Goal: Task Accomplishment & Management: Manage account settings

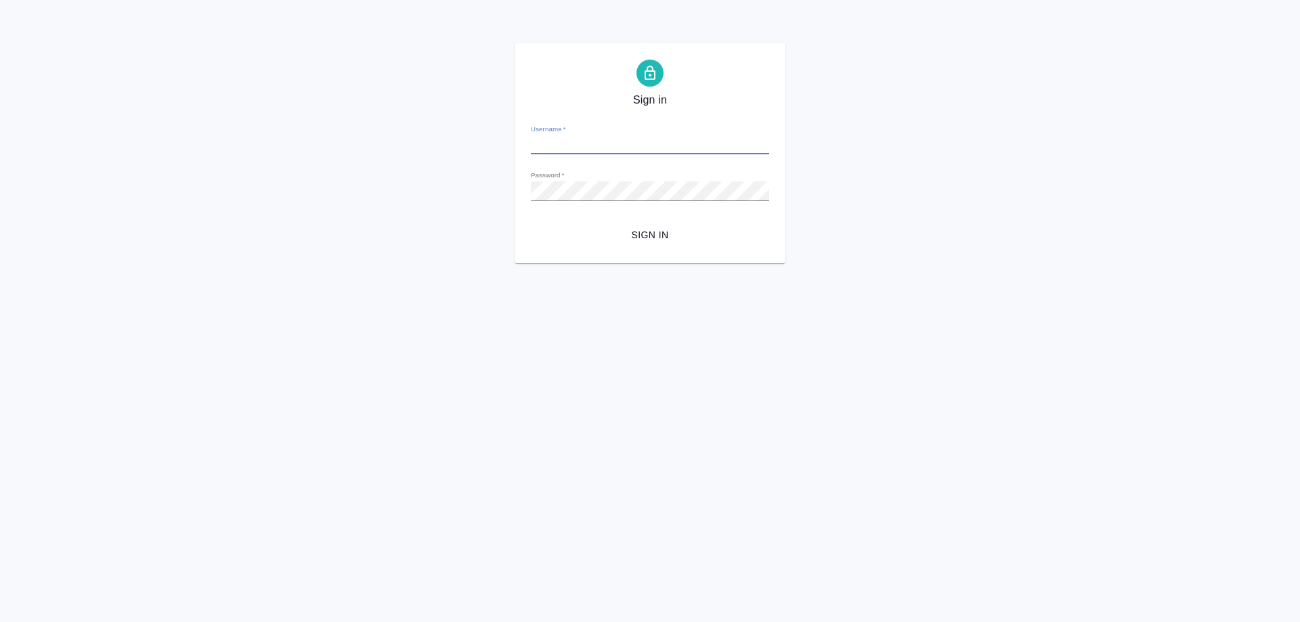
type input "[PERSON_NAME][EMAIL_ADDRESS][DOMAIN_NAME]"
drag, startPoint x: 656, startPoint y: 232, endPoint x: 662, endPoint y: 213, distance: 19.3
click at [656, 231] on span "Sign in" at bounding box center [650, 235] width 217 height 17
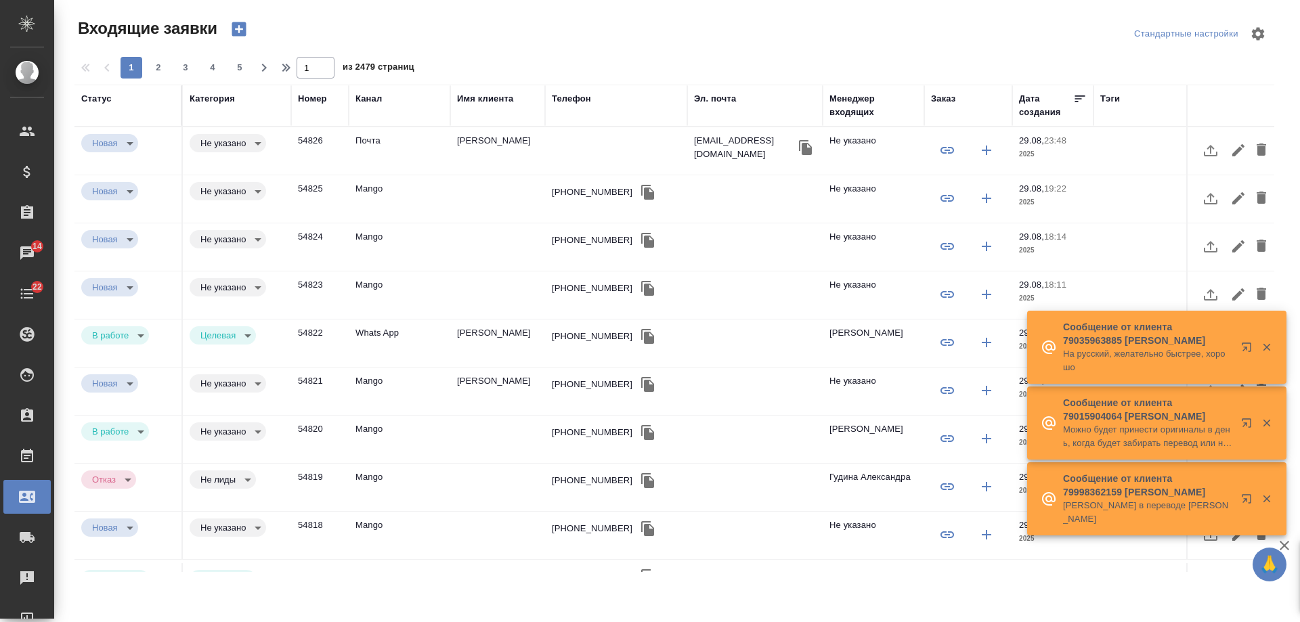
select select "RU"
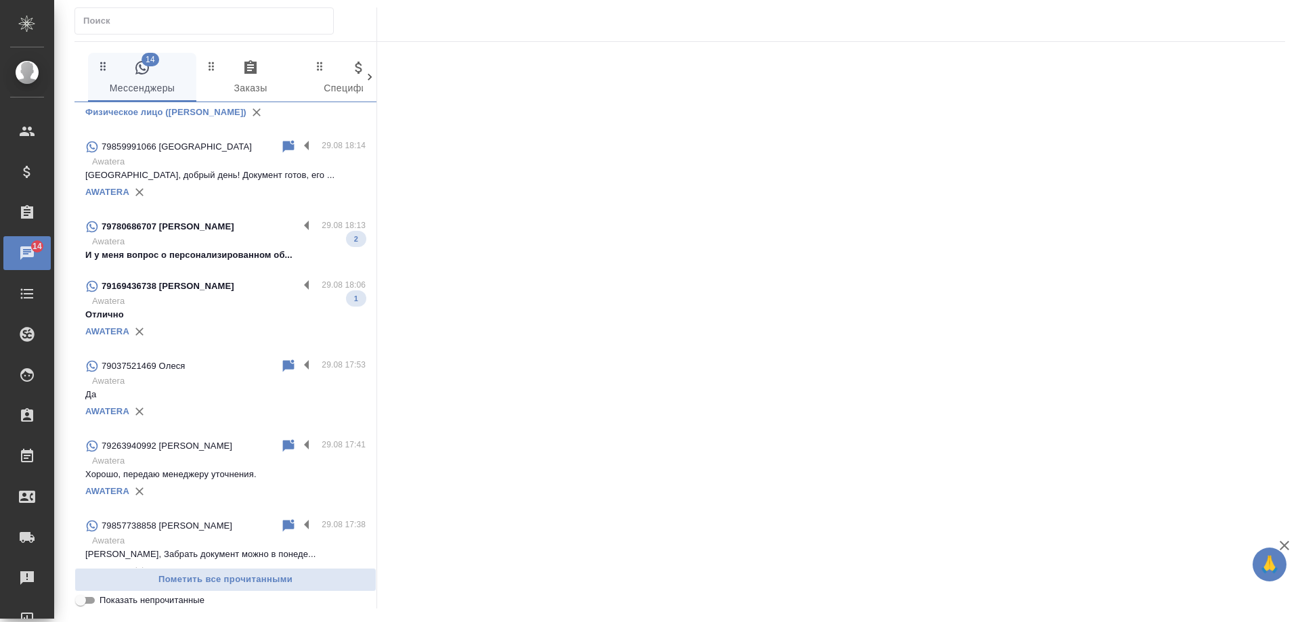
scroll to position [474, 0]
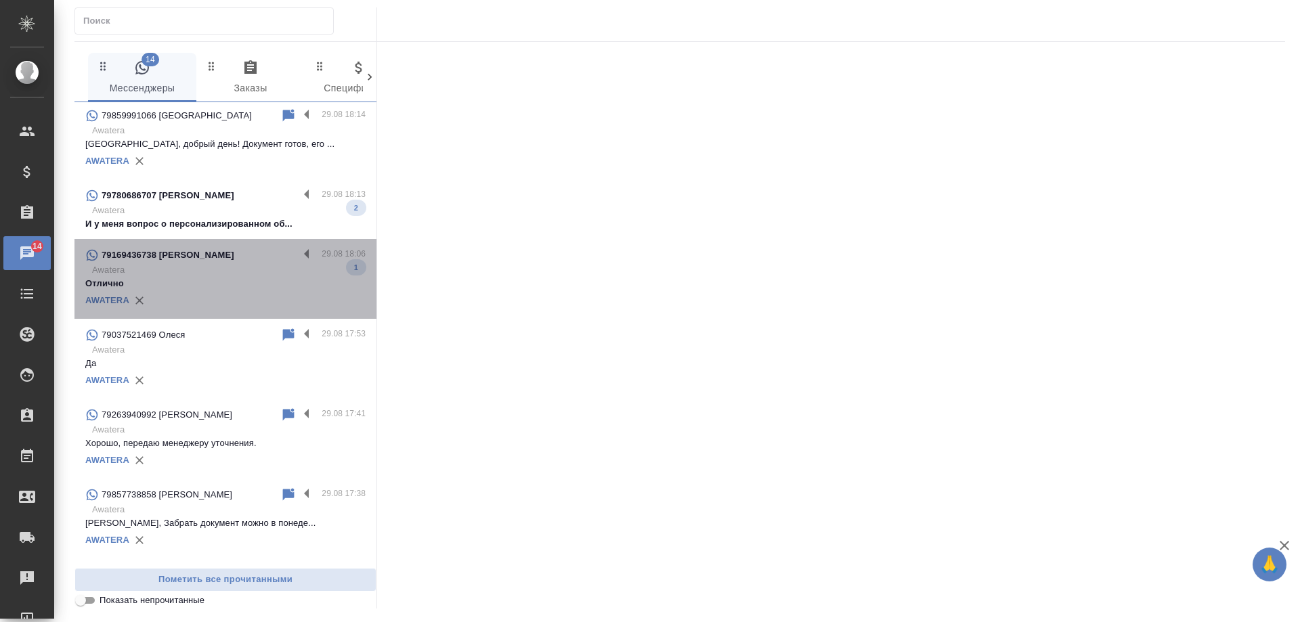
click at [232, 272] on p "Awatera" at bounding box center [229, 270] width 274 height 14
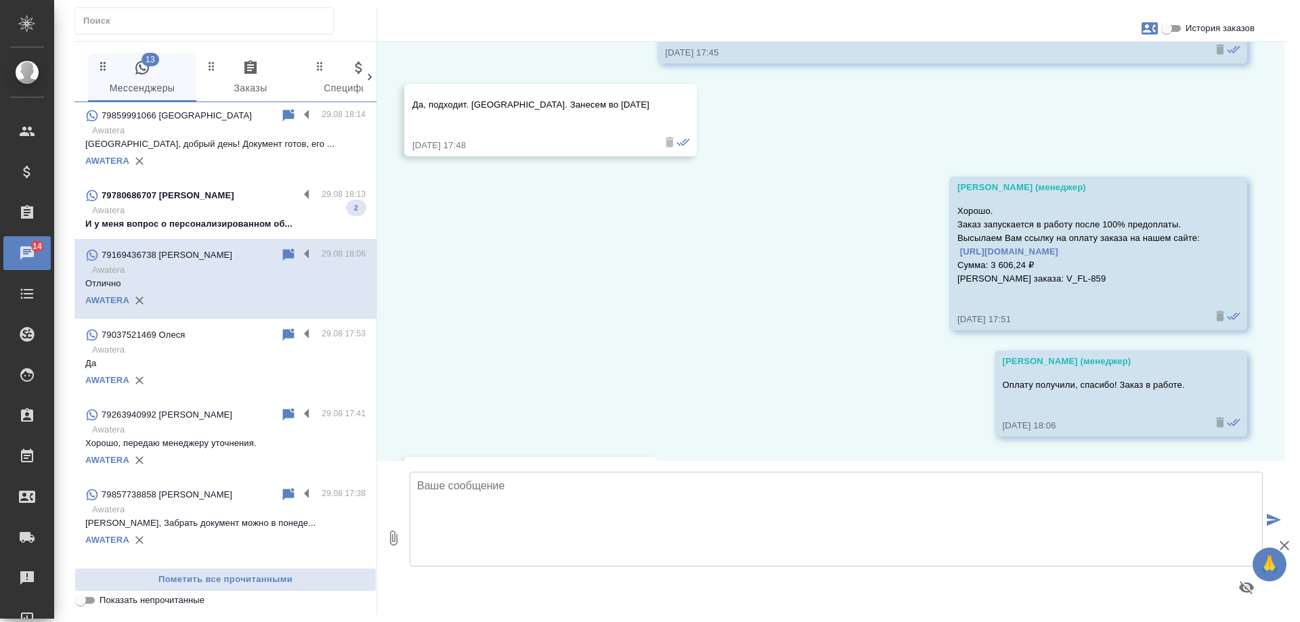
scroll to position [1413, 0]
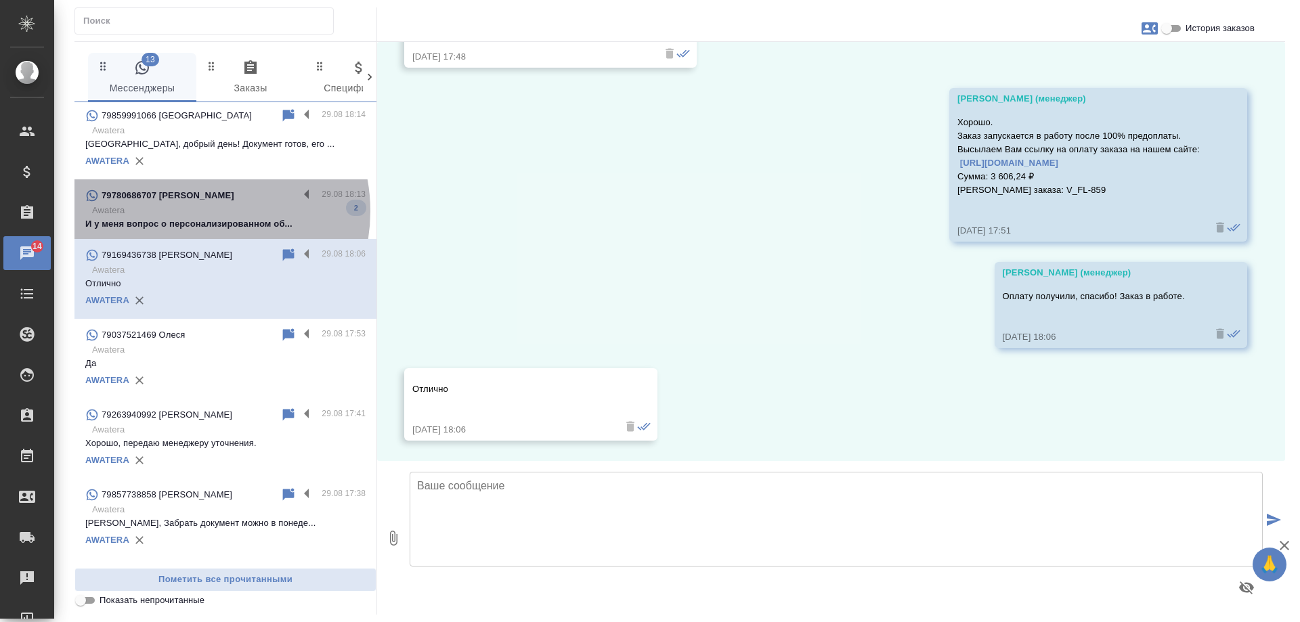
click at [197, 209] on p "Awatera" at bounding box center [229, 211] width 274 height 14
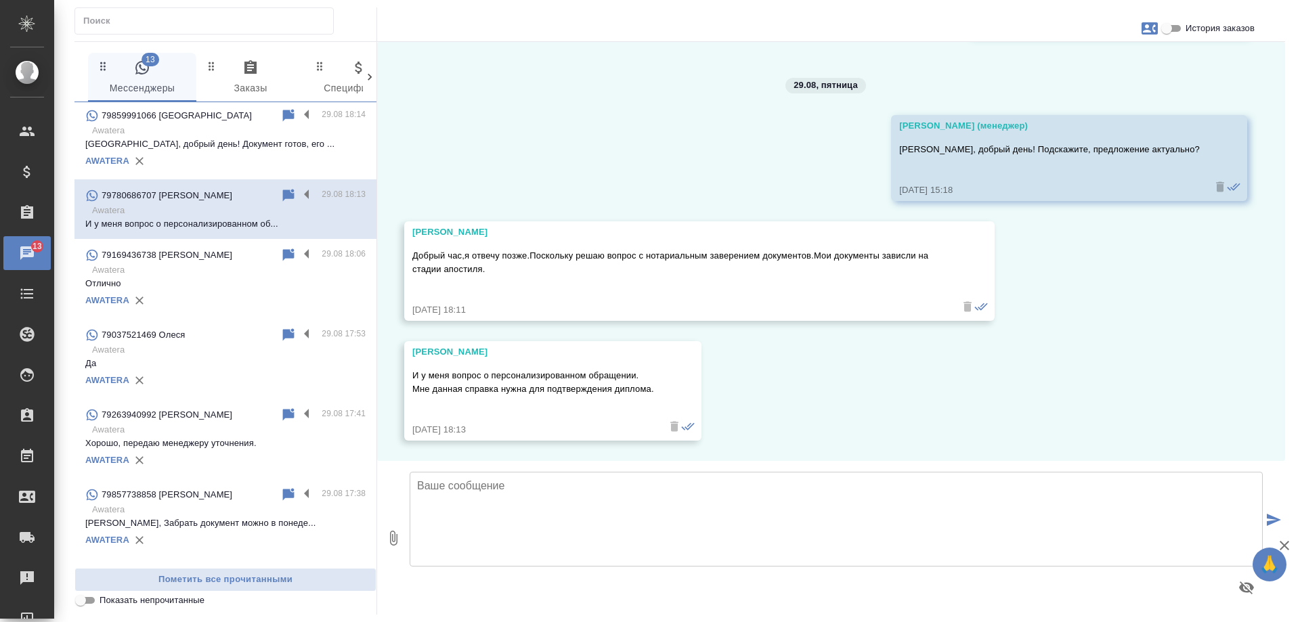
scroll to position [1139, 0]
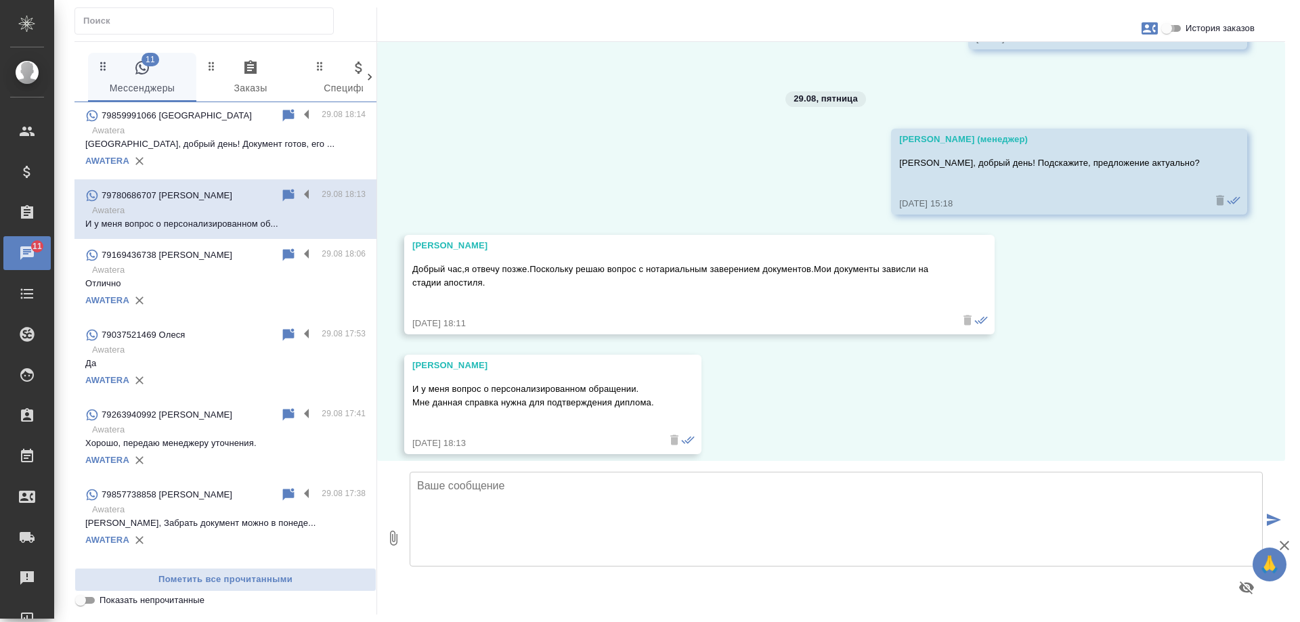
click at [1166, 27] on input "История заказов" at bounding box center [1166, 28] width 49 height 16
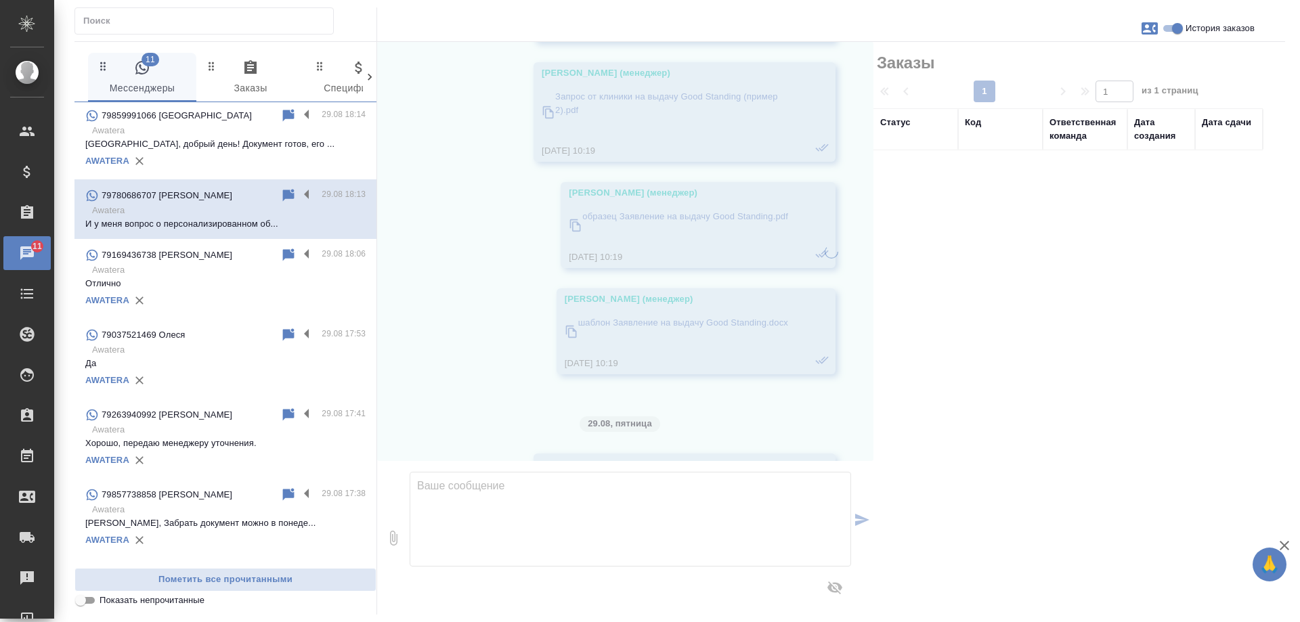
scroll to position [1478, 0]
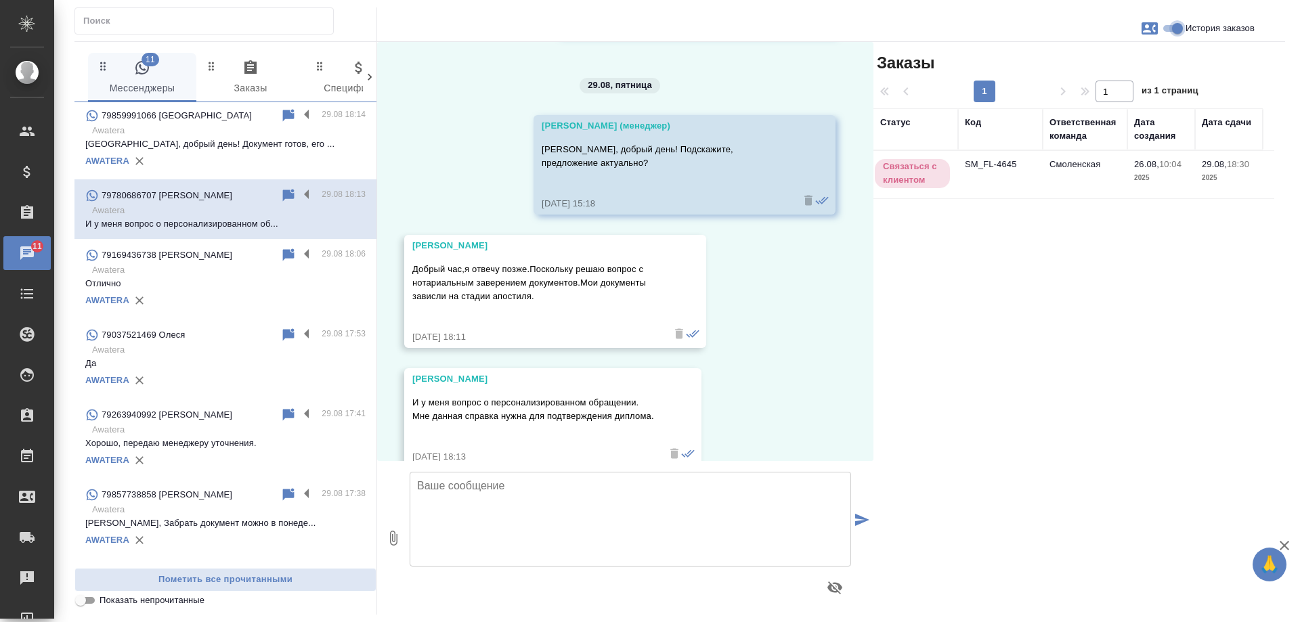
click at [1161, 28] on input "История заказов" at bounding box center [1177, 28] width 49 height 16
checkbox input "false"
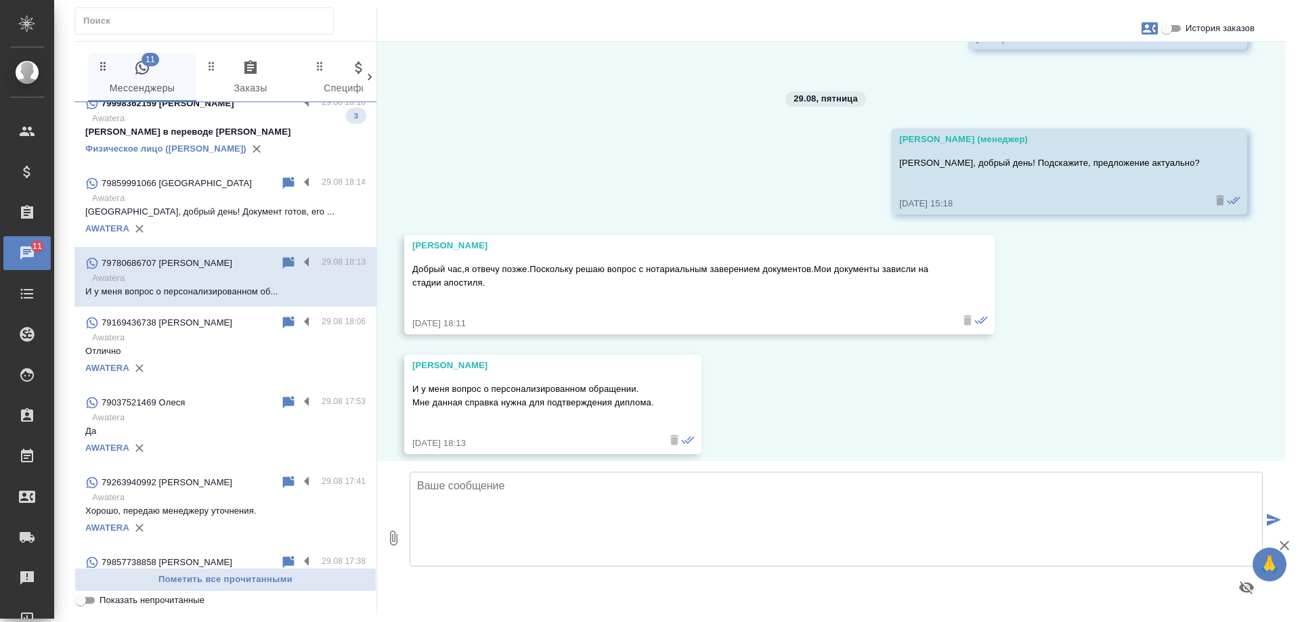
scroll to position [271, 0]
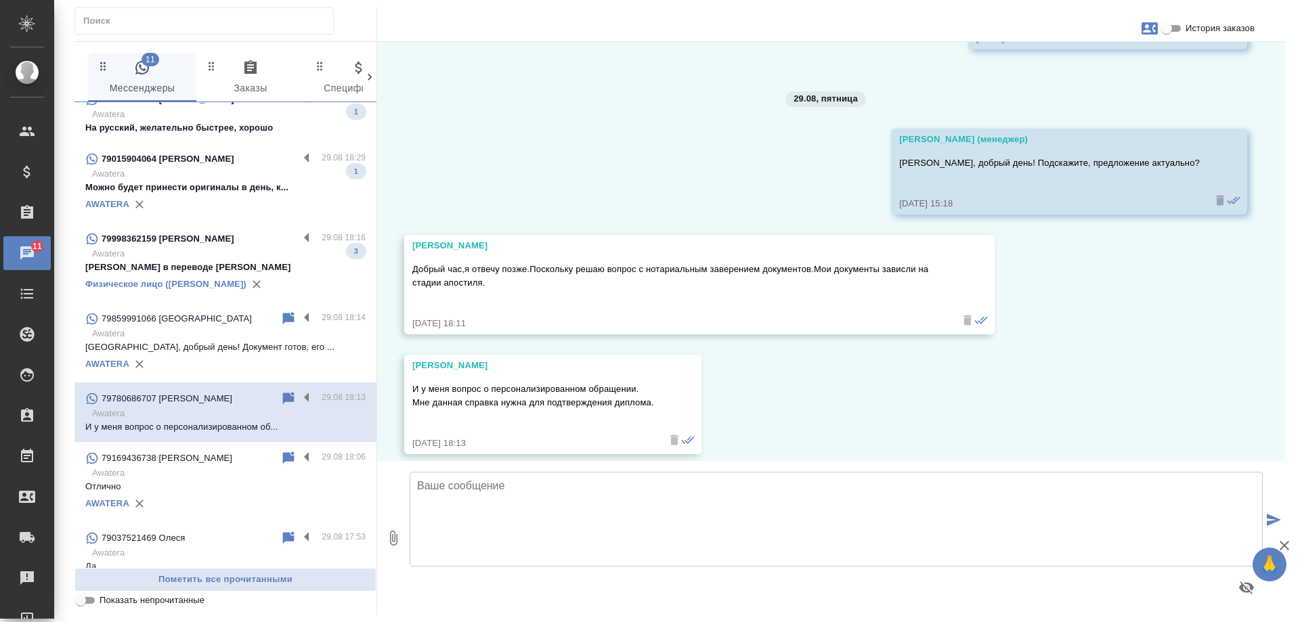
click at [250, 253] on p "Awatera" at bounding box center [229, 254] width 274 height 14
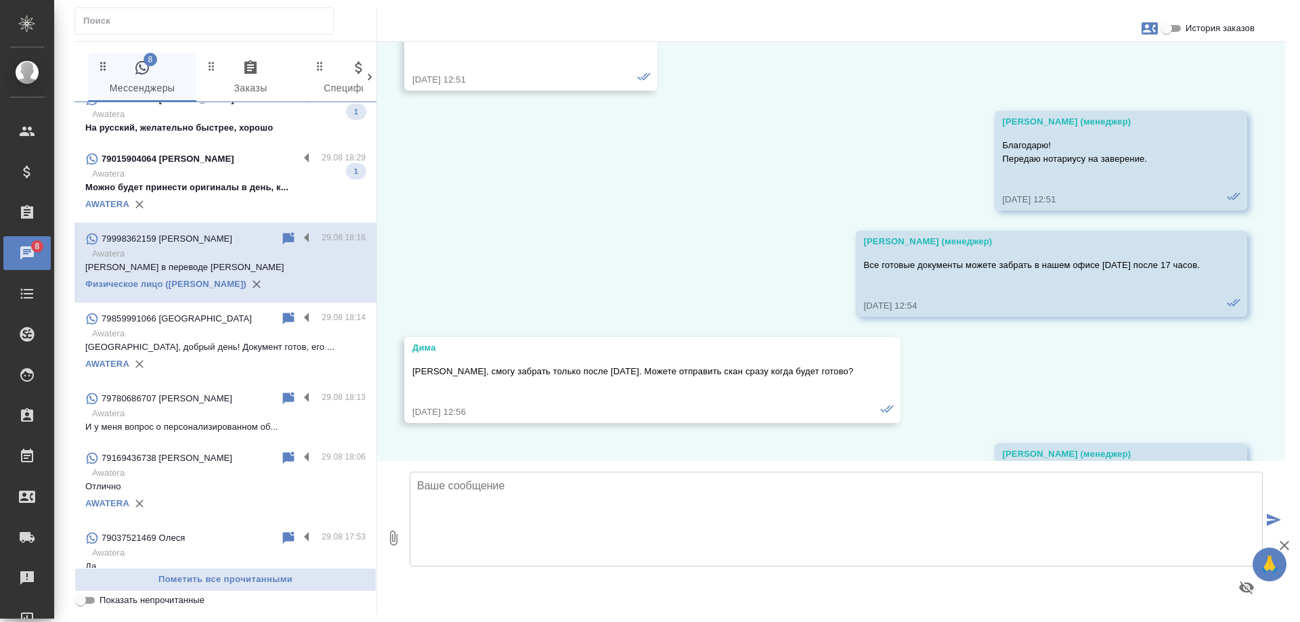
scroll to position [8160, 0]
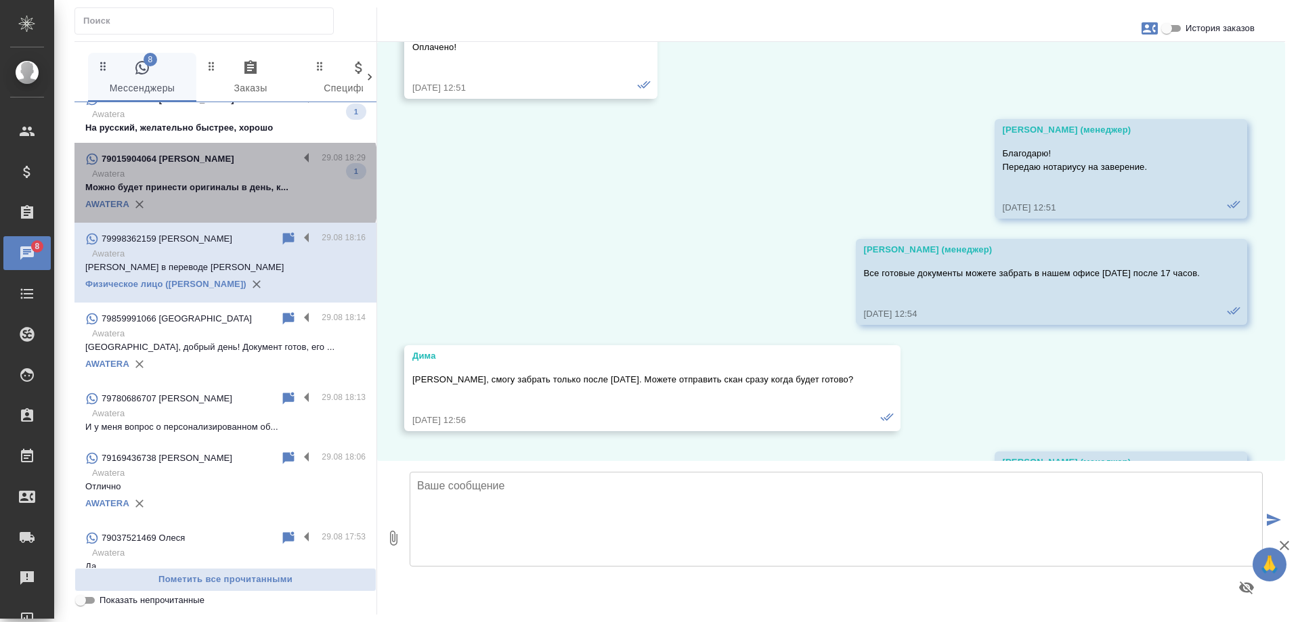
click at [223, 169] on p "Awatera" at bounding box center [229, 174] width 274 height 14
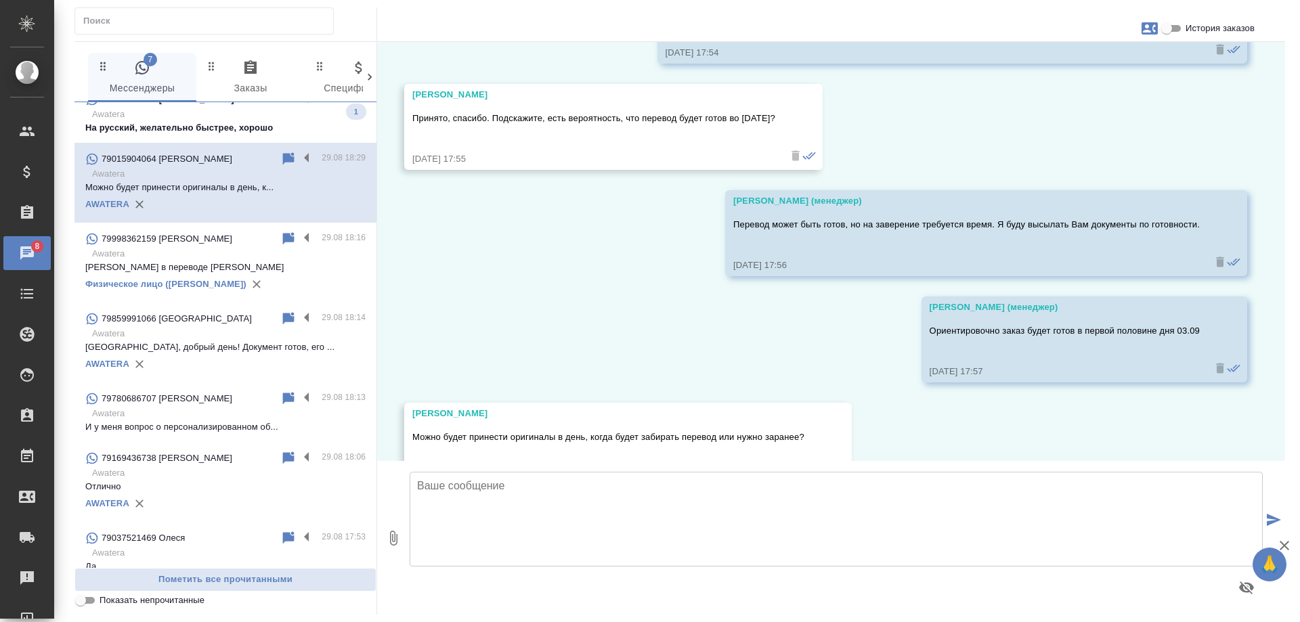
scroll to position [2687, 0]
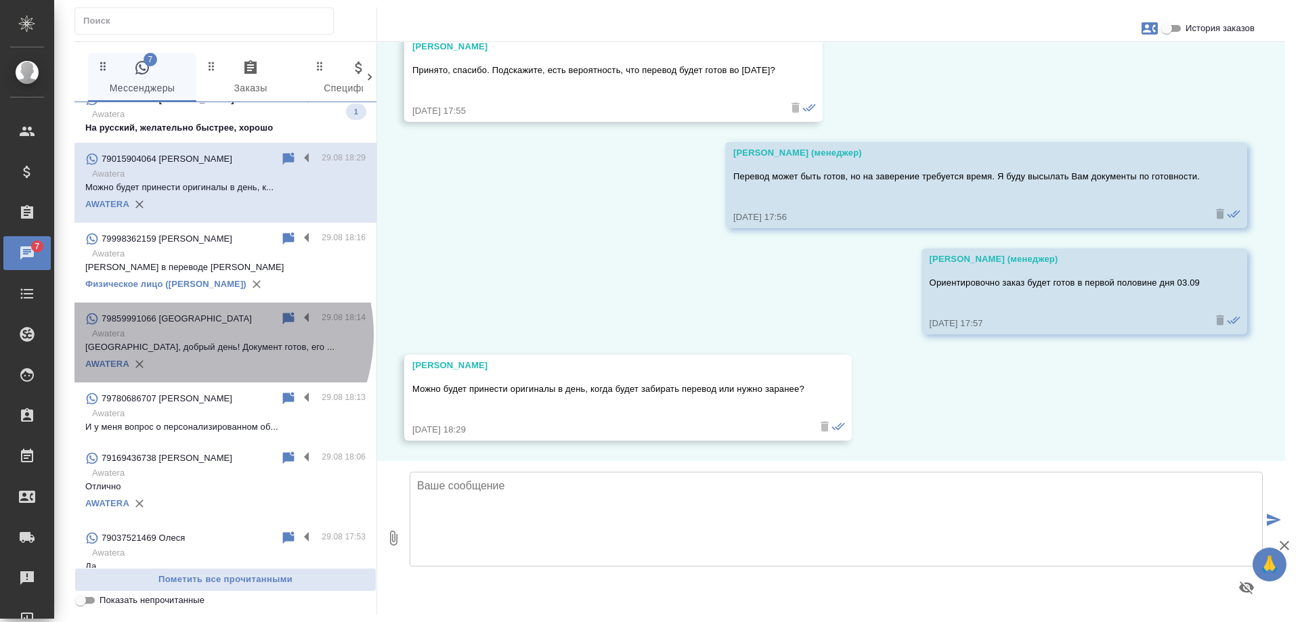
click at [202, 332] on p "Awatera" at bounding box center [229, 334] width 274 height 14
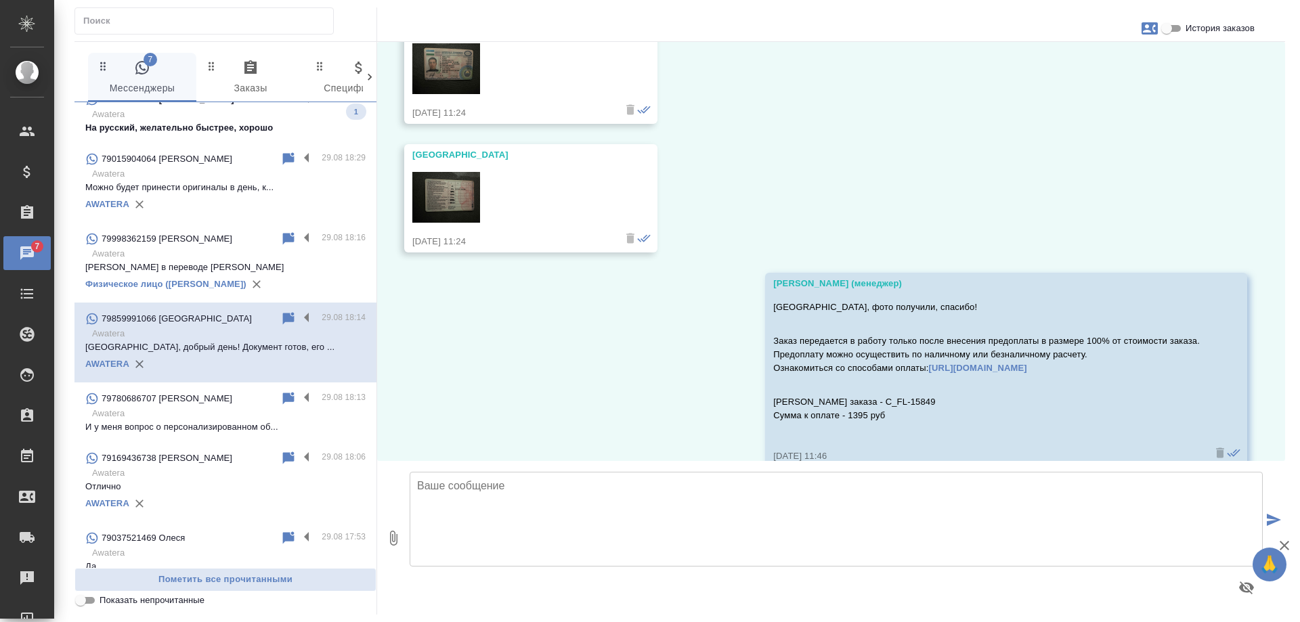
scroll to position [5220, 0]
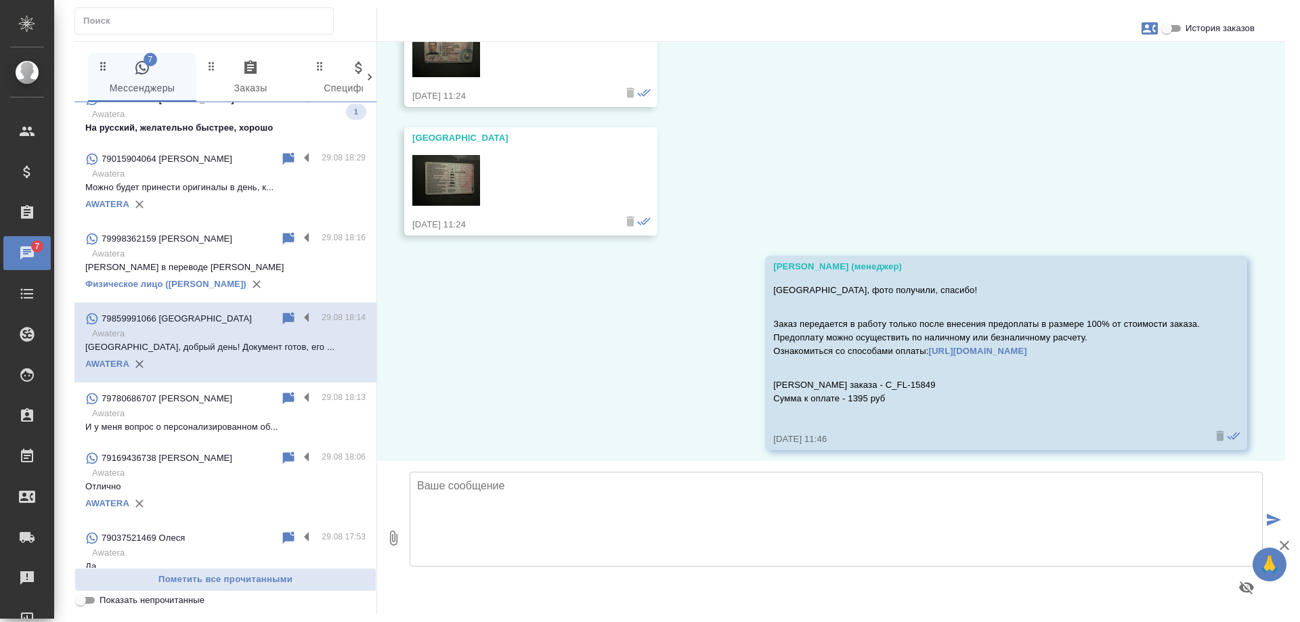
click at [202, 409] on p "Awatera" at bounding box center [229, 414] width 274 height 14
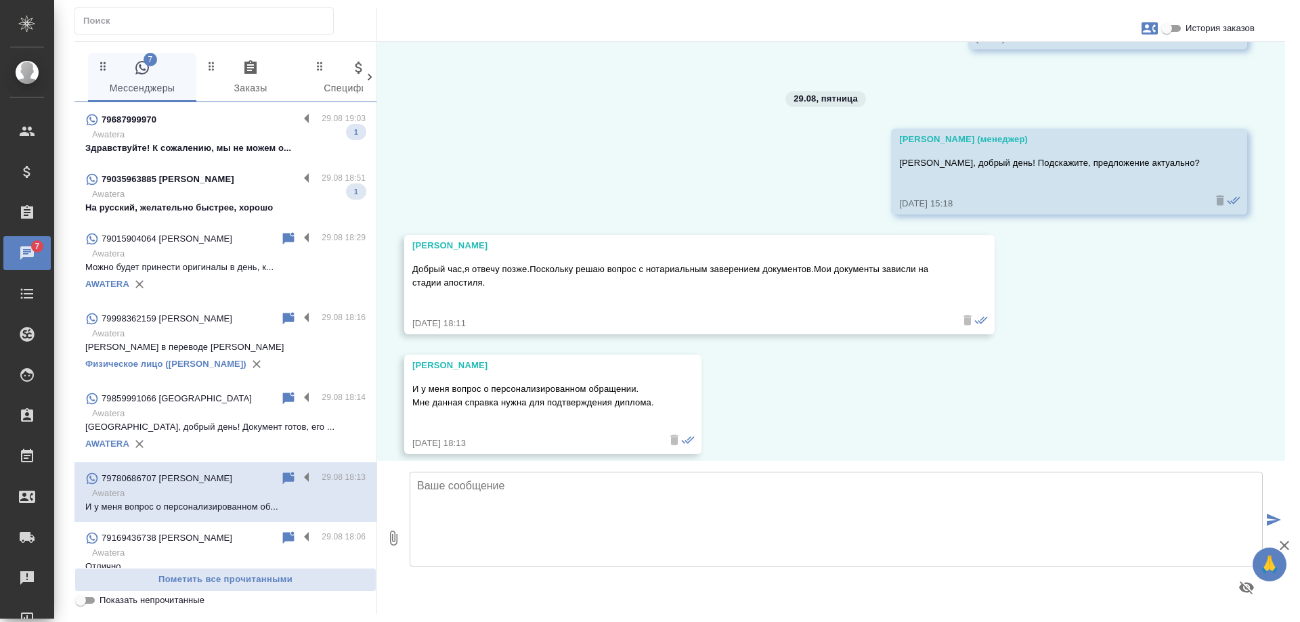
scroll to position [135, 0]
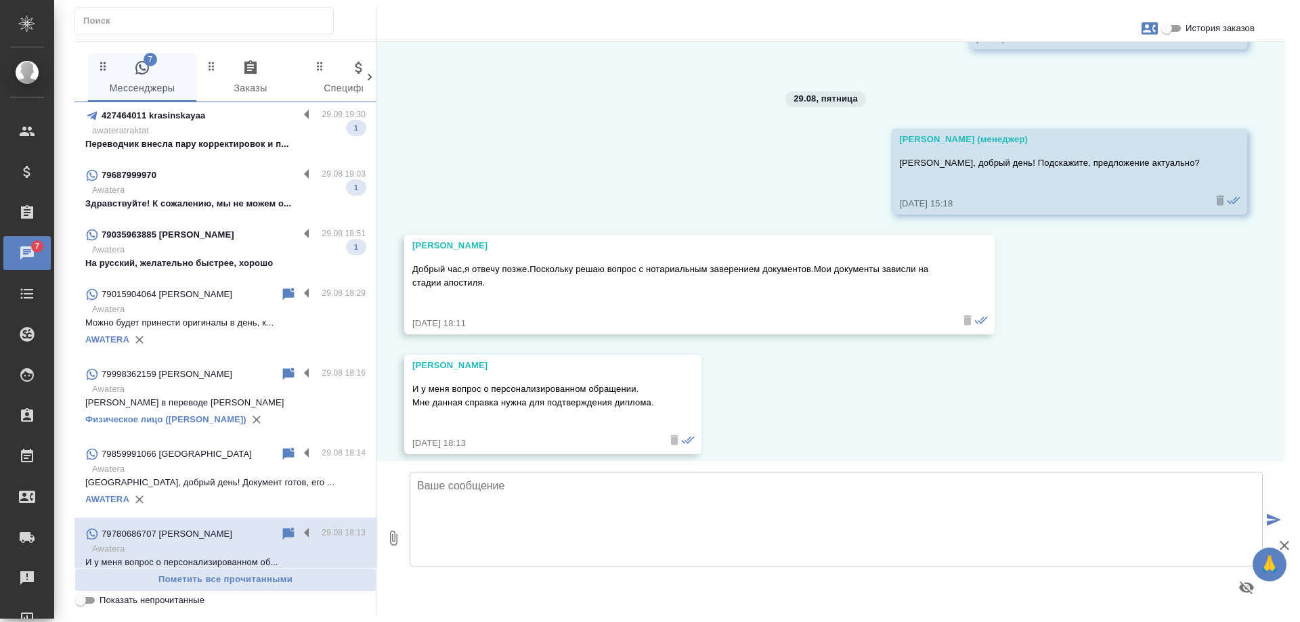
click at [217, 309] on p "Awatera" at bounding box center [229, 310] width 274 height 14
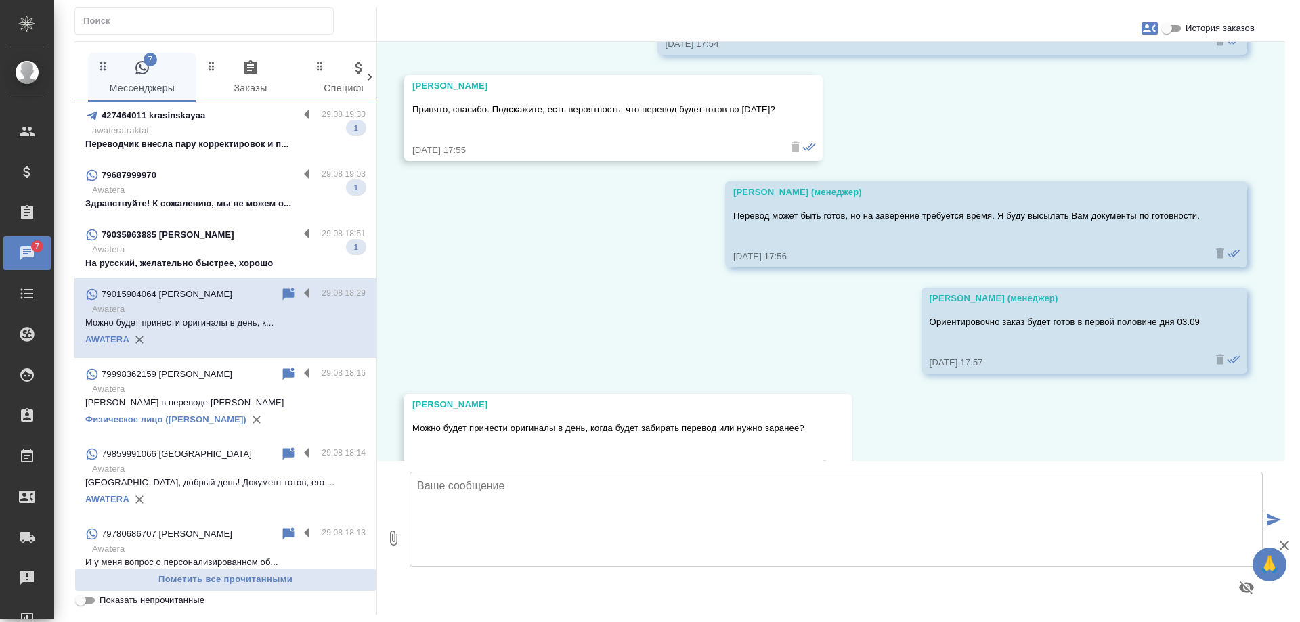
scroll to position [2687, 0]
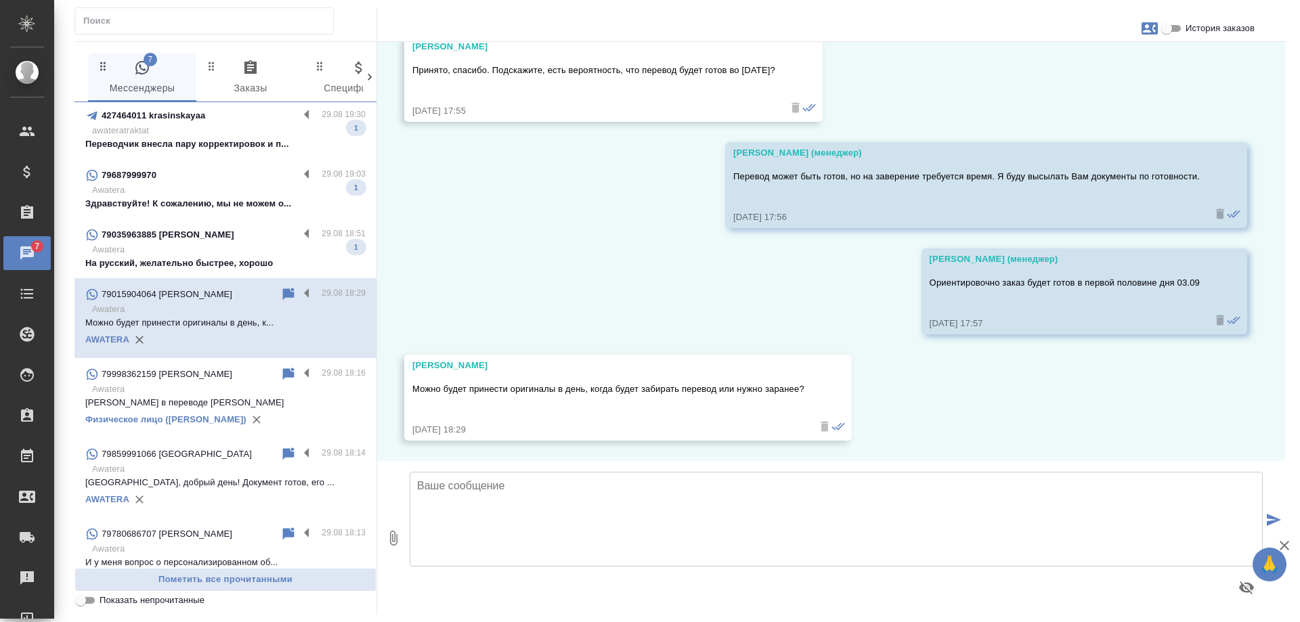
click at [224, 243] on p "Awatera" at bounding box center [229, 250] width 274 height 14
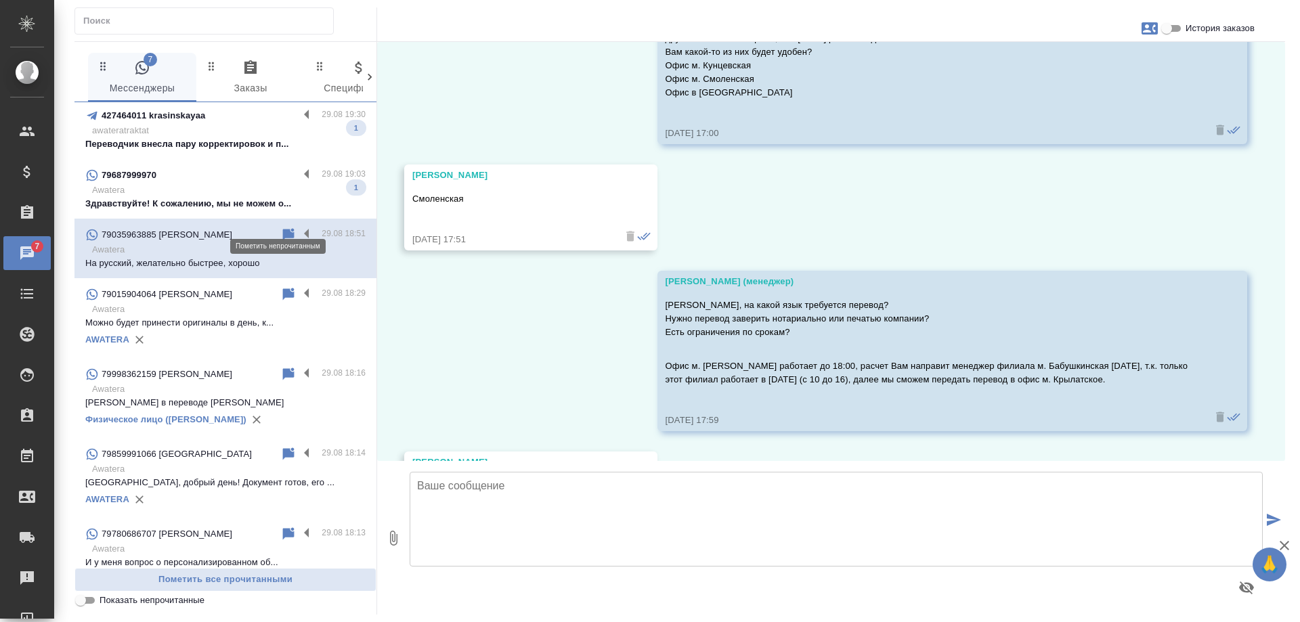
scroll to position [6964, 0]
click at [283, 228] on icon at bounding box center [289, 234] width 12 height 12
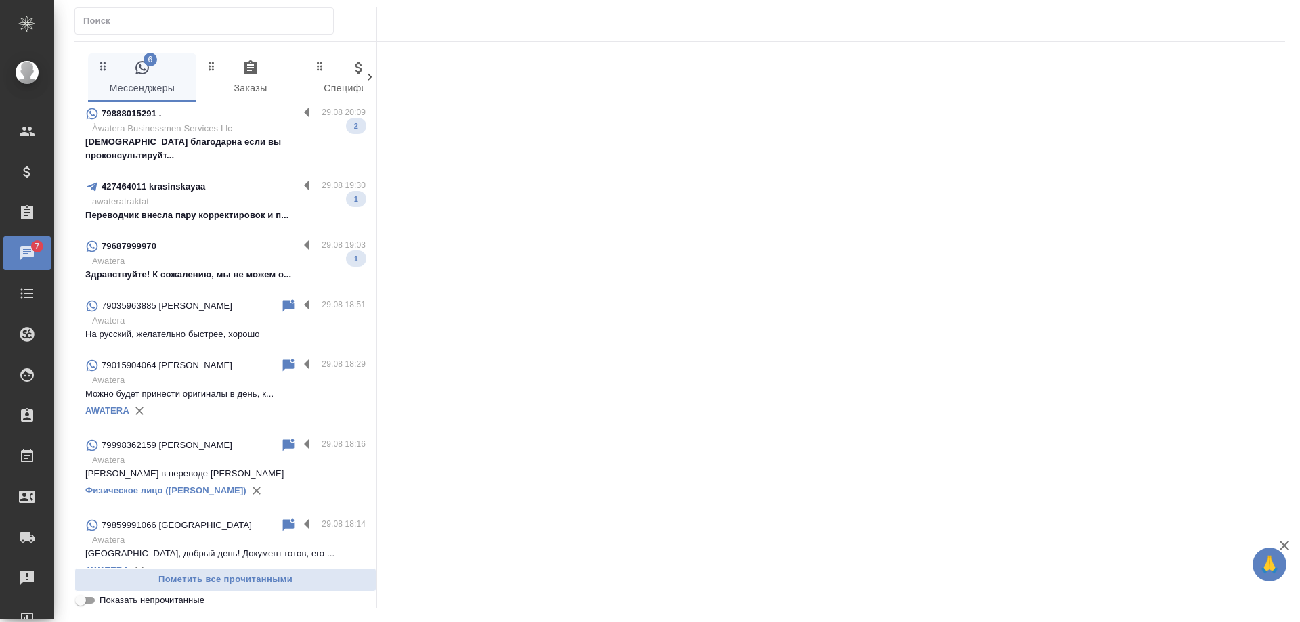
scroll to position [0, 0]
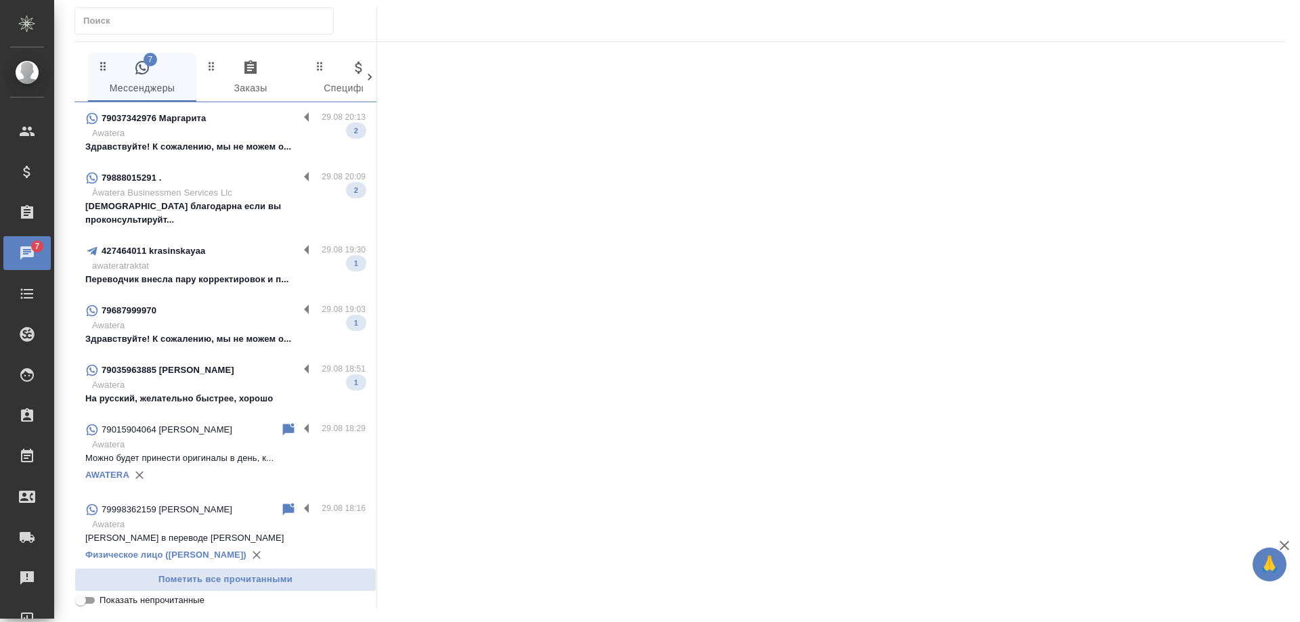
click at [490, 291] on div at bounding box center [831, 322] width 908 height 560
click at [215, 303] on div "79687999970" at bounding box center [191, 311] width 213 height 16
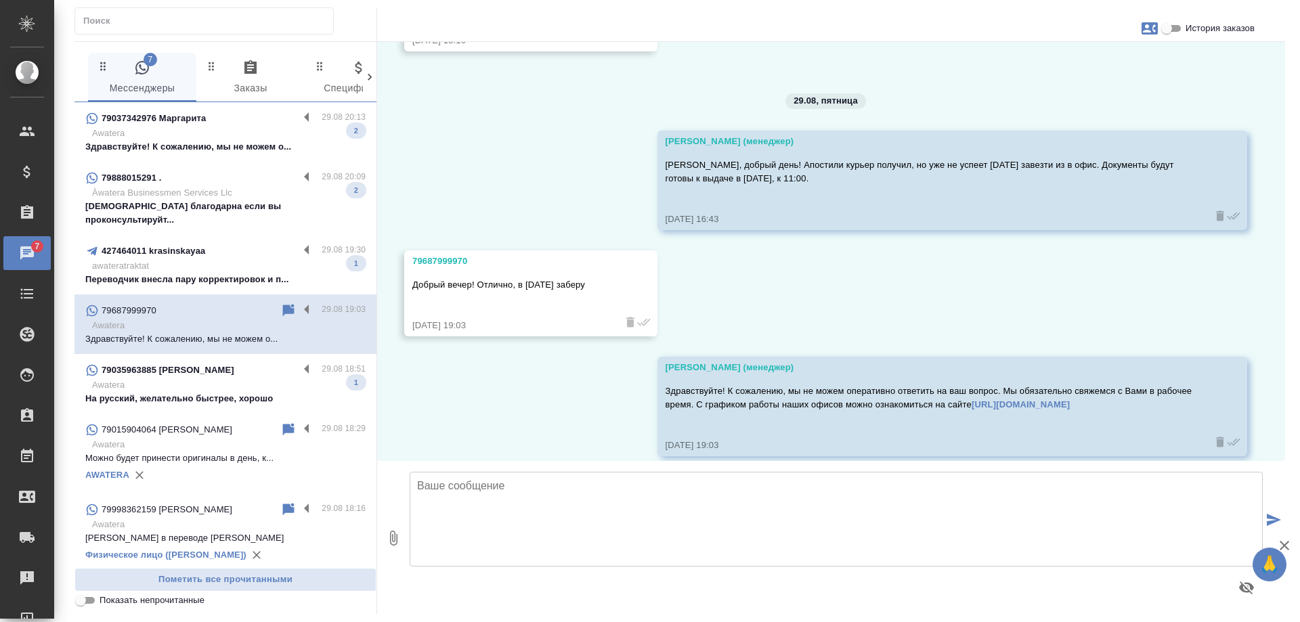
scroll to position [1746, 0]
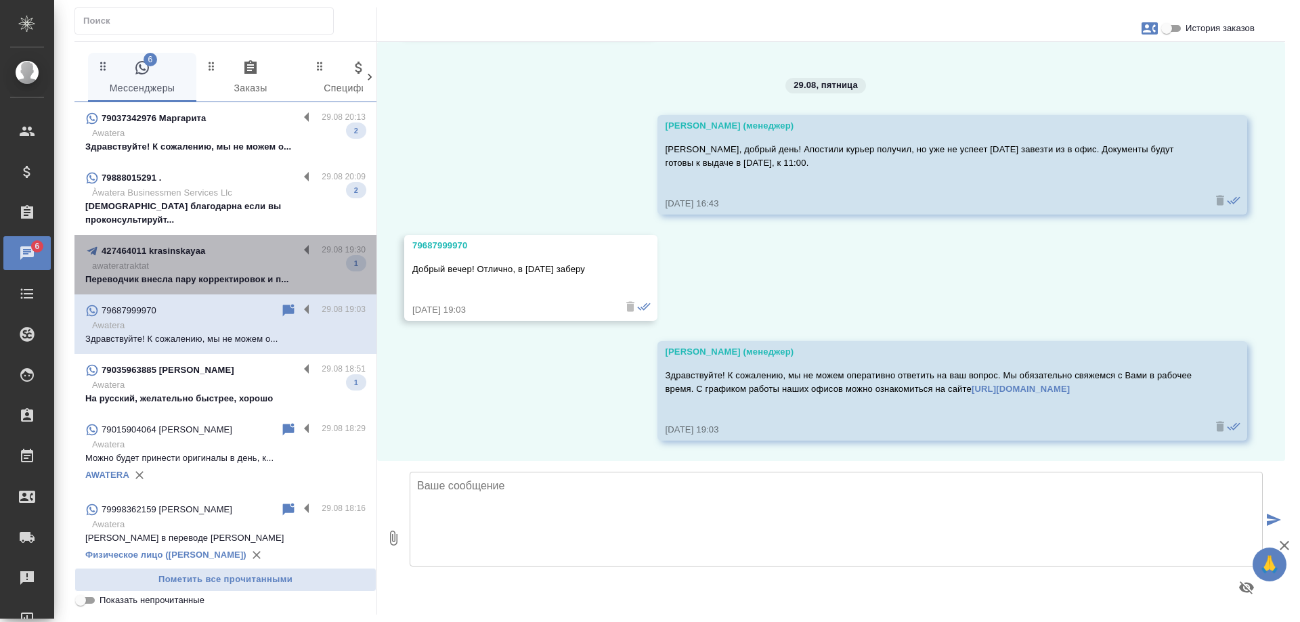
click at [238, 259] on p "awateratraktat" at bounding box center [229, 266] width 274 height 14
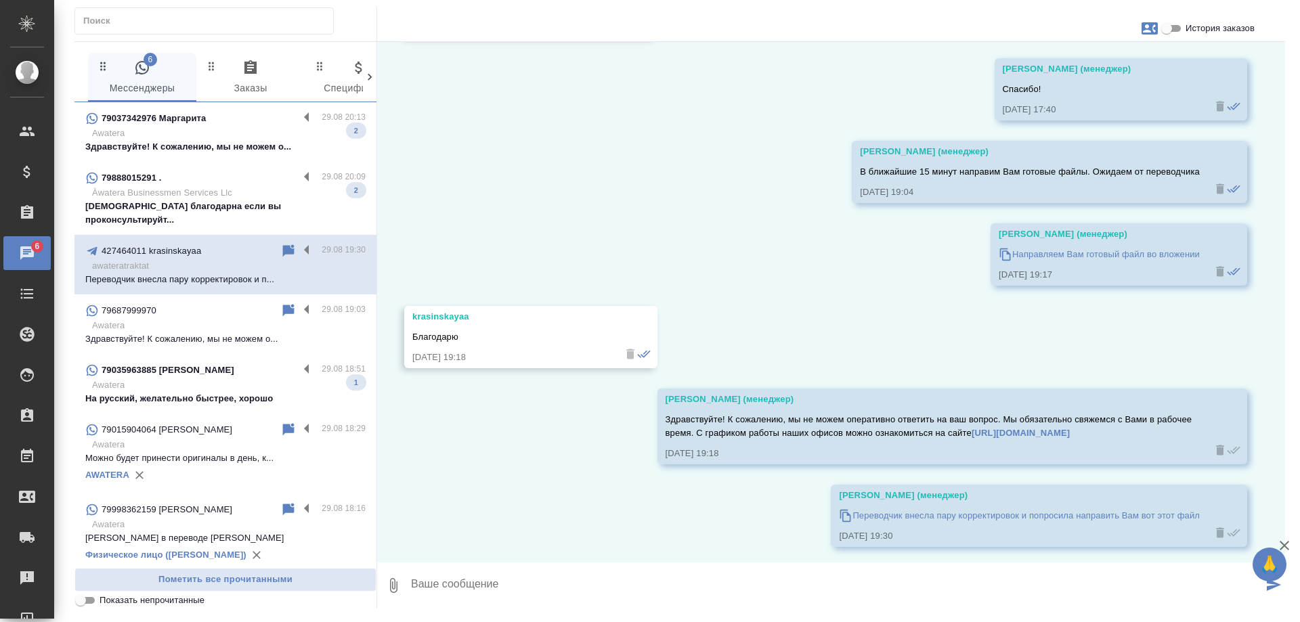
scroll to position [4081, 0]
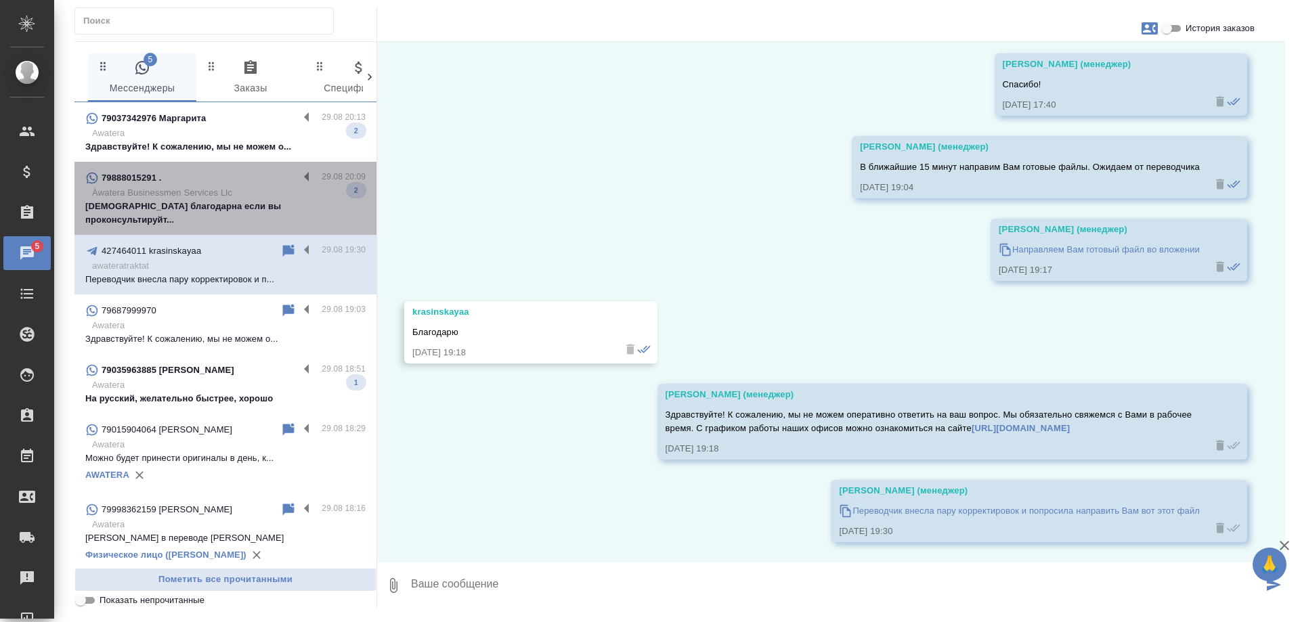
click at [292, 200] on p "Буду благодарна если вы проконсультируйт..." at bounding box center [225, 213] width 280 height 27
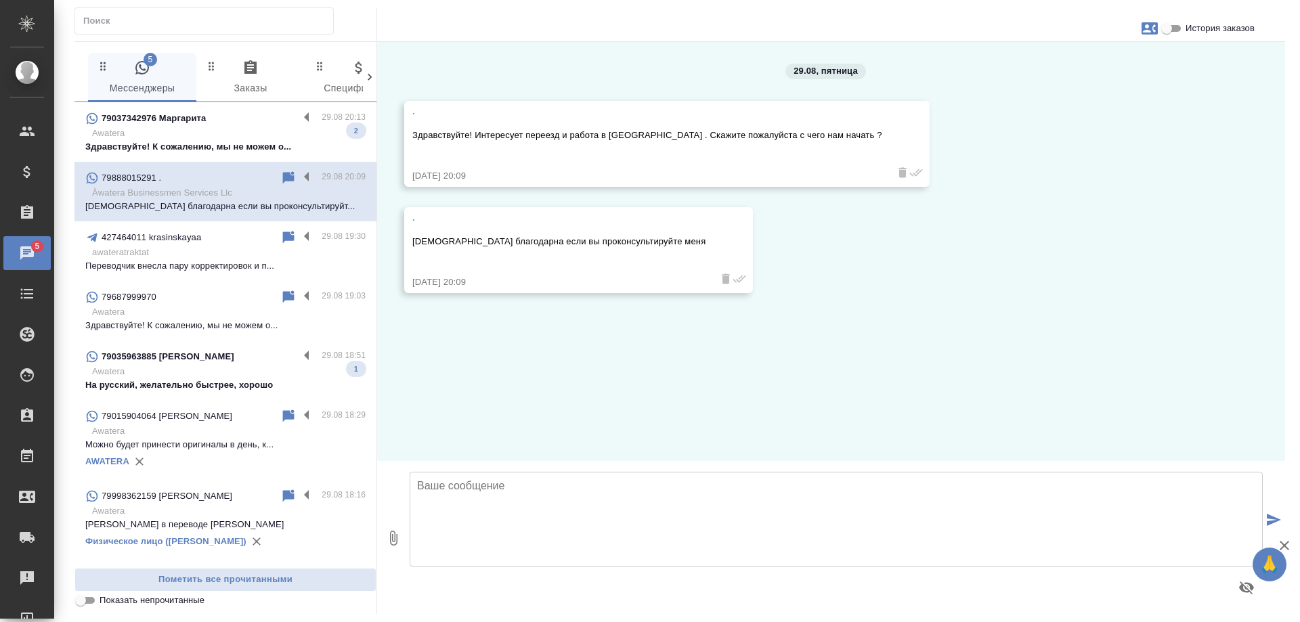
scroll to position [0, 0]
click at [283, 177] on icon at bounding box center [289, 177] width 12 height 12
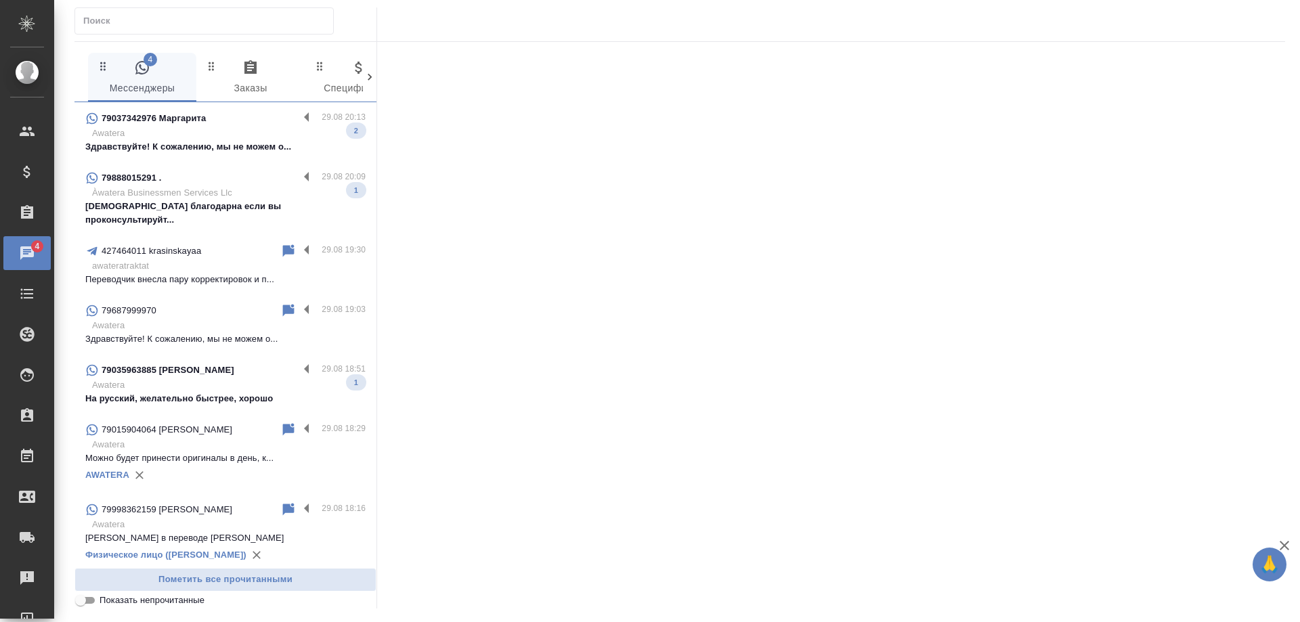
click at [253, 137] on p "Awatera" at bounding box center [229, 134] width 274 height 14
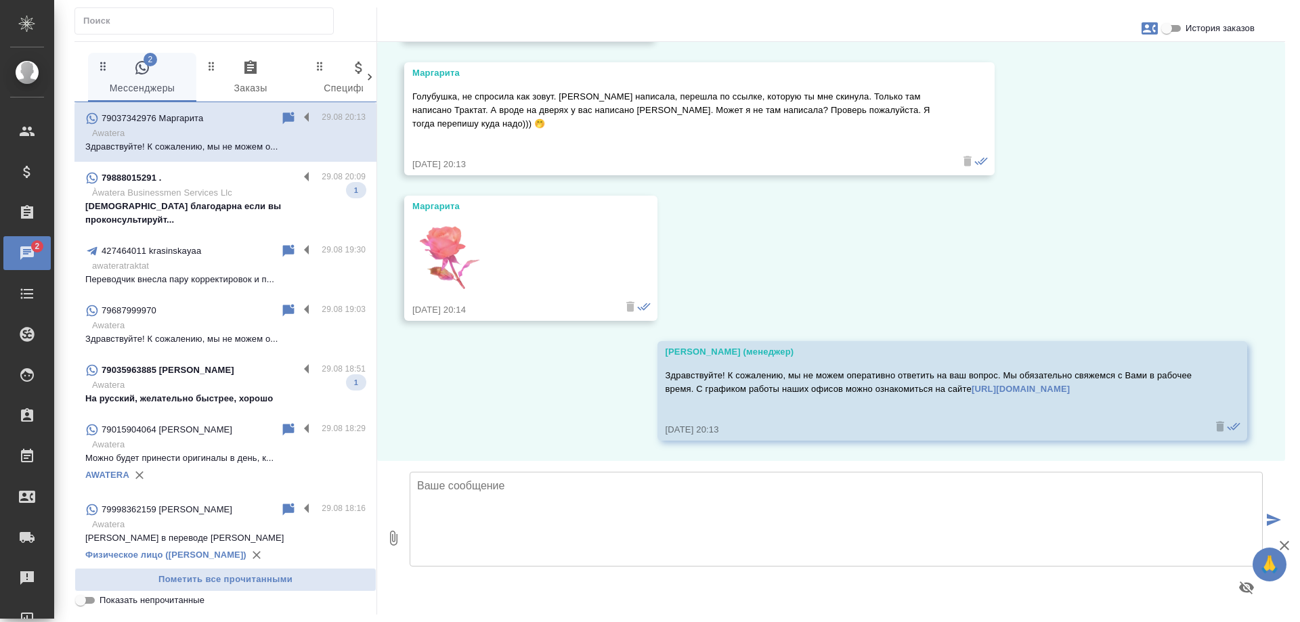
scroll to position [68, 0]
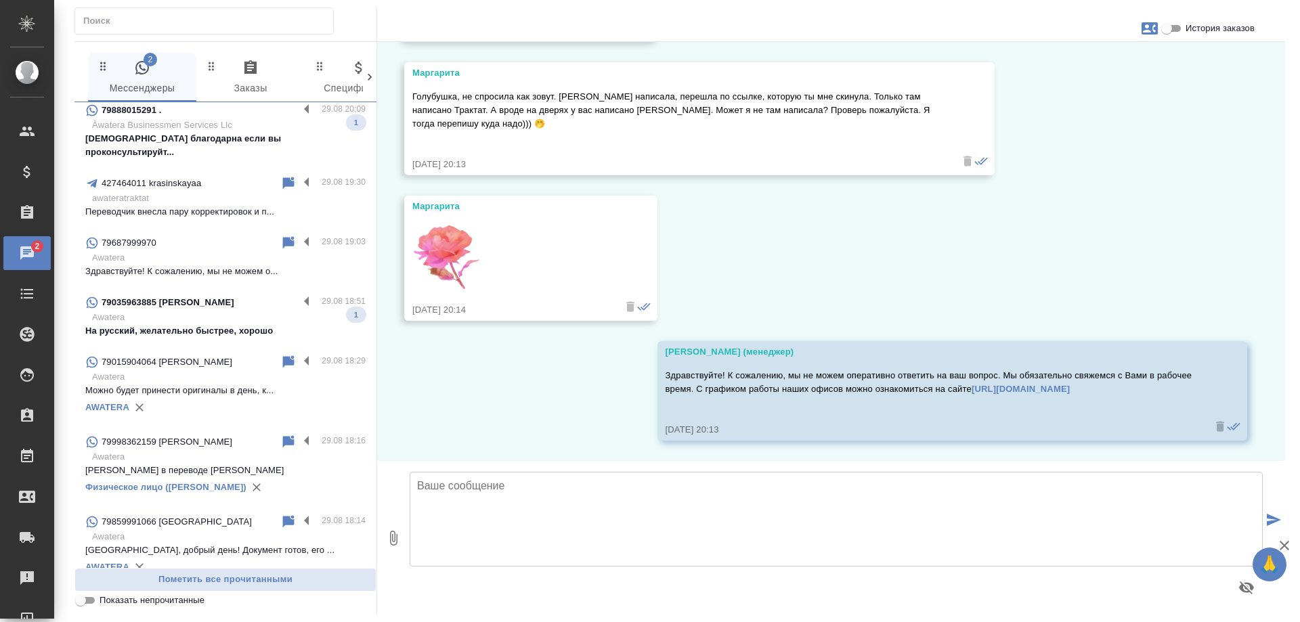
click at [194, 265] on div "79687999970 29.08 19:03 Awatera Здравствуйте! К сожалению, мы не можем о..." at bounding box center [225, 257] width 302 height 60
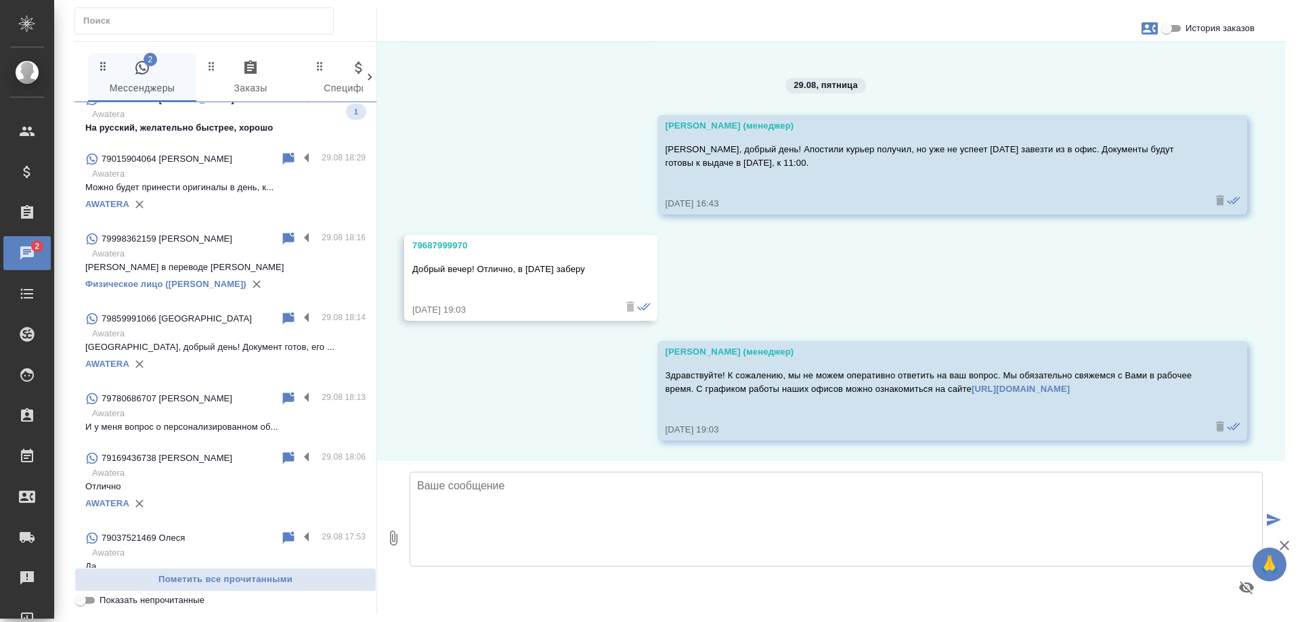
scroll to position [339, 0]
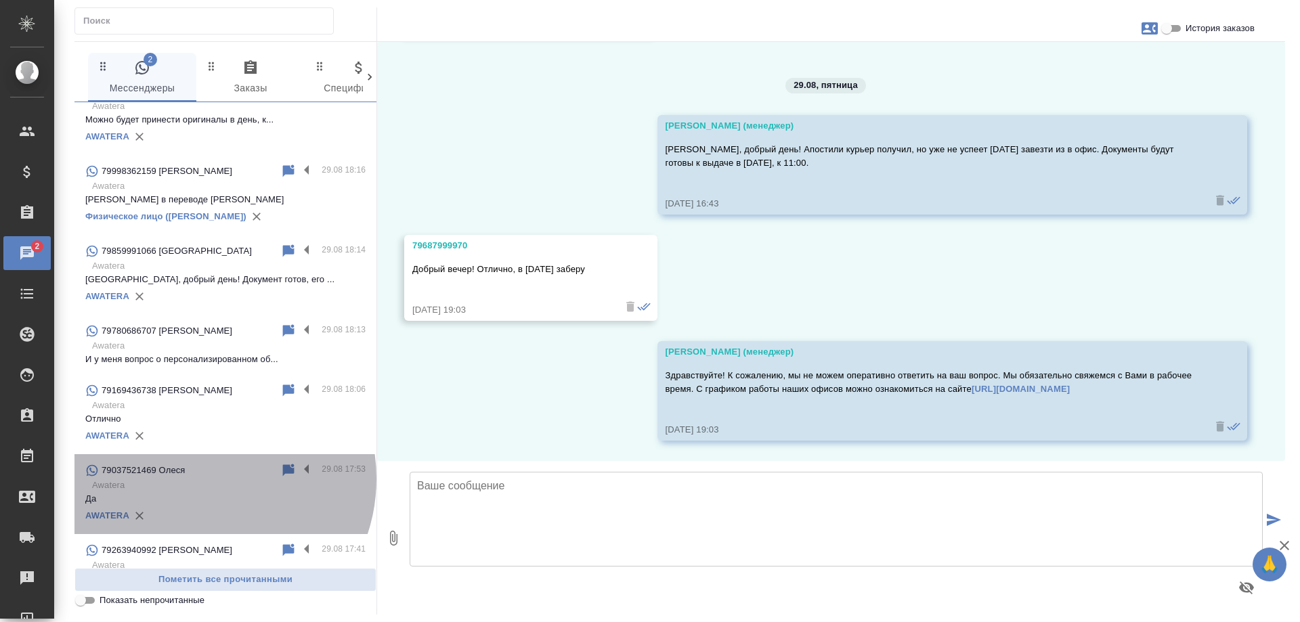
click at [200, 479] on p "Awatera" at bounding box center [229, 486] width 274 height 14
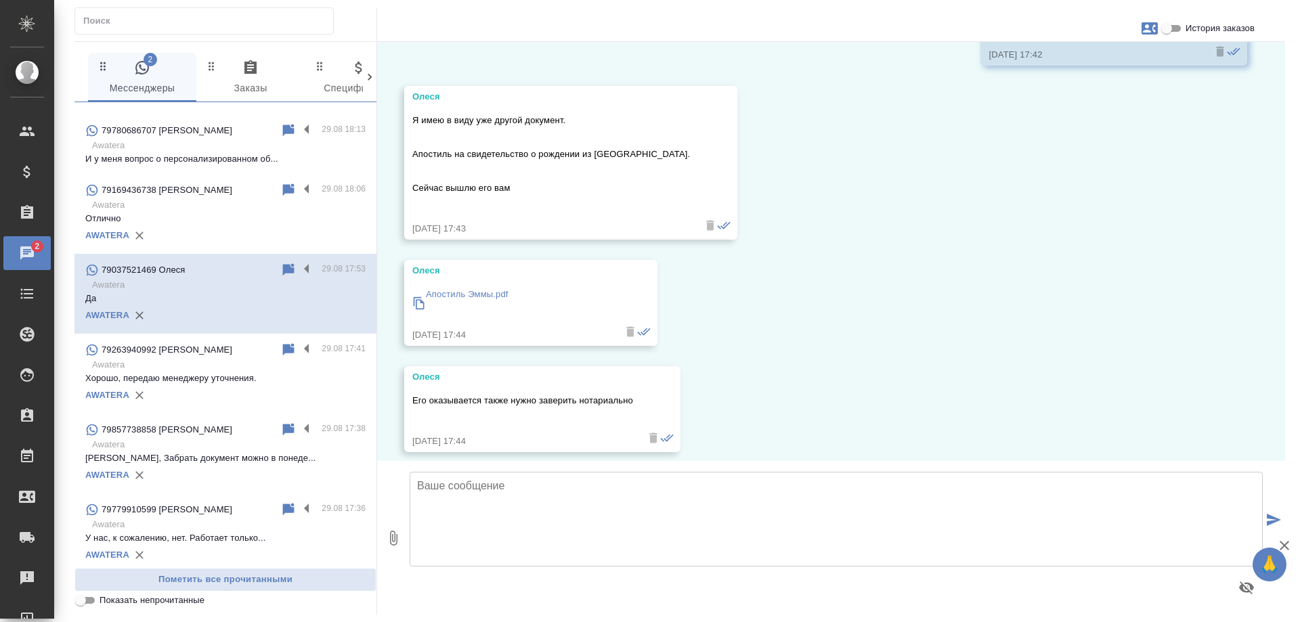
scroll to position [542, 0]
click at [205, 515] on p "Awatera" at bounding box center [229, 522] width 274 height 14
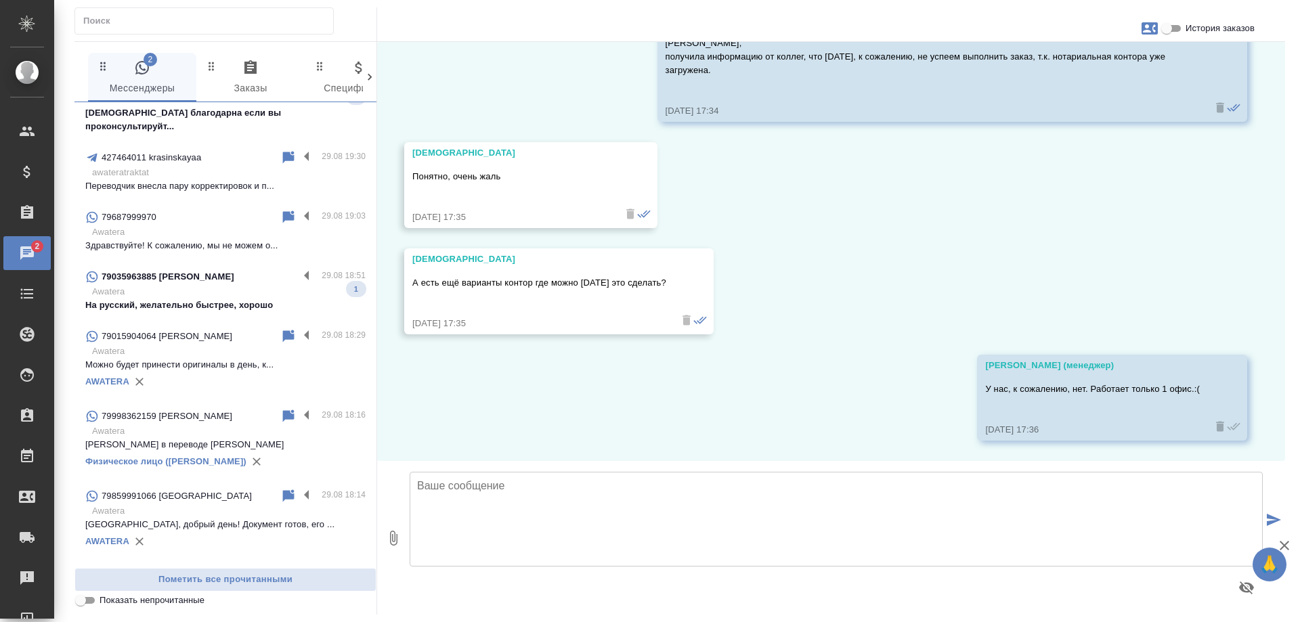
scroll to position [68, 0]
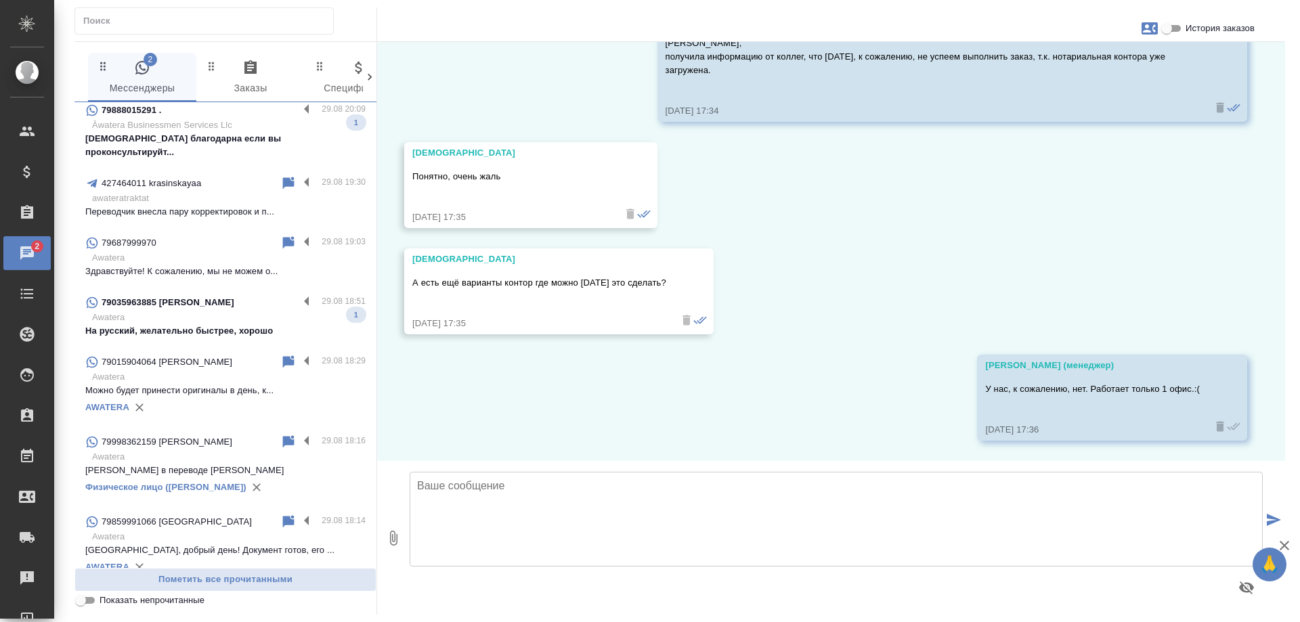
click at [201, 311] on p "Awatera" at bounding box center [229, 318] width 274 height 14
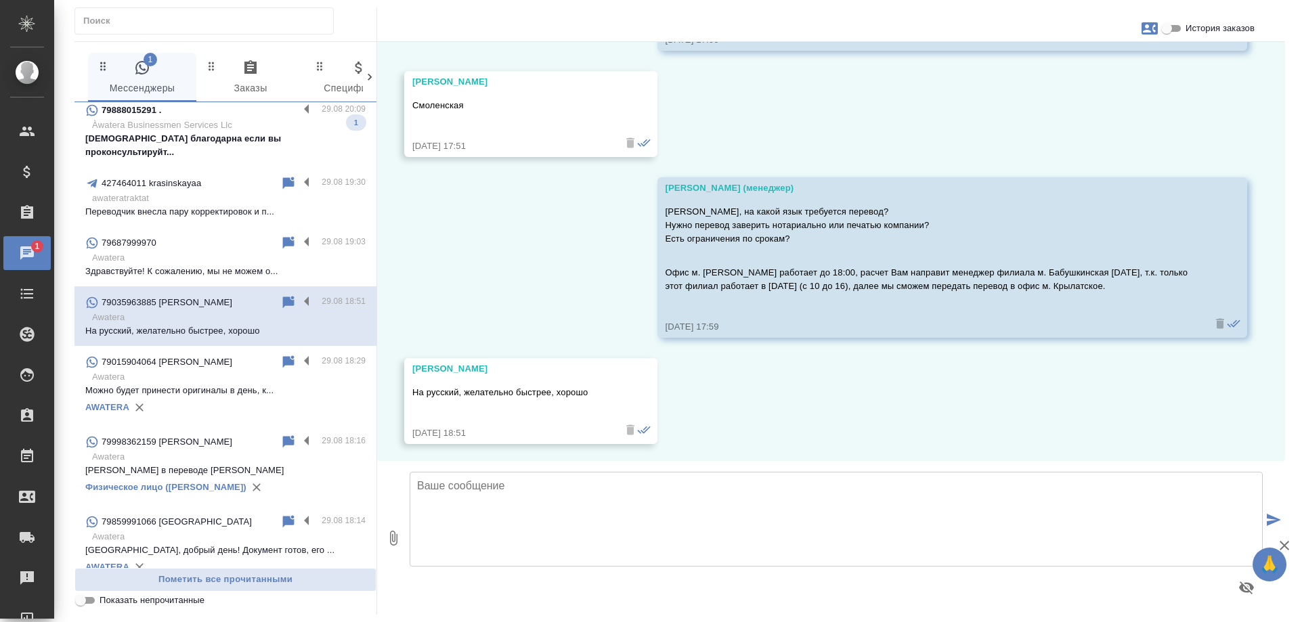
scroll to position [7058, 0]
click at [1149, 26] on icon "button" at bounding box center [1150, 28] width 16 height 16
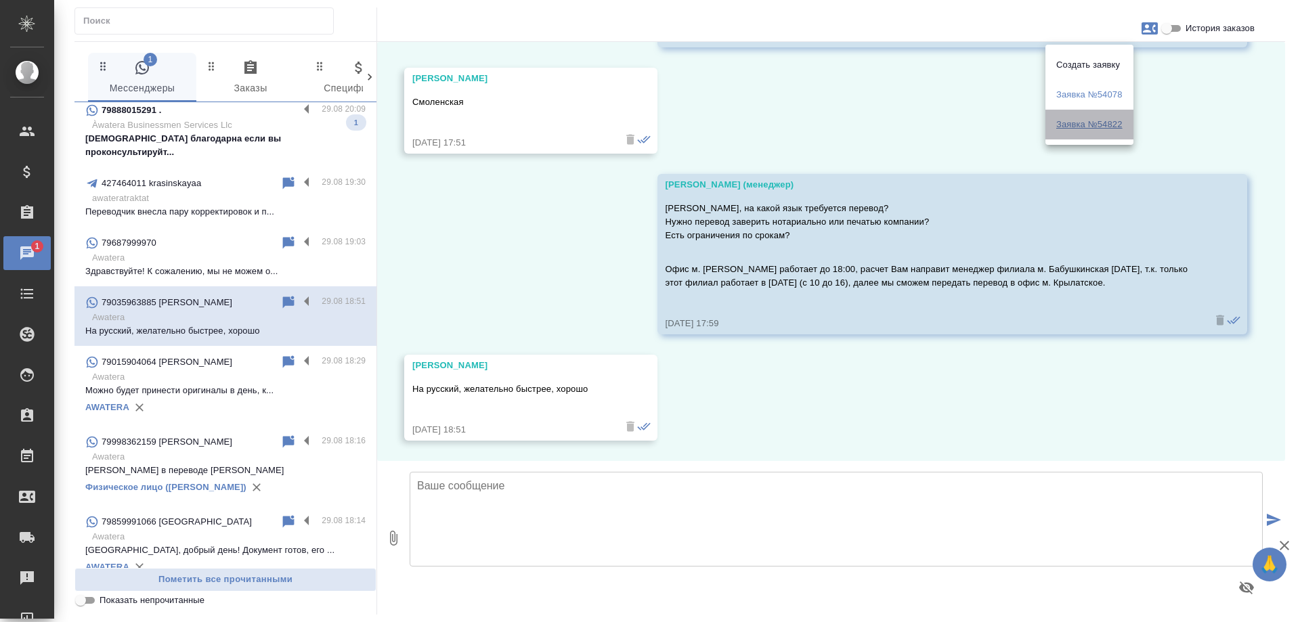
click at [1107, 128] on span "Заявка №54822" at bounding box center [1089, 125] width 66 height 14
click at [779, 406] on div at bounding box center [650, 311] width 1300 height 622
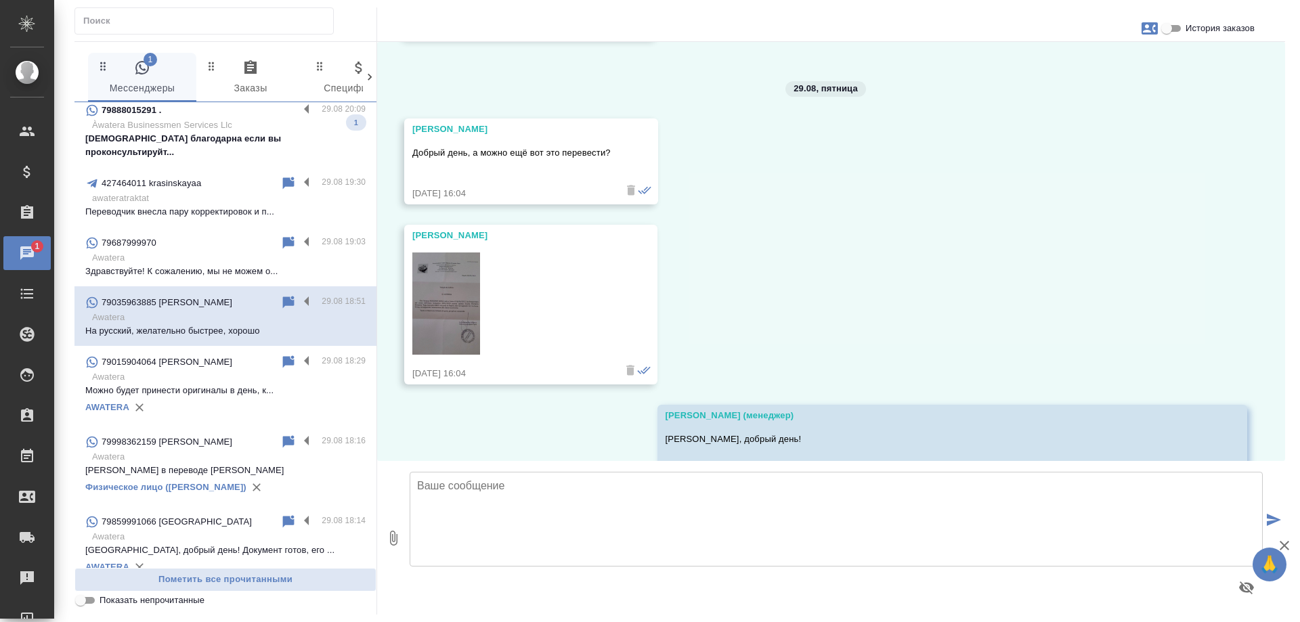
scroll to position [6517, 0]
click at [434, 286] on img at bounding box center [446, 300] width 68 height 102
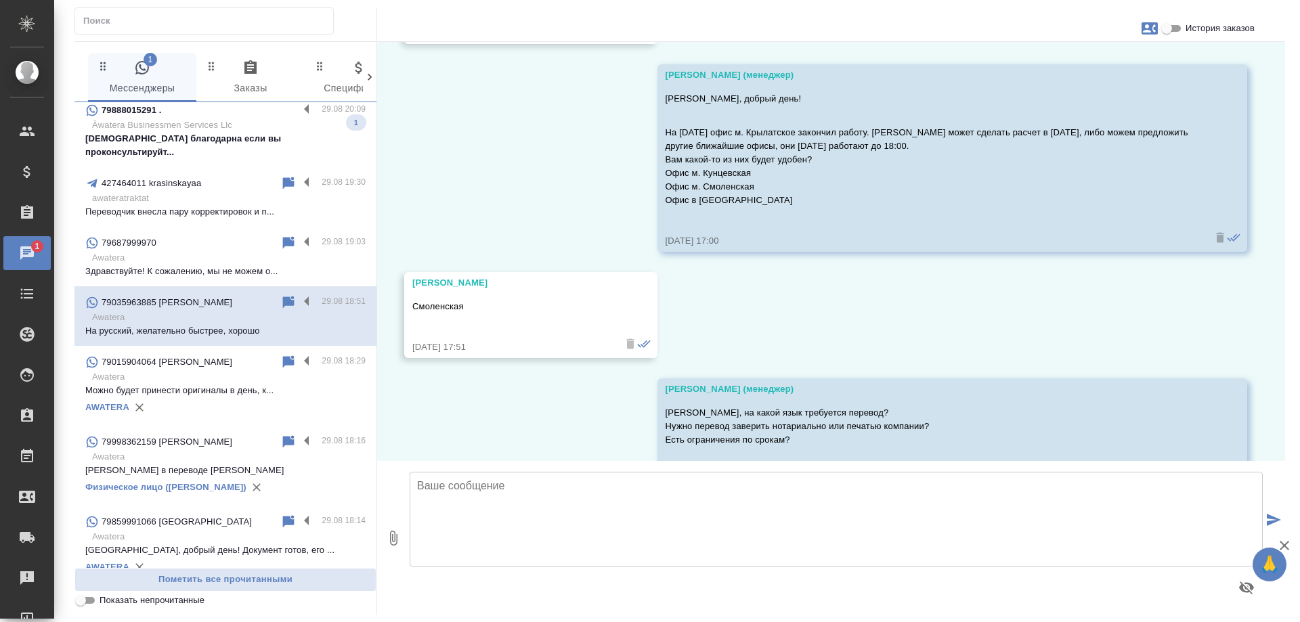
scroll to position [7058, 0]
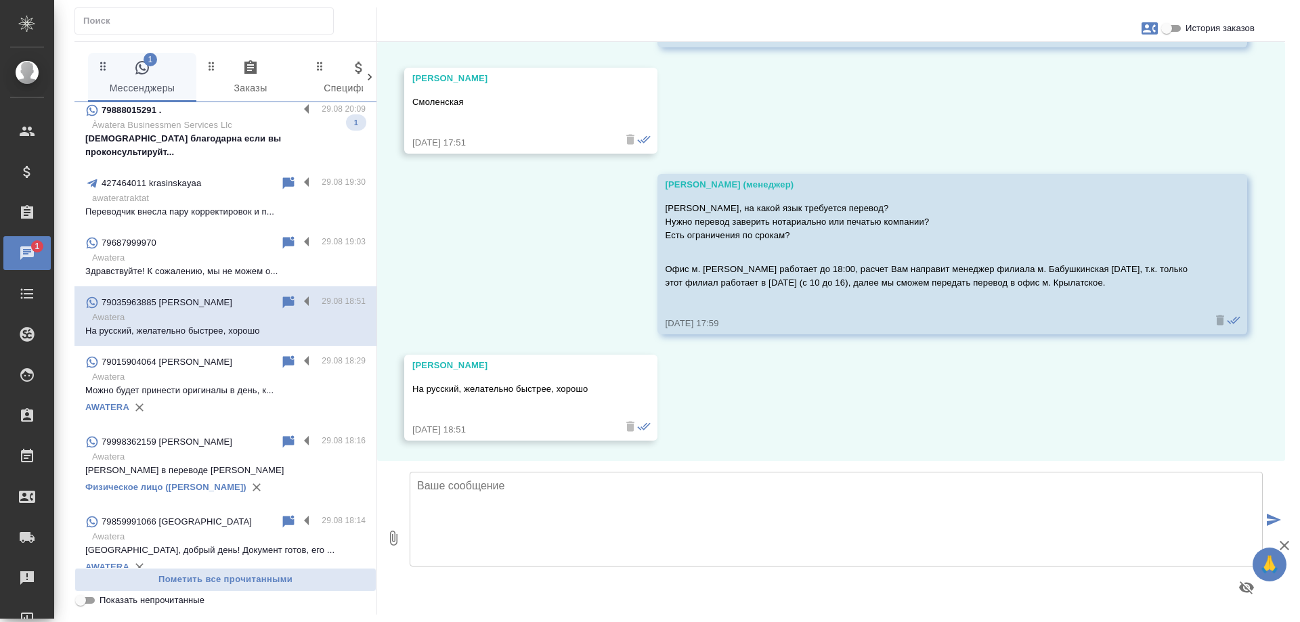
click at [580, 494] on textarea at bounding box center [836, 519] width 853 height 95
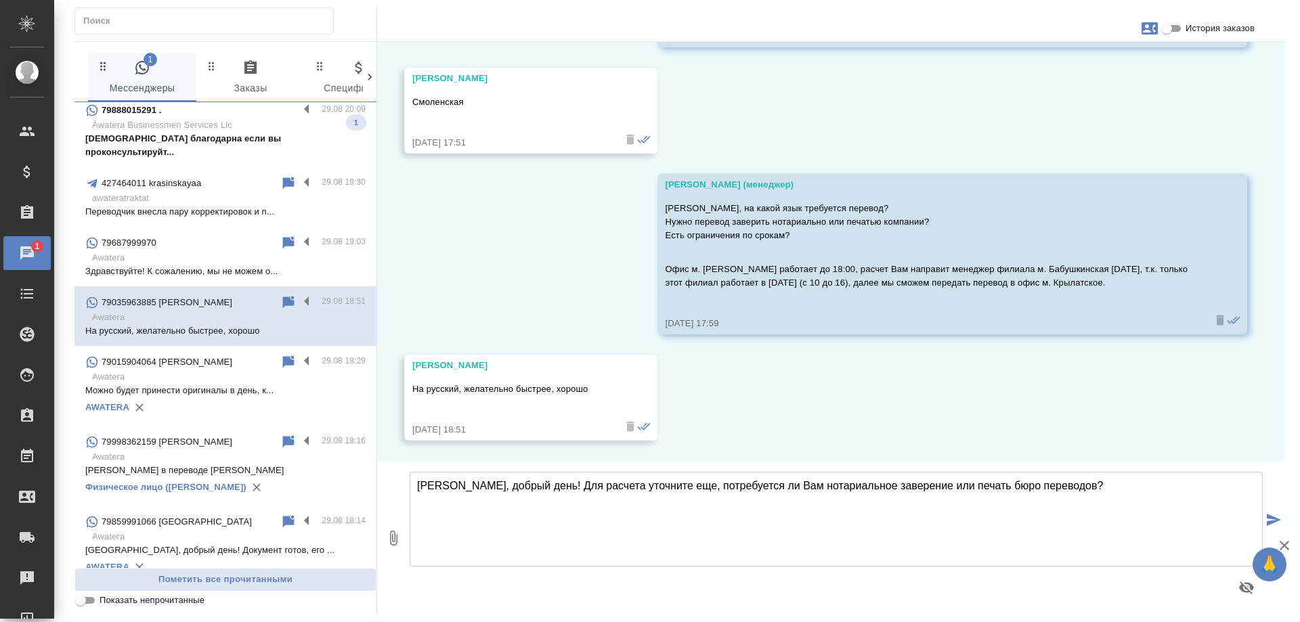
type textarea "Елена, добрый день! Для расчета уточните еще, потребуется ли Вам нотариальное з…"
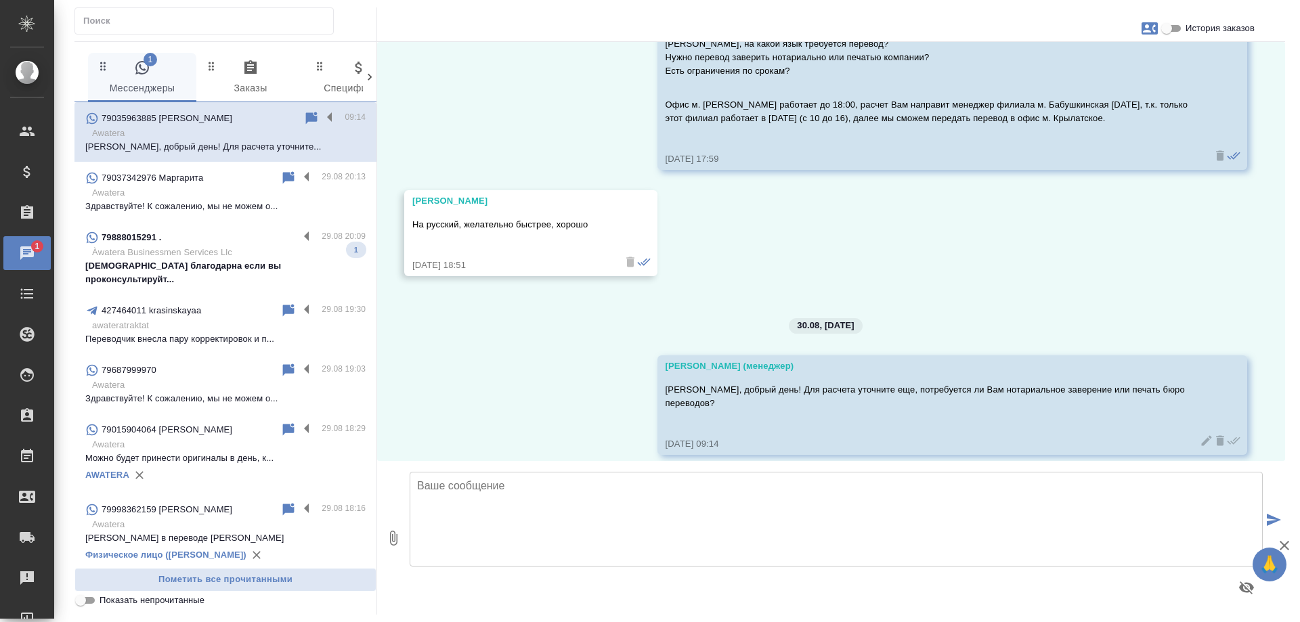
scroll to position [7224, 0]
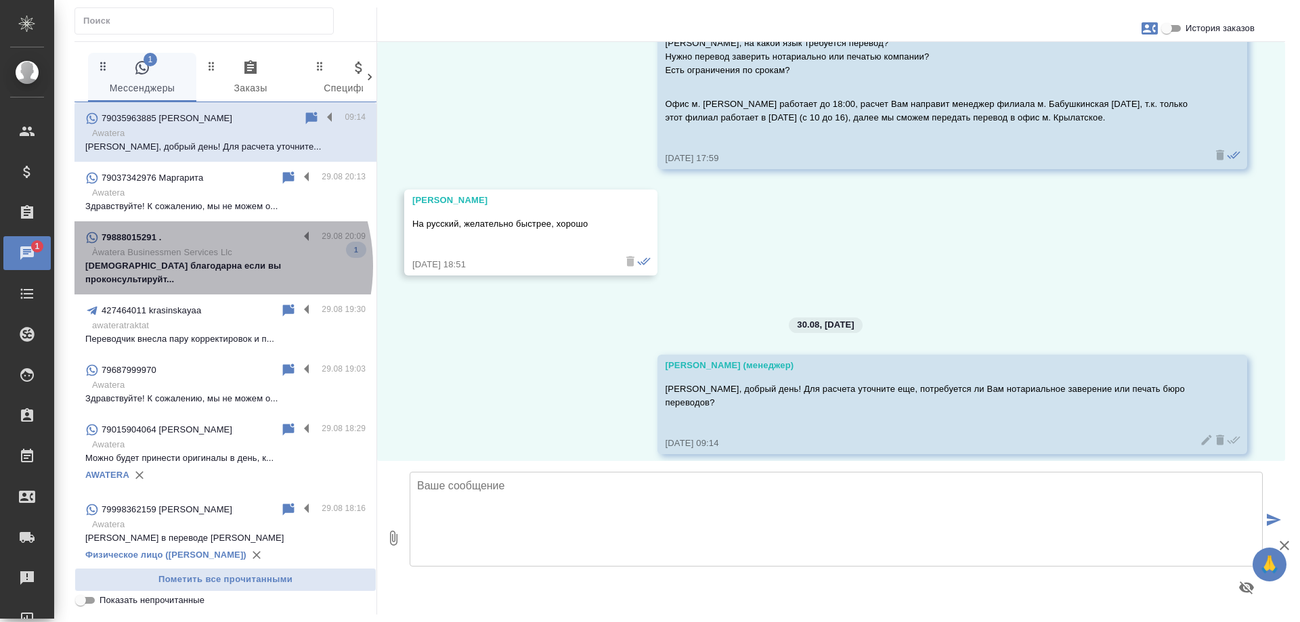
click at [194, 266] on p "Буду благодарна если вы проконсультируйт..." at bounding box center [225, 272] width 280 height 27
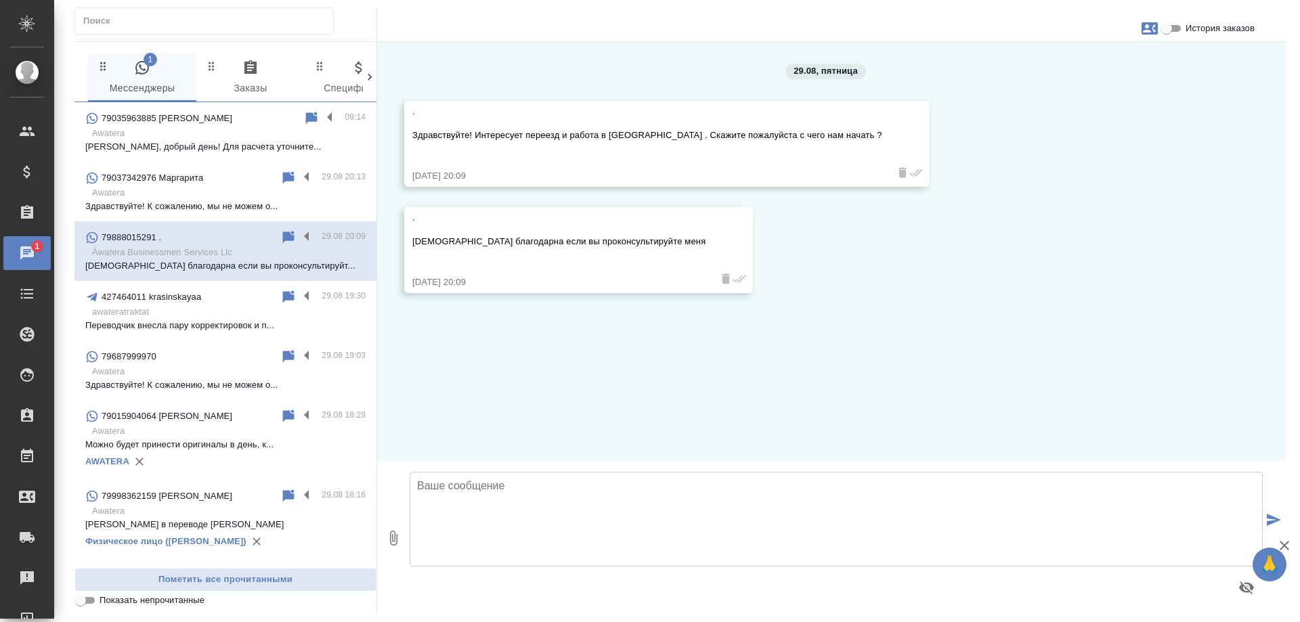
scroll to position [0, 0]
click at [519, 500] on textarea at bounding box center [836, 519] width 853 height 95
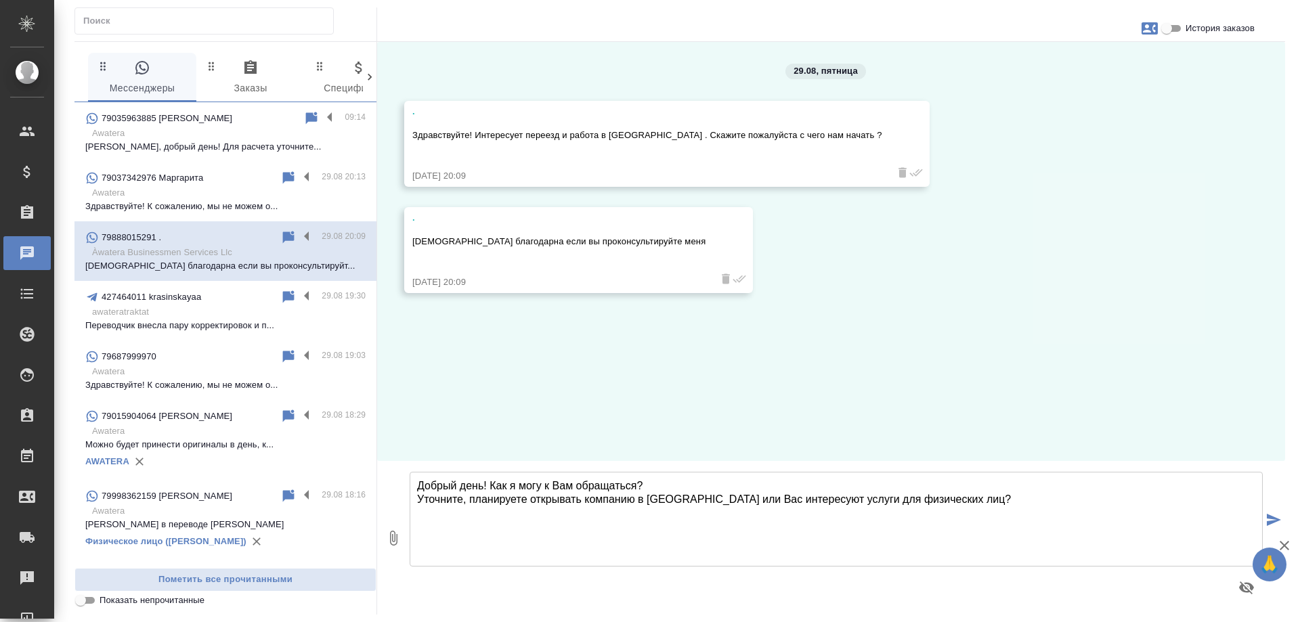
drag, startPoint x: 925, startPoint y: 502, endPoint x: 677, endPoint y: 505, distance: 248.5
click at [677, 505] on textarea "Добрый день! Как я могу к Вам обращаться? Уточните, планируете открывать компан…" at bounding box center [836, 519] width 853 height 95
click at [701, 497] on textarea "Добрый день! Как я могу к Вам обращаться? Уточните, планируете открывать компан…" at bounding box center [836, 519] width 853 height 95
click at [953, 496] on textarea "Добрый день! Как я могу к Вам обращаться? Уточните, планируете открывать компан…" at bounding box center [836, 519] width 853 height 95
type textarea "Добрый день! Как я могу к Вам обращаться? Уточните, планируете открывать компан…"
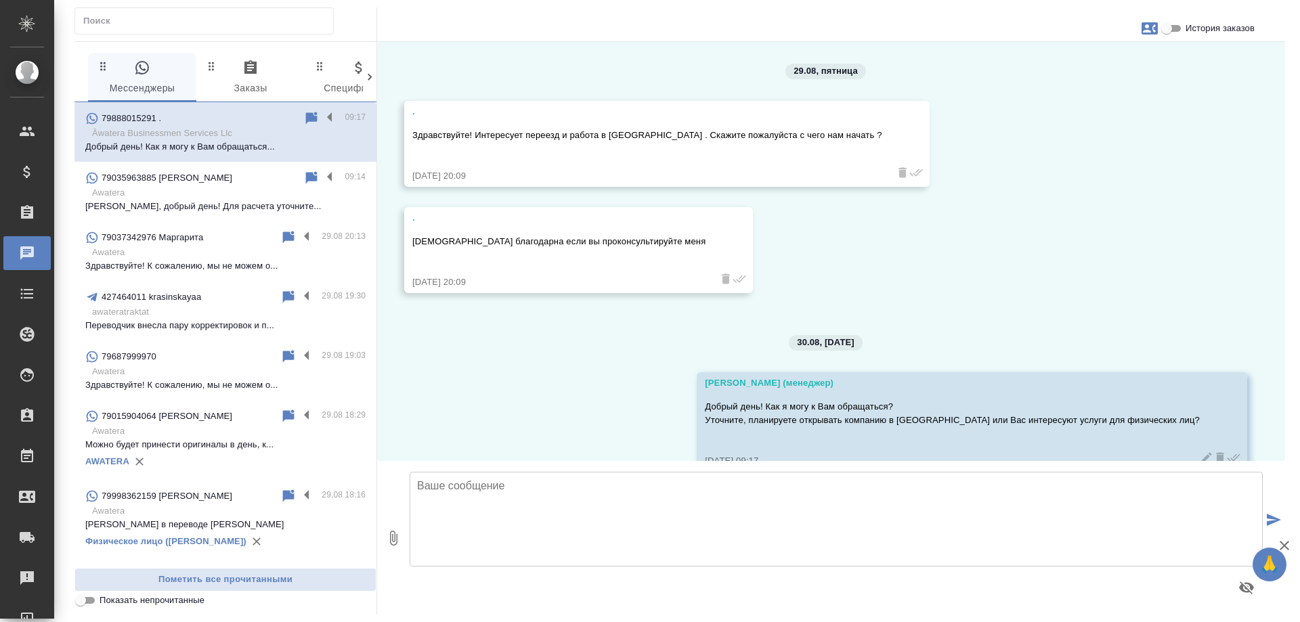
scroll to position [31, 0]
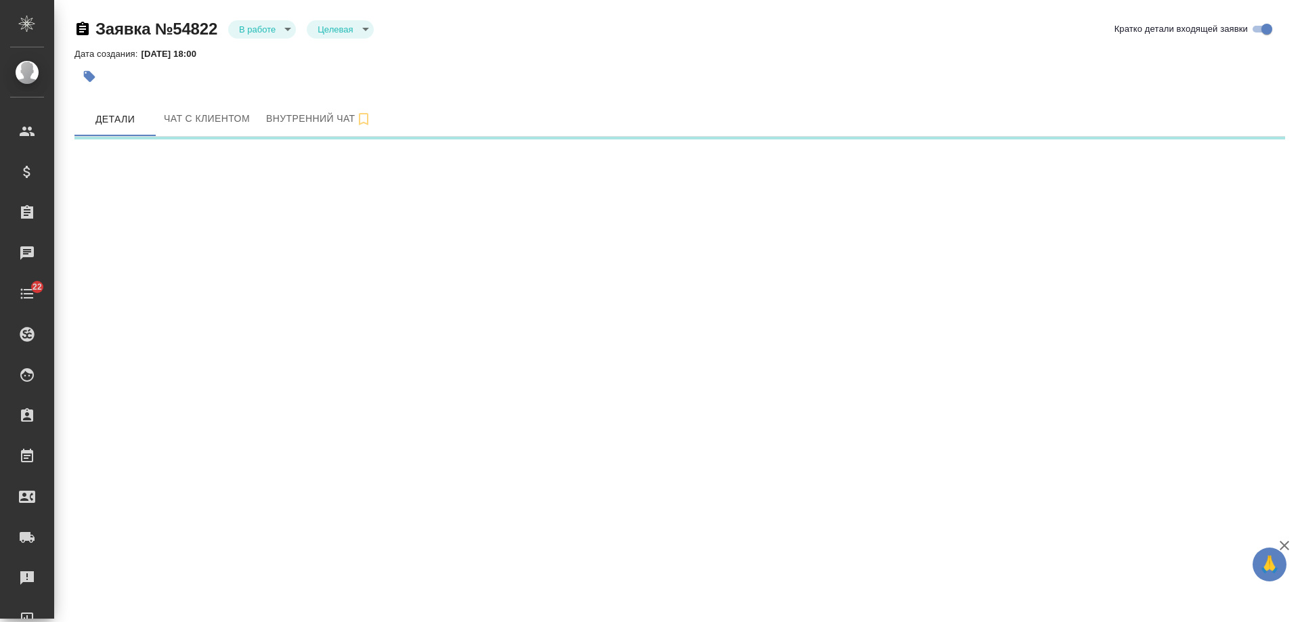
select select "RU"
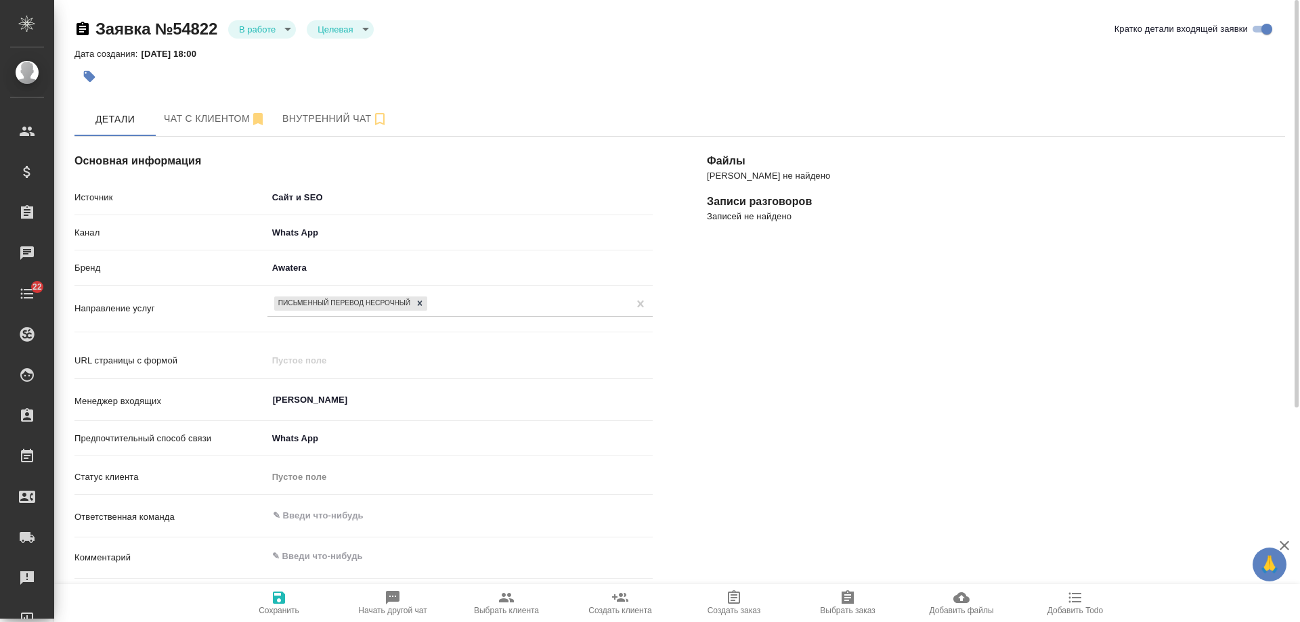
click at [511, 603] on icon "button" at bounding box center [506, 597] width 15 height 9
type textarea "x"
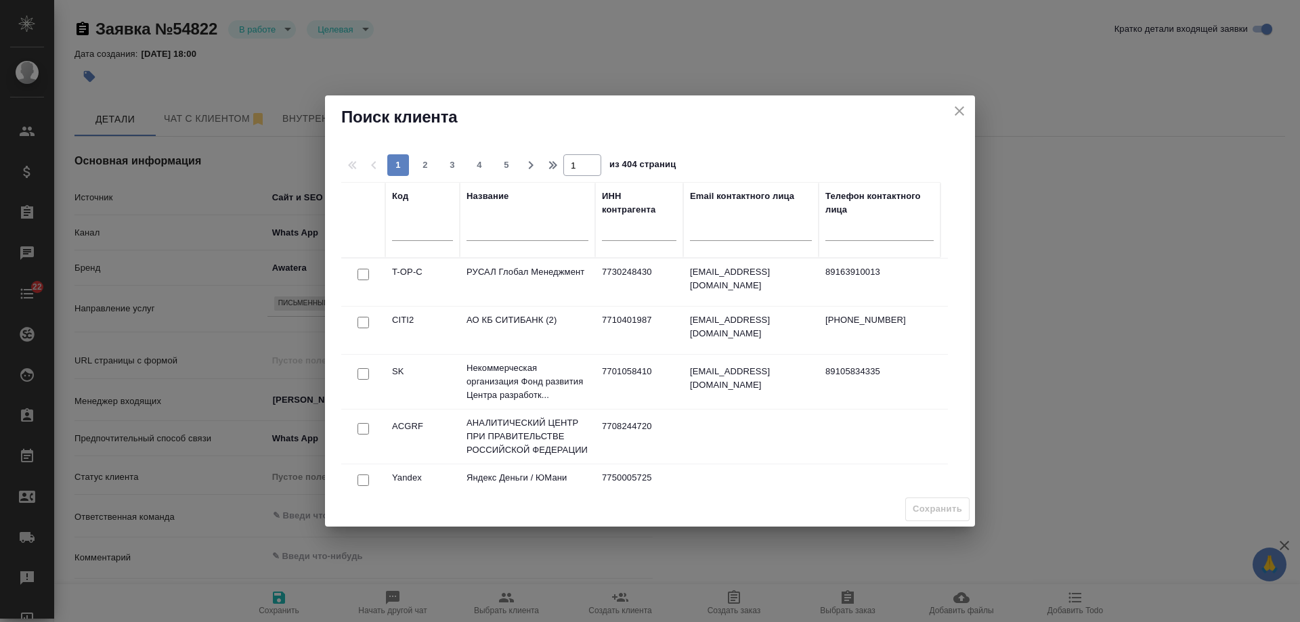
click at [515, 225] on input "text" at bounding box center [528, 231] width 122 height 17
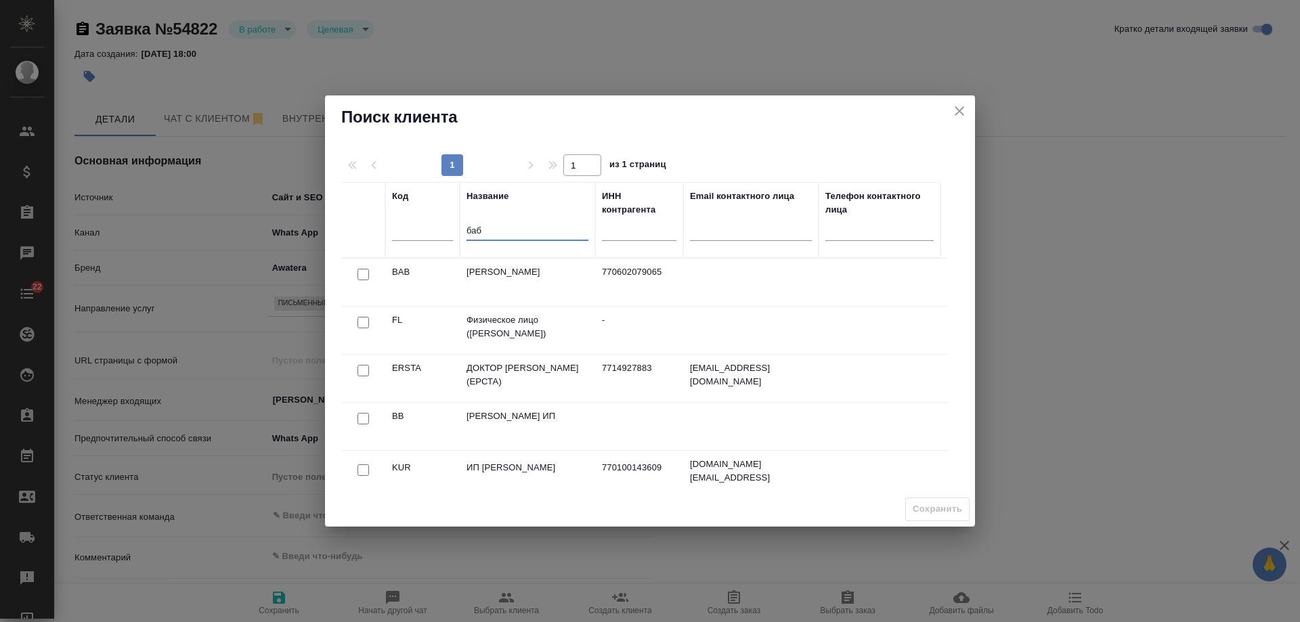
type input "баб"
click at [365, 280] on input "checkbox" at bounding box center [364, 275] width 12 height 12
checkbox input "true"
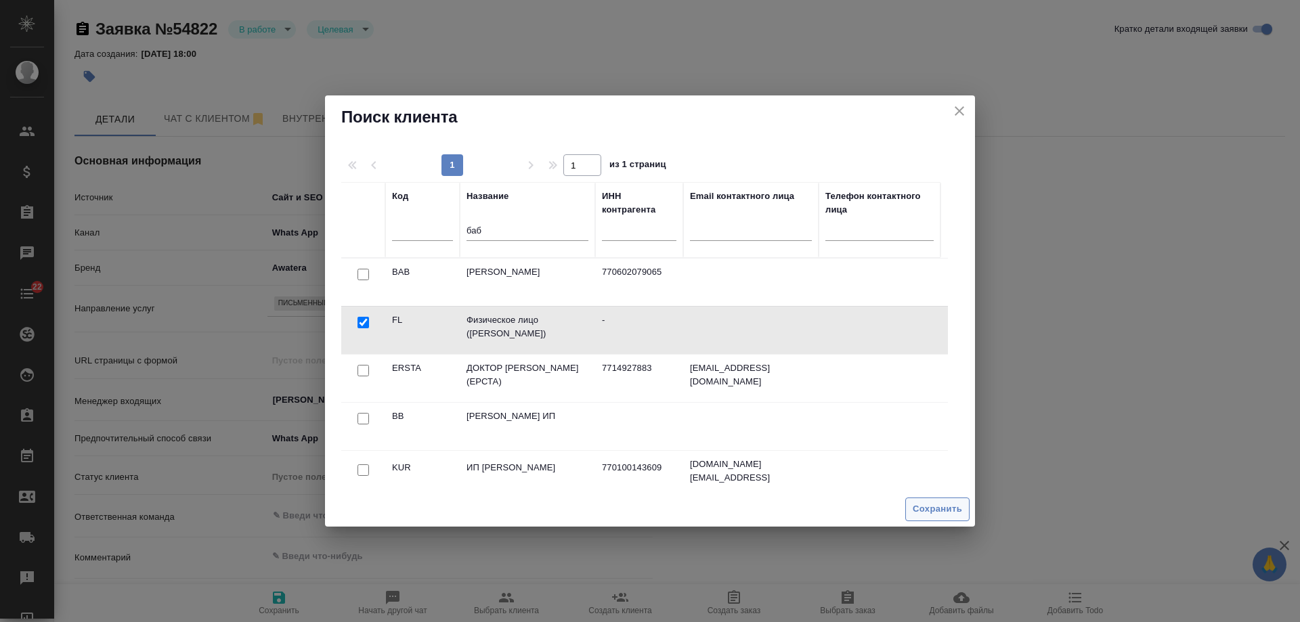
click at [935, 511] on span "Сохранить" at bounding box center [937, 510] width 49 height 16
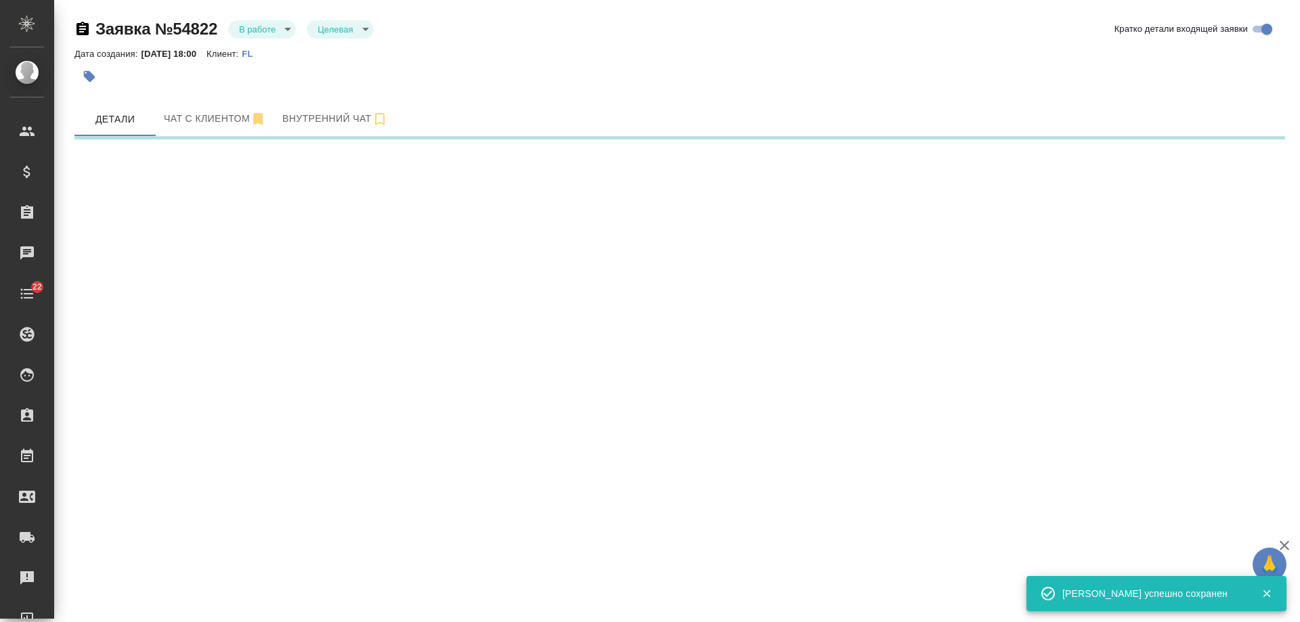
select select "RU"
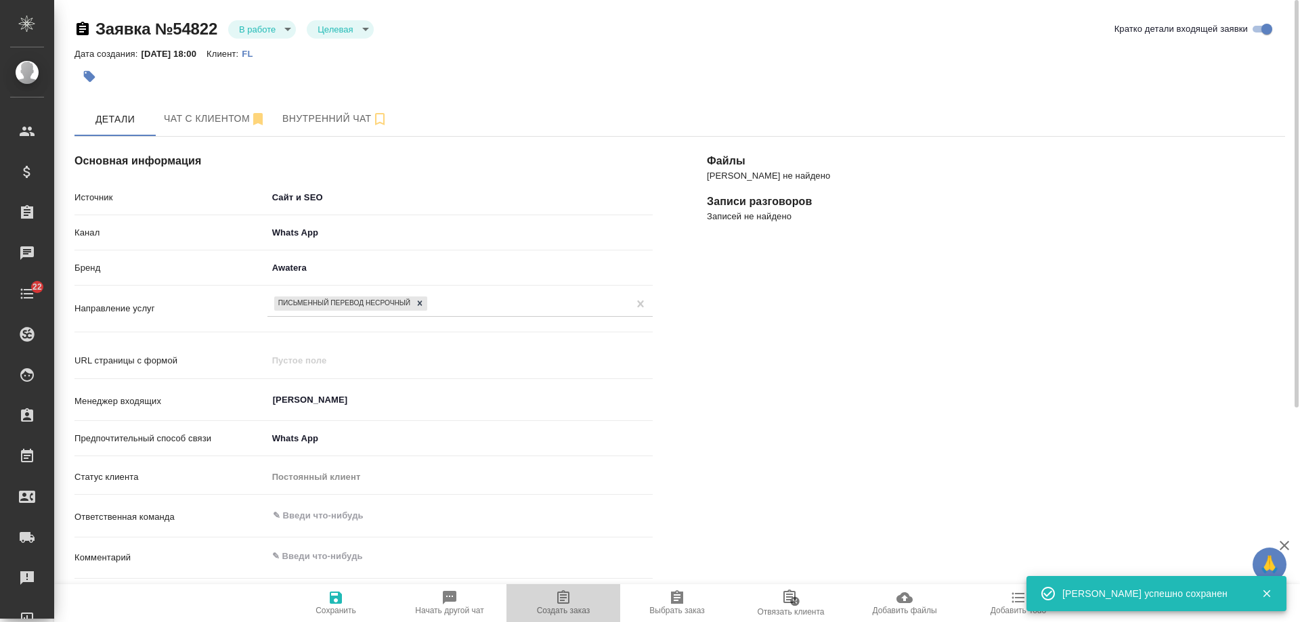
click at [551, 608] on span "Создать заказ" at bounding box center [563, 610] width 53 height 9
type textarea "x"
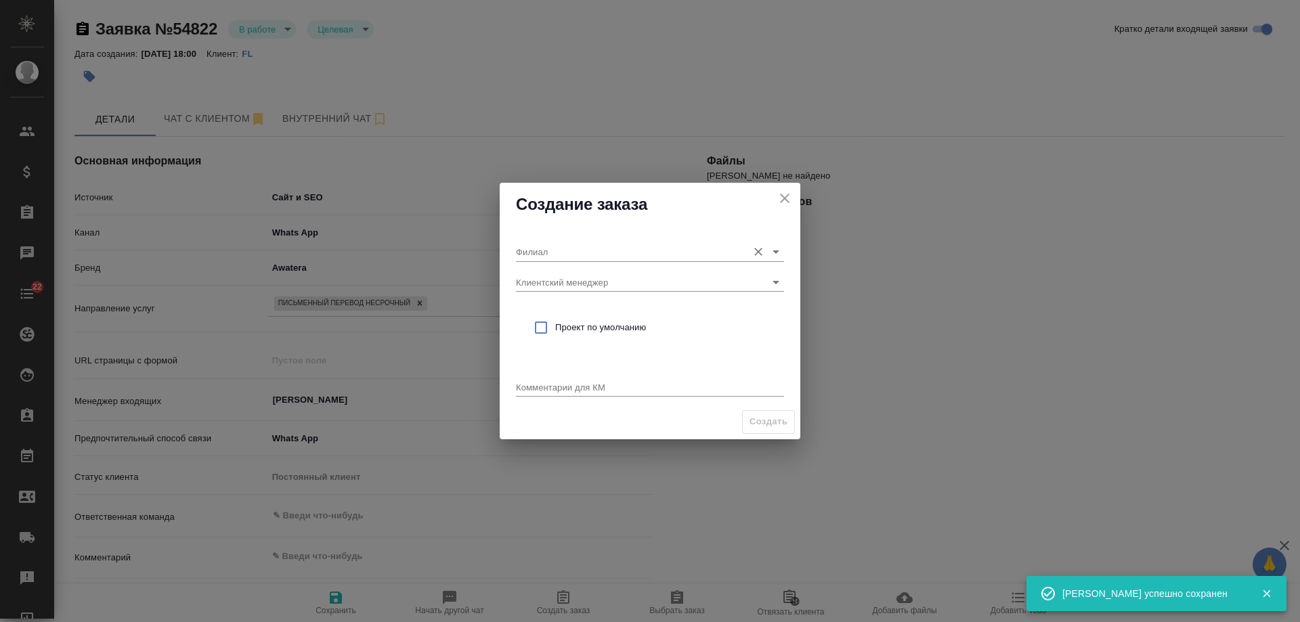
click at [545, 246] on input "Филиал" at bounding box center [628, 251] width 225 height 18
click at [576, 274] on p "Бабушкинская" at bounding box center [564, 281] width 74 height 14
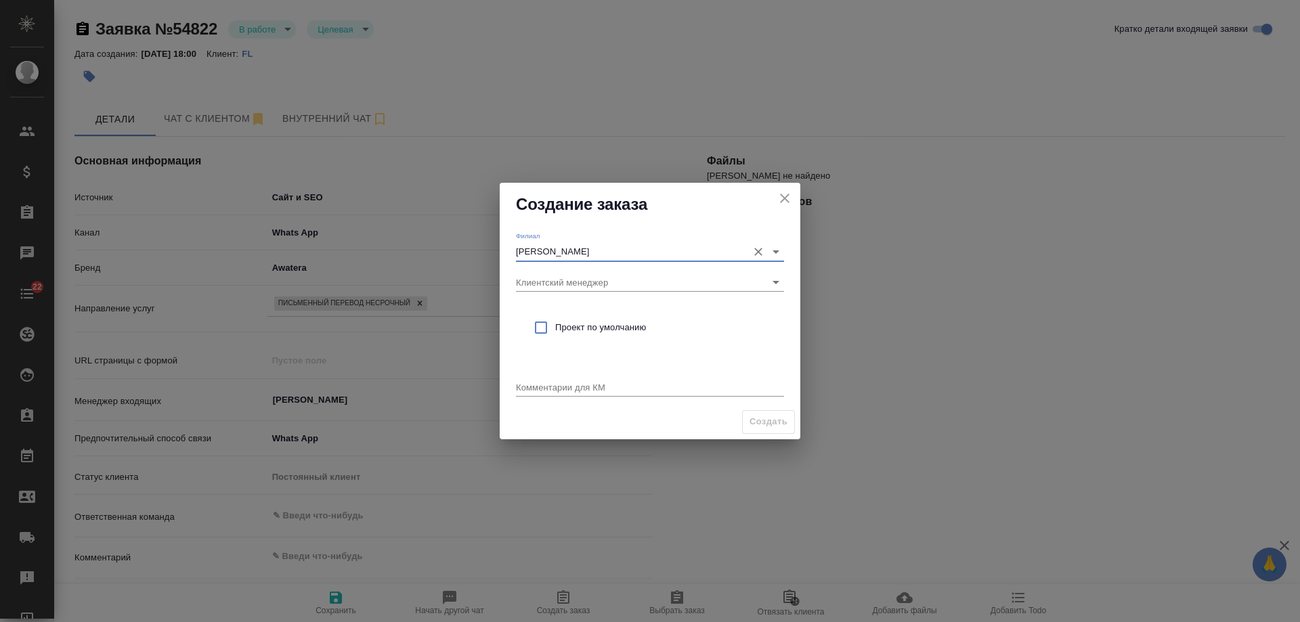
type input "Бабушкинская"
click at [588, 328] on span "Проект по умолчанию" at bounding box center [664, 328] width 218 height 14
checkbox input "true"
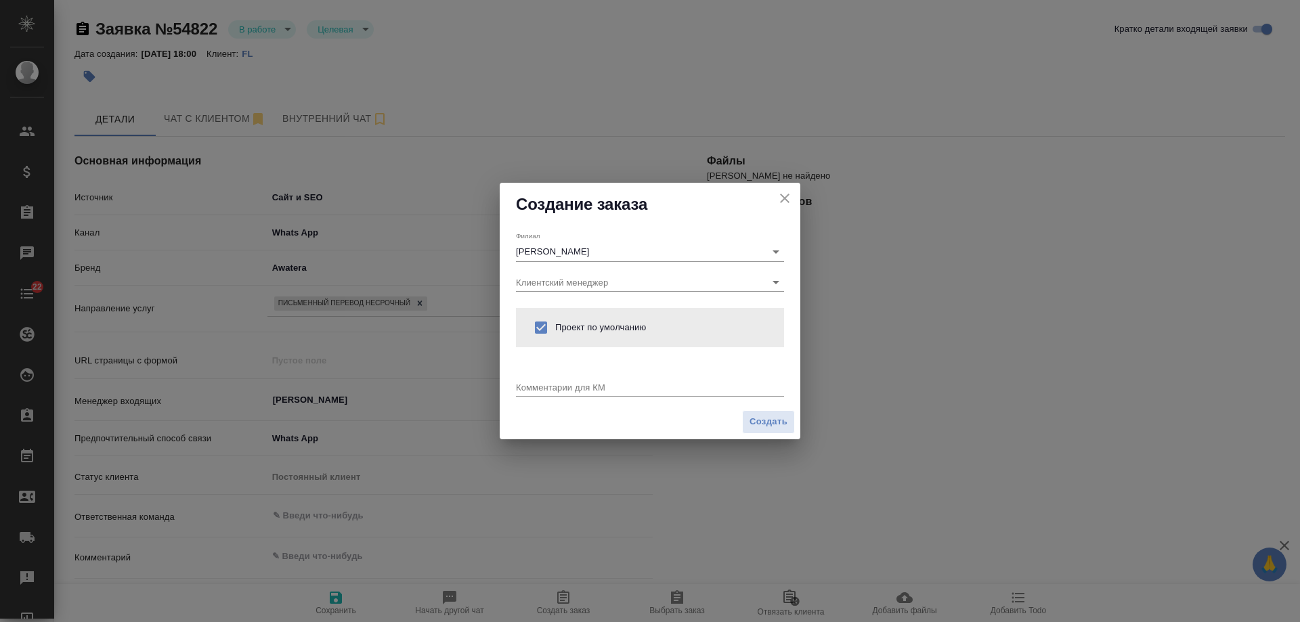
type textarea "x"
click at [584, 380] on div "x" at bounding box center [650, 388] width 268 height 17
type textarea "от КВ: на рус с НЗ, пожелания по срокам "побыстрее""
type textarea "x"
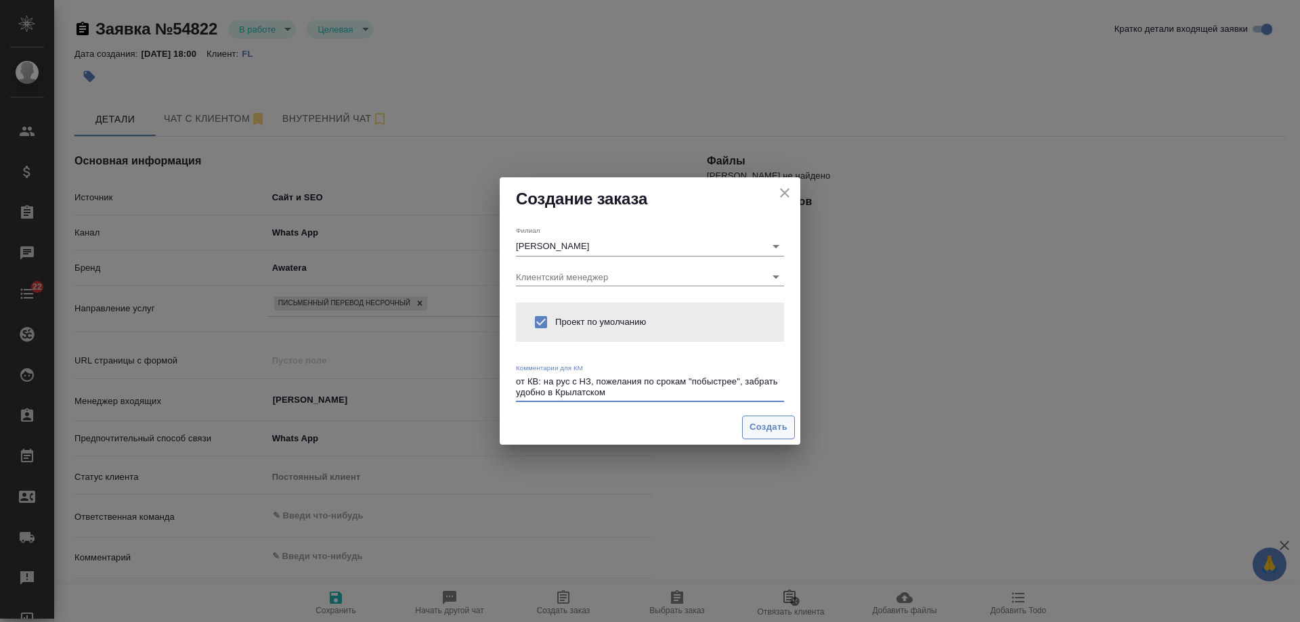
type textarea "от КВ: на рус с НЗ, пожелания по срокам "побыстрее", забрать удобно в Крылатском"
click at [783, 431] on span "Создать" at bounding box center [769, 428] width 38 height 16
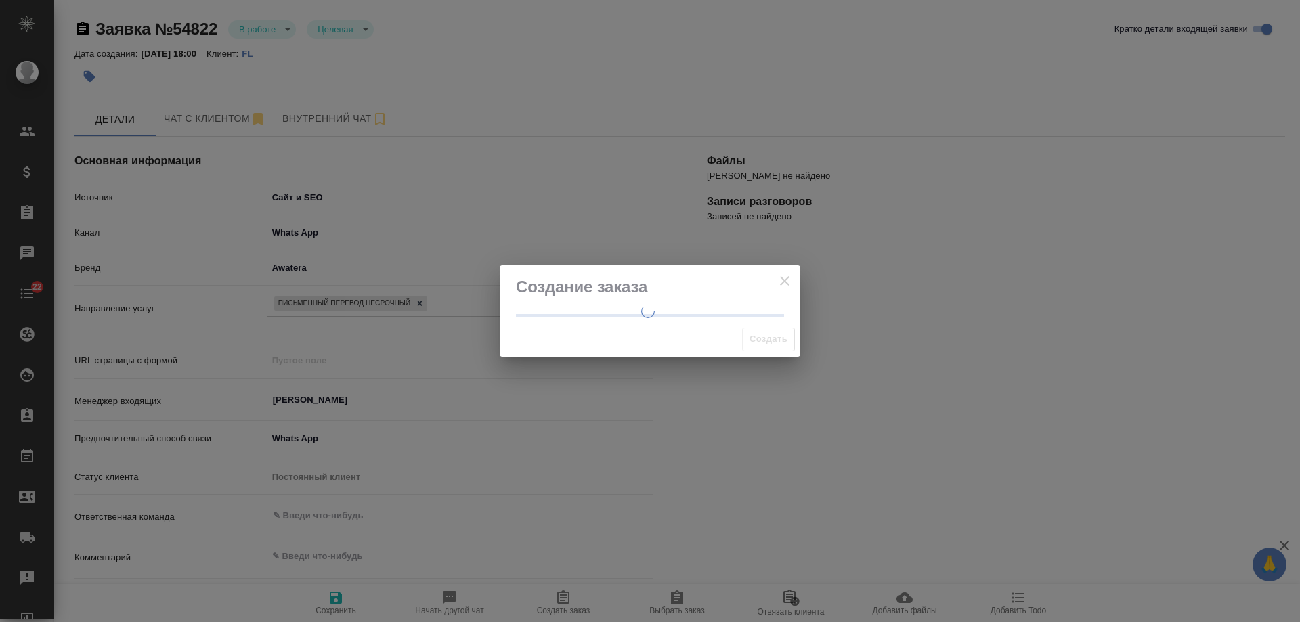
type textarea "x"
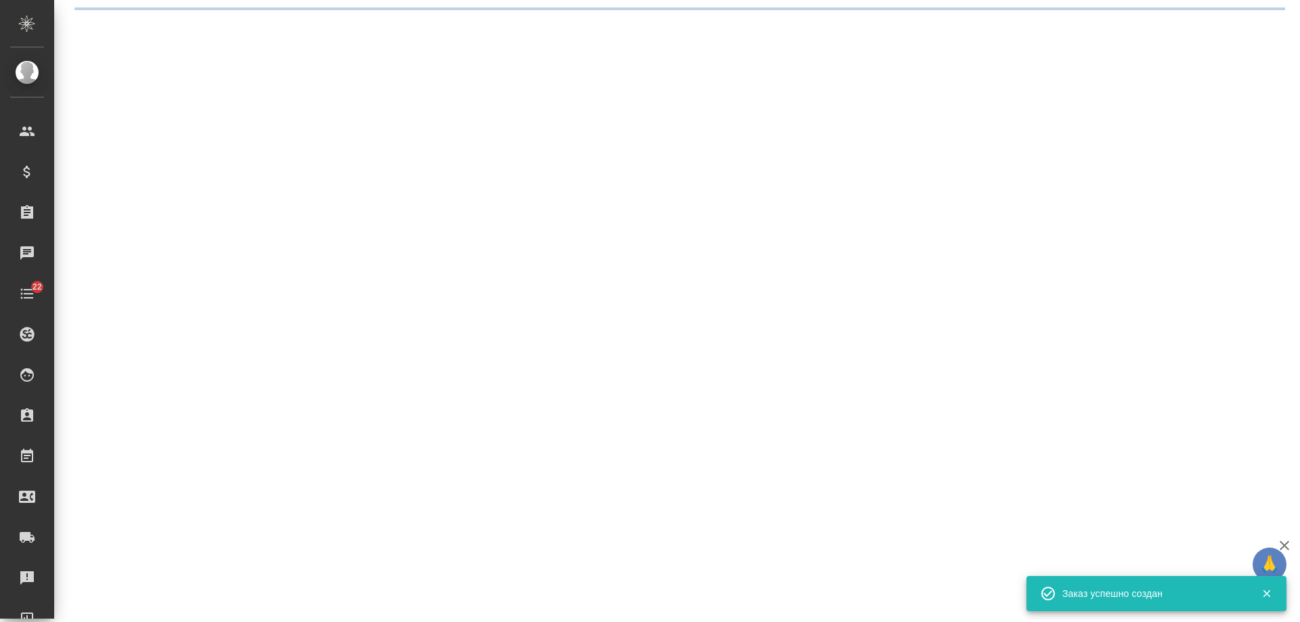
select select "RU"
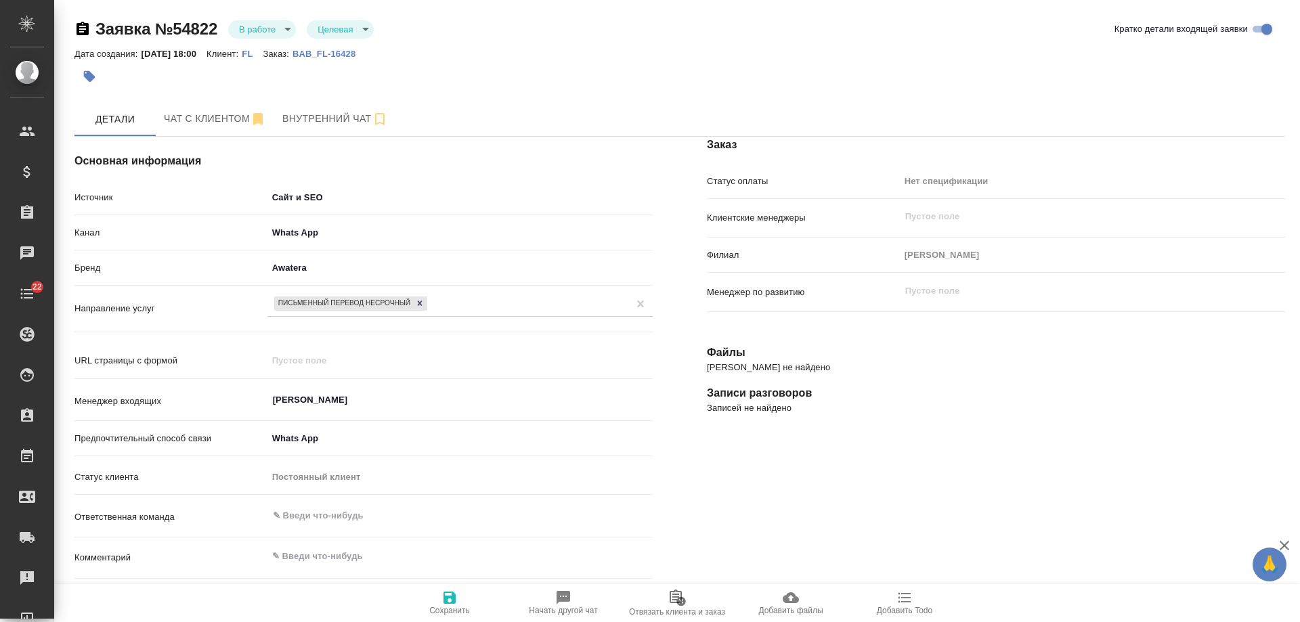
type textarea "x"
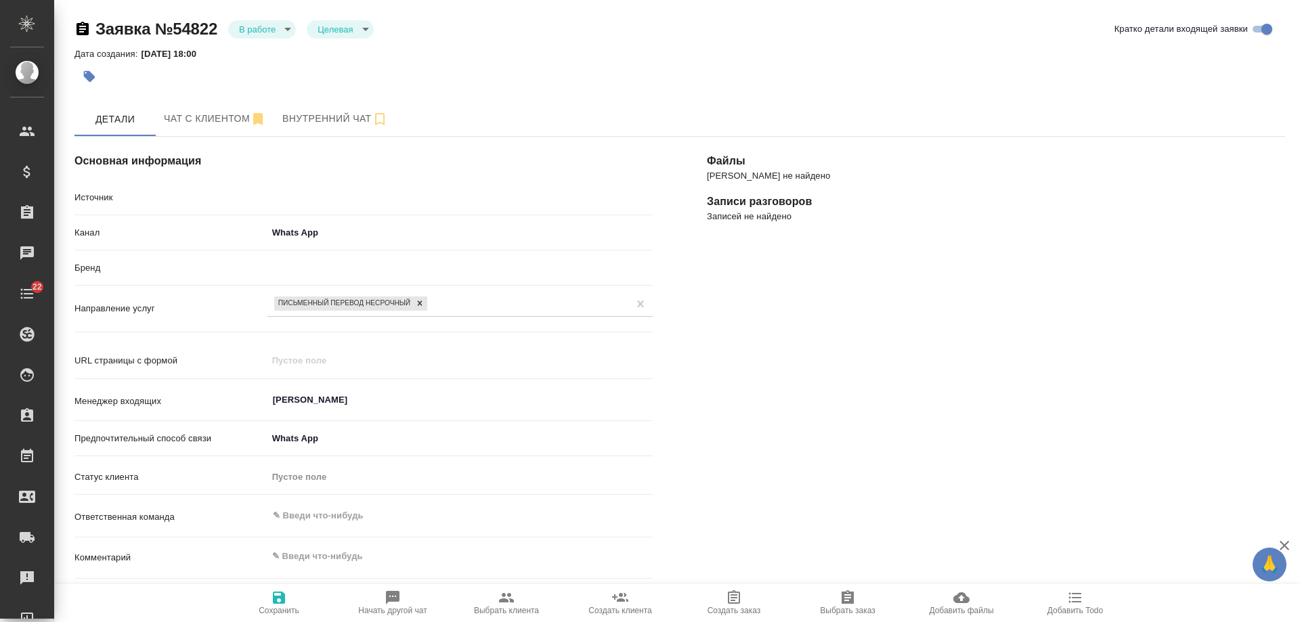
select select "RU"
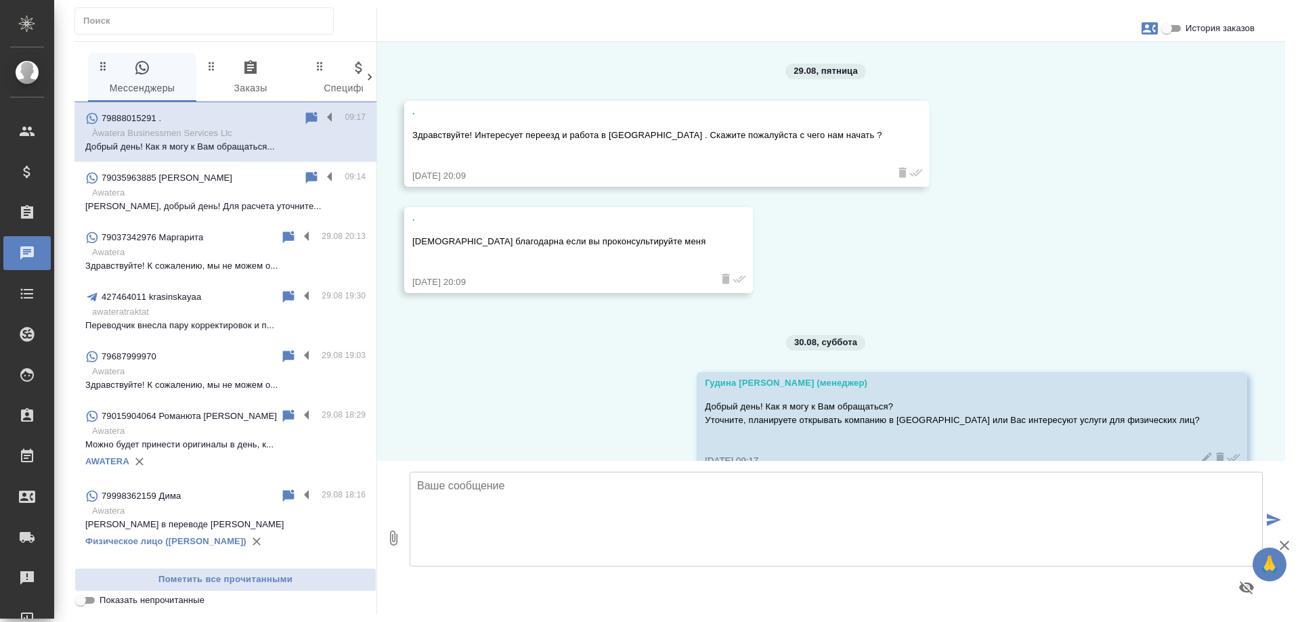
scroll to position [31, 0]
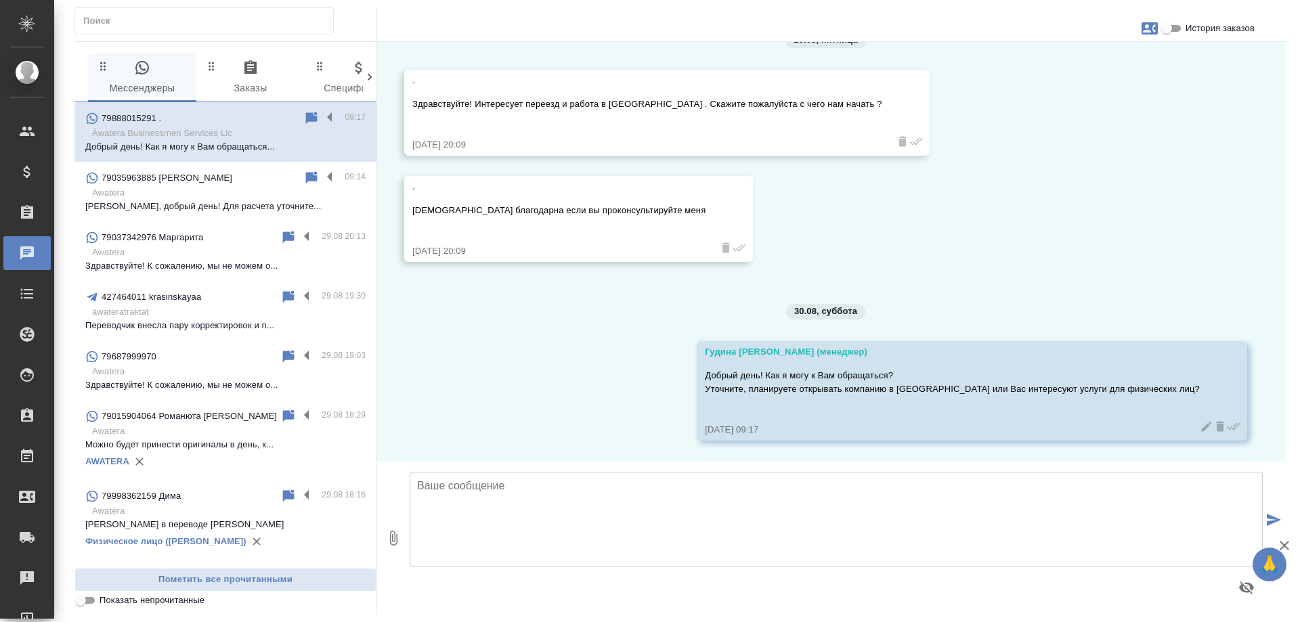
click at [1153, 24] on icon "button" at bounding box center [1150, 28] width 16 height 12
click at [1106, 58] on div "Создать заявку" at bounding box center [1090, 65] width 85 height 30
select select "RU"
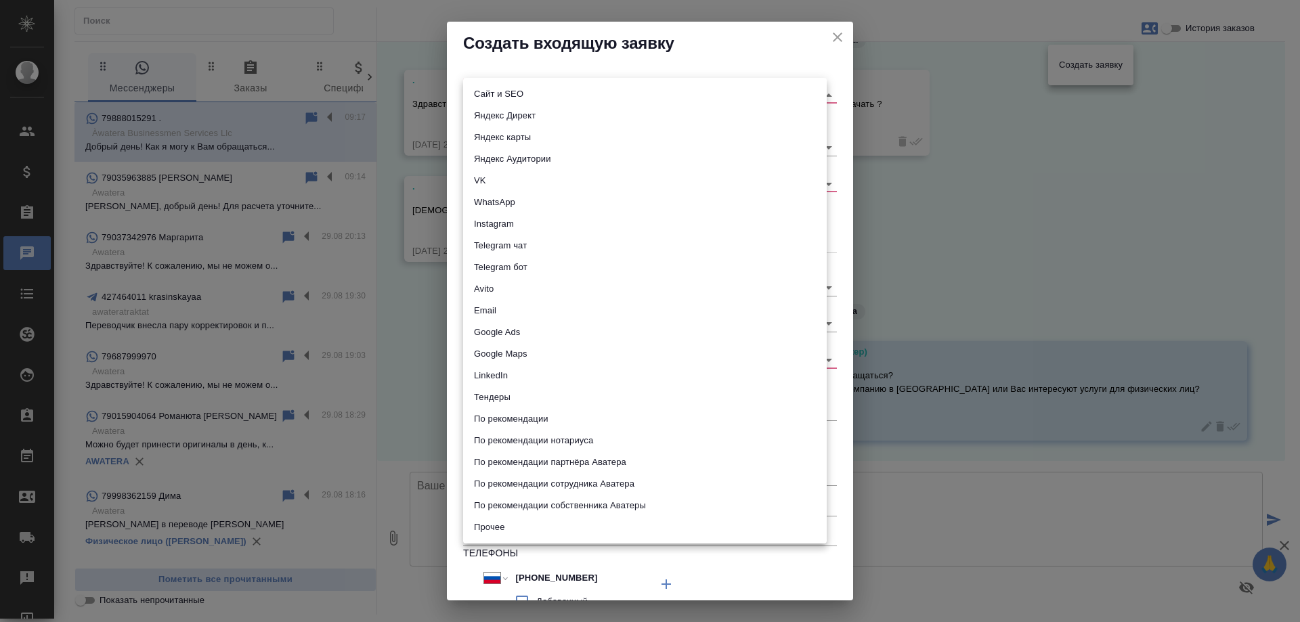
click at [584, 94] on body "🙏 .cls-1 fill:#fff; AWATERA Gudina Alexandra Клиенты Спецификации Заказы 0 Чаты…" at bounding box center [650, 311] width 1300 height 622
click at [513, 205] on li "WhatsApp" at bounding box center [645, 203] width 364 height 22
type input "whatsapp"
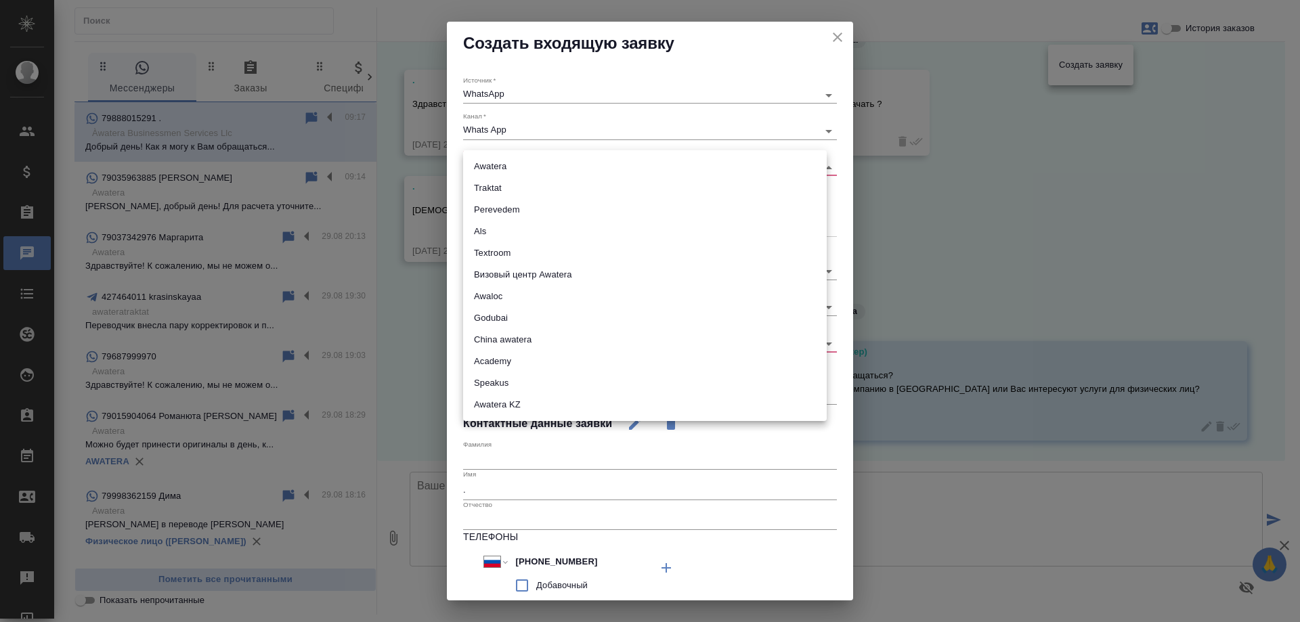
click at [509, 166] on body "🙏 .cls-1 fill:#fff; AWATERA Gudina Alexandra Клиенты Спецификации Заказы 0 Чаты…" at bounding box center [650, 311] width 1300 height 622
click at [513, 323] on li "Godubai" at bounding box center [645, 318] width 364 height 22
type input "godubai"
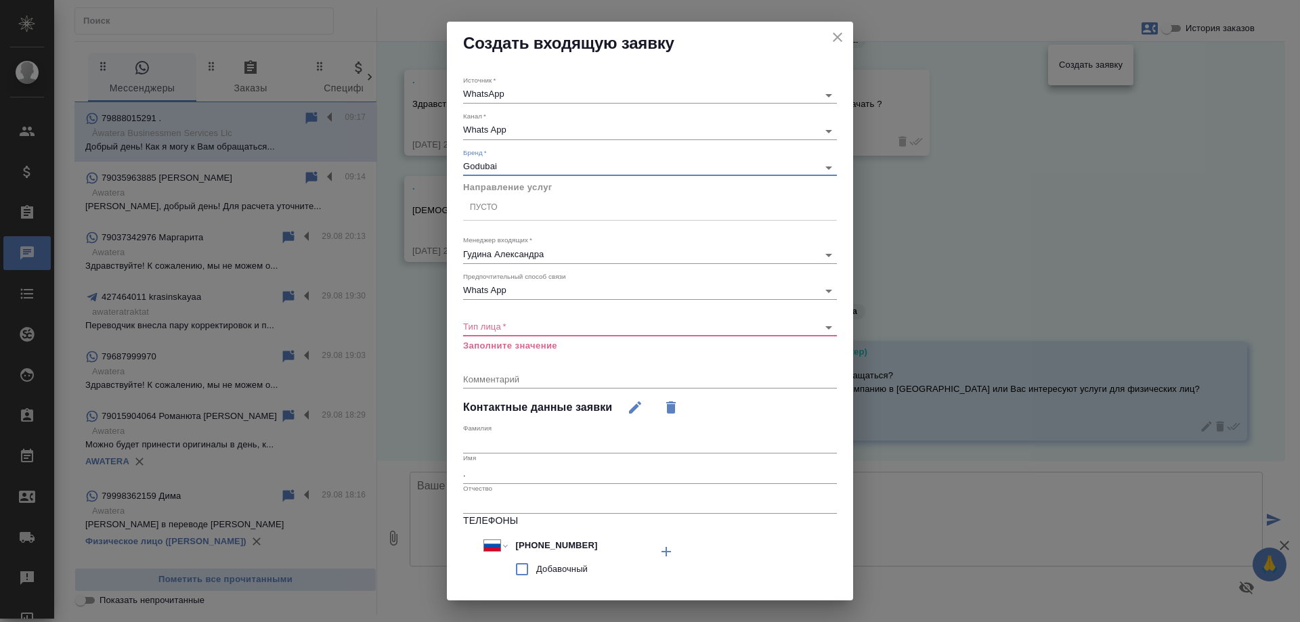
click at [509, 211] on div "Пусто" at bounding box center [650, 208] width 374 height 20
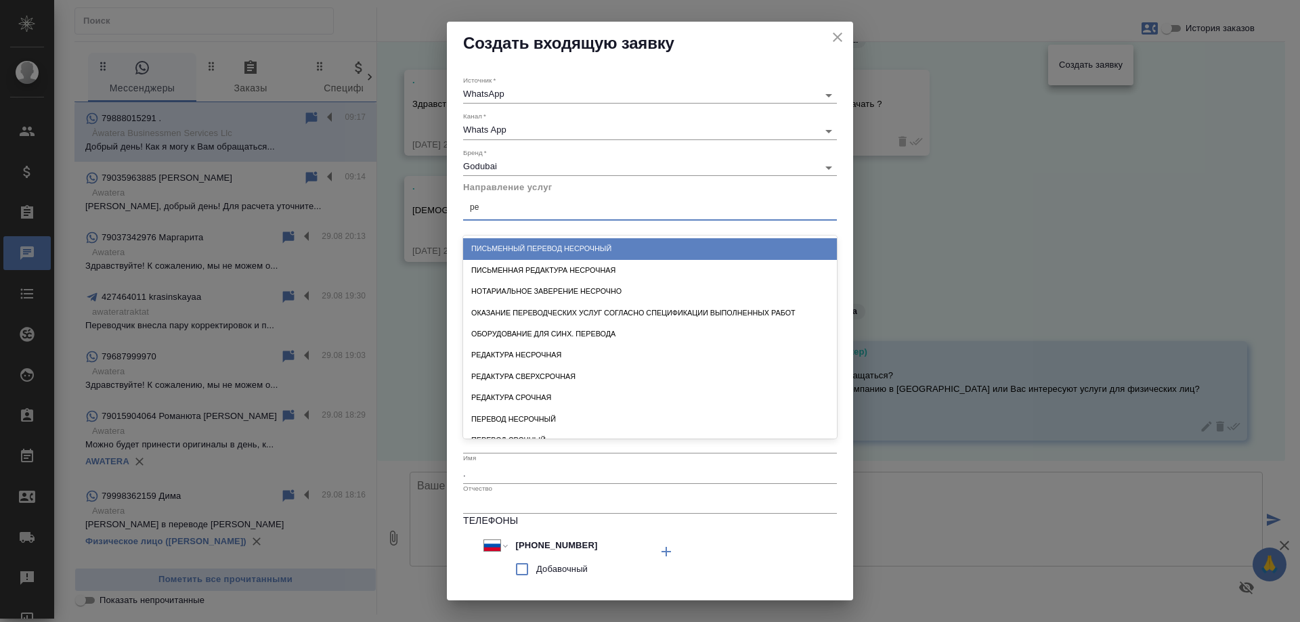
type input "р"
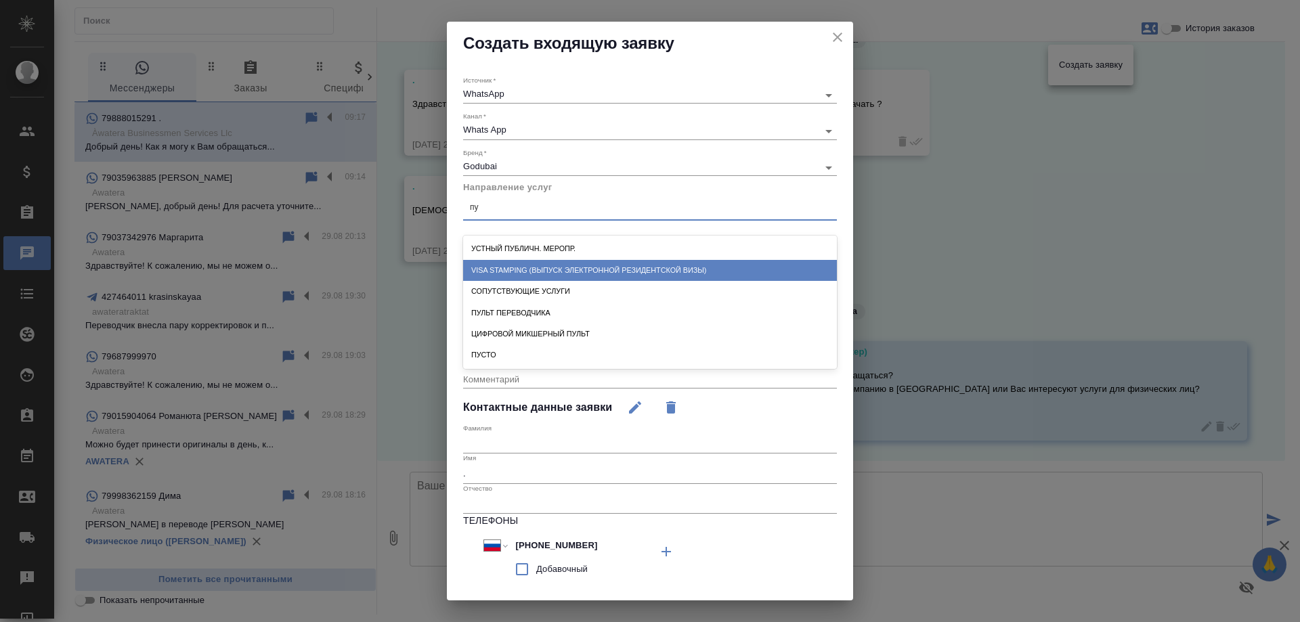
type input "п"
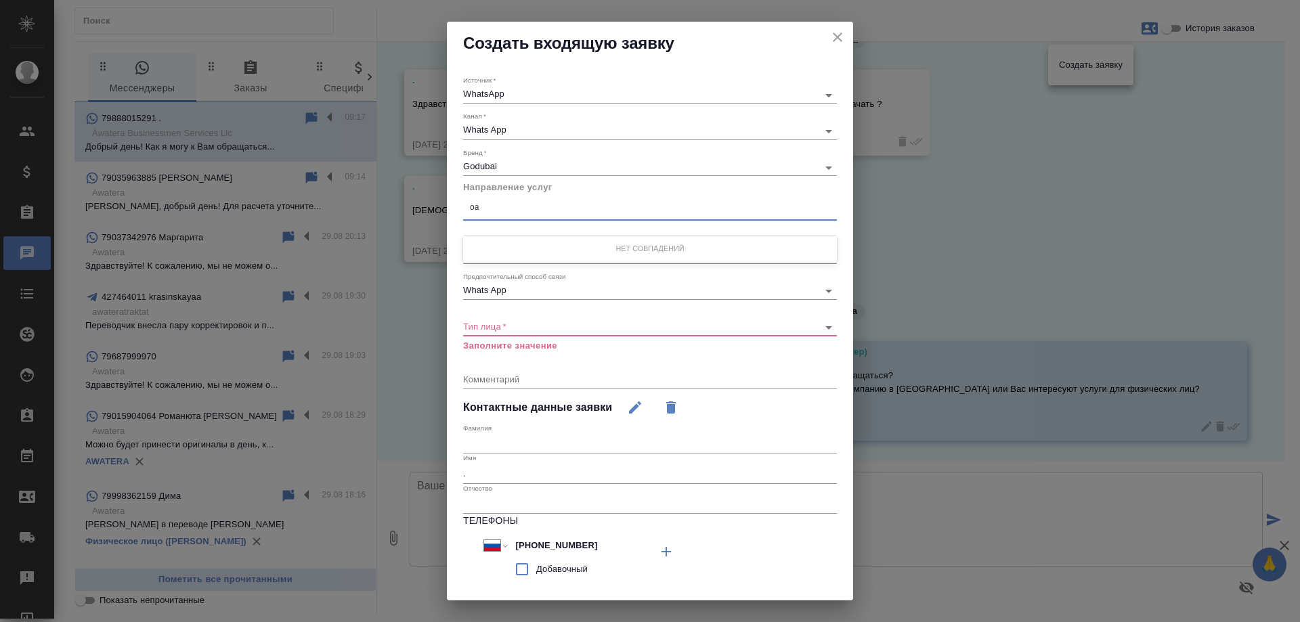
type input "о"
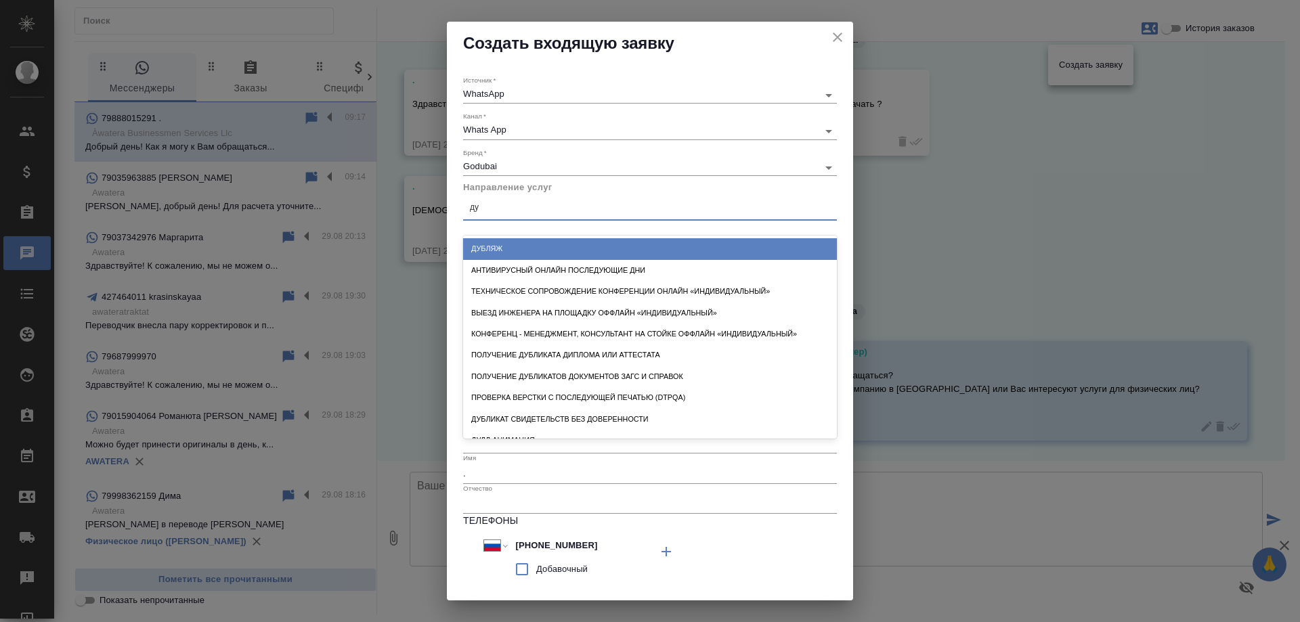
type input "д"
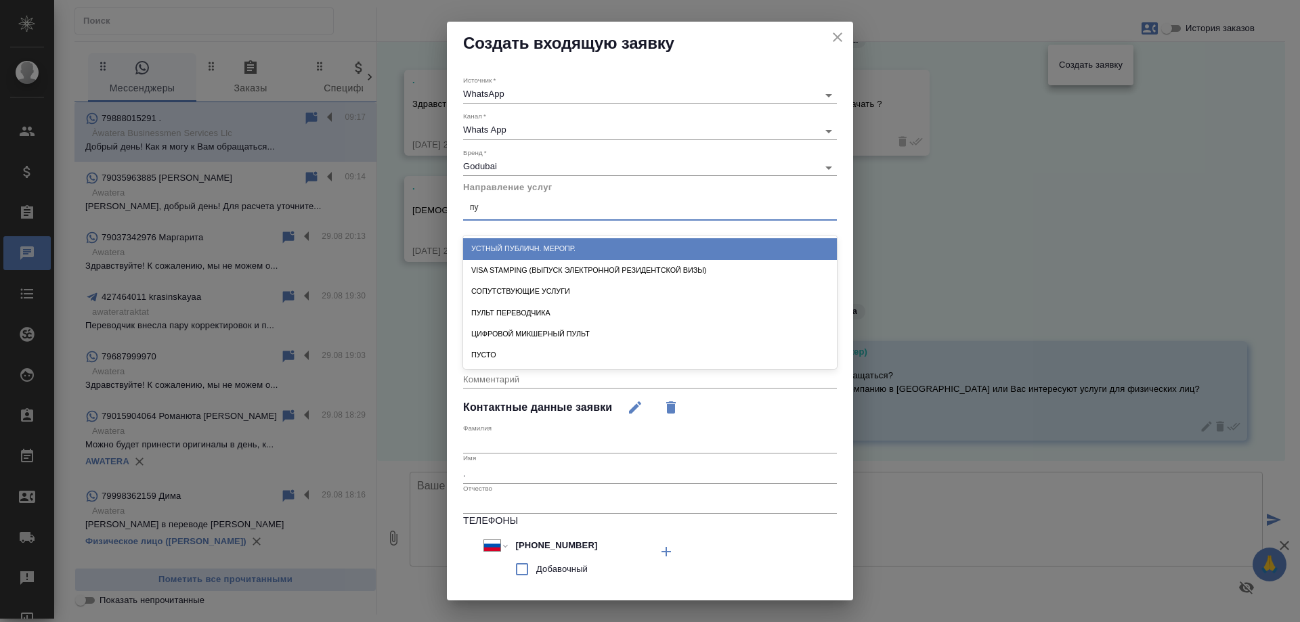
type input "пус"
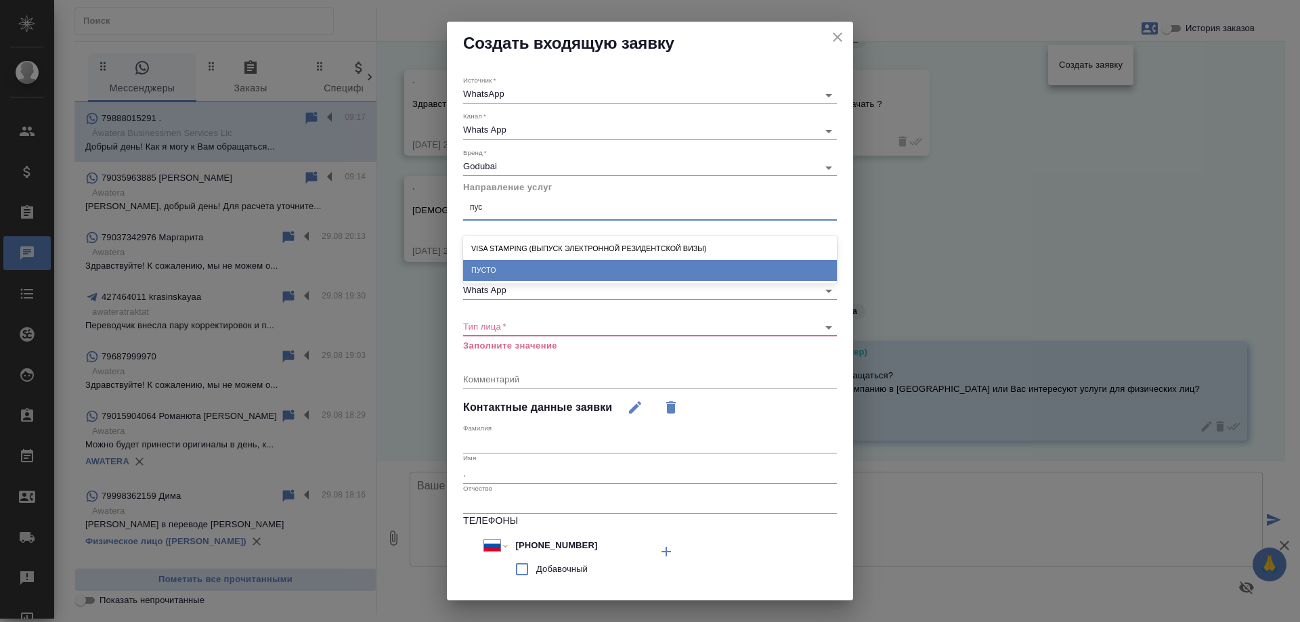
click at [492, 269] on div "ПУСТО" at bounding box center [650, 270] width 374 height 21
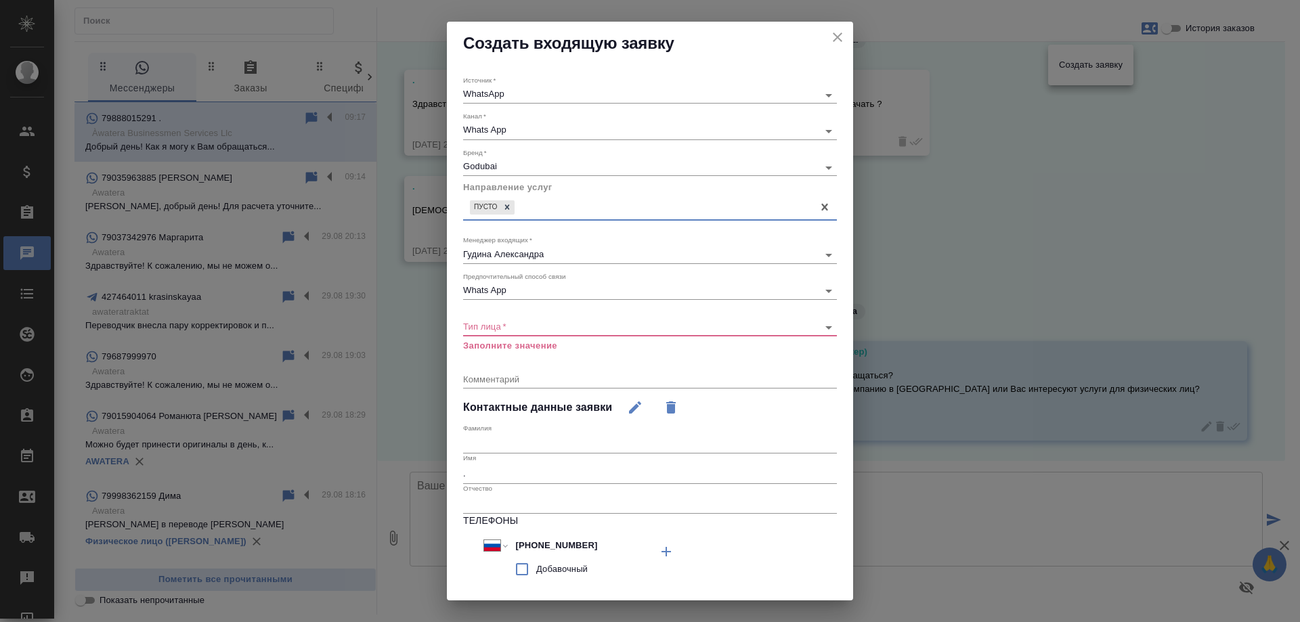
click at [513, 327] on body "🙏 .cls-1 fill:#fff; AWATERA Gudina Alexandra Клиенты Спецификации Заказы 0 Чаты…" at bounding box center [650, 311] width 1300 height 622
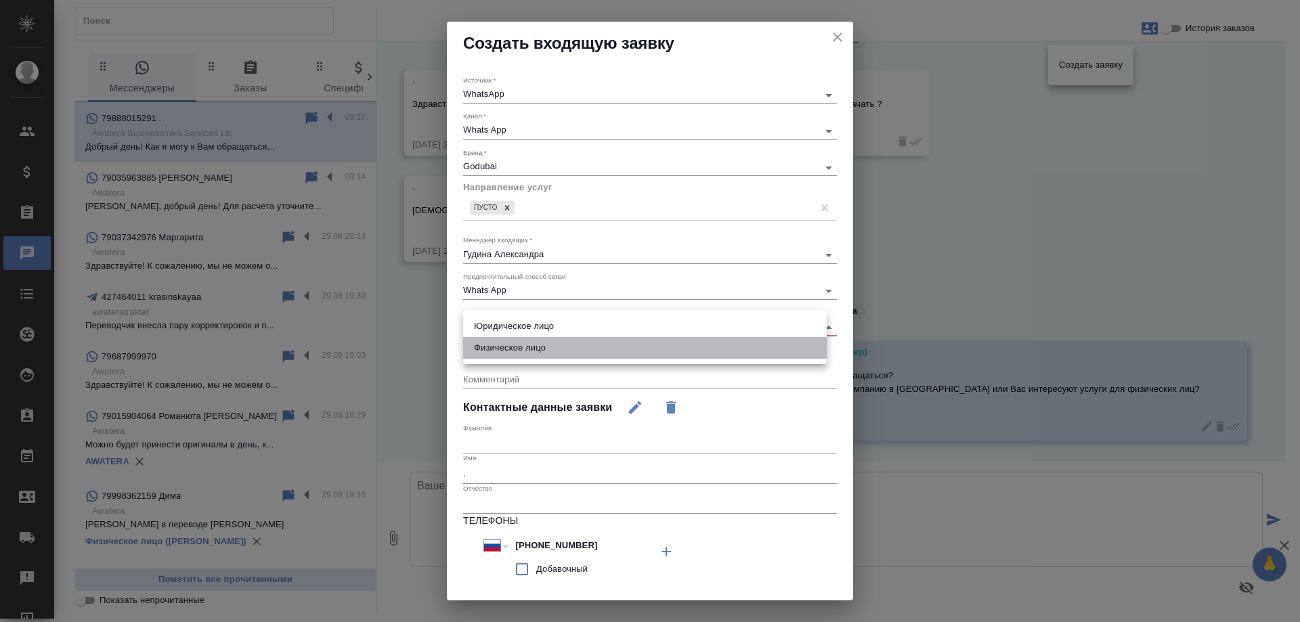
click at [519, 346] on li "Физическое лицо" at bounding box center [645, 348] width 364 height 22
type input "private"
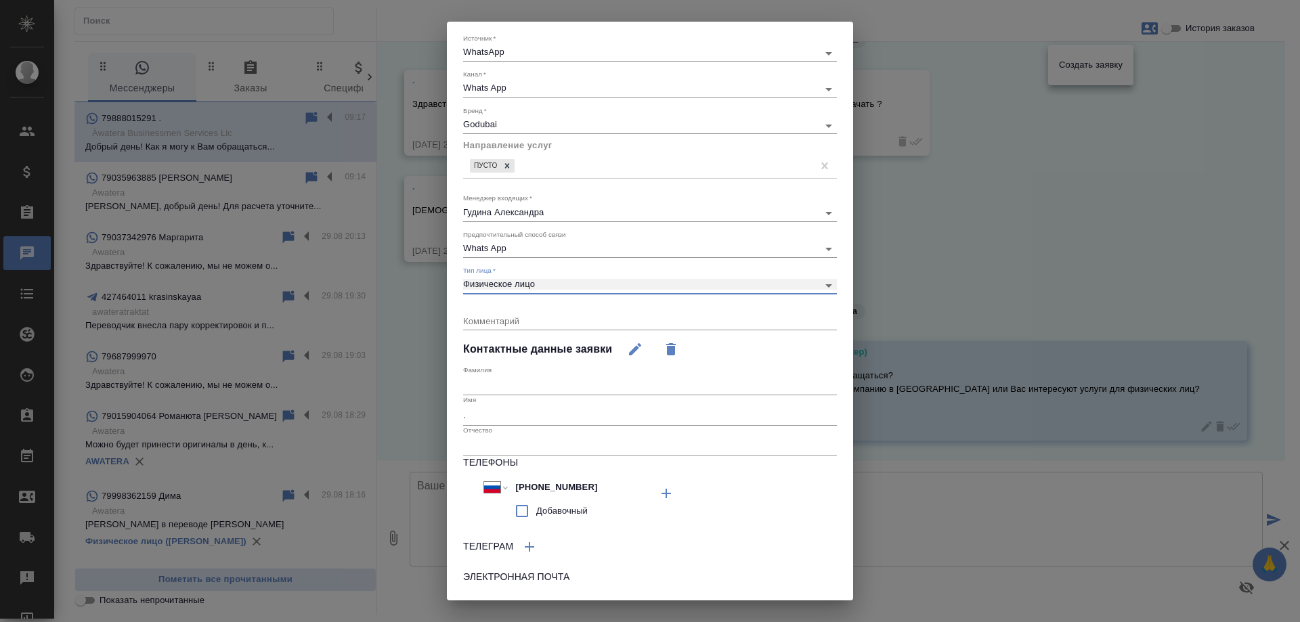
scroll to position [111, 0]
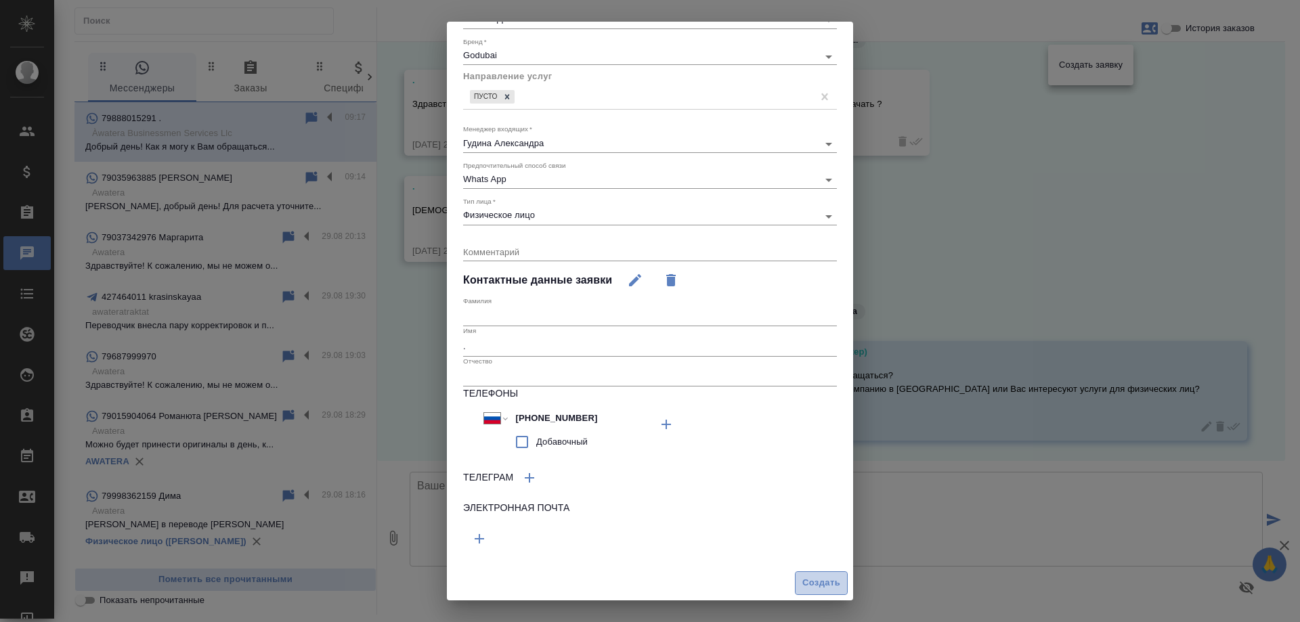
click at [804, 582] on span "Создать" at bounding box center [821, 584] width 38 height 16
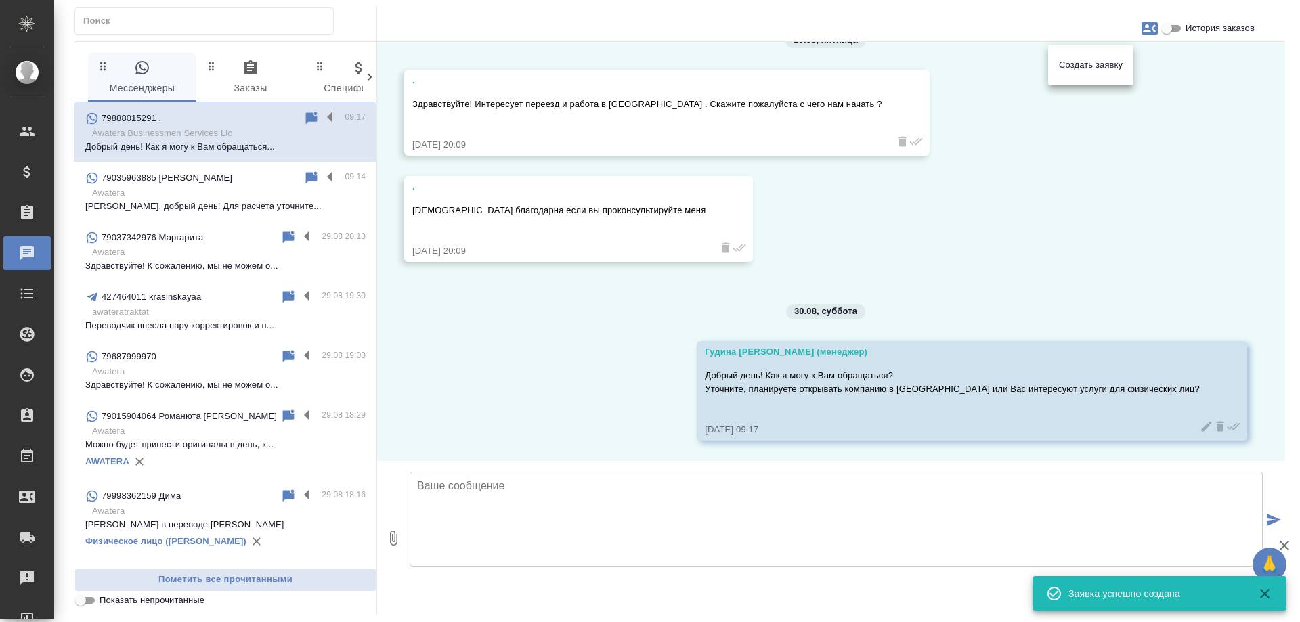
click at [1035, 221] on div at bounding box center [650, 311] width 1300 height 622
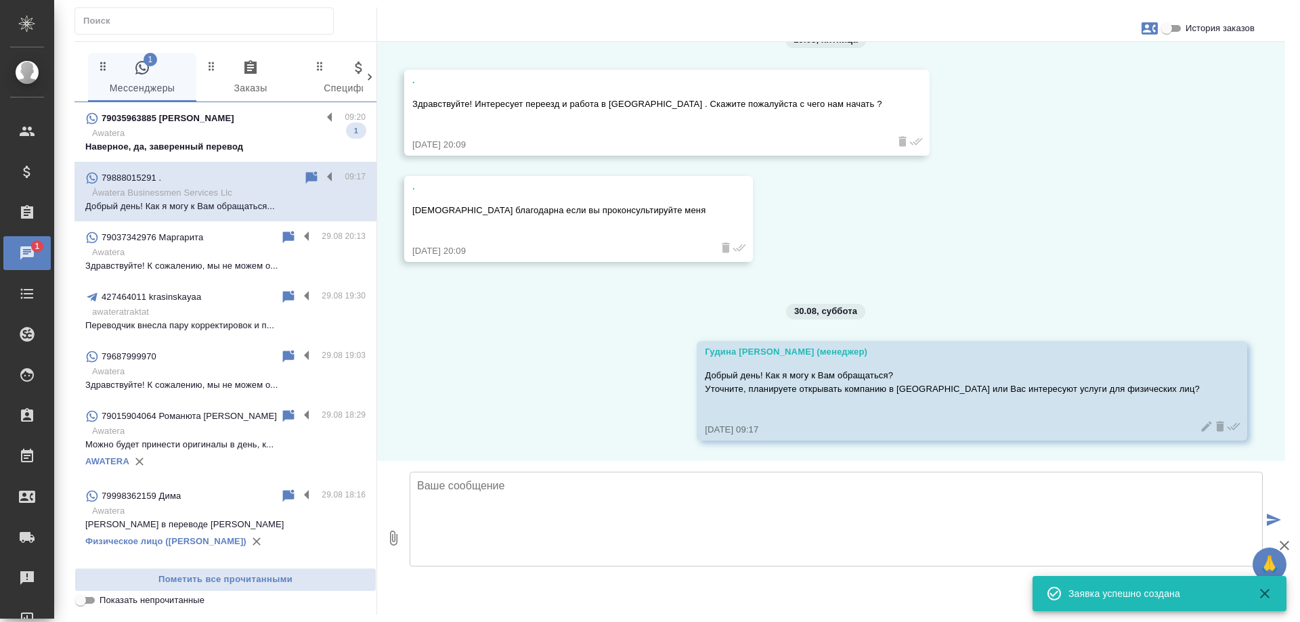
click at [267, 131] on p "Awatera" at bounding box center [229, 134] width 274 height 14
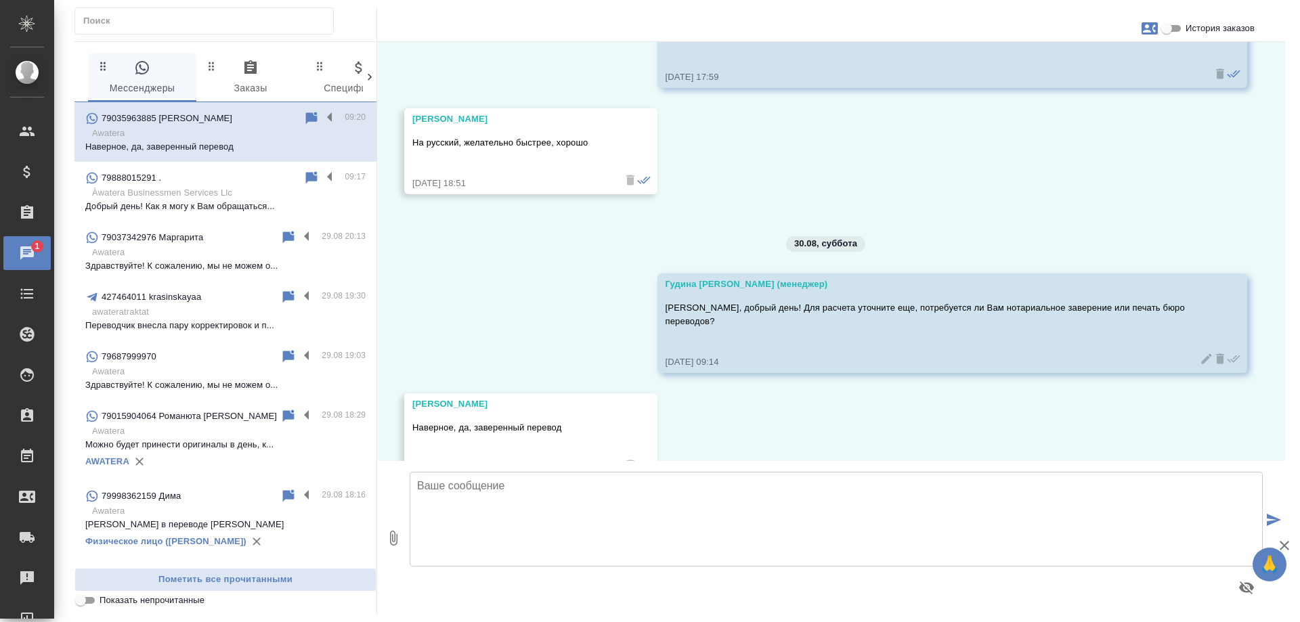
scroll to position [7330, 0]
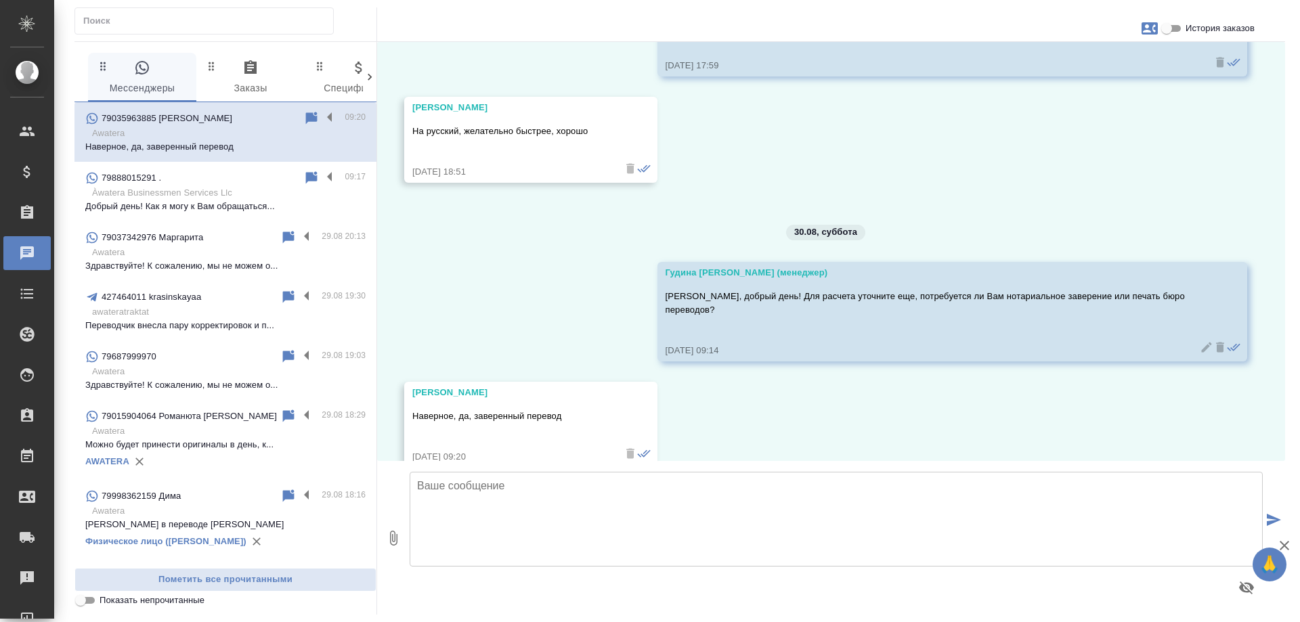
click at [684, 501] on textarea at bounding box center [836, 519] width 853 height 95
drag, startPoint x: 706, startPoint y: 492, endPoint x: 416, endPoint y: 496, distance: 289.2
click at [416, 496] on textarea "Заверенный у нотариуса, верно Вас понимаю?" at bounding box center [836, 519] width 853 height 95
type textarea "Хорошо, передаю коллегам на оценку. Расчет ожидайте в этом чате после 10 утра."
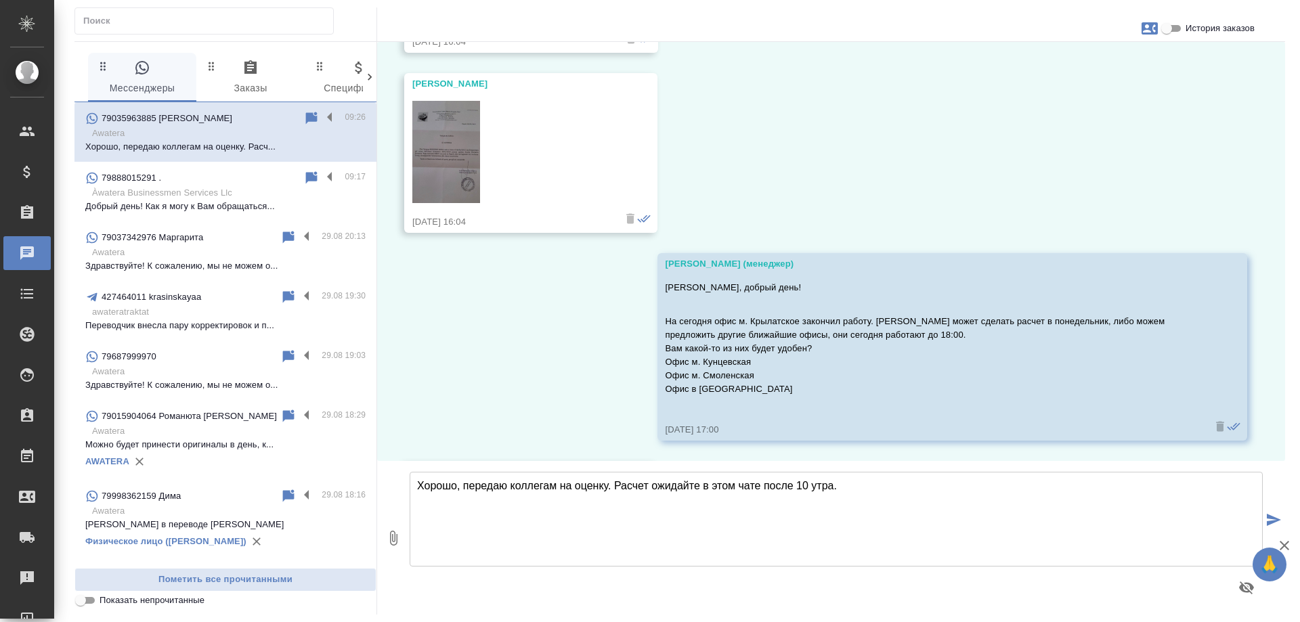
scroll to position [6624, 0]
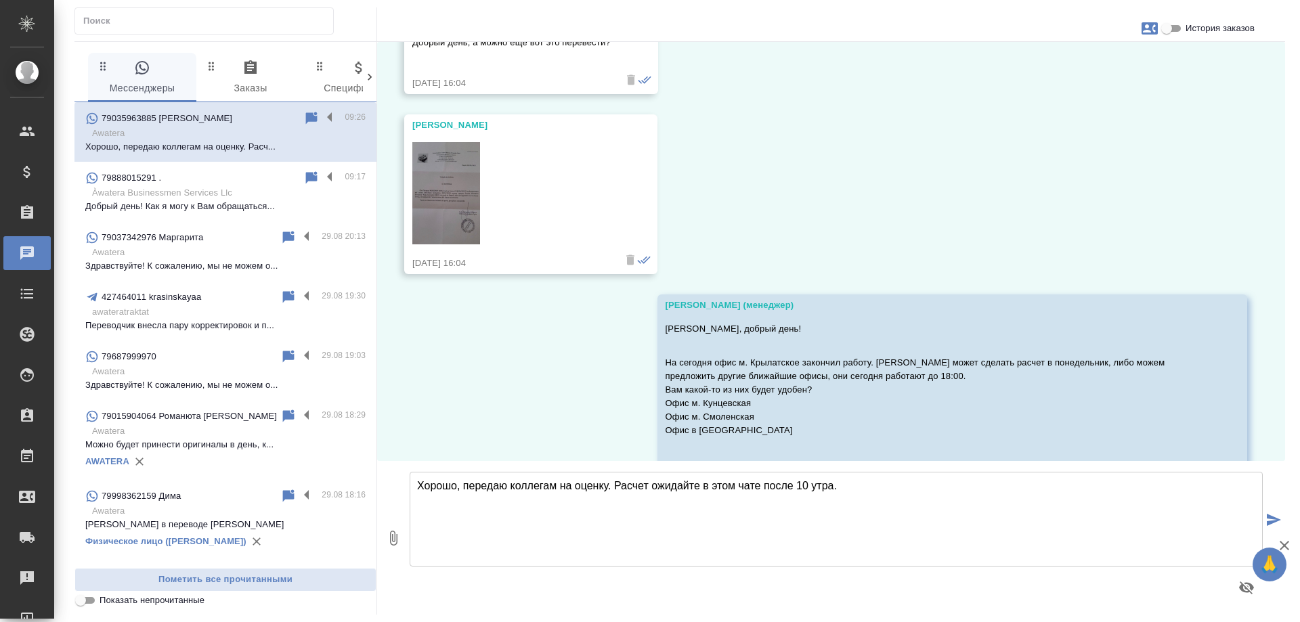
click at [448, 190] on img at bounding box center [446, 193] width 68 height 102
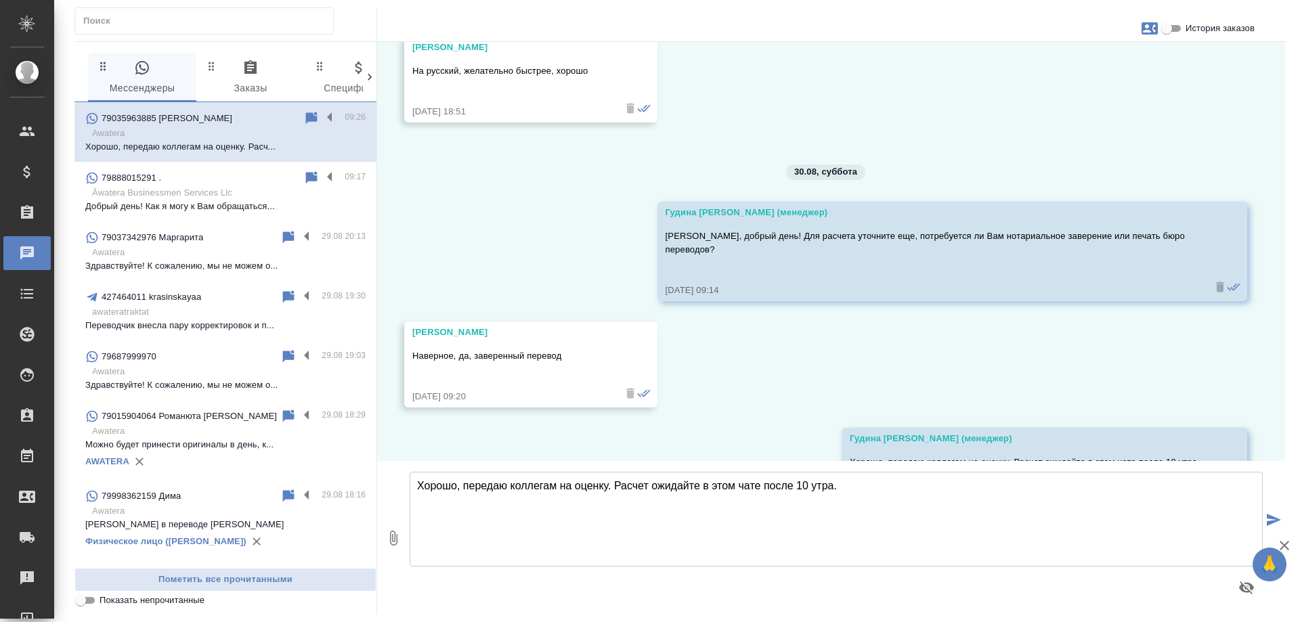
scroll to position [7436, 0]
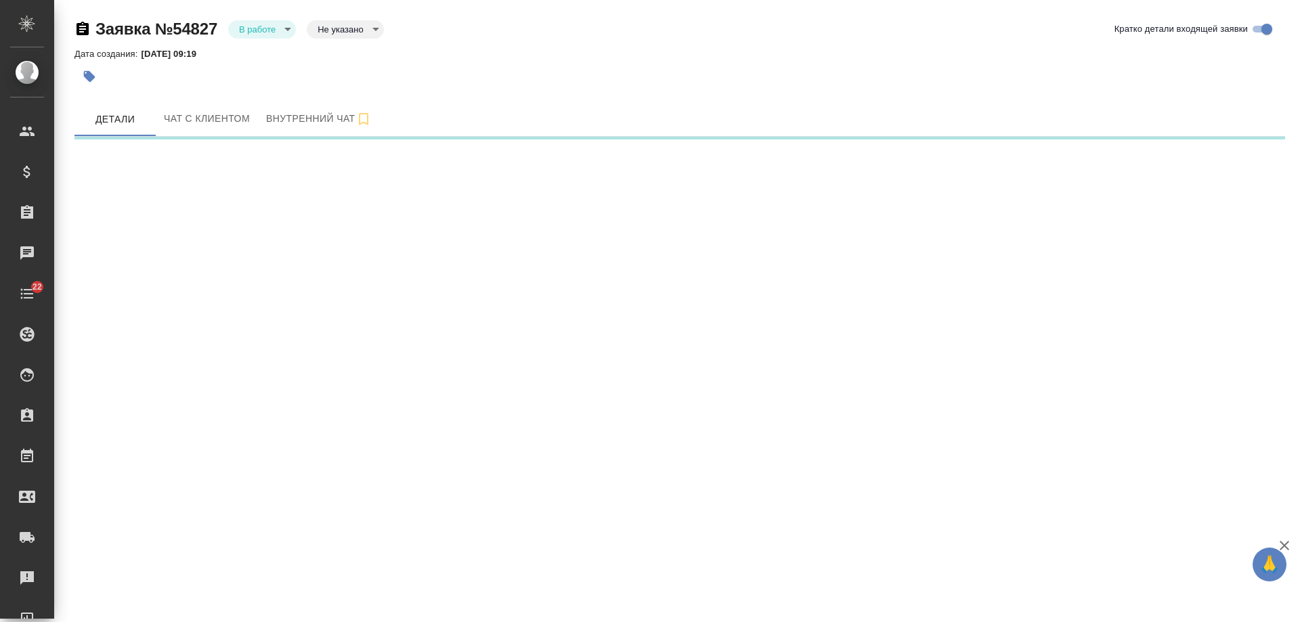
select select "RU"
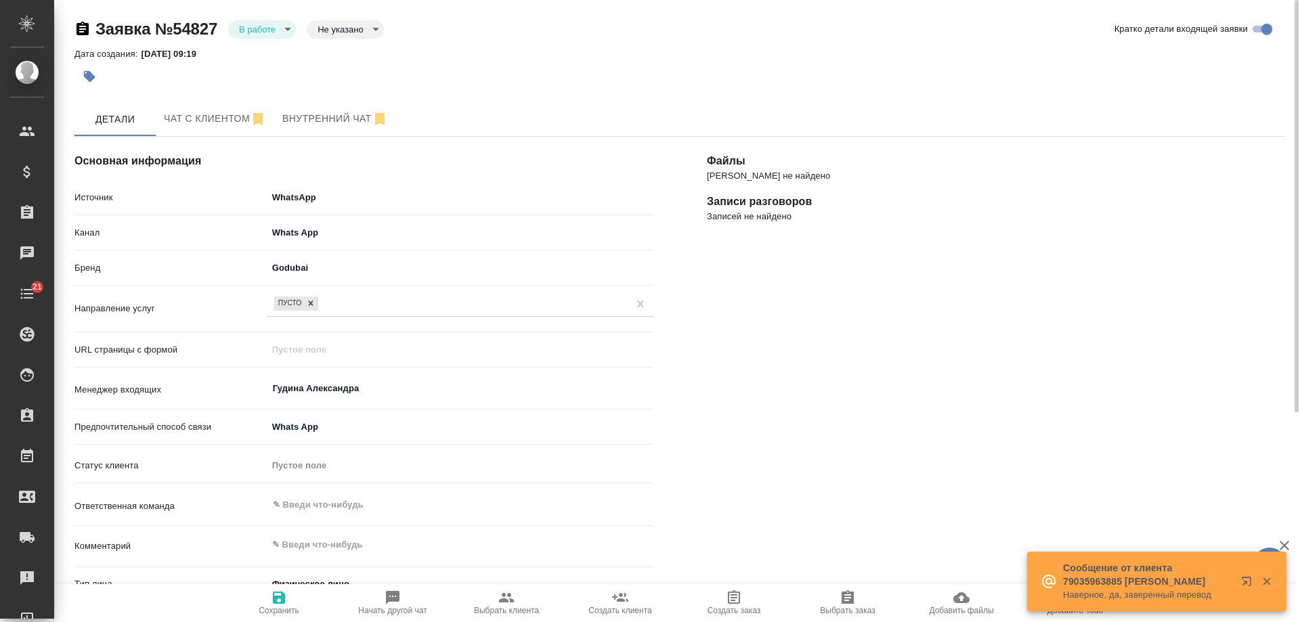
type textarea "x"
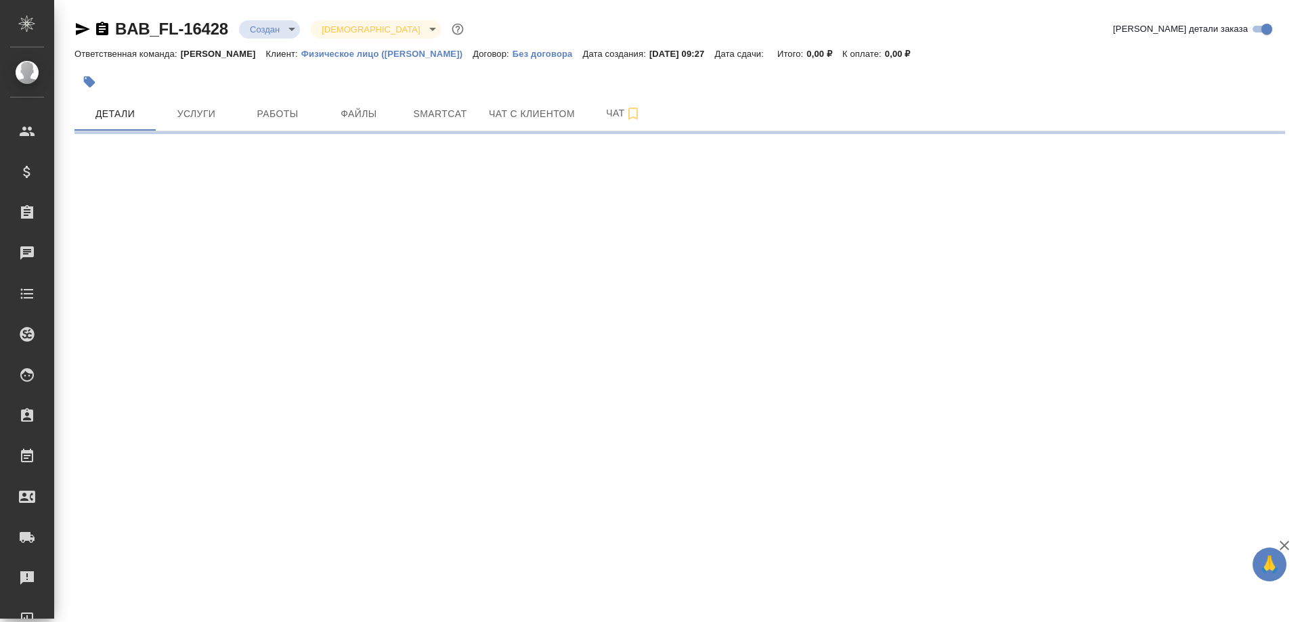
select select "RU"
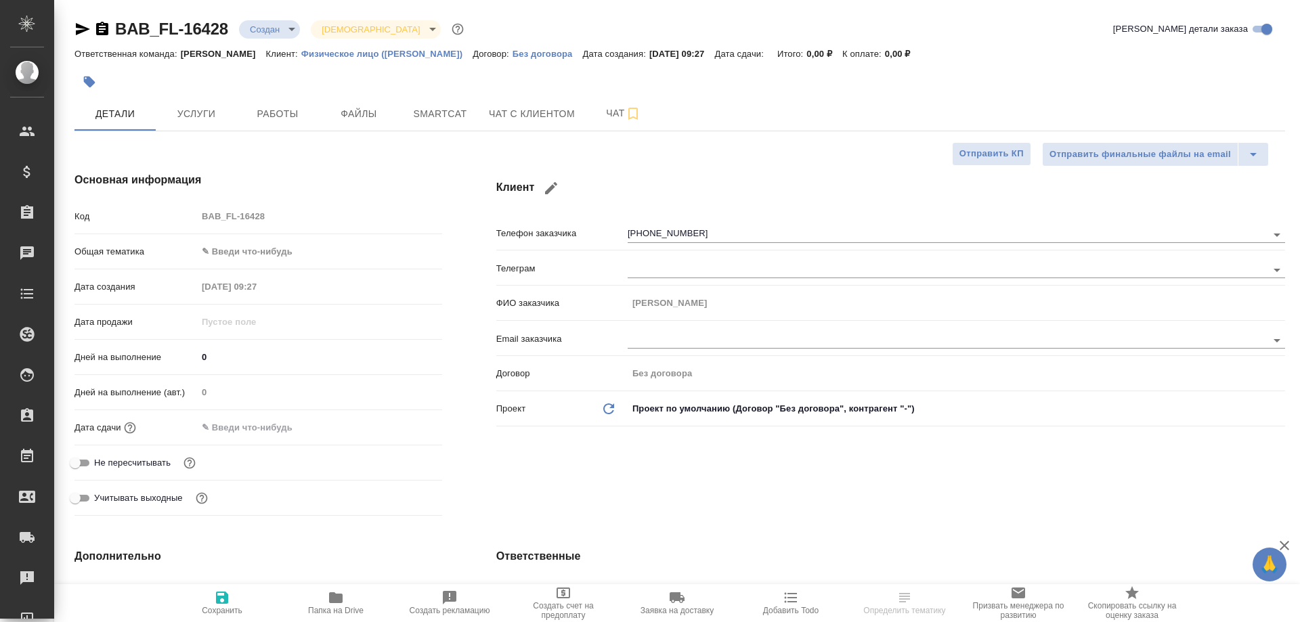
type textarea "x"
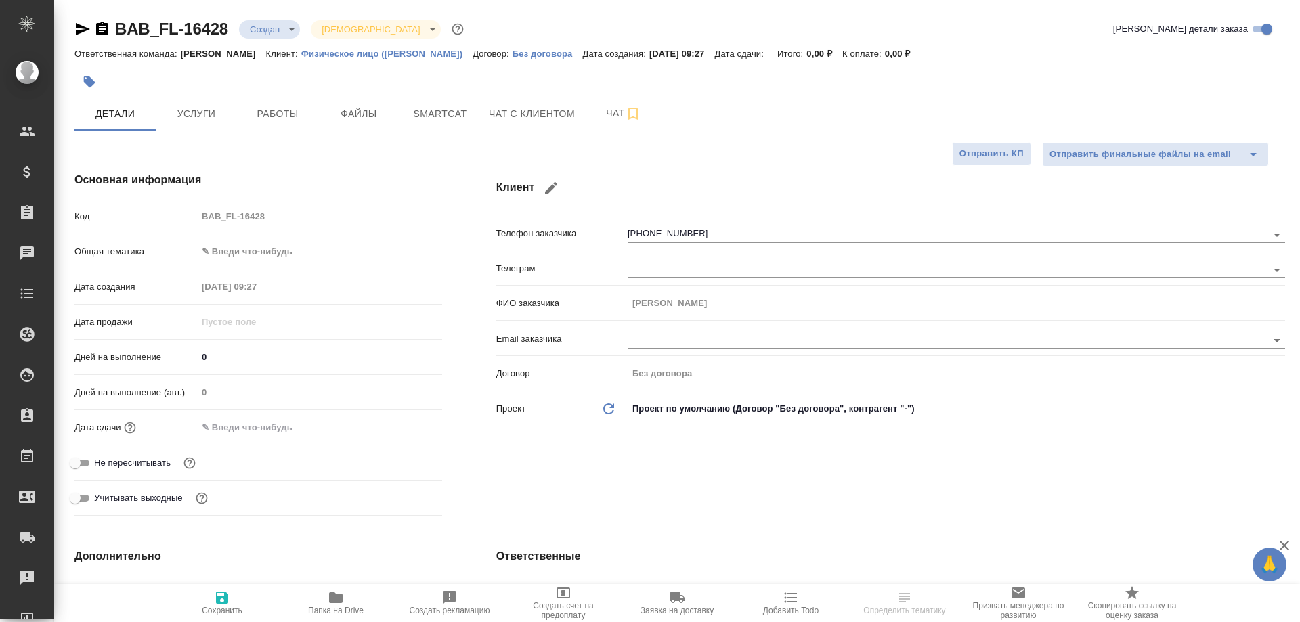
type textarea "x"
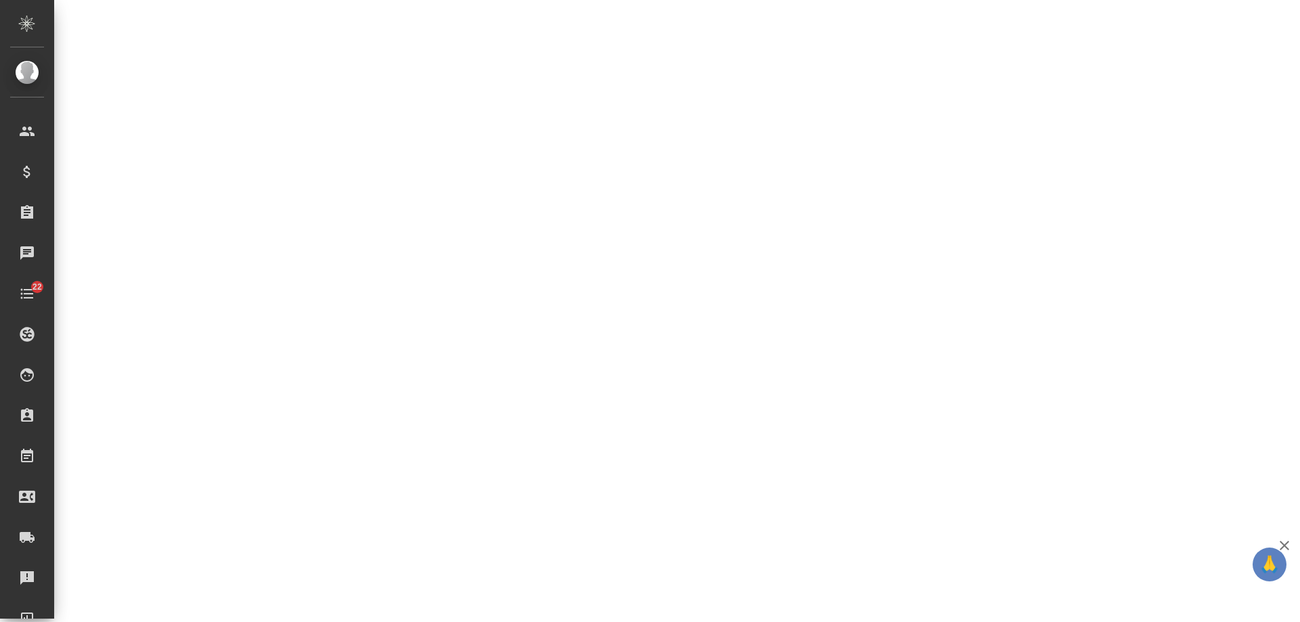
select select "RU"
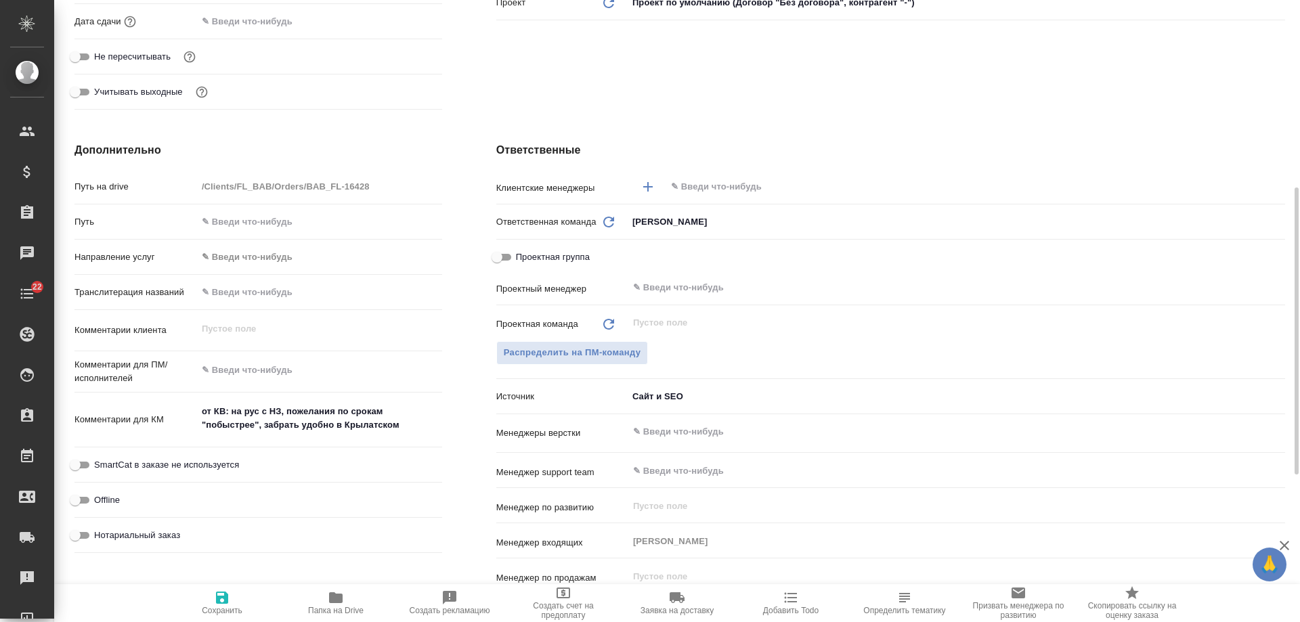
type textarea "x"
click at [748, 186] on input "text" at bounding box center [953, 187] width 566 height 16
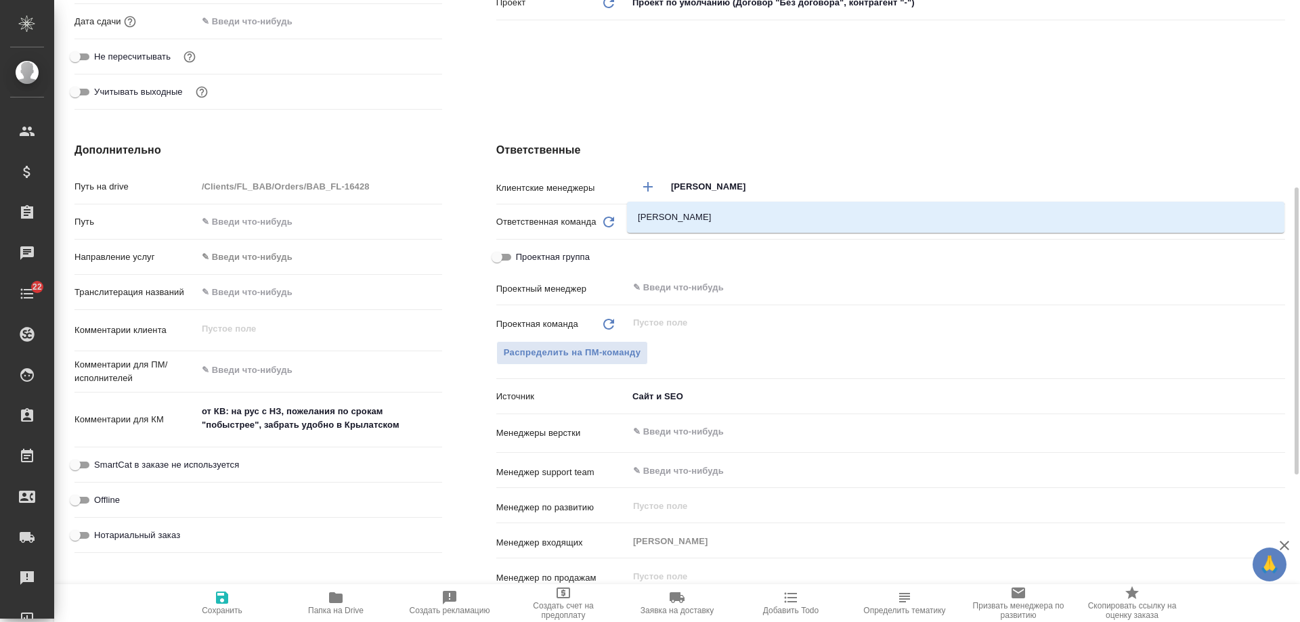
type input "голубе"
click at [700, 217] on li "[PERSON_NAME]" at bounding box center [956, 217] width 658 height 24
type textarea "x"
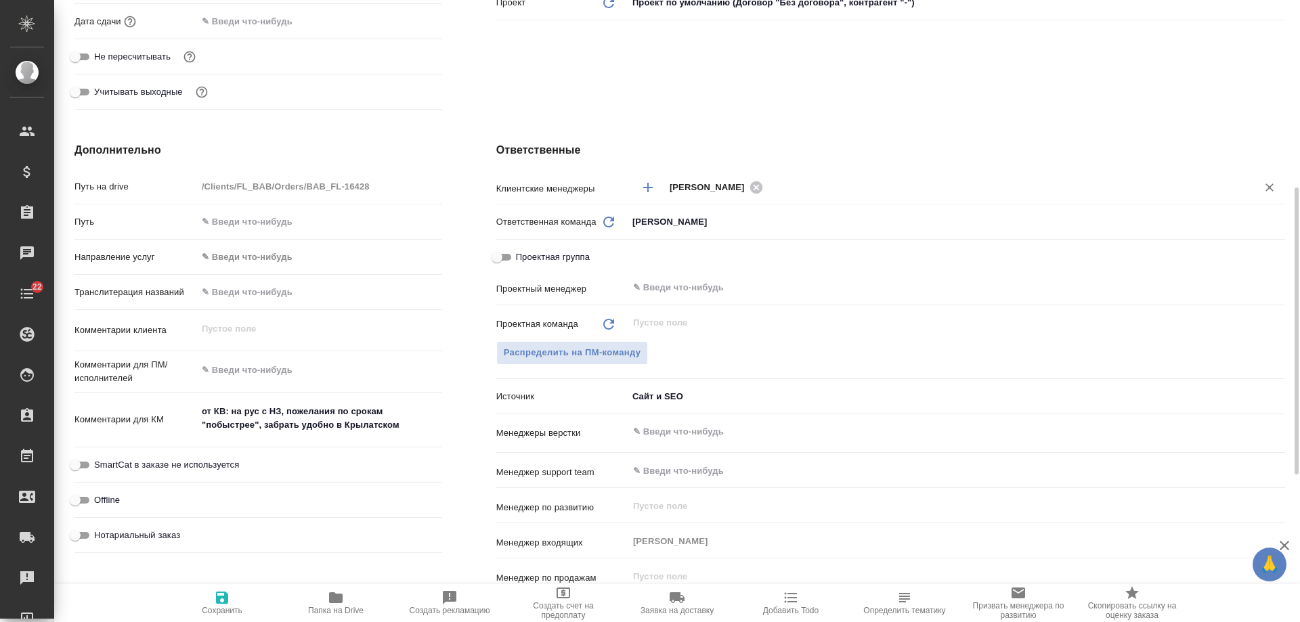
click at [146, 537] on span "Нотариальный заказ" at bounding box center [137, 536] width 86 height 14
click at [100, 537] on input "Нотариальный заказ" at bounding box center [75, 536] width 49 height 16
checkbox input "true"
type textarea "x"
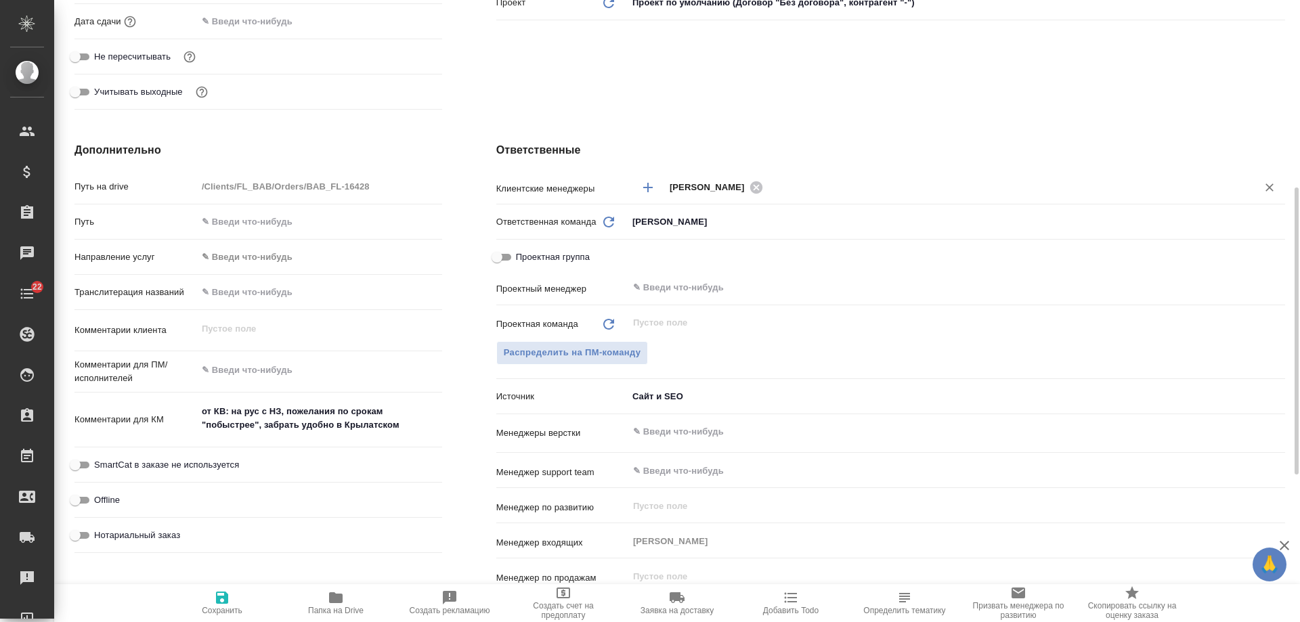
type textarea "x"
click at [232, 602] on span "Сохранить" at bounding box center [222, 603] width 98 height 26
type textarea "x"
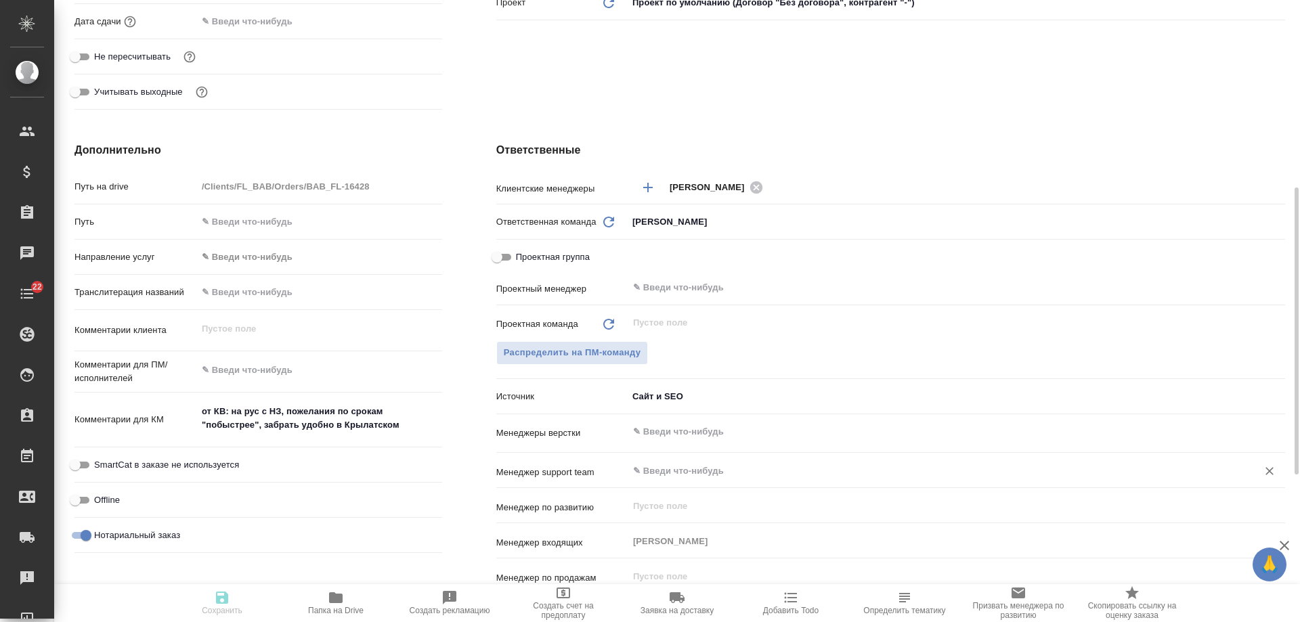
type textarea "x"
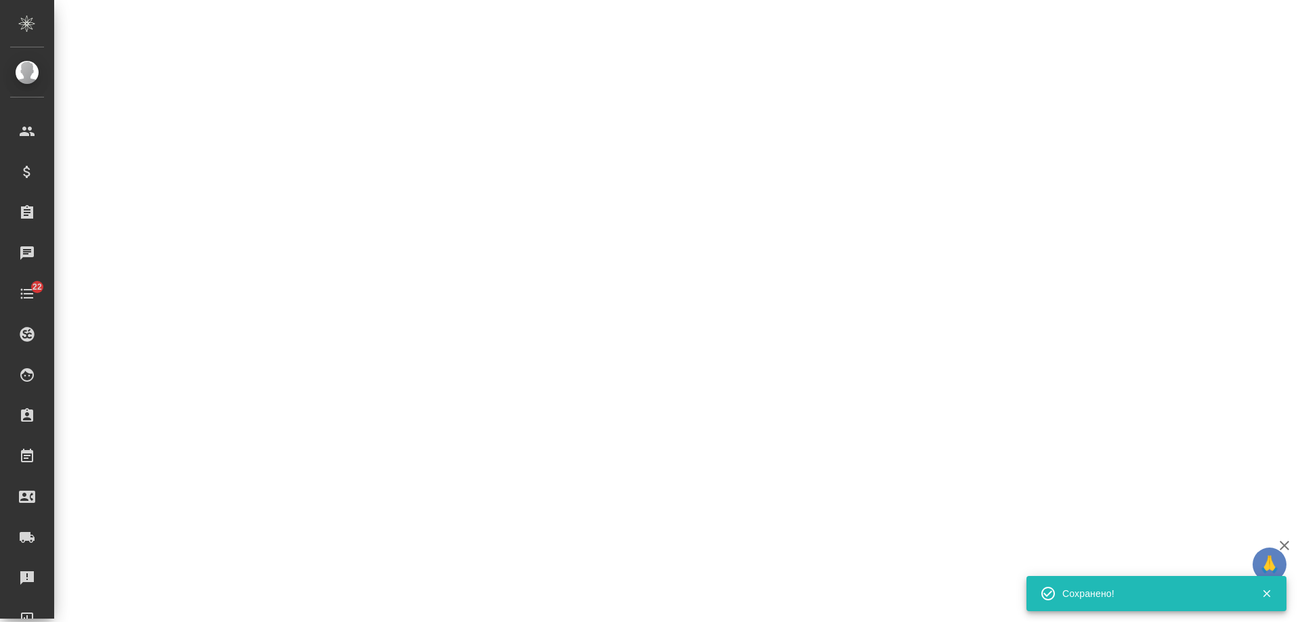
select select "RU"
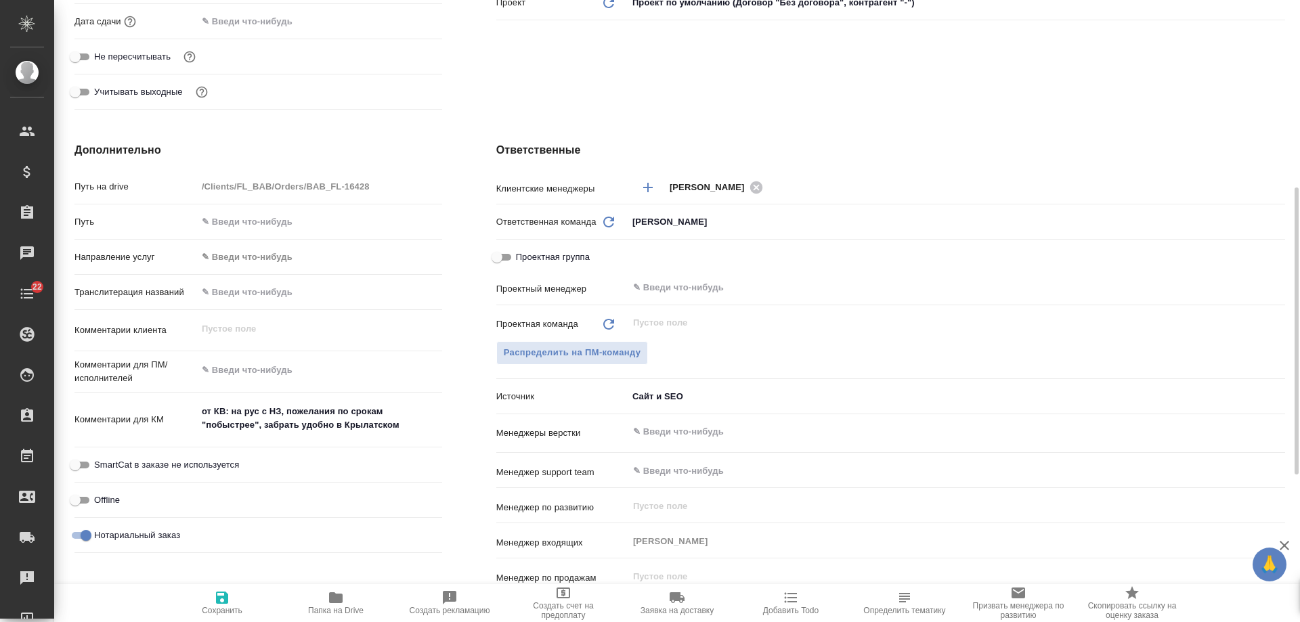
type textarea "x"
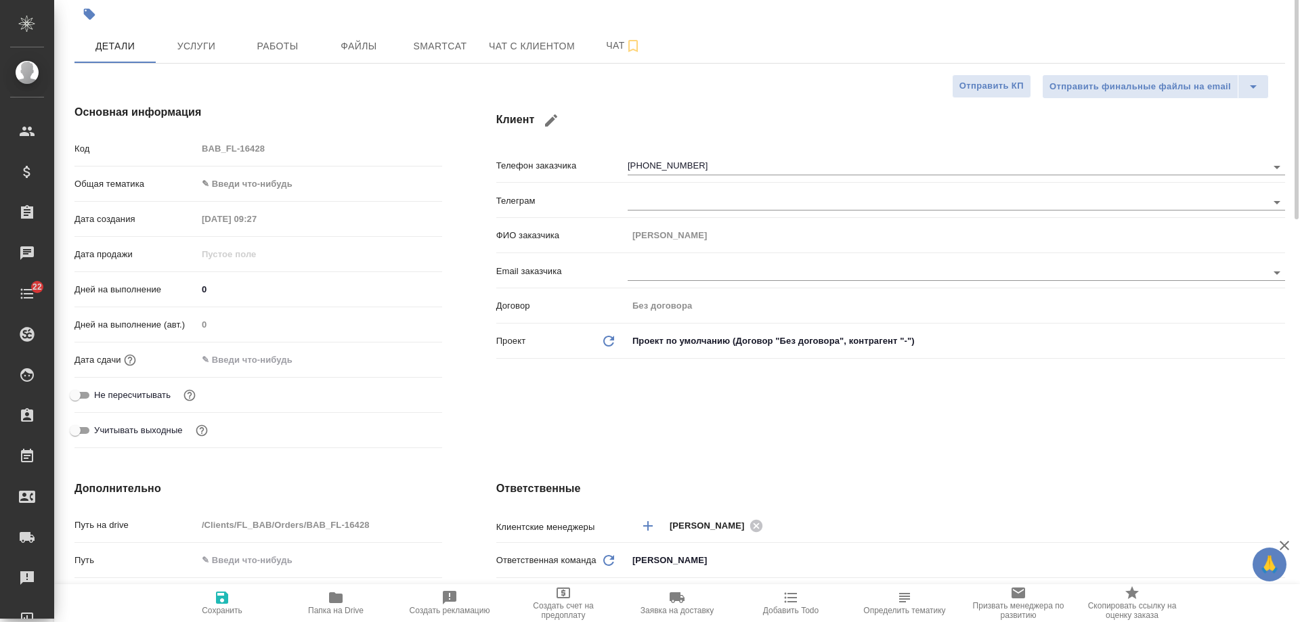
scroll to position [0, 0]
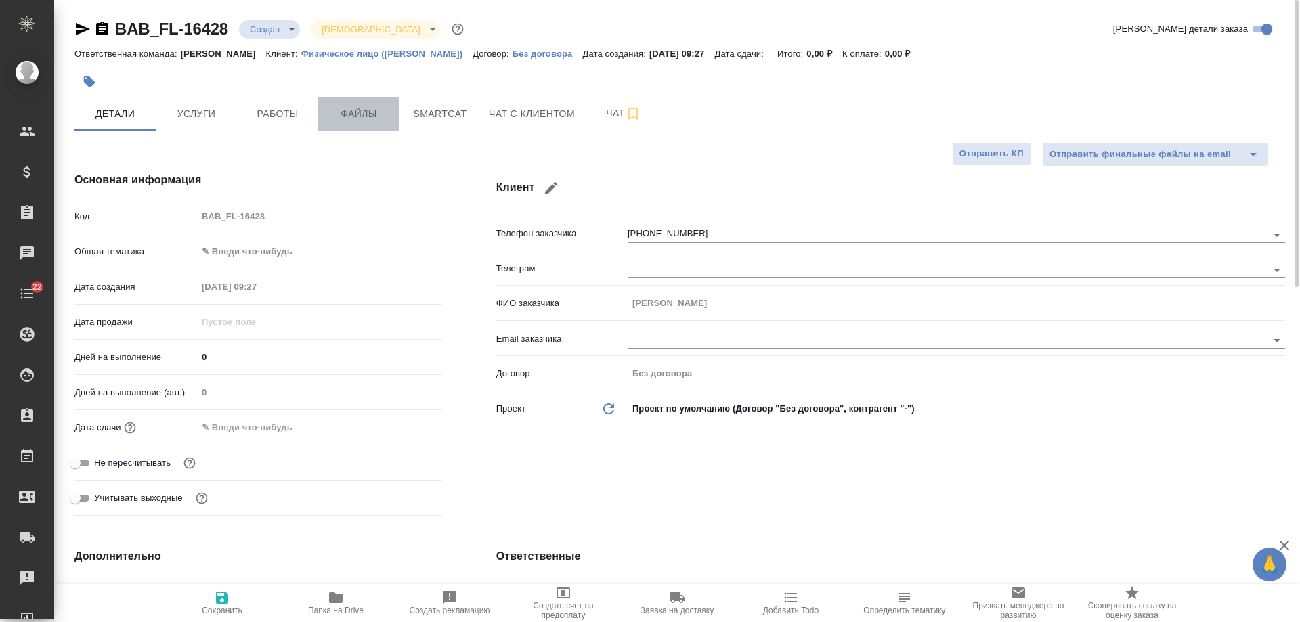
click at [353, 117] on span "Файлы" at bounding box center [358, 114] width 65 height 17
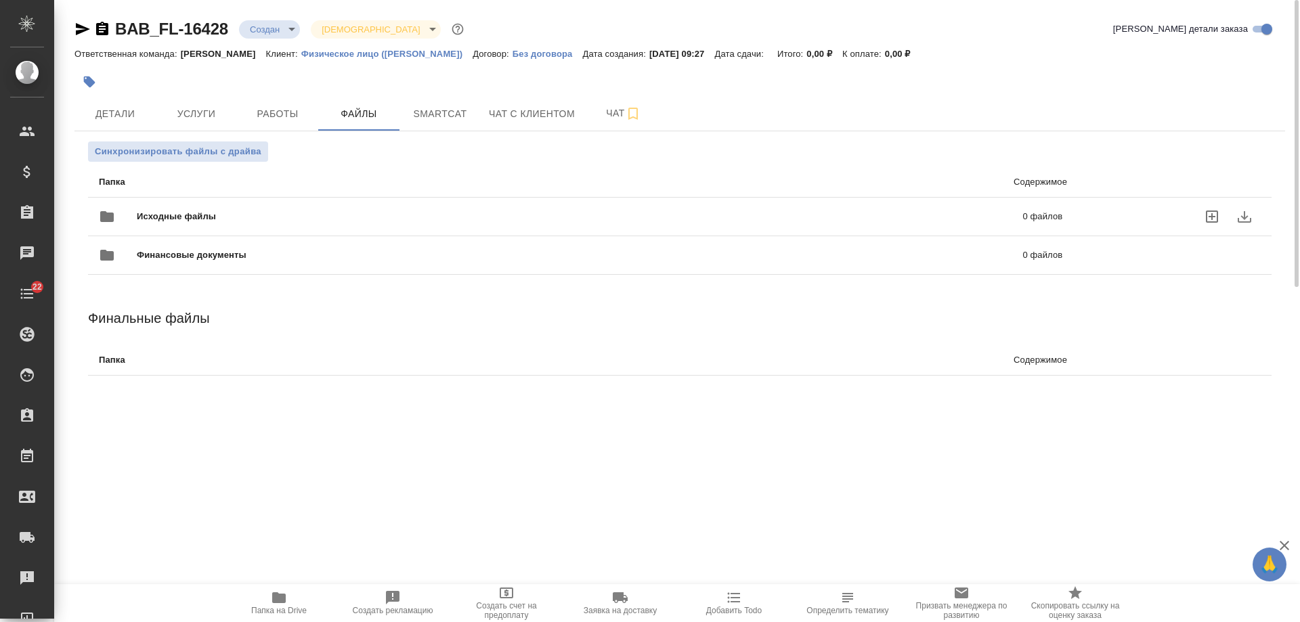
click at [1209, 220] on icon "uploadFiles" at bounding box center [1212, 217] width 16 height 16
click at [0, 0] on input "uploadFiles" at bounding box center [0, 0] width 0 height 0
click at [641, 202] on div "Исходные файлы 1 файл" at bounding box center [581, 216] width 964 height 33
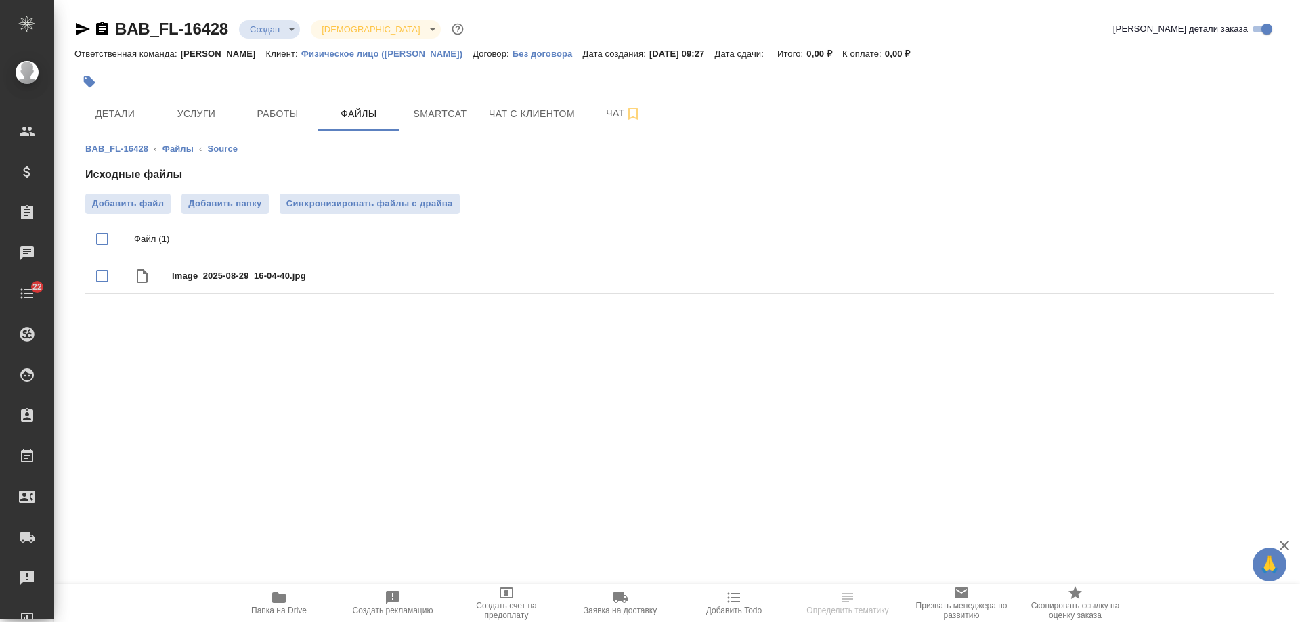
click at [855, 456] on div ".cls-1 fill:#fff; AWATERA [PERSON_NAME] Спецификации Заказы 0 Чаты 22 Todo Прое…" at bounding box center [650, 311] width 1300 height 622
click at [125, 123] on button "Детали" at bounding box center [114, 114] width 81 height 34
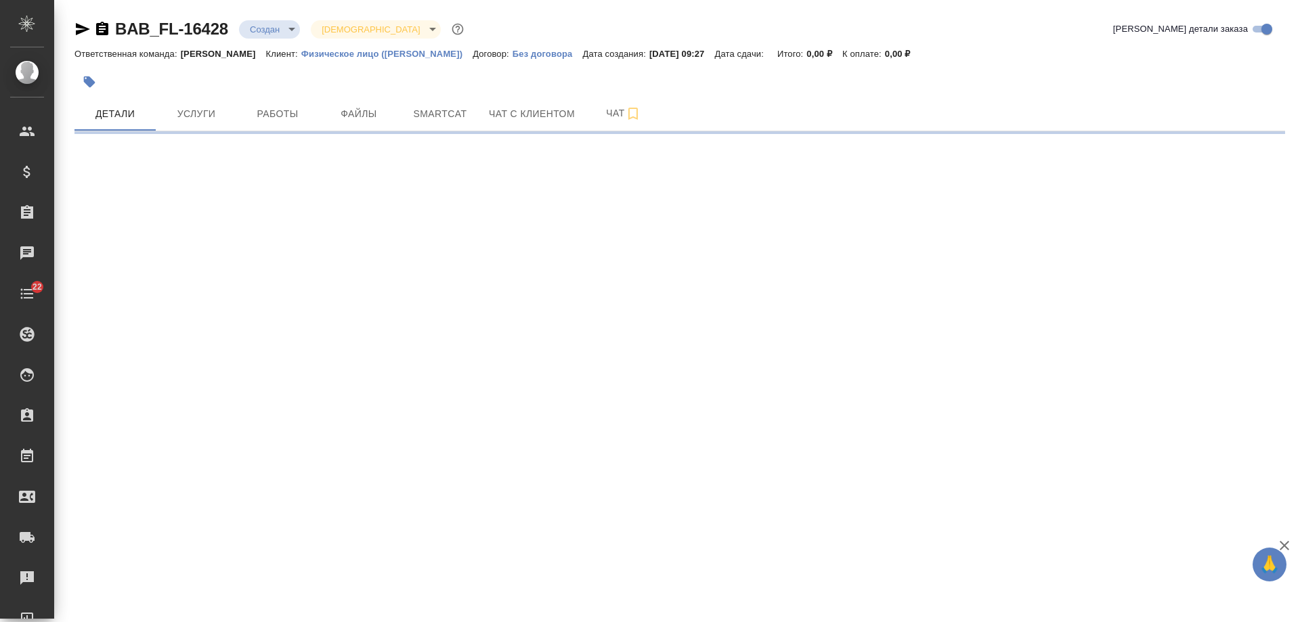
click at [102, 30] on icon "button" at bounding box center [102, 29] width 12 height 14
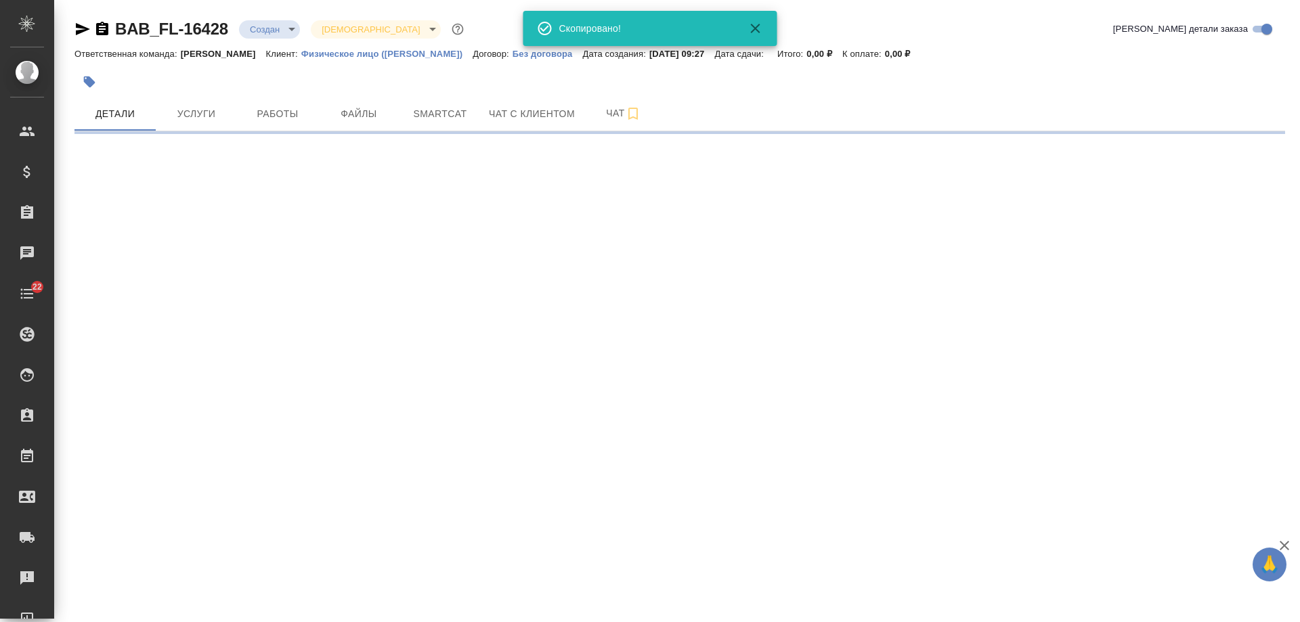
select select "RU"
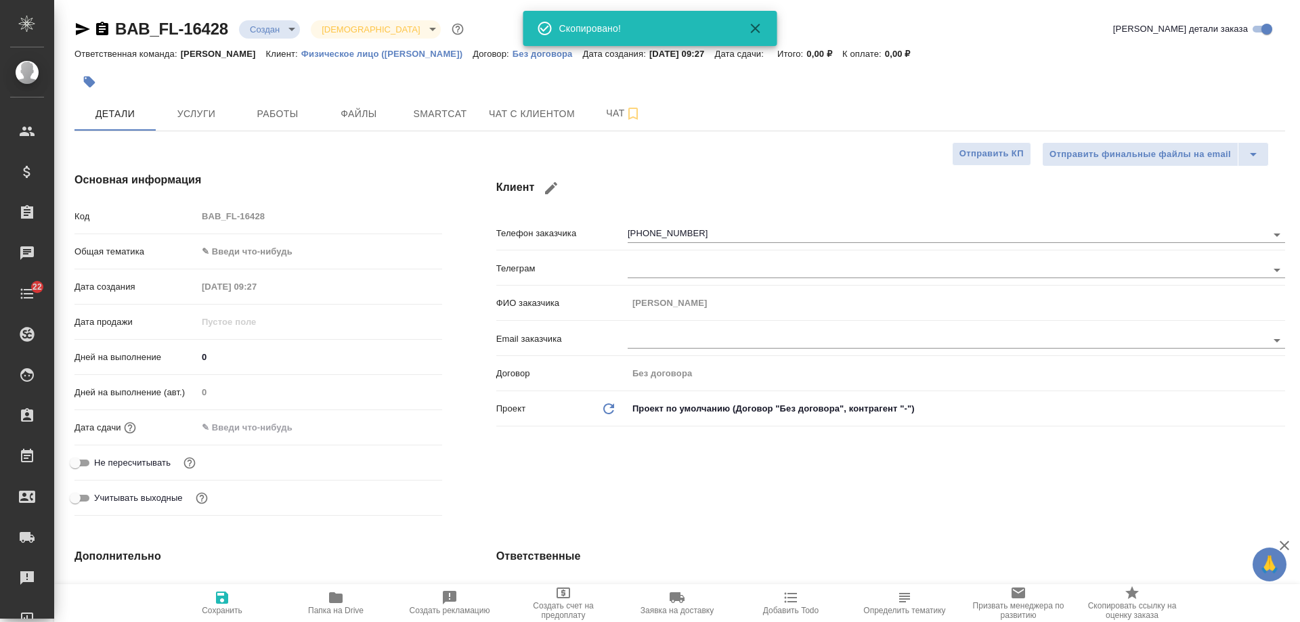
type textarea "x"
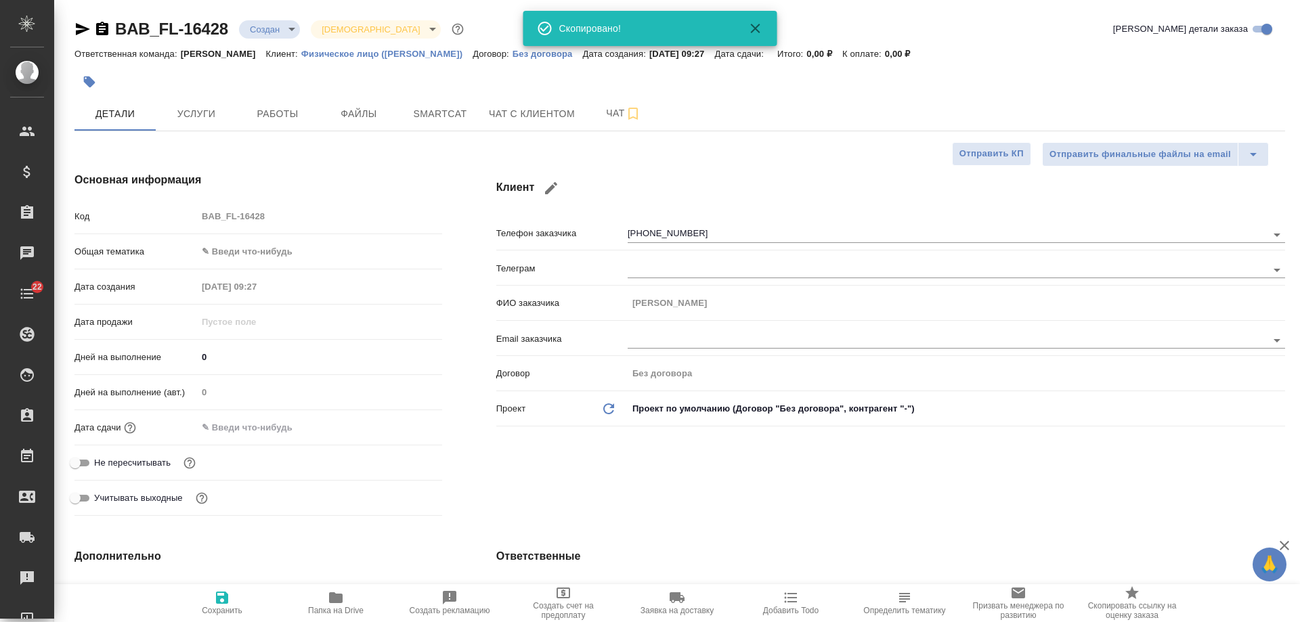
type textarea "x"
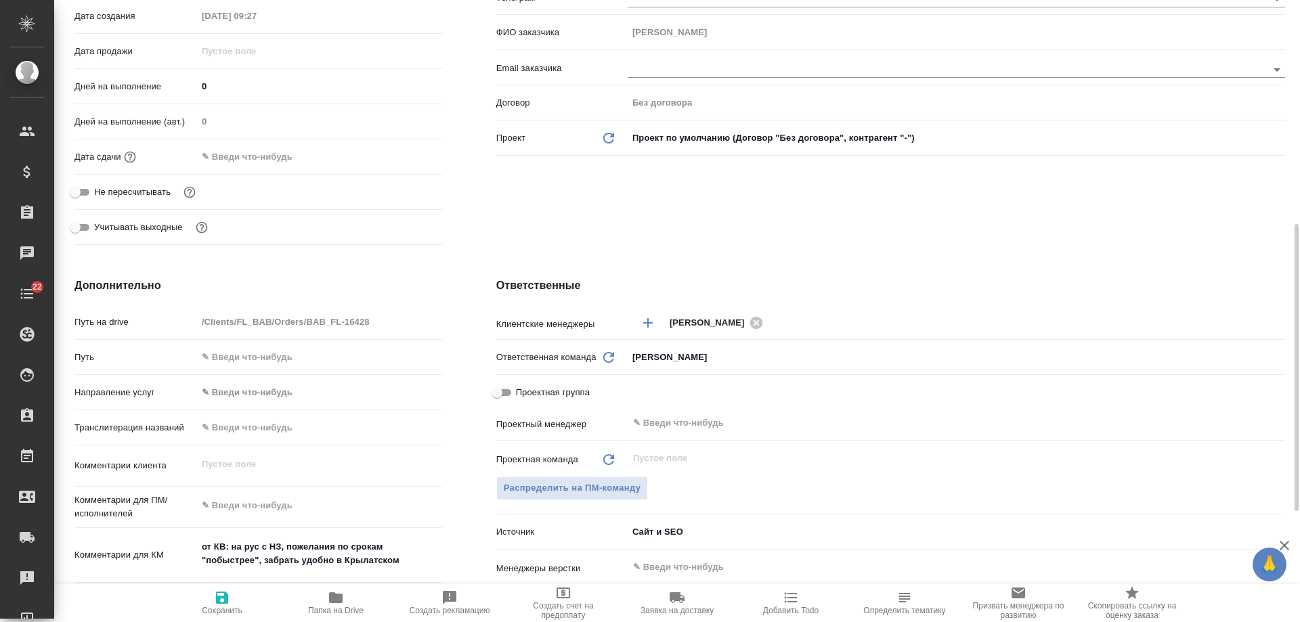
scroll to position [474, 0]
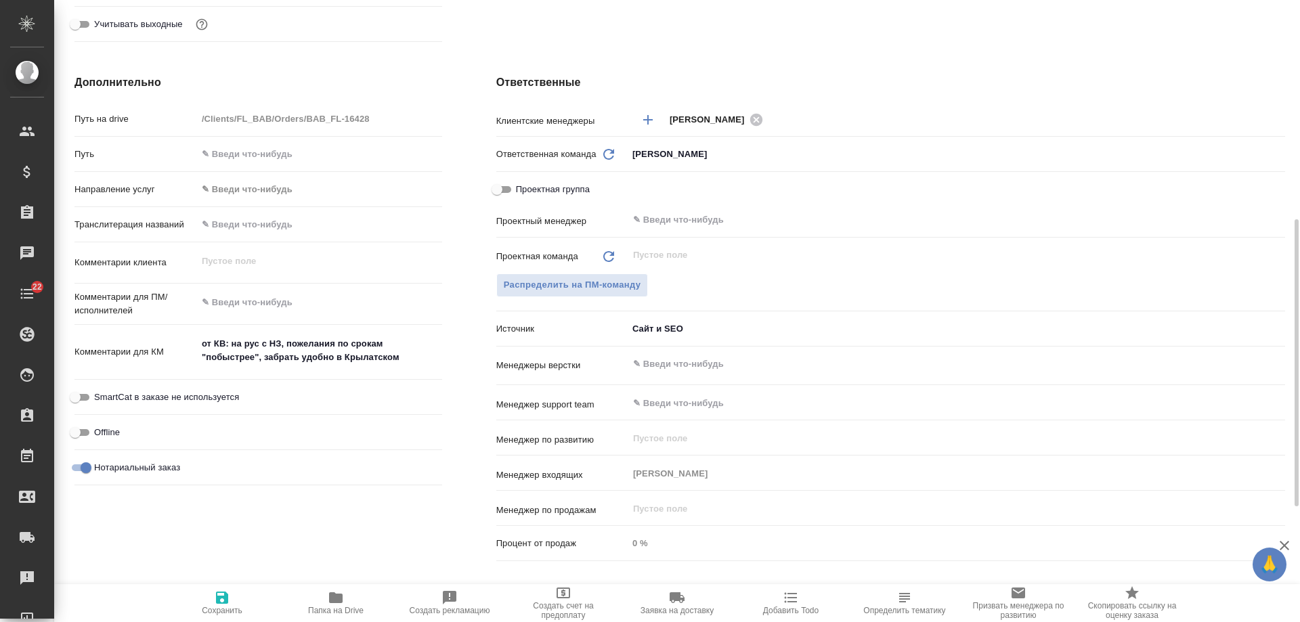
type textarea "x"
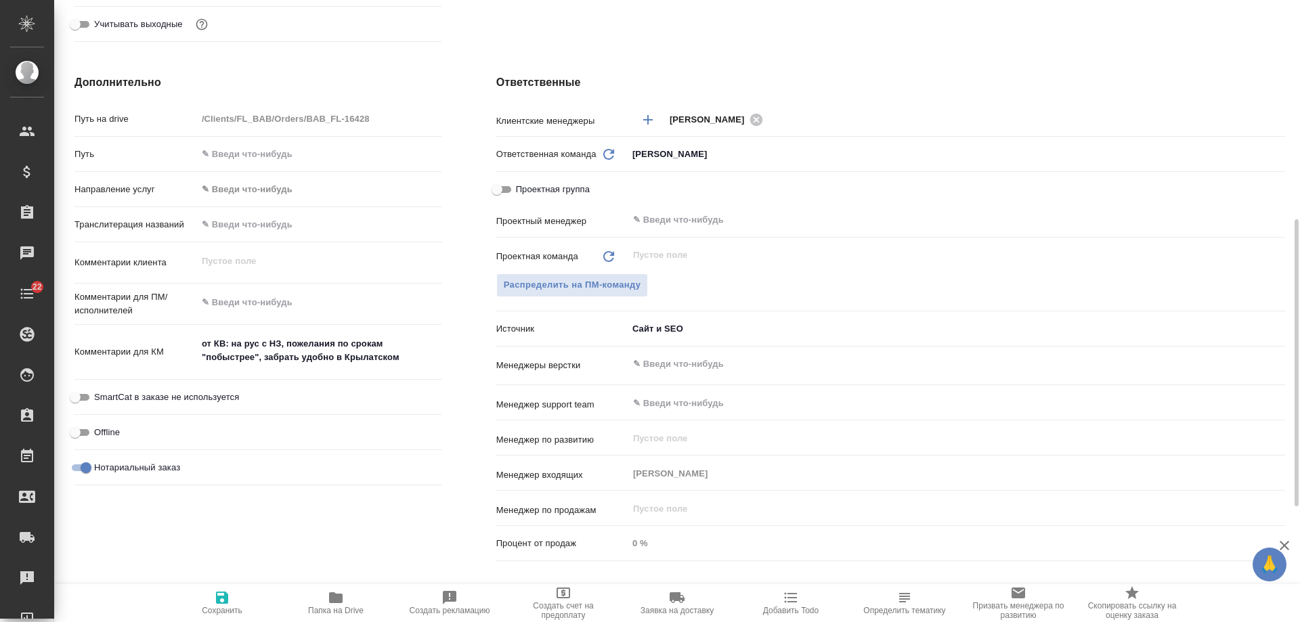
type textarea "x"
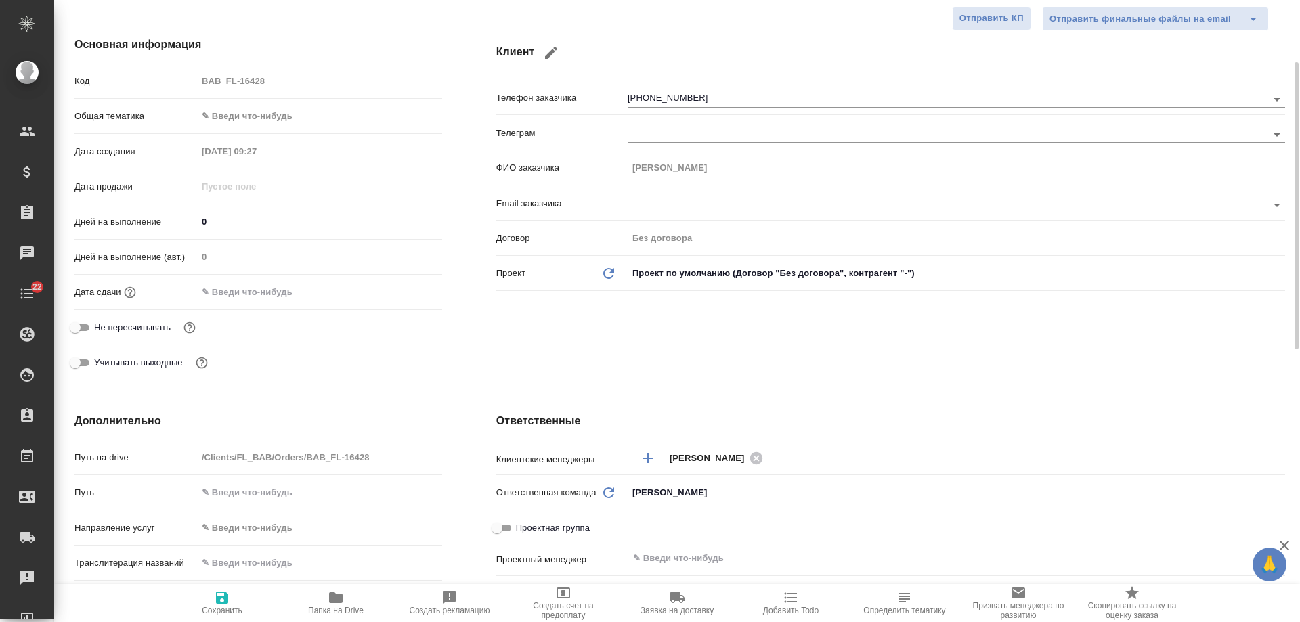
scroll to position [0, 0]
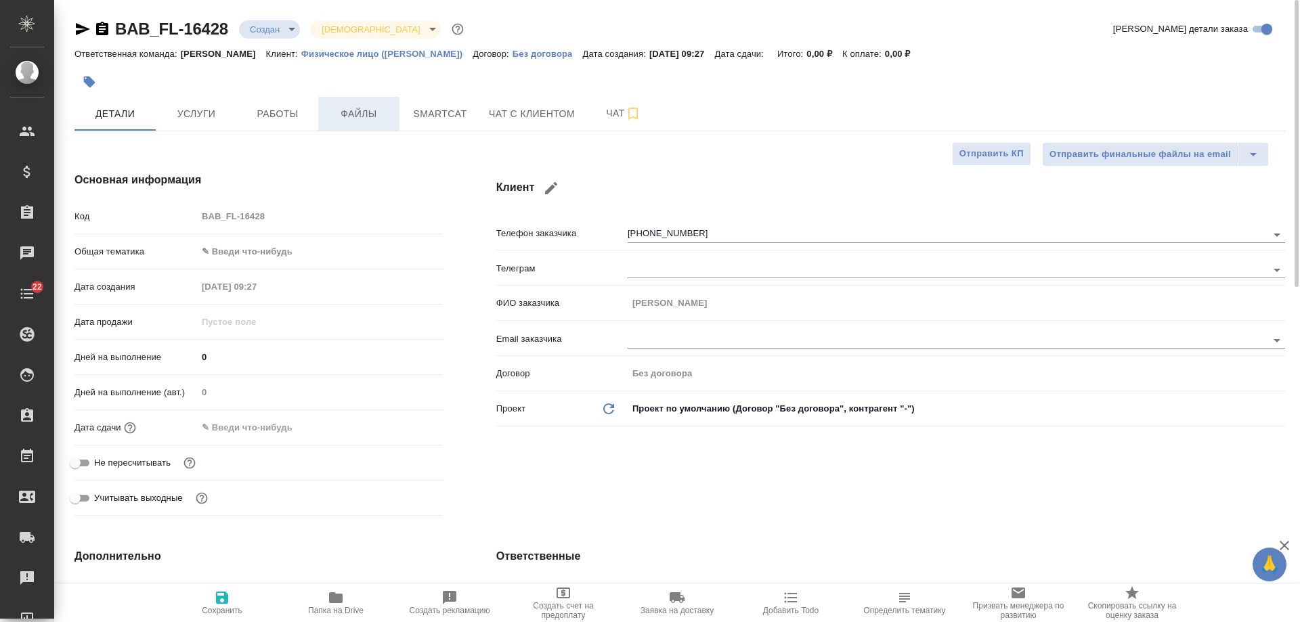
click at [380, 113] on span "Файлы" at bounding box center [358, 114] width 65 height 17
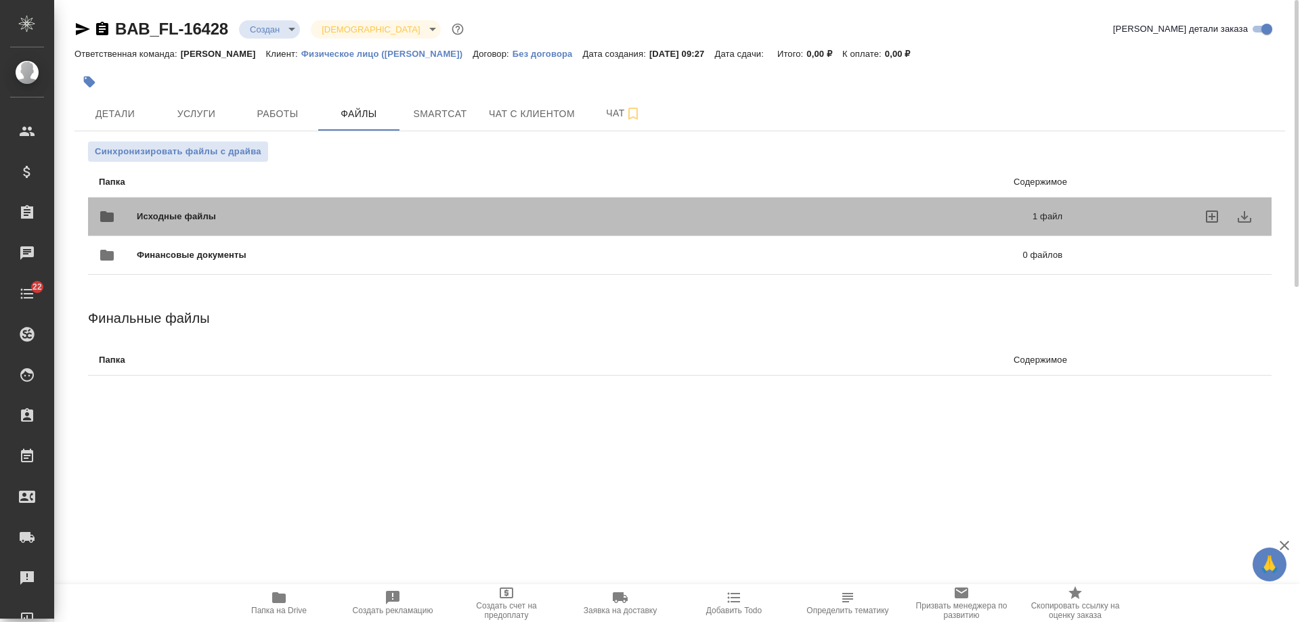
click at [383, 215] on span "Исходные файлы" at bounding box center [381, 217] width 488 height 14
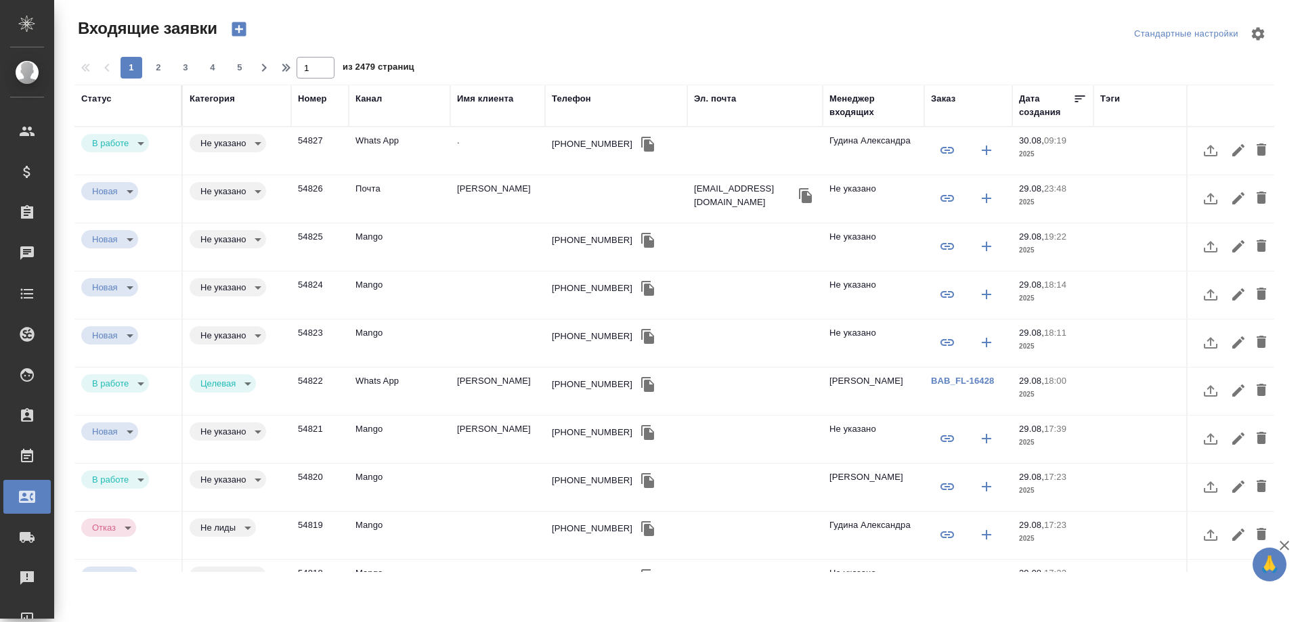
select select "RU"
click at [953, 95] on div "Заказ" at bounding box center [943, 99] width 24 height 14
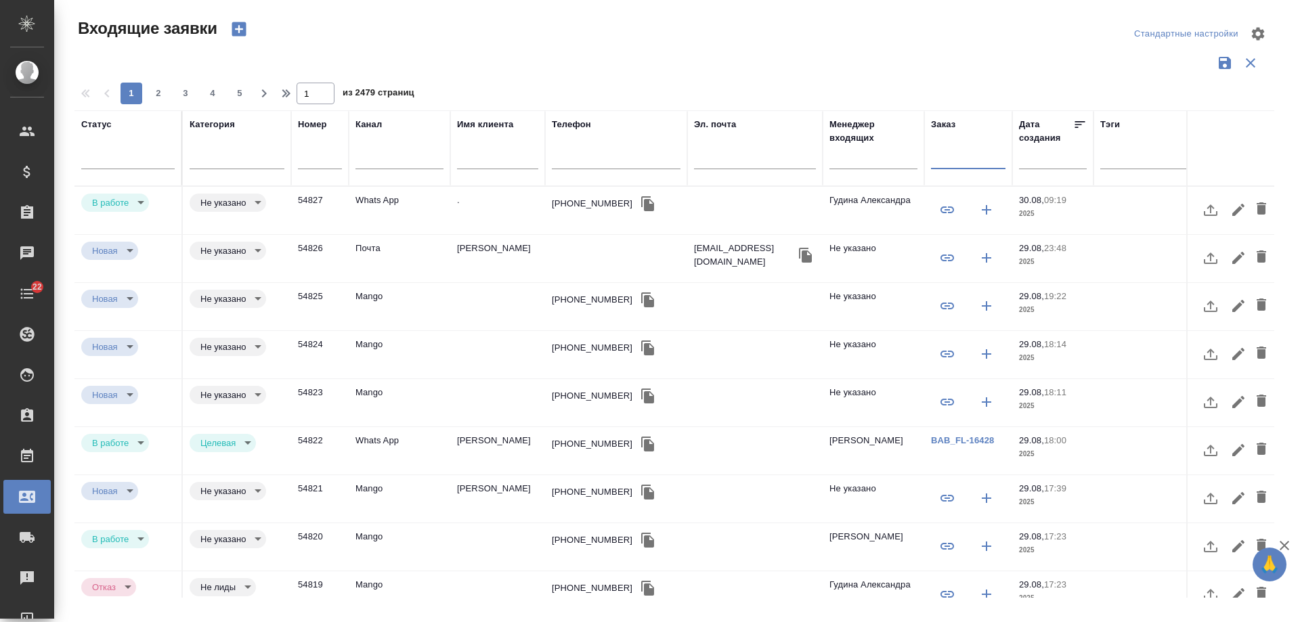
click at [965, 159] on input "text" at bounding box center [968, 160] width 74 height 17
paste input "V_FL-834"
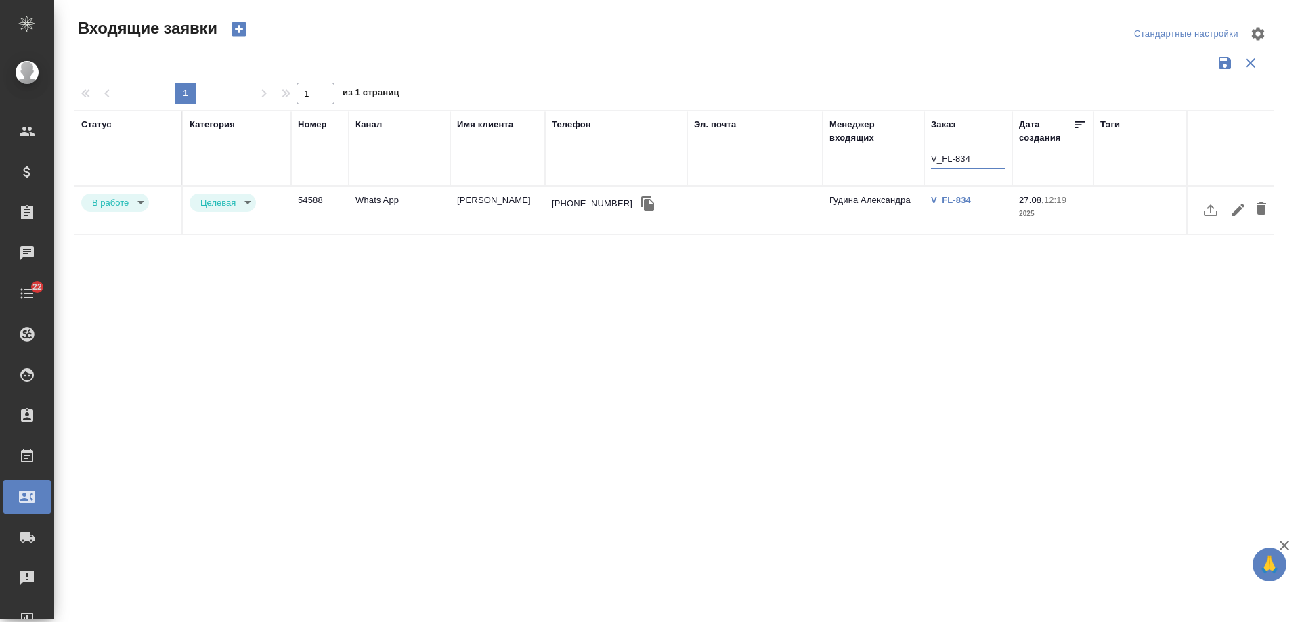
type input "V_FL-834"
click at [102, 201] on body "🙏 .cls-1 fill:#fff; AWATERA [PERSON_NAME] Спецификации Заказы 0 Чаты 22 Todo Пр…" at bounding box center [650, 311] width 1300 height 622
click at [110, 207] on button "Отказ" at bounding box center [108, 202] width 32 height 15
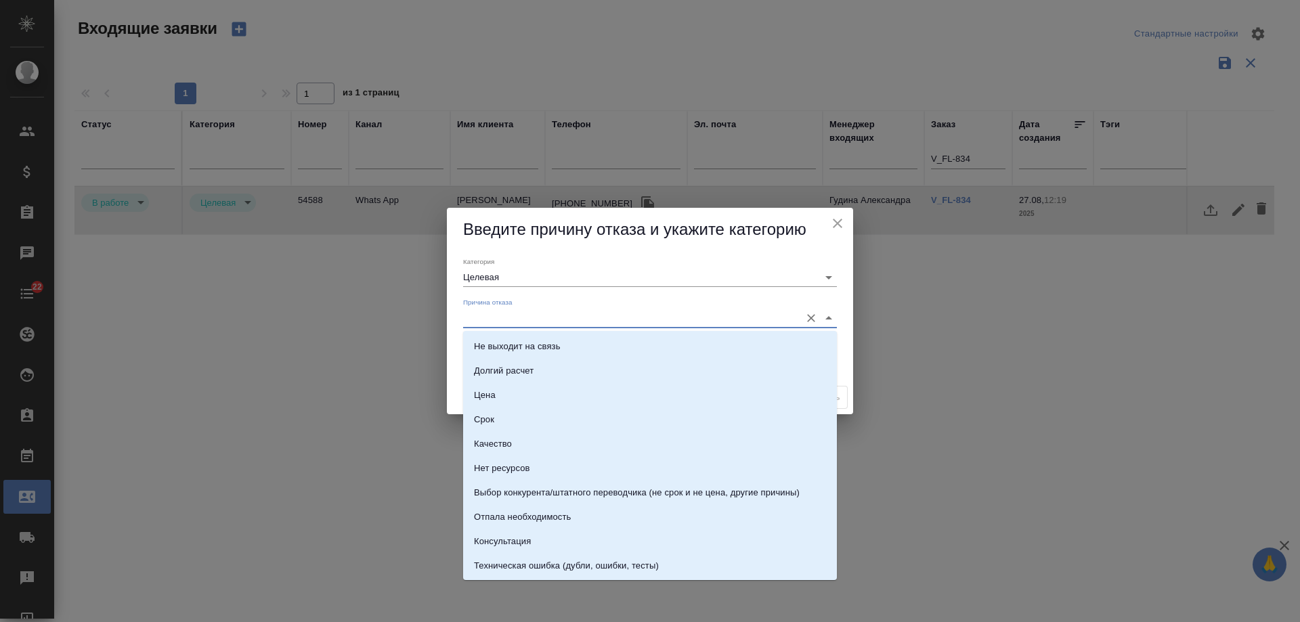
click at [513, 316] on input "Причина отказа" at bounding box center [628, 318] width 330 height 18
click at [530, 340] on div "Не выходит на связь" at bounding box center [517, 347] width 87 height 14
type input "Не выходит на связь"
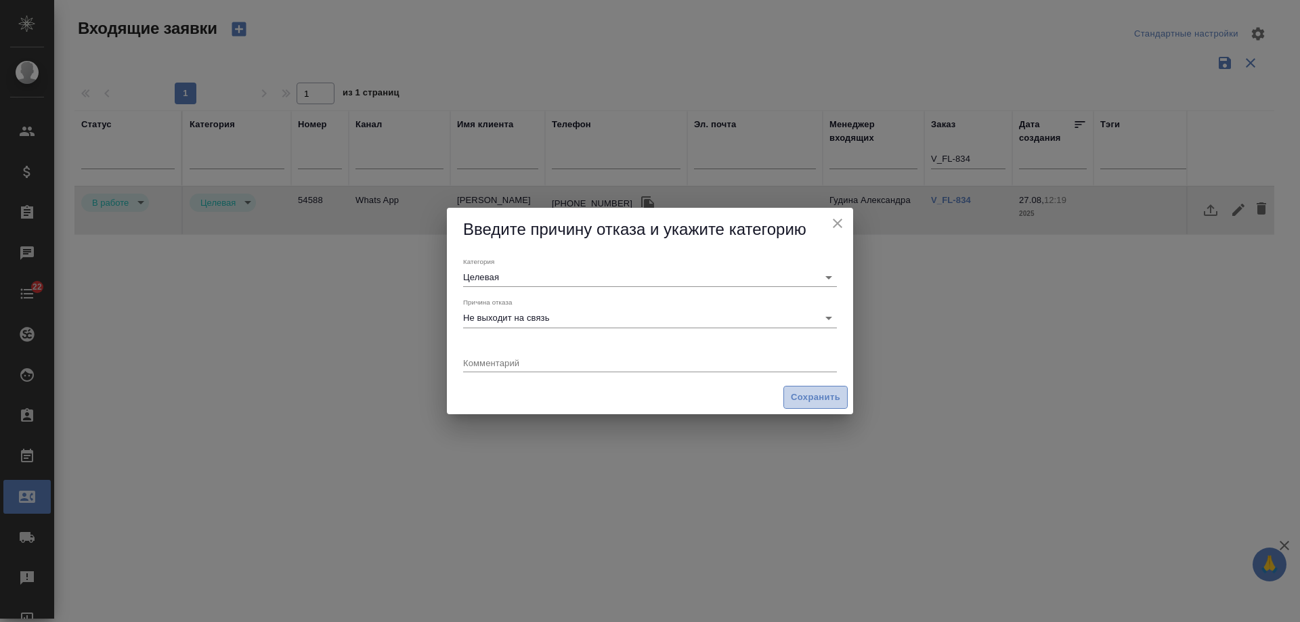
click at [813, 402] on span "Сохранить" at bounding box center [815, 398] width 49 height 16
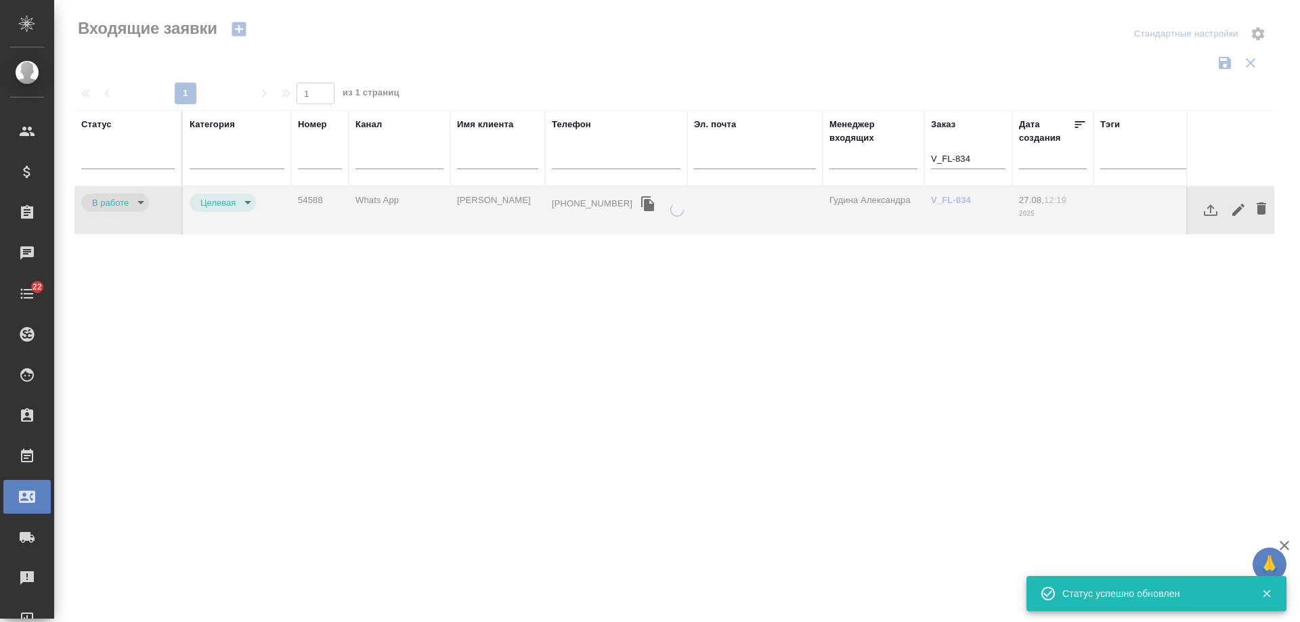
type input "rejection"
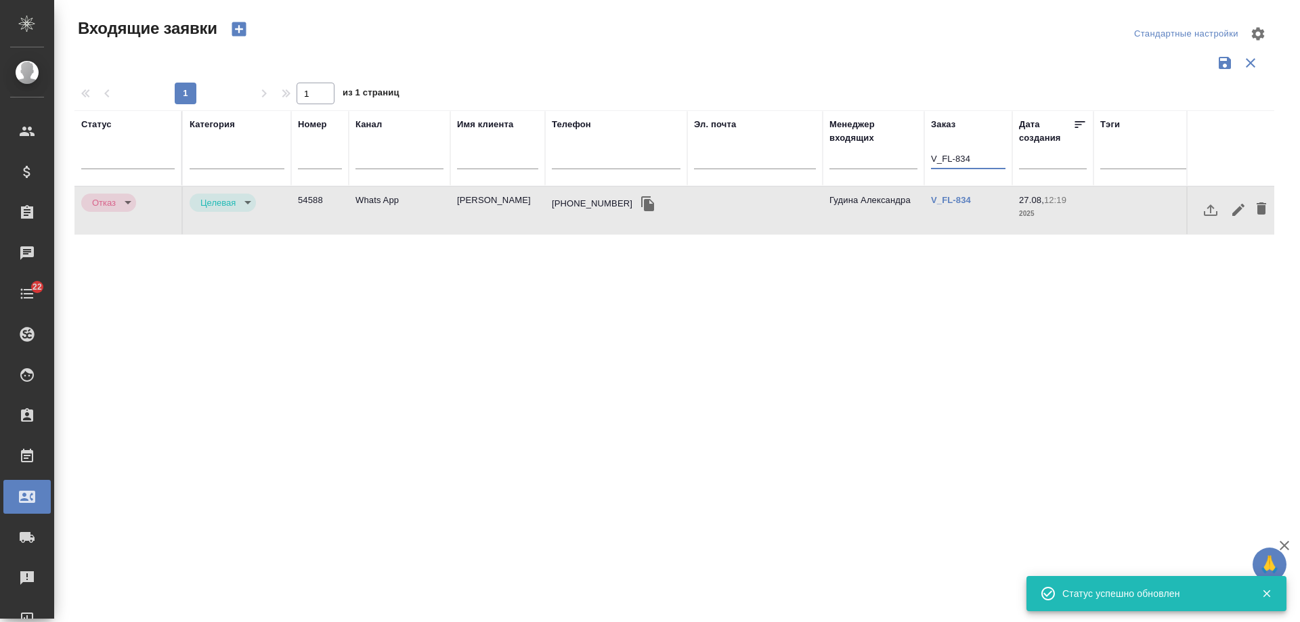
drag, startPoint x: 964, startPoint y: 163, endPoint x: 814, endPoint y: 163, distance: 149.7
click at [814, 163] on tr "Статус Категория Номер Канал Имя клиента Телефон Эл. почта Менеджер входящих За…" at bounding box center [861, 148] width 1574 height 76
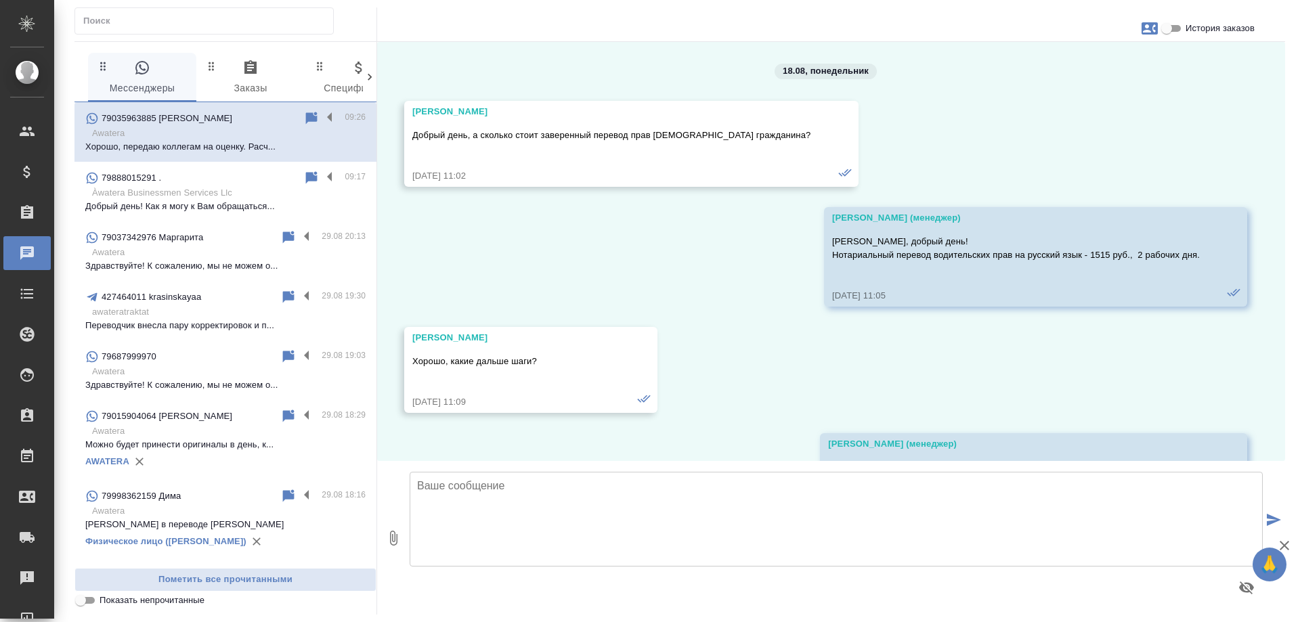
scroll to position [7436, 0]
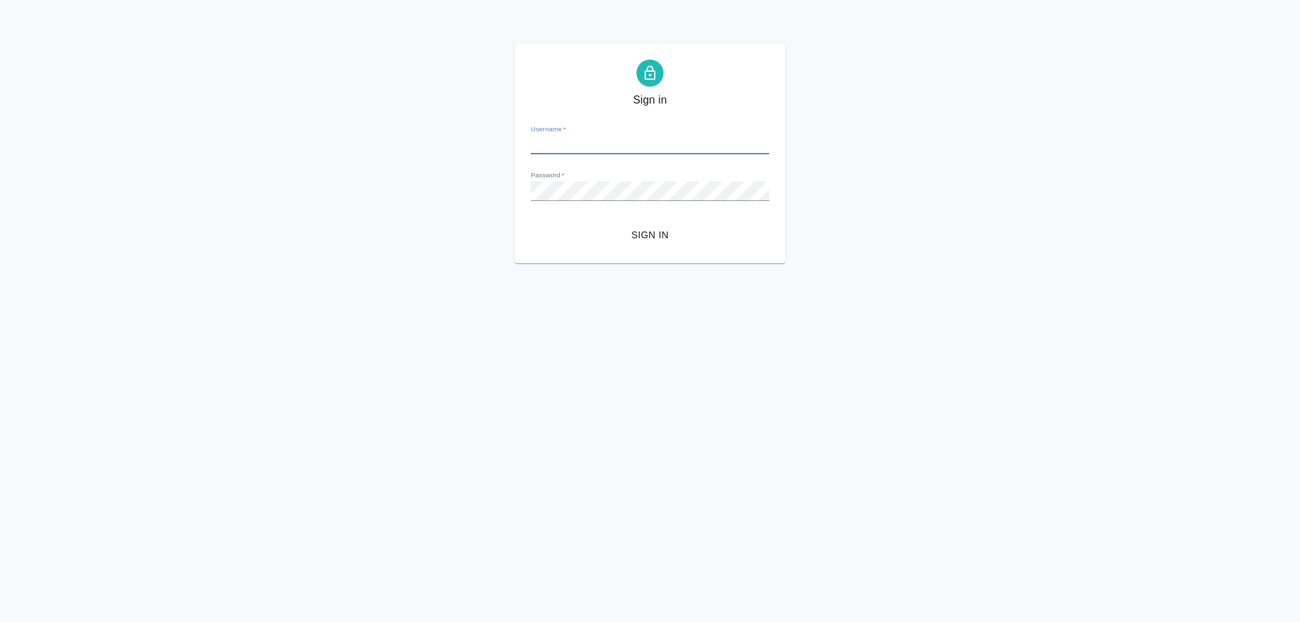
type input "[PERSON_NAME][EMAIL_ADDRESS][DOMAIN_NAME]"
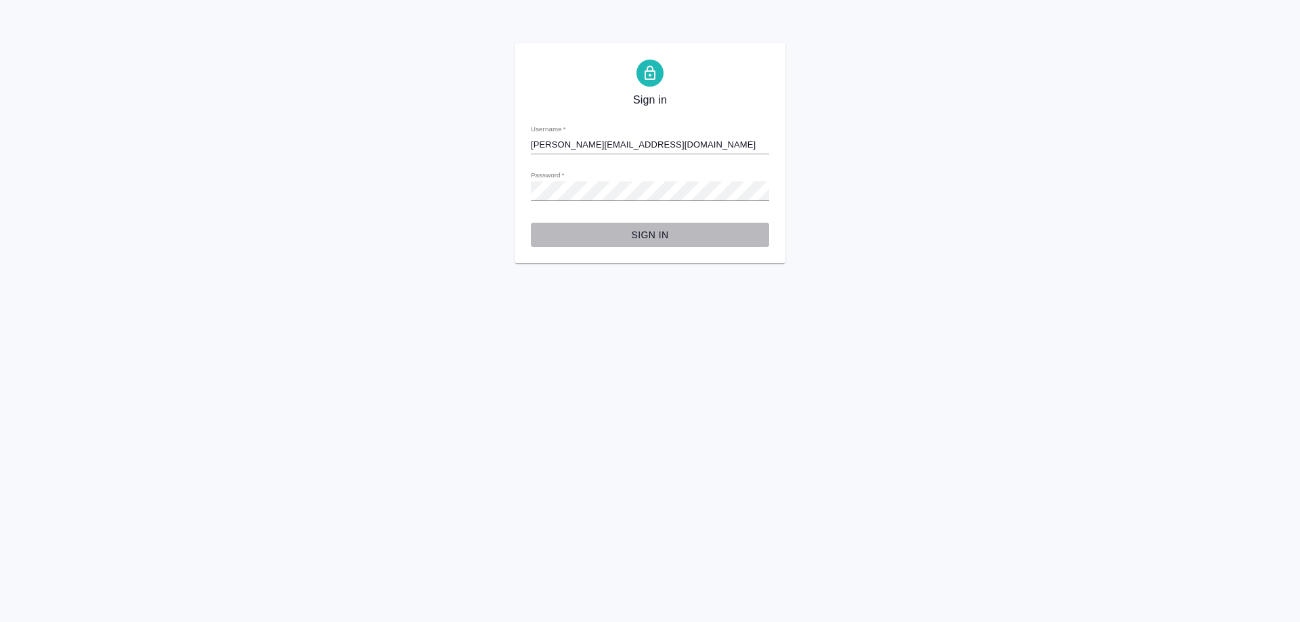
click at [654, 229] on span "Sign in" at bounding box center [650, 235] width 217 height 17
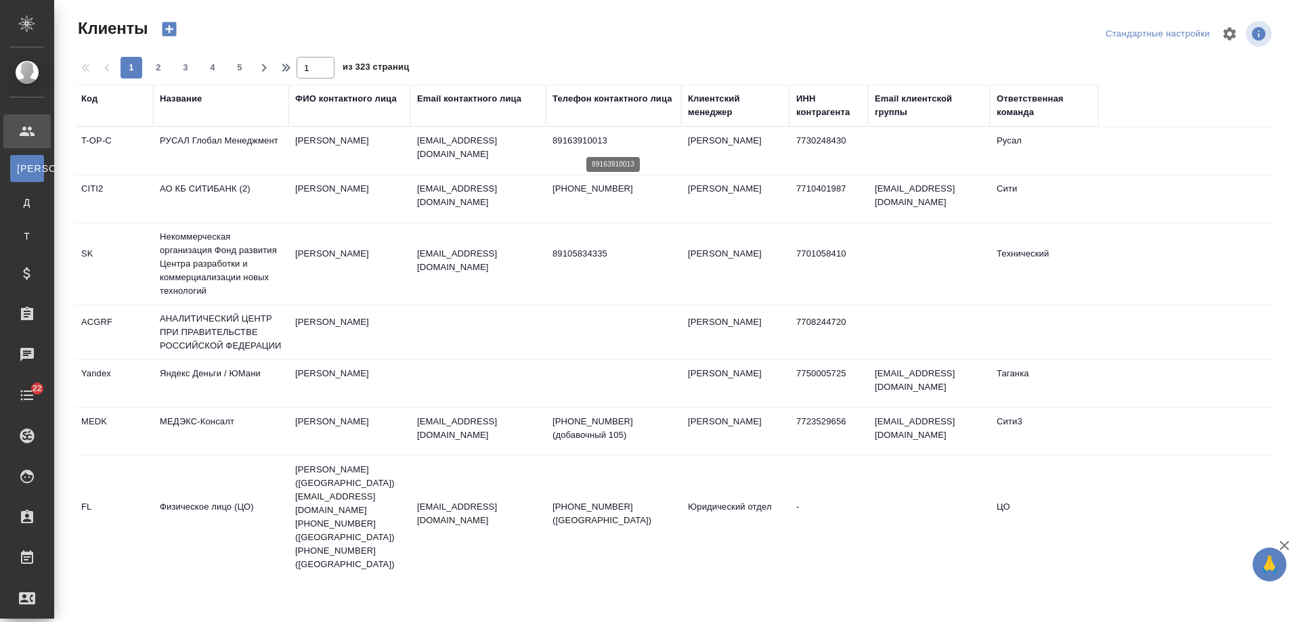
select select "RU"
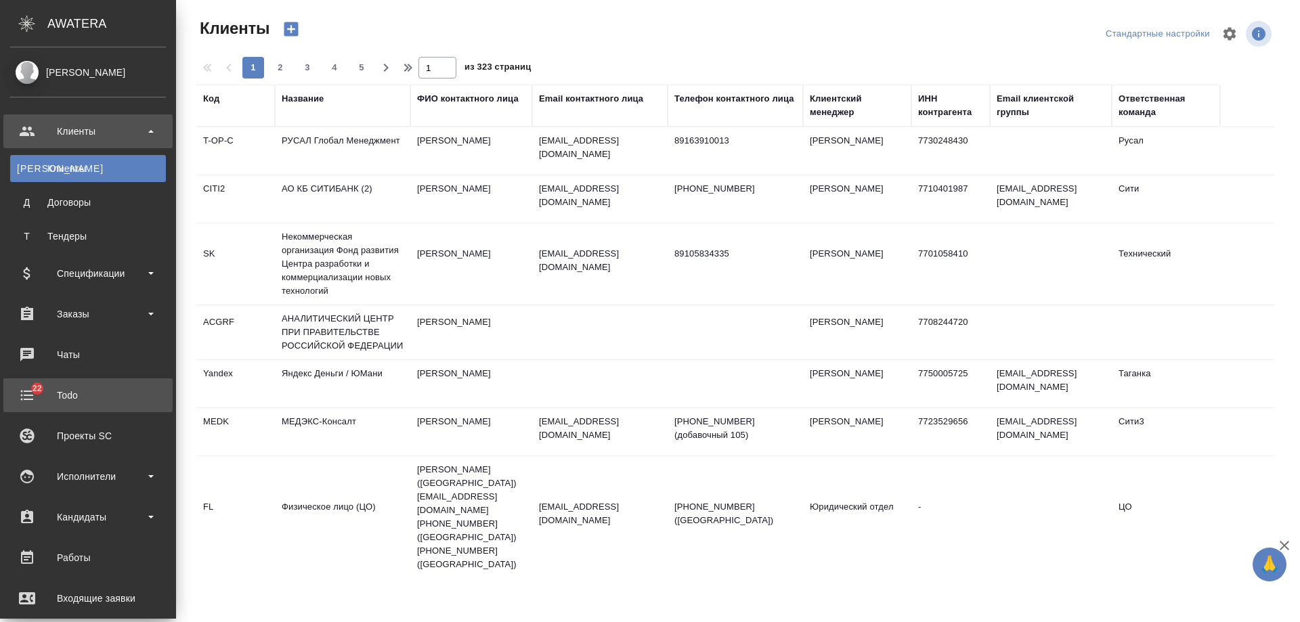
click at [72, 389] on div "Todo" at bounding box center [88, 395] width 156 height 20
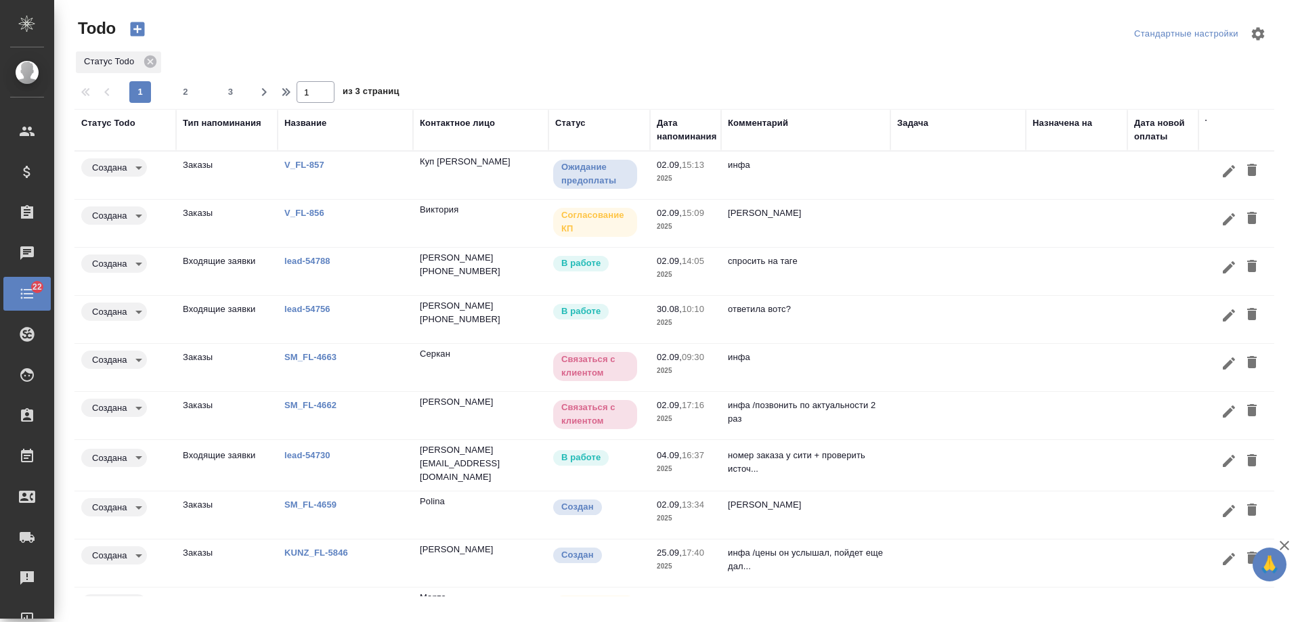
click at [693, 135] on div "Дата напоминания" at bounding box center [687, 129] width 60 height 27
select select "7"
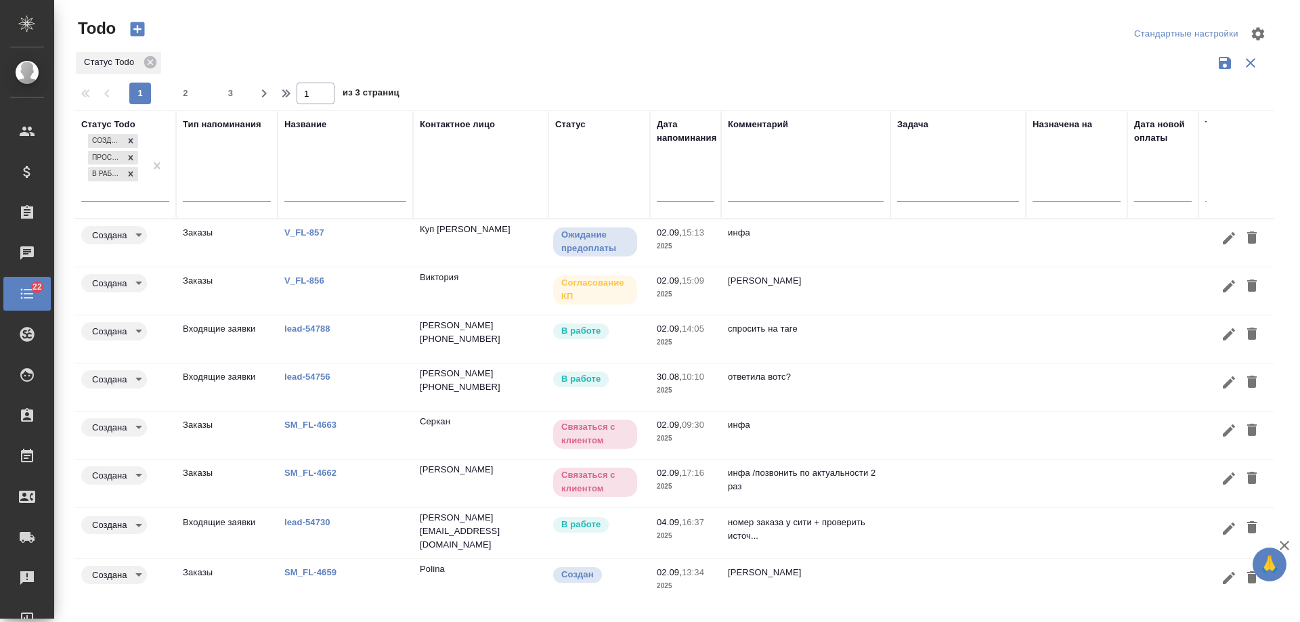
click at [697, 186] on input "text" at bounding box center [689, 190] width 49 height 19
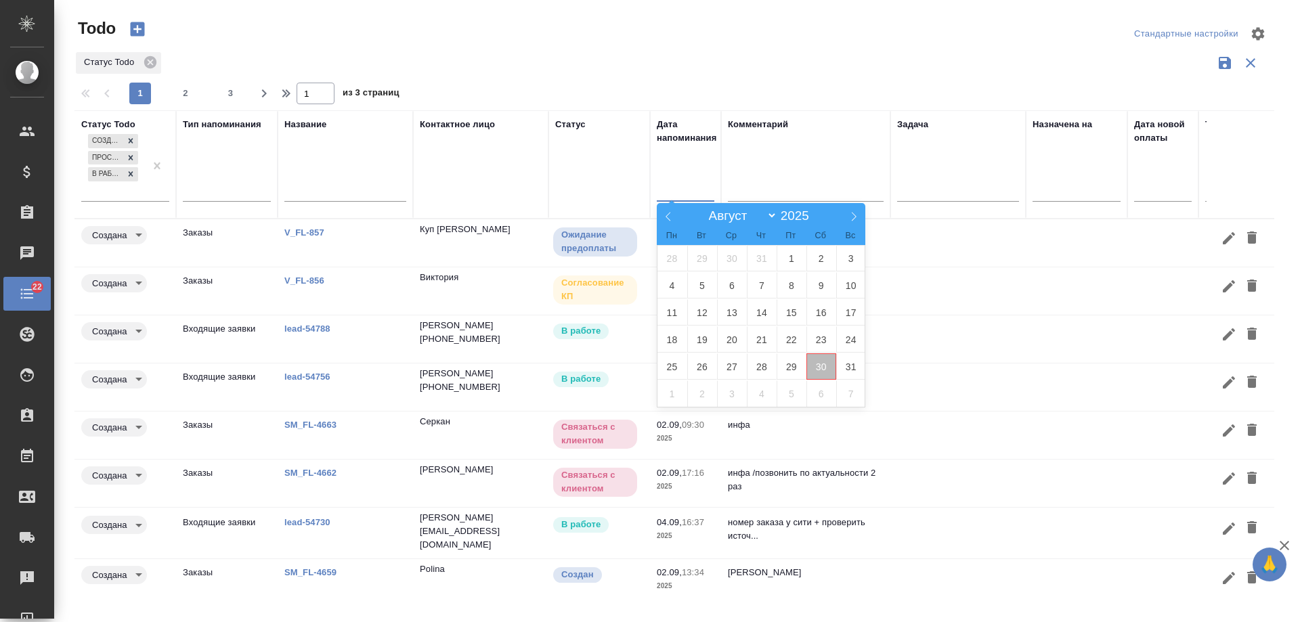
click at [819, 367] on span "30" at bounding box center [822, 366] width 30 height 26
type div "2025-08-29T21:00:00.000Z"
click at [853, 367] on span "31" at bounding box center [851, 366] width 30 height 26
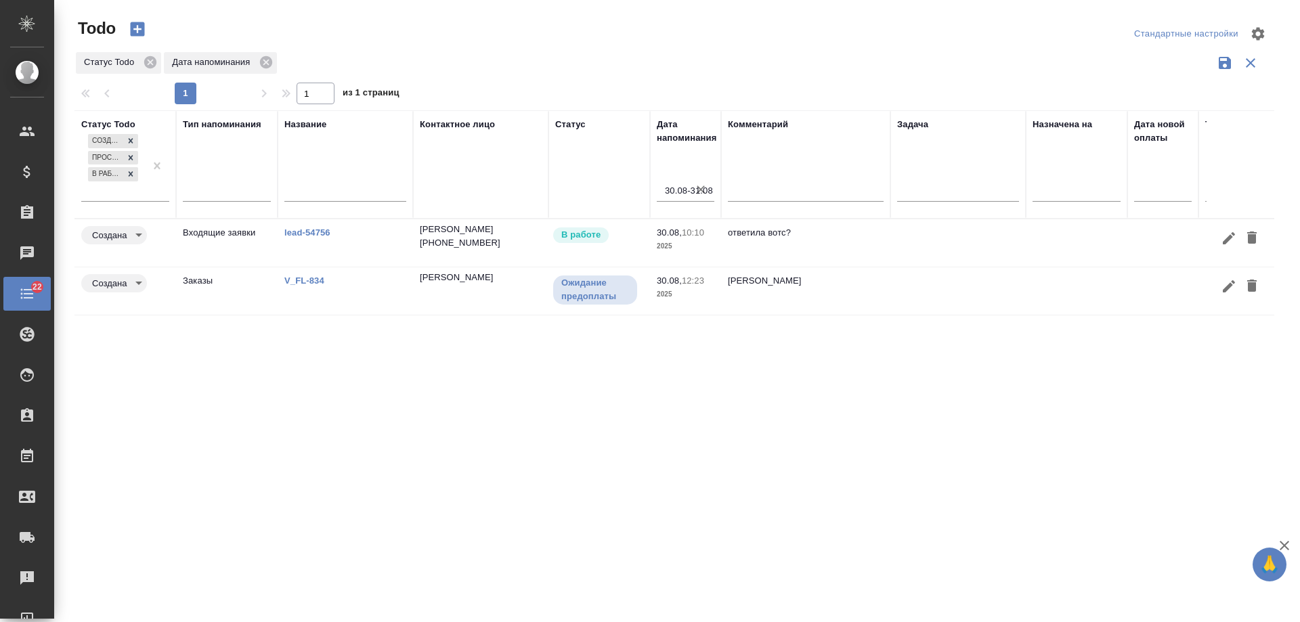
click at [305, 238] on link "V_FL-834" at bounding box center [307, 233] width 46 height 10
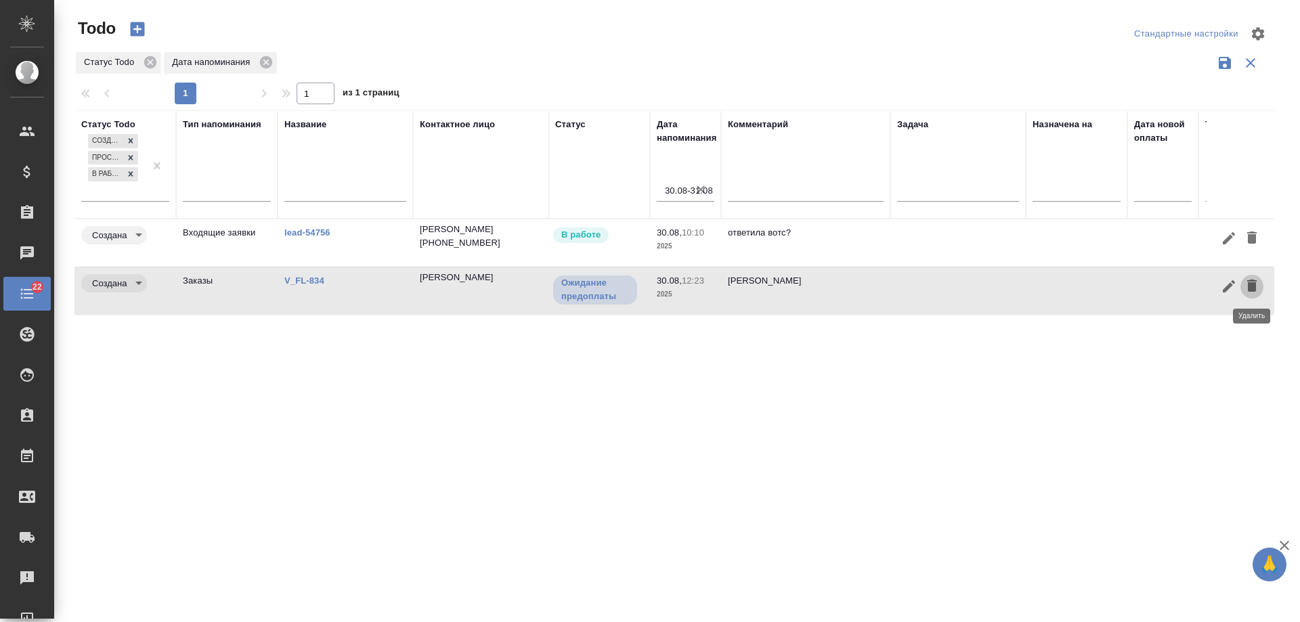
click at [1255, 287] on icon "button" at bounding box center [1251, 286] width 9 height 12
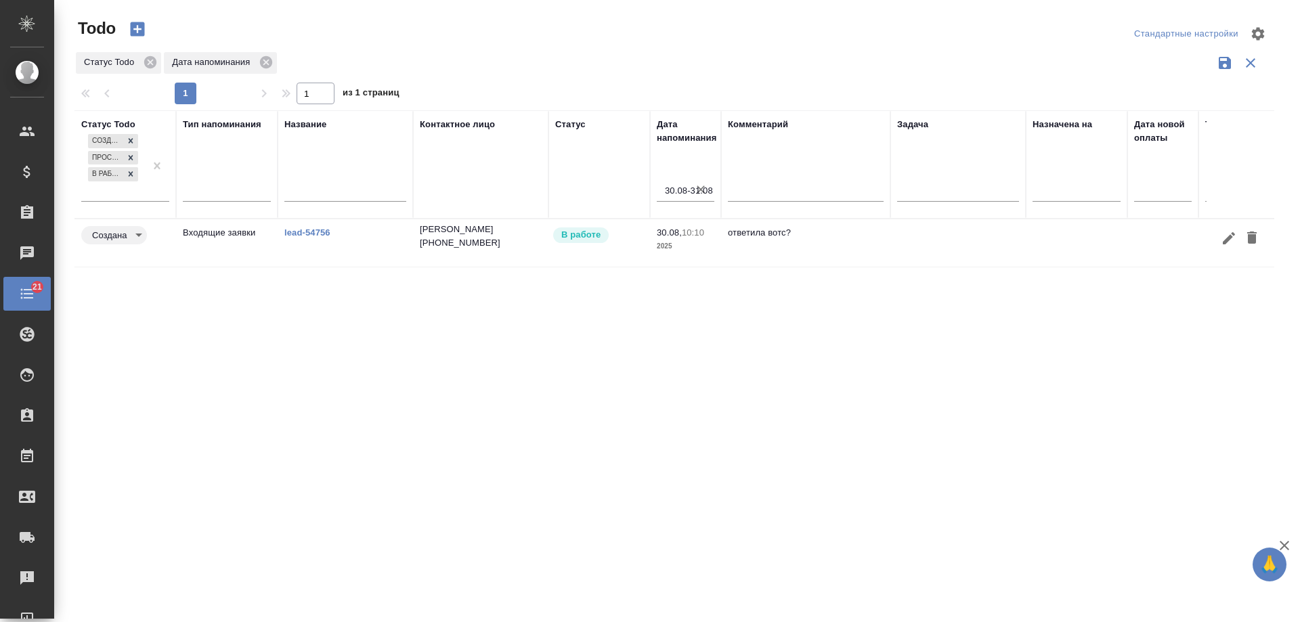
click at [309, 235] on link "lead-54756" at bounding box center [307, 233] width 46 height 10
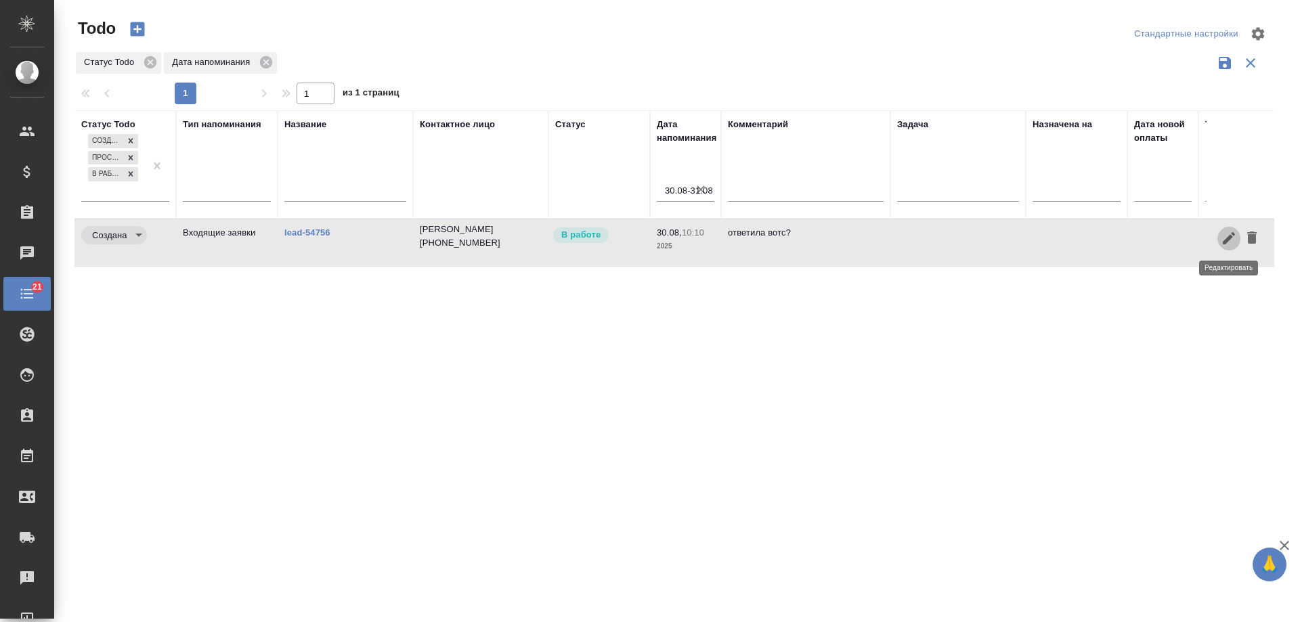
click at [1228, 244] on icon "button" at bounding box center [1229, 238] width 16 height 16
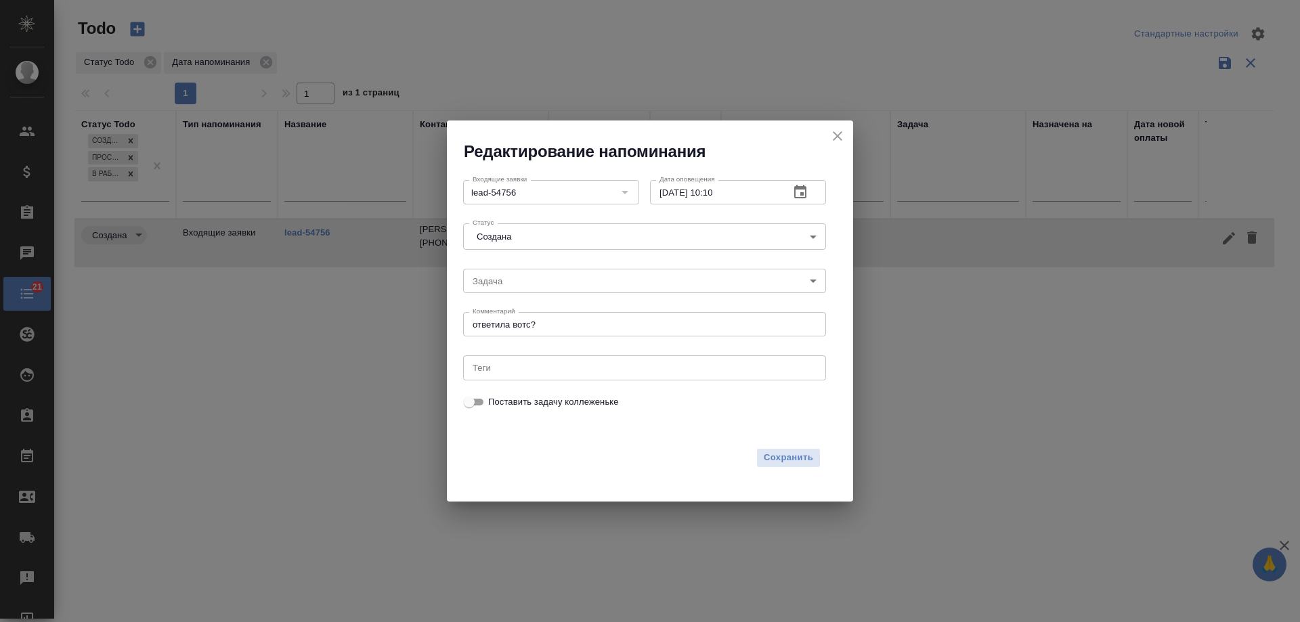
click at [799, 199] on icon "button" at bounding box center [800, 192] width 16 height 16
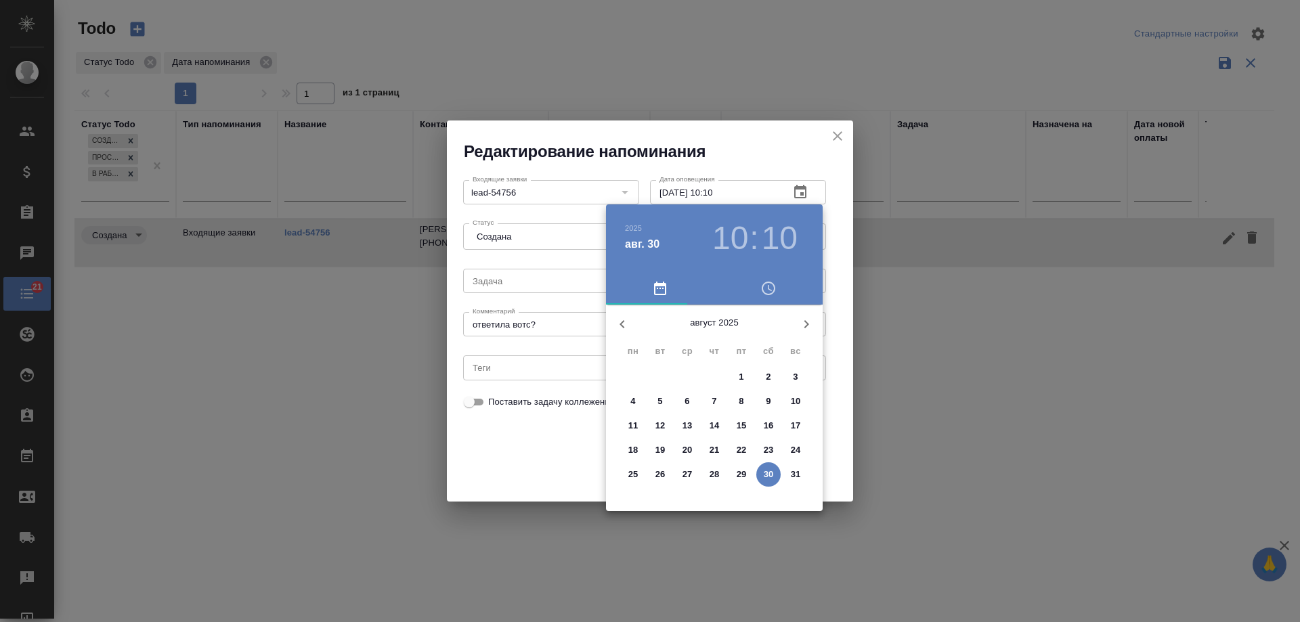
click at [800, 320] on icon "button" at bounding box center [806, 324] width 16 height 16
click at [663, 376] on span "2" at bounding box center [660, 377] width 24 height 14
type input "02.09.2025 10:10"
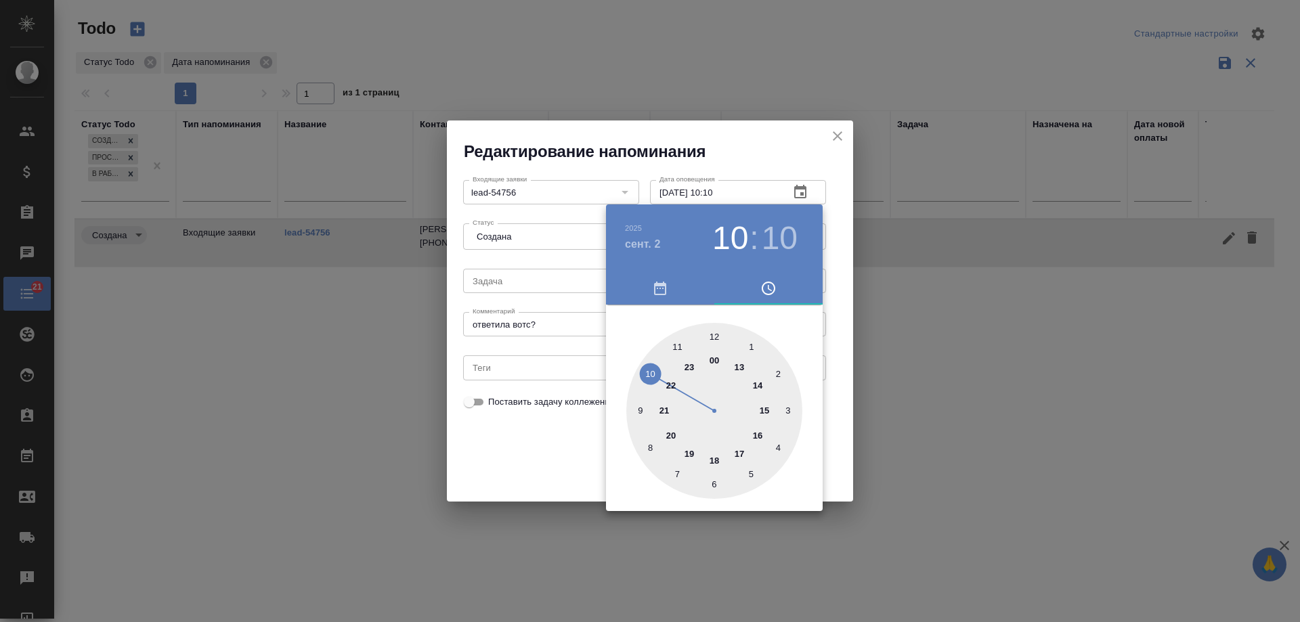
click at [566, 447] on div at bounding box center [650, 311] width 1300 height 622
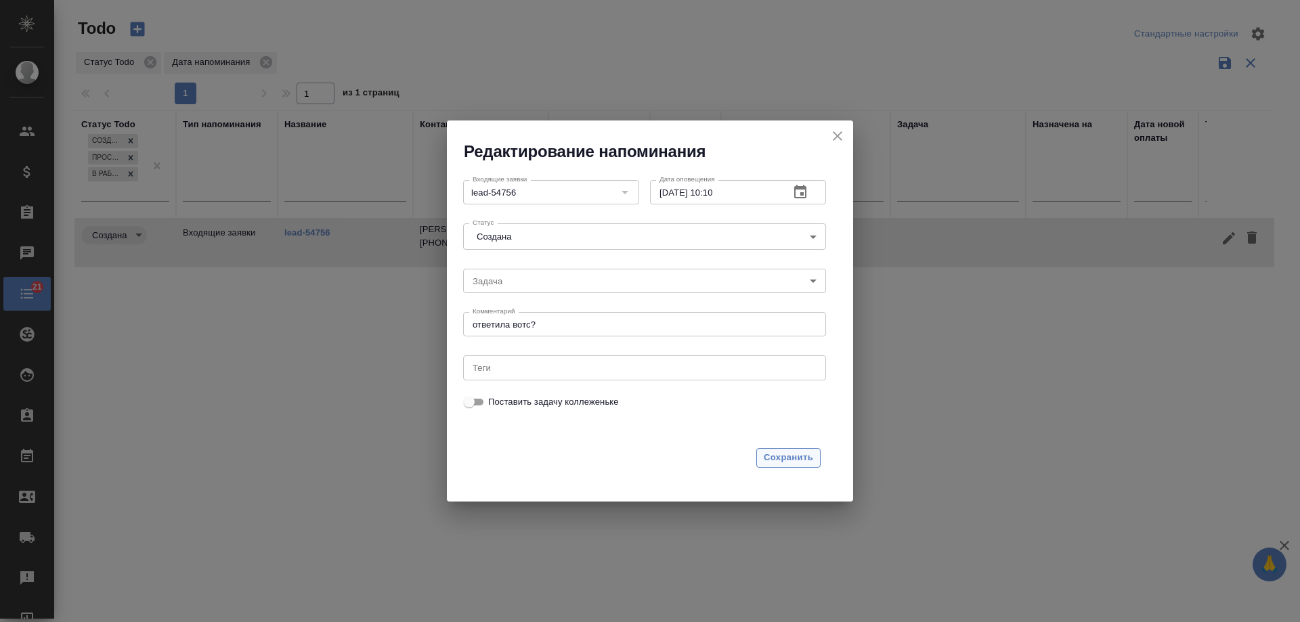
click at [800, 455] on span "Сохранить" at bounding box center [788, 458] width 49 height 16
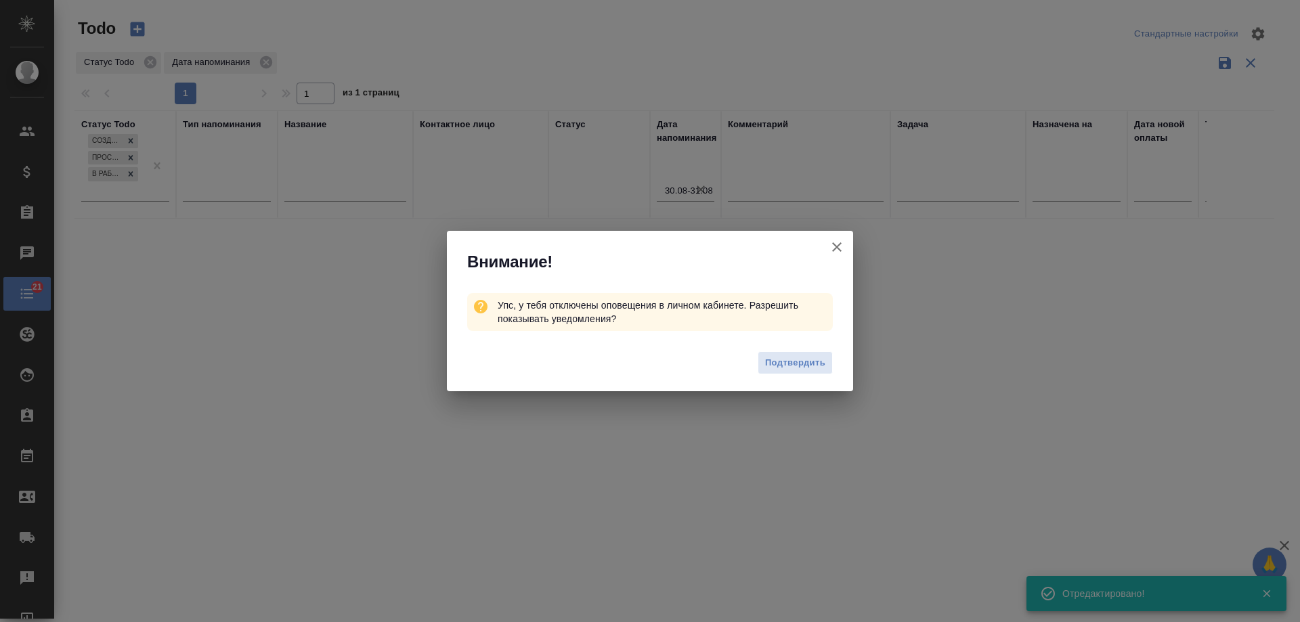
click at [836, 246] on icon "button" at bounding box center [836, 246] width 9 height 9
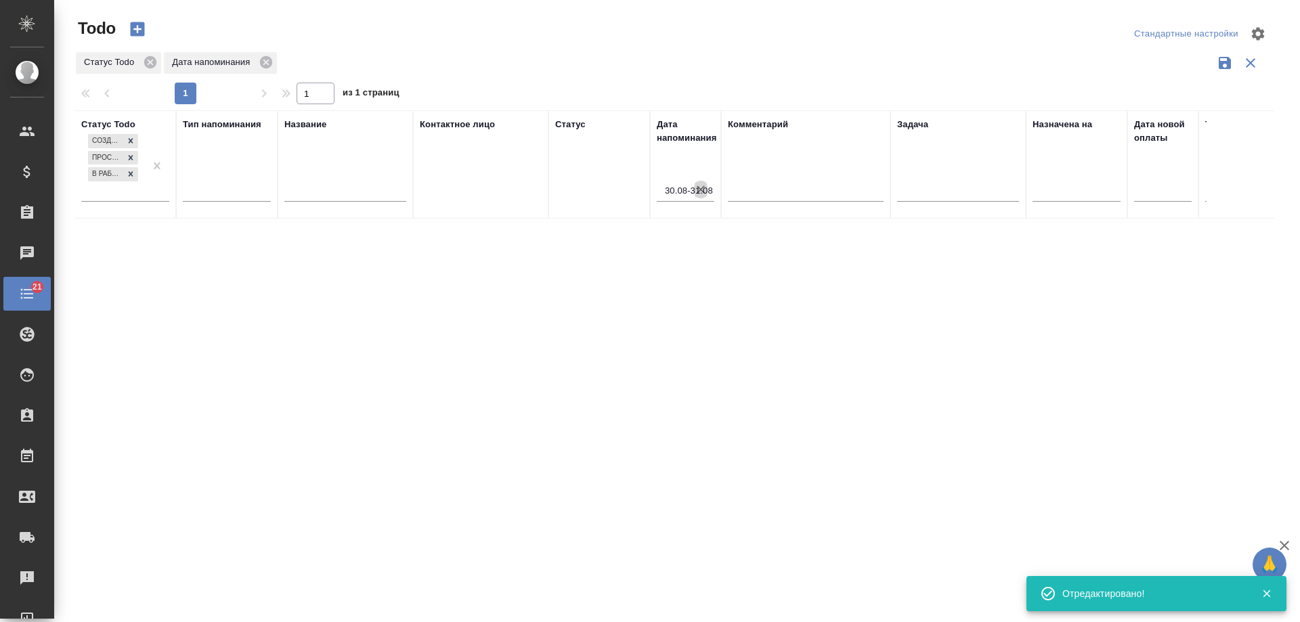
click at [702, 192] on icon "button" at bounding box center [701, 190] width 8 height 8
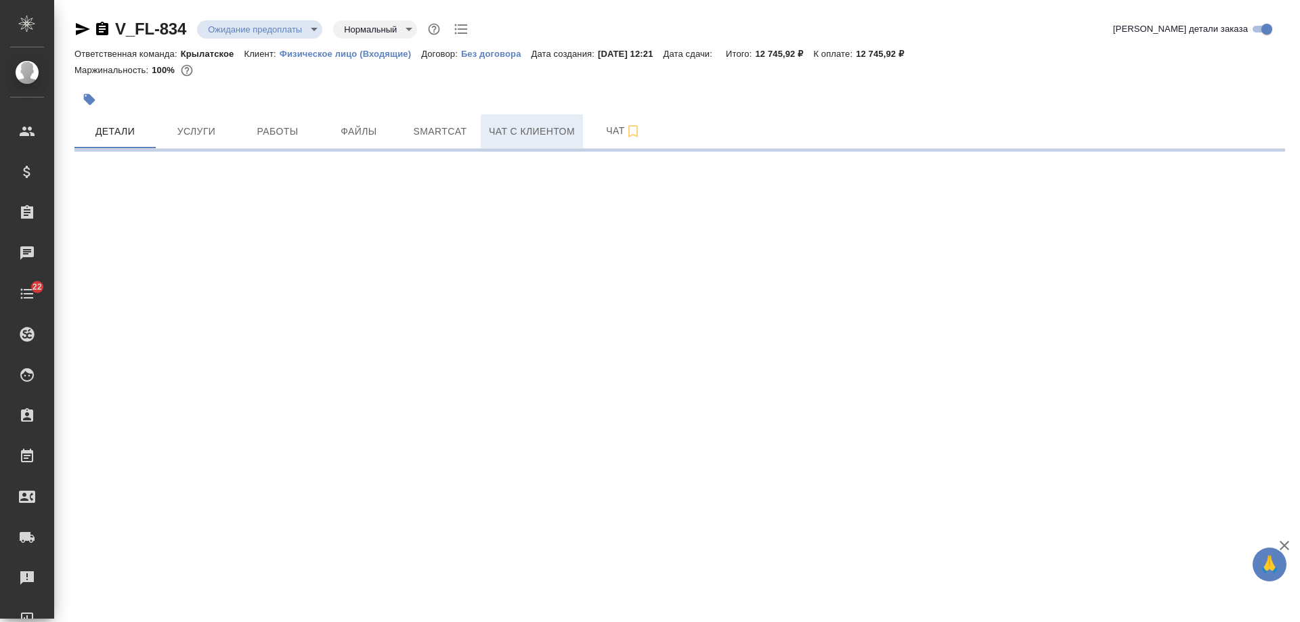
select select "RU"
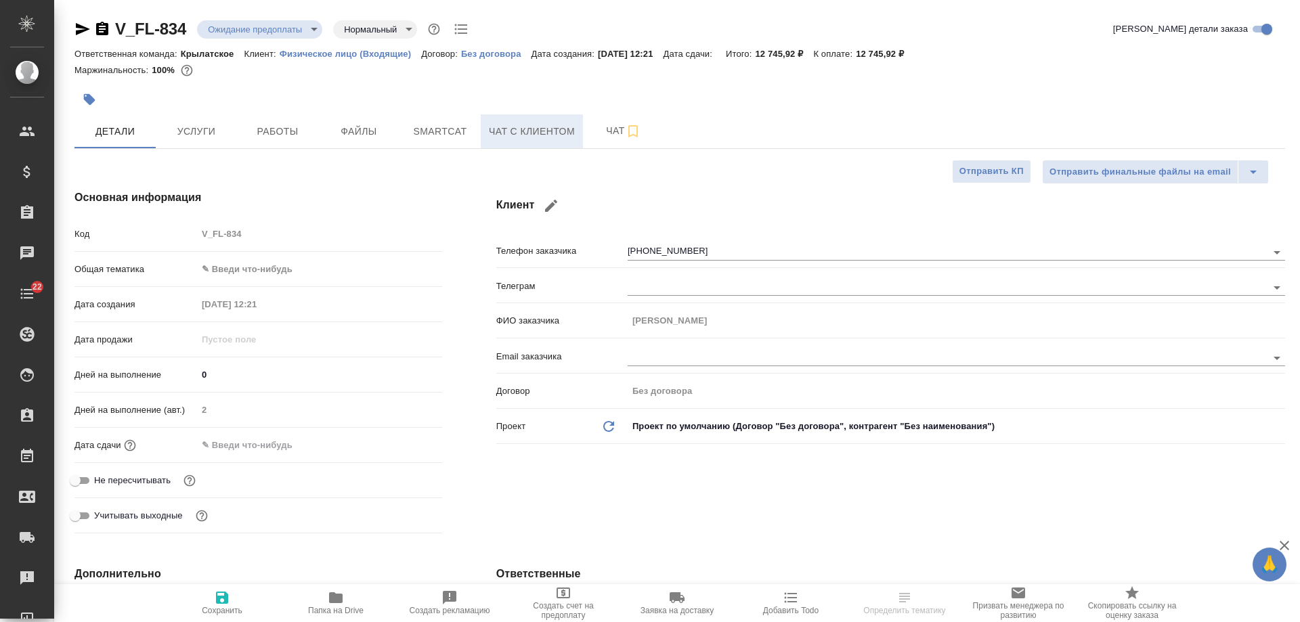
type textarea "x"
drag, startPoint x: 536, startPoint y: 131, endPoint x: 528, endPoint y: 131, distance: 7.4
click at [530, 131] on span "Чат с клиентом" at bounding box center [532, 131] width 86 height 17
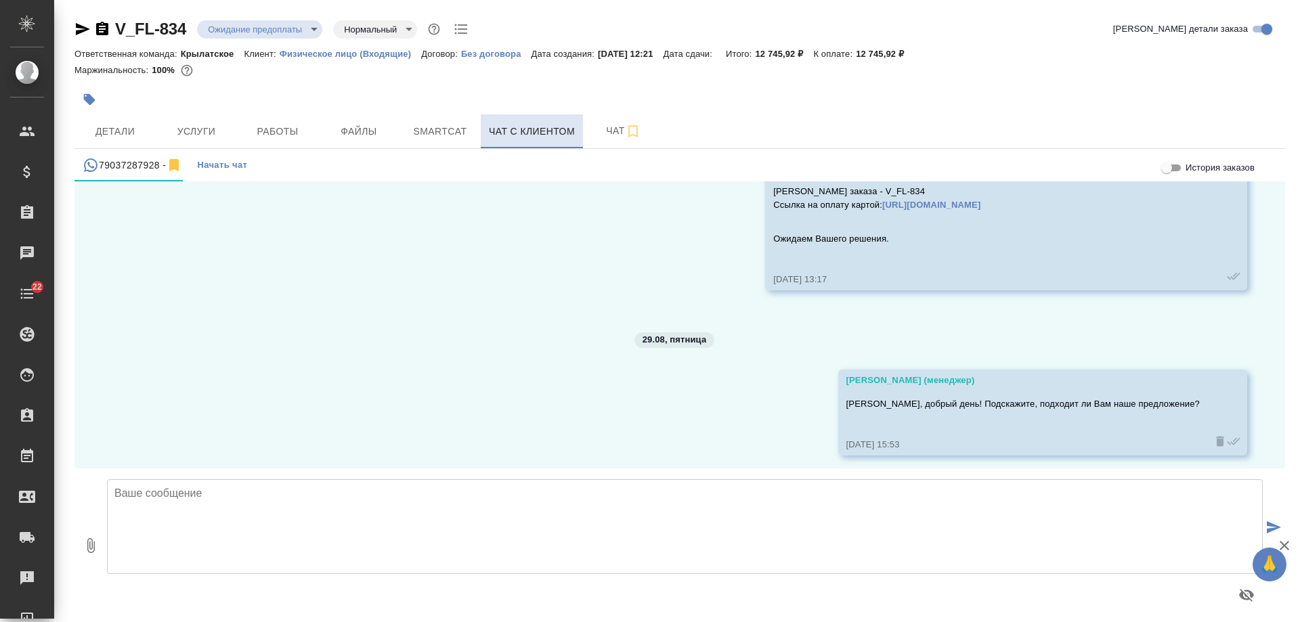
scroll to position [1595, 0]
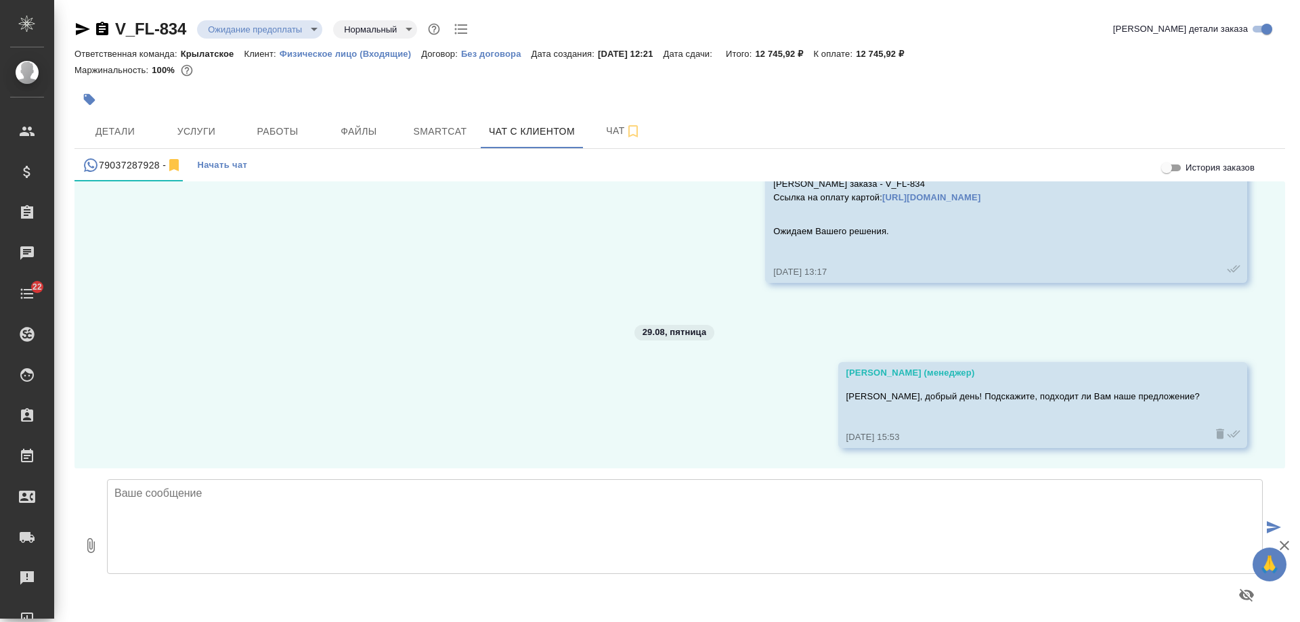
click at [104, 29] on icon "button" at bounding box center [102, 29] width 16 height 16
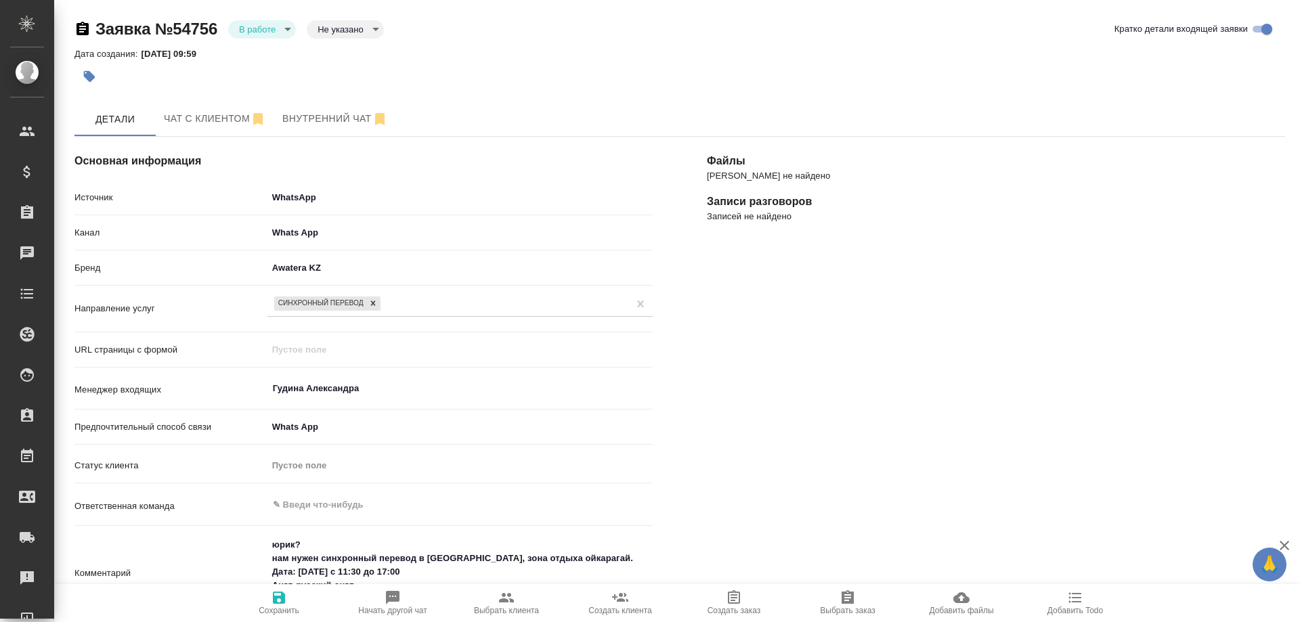
select select "KZ"
select select "RU"
click at [198, 111] on span "Чат с клиентом" at bounding box center [215, 118] width 102 height 17
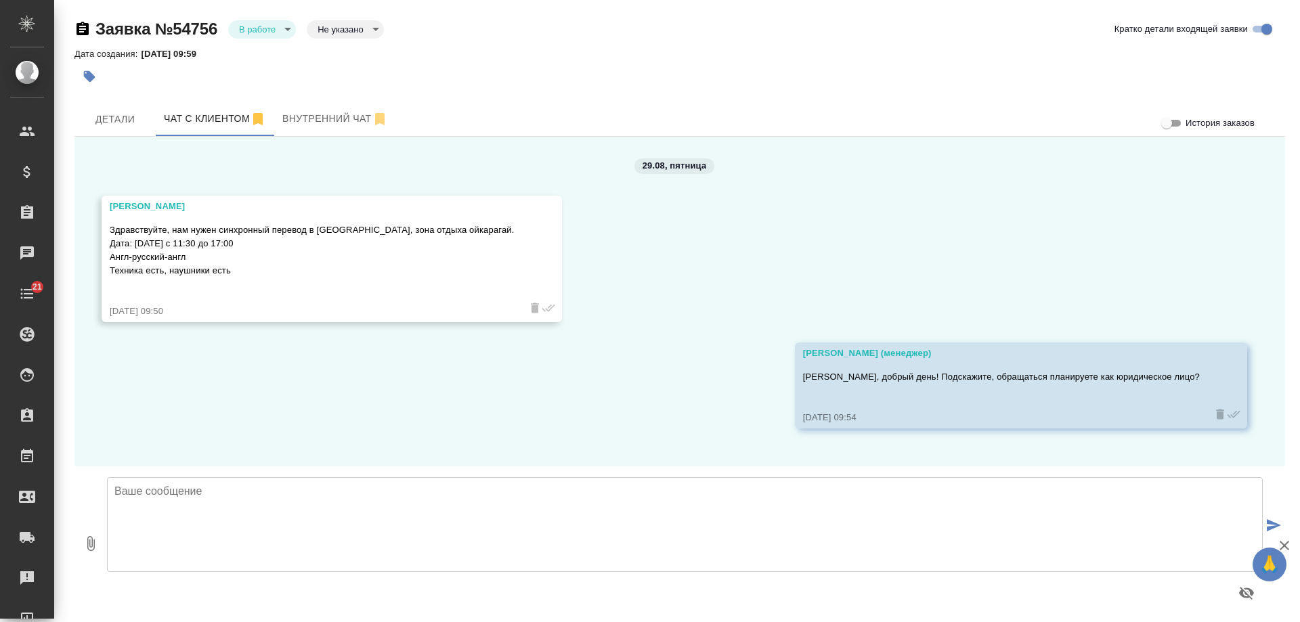
click at [353, 501] on textarea at bounding box center [685, 524] width 1156 height 95
click at [645, 501] on textarea "[PERSON_NAME], добрый день" at bounding box center [685, 524] width 1156 height 95
type textarea "[PERSON_NAME], добрый день! Подскажите, Ваш запрос еще актуален?"
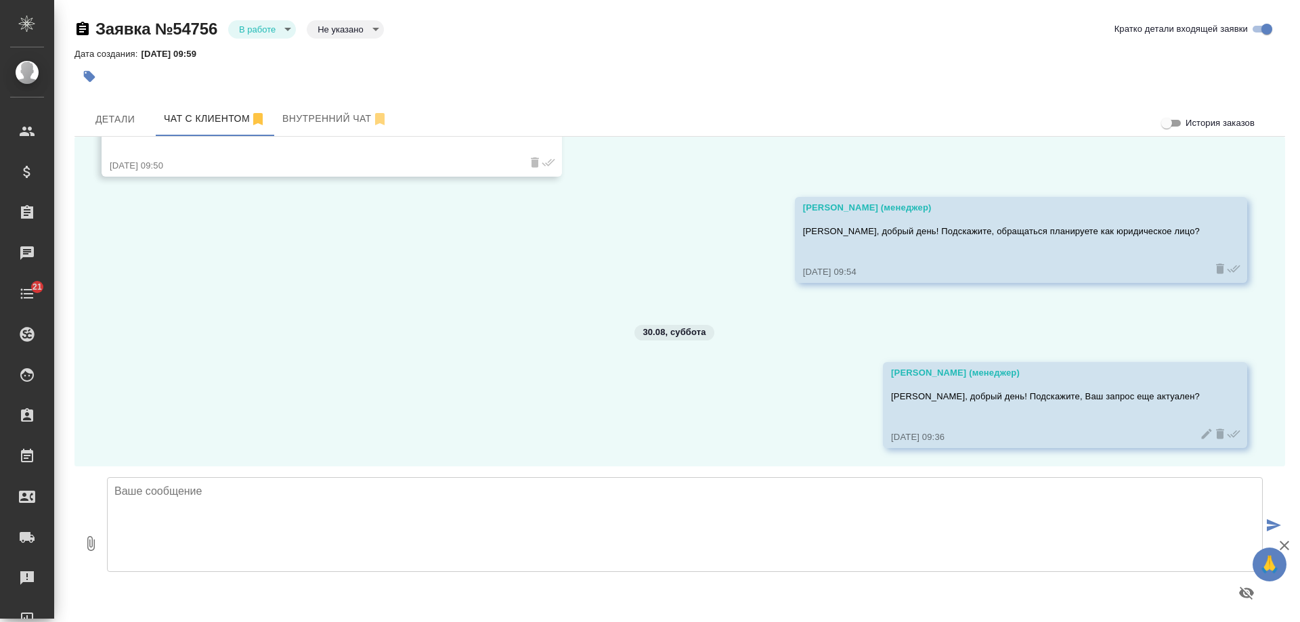
scroll to position [148, 0]
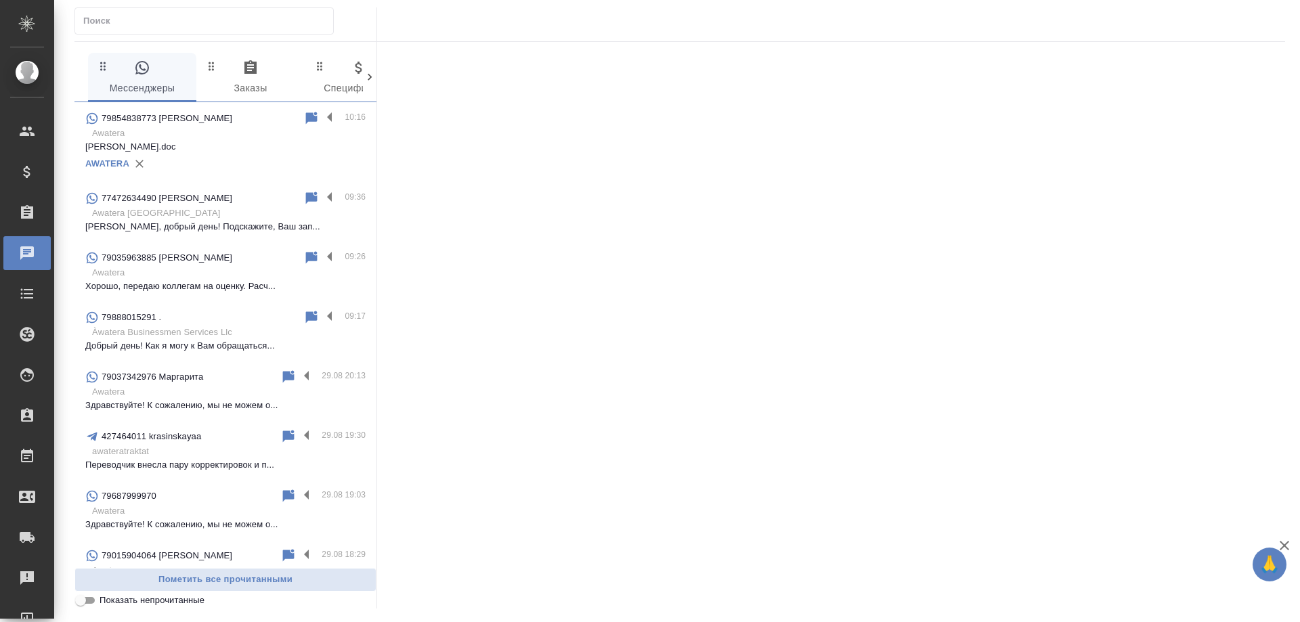
click at [243, 133] on p "Awatera" at bounding box center [229, 134] width 274 height 14
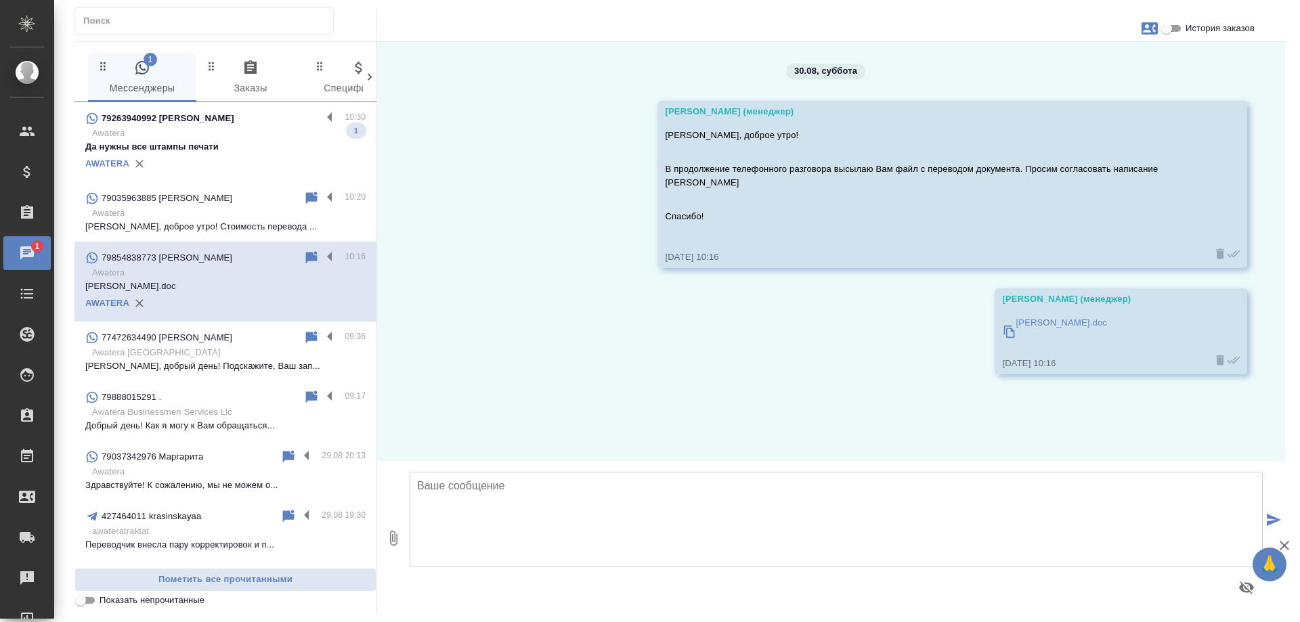
click at [228, 146] on p "Да нужны все штампы печати" at bounding box center [225, 147] width 280 height 14
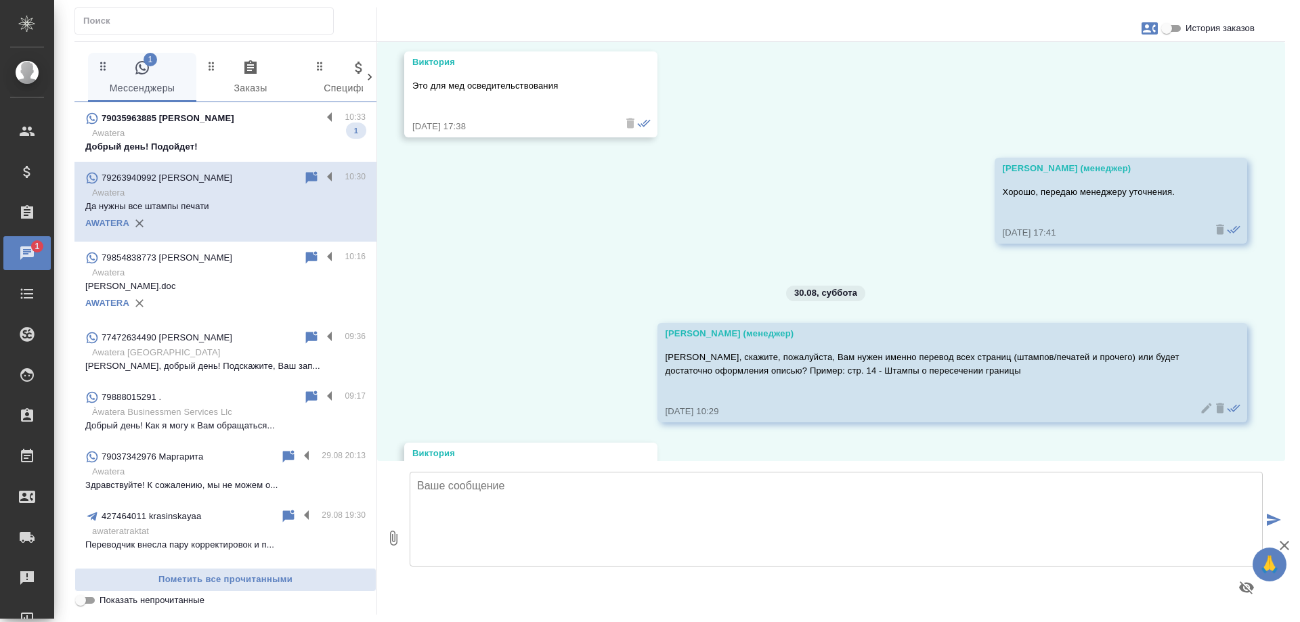
scroll to position [5798, 0]
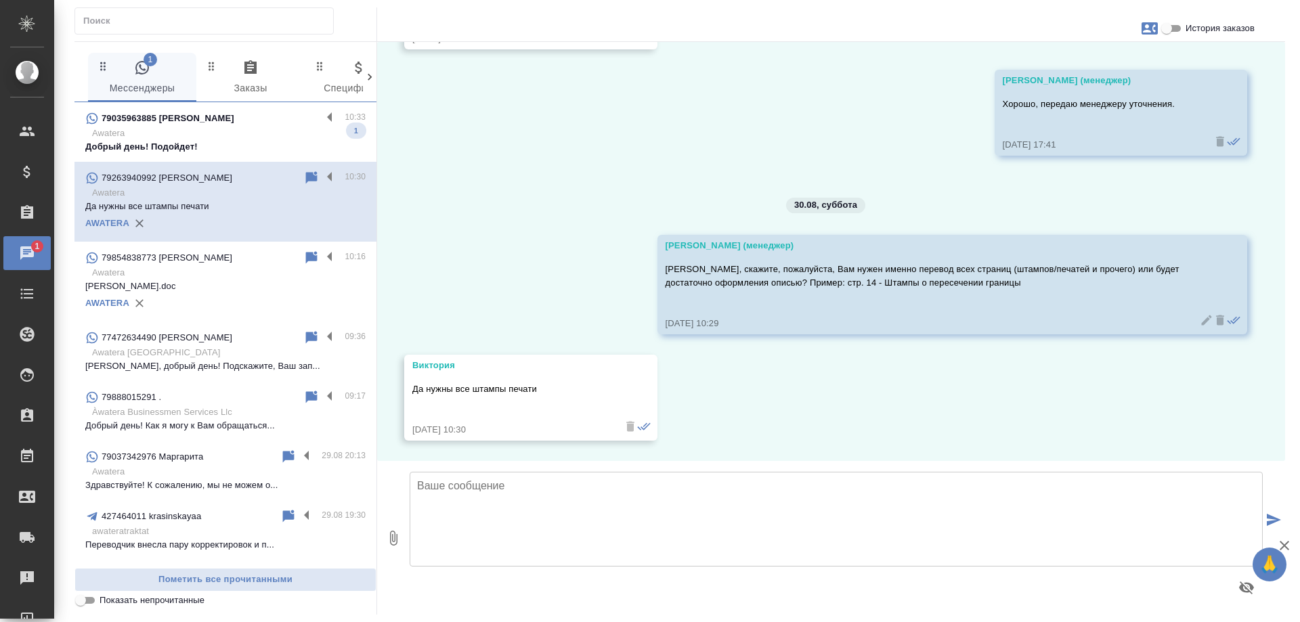
click at [235, 135] on p "Awatera" at bounding box center [229, 134] width 274 height 14
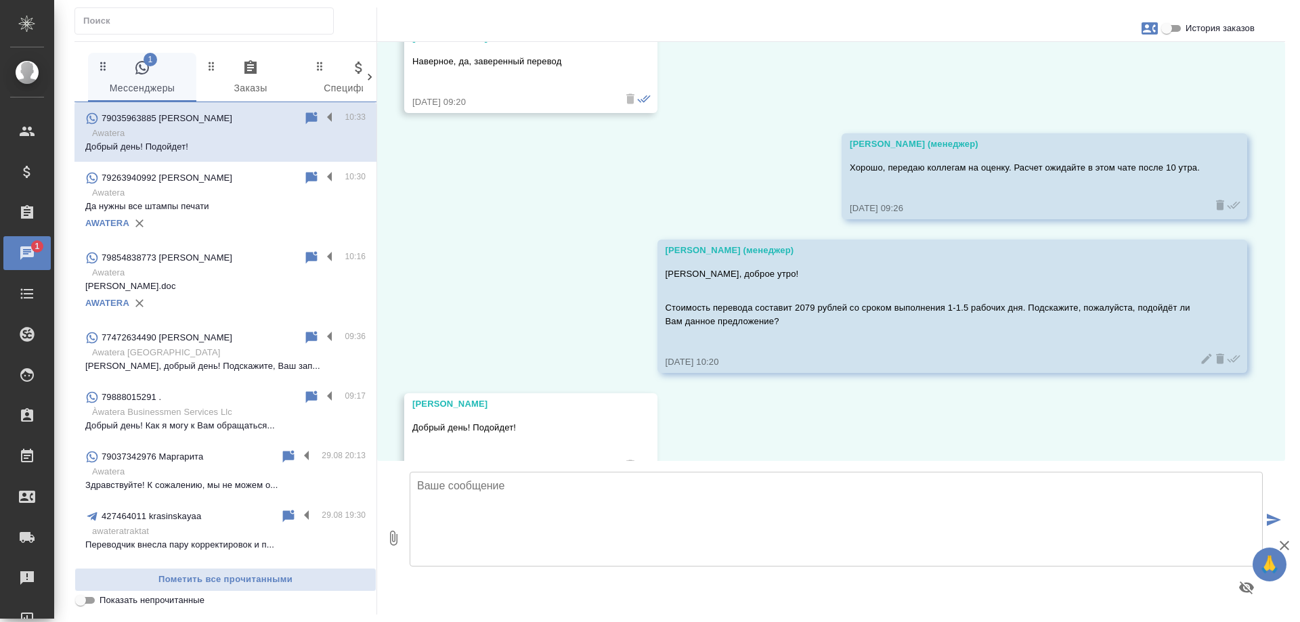
scroll to position [7696, 0]
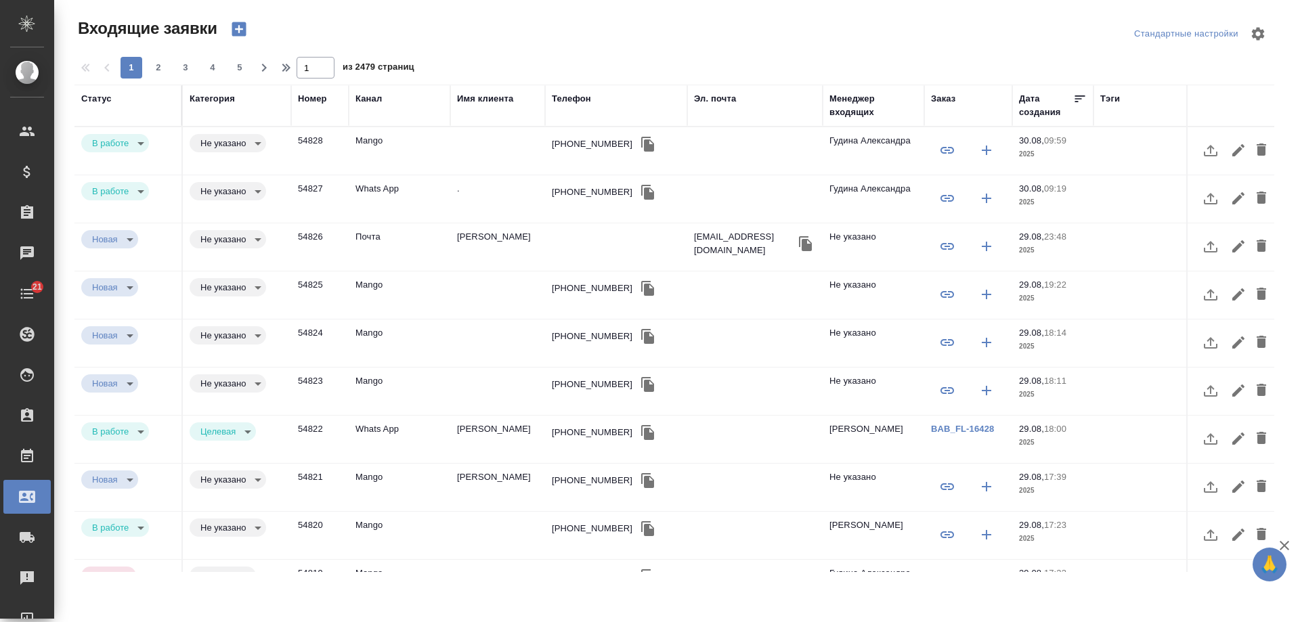
select select "RU"
click at [641, 146] on icon "button" at bounding box center [647, 144] width 13 height 15
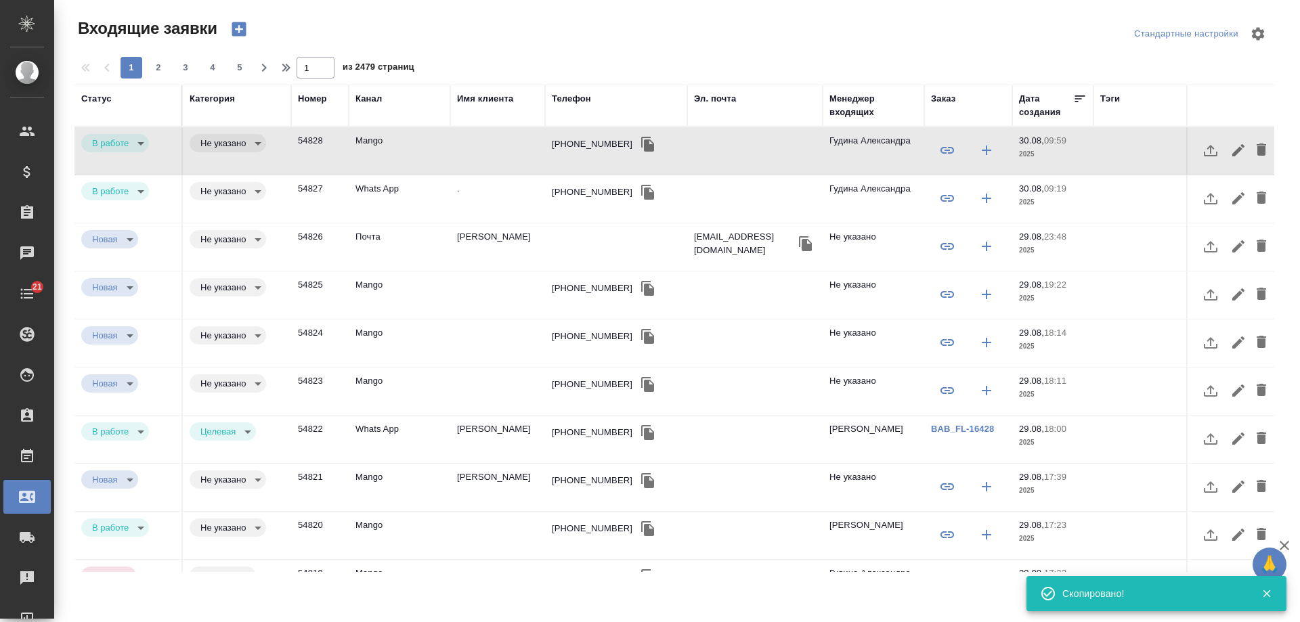
click at [574, 99] on div "Телефон" at bounding box center [571, 99] width 39 height 14
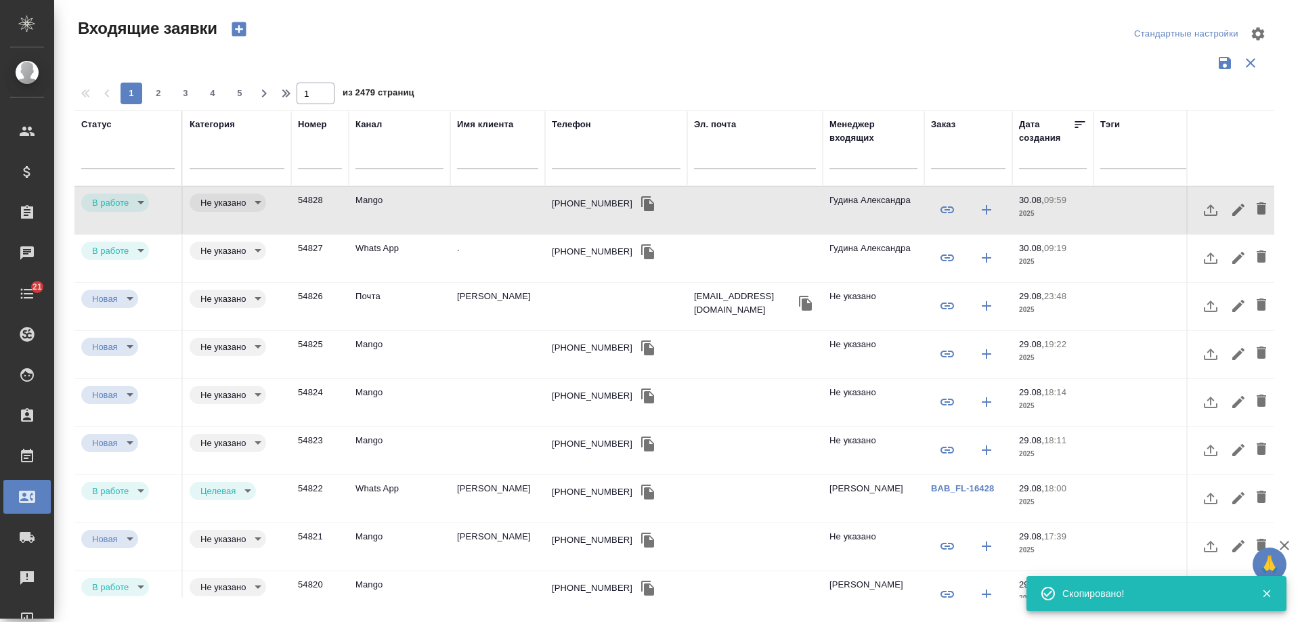
click at [592, 158] on input "text" at bounding box center [616, 160] width 129 height 17
paste input "[PHONE_NUMBER]"
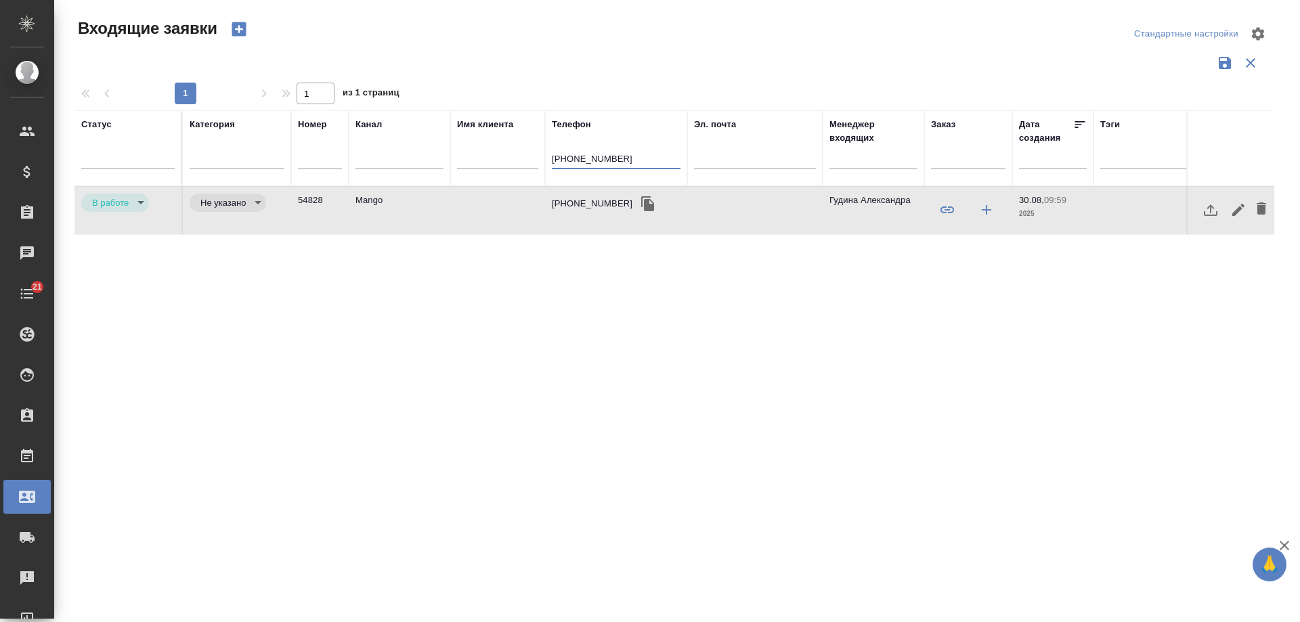
type input "[PHONE_NUMBER]"
click at [567, 201] on div "[PHONE_NUMBER]" at bounding box center [592, 204] width 81 height 14
click at [567, 201] on div "+79661367942" at bounding box center [592, 204] width 81 height 14
click at [285, 160] on tr "Статус Категория Номер Канал Имя клиента Телефон +79661367942 Эл. почта Менедже…" at bounding box center [861, 148] width 1574 height 76
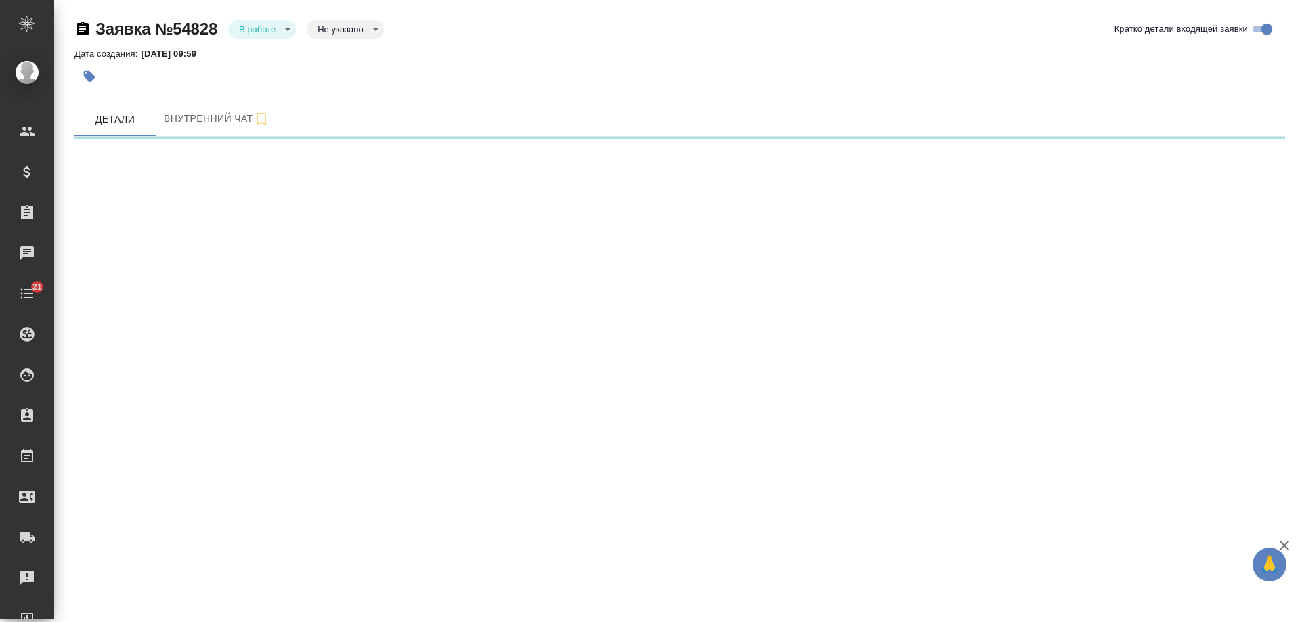
select select "RU"
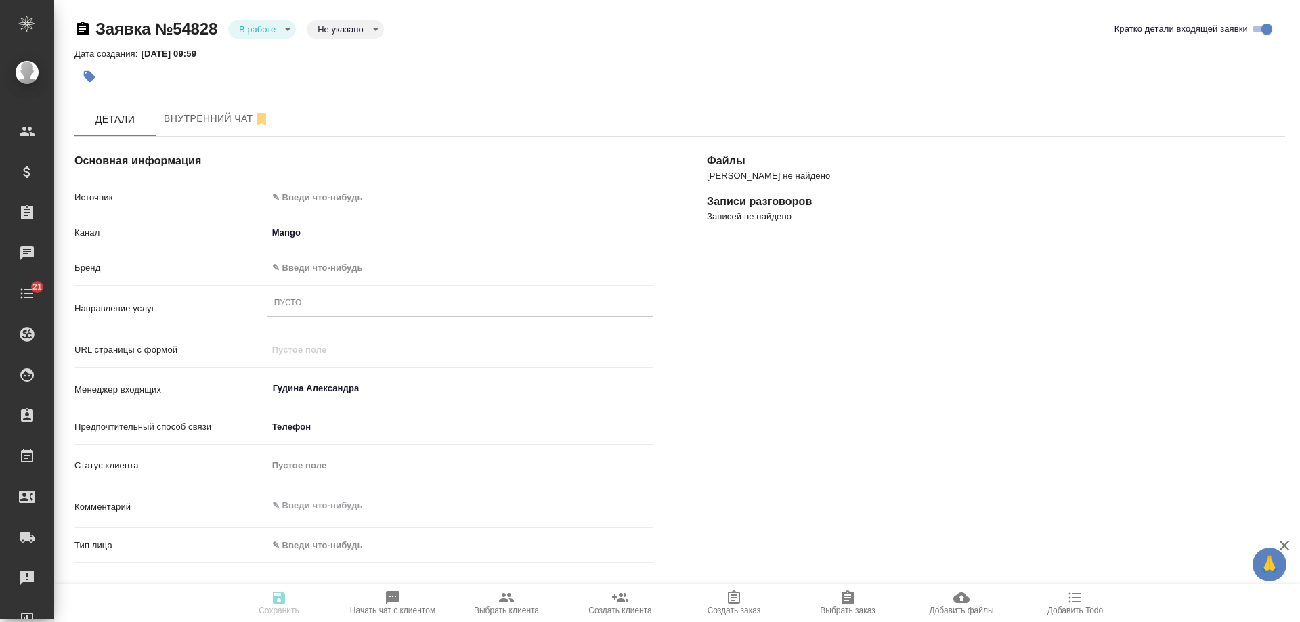
type textarea "x"
click at [1155, 338] on div "Файлы Файлов не найдено Записи разговоров Записей не найдено" at bounding box center [996, 505] width 632 height 790
click at [317, 199] on body "🙏 .cls-1 fill:#fff; AWATERA Gudina Alexandra Клиенты Спецификации Заказы 0 Чаты…" at bounding box center [650, 311] width 1300 height 622
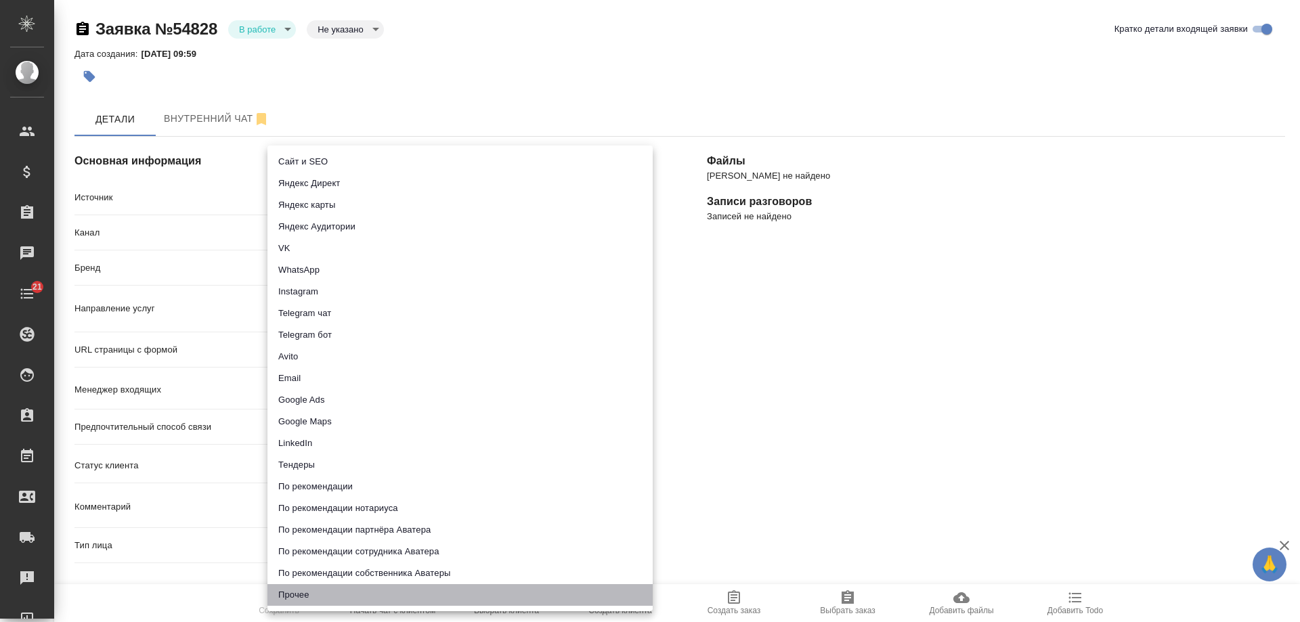
click at [305, 587] on li "Прочее" at bounding box center [459, 595] width 385 height 22
type input "other"
type textarea "x"
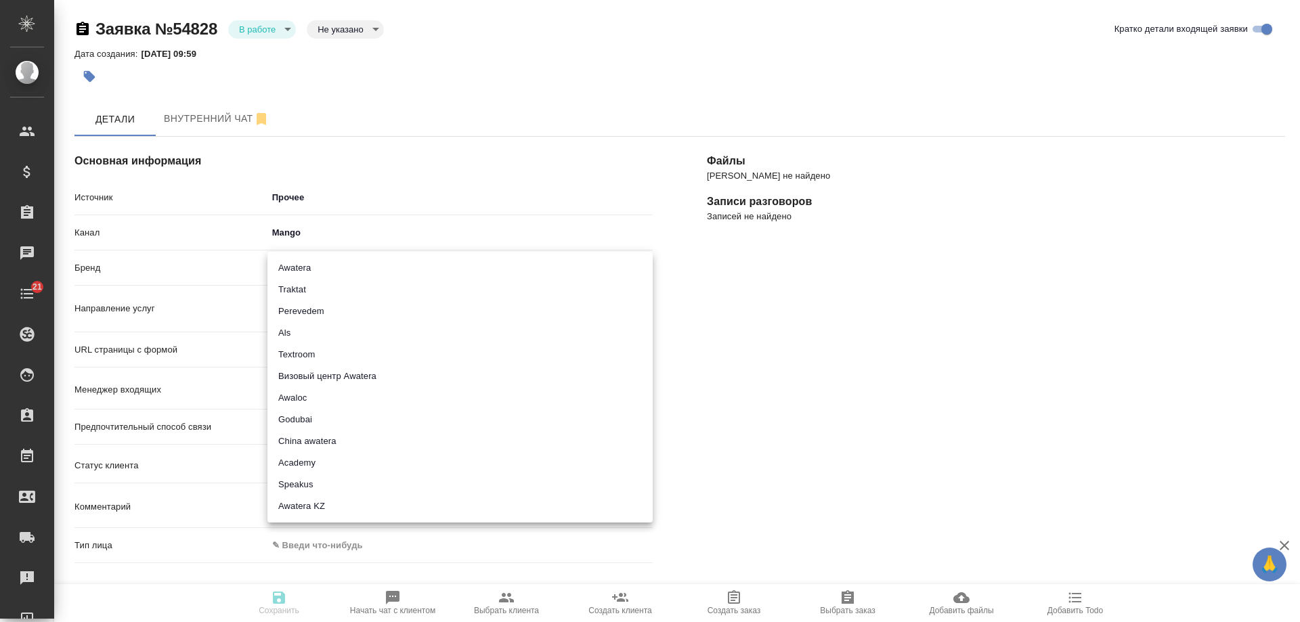
click at [315, 263] on body "🙏 .cls-1 fill:#fff; AWATERA Gudina Alexandra Клиенты Спецификации Заказы 0 Чаты…" at bounding box center [650, 311] width 1300 height 622
click at [316, 281] on li "Traktat" at bounding box center [459, 290] width 385 height 22
type input "traktat"
type textarea "x"
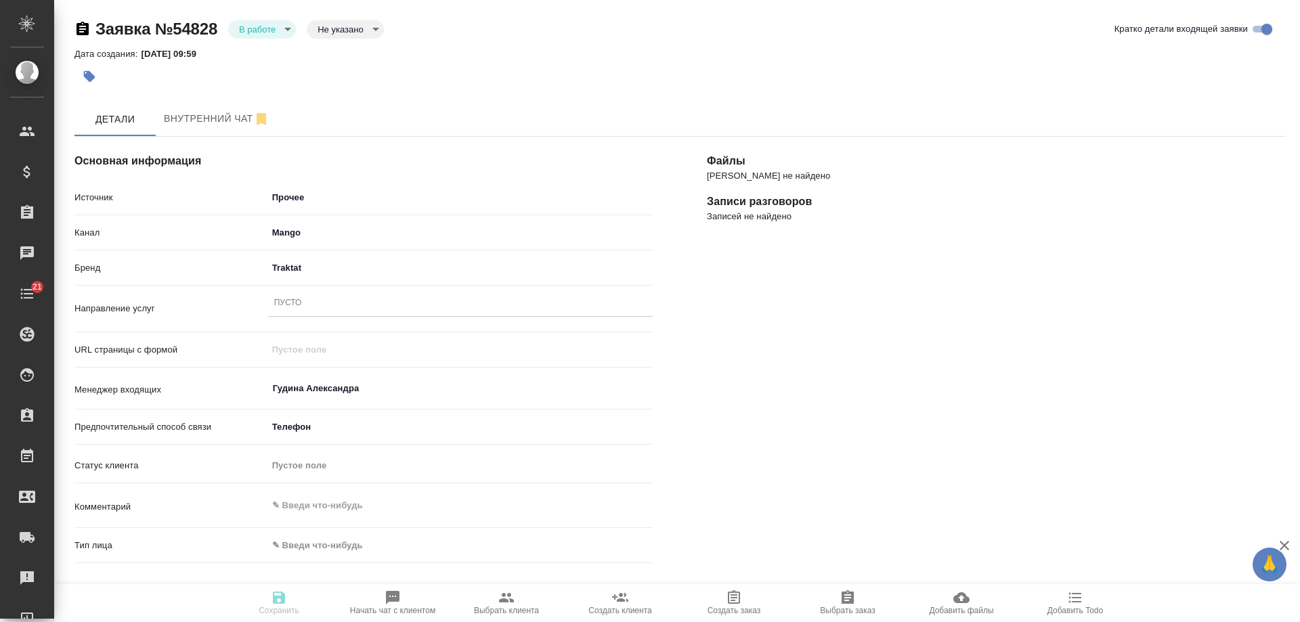
click at [318, 308] on div "Пусто" at bounding box center [459, 304] width 385 height 20
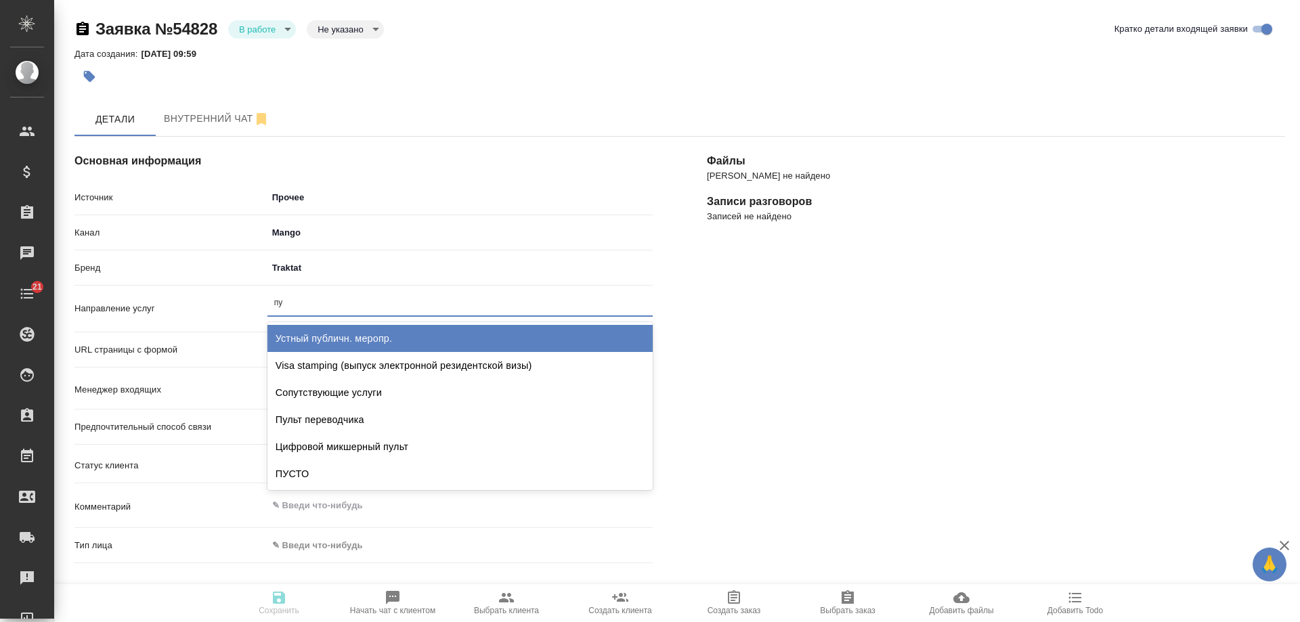
type input "пус"
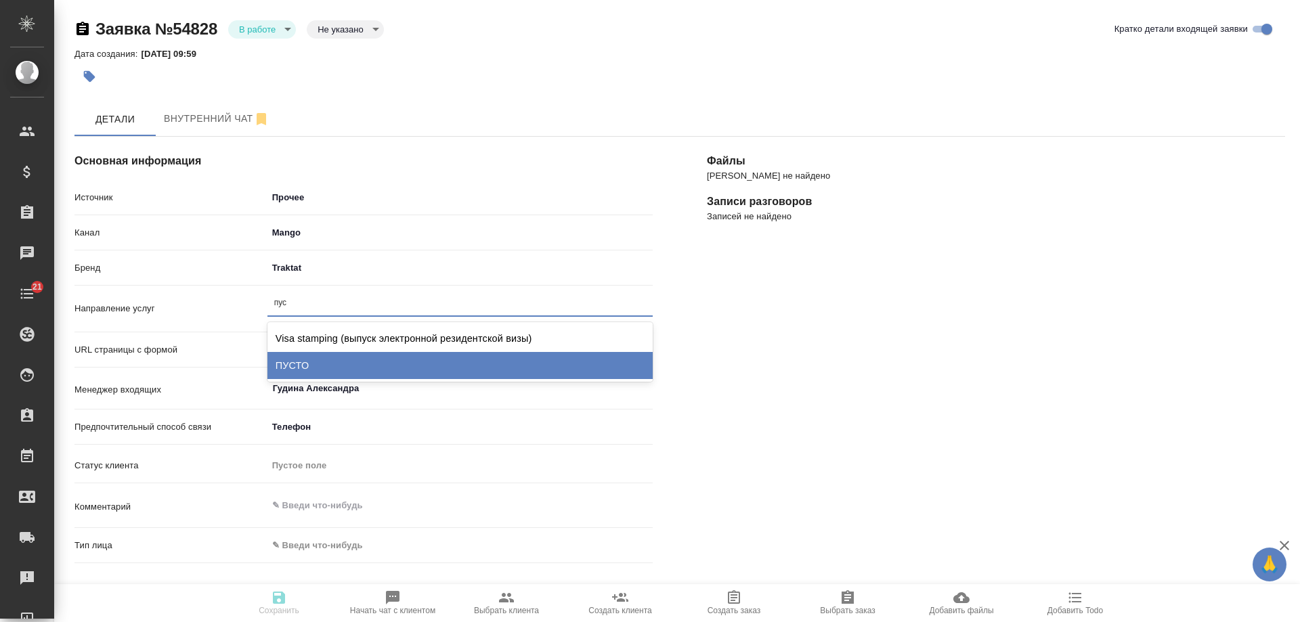
click at [337, 359] on div "ПУСТО" at bounding box center [459, 365] width 385 height 27
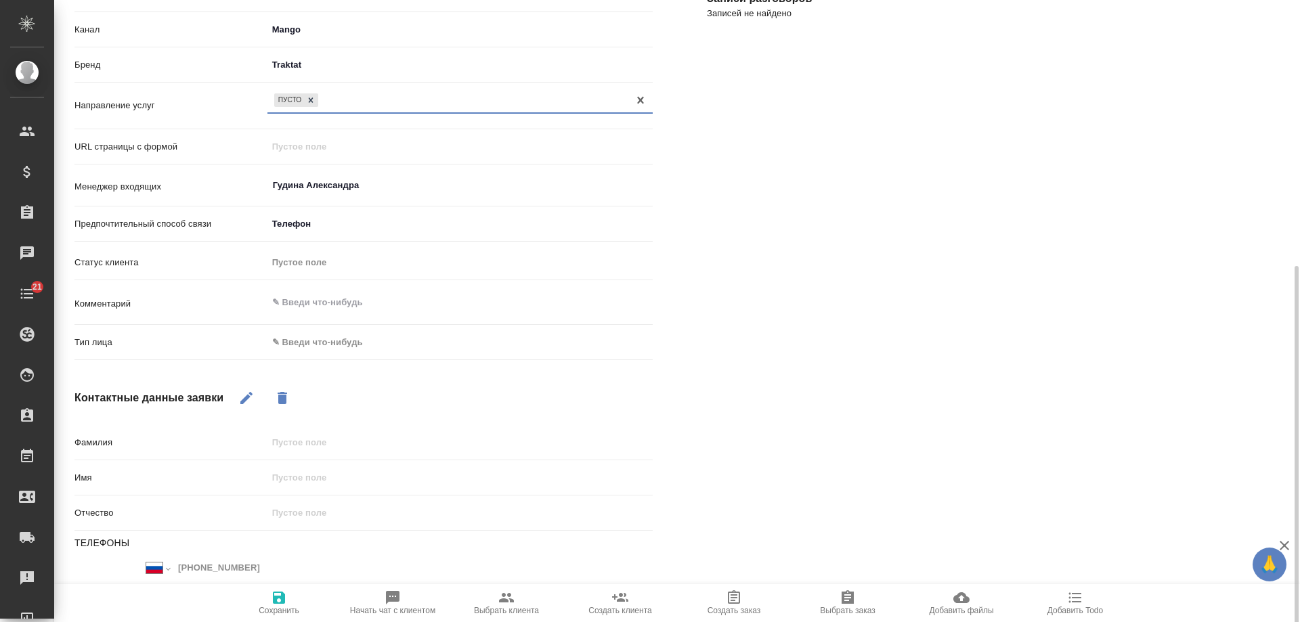
scroll to position [277, 0]
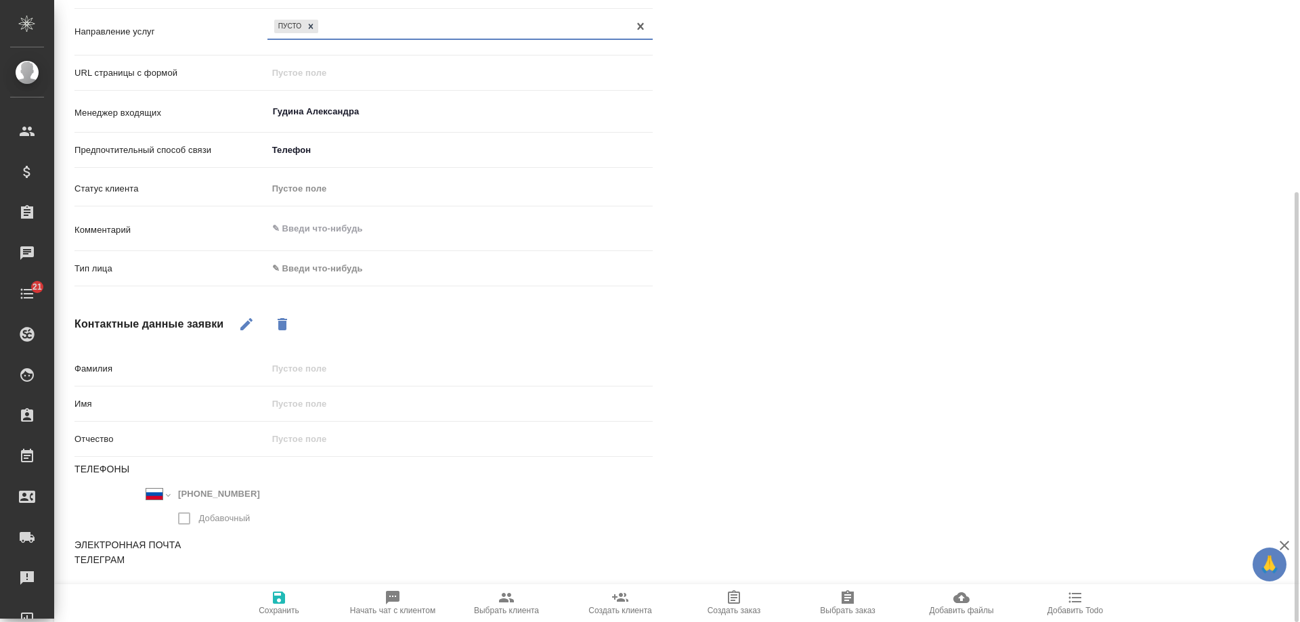
click at [314, 270] on body "🙏 .cls-1 fill:#fff; AWATERA Gudina Alexandra Клиенты Спецификации Заказы 0 Чаты…" at bounding box center [650, 311] width 1300 height 622
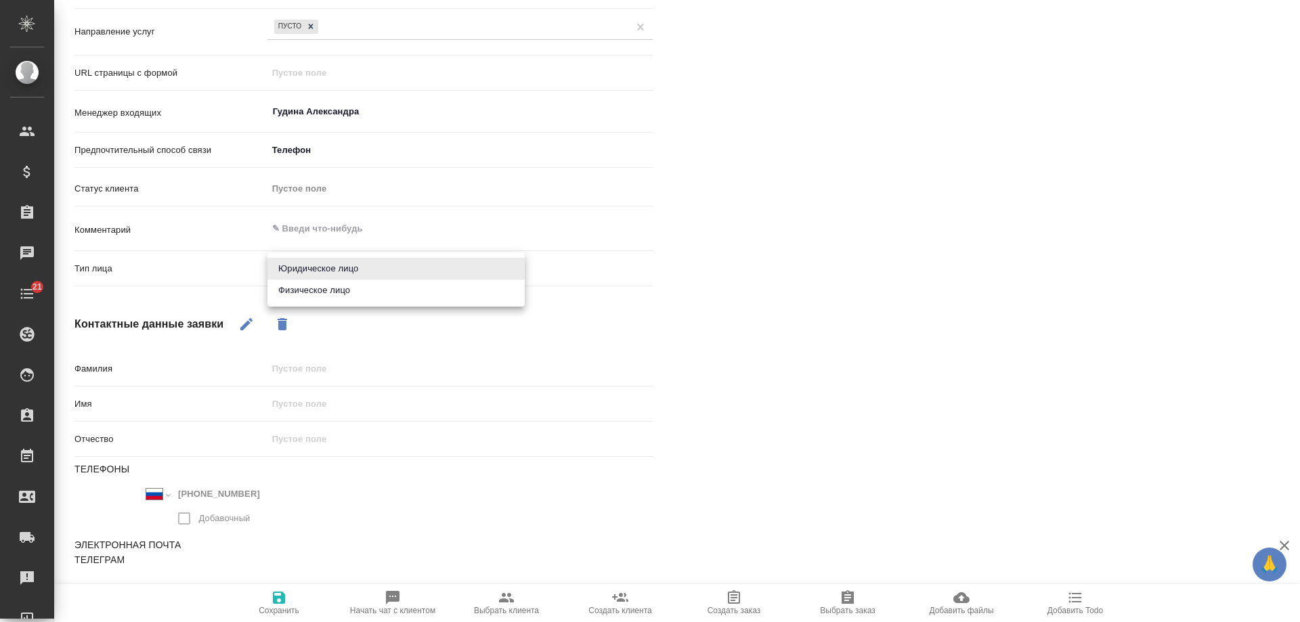
click at [316, 296] on li "Физическое лицо" at bounding box center [395, 291] width 257 height 22
type textarea "x"
type input "private"
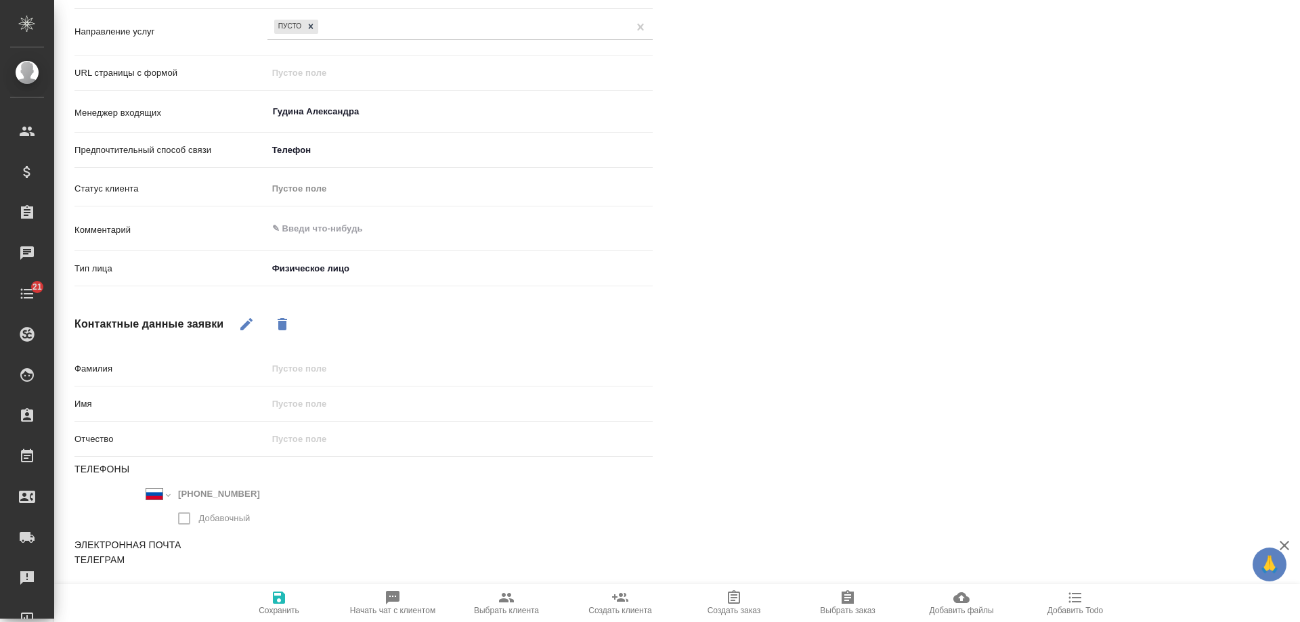
click at [236, 328] on button "button" at bounding box center [246, 324] width 33 height 33
click at [326, 360] on input "text" at bounding box center [459, 369] width 385 height 20
type input "спам"
type textarea "x"
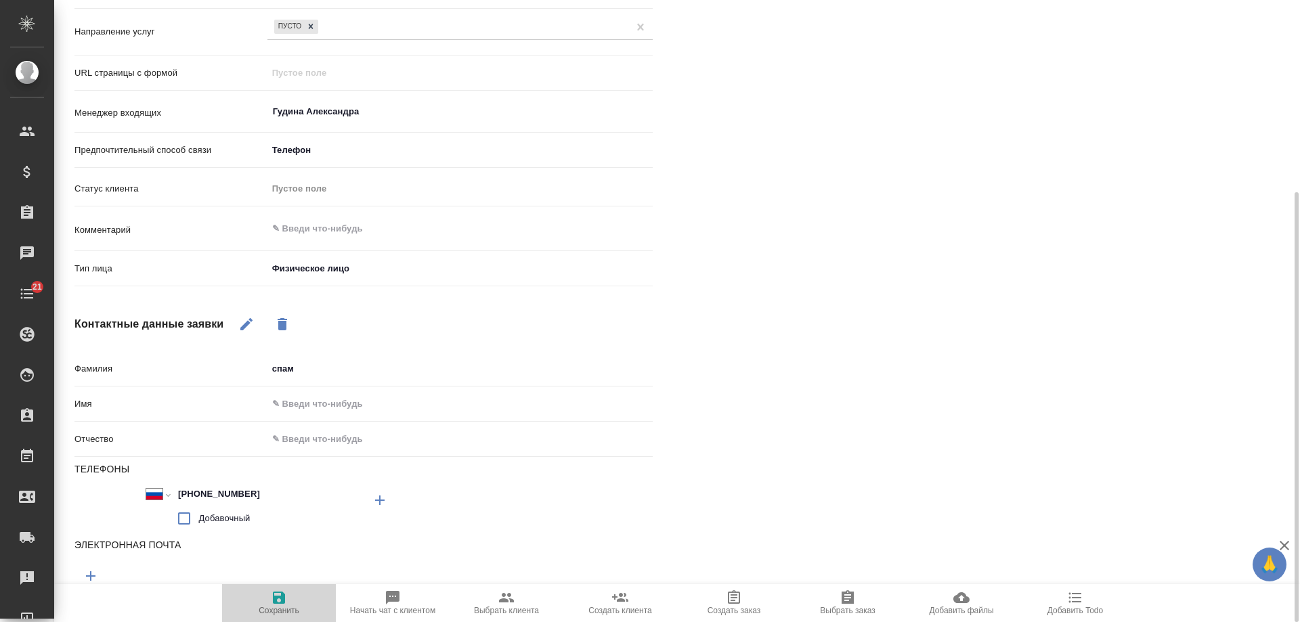
click at [286, 599] on icon "button" at bounding box center [279, 598] width 16 height 16
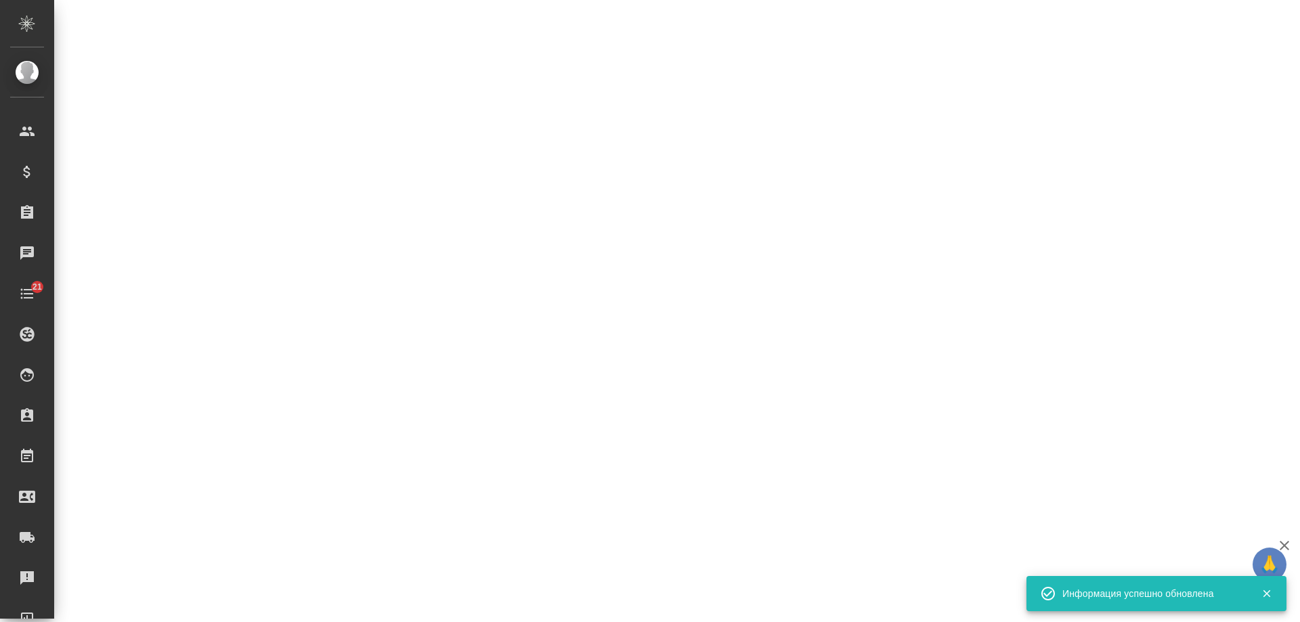
select select "RU"
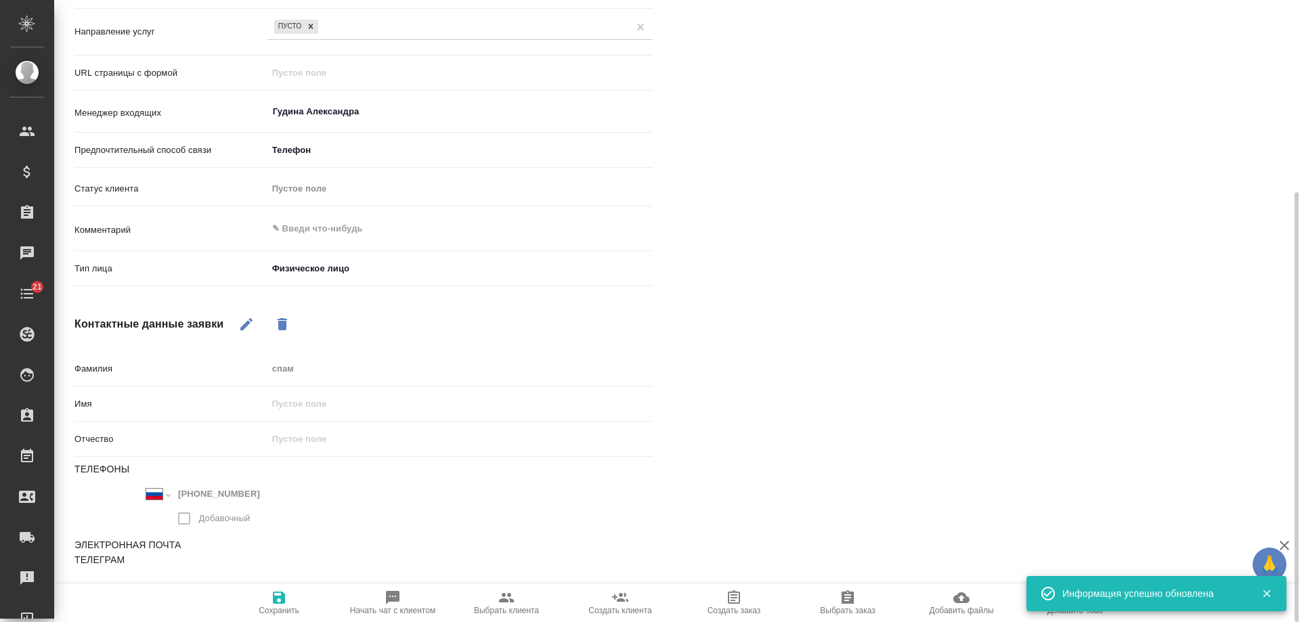
type textarea "x"
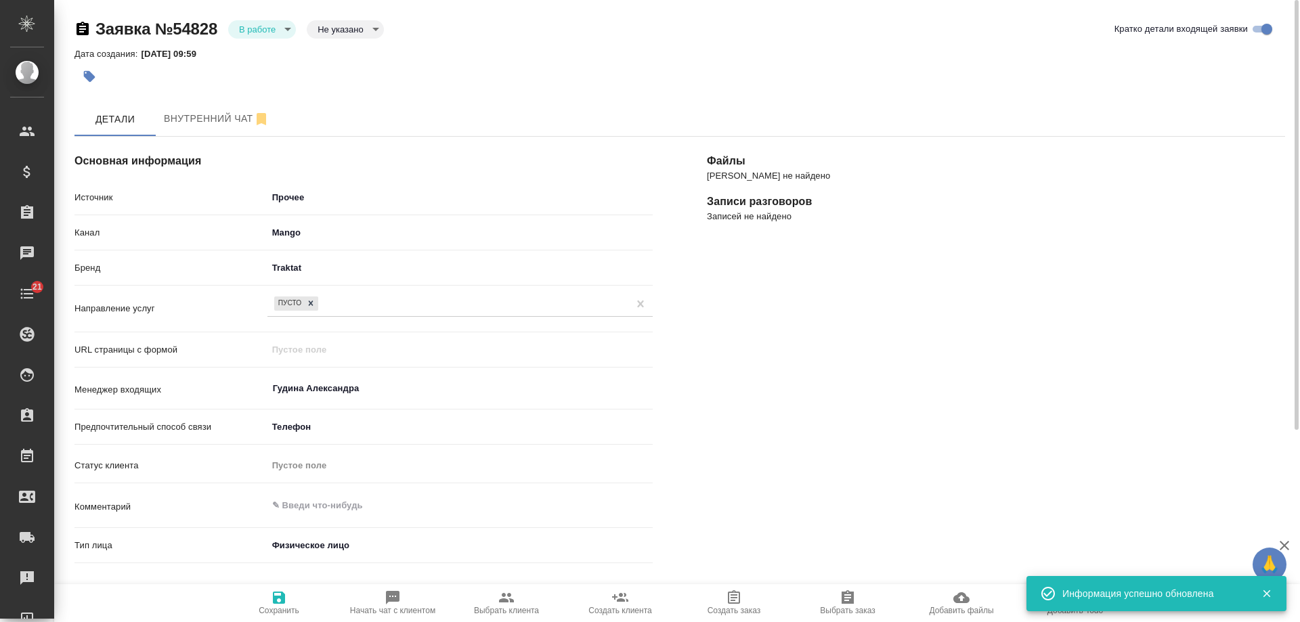
click at [255, 25] on body "🙏 .cls-1 fill:#fff; AWATERA Gudina Alexandra Клиенты Спецификации Заказы 0 Чаты…" at bounding box center [650, 311] width 1300 height 622
click at [259, 37] on button "Отказ" at bounding box center [261, 29] width 45 height 15
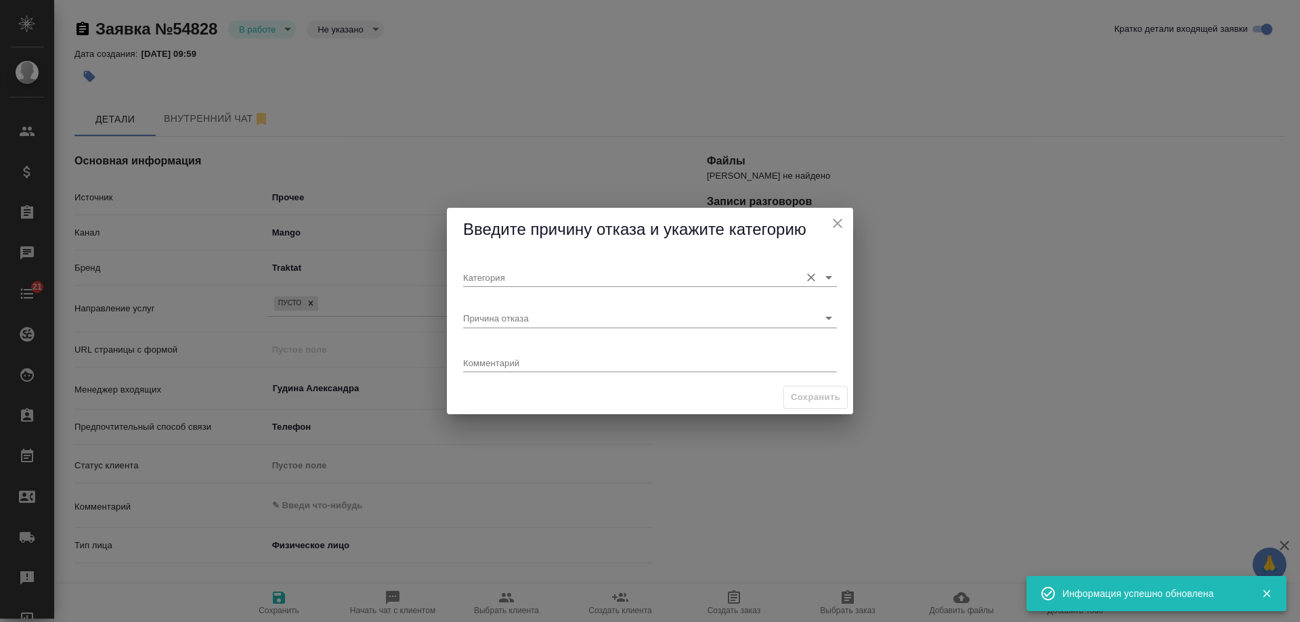
click at [494, 270] on input "Категория" at bounding box center [628, 277] width 330 height 18
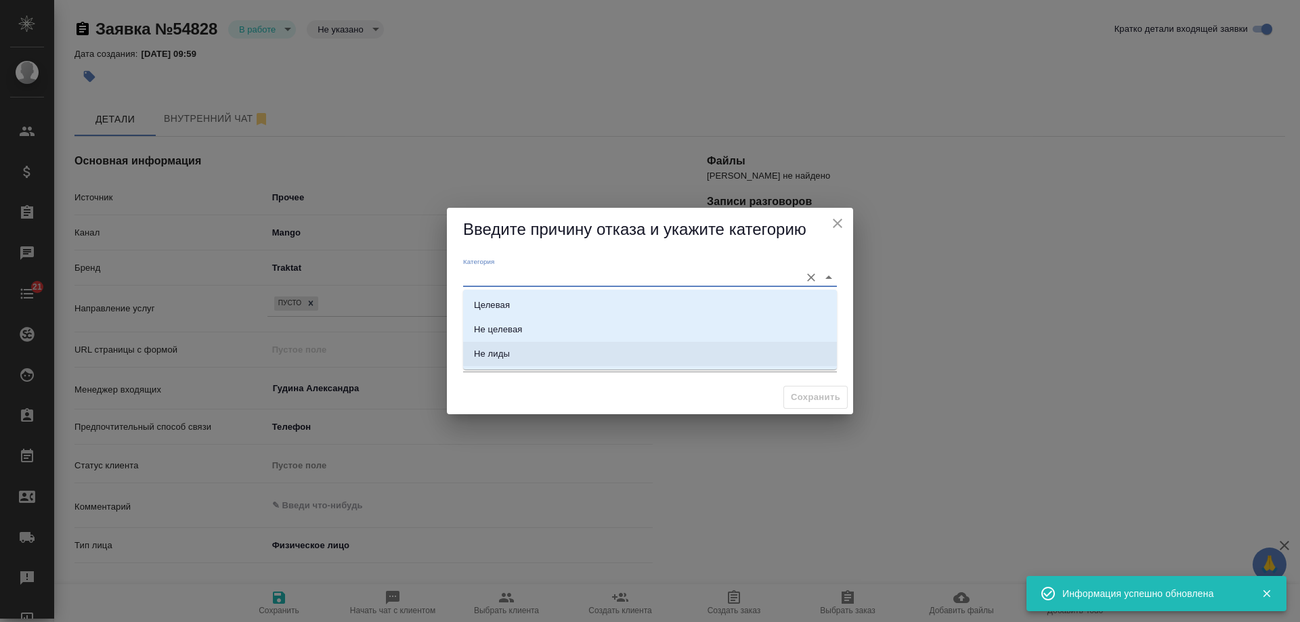
click at [502, 358] on div "Не лиды" at bounding box center [492, 354] width 36 height 14
type input "Не лиды"
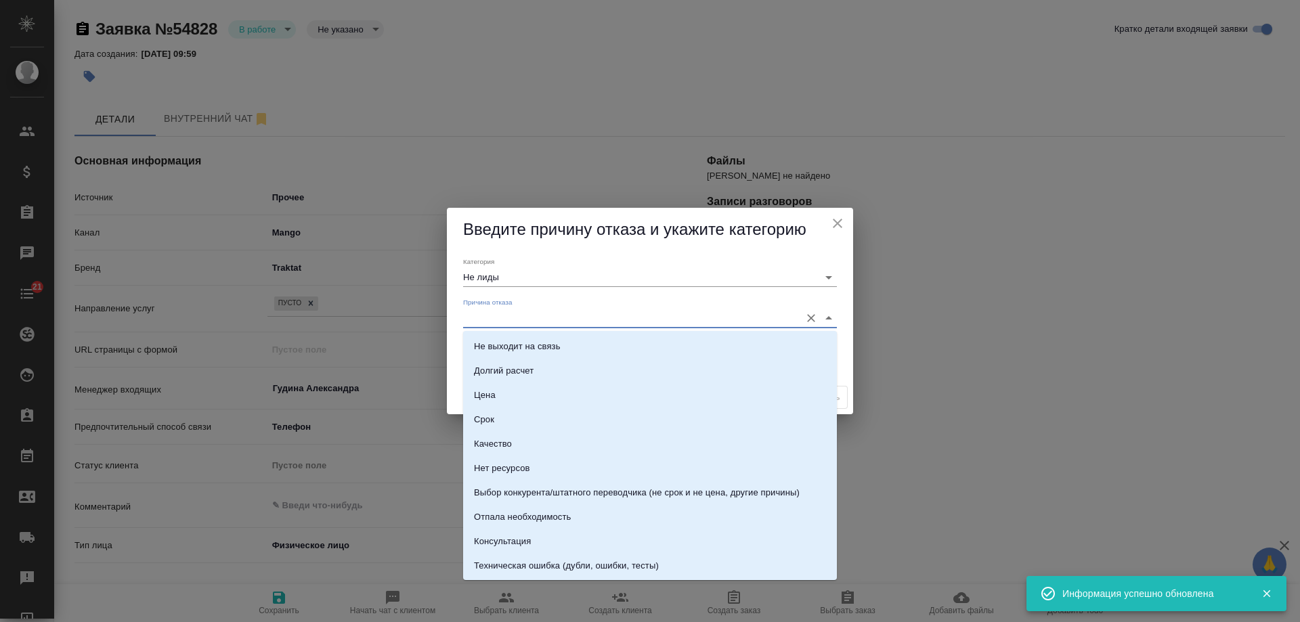
click at [498, 319] on input "Причина отказа" at bounding box center [628, 318] width 330 height 18
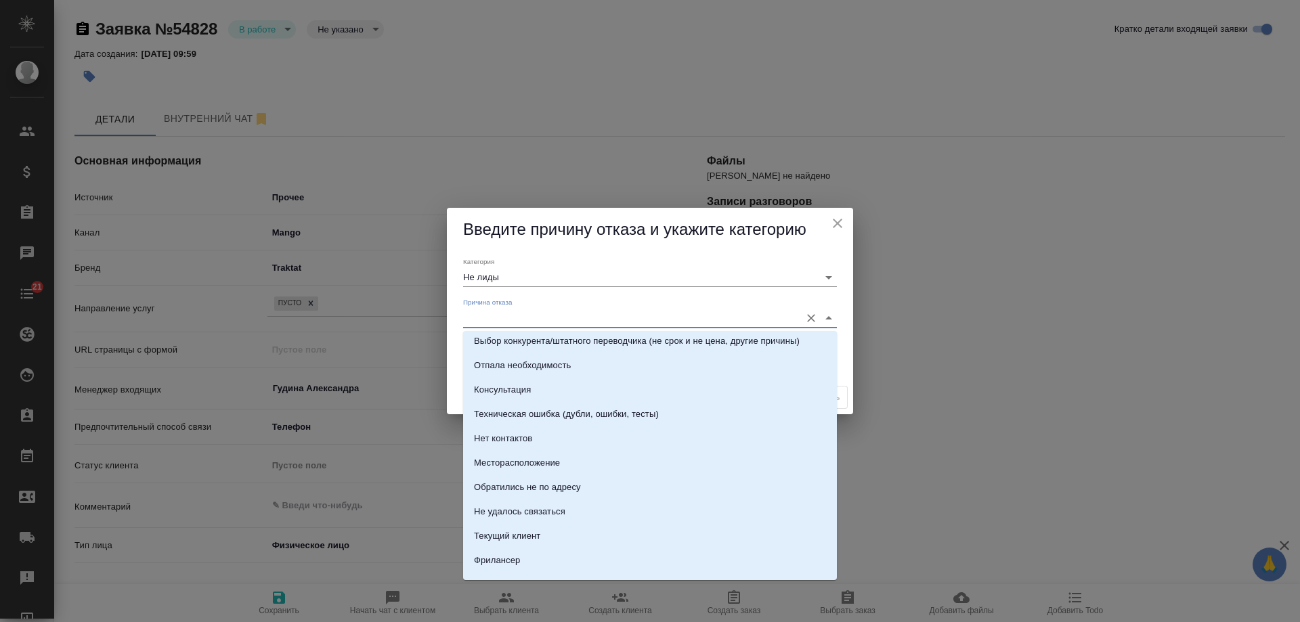
scroll to position [194, 0]
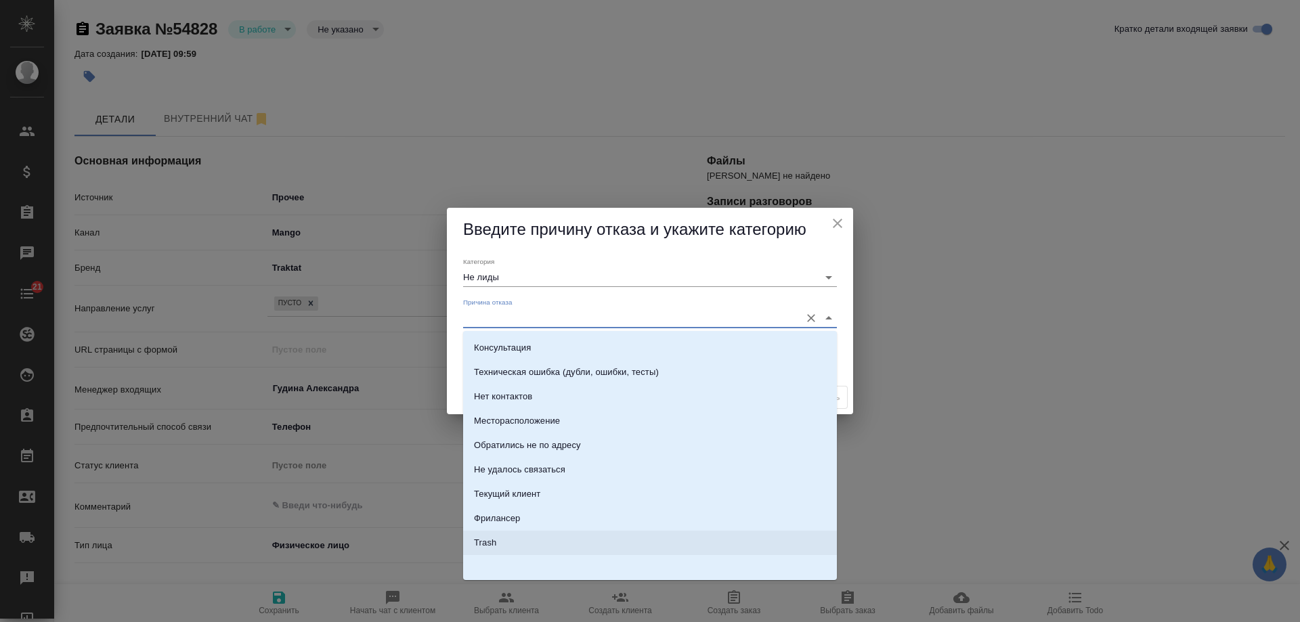
click at [587, 545] on li "Trash" at bounding box center [650, 543] width 374 height 24
type input "Trash"
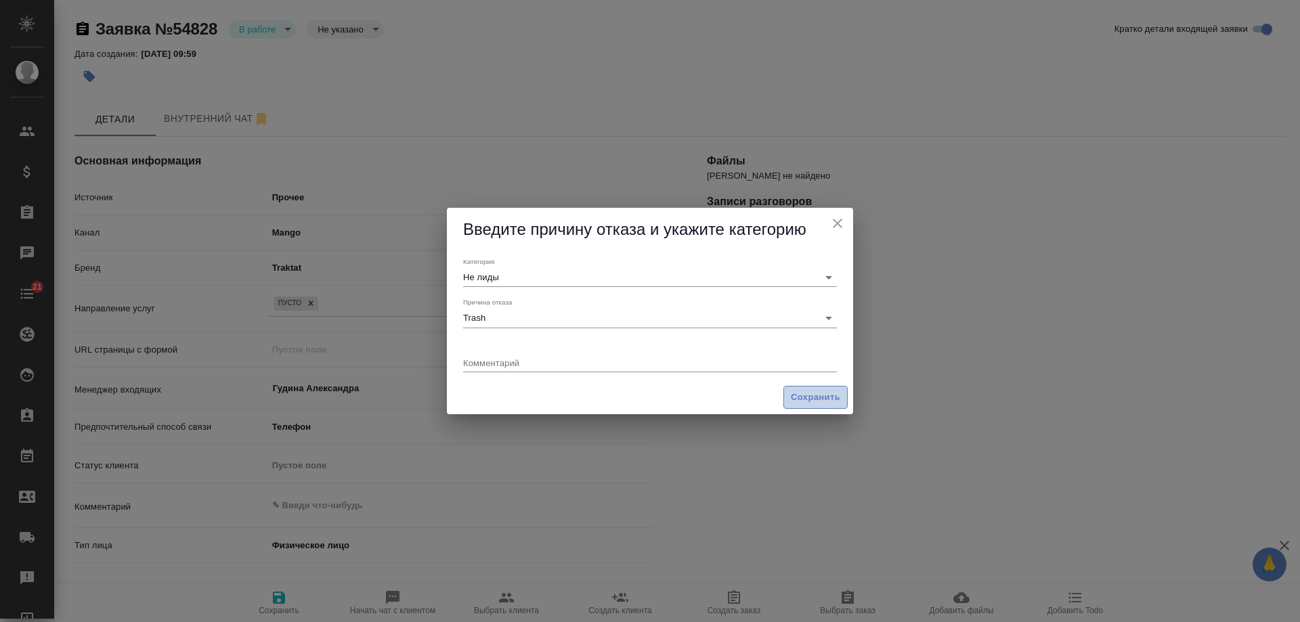
click at [815, 398] on span "Сохранить" at bounding box center [815, 398] width 49 height 16
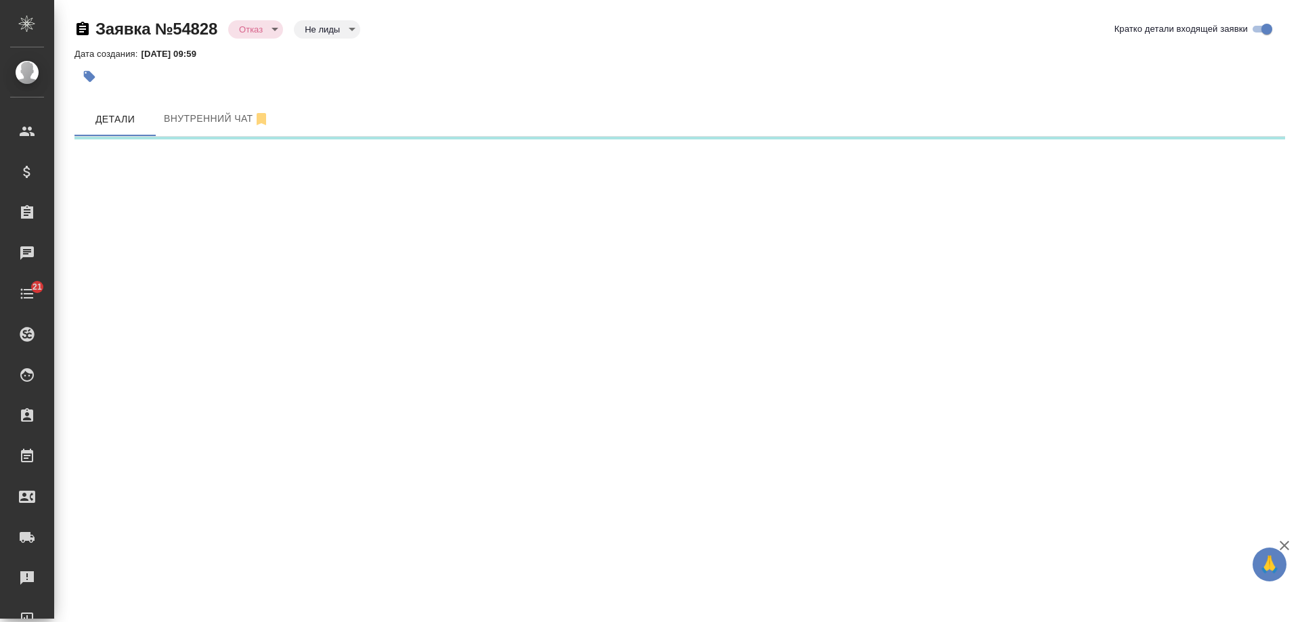
select select "RU"
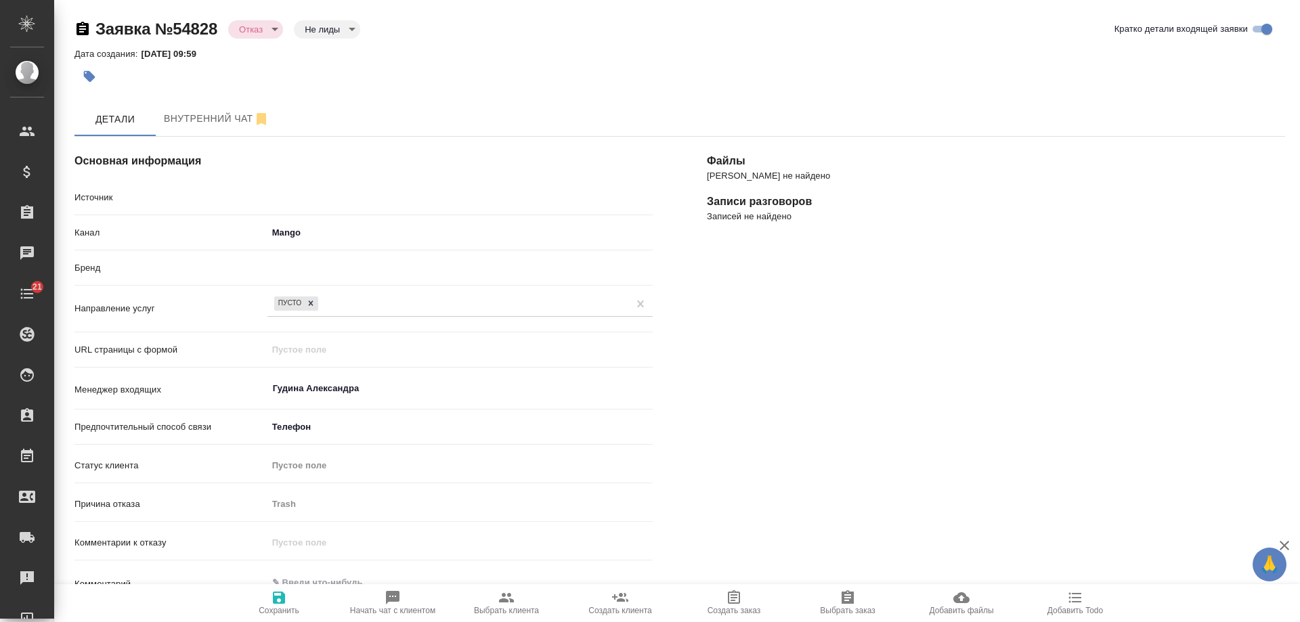
type textarea "x"
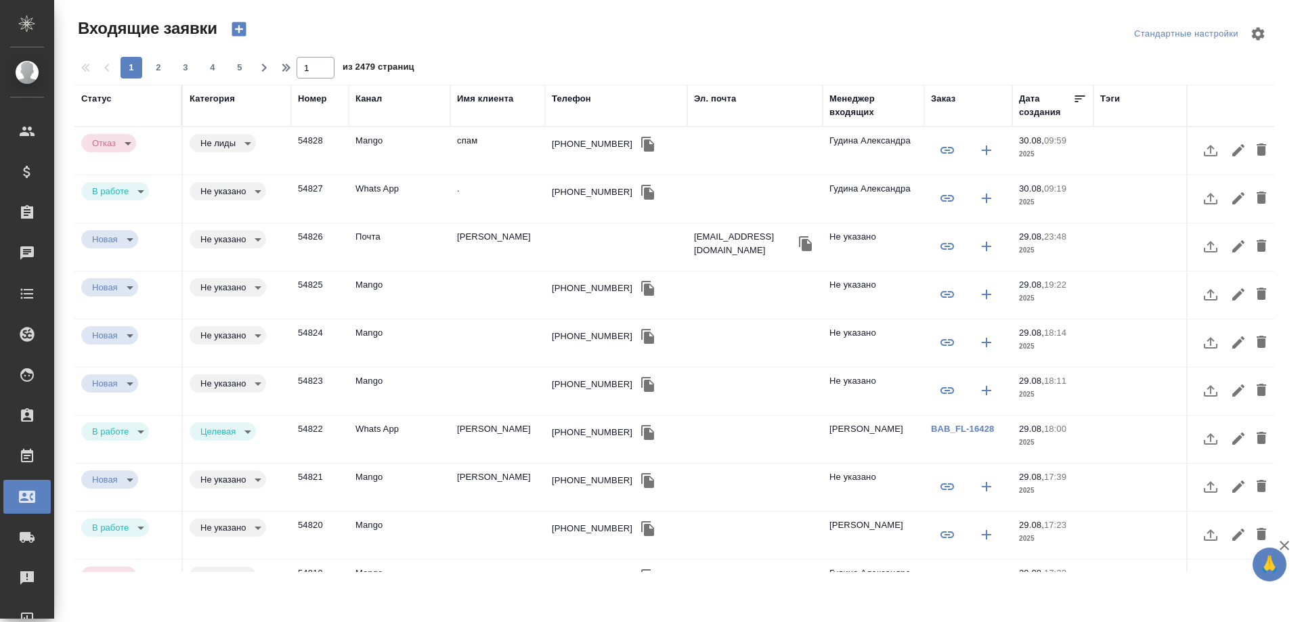
select select "RU"
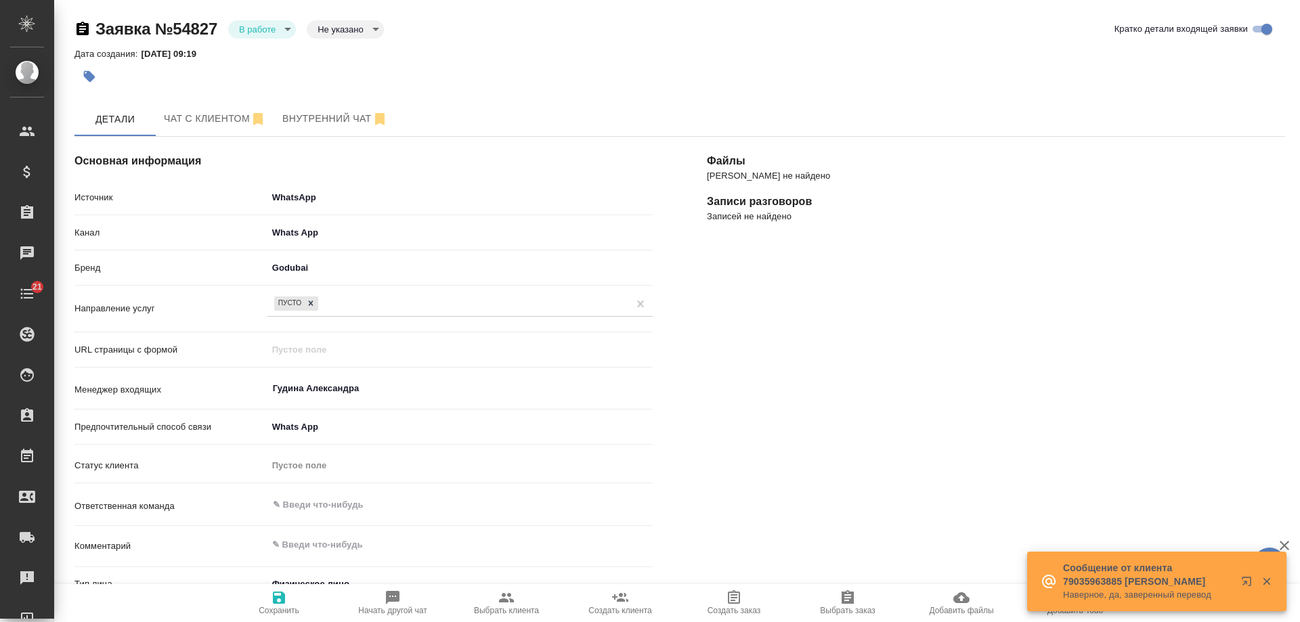
select select "RU"
click at [1268, 578] on icon "button" at bounding box center [1267, 582] width 12 height 12
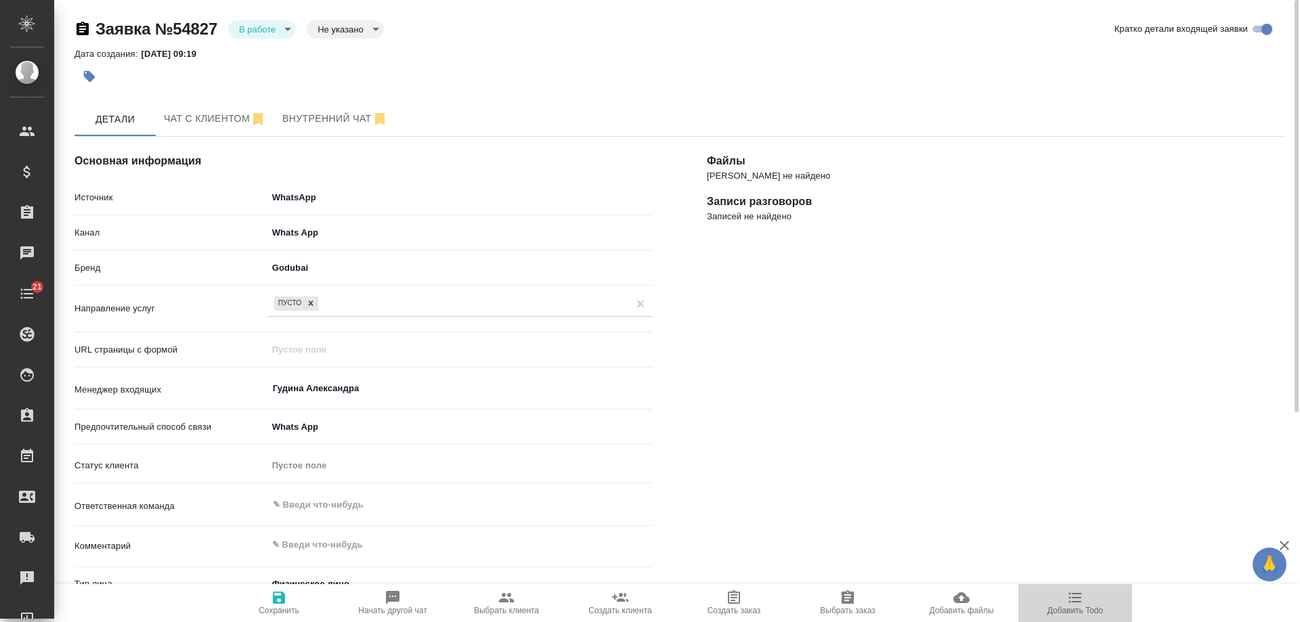
click at [1055, 616] on button "Добавить Todo" at bounding box center [1075, 603] width 114 height 38
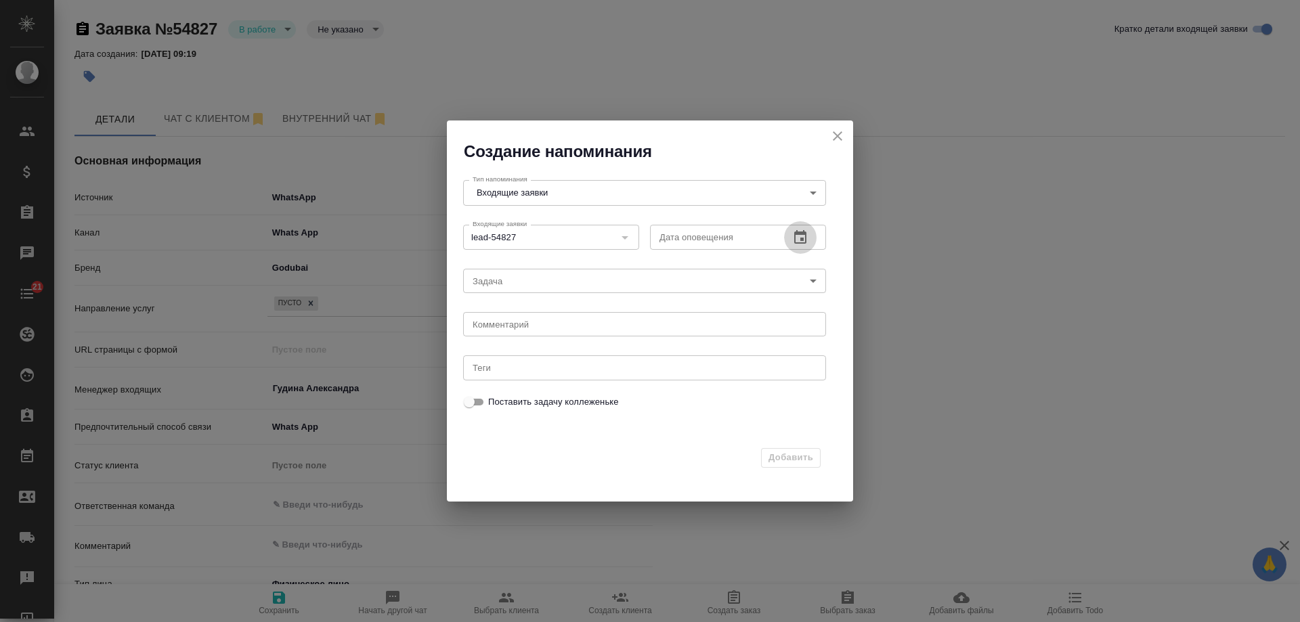
click at [805, 235] on icon "button" at bounding box center [800, 237] width 12 height 14
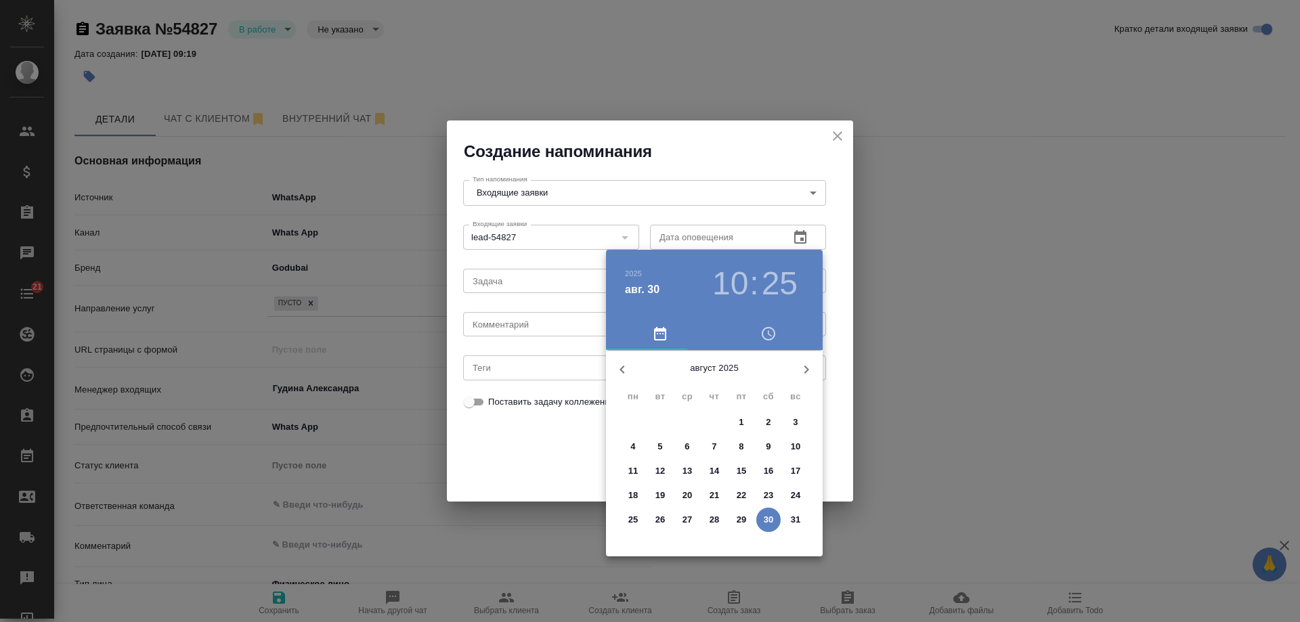
click at [805, 366] on icon "button" at bounding box center [806, 370] width 5 height 8
click at [656, 423] on span "2" at bounding box center [660, 423] width 24 height 14
type input "02.09.2025 10:25"
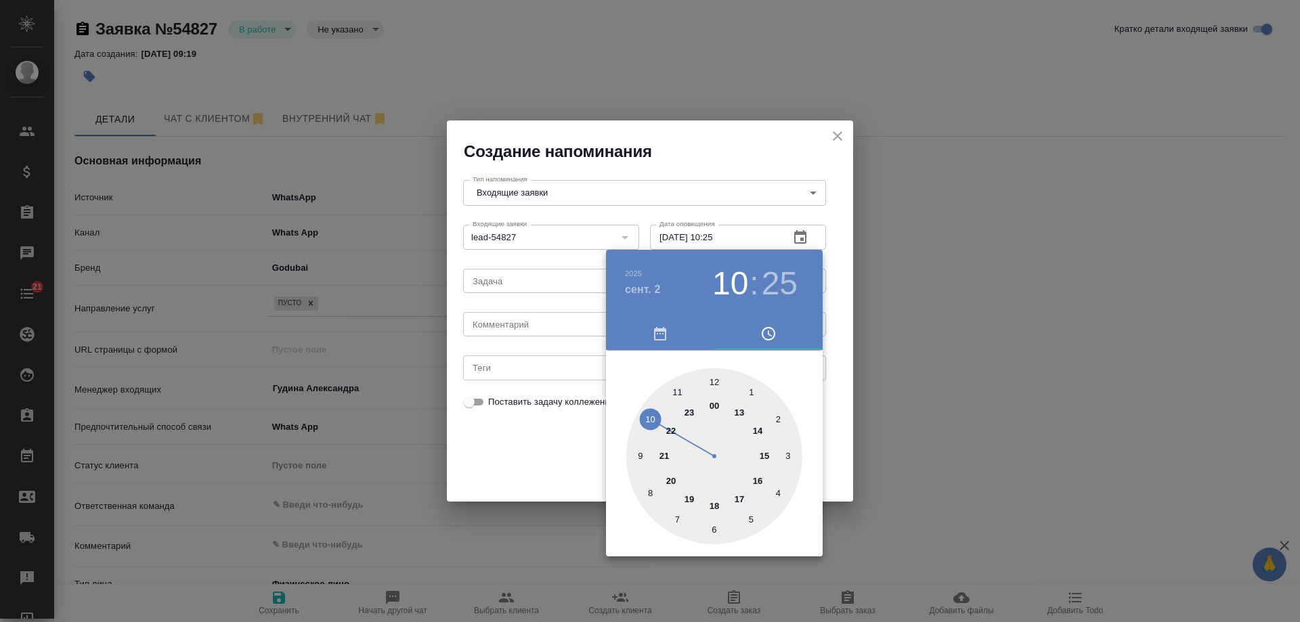
click at [543, 327] on div at bounding box center [650, 311] width 1300 height 622
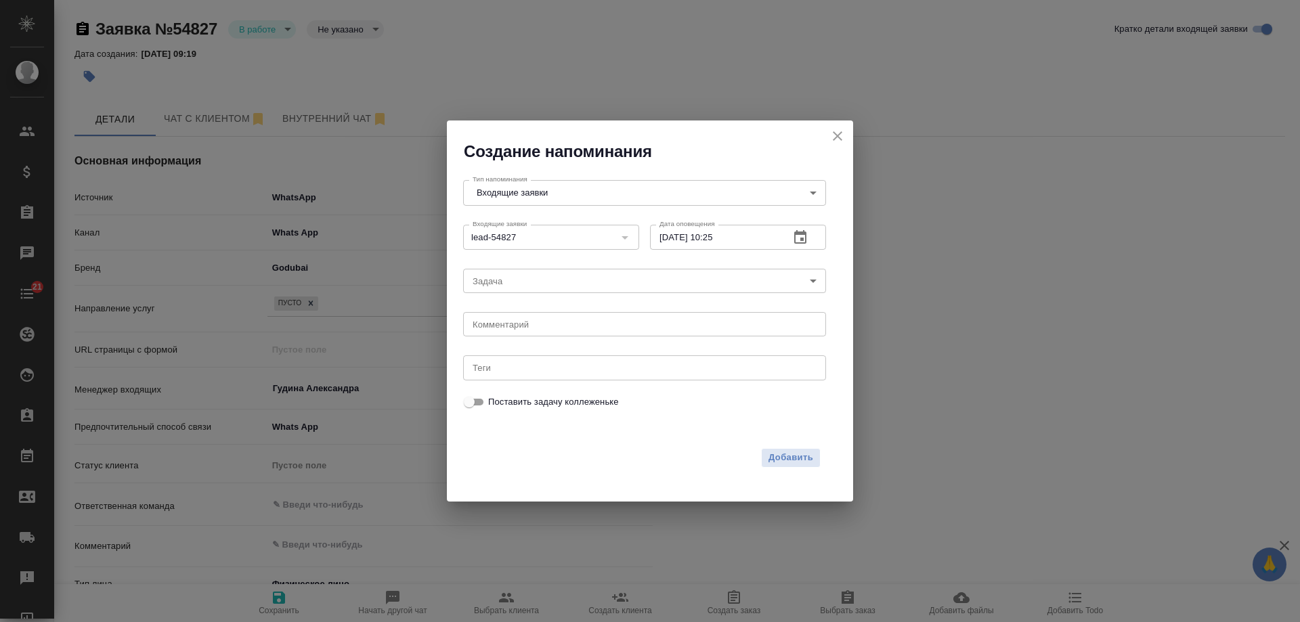
click at [542, 324] on div "2025 сент. 2 10 : 25 00 1 2 3 4 5 6 7 8 9 10 11 12 13 14 15 16 17 18 19 20 21 2…" at bounding box center [650, 311] width 1300 height 622
click at [542, 326] on textarea at bounding box center [645, 325] width 344 height 10
type textarea "ответила вотс?"
click at [794, 462] on span "Добавить" at bounding box center [791, 458] width 45 height 16
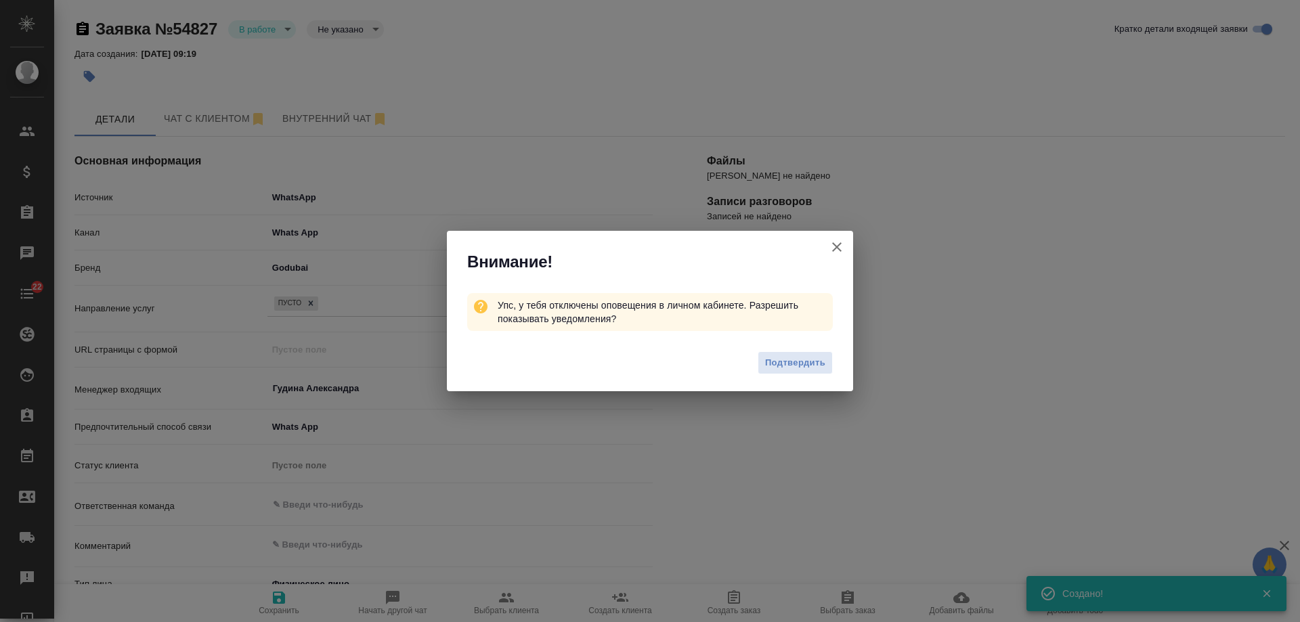
click at [841, 249] on icon "button" at bounding box center [837, 247] width 16 height 16
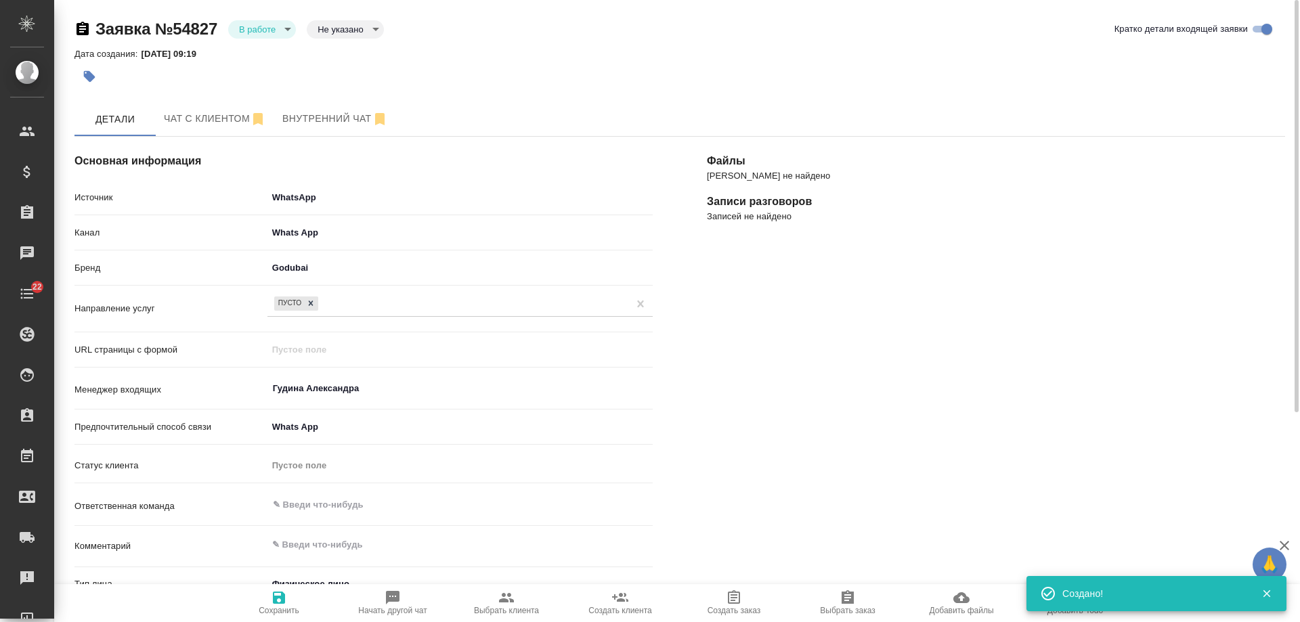
click at [83, 79] on icon "button" at bounding box center [90, 77] width 14 height 14
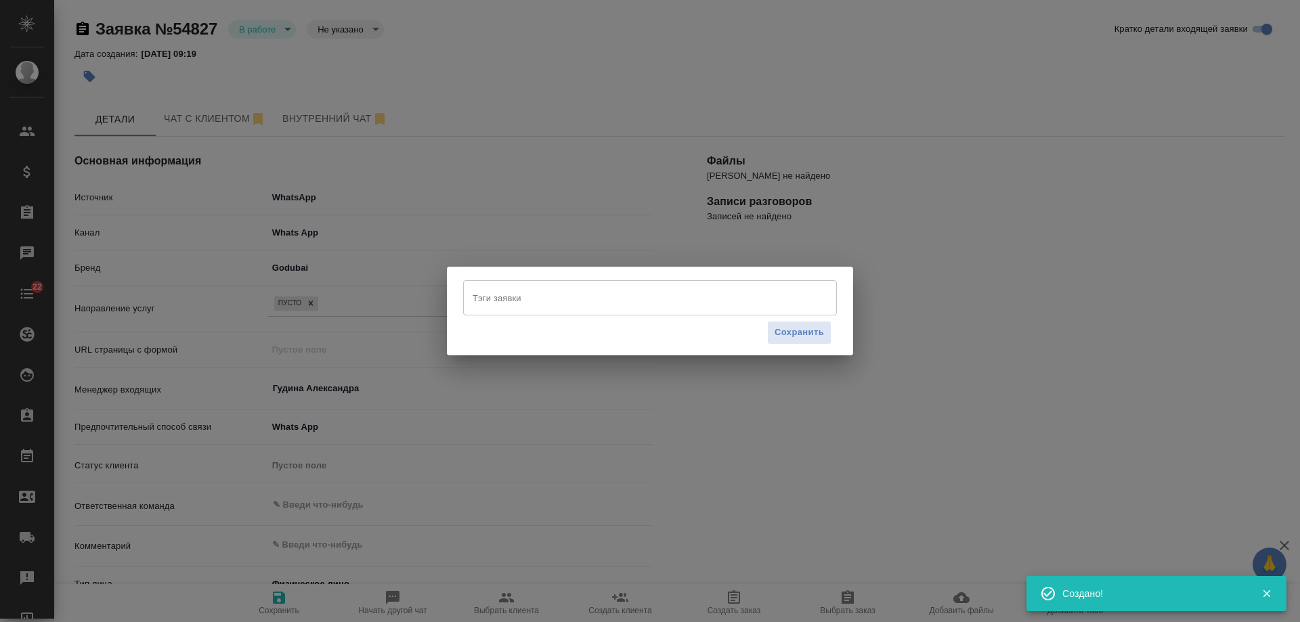
click at [548, 294] on input "Тэги заявки" at bounding box center [637, 297] width 336 height 23
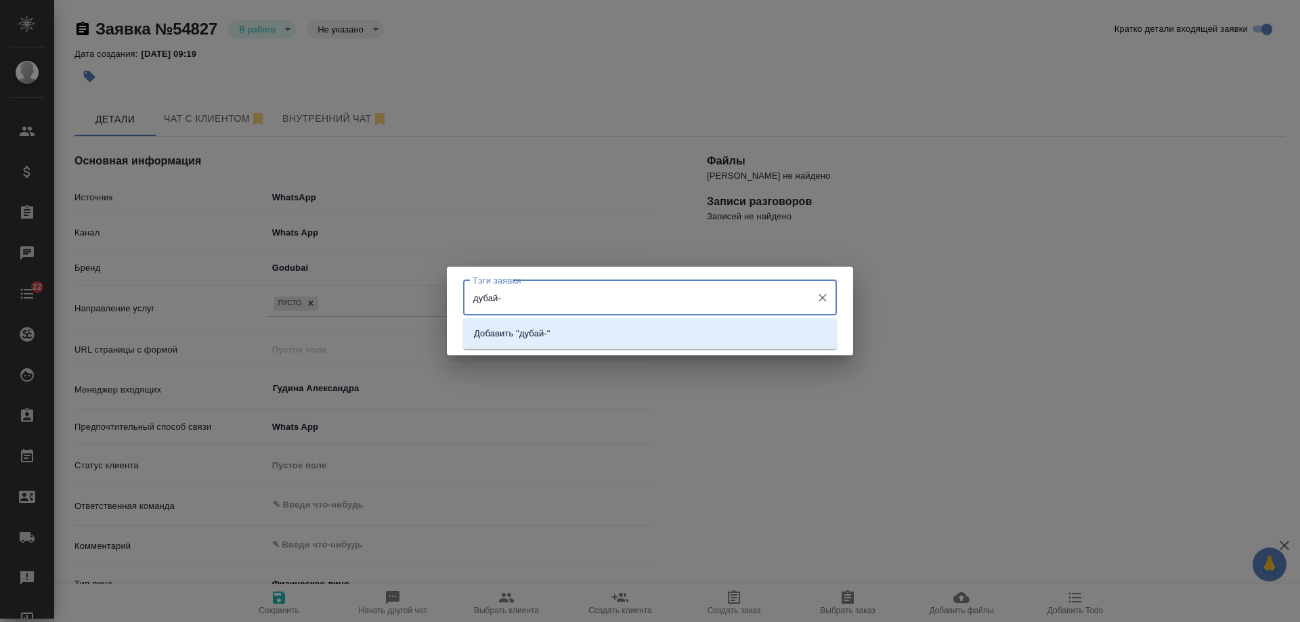
type input "дубай"
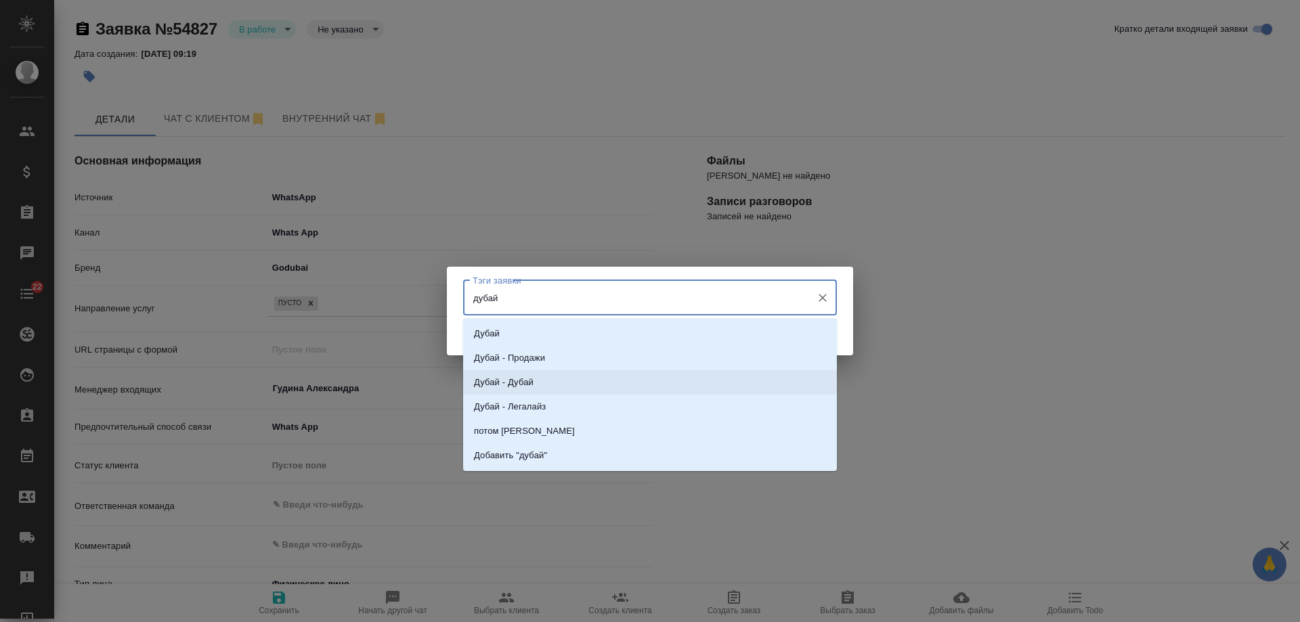
click at [528, 381] on p "Дубай - Дубай" at bounding box center [504, 383] width 60 height 14
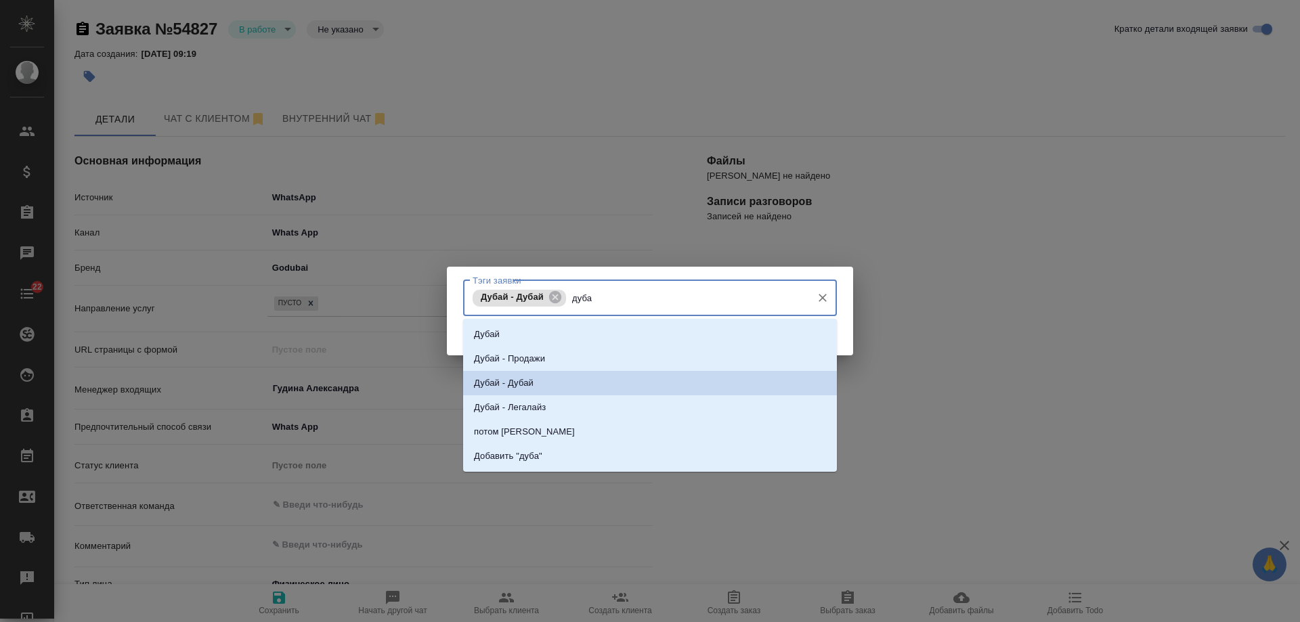
type input "дубай"
click at [572, 330] on li "Дубай" at bounding box center [650, 334] width 374 height 24
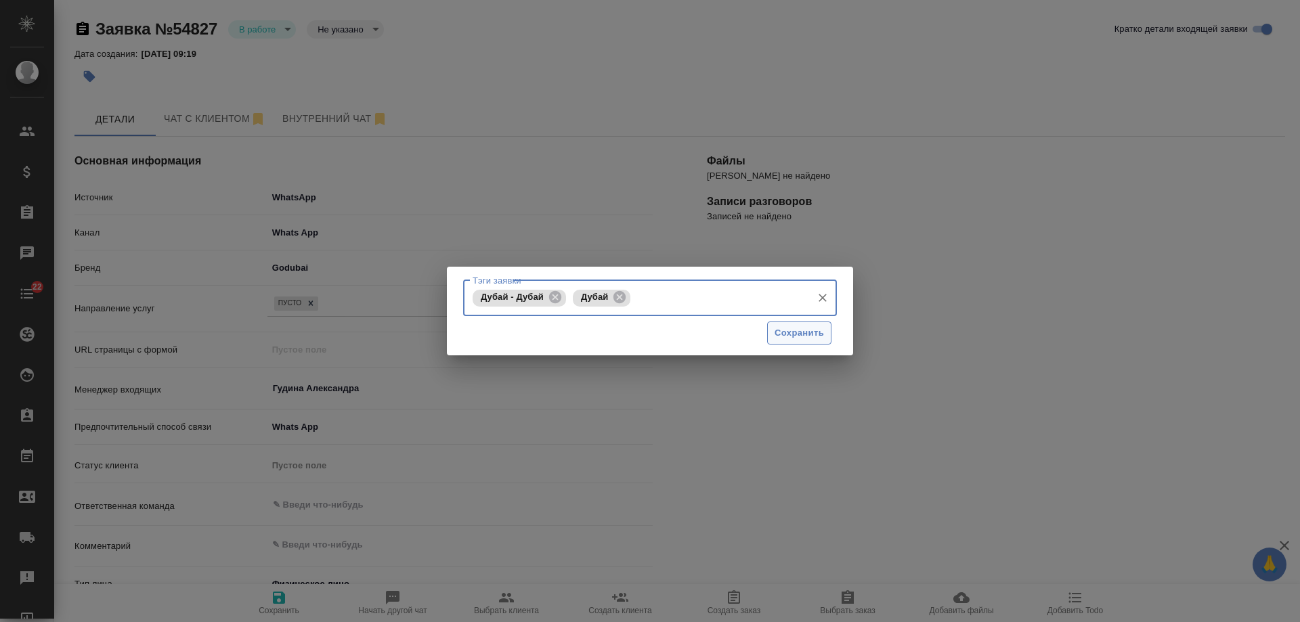
click at [798, 335] on span "Сохранить" at bounding box center [799, 334] width 49 height 16
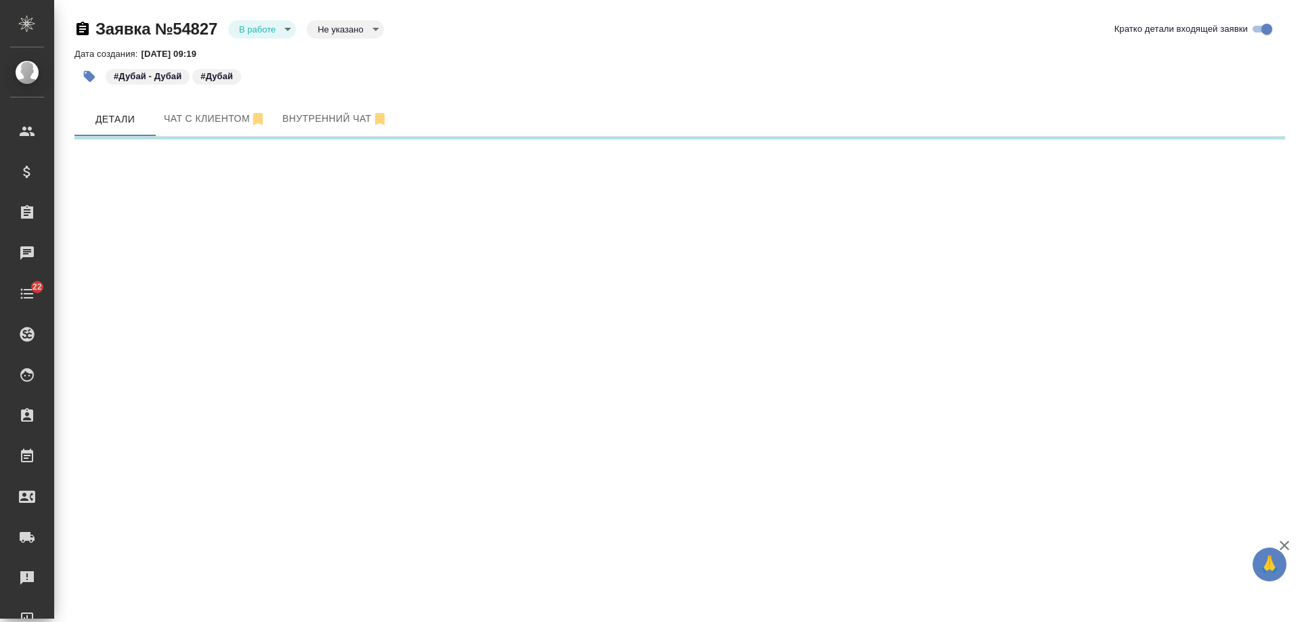
select select "RU"
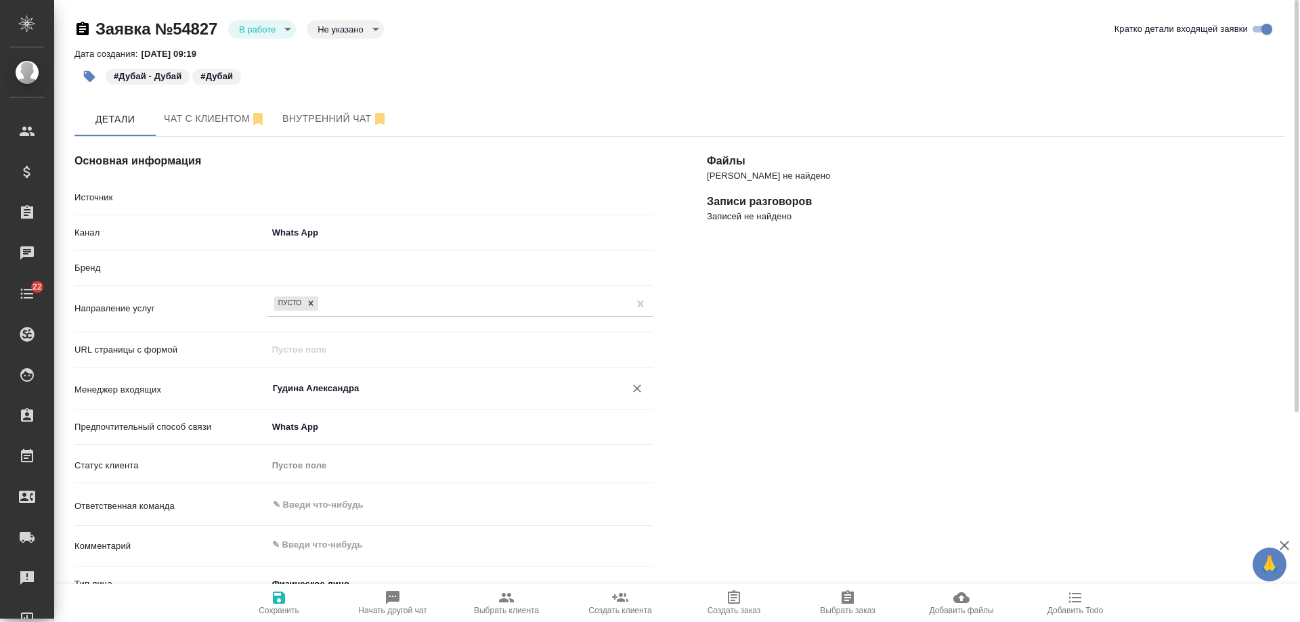
type textarea "x"
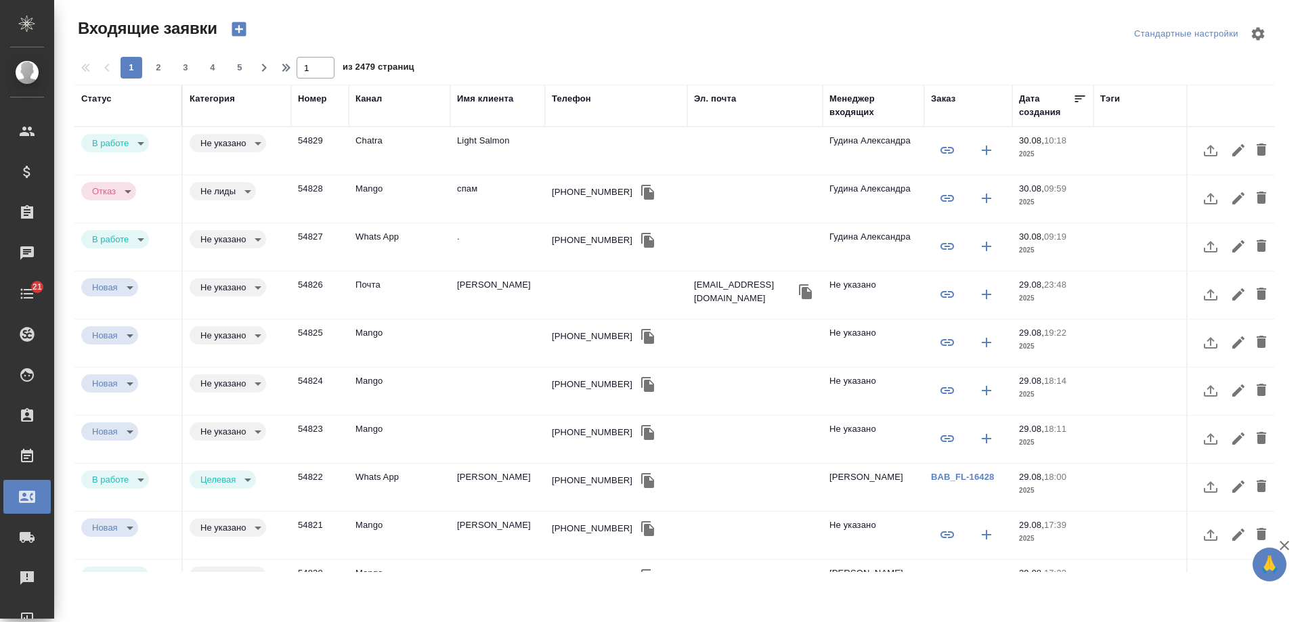
select select "RU"
click at [500, 138] on td "Light Salmon" at bounding box center [497, 150] width 95 height 47
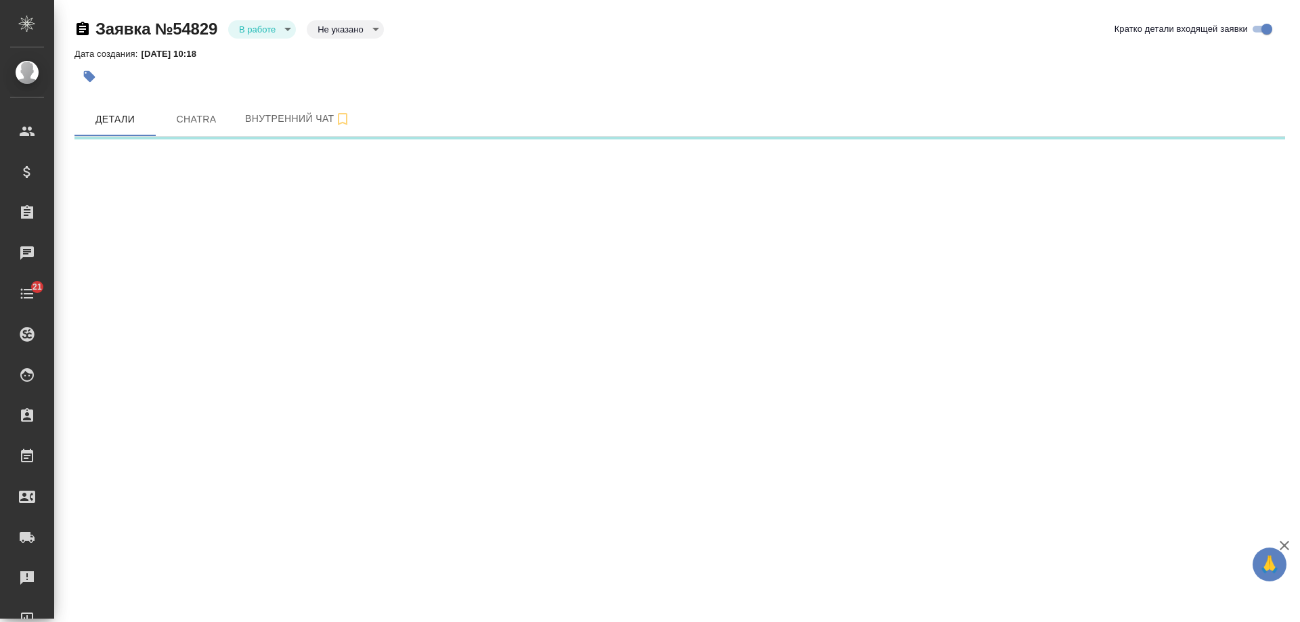
select select "RU"
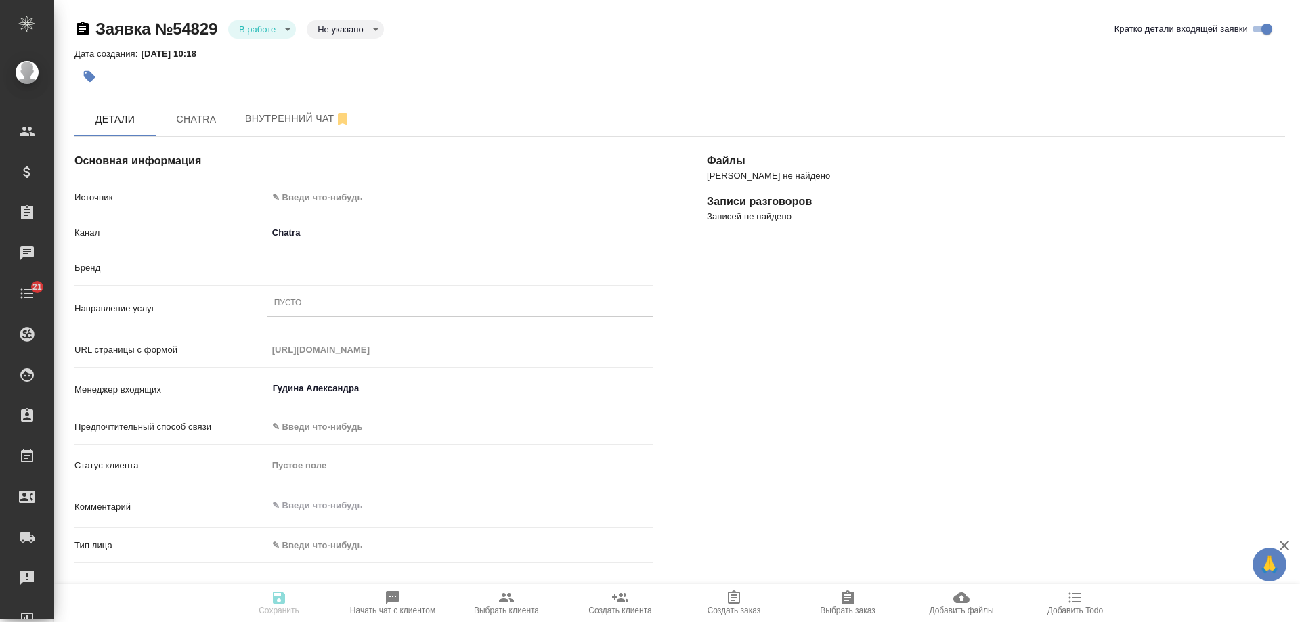
type textarea "x"
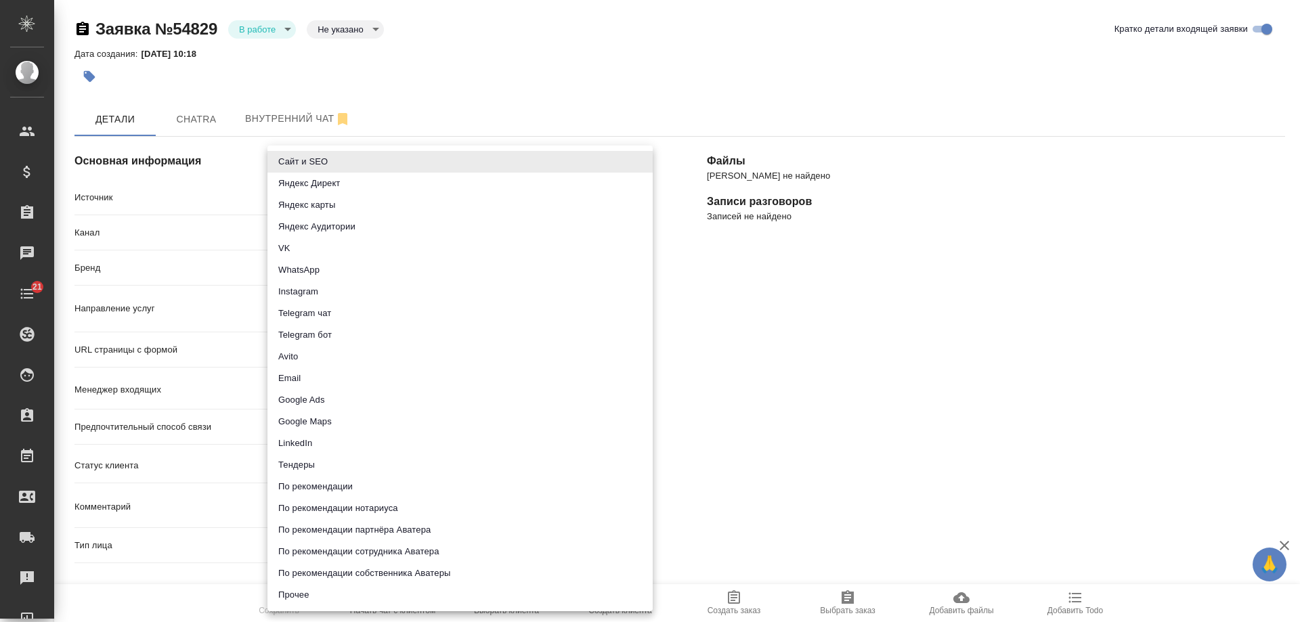
click at [337, 198] on body "🙏 .cls-1 fill:#fff; AWATERA [PERSON_NAME] Спецификации Заказы 0 Чаты 21 Todo Пр…" at bounding box center [650, 311] width 1300 height 622
click at [317, 162] on li "Сайт и SEO" at bounding box center [459, 162] width 385 height 22
type input "seo"
type textarea "x"
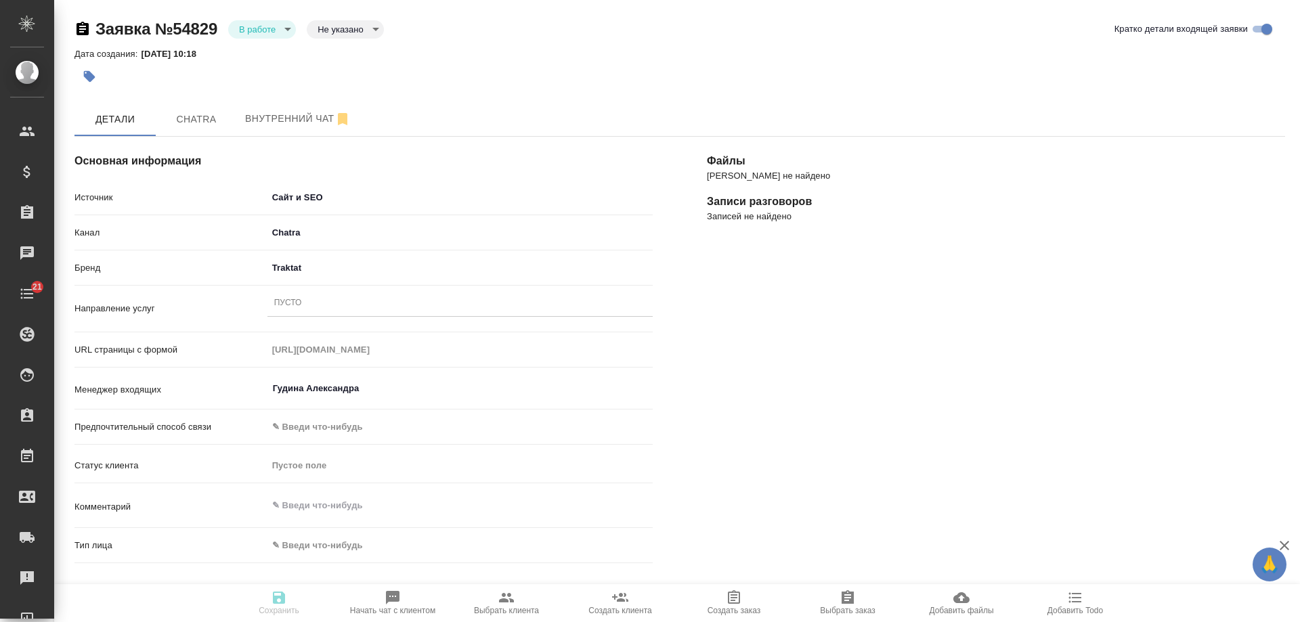
click at [299, 306] on div "Пусто" at bounding box center [288, 304] width 28 height 12
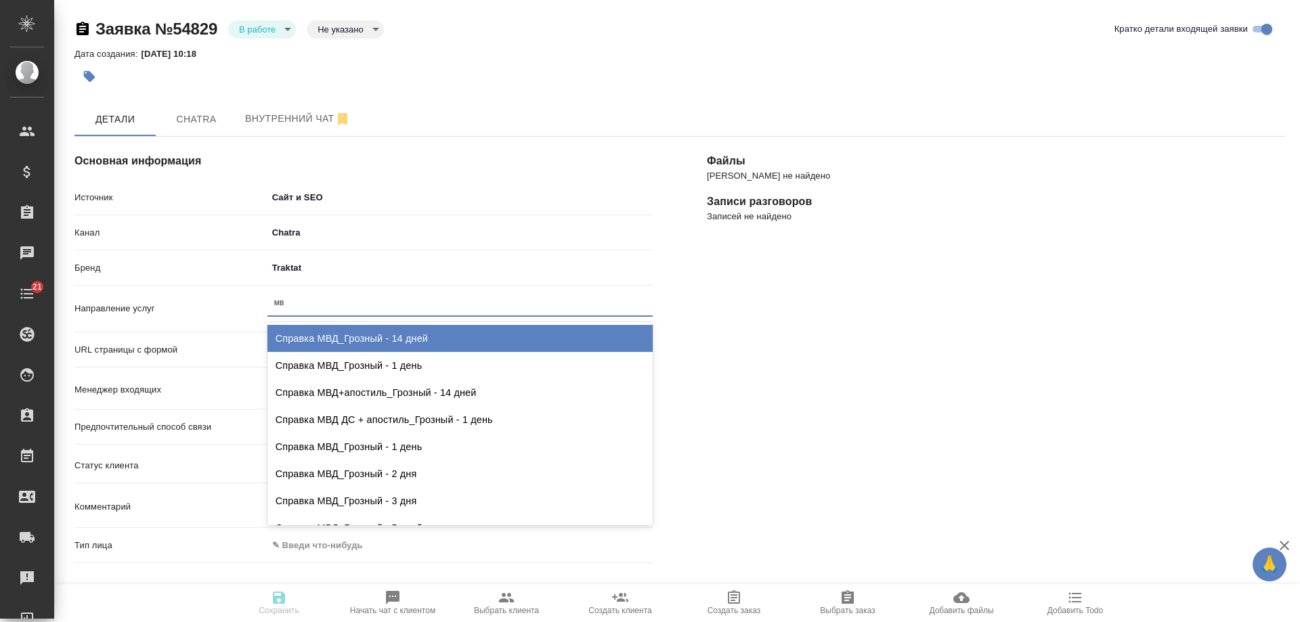
type input "мвд"
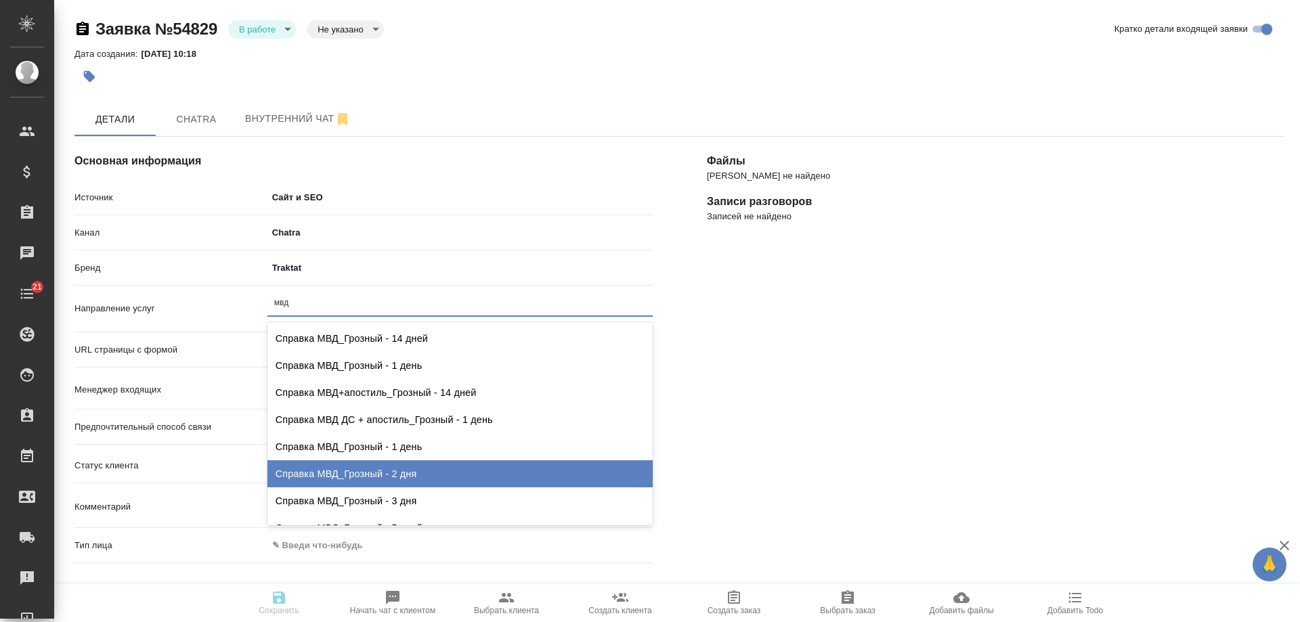
click at [369, 476] on div "Справка МВД_Грозный - 2 дня" at bounding box center [459, 473] width 385 height 27
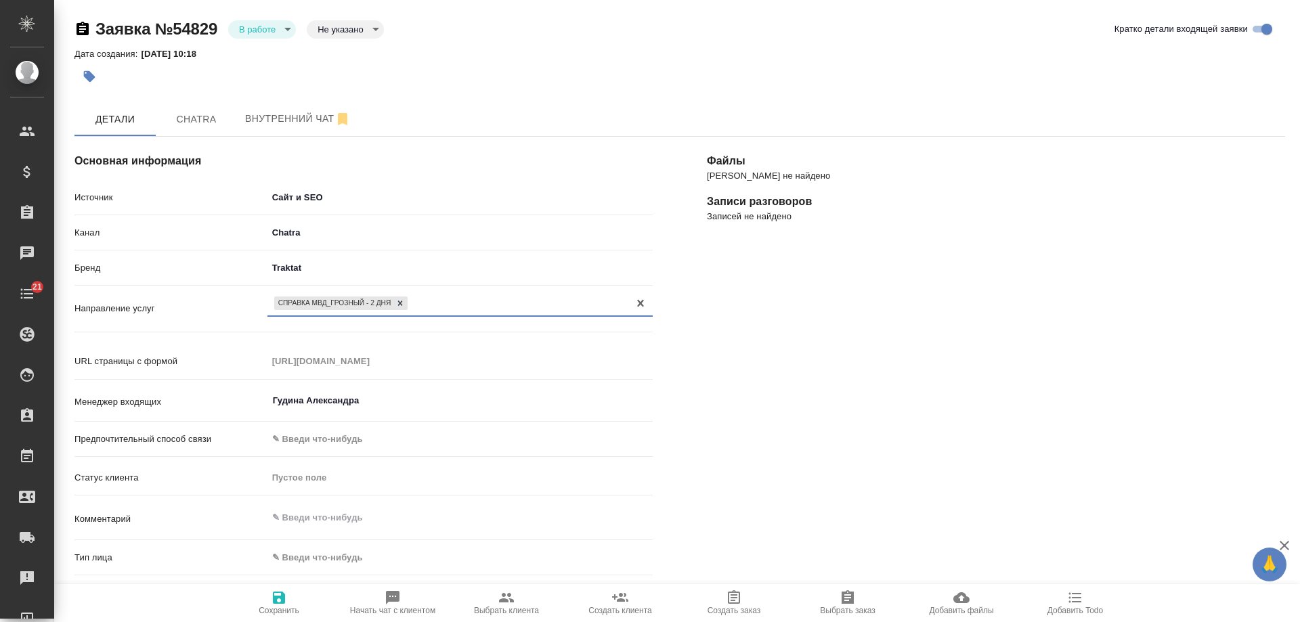
scroll to position [135, 0]
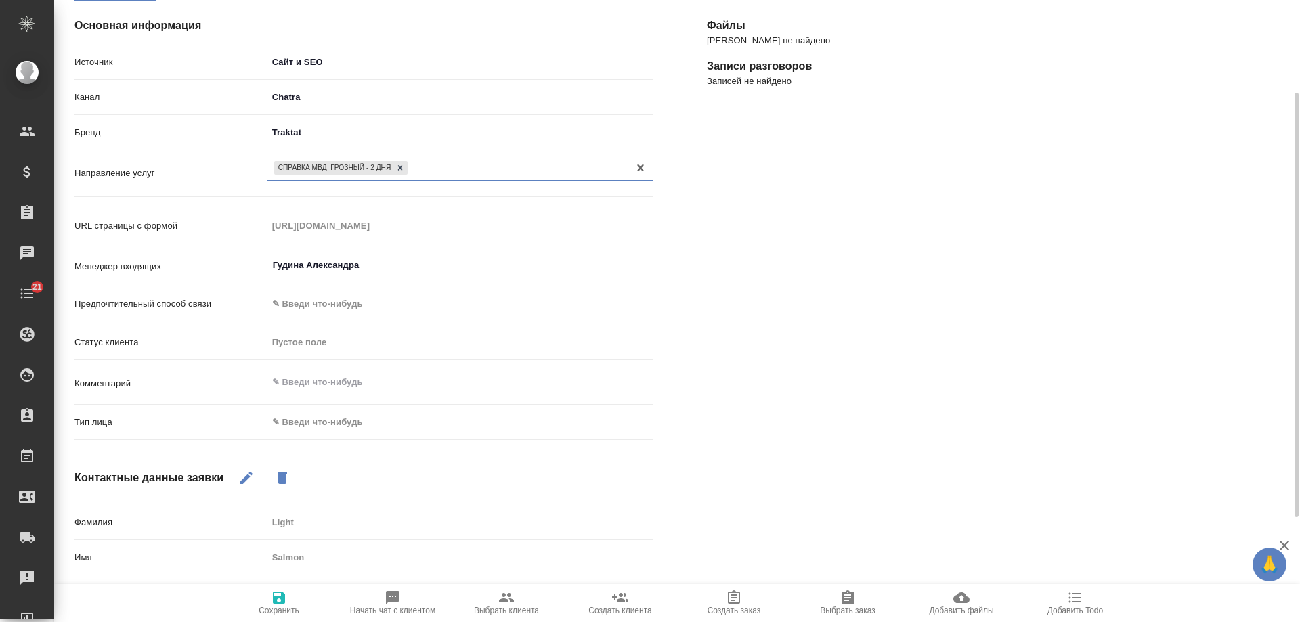
click at [360, 429] on body "🙏 .cls-1 fill:#fff; AWATERA Gudina Alexandra Клиенты Спецификации Заказы 0 Чаты…" at bounding box center [650, 311] width 1300 height 622
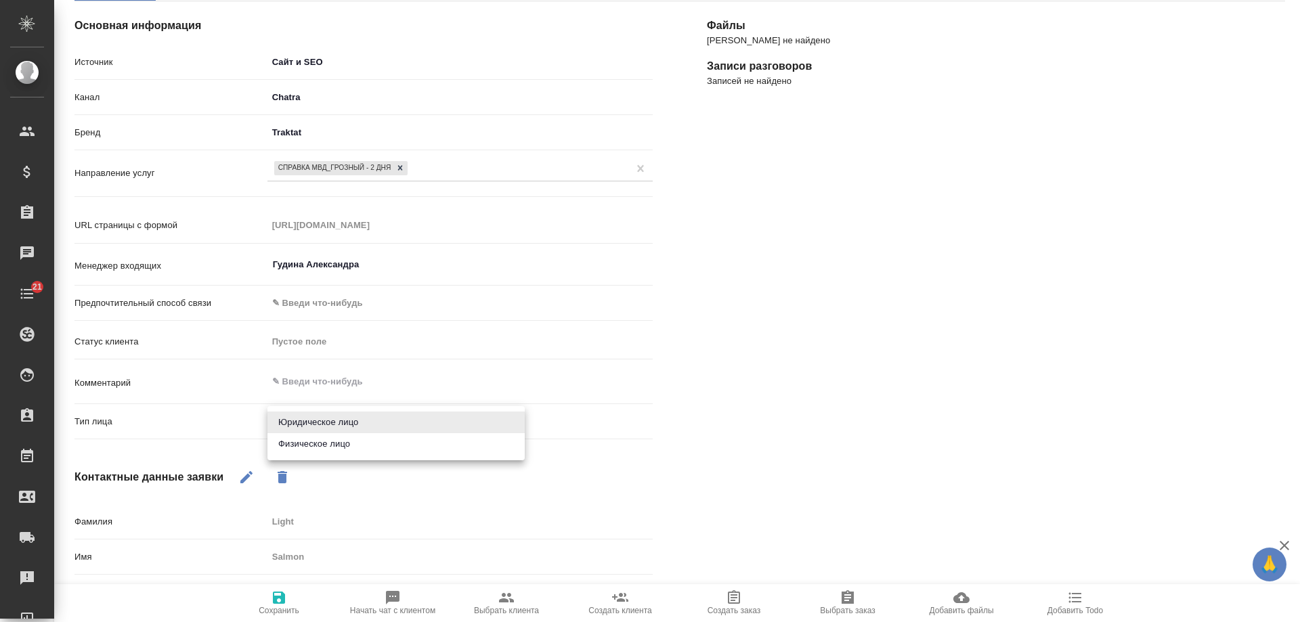
click at [335, 443] on li "Физическое лицо" at bounding box center [395, 444] width 257 height 22
type textarea "x"
type input "private"
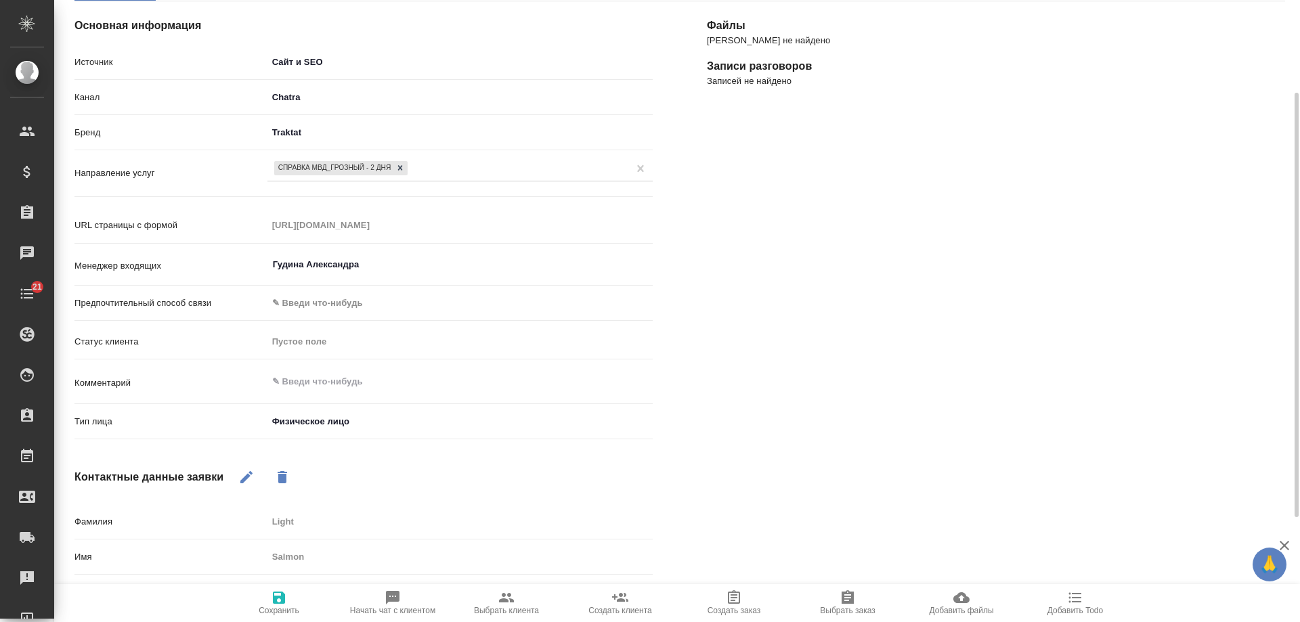
click at [278, 600] on icon "button" at bounding box center [279, 598] width 16 height 16
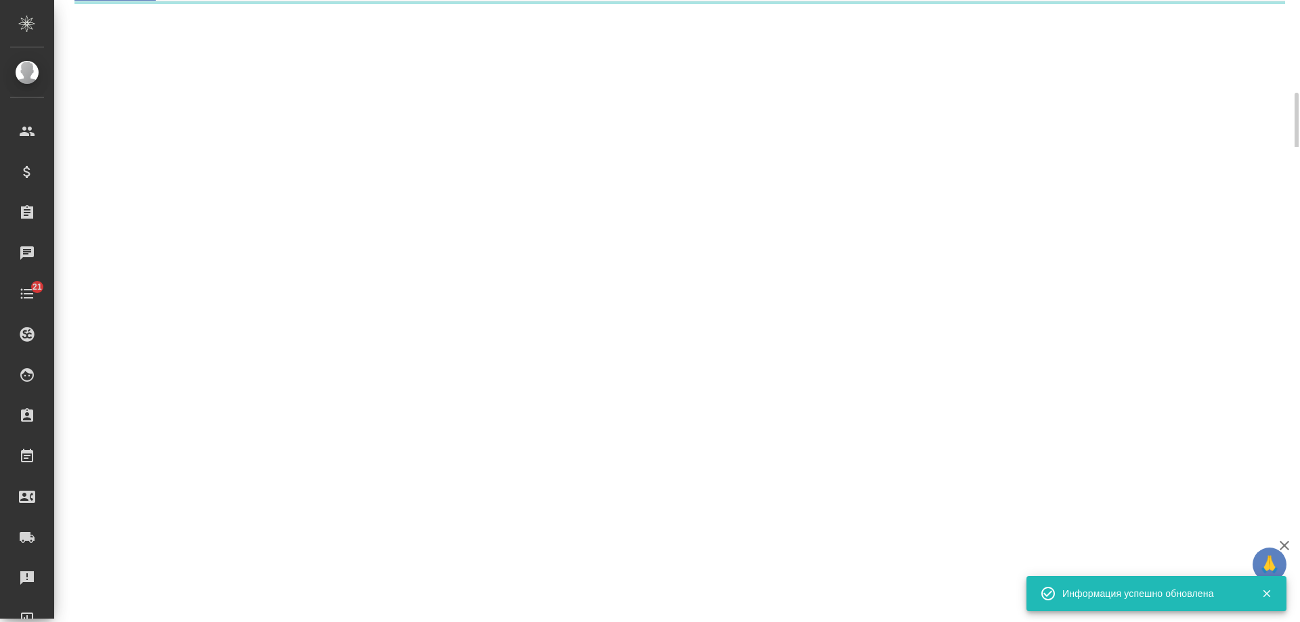
select select "RU"
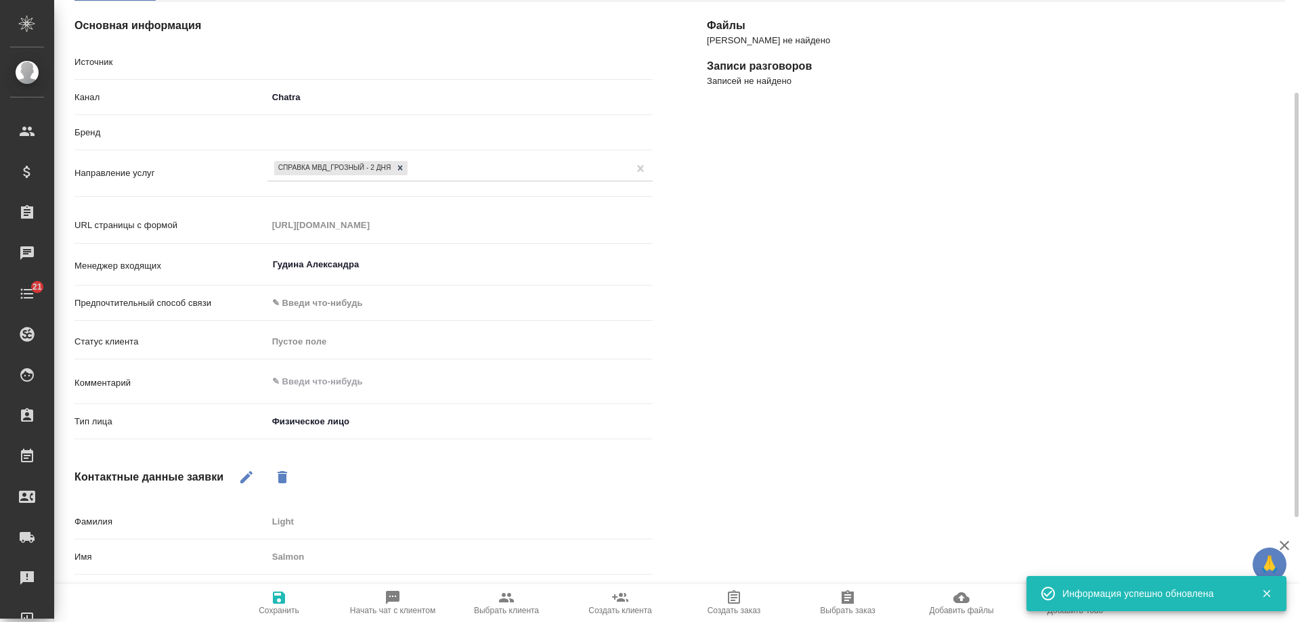
type textarea "x"
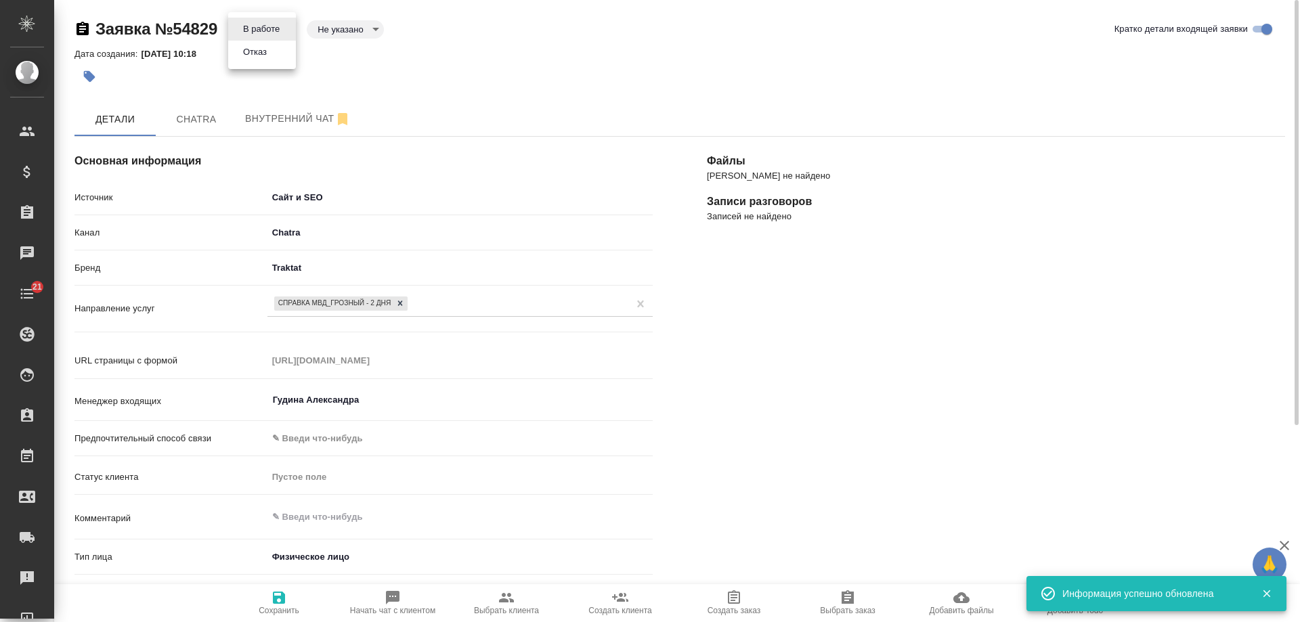
click at [259, 30] on body "🙏 .cls-1 fill:#fff; AWATERA Gudina Alexandra Клиенты Спецификации Заказы 0 Чаты…" at bounding box center [650, 311] width 1300 height 622
click at [262, 37] on button "Отказ" at bounding box center [261, 29] width 45 height 15
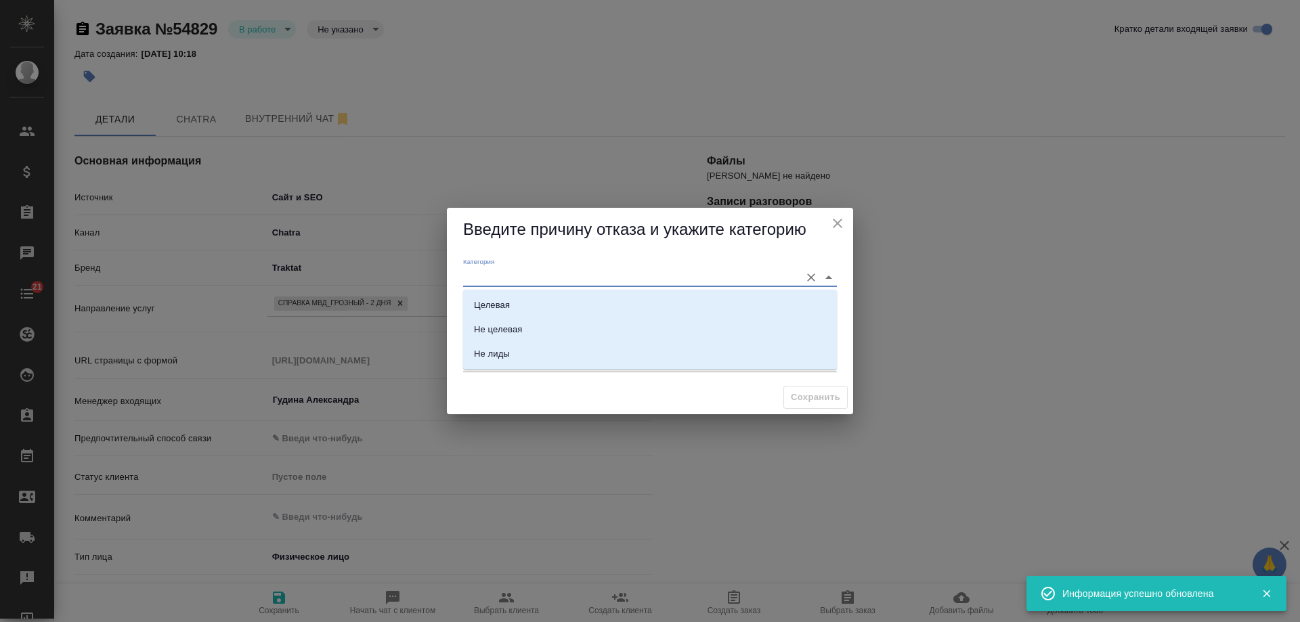
click at [502, 284] on input "Категория" at bounding box center [628, 277] width 330 height 18
click at [501, 312] on div "Целевая" at bounding box center [492, 306] width 36 height 14
type input "Целевая"
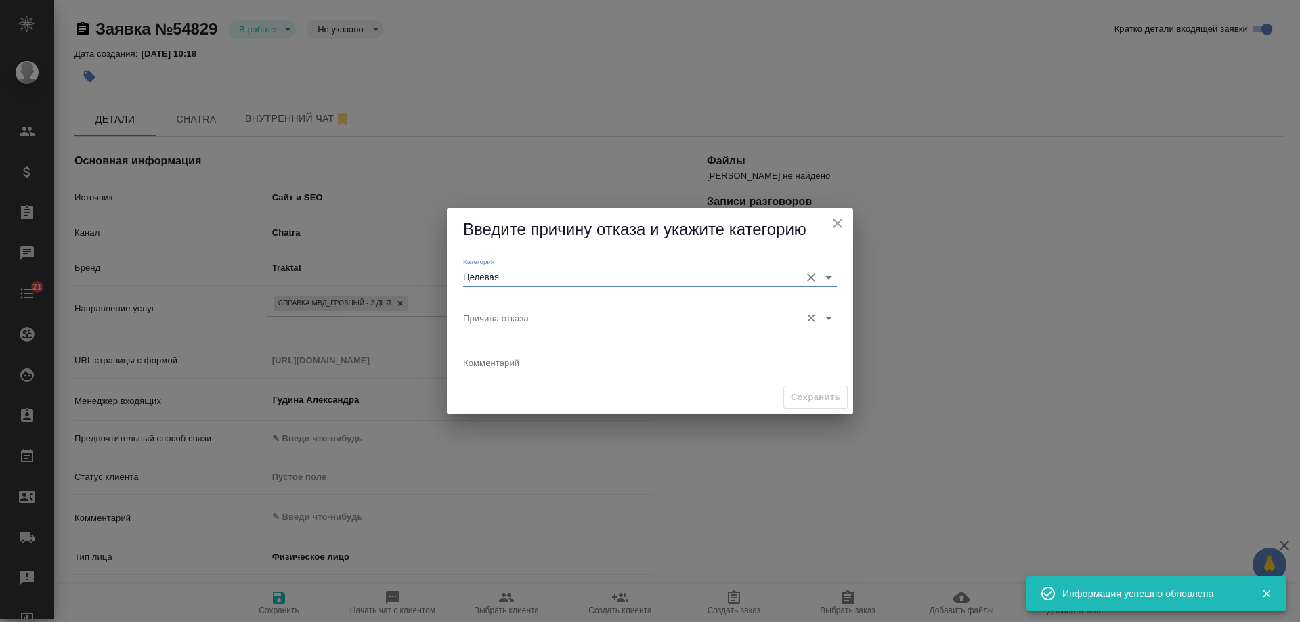
click at [500, 329] on div "Причина отказа" at bounding box center [650, 313] width 385 height 41
click at [500, 322] on input "Причина отказа" at bounding box center [628, 318] width 330 height 18
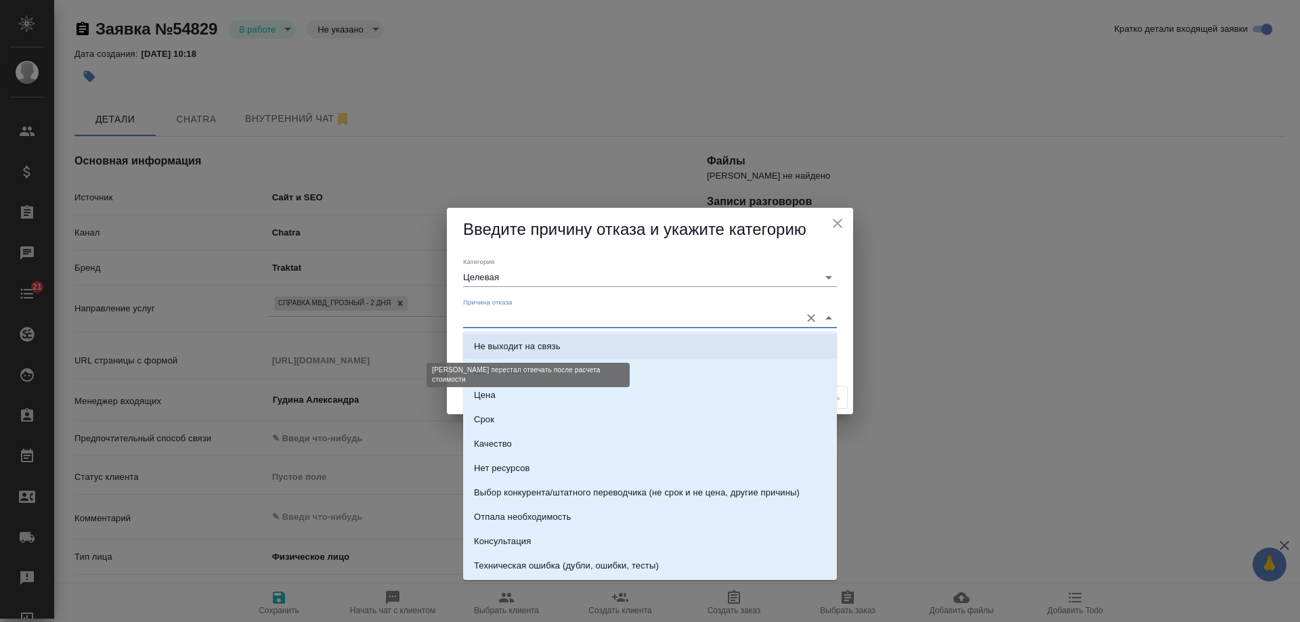
scroll to position [194, 0]
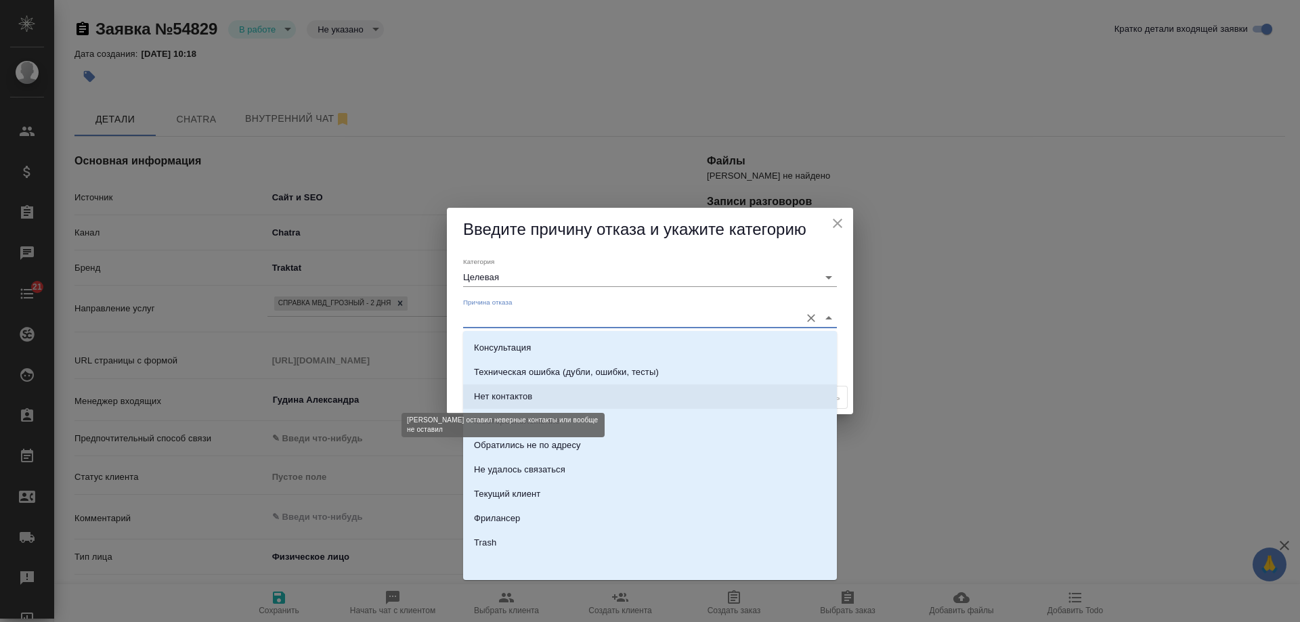
click at [521, 393] on div "Нет контактов" at bounding box center [503, 397] width 58 height 14
type input "Нет контактов"
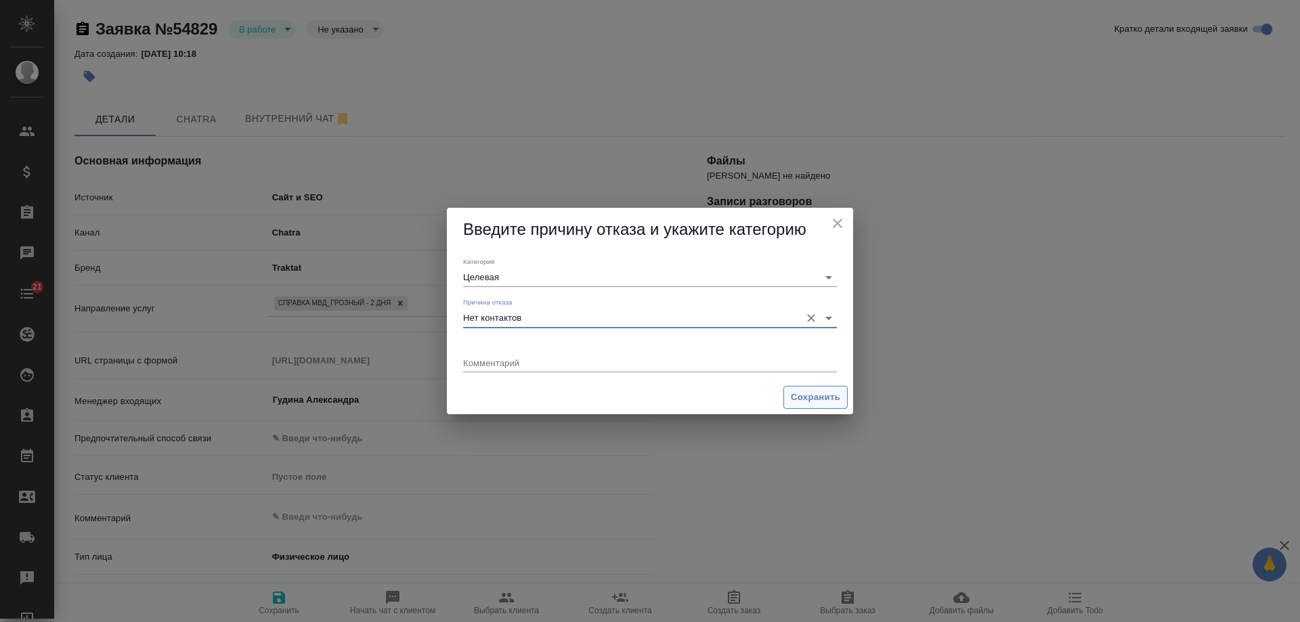
click at [814, 402] on span "Сохранить" at bounding box center [815, 398] width 49 height 16
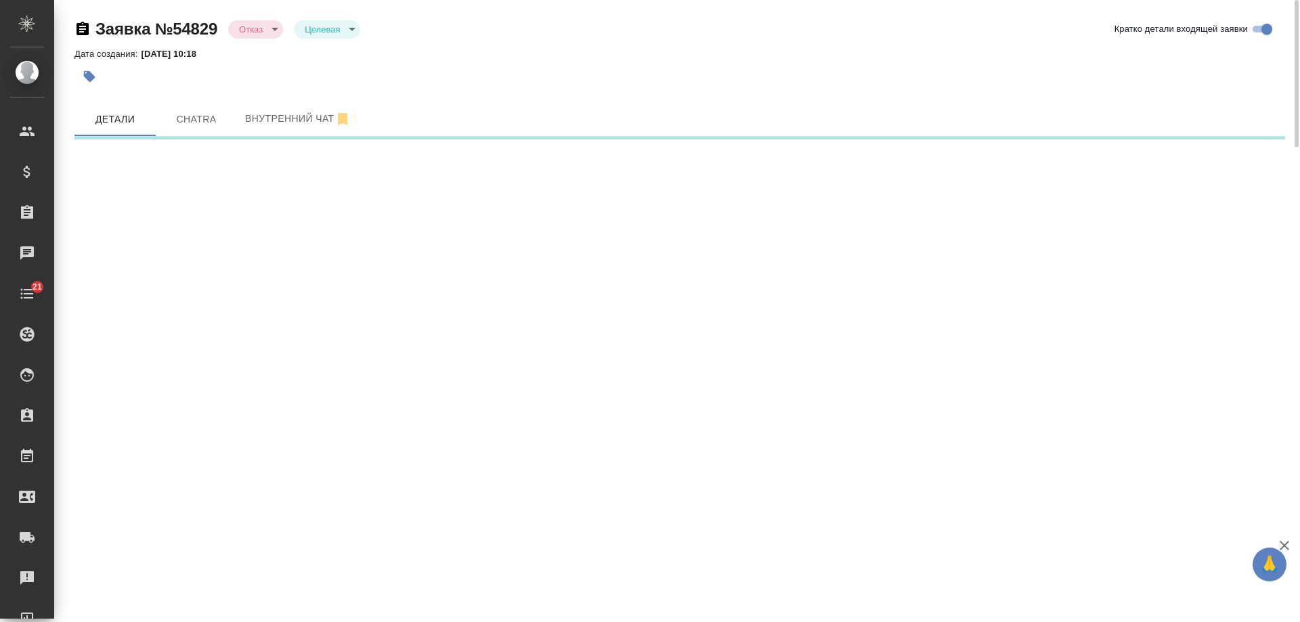
select select "RU"
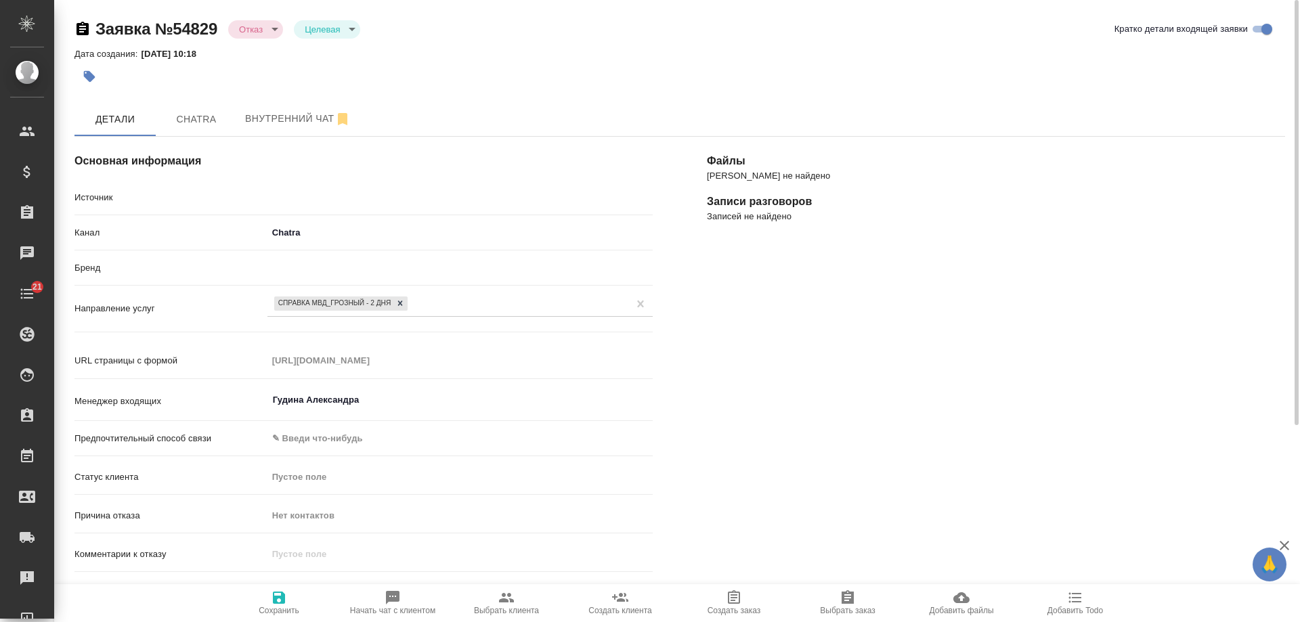
type textarea "x"
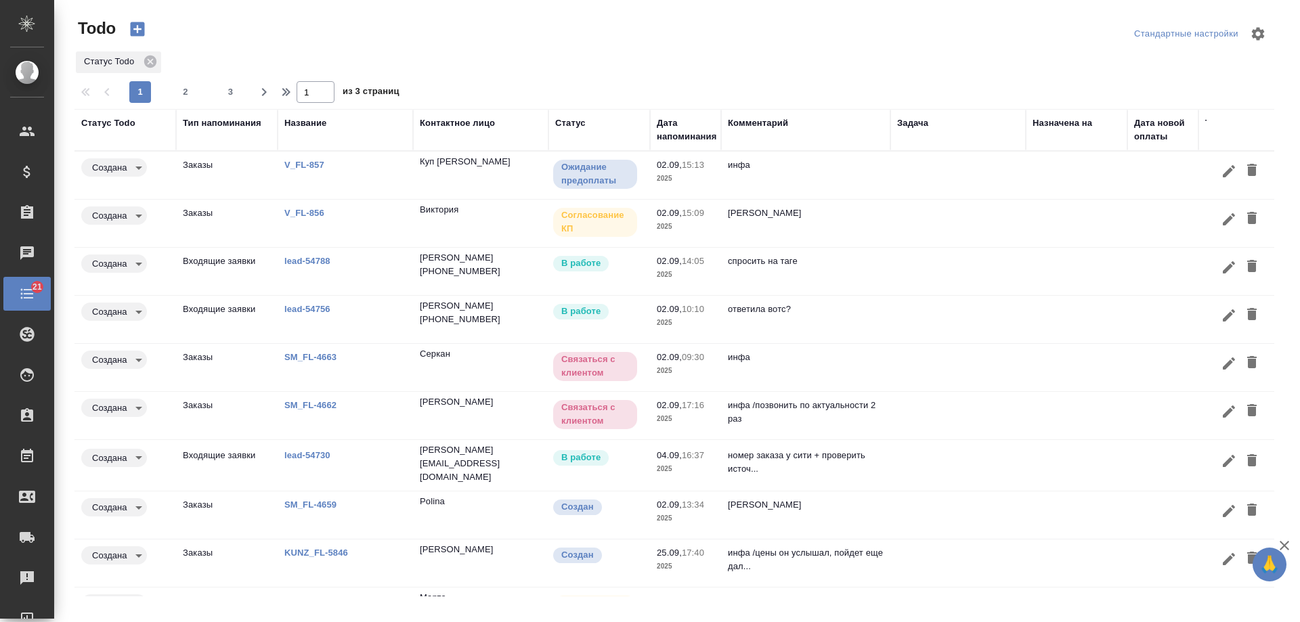
click at [309, 170] on link "V_FL-856" at bounding box center [304, 165] width 40 height 10
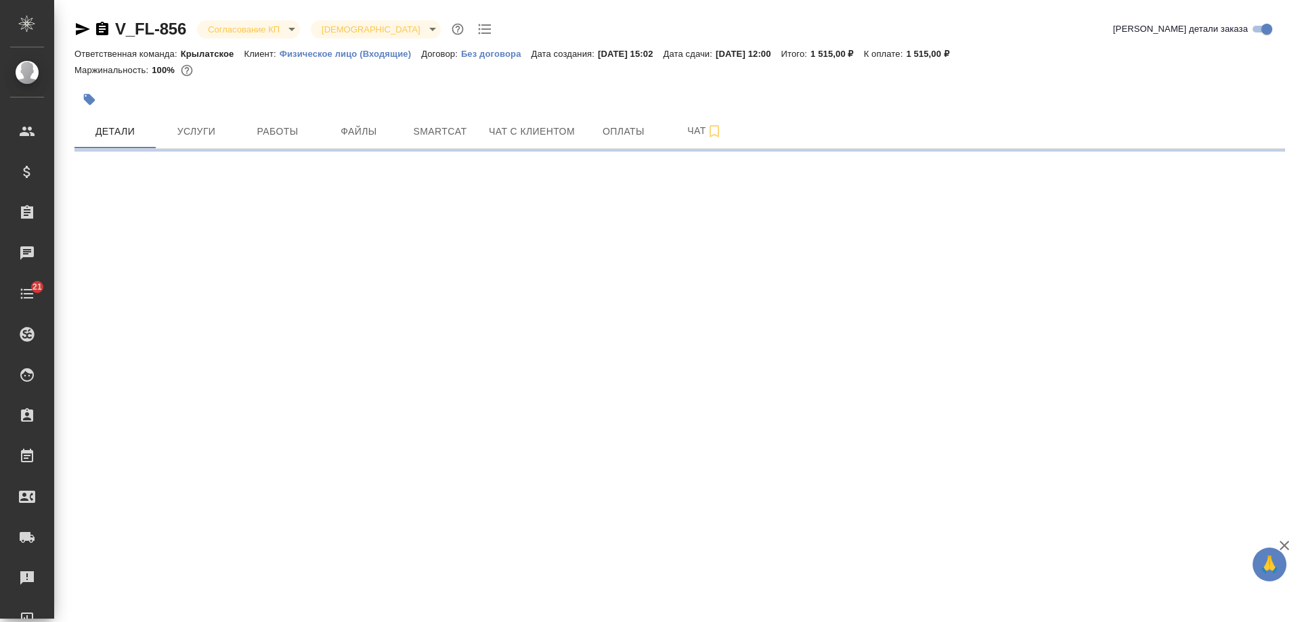
select select "RU"
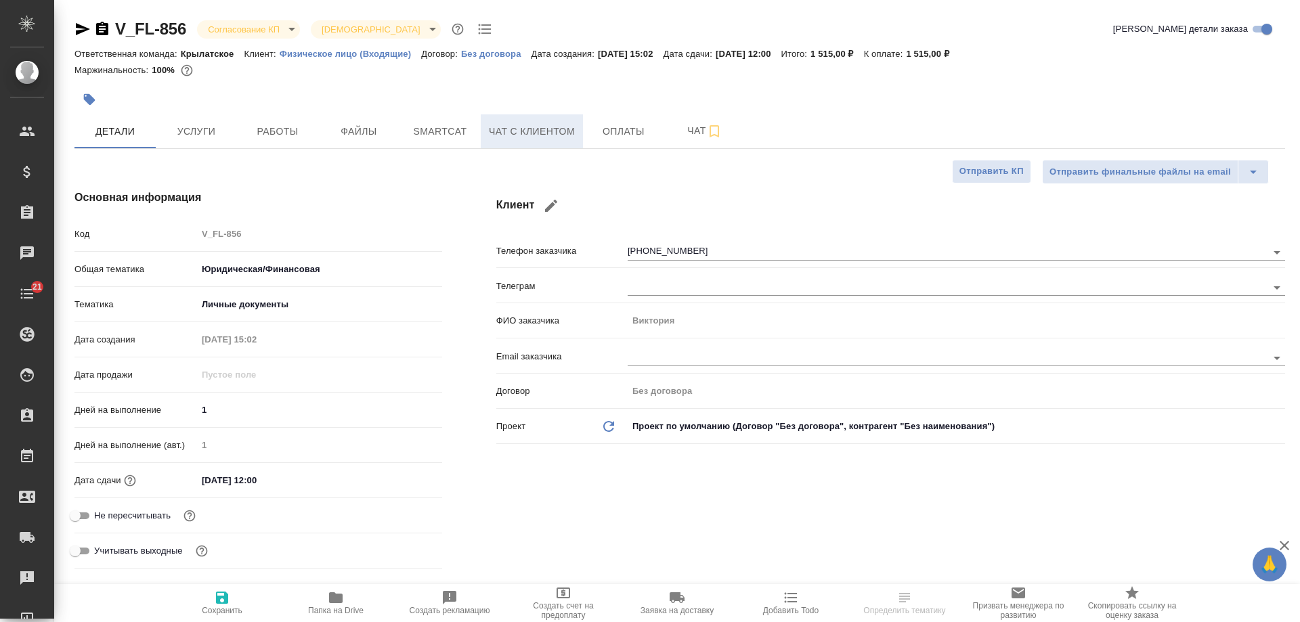
type textarea "x"
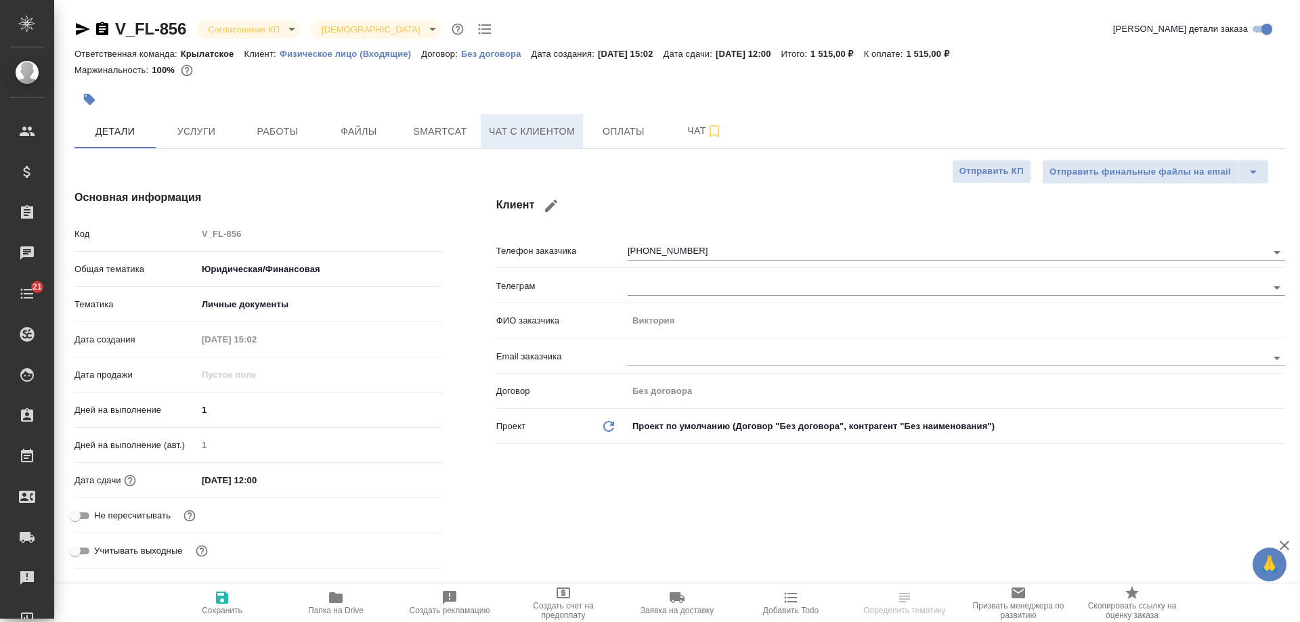
type textarea "x"
click at [87, 27] on icon "button" at bounding box center [82, 29] width 16 height 16
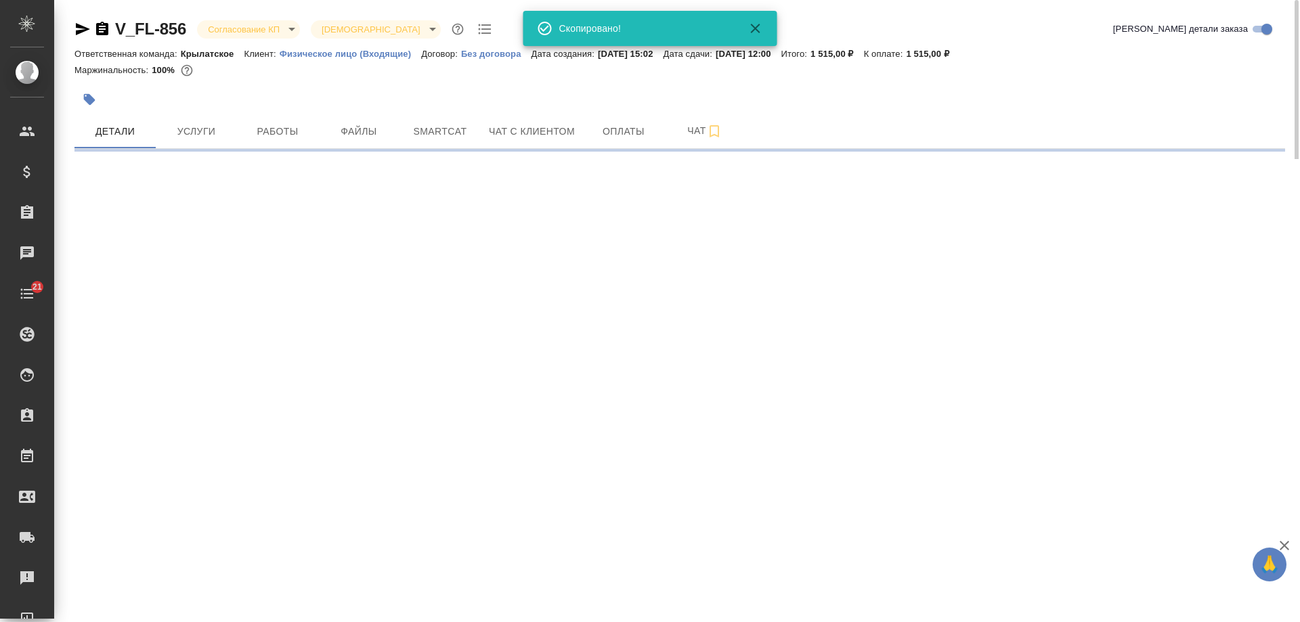
select select "RU"
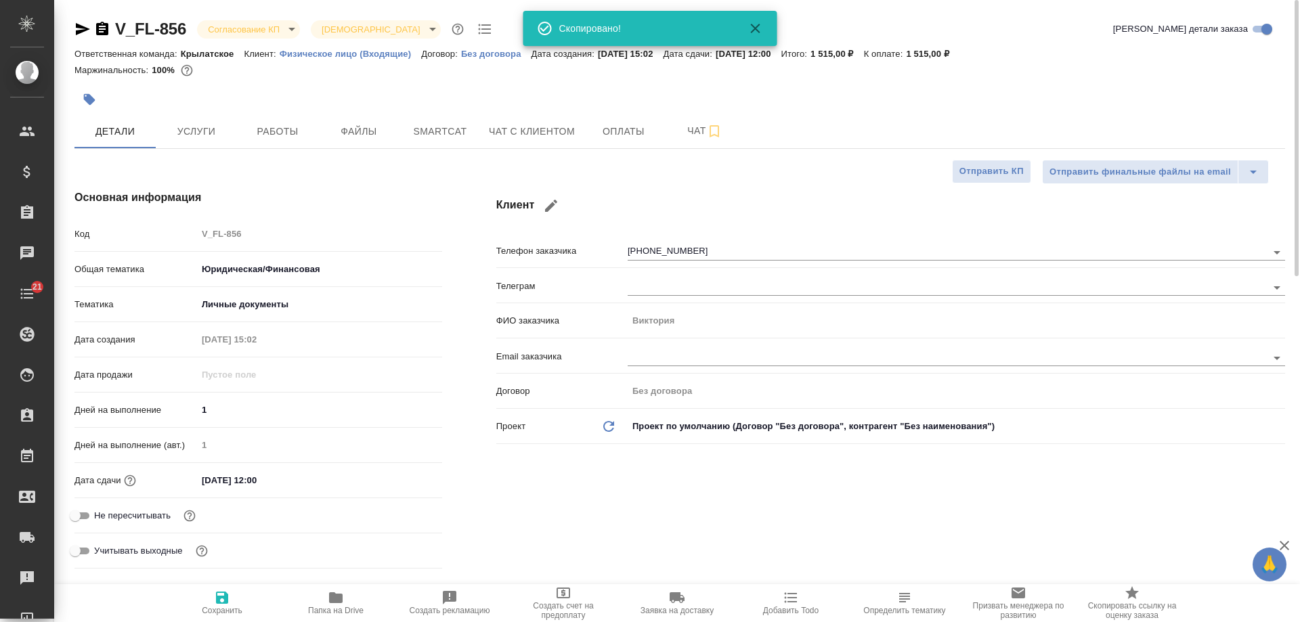
type textarea "x"
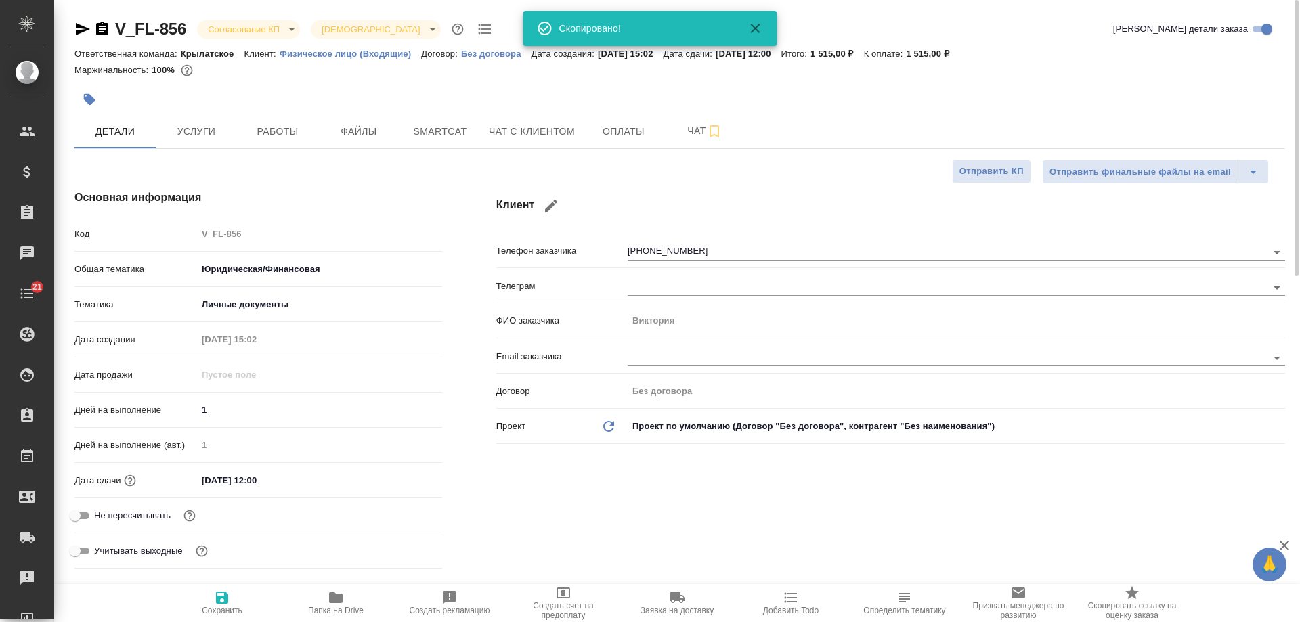
type textarea "x"
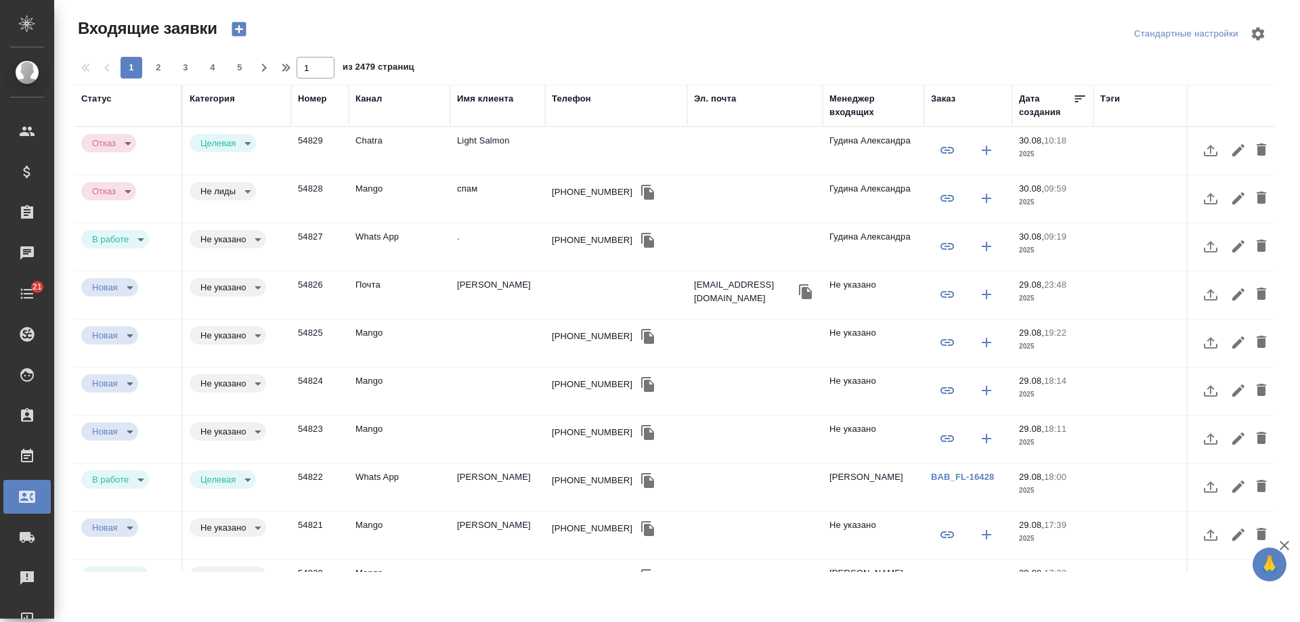
select select "RU"
click at [944, 98] on div "Заказ" at bounding box center [943, 99] width 24 height 14
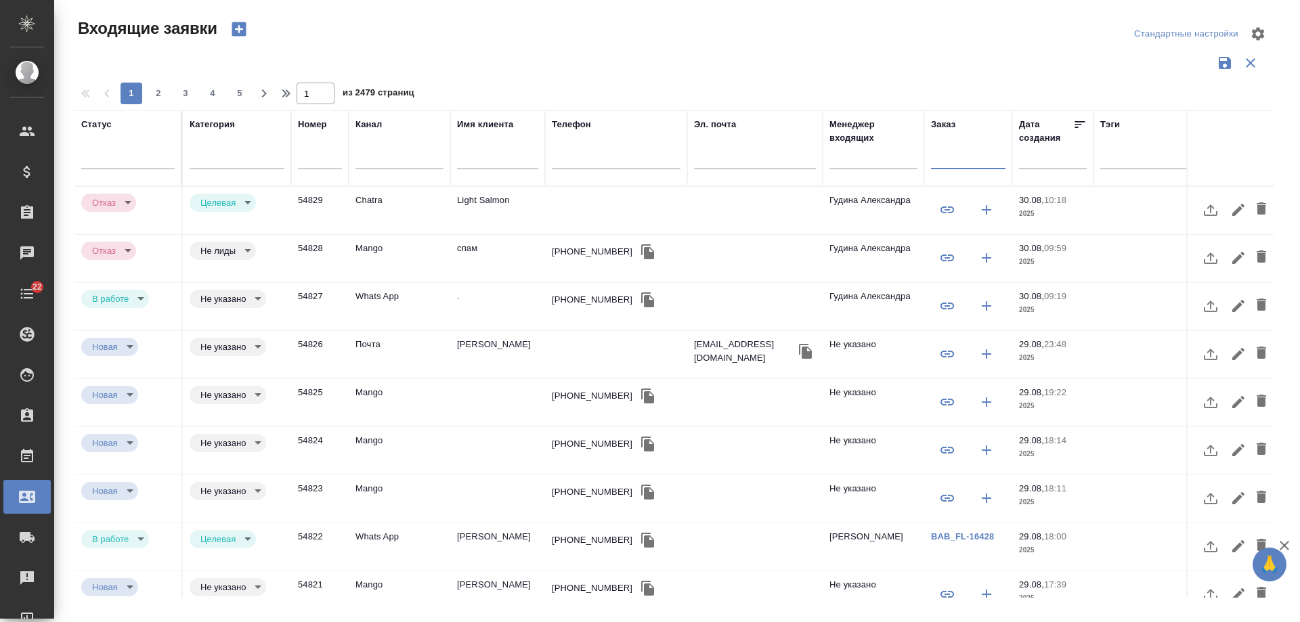
click at [954, 163] on input "text" at bounding box center [968, 160] width 74 height 17
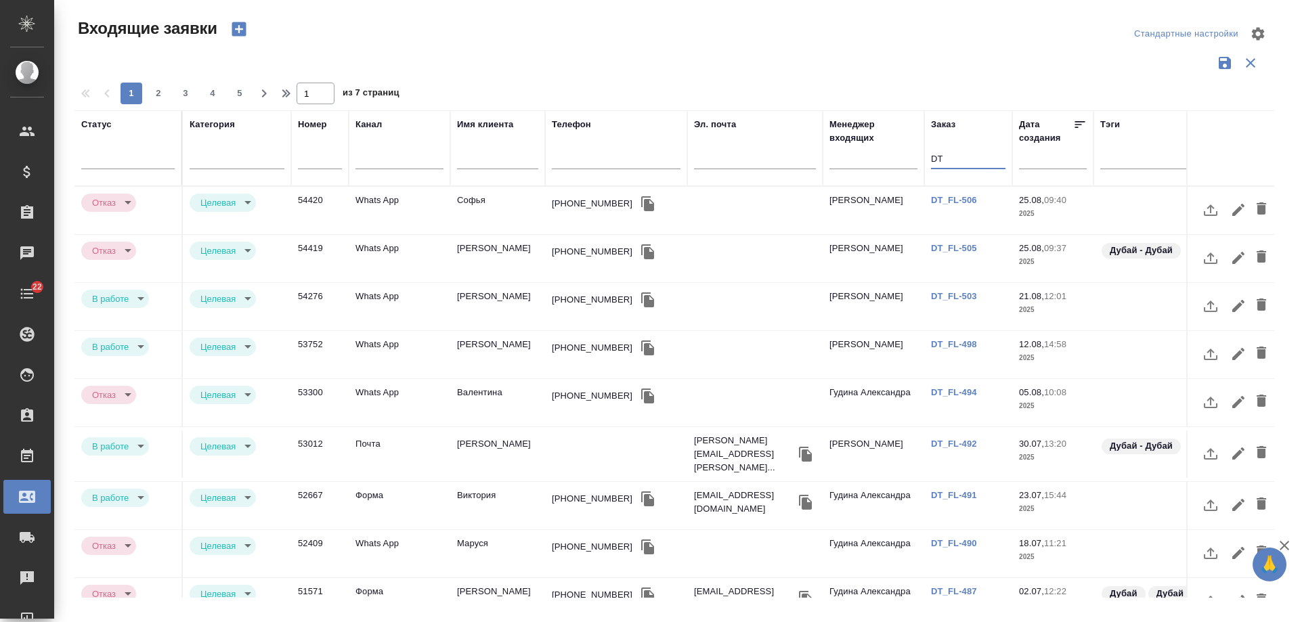
type input "DT"
click at [958, 199] on link "DT_FL-506" at bounding box center [954, 200] width 46 height 10
click at [953, 249] on link "DT_FL-505" at bounding box center [954, 248] width 46 height 10
click at [947, 296] on link "DT_FL-503" at bounding box center [954, 296] width 46 height 10
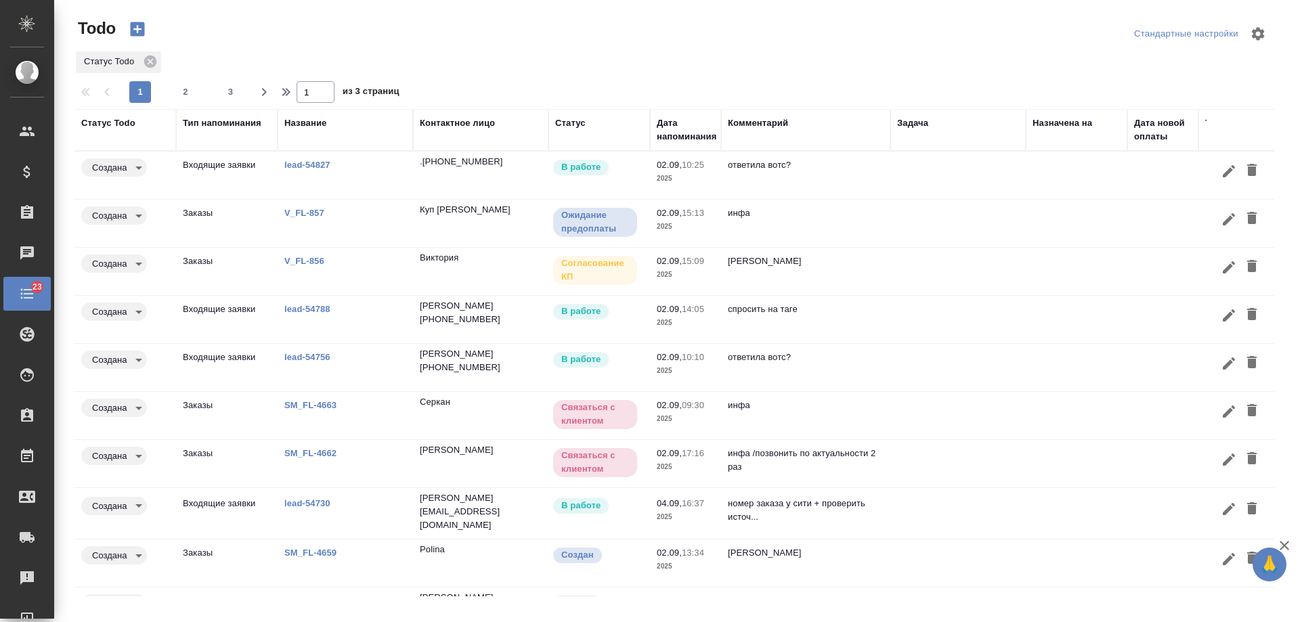
click at [893, 173] on td at bounding box center [957, 175] width 135 height 47
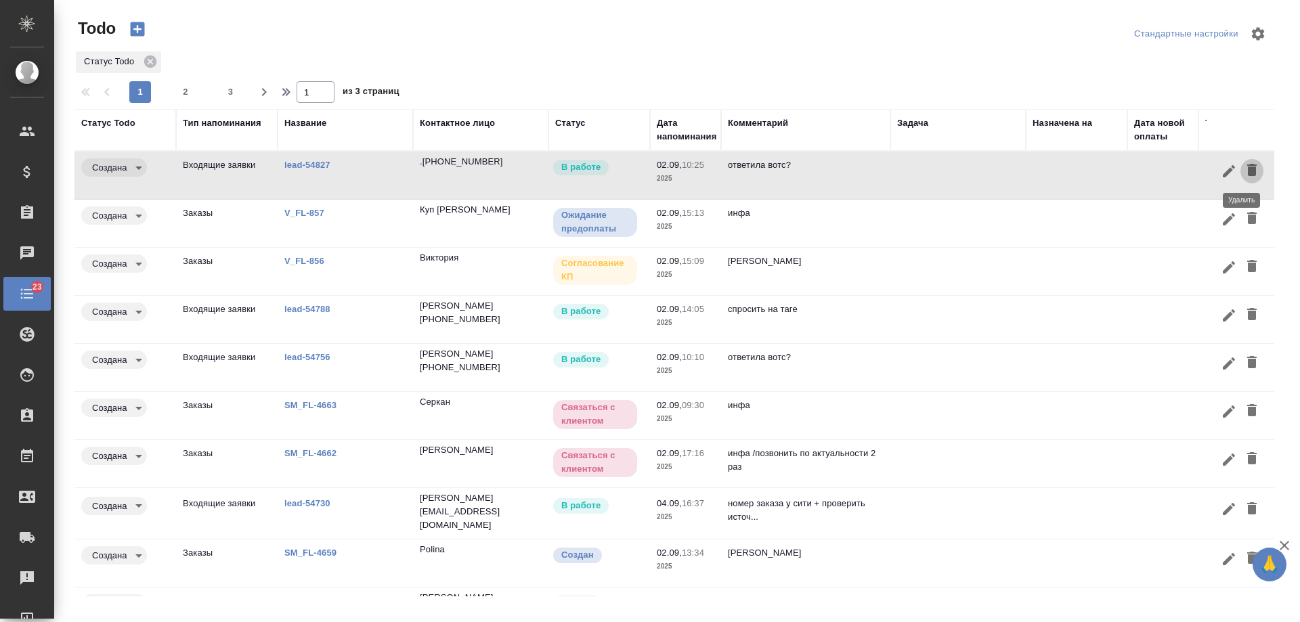
click at [1247, 171] on icon "button" at bounding box center [1251, 170] width 9 height 12
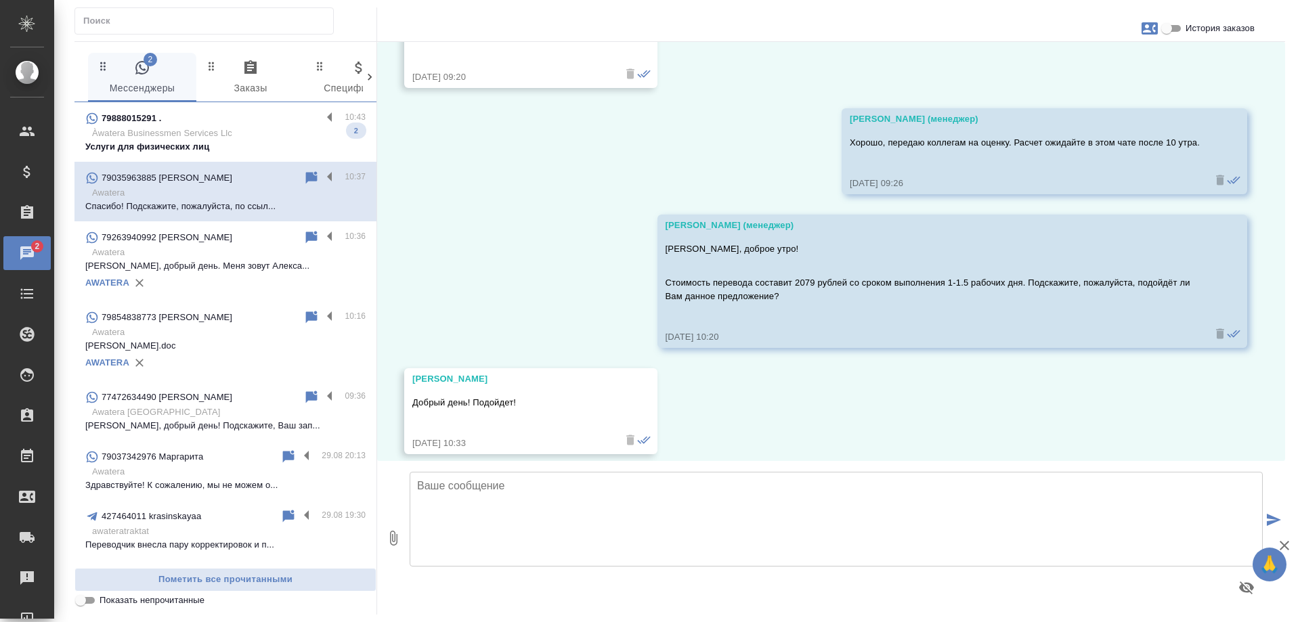
scroll to position [7803, 0]
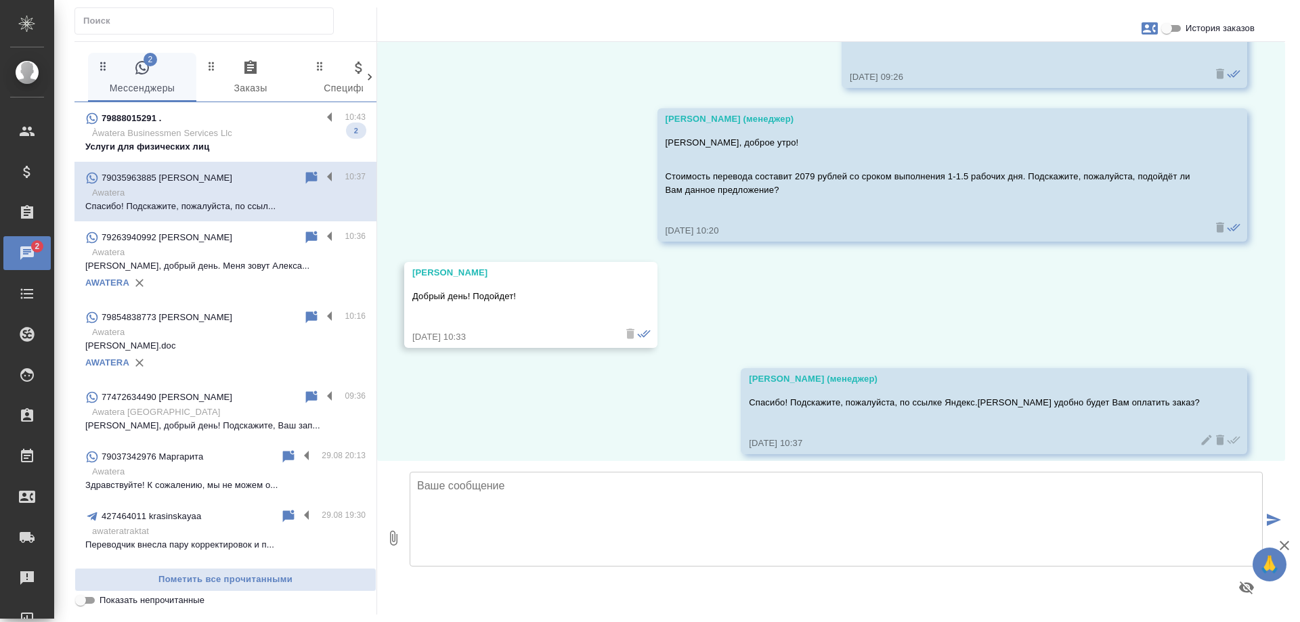
click at [269, 137] on p "Àwatera Businessmen Services Llc" at bounding box center [229, 134] width 274 height 14
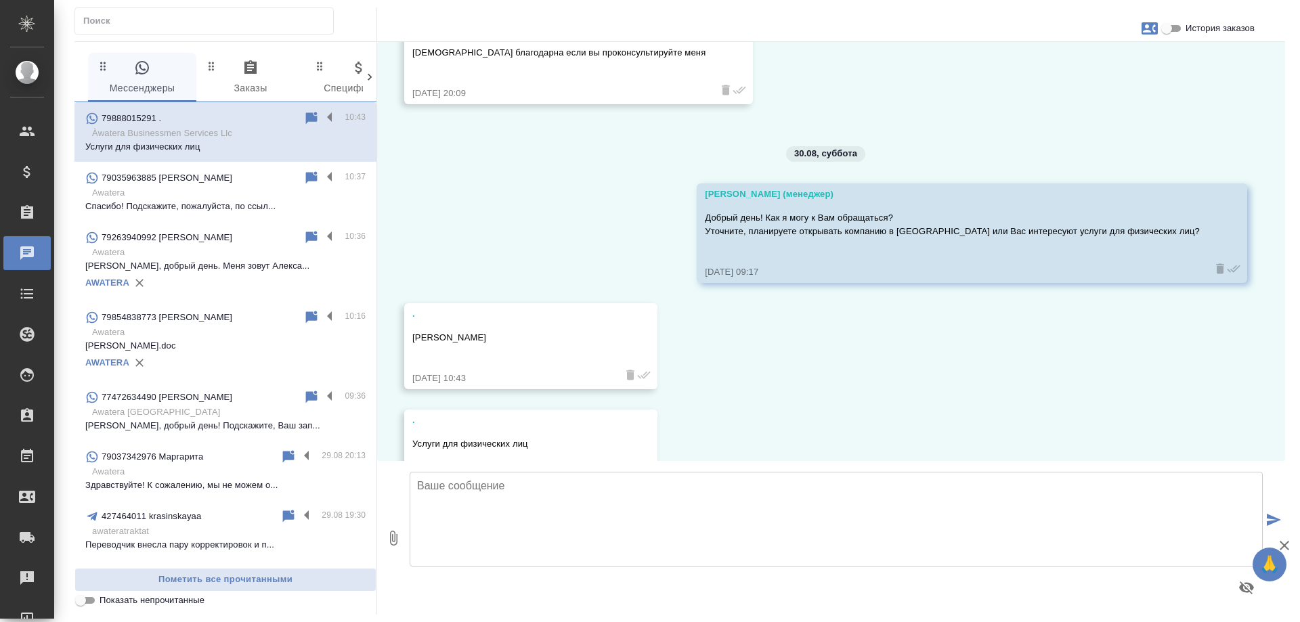
scroll to position [244, 0]
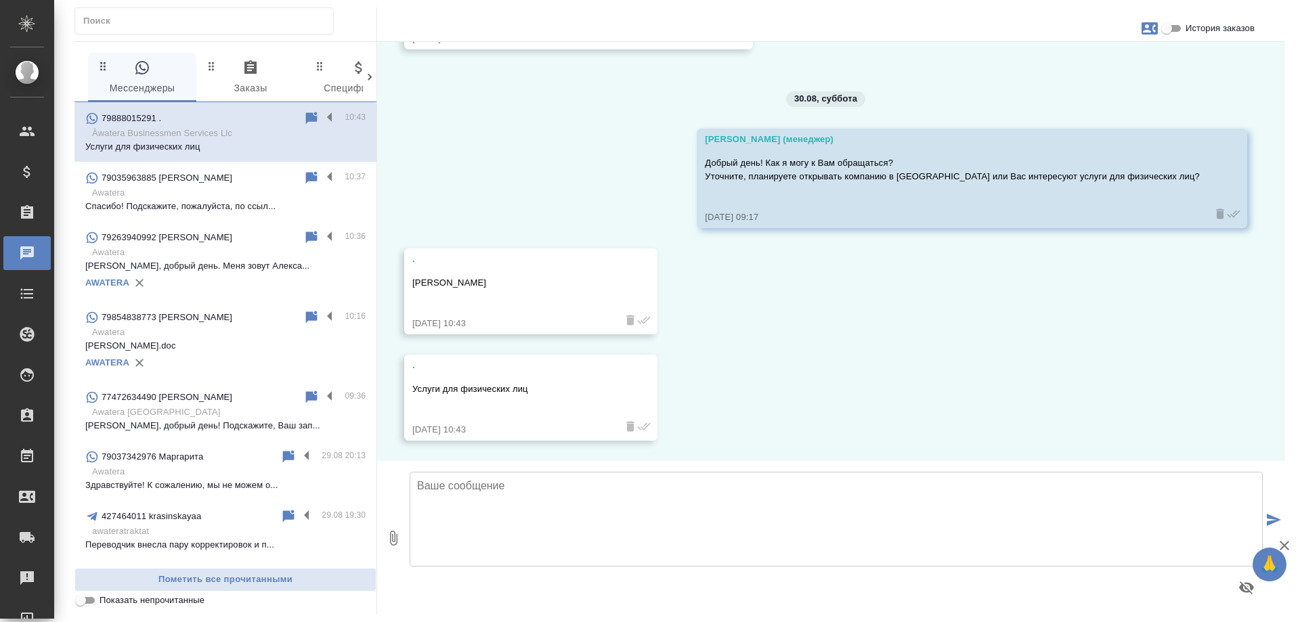
click at [534, 505] on textarea at bounding box center [836, 519] width 853 height 95
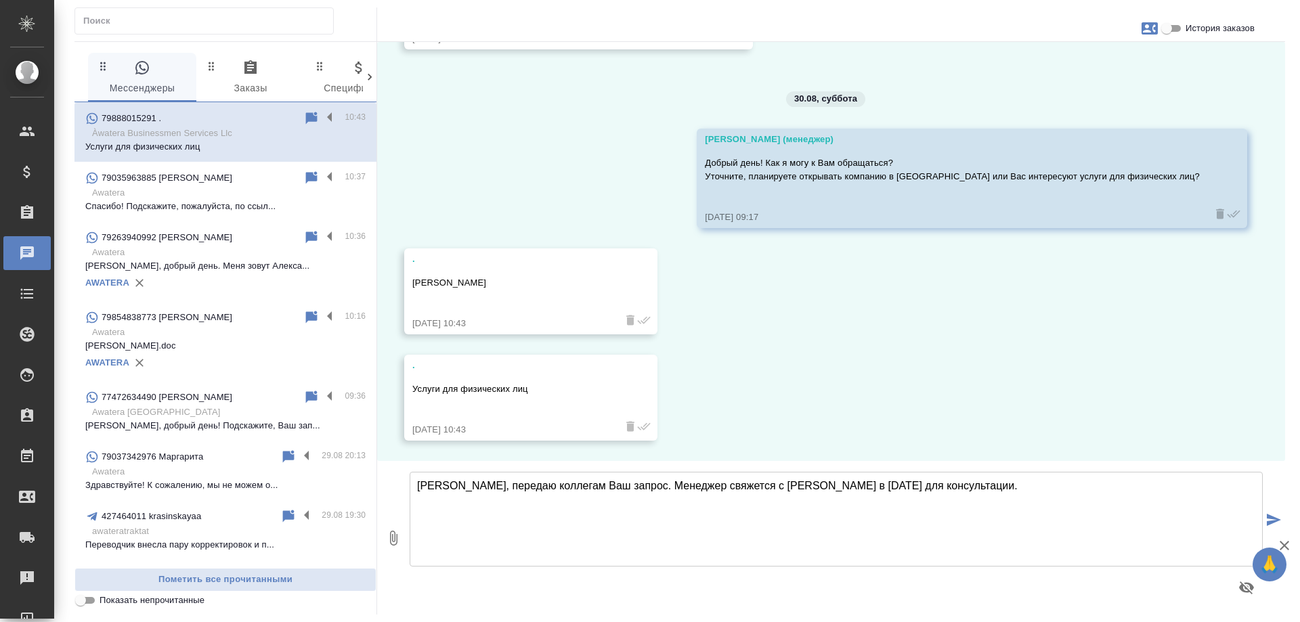
type textarea "Зарета, передаю коллегам Ваш запрос. Менеджер свяжется с Вами в понедельник для…"
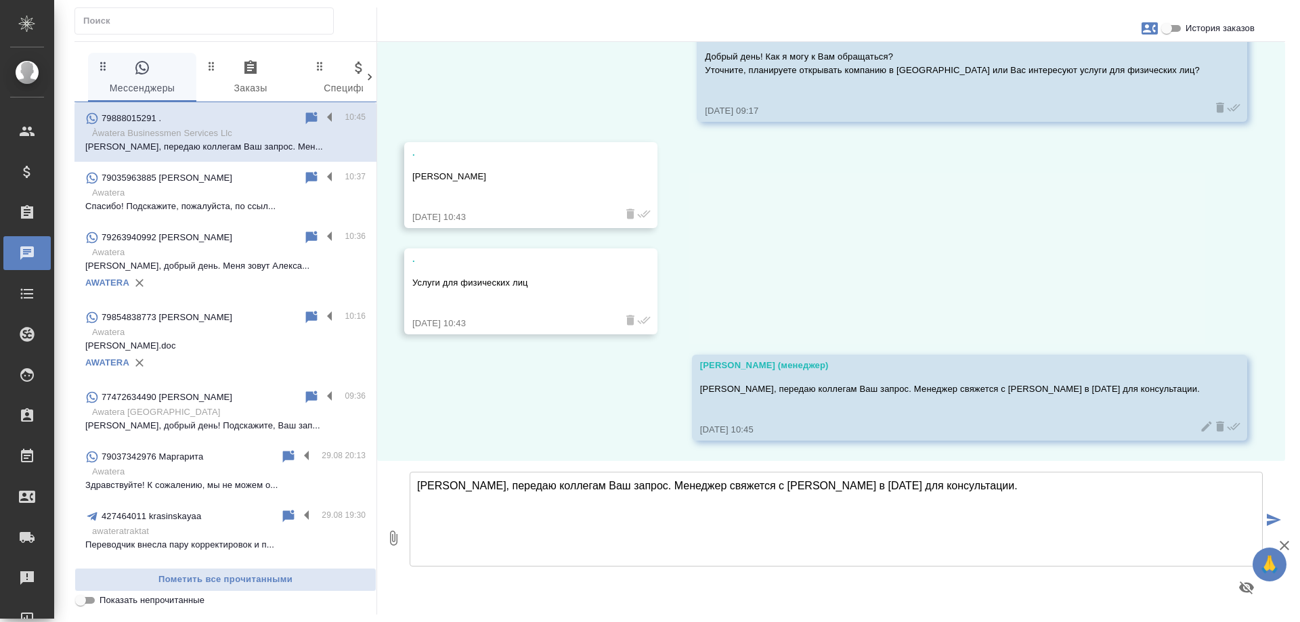
click at [1139, 30] on button "button" at bounding box center [1150, 28] width 33 height 33
click at [1092, 89] on span "Заявка №54827" at bounding box center [1089, 95] width 66 height 14
click at [771, 246] on div at bounding box center [650, 311] width 1300 height 622
click at [322, 115] on label at bounding box center [333, 118] width 23 height 16
click at [0, 0] on input "checkbox" at bounding box center [0, 0] width 0 height 0
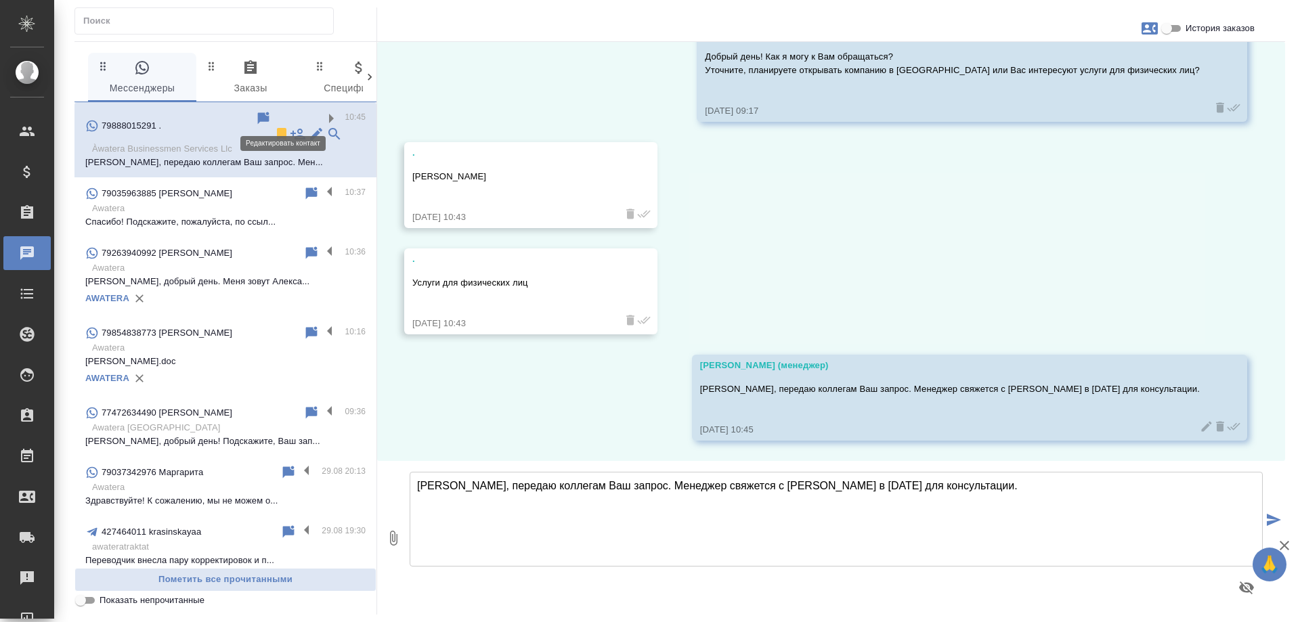
click at [310, 128] on icon at bounding box center [316, 134] width 12 height 12
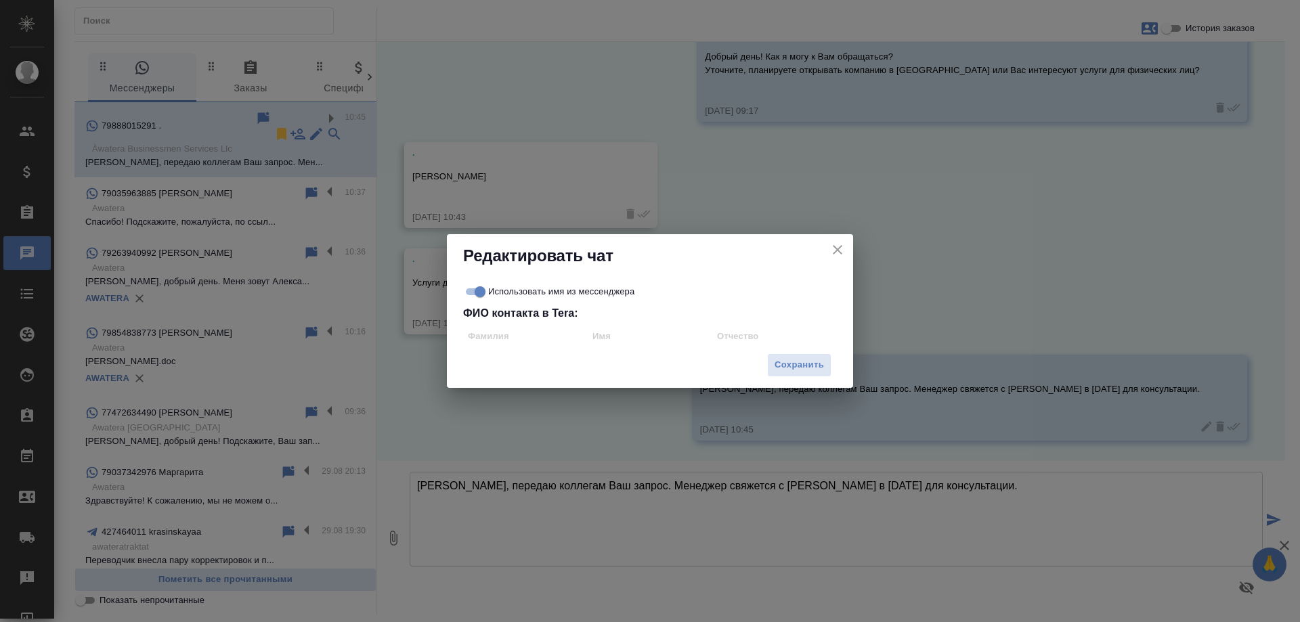
click at [609, 322] on div "Использовать имя из мессенджера ФИО контакта в Tera:" at bounding box center [650, 315] width 374 height 65
click at [481, 290] on input "Использовать имя из мессенджера" at bounding box center [480, 292] width 49 height 16
checkbox input "false"
click at [632, 340] on input "text" at bounding box center [649, 336] width 123 height 20
type input "Зарета"
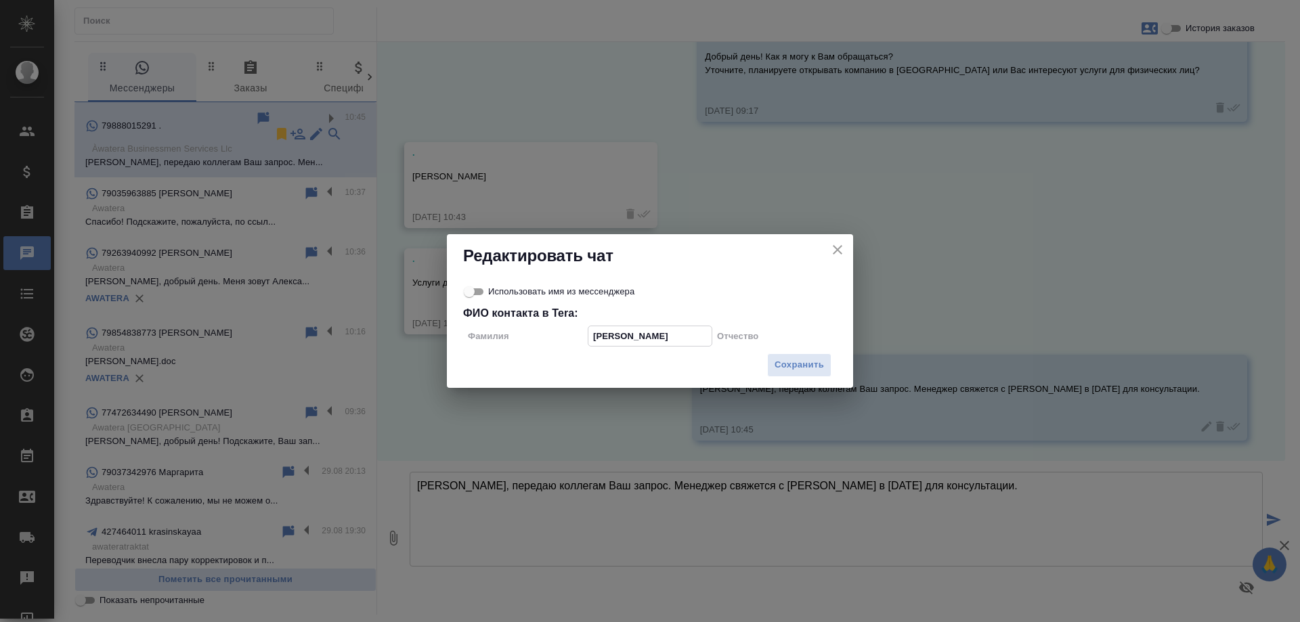
click at [711, 266] on h2 "Редактировать чат" at bounding box center [650, 256] width 374 height 22
click at [803, 359] on span "Сохранить" at bounding box center [799, 366] width 49 height 16
checkbox input "true"
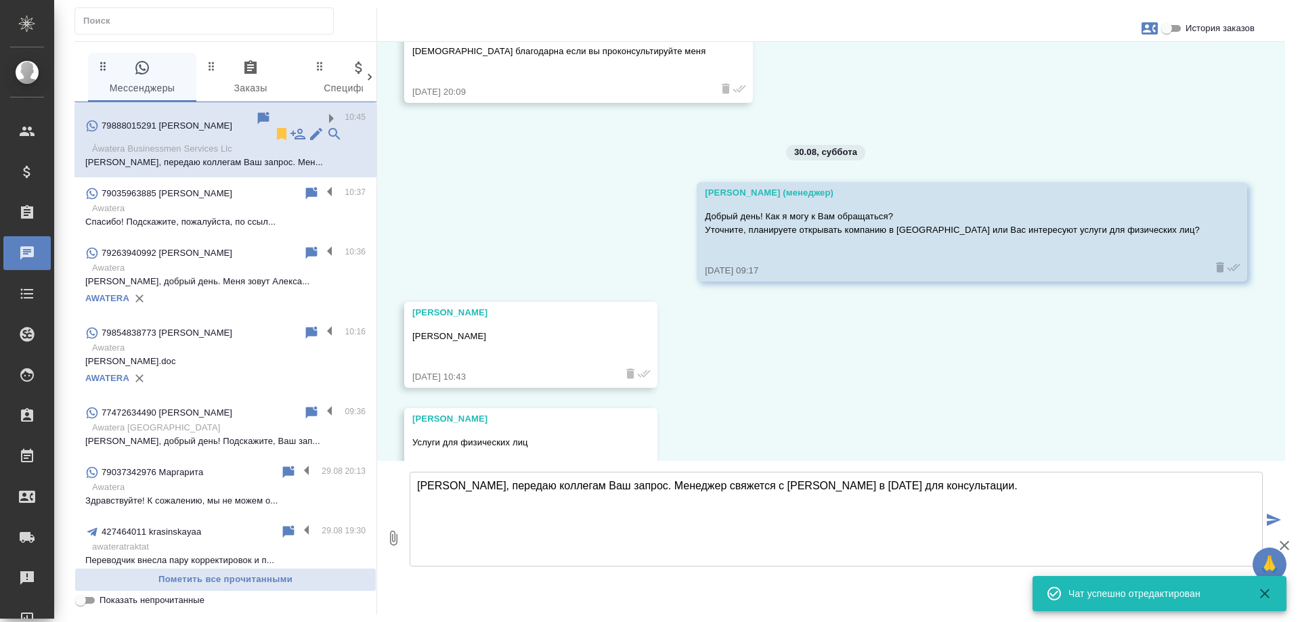
scroll to position [0, 0]
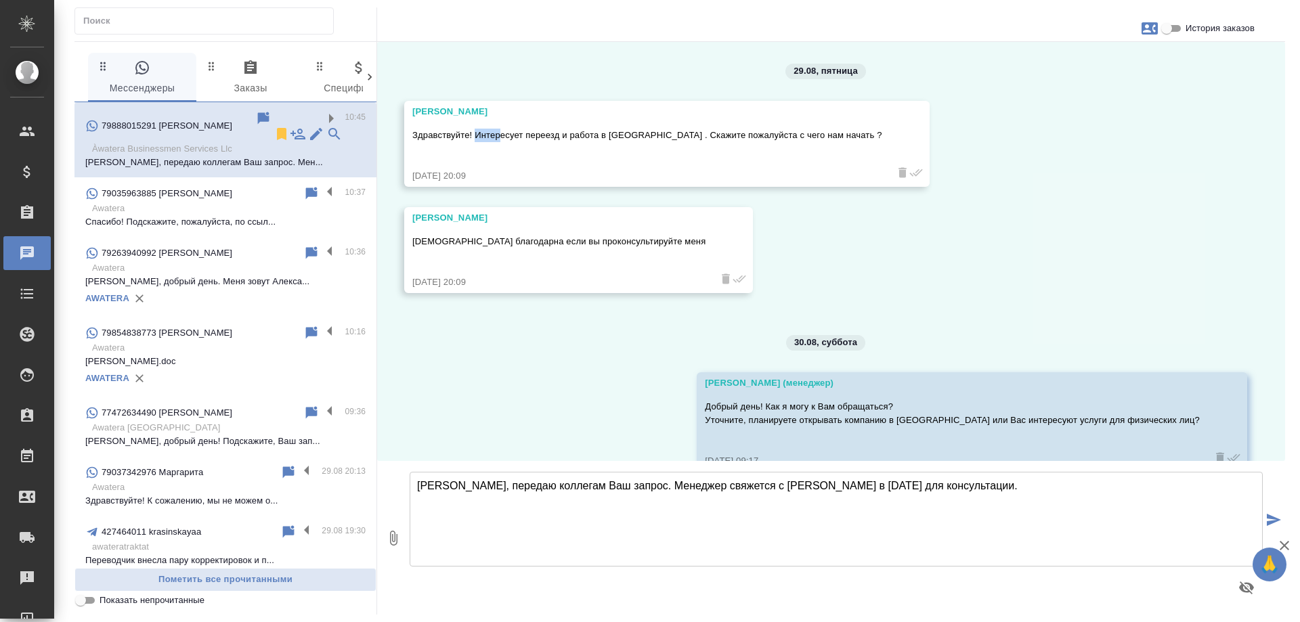
drag, startPoint x: 477, startPoint y: 133, endPoint x: 502, endPoint y: 131, distance: 25.1
click at [502, 131] on p "Здравствуйте! Интересует переезд и работа в Дубае . Скажите пожалуйста с чего н…" at bounding box center [647, 136] width 470 height 14
click at [534, 151] on div "Здравствуйте! Интересует переезд и работа в Дубае . Скажите пожалуйста с чего н…" at bounding box center [647, 143] width 470 height 37
drag, startPoint x: 476, startPoint y: 133, endPoint x: 821, endPoint y: 122, distance: 344.9
click at [821, 122] on div "Зарета Здравствуйте! Интересует переезд и работа в Дубае . Скажите пожалуйста с…" at bounding box center [666, 144] width 525 height 86
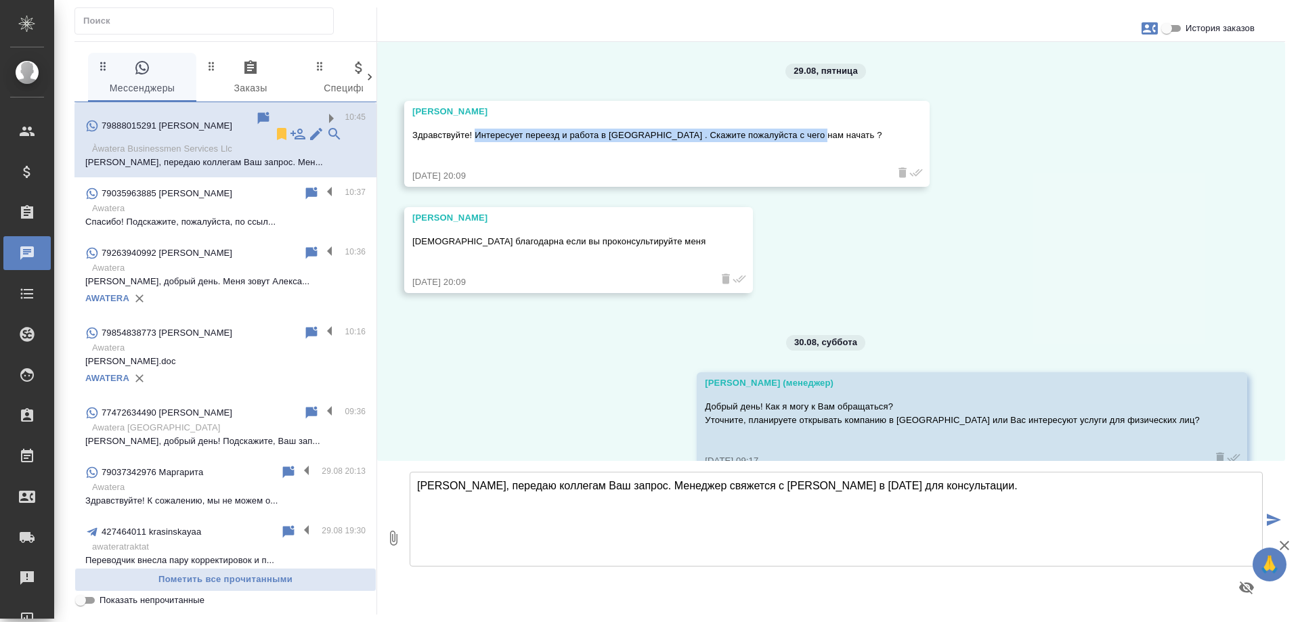
copy p "Интересует переезд и работа в Дубае . Скажите пожалуйста с чего нам начать ?"
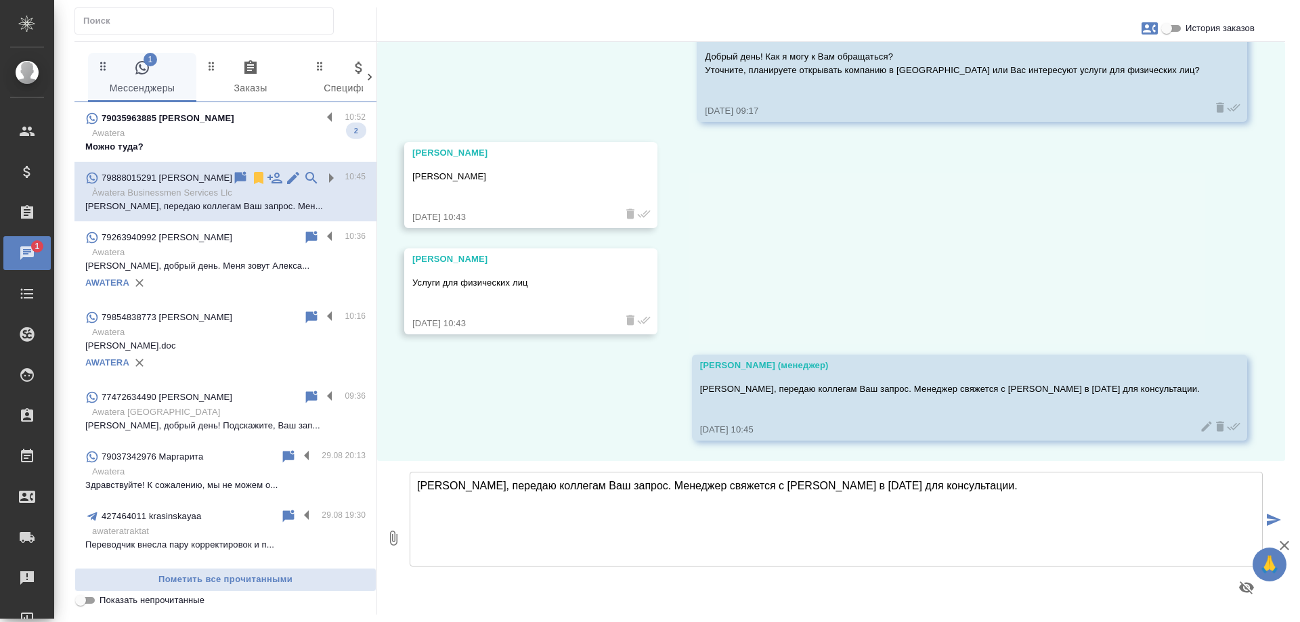
click at [260, 129] on p "Awatera" at bounding box center [229, 134] width 274 height 14
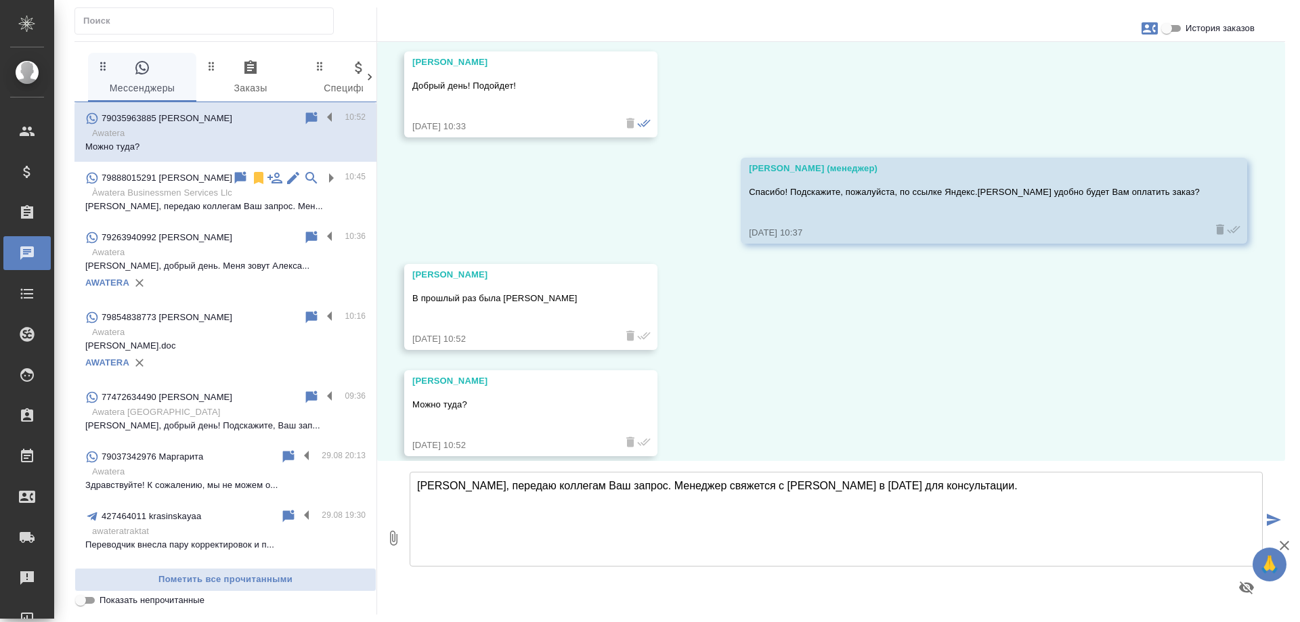
scroll to position [8015, 0]
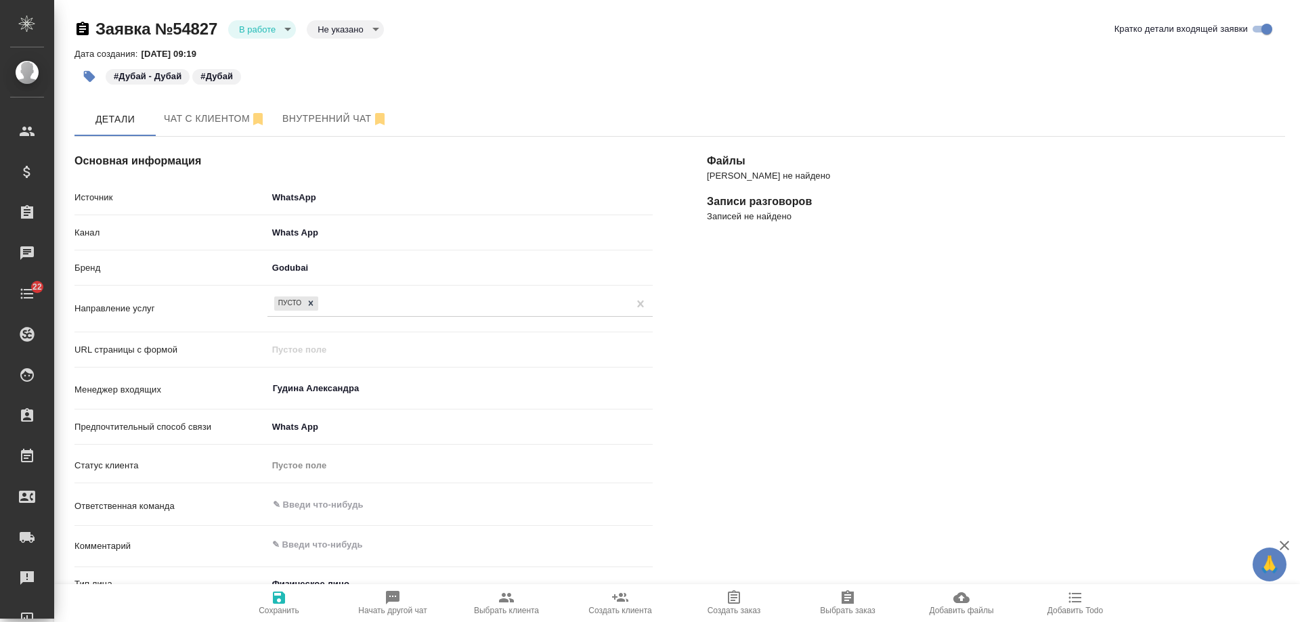
select select "RU"
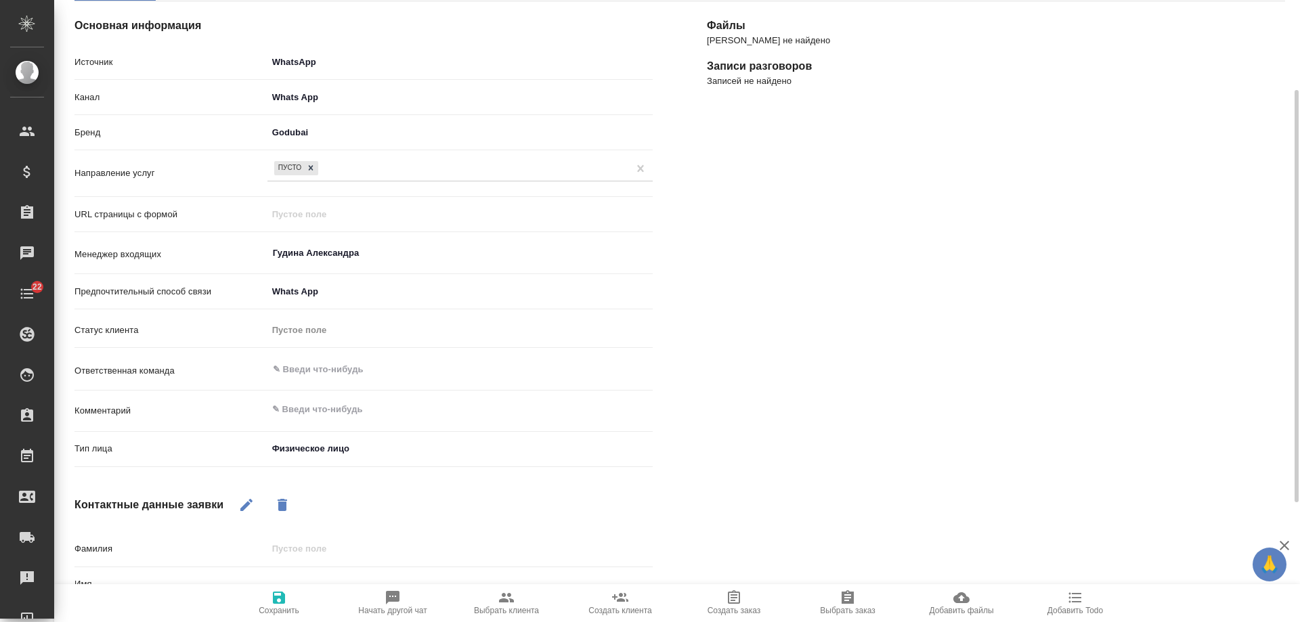
scroll to position [316, 0]
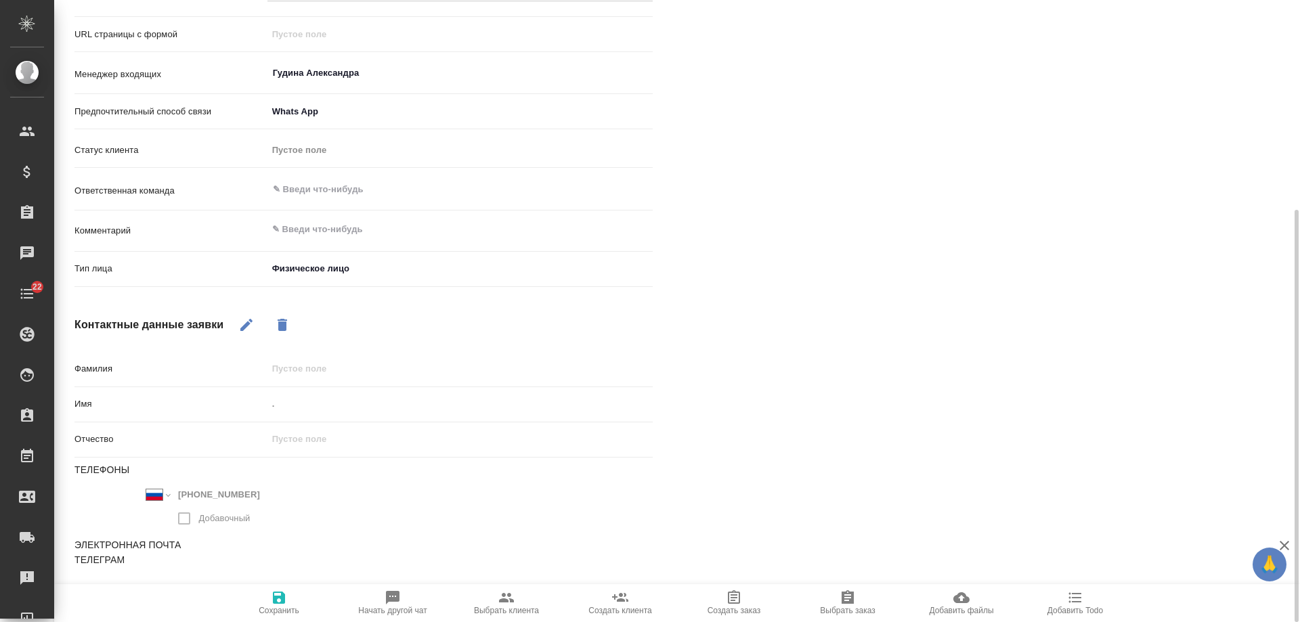
drag, startPoint x: 249, startPoint y: 319, endPoint x: 256, endPoint y: 342, distance: 24.2
click at [249, 320] on icon "button" at bounding box center [246, 325] width 16 height 16
drag, startPoint x: 220, startPoint y: 402, endPoint x: 203, endPoint y: 407, distance: 17.8
click at [200, 406] on div "Имя ." at bounding box center [363, 405] width 578 height 24
type input "Зарета"
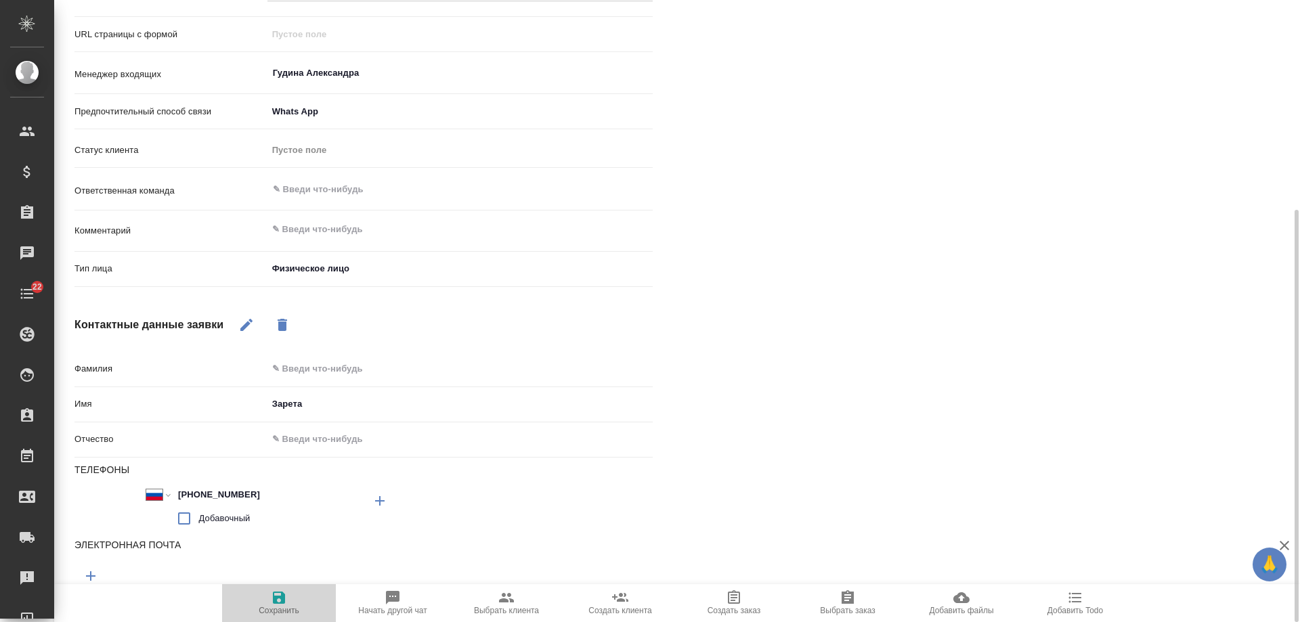
click at [284, 591] on icon "button" at bounding box center [279, 598] width 16 height 16
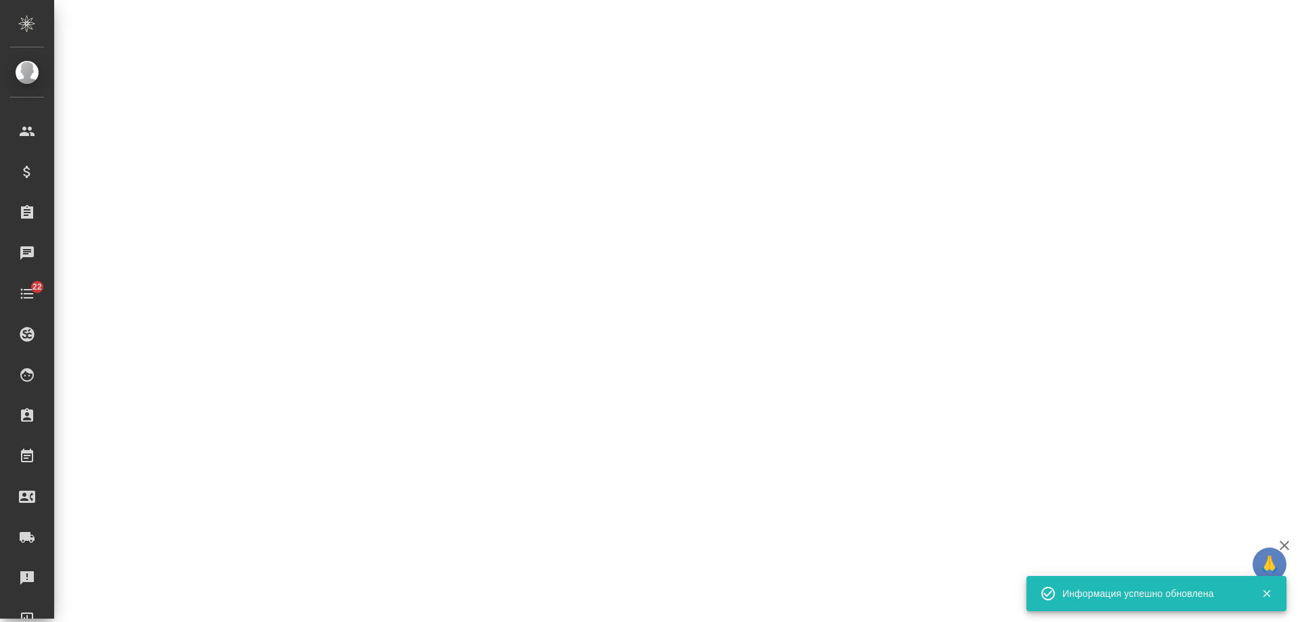
select select "RU"
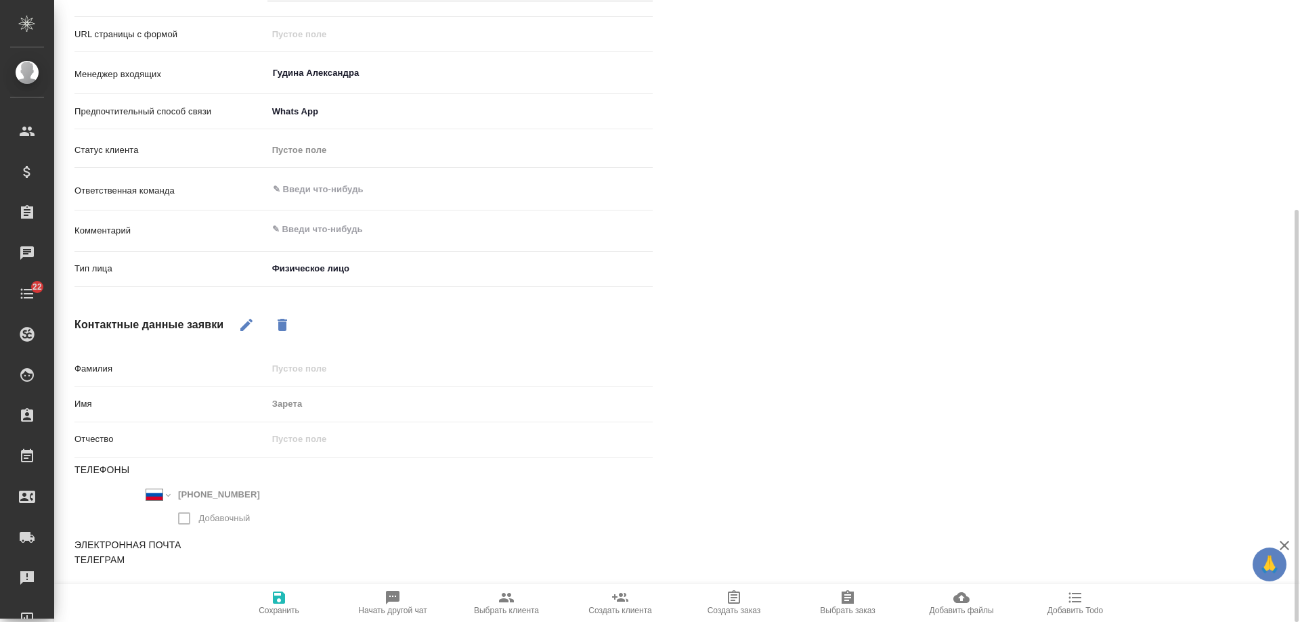
type textarea "x"
click at [322, 226] on textarea at bounding box center [459, 229] width 385 height 23
paste textarea "Интересует переезд и работа в Дубае . Скажите пожалуйста с чего нам начать ?"
type textarea "Интересует переезд и работа в Дубае . Скажите пожалуйста с чего нам начать ?"
type textarea "x"
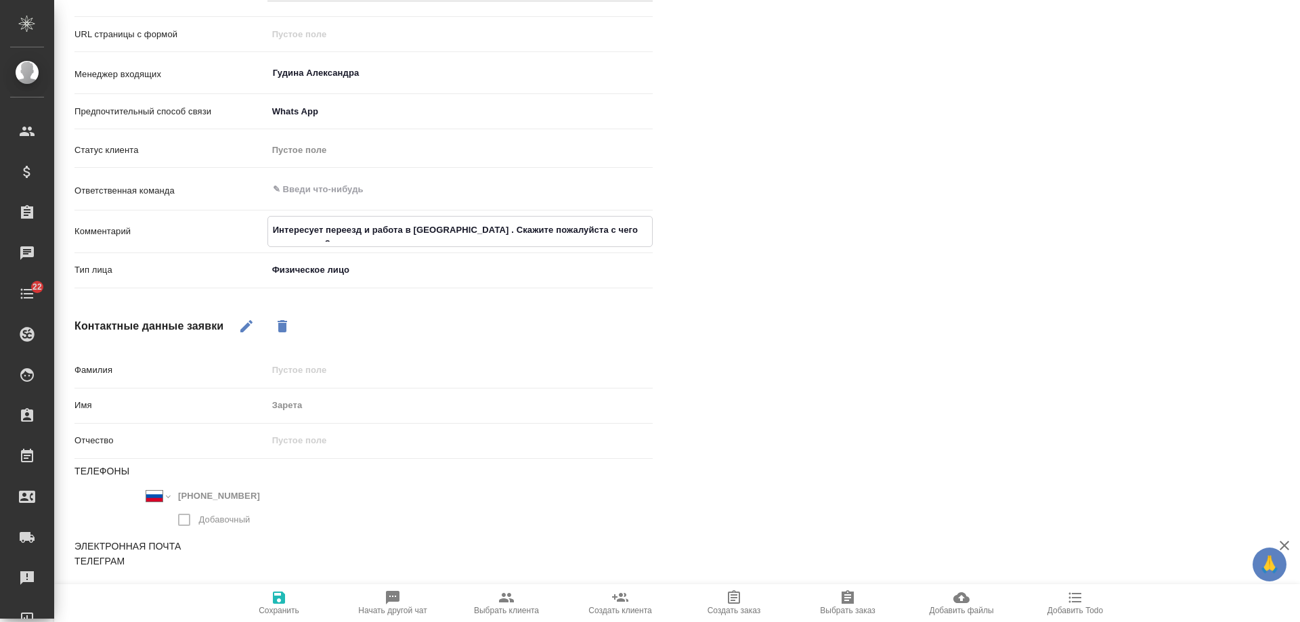
type textarea "Интересует переезд и работа в Дубае . Скажите пожалуйста с чего нам начать ?"
type textarea "x"
click at [275, 601] on icon "button" at bounding box center [279, 598] width 12 height 12
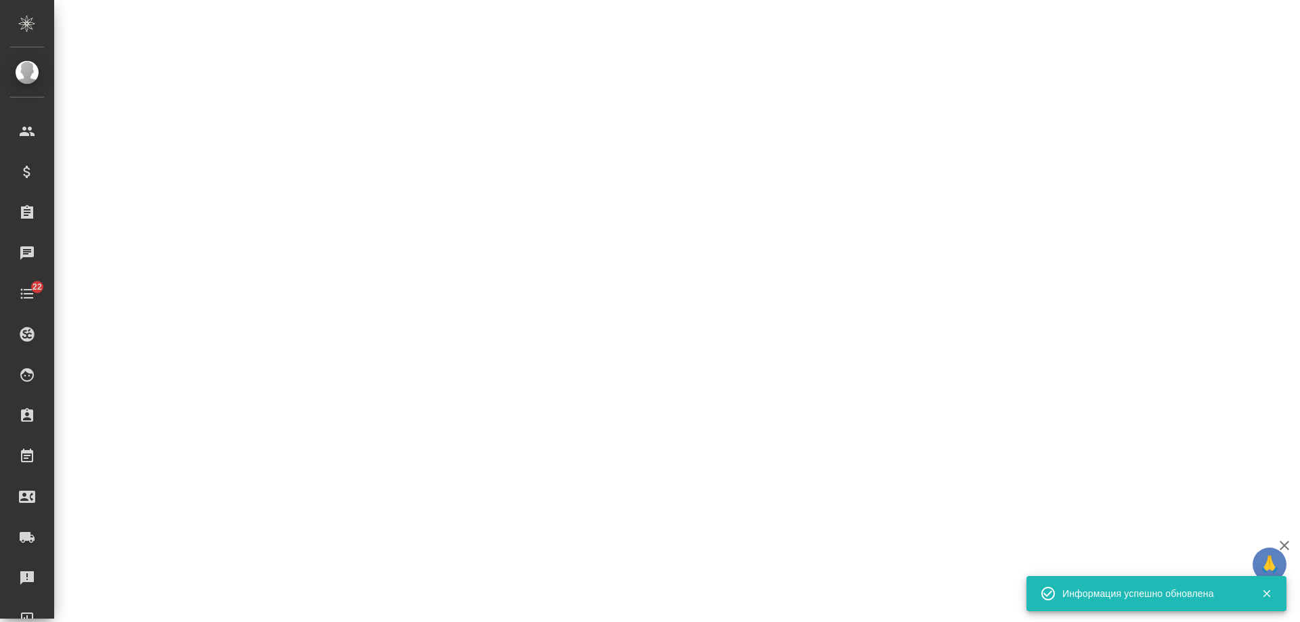
select select "RU"
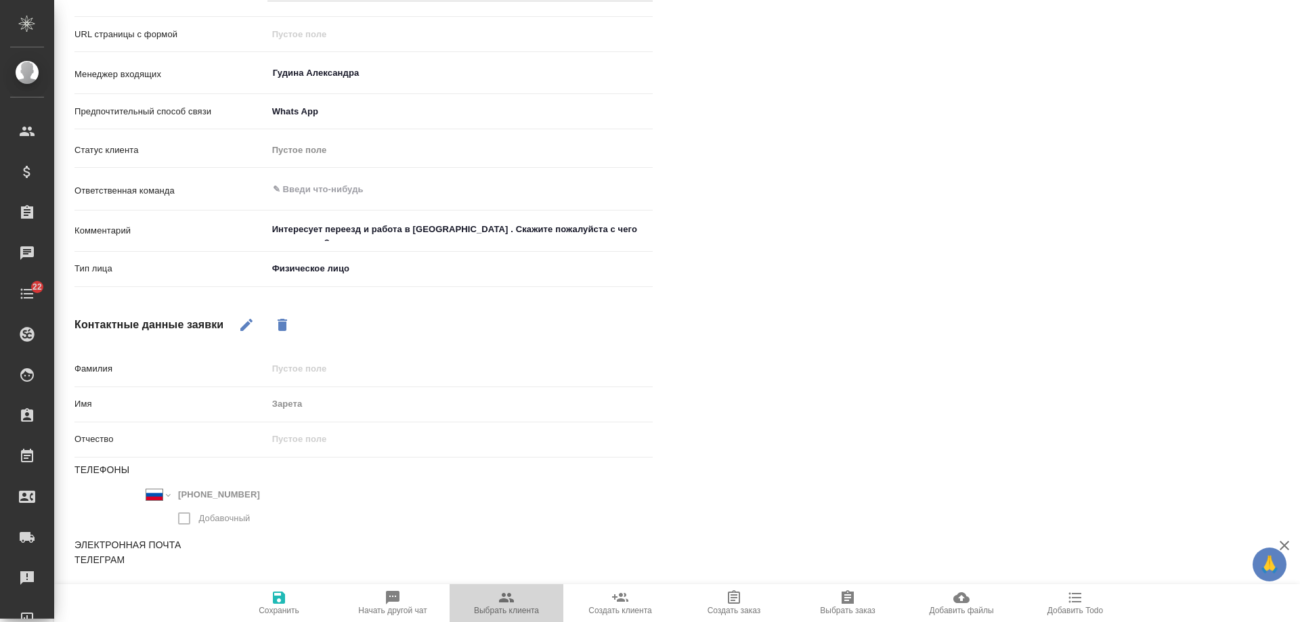
click at [511, 593] on icon "button" at bounding box center [506, 598] width 16 height 16
type textarea "x"
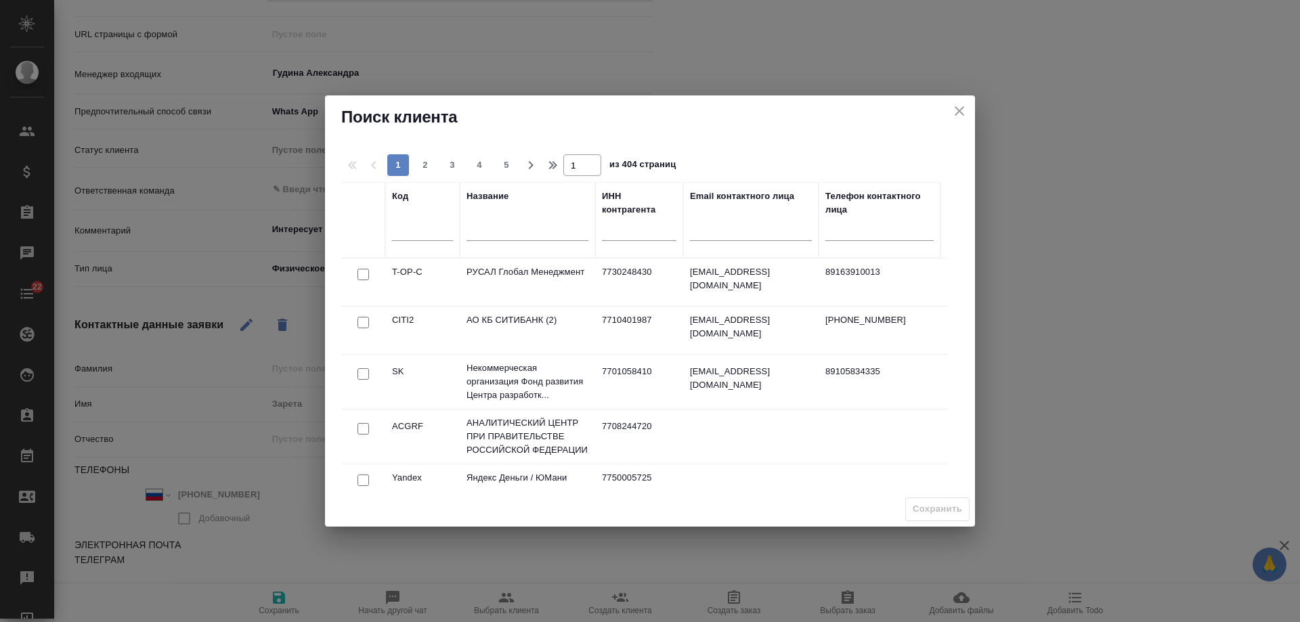
click at [560, 234] on input "text" at bounding box center [528, 231] width 122 height 17
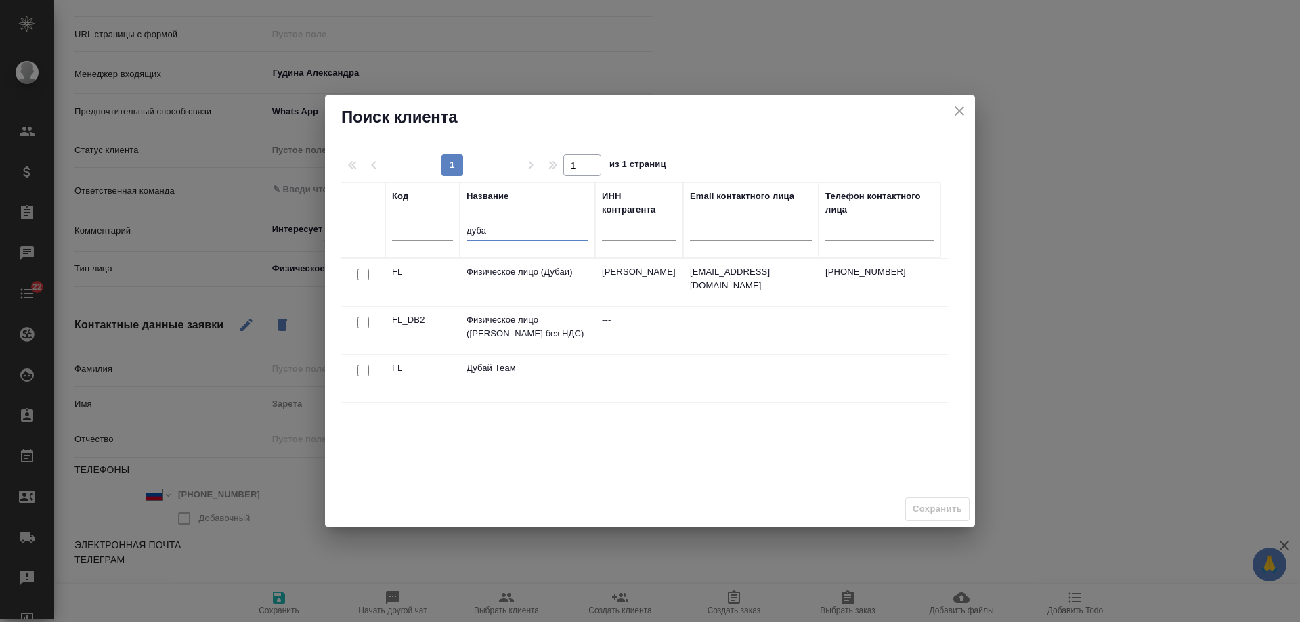
type input "дуба"
click at [361, 270] on input "checkbox" at bounding box center [364, 275] width 12 height 12
checkbox input "true"
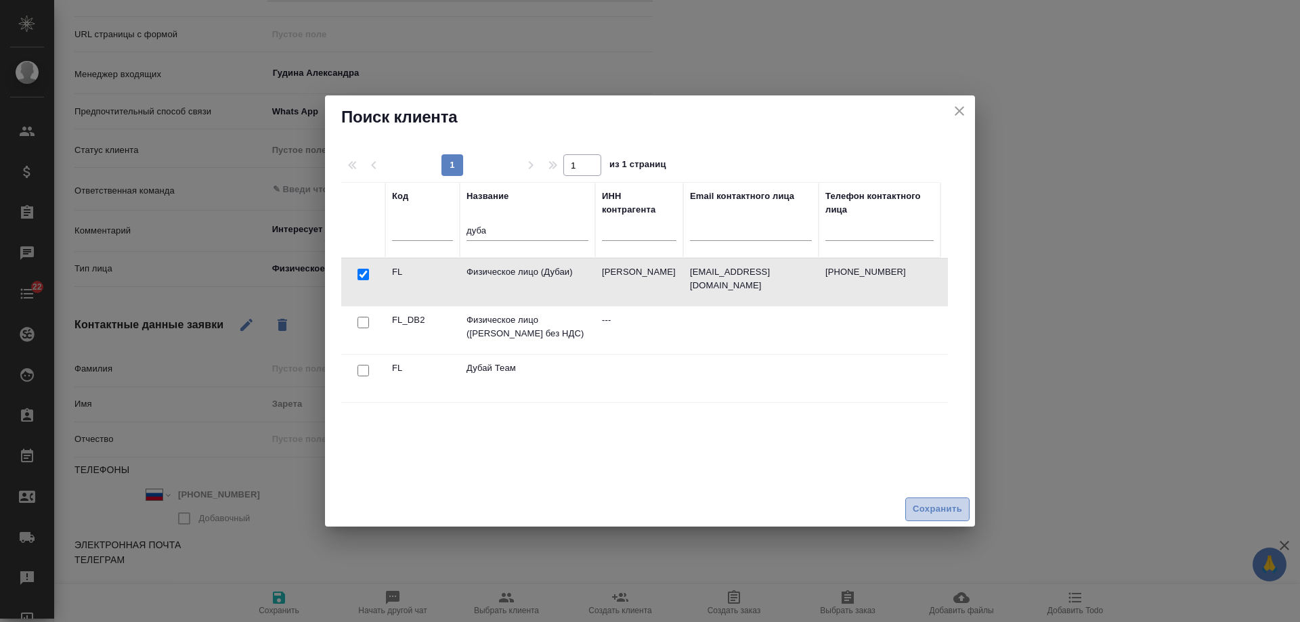
click at [937, 506] on span "Сохранить" at bounding box center [937, 510] width 49 height 16
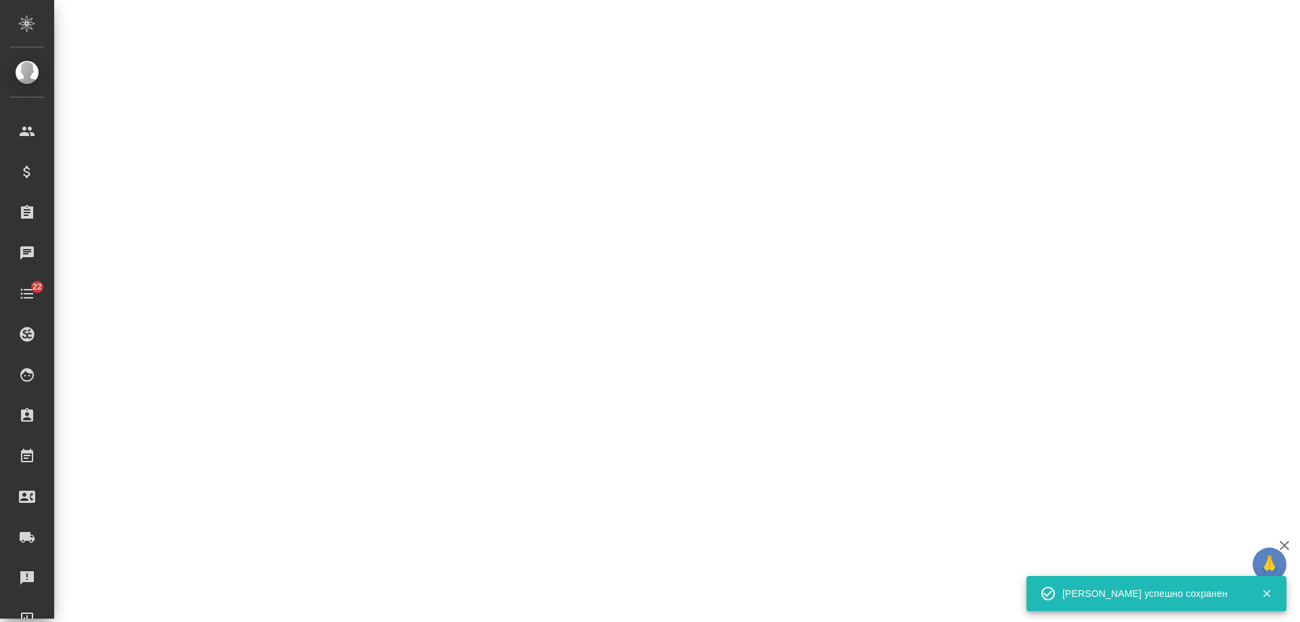
select select "RU"
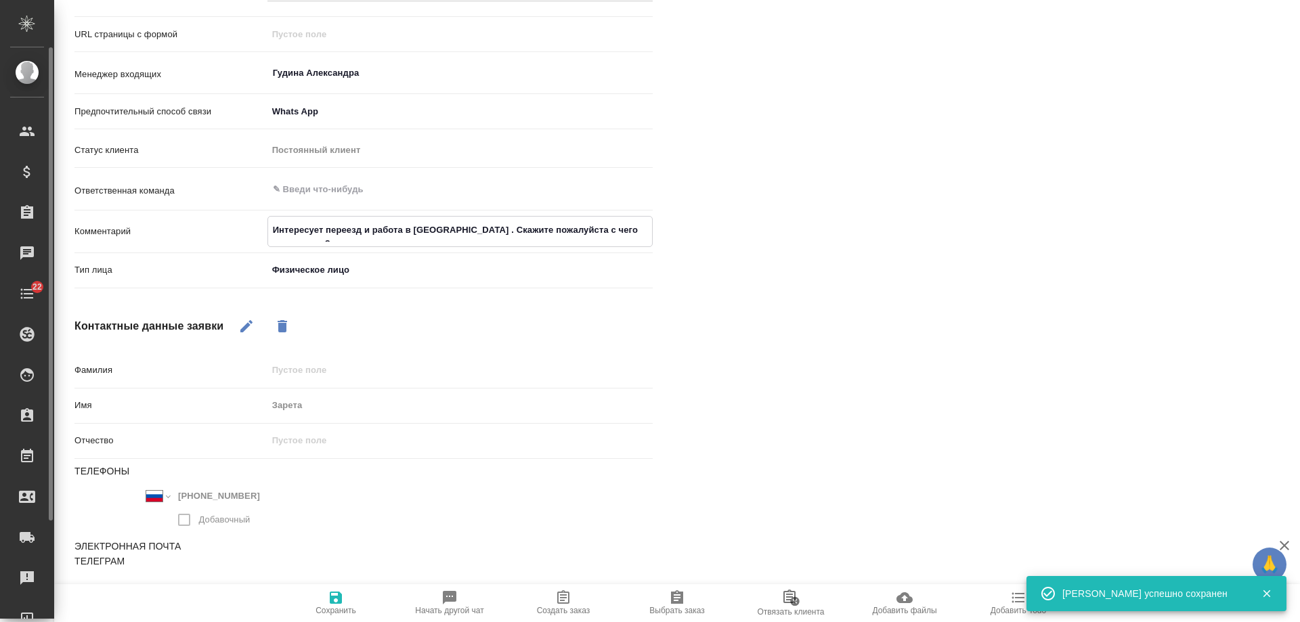
drag, startPoint x: 641, startPoint y: 232, endPoint x: 0, endPoint y: 226, distance: 641.3
click at [0, 226] on div ".cls-1 fill:#fff; AWATERA Gudina Alexandra Клиенты Спецификации Заказы 0 Чаты 2…" at bounding box center [650, 311] width 1300 height 622
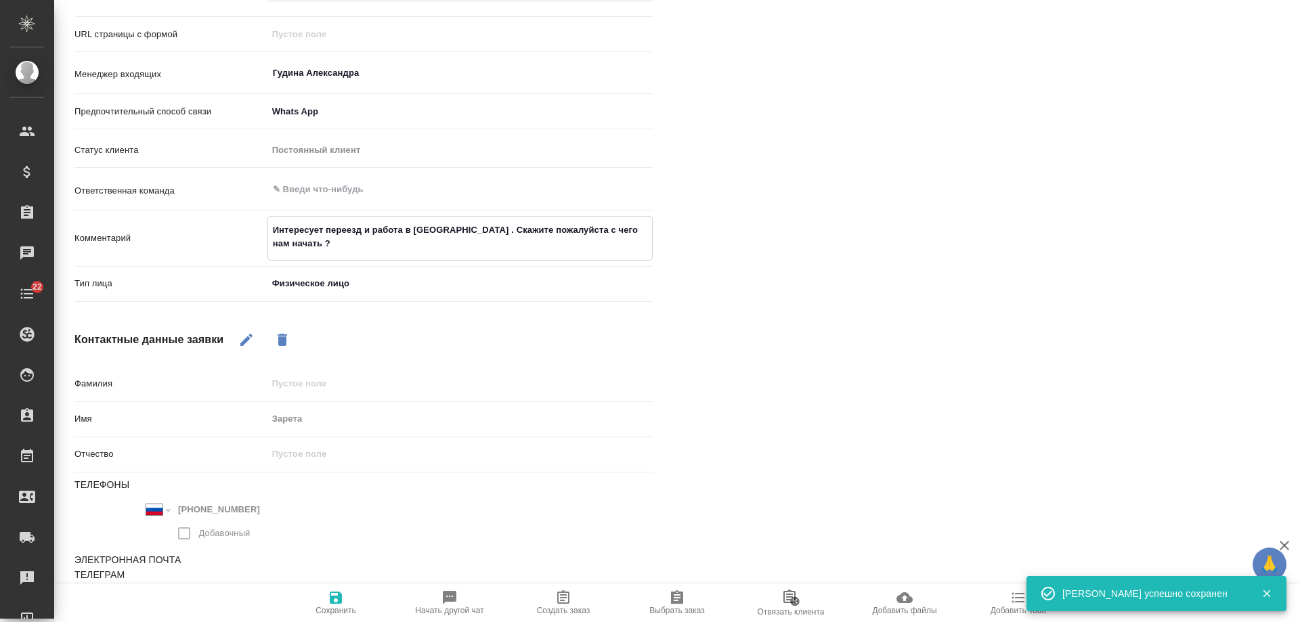
click at [578, 598] on span "Создать заказ" at bounding box center [564, 603] width 98 height 26
type textarea "x"
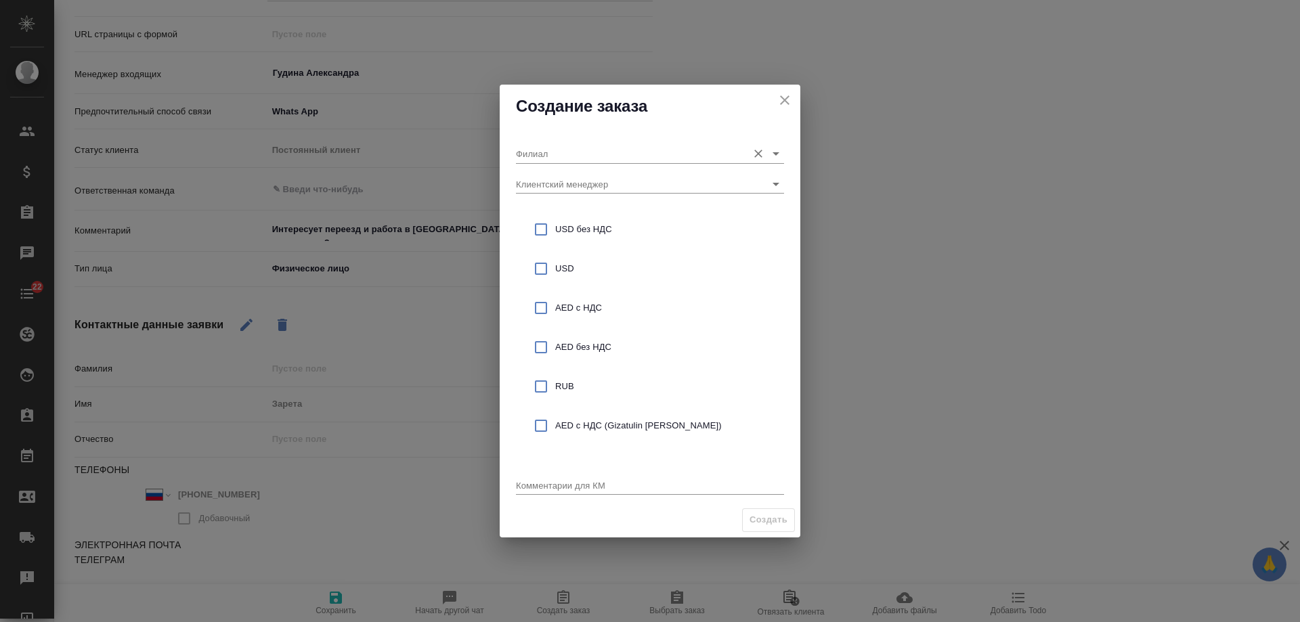
click at [572, 149] on input "Филиал" at bounding box center [628, 153] width 225 height 18
drag, startPoint x: 591, startPoint y: 171, endPoint x: 637, endPoint y: 271, distance: 110.0
click at [591, 172] on li "Дубай" at bounding box center [650, 182] width 268 height 24
type input "Дубай"
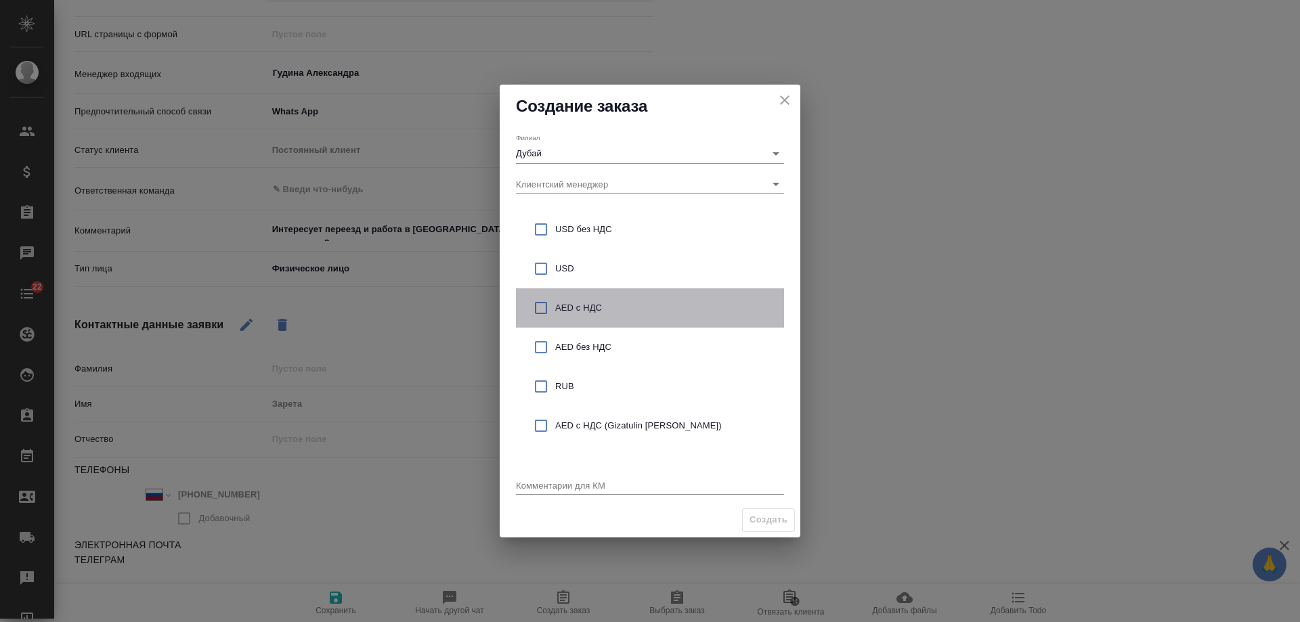
click at [595, 307] on span "AED с НДС" at bounding box center [664, 308] width 218 height 14
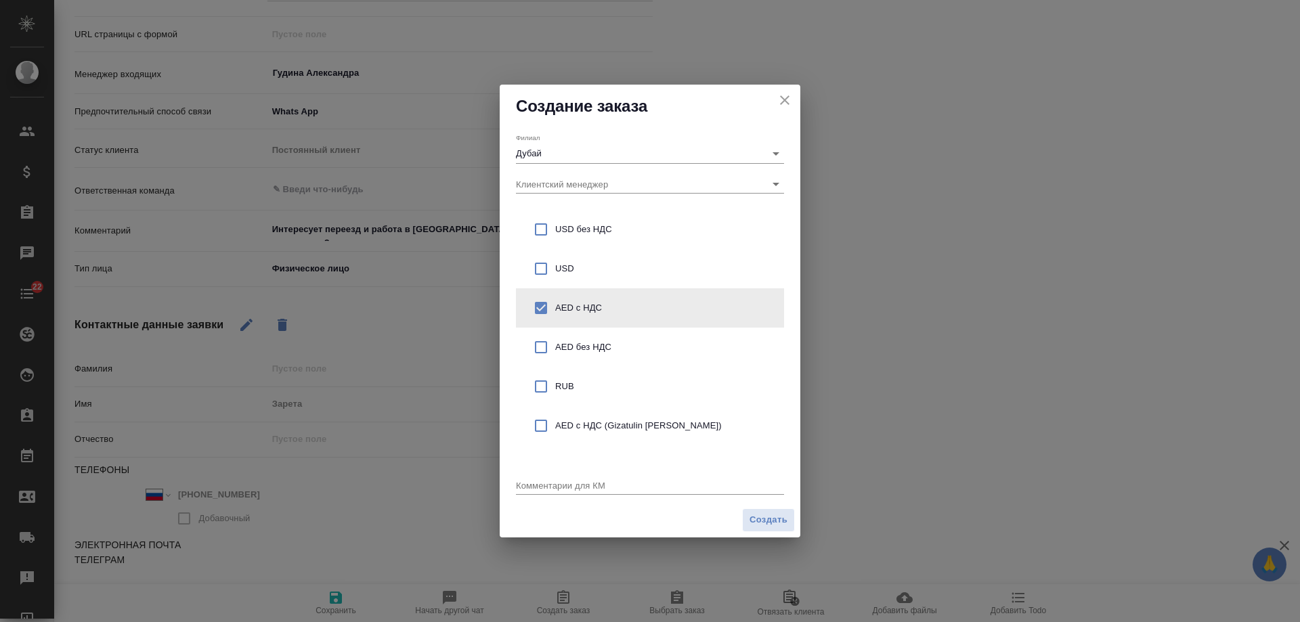
click at [603, 312] on span "AED с НДС" at bounding box center [664, 308] width 218 height 14
click at [542, 303] on input "checkbox" at bounding box center [541, 308] width 28 height 28
checkbox input "true"
type textarea "x"
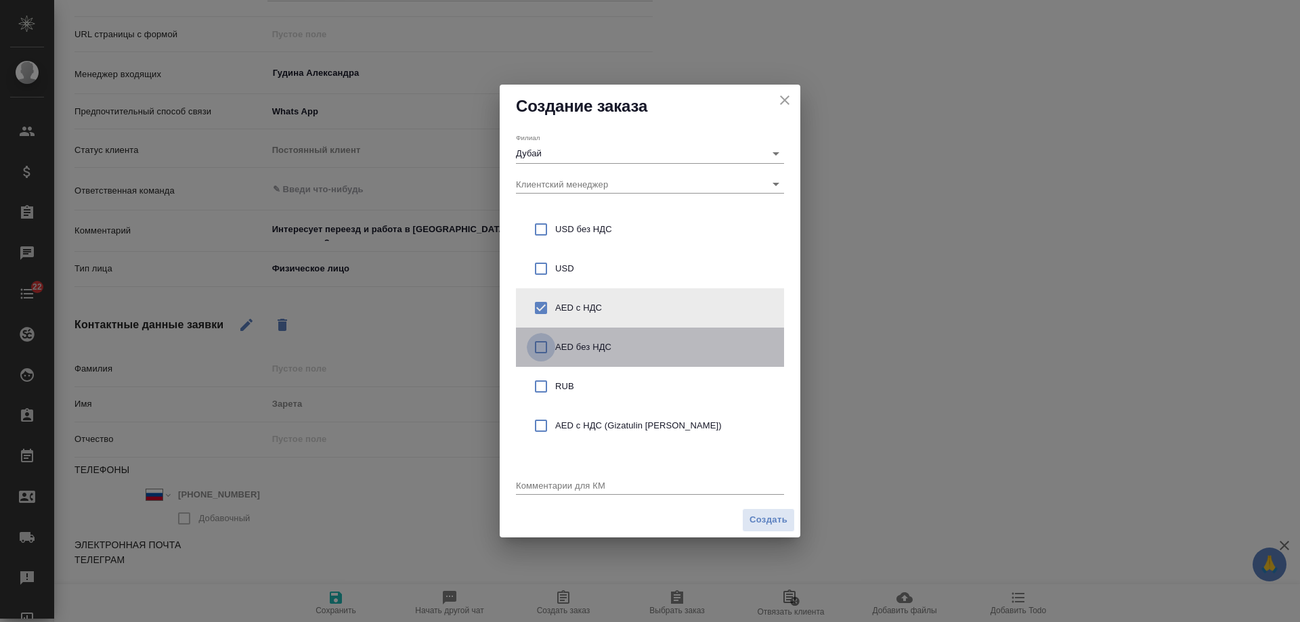
click at [539, 345] on input "checkbox" at bounding box center [541, 347] width 28 height 28
checkbox input "true"
checkbox input "false"
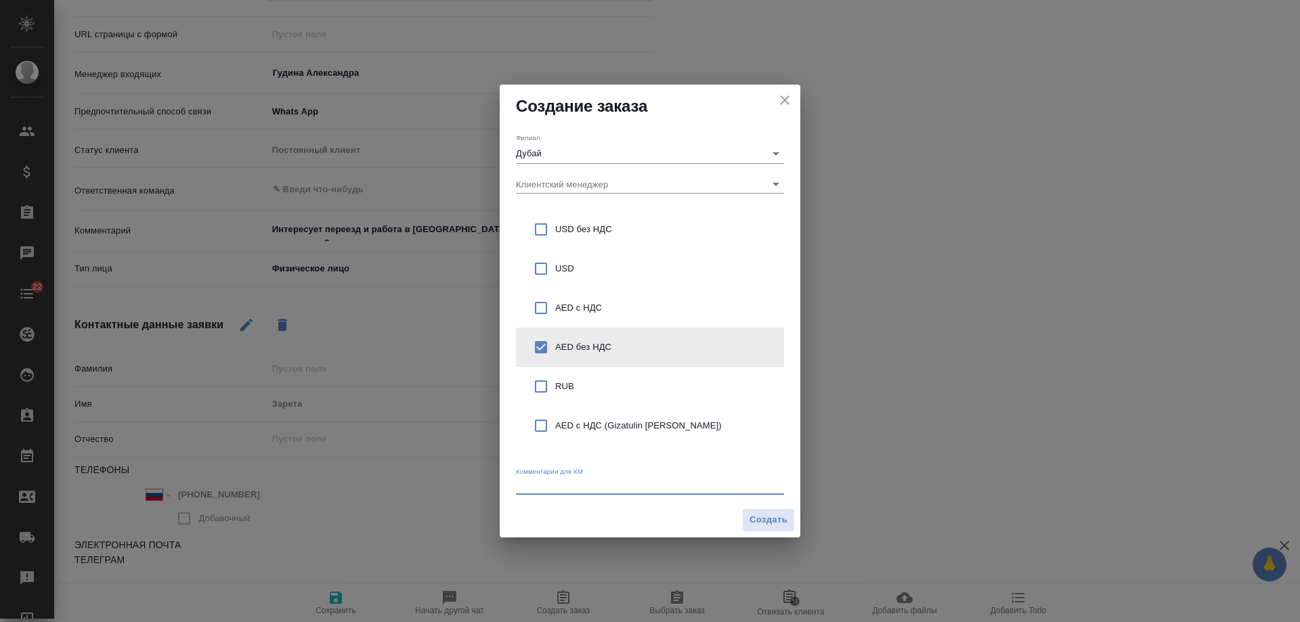
click at [582, 488] on textarea at bounding box center [650, 485] width 268 height 10
paste textarea "Интересует переезд и работа в Дубае . Скажите пожалуйста с чего нам начать ?"
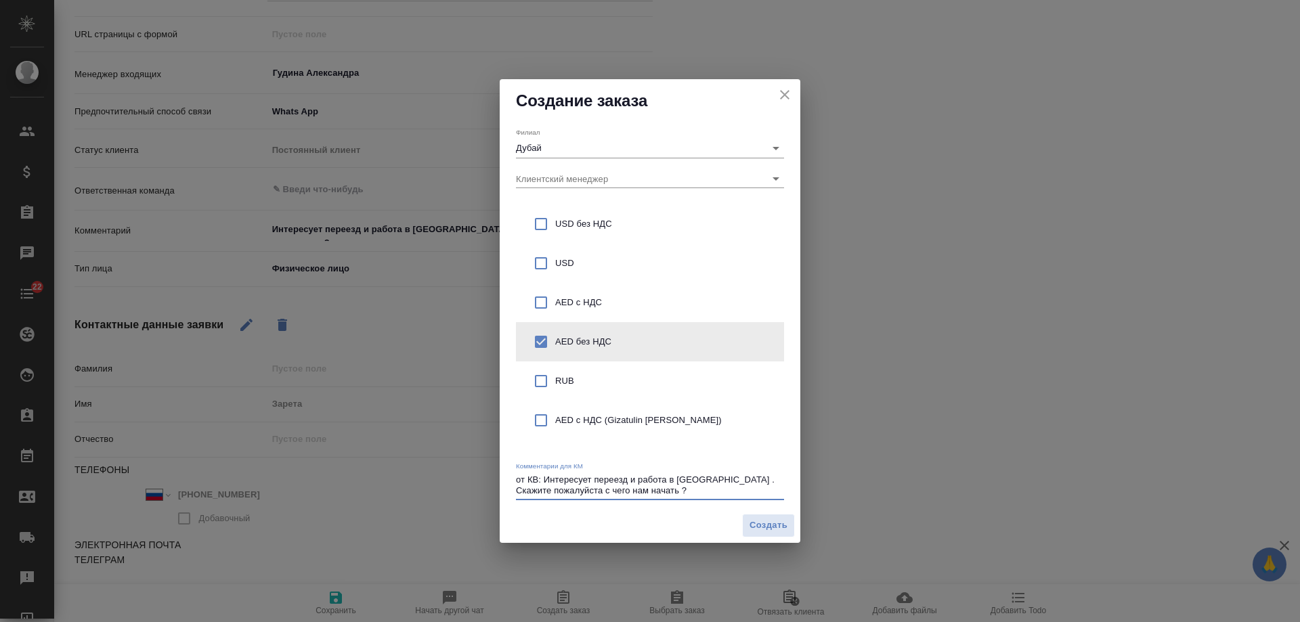
type textarea "от КВ: Интересует переезд и работа в Дубае . Скажите пожалуйста с чего нам нача…"
type textarea "x"
click at [704, 482] on textarea "от КВ: Интересует переезд и работа в Дубае . Скажите пожалуйста с чего нам нача…" at bounding box center [650, 485] width 268 height 21
click at [743, 488] on textarea "от КВ: Интересует переезд и работа в Дубае. Скажите пожалуйста с чего нам начат…" at bounding box center [650, 485] width 268 height 21
type textarea "от КВ: Интересует переезд и работа в Дубае. Скажите пожалуйста с чего нам начат…"
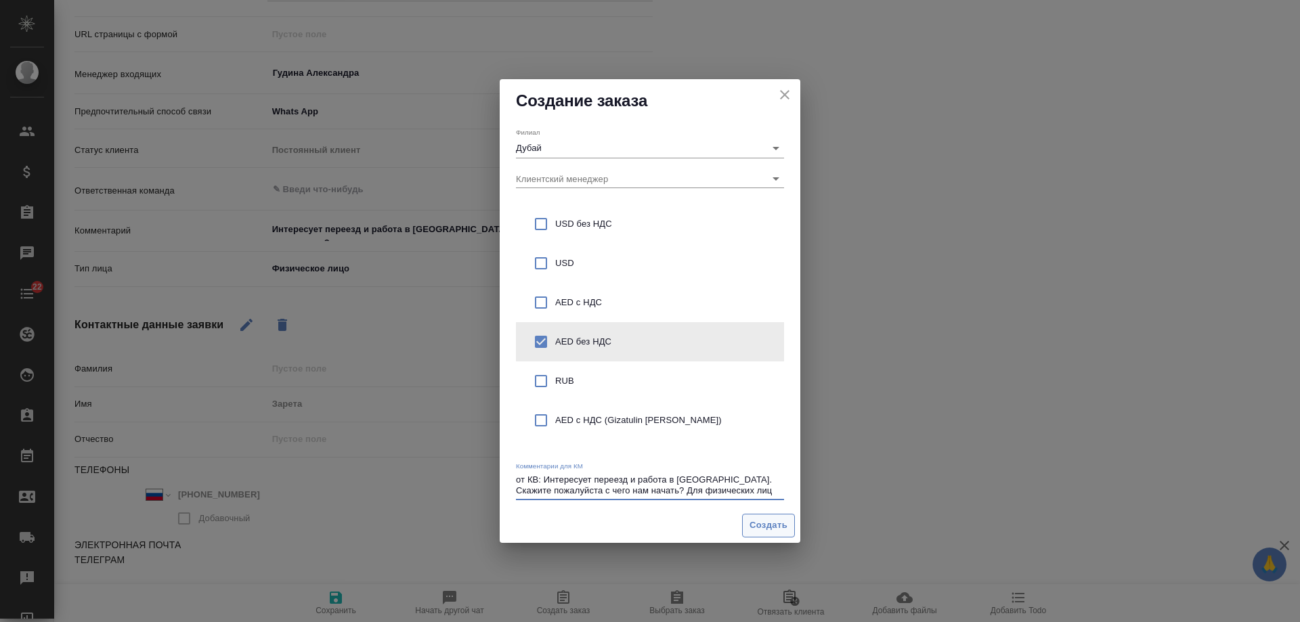
click at [766, 527] on span "Создать" at bounding box center [769, 526] width 38 height 16
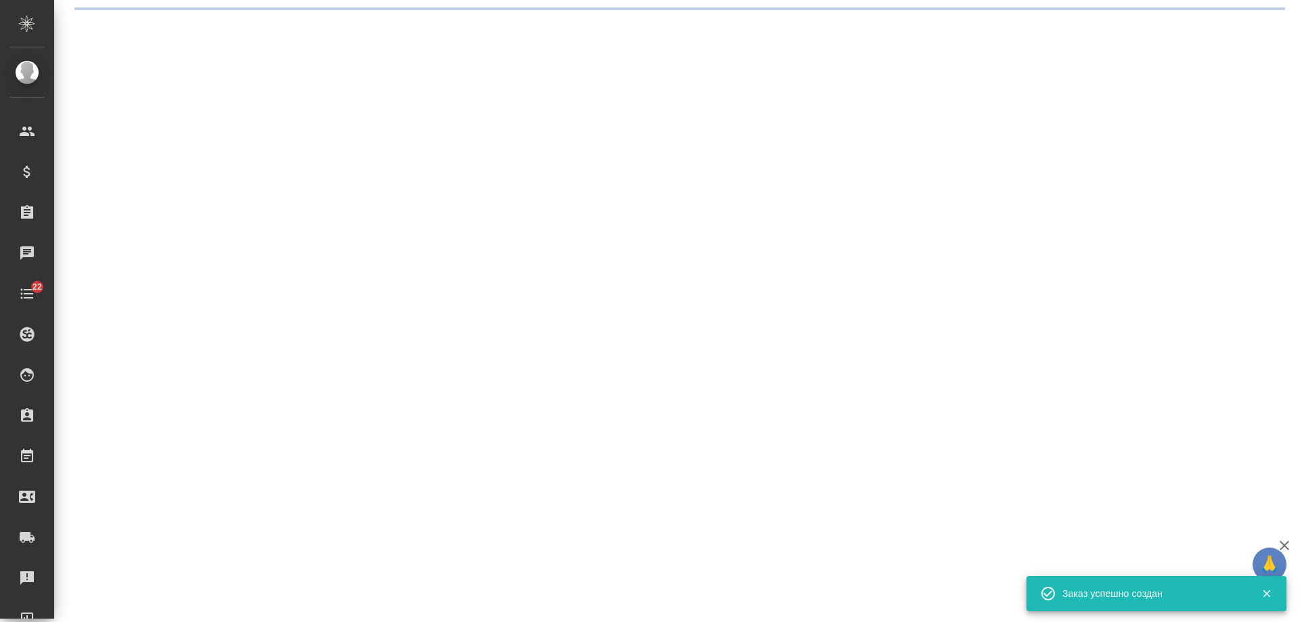
select select "RU"
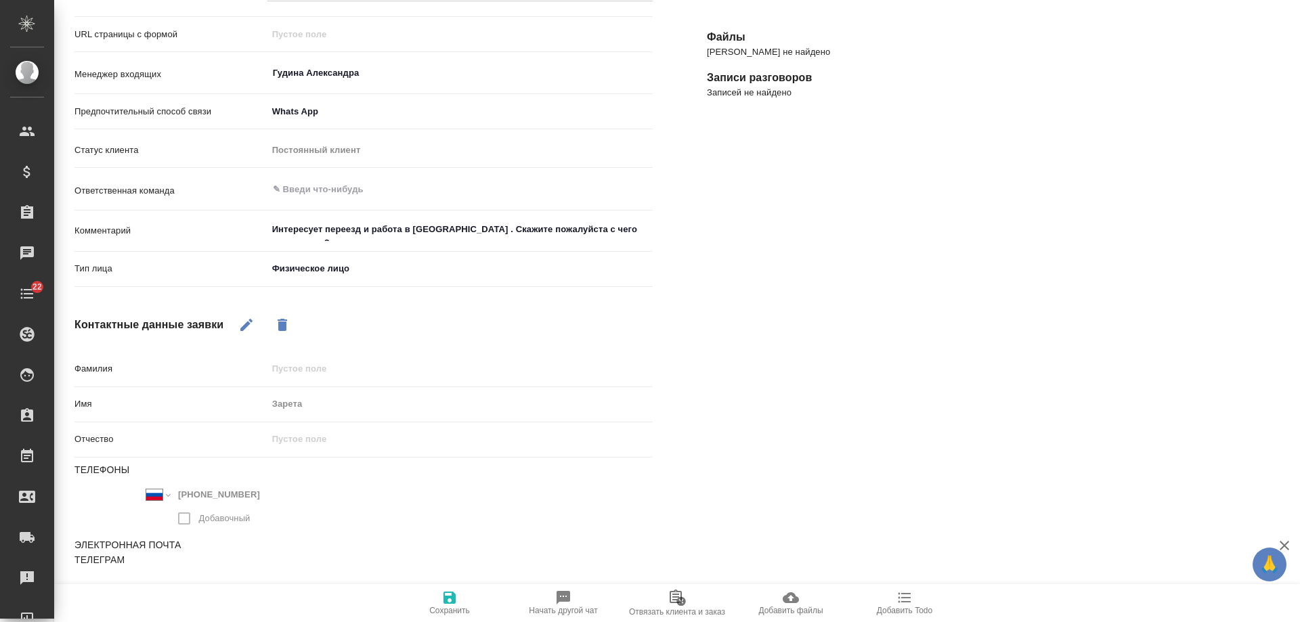
scroll to position [0, 0]
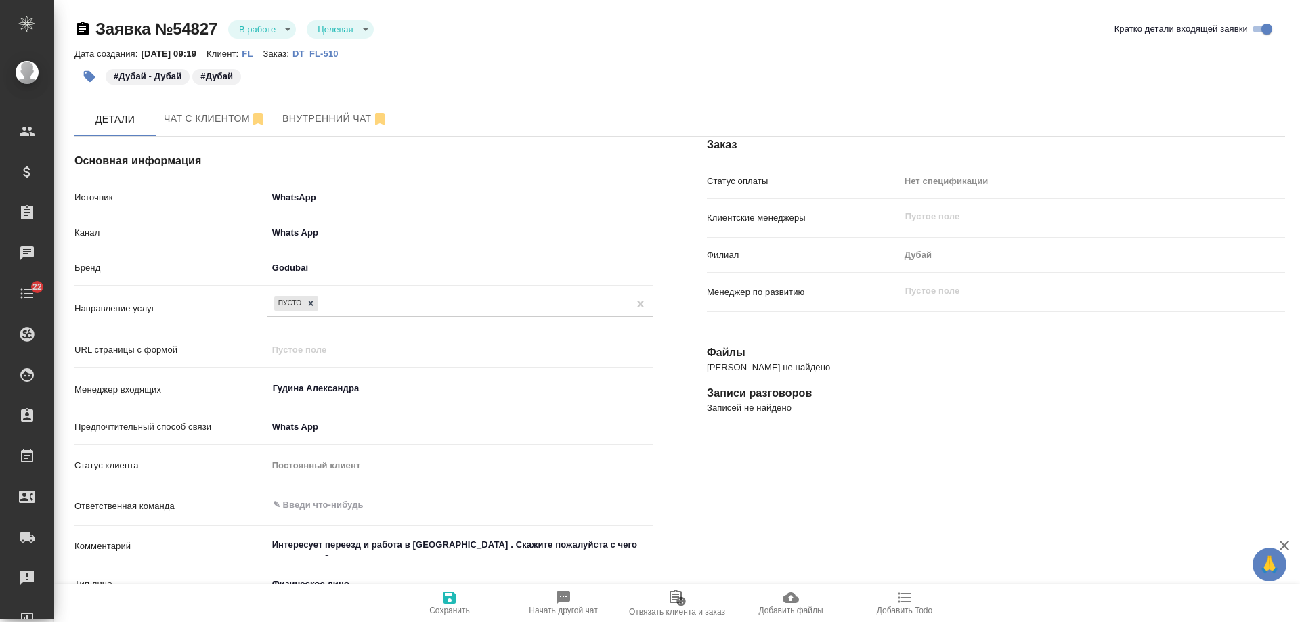
type textarea "x"
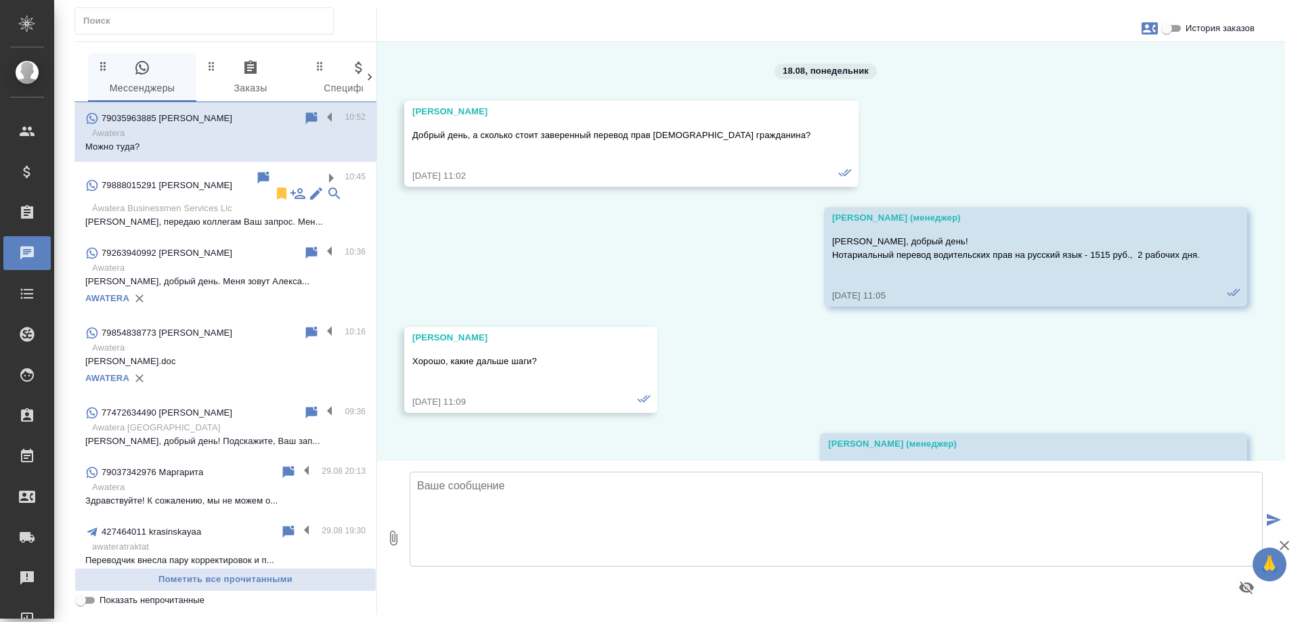
scroll to position [8015, 0]
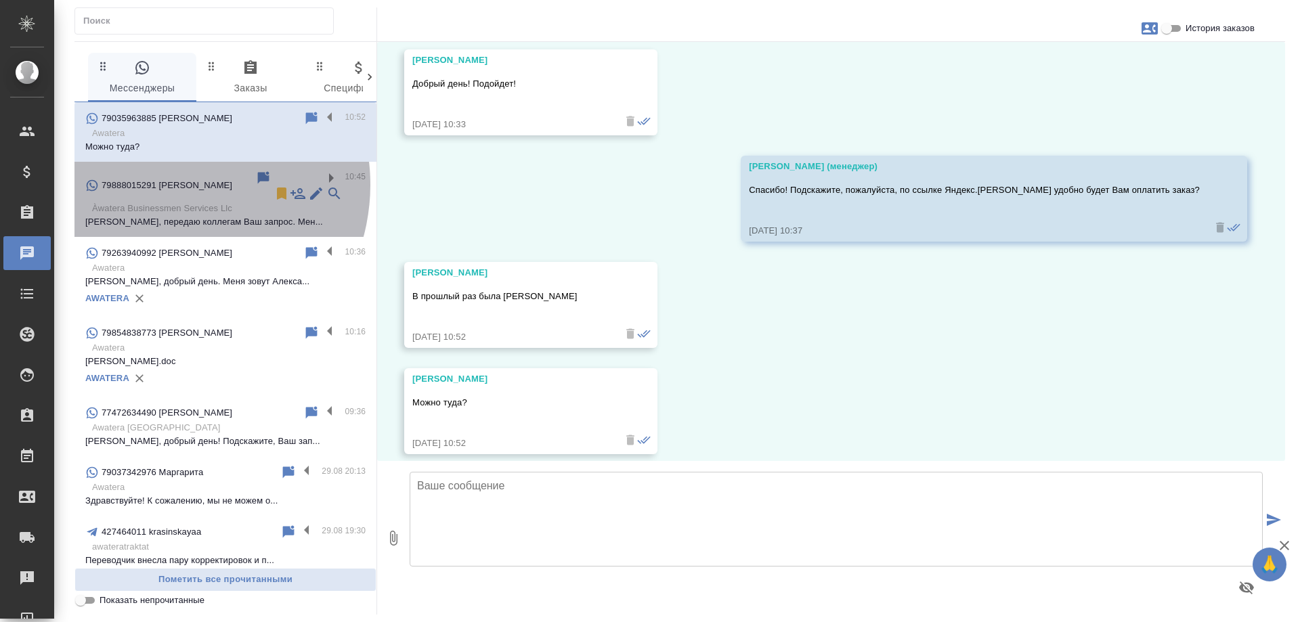
click at [169, 185] on div "79888015291 [PERSON_NAME]" at bounding box center [170, 186] width 170 height 32
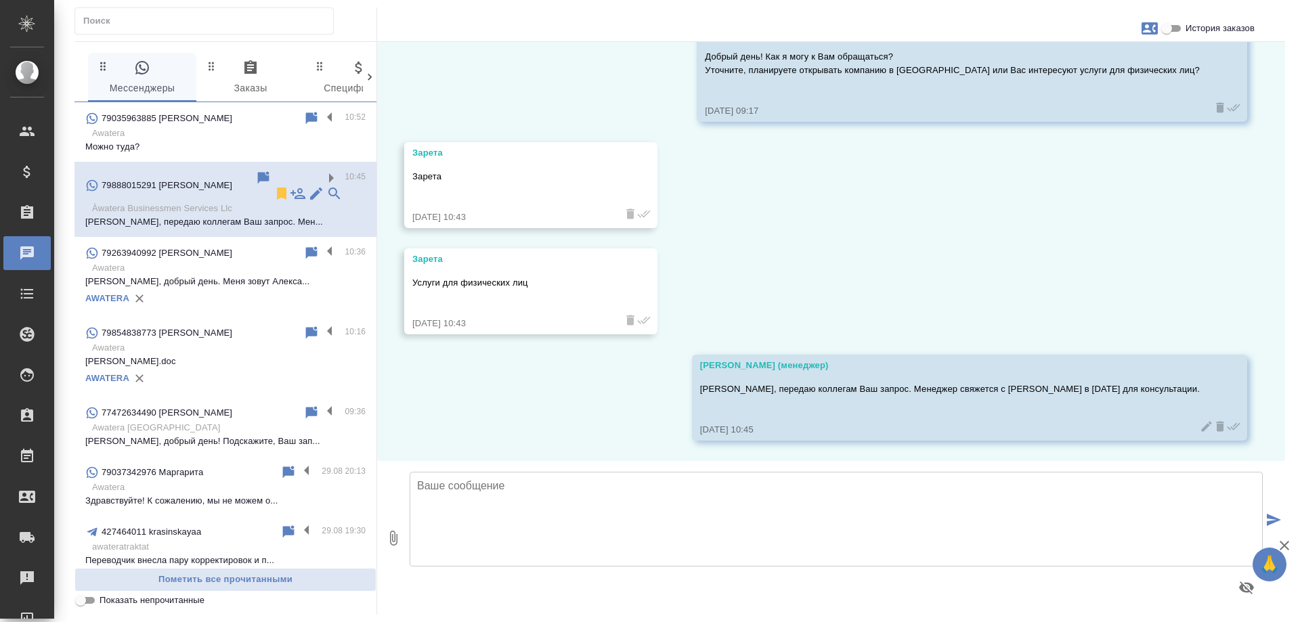
scroll to position [350, 0]
drag, startPoint x: 432, startPoint y: 279, endPoint x: 411, endPoint y: 280, distance: 21.0
click at [411, 280] on div "[PERSON_NAME] Услуги для физических лиц [DATE] 10:43" at bounding box center [530, 292] width 253 height 86
copy p "Услуги для физических лиц"
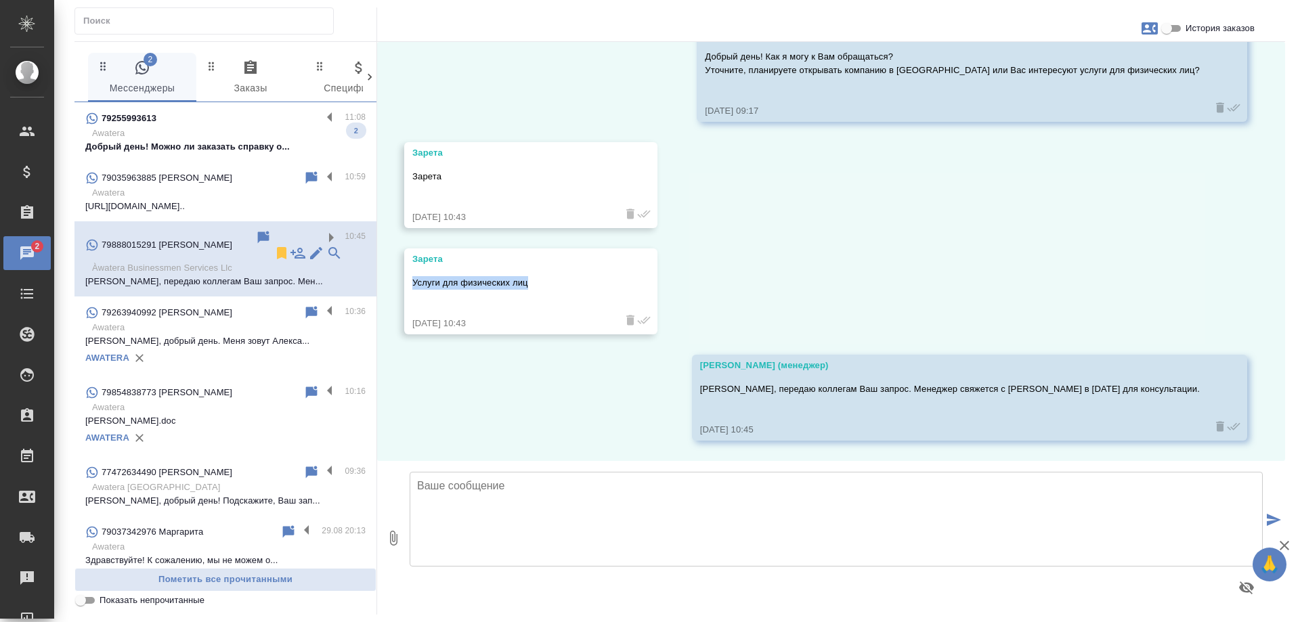
click at [244, 129] on p "Awatera" at bounding box center [229, 134] width 274 height 14
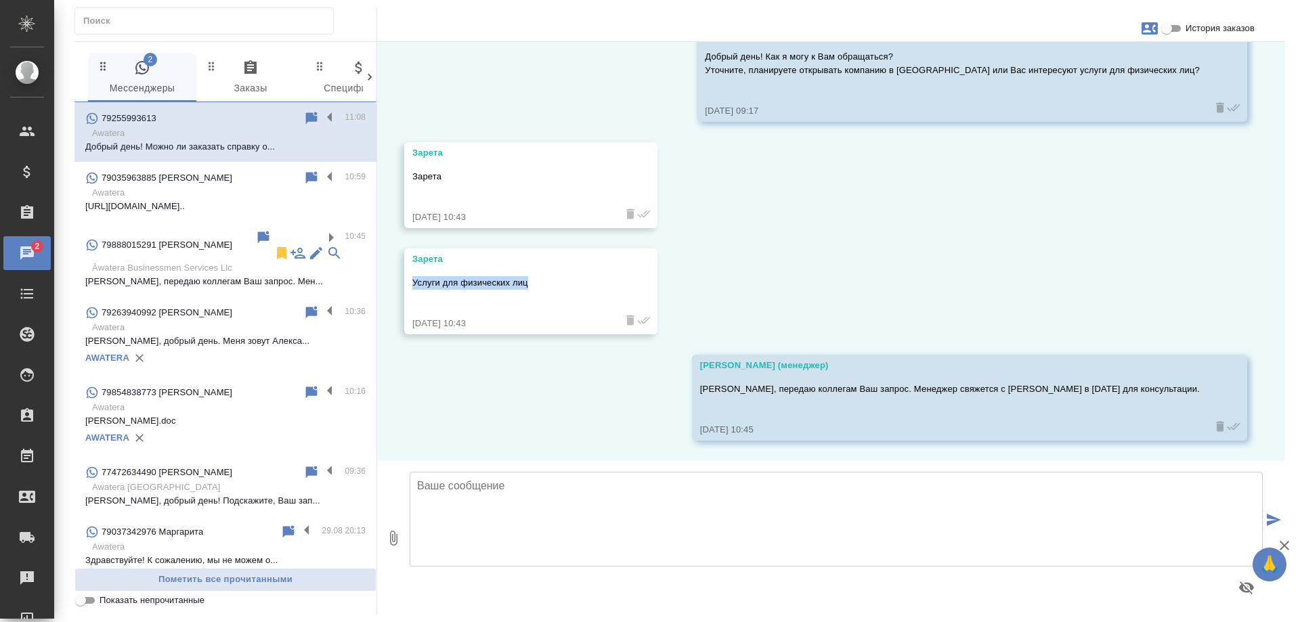
scroll to position [0, 0]
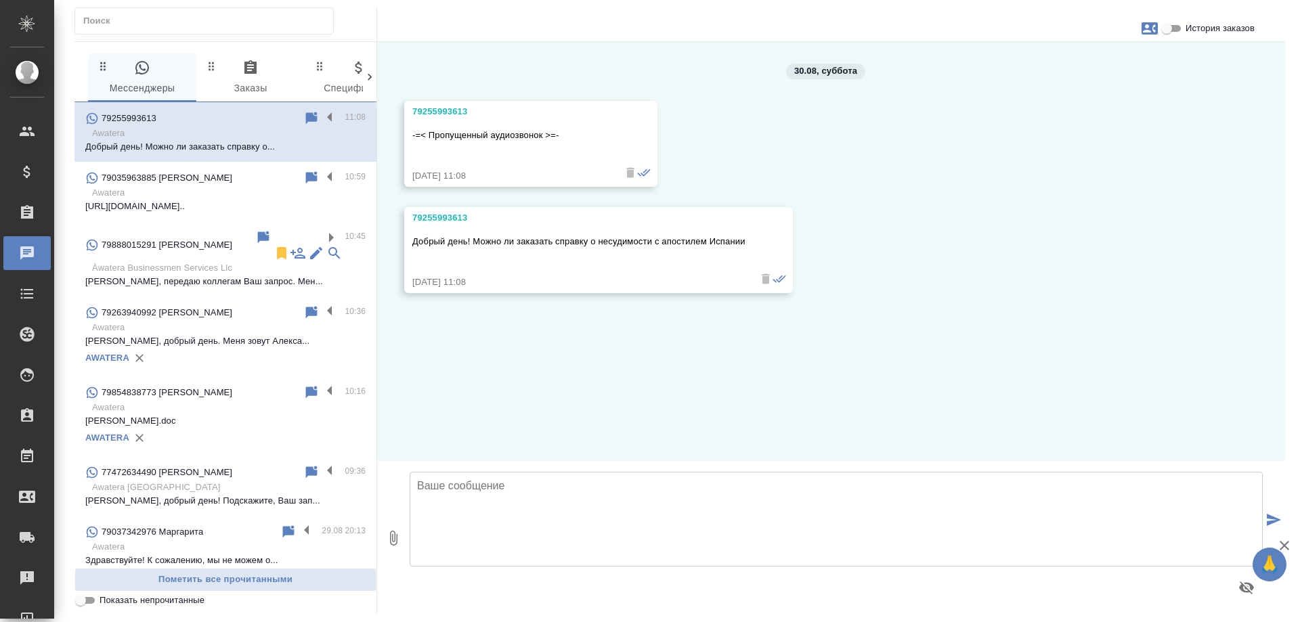
click at [740, 500] on textarea at bounding box center [836, 519] width 853 height 95
type textarea "Добрый день! Как я могу к Вам обратиться?"
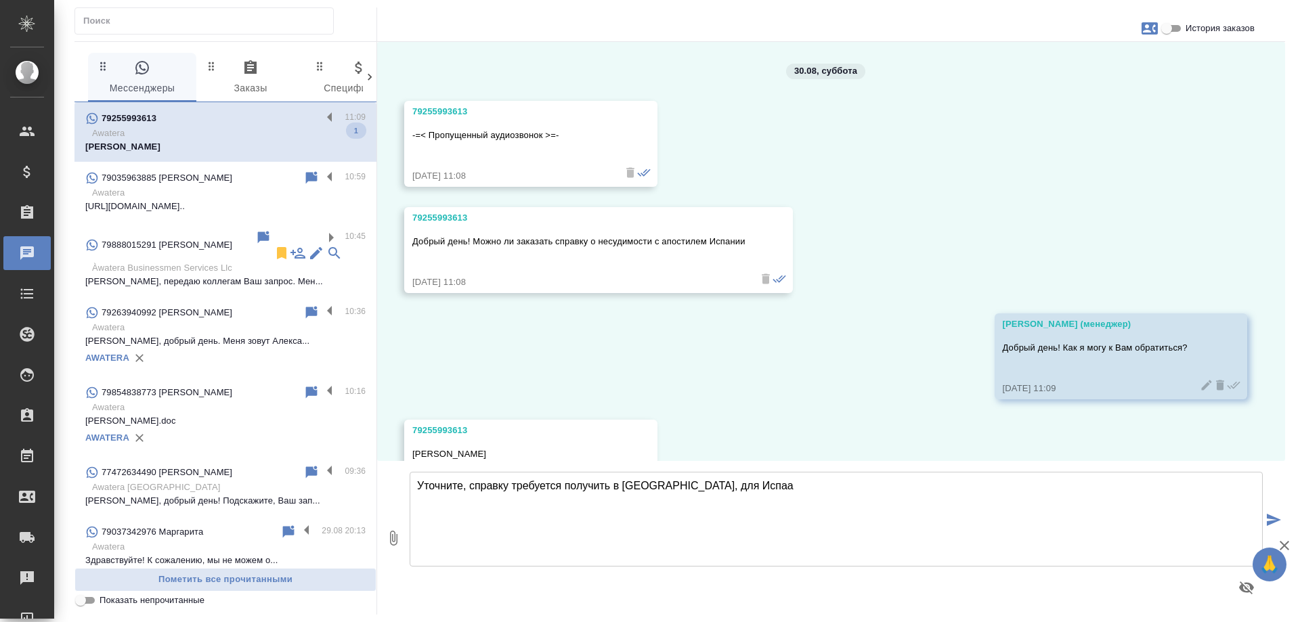
scroll to position [65, 0]
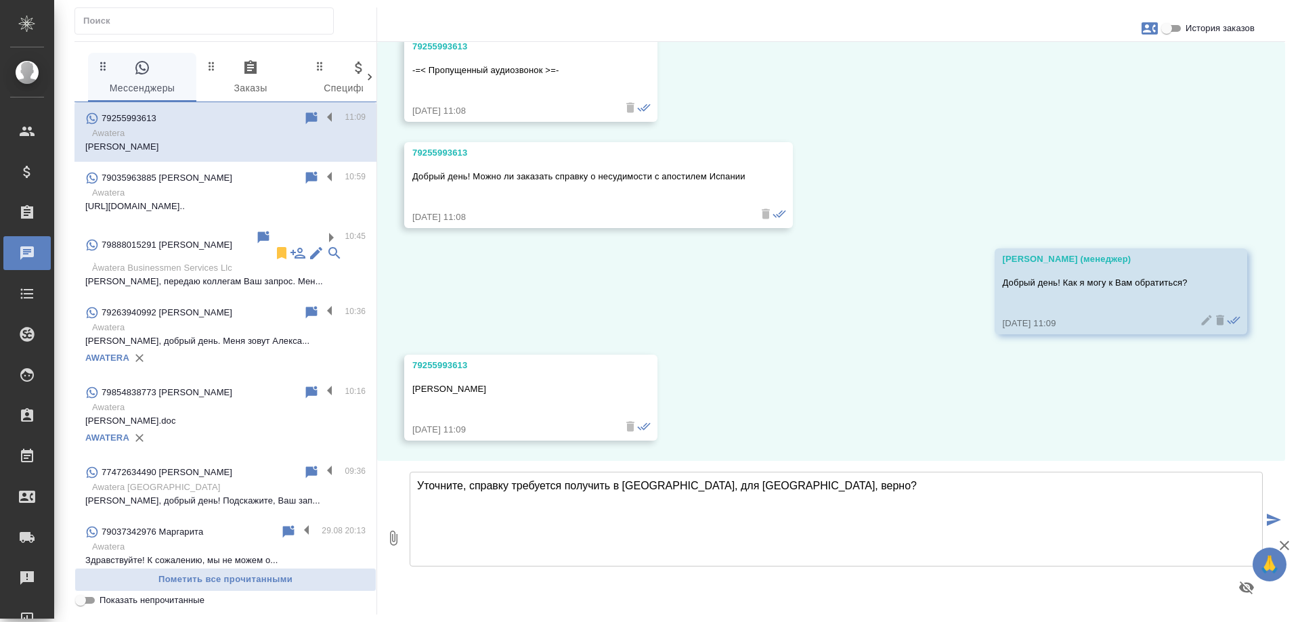
click at [419, 485] on textarea "Уточните, справку требуется получить в России, для Испании, верно?" at bounding box center [836, 519] width 853 height 95
click at [853, 484] on textarea "Аркадий, уточните, справку требуется получить в России, для Испании, верно?" at bounding box center [836, 519] width 853 height 95
type textarea "Аркадий, уточните, справку требуется получить в России, для Испании, верно?"
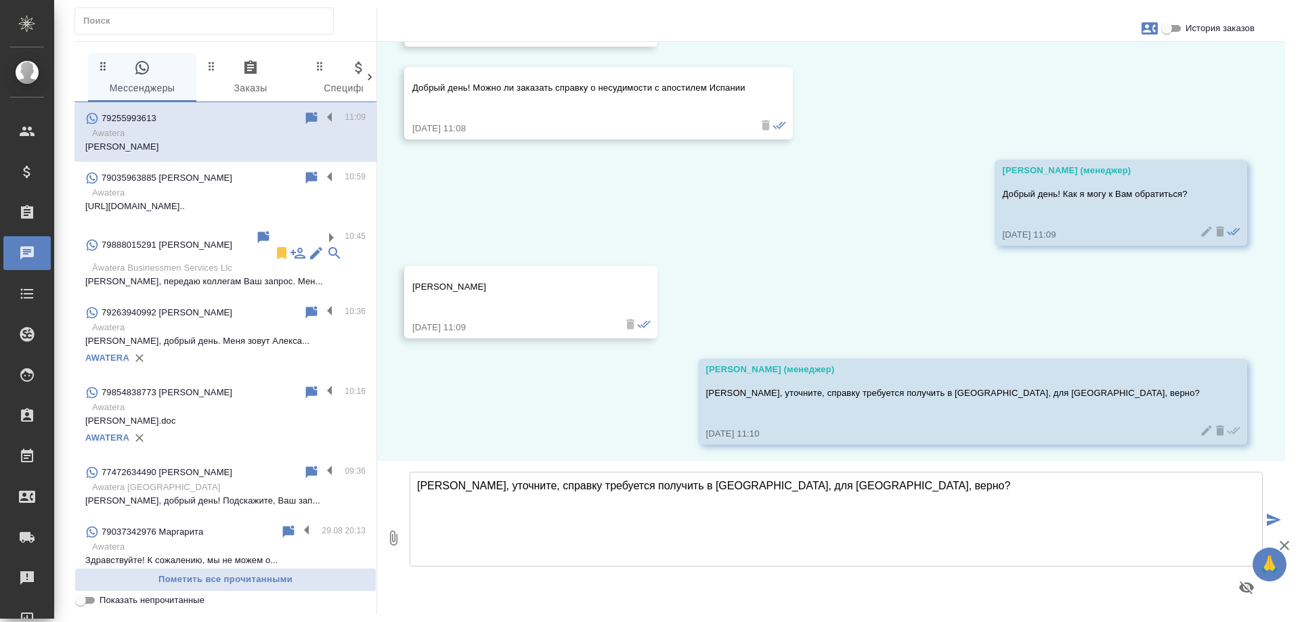
scroll to position [131, 0]
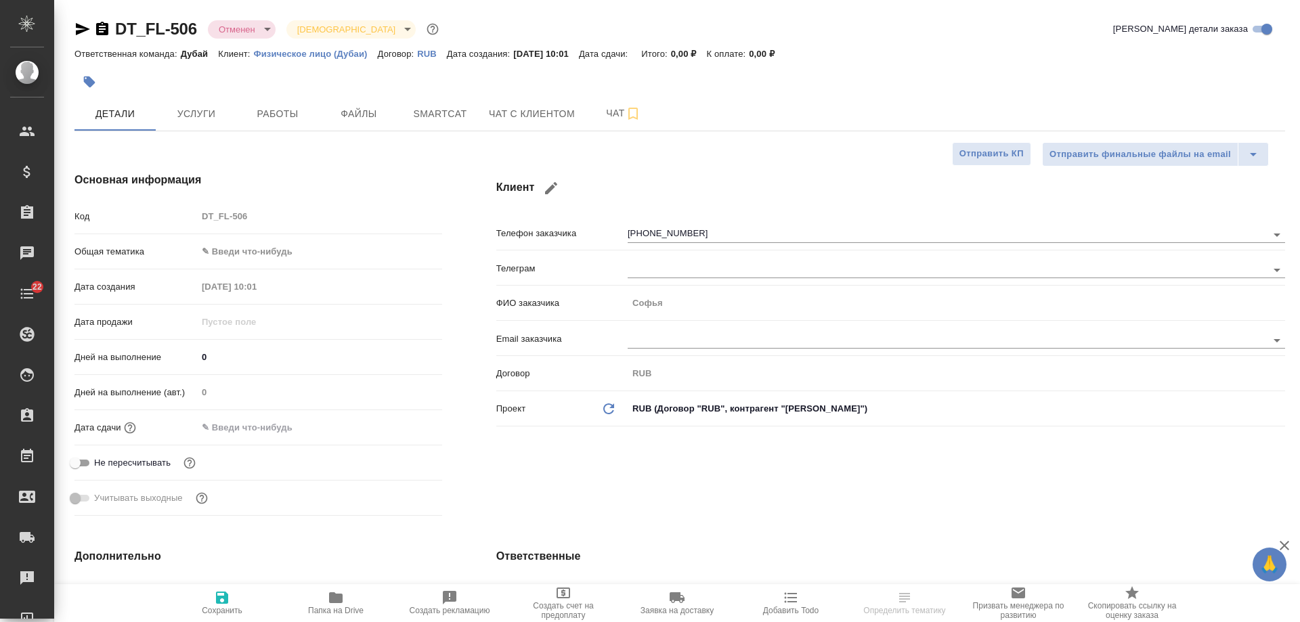
select select "RU"
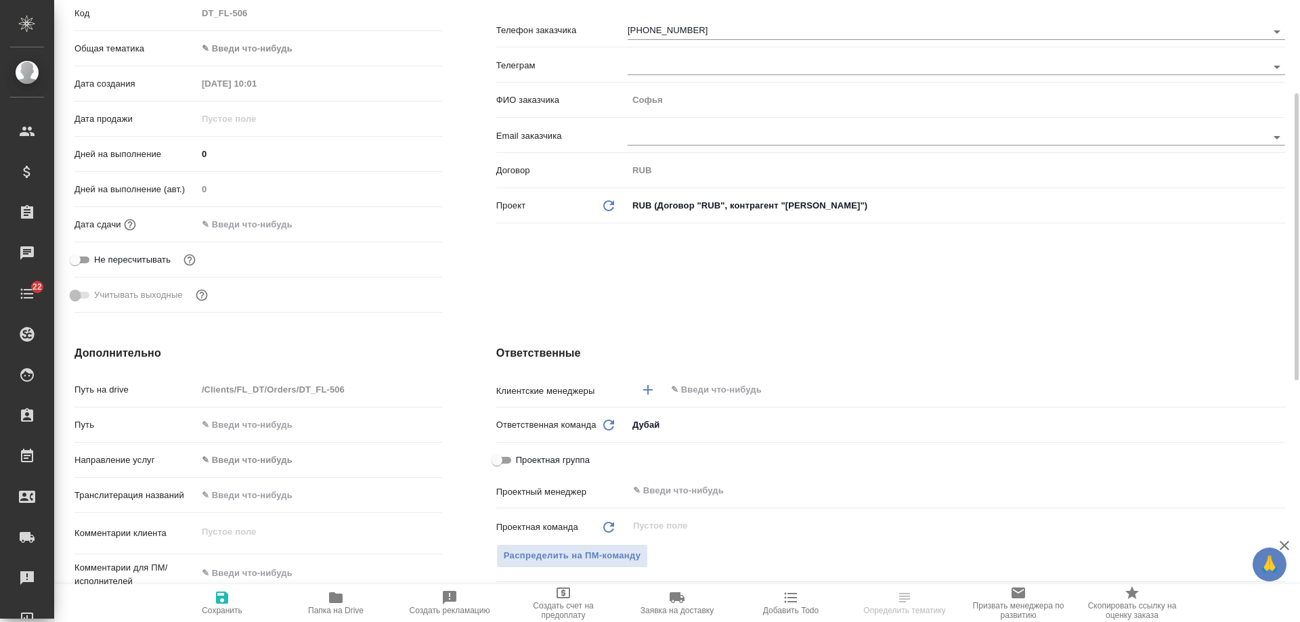
scroll to position [135, 0]
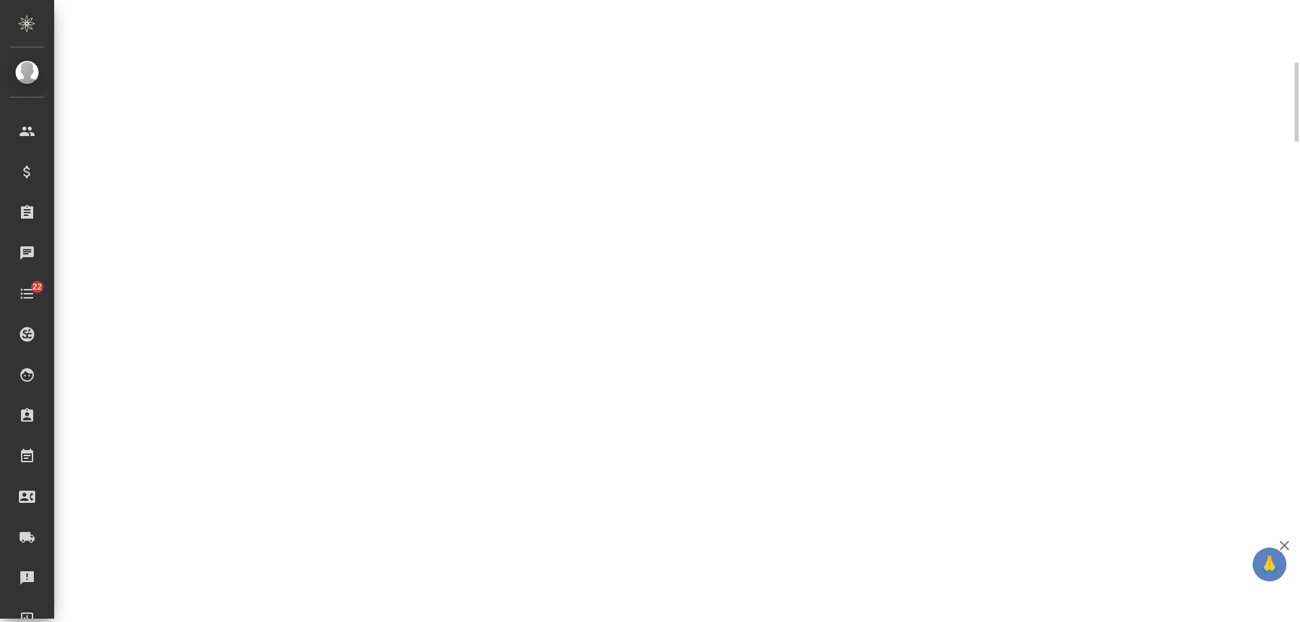
select select "RU"
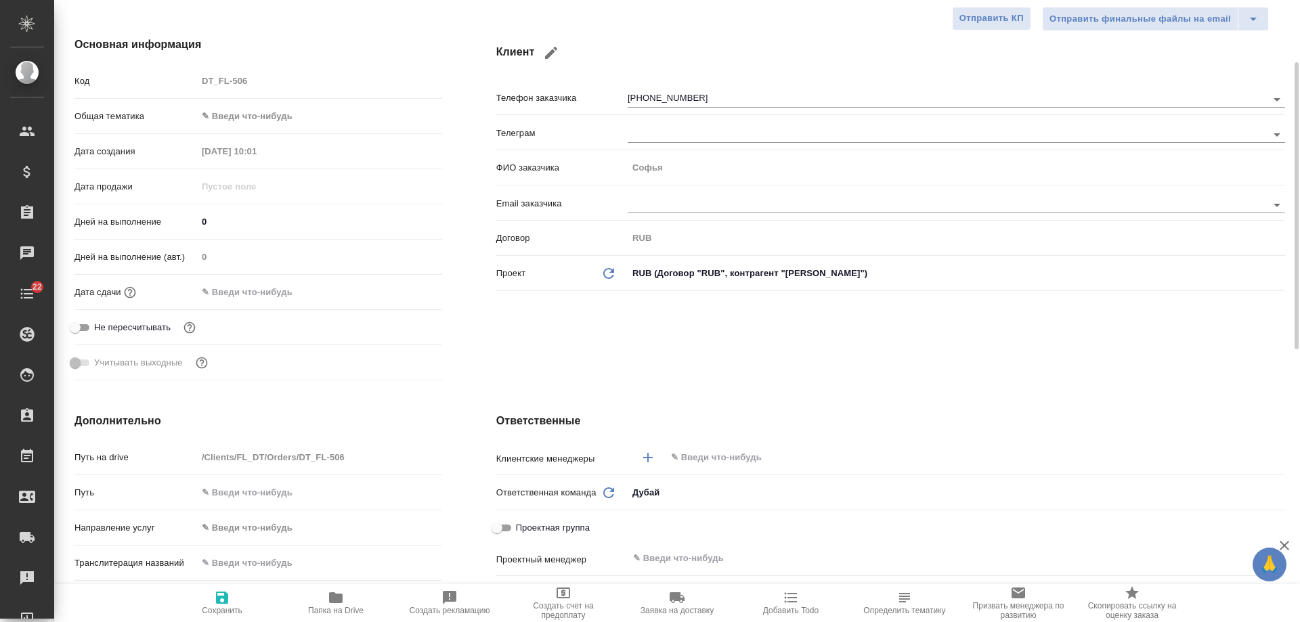
type textarea "x"
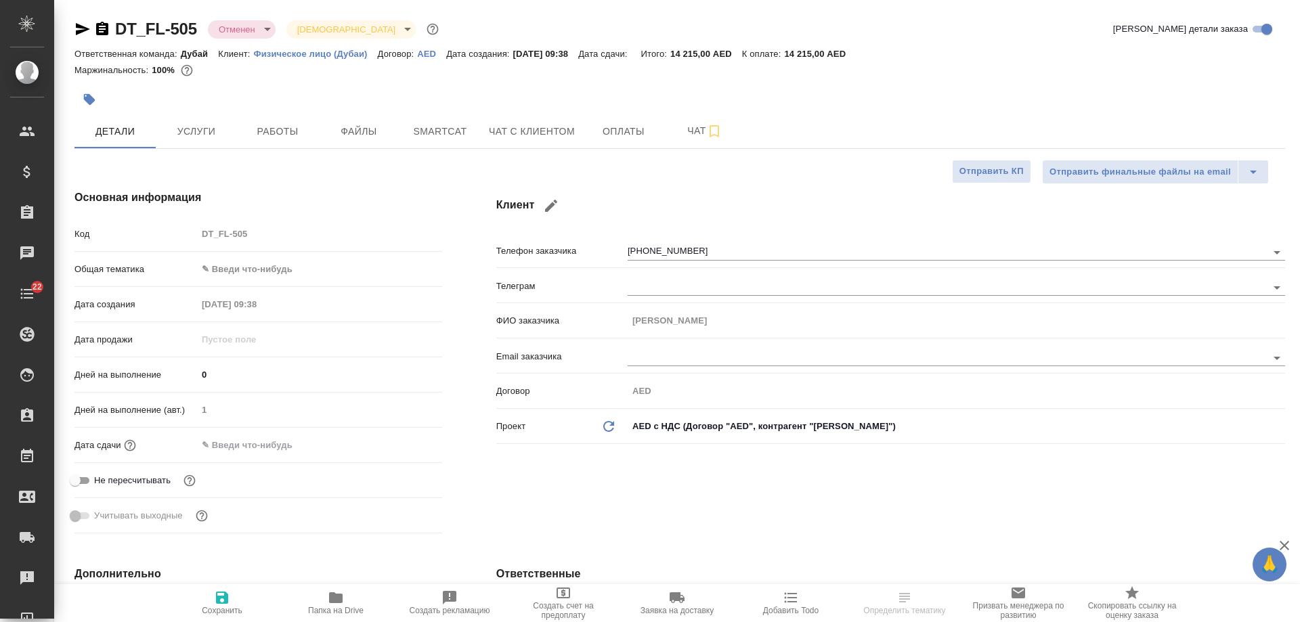
select select "RU"
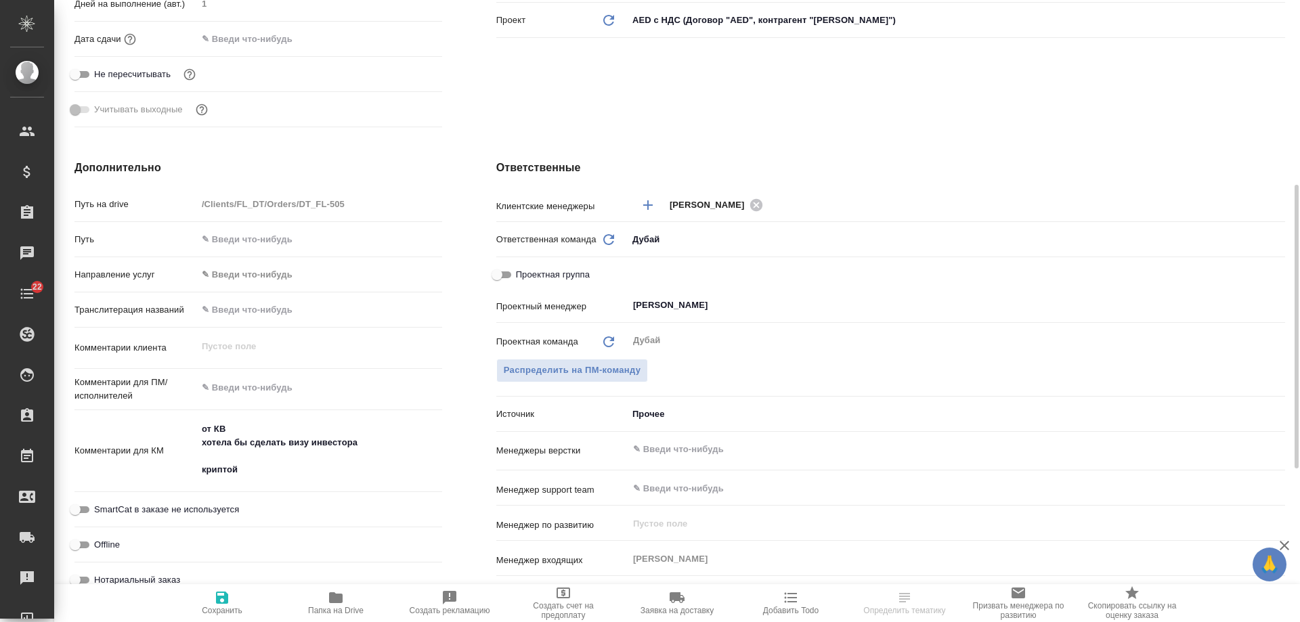
scroll to position [542, 0]
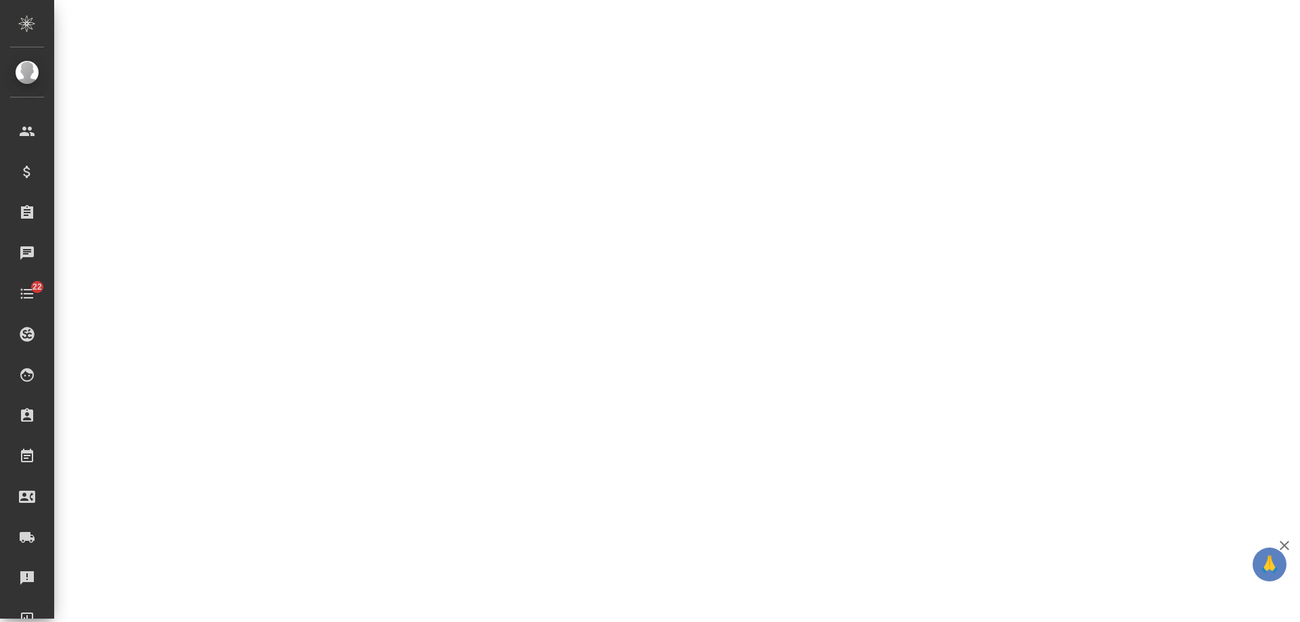
select select "RU"
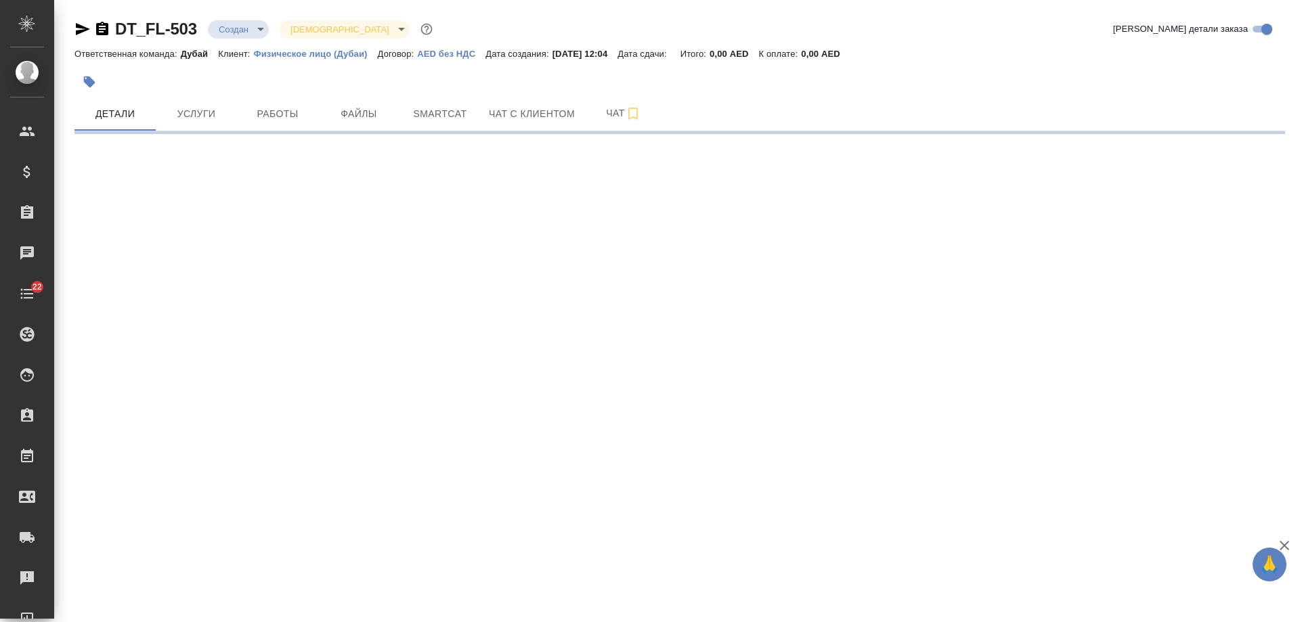
select select "RU"
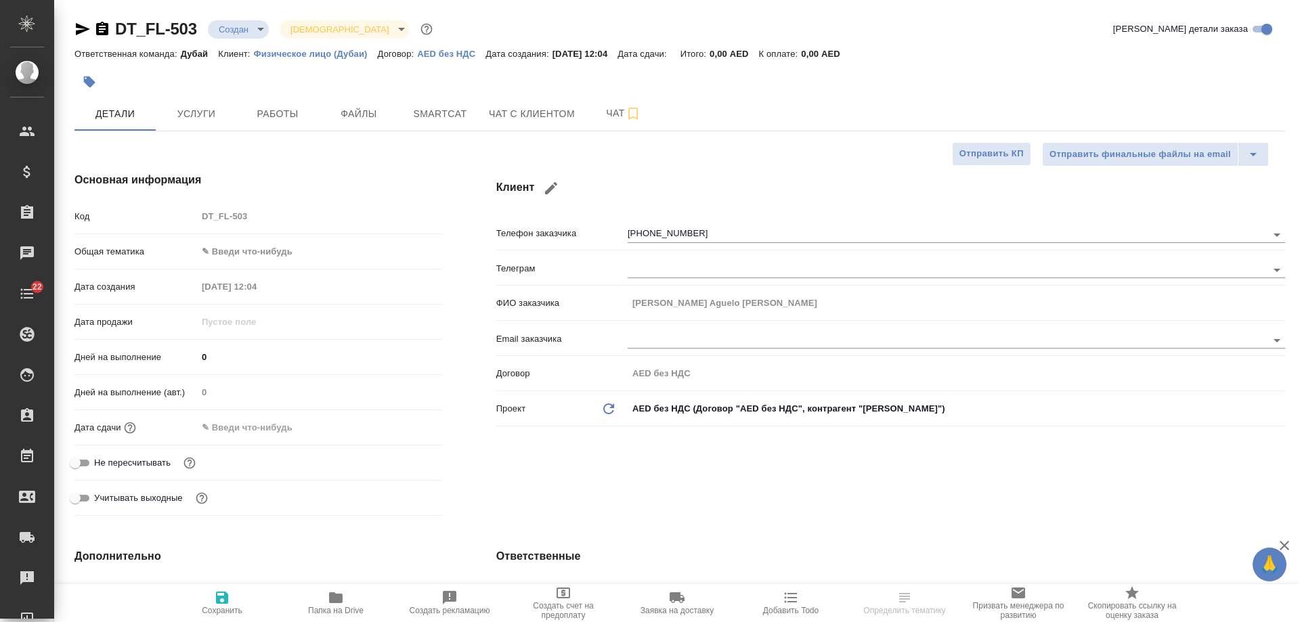
type textarea "x"
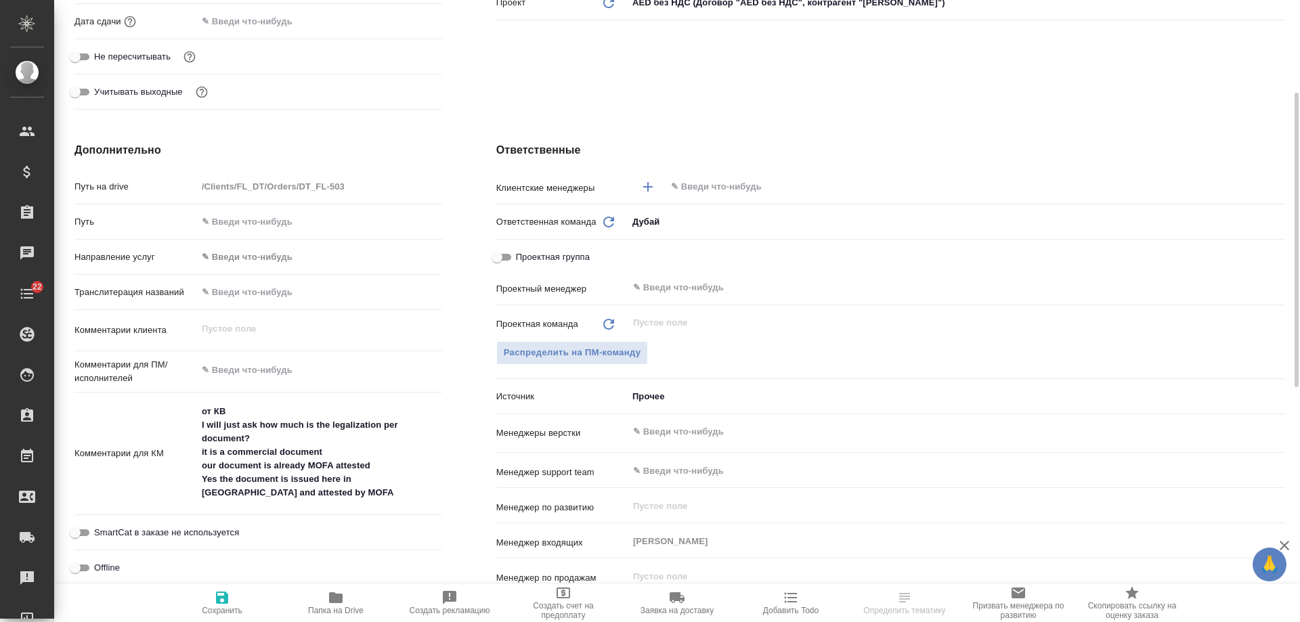
scroll to position [542, 0]
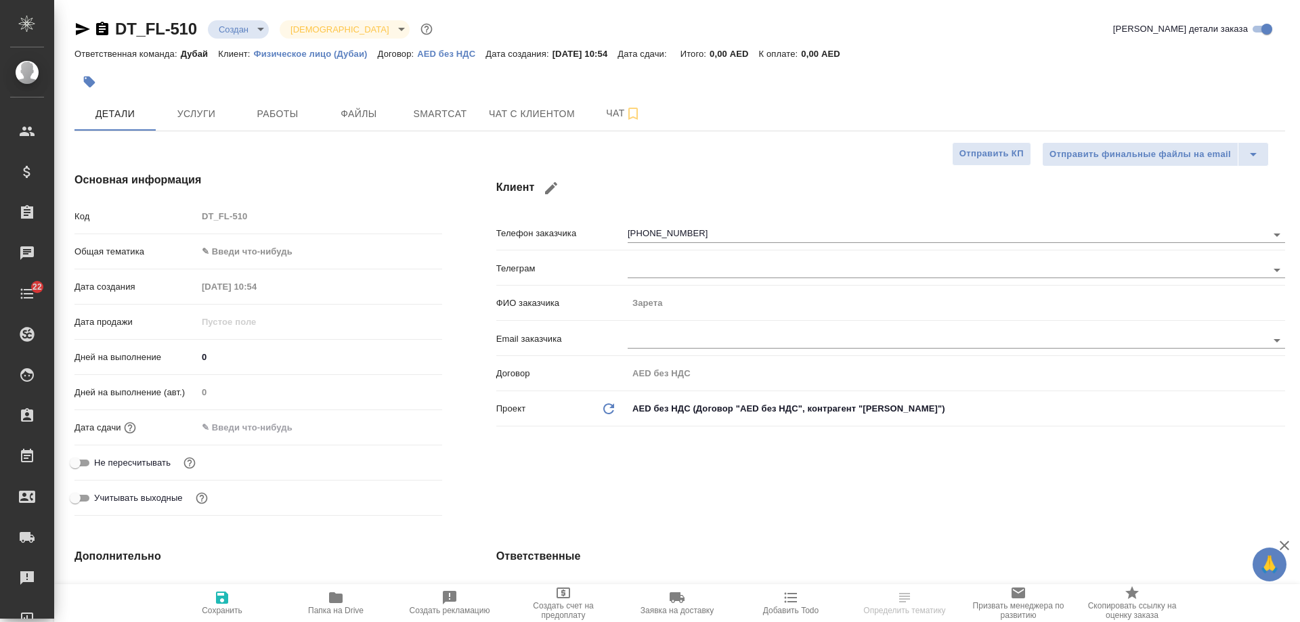
select select "RU"
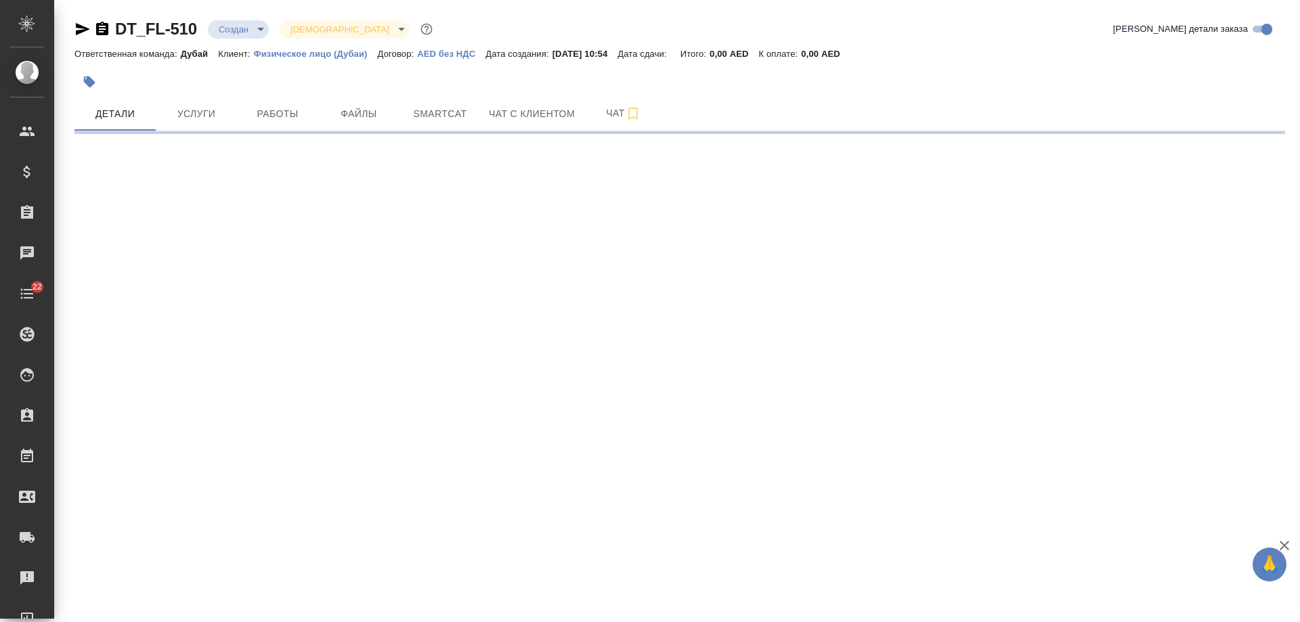
select select "RU"
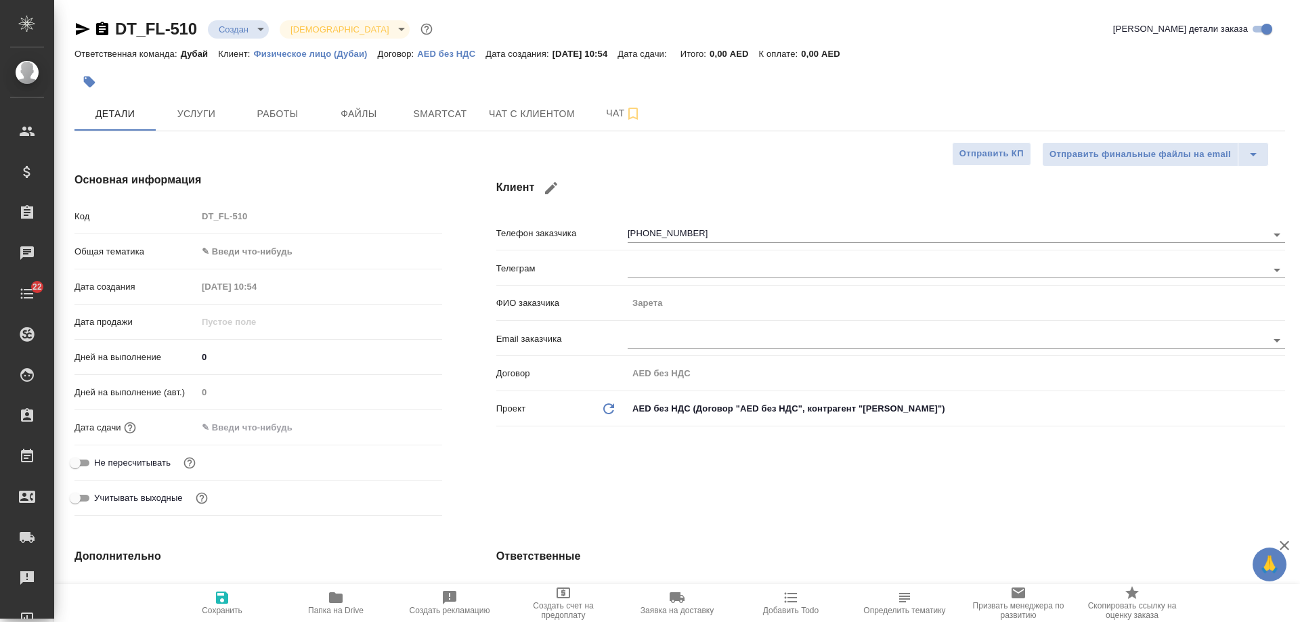
type textarea "x"
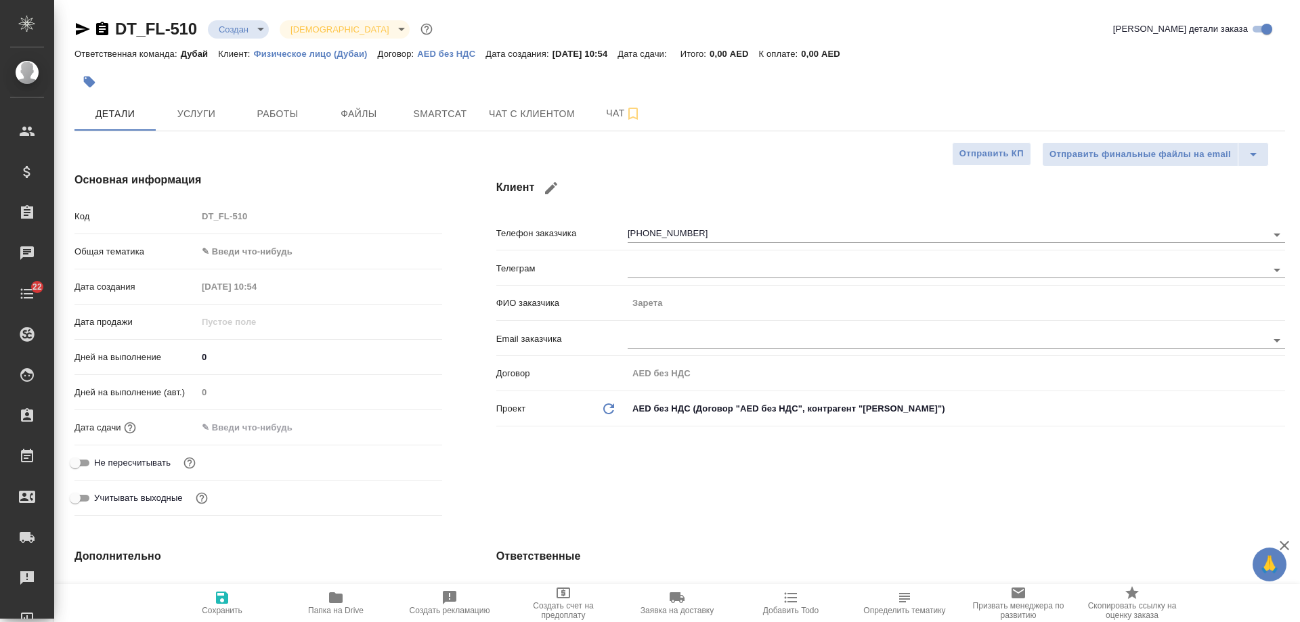
type textarea "x"
click at [105, 28] on icon "button" at bounding box center [102, 29] width 12 height 14
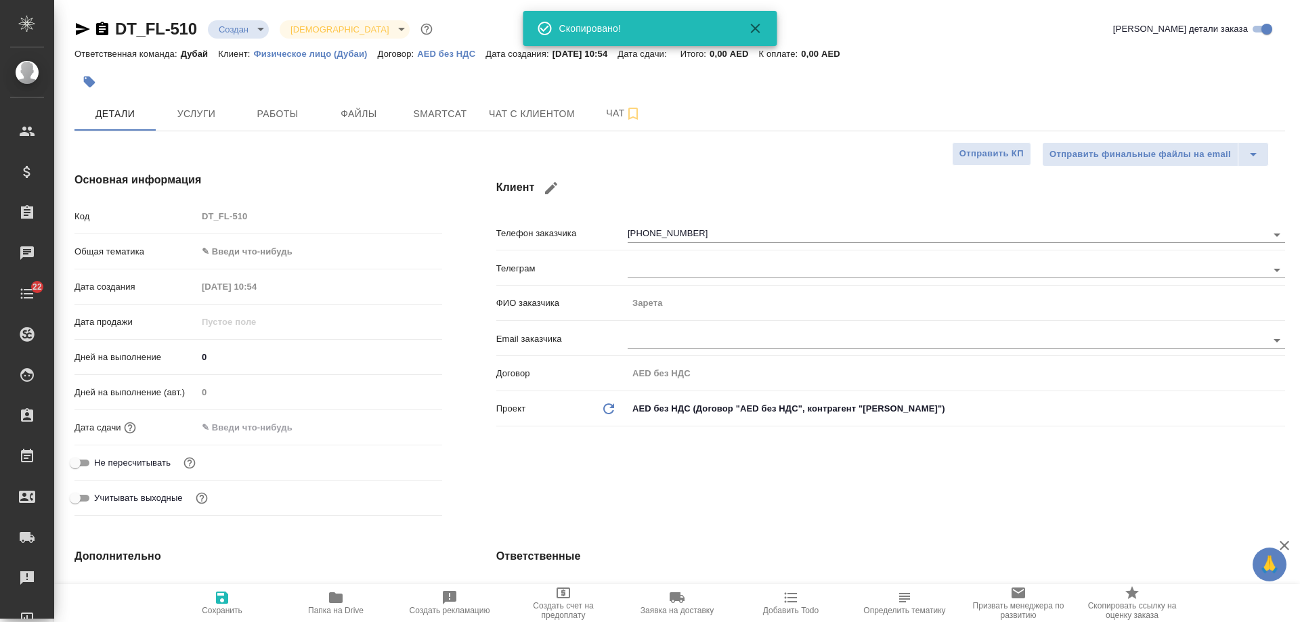
type textarea "x"
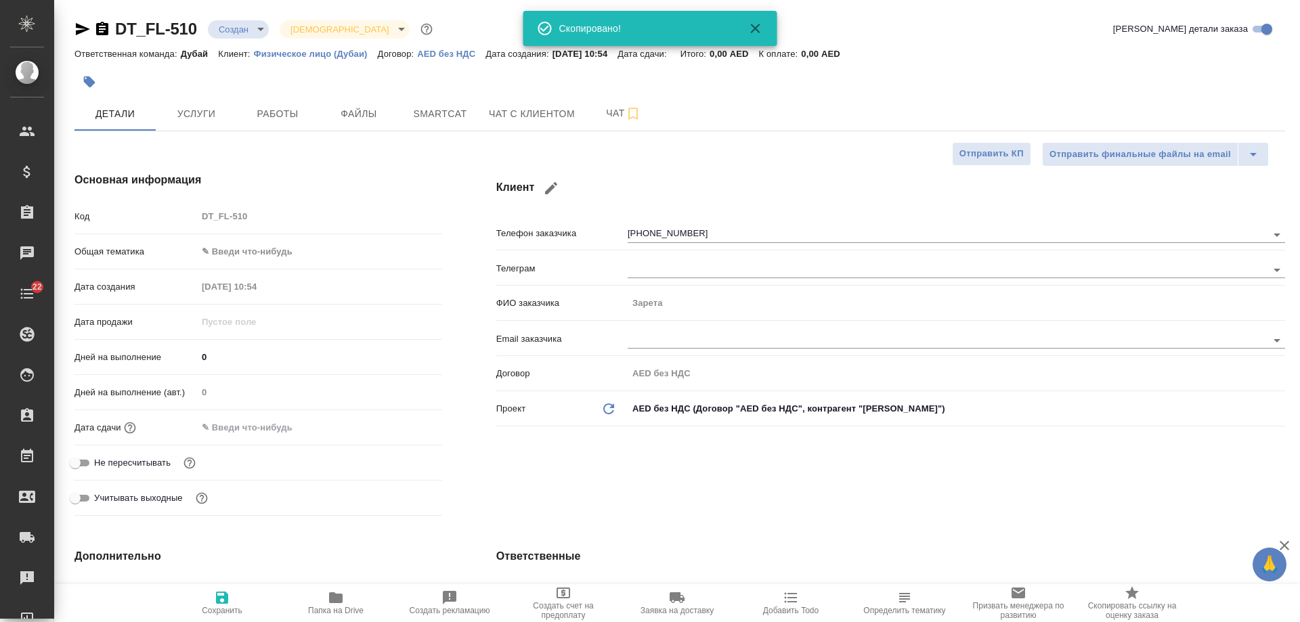
type textarea "x"
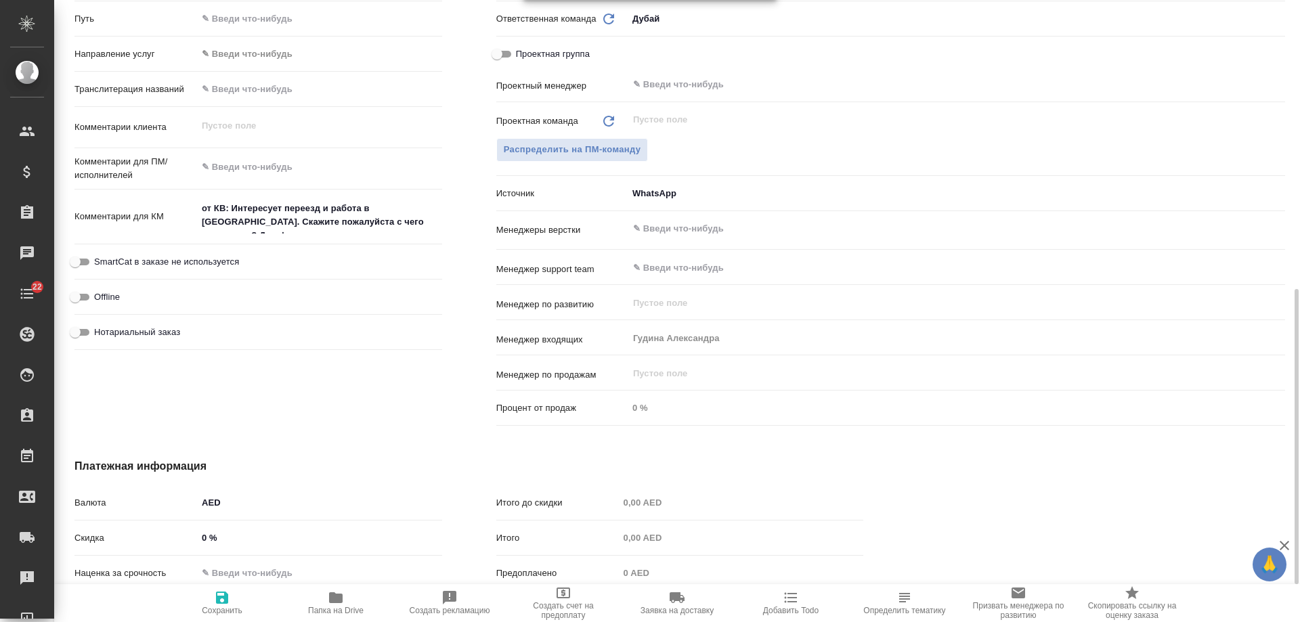
scroll to position [677, 0]
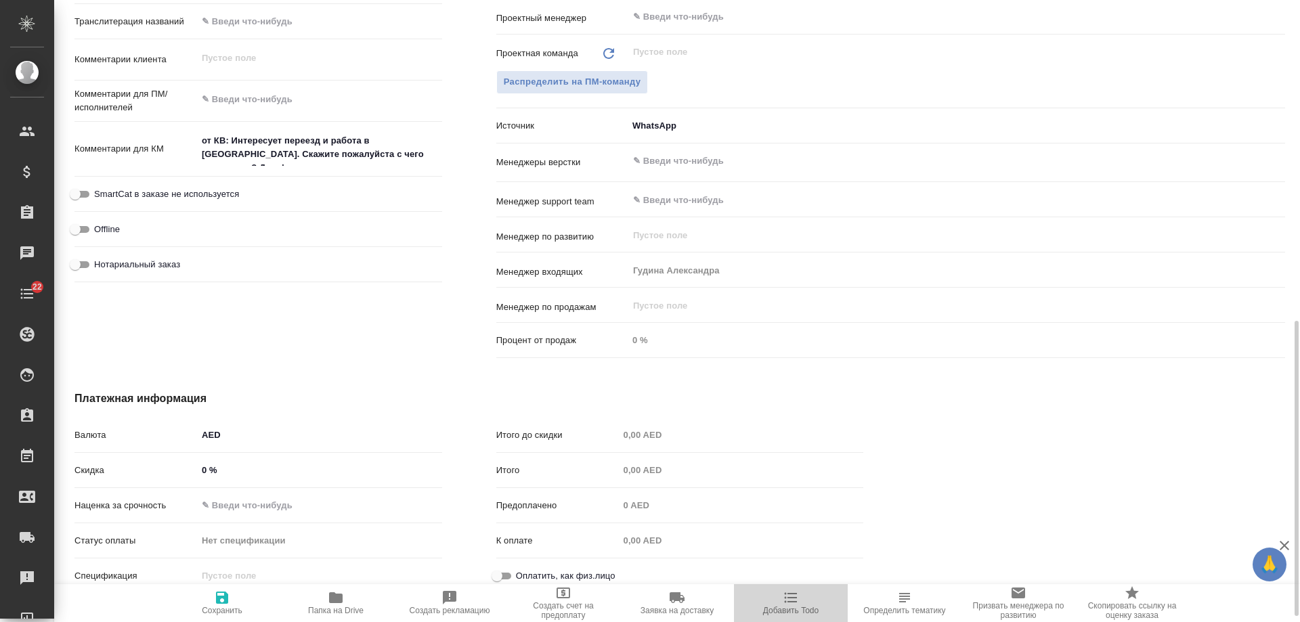
click at [798, 607] on span "Добавить Todo" at bounding box center [791, 610] width 56 height 9
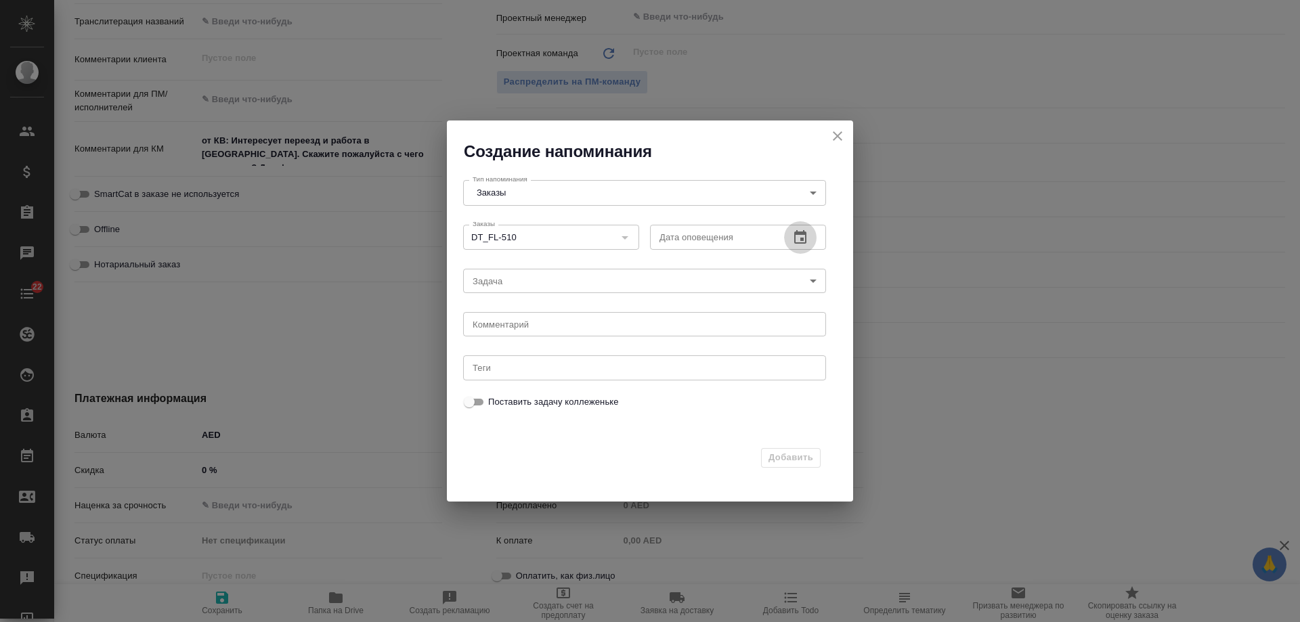
click at [802, 232] on icon "button" at bounding box center [800, 237] width 12 height 14
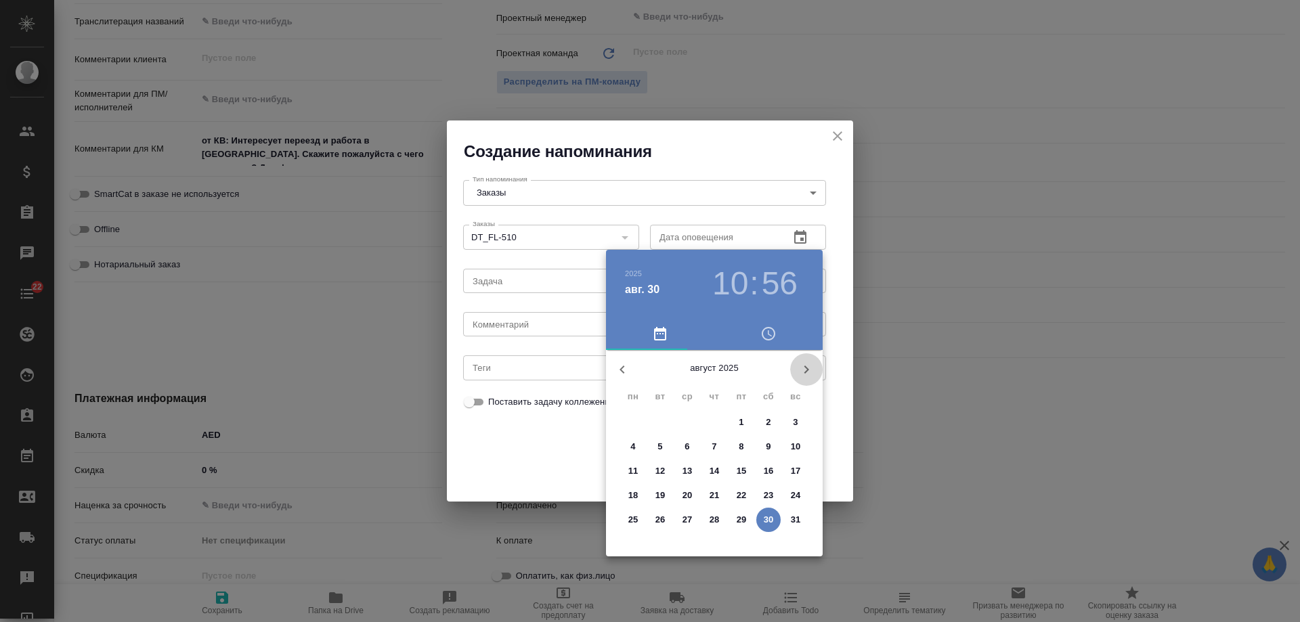
click at [807, 365] on icon "button" at bounding box center [806, 370] width 16 height 16
click at [664, 419] on span "2" at bounding box center [660, 423] width 24 height 14
type input "02.09.2025 10:56"
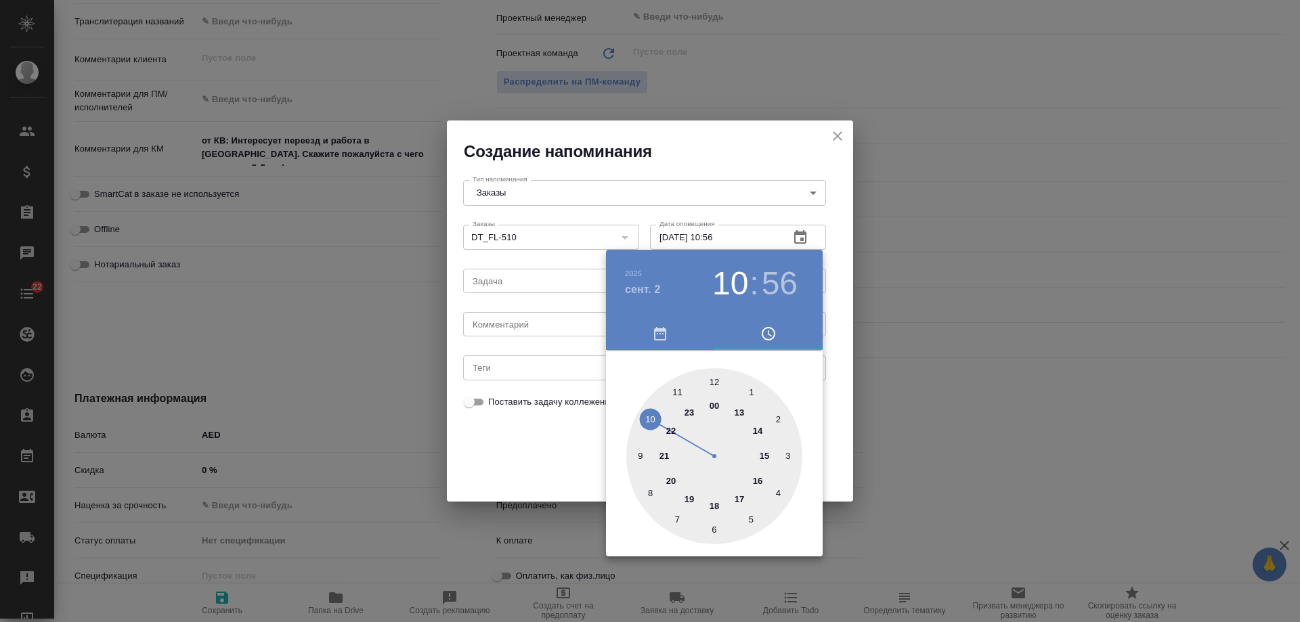
drag, startPoint x: 530, startPoint y: 324, endPoint x: 508, endPoint y: 324, distance: 21.7
click at [528, 324] on div at bounding box center [650, 311] width 1300 height 622
click at [507, 324] on div "2025 сент. 2 10 : 56 00 1 2 3 4 5 6 7 8 9 10 11 12 13 14 15 16 17 18 19 20 21 2…" at bounding box center [650, 311] width 1300 height 622
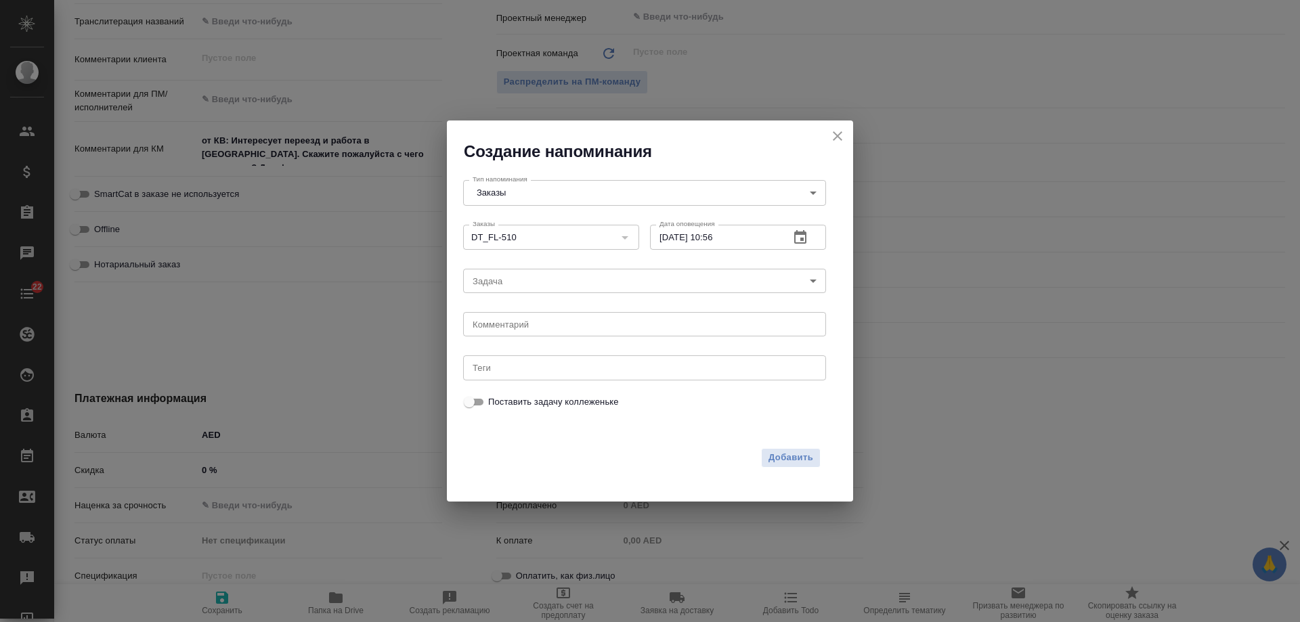
click at [507, 324] on div "2025 сент. 2 10 : 56 00 1 2 3 4 5 6 7 8 9 10 11 12 13 14 15 16 17 18 19 20 21 2…" at bounding box center [650, 311] width 1300 height 622
click at [504, 326] on textarea at bounding box center [645, 325] width 344 height 10
type textarea "инфа вотс"
click at [794, 460] on span "Добавить" at bounding box center [791, 458] width 45 height 16
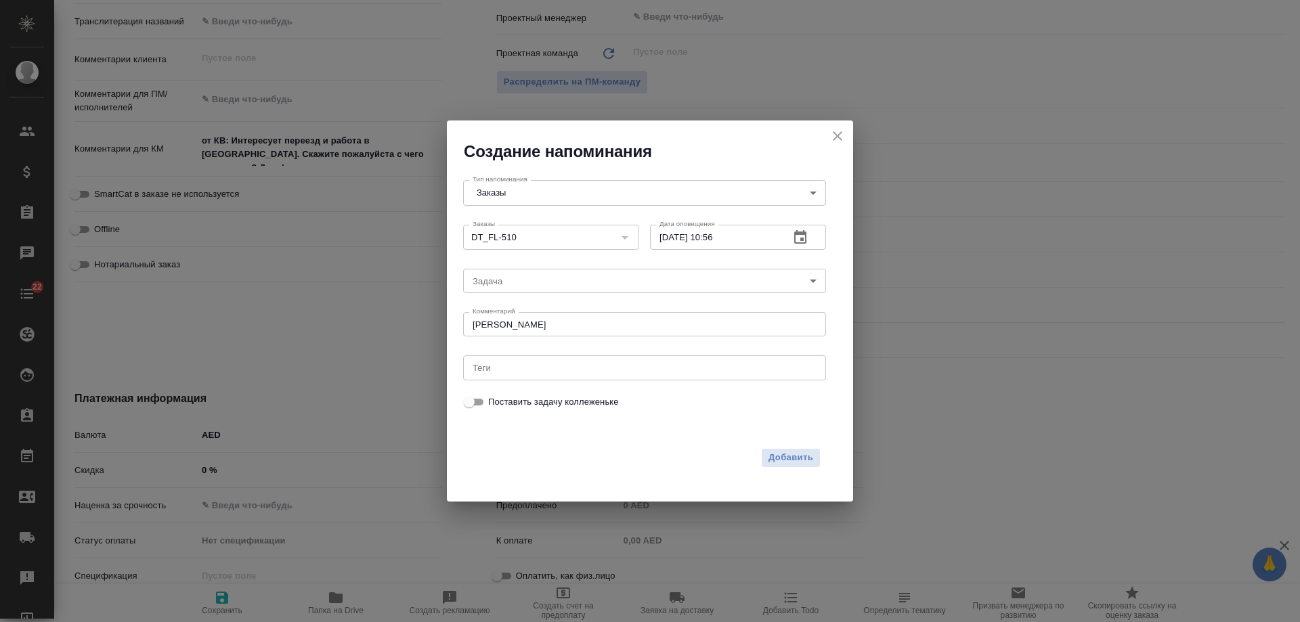
type textarea "x"
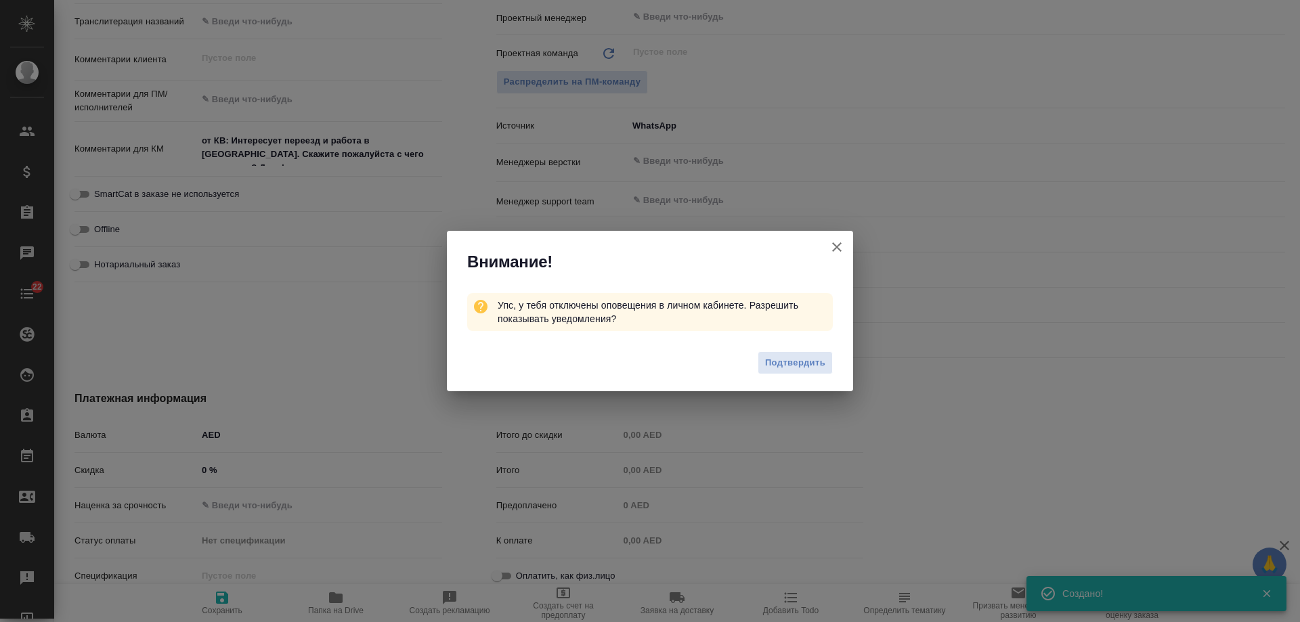
type textarea "x"
click at [836, 248] on icon "button" at bounding box center [836, 246] width 9 height 9
type textarea "x"
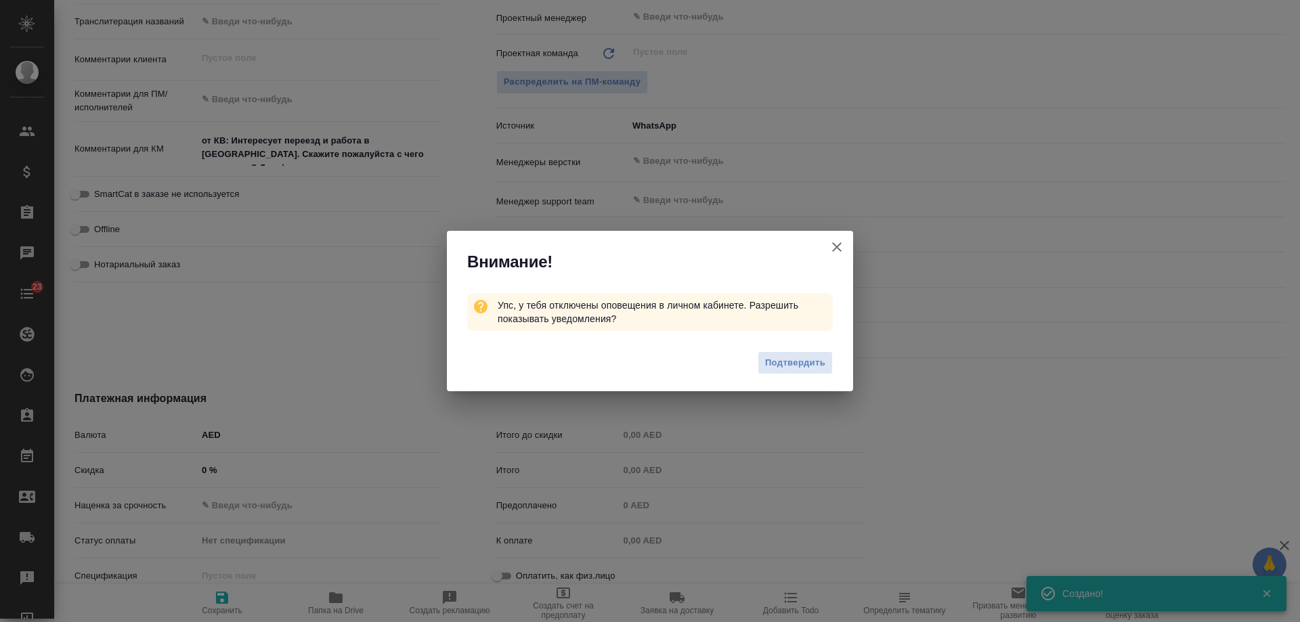
type textarea "x"
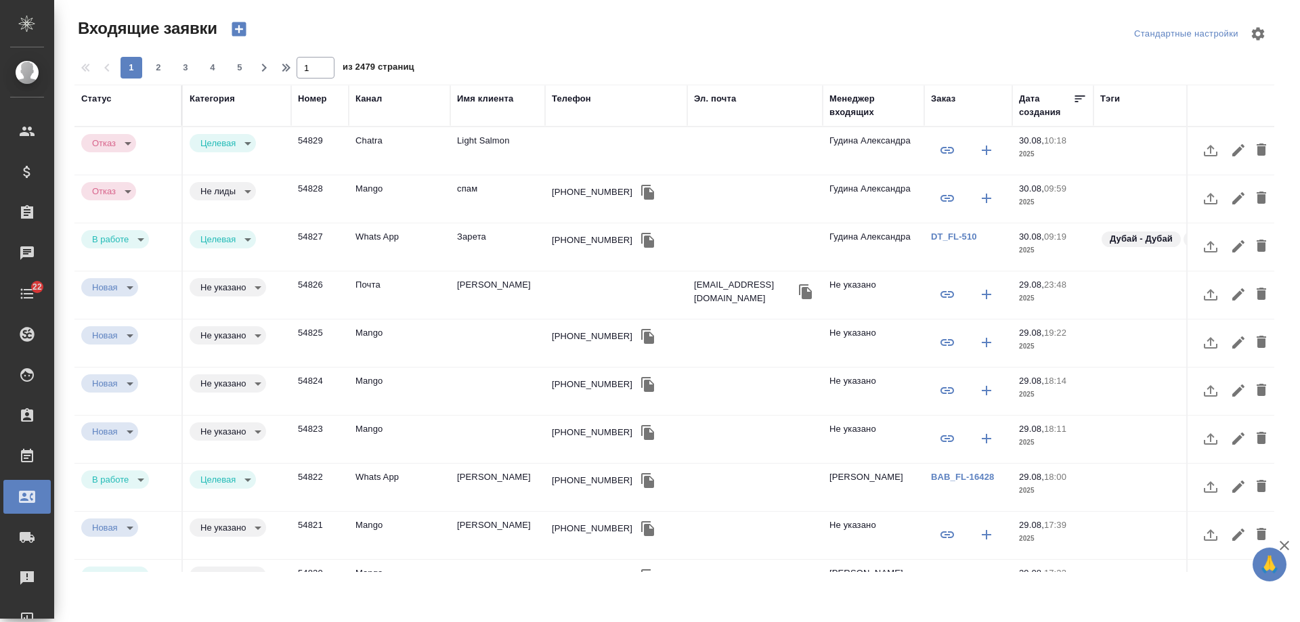
select select "RU"
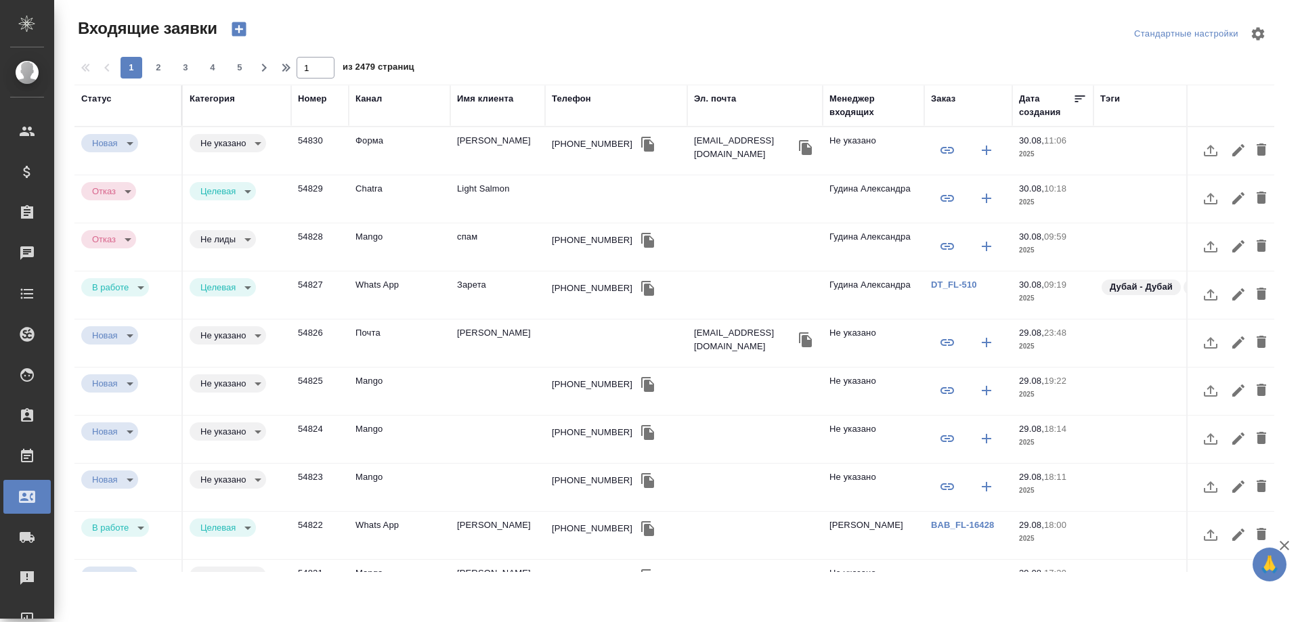
select select "RU"
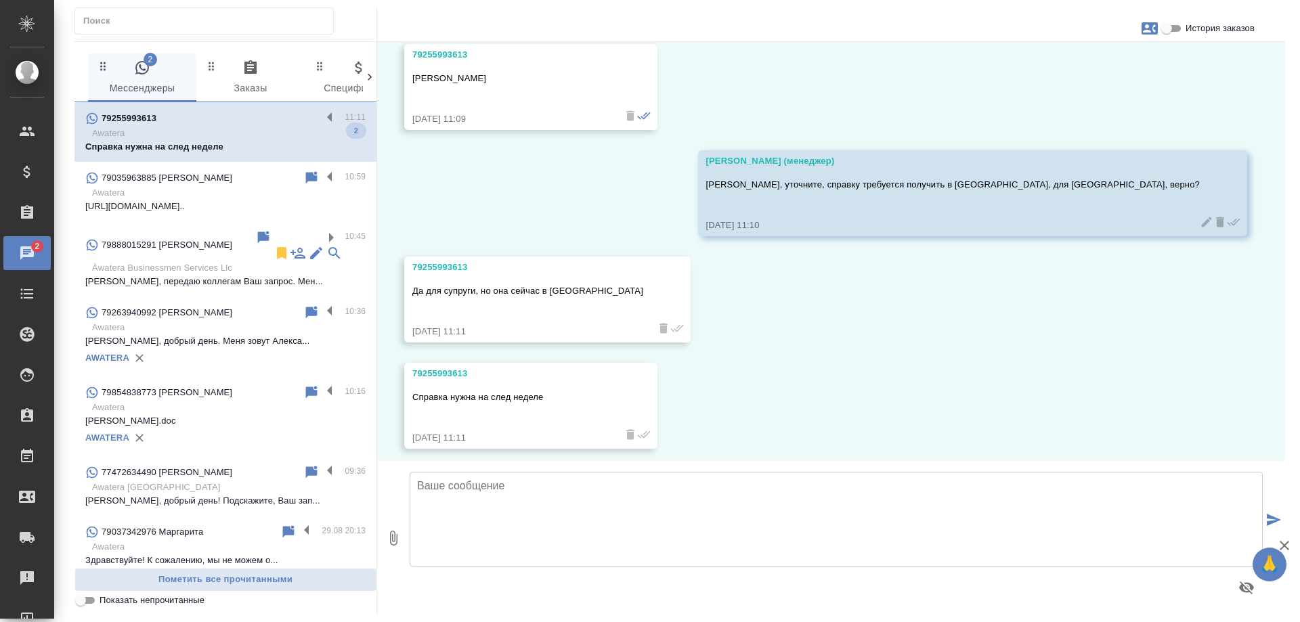
scroll to position [384, 0]
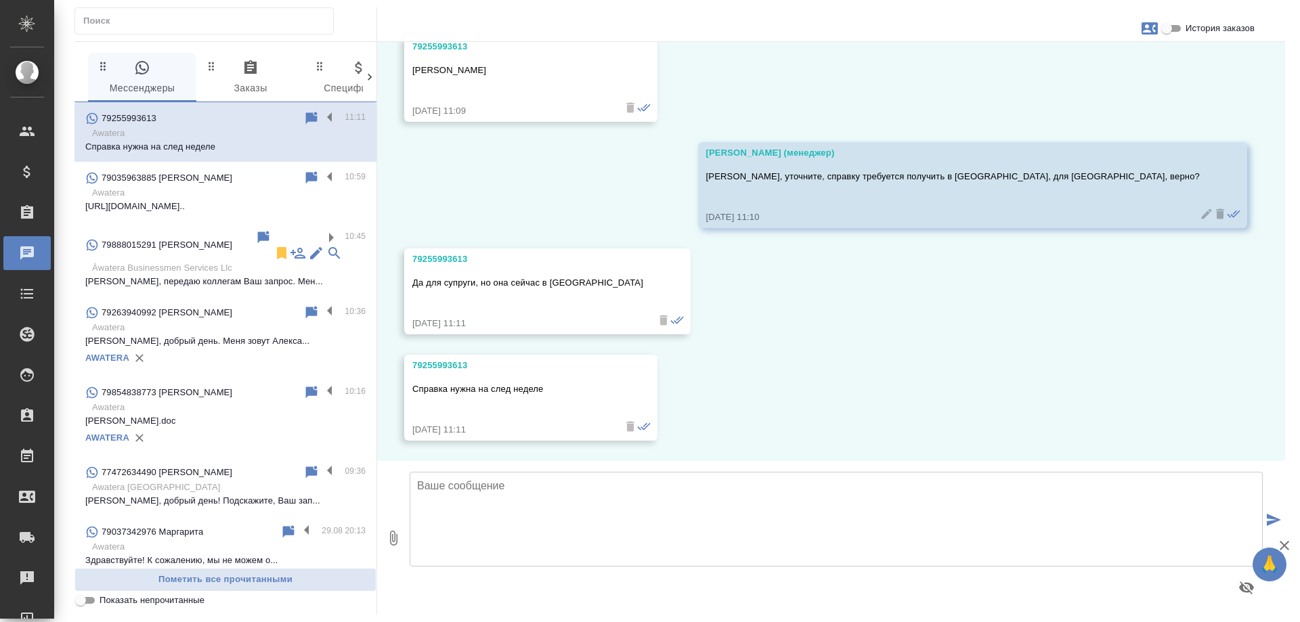
click at [616, 513] on textarea at bounding box center [836, 519] width 853 height 95
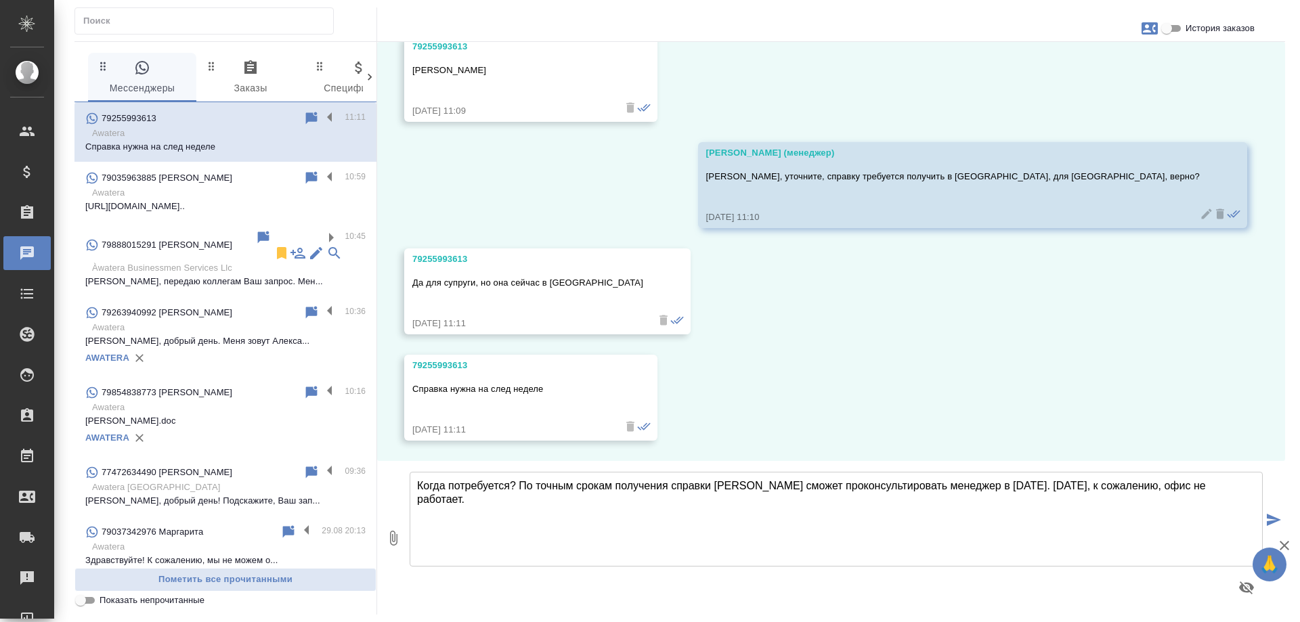
drag, startPoint x: 450, startPoint y: 488, endPoint x: 511, endPoint y: 488, distance: 60.9
click at [511, 488] on textarea "Когда потребуется? По точным срокам получения справки Вас сможет проконсультиро…" at bounding box center [836, 519] width 853 height 95
drag, startPoint x: 725, startPoint y: 484, endPoint x: 765, endPoint y: 484, distance: 40.6
click at [765, 484] on textarea "Когда именно нужна справка? По точным срокам получения справки Вас сможет проко…" at bounding box center [836, 519] width 853 height 95
click at [1239, 487] on textarea "Когда именно нужна справка? По точным срокам получения Вас сможет проконсультир…" at bounding box center [836, 519] width 853 height 95
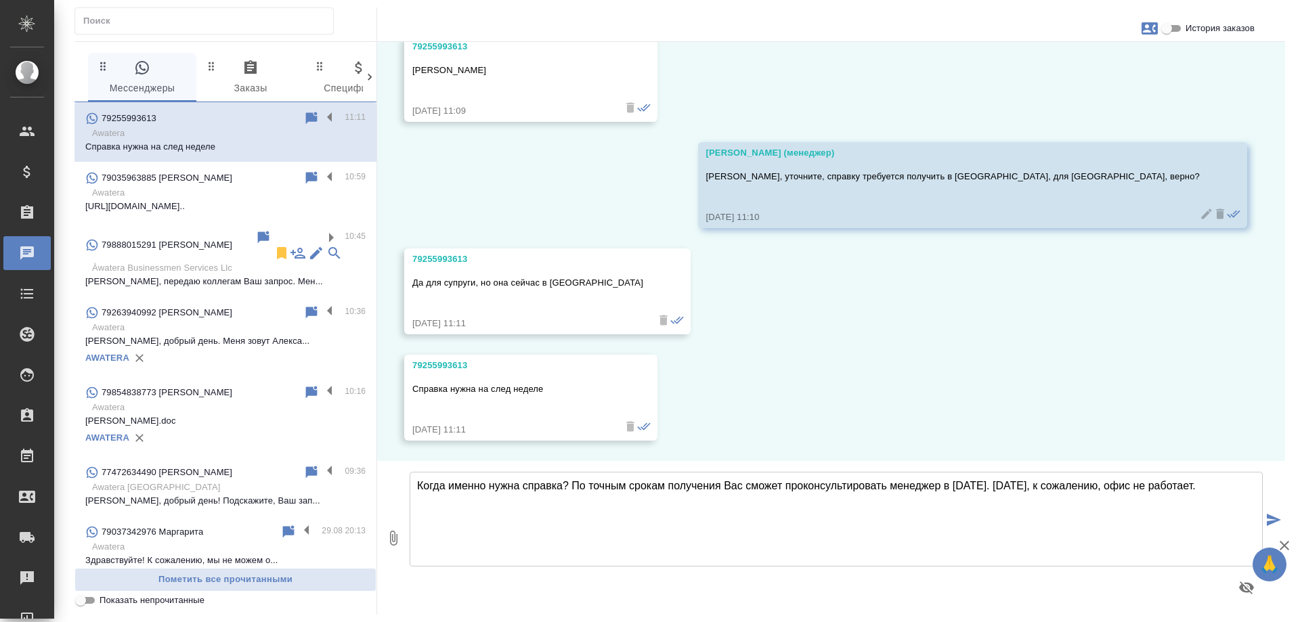
type textarea "Когда именно нужна справка? По точным срокам получения Вас сможет проконсультир…"
click at [1272, 513] on button "submit" at bounding box center [1274, 521] width 22 height 188
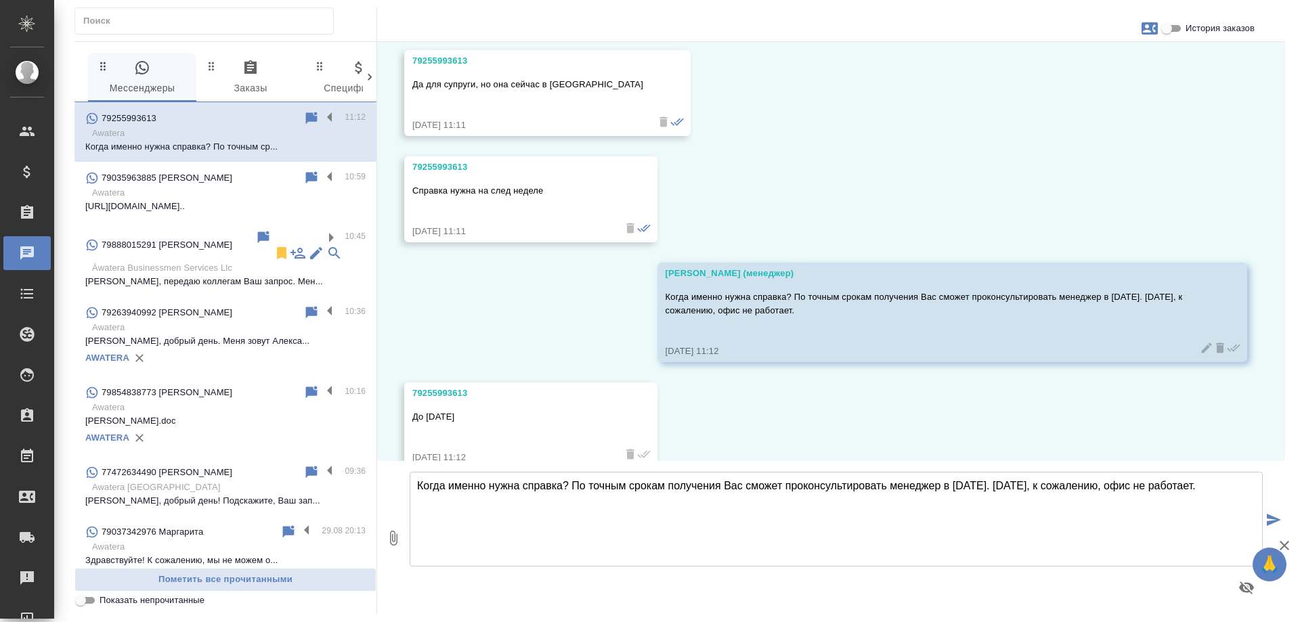
scroll to position [610, 0]
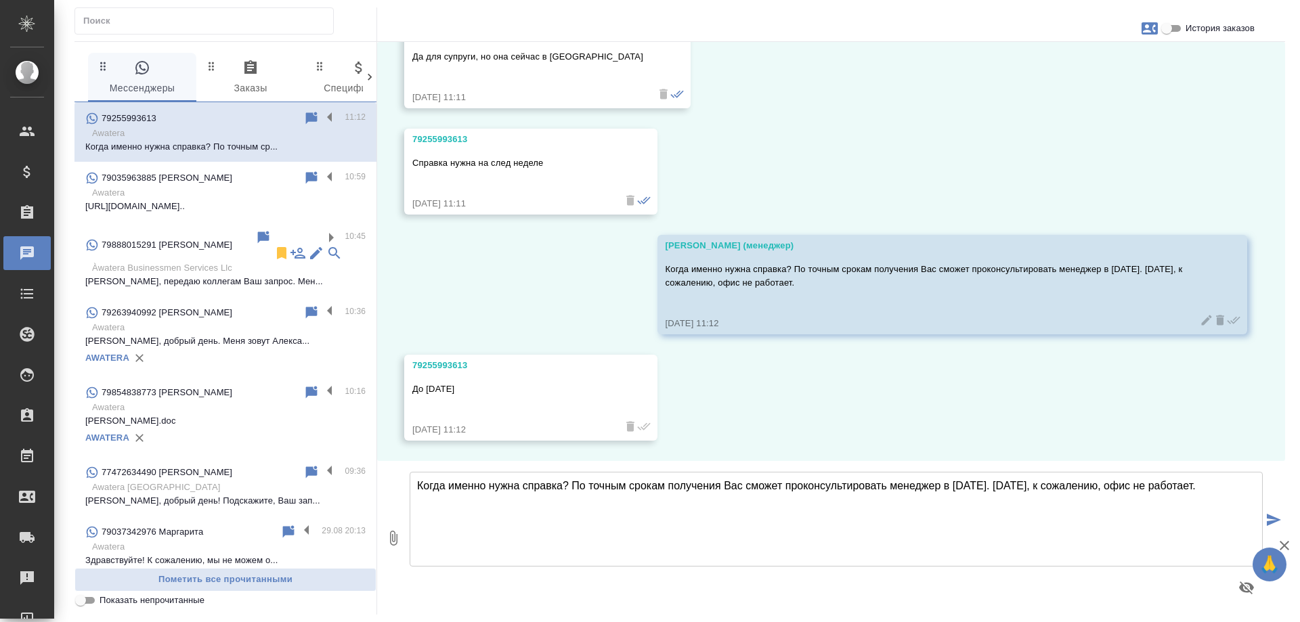
click at [914, 402] on div "30.08, суббота 79255993613 -=< Пропущенный аудиозвонок >=- 30.08.25, 11:08 7925…" at bounding box center [831, 251] width 908 height 419
click at [564, 498] on textarea "Когда именно нужна справка? По точным срокам получения Вас сможет проконсультир…" at bounding box center [836, 519] width 853 height 95
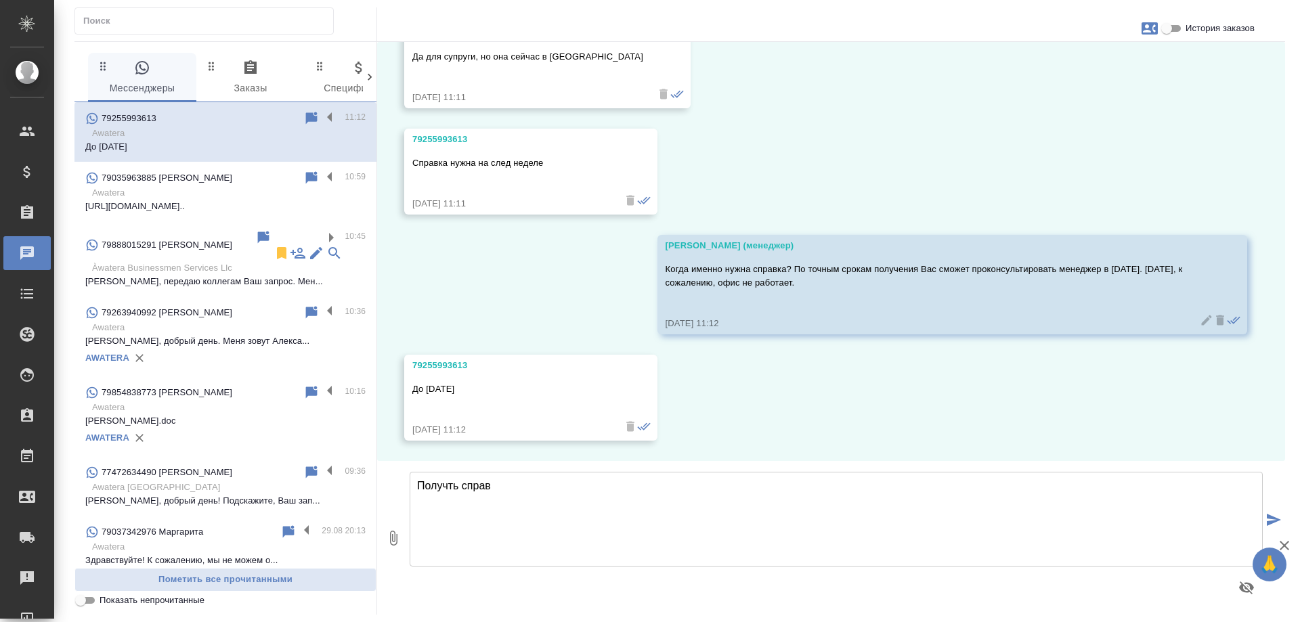
drag, startPoint x: 564, startPoint y: 498, endPoint x: 412, endPoint y: 492, distance: 152.5
click at [412, 492] on textarea "Получть справ" at bounding box center [836, 519] width 853 height 95
type textarea "Забрать справку хотели бы у нас в офисе в Москве или потребуется пересылка?"
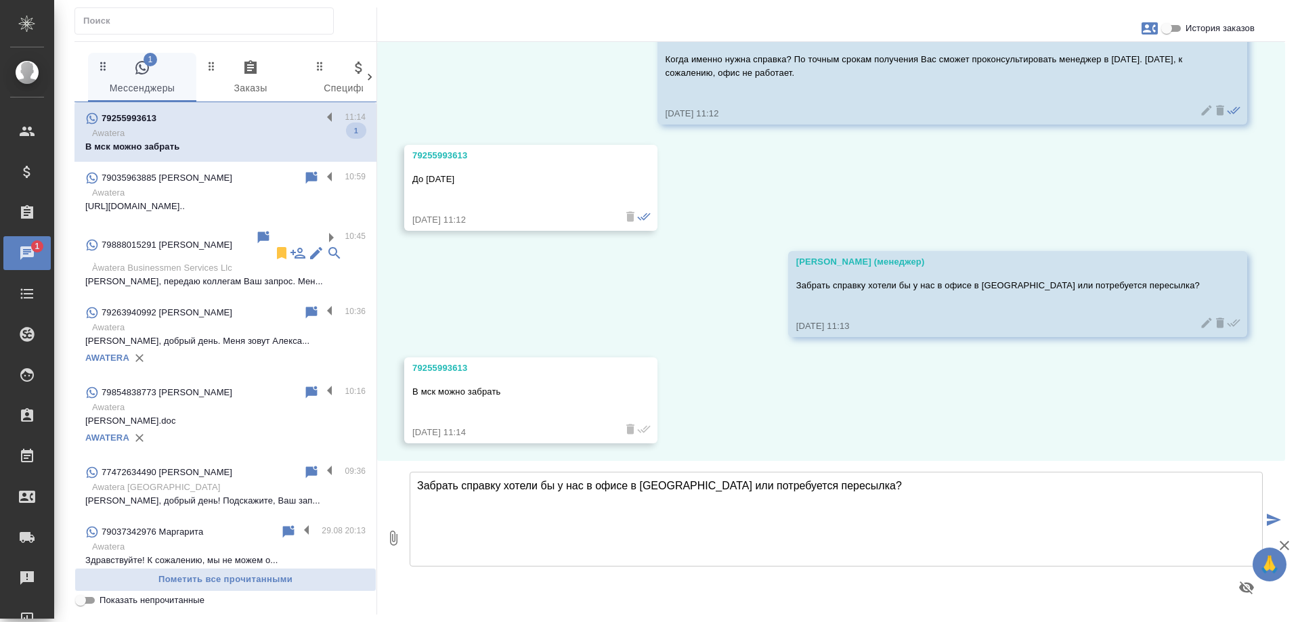
scroll to position [823, 0]
click at [578, 513] on textarea "Забрать справку хотели бы у нас в офисе в Москве или потребуется пересылка?" at bounding box center [836, 519] width 853 height 95
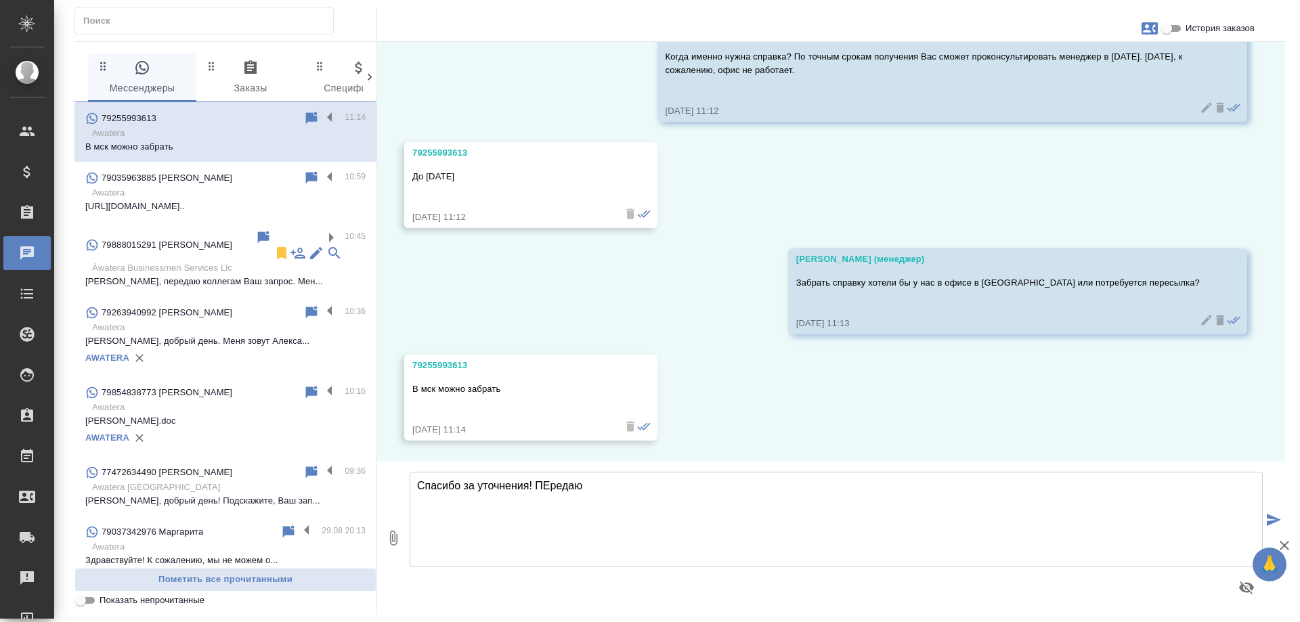
click at [544, 484] on textarea "Спасибо за уточнения! ПЕредаю" at bounding box center [836, 519] width 853 height 95
click at [653, 483] on textarea "Спасибо за уточнения! Передаю" at bounding box center [836, 519] width 853 height 95
drag, startPoint x: 695, startPoint y: 495, endPoint x: 651, endPoint y: 494, distance: 44.0
click at [651, 494] on textarea "Спасибо за уточнения! Передаю Ваш запрос, менедж" at bounding box center [836, 519] width 853 height 95
type textarea "Спасибо за уточнения! Передаю Ваш запрос, специалист по легализации документов …"
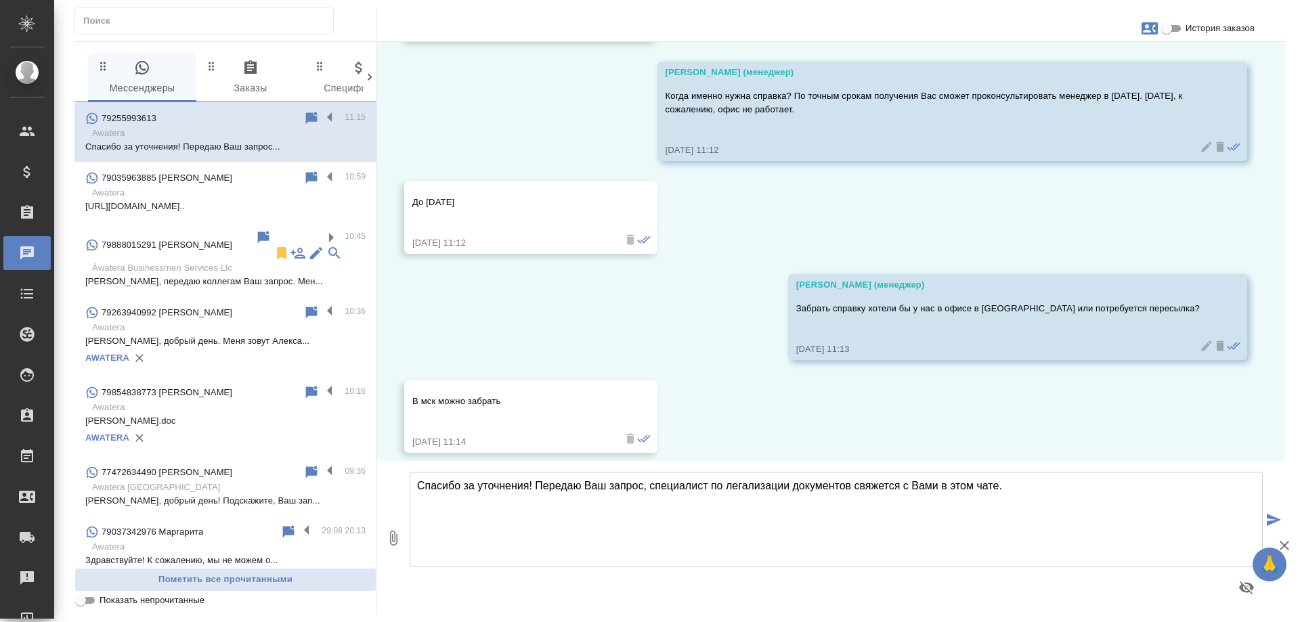
scroll to position [834, 0]
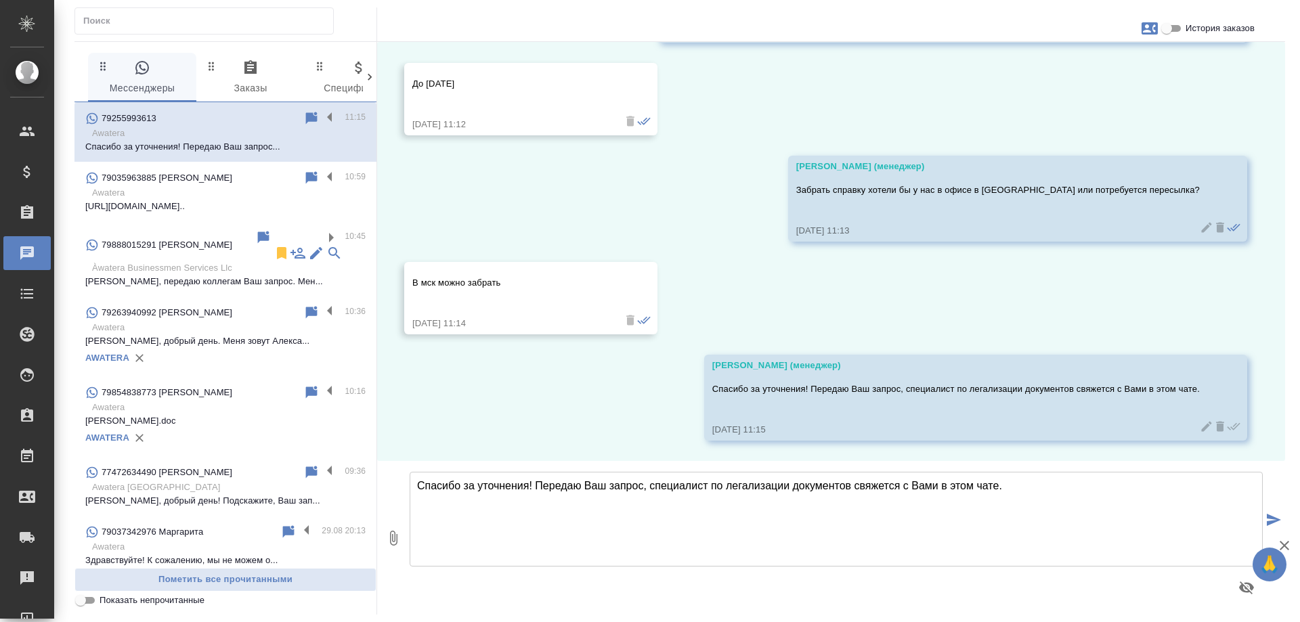
click at [1146, 26] on icon "button" at bounding box center [1150, 28] width 16 height 16
click at [1075, 72] on div "Создать заявку" at bounding box center [1090, 65] width 85 height 30
select select "RU"
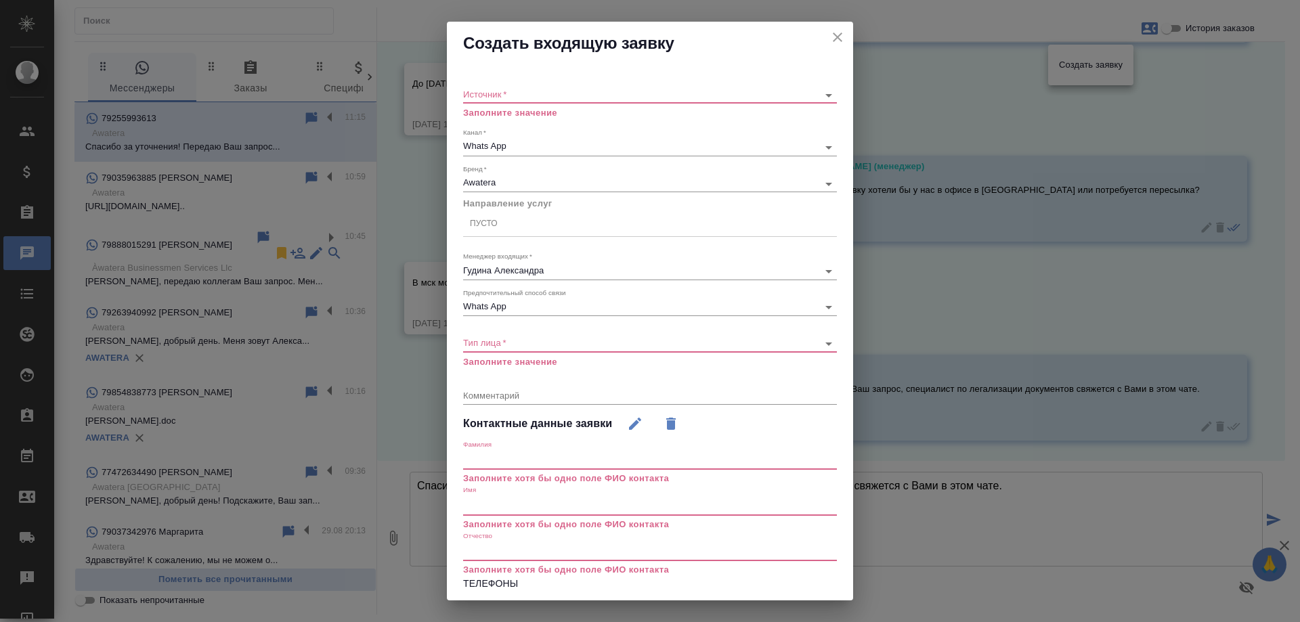
click at [578, 102] on div "​" at bounding box center [650, 95] width 374 height 17
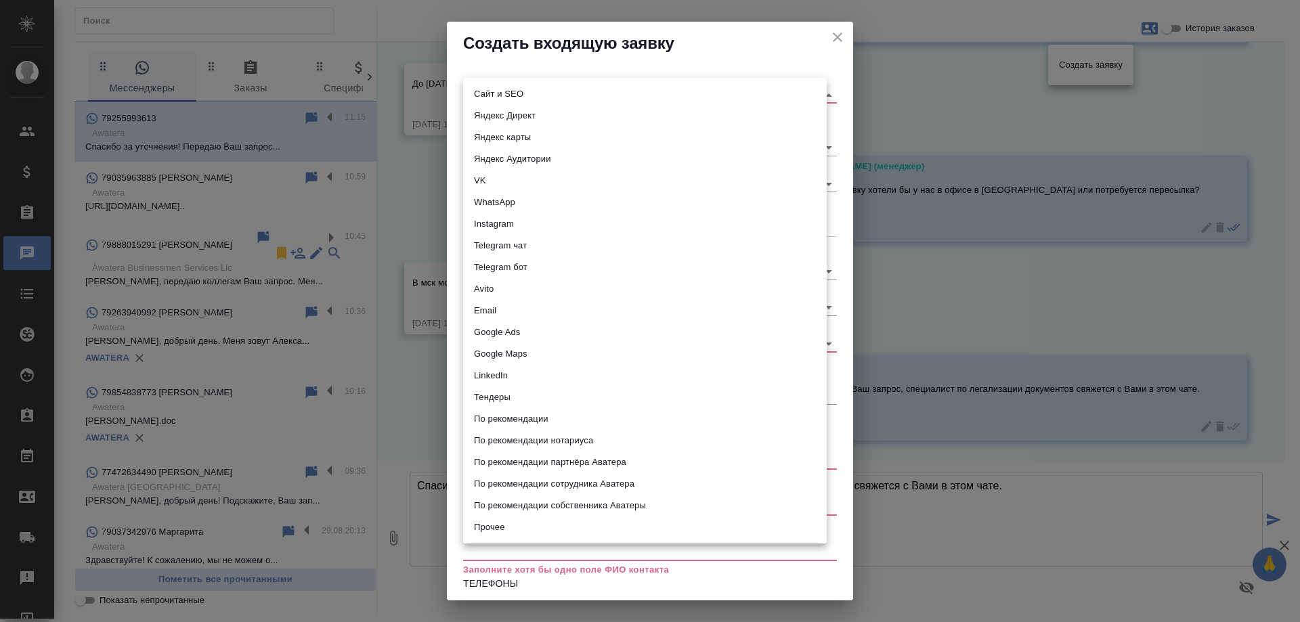
click at [528, 91] on body "🙏 .cls-1 fill:#fff; AWATERA Gudina Alexandra Клиенты Спецификации Заказы 0 Чаты…" at bounding box center [650, 311] width 1300 height 622
click at [513, 195] on li "WhatsApp" at bounding box center [645, 203] width 364 height 22
type input "whatsapp"
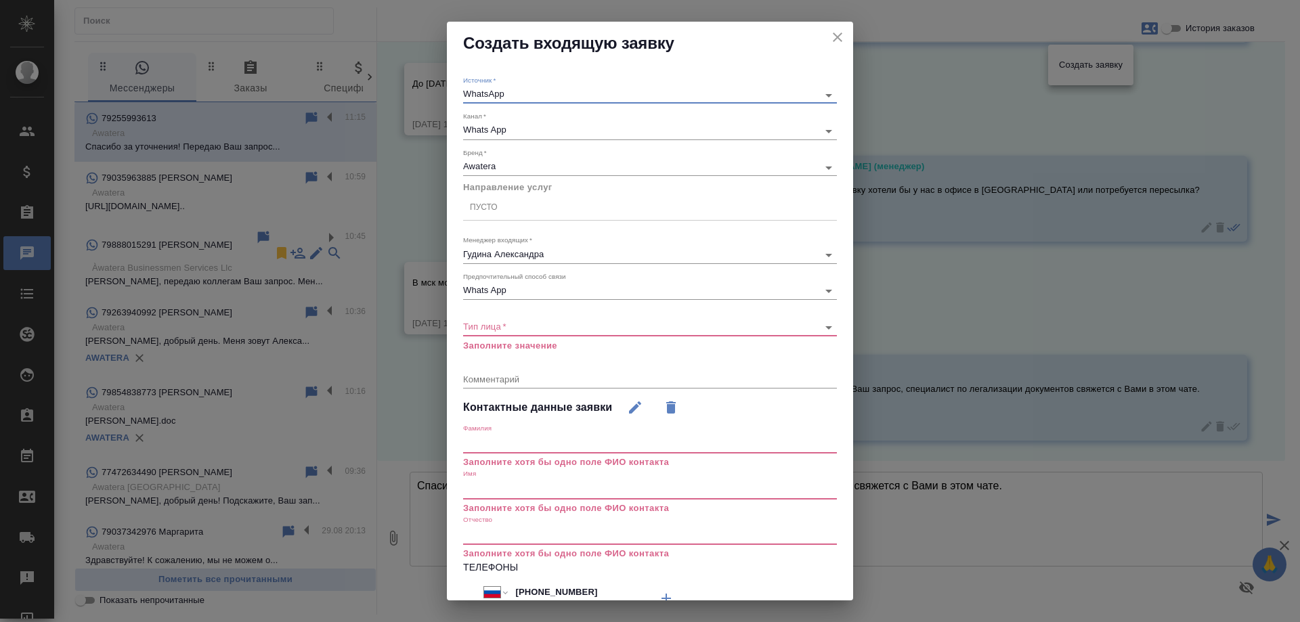
click at [522, 207] on div "Пусто" at bounding box center [650, 208] width 374 height 20
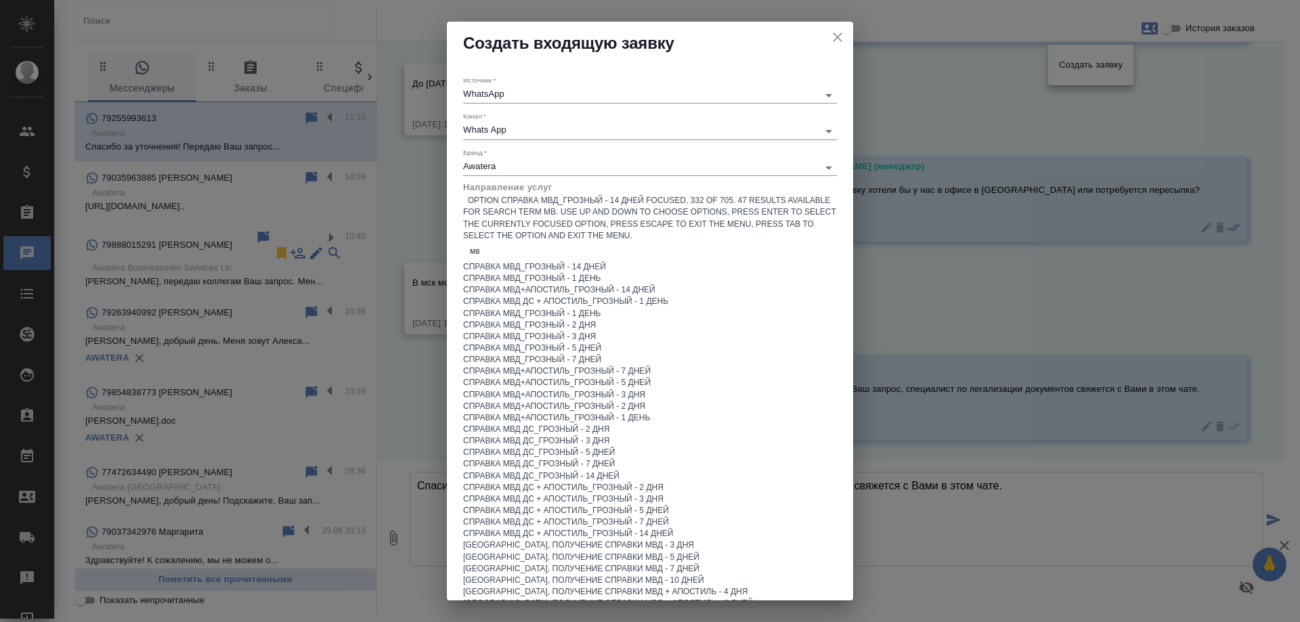
type input "мвд"
click at [641, 401] on div "Справка МВД+апостиль_Грозный - 2 дня" at bounding box center [650, 407] width 374 height 12
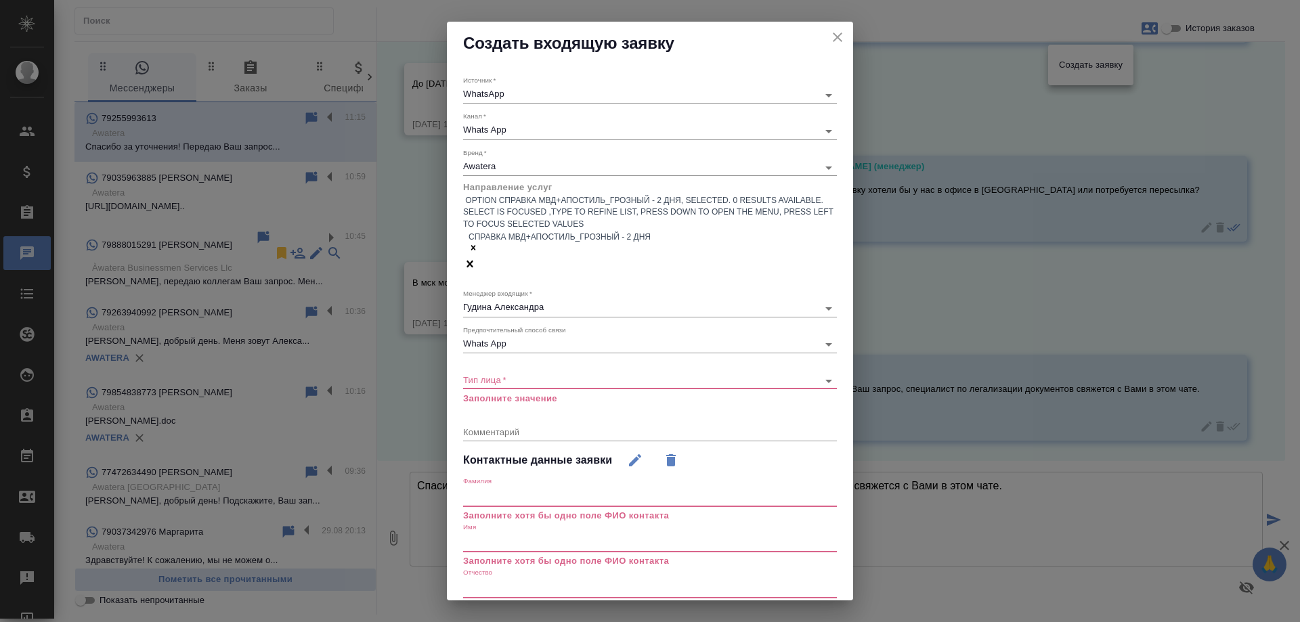
click at [519, 327] on body "🙏 .cls-1 fill:#fff; AWATERA Gudina Alexandra Клиенты Спецификации Заказы 0 Чаты…" at bounding box center [650, 311] width 1300 height 622
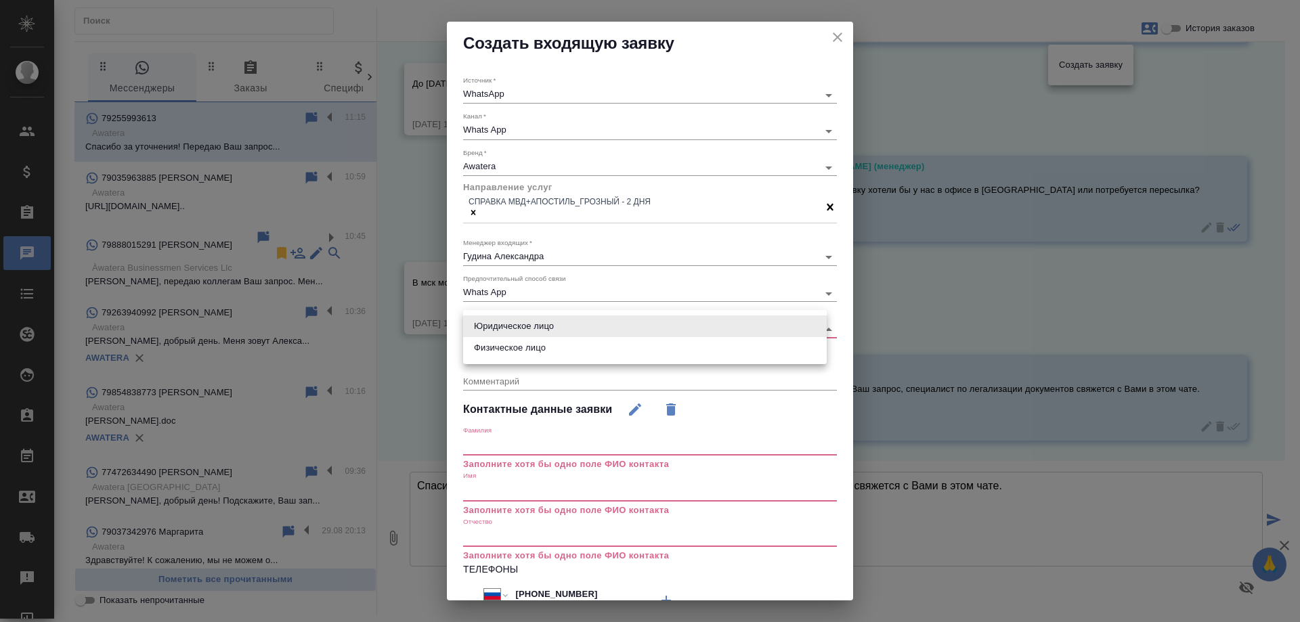
click at [518, 347] on li "Физическое лицо" at bounding box center [645, 348] width 364 height 22
type input "private"
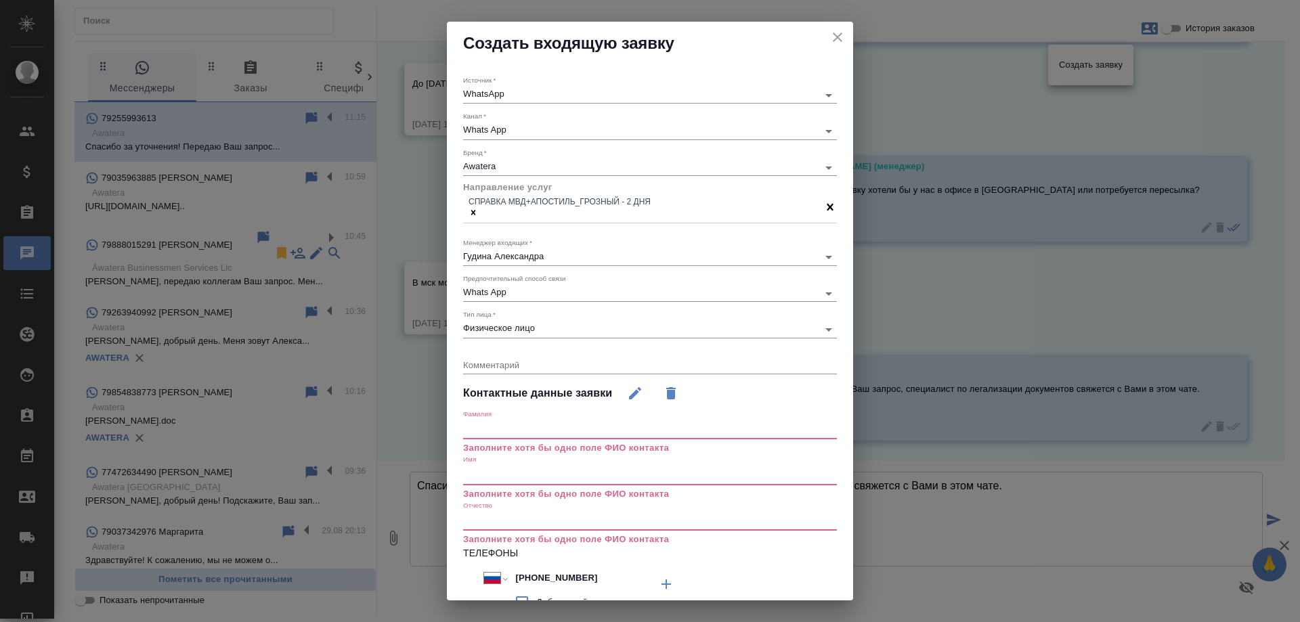
click at [505, 466] on input "text" at bounding box center [650, 475] width 374 height 19
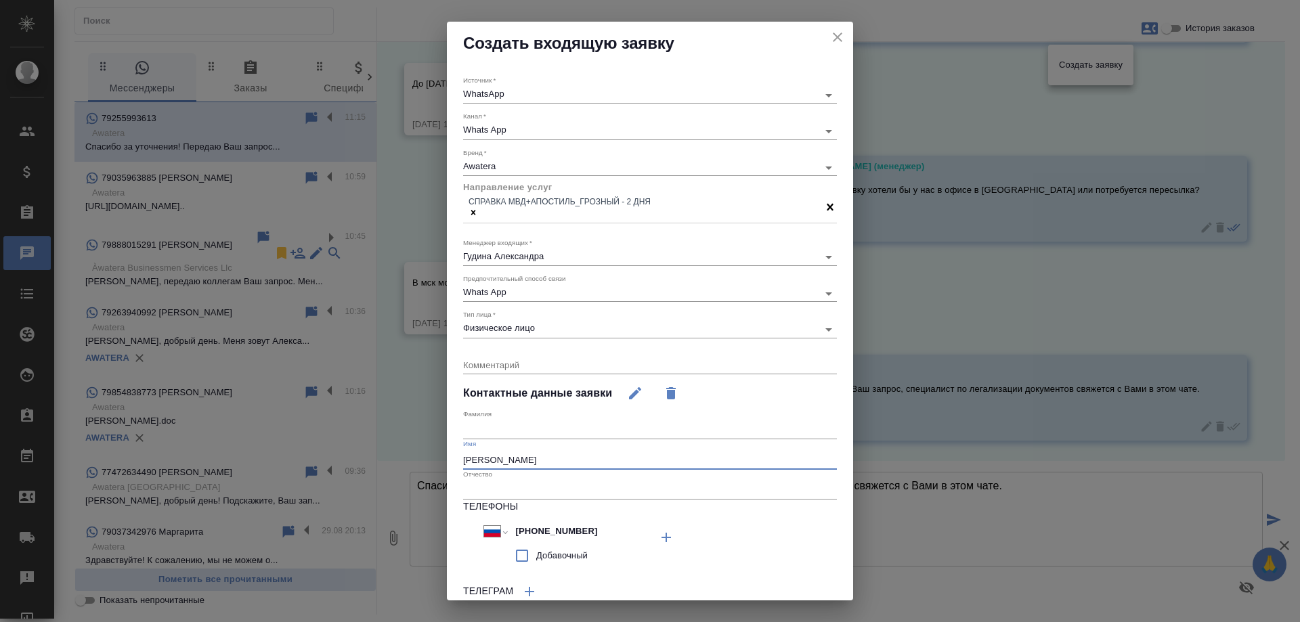
type input "Аркадий"
click at [582, 367] on textarea at bounding box center [650, 365] width 374 height 10
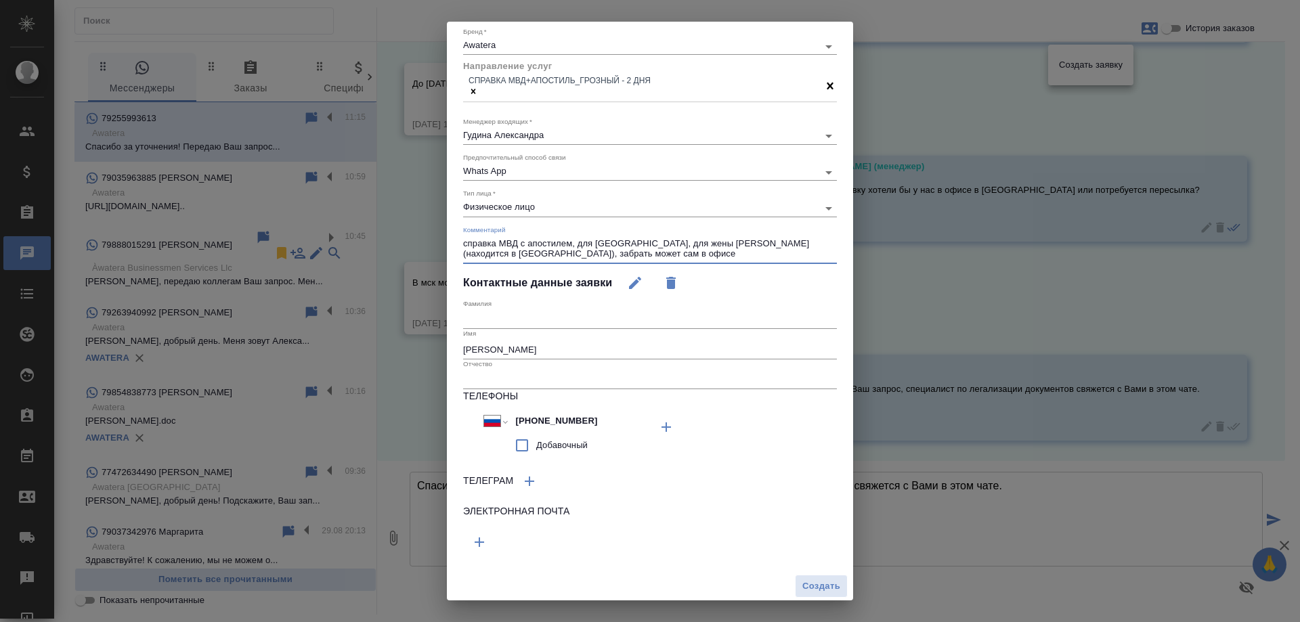
scroll to position [122, 0]
type textarea "справка МВД с апостилем, для Испании, для жены клиента (находится в Испании), з…"
click at [813, 578] on span "Создать" at bounding box center [821, 586] width 38 height 16
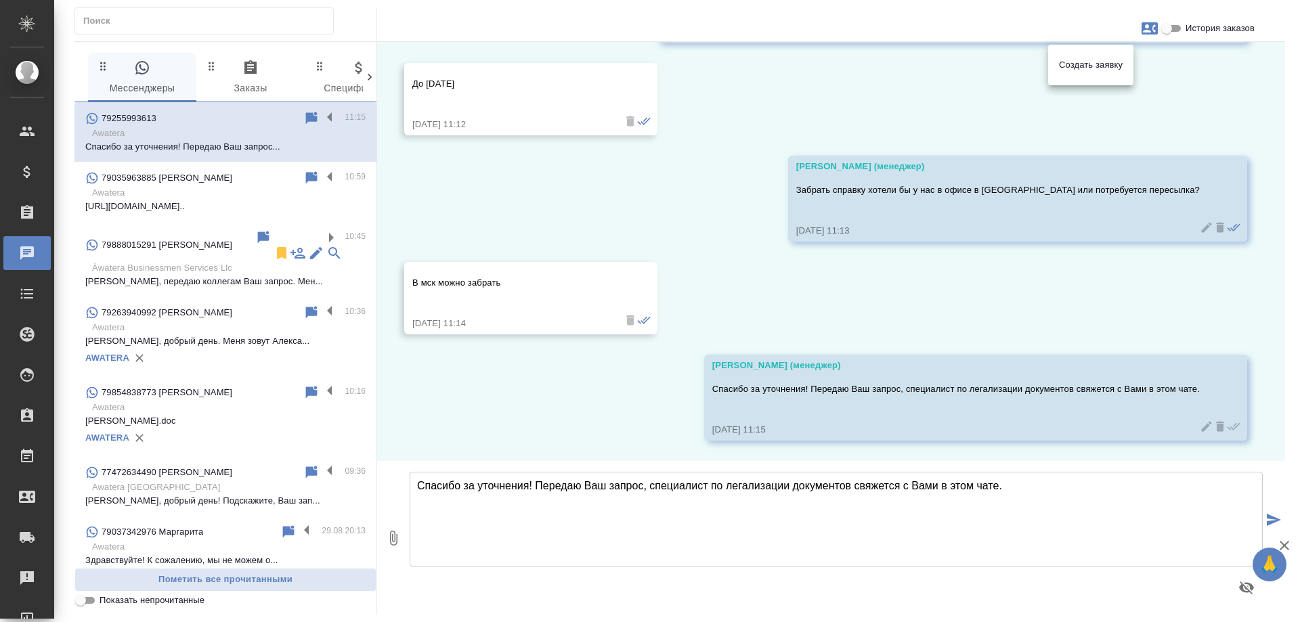
click at [755, 213] on div at bounding box center [650, 311] width 1300 height 622
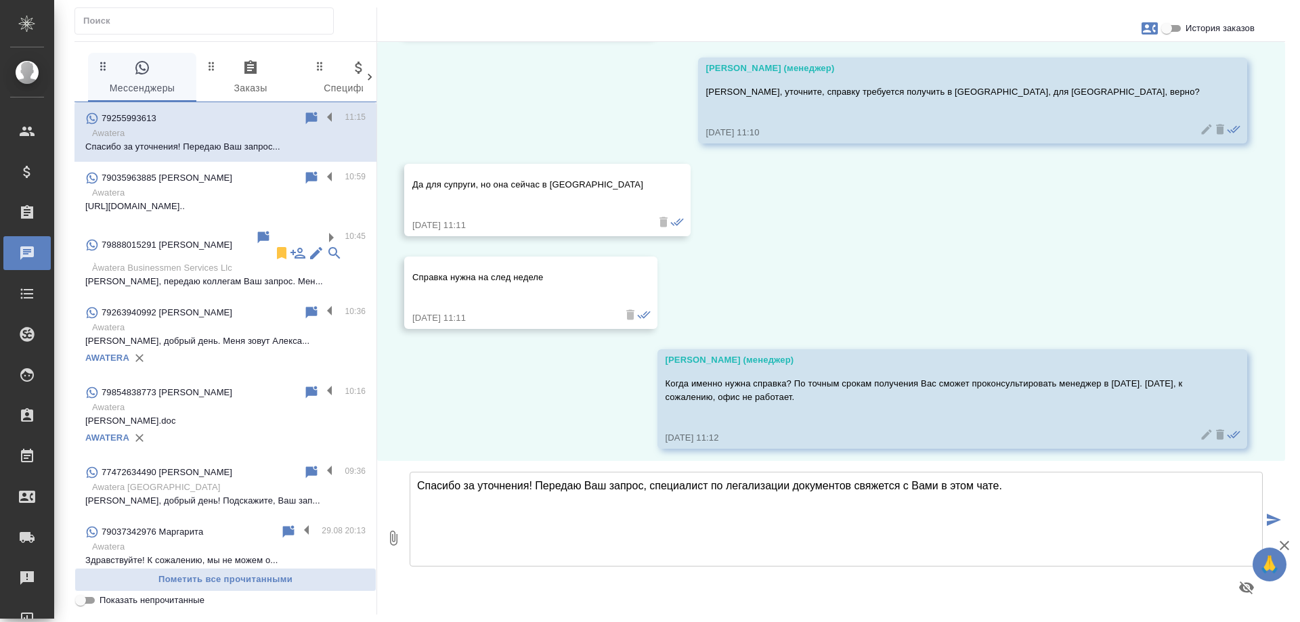
scroll to position [157, 0]
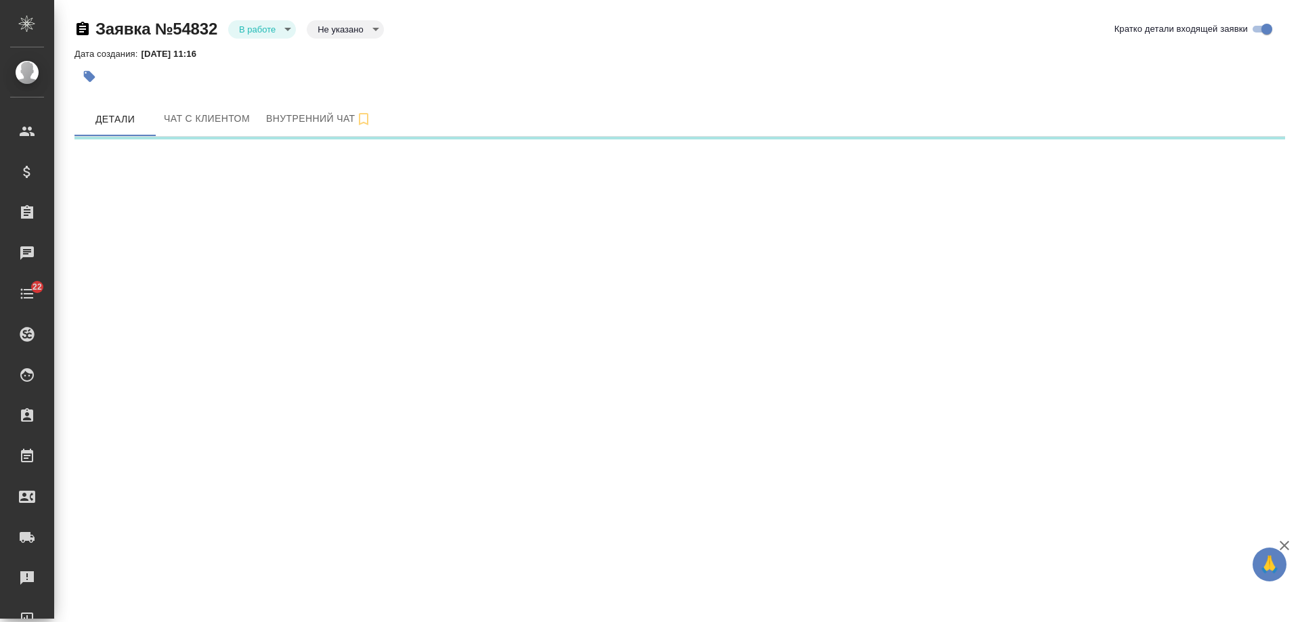
select select "RU"
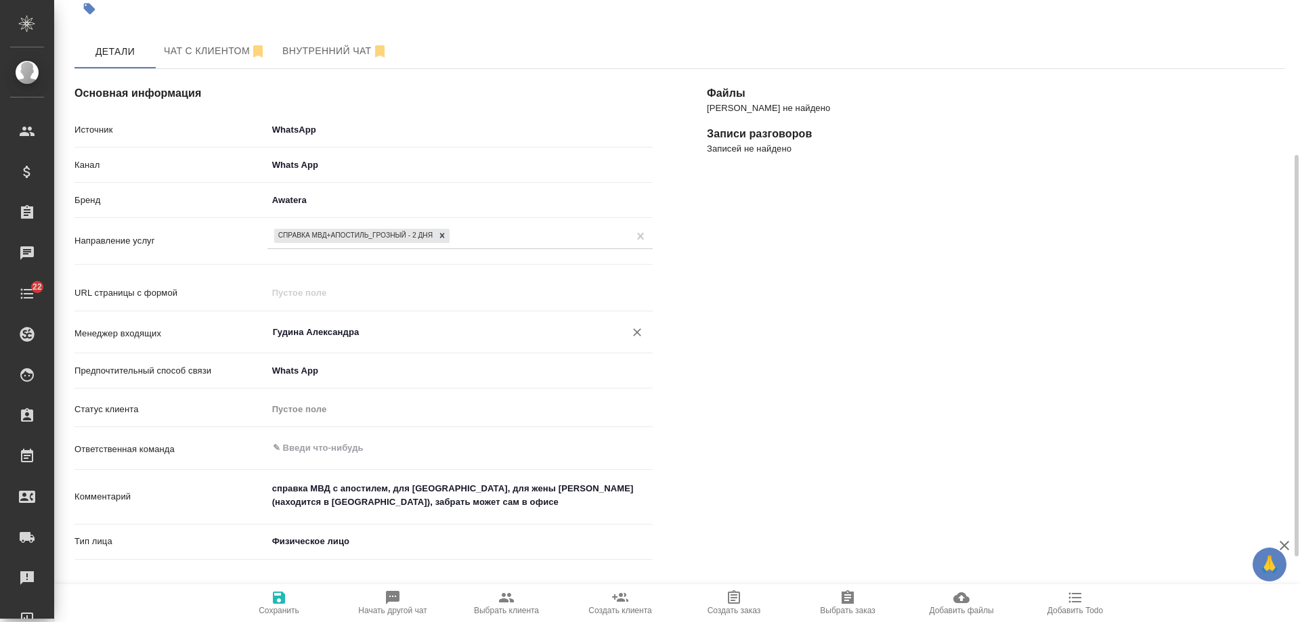
scroll to position [135, 0]
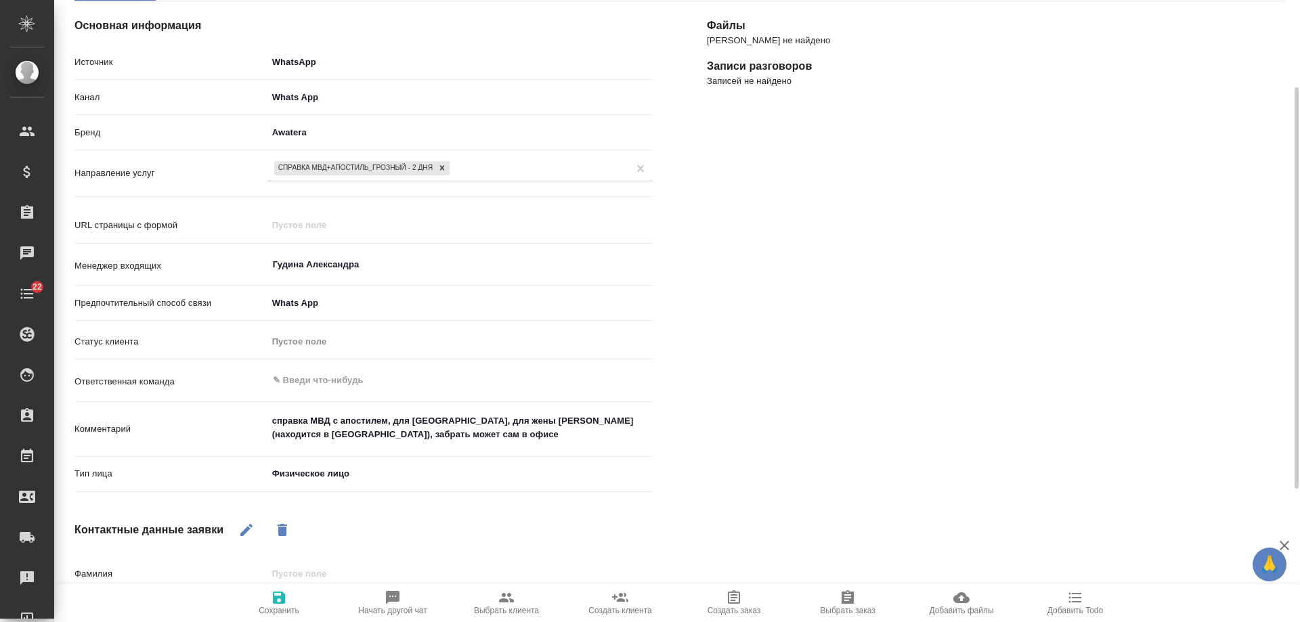
click at [649, 422] on textarea "справка МВД с апостилем, для [GEOGRAPHIC_DATA], для жены [PERSON_NAME] (находит…" at bounding box center [459, 428] width 385 height 37
type textarea "x"
type textarea "справка МВД с апостилем, для [GEOGRAPHIC_DATA], для жены [PERSON_NAME] (находит…"
type textarea "x"
type textarea "справка МВД с апостилем, для [GEOGRAPHIC_DATA], для жены [PERSON_NAME] (находит…"
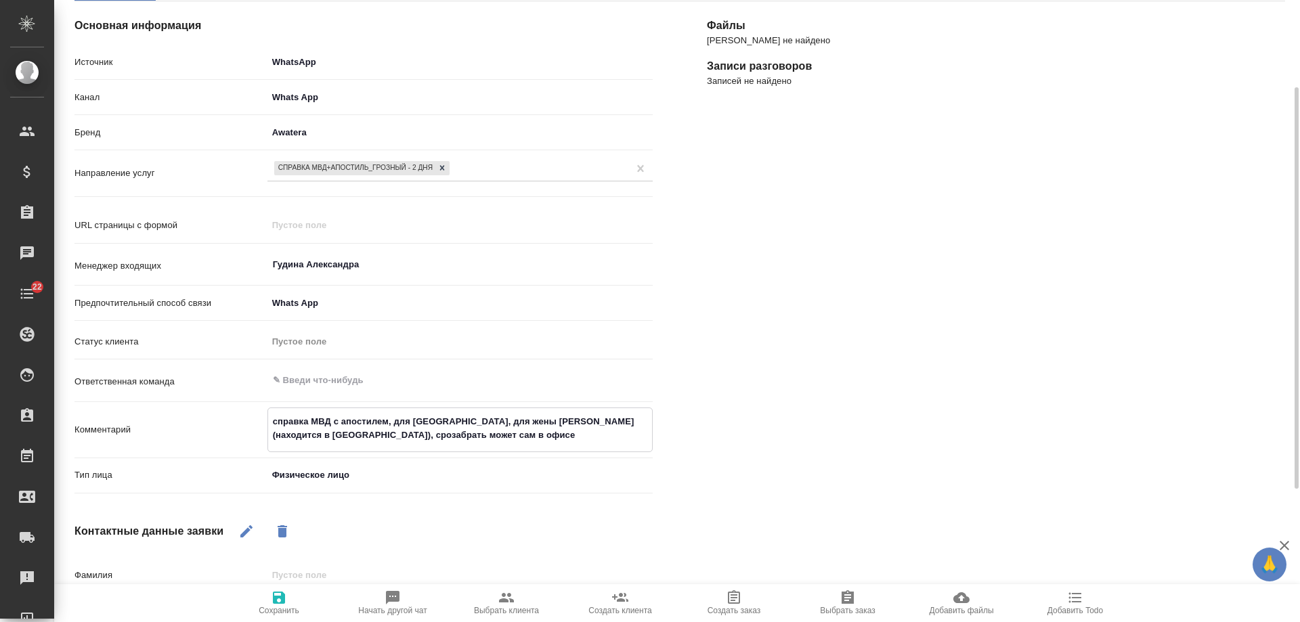
type textarea "x"
type textarea "справка МВД с апостилем, для Испании, для жены [PERSON_NAME] (находится в [GEOG…"
type textarea "x"
type textarea "справка МВД с апостилем, для [GEOGRAPHIC_DATA], для жены [PERSON_NAME] (находит…"
type textarea "x"
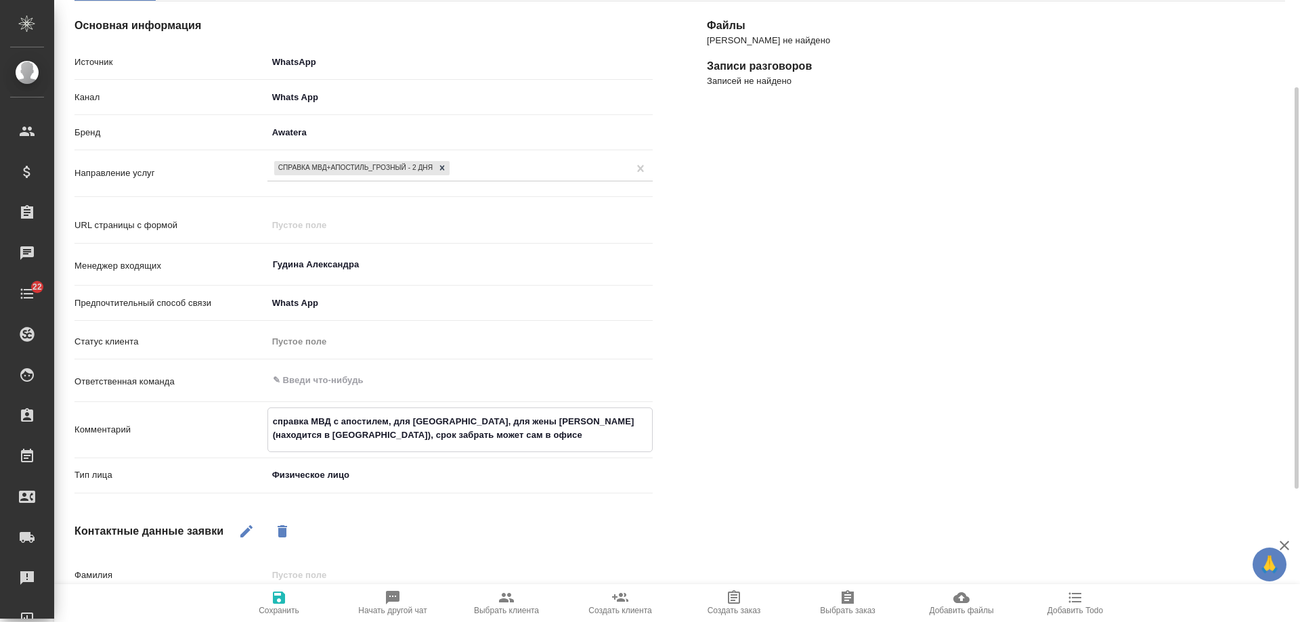
type textarea "справка МВД с апостилем, для [GEOGRAPHIC_DATA], для жены [PERSON_NAME] (находит…"
type textarea "x"
type textarea "справка МВД с апостилем, для [GEOGRAPHIC_DATA], для жены [PERSON_NAME] (находит…"
type textarea "x"
type textarea "справка МВД с апостилем, для [GEOGRAPHIC_DATA], для жены [PERSON_NAME] (находит…"
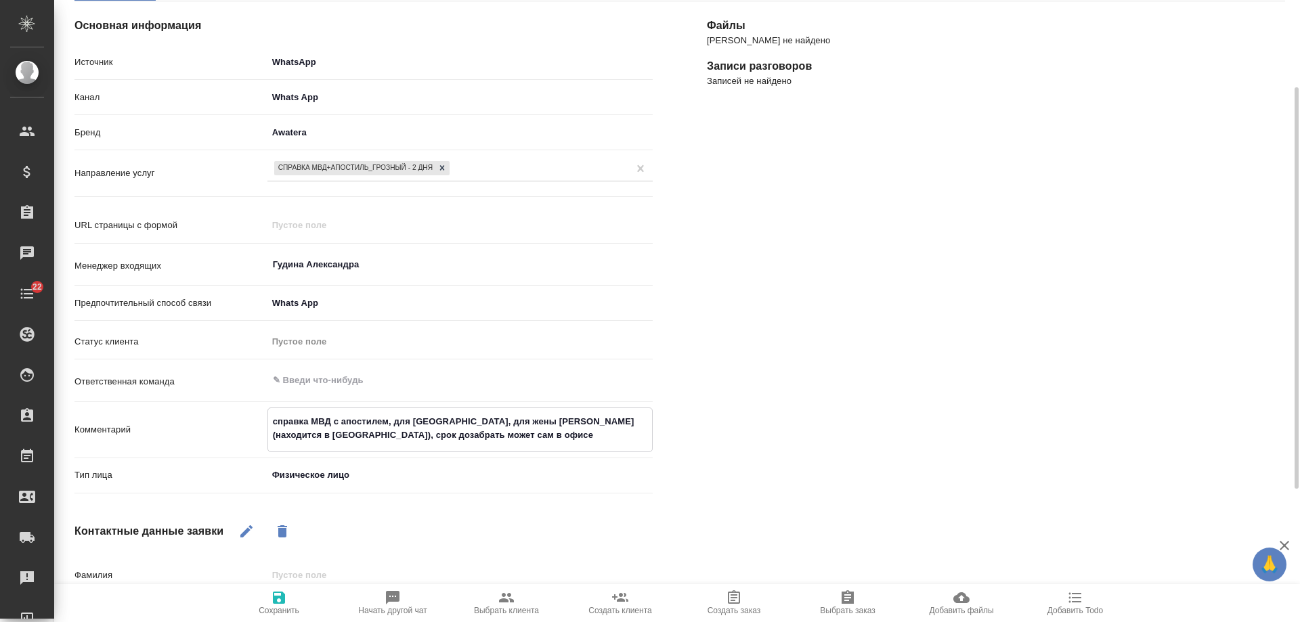
type textarea "x"
type textarea "справка МВД с апостилем, для [GEOGRAPHIC_DATA], для жены [PERSON_NAME] (находит…"
type textarea "x"
type textarea "справка МВД с апостилем, для Испании, для жены [PERSON_NAME] (находится в [GEOG…"
type textarea "x"
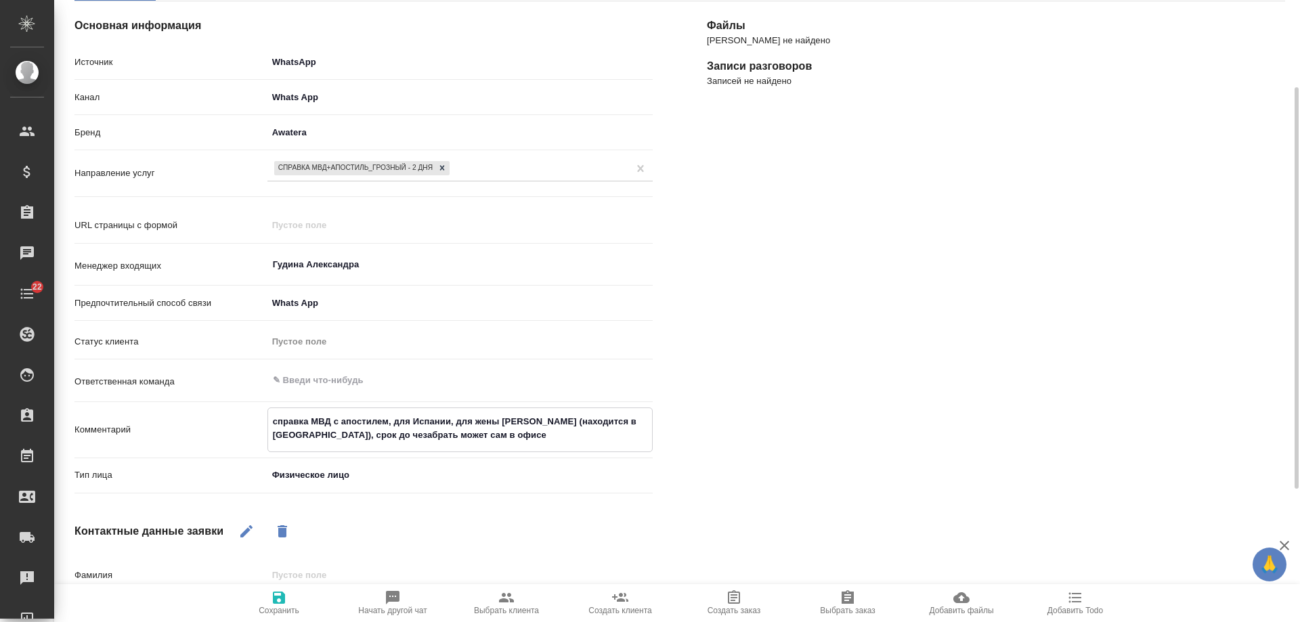
type textarea "справка МВД с апостилем, для [GEOGRAPHIC_DATA], для жены [PERSON_NAME] (находит…"
type textarea "x"
type textarea "справка МВД с апостилем, для [GEOGRAPHIC_DATA], для жены [PERSON_NAME] (находит…"
type textarea "x"
type textarea "справка МВД с апостилем, для [GEOGRAPHIC_DATA], для жены [PERSON_NAME] (находит…"
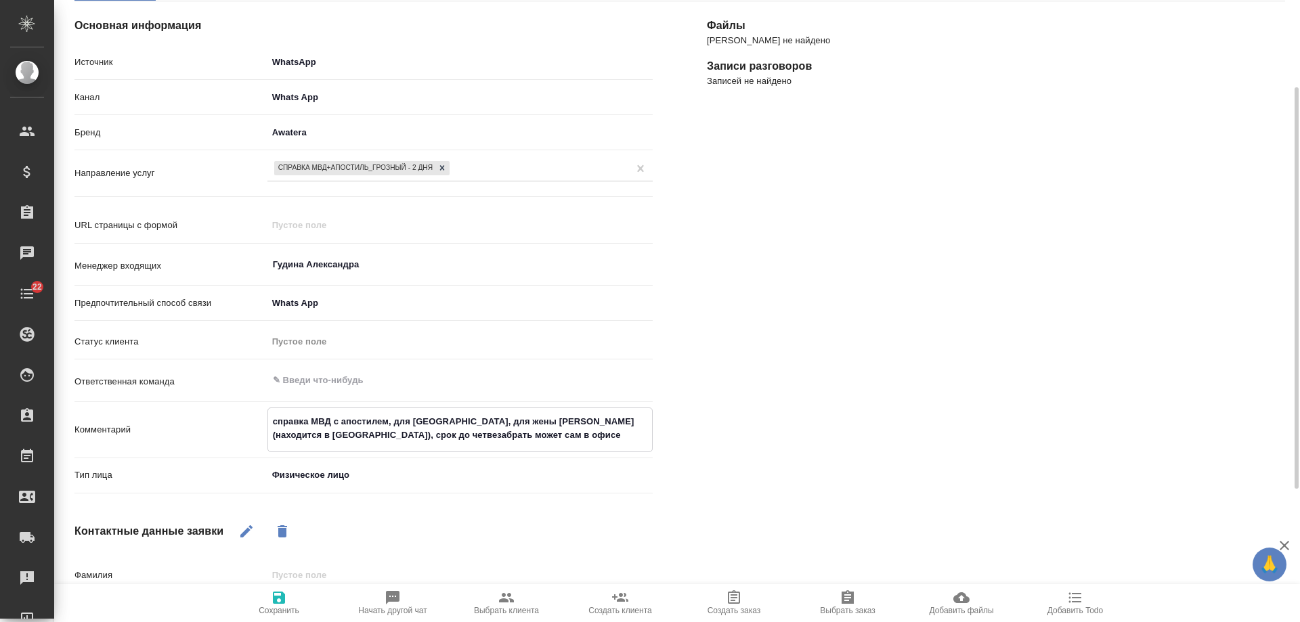
type textarea "x"
type textarea "справка МВД с апостилем, для [GEOGRAPHIC_DATA], для жены [PERSON_NAME] (находит…"
type textarea "x"
type textarea "справка МВД с апостилем, для [GEOGRAPHIC_DATA], для жены [PERSON_NAME] (находит…"
type textarea "x"
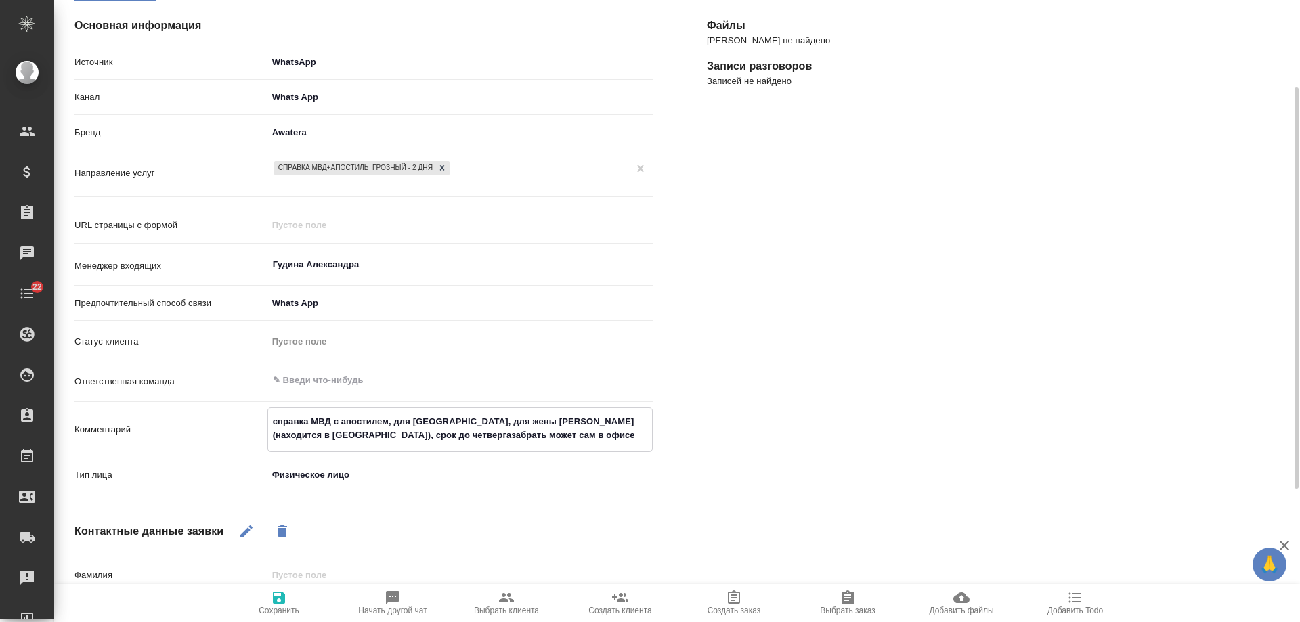
type textarea "справка МВД с апостилем, для [GEOGRAPHIC_DATA], для жены [PERSON_NAME] (находит…"
type textarea "x"
type textarea "справка МВД с апостилем, для [GEOGRAPHIC_DATA], для жены [PERSON_NAME] (находит…"
type textarea "x"
type textarea "справка МВД с апостилем, для [GEOGRAPHIC_DATA], для жены [PERSON_NAME] (находит…"
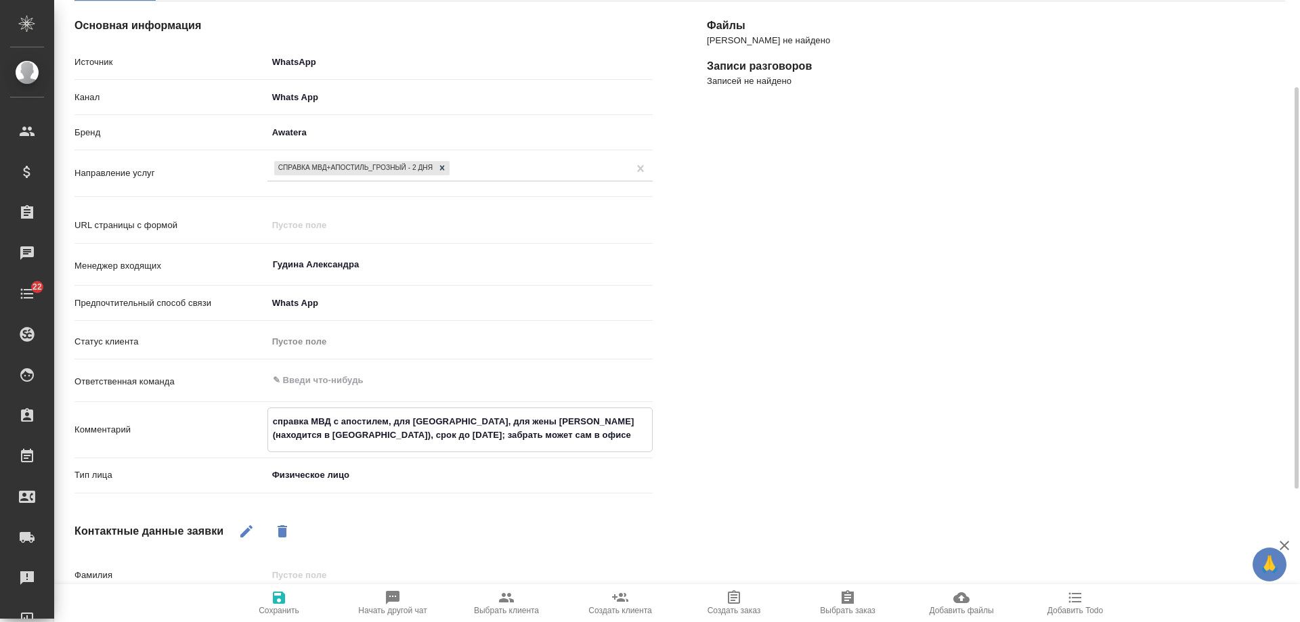
type textarea "x"
click at [280, 605] on icon "button" at bounding box center [279, 598] width 16 height 16
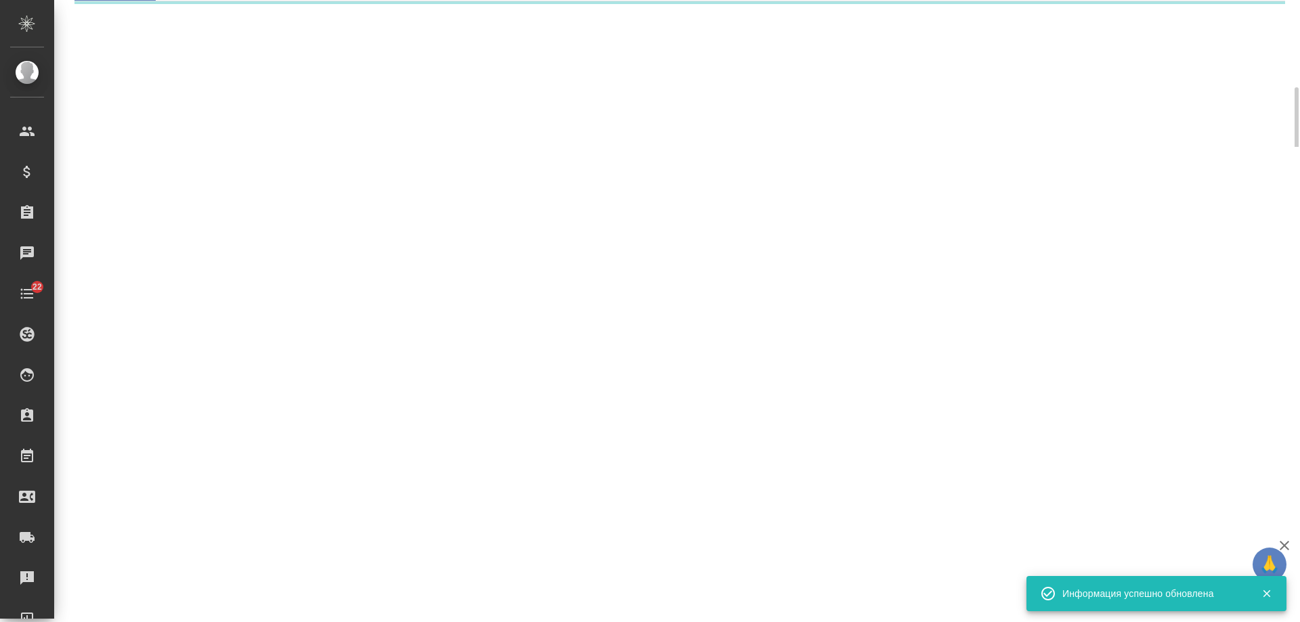
select select "RU"
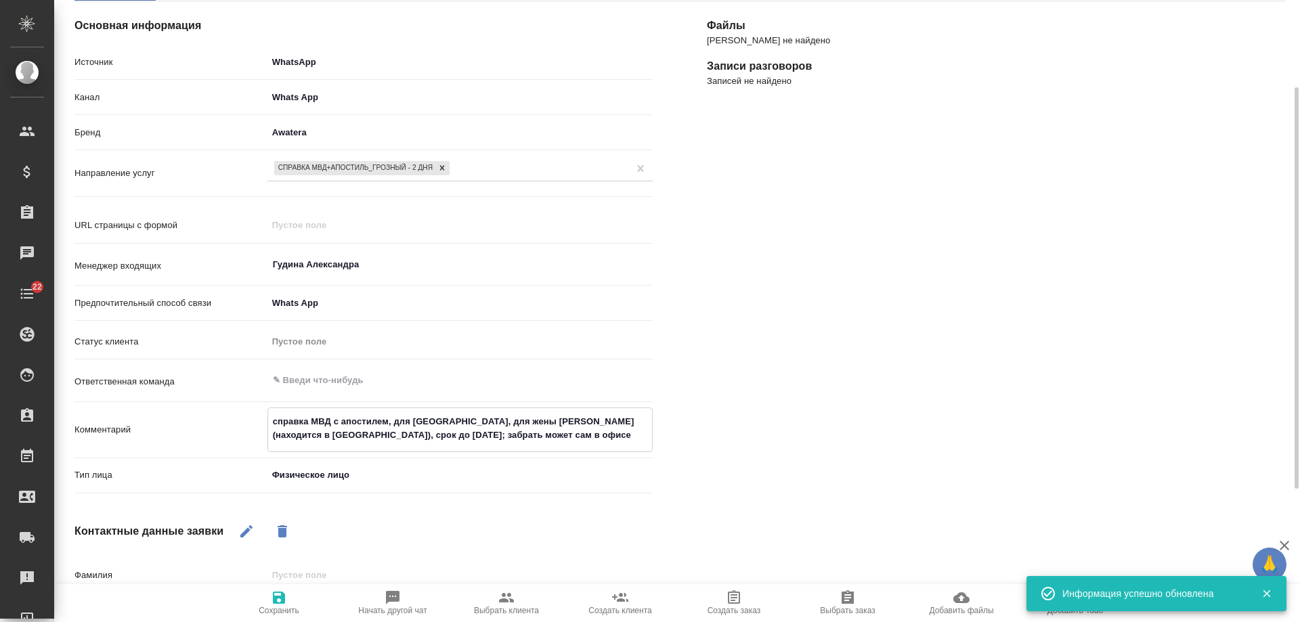
drag, startPoint x: 280, startPoint y: 418, endPoint x: 104, endPoint y: 403, distance: 176.7
click at [104, 403] on div "Источник WhatsApp whatsapp Канал Whats App 66ac940615179ecd4145cc10 Бренд Awate…" at bounding box center [363, 274] width 578 height 449
click at [843, 359] on div "[PERSON_NAME] не найдено Записи разговоров Записей не найдено" at bounding box center [996, 401] width 632 height 855
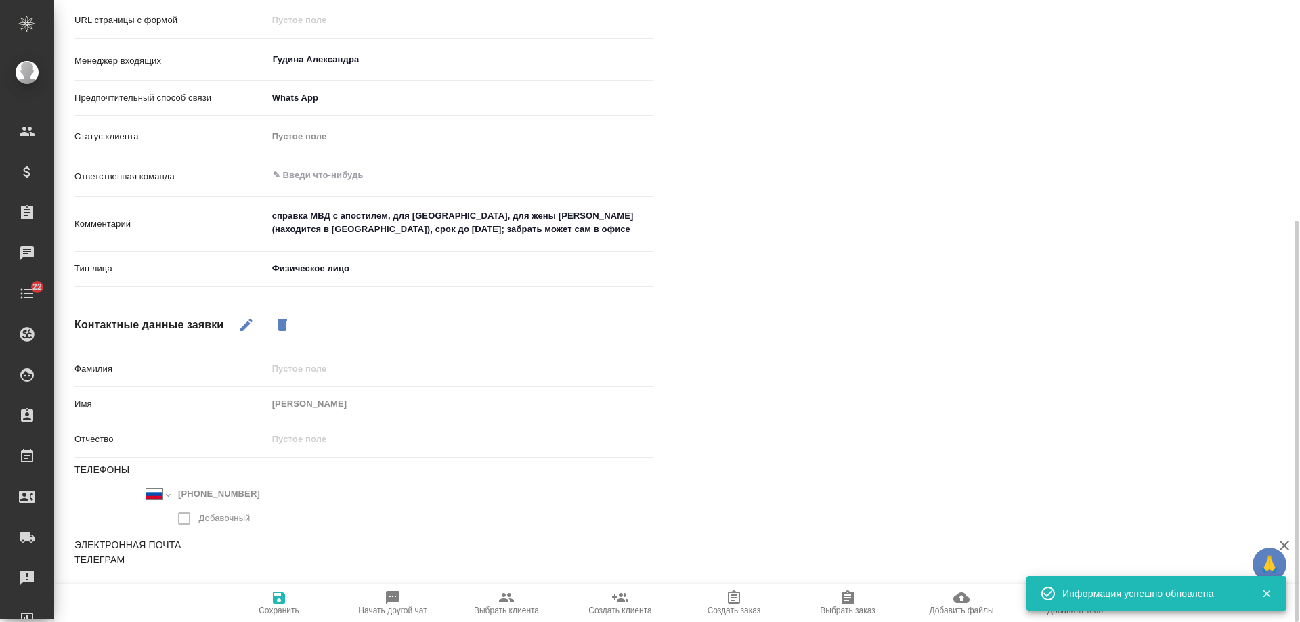
click at [523, 597] on span "Выбрать клиента" at bounding box center [507, 603] width 98 height 26
type textarea "x"
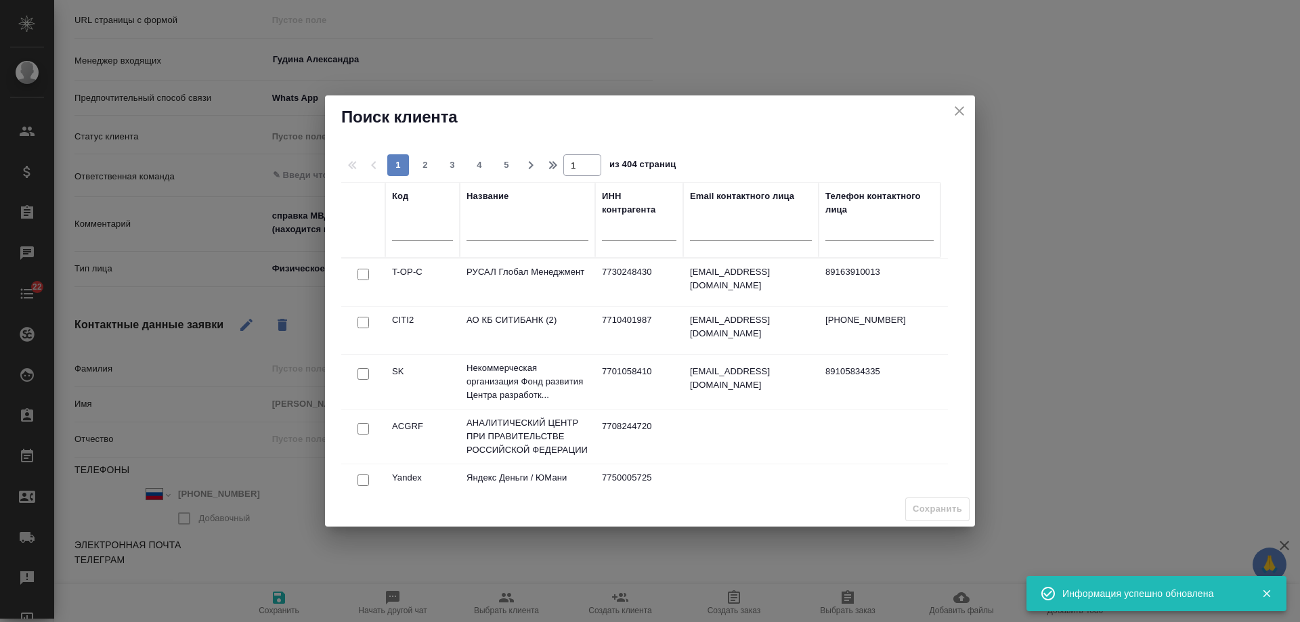
click at [551, 234] on input "text" at bounding box center [528, 231] width 122 height 17
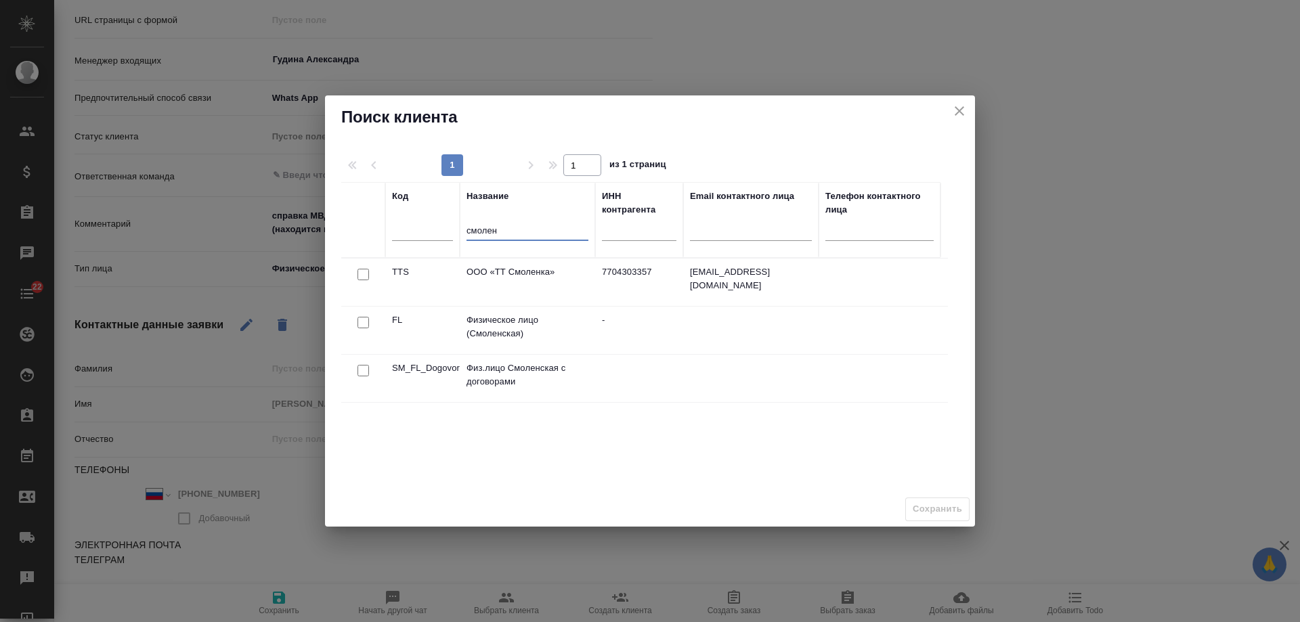
type input "смолен"
click at [361, 280] on input "checkbox" at bounding box center [364, 275] width 12 height 12
checkbox input "true"
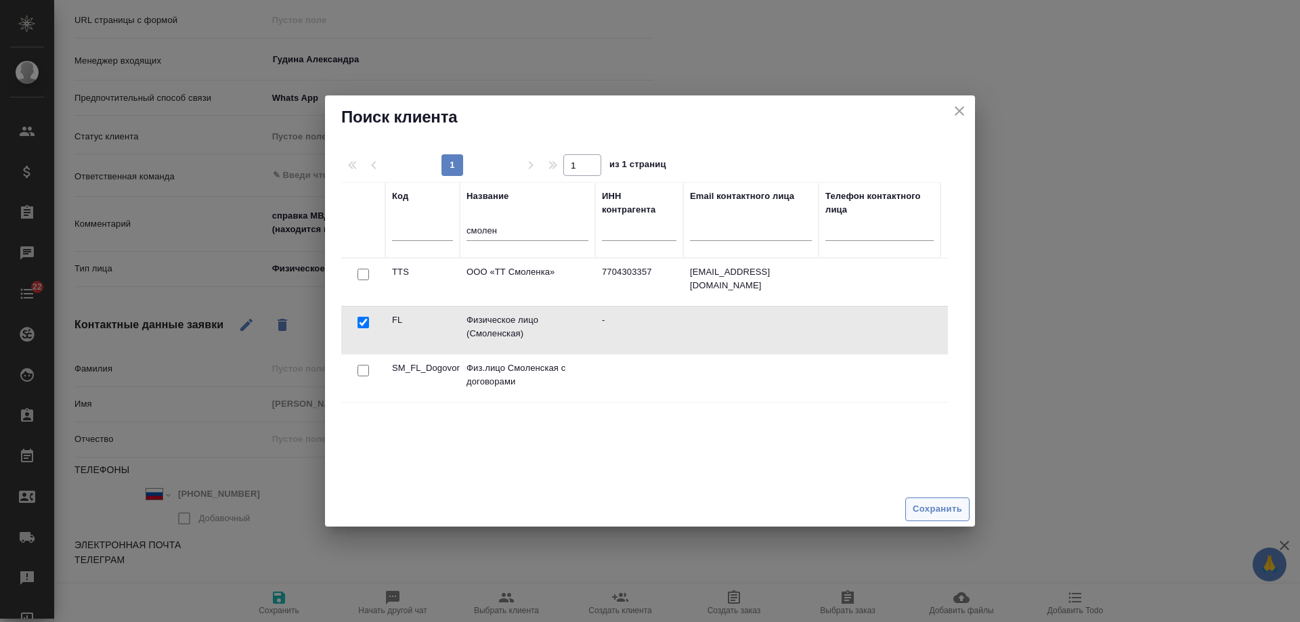
click at [926, 512] on span "Сохранить" at bounding box center [937, 510] width 49 height 16
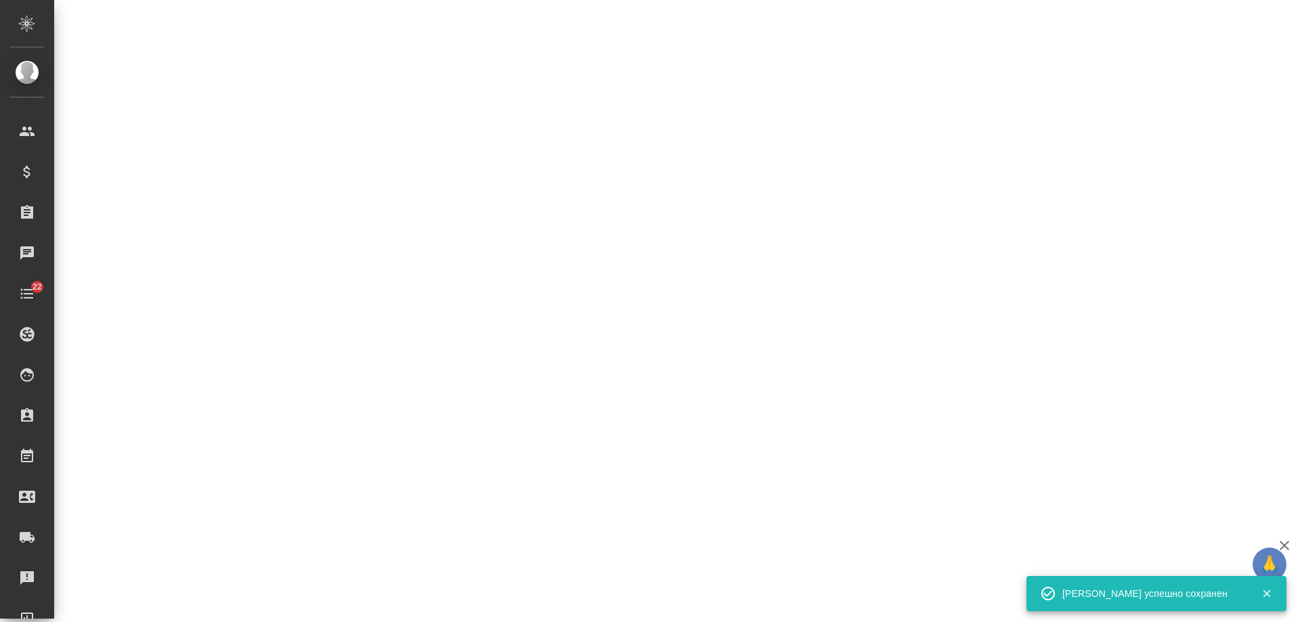
select select "RU"
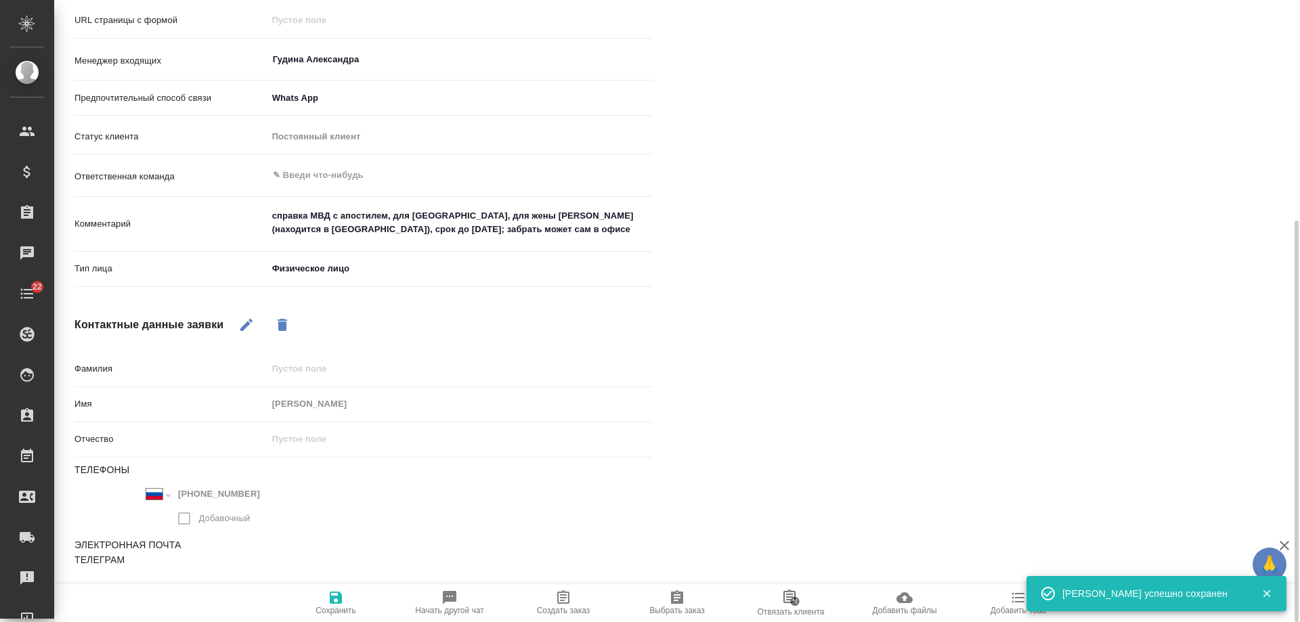
click at [557, 601] on icon "button" at bounding box center [563, 598] width 16 height 16
type textarea "x"
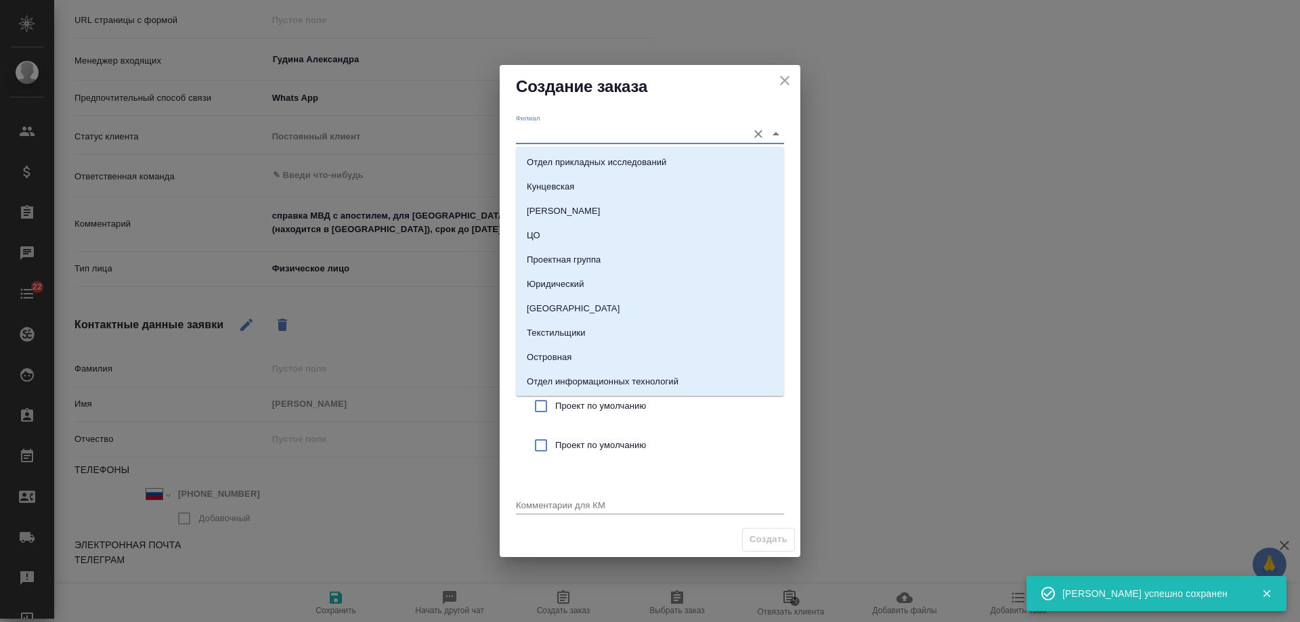
click at [563, 125] on input "Филиал" at bounding box center [628, 134] width 225 height 18
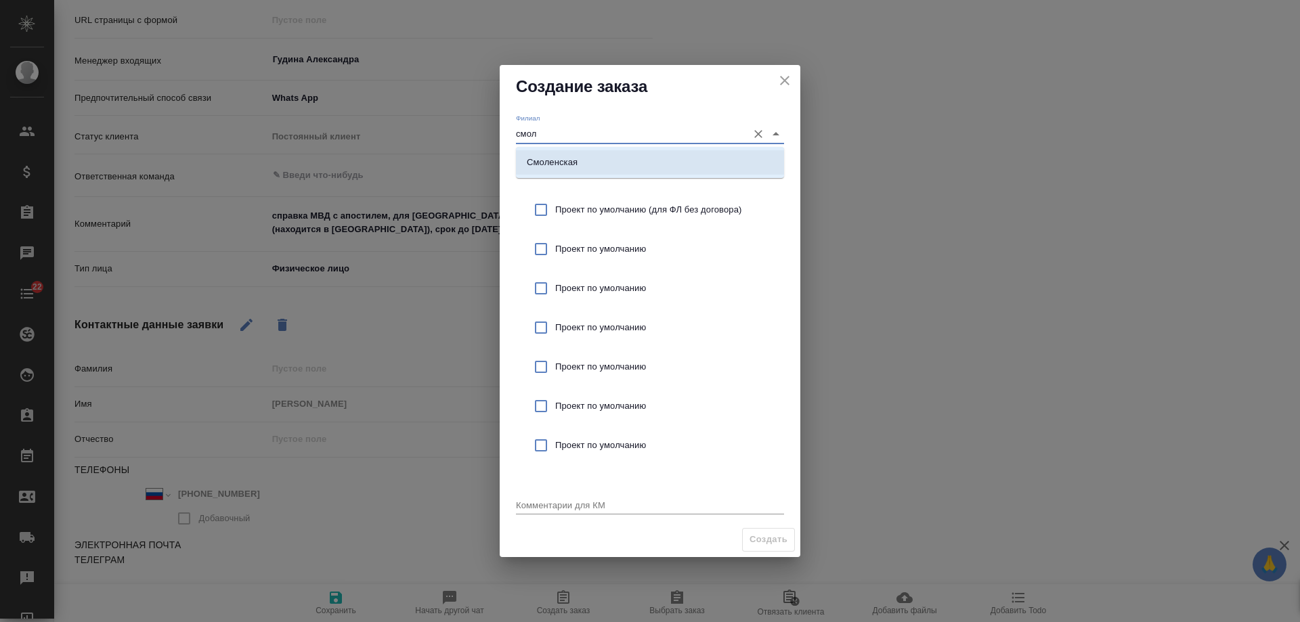
click at [586, 163] on li "Смоленская" at bounding box center [650, 162] width 268 height 24
type input "Смоленская"
click at [627, 205] on span "Проект по умолчанию (для ФЛ без договора)" at bounding box center [664, 210] width 218 height 14
checkbox input "true"
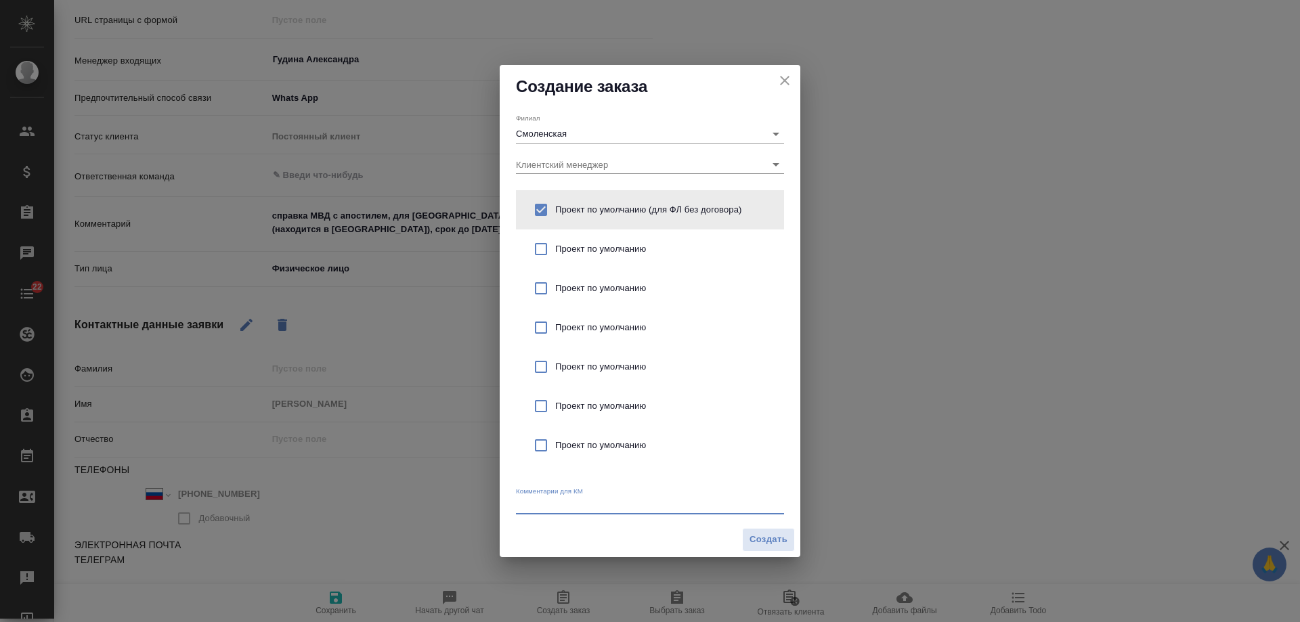
click at [589, 501] on textarea at bounding box center [650, 505] width 268 height 10
paste textarea "справка МВД с апостилем, для Испании, для жены клиента (находится в Испании), с…"
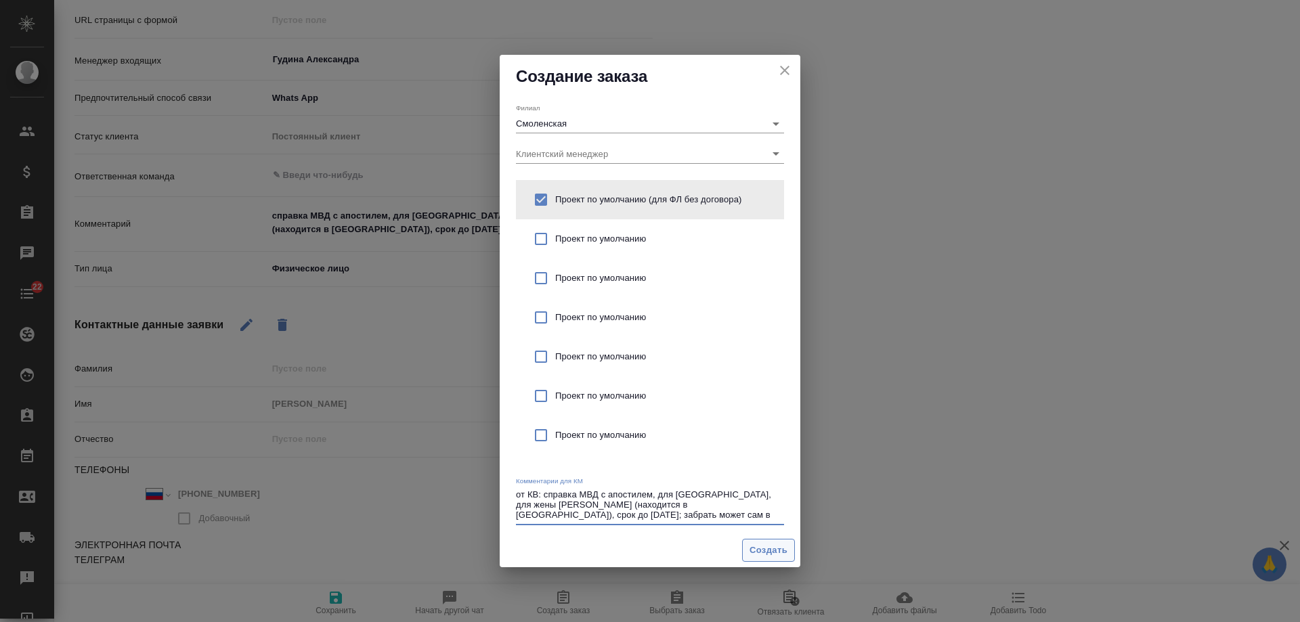
type textarea "от КВ: справка МВД с апостилем, для Испании, для жены клиента (находится в Испа…"
click at [773, 548] on span "Создать" at bounding box center [769, 551] width 38 height 16
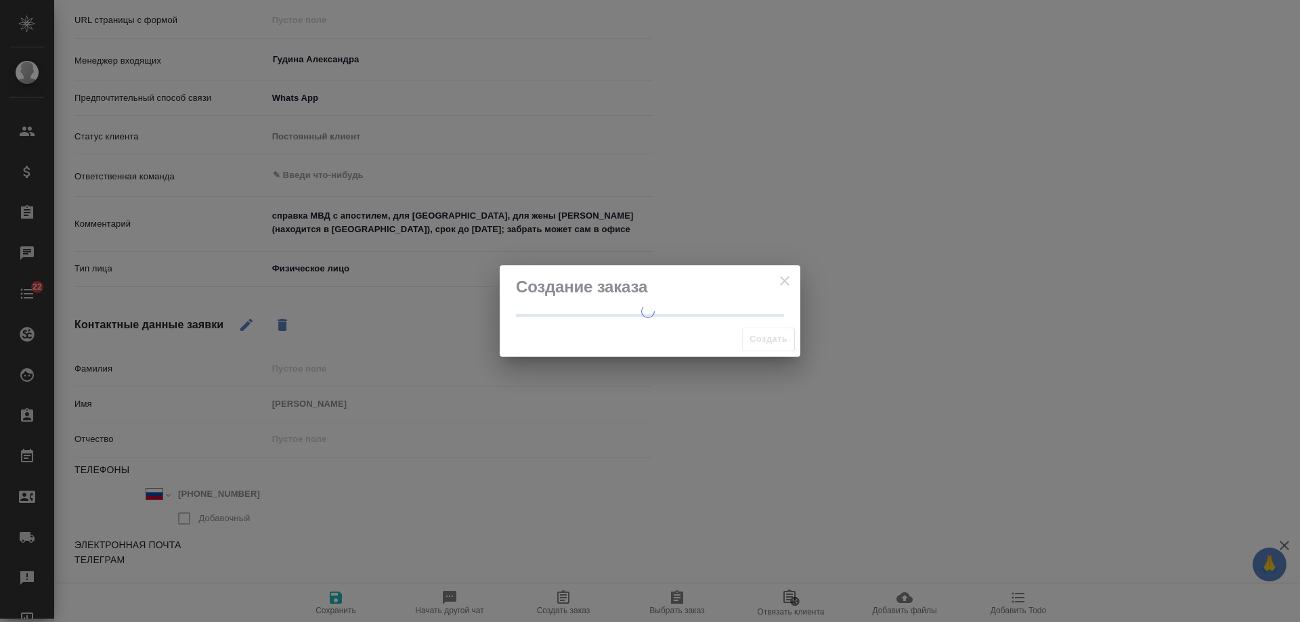
select select "RU"
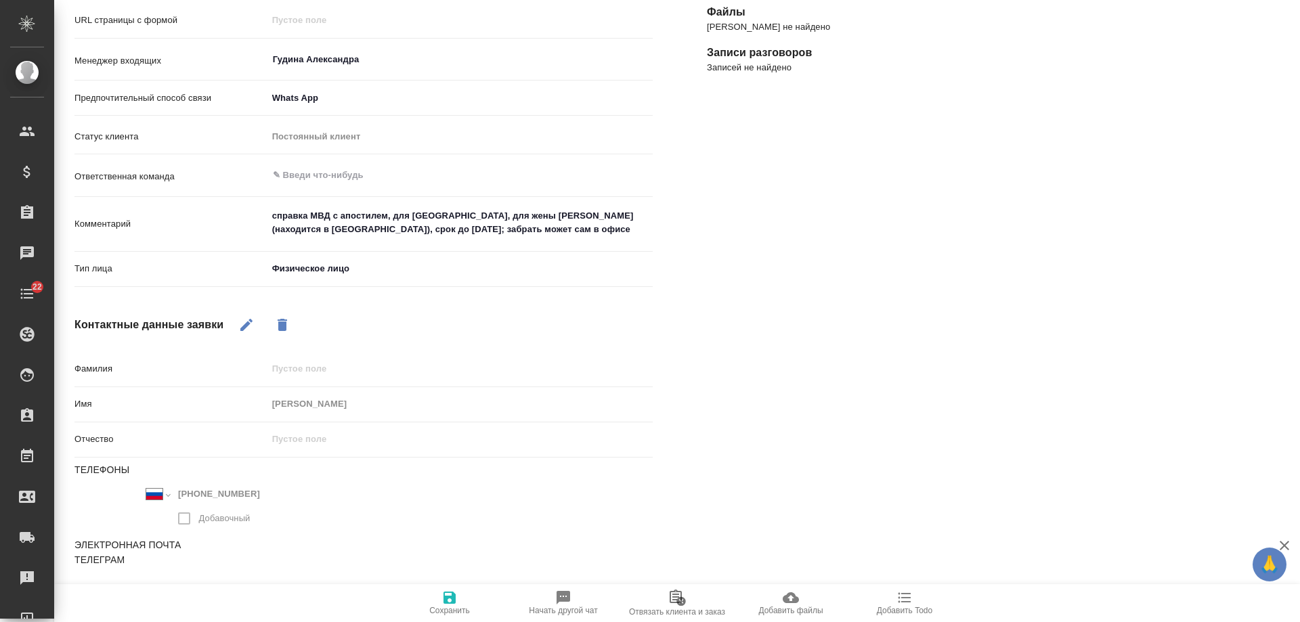
type textarea "x"
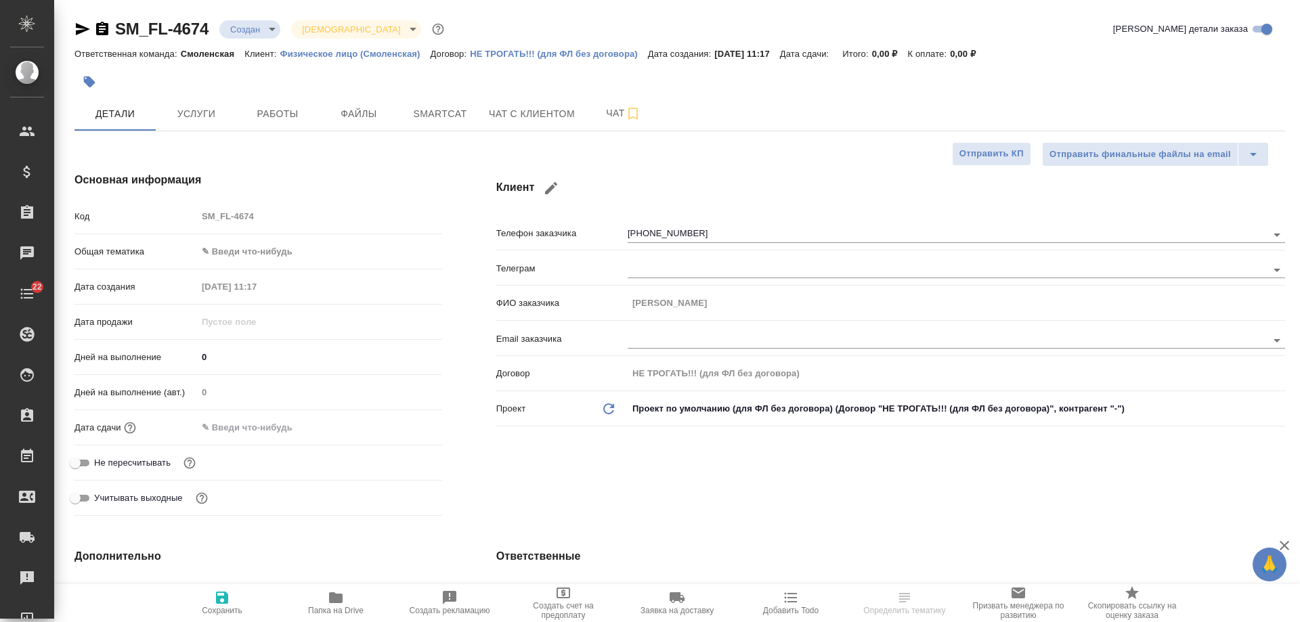
select select "RU"
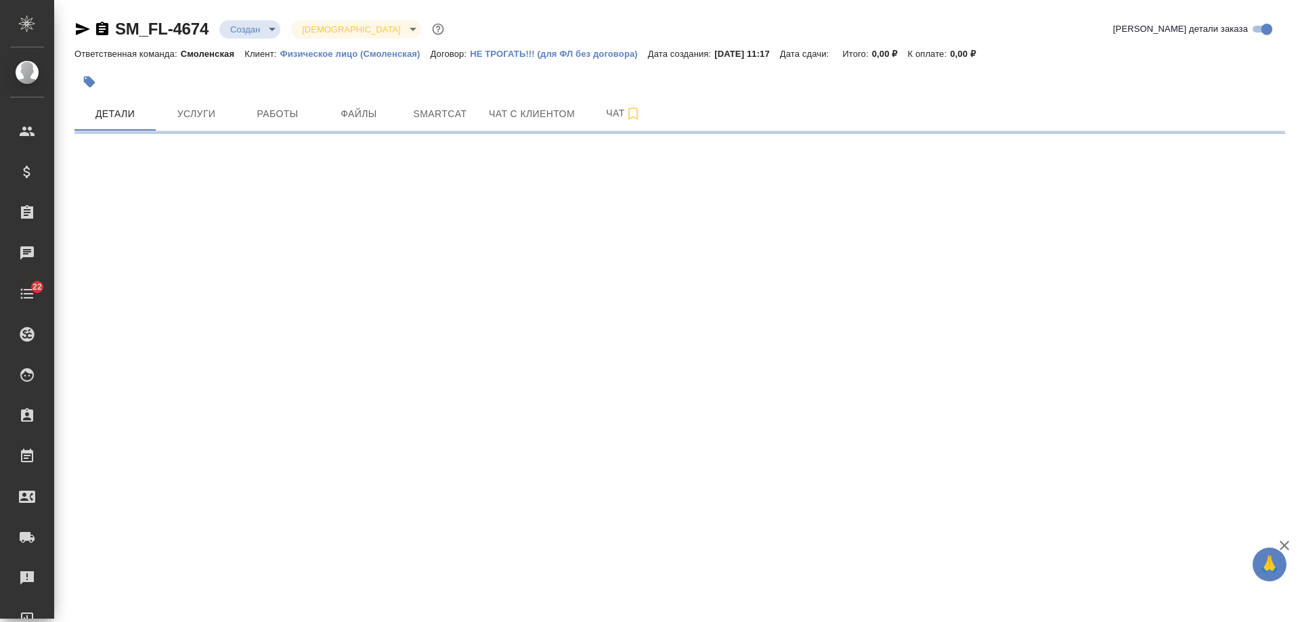
select select "RU"
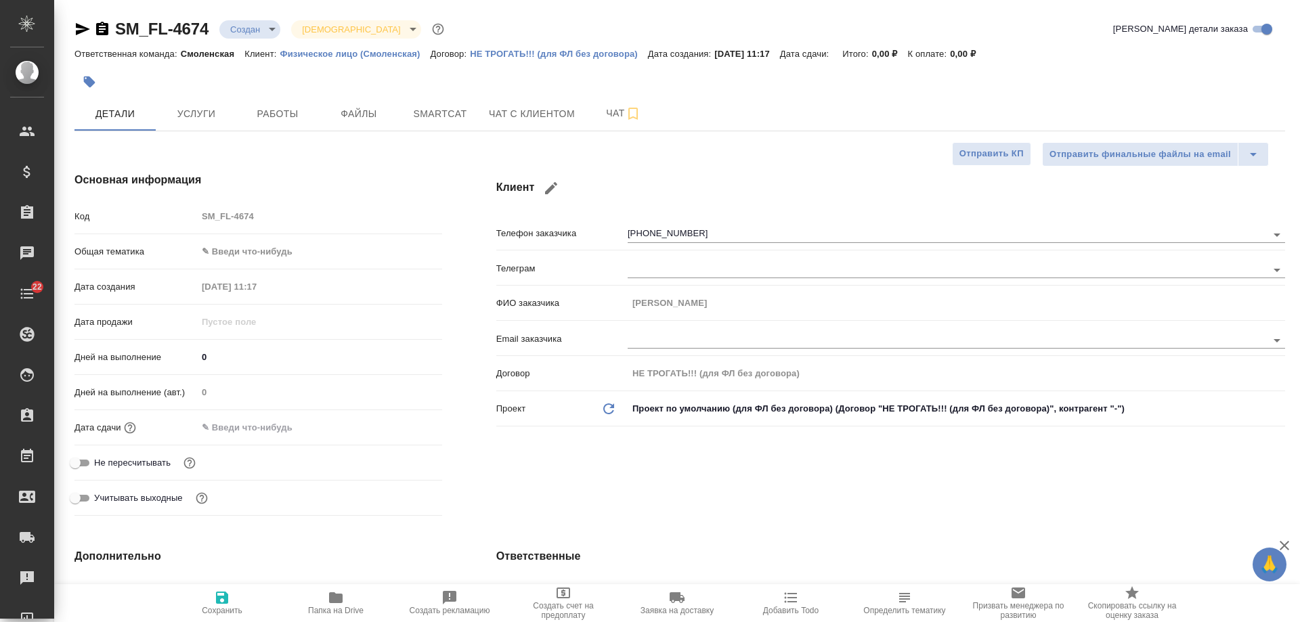
type textarea "x"
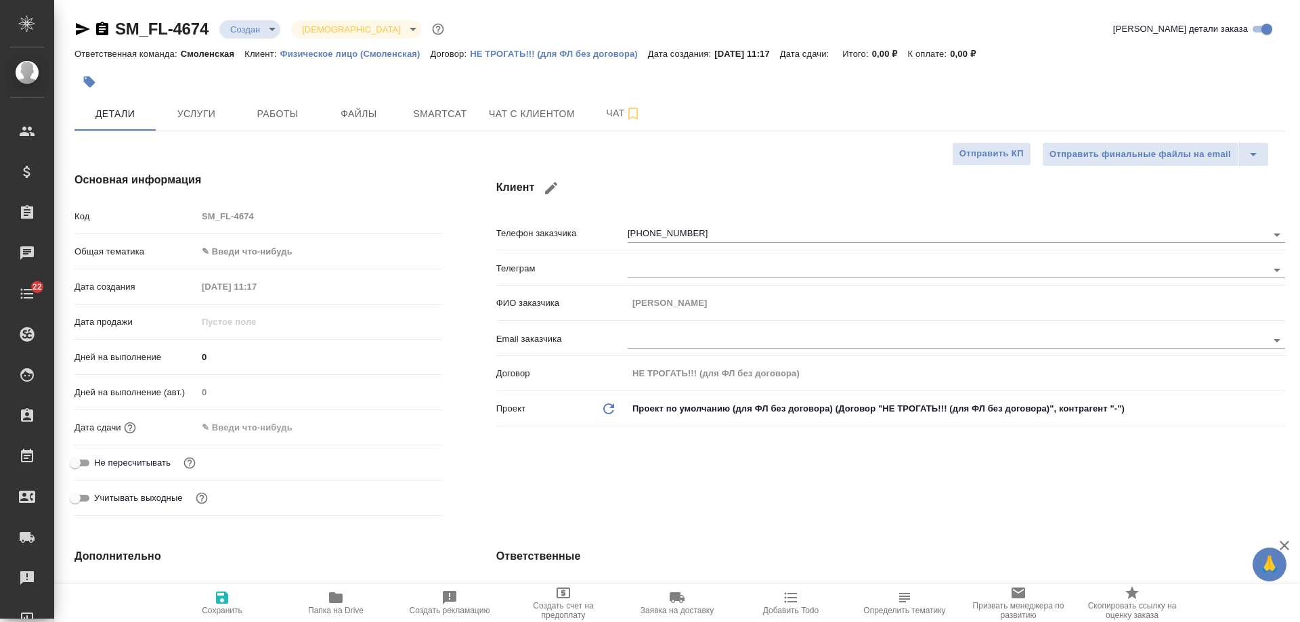
type textarea "x"
click at [99, 28] on icon "button" at bounding box center [102, 29] width 12 height 14
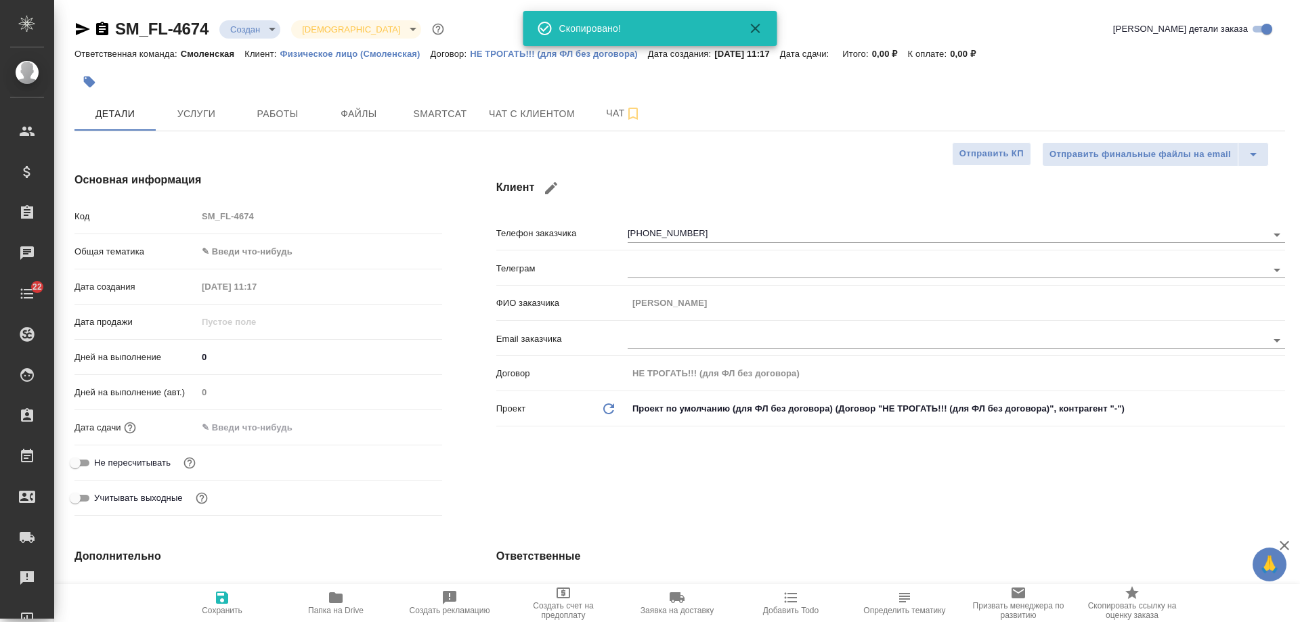
type textarea "x"
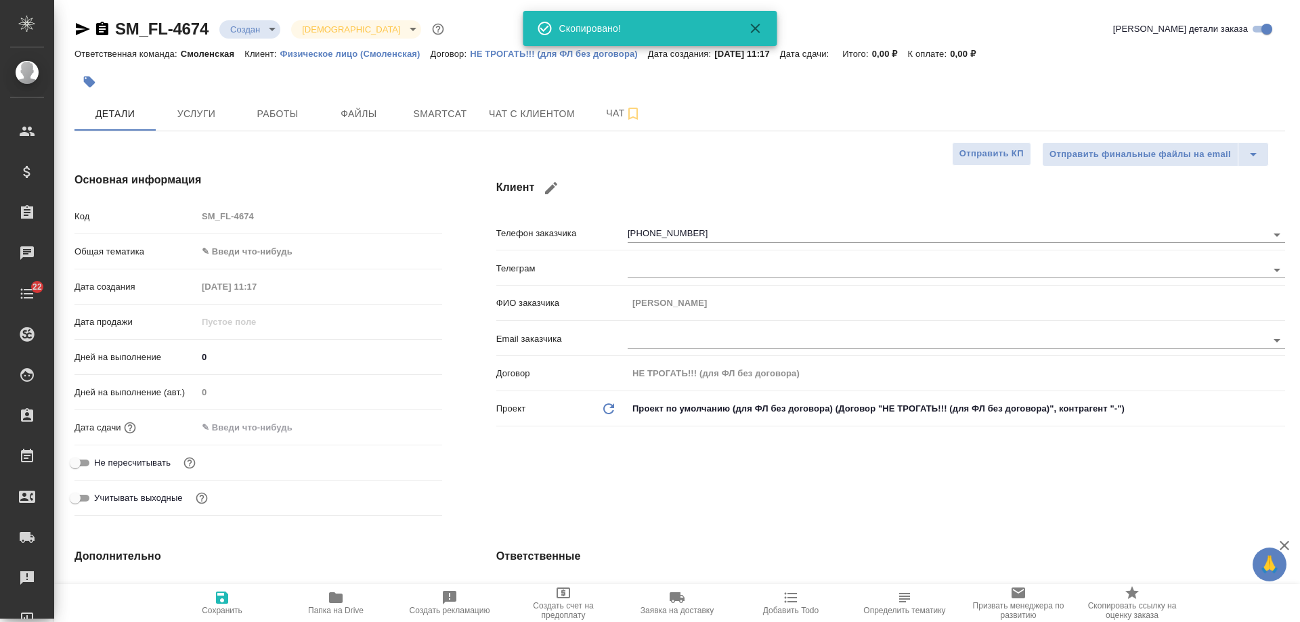
type textarea "x"
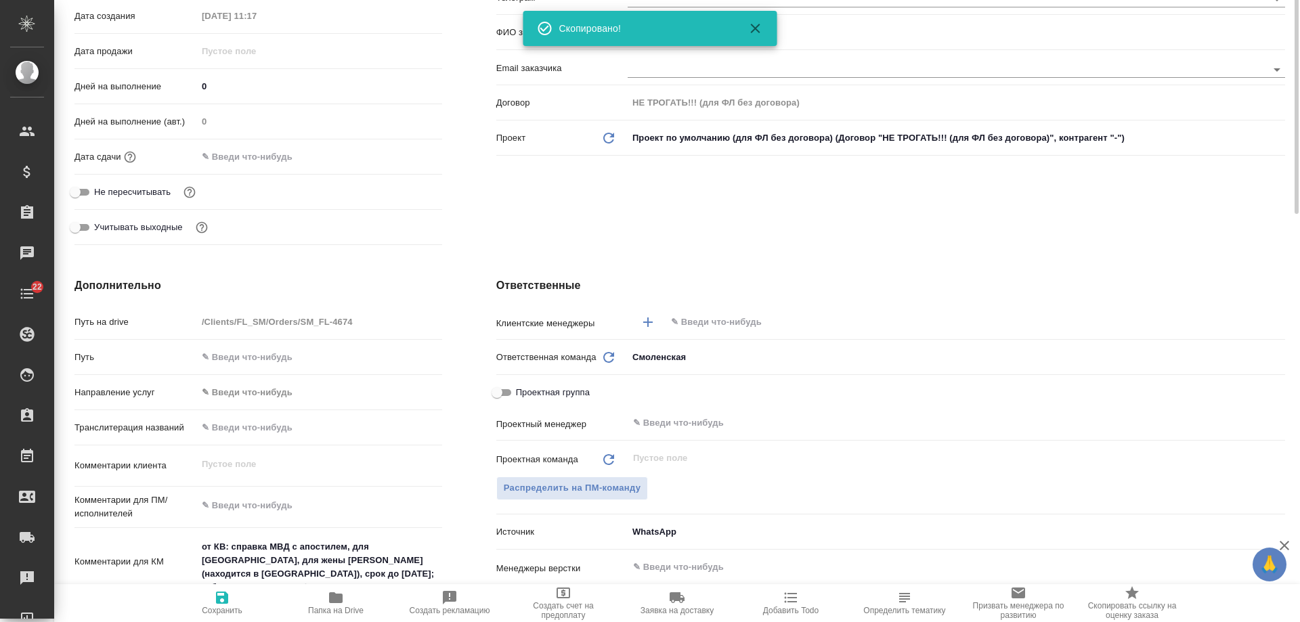
scroll to position [474, 0]
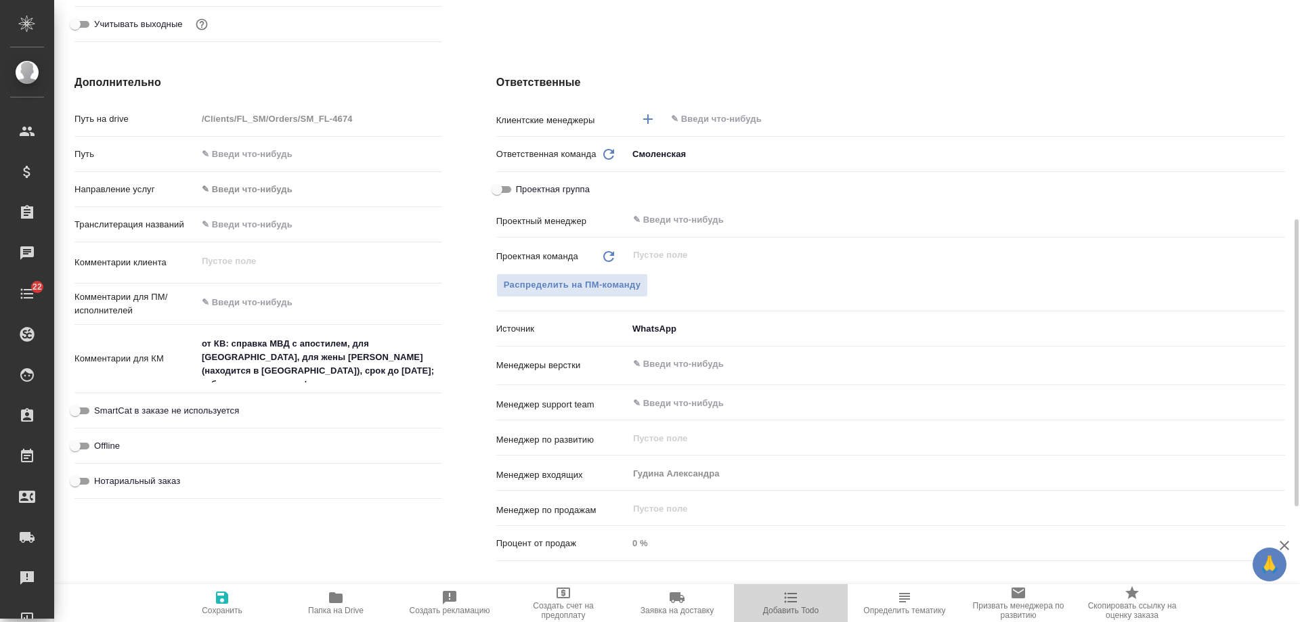
click at [796, 603] on icon "button" at bounding box center [791, 598] width 16 height 16
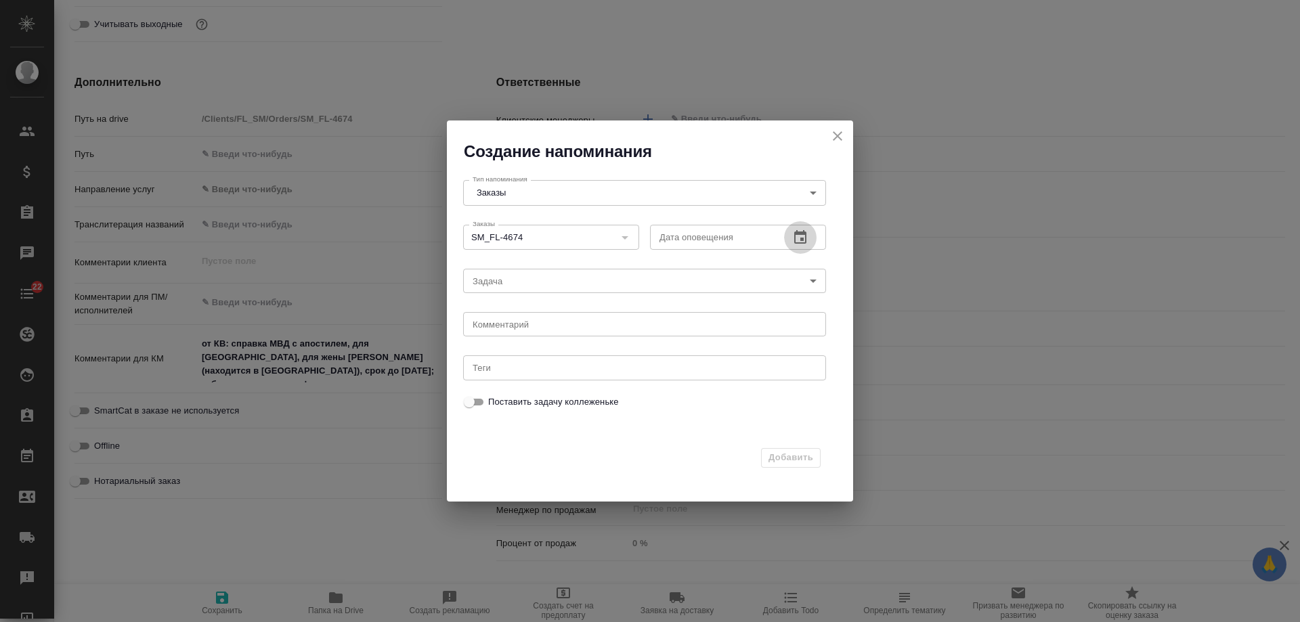
click at [800, 237] on icon "button" at bounding box center [800, 238] width 16 height 16
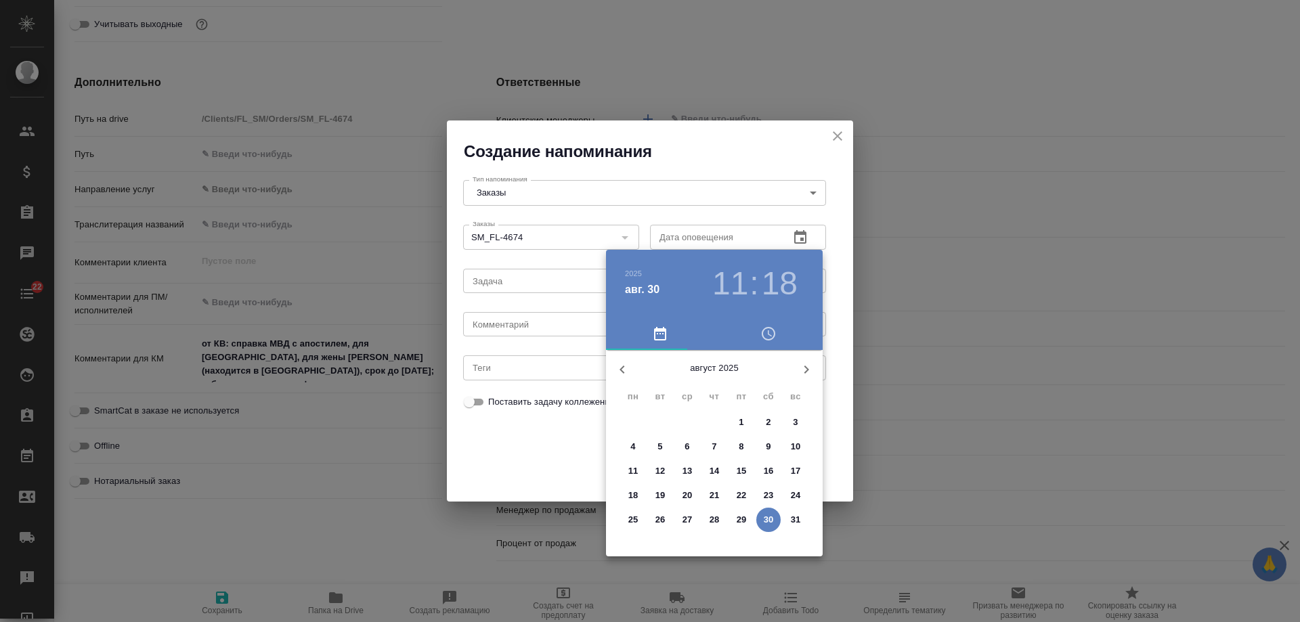
click at [802, 368] on icon "button" at bounding box center [806, 370] width 16 height 16
click at [660, 419] on p "2" at bounding box center [660, 423] width 5 height 14
type input "02.09.2025 11:18"
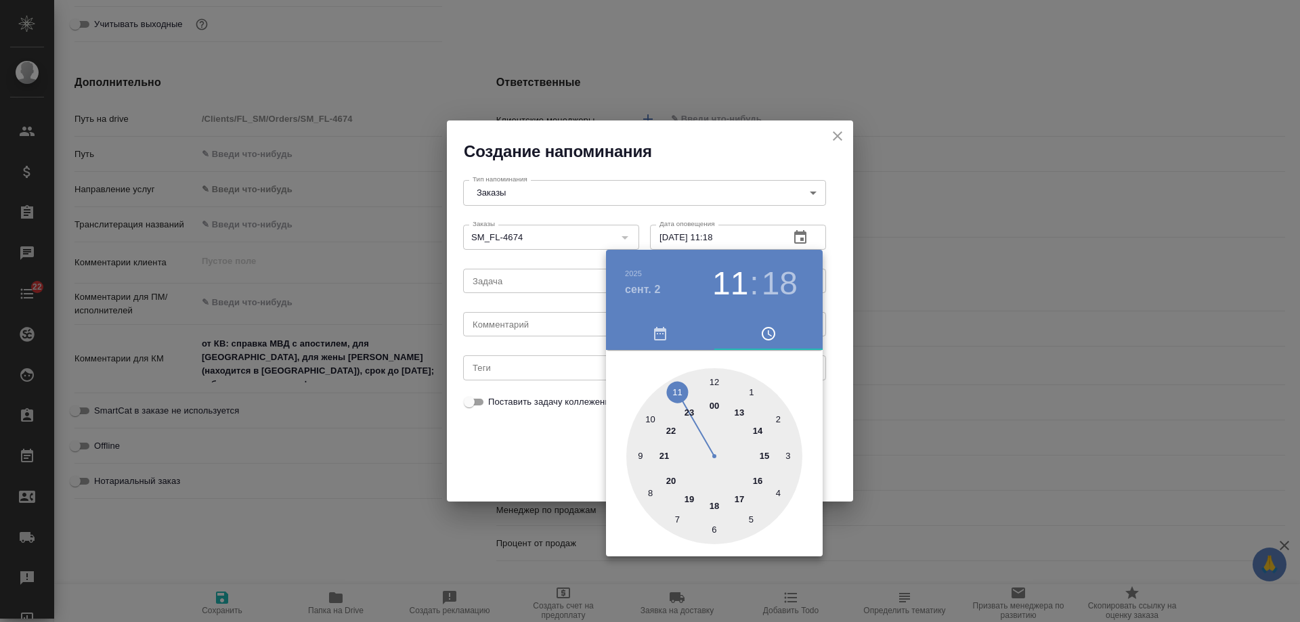
click at [520, 320] on div at bounding box center [650, 311] width 1300 height 622
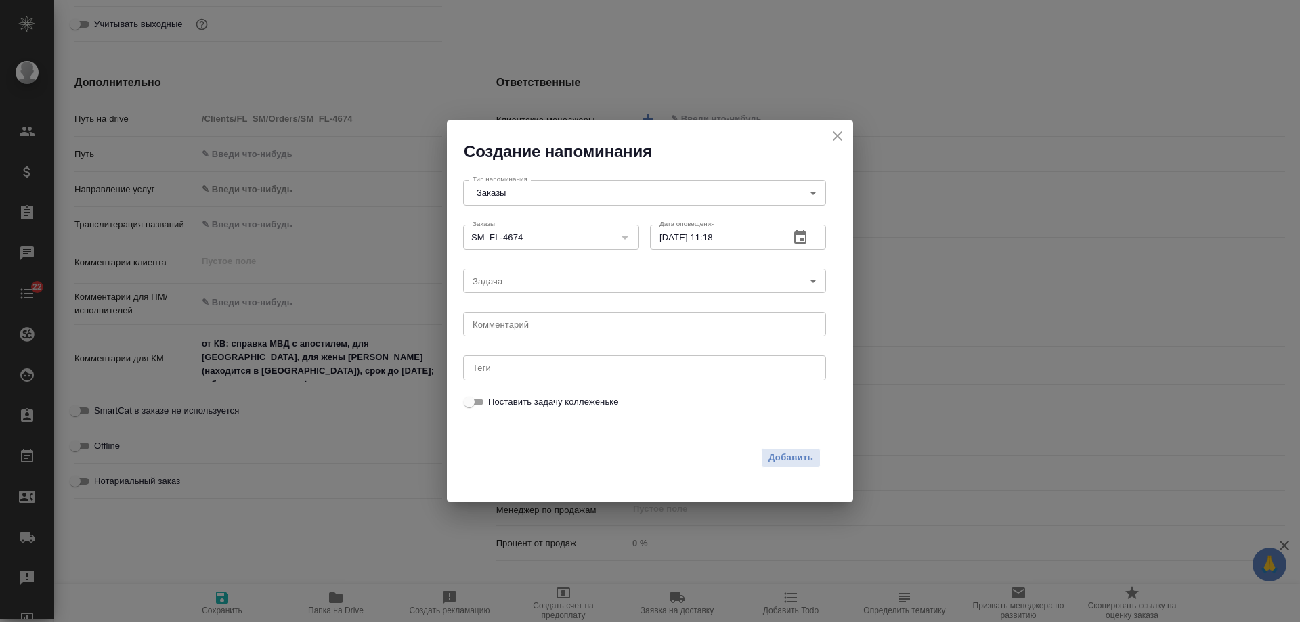
click at [515, 327] on div "2025 сент. 2 11 : 18 00 1 2 3 4 5 6 7 8 9 10 11 12 13 14 15 16 17 18 19 20 21 2…" at bounding box center [650, 311] width 1300 height 622
click at [515, 326] on textarea at bounding box center [645, 325] width 344 height 10
type textarea "инфа вотс"
click at [786, 455] on span "Добавить" at bounding box center [791, 458] width 45 height 16
type textarea "x"
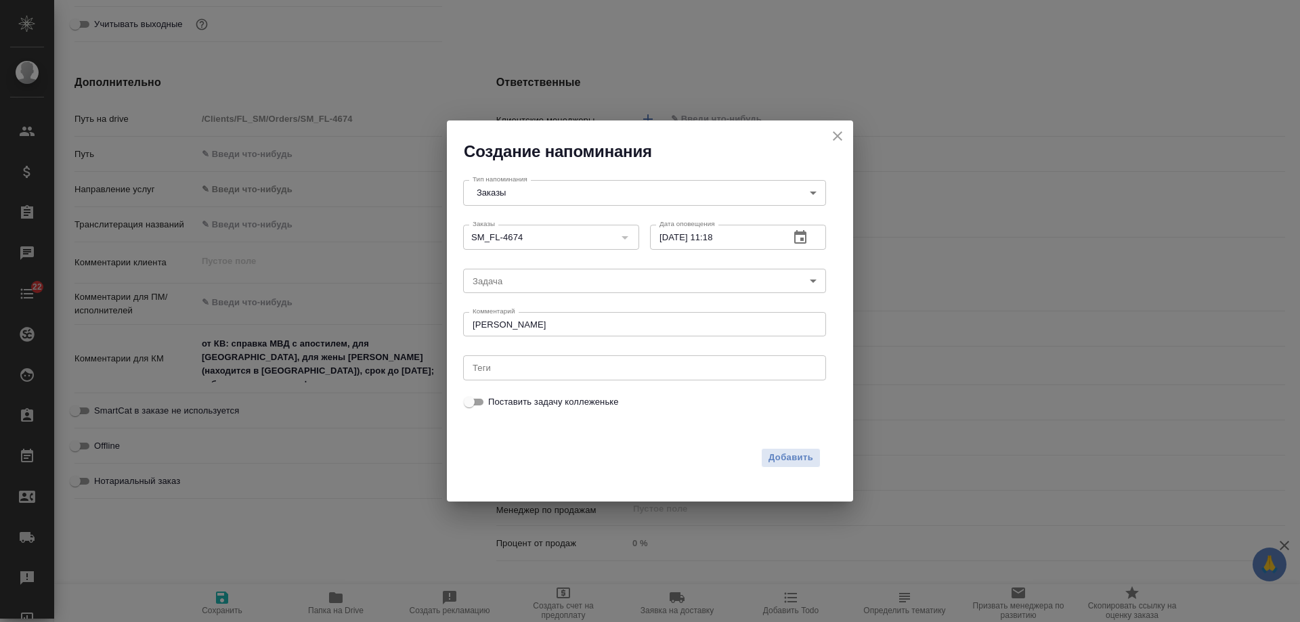
type textarea "x"
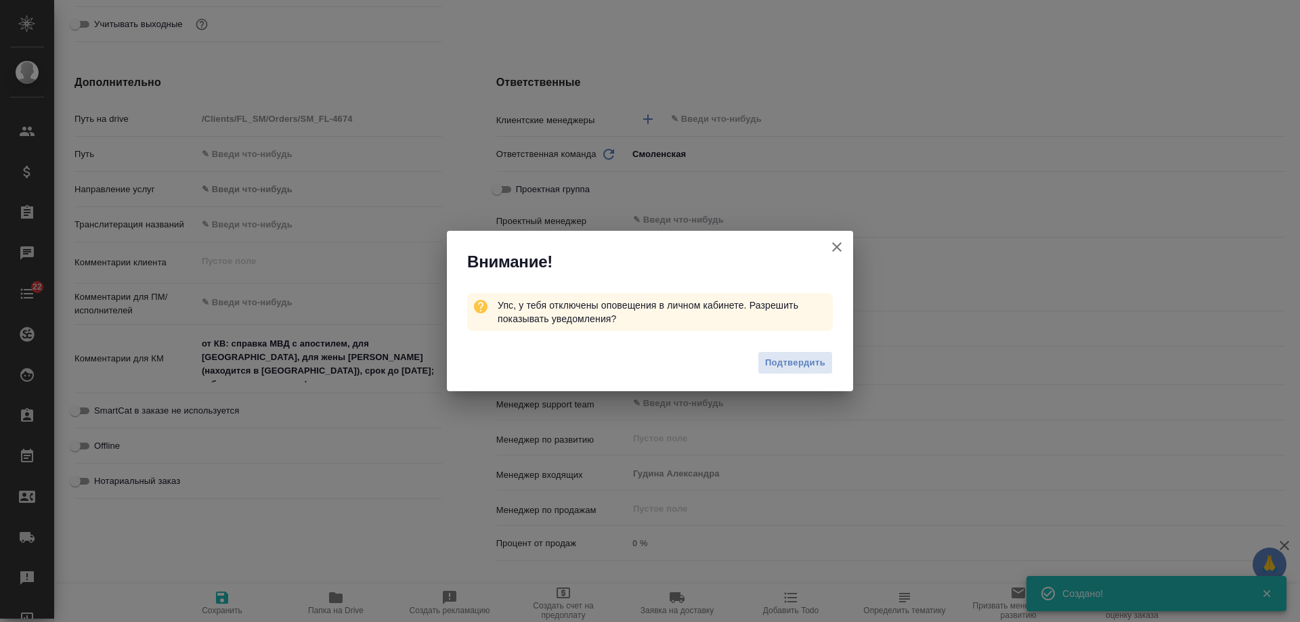
type textarea "x"
click at [837, 250] on icon "button" at bounding box center [837, 247] width 16 height 16
type textarea "x"
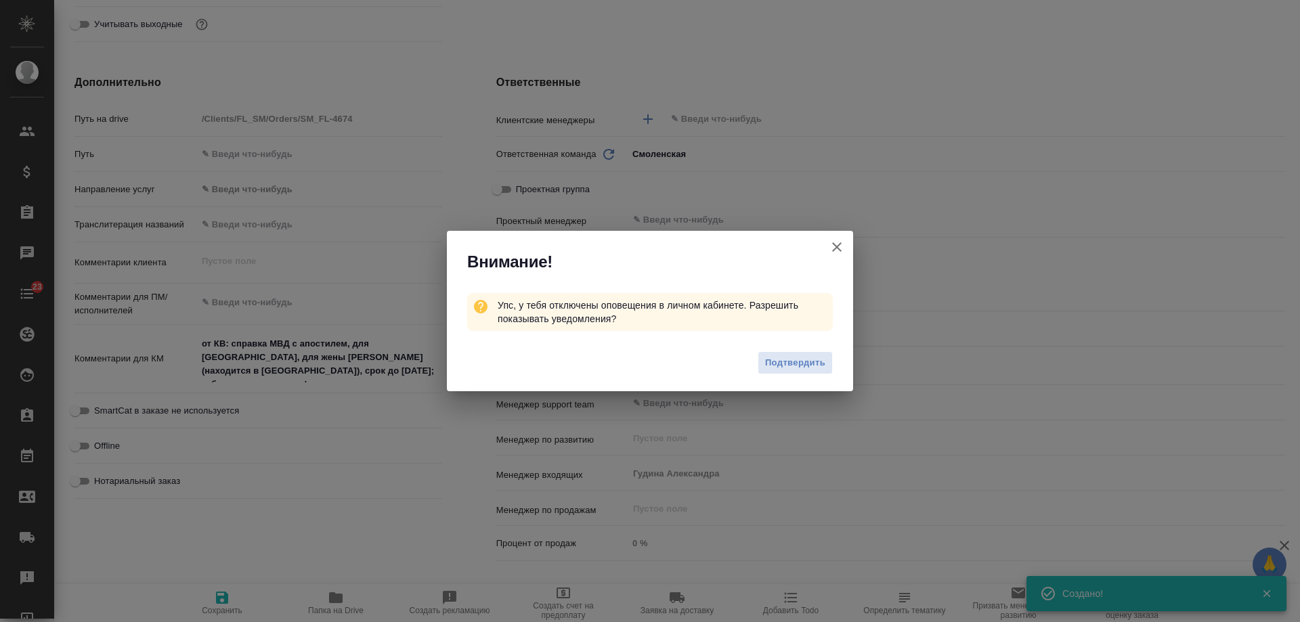
type textarea "x"
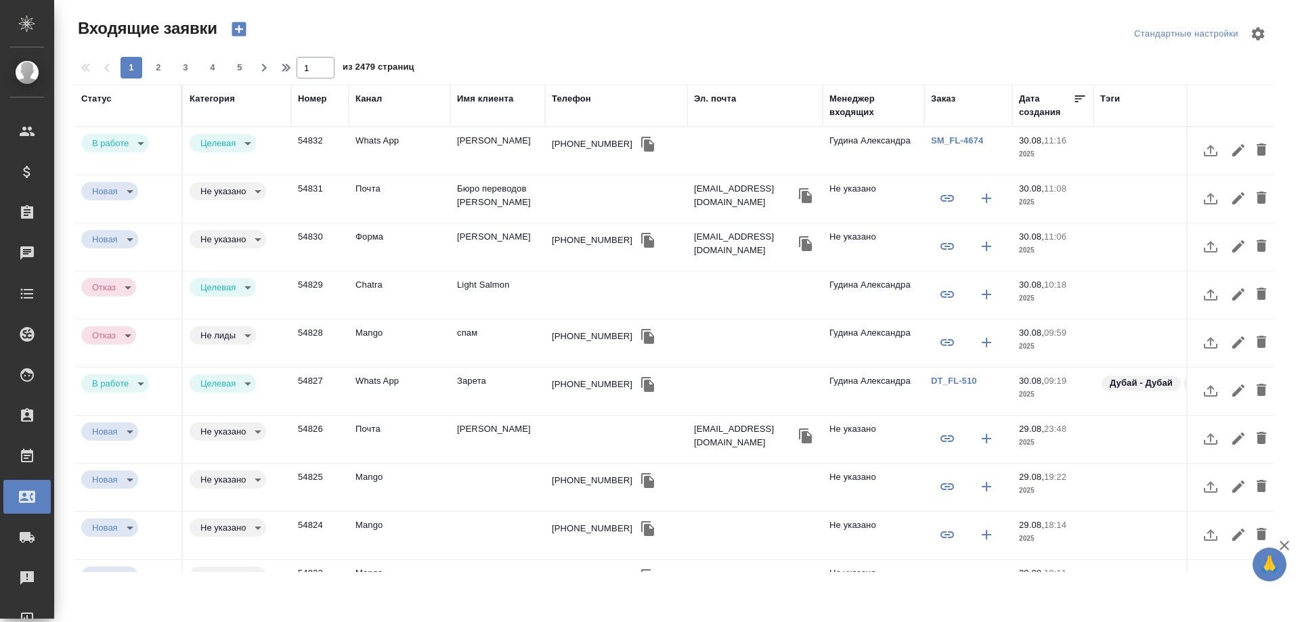
select select "RU"
click at [496, 175] on td "[PERSON_NAME]" at bounding box center [497, 150] width 95 height 47
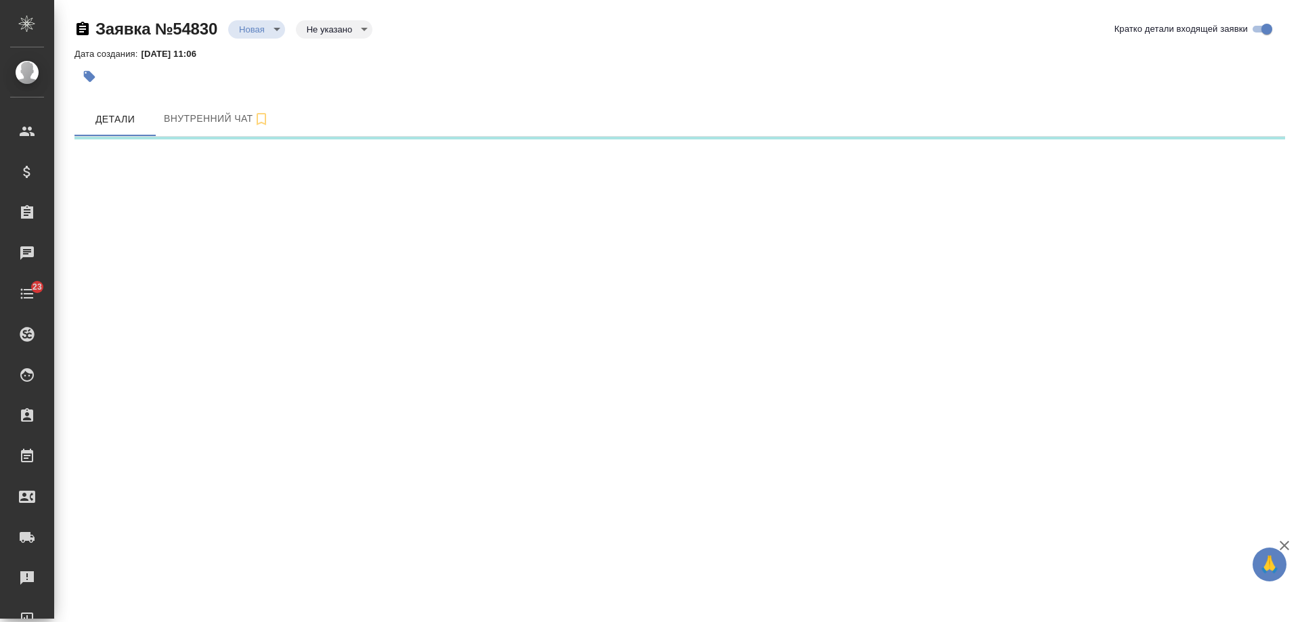
select select "RU"
select select "KZ"
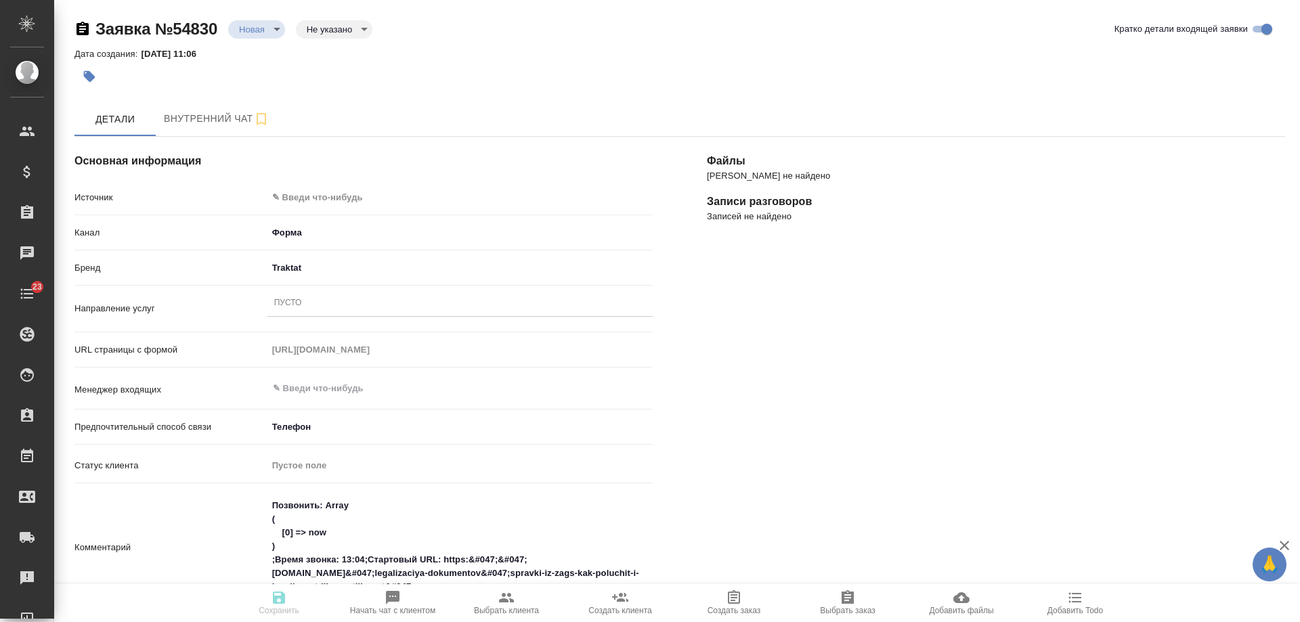
type textarea "x"
click at [324, 195] on body "🙏 .cls-1 fill:#fff; AWATERA Gudina Alexandra Клиенты Спецификации Заказы 0 Чаты…" at bounding box center [650, 311] width 1300 height 622
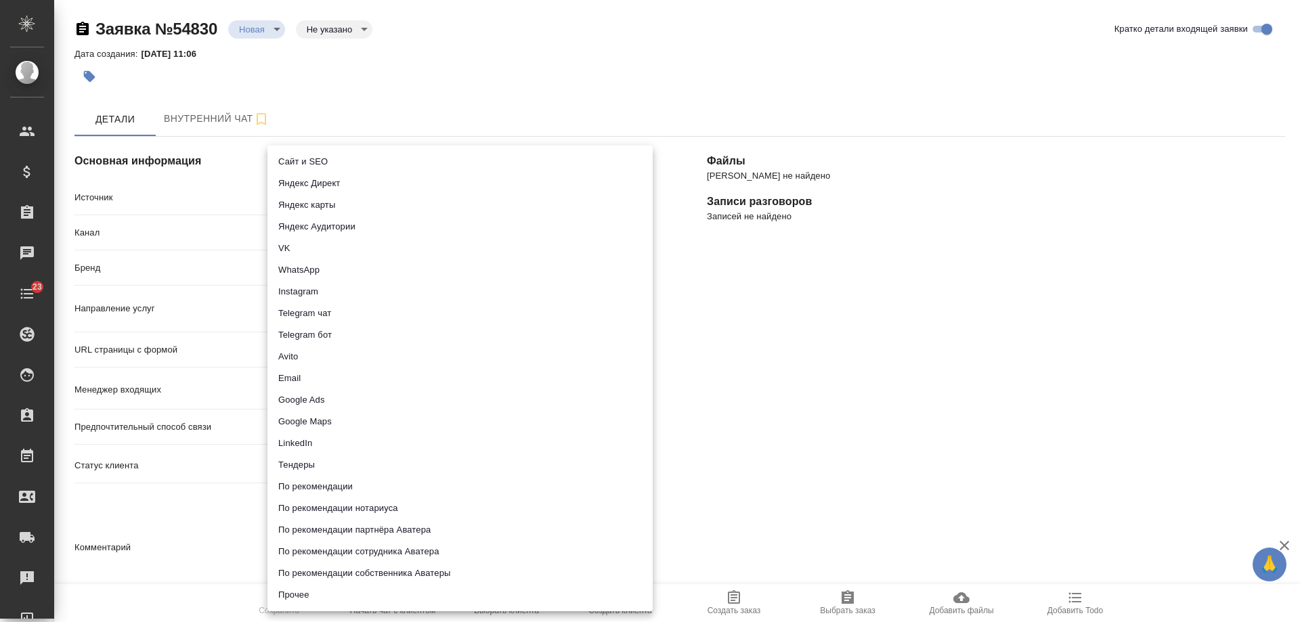
click at [320, 162] on li "Сайт и SEO" at bounding box center [459, 162] width 385 height 22
type input "seo"
type textarea "x"
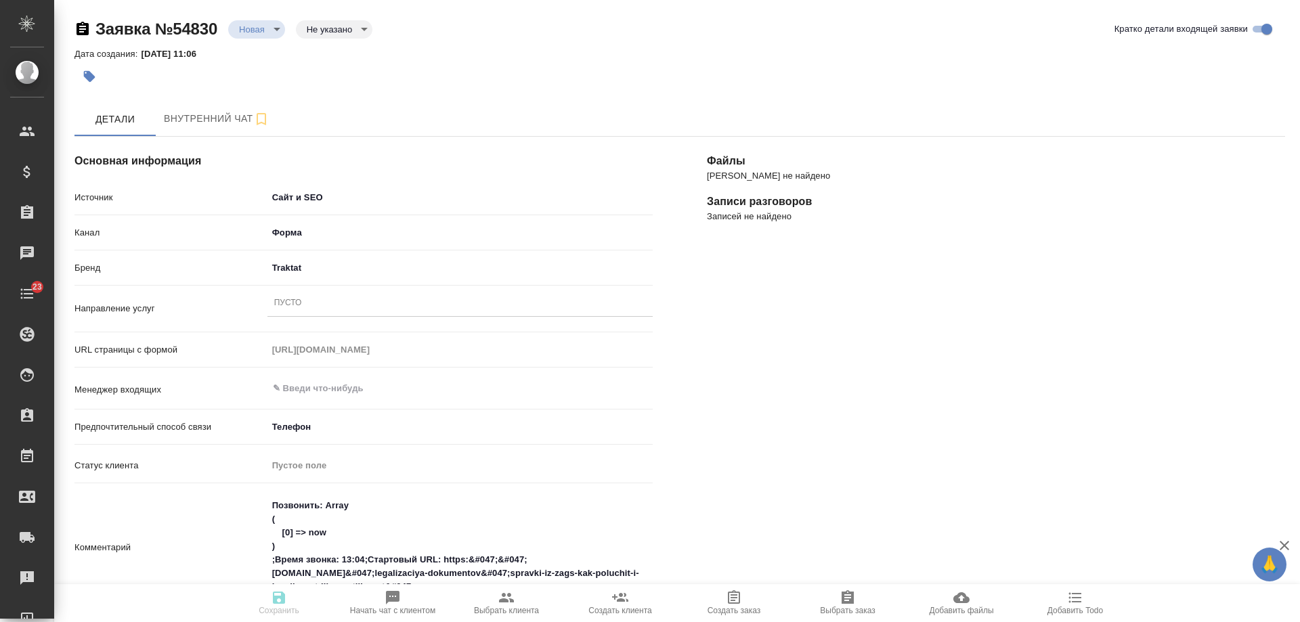
click at [299, 303] on div "Пусто" at bounding box center [288, 304] width 28 height 12
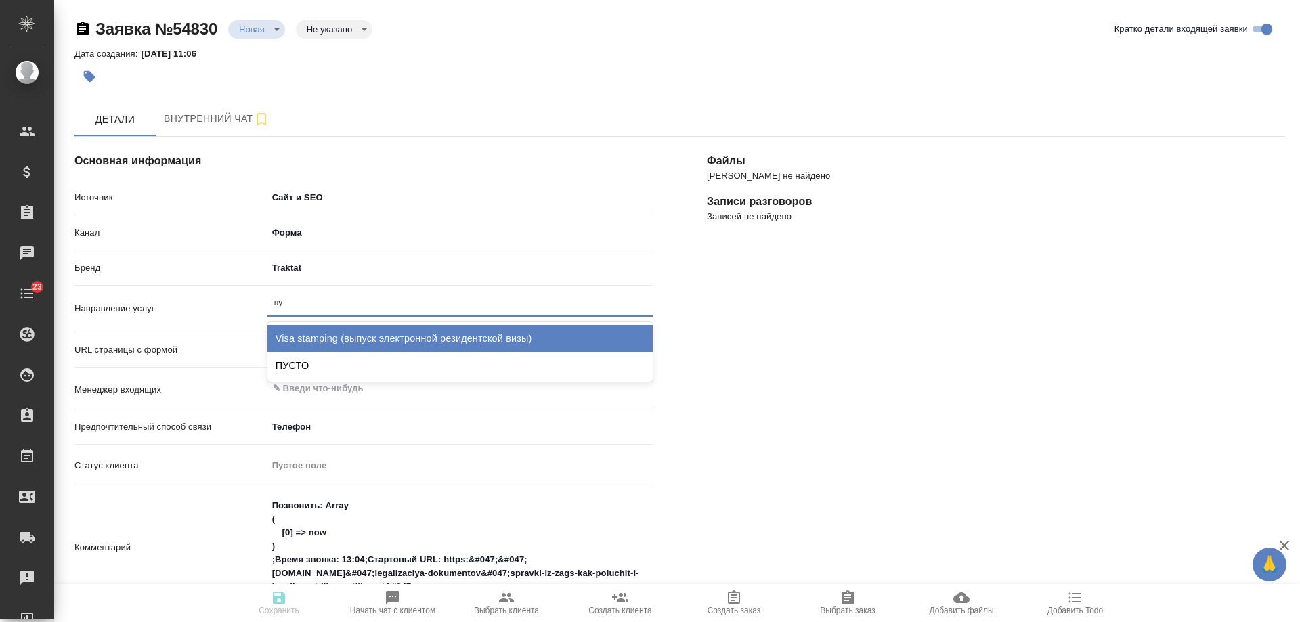
type input "пус"
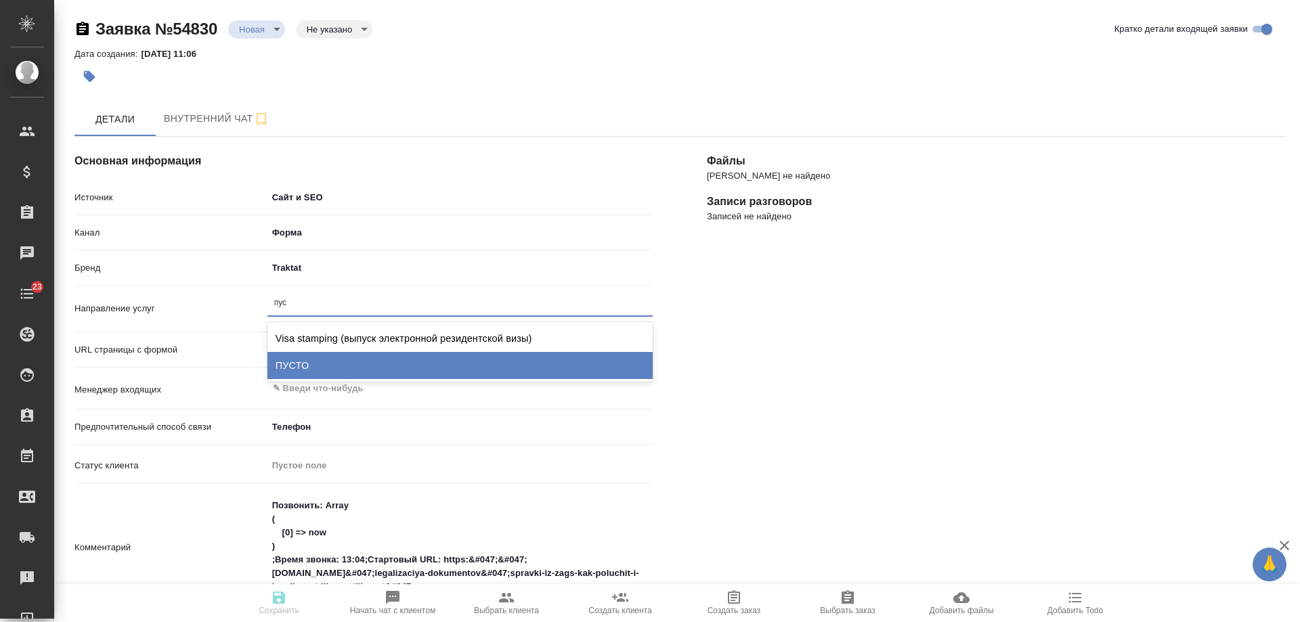
click at [327, 358] on div "ПУСТО" at bounding box center [459, 365] width 385 height 27
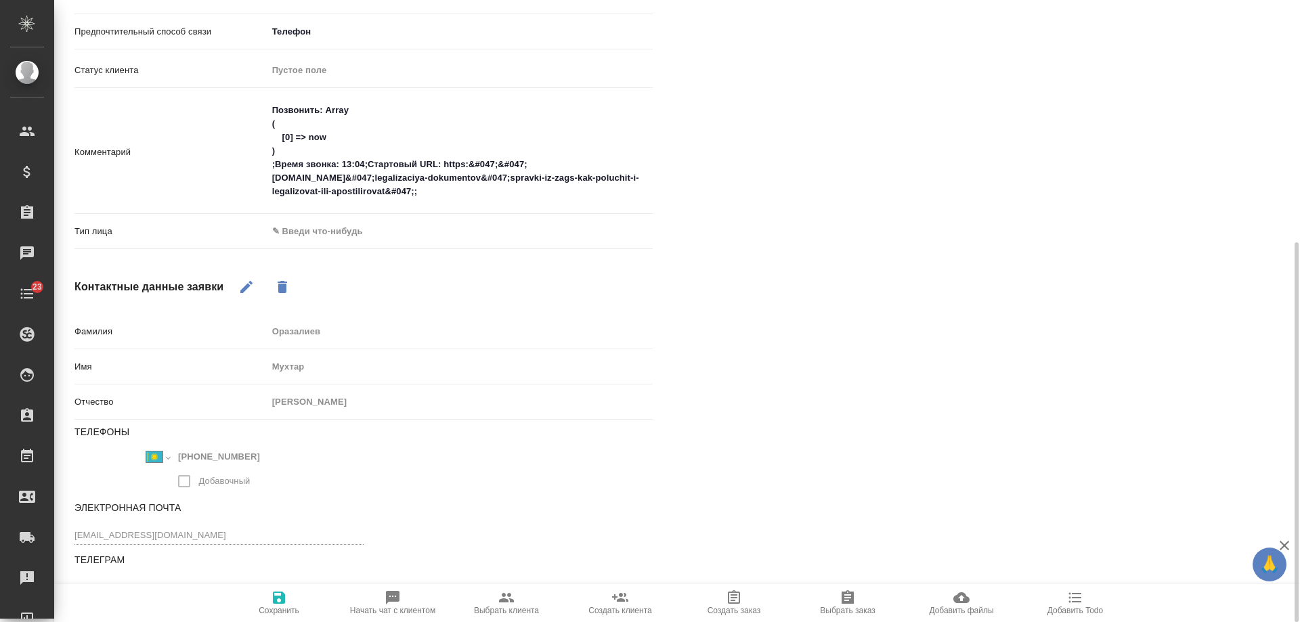
scroll to position [260, 0]
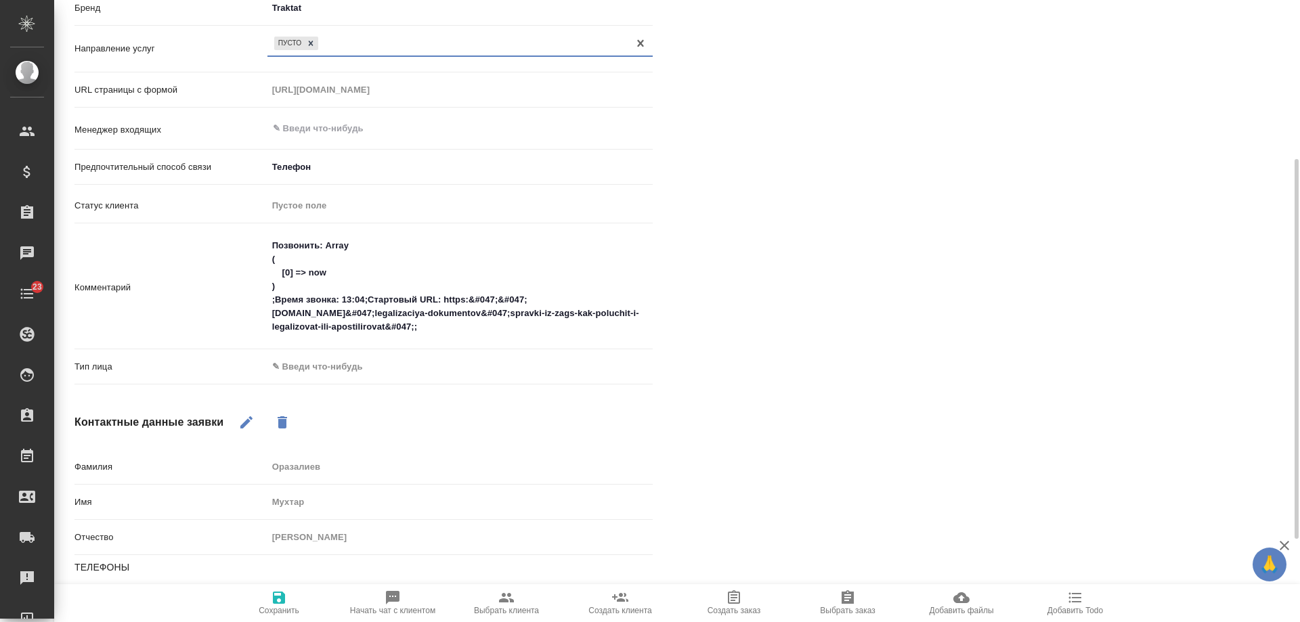
click at [339, 370] on body "🙏 .cls-1 fill:#fff; AWATERA Gudina Alexandra Клиенты Спецификации Заказы 0 Чаты…" at bounding box center [650, 311] width 1300 height 622
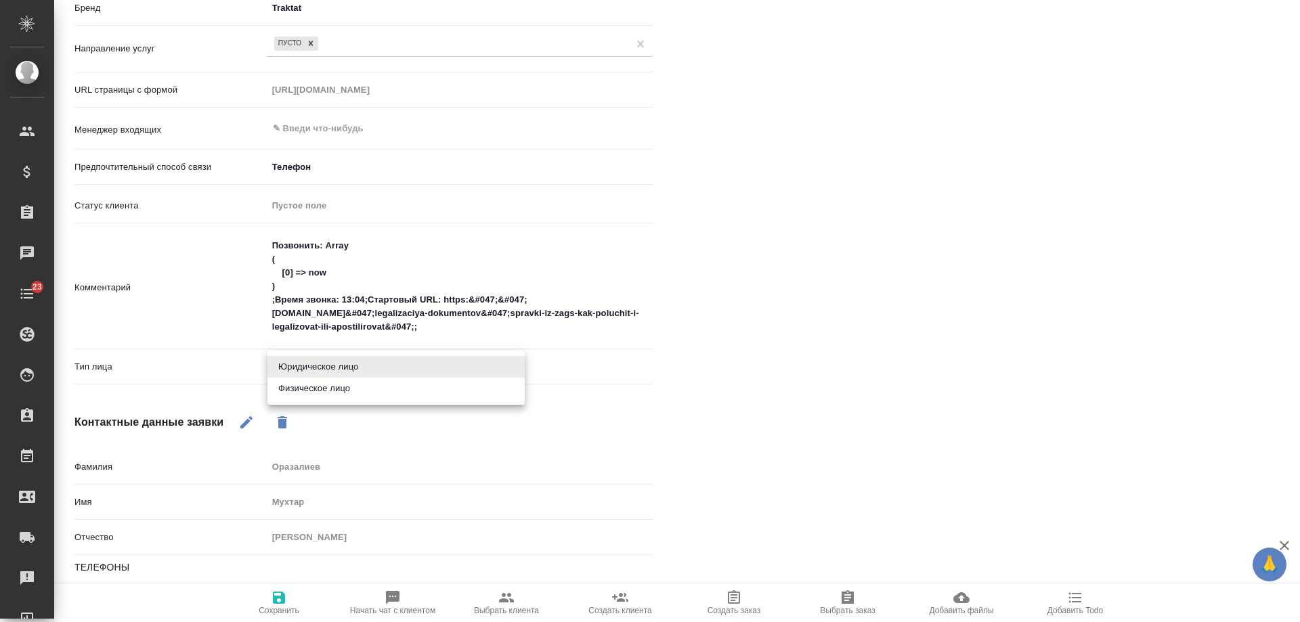
click at [332, 391] on li "Физическое лицо" at bounding box center [395, 389] width 257 height 22
type textarea "x"
type input "private"
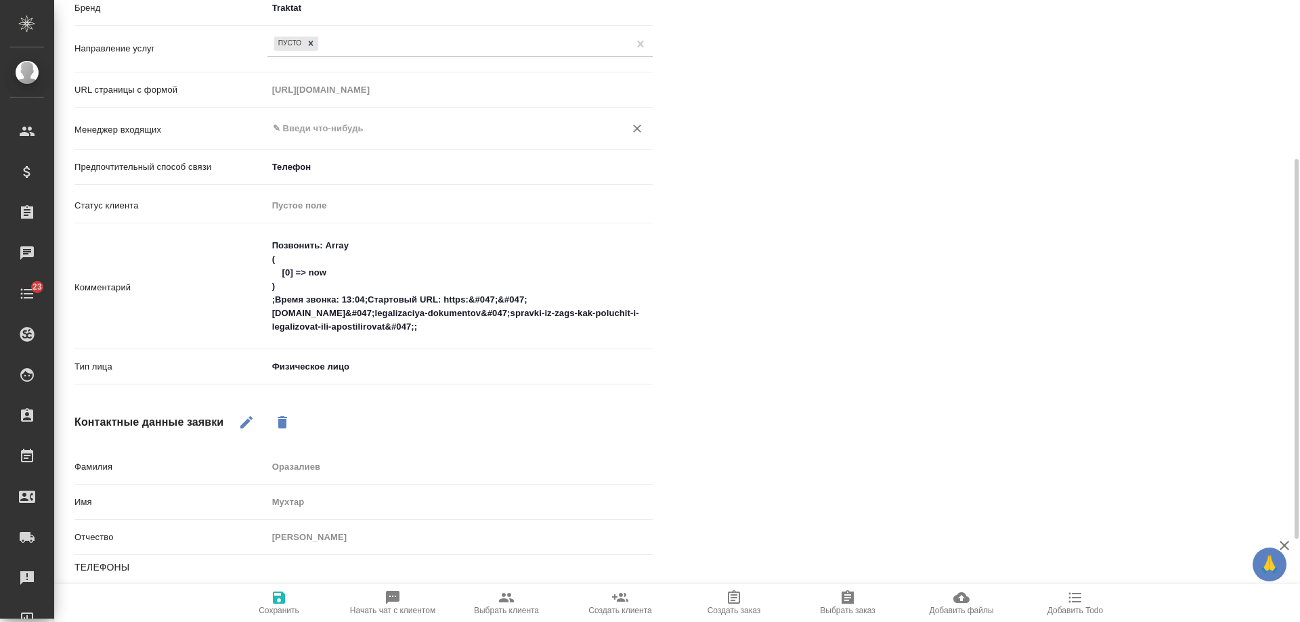
click at [343, 129] on input "text" at bounding box center [438, 129] width 332 height 16
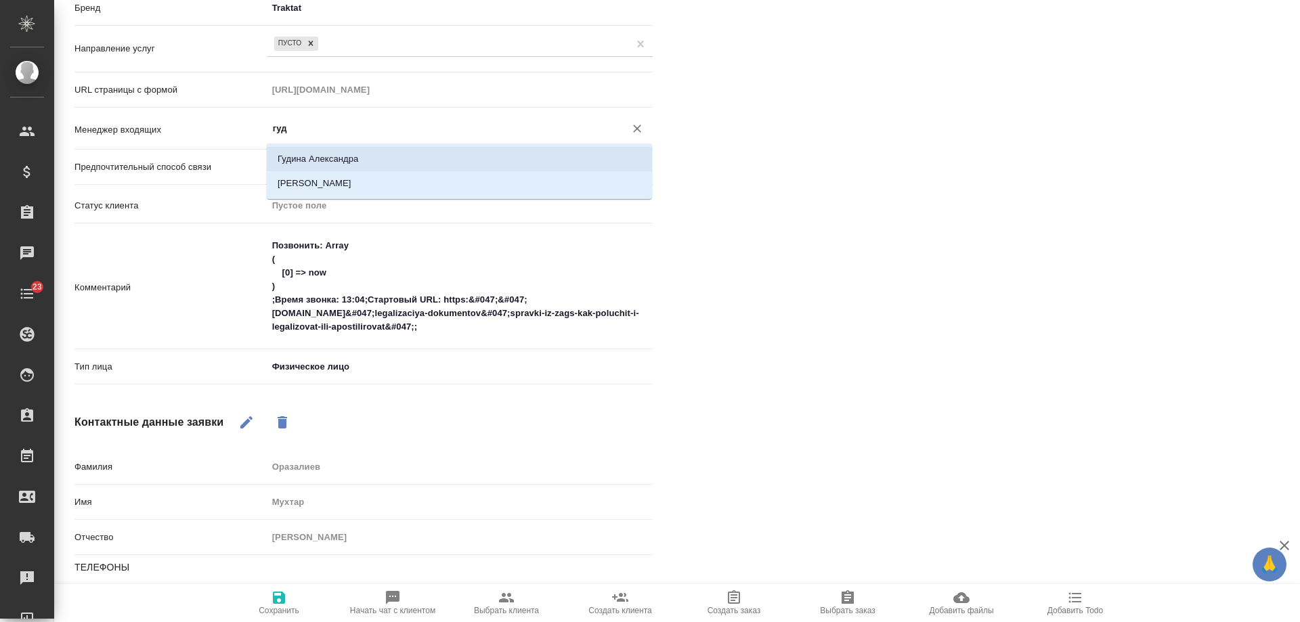
click at [356, 153] on li "Гудина Александра" at bounding box center [459, 159] width 385 height 24
type input "Гудина Александра"
type textarea "x"
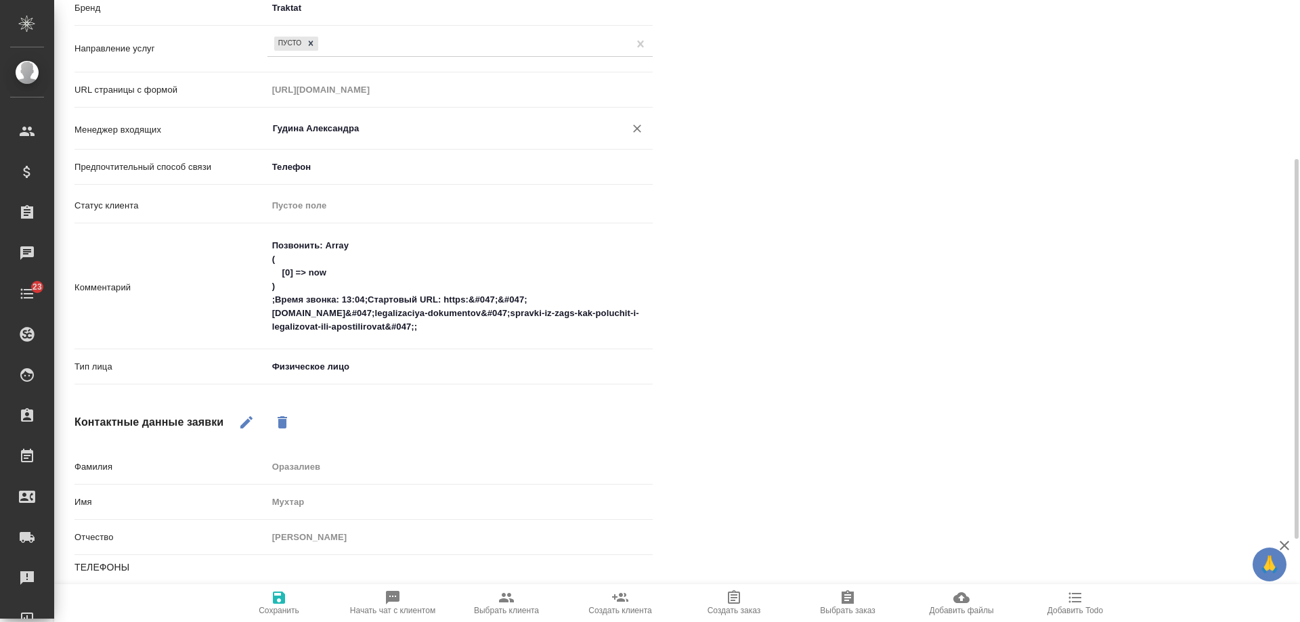
type input "Гудина Александра"
click at [282, 602] on icon "button" at bounding box center [279, 598] width 12 height 12
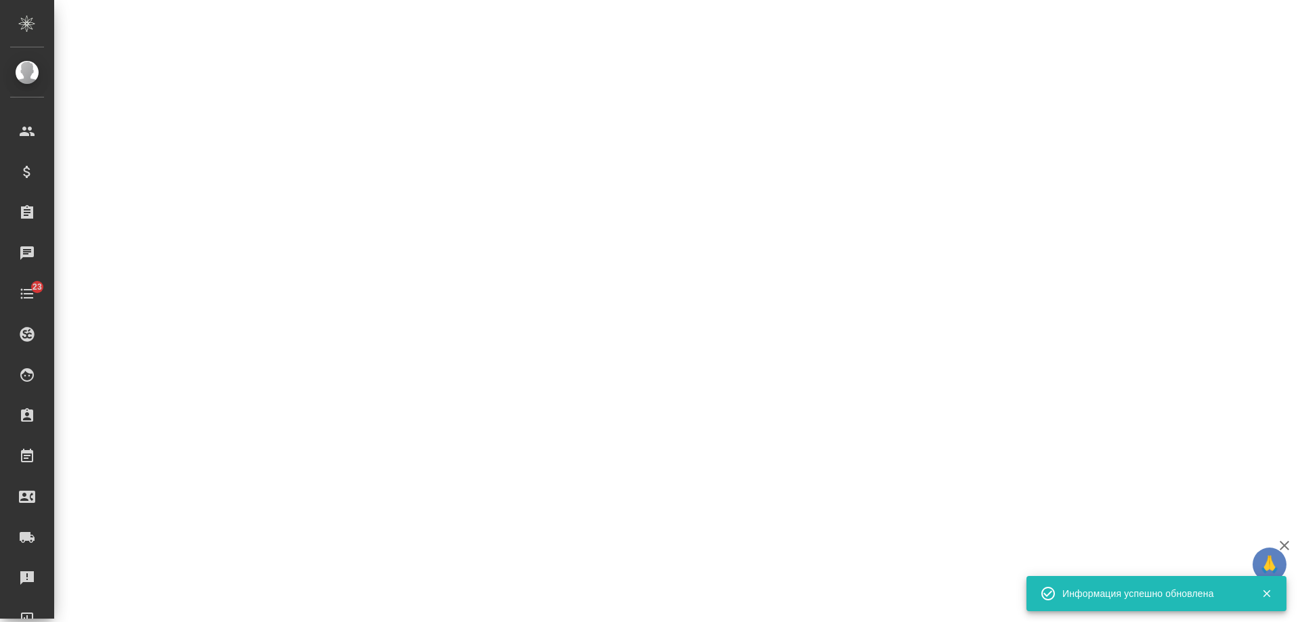
select select "RU"
select select "KZ"
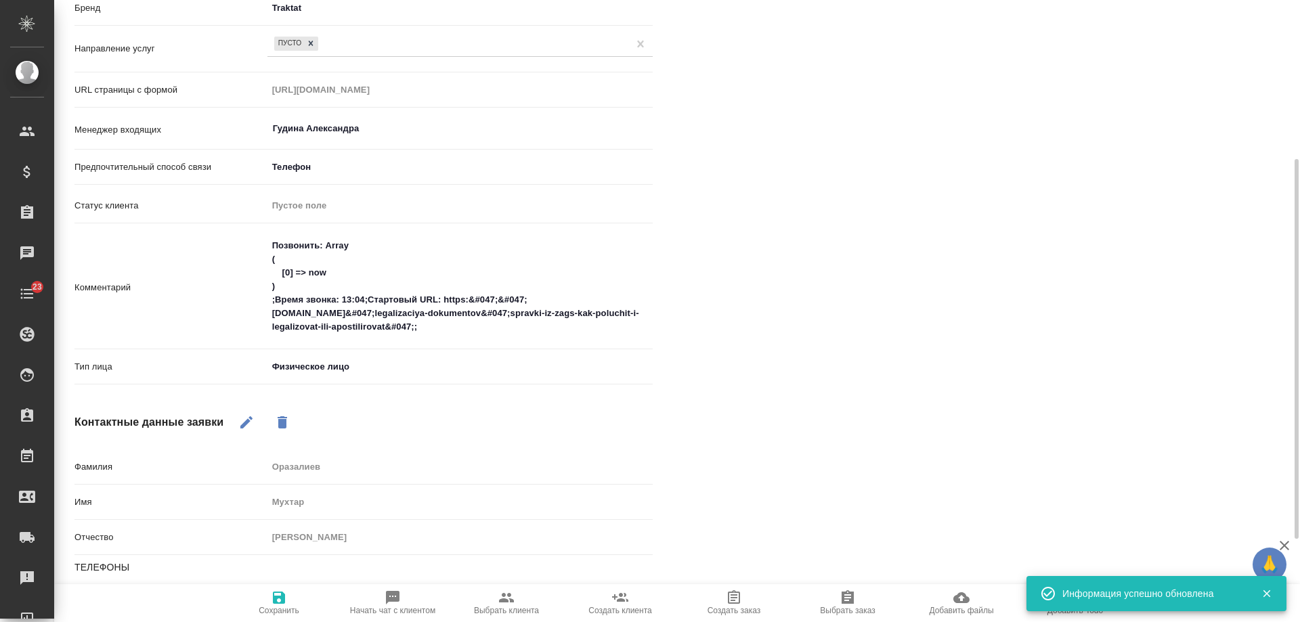
click at [391, 602] on icon "button" at bounding box center [393, 598] width 14 height 14
type textarea "x"
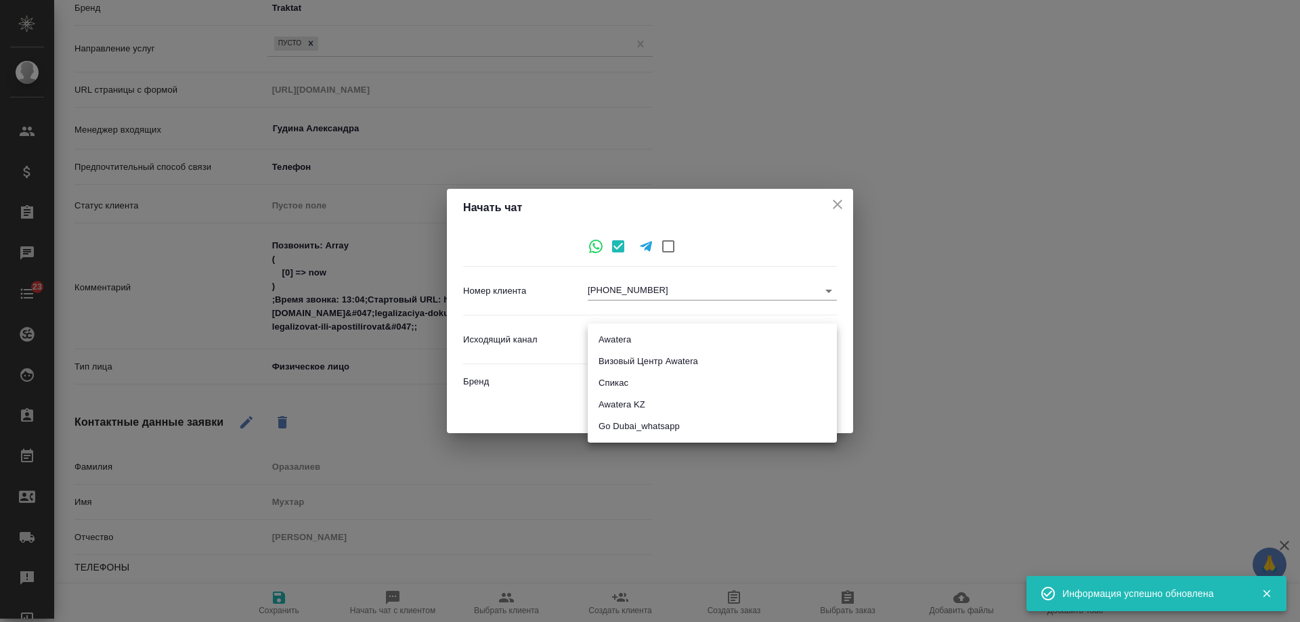
click at [631, 340] on body "🙏 .cls-1 fill:#fff; AWATERA Gudina Alexandra Клиенты Спецификации Заказы 0 Чаты…" at bounding box center [650, 311] width 1300 height 622
click at [631, 340] on li "Awatera" at bounding box center [712, 340] width 249 height 22
type input "2"
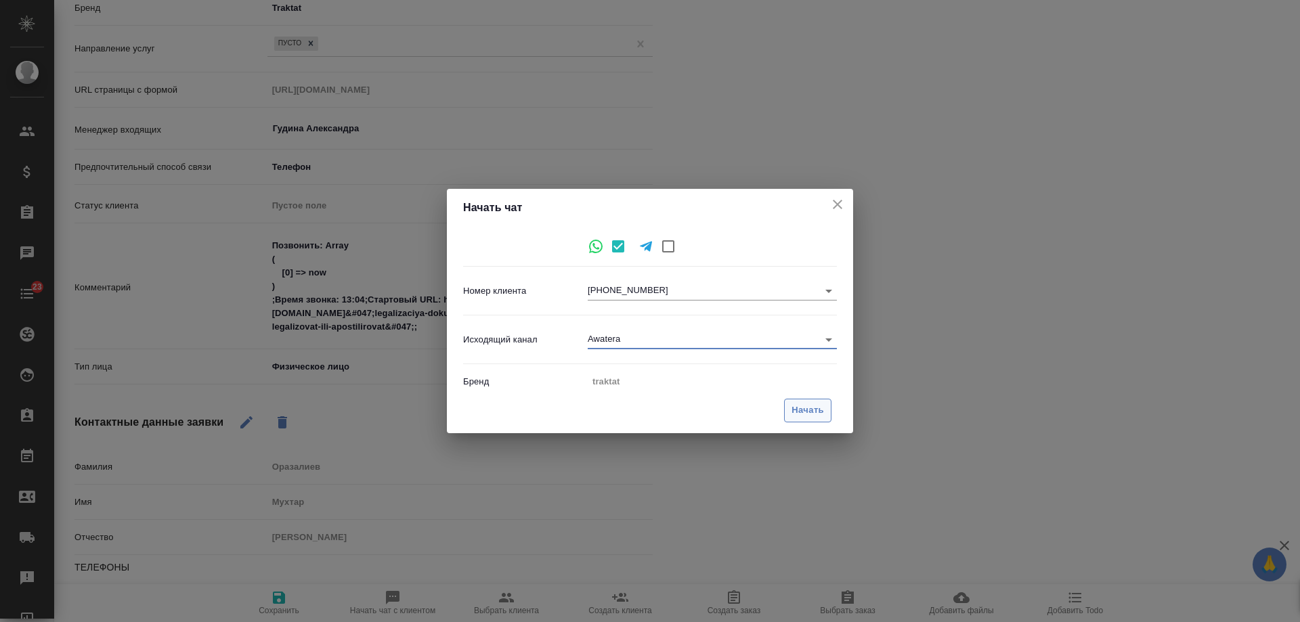
click at [798, 409] on span "Начать" at bounding box center [808, 411] width 33 height 16
type input "inProcess"
type textarea "x"
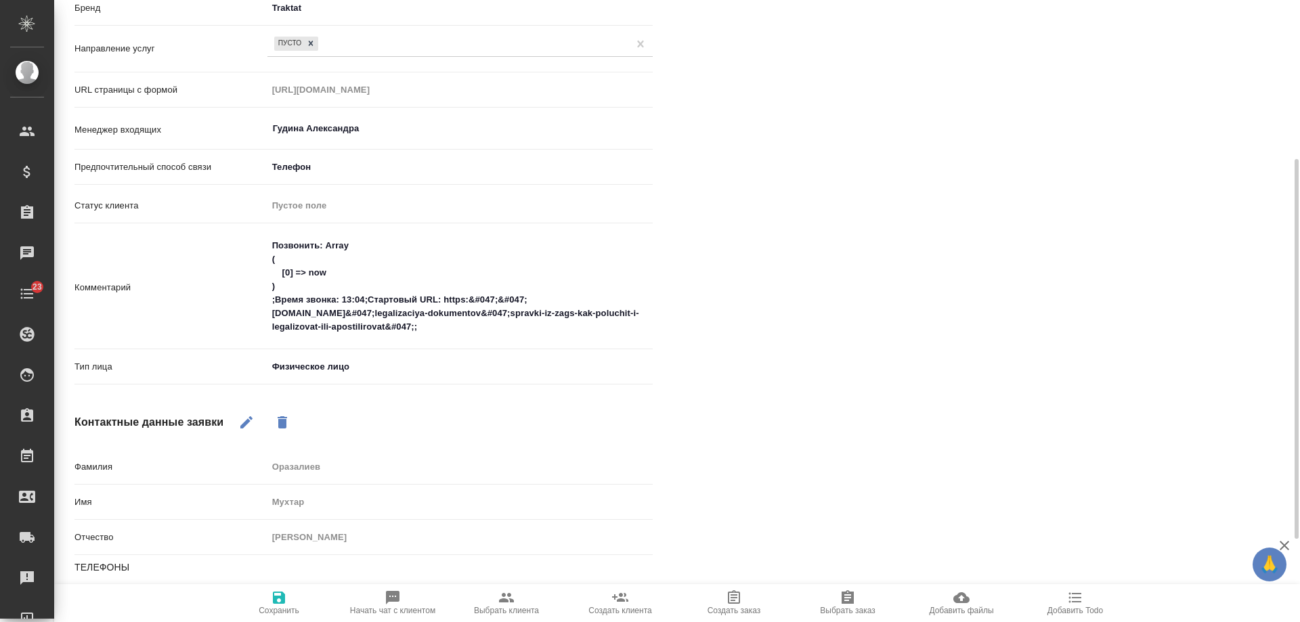
scroll to position [0, 0]
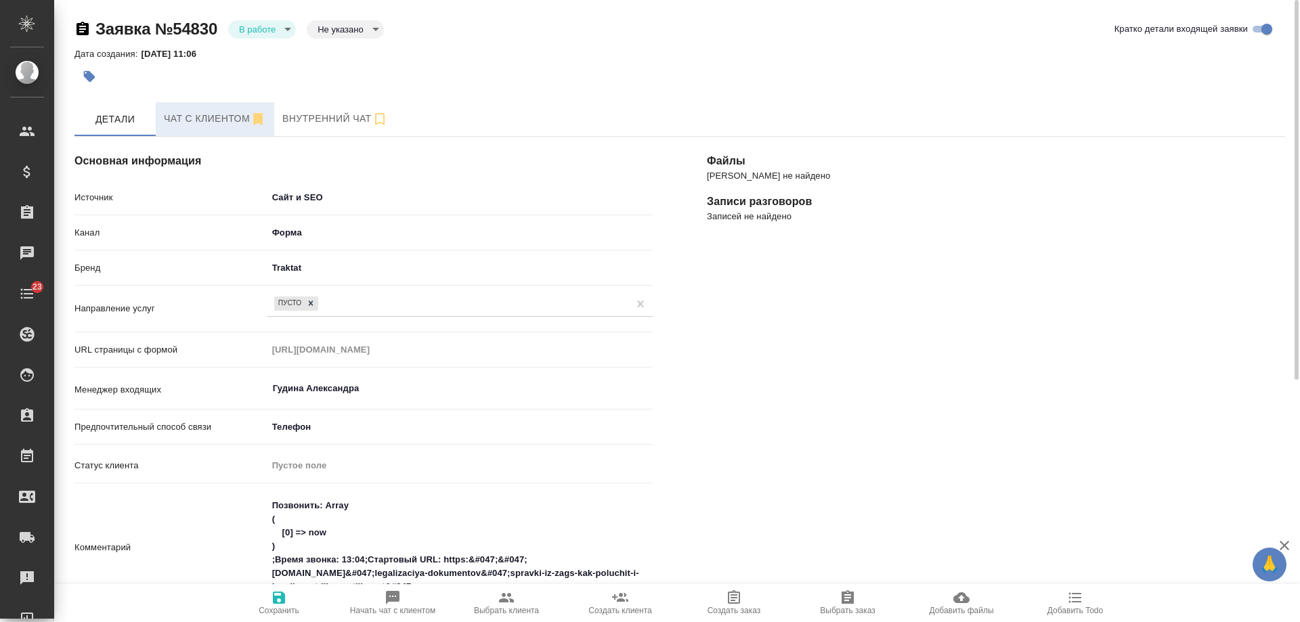
click at [188, 112] on span "Чат с клиентом" at bounding box center [215, 118] width 102 height 17
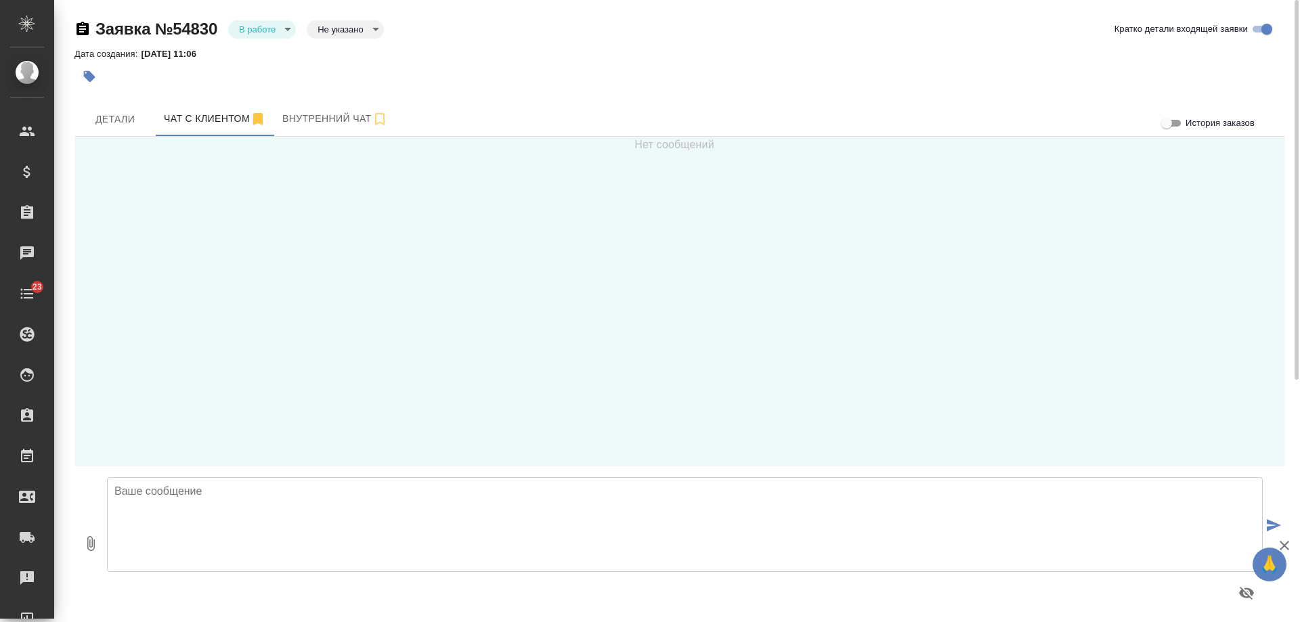
click at [337, 511] on textarea at bounding box center [685, 524] width 1156 height 95
click at [231, 488] on textarea "Мухтар, добрый день! получили от ВАс заявку на сайте" at bounding box center [685, 524] width 1156 height 95
click at [433, 491] on textarea "Мухтар, добрый день! Получили от ВАс заявку на сайте" at bounding box center [685, 524] width 1156 height 95
click at [301, 492] on textarea "Мухтар, добрый день! Получили от ВАс заявку на сайте," at bounding box center [685, 524] width 1156 height 95
click at [454, 492] on textarea "Мухтар, добрый день! Получили от Вас заявку на сайте," at bounding box center [685, 524] width 1156 height 95
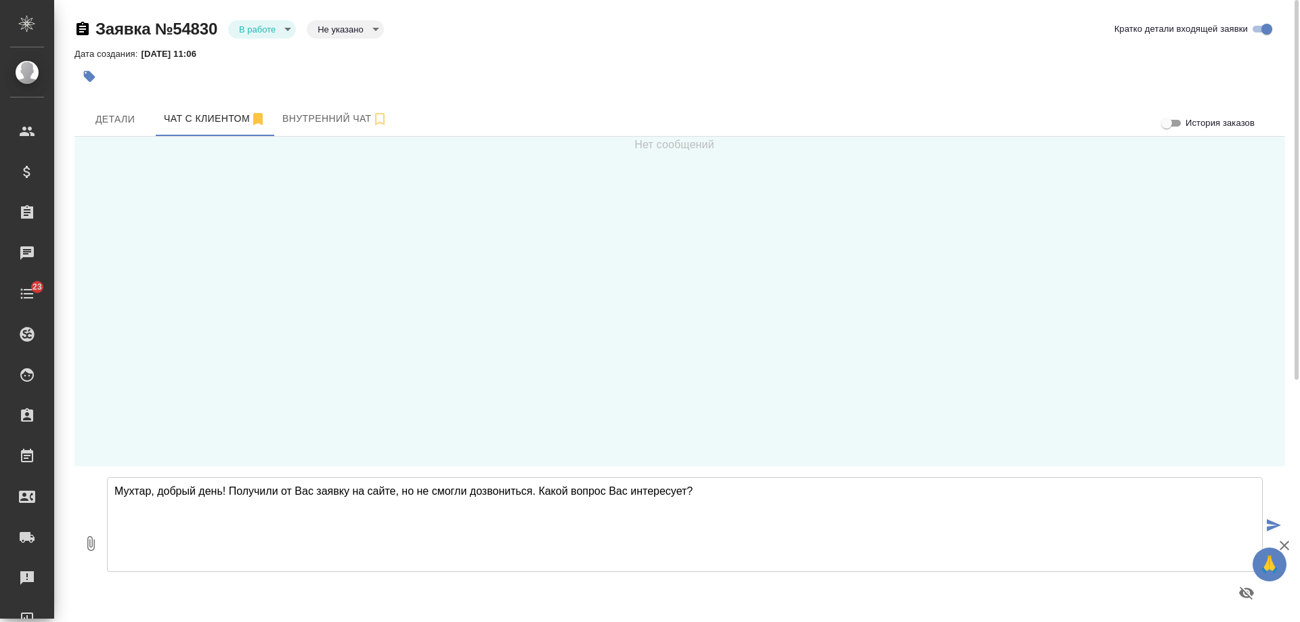
type textarea "Мухтар, добрый день! Получили от Вас заявку на сайте, но не смогли дозвониться.…"
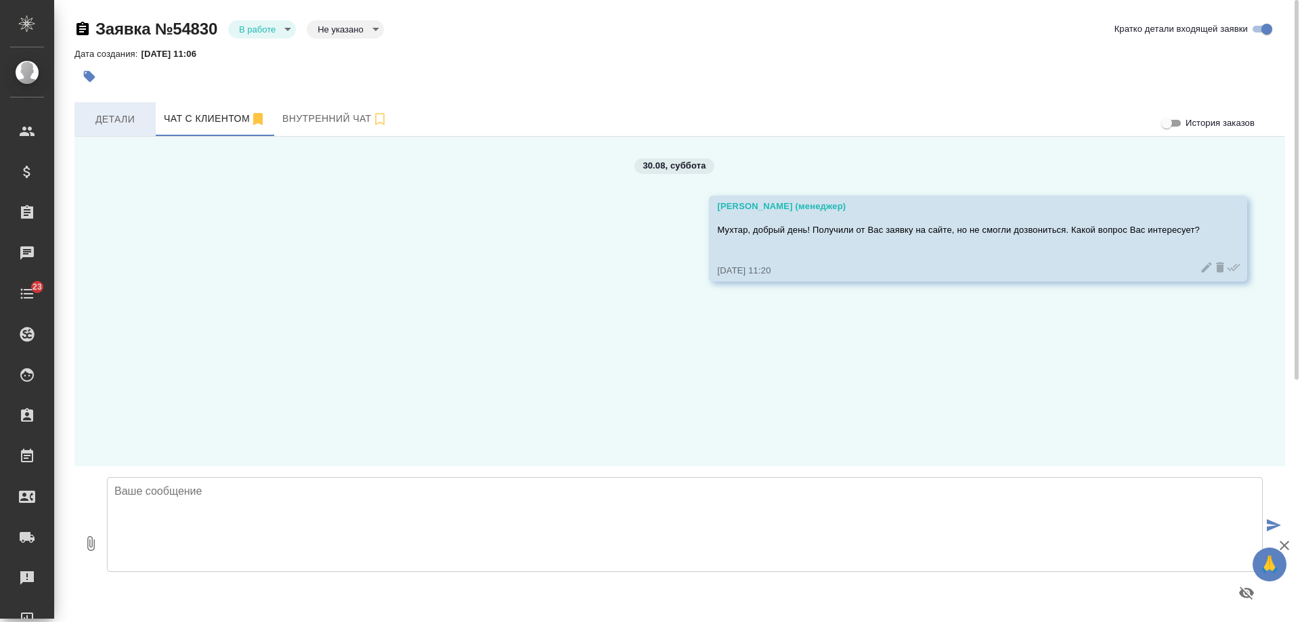
click at [127, 119] on span "Детали" at bounding box center [115, 119] width 65 height 17
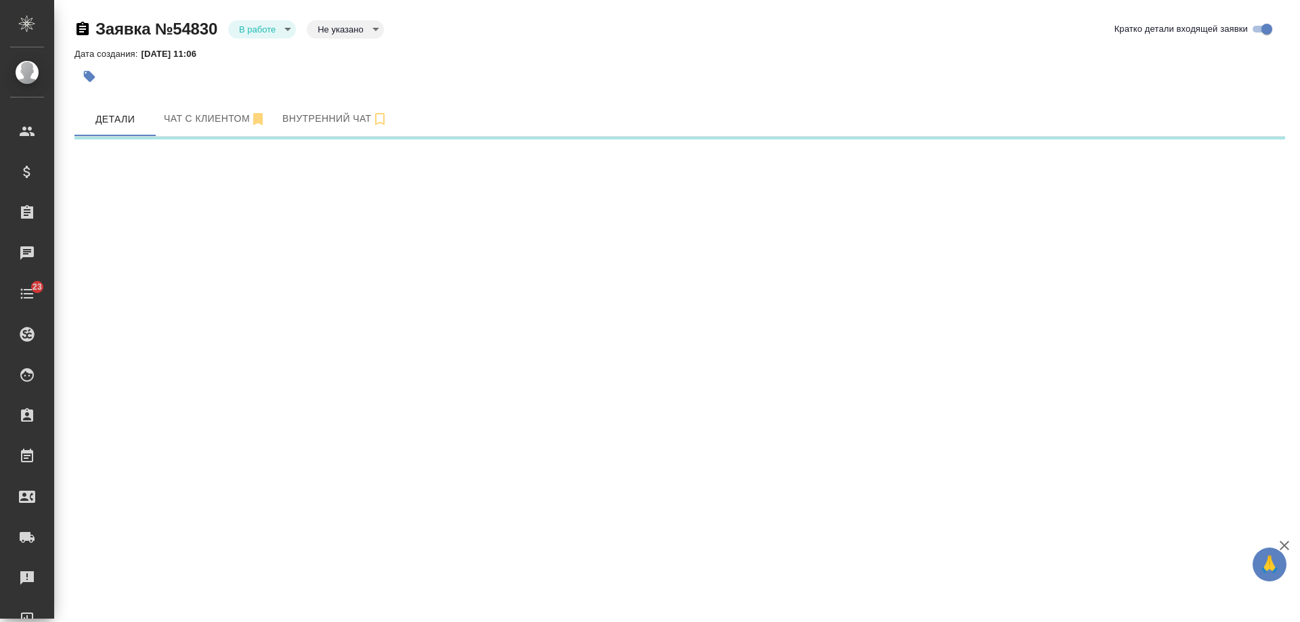
select select "RU"
select select "KZ"
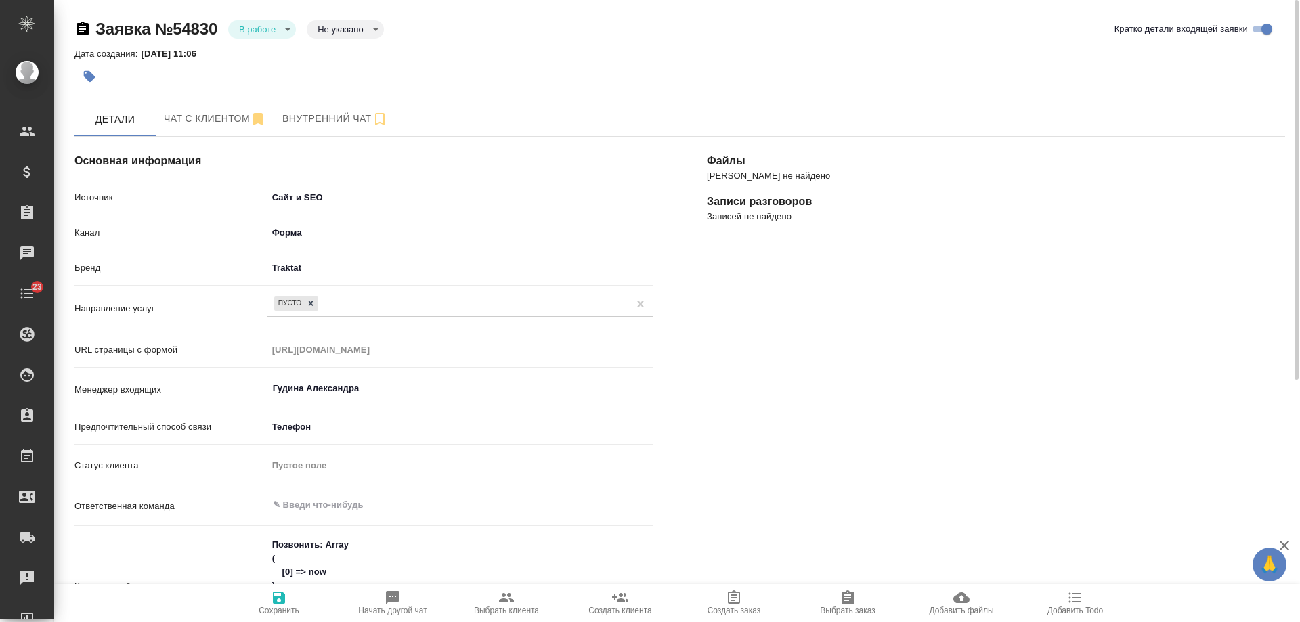
click at [1069, 599] on icon "button" at bounding box center [1075, 598] width 16 height 16
type textarea "x"
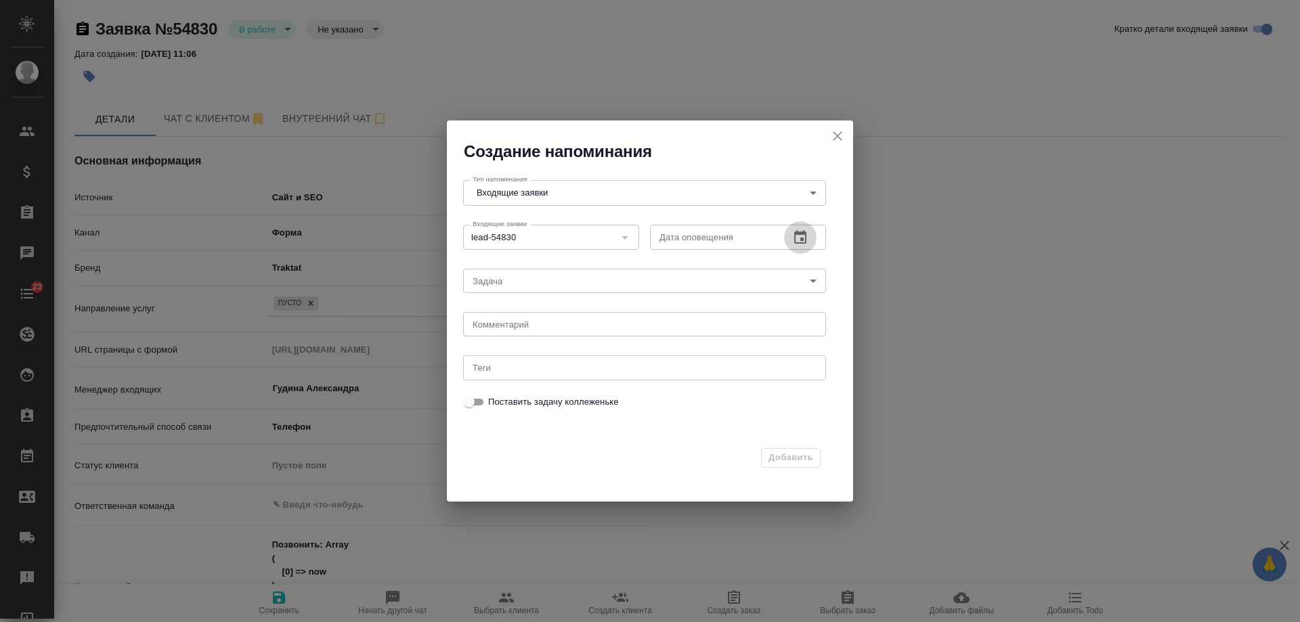
click at [796, 236] on icon "button" at bounding box center [800, 238] width 16 height 16
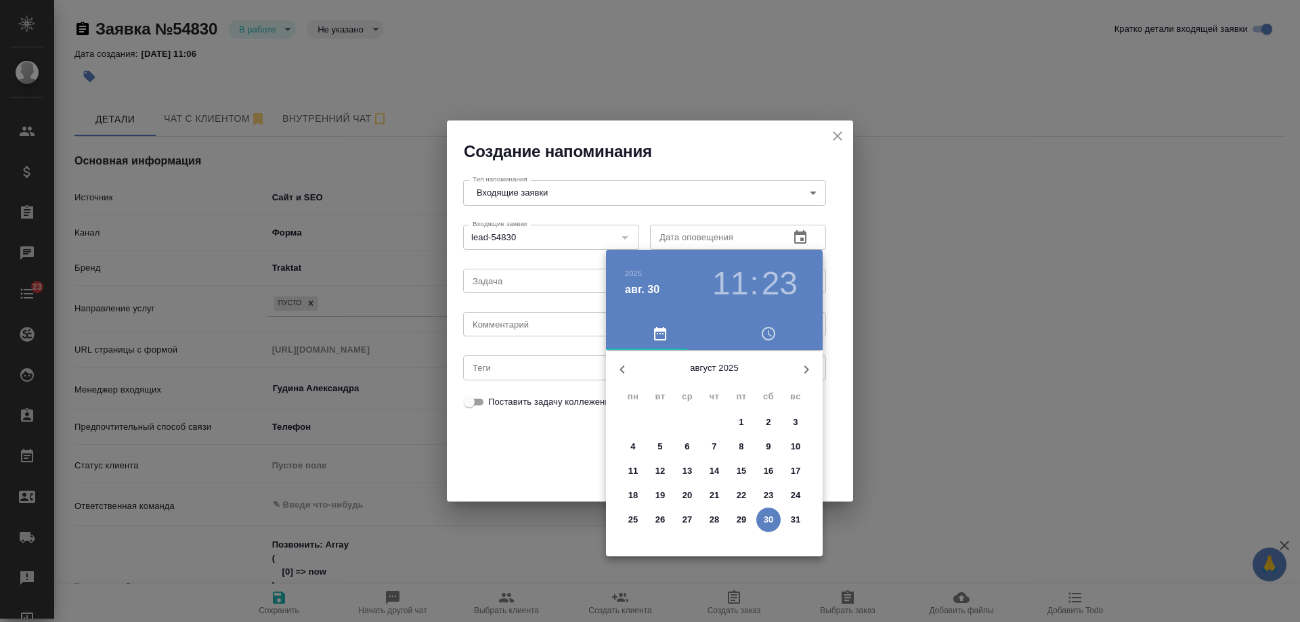
click at [809, 358] on button "button" at bounding box center [806, 369] width 33 height 33
click at [660, 419] on p "2" at bounding box center [660, 423] width 5 height 14
type input "02.09.2025 11:23"
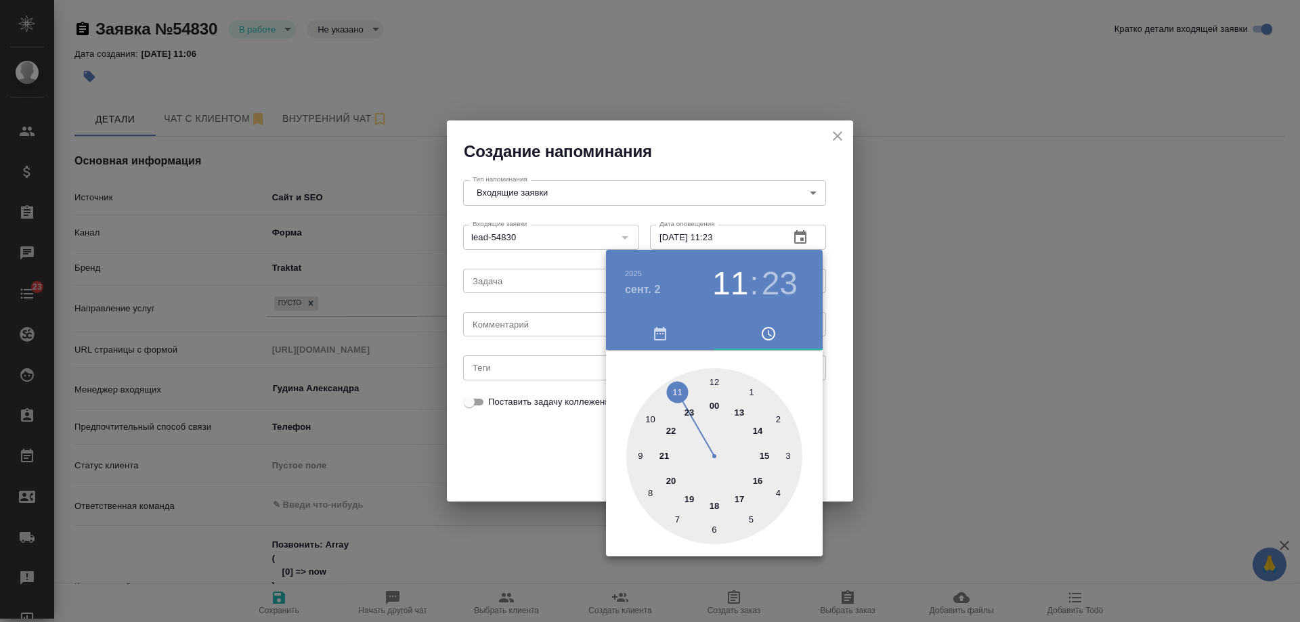
drag, startPoint x: 527, startPoint y: 306, endPoint x: 519, endPoint y: 313, distance: 10.6
click at [521, 311] on div at bounding box center [650, 311] width 1300 height 622
click at [512, 324] on div "2025 сент. 2 11 : 23 00 1 2 3 4 5 6 7 8 9 10 11 12 13 14 15 16 17 18 19 20 21 2…" at bounding box center [650, 311] width 1300 height 622
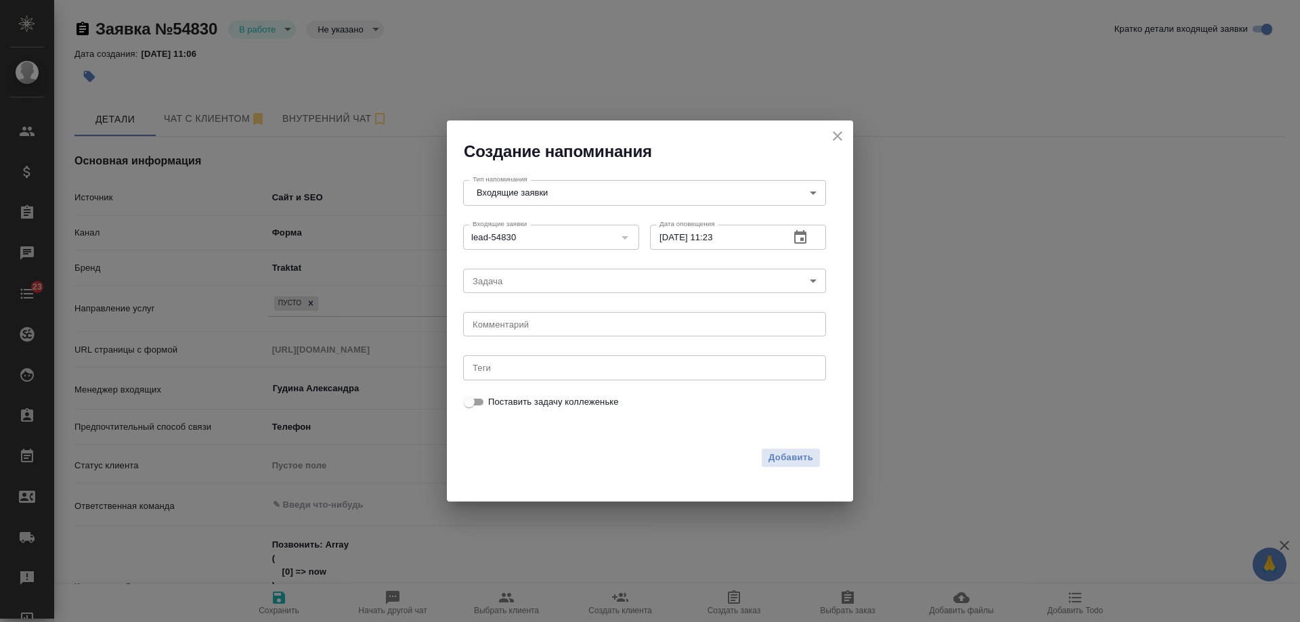
click at [529, 318] on div "x Комментарий" at bounding box center [644, 324] width 363 height 24
click at [531, 321] on textarea at bounding box center [645, 325] width 344 height 10
type textarea "ответил вотс?"
click at [794, 452] on span "Добавить" at bounding box center [791, 458] width 45 height 16
type textarea "x"
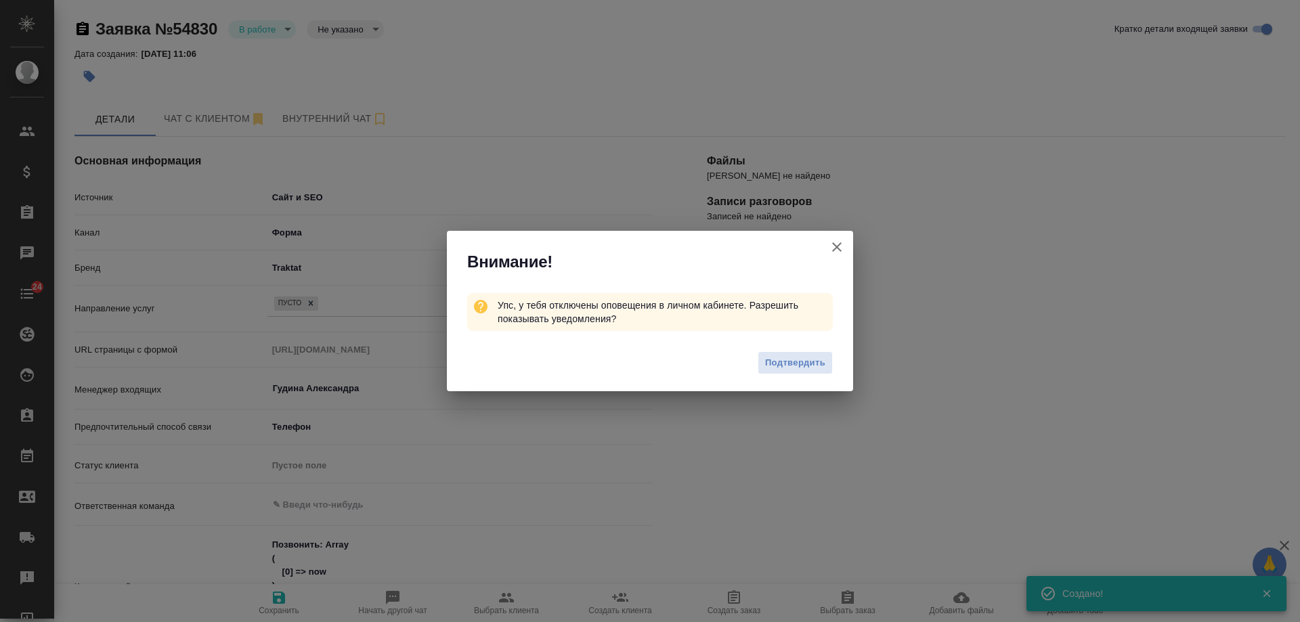
click at [836, 244] on icon "button" at bounding box center [837, 247] width 16 height 16
type textarea "x"
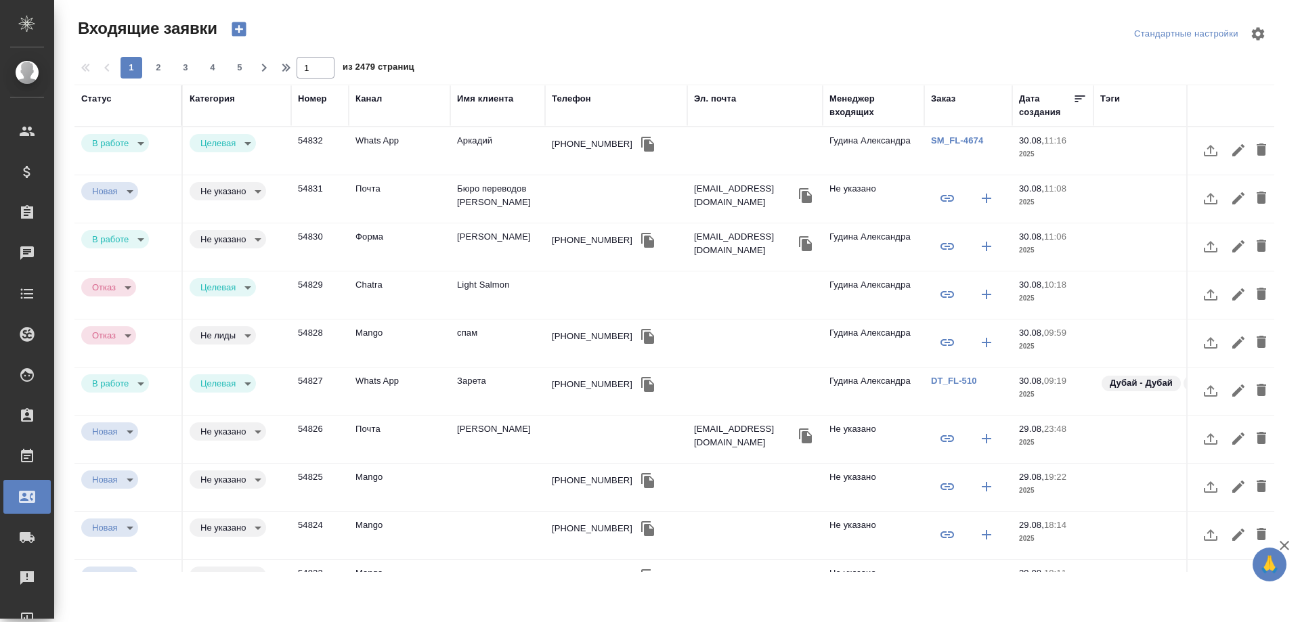
select select "RU"
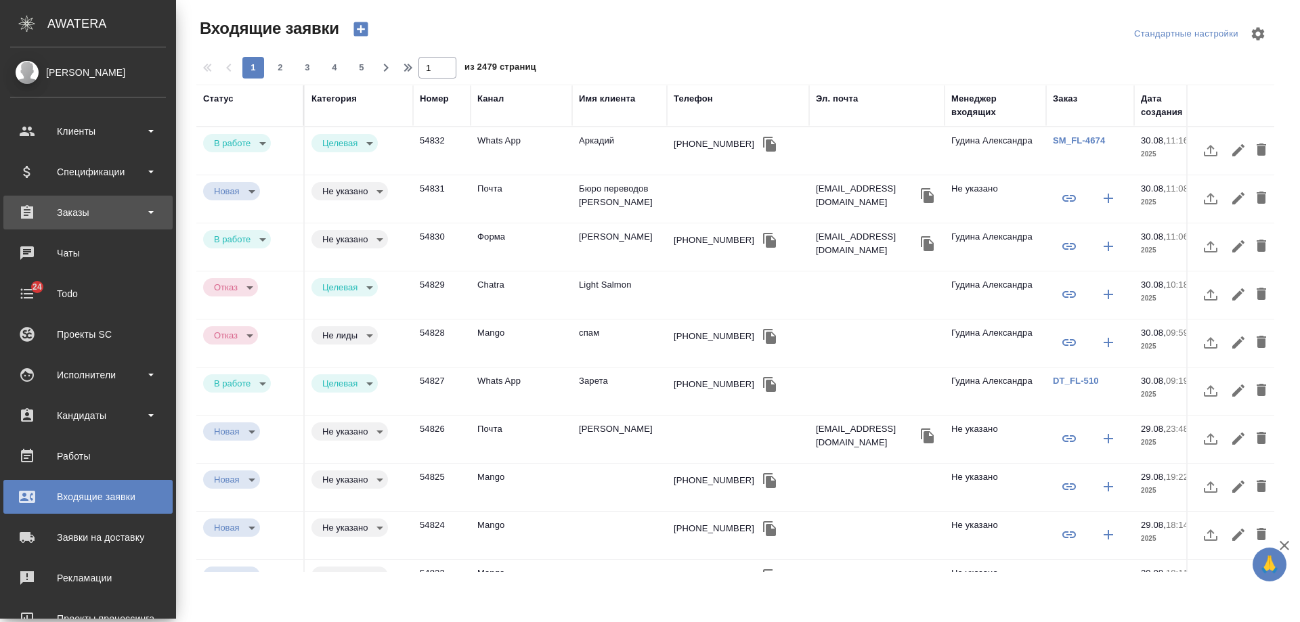
click at [96, 219] on div "Заказы" at bounding box center [88, 212] width 156 height 20
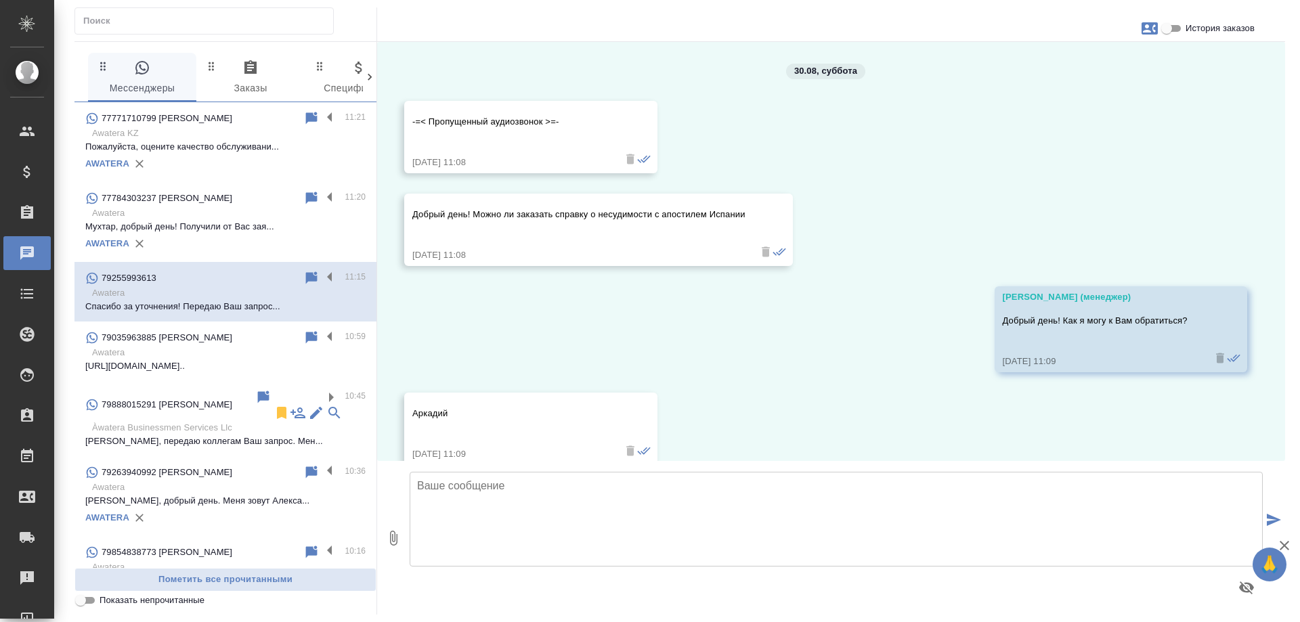
scroll to position [157, 0]
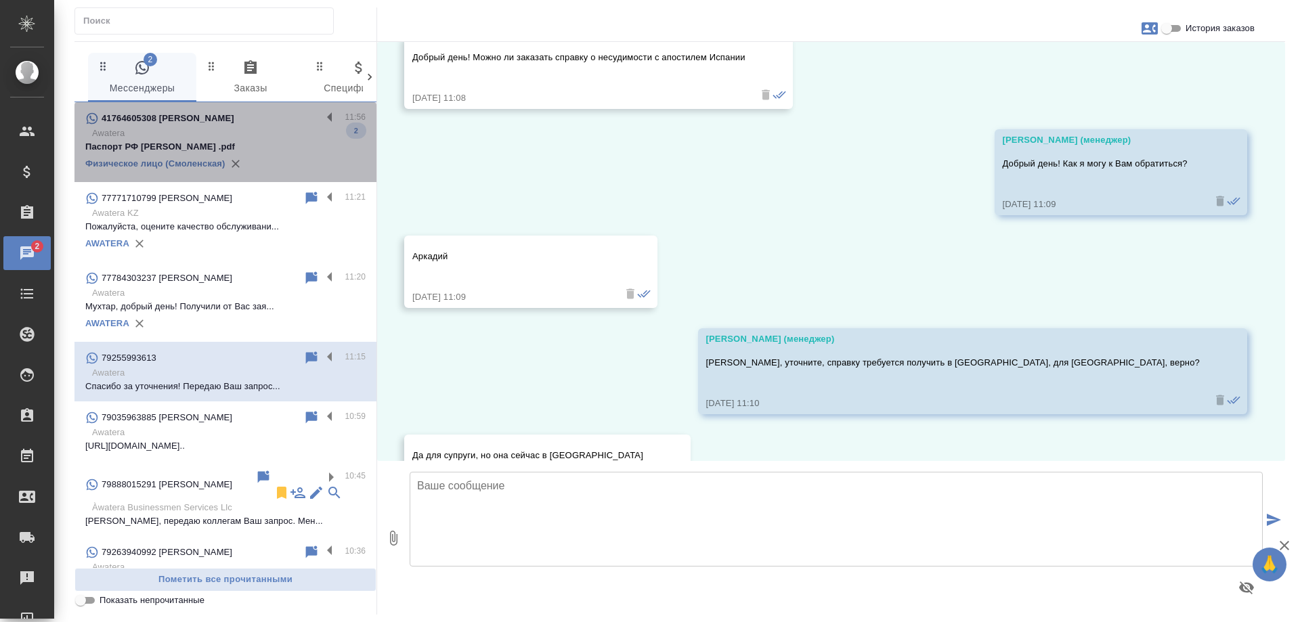
click at [277, 131] on p "Awatera" at bounding box center [229, 134] width 274 height 14
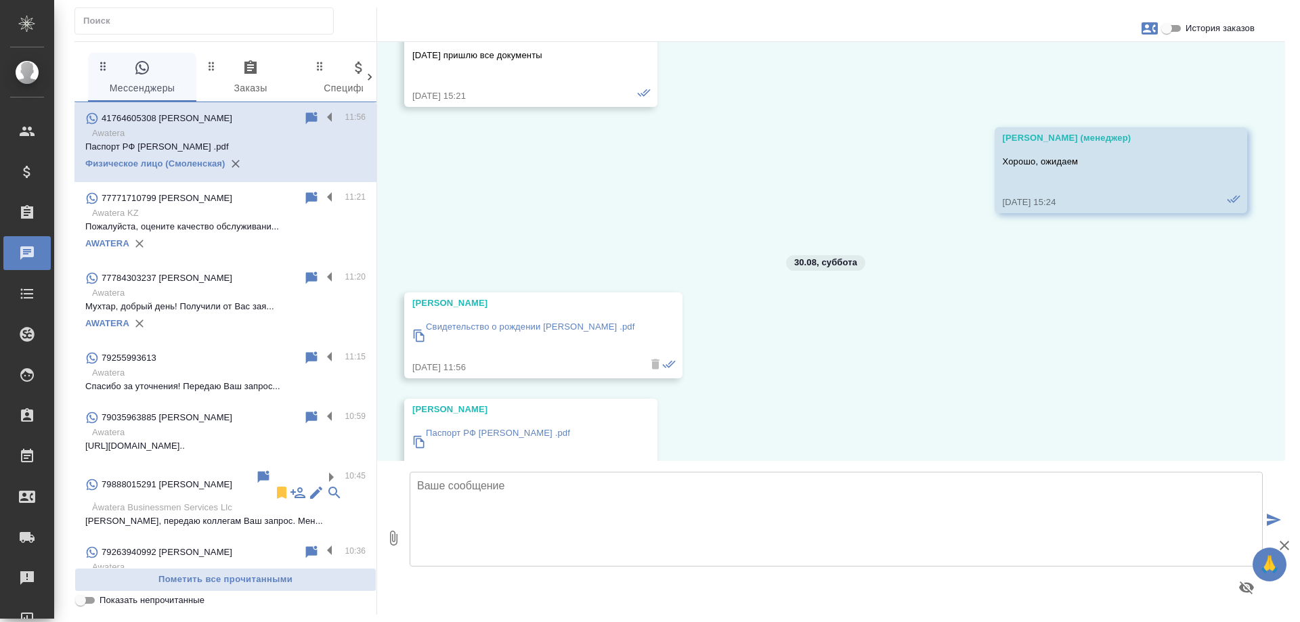
scroll to position [11050, 0]
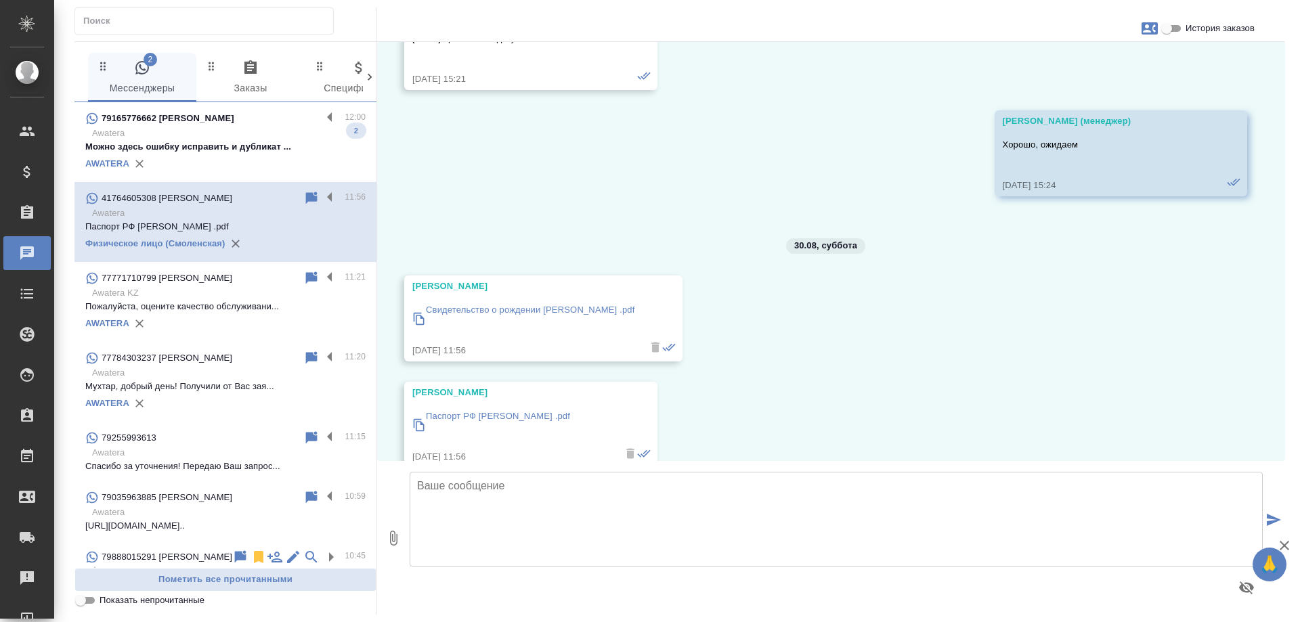
click at [234, 140] on p "Можно здесь ошибку исправить и дубликат ..." at bounding box center [225, 147] width 280 height 14
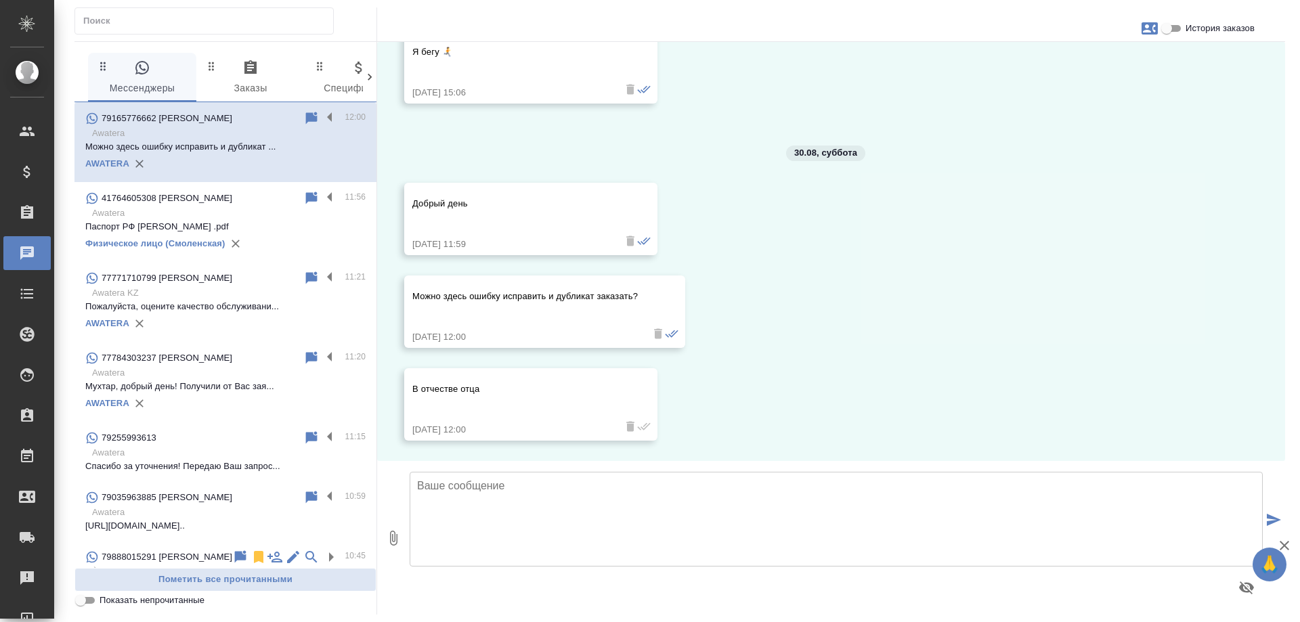
scroll to position [10776, 0]
click at [1149, 28] on icon "button" at bounding box center [1150, 28] width 16 height 12
drag, startPoint x: 1193, startPoint y: 88, endPoint x: 1174, endPoint y: 26, distance: 65.1
click at [1191, 87] on div at bounding box center [650, 311] width 1300 height 622
click at [1170, 30] on input "История заказов" at bounding box center [1166, 28] width 49 height 16
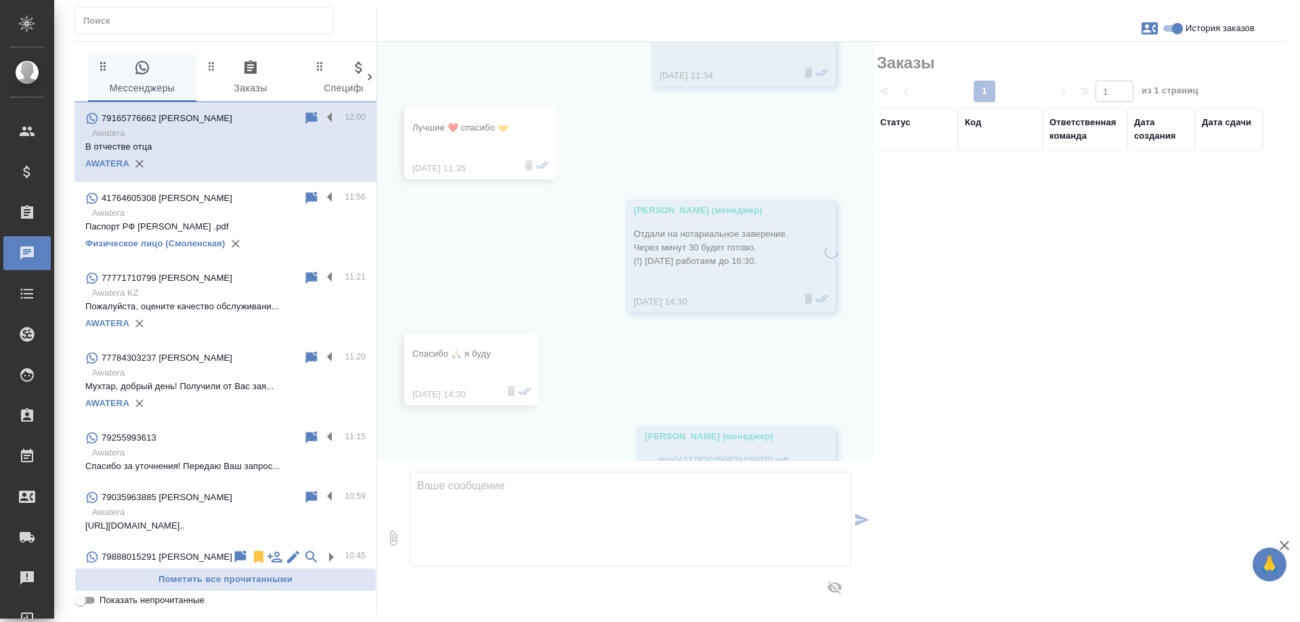
scroll to position [11331, 0]
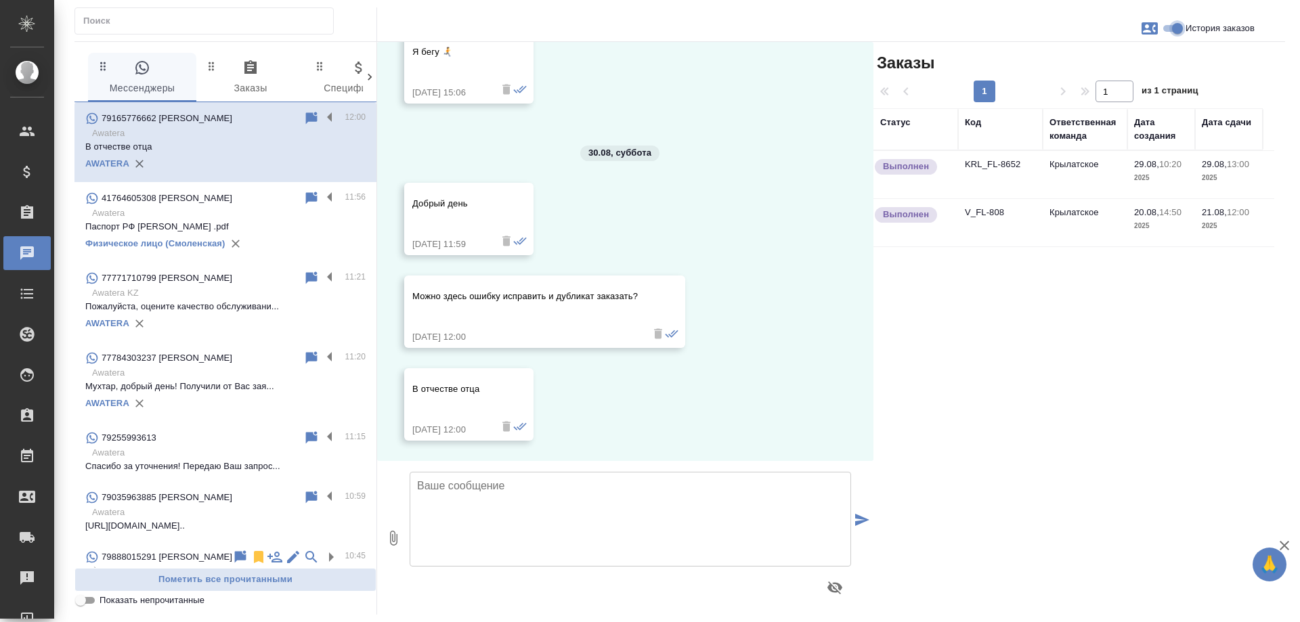
click at [1176, 28] on input "История заказов" at bounding box center [1177, 28] width 49 height 16
checkbox input "false"
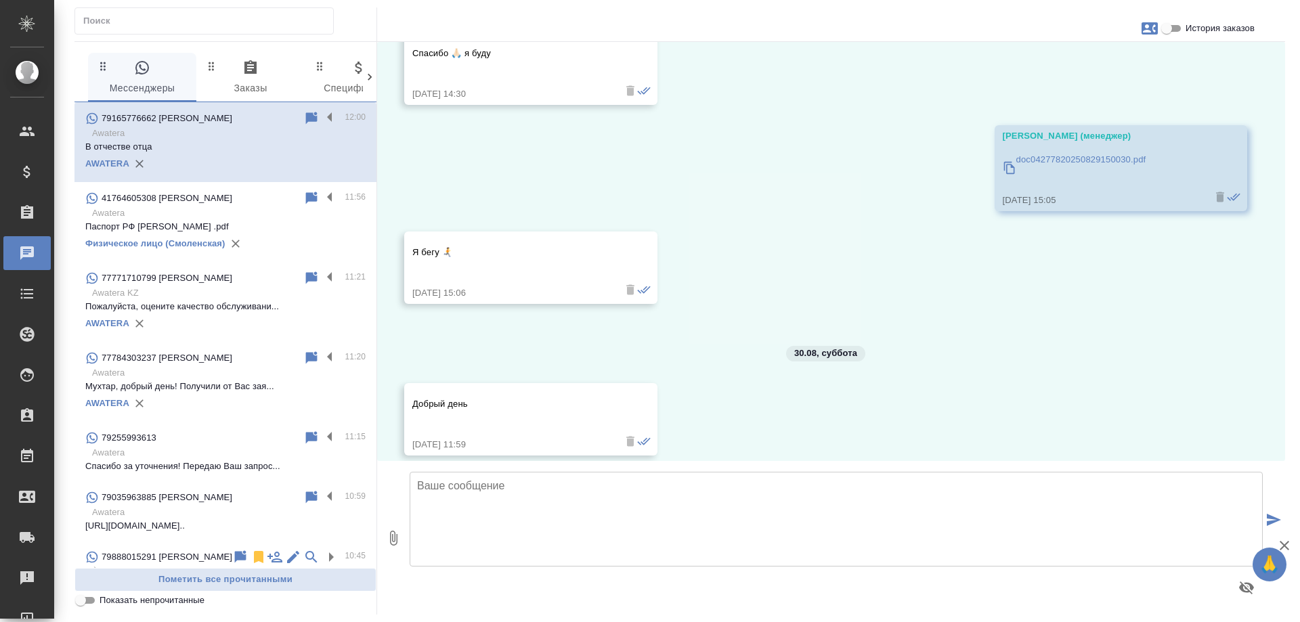
scroll to position [10776, 0]
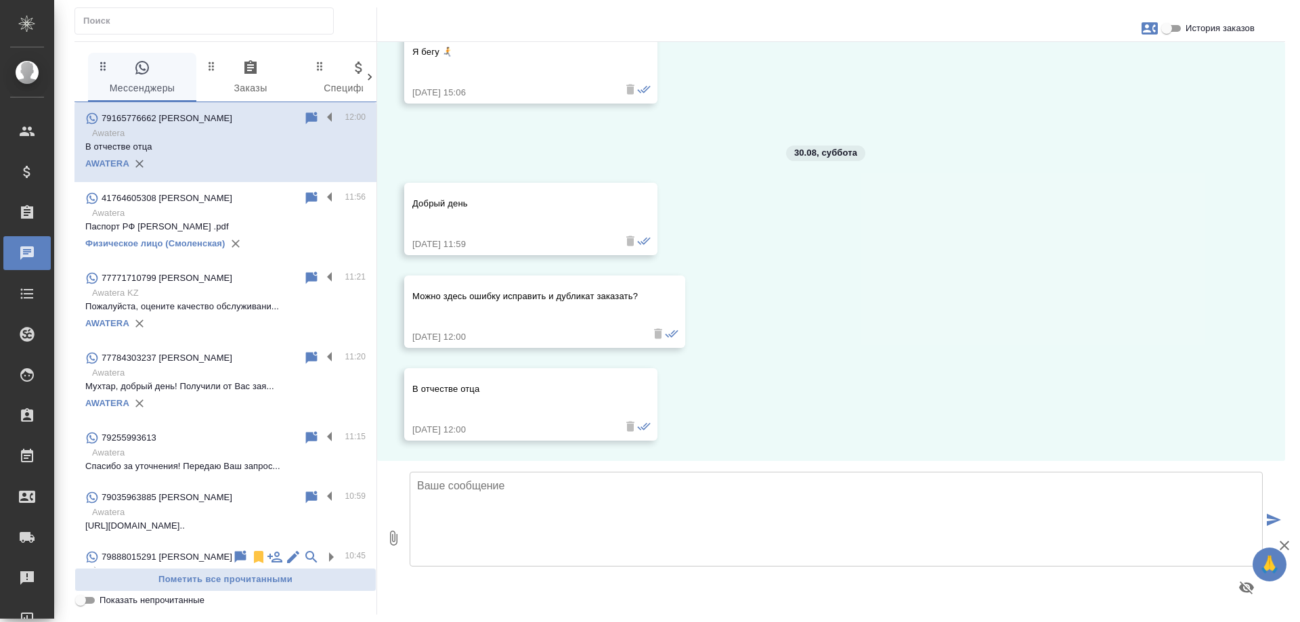
click at [652, 500] on textarea at bounding box center [836, 519] width 853 height 95
type textarea "Фаина"
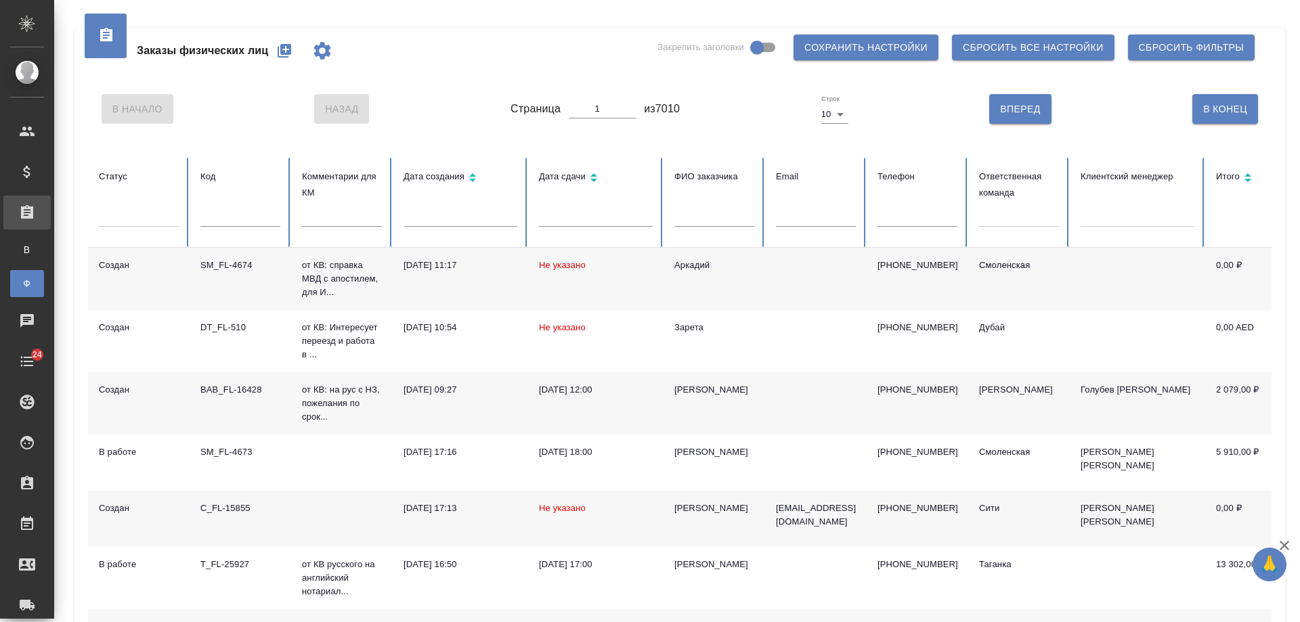
click at [886, 213] on input "text" at bounding box center [918, 217] width 80 height 19
paste input "79167387826"
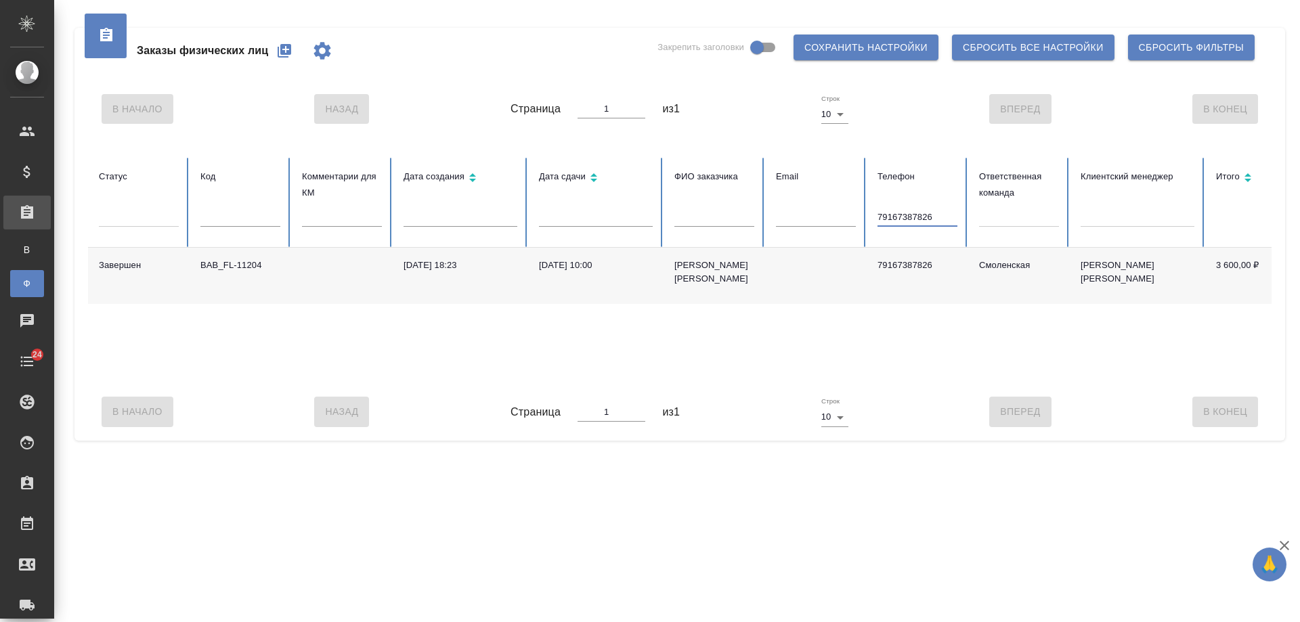
click at [881, 217] on input "79167387826" at bounding box center [918, 217] width 80 height 19
type input "9167387826"
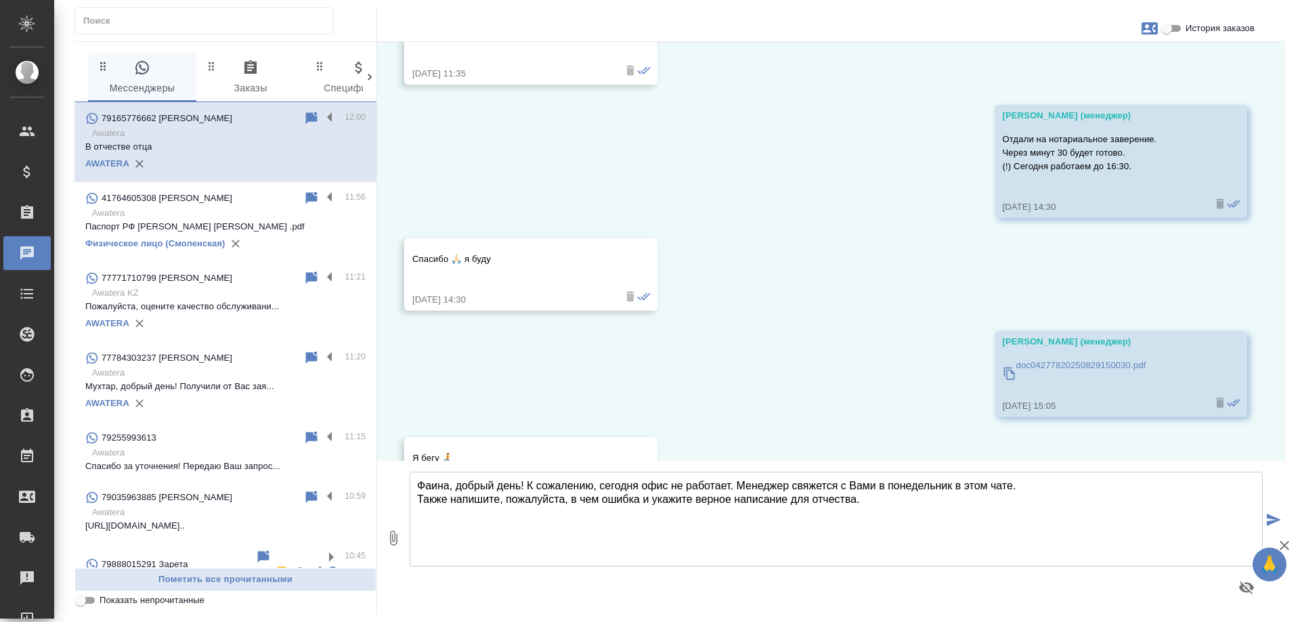
scroll to position [10776, 0]
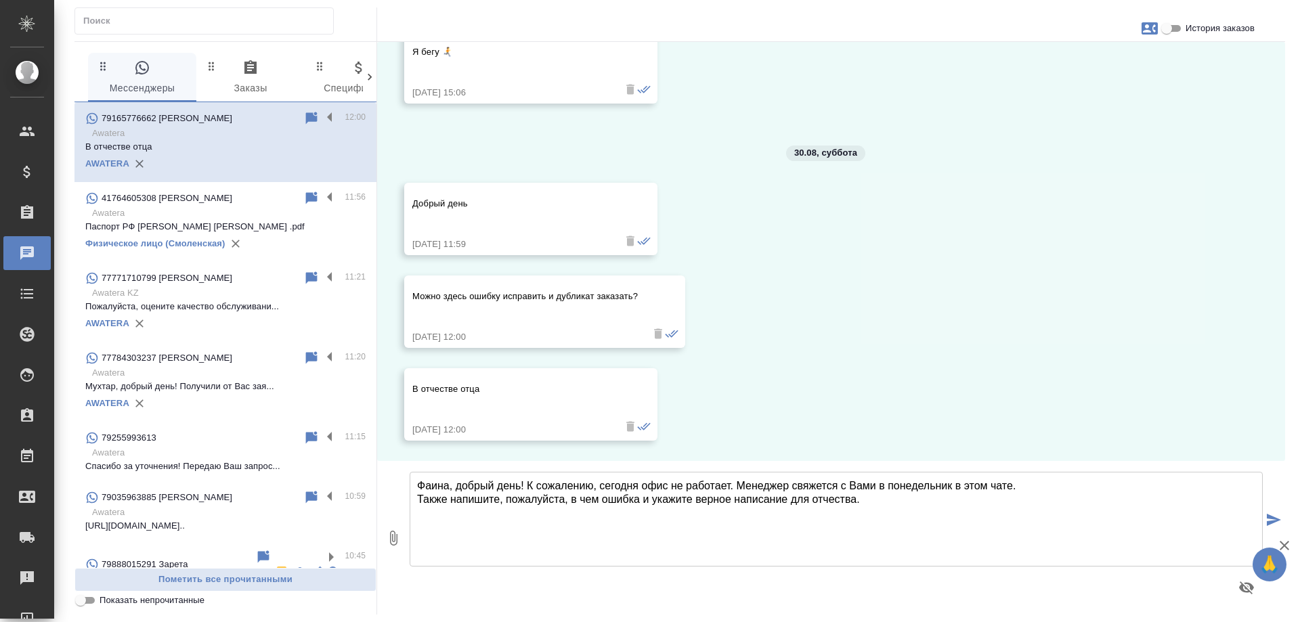
type textarea "Фаина, добрый день! К сожалению, сегодня офис не работает. Менеджер свяжется с …"
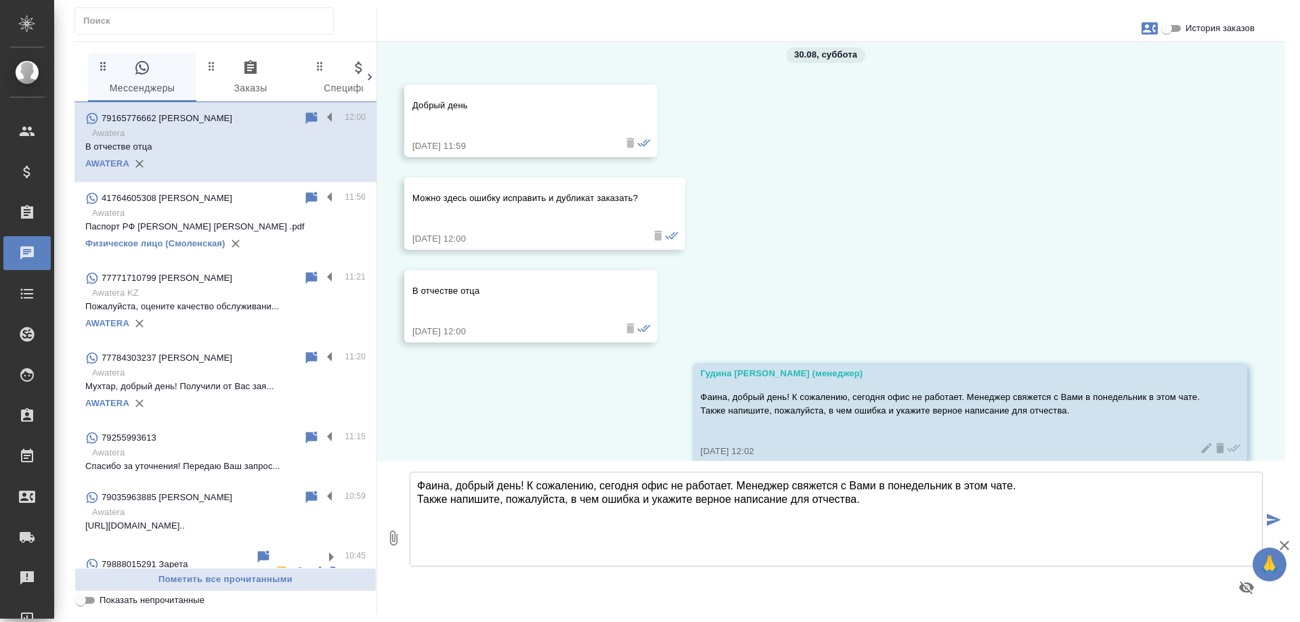
scroll to position [10896, 0]
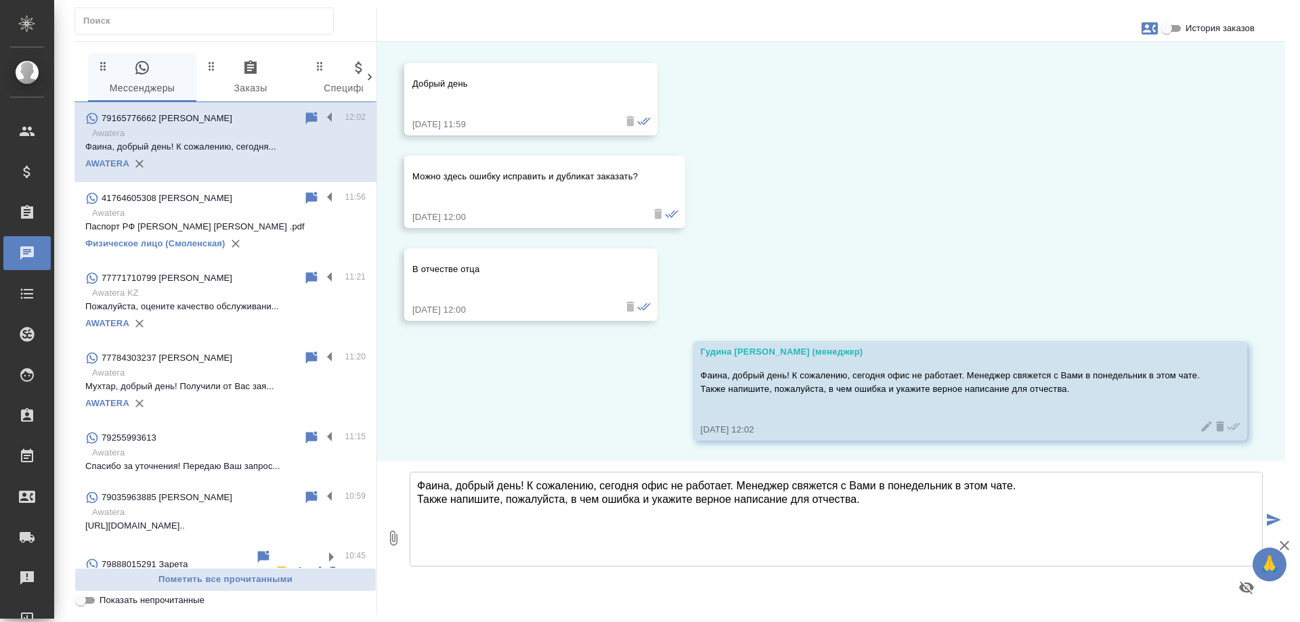
click at [1151, 29] on icon "button" at bounding box center [1150, 28] width 16 height 12
drag, startPoint x: 1178, startPoint y: 95, endPoint x: 1166, endPoint y: 33, distance: 63.5
click at [1178, 93] on div at bounding box center [650, 311] width 1300 height 622
click at [1166, 30] on input "История заказов" at bounding box center [1166, 28] width 49 height 16
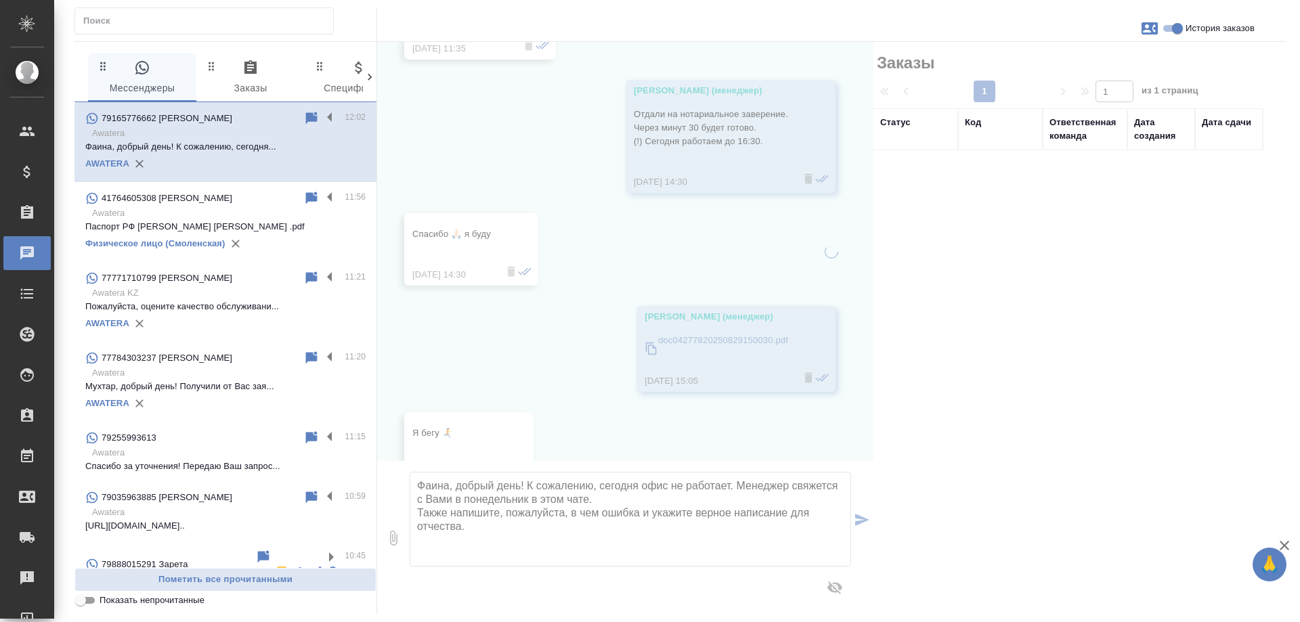
scroll to position [11451, 0]
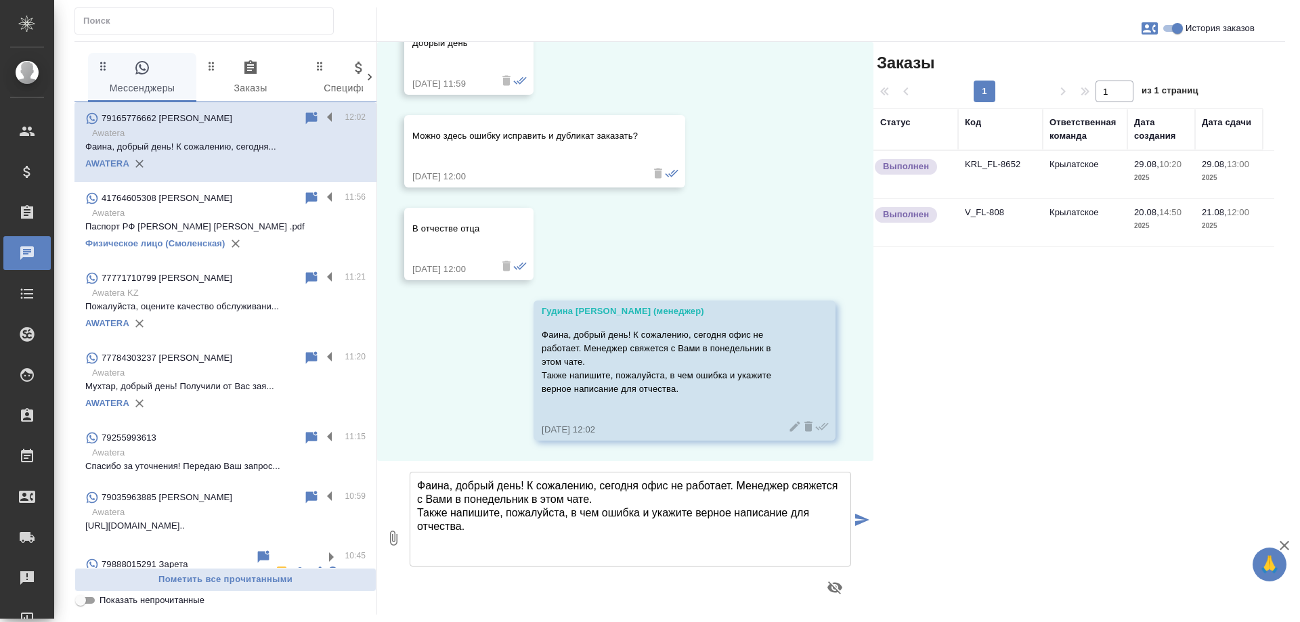
click at [1069, 164] on td "Крылатское" at bounding box center [1085, 174] width 85 height 47
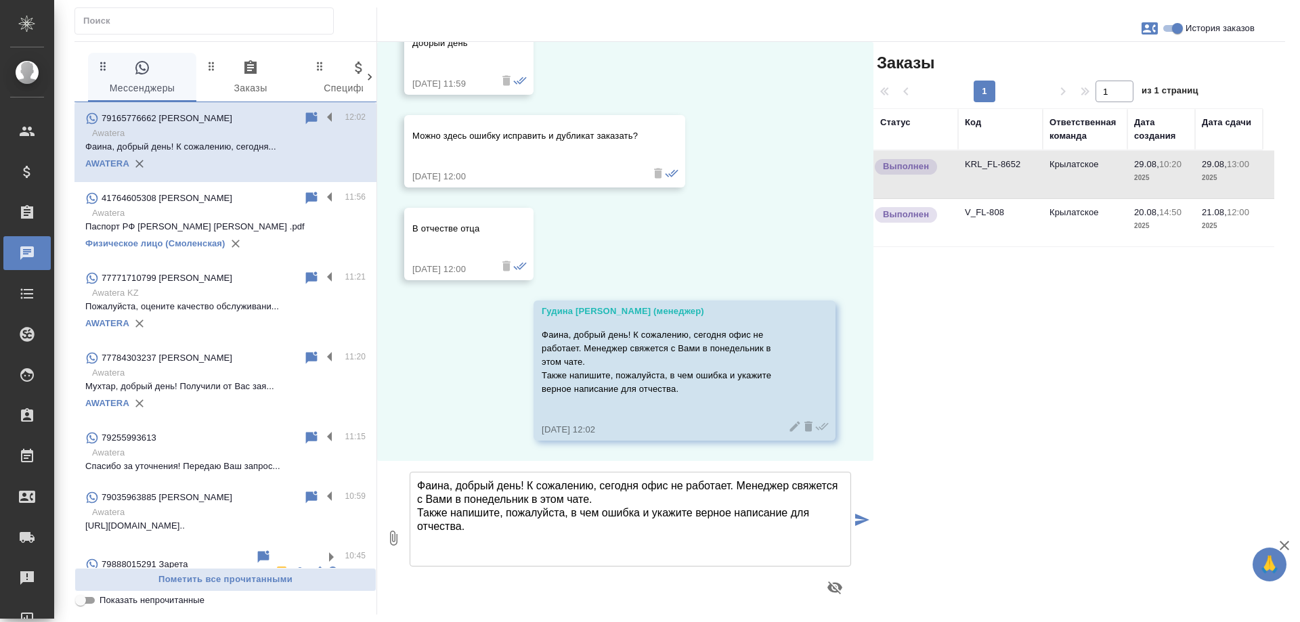
click at [1174, 24] on input "История заказов" at bounding box center [1177, 28] width 49 height 16
checkbox input "false"
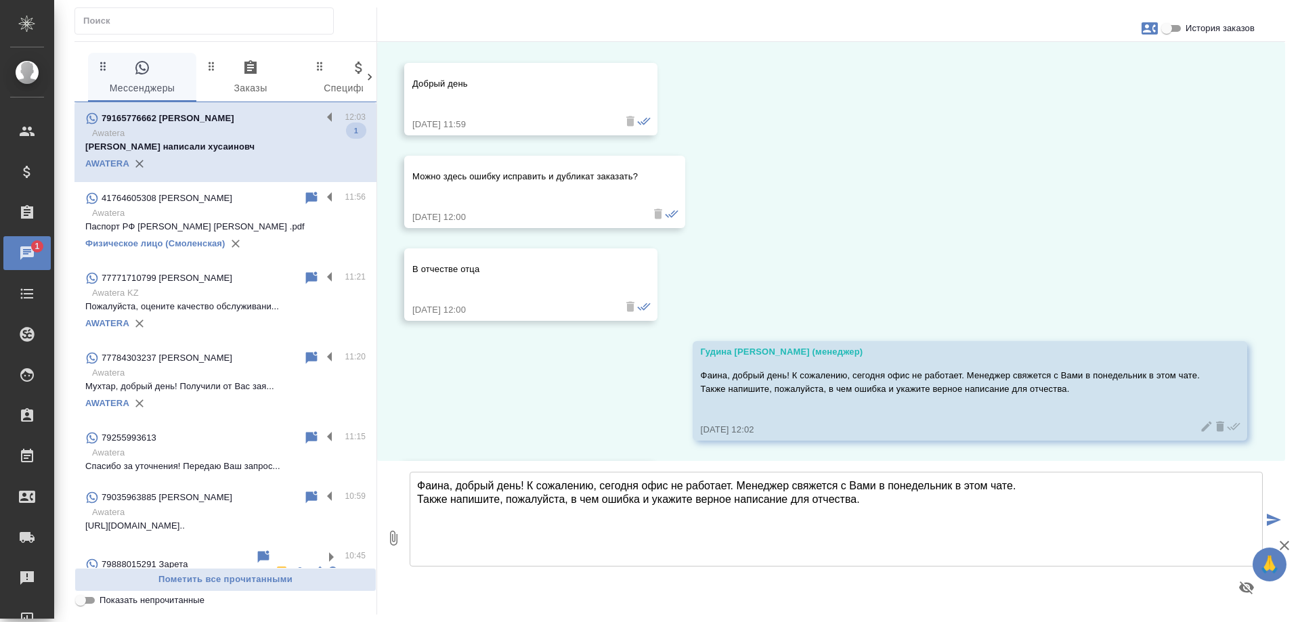
scroll to position [10989, 0]
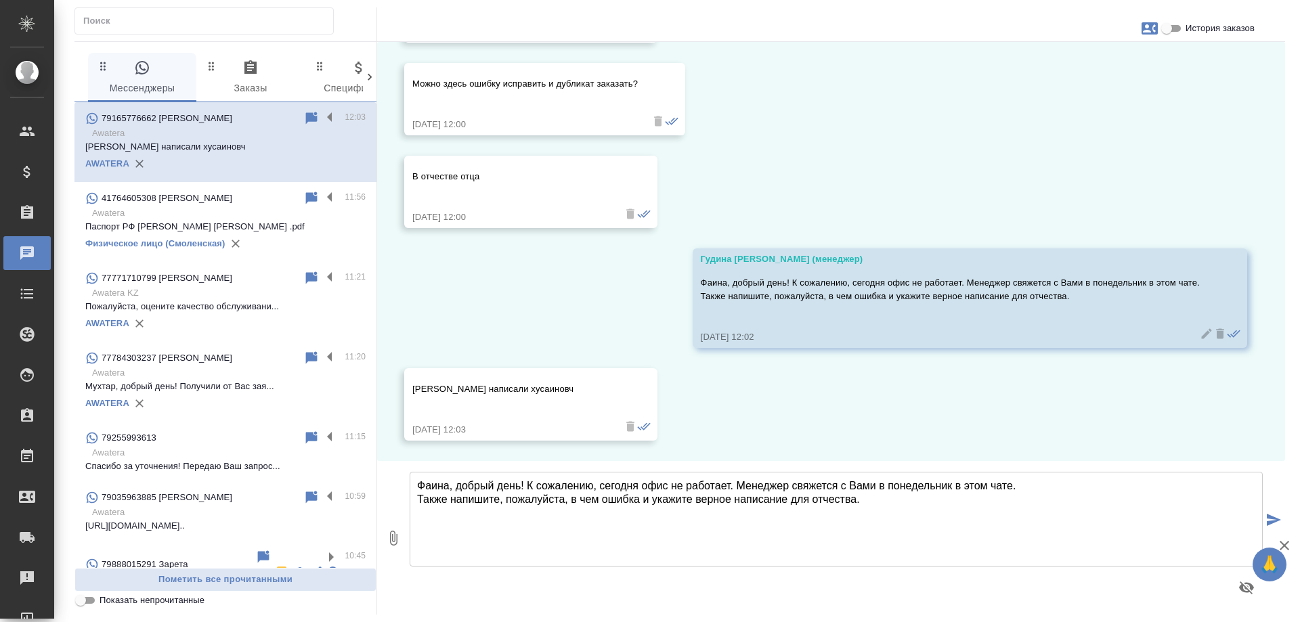
click at [566, 494] on textarea "Фаина, добрый день! К сожалению, сегодня офис не работает. Менеджер свяжется с …" at bounding box center [836, 519] width 853 height 95
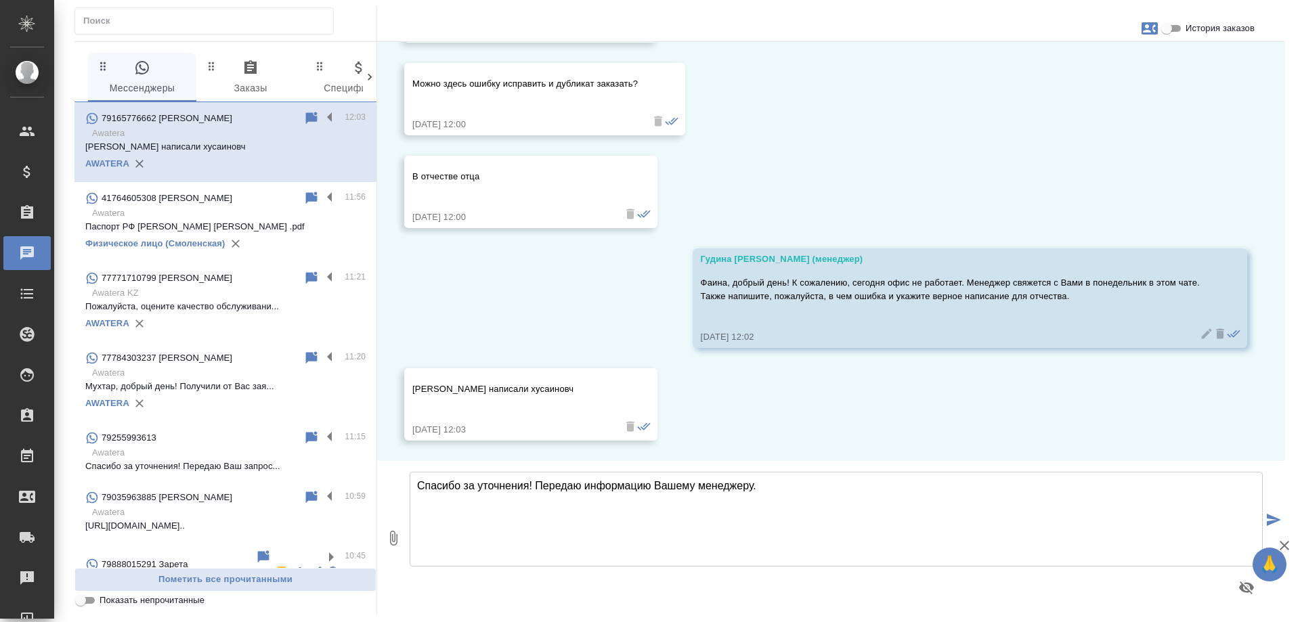
type textarea "Спасибо за уточнения! Передаю информацию Вашему менеджеру."
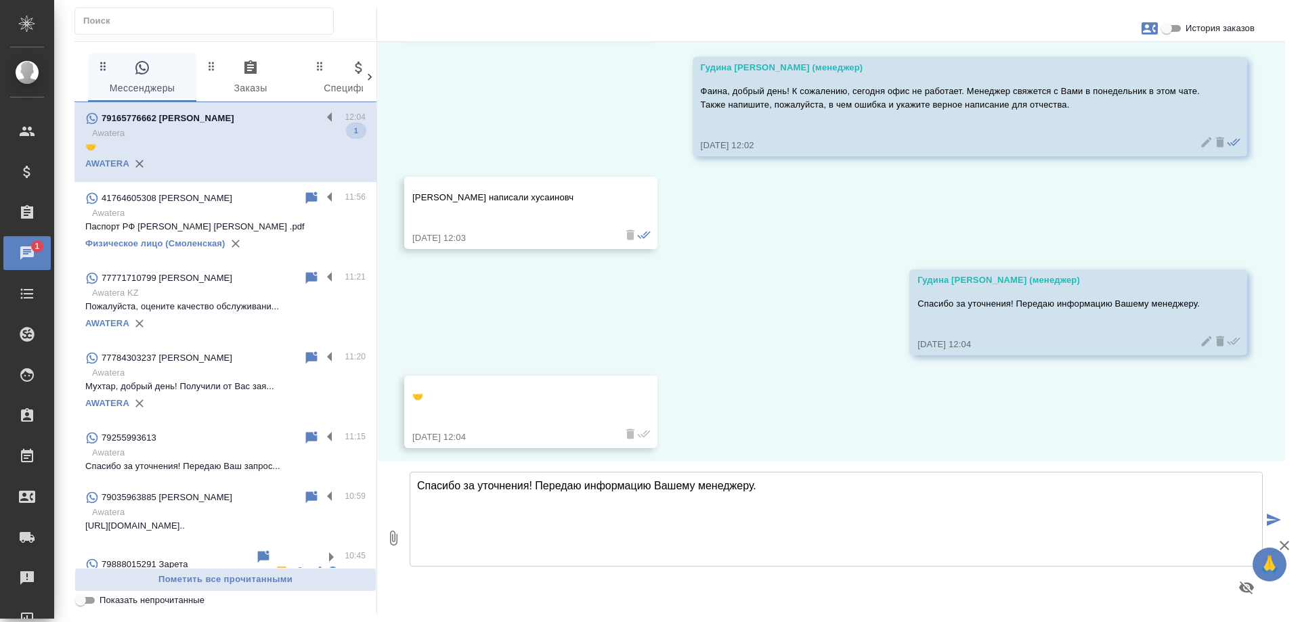
scroll to position [11188, 0]
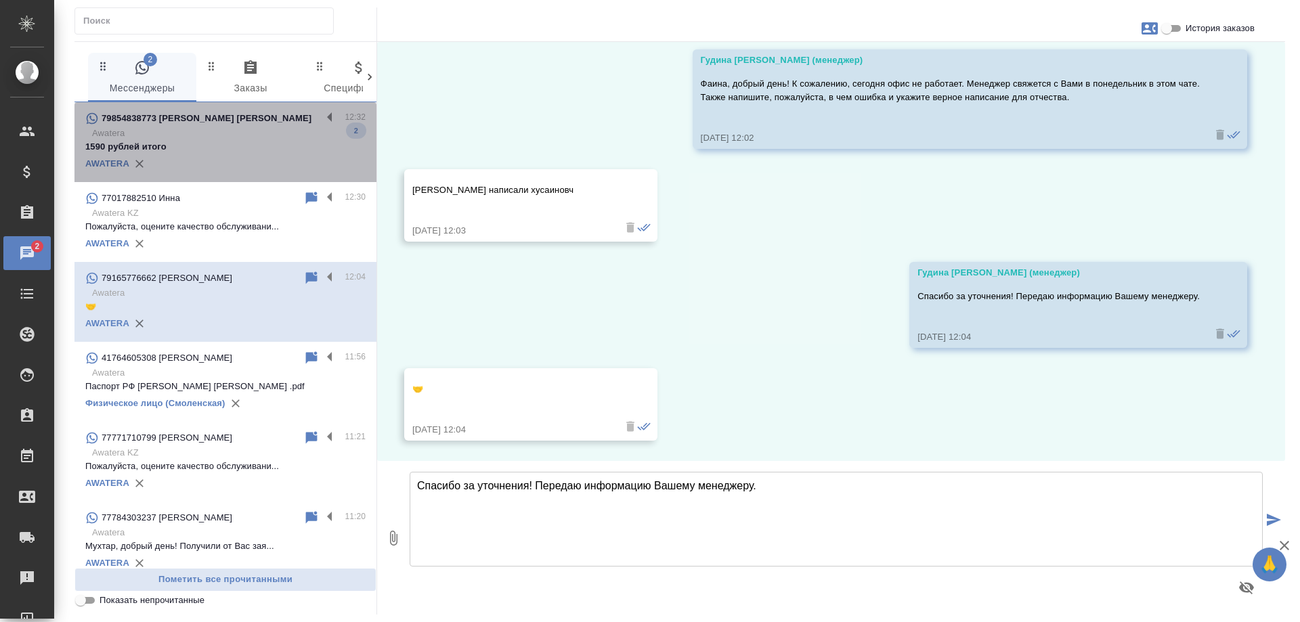
click at [228, 140] on p "Awatera" at bounding box center [229, 134] width 274 height 14
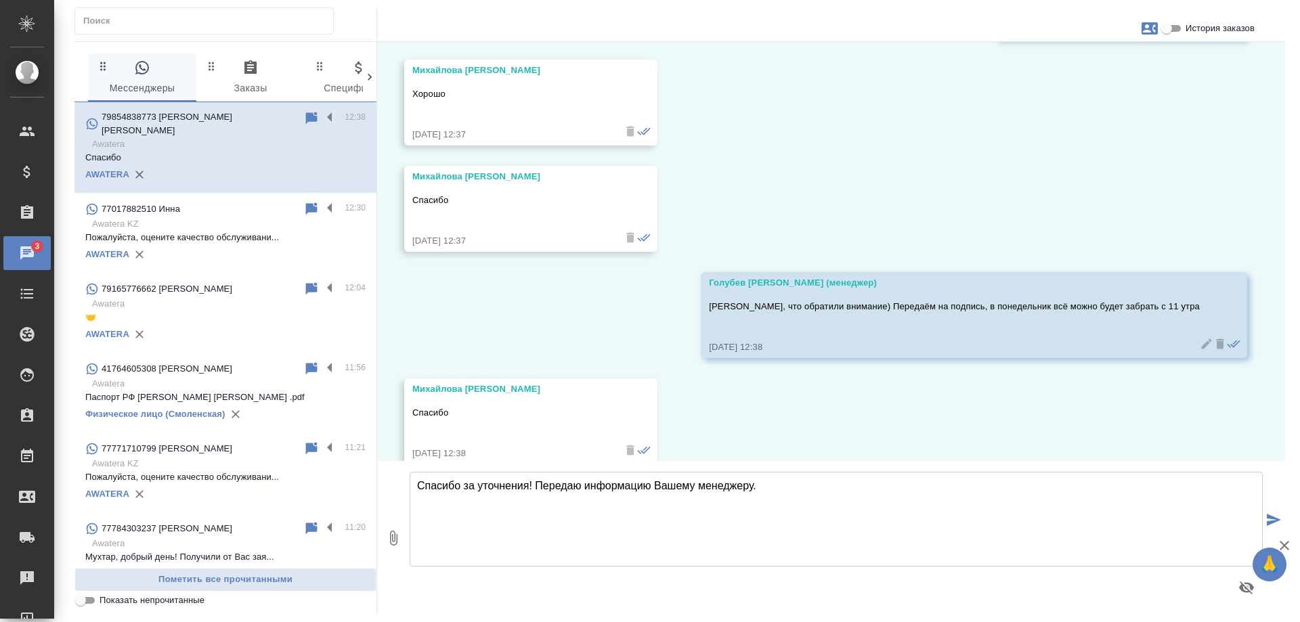
scroll to position [958, 0]
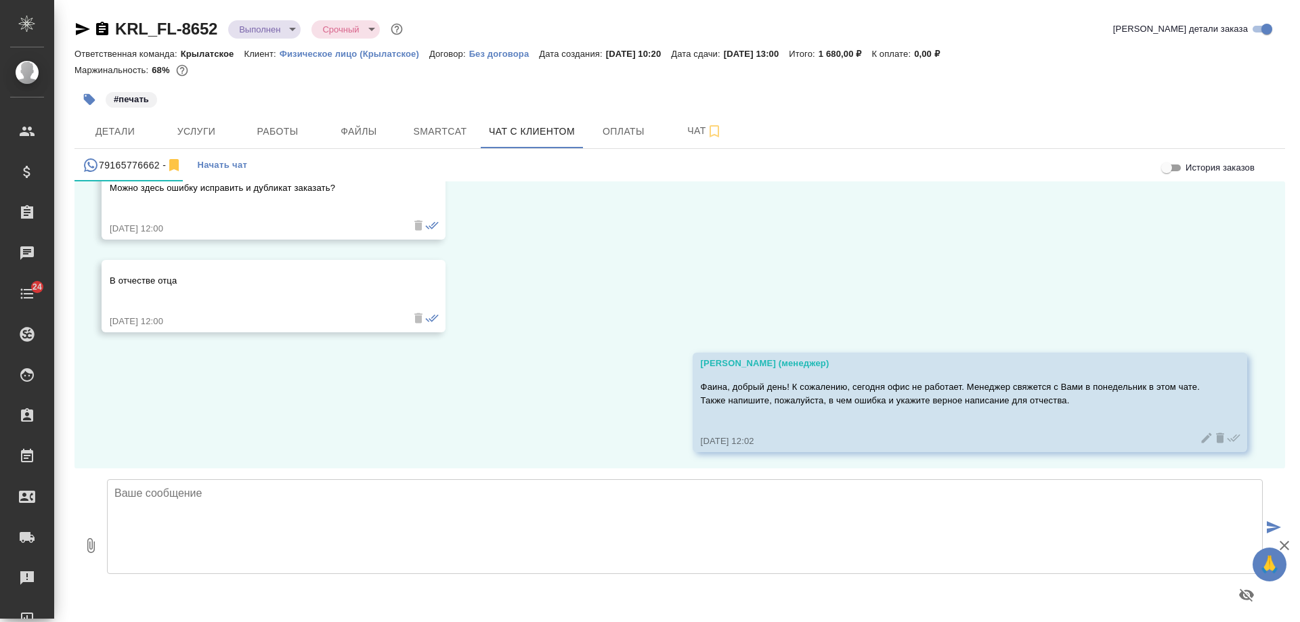
scroll to position [11001, 0]
drag, startPoint x: 82, startPoint y: 35, endPoint x: 424, endPoint y: 4, distance: 343.4
click at [82, 35] on icon "button" at bounding box center [82, 29] width 16 height 16
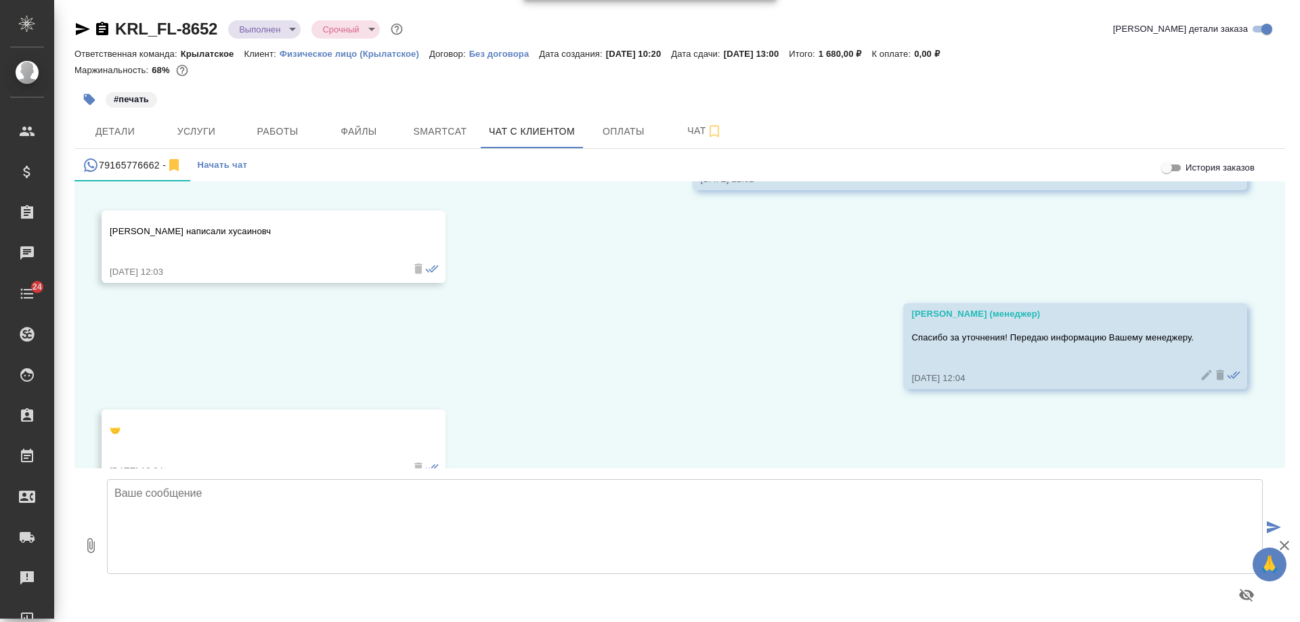
scroll to position [11293, 0]
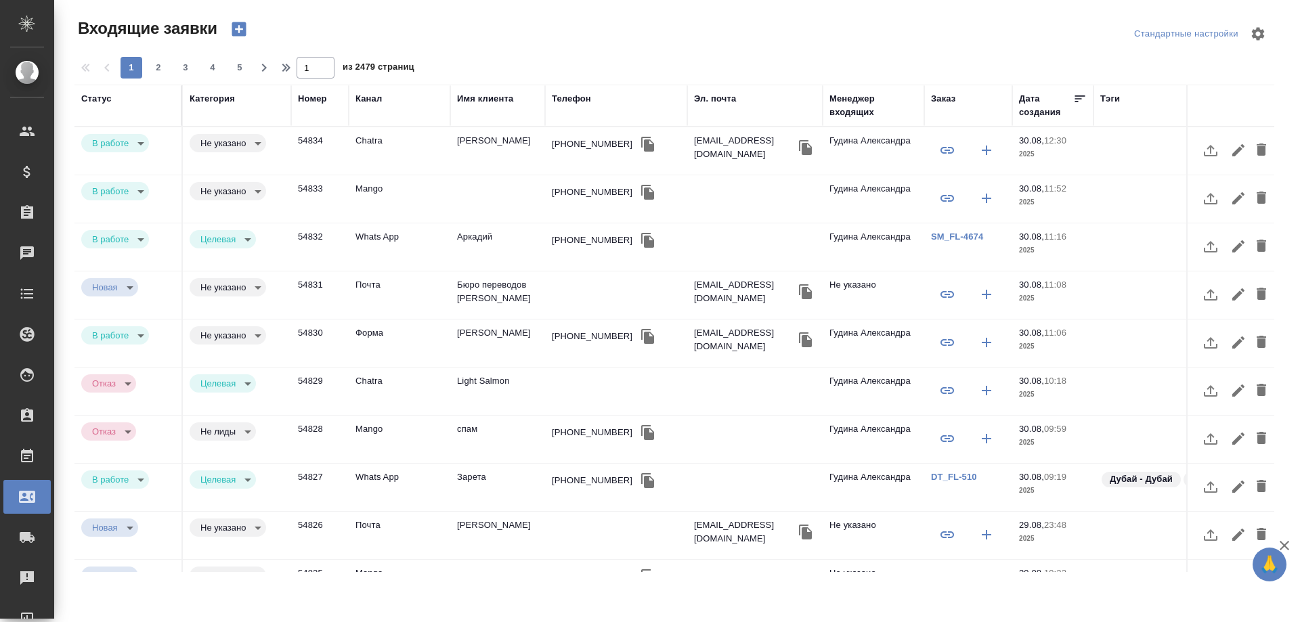
select select "RU"
click at [486, 143] on td "Евгений" at bounding box center [497, 150] width 95 height 47
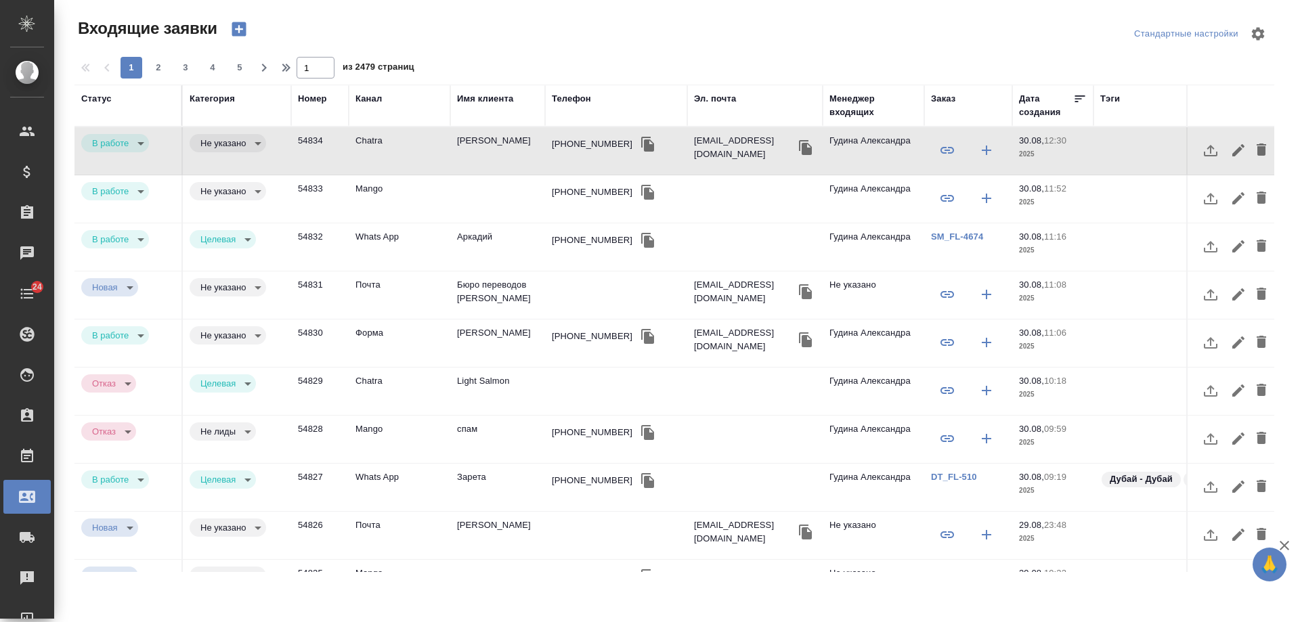
click at [591, 194] on div "+79167387826" at bounding box center [592, 193] width 81 height 14
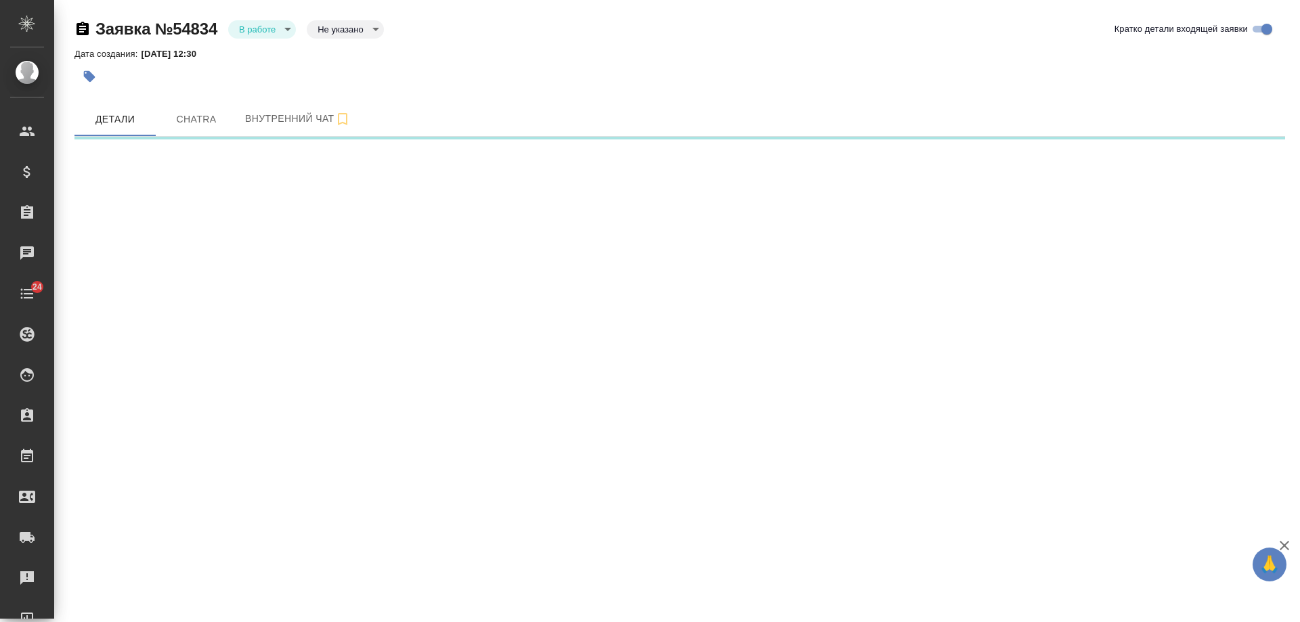
select select "RU"
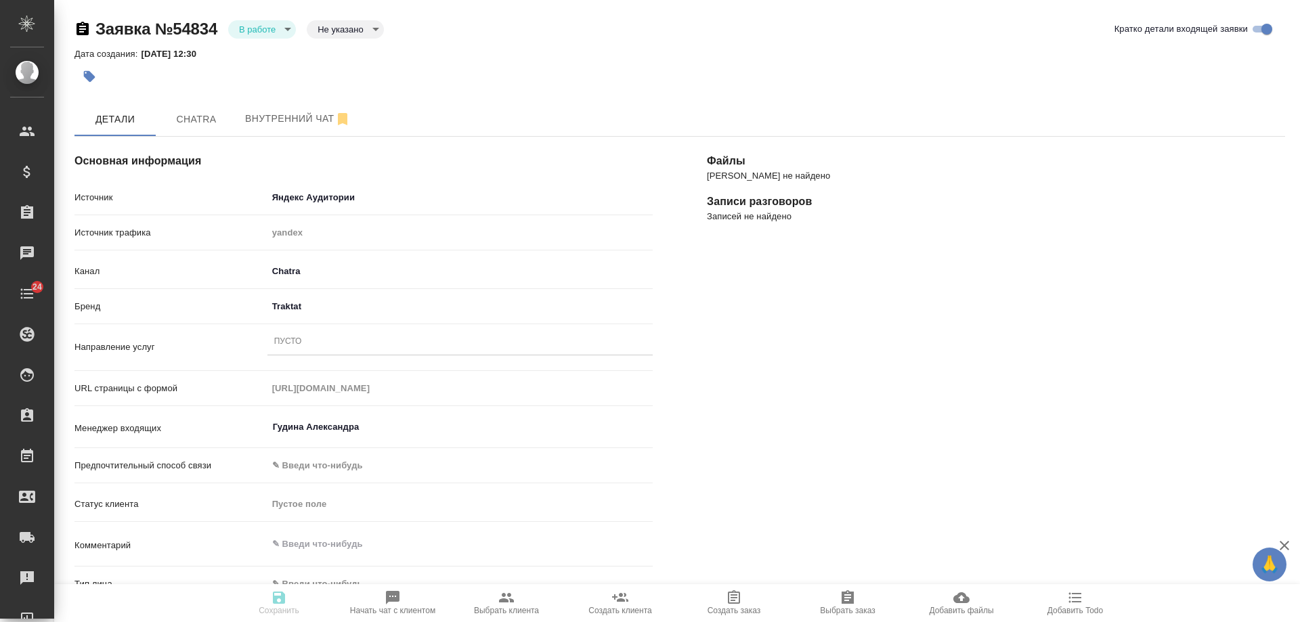
click at [337, 337] on div "Пусто" at bounding box center [459, 342] width 385 height 20
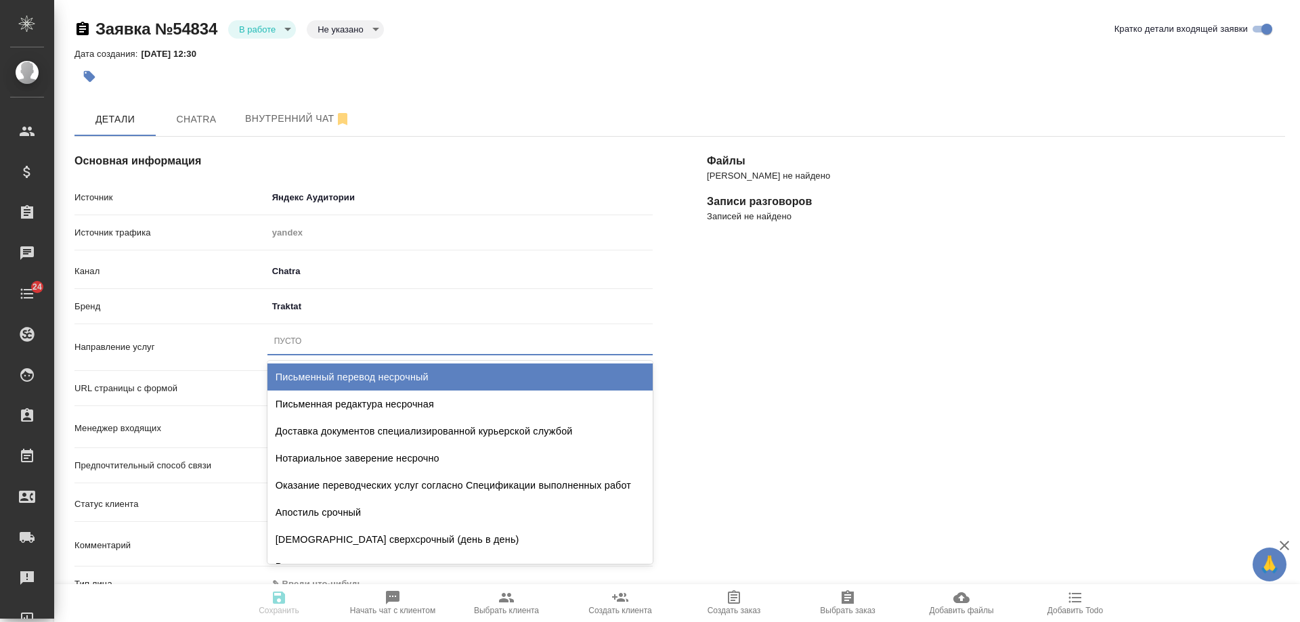
click at [336, 370] on div "Письменный перевод несрочный" at bounding box center [459, 377] width 385 height 27
type textarea "x"
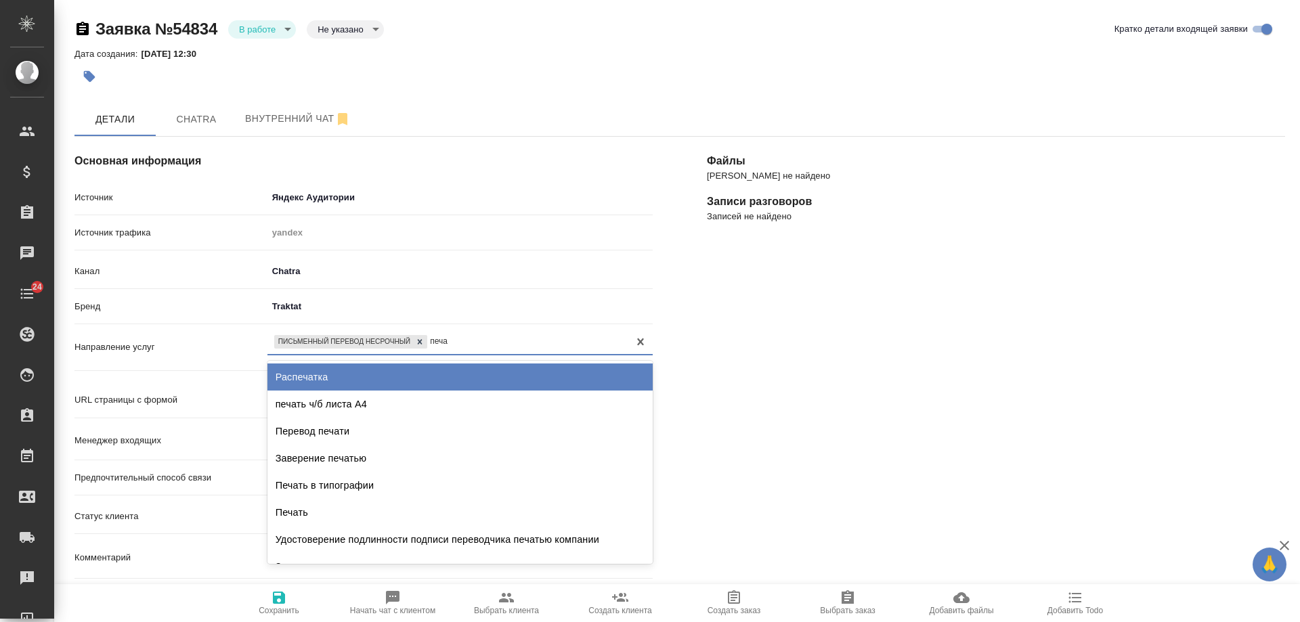
type input "печат"
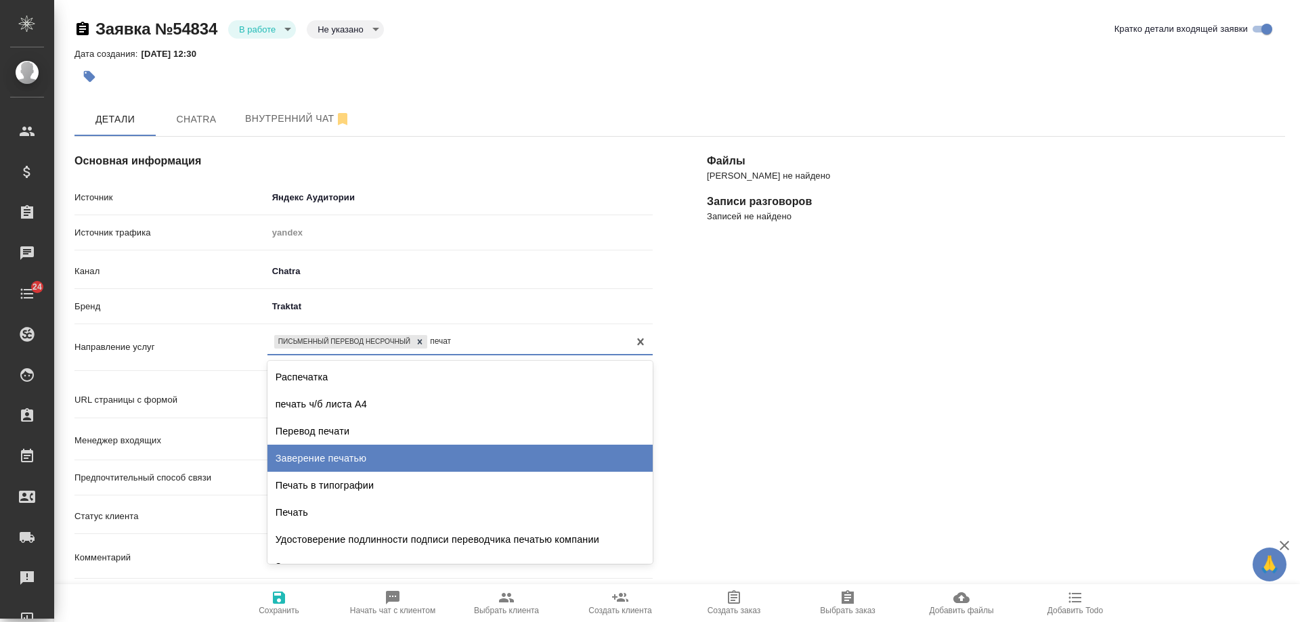
click at [388, 460] on div "Заверение печатью" at bounding box center [459, 458] width 385 height 27
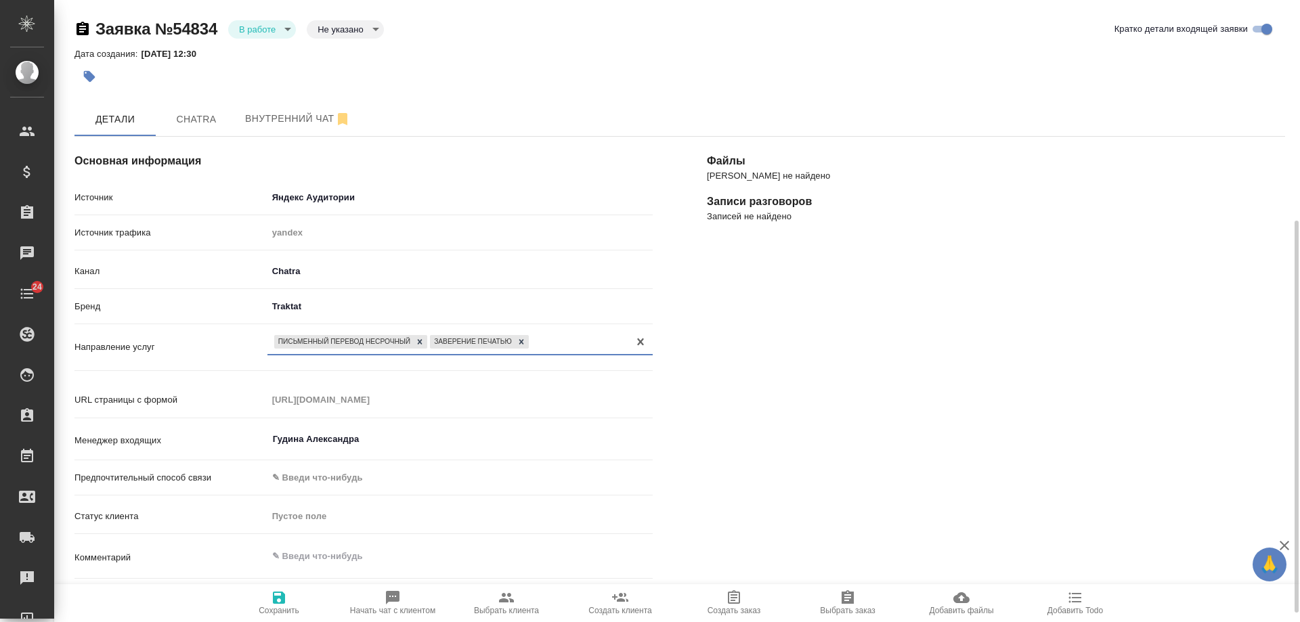
scroll to position [271, 0]
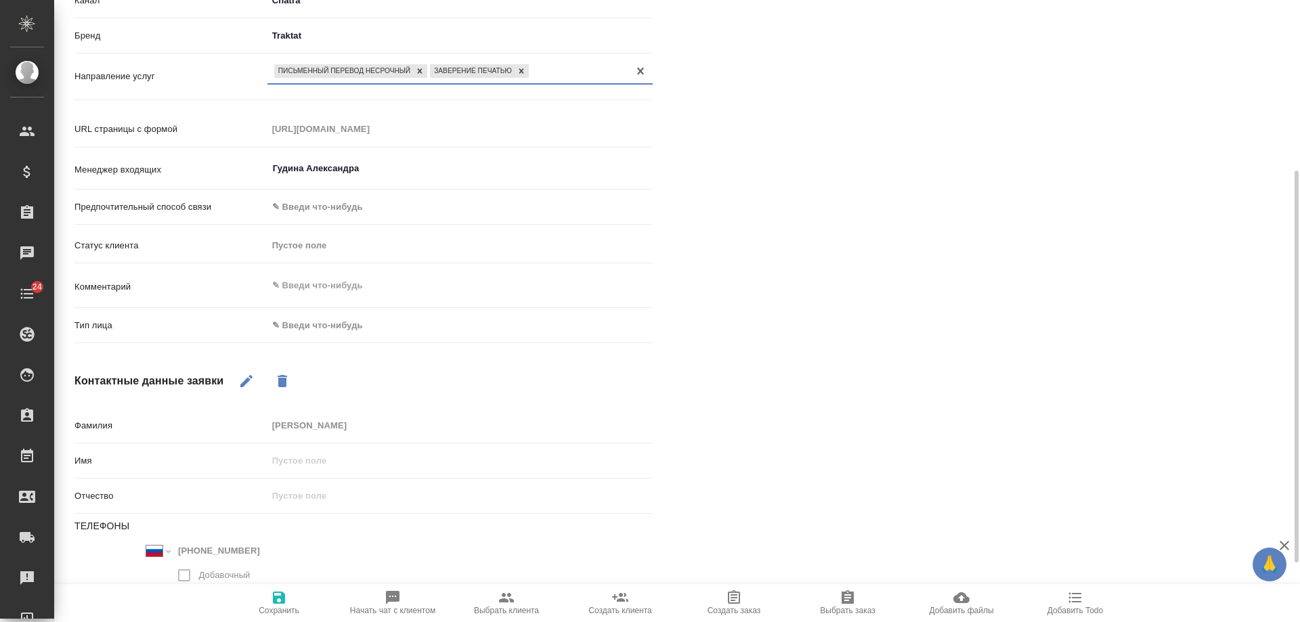
click at [330, 322] on body "🙏 .cls-1 fill:#fff; AWATERA Gudina Alexandra Клиенты Спецификации Заказы 0 Чаты…" at bounding box center [650, 311] width 1300 height 622
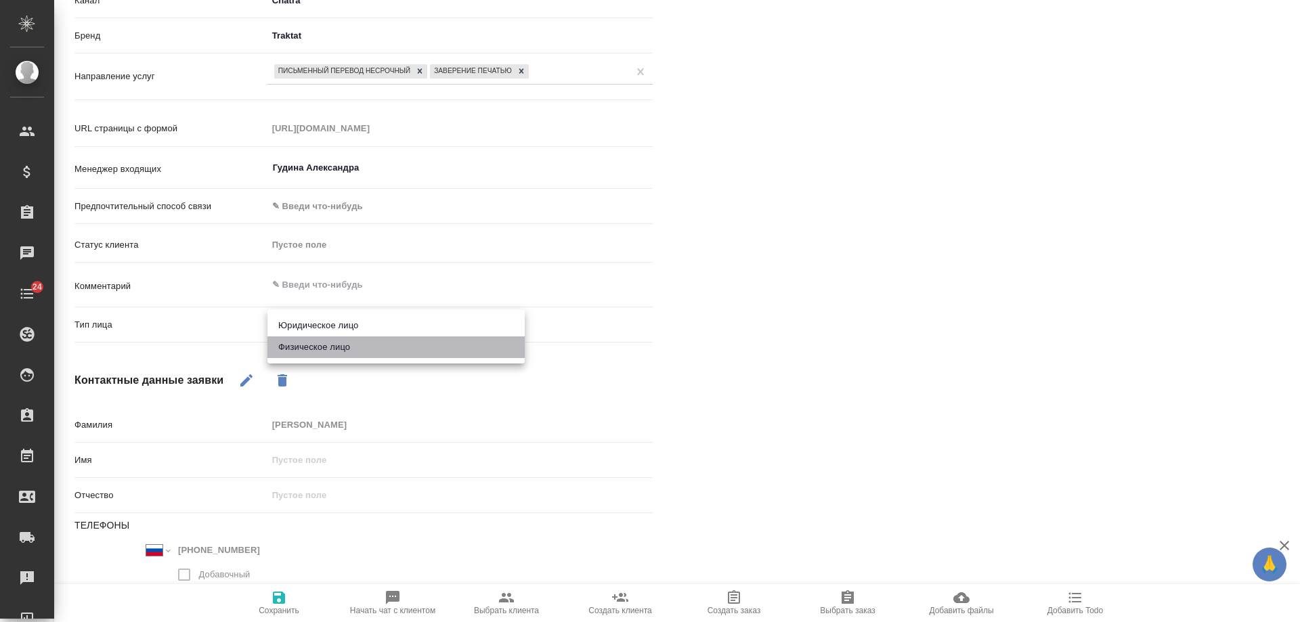
click at [319, 344] on li "Физическое лицо" at bounding box center [395, 348] width 257 height 22
type textarea "x"
type input "private"
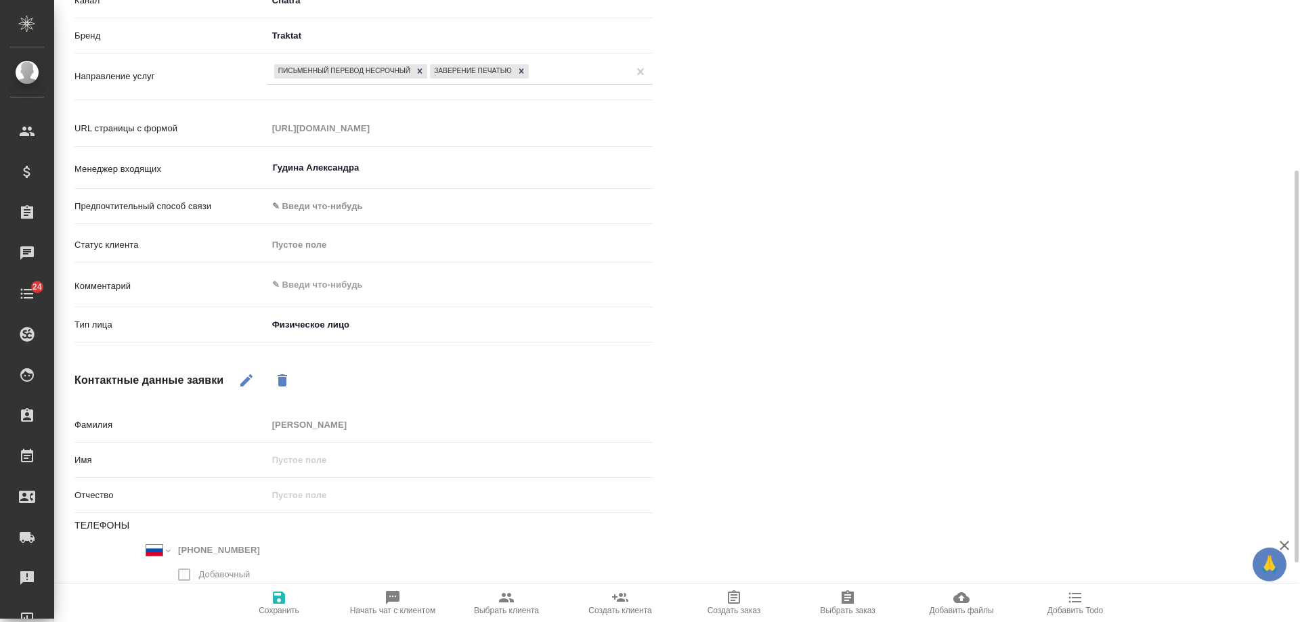
click at [278, 603] on icon "button" at bounding box center [279, 598] width 12 height 12
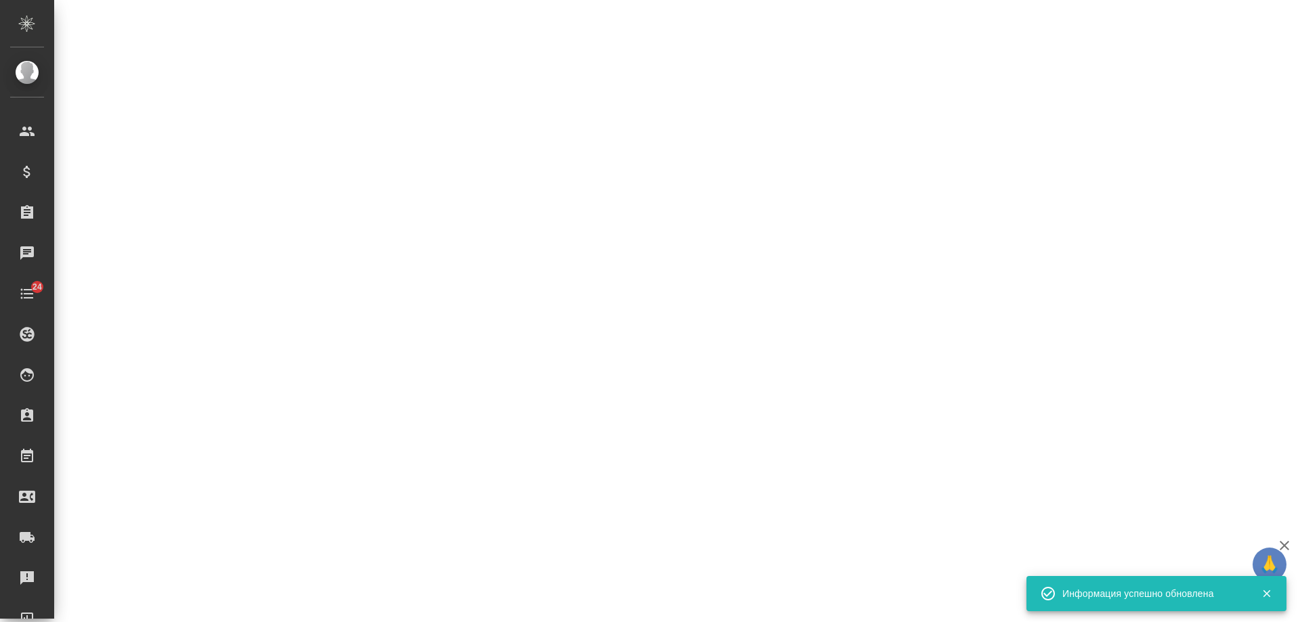
select select "RU"
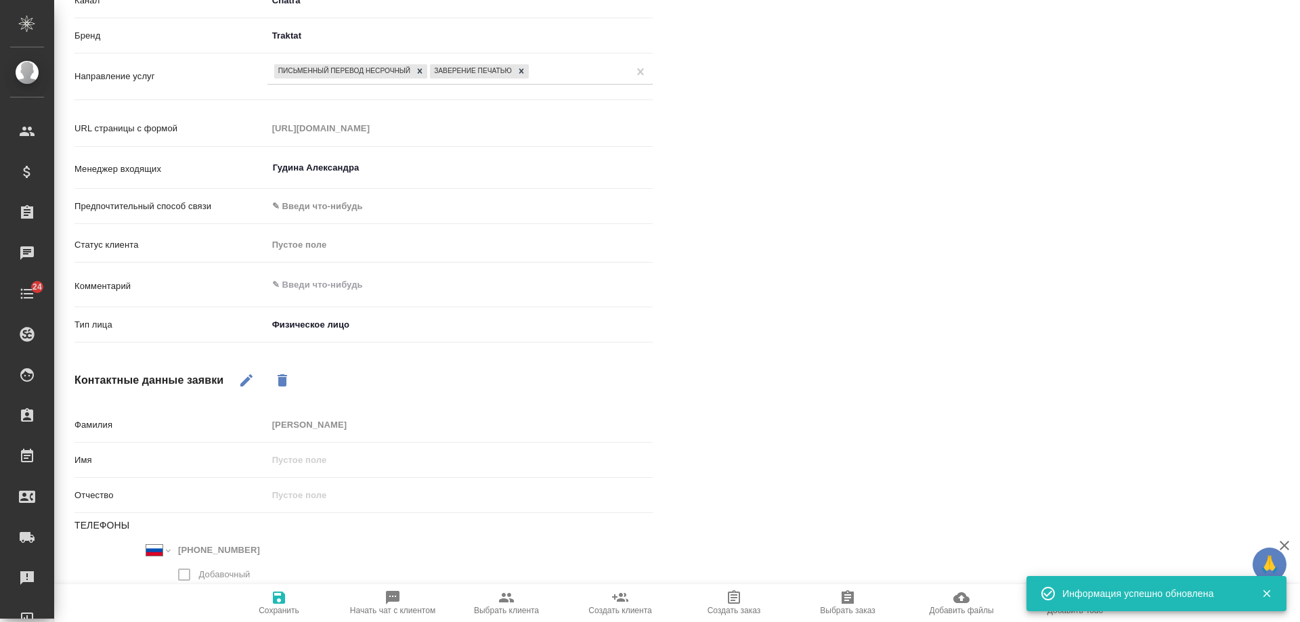
type textarea "x"
click at [347, 286] on textarea at bounding box center [459, 285] width 385 height 23
type textarea "с"
type textarea "x"
type textarea "се"
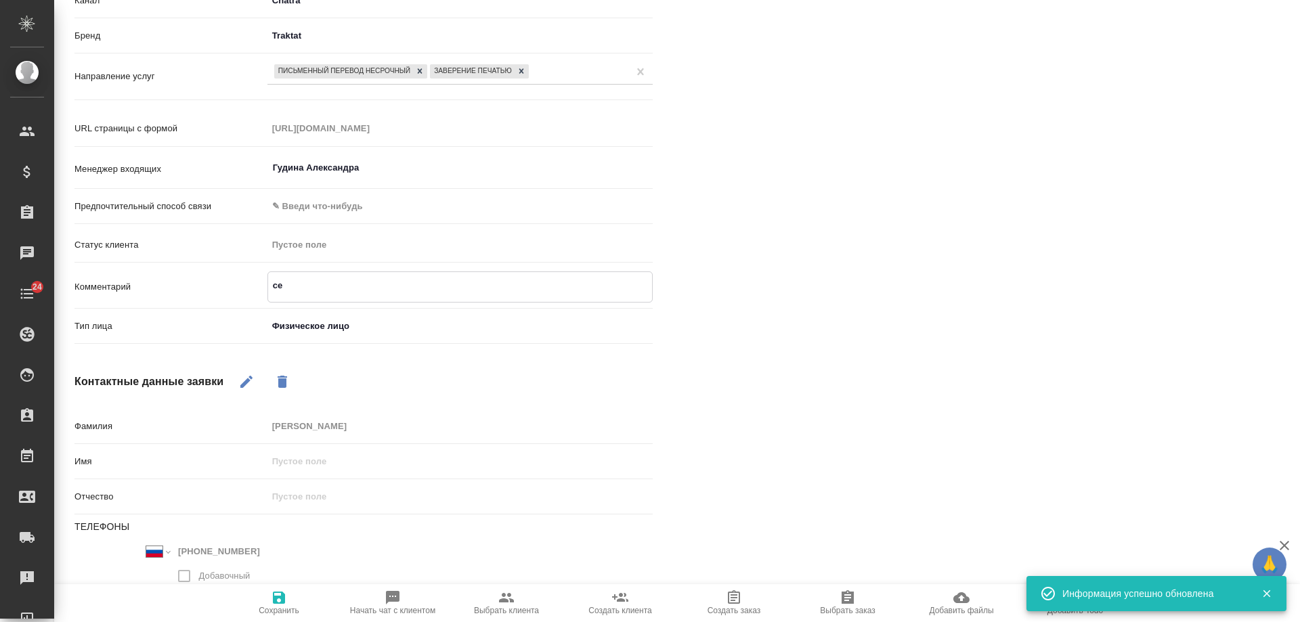
type textarea "x"
type textarea "сер"
type textarea "x"
type textarea "серь"
type textarea "x"
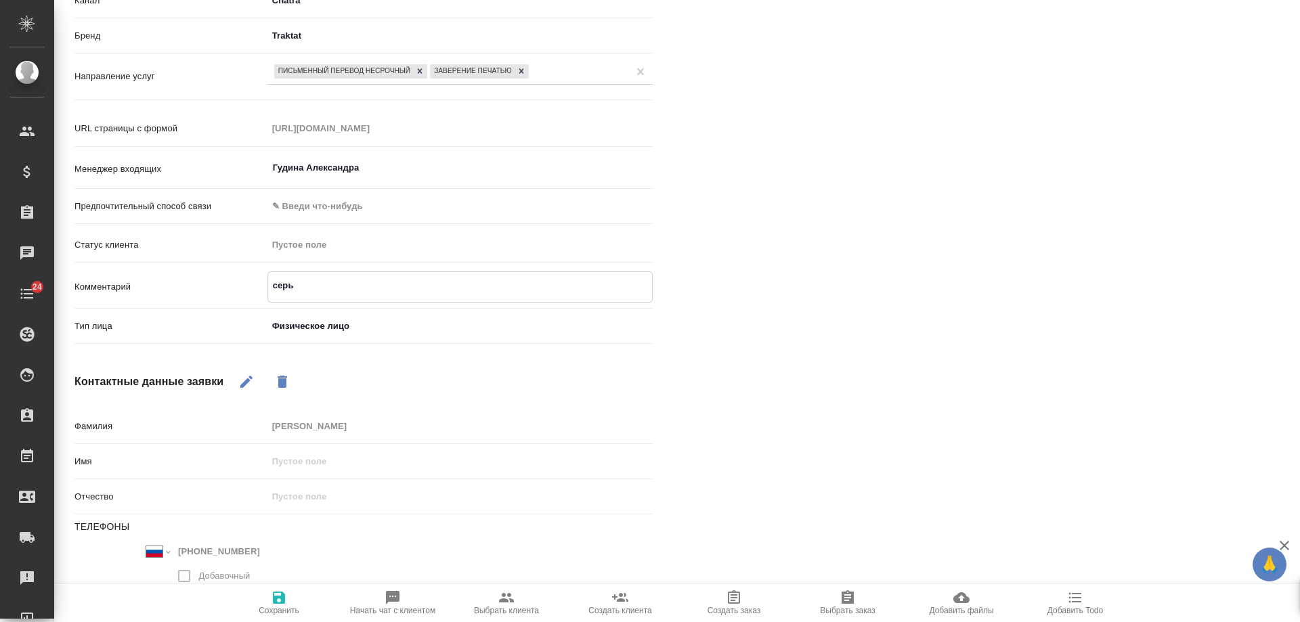
type textarea "серь-"
type textarea "x"
type textarea "серь-ру"
type textarea "x"
type textarea "серь-рус"
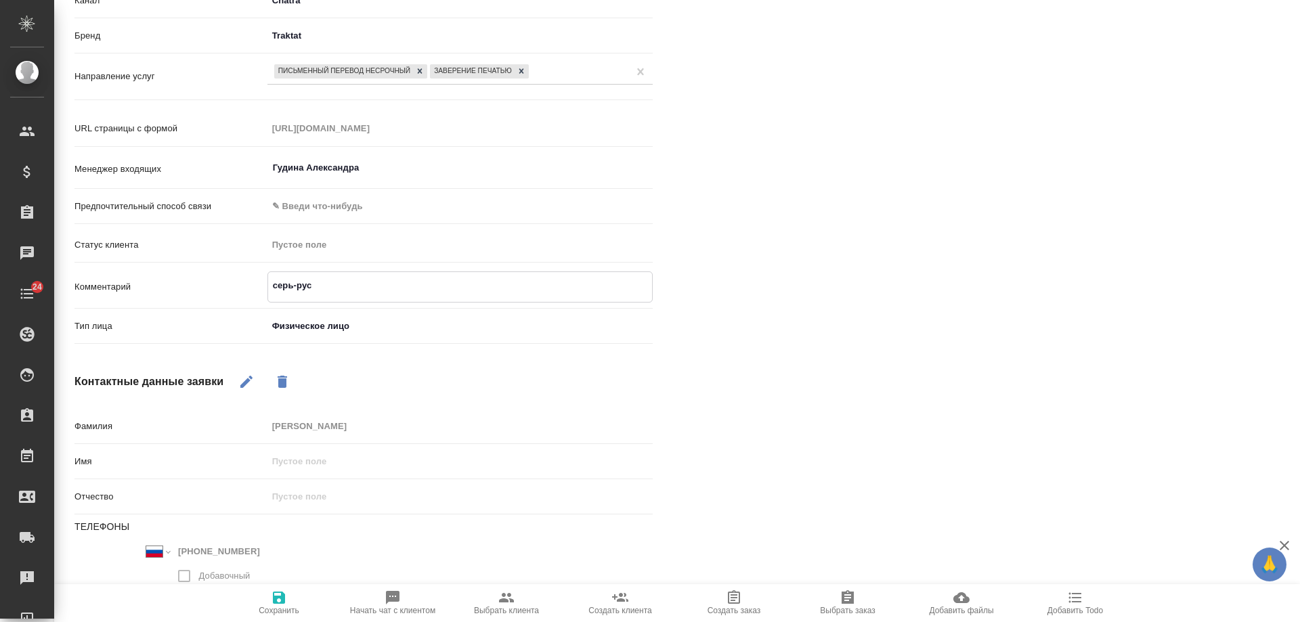
type textarea "x"
type textarea "серь-рус"
type textarea "x"
type textarea "серь-рус с"
type textarea "x"
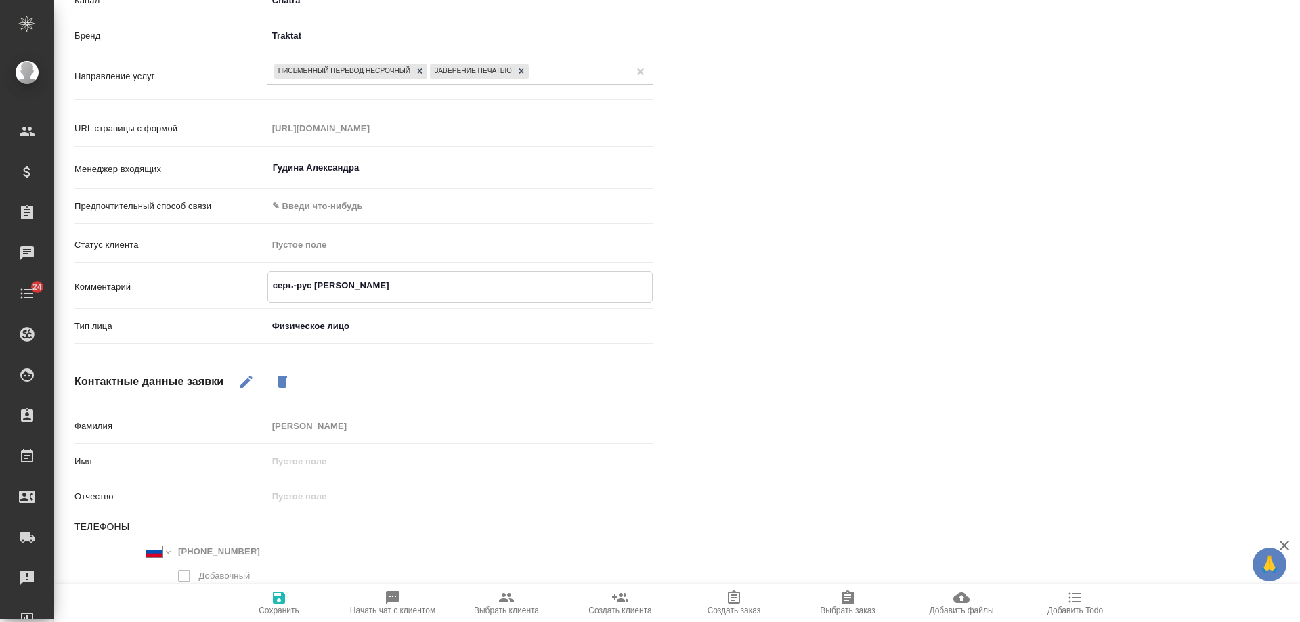
type textarea "серь-рус с"
type textarea "x"
type textarea "серь-рус с З"
type textarea "x"
type textarea "серь-рус с ЗП"
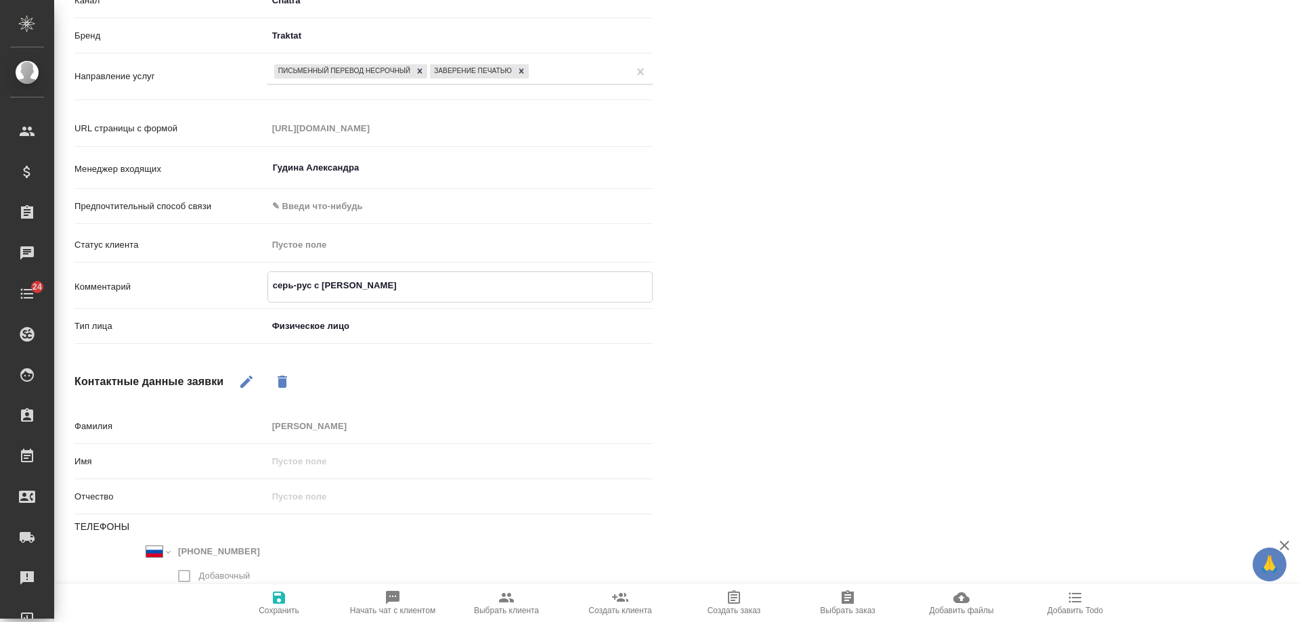
type textarea "x"
type textarea "серь-рус с ЗПК"
type textarea "x"
click at [293, 286] on textarea "серь-рус с ЗПК" at bounding box center [460, 285] width 384 height 23
type textarea "серб-рус с ЗПК"
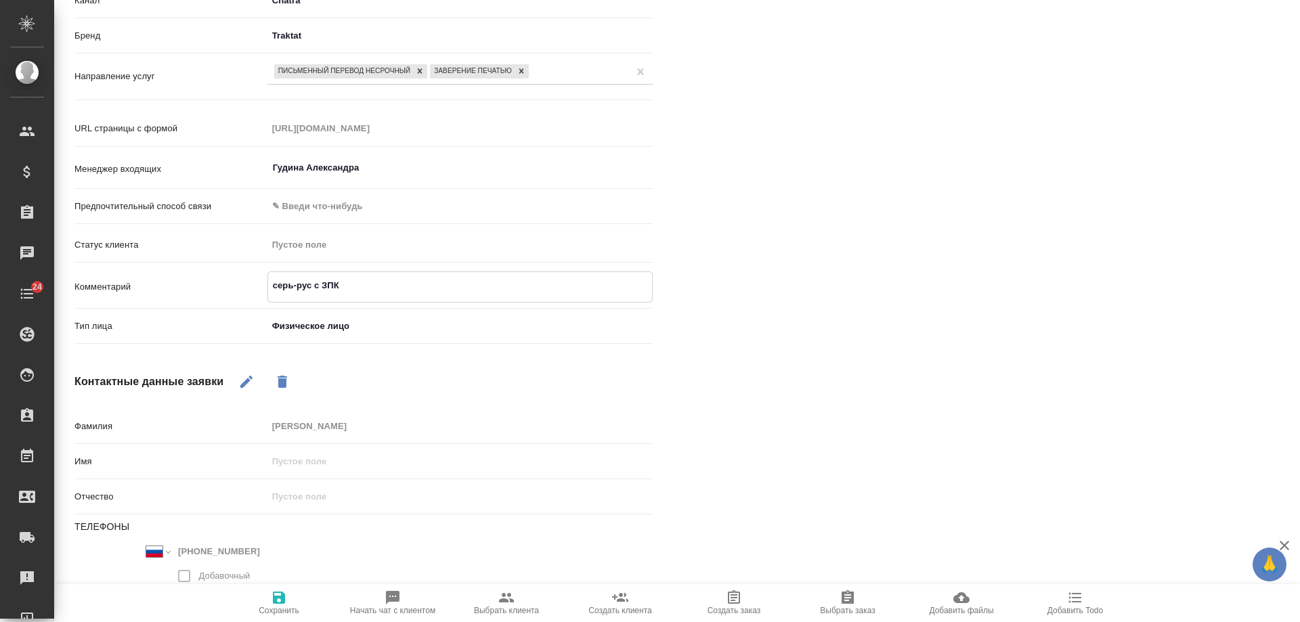
type textarea "x"
type textarea "серб-рус с ЗПК"
type textarea "x"
drag, startPoint x: 278, startPoint y: 600, endPoint x: 964, endPoint y: 3, distance: 909.1
click at [280, 599] on icon "button" at bounding box center [279, 598] width 16 height 16
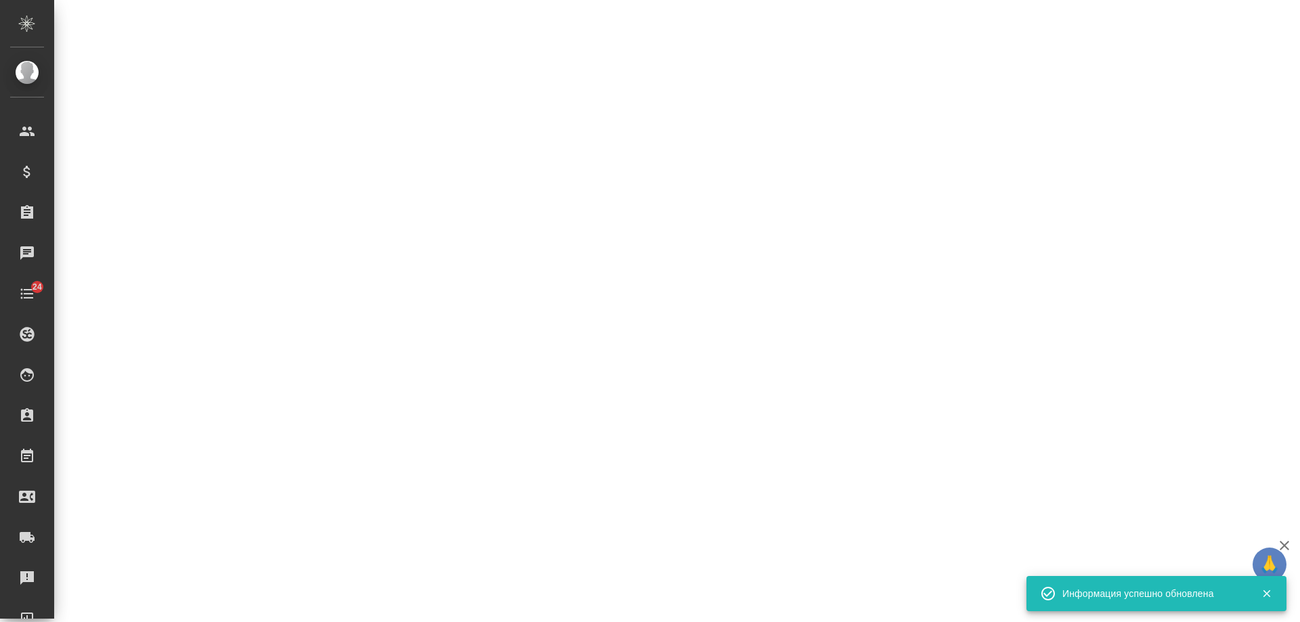
select select "RU"
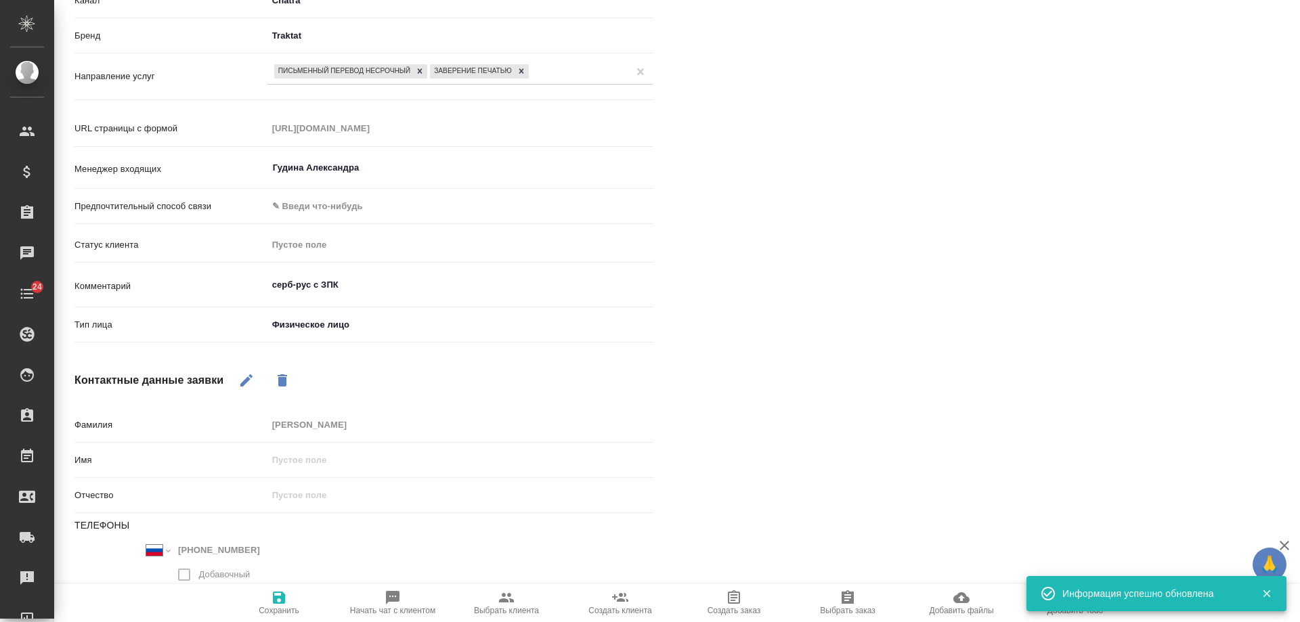
type textarea "x"
click at [355, 285] on textarea "серб-рус с ЗПК" at bounding box center [459, 285] width 385 height 23
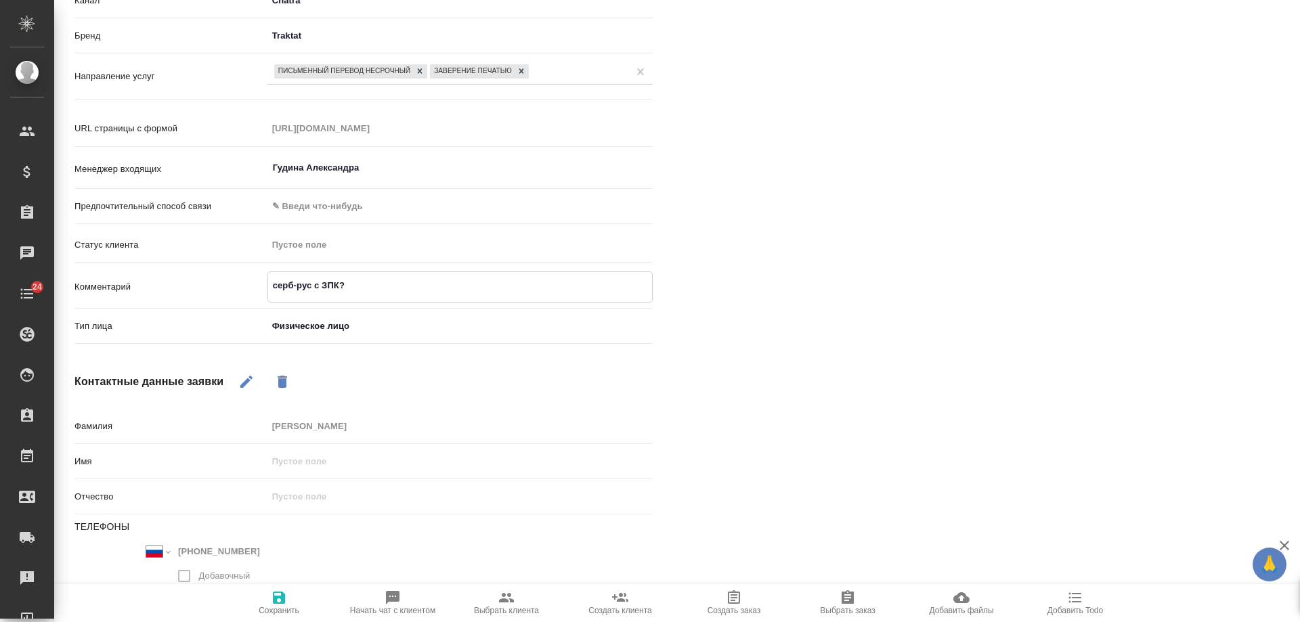
type textarea "серб-рус с ЗПК?"
type textarea "x"
type textarea "серб-рус с ЗПК? c"
type textarea "x"
type textarea "серб-рус с ЗПК? chjx"
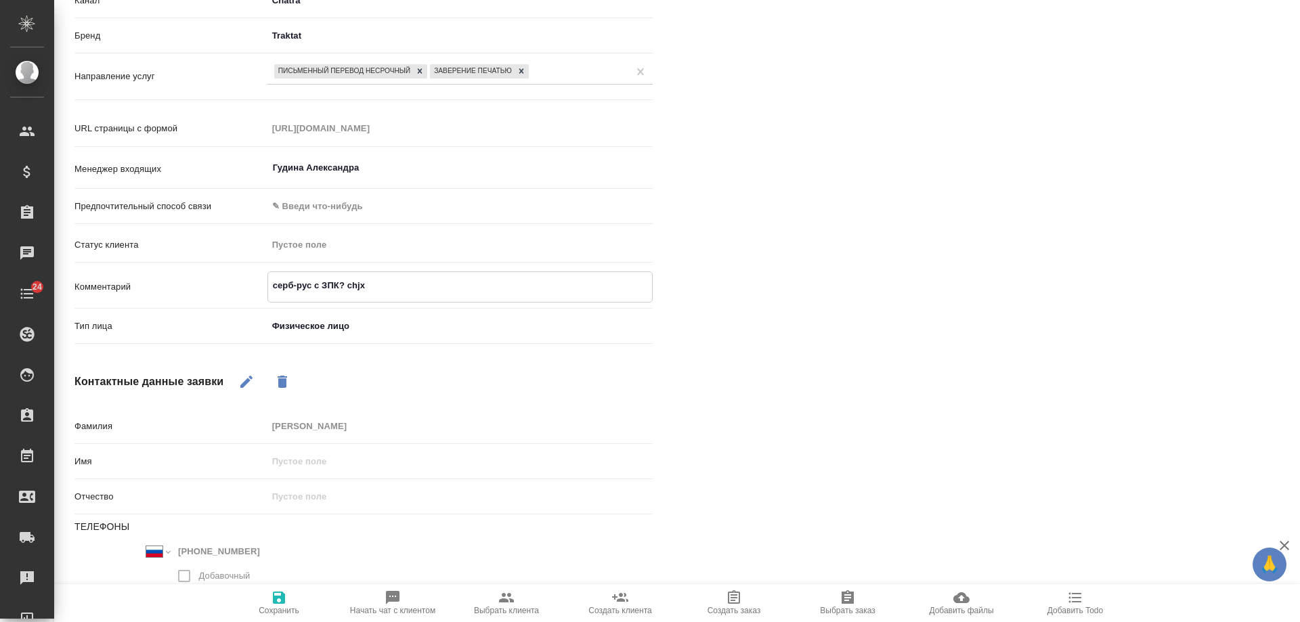
type textarea "x"
type textarea "серб-рус с ЗПК? chjxy"
type textarea "x"
type textarea "серб-рус с ЗПК? chjxyj"
type textarea "x"
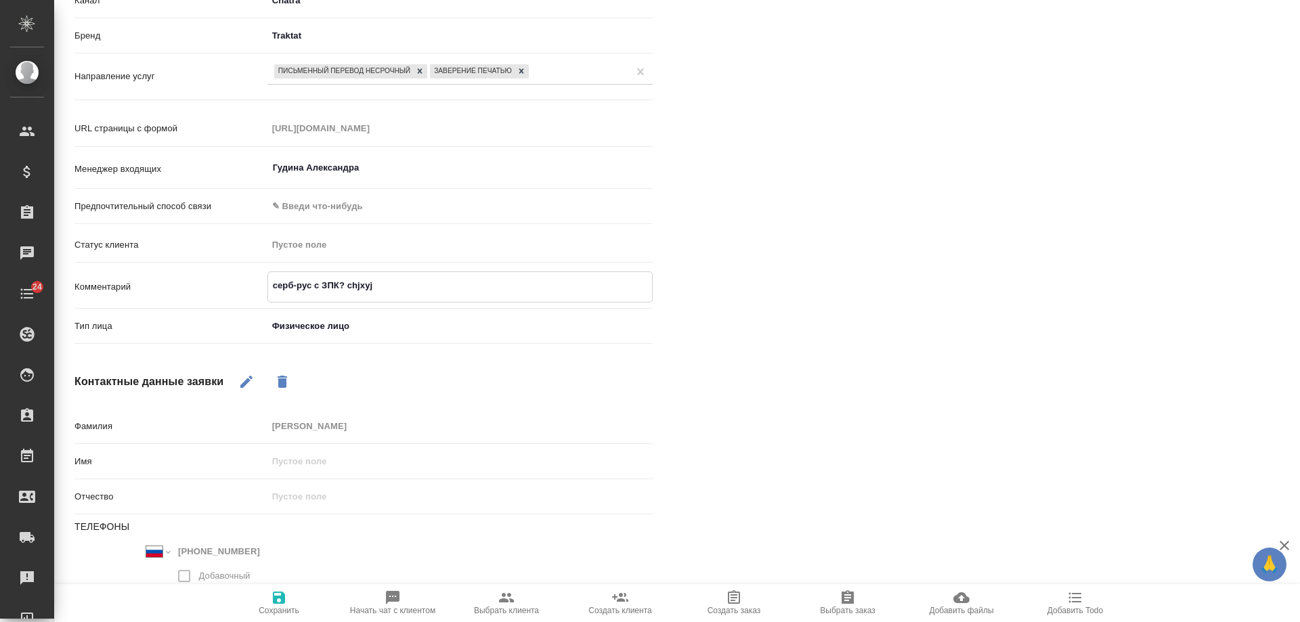
type textarea "серб-рус с ЗПК? chjxy"
type textarea "x"
type textarea "серб-рус с ЗПК? chjx"
type textarea "x"
type textarea "серб-рус с ЗПК? chj"
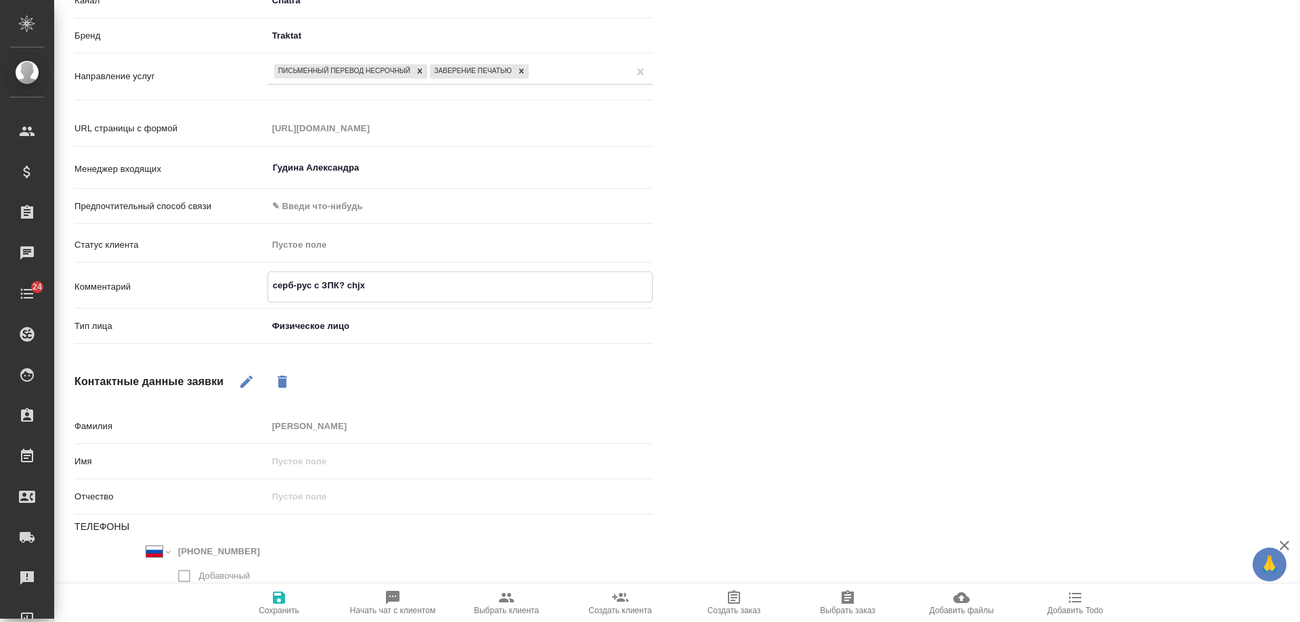
type textarea "x"
type textarea "серб-рус с ЗПК? ch"
type textarea "x"
type textarea "серб-рус с ЗПК? c"
type textarea "x"
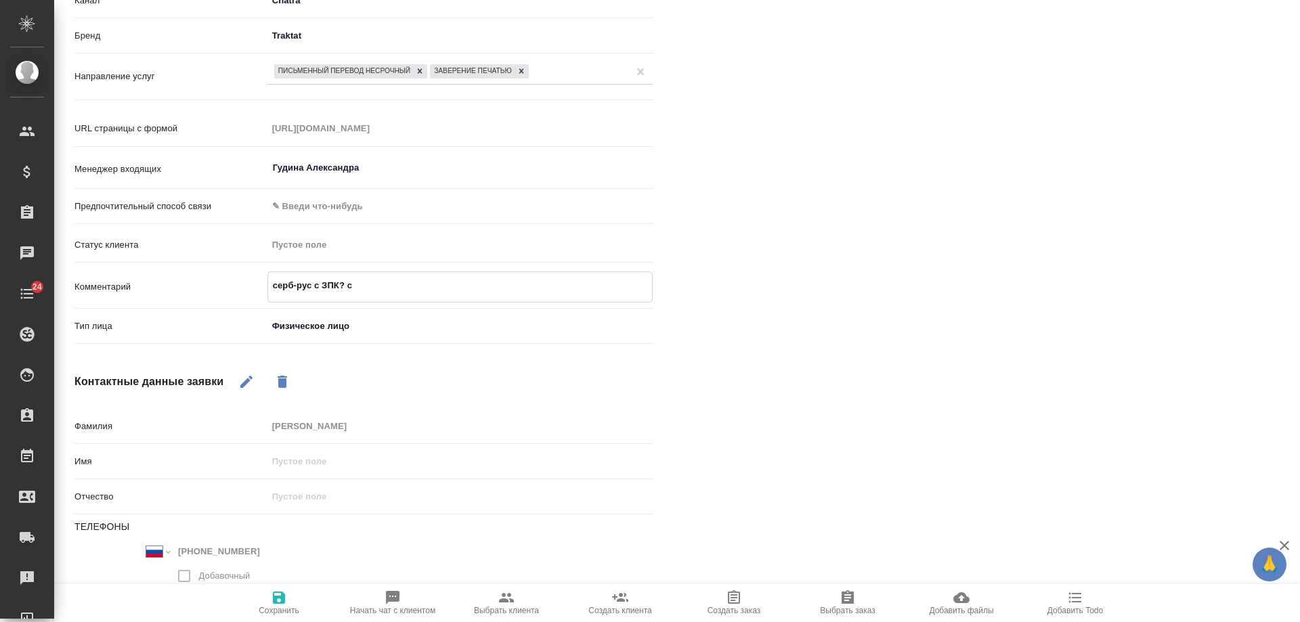
type textarea "серб-рус с ЗПК?"
type textarea "x"
type textarea "серб-рус с ЗПК?"
type textarea "x"
type textarea "серб-рус с ЗПК"
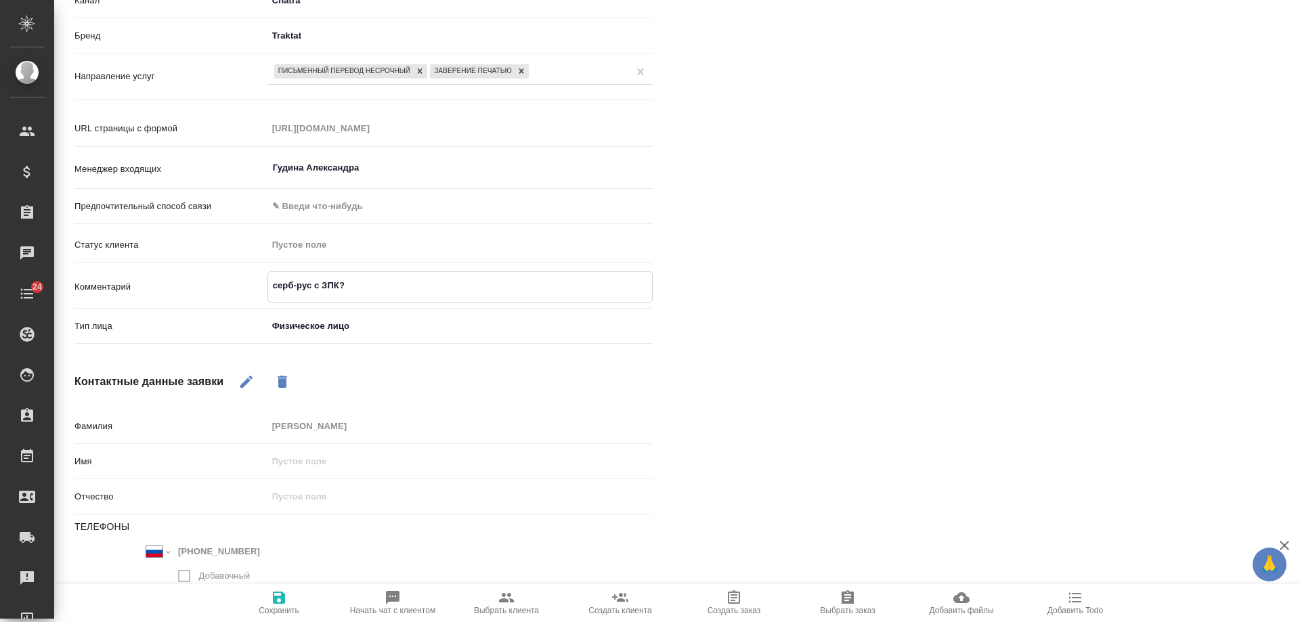
type textarea "x"
type textarea "серб-рус с ЗПК,"
type textarea "x"
type textarea "серб-рус с ЗПК,"
type textarea "x"
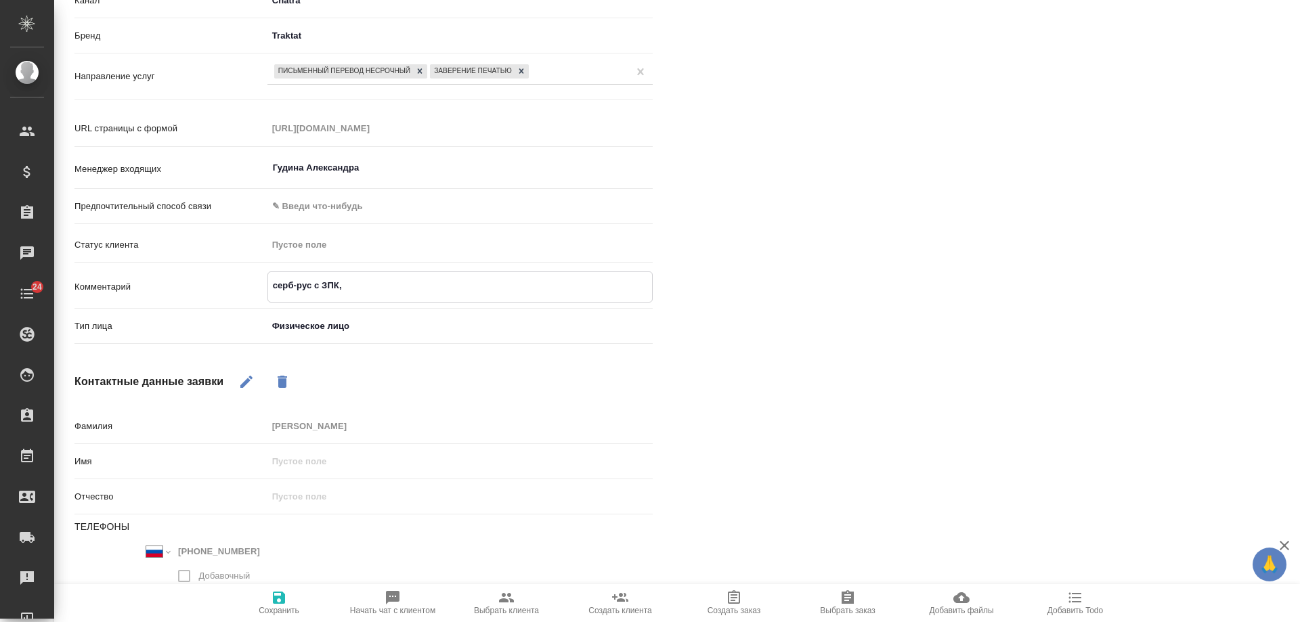
type textarea "серб-рус с ЗПК, с"
type textarea "x"
type textarea "серб-рус с ЗПК, ср"
type textarea "x"
type textarea "серб-рус с ЗПК, сро"
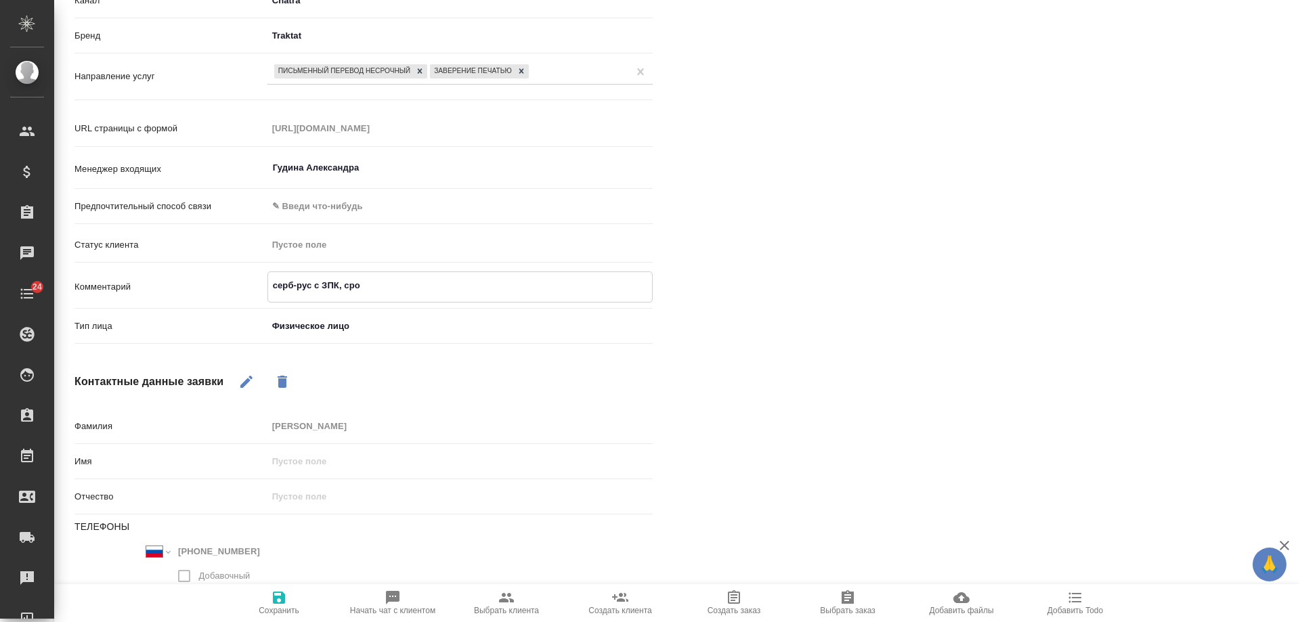
type textarea "x"
type textarea "серб-рус с ЗПК, сроч"
type textarea "x"
type textarea "серб-рус с ЗПК, срочн"
type textarea "x"
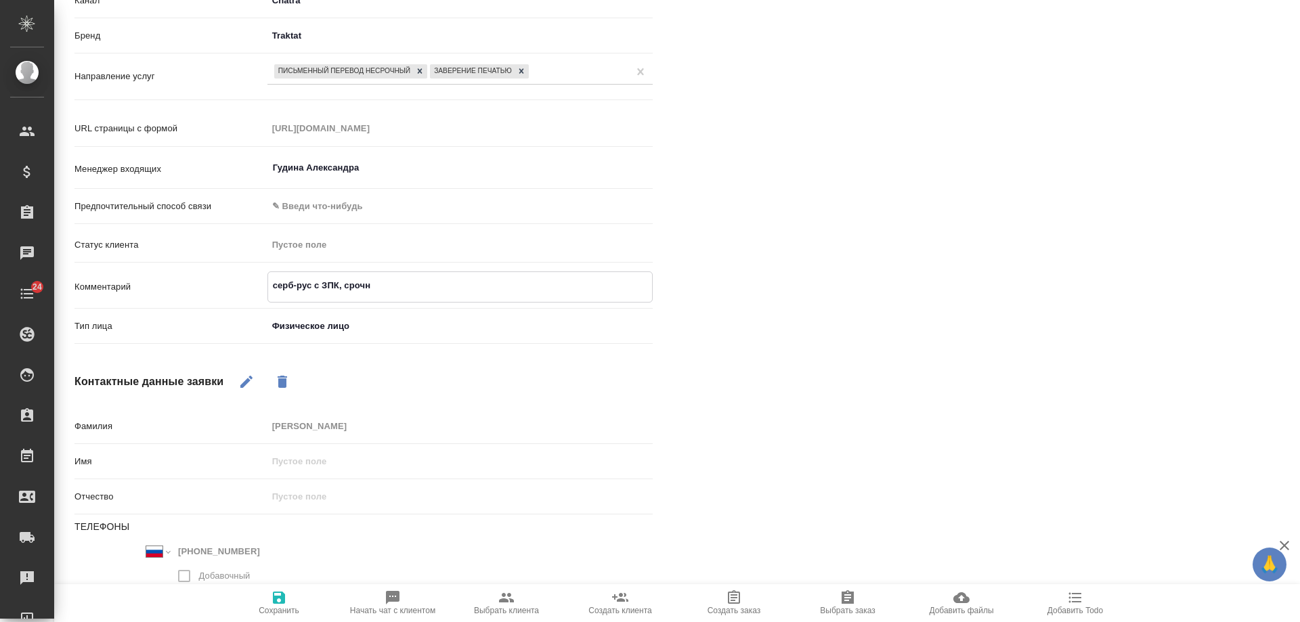
type textarea "серб-рус с ЗПК, срочно"
type textarea "x"
type textarea "серб-рус с ЗПК, срочно"
type textarea "x"
click at [271, 598] on icon "button" at bounding box center [279, 598] width 16 height 16
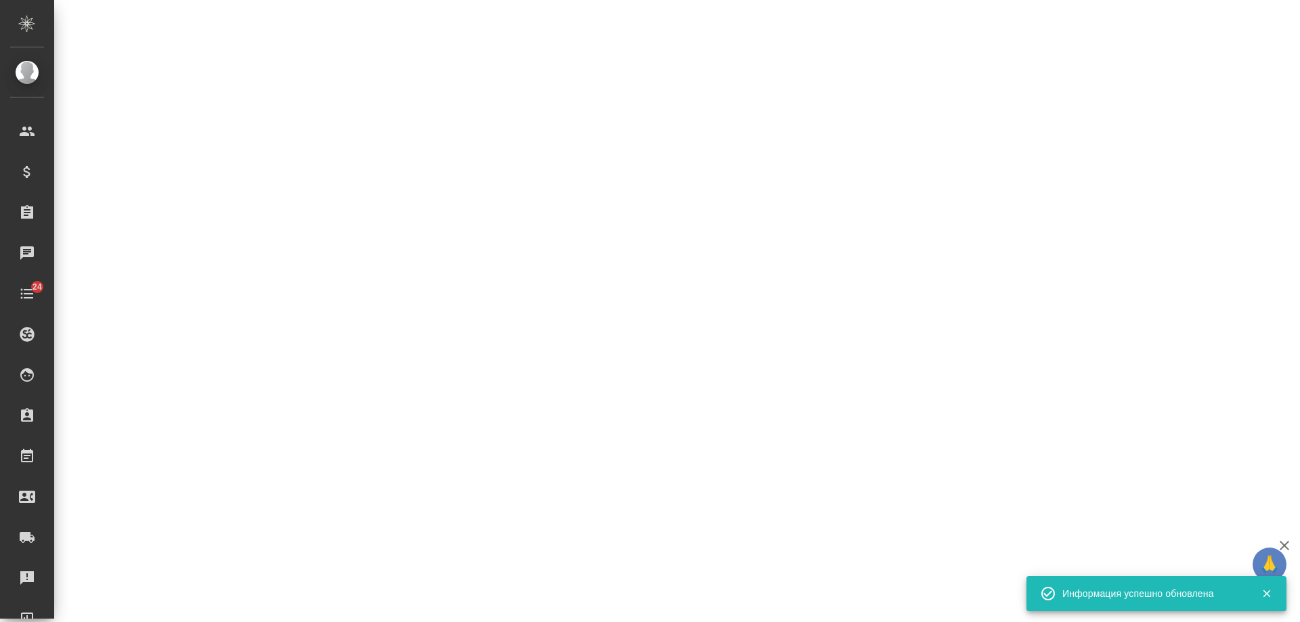
select select "RU"
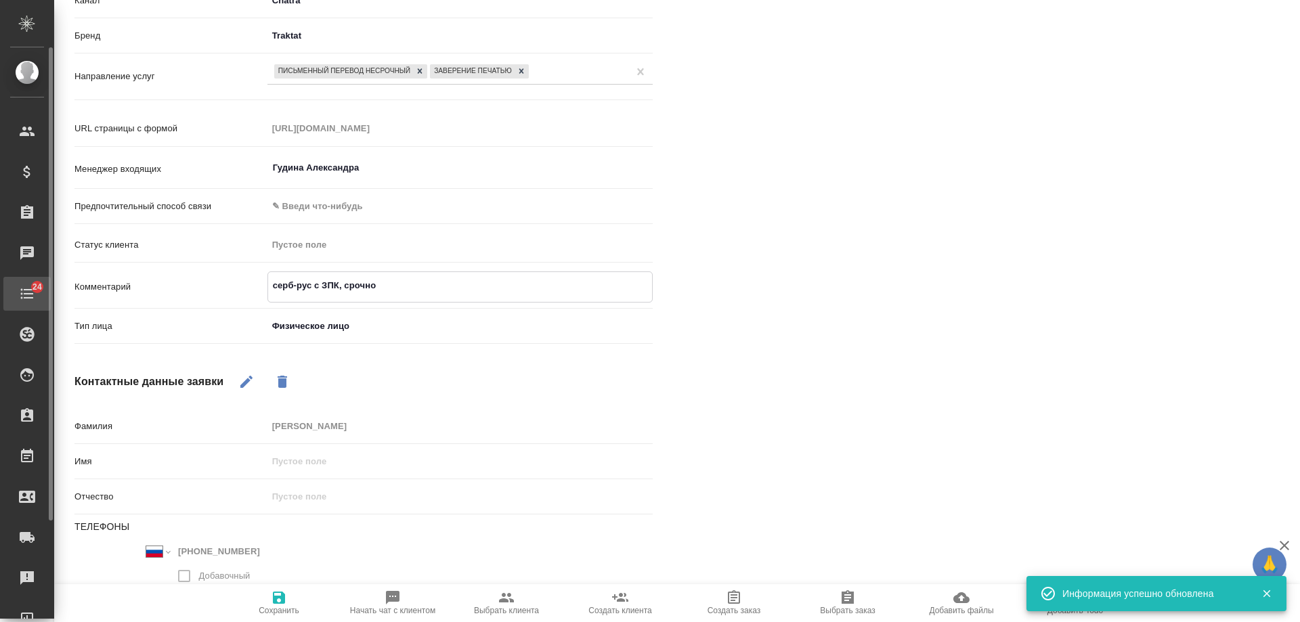
drag, startPoint x: 214, startPoint y: 286, endPoint x: 22, endPoint y: 286, distance: 192.3
click at [22, 286] on div ".cls-1 fill:#fff; AWATERA Gudina Alexandra Клиенты Спецификации Заказы 0 Чаты 2…" at bounding box center [650, 311] width 1300 height 622
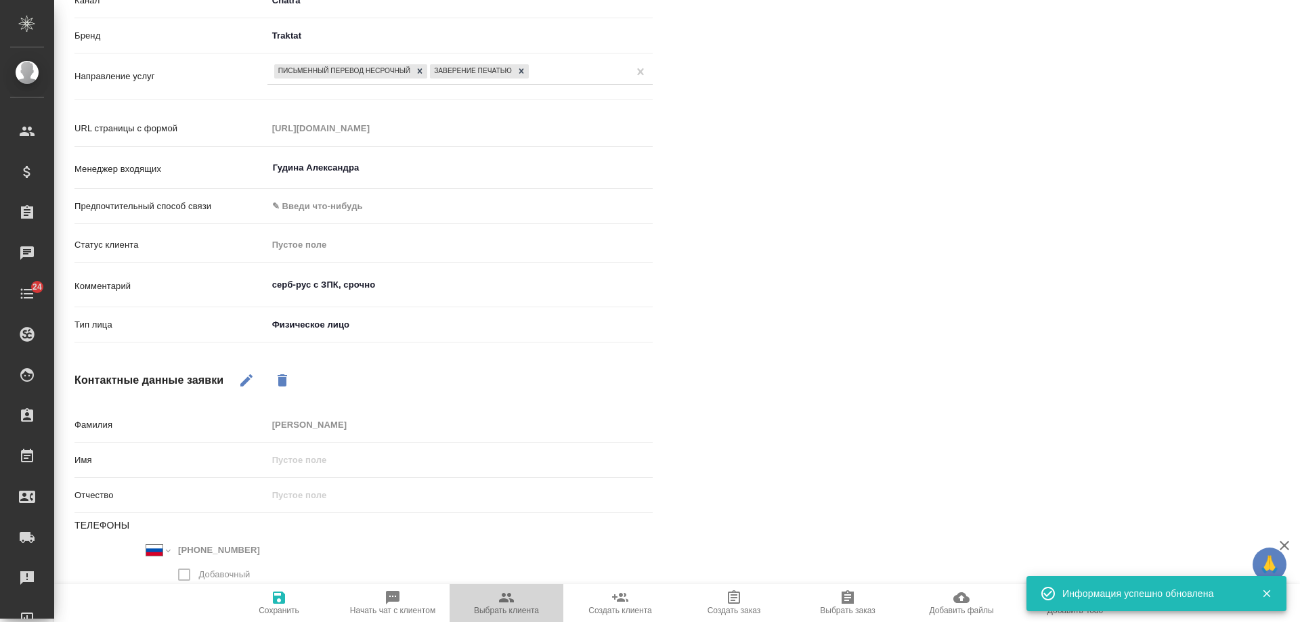
click at [502, 607] on span "Выбрать клиента" at bounding box center [506, 610] width 65 height 9
type textarea "x"
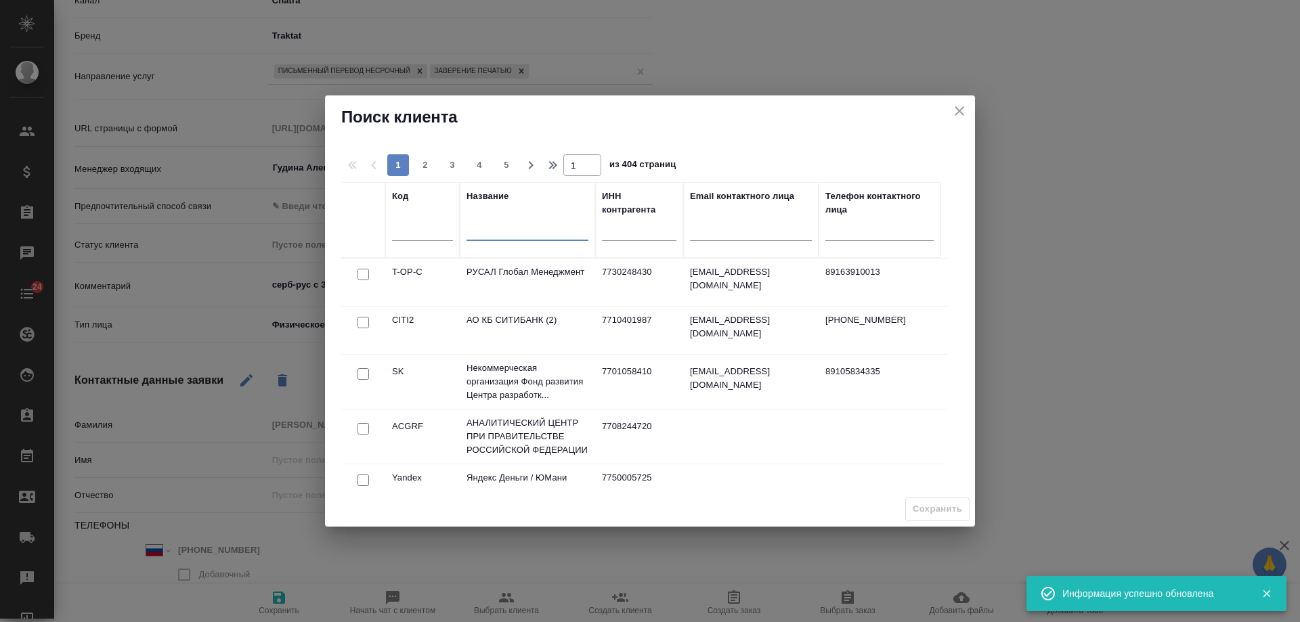
click at [536, 239] on input "text" at bounding box center [528, 231] width 122 height 17
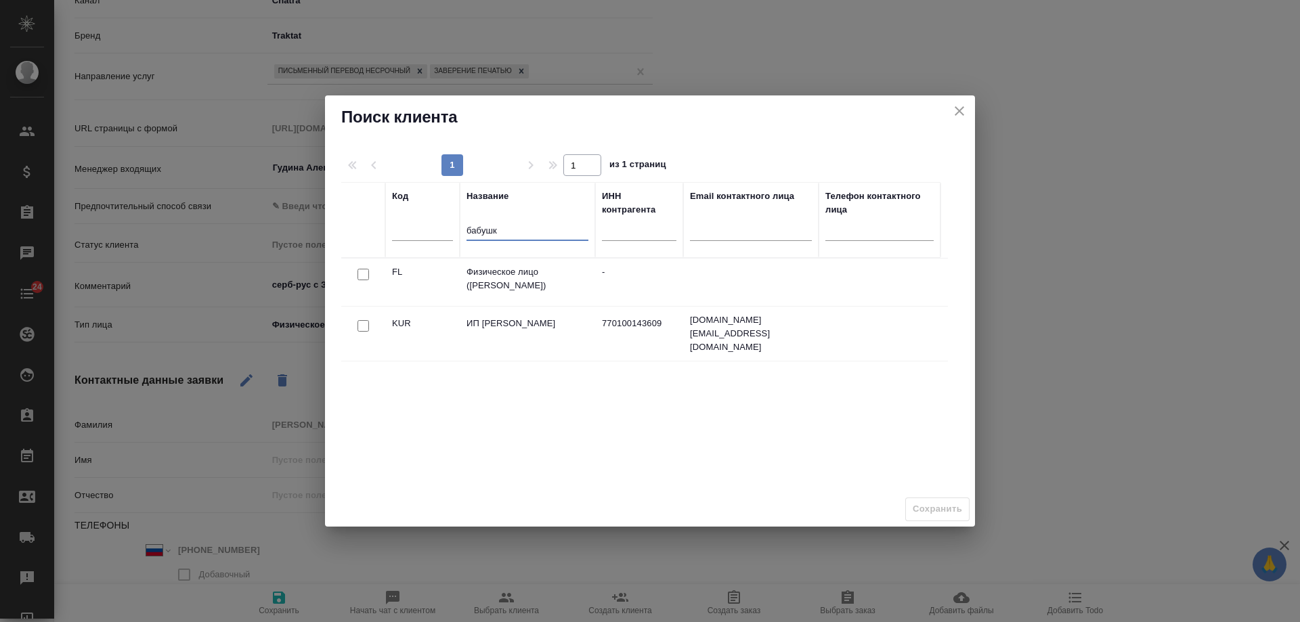
type input "бабушк"
click at [362, 273] on input "checkbox" at bounding box center [364, 275] width 12 height 12
checkbox input "true"
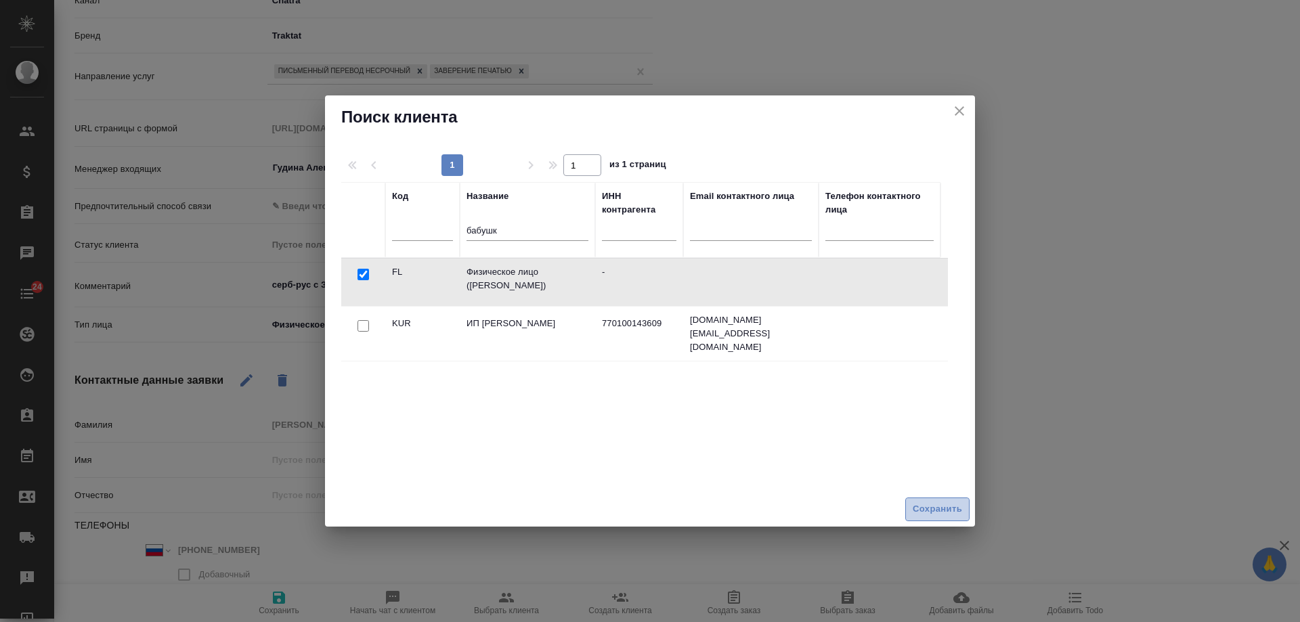
click at [932, 511] on span "Сохранить" at bounding box center [937, 510] width 49 height 16
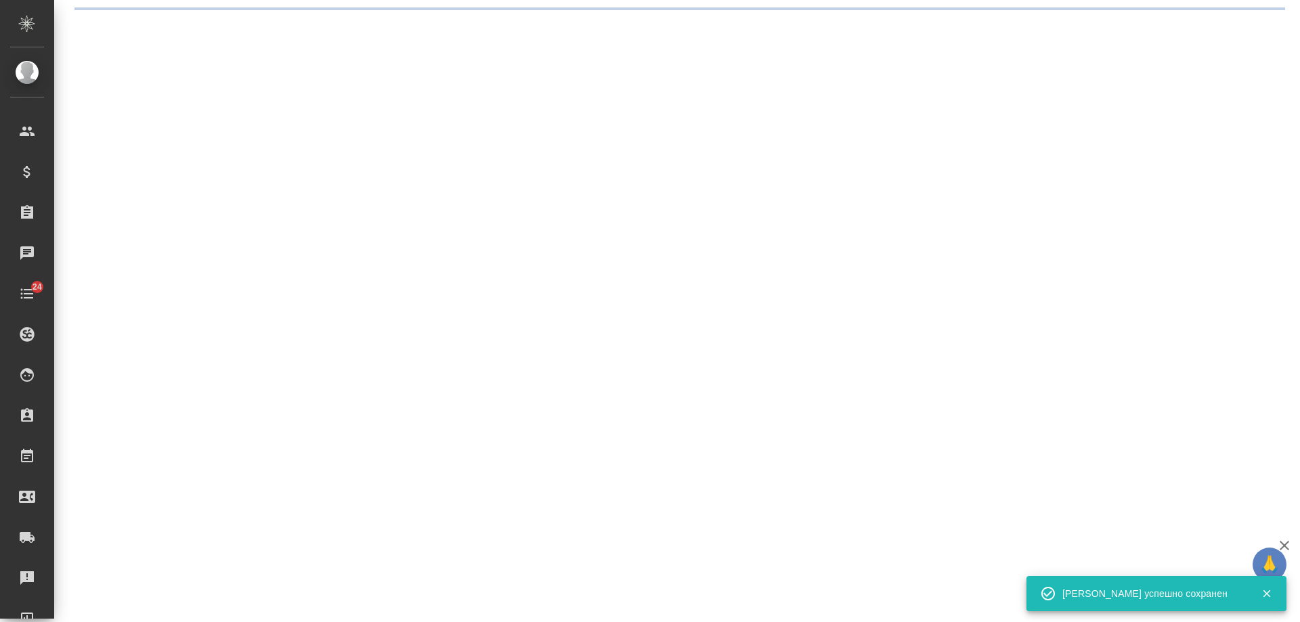
scroll to position [0, 0]
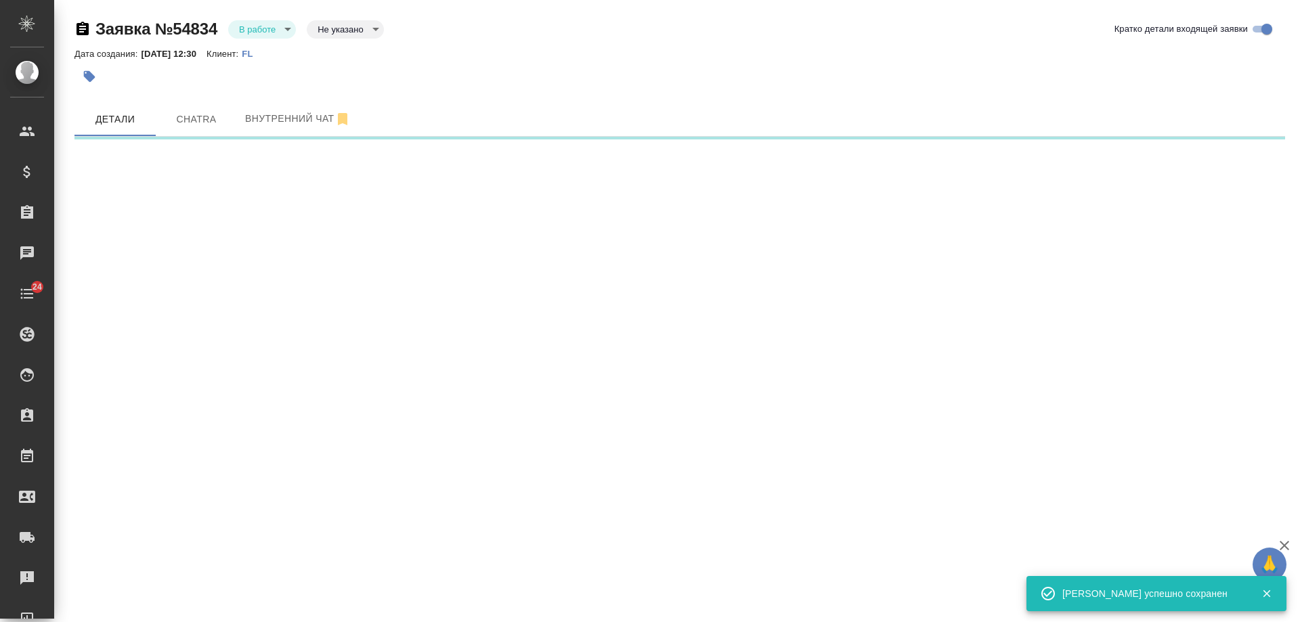
select select "RU"
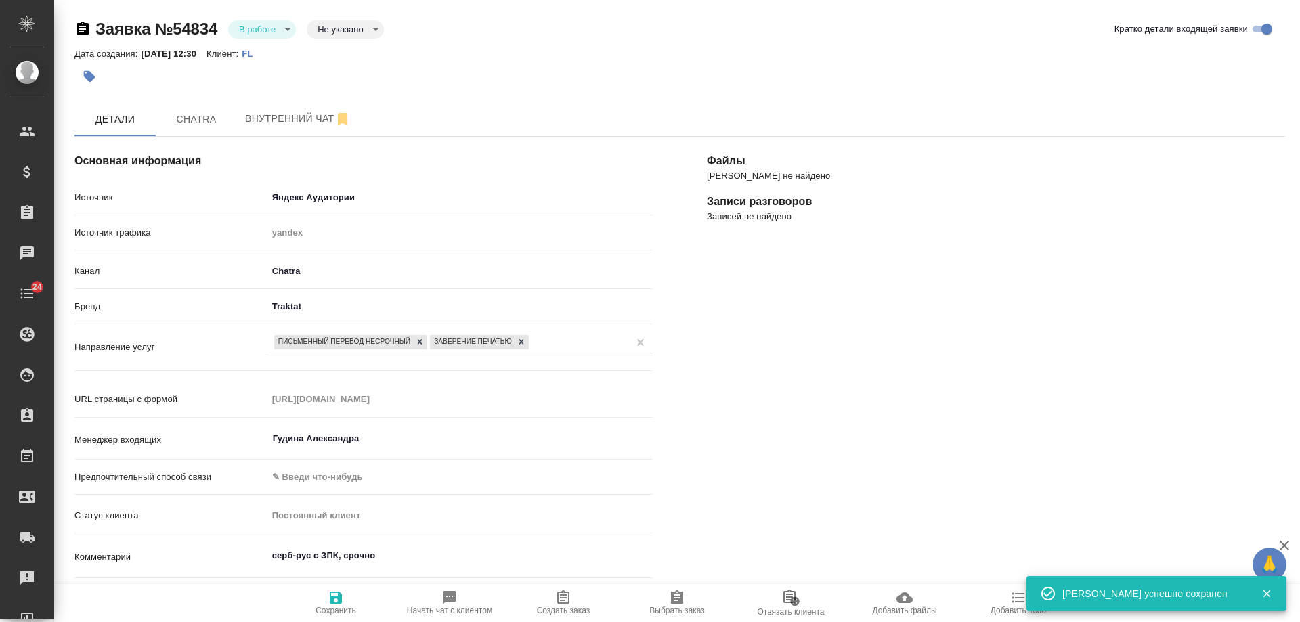
click at [570, 604] on icon "button" at bounding box center [563, 598] width 16 height 16
type textarea "x"
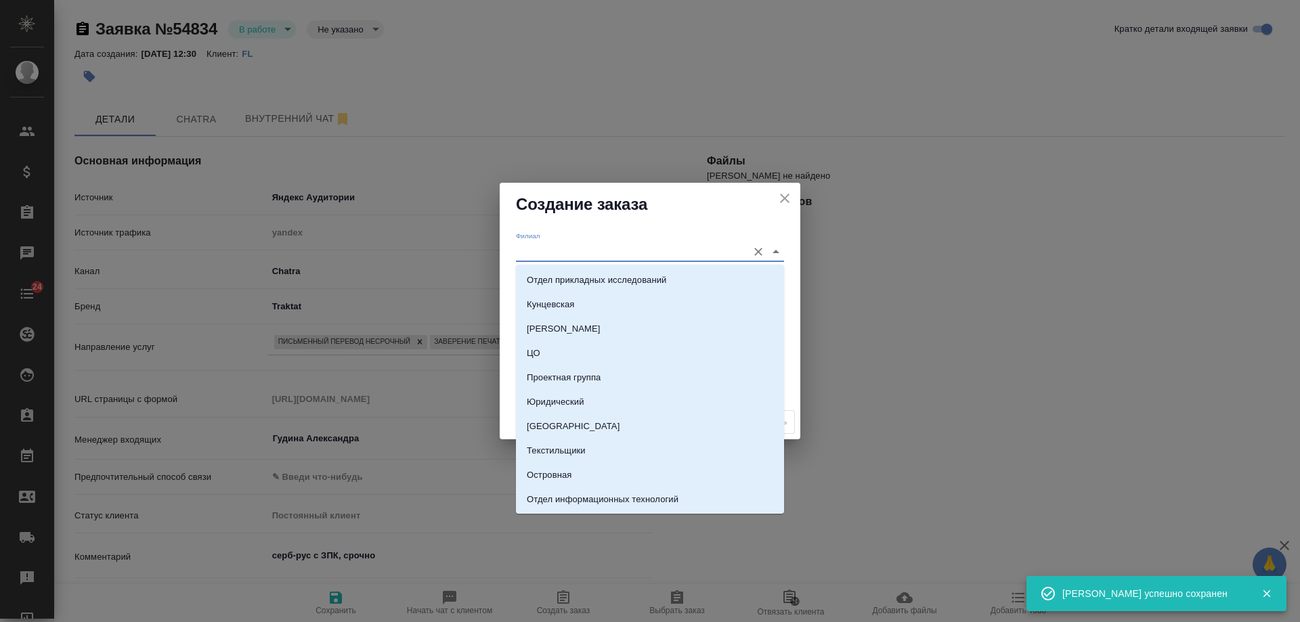
click at [595, 244] on input "Филиал" at bounding box center [628, 251] width 225 height 18
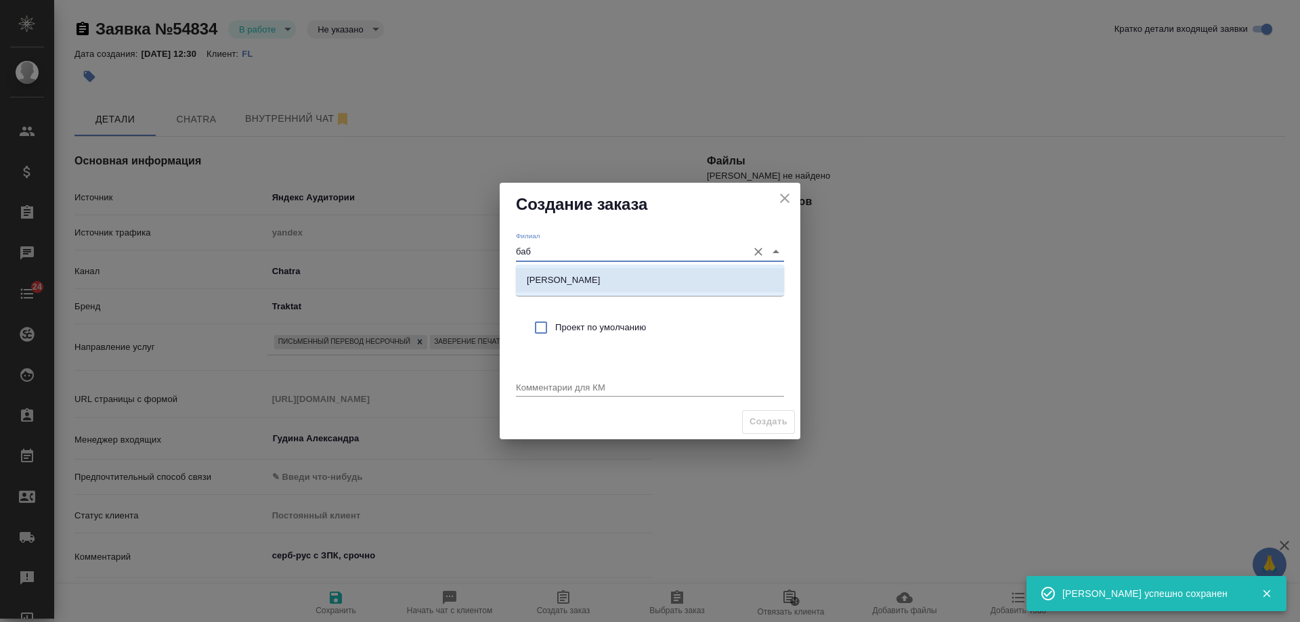
click at [585, 278] on p "Бабушкинская" at bounding box center [564, 281] width 74 height 14
type input "Бабушкинская"
click at [585, 326] on span "Проект по умолчанию" at bounding box center [664, 328] width 218 height 14
checkbox input "true"
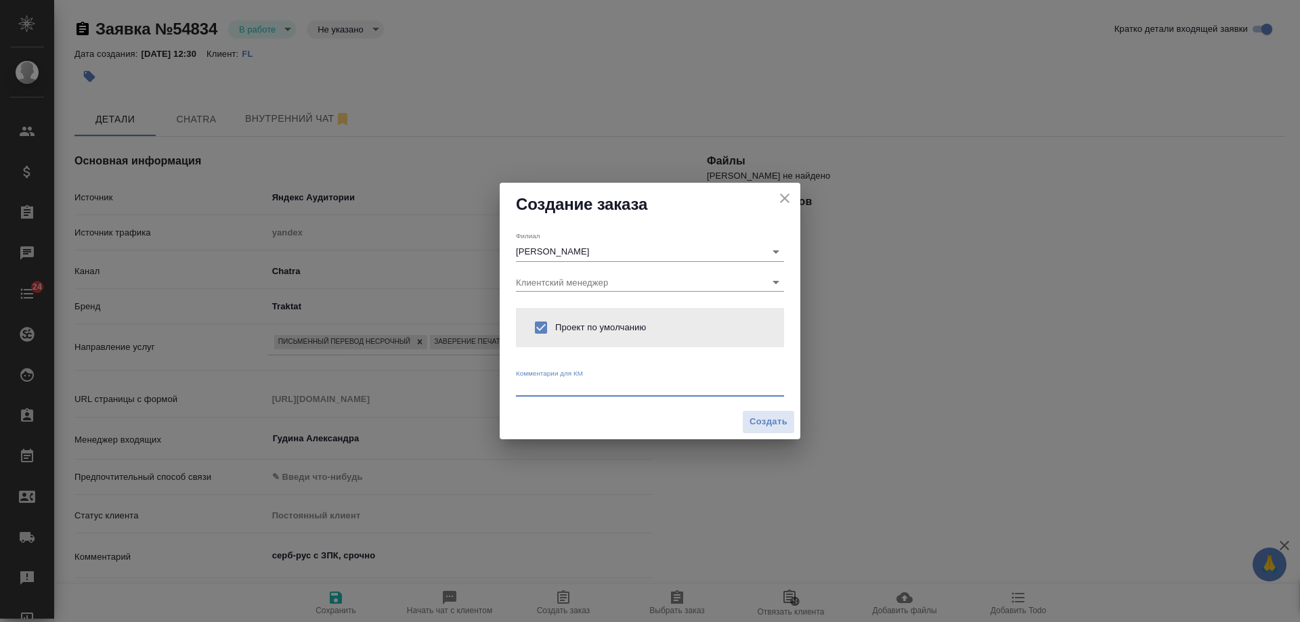
click at [578, 391] on textarea at bounding box center [650, 387] width 268 height 10
paste textarea "серб-рус с ЗПК, срочно"
type textarea "от КВ: серб-рус с ЗПК, срочно"
click at [750, 416] on span "Создать" at bounding box center [769, 422] width 38 height 16
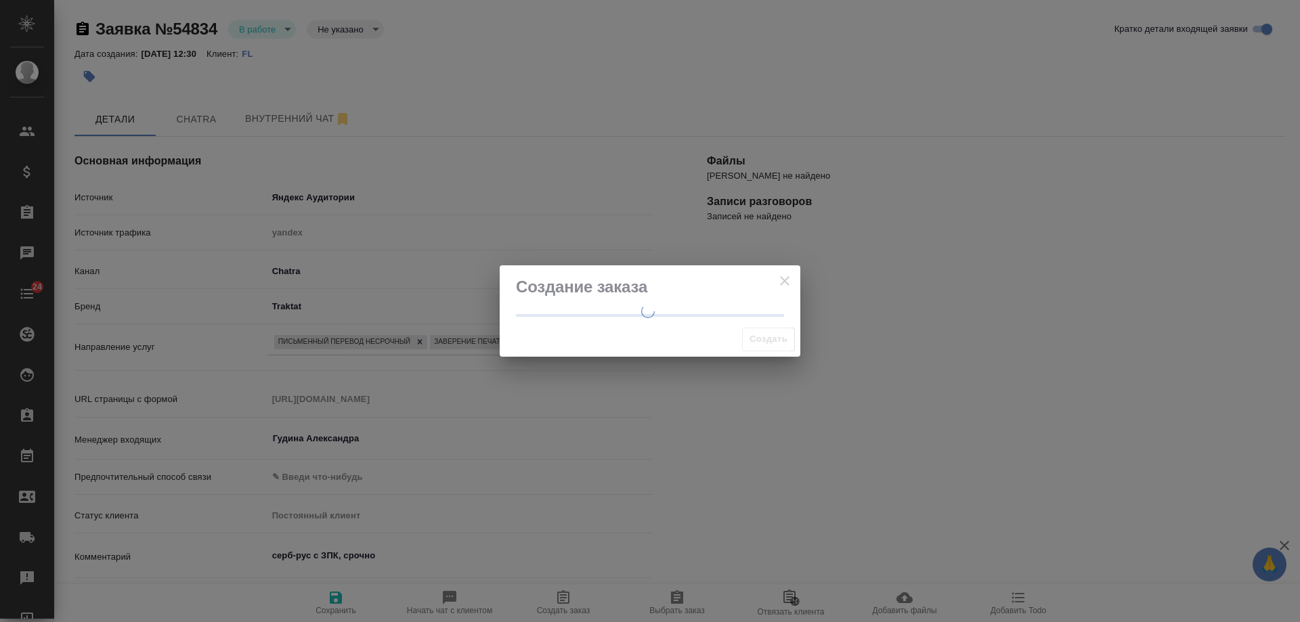
type textarea "x"
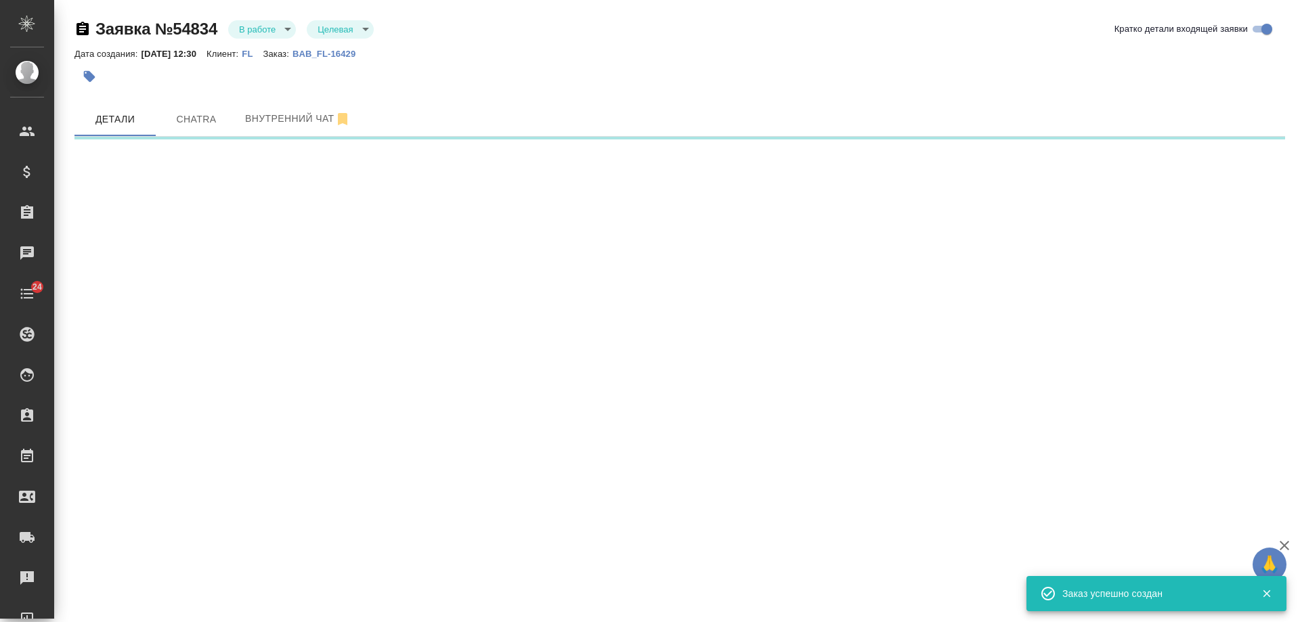
select select "RU"
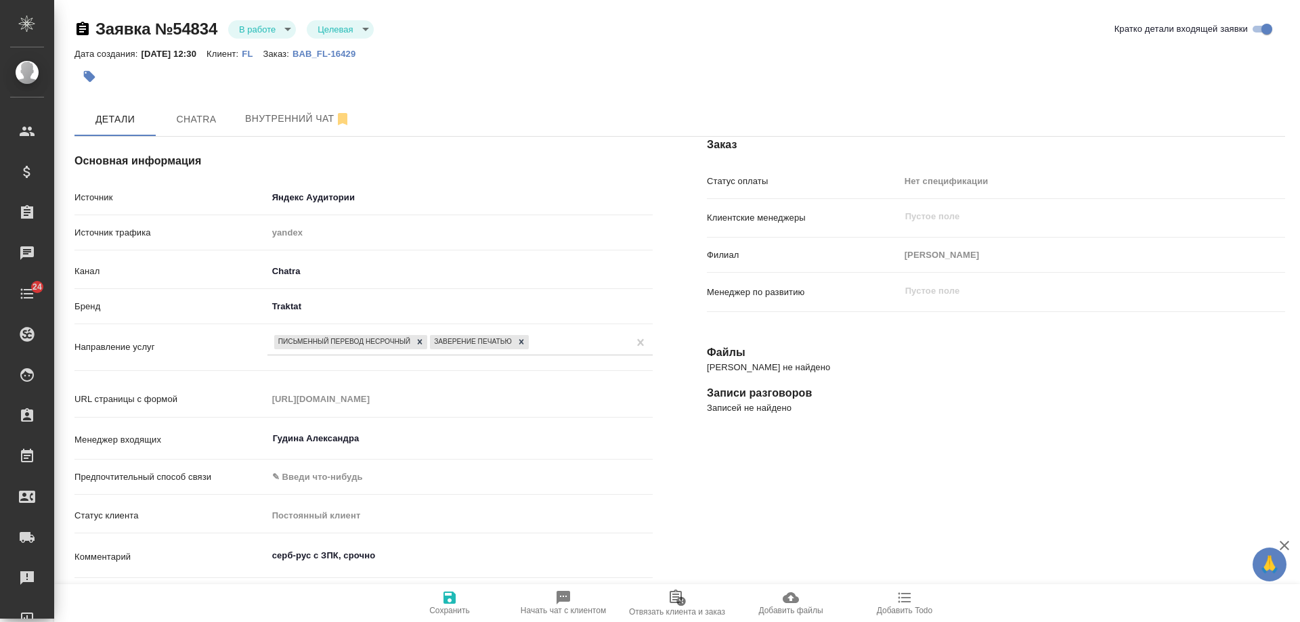
type textarea "x"
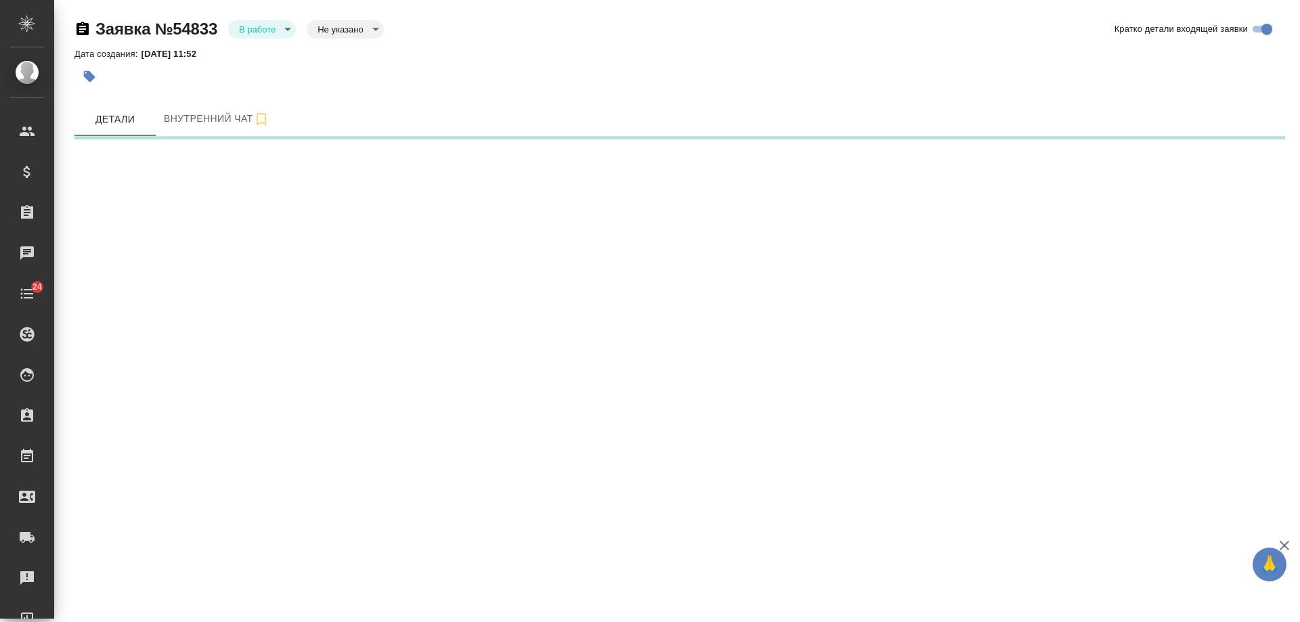
select select "RU"
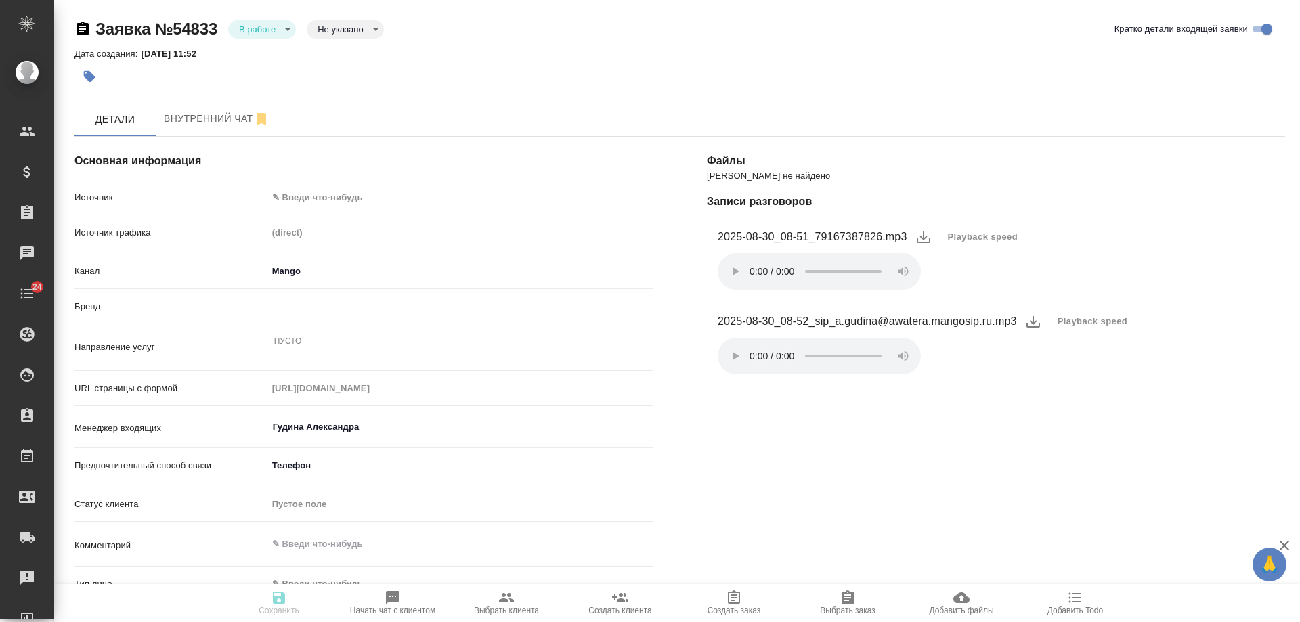
type textarea "x"
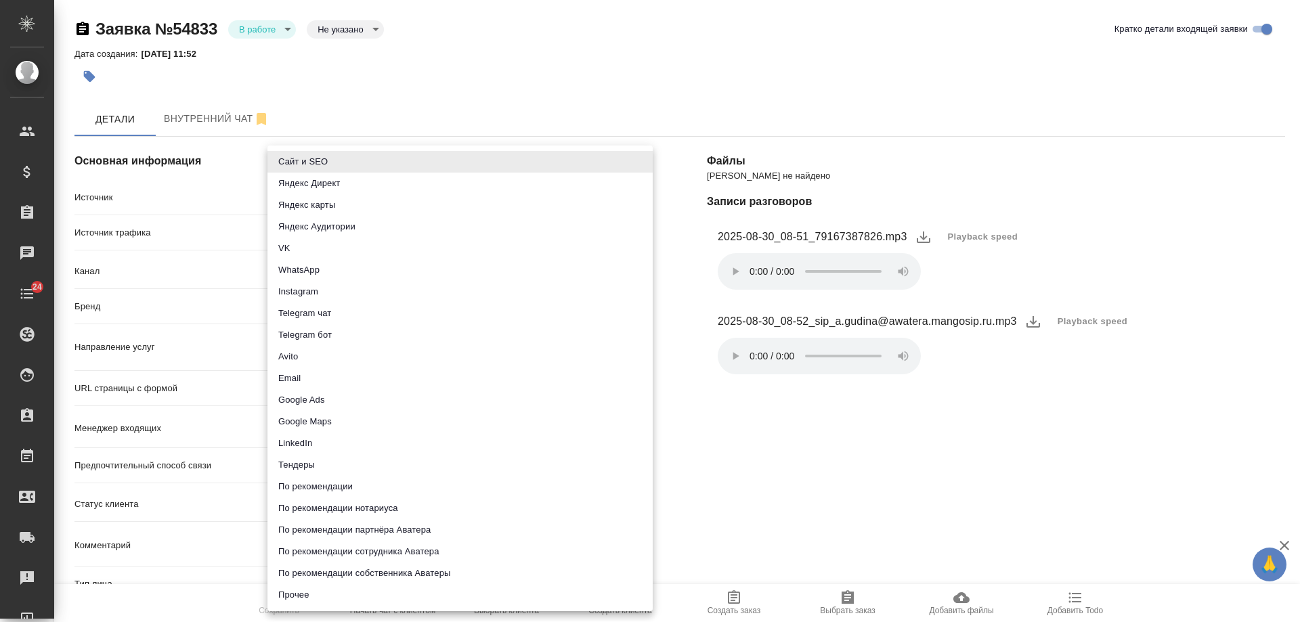
click at [312, 194] on body "🙏 .cls-1 fill:#fff; AWATERA [PERSON_NAME] Спецификации Заказы Чаты 24 Todo Прое…" at bounding box center [650, 311] width 1300 height 622
click at [324, 163] on li "Сайт и SEO" at bounding box center [459, 162] width 385 height 22
type input "seo"
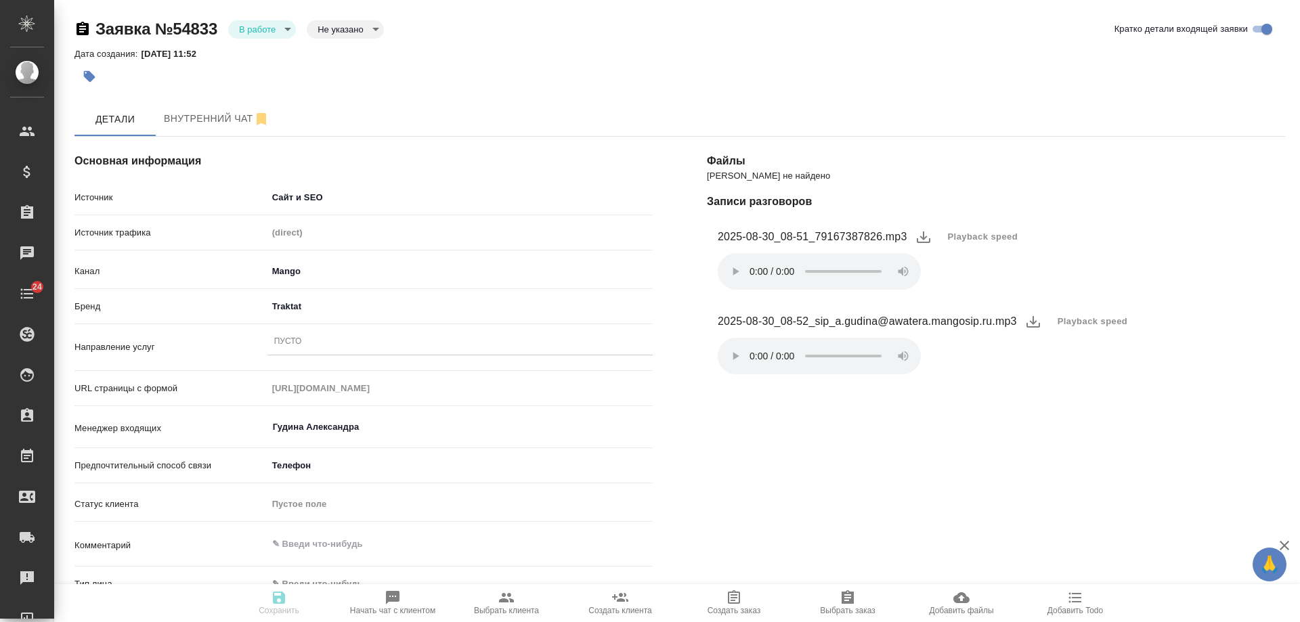
click at [309, 341] on div "Пусто" at bounding box center [459, 342] width 385 height 20
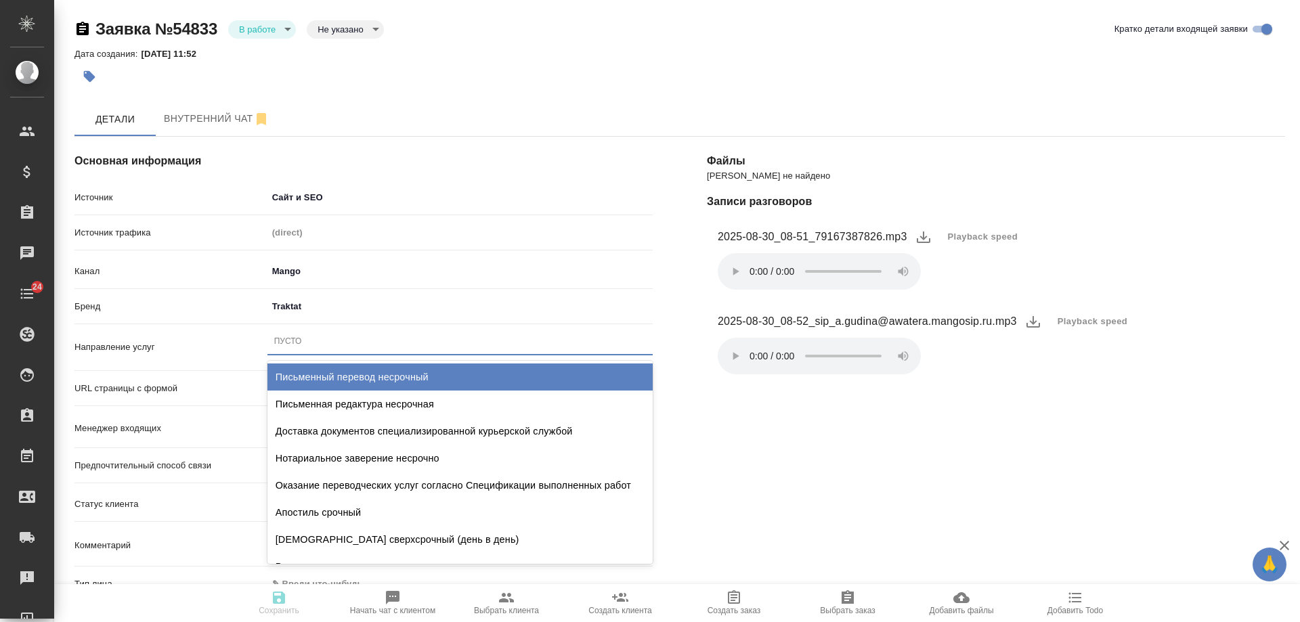
click at [318, 377] on div "Письменный перевод несрочный" at bounding box center [459, 377] width 385 height 27
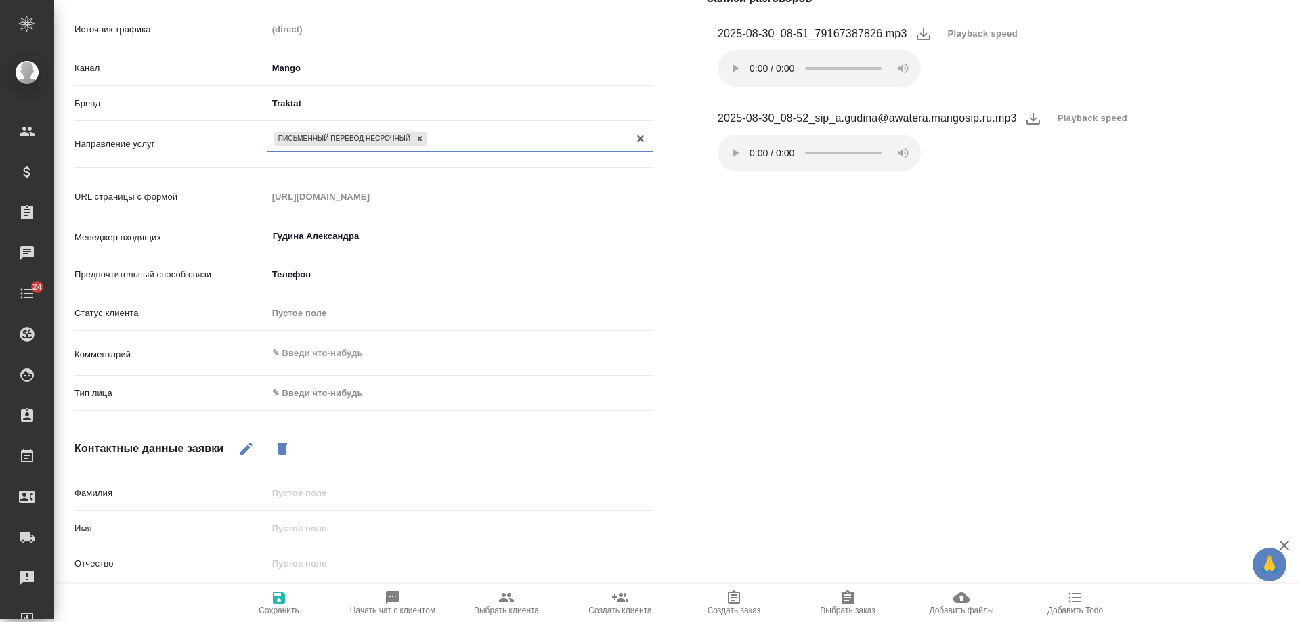
scroll to position [327, 0]
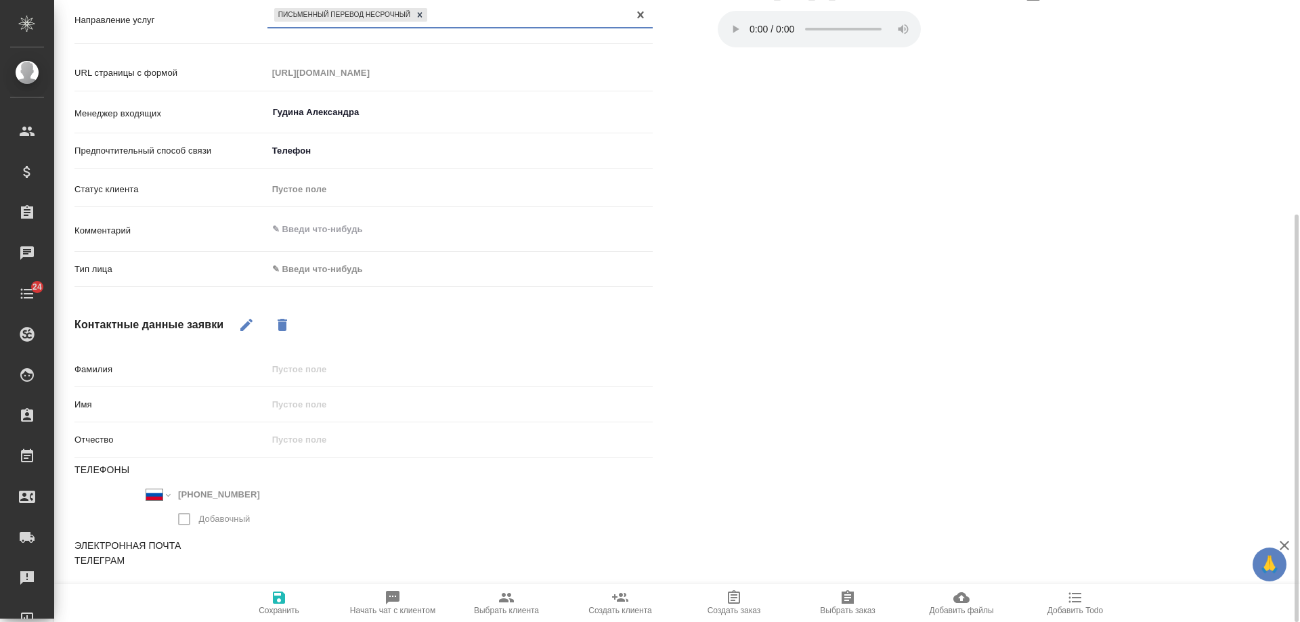
click at [322, 267] on body "🙏 .cls-1 fill:#fff; AWATERA [PERSON_NAME] Спецификации Заказы 0 Чаты 24 Todo Пр…" at bounding box center [650, 311] width 1300 height 622
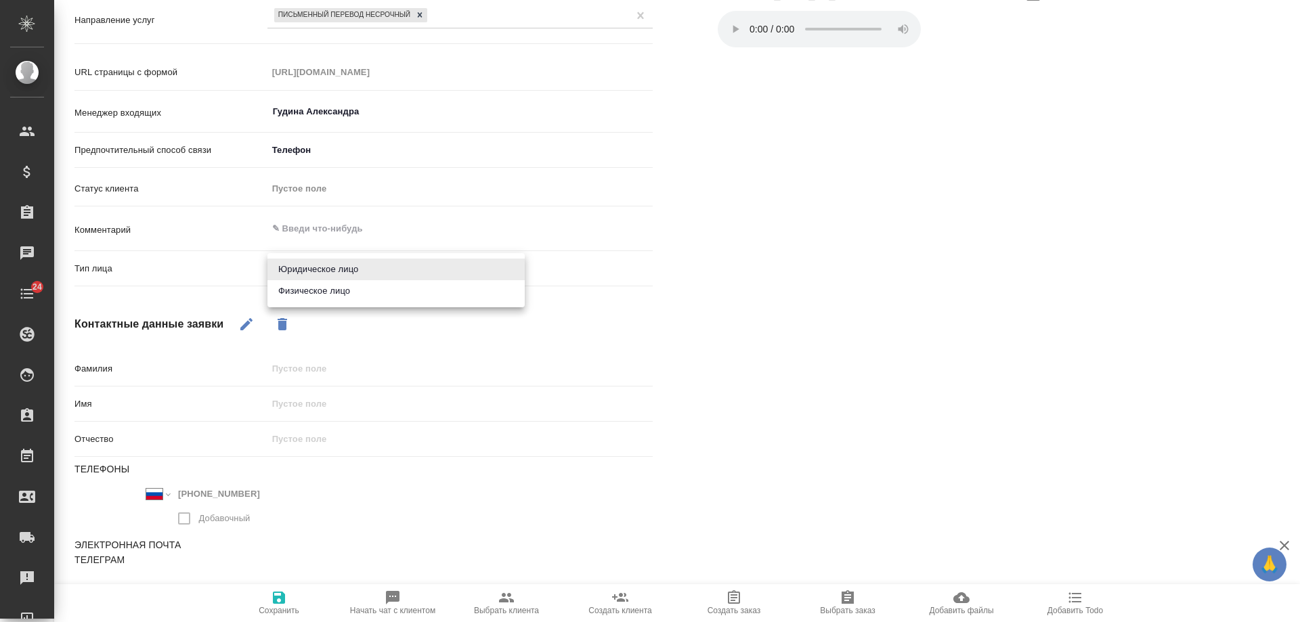
click at [324, 298] on li "Физическое лицо" at bounding box center [395, 291] width 257 height 22
type textarea "x"
type input "private"
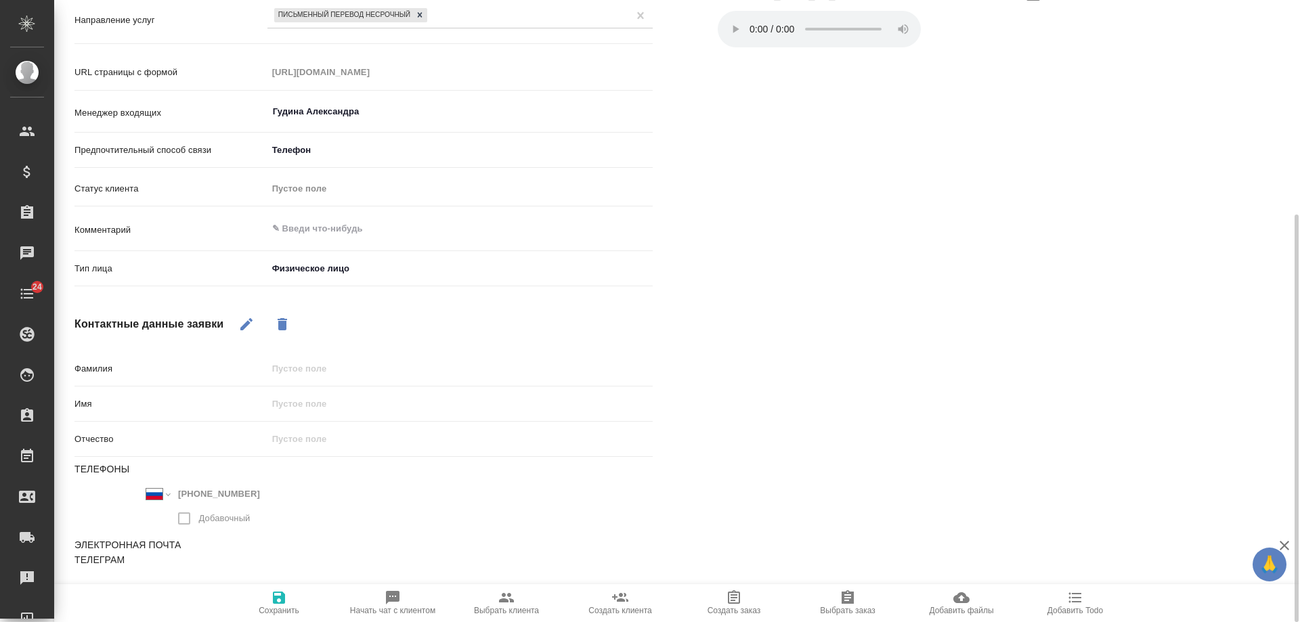
click at [251, 318] on icon "button" at bounding box center [246, 324] width 16 height 16
click at [307, 388] on div "Фамилия" at bounding box center [363, 374] width 578 height 35
click at [312, 392] on div "Фамилия Имя Отчество Телефоны Международный Австралия Австрия Азербайджан Албан…" at bounding box center [363, 507] width 578 height 300
click at [312, 404] on input "text" at bounding box center [460, 404] width 384 height 20
type textarea "x"
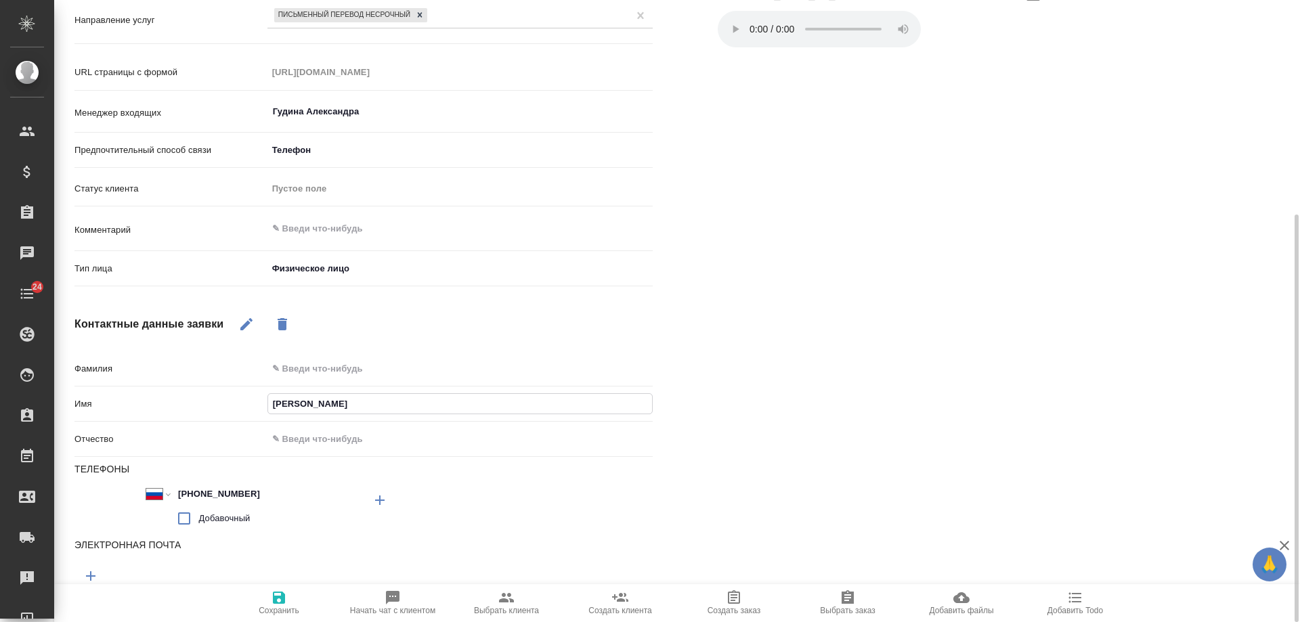
type input "Ир"
type textarea "x"
type input "Ири"
type textarea "x"
type input "[PERSON_NAME]"
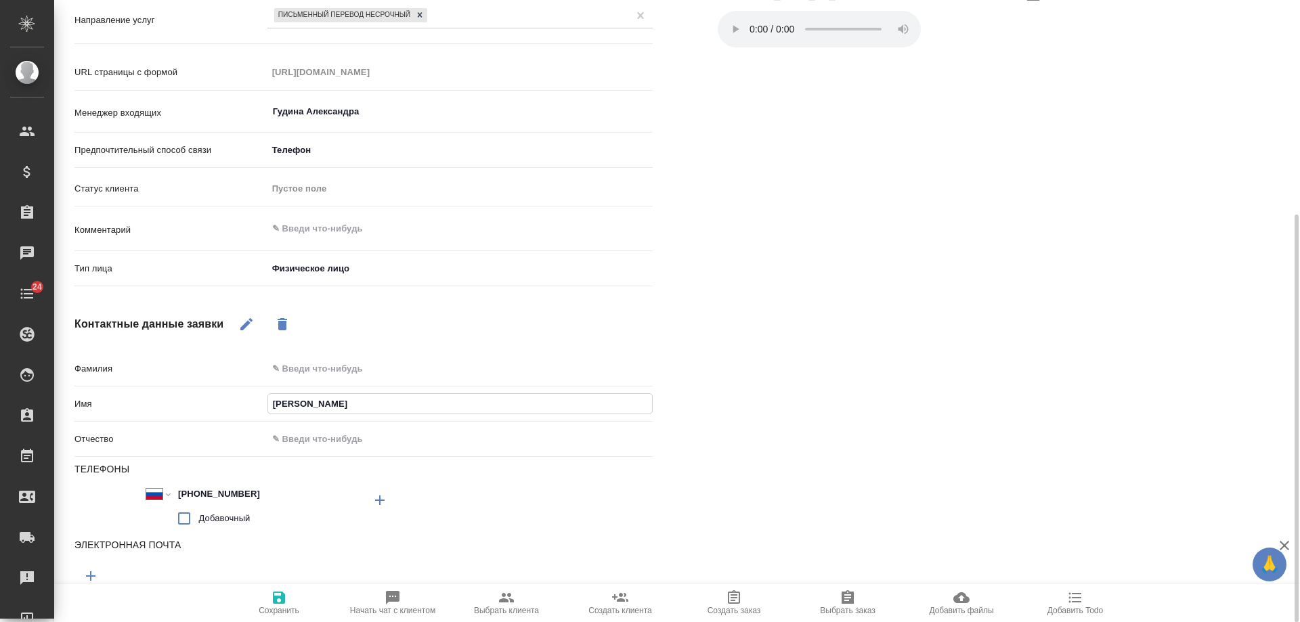
type textarea "x"
click at [280, 600] on icon "button" at bounding box center [279, 598] width 16 height 16
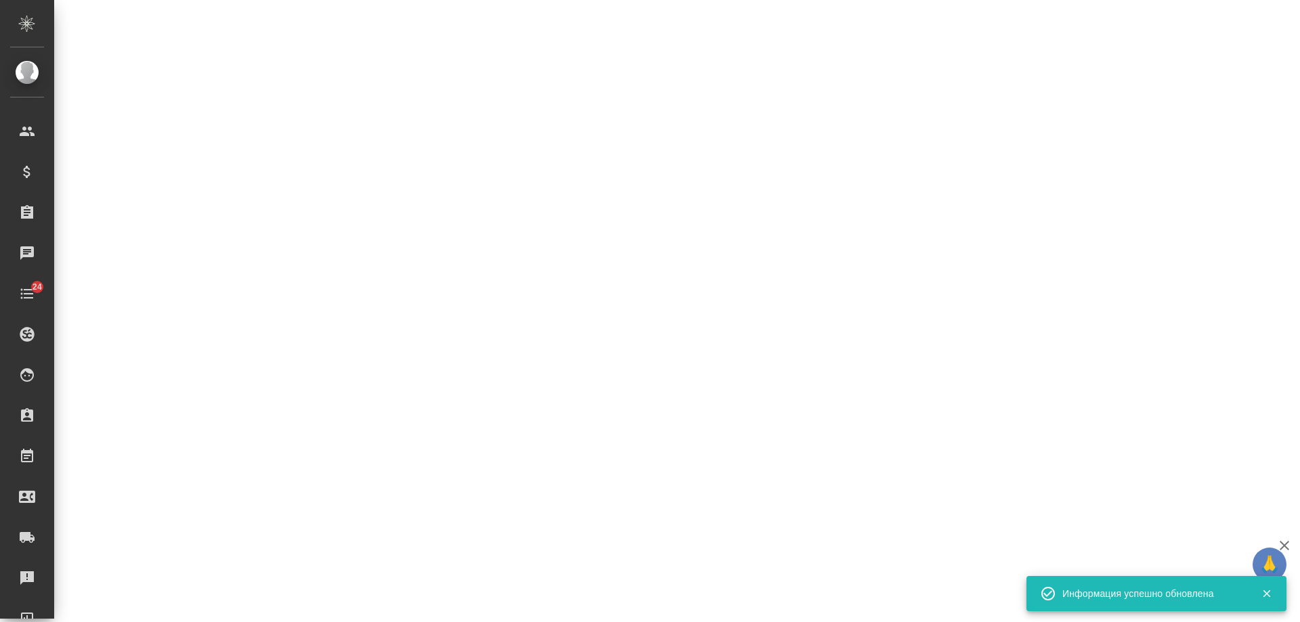
select select "RU"
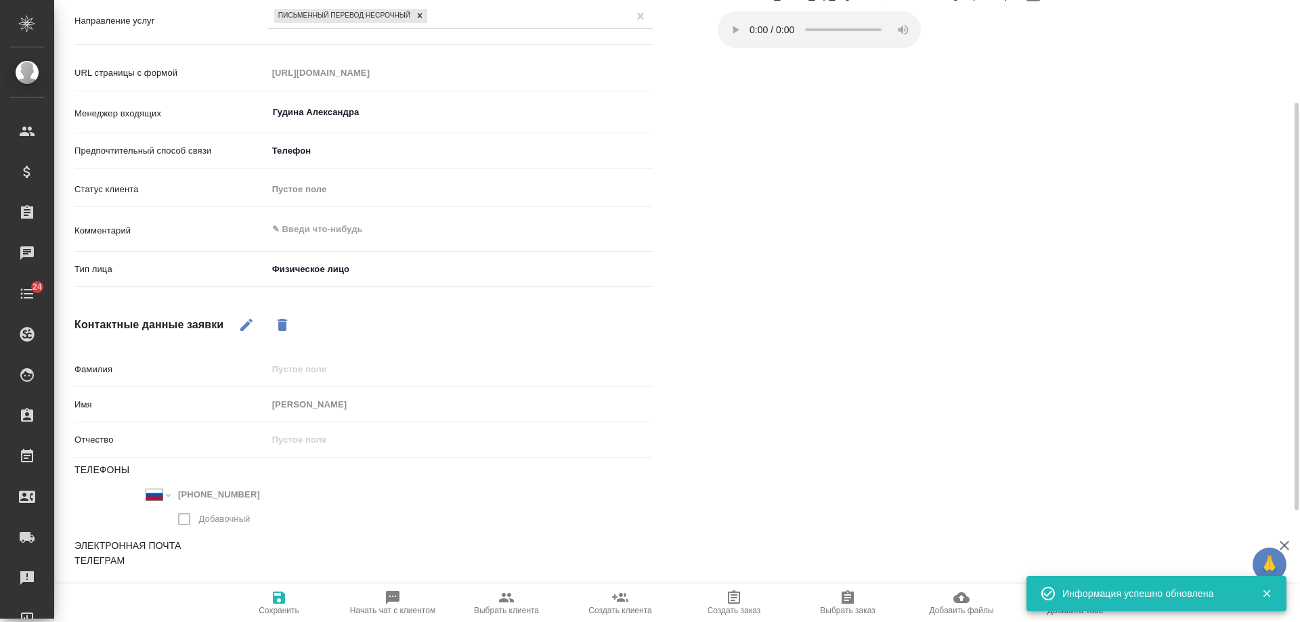
type textarea "x"
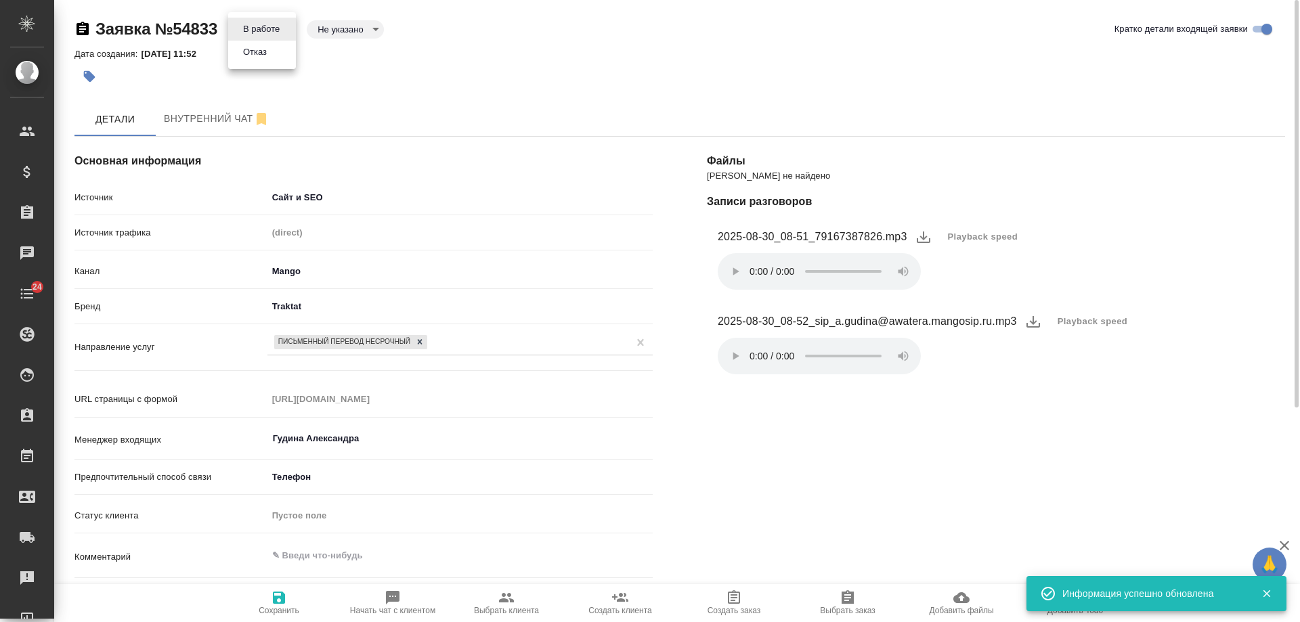
click at [259, 20] on body "🙏 .cls-1 fill:#fff; AWATERA Gudina Alexandra Клиенты Спецификации Заказы 0 Чаты…" at bounding box center [650, 311] width 1300 height 622
click at [266, 37] on button "Отказ" at bounding box center [261, 29] width 45 height 15
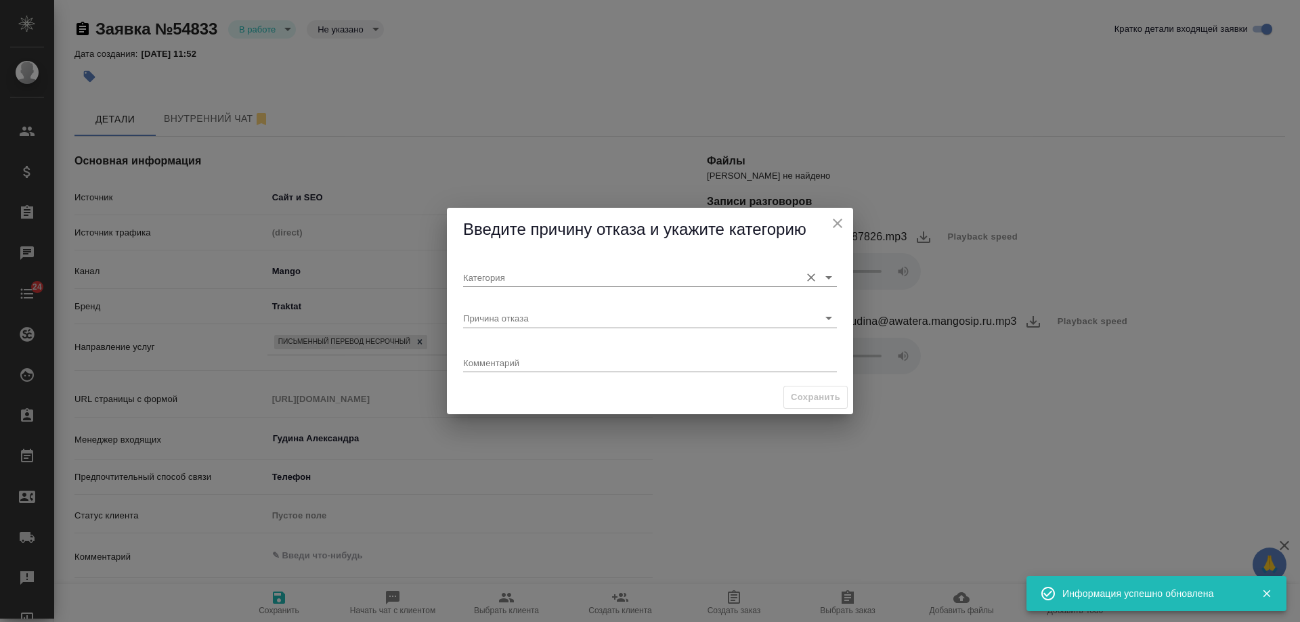
click at [540, 280] on input "Категория" at bounding box center [628, 277] width 330 height 18
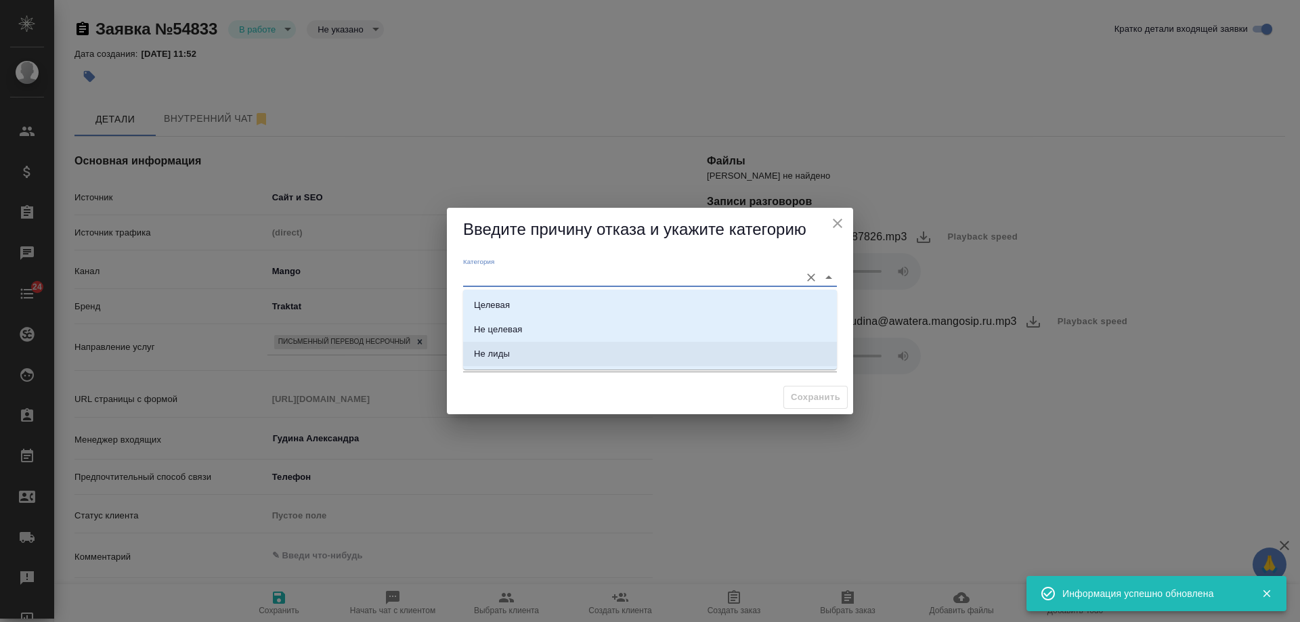
click at [512, 350] on li "Не лиды" at bounding box center [650, 354] width 374 height 24
type input "Не лиды"
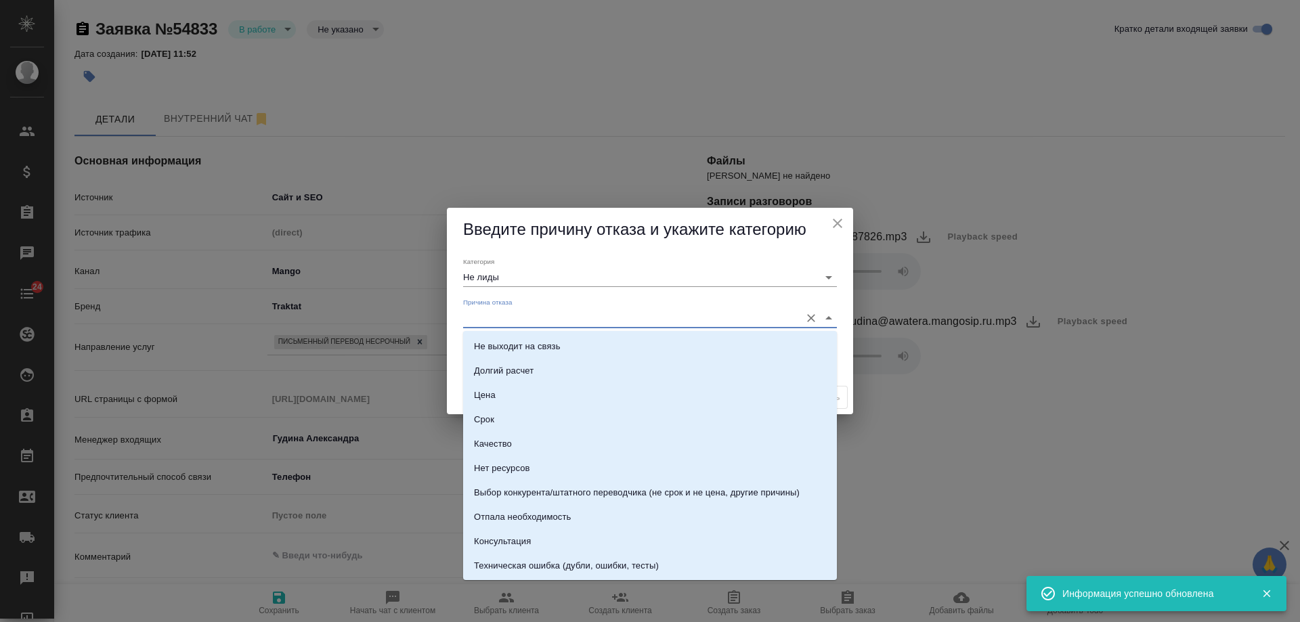
click at [517, 321] on input "Причина отказа" at bounding box center [628, 318] width 330 height 18
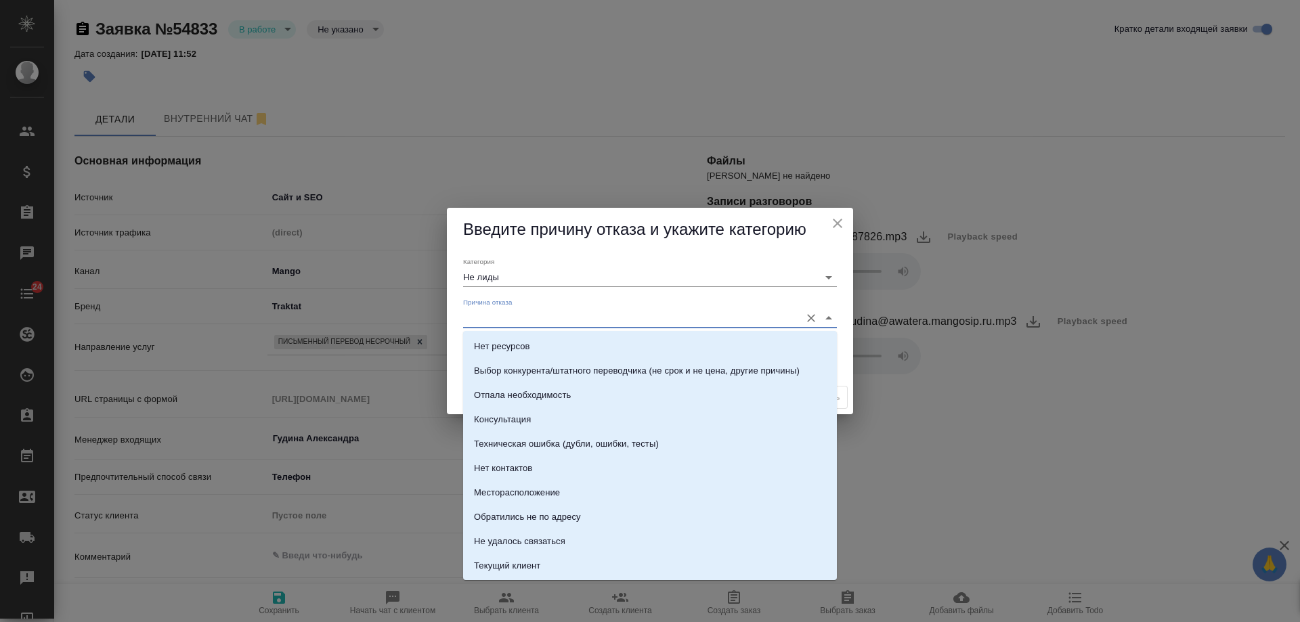
scroll to position [194, 0]
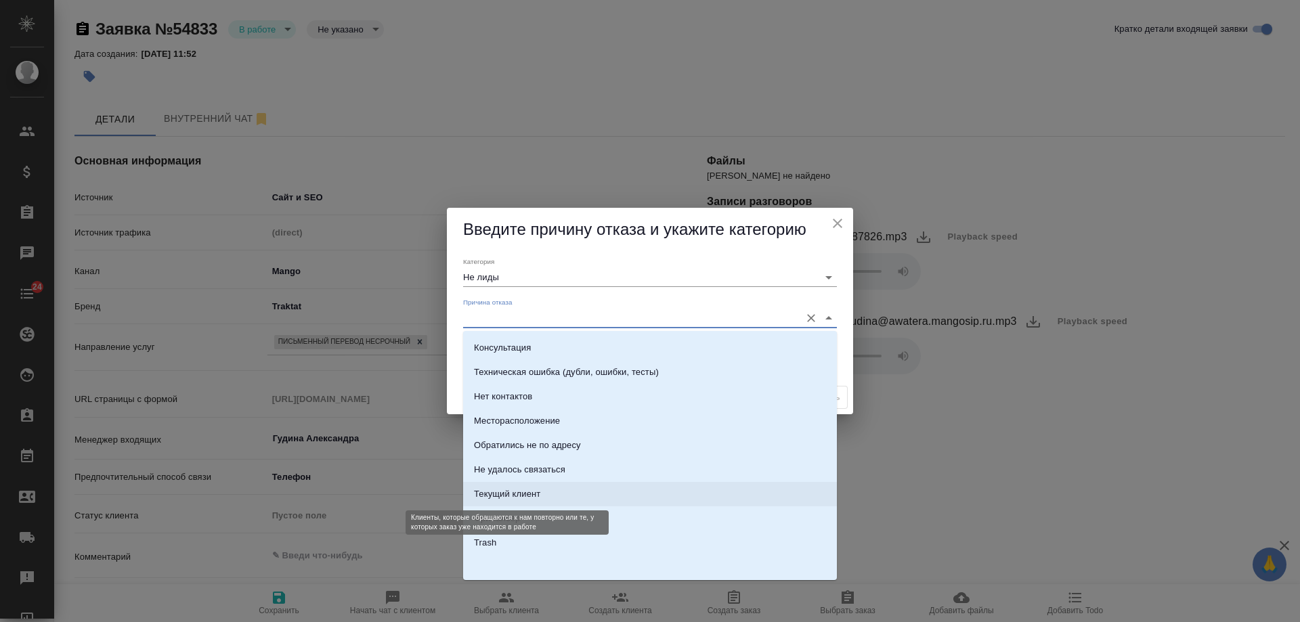
click at [521, 492] on div "Текущий клиент" at bounding box center [507, 495] width 66 height 14
type input "Текущий клиент"
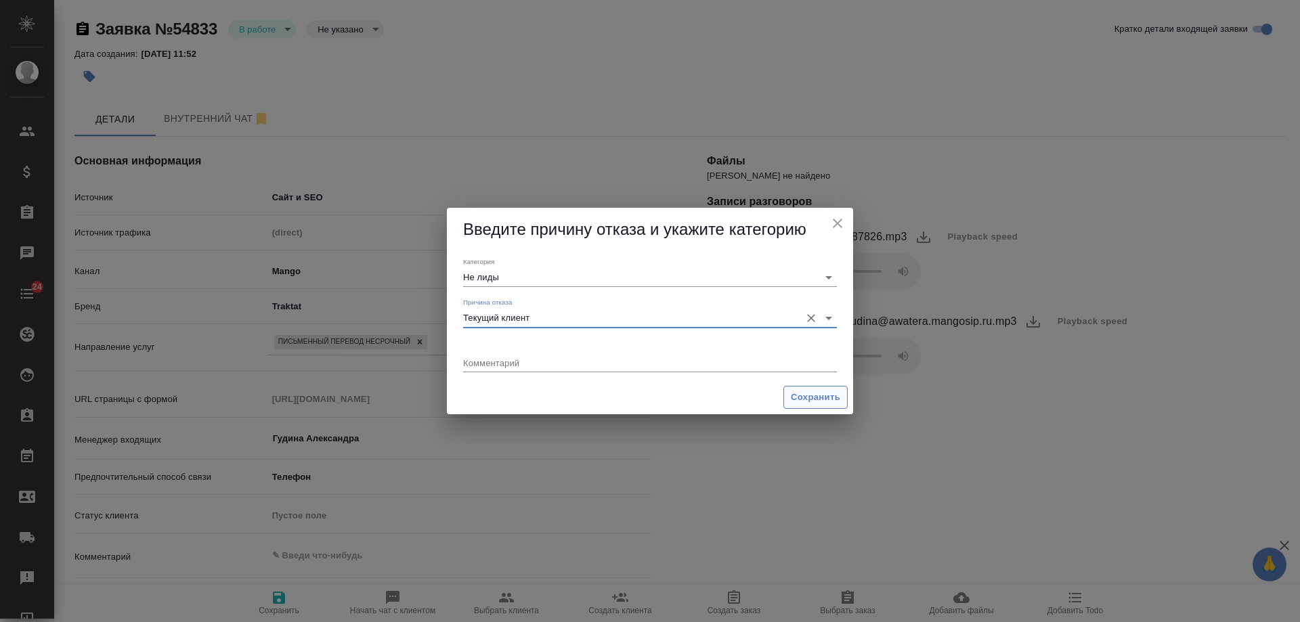
click at [804, 397] on span "Сохранить" at bounding box center [815, 398] width 49 height 16
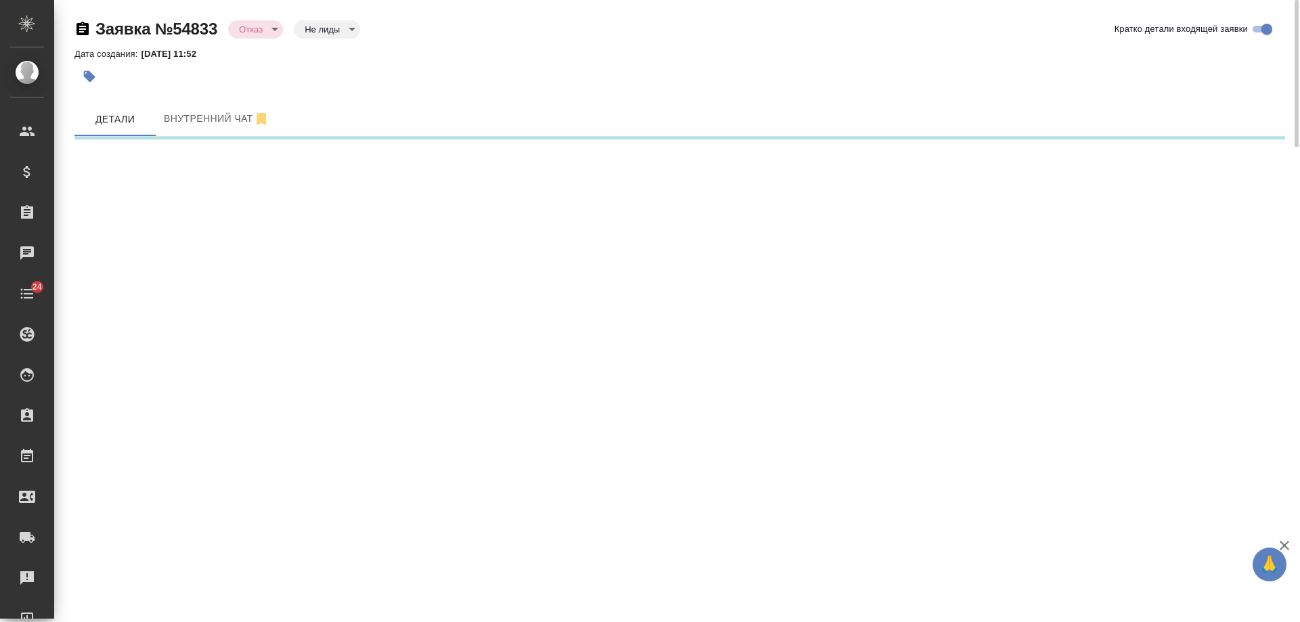
select select "RU"
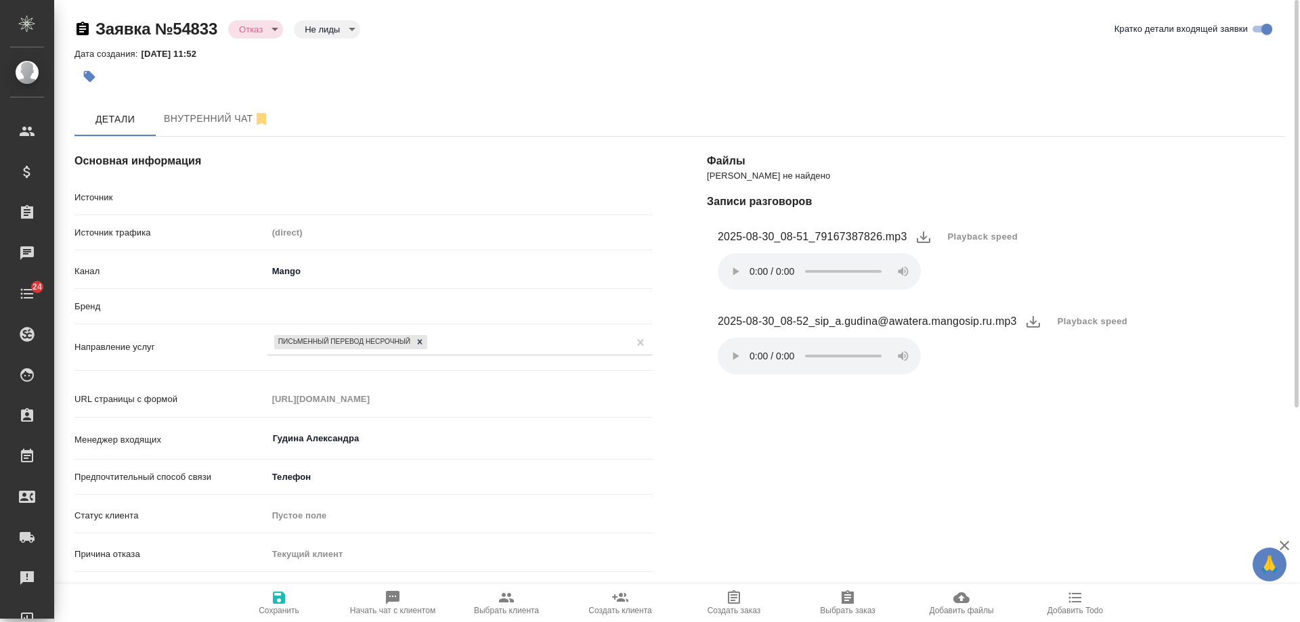
type textarea "x"
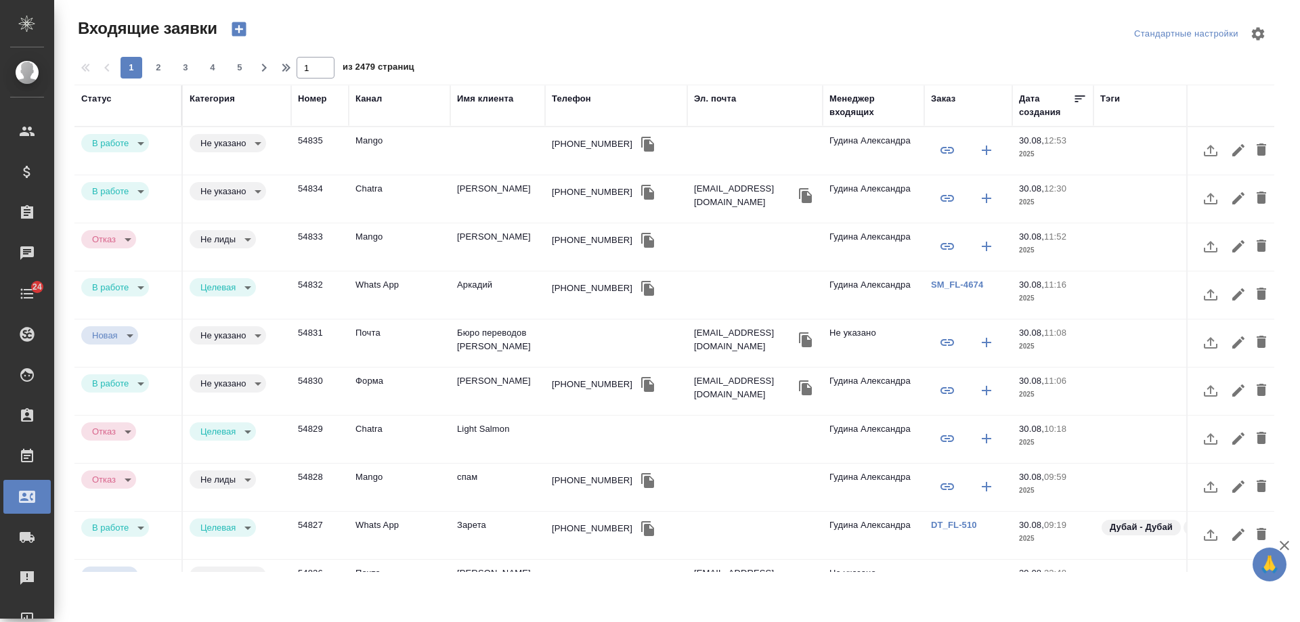
select select "RU"
click at [577, 142] on div "[PHONE_NUMBER]" at bounding box center [592, 144] width 81 height 14
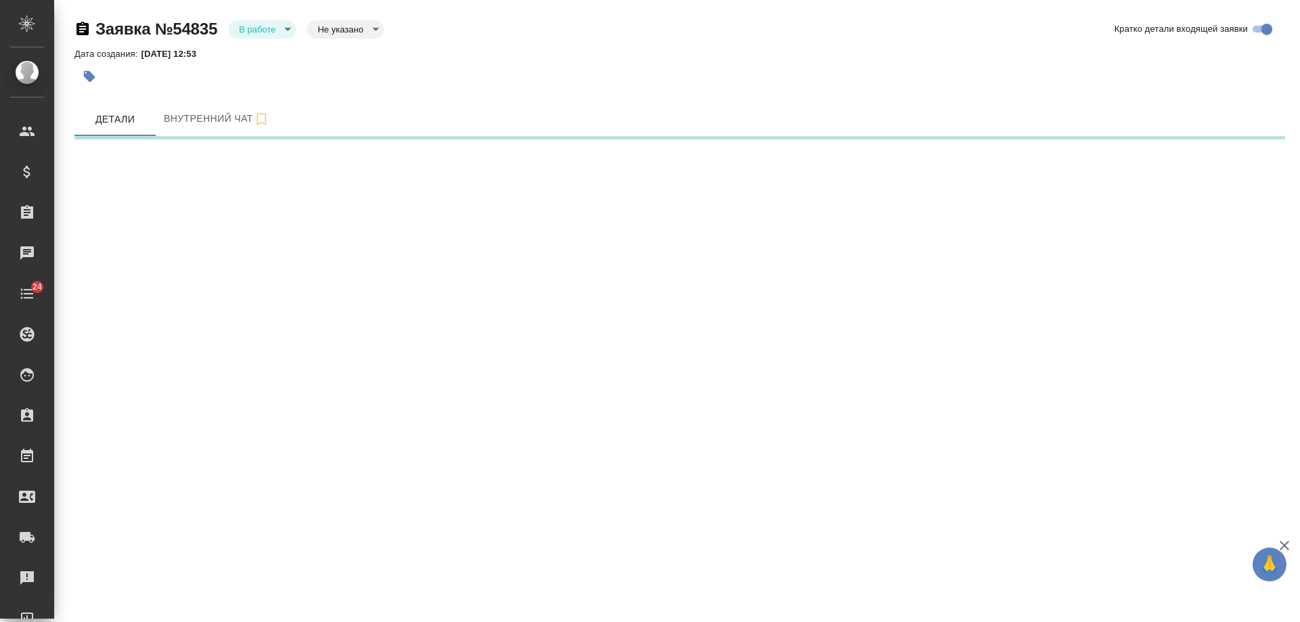
select select "RU"
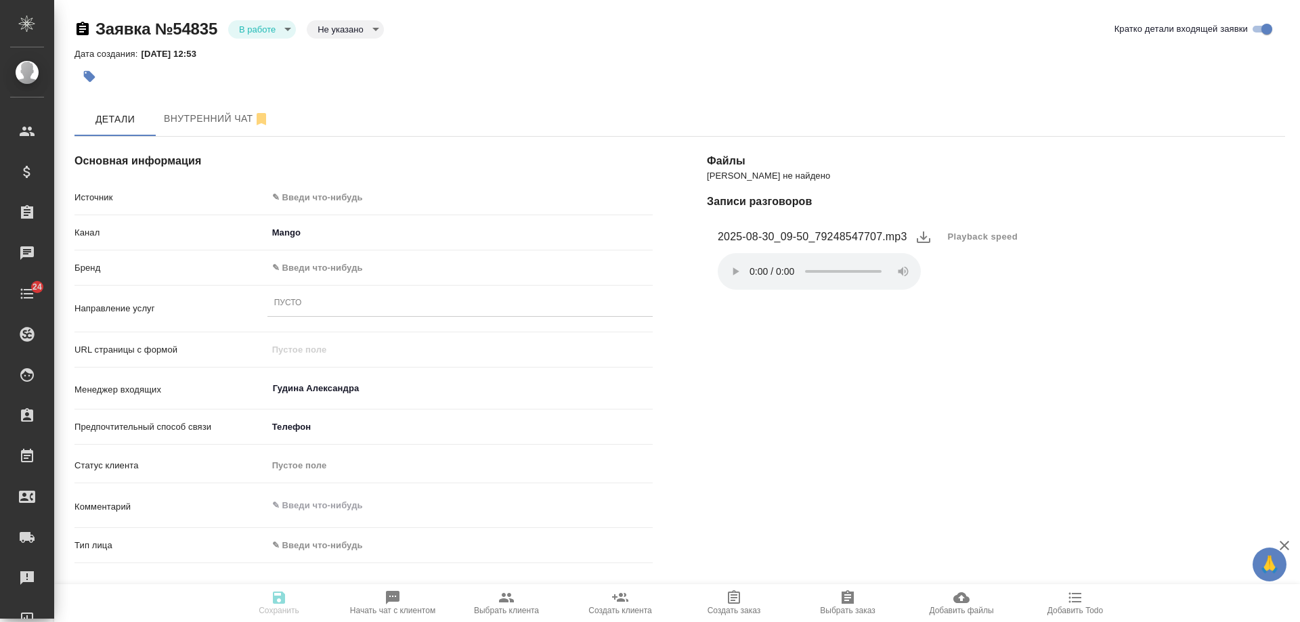
type textarea "x"
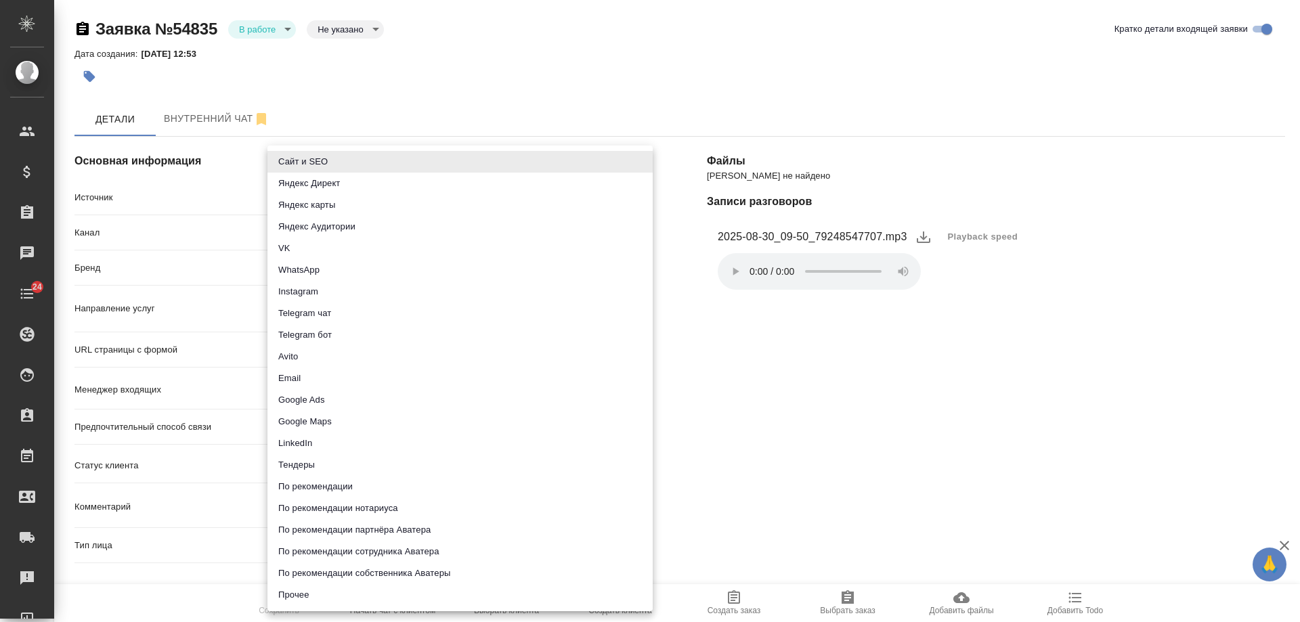
click at [313, 194] on body "🙏 .cls-1 fill:#fff; AWATERA [PERSON_NAME] Спецификации Заказы Чаты 24 Todo Прое…" at bounding box center [650, 311] width 1300 height 622
click at [314, 158] on li "Сайт и SEO" at bounding box center [459, 162] width 385 height 22
type input "seo"
type textarea "x"
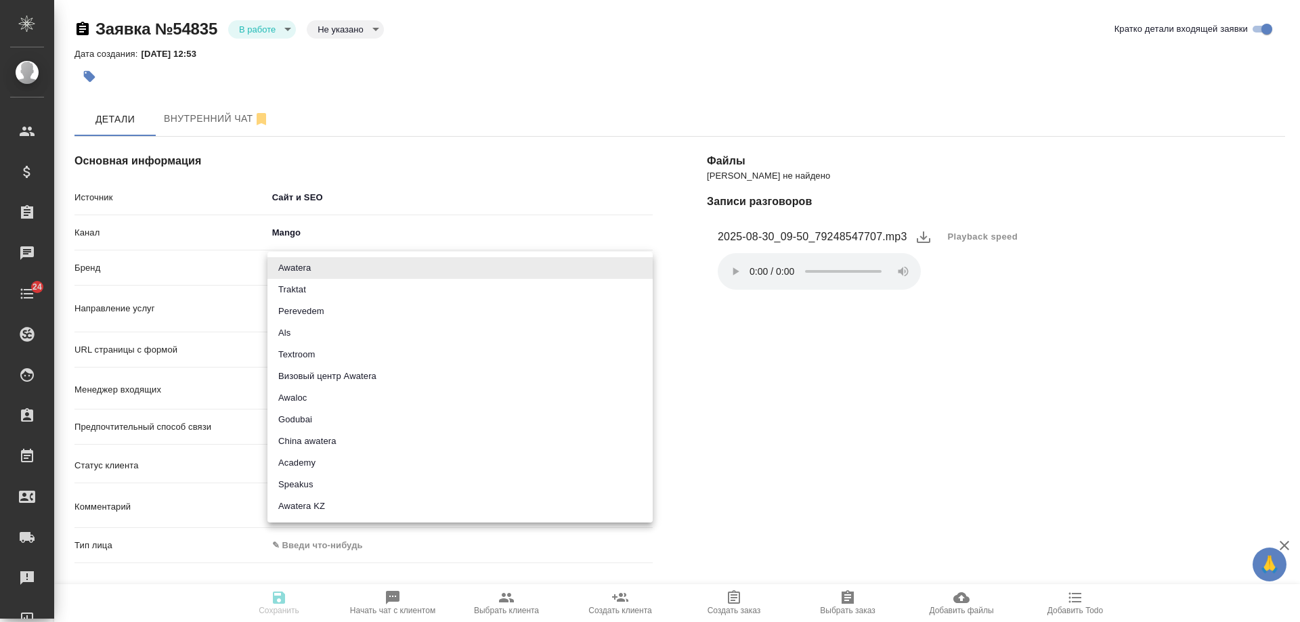
click at [299, 267] on body "🙏 .cls-1 fill:#fff; AWATERA [PERSON_NAME] Спецификации Заказы 0 Чаты 24 Todo Пр…" at bounding box center [650, 311] width 1300 height 622
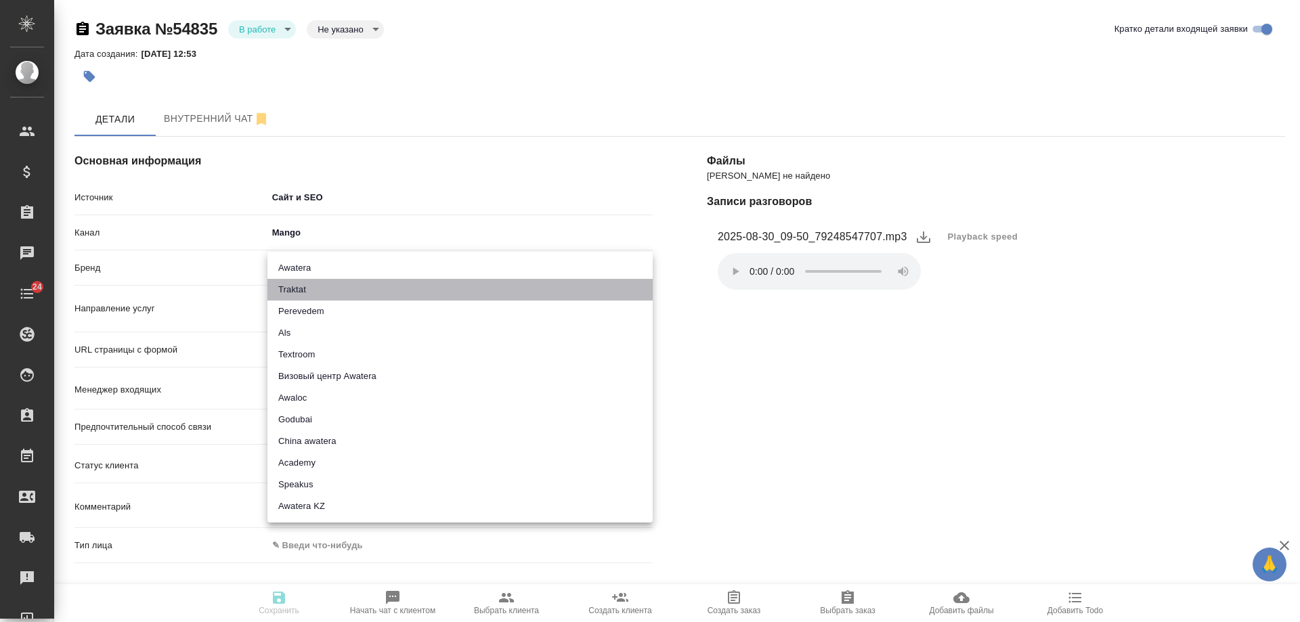
click at [314, 289] on li "Traktat" at bounding box center [459, 290] width 385 height 22
type input "traktat"
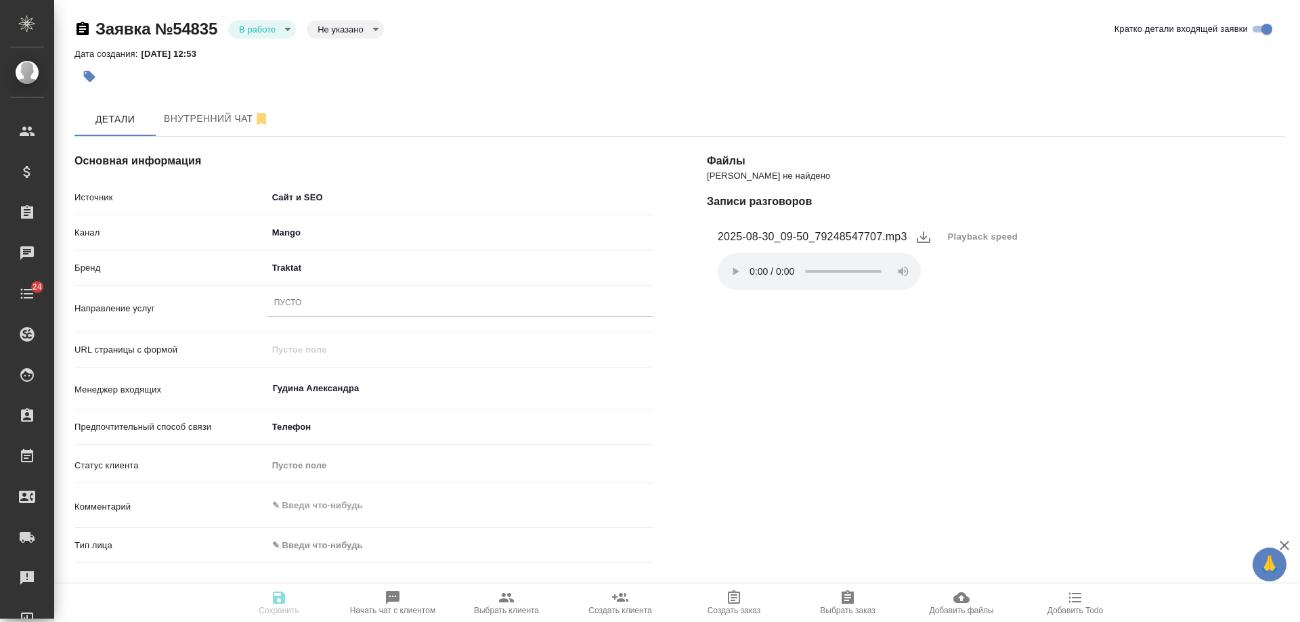
click at [309, 308] on div "Пусто" at bounding box center [459, 304] width 385 height 20
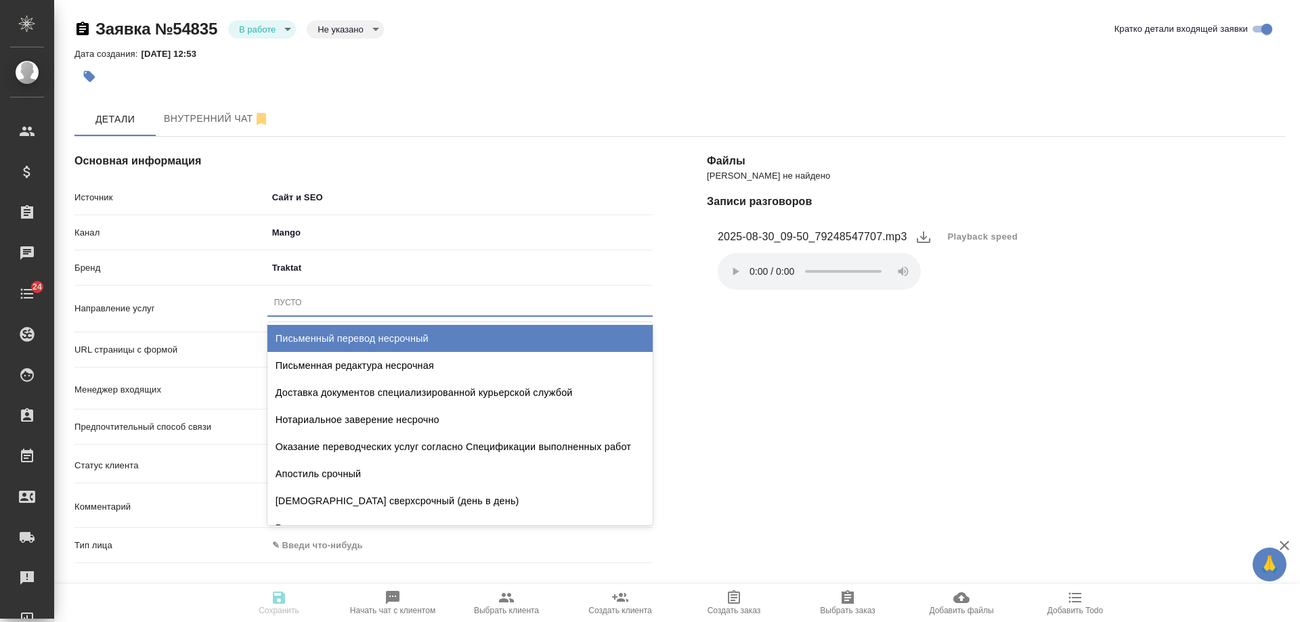
click at [374, 341] on div "Письменный перевод несрочный" at bounding box center [459, 338] width 385 height 27
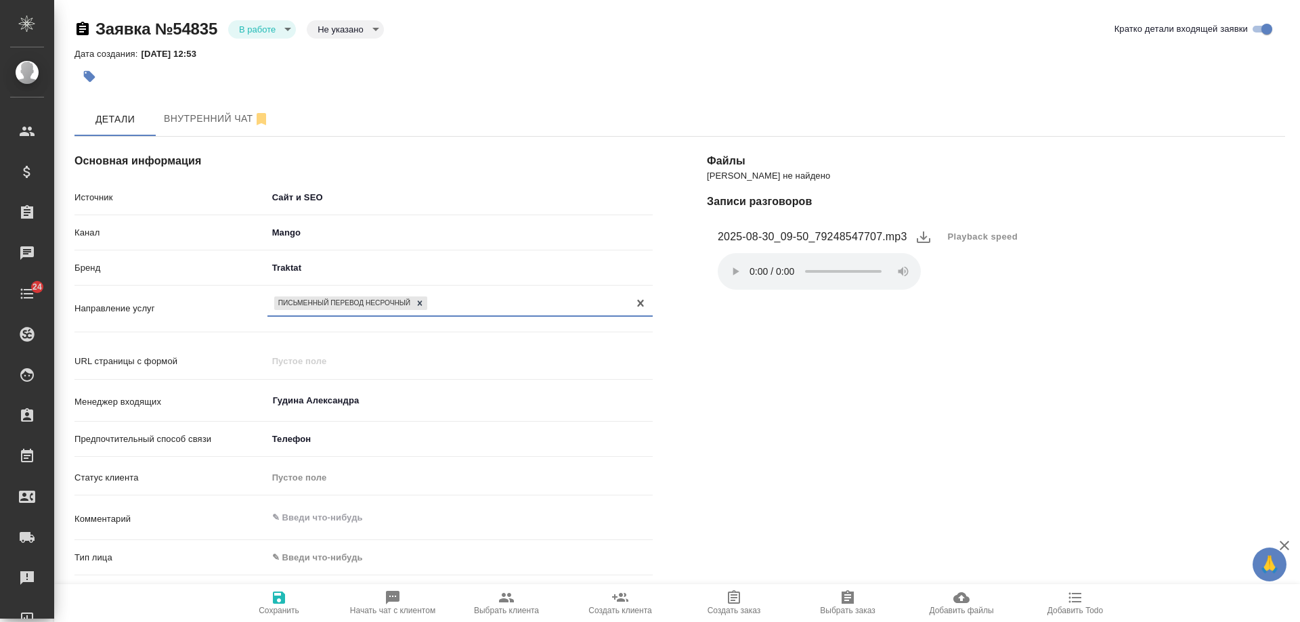
scroll to position [271, 0]
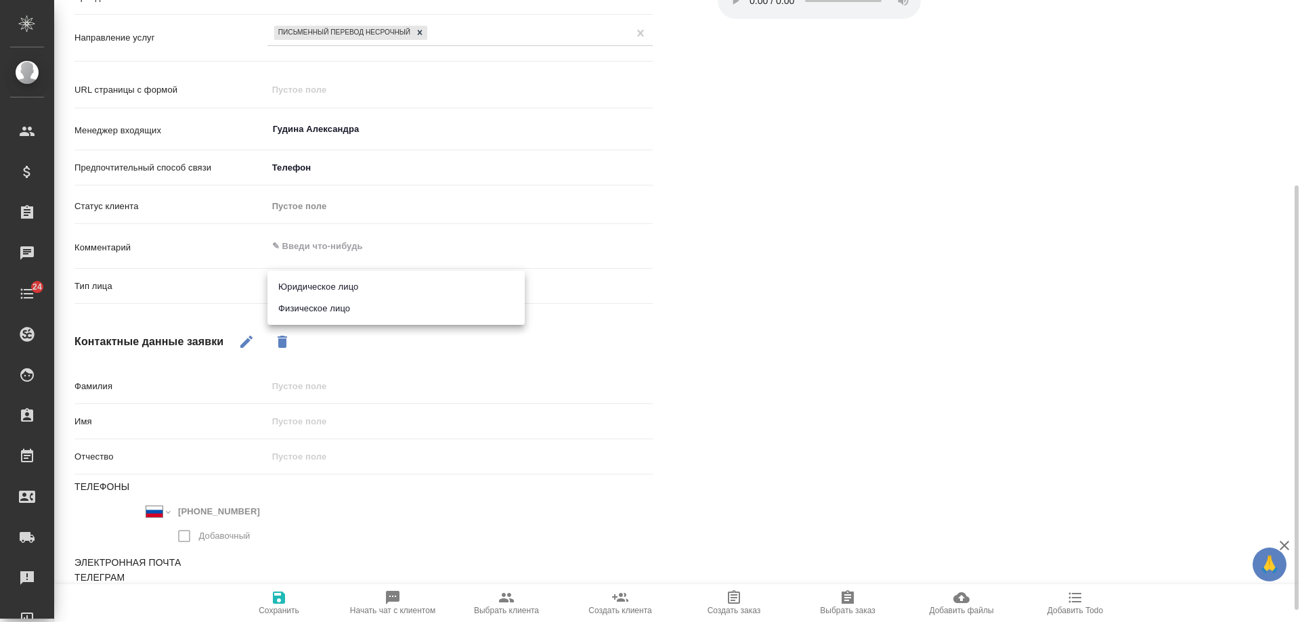
click at [345, 284] on body "🙏 .cls-1 fill:#fff; AWATERA Gudina Alexandra Клиенты Спецификации Заказы 0 Чаты…" at bounding box center [650, 311] width 1300 height 622
drag, startPoint x: 348, startPoint y: 305, endPoint x: 304, endPoint y: 341, distance: 56.8
click at [348, 307] on li "Физическое лицо" at bounding box center [395, 309] width 257 height 22
type textarea "x"
type input "private"
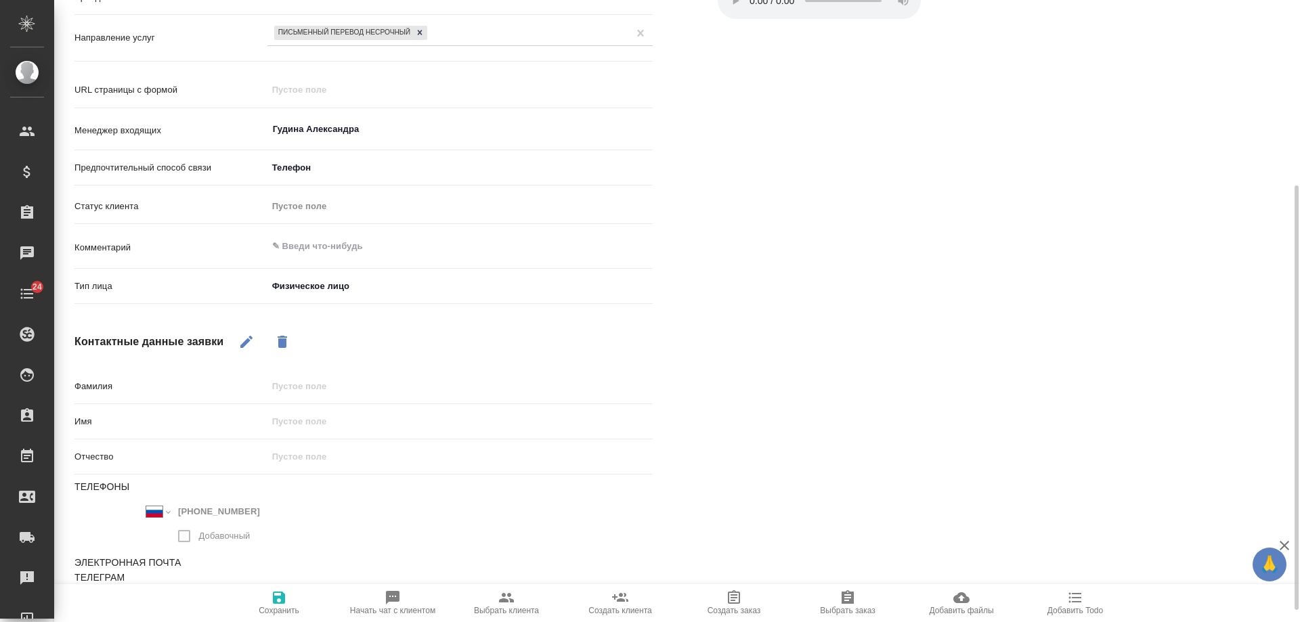
click at [249, 340] on icon "button" at bounding box center [246, 342] width 12 height 12
click at [309, 420] on input "text" at bounding box center [459, 422] width 385 height 20
type input "[PERSON_NAME]"
type textarea "x"
click at [282, 602] on icon "button" at bounding box center [279, 598] width 12 height 12
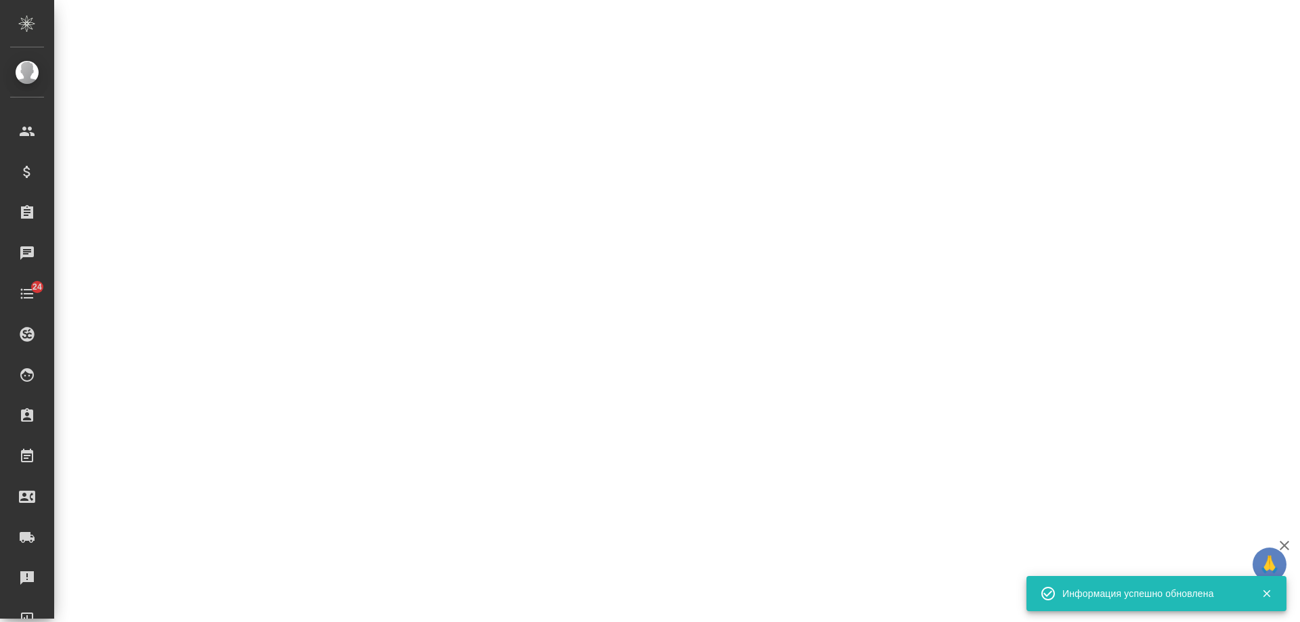
select select "RU"
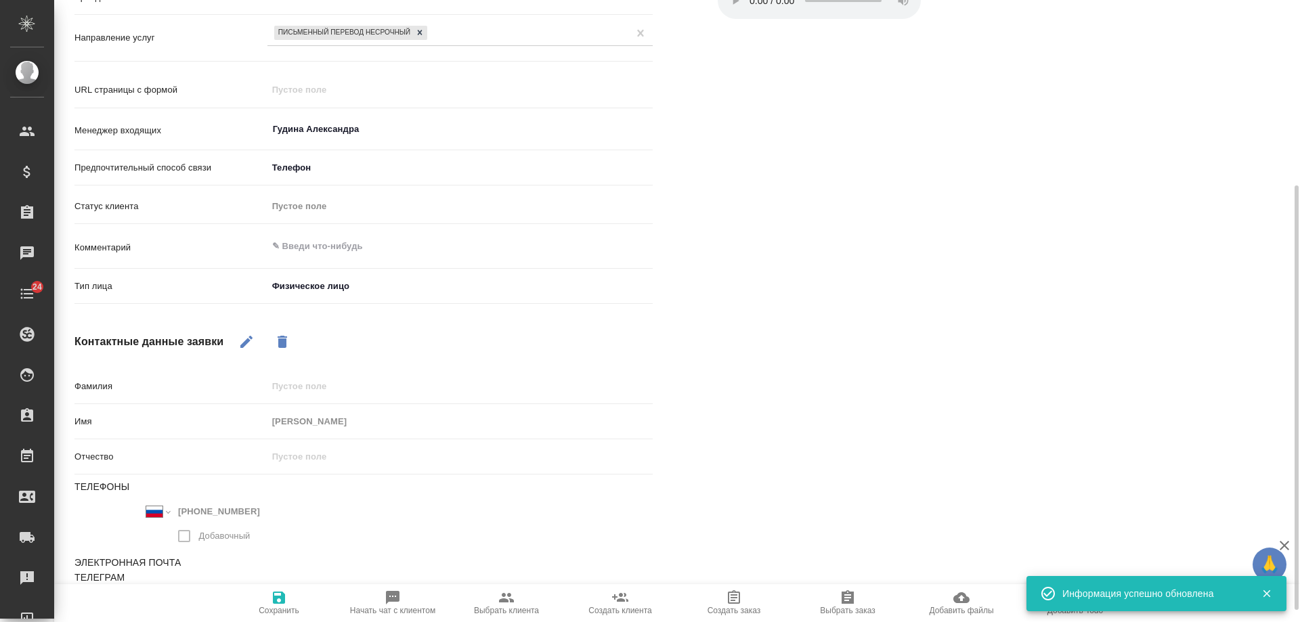
click at [393, 596] on icon "button" at bounding box center [393, 598] width 14 height 14
type textarea "x"
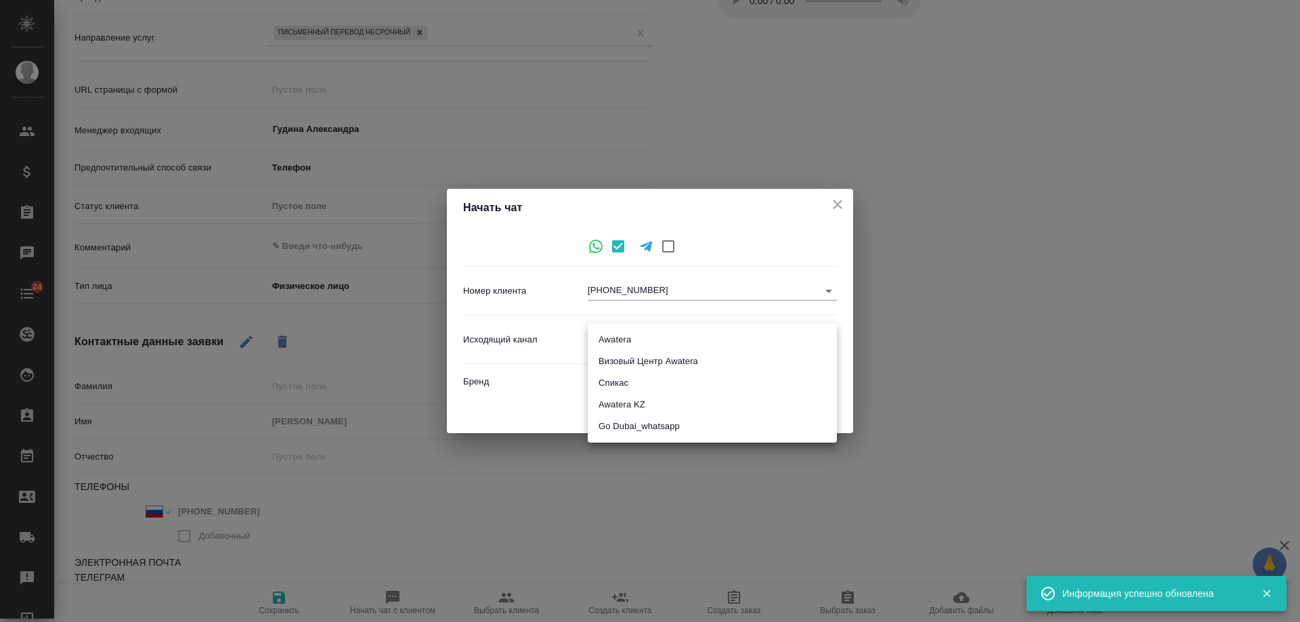
click at [611, 337] on body "🙏 .cls-1 fill:#fff; AWATERA Gudina Alexandra Клиенты Спецификации Заказы 0 Чаты…" at bounding box center [650, 311] width 1300 height 622
click at [629, 339] on li "Awatera" at bounding box center [712, 340] width 249 height 22
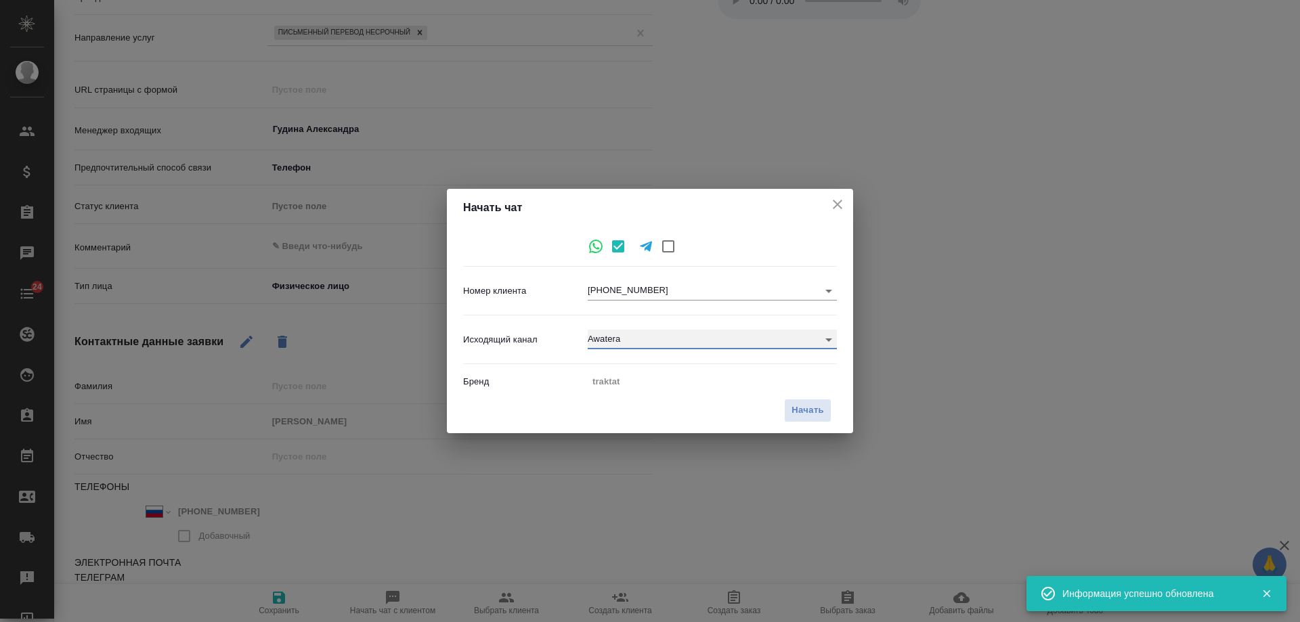
type input "2"
click at [805, 410] on span "Начать" at bounding box center [808, 411] width 33 height 16
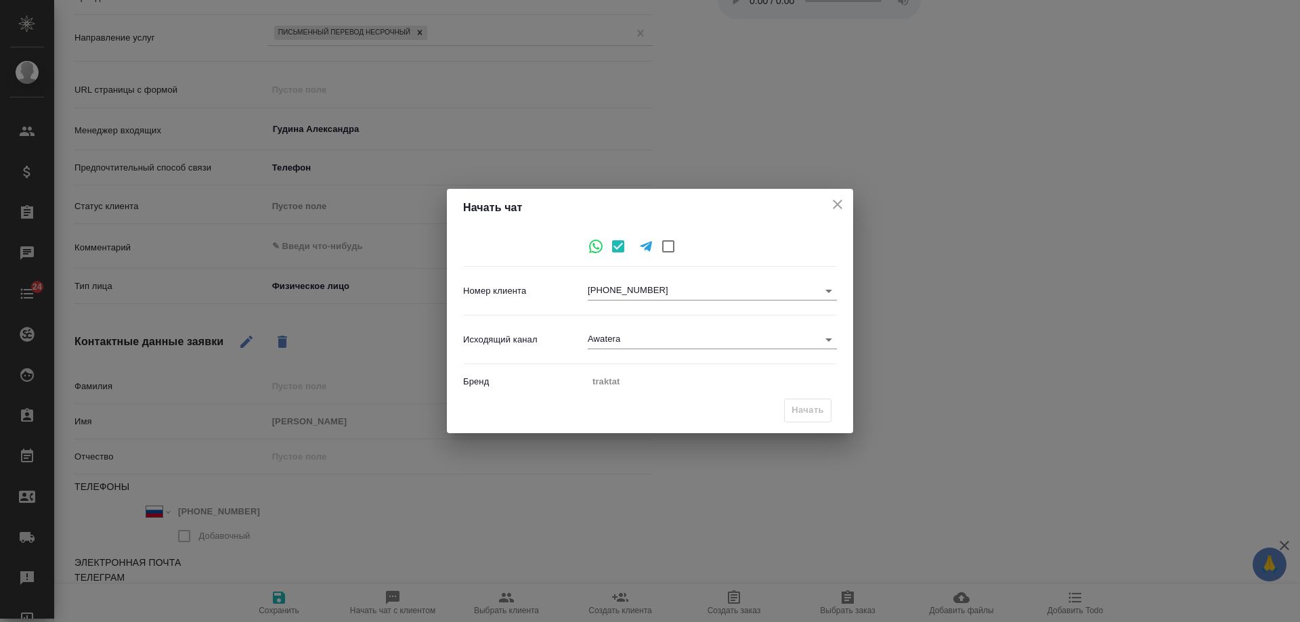
type textarea "x"
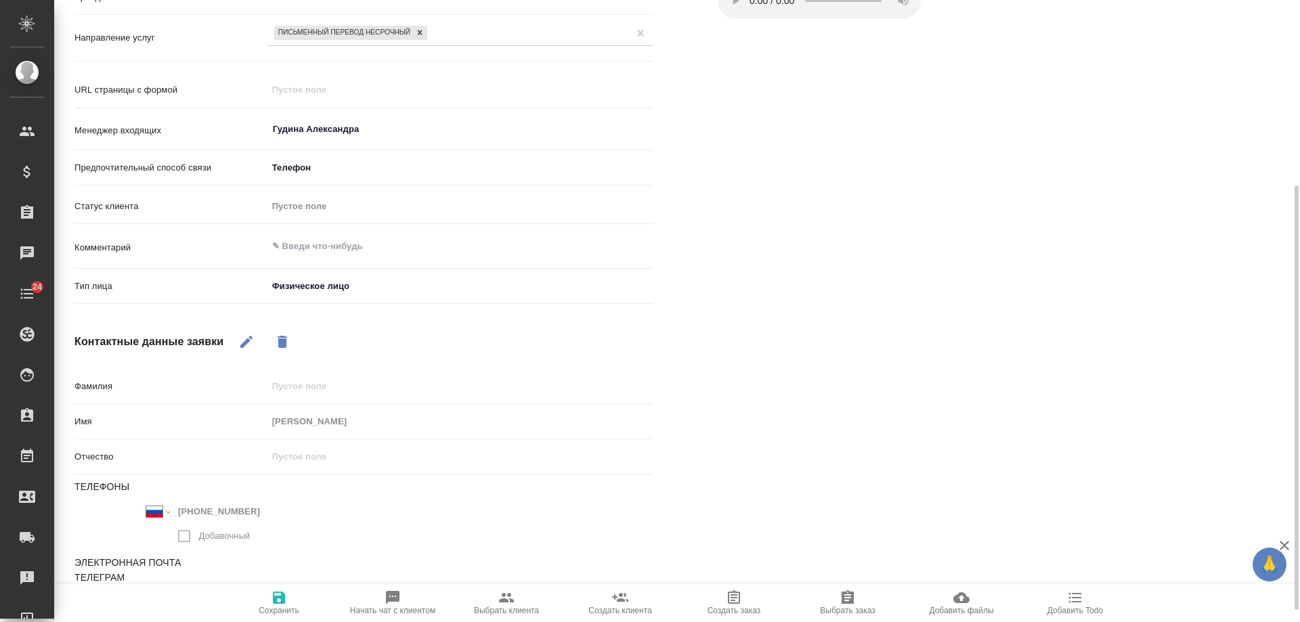
scroll to position [68, 0]
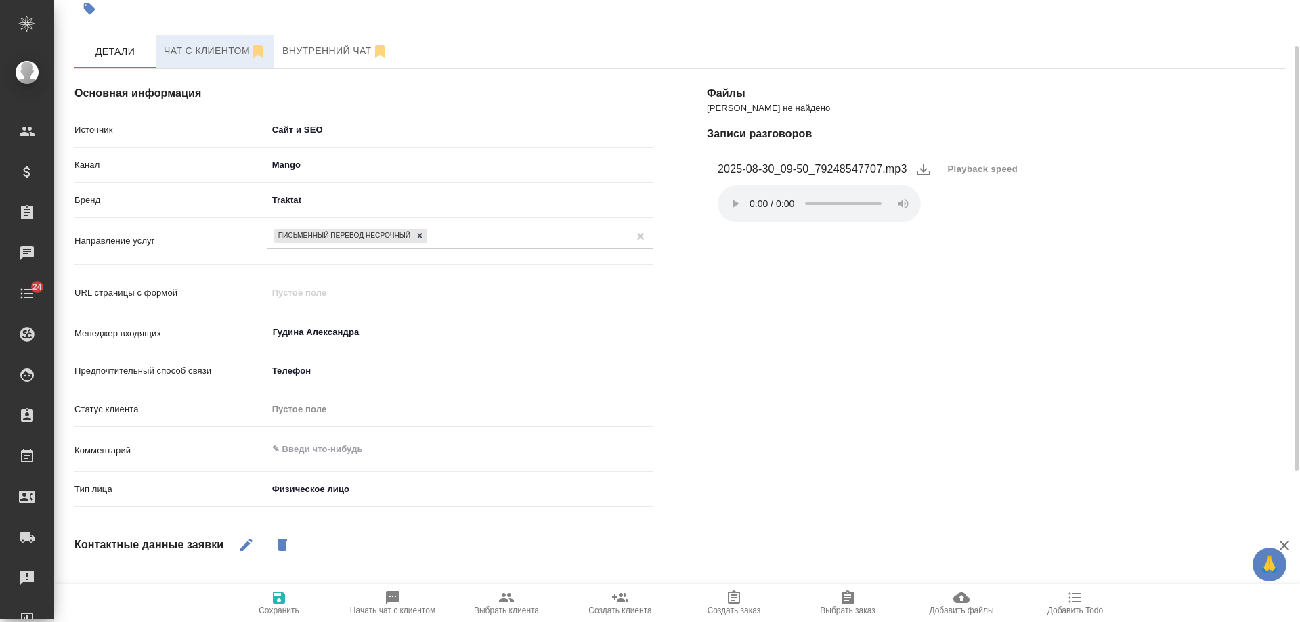
click at [196, 55] on span "Чат с клиентом" at bounding box center [215, 51] width 102 height 17
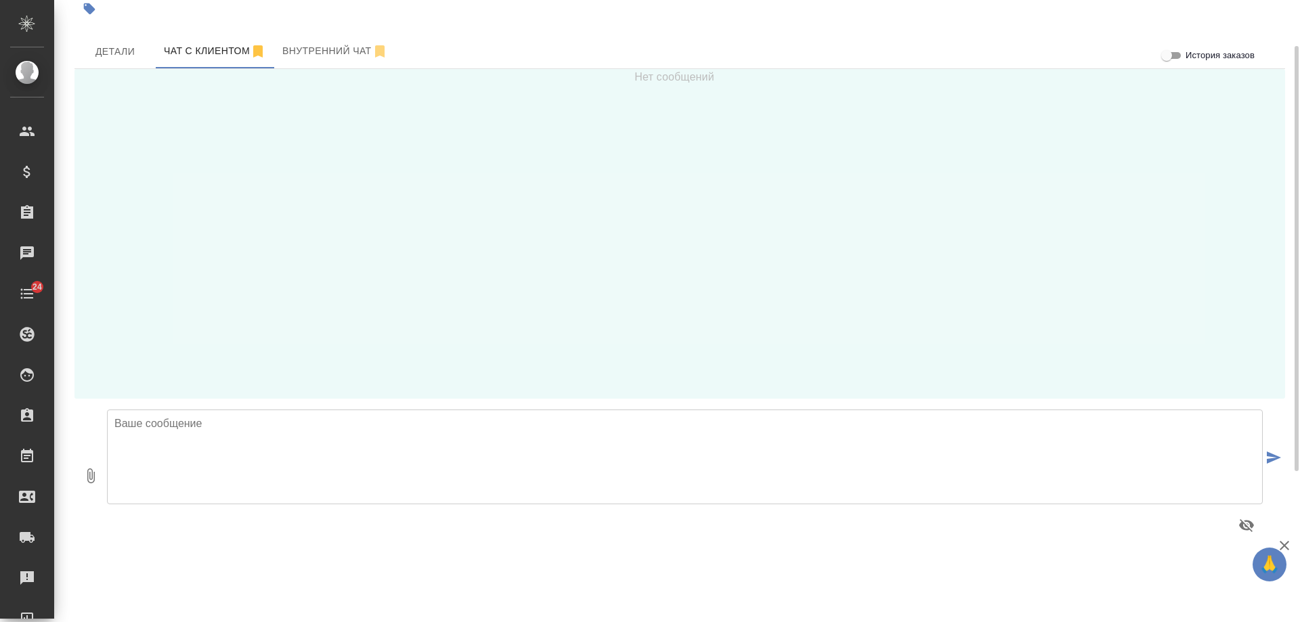
click at [251, 446] on textarea at bounding box center [685, 457] width 1156 height 95
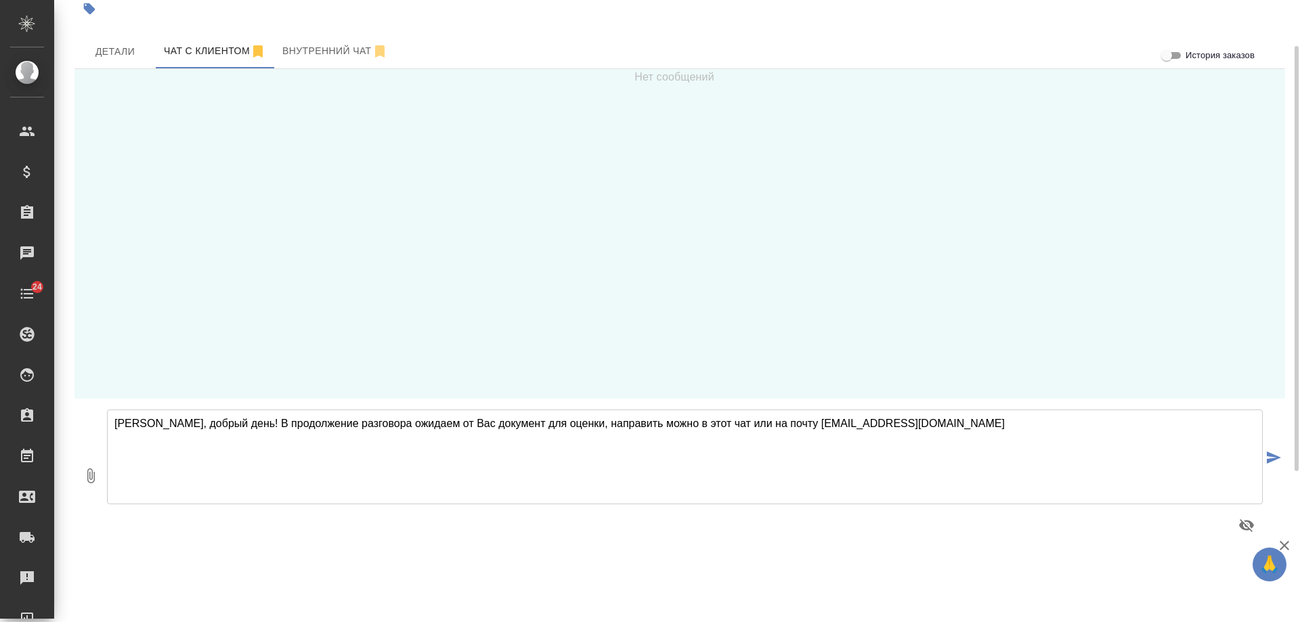
drag, startPoint x: 815, startPoint y: 425, endPoint x: 853, endPoint y: 421, distance: 38.1
click at [853, 421] on textarea "Наталья, добрый день! В продолжение разговора ожидаем от Вас документ для оценк…" at bounding box center [685, 457] width 1156 height 95
click at [905, 425] on textarea "Наталья, добрый день! В продолжение разговора ожидаем от Вас документ для оценк…" at bounding box center [685, 457] width 1156 height 95
type textarea "Наталья, добрый день! В продолжение разговора ожидаем от Вас документ для оценк…"
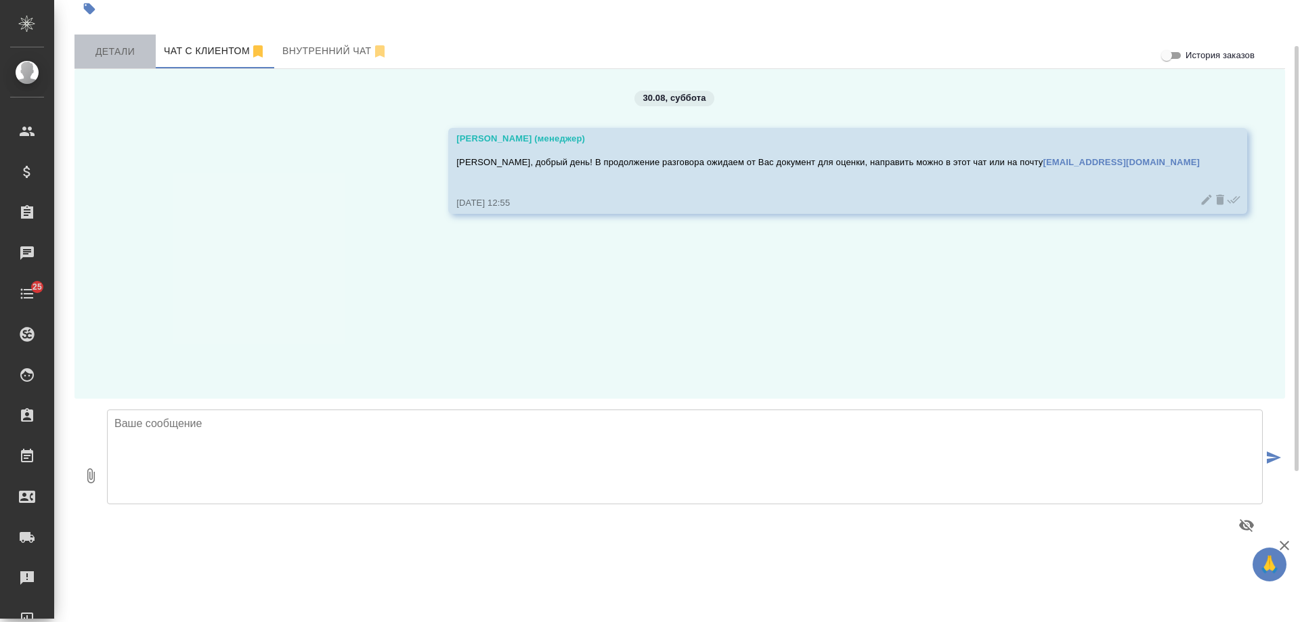
click at [105, 49] on span "Детали" at bounding box center [115, 51] width 65 height 17
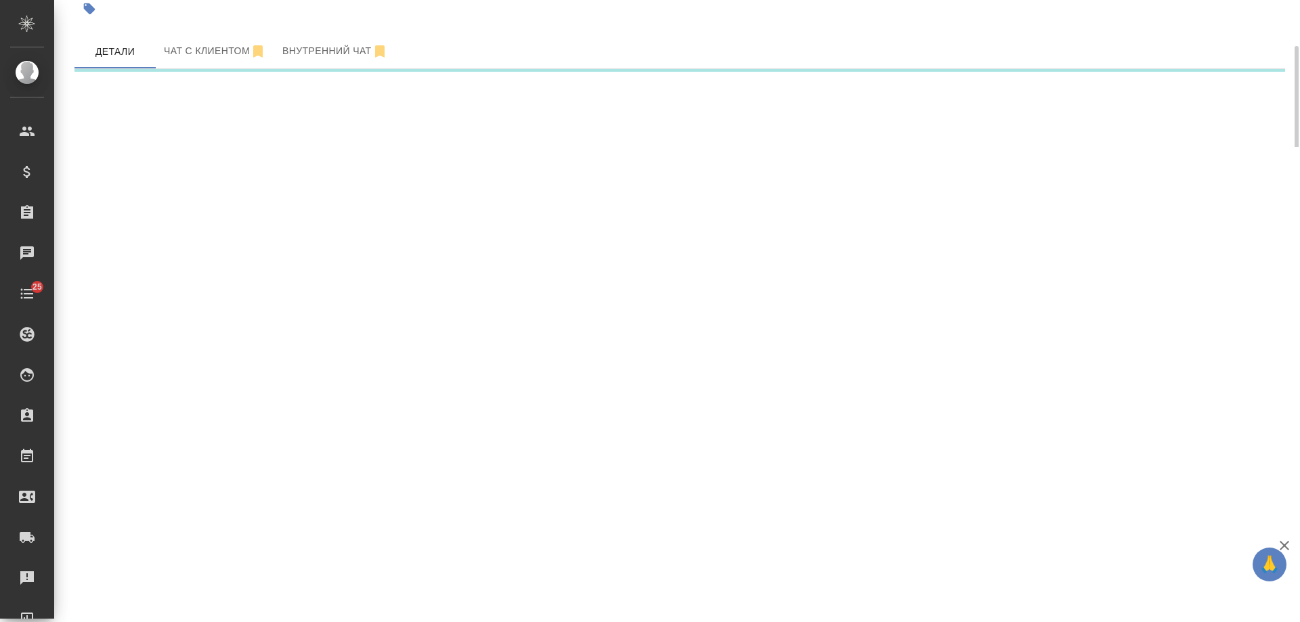
select select "RU"
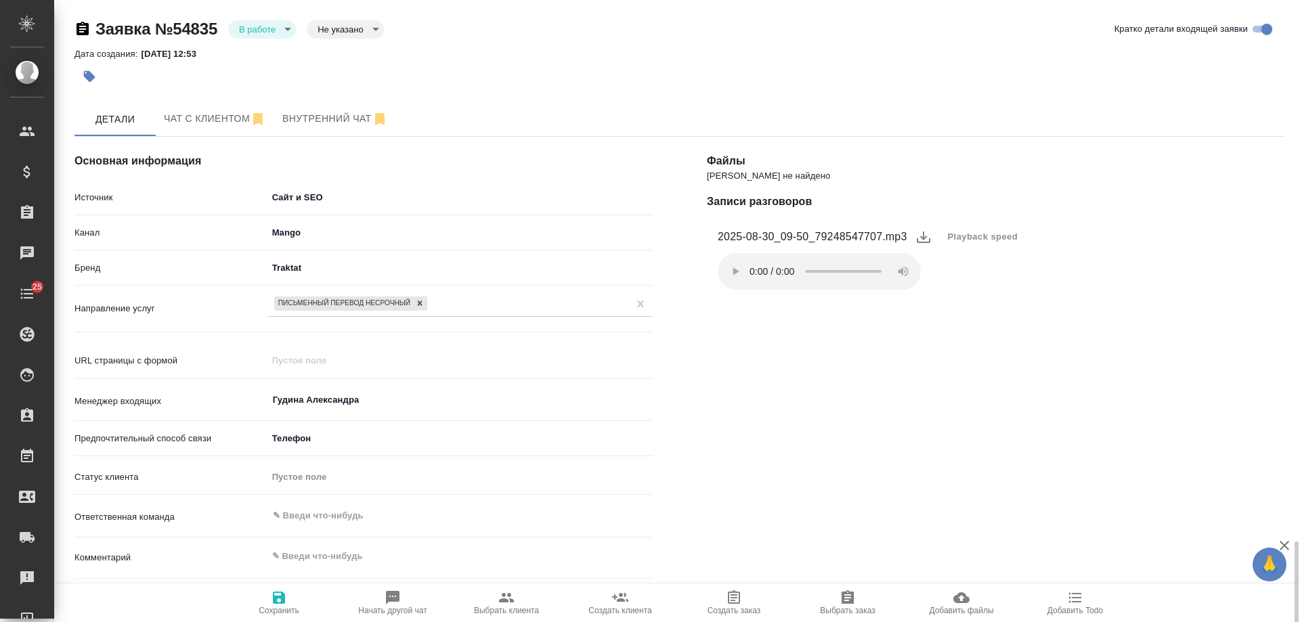
scroll to position [327, 0]
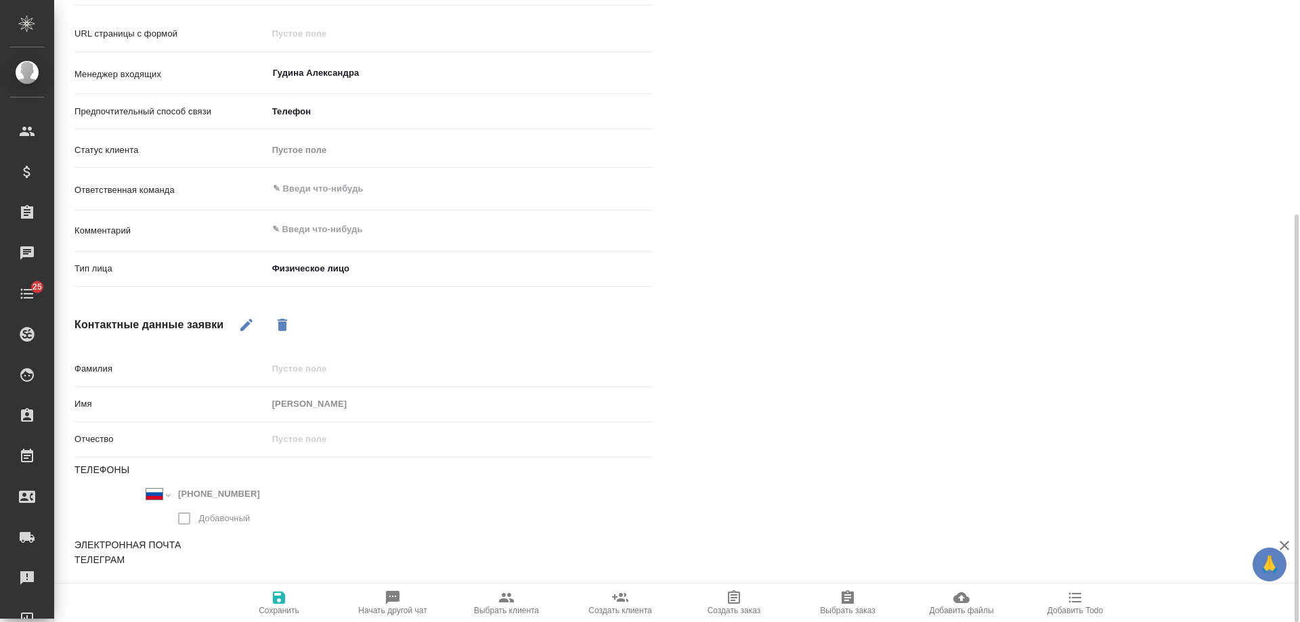
click at [350, 231] on textarea at bounding box center [459, 229] width 385 height 23
type textarea "x"
type textarea "2-"
type textarea "x"
type textarea "2-Н"
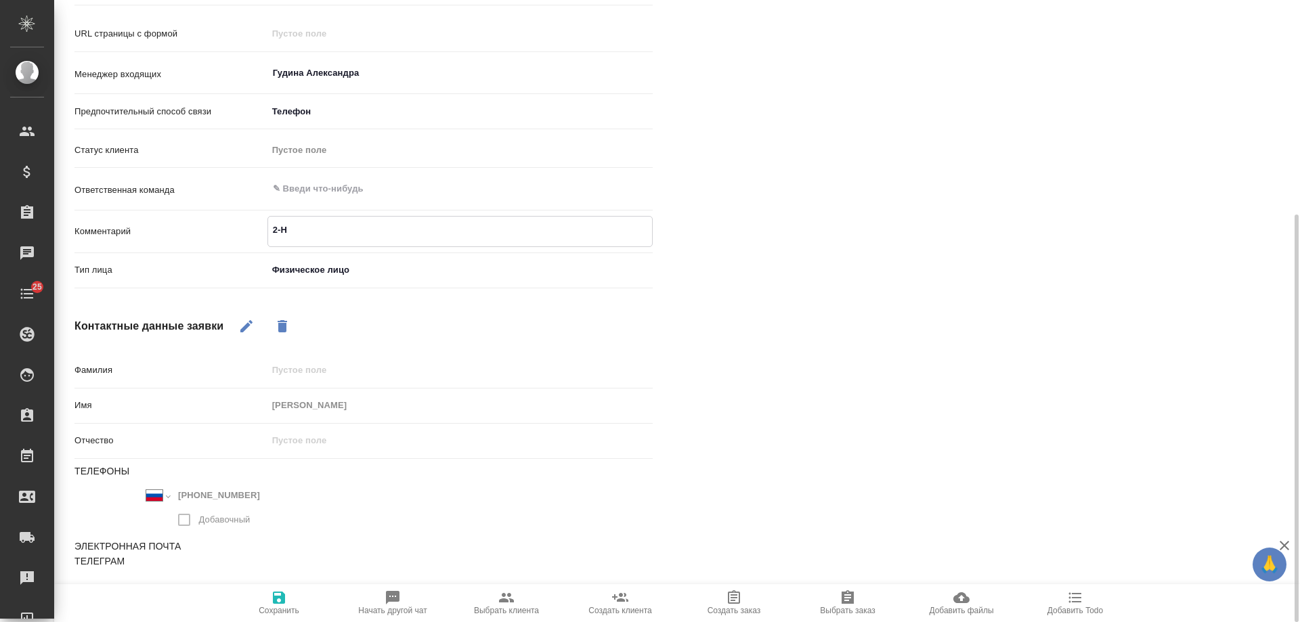
type textarea "x"
type textarea "2-НД"
type textarea "x"
type textarea "2-НДФ"
type textarea "x"
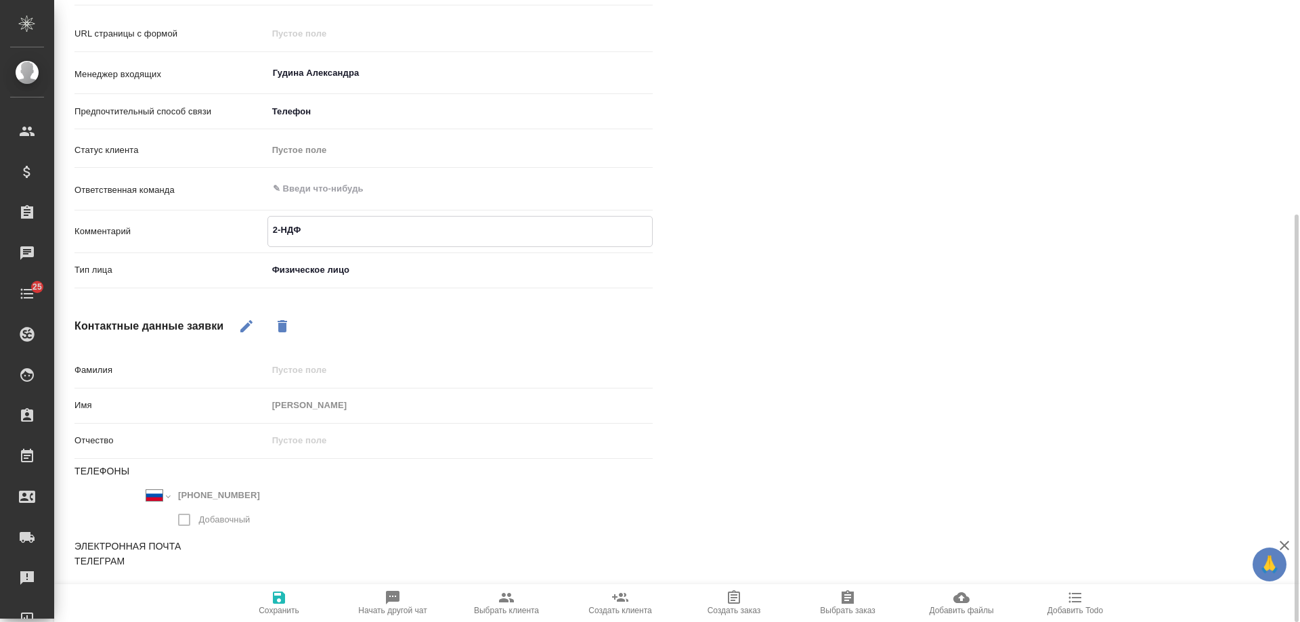
type textarea "2-НДФЛ"
type textarea "x"
type textarea "2-НДФЛ"
type textarea "x"
type textarea "2-НДФЛ с"
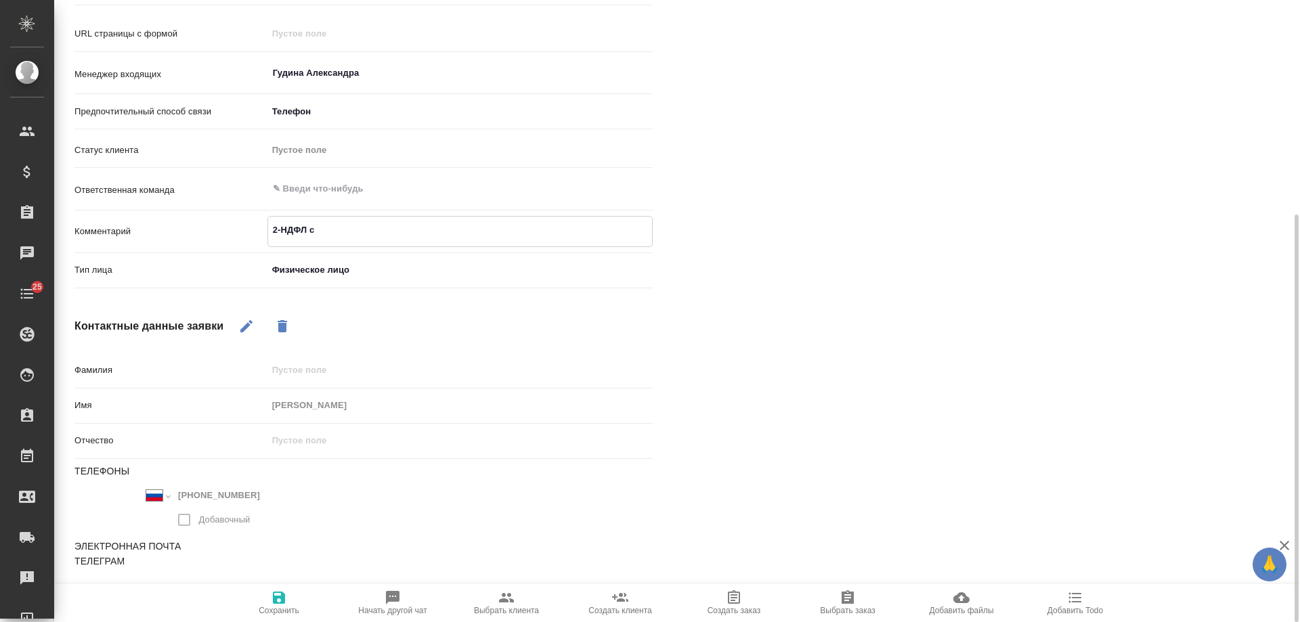
type textarea "x"
type textarea "2-НДФЛ спра"
type textarea "x"
type textarea "2-НДФЛ справ"
type textarea "x"
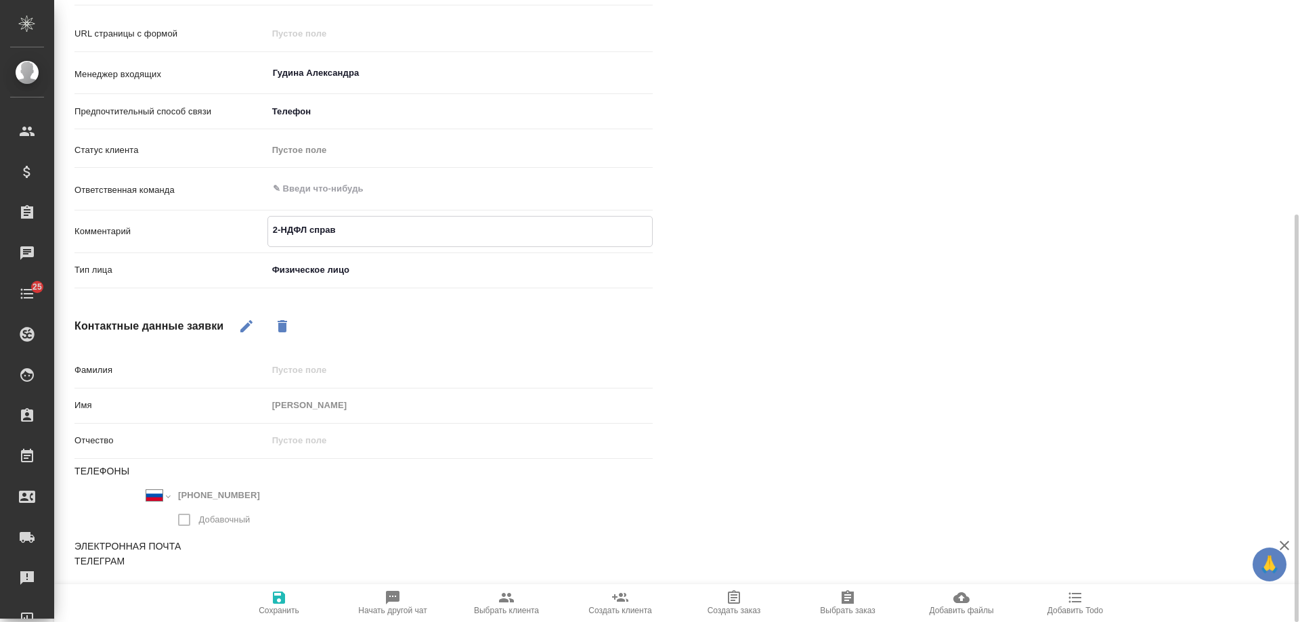
type textarea "2-НДФЛ справк"
type textarea "x"
type textarea "2-НДФЛ справка"
type textarea "x"
type textarea "2-НДФЛ справка"
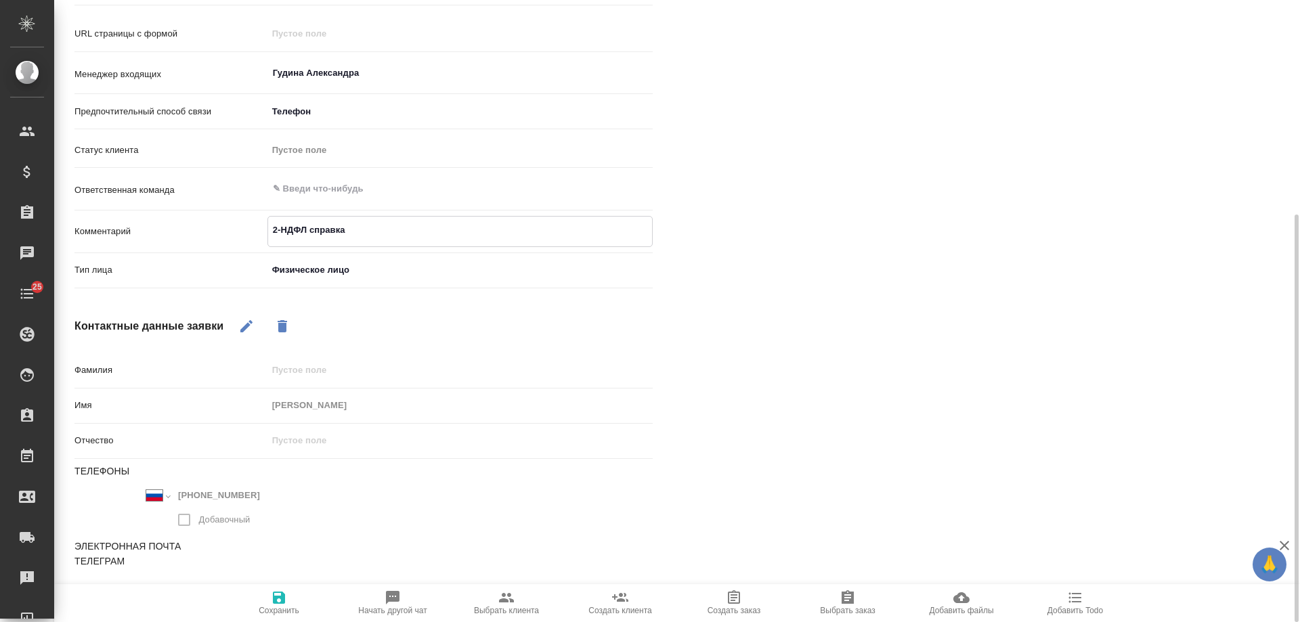
type textarea "x"
type textarea "2-НДФЛ справка р"
type textarea "x"
type textarea "2-НДФЛ справка ру"
type textarea "x"
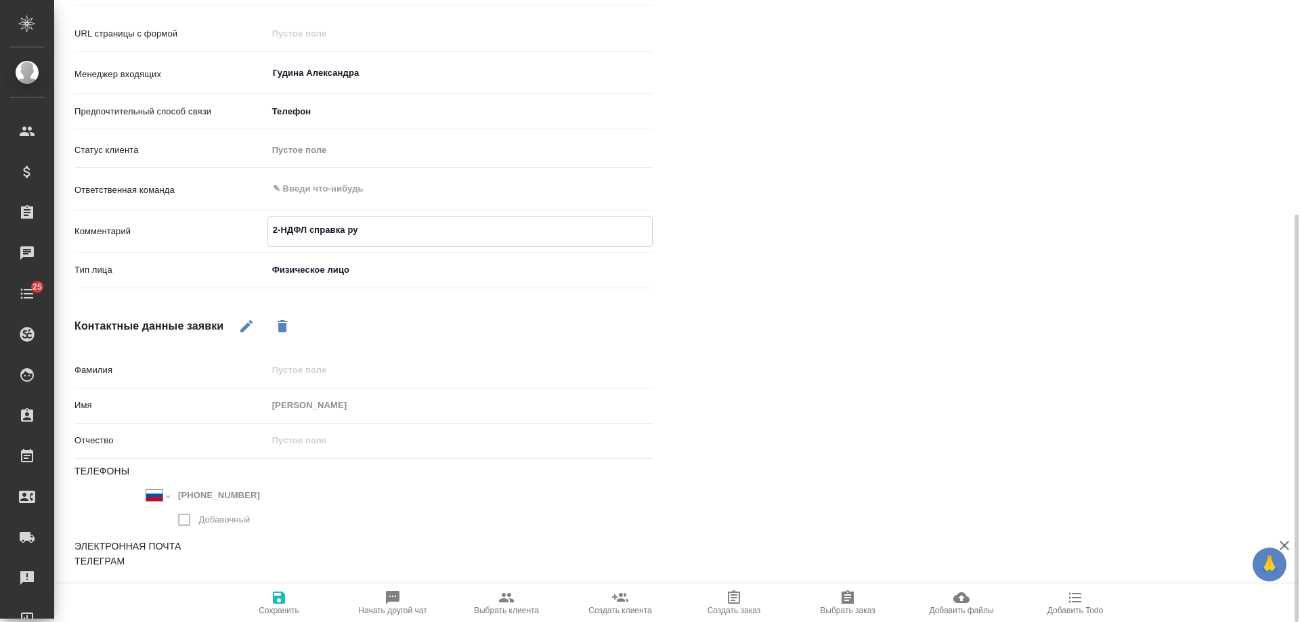
type textarea "2-НДФЛ справка рус"
type textarea "x"
type textarea "2-НДФЛ справка рус-"
type textarea "x"
type textarea "2-НДФЛ справка рус-а"
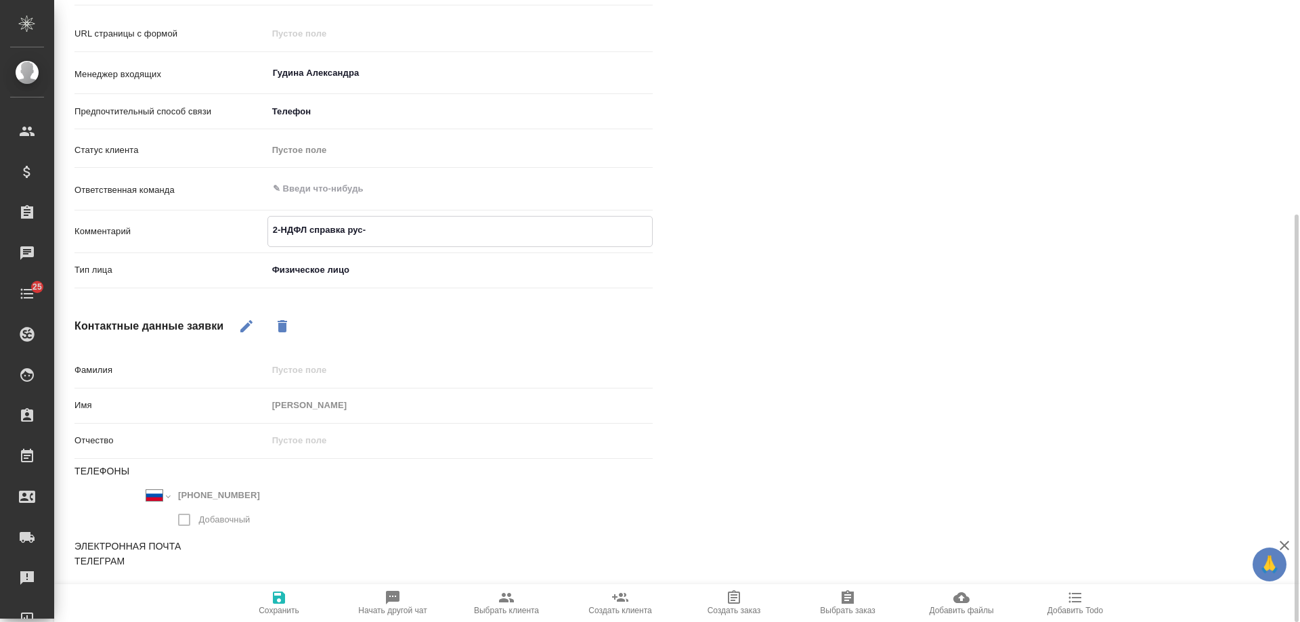
type textarea "x"
type textarea "2-НДФЛ справка рус-анг"
type textarea "x"
type textarea "2-НДФЛ справка рус-англ"
type textarea "x"
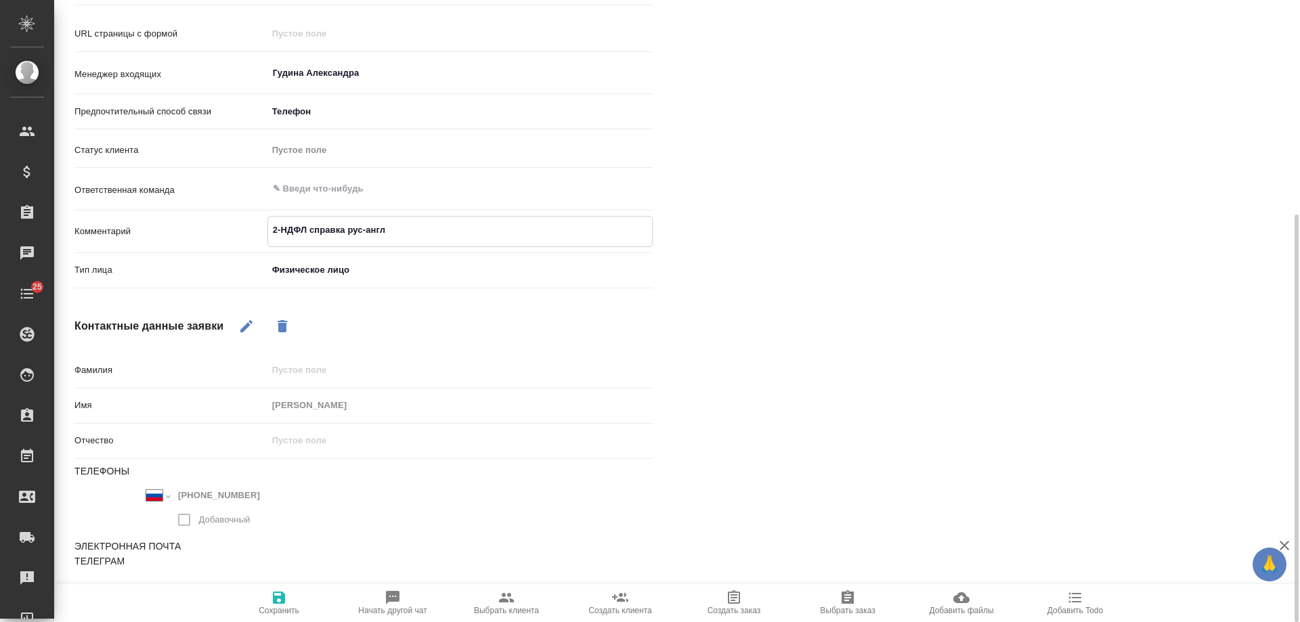
type textarea "2-НДФЛ справка рус-англ"
type textarea "x"
type textarea "2-НДФЛ справка рус-англ ("
type textarea "x"
type textarea "2-НДФЛ справка рус-англ (а"
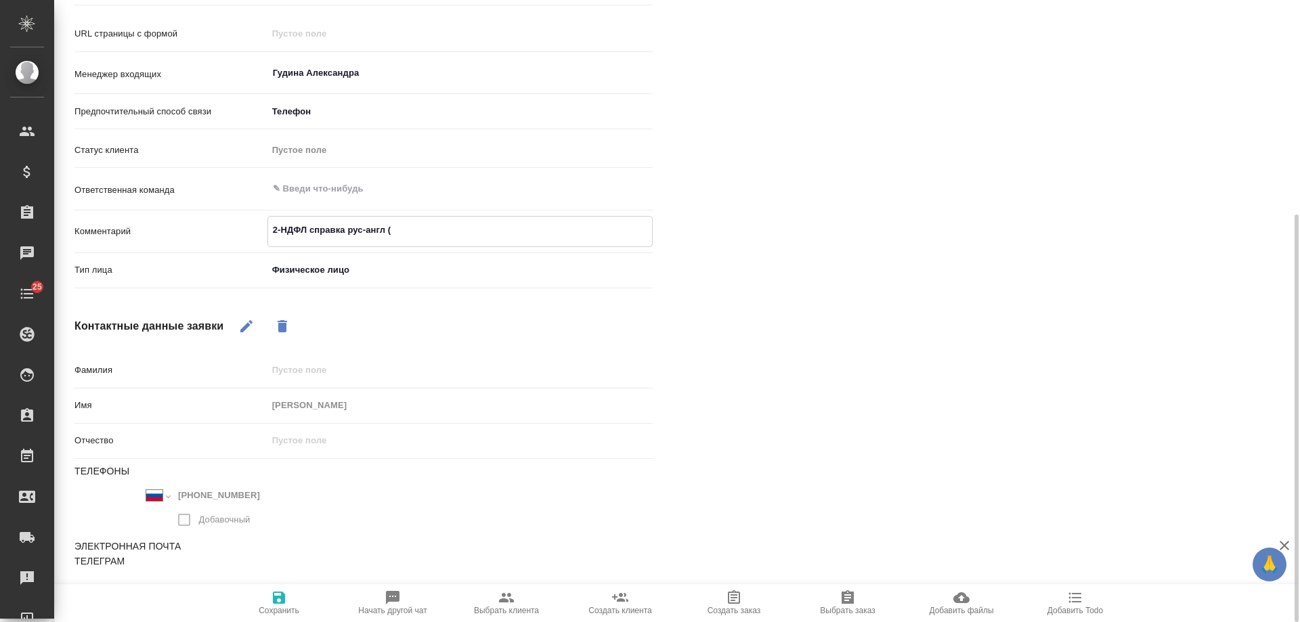
type textarea "x"
type textarea "2-НДФЛ справка рус-англ (ам"
type textarea "x"
type textarea "2-НДФЛ справка рус-англ (аме"
type textarea "x"
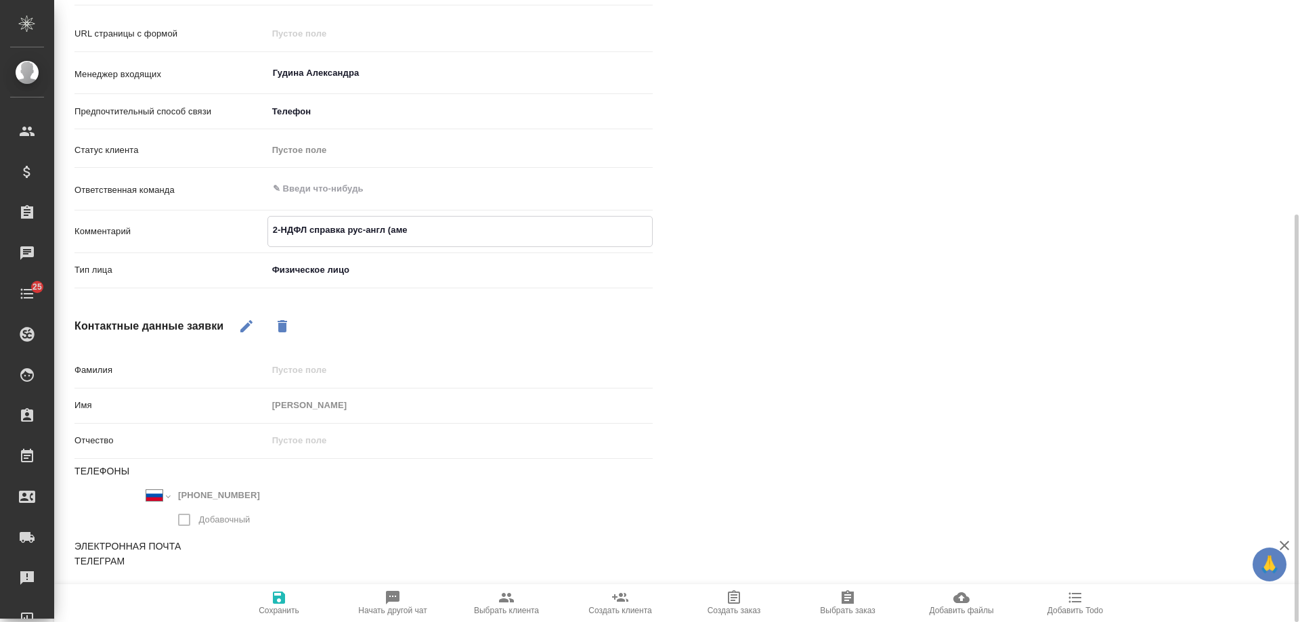
type textarea "2-НДФЛ справка рус-англ (амер"
type textarea "x"
type textarea "2-НДФЛ справка рус-англ (амер)"
type textarea "x"
type textarea "2-НДФЛ справка рус-англ (амер),"
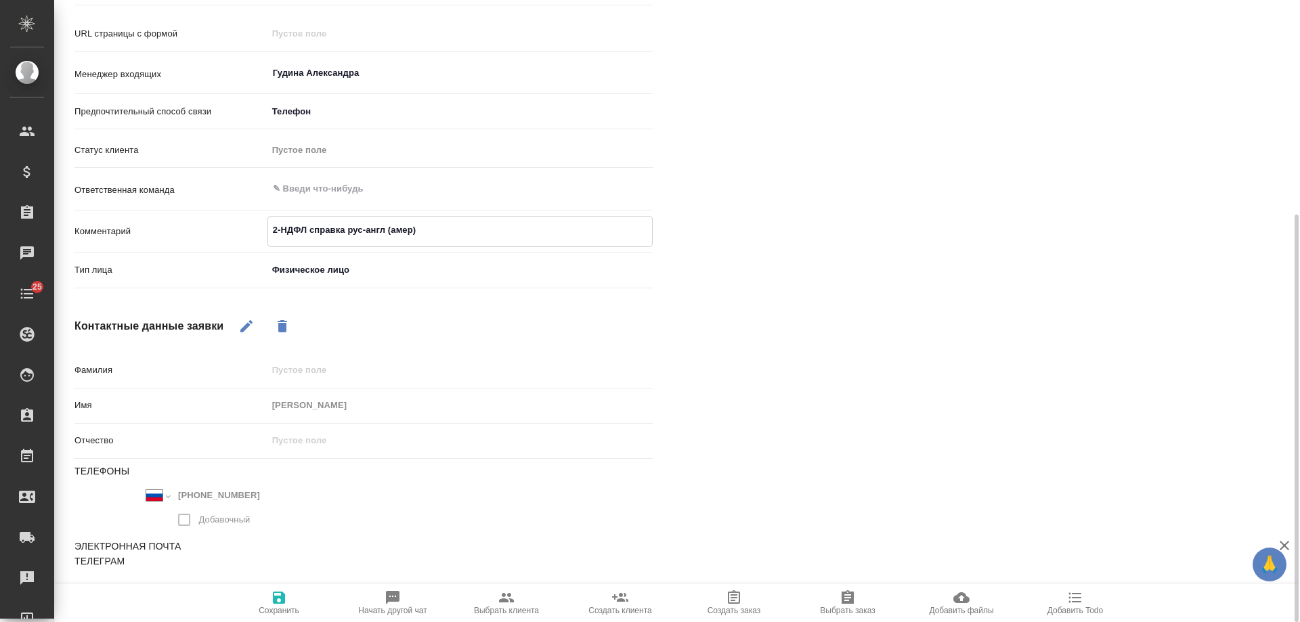
type textarea "x"
type textarea "2-НДФЛ справка рус-англ (амер),"
type textarea "x"
type textarea "2-НДФЛ справка рус-англ (амер), б"
type textarea "x"
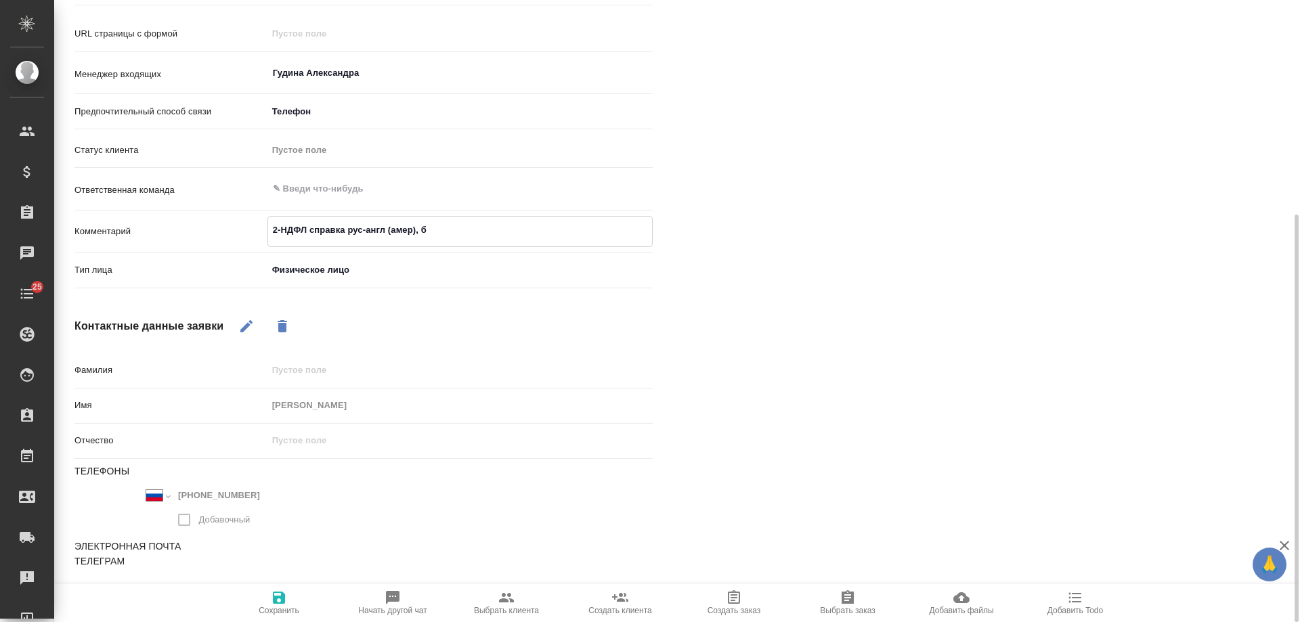
type textarea "2-НДФЛ справка рус-англ (амер), бе"
type textarea "x"
type textarea "2-НДФЛ справка рус-англ (амер), без"
type textarea "x"
type textarea "2-НДФЛ справка рус-англ (амер), без"
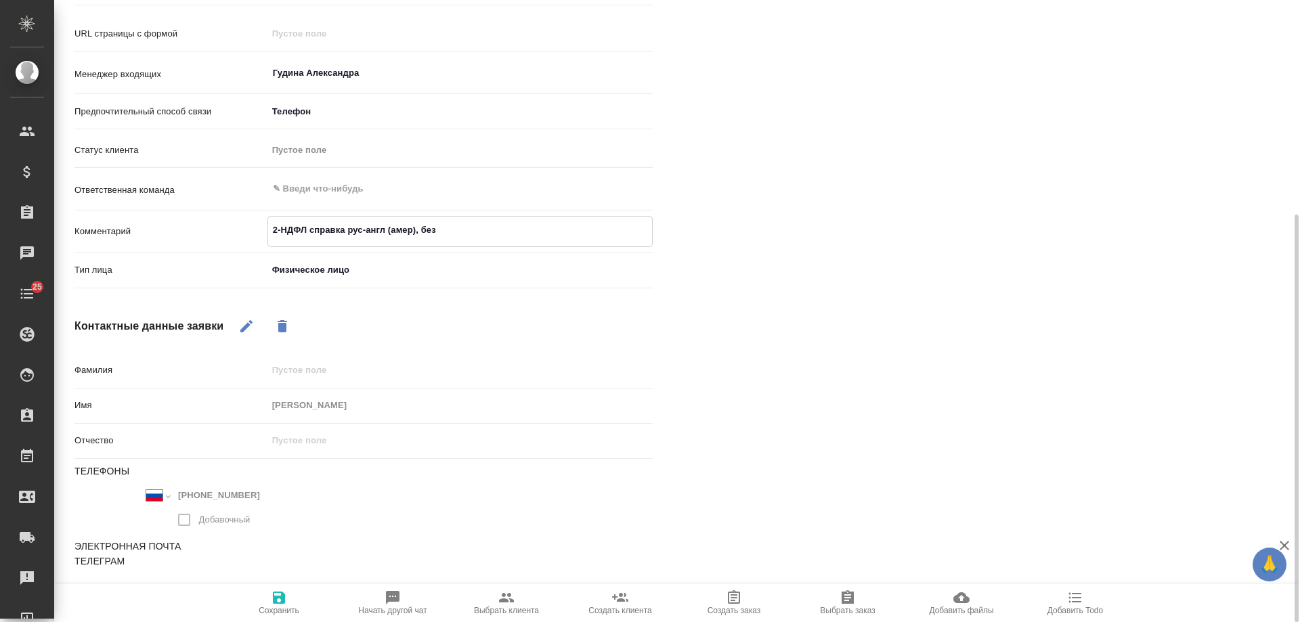
type textarea "x"
type textarea "2-НДФЛ справка рус-англ (амер), без з"
type textarea "x"
type textarea "2-НДФЛ справка рус-англ (амер), без за"
type textarea "x"
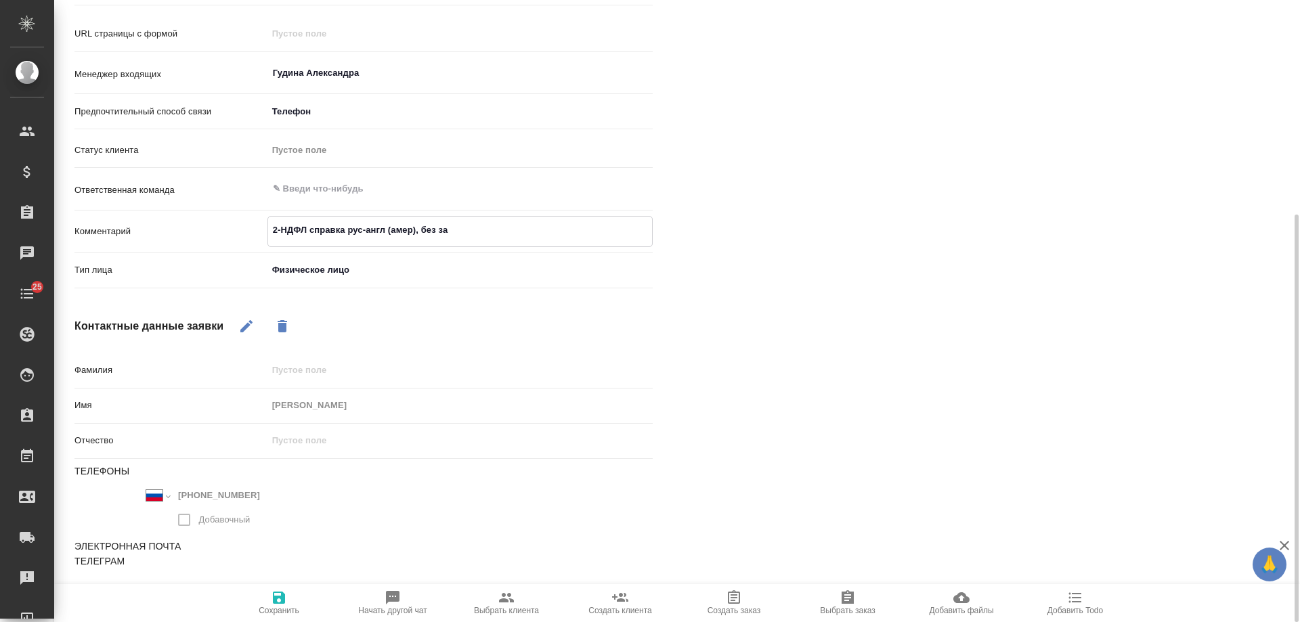
type textarea "2-НДФЛ справка рус-англ (амер), без зав"
type textarea "x"
type textarea "2-НДФЛ справка рус-англ (амер), без заве"
type textarea "x"
type textarea "2-НДФЛ справка рус-англ (амер), без завер"
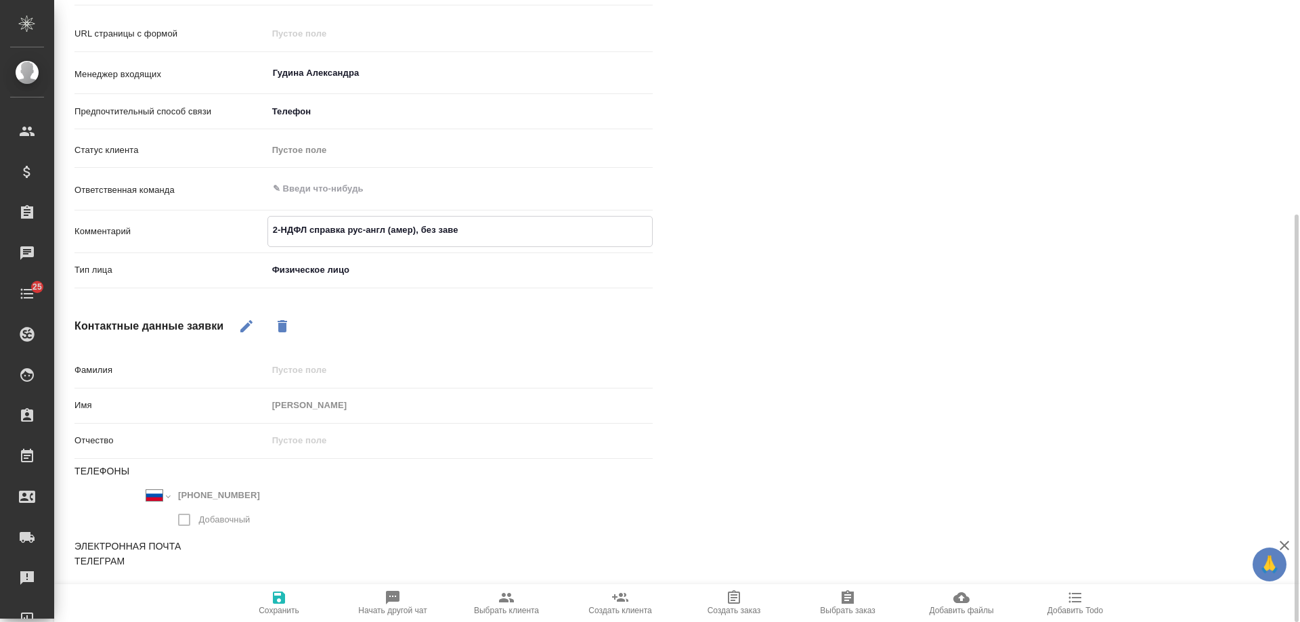
type textarea "x"
type textarea "2-НДФЛ справка рус-англ (амер), без завере"
type textarea "x"
type textarea "2-НДФЛ справка рус-англ (амер), без заверен"
type textarea "x"
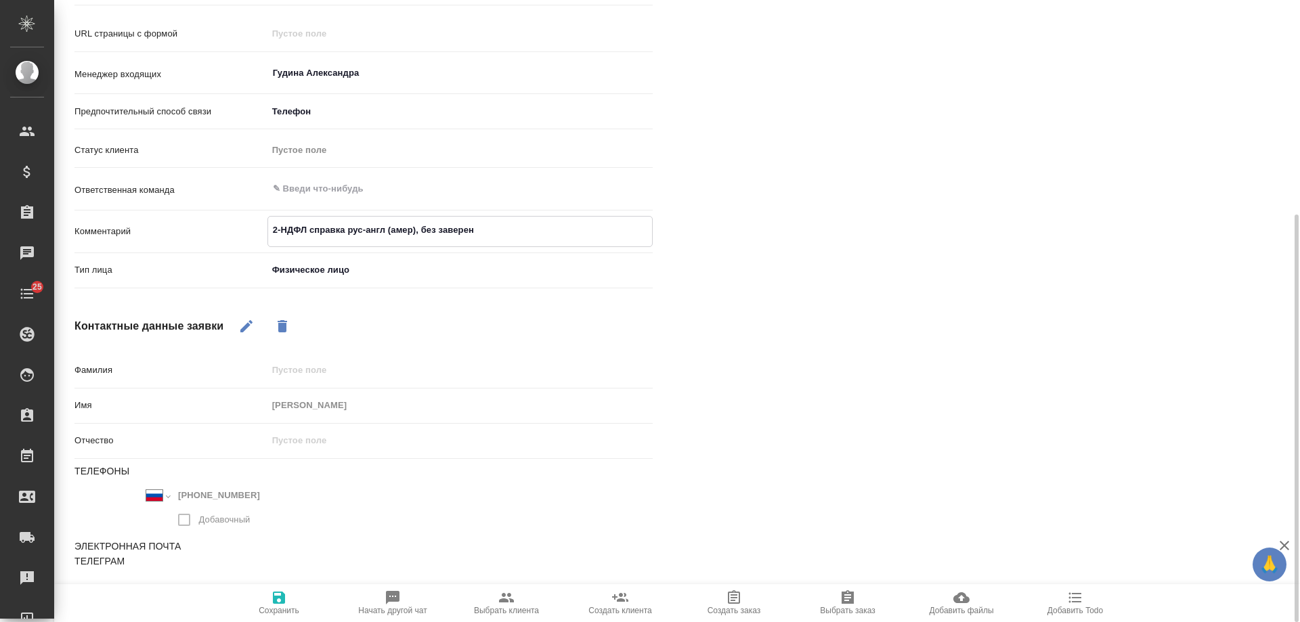
type textarea "2-НДФЛ справка рус-англ (амер), без заверени"
type textarea "x"
type textarea "2-НДФЛ справка рус-англ (амер), без заверение"
type textarea "x"
type textarea "2-НДФЛ справка рус-англ (амер), без заверени"
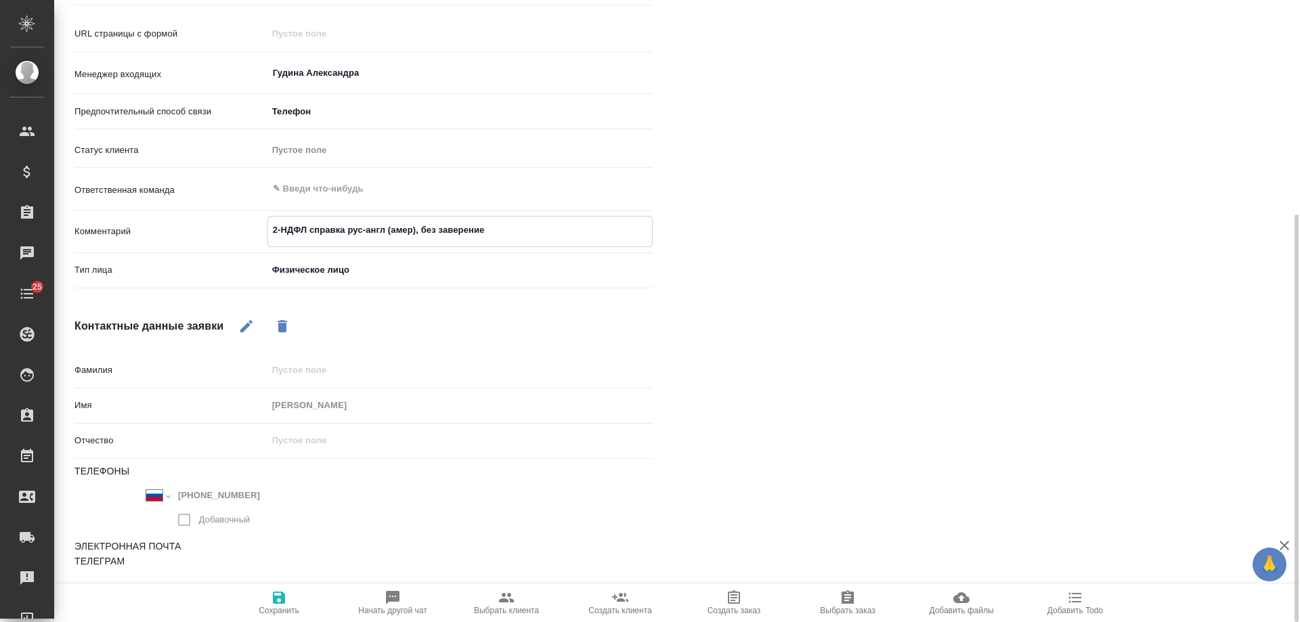
type textarea "x"
type textarea "2-НДФЛ справка рус-англ (амер), без заверений"
type textarea "x"
type textarea "2-НДФЛ справка рус-англ (амер), без заверений,"
type textarea "x"
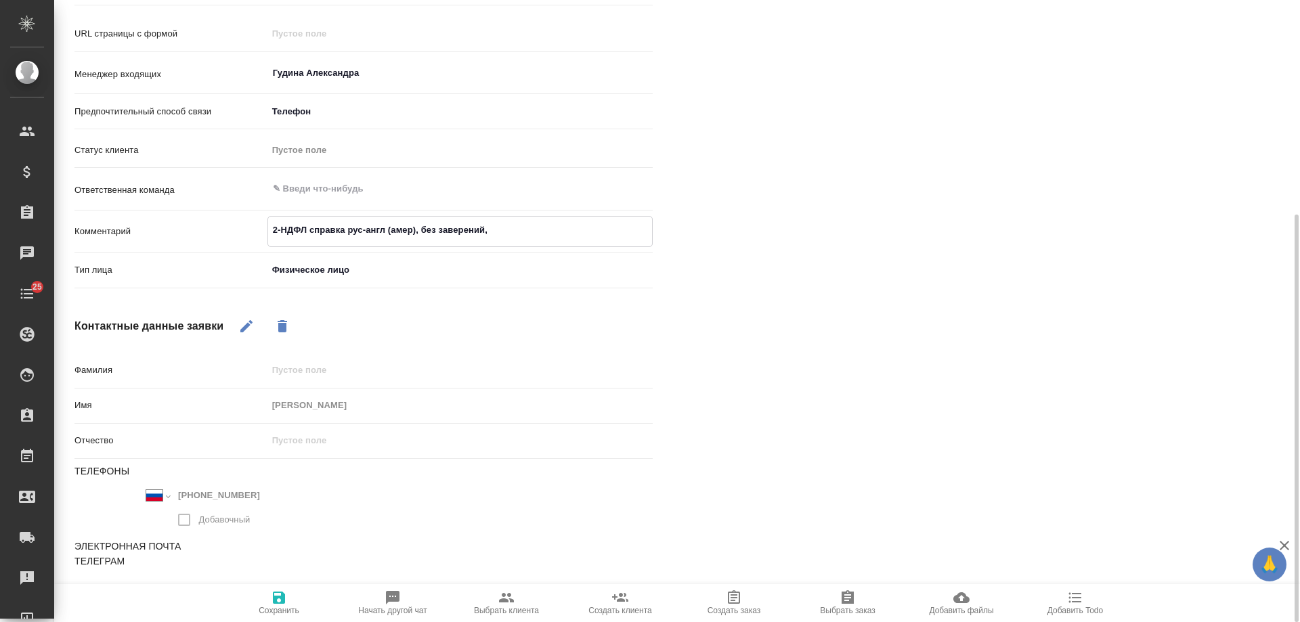
type textarea "2-НДФЛ справка рус-англ (амер), без заверений,"
type textarea "x"
type textarea "2-НДФЛ справка рус-англ (амер), без заверений, про"
type textarea "x"
type textarea "2-НДФЛ справка рус-англ (амер), без заверений, прос"
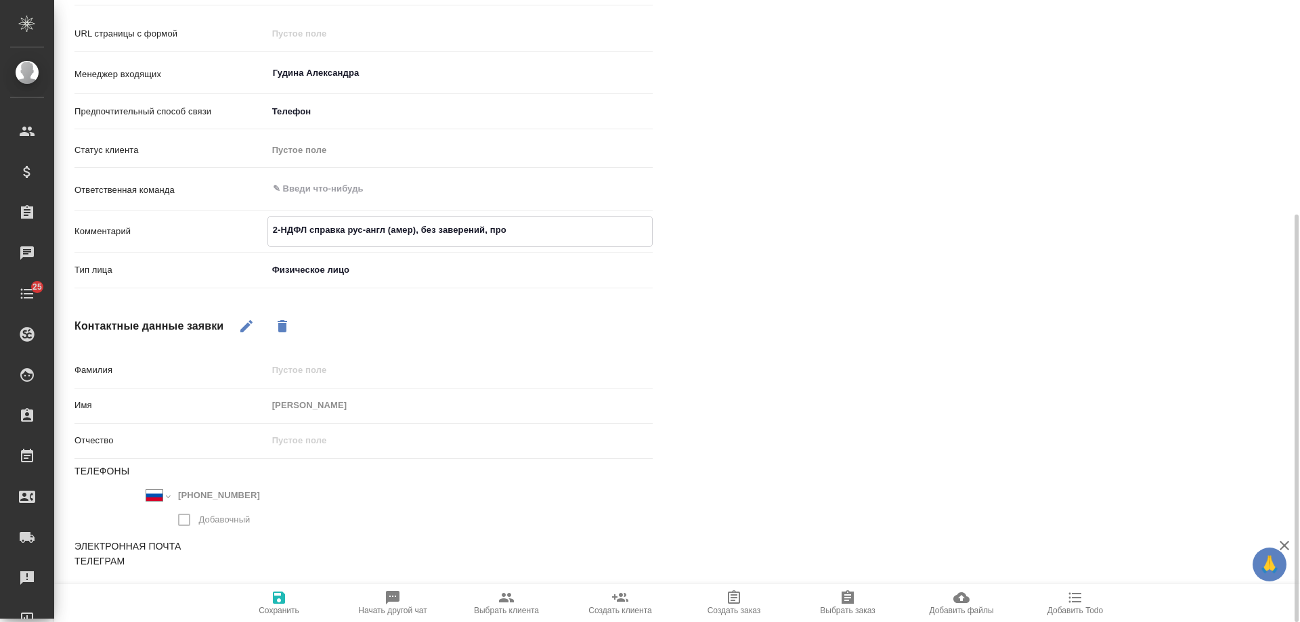
type textarea "x"
type textarea "2-НДФЛ справка рус-англ (амер), без заверений, прост"
type textarea "x"
type textarea "2-НДФЛ справка рус-англ (амер), без заверений, просто"
type textarea "x"
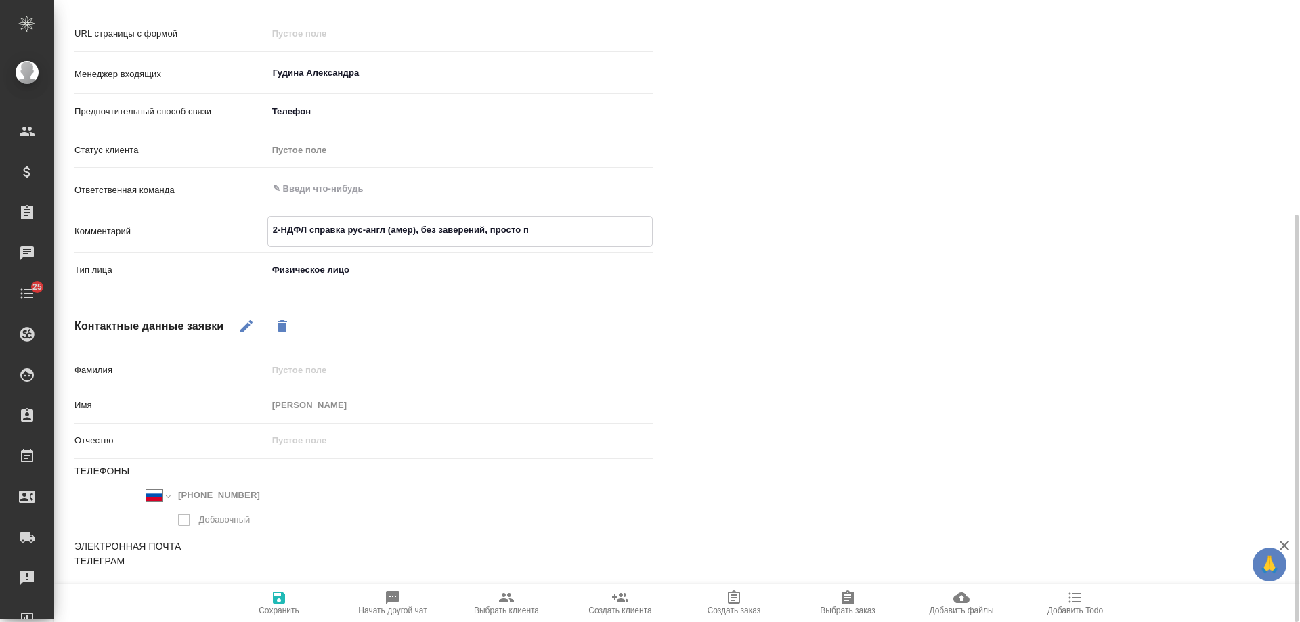
type textarea "2-НДФЛ справка рус-англ (амер), без заверений, просто пе"
type textarea "x"
type textarea "2-НДФЛ справка рус-англ (амер), без заверений, просто пере"
type textarea "x"
type textarea "2-НДФЛ справка рус-англ (амер), без заверений, просто перев"
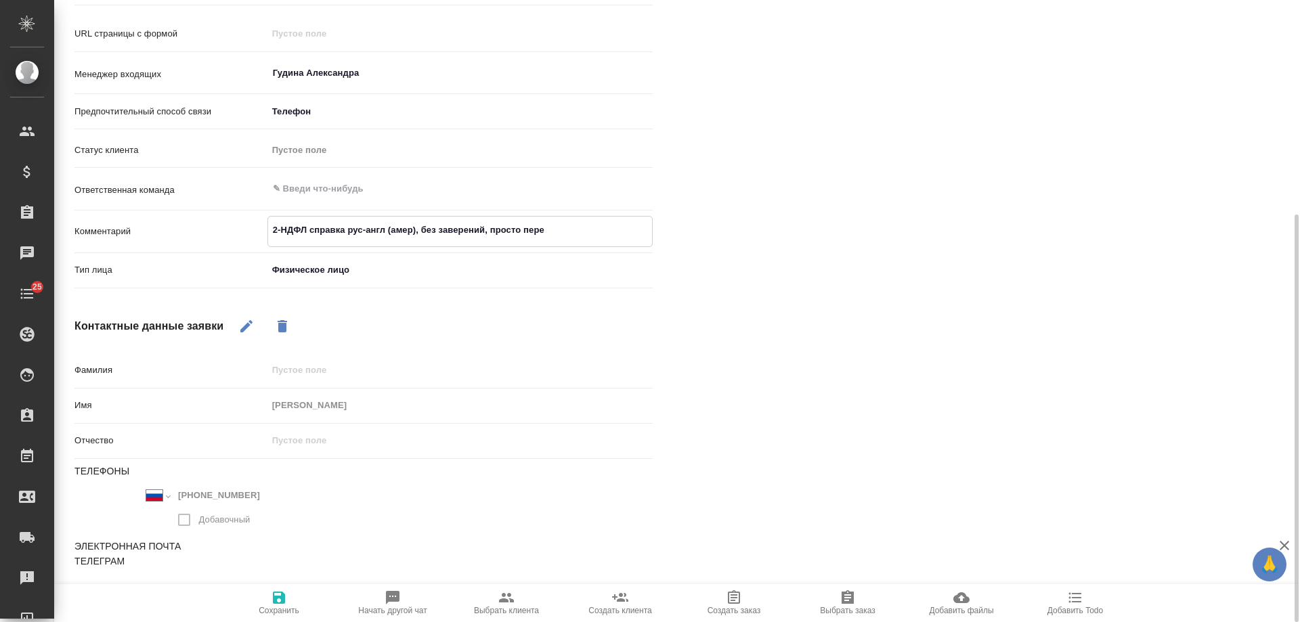
type textarea "x"
type textarea "2-НДФЛ справка рус-англ (амер), без заверений, просто перево"
type textarea "x"
type textarea "2-НДФЛ справка рус-англ (амер), без заверений, просто перевод"
type textarea "x"
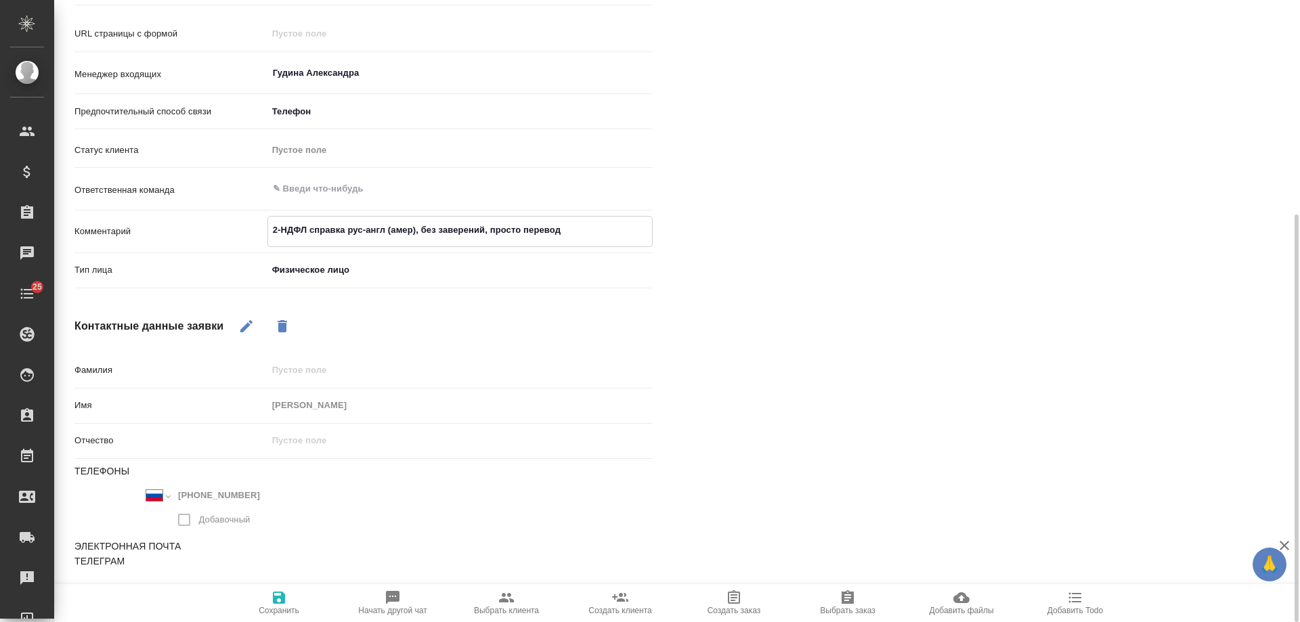
type textarea "2-НДФЛ справка рус-англ (амер), без заверений, просто перевод"
type textarea "x"
type textarea "2-НДФЛ справка рус-англ (амер), без заверений, просто перевод в"
type textarea "x"
type textarea "2-НДФЛ справка рус-англ (амер), без заверений, просто перевод в"
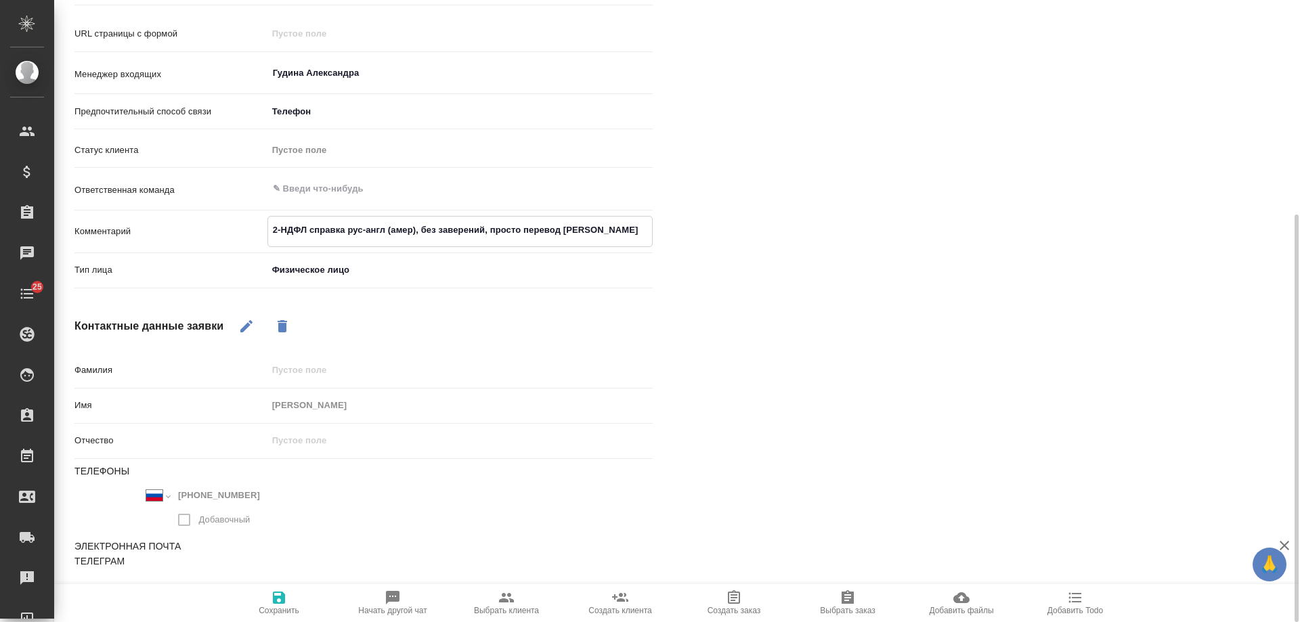
type textarea "x"
type textarea "2-НДФЛ справка рус-англ (амер), без заверений, просто перевод в в"
type textarea "x"
type textarea "2-НДФЛ справка рус-англ (амер), без заверений, просто перевод в во"
type textarea "x"
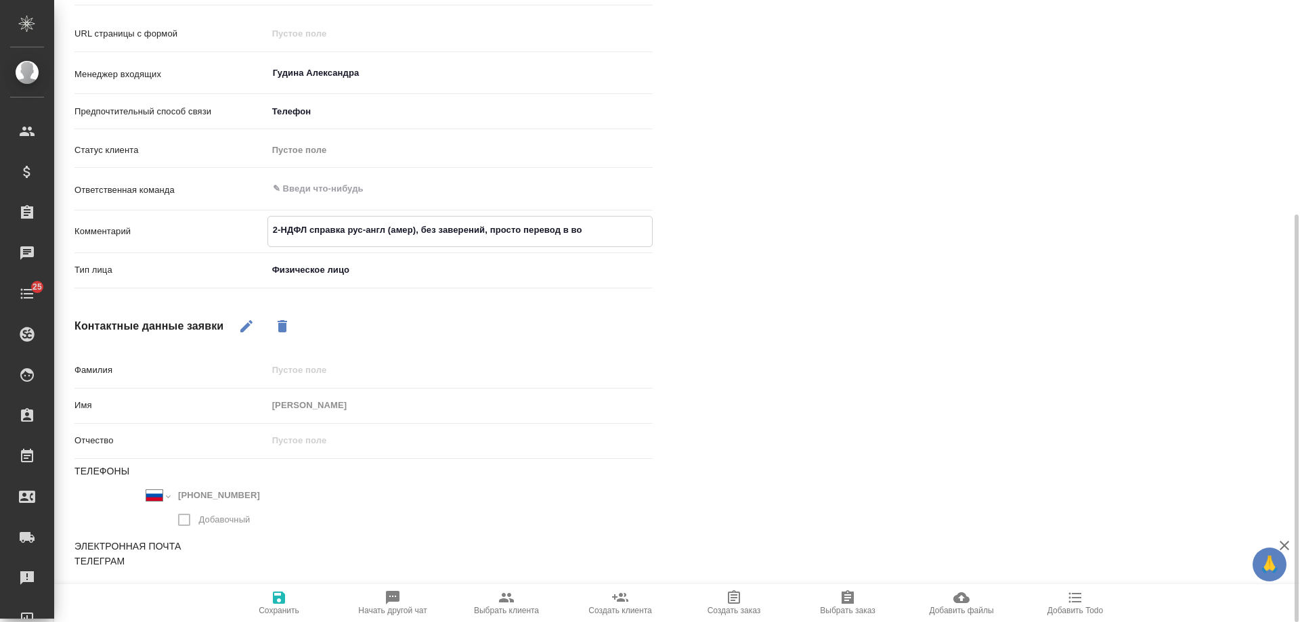
type textarea "2-НДФЛ справка рус-англ (амер), без заверений, просто перевод в вор"
type textarea "x"
type textarea "2-НДФЛ справка рус-англ (амер), без заверений, просто перевод в ворд"
type textarea "x"
type textarea "2-НДФЛ справка рус-англ (амер), без заверений, просто перевод в ворде"
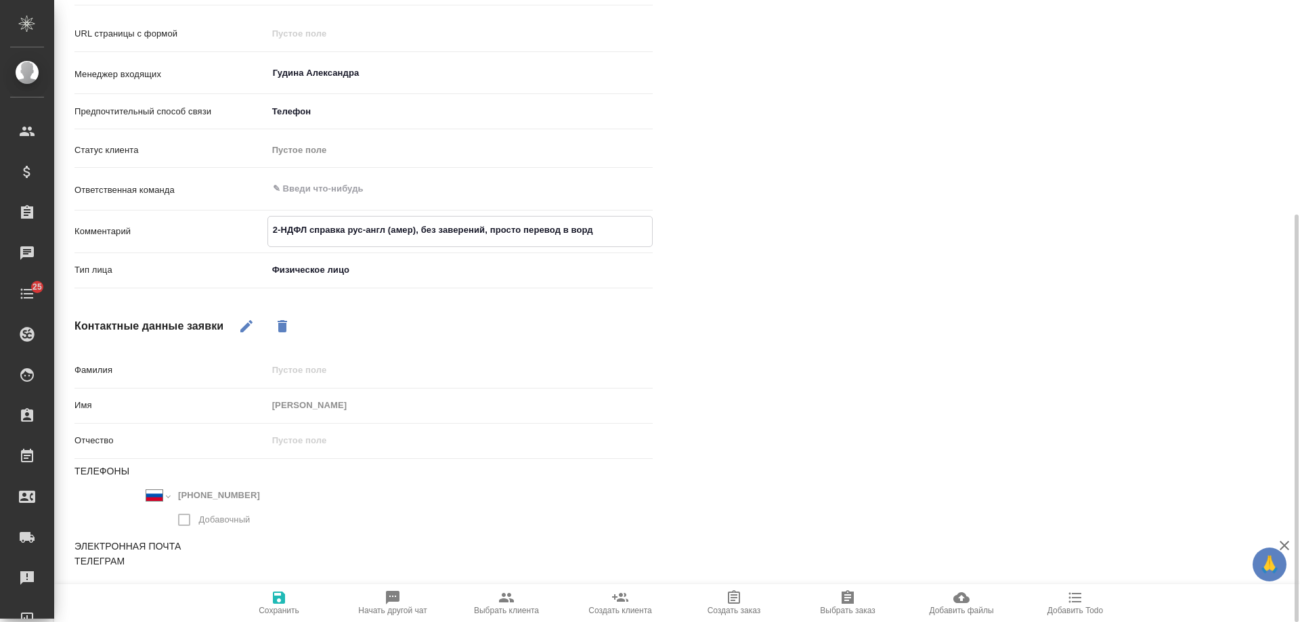
type textarea "x"
type textarea "2-НДФЛ справка рус-англ (амер), без заверений, просто перевод в ворде,"
type textarea "x"
type textarea "2-НДФЛ справка рус-англ (амер), без заверений, просто перевод в ворде, с"
type textarea "x"
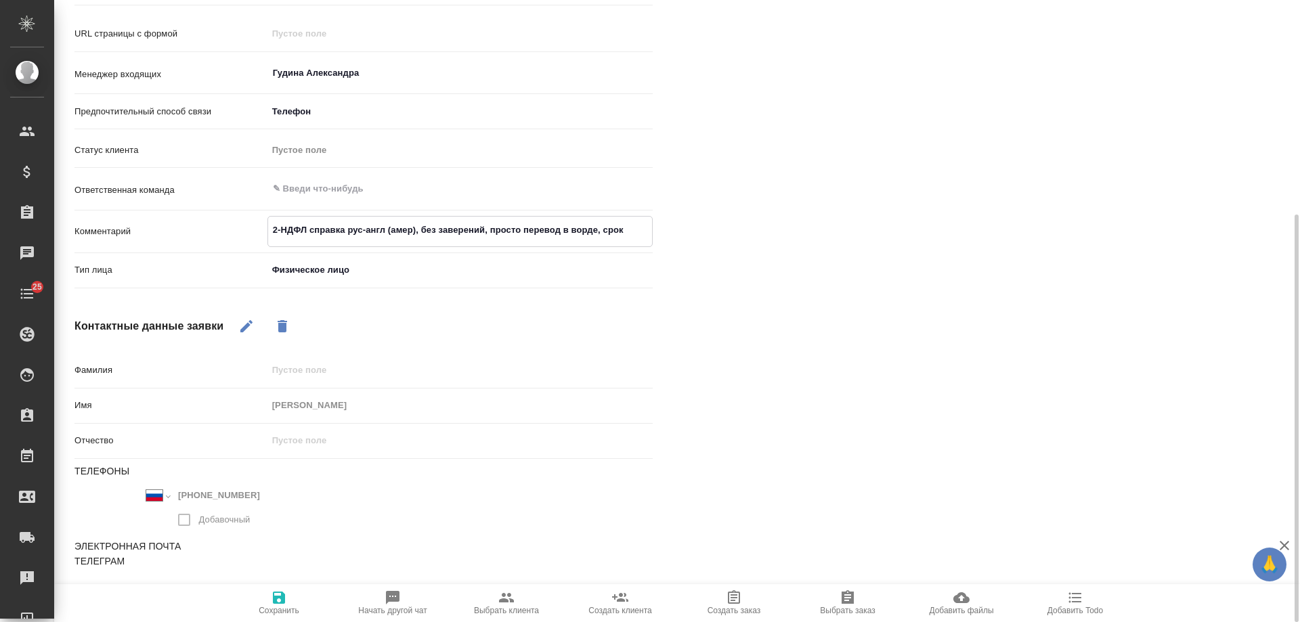
type textarea "2-НДФЛ справка рус-англ (амер), без заверений, просто перевод в ворде, срок"
type textarea "x"
type textarea "2-НДФЛ справка рус-англ (амер), без заверений, просто перевод в ворде, срок п"
type textarea "x"
type textarea "2-НДФЛ справка рус-англ (амер), без заверений, просто перевод в ворде, срок по"
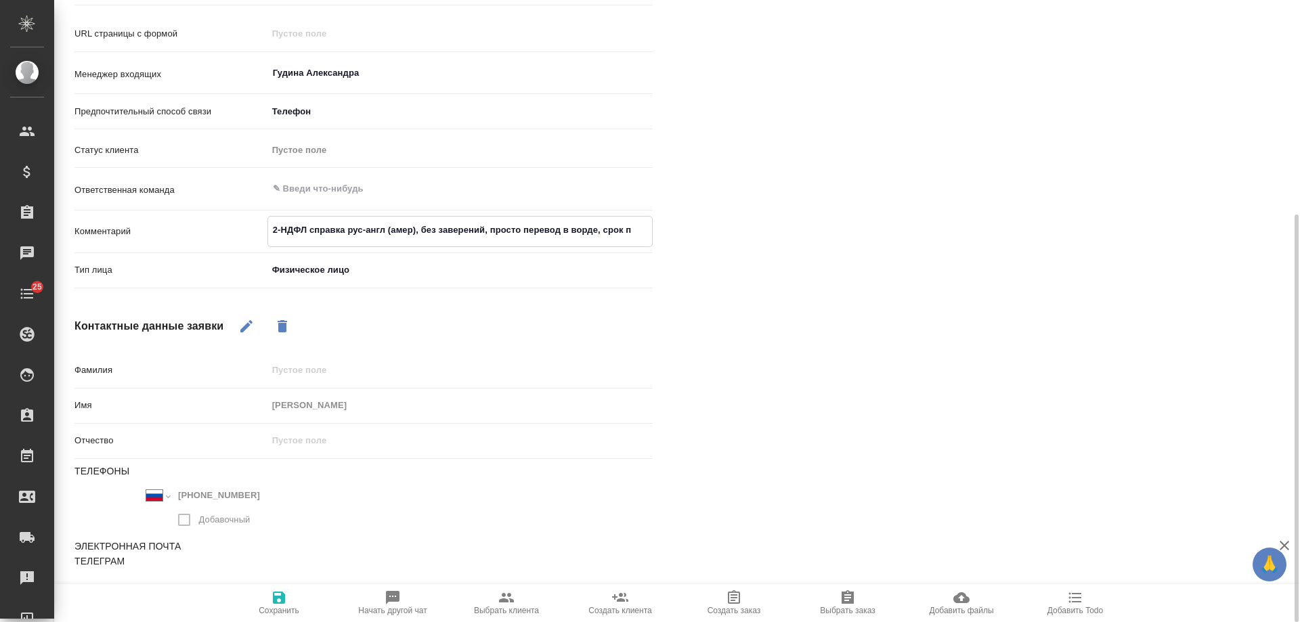
type textarea "x"
type textarea "2-НДФЛ справка рус-англ (амер), без заверений, просто перевод в ворде, срок поне"
type textarea "x"
type textarea "2-НДФЛ справка рус-англ (амер), без заверений, просто перевод в ворде, срок пон…"
type textarea "x"
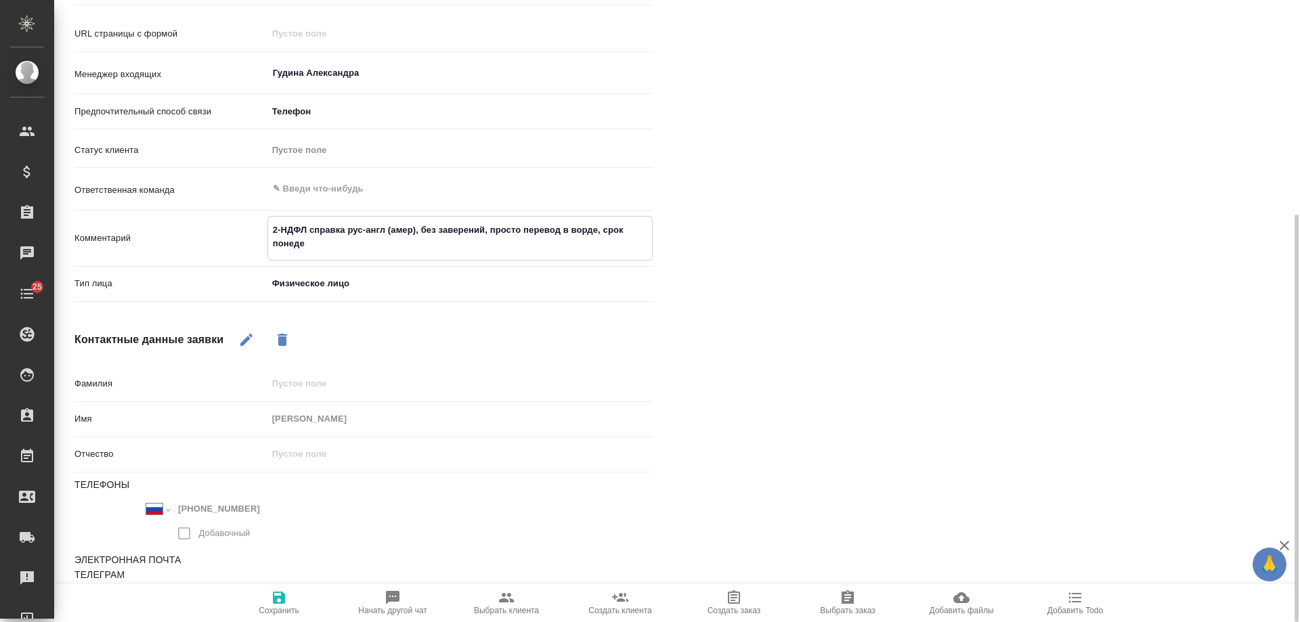
type textarea "2-НДФЛ справка рус-англ (амер), без заверений, просто перевод в ворде, срок пон…"
type textarea "x"
type textarea "2-НДФЛ справка рус-англ (амер), без заверений, просто перевод в ворде, срок пон…"
type textarea "x"
type textarea "2-НДФЛ справка рус-англ (амер), без заверений, просто перевод в ворде, срок пон…"
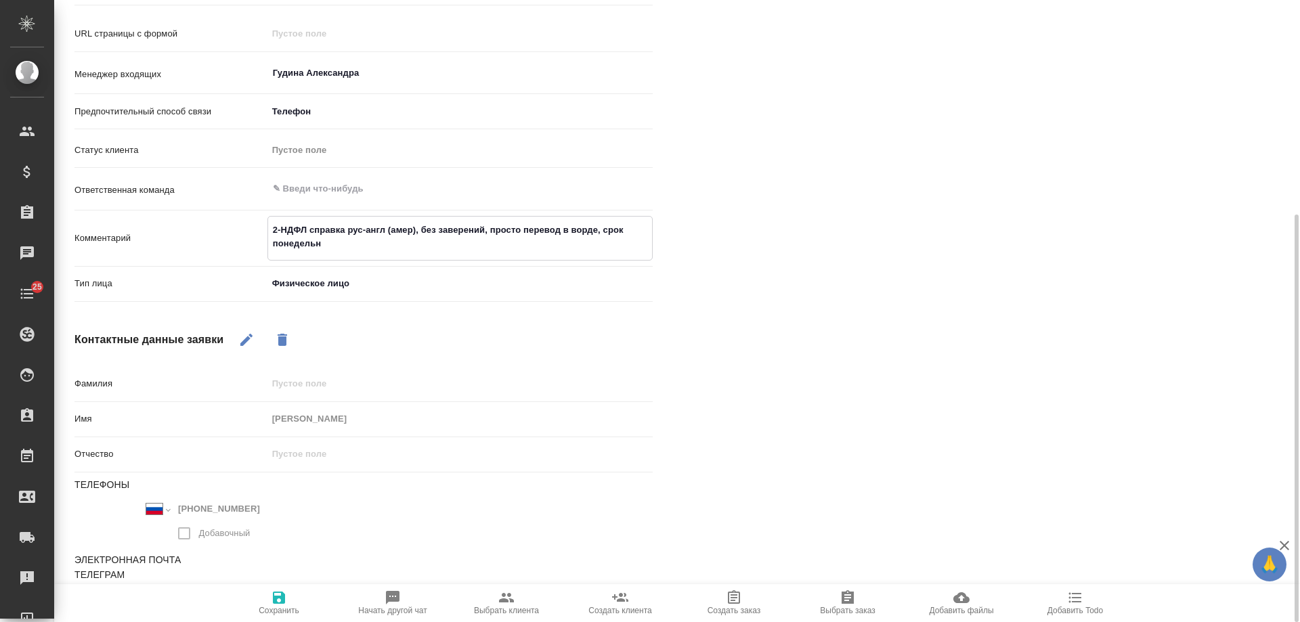
type textarea "x"
type textarea "2-НДФЛ справка рус-англ (амер), без заверений, просто перевод в ворде, срок пон…"
type textarea "x"
type textarea "2-НДФЛ справка рус-англ (амер), без заверений, просто перевод в ворде, срок пон…"
type textarea "x"
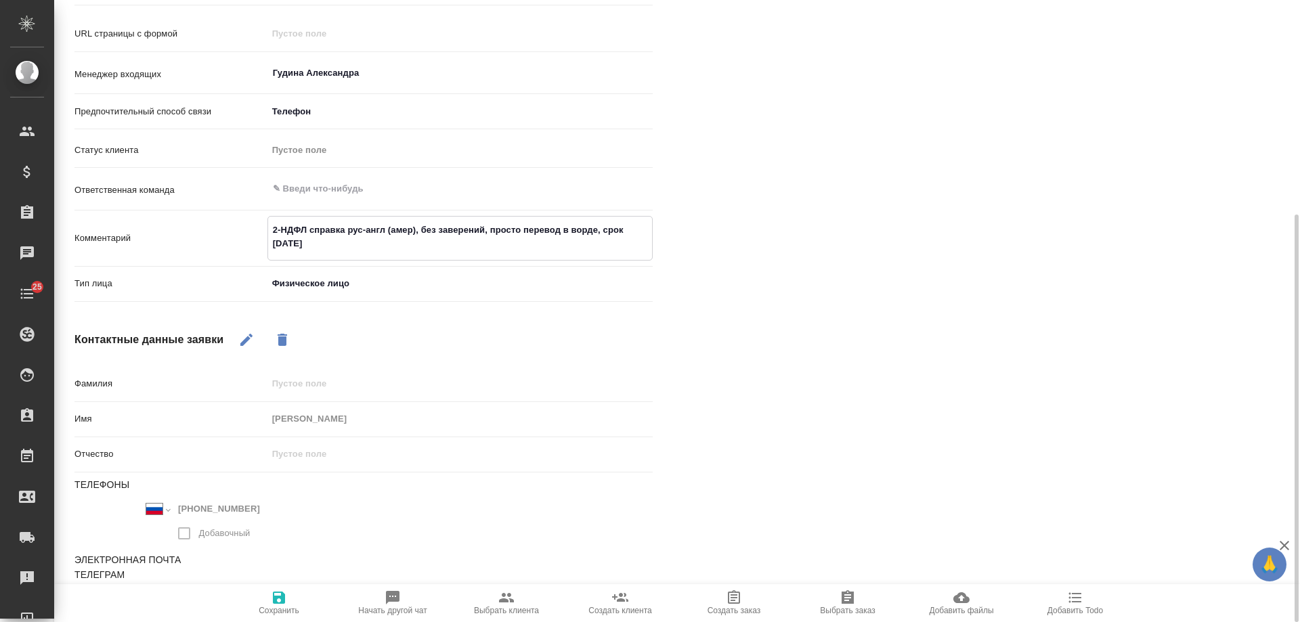
type textarea "2-НДФЛ справка рус-англ (амер), без заверений, просто перевод в ворде, срок пон…"
type textarea "x"
type textarea "2-НДФЛ справка рус-англ (амер), без заверений, просто перевод в ворде, срок пон…"
type textarea "x"
type textarea "2-НДФЛ справка рус-англ (амер), без заверений, просто перевод в ворде, срок пон…"
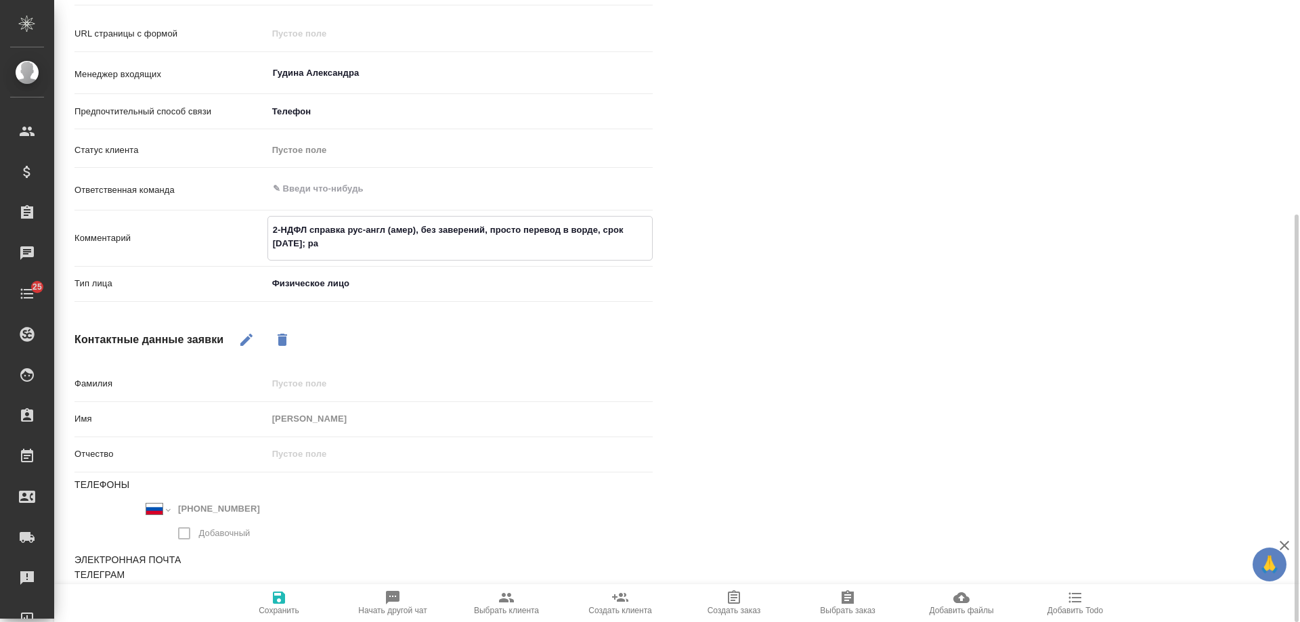
type textarea "x"
type textarea "2-НДФЛ справка рус-англ (амер), без заверений, просто перевод в ворде, срок пон…"
type textarea "x"
type textarea "2-НДФЛ справка рус-англ (амер), без заверений, просто перевод в ворде, срок пон…"
type textarea "x"
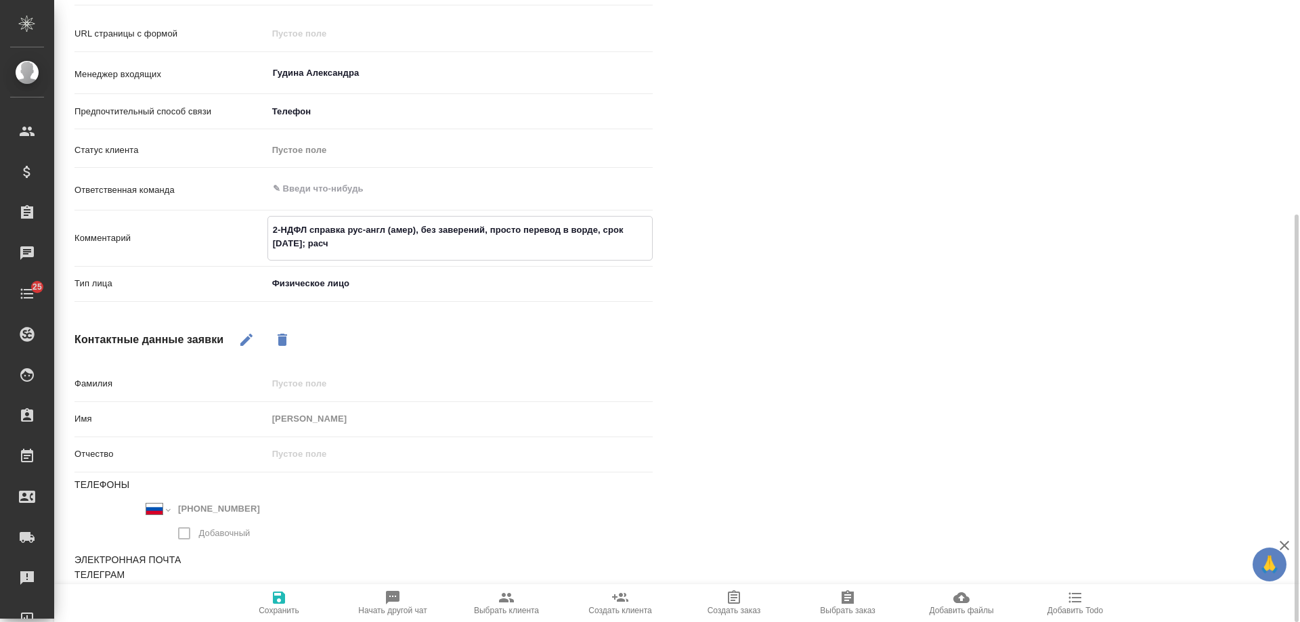
type textarea "2-НДФЛ справка рус-англ (амер), без заверений, просто перевод в ворде, срок пон…"
type textarea "x"
type textarea "2-НДФЛ справка рус-англ (амер), без заверений, просто перевод в ворде, срок пон…"
type textarea "x"
type textarea "2-НДФЛ справка рус-англ (амер), без заверений, просто перевод в ворде, срок пон…"
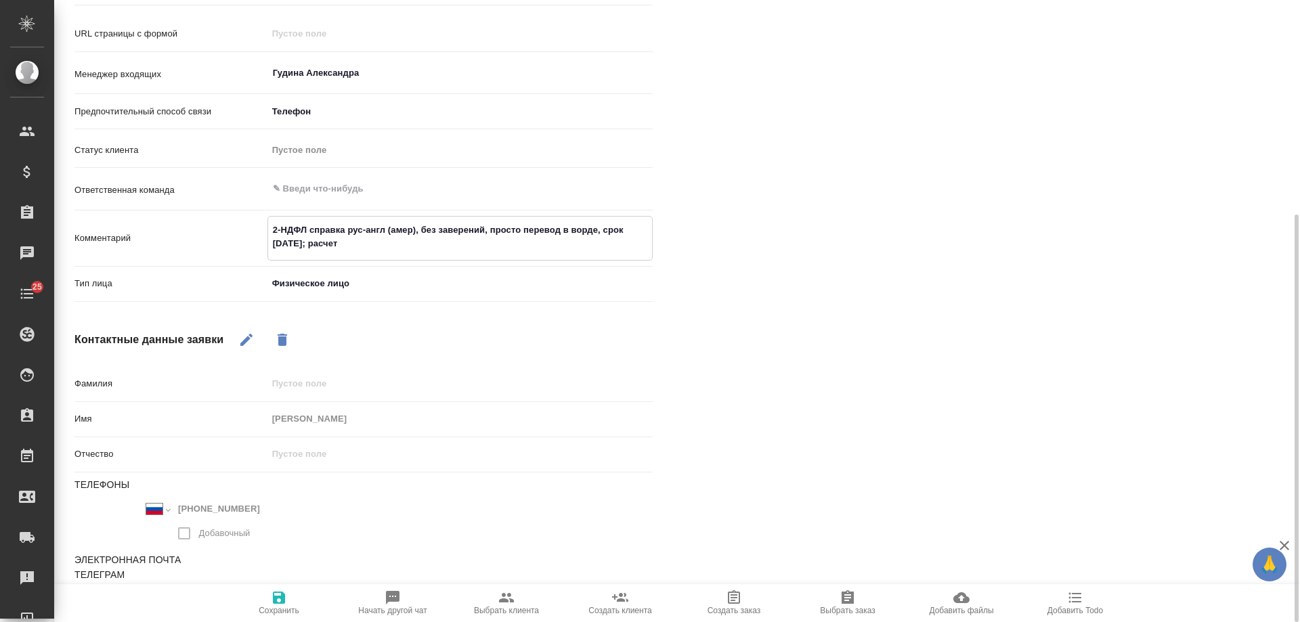
type textarea "x"
type textarea "2-НДФЛ справка рус-англ (амер), без заверений, просто перевод в ворде, срок пон…"
type textarea "x"
type textarea "2-НДФЛ справка рус-англ (амер), без заверений, просто перевод в ворде, срок пон…"
type textarea "x"
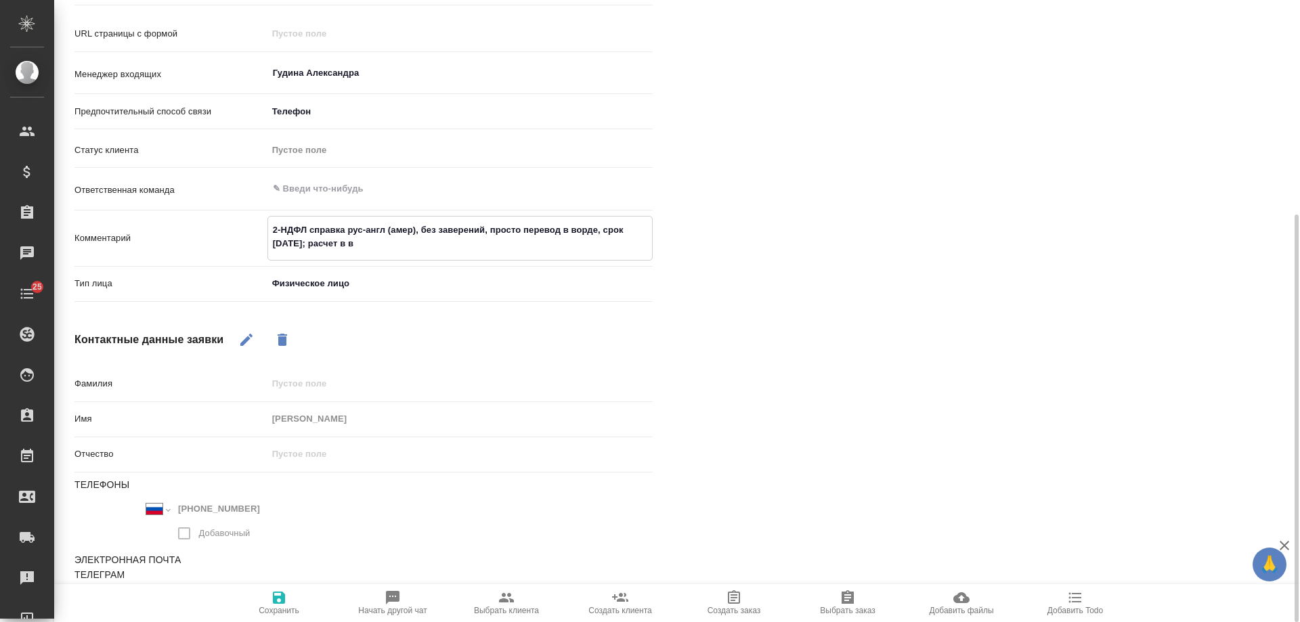
type textarea "2-НДФЛ справка рус-англ (амер), без заверений, просто перевод в ворде, срок пон…"
type textarea "x"
type textarea "2-НДФЛ справка рус-англ (амер), без заверений, просто перевод в ворде, срок пон…"
type textarea "x"
type textarea "2-НДФЛ справка рус-англ (амер), без заверений, просто перевод в ворде, срок пон…"
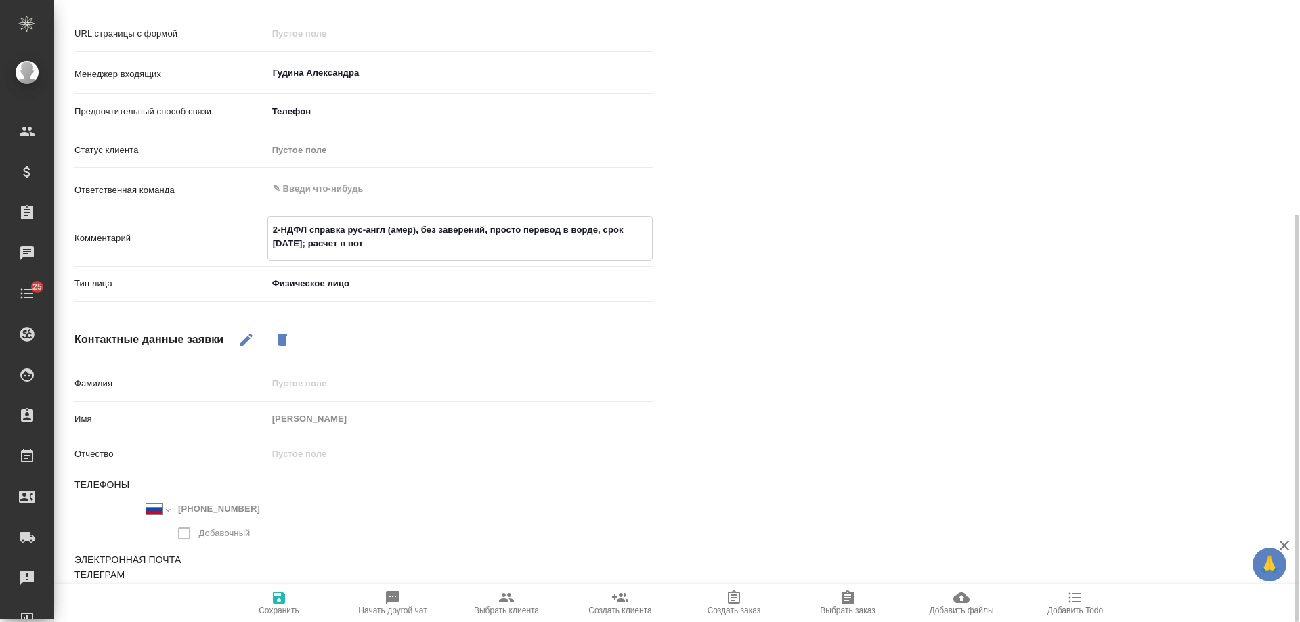
type textarea "x"
type textarea "2-НДФЛ справка рус-англ (амер), без заверений, просто перевод в ворде, срок пон…"
type textarea "x"
type textarea "2-НДФЛ справка рус-англ (амер), без заверений, просто перевод в ворде, срок пон…"
type textarea "x"
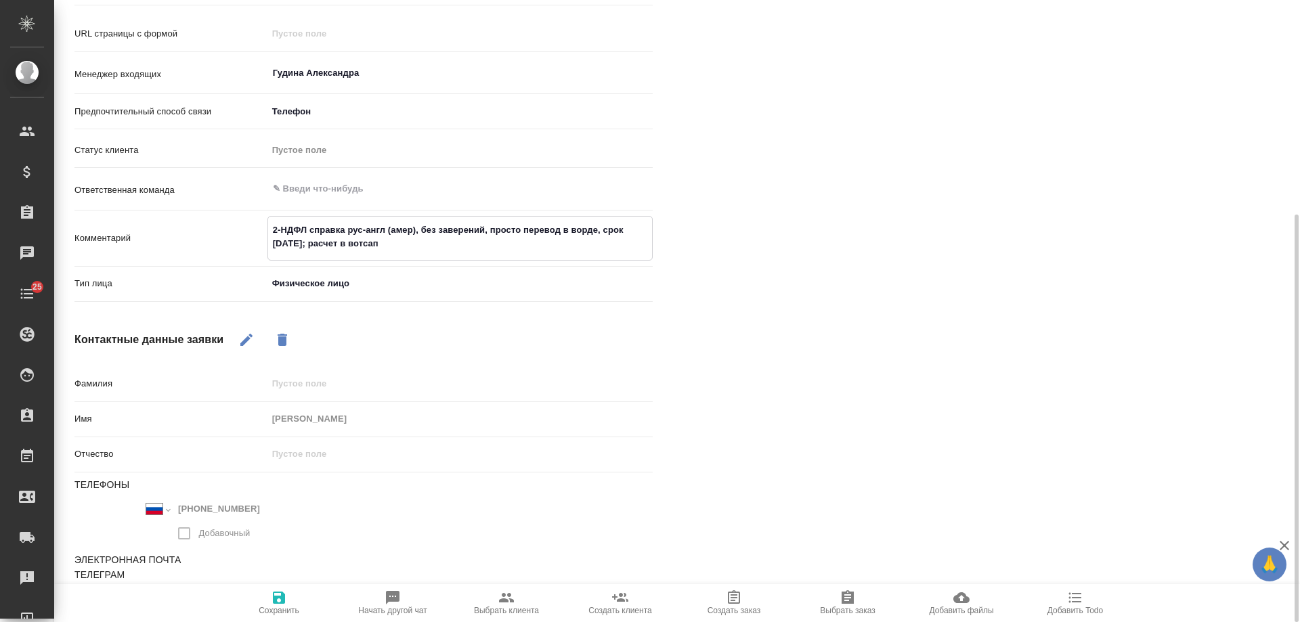
type textarea "2-НДФЛ справка рус-англ (амер), без заверений, просто перевод в ворде, срок пон…"
type textarea "x"
click at [285, 605] on icon "button" at bounding box center [279, 598] width 16 height 16
click at [597, 230] on textarea "2-НДФЛ справка рус-англ (амер), без заверений, просто перевод в ворде, срок пон…" at bounding box center [460, 237] width 384 height 37
drag, startPoint x: 492, startPoint y: 230, endPoint x: 634, endPoint y: 226, distance: 142.3
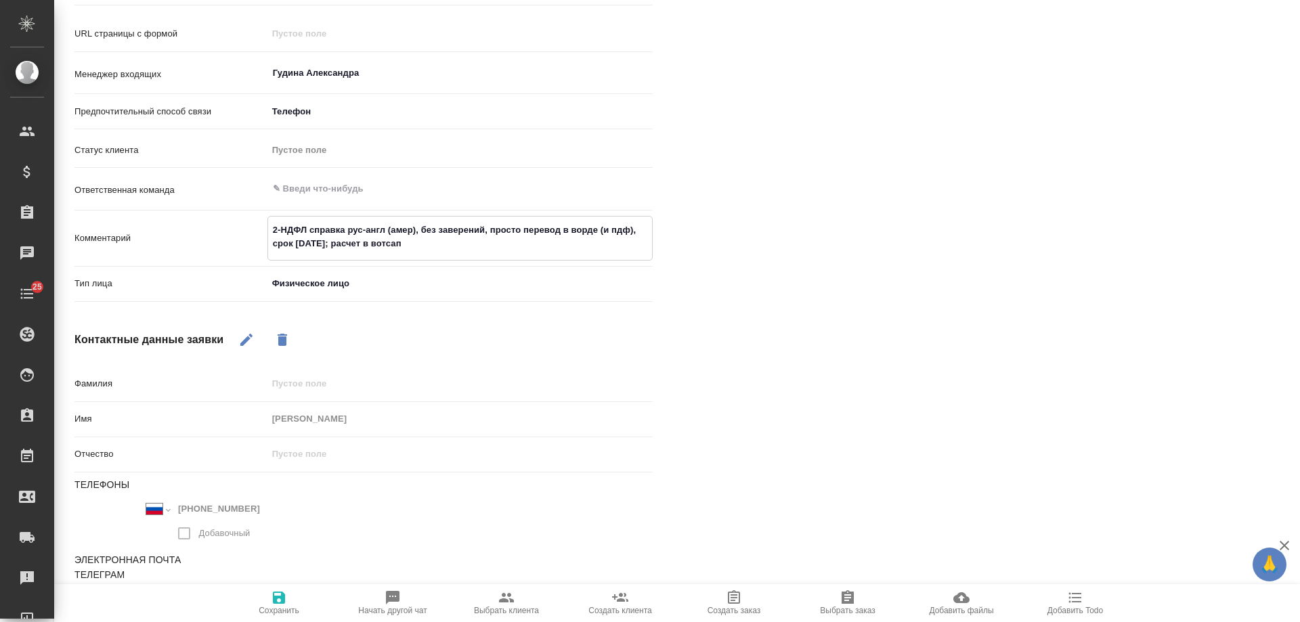
click at [634, 226] on textarea "2-НДФЛ справка рус-англ (амер), без заверений, просто перевод в ворде (и пдф), …" at bounding box center [460, 237] width 384 height 37
click at [282, 598] on icon "button" at bounding box center [279, 598] width 12 height 12
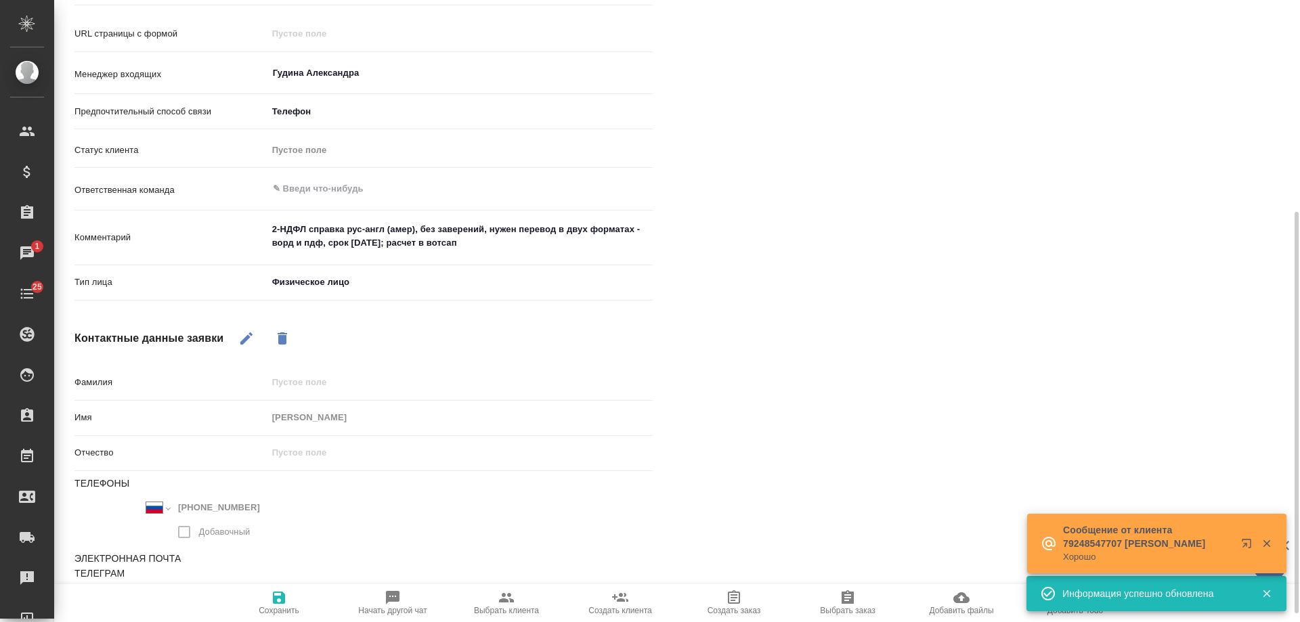
scroll to position [0, 0]
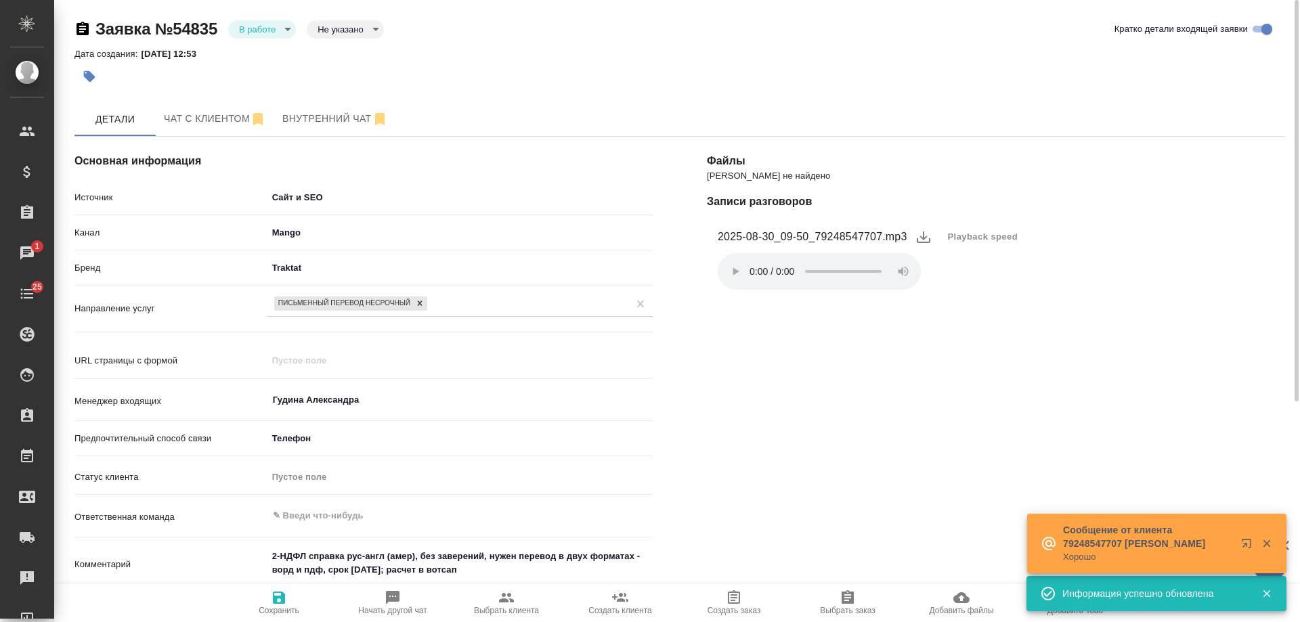
click at [504, 601] on icon "button" at bounding box center [506, 597] width 15 height 9
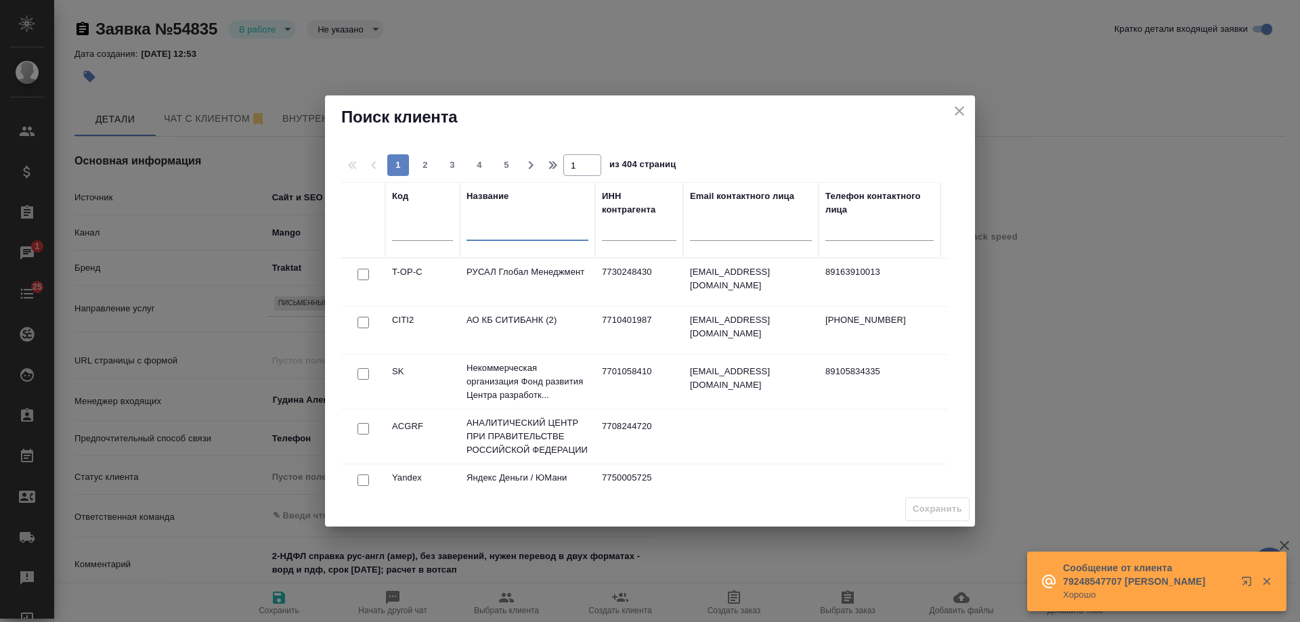
click at [502, 229] on input "text" at bounding box center [528, 231] width 122 height 17
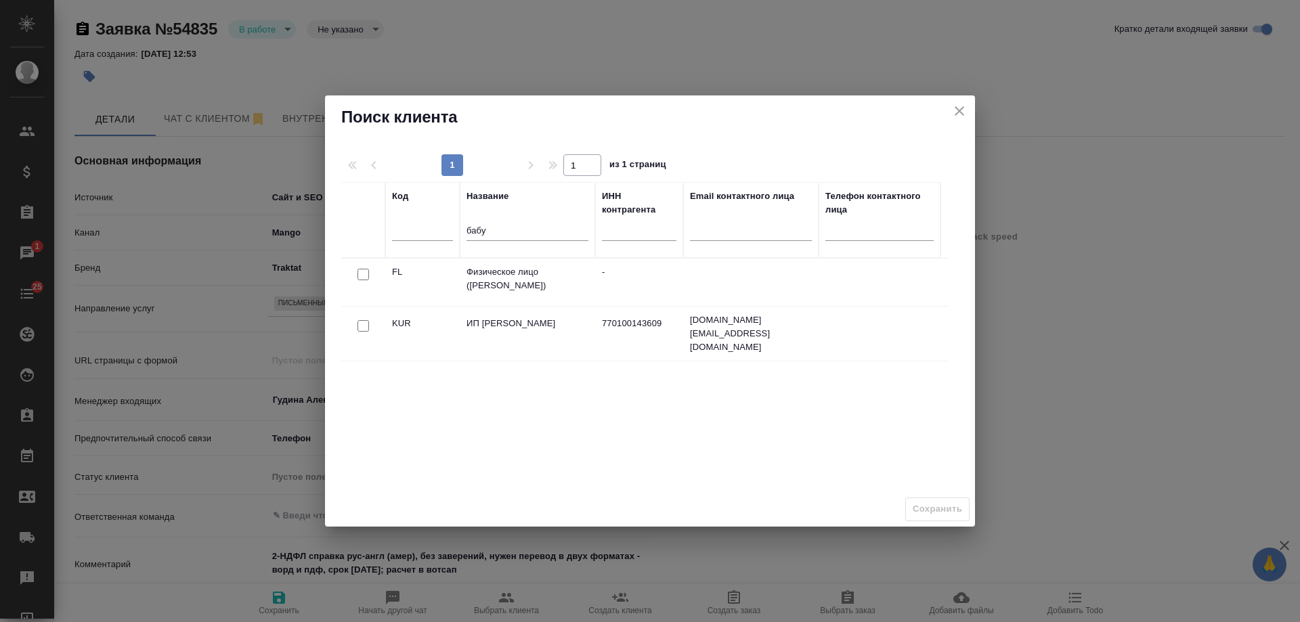
click at [360, 276] on input "checkbox" at bounding box center [364, 275] width 12 height 12
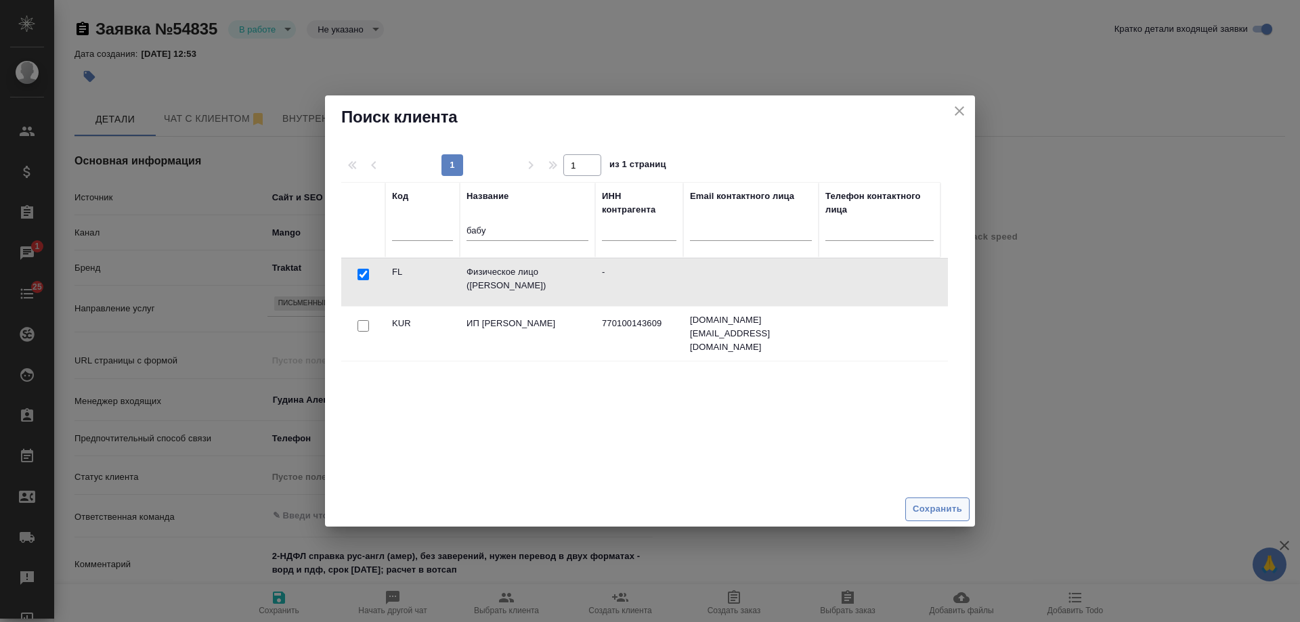
click at [943, 509] on span "Сохранить" at bounding box center [937, 510] width 49 height 16
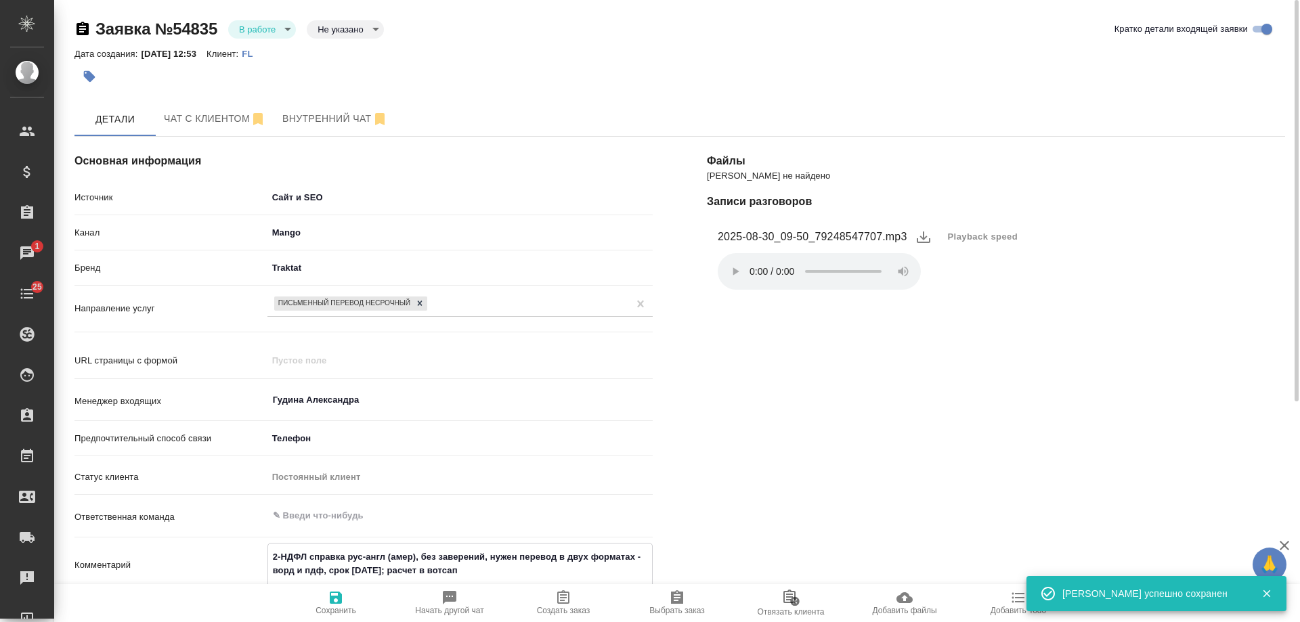
drag, startPoint x: 513, startPoint y: 574, endPoint x: 122, endPoint y: 517, distance: 394.9
click at [122, 517] on div "Источник Сайт и SEO seo Канал Mango 6374e594cd4a952bacdba9aa Бренд Traktat trak…" at bounding box center [363, 410] width 578 height 449
click at [570, 605] on icon "button" at bounding box center [563, 598] width 16 height 16
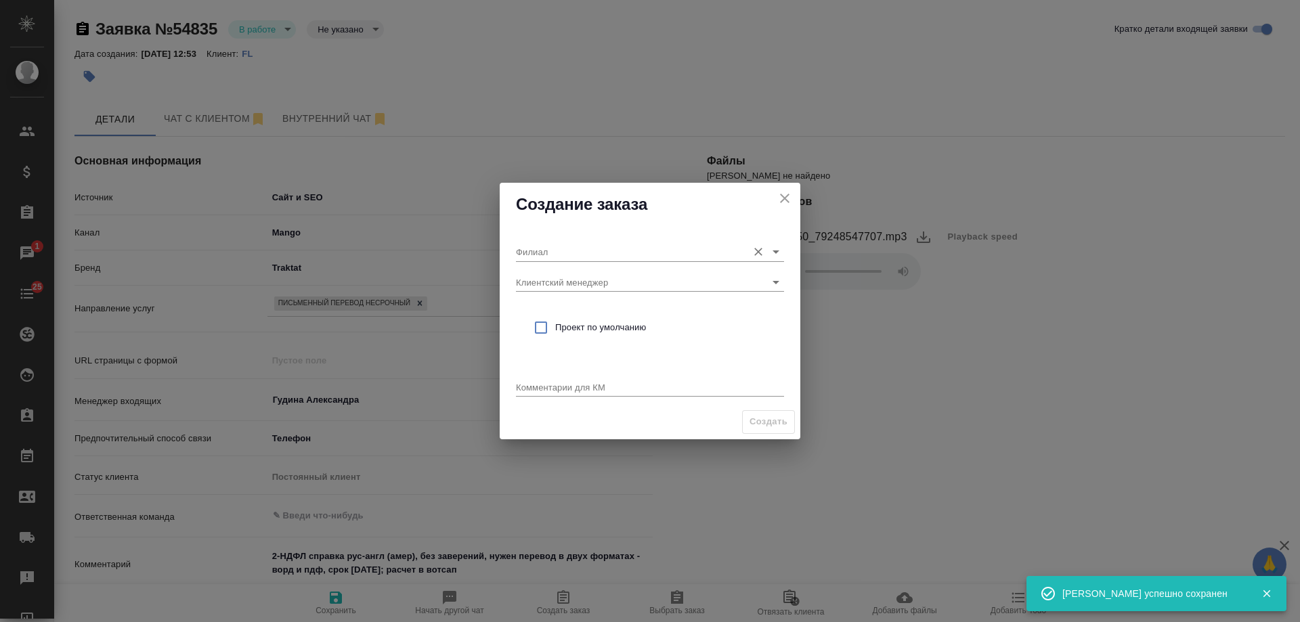
click at [551, 240] on div "Филиал" at bounding box center [650, 247] width 268 height 30
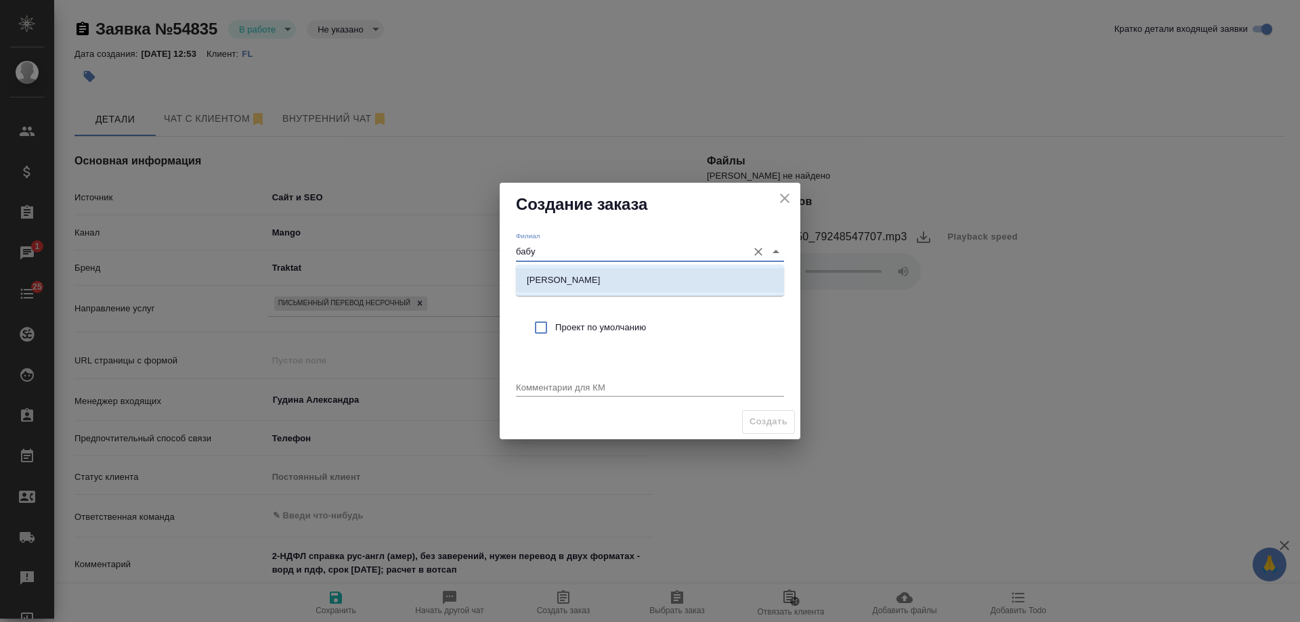
click at [574, 283] on p "Бабушкинская" at bounding box center [564, 281] width 74 height 14
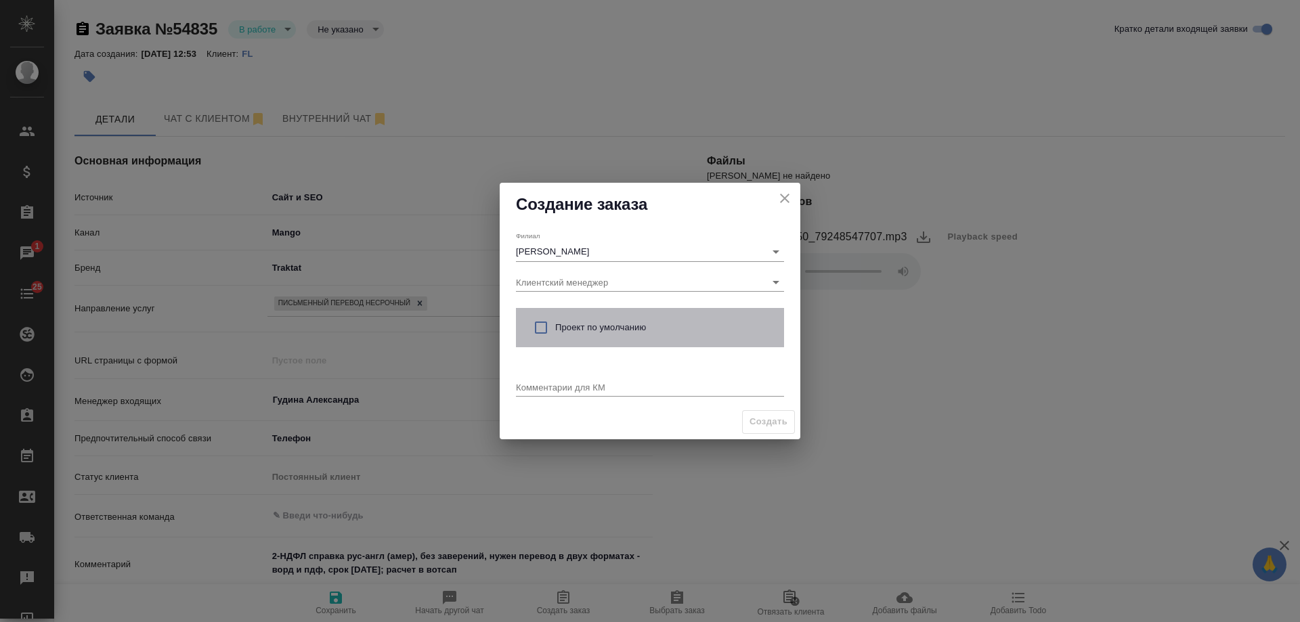
click at [582, 317] on div "Проект по умолчанию" at bounding box center [650, 327] width 268 height 39
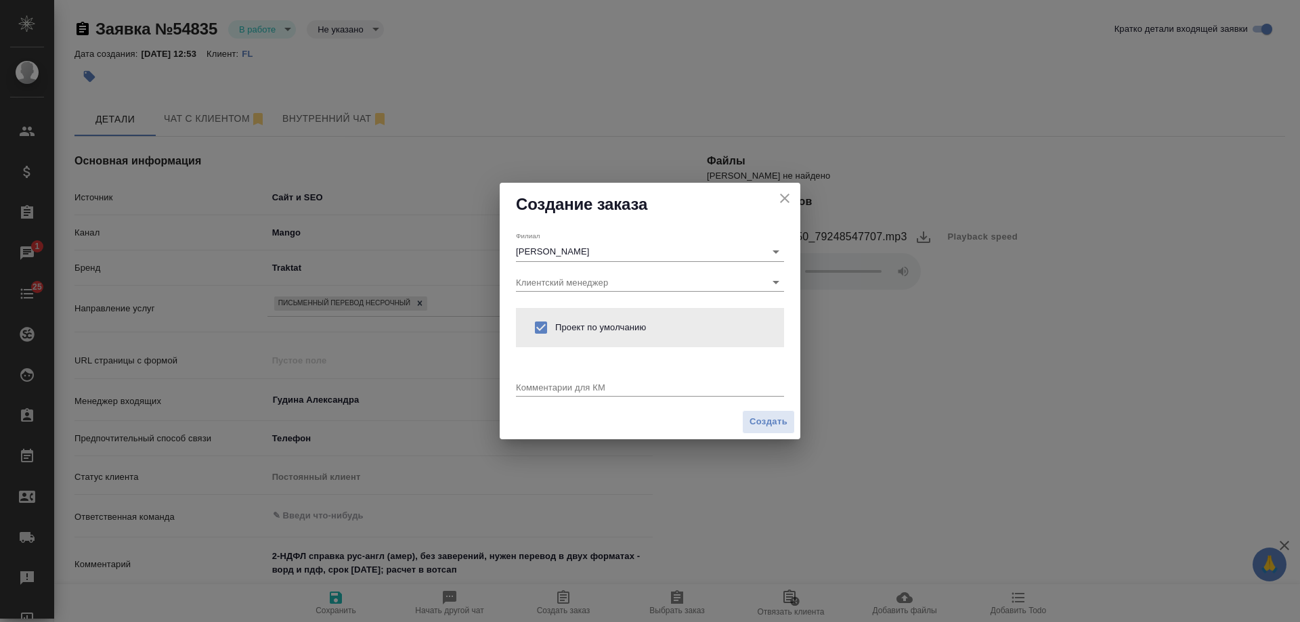
click at [565, 386] on textarea at bounding box center [650, 387] width 268 height 10
paste textarea "2-НДФЛ справка рус-англ (амер), без заверений, нужен перевод в двух форматах - …"
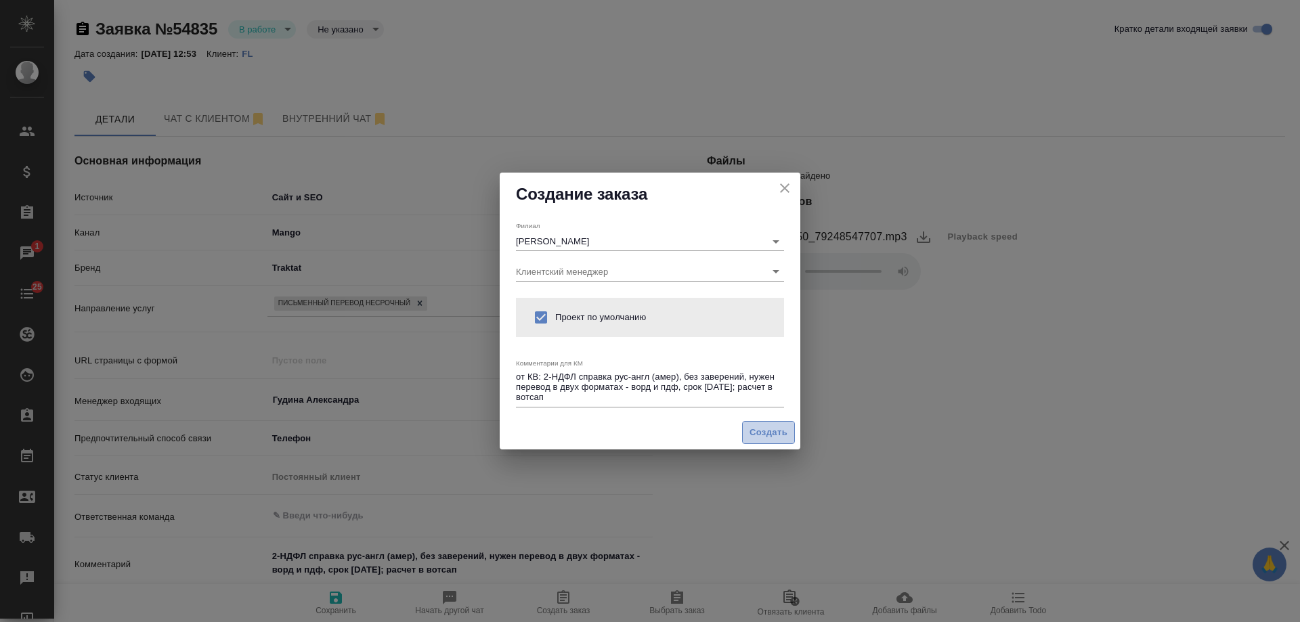
click at [772, 431] on span "Создать" at bounding box center [769, 433] width 38 height 16
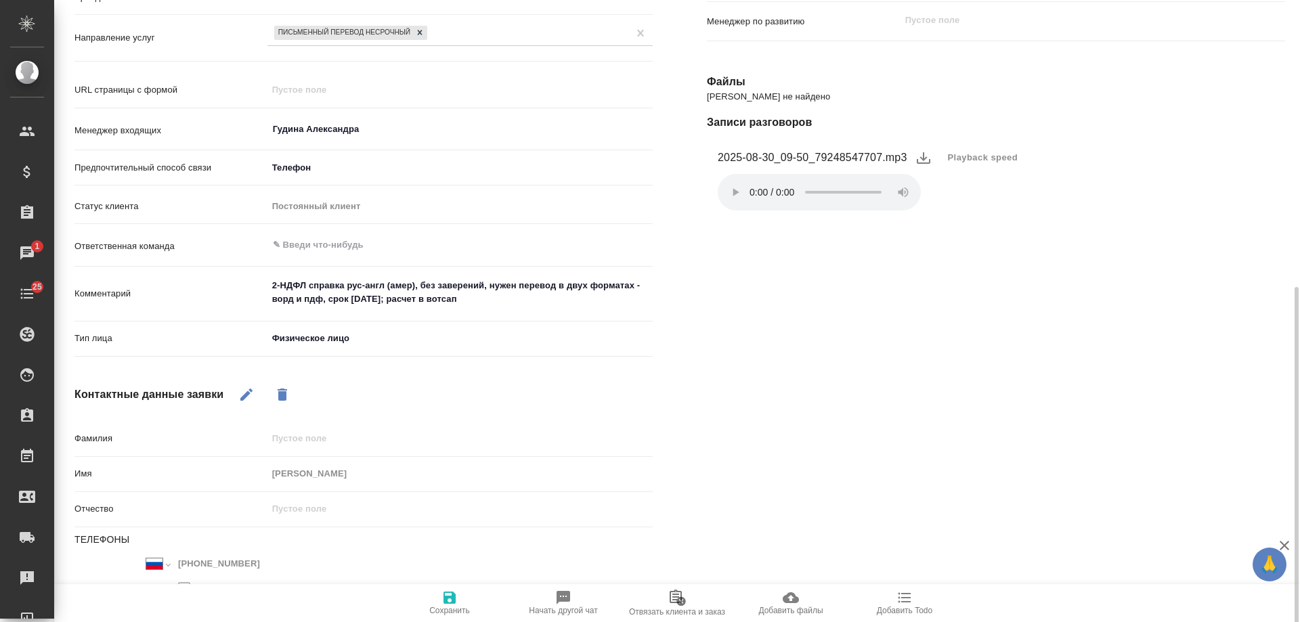
scroll to position [339, 0]
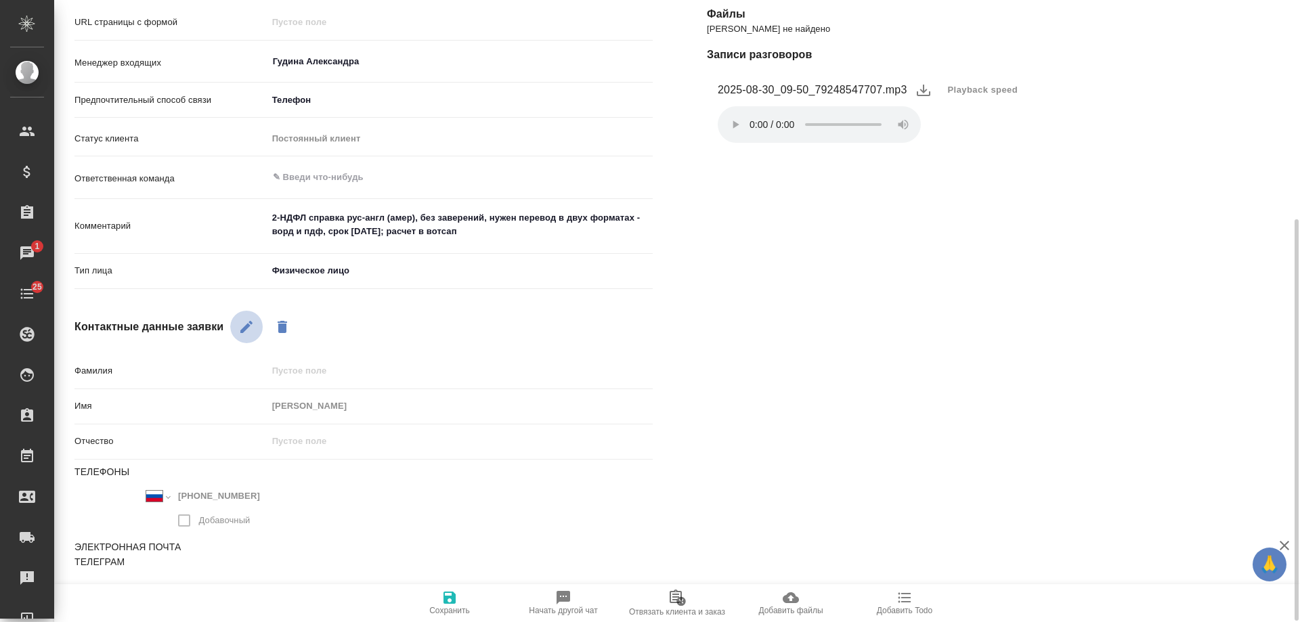
click at [249, 324] on icon "button" at bounding box center [246, 327] width 12 height 12
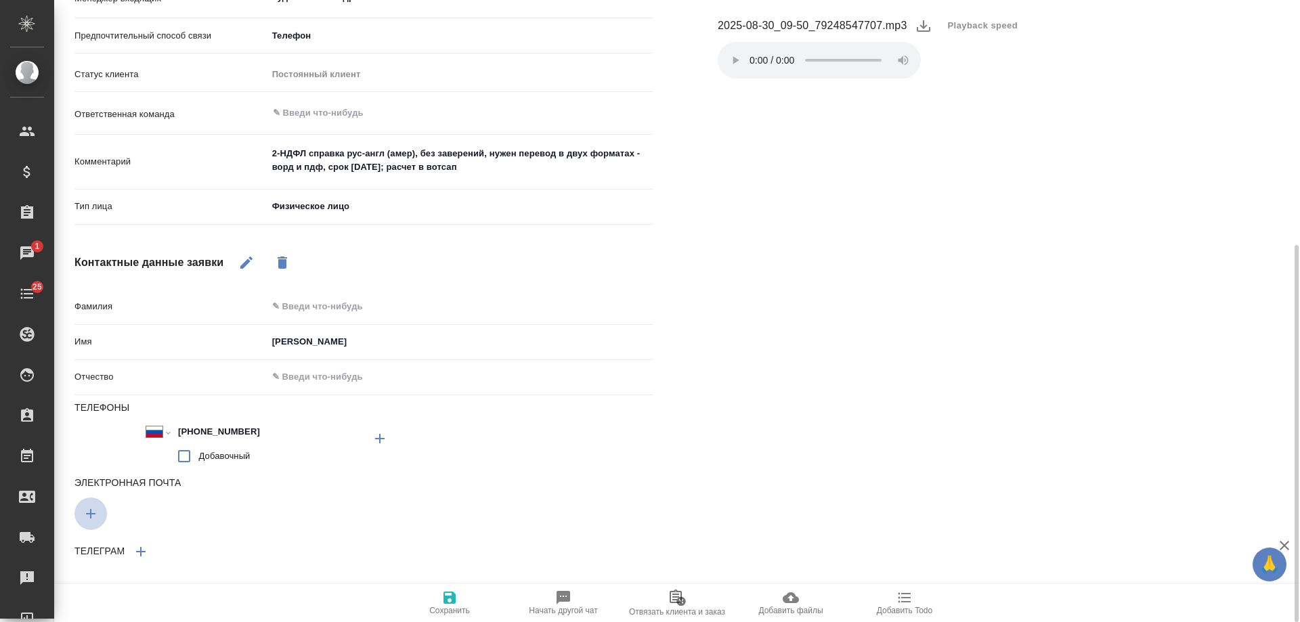
click at [372, 447] on icon "button" at bounding box center [380, 439] width 16 height 16
click at [146, 512] on input "text" at bounding box center [218, 511] width 289 height 17
paste input "n.sobol1975@mail.ru"
click at [444, 601] on icon "button" at bounding box center [450, 598] width 12 height 12
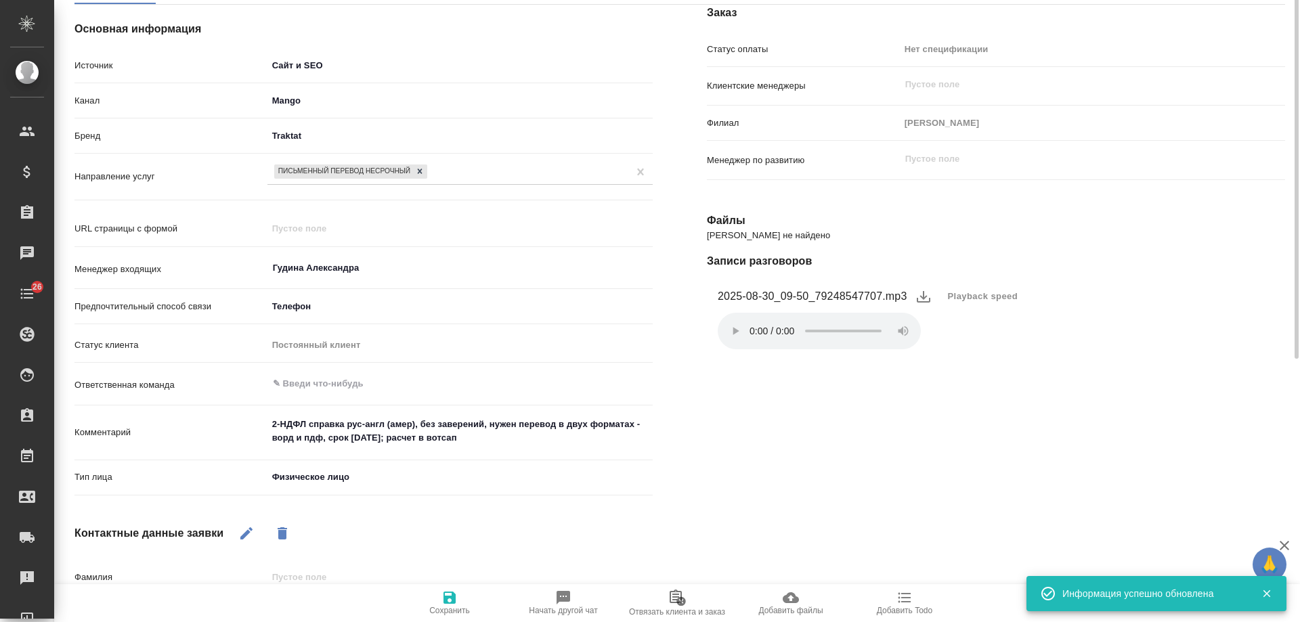
scroll to position [0, 0]
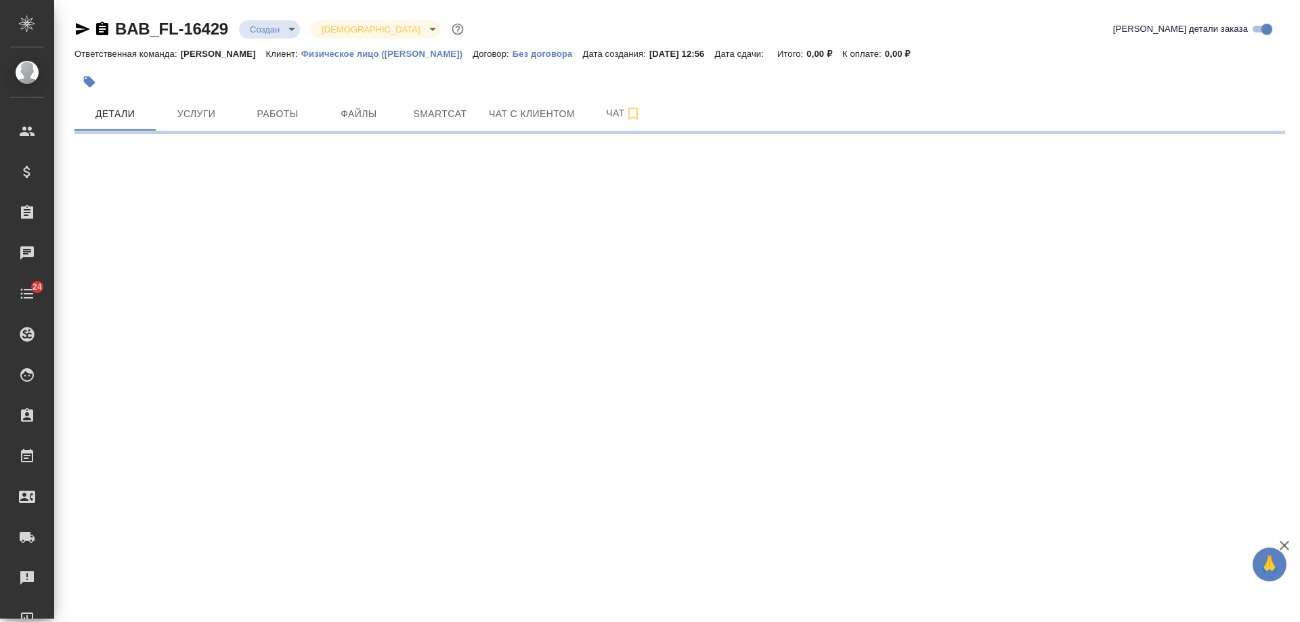
select select "RU"
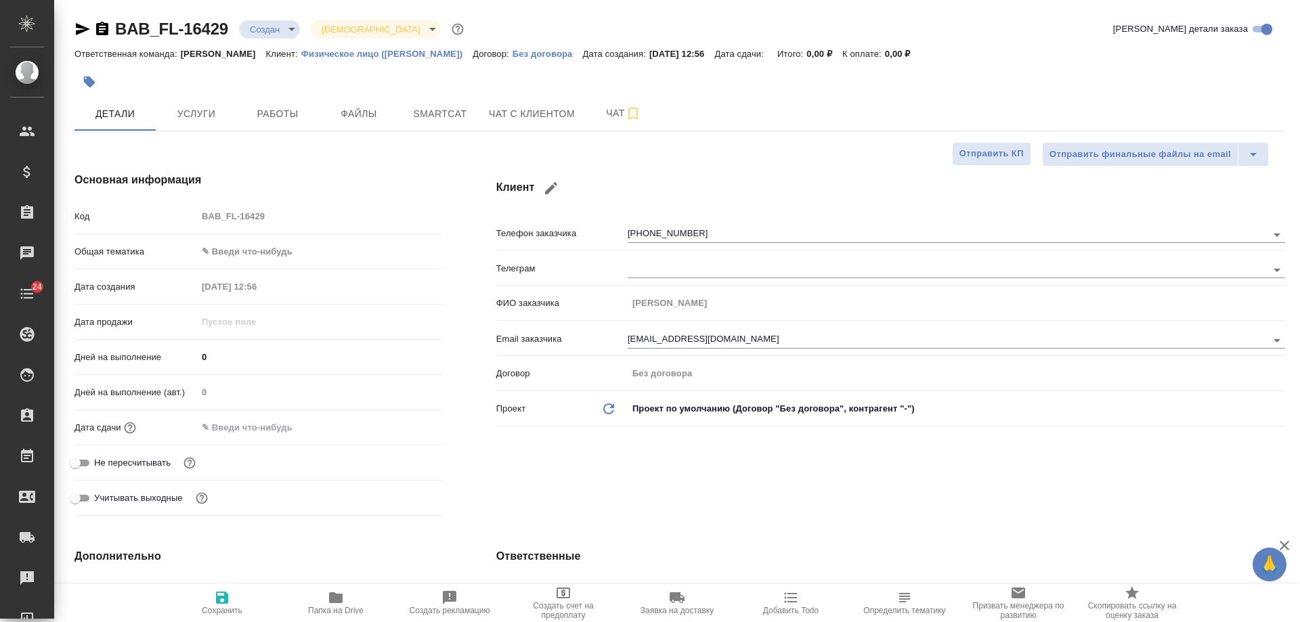
type textarea "x"
click at [103, 28] on icon "button" at bounding box center [102, 29] width 12 height 14
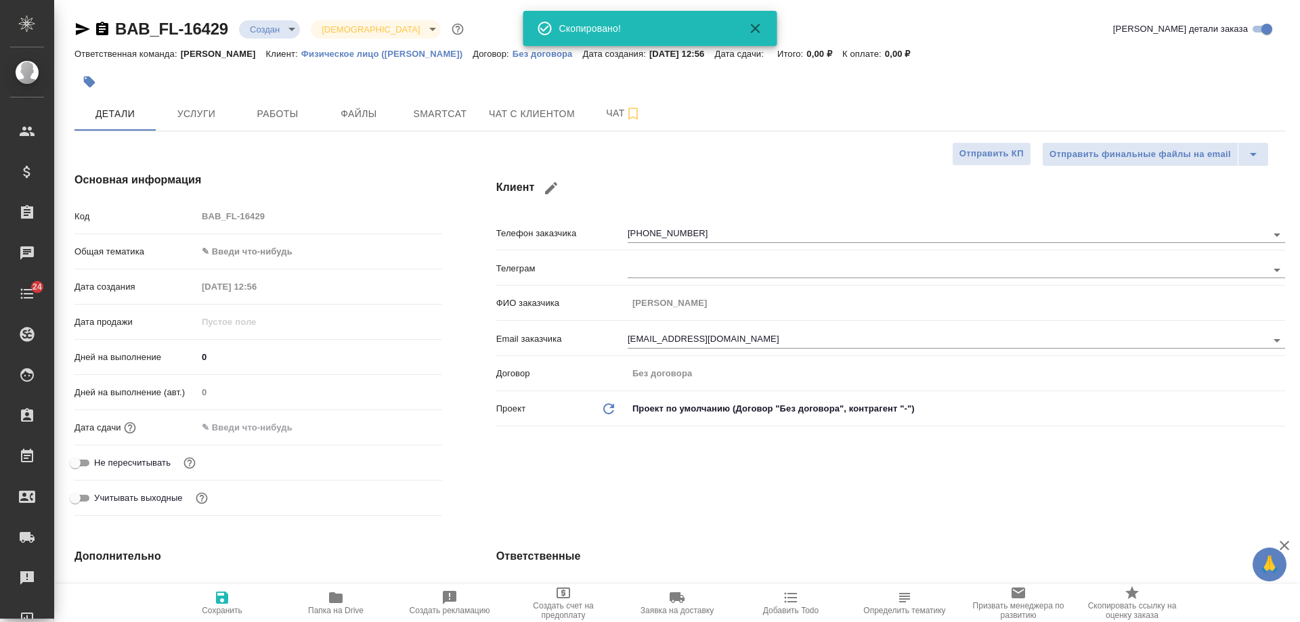
type textarea "x"
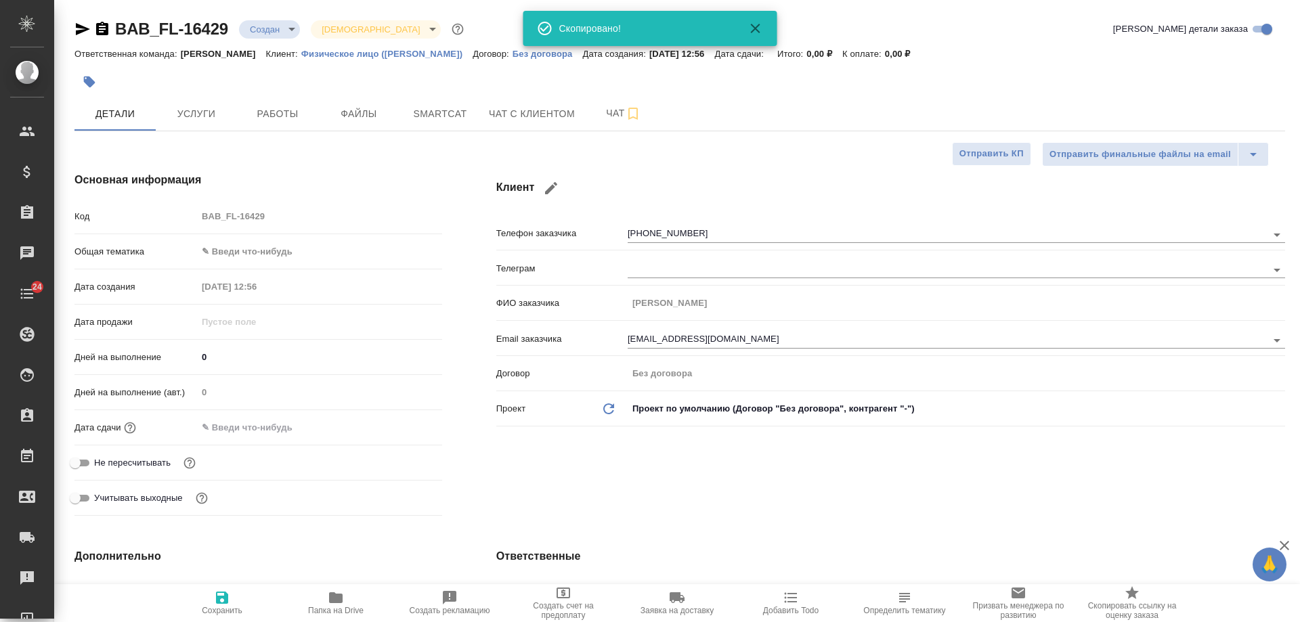
type textarea "x"
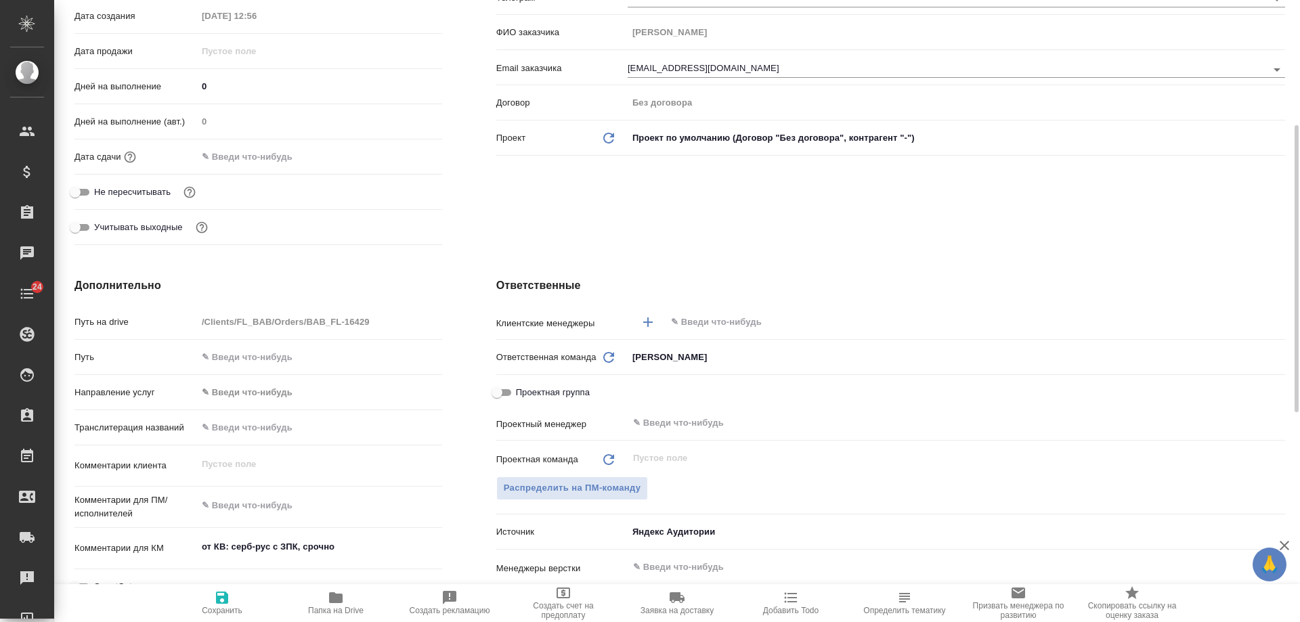
scroll to position [406, 0]
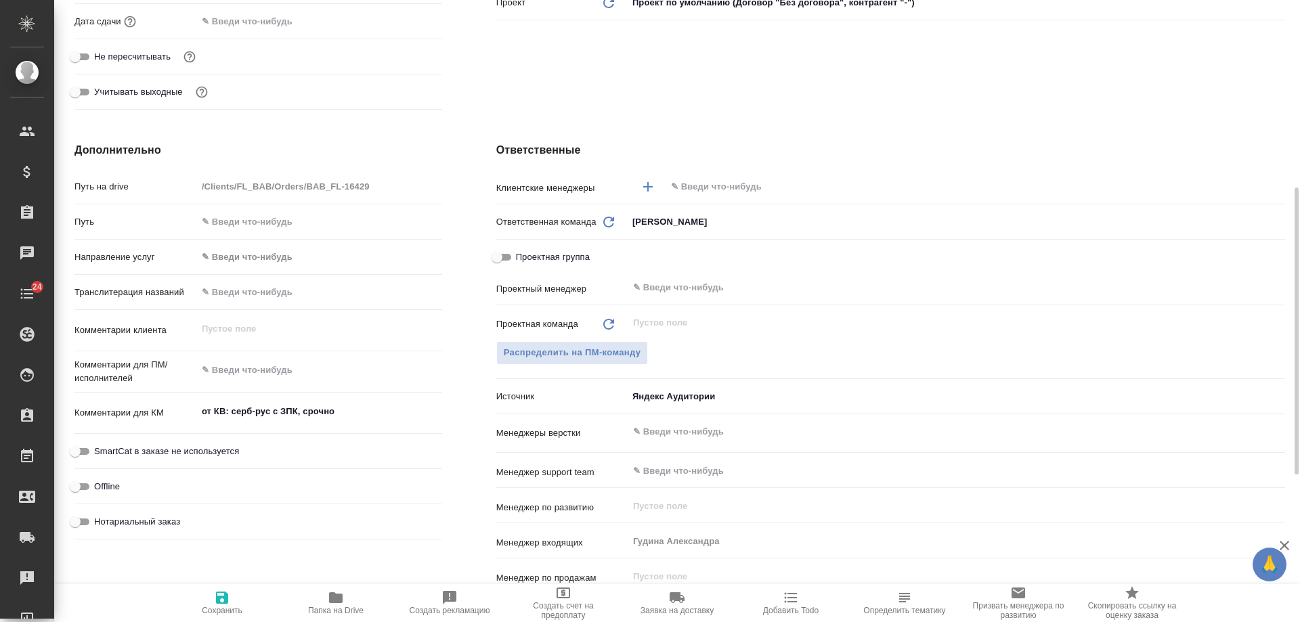
click at [711, 185] on input "text" at bounding box center [953, 187] width 566 height 16
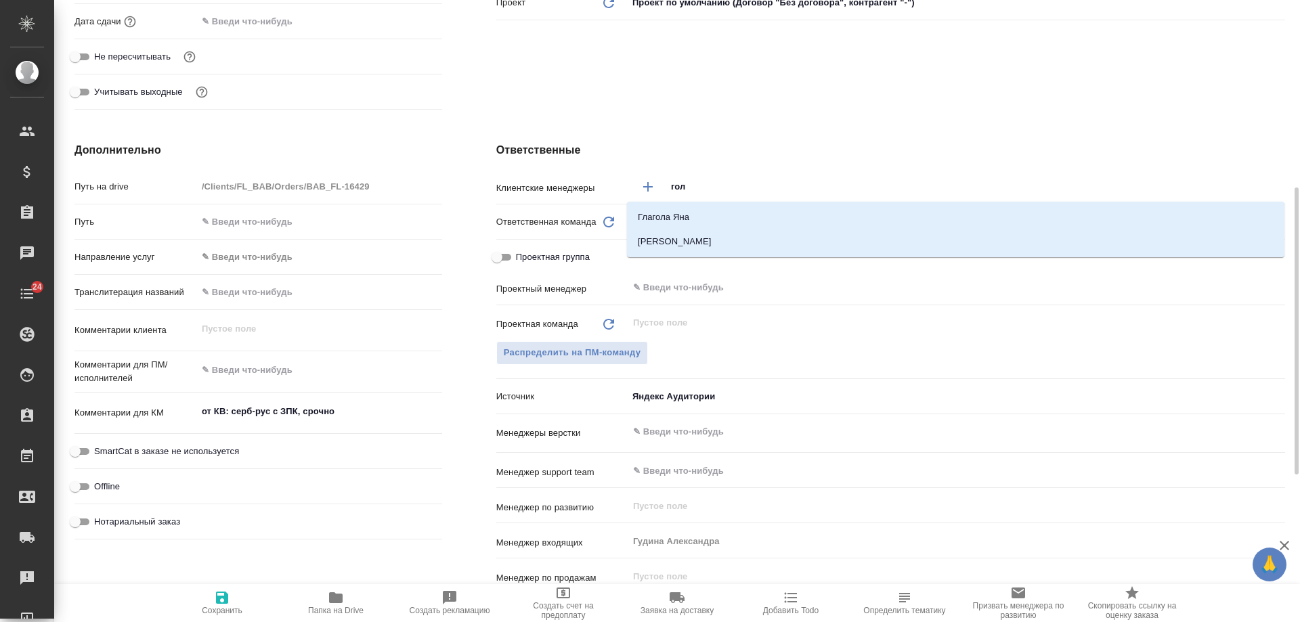
type input "голу"
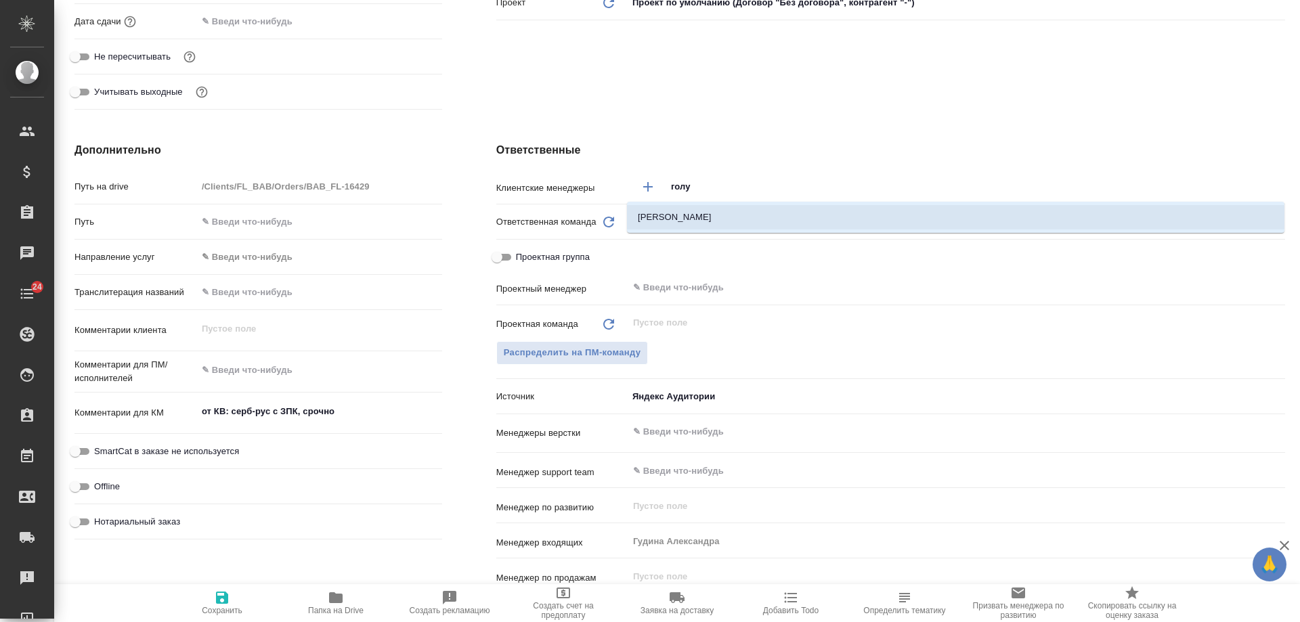
click at [709, 214] on li "[PERSON_NAME]" at bounding box center [956, 217] width 658 height 24
type textarea "x"
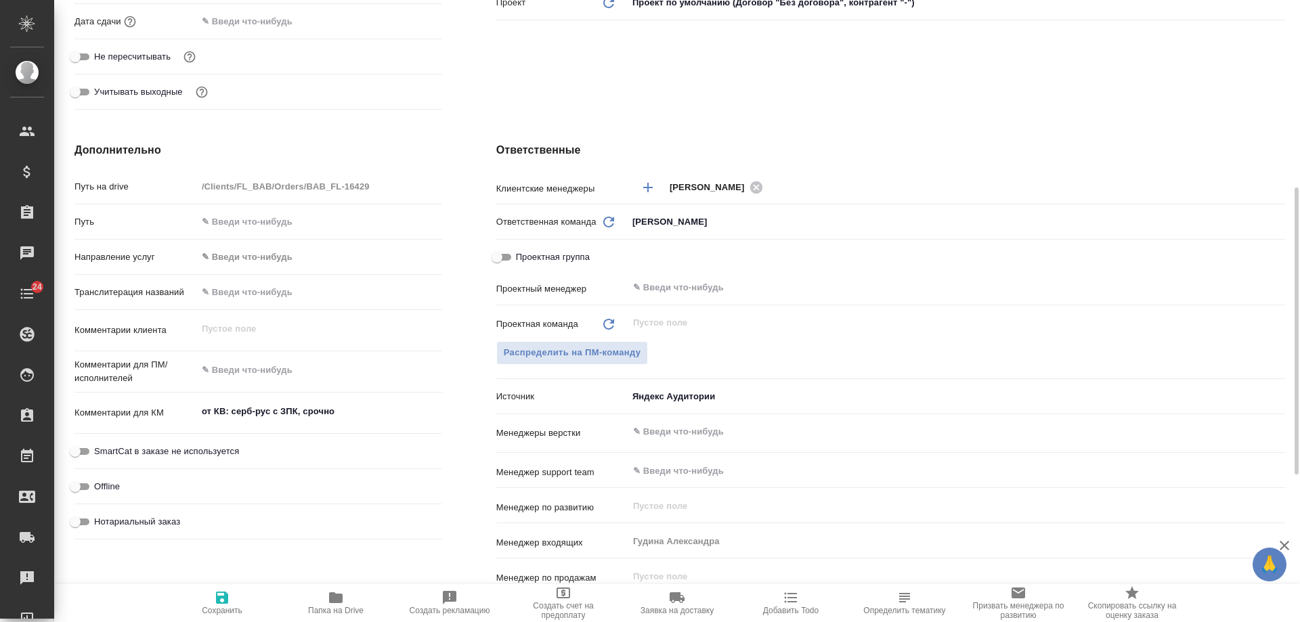
click at [157, 523] on span "Нотариальный заказ" at bounding box center [137, 522] width 86 height 14
click at [100, 523] on input "Нотариальный заказ" at bounding box center [75, 522] width 49 height 16
checkbox input "true"
type textarea "x"
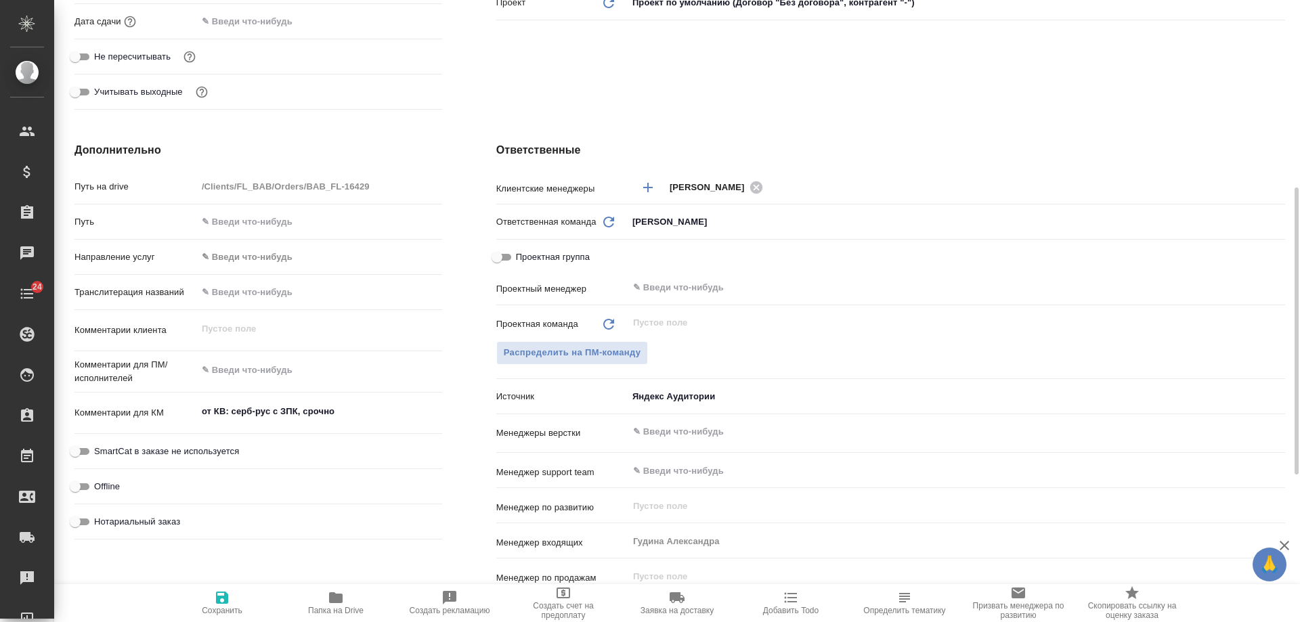
type textarea "x"
click at [222, 600] on icon "button" at bounding box center [222, 598] width 16 height 16
type textarea "x"
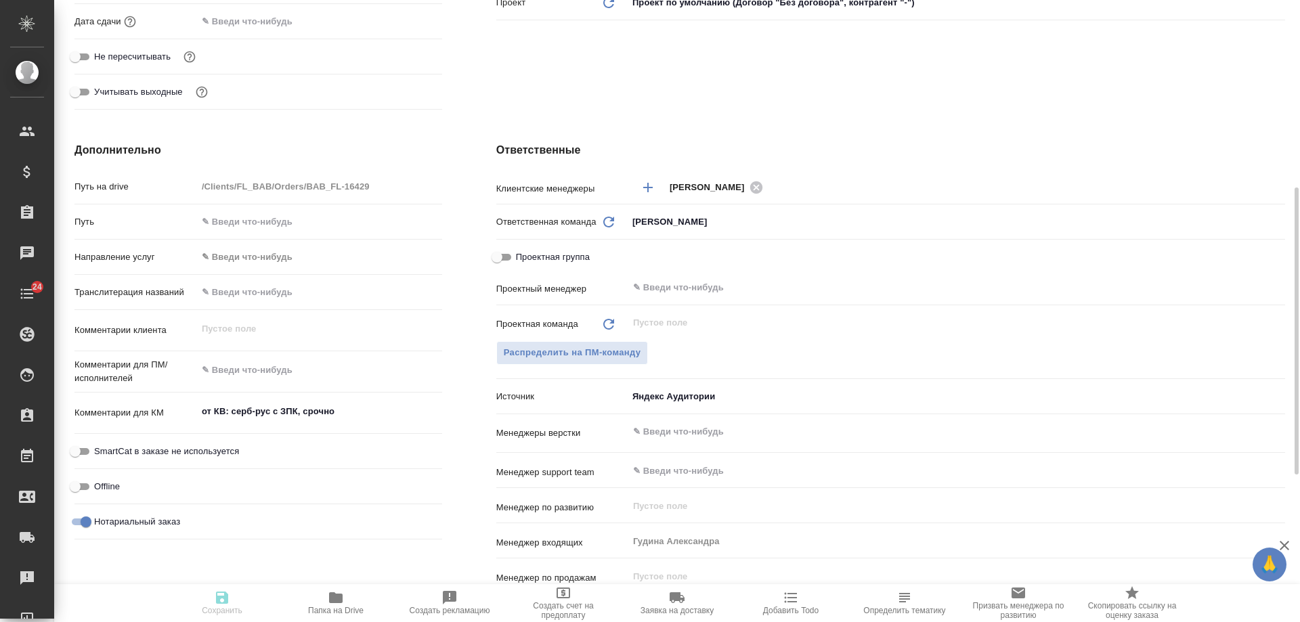
type textarea "x"
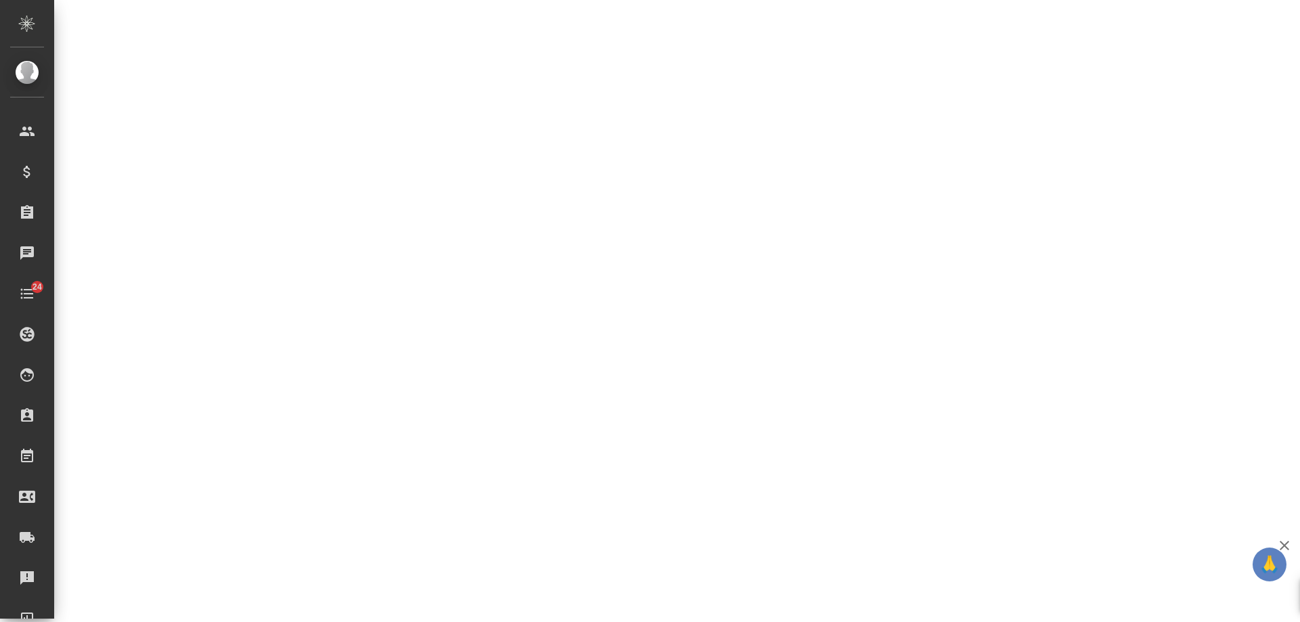
select select "RU"
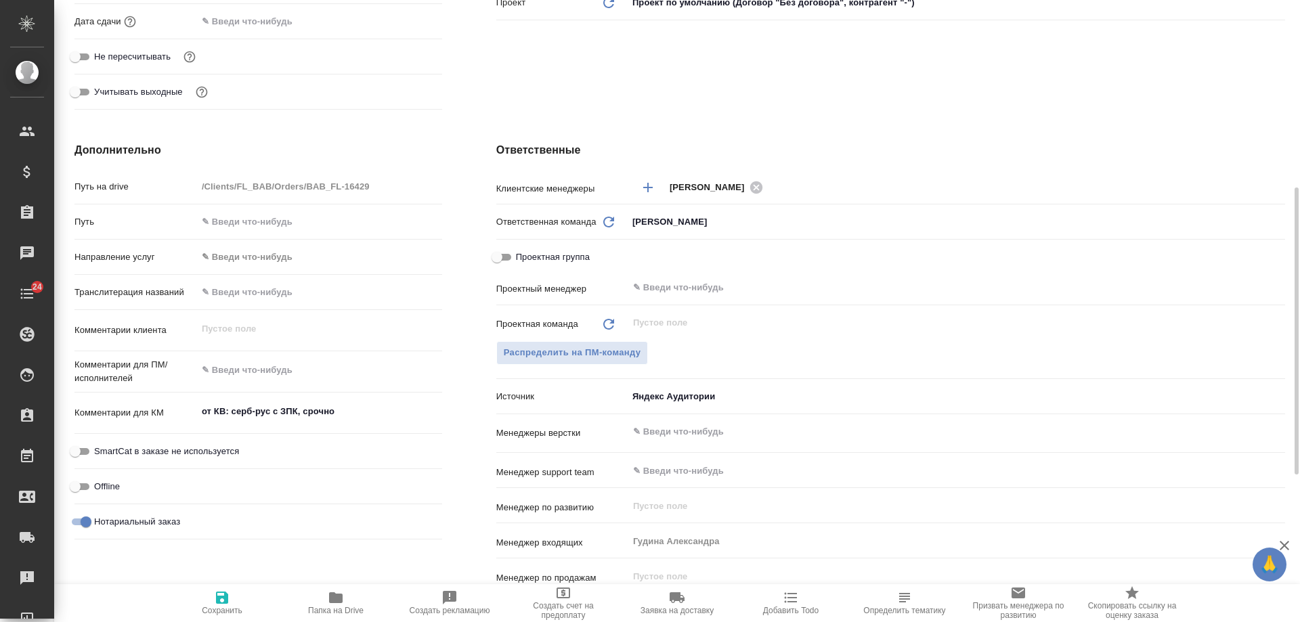
type textarea "x"
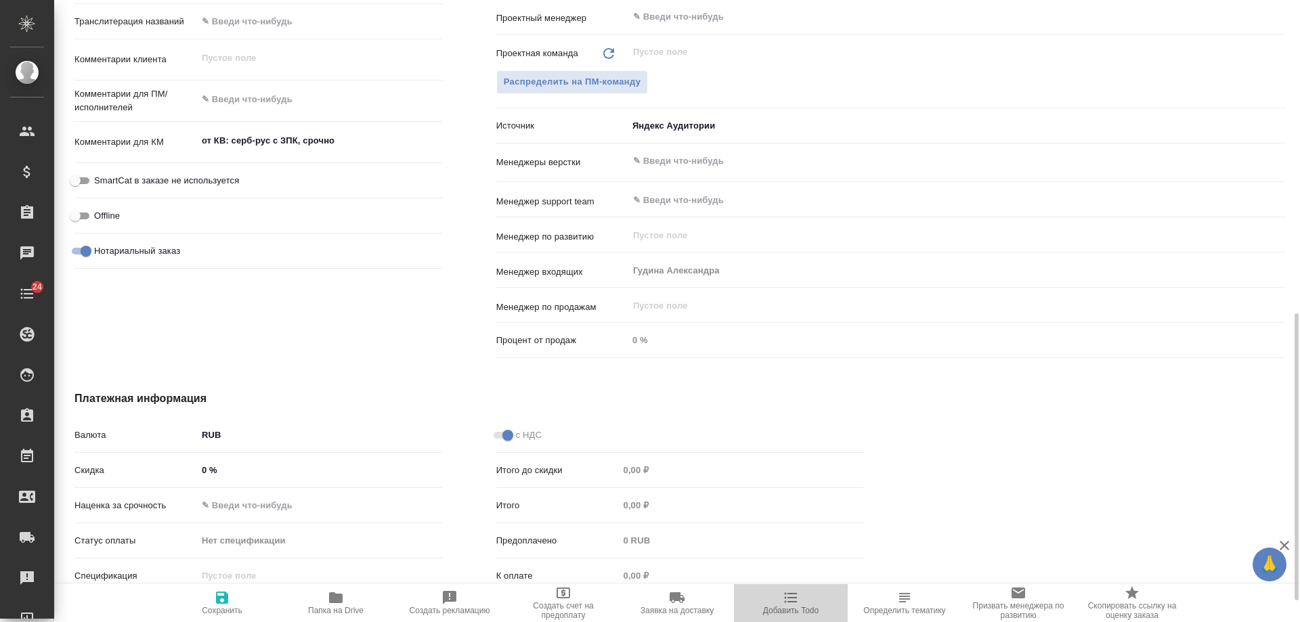
click at [791, 605] on icon "button" at bounding box center [791, 598] width 16 height 16
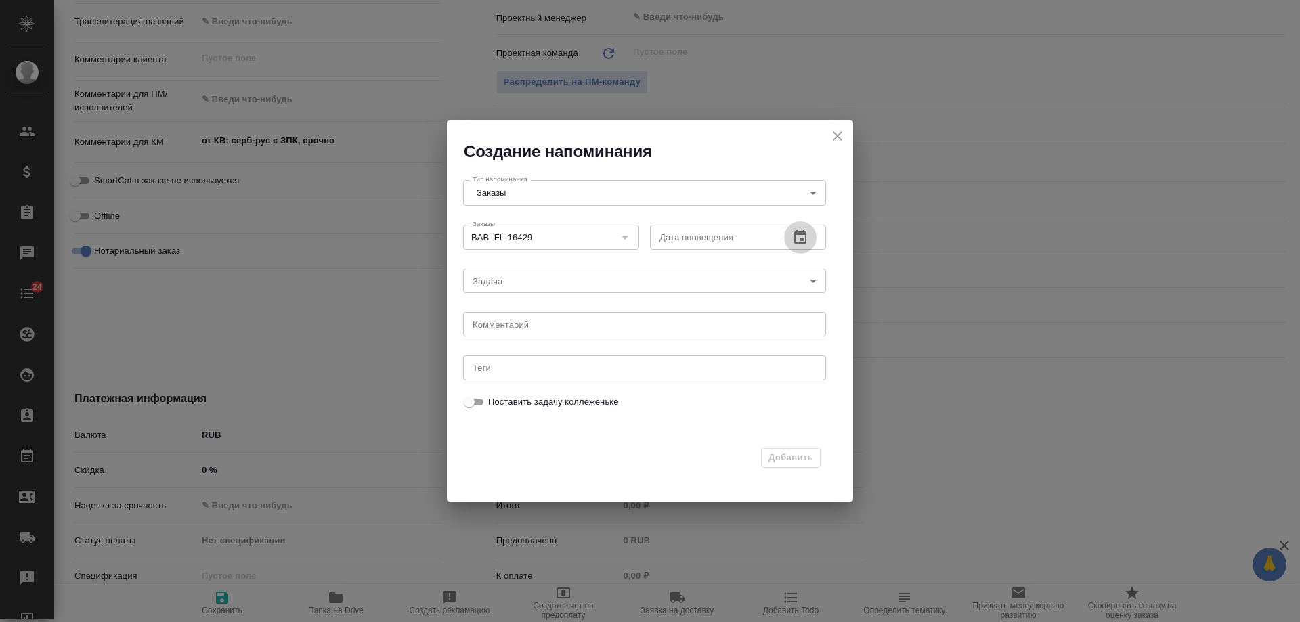
click at [806, 237] on icon "button" at bounding box center [800, 237] width 12 height 14
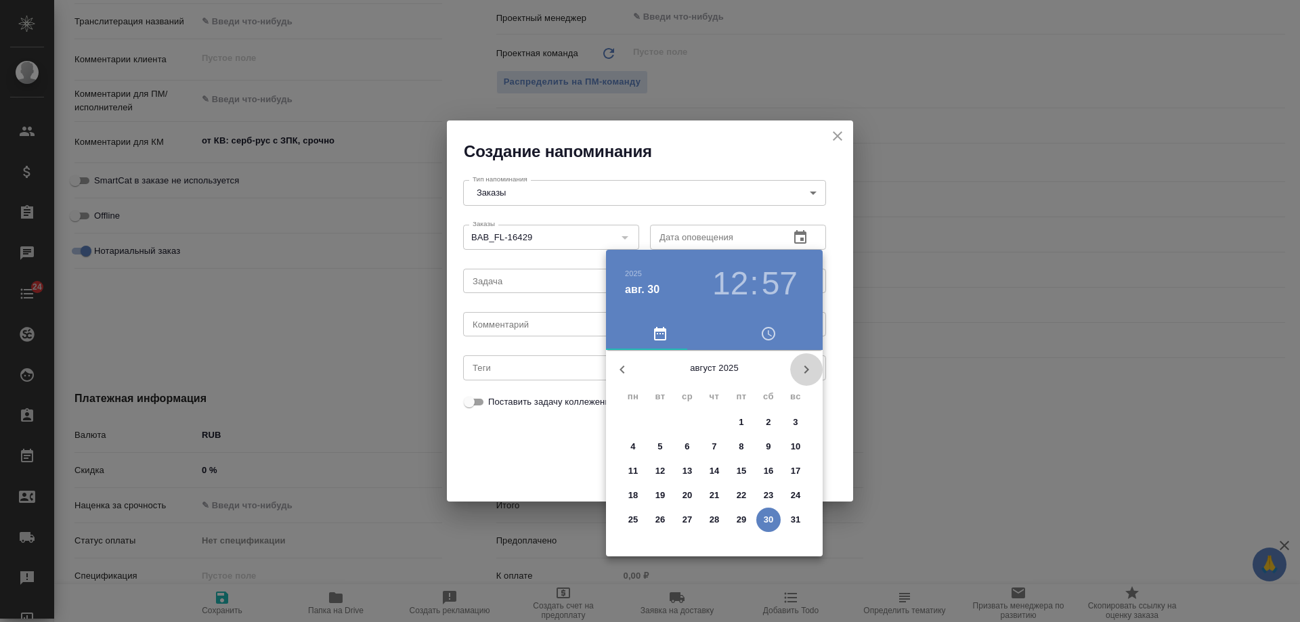
click at [807, 370] on icon "button" at bounding box center [806, 370] width 16 height 16
click at [660, 422] on p "2" at bounding box center [660, 423] width 5 height 14
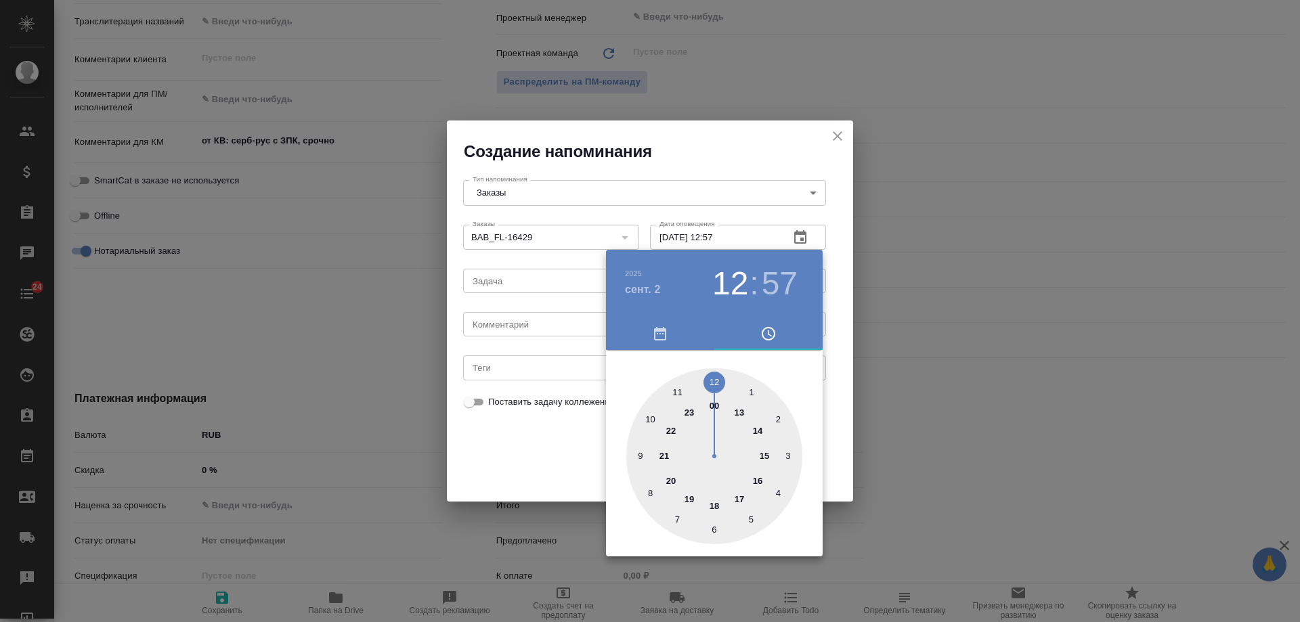
type input "02.09.2025 12:57"
click at [539, 322] on div at bounding box center [650, 311] width 1300 height 622
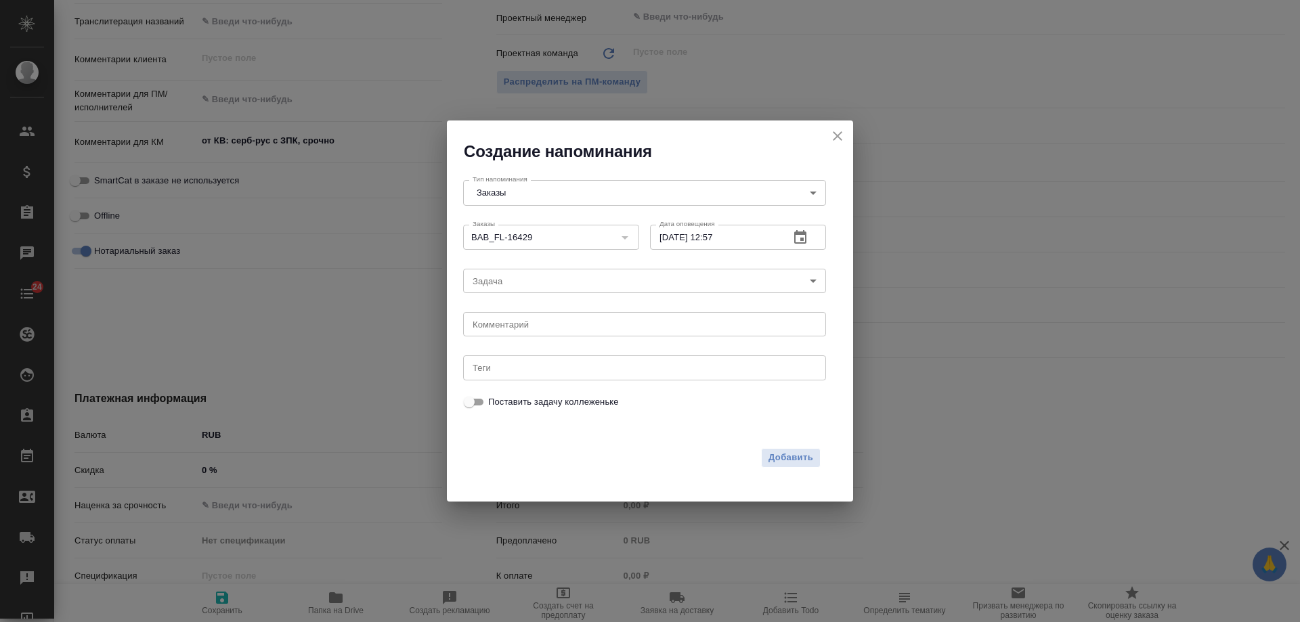
click at [530, 330] on div "2025 сент. 2 12 : 57 00 1 2 3 4 5 6 7 8 9 10 11 12 13 14 15 16 17 18 19 20 21 2…" at bounding box center [650, 311] width 1300 height 622
click at [529, 327] on textarea at bounding box center [645, 325] width 344 height 10
type textarea "инфа"
click at [811, 456] on span "Добавить" at bounding box center [791, 458] width 45 height 16
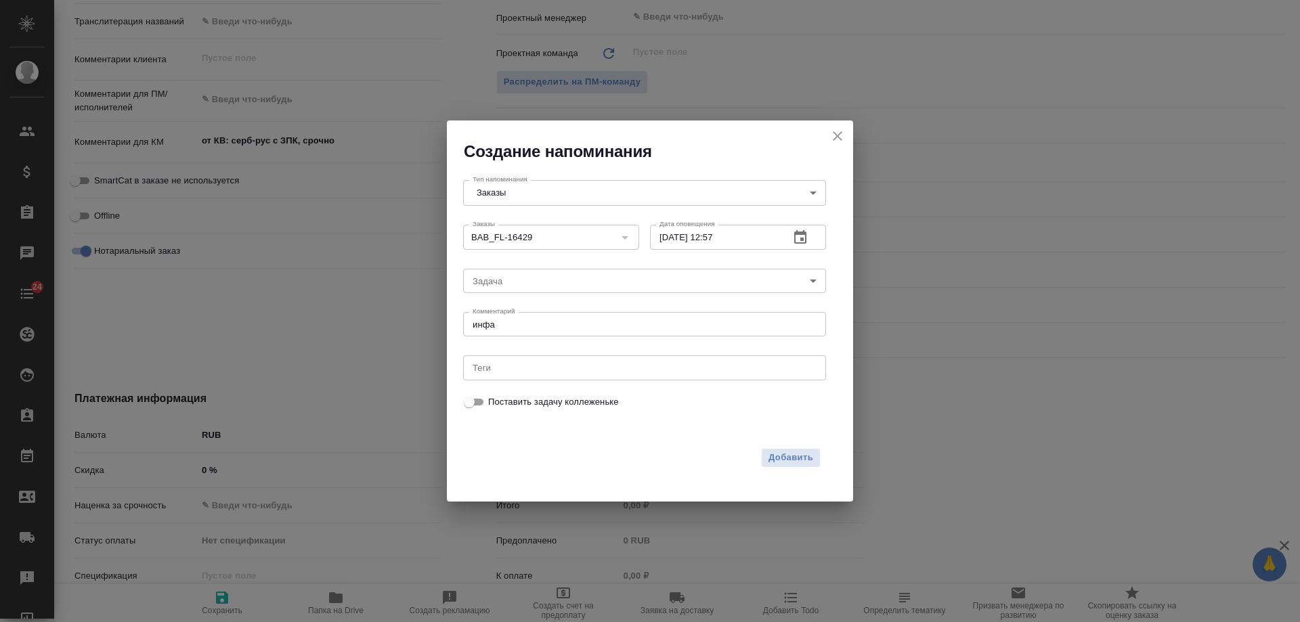
type textarea "x"
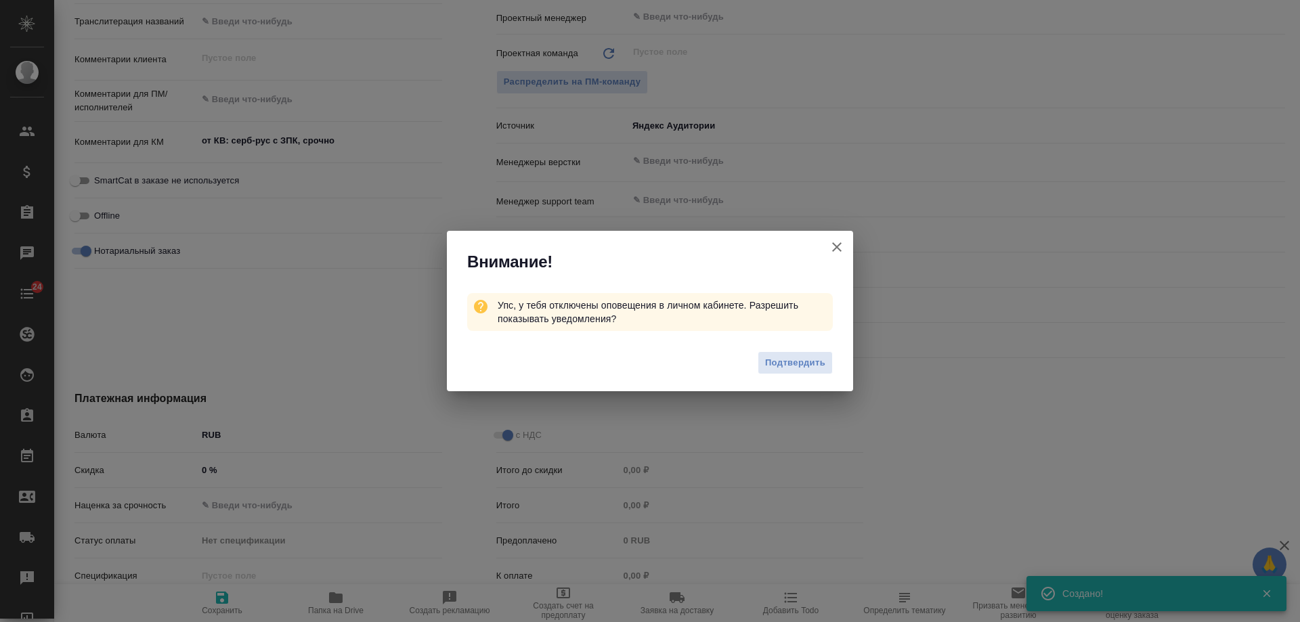
type textarea "x"
click at [840, 246] on icon "button" at bounding box center [837, 247] width 16 height 16
type textarea "x"
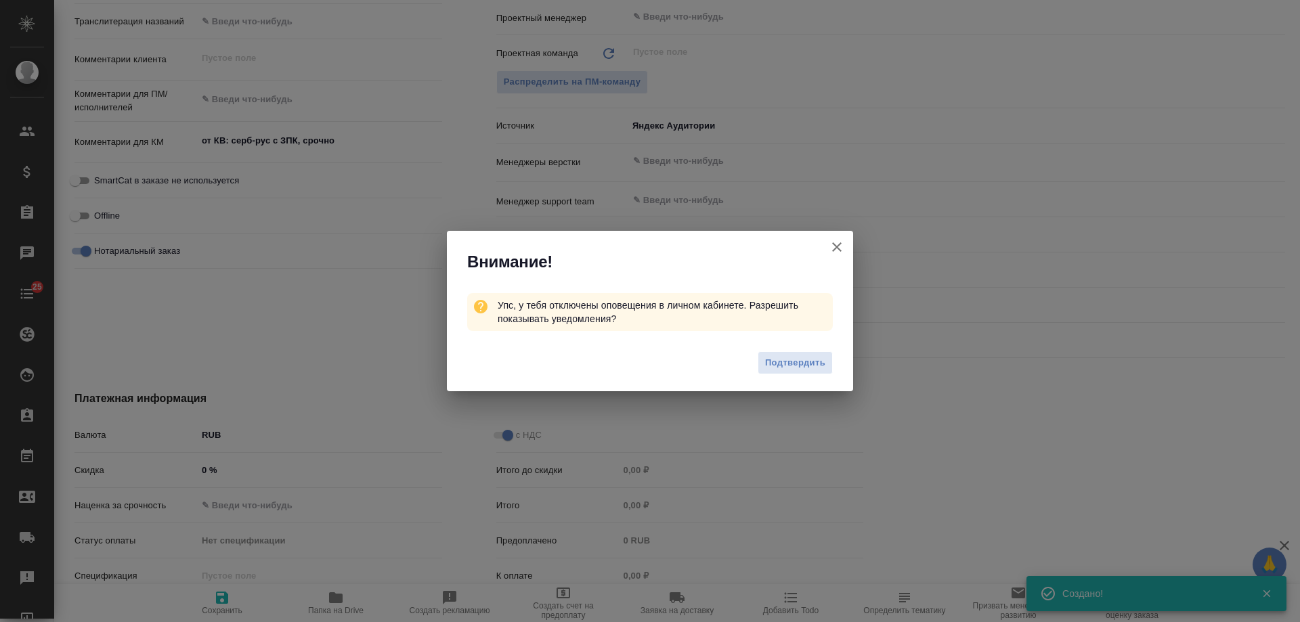
type textarea "x"
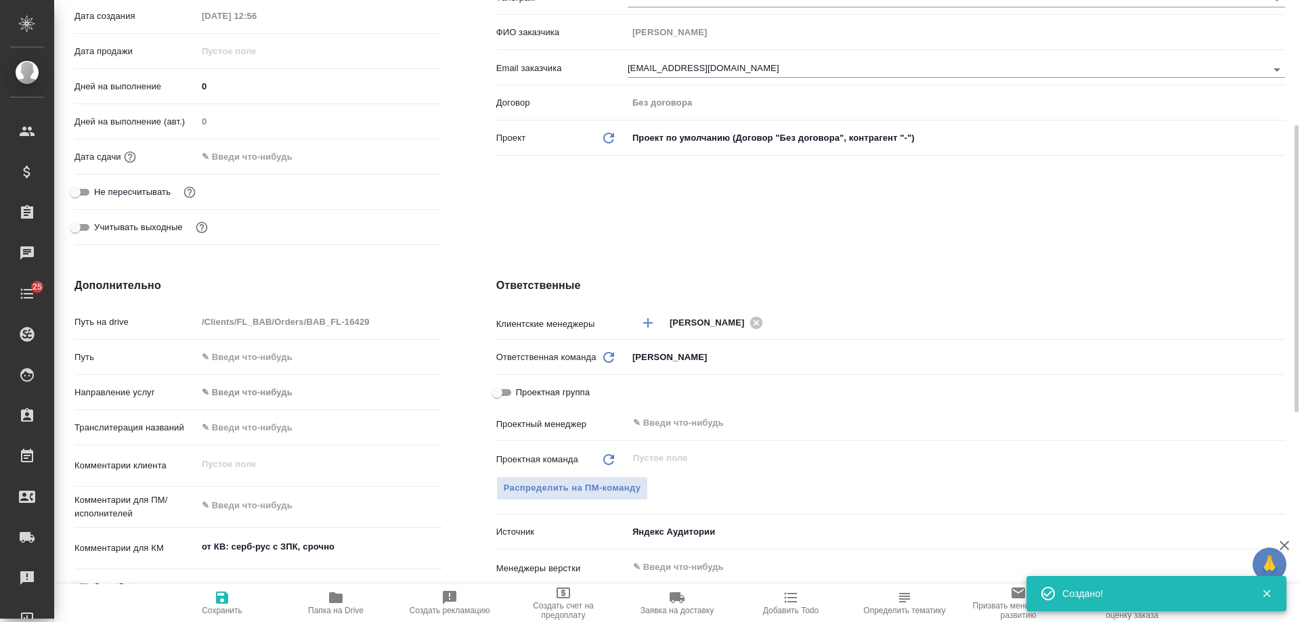
scroll to position [0, 0]
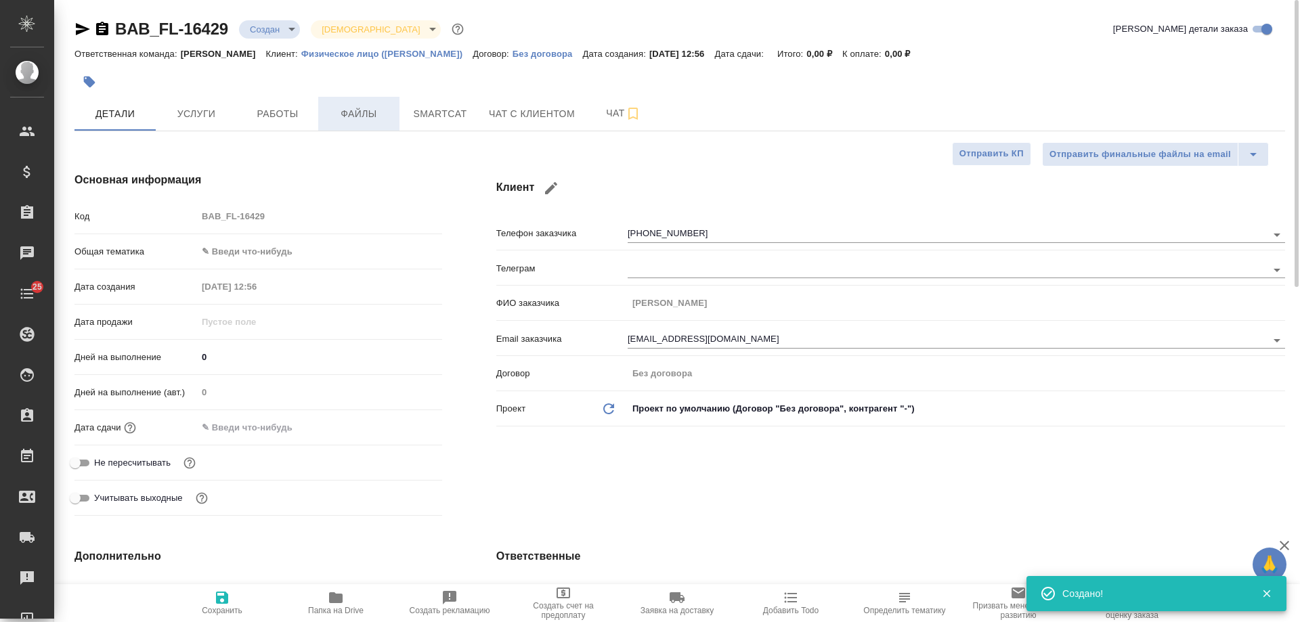
click at [347, 111] on span "Файлы" at bounding box center [358, 114] width 65 height 17
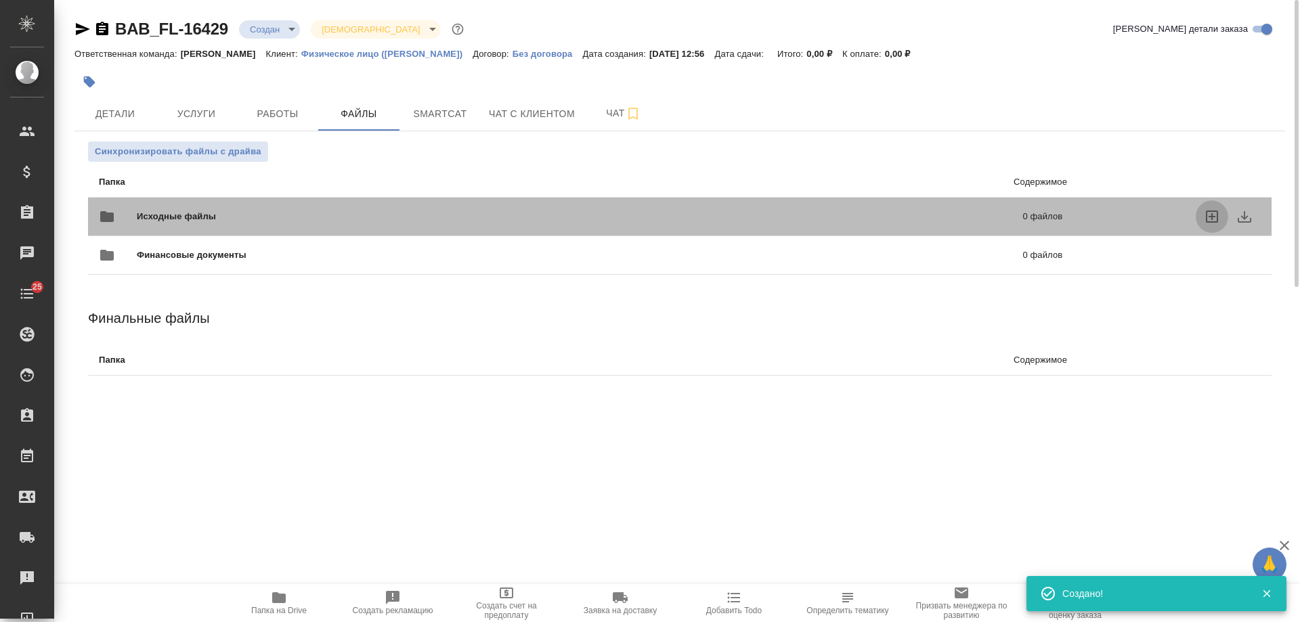
click at [1216, 215] on icon "uploadFiles" at bounding box center [1212, 217] width 16 height 16
click at [0, 0] on input "uploadFiles" at bounding box center [0, 0] width 0 height 0
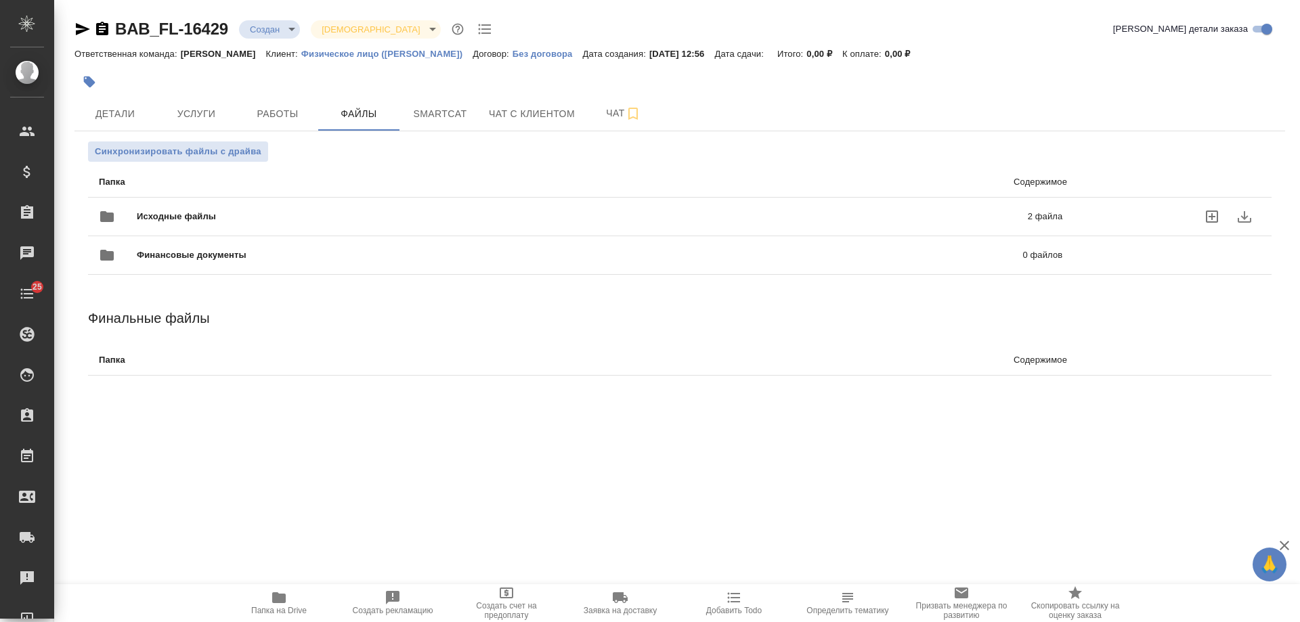
click at [911, 202] on div "Исходные файлы 2 файла" at bounding box center [581, 216] width 964 height 33
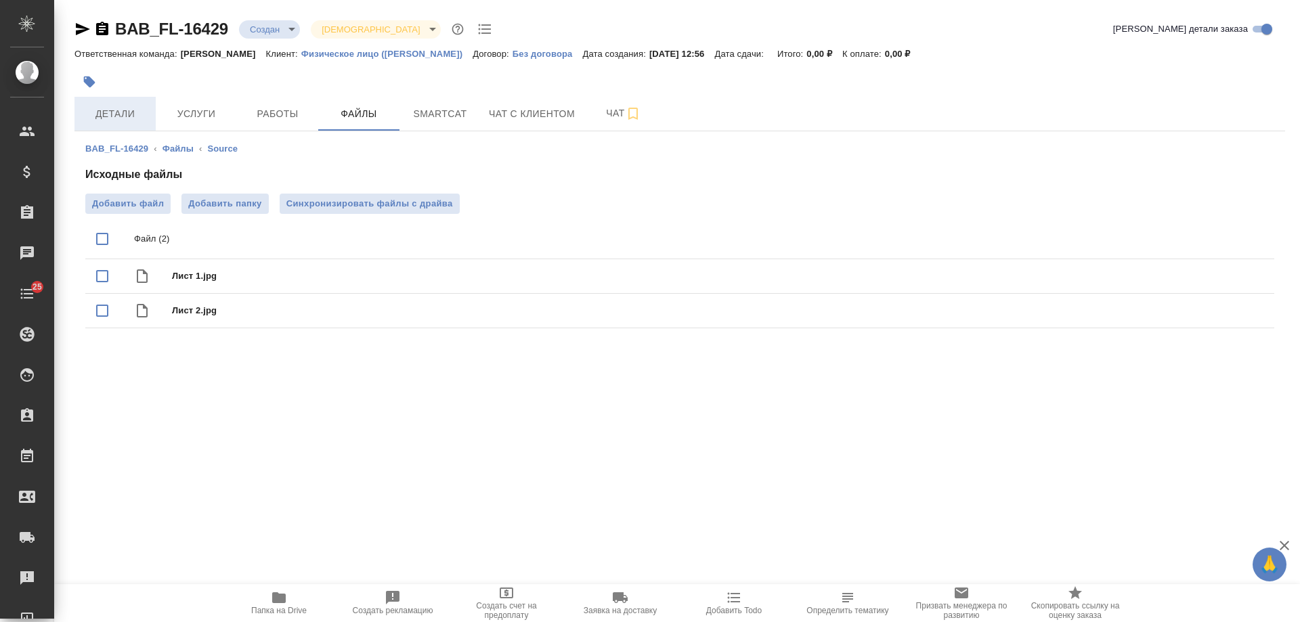
click at [119, 110] on span "Детали" at bounding box center [115, 114] width 65 height 17
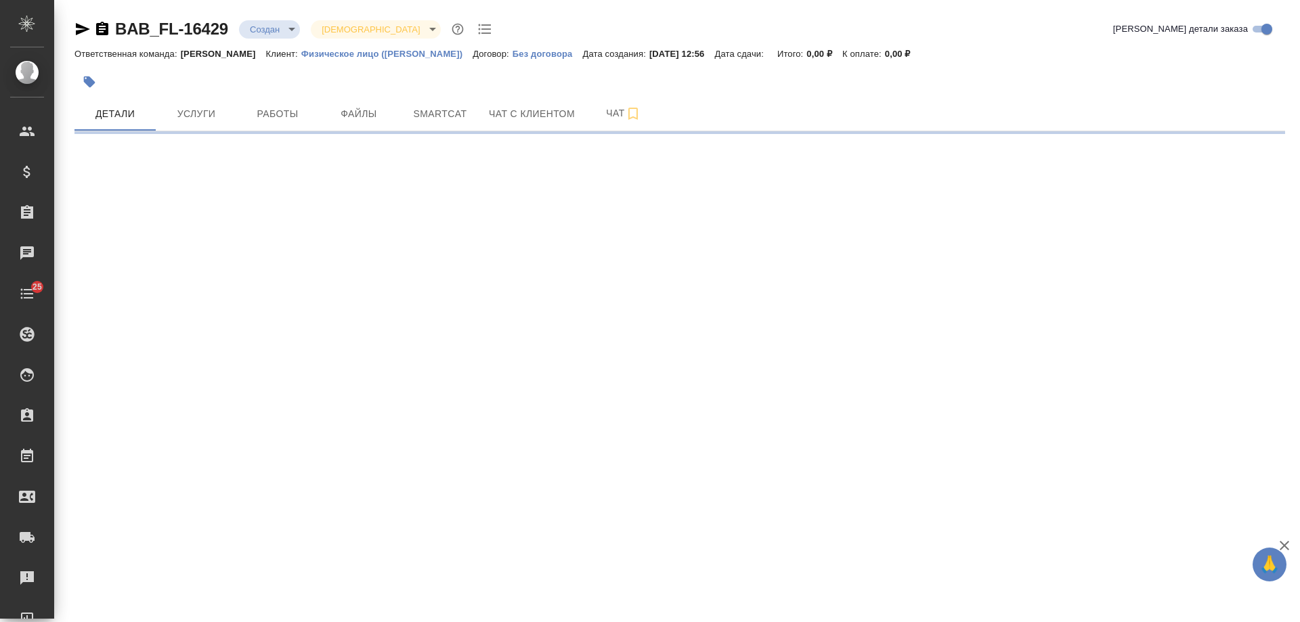
select select "RU"
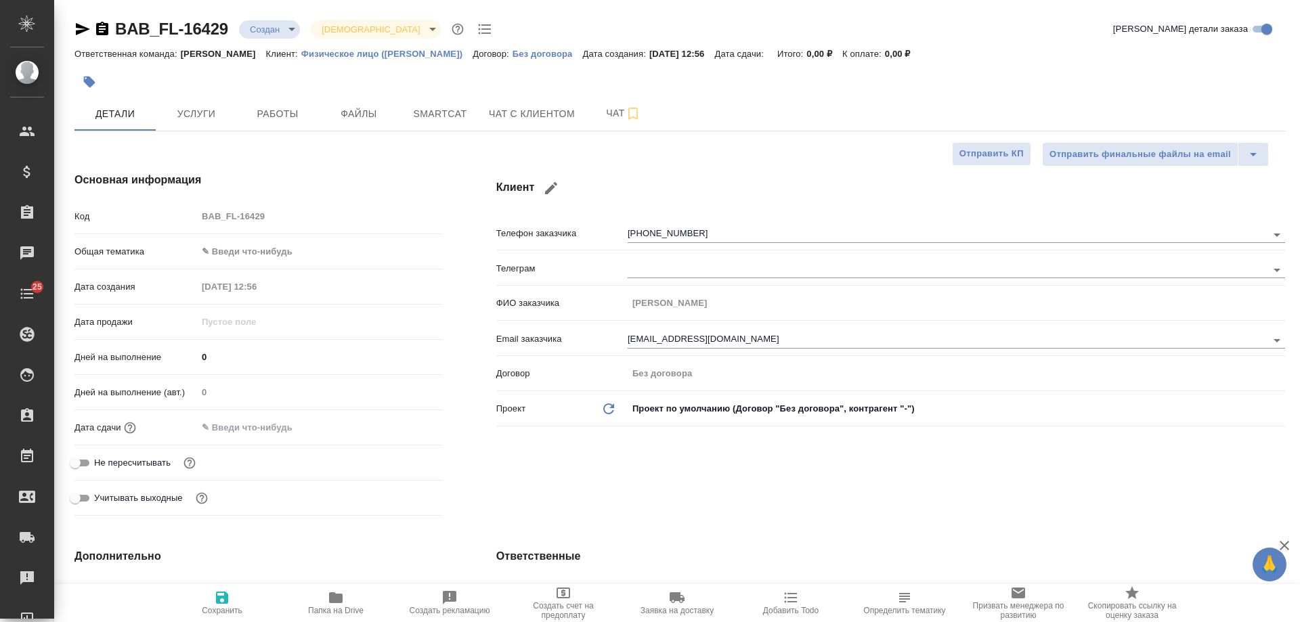
type textarea "x"
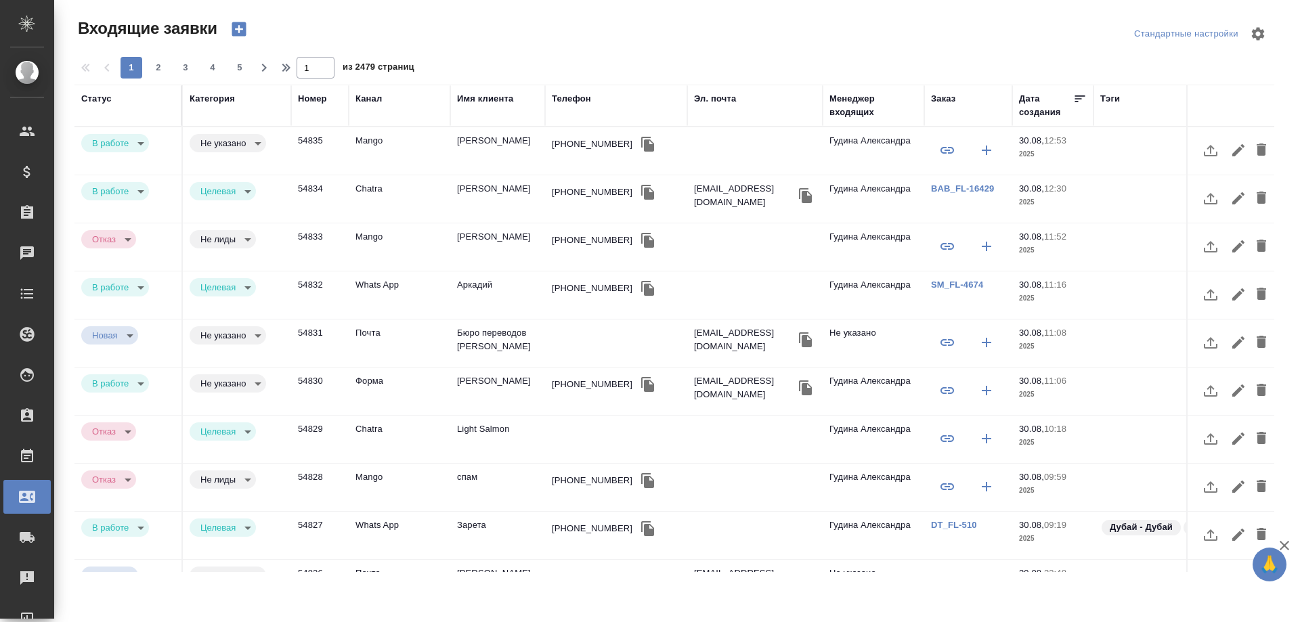
select select "RU"
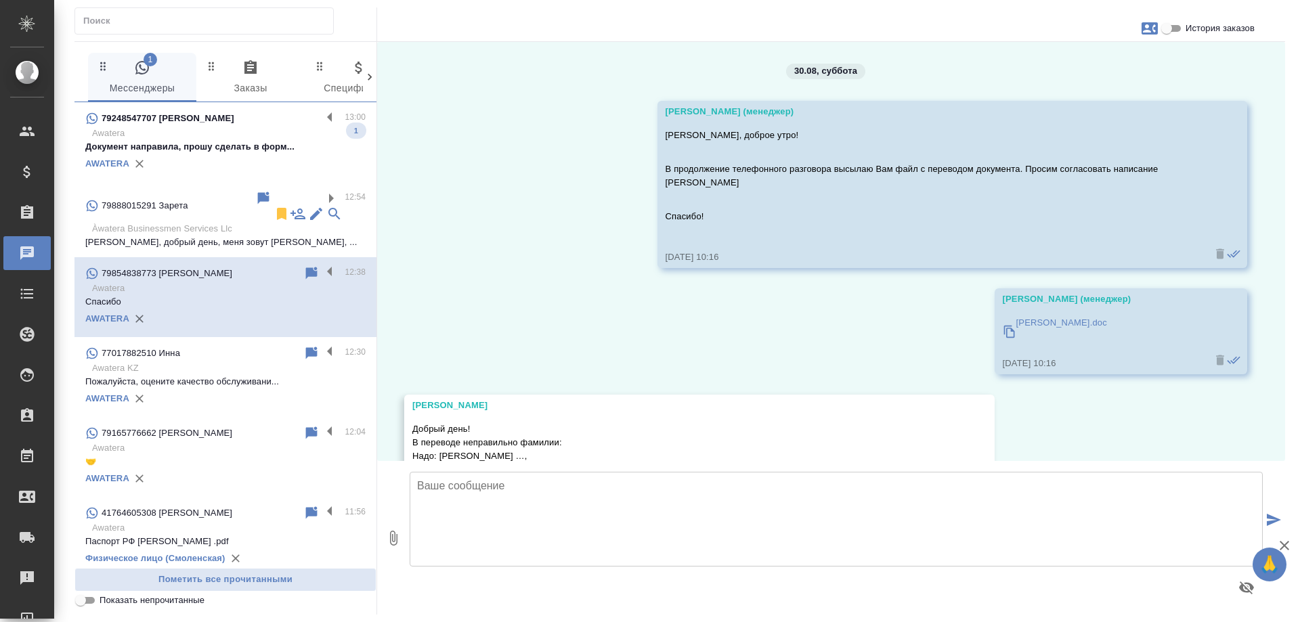
scroll to position [958, 0]
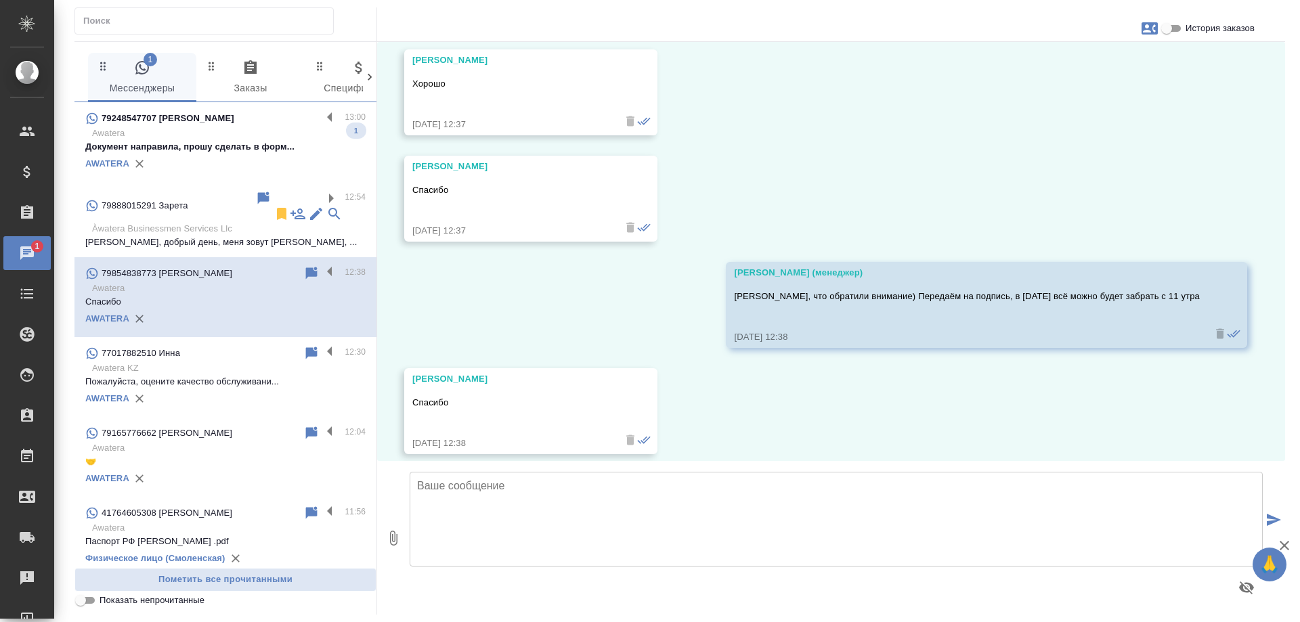
click at [253, 139] on p "Awatera" at bounding box center [229, 134] width 274 height 14
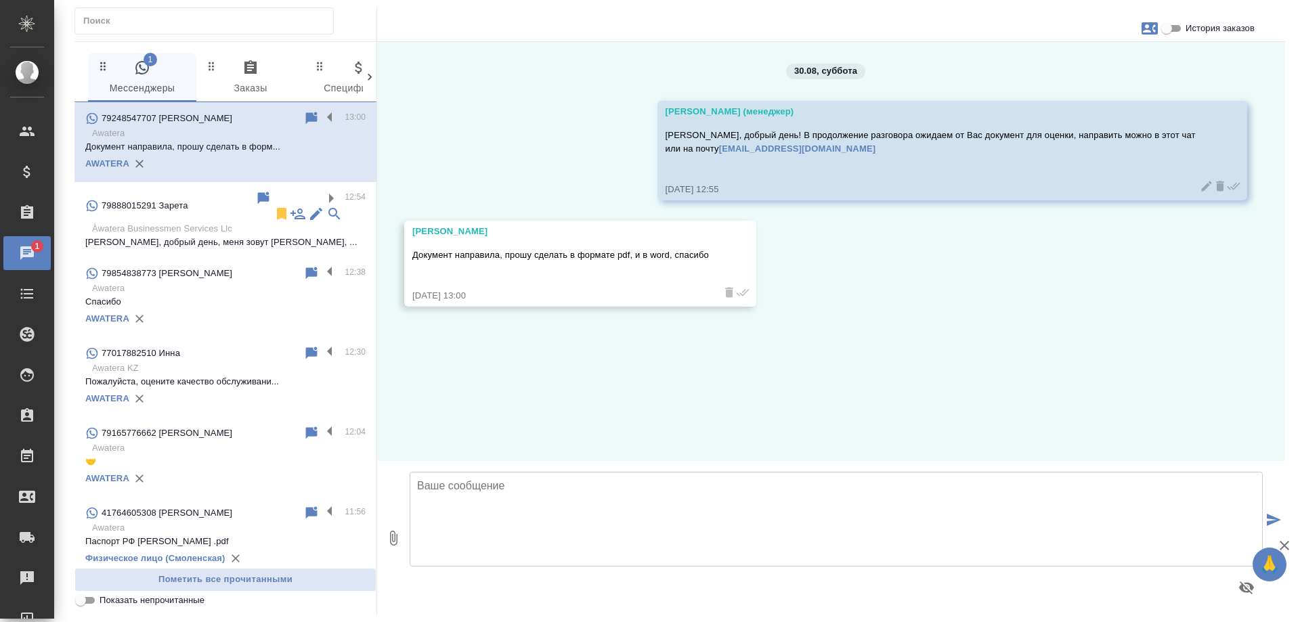
scroll to position [0, 0]
drag, startPoint x: 543, startPoint y: 495, endPoint x: 563, endPoint y: 467, distance: 34.6
click at [540, 495] on textarea at bounding box center [836, 519] width 853 height 95
drag, startPoint x: 1243, startPoint y: 2, endPoint x: 998, endPoint y: 236, distance: 338.6
click at [816, 370] on div "30.08, [DATE] [PERSON_NAME] (менеджер) [PERSON_NAME], добрый день! В продолжени…" at bounding box center [831, 251] width 908 height 419
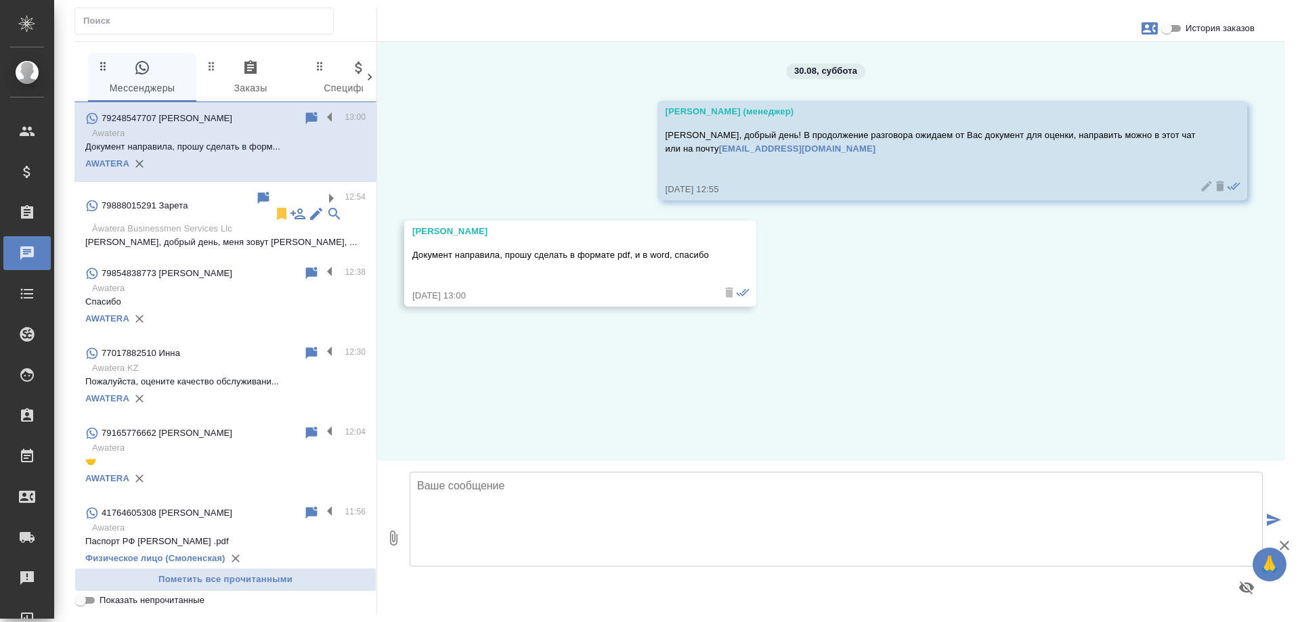
click at [534, 492] on textarea at bounding box center [836, 519] width 853 height 95
click at [527, 490] on textarea "Получили документ, ожидайте расчет в этом чате." at bounding box center [836, 519] width 853 height 95
click at [755, 484] on textarea "Получили документ, спасибо! Ожидайте расчет в этом чате." at bounding box center [836, 519] width 853 height 95
type textarea "Получили документ, спасибо! Ожидайте расчет в этом чате."
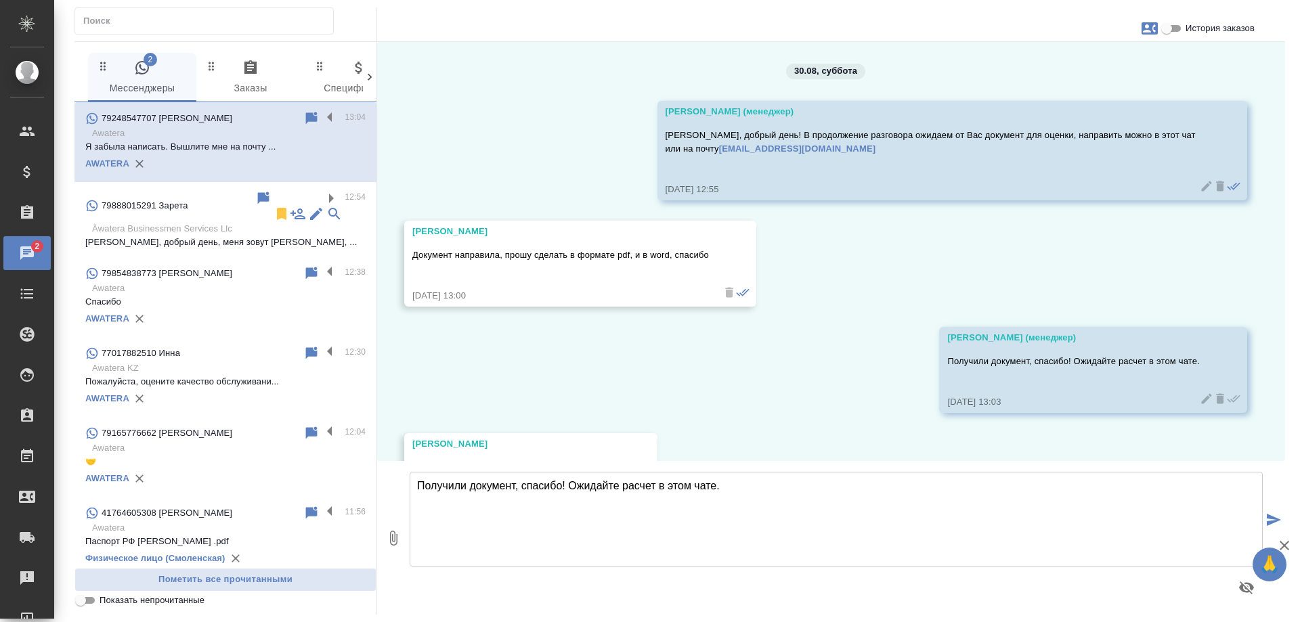
scroll to position [185, 0]
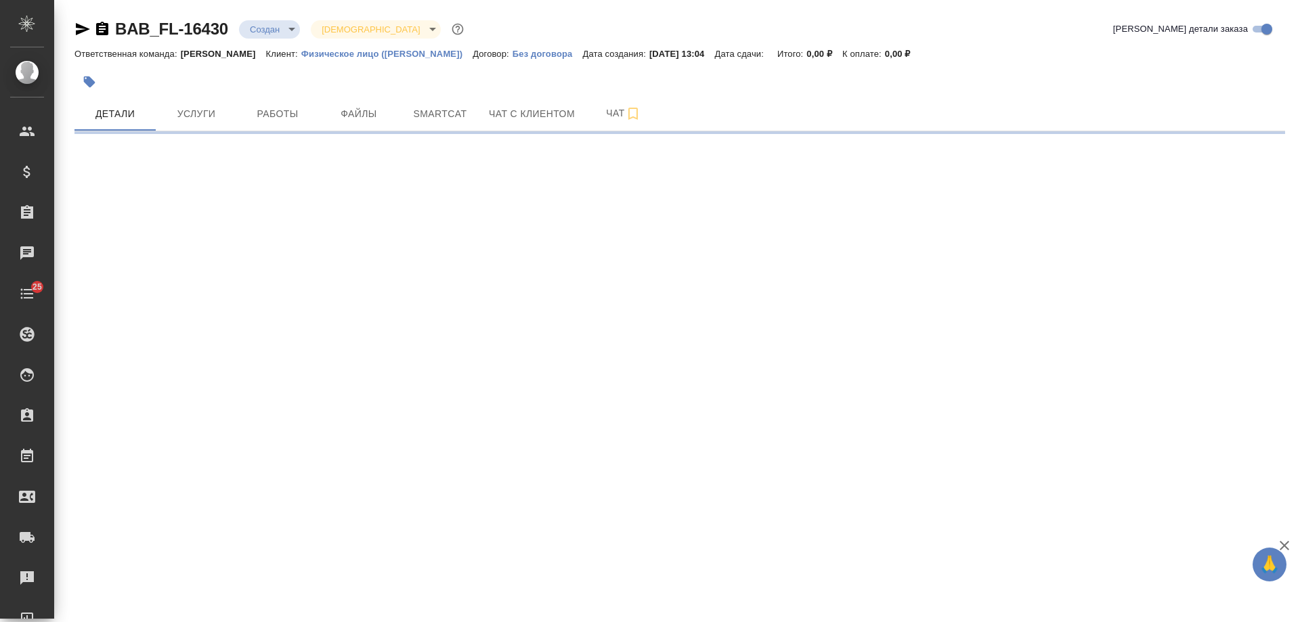
select select "RU"
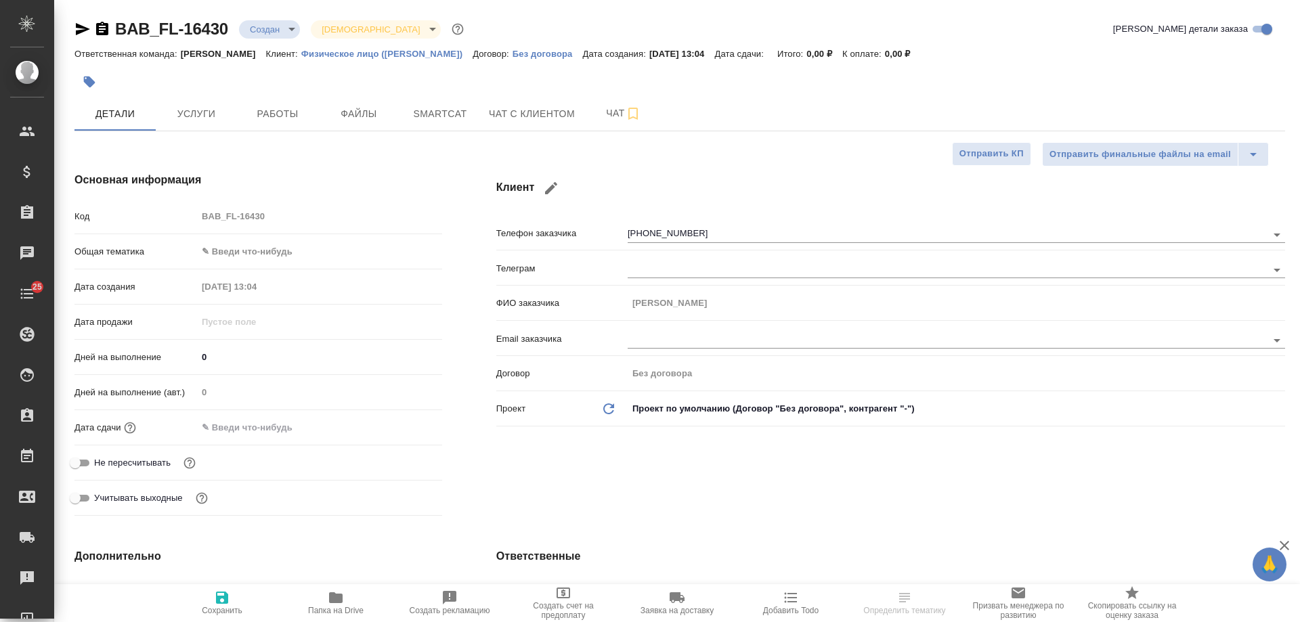
type textarea "x"
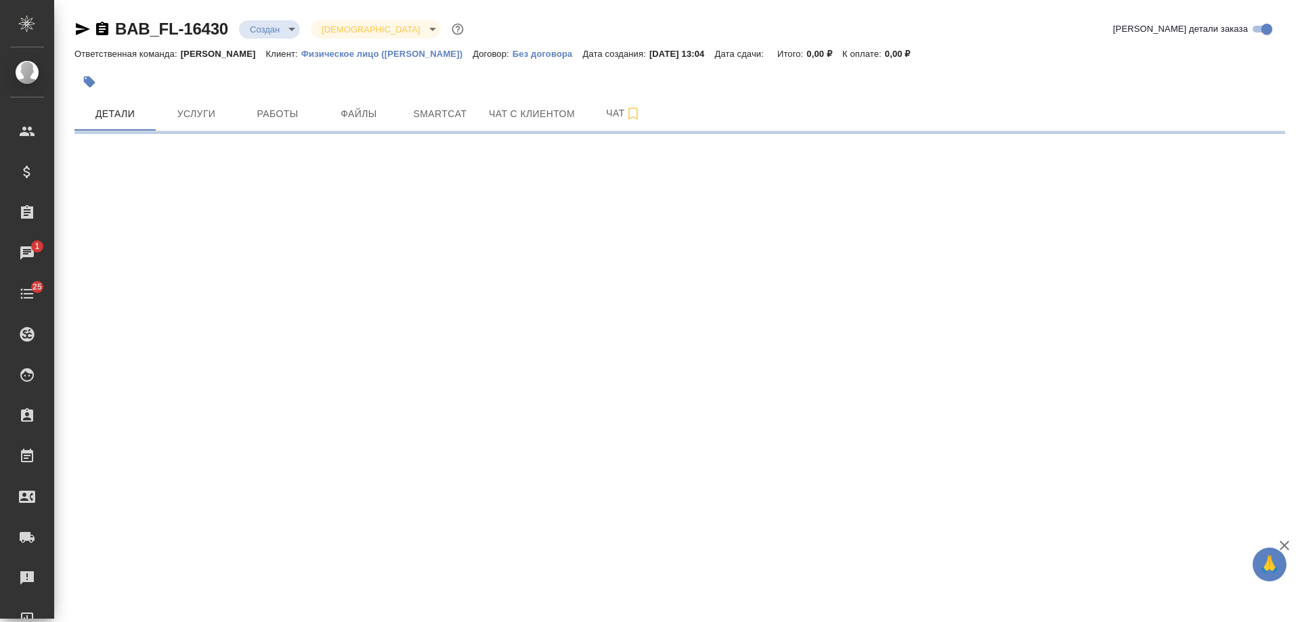
select select "RU"
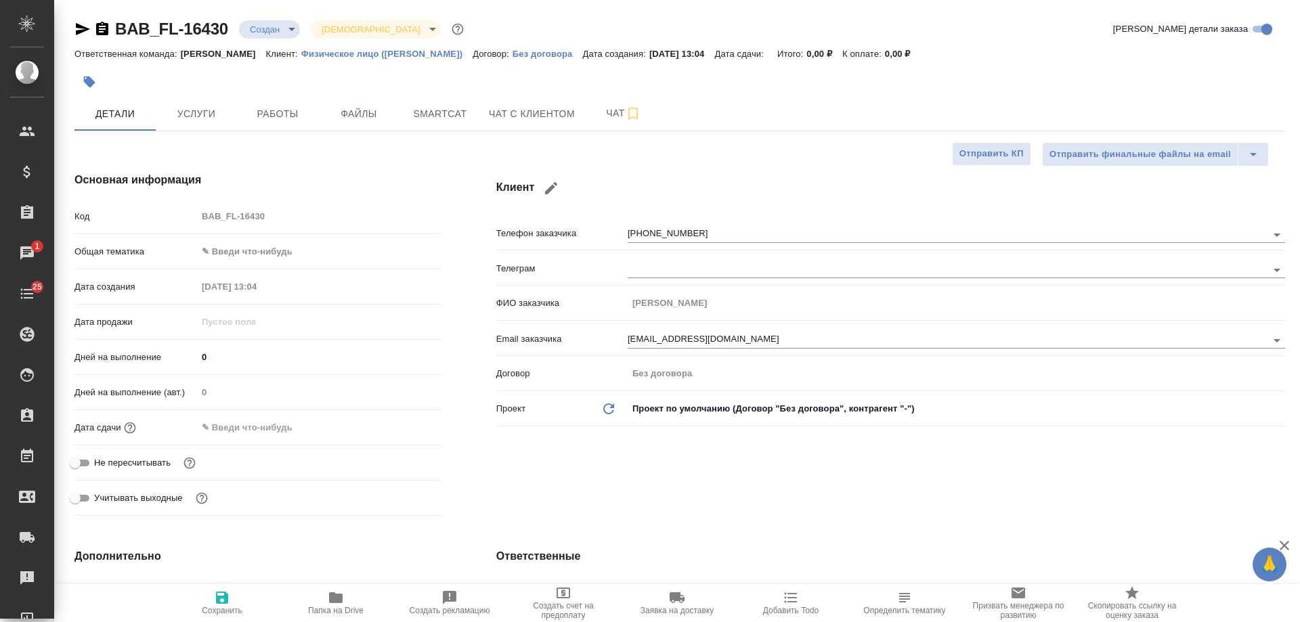
type textarea "x"
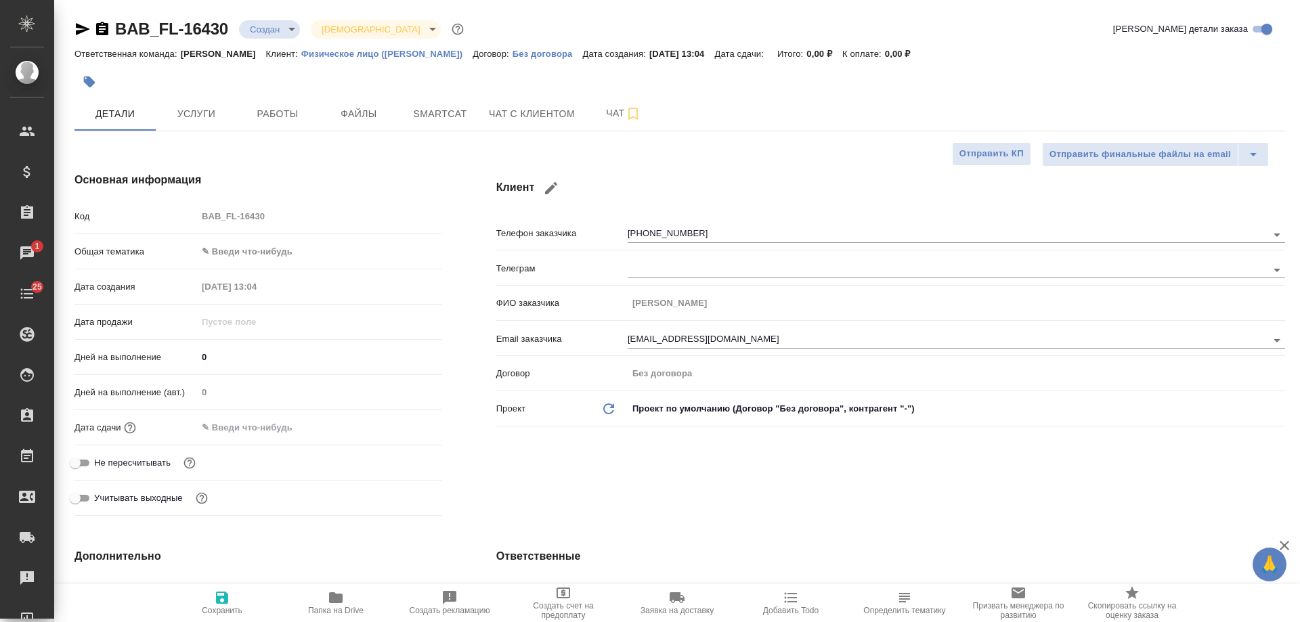
type textarea "x"
click at [106, 28] on icon "button" at bounding box center [102, 29] width 12 height 14
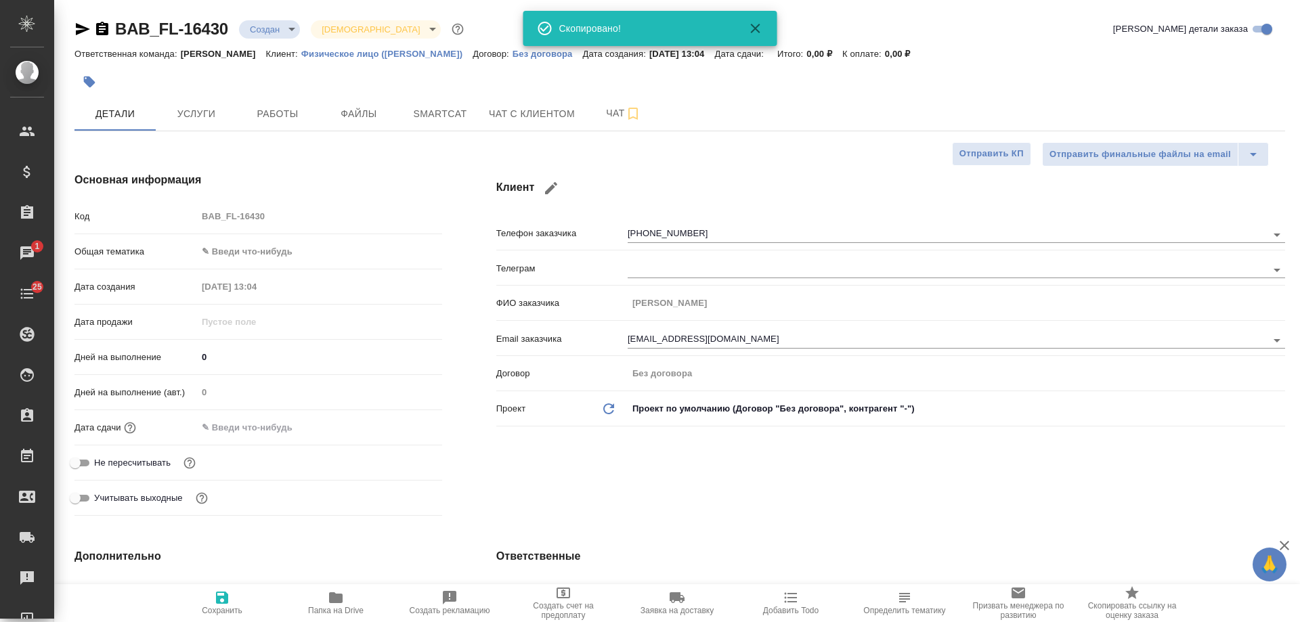
type textarea "x"
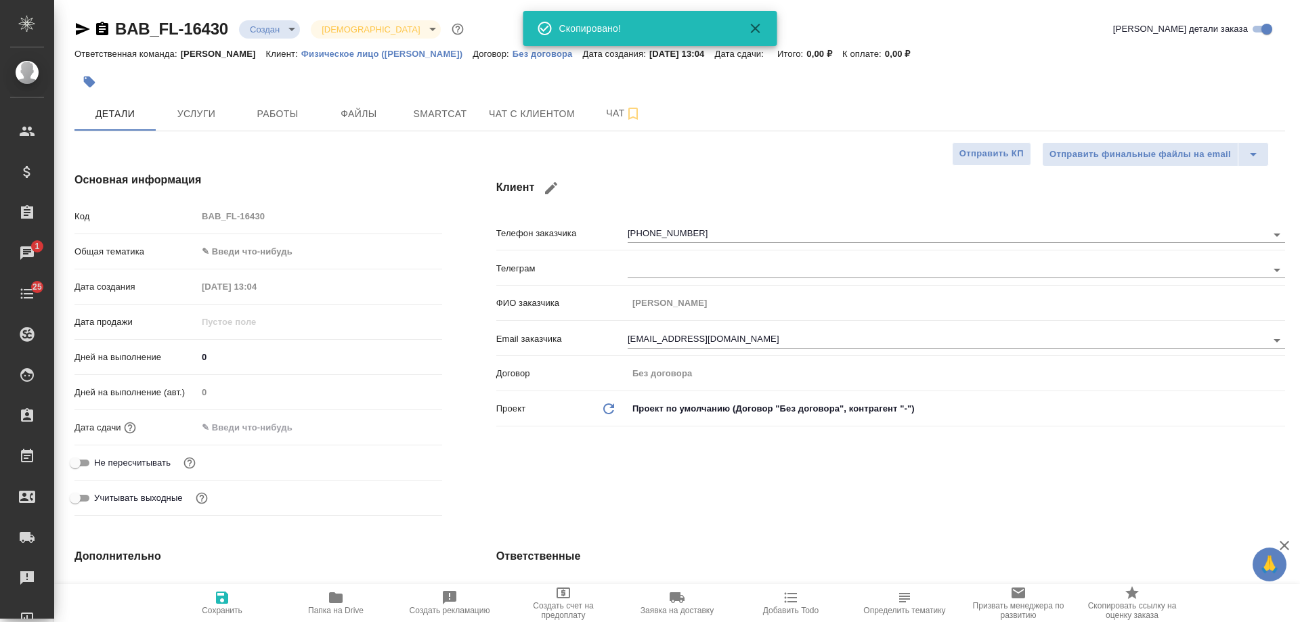
type textarea "x"
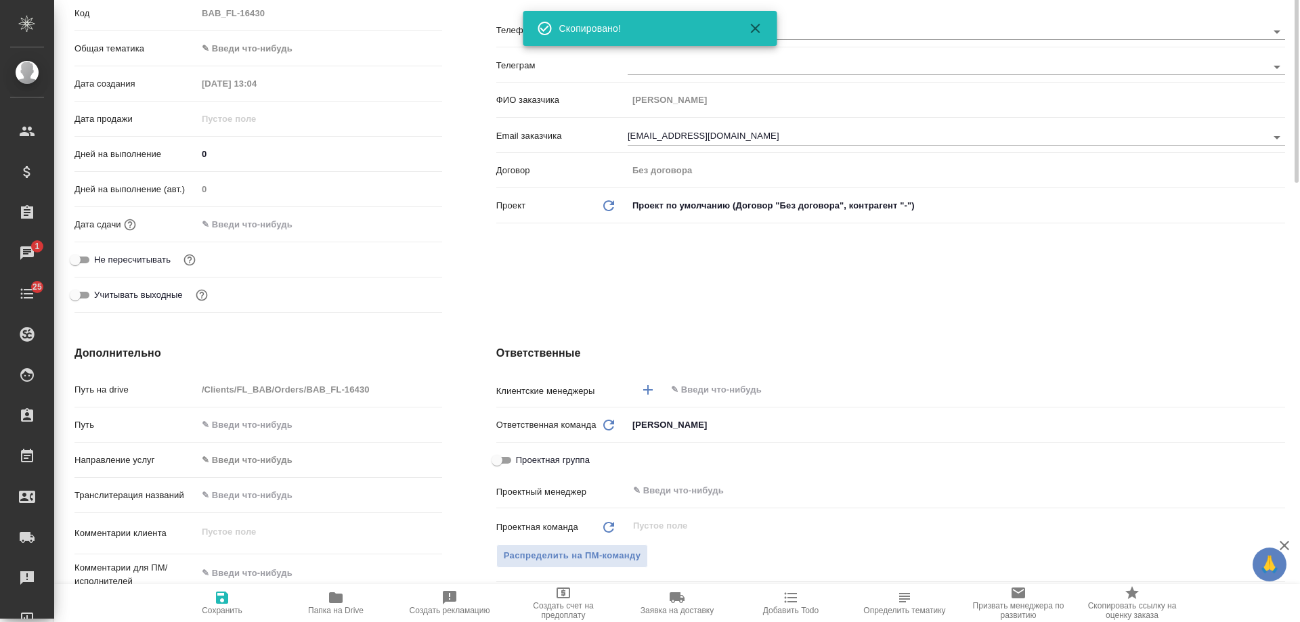
scroll to position [271, 0]
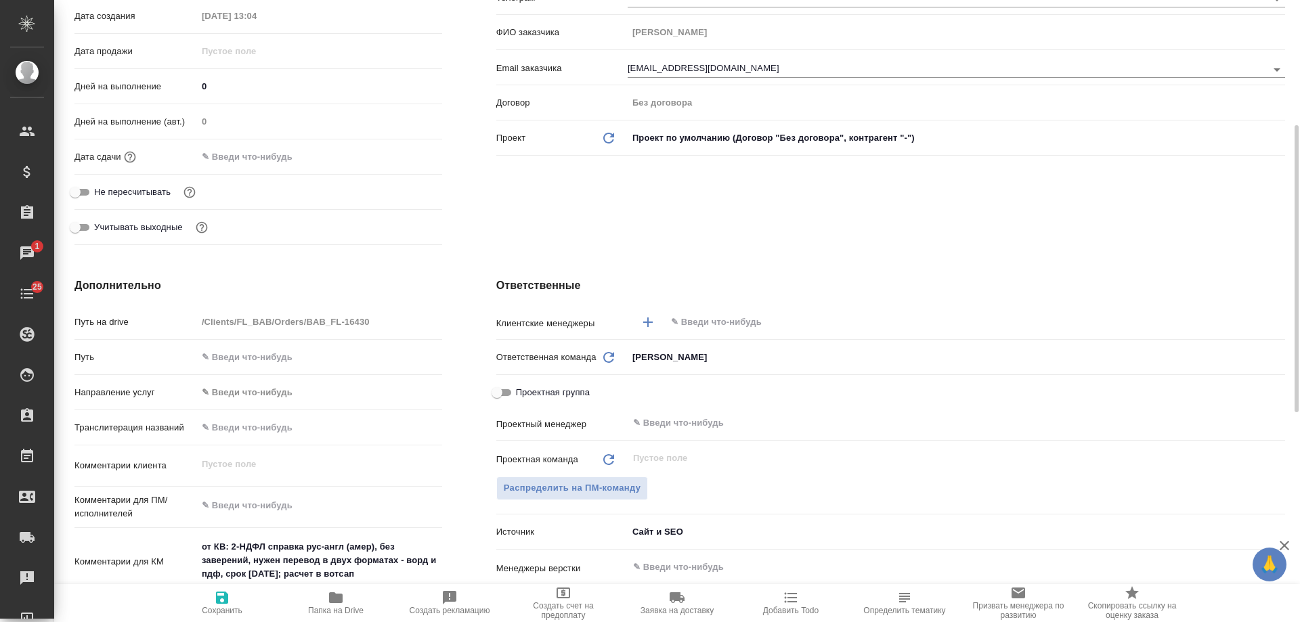
click at [700, 321] on input "text" at bounding box center [953, 322] width 566 height 16
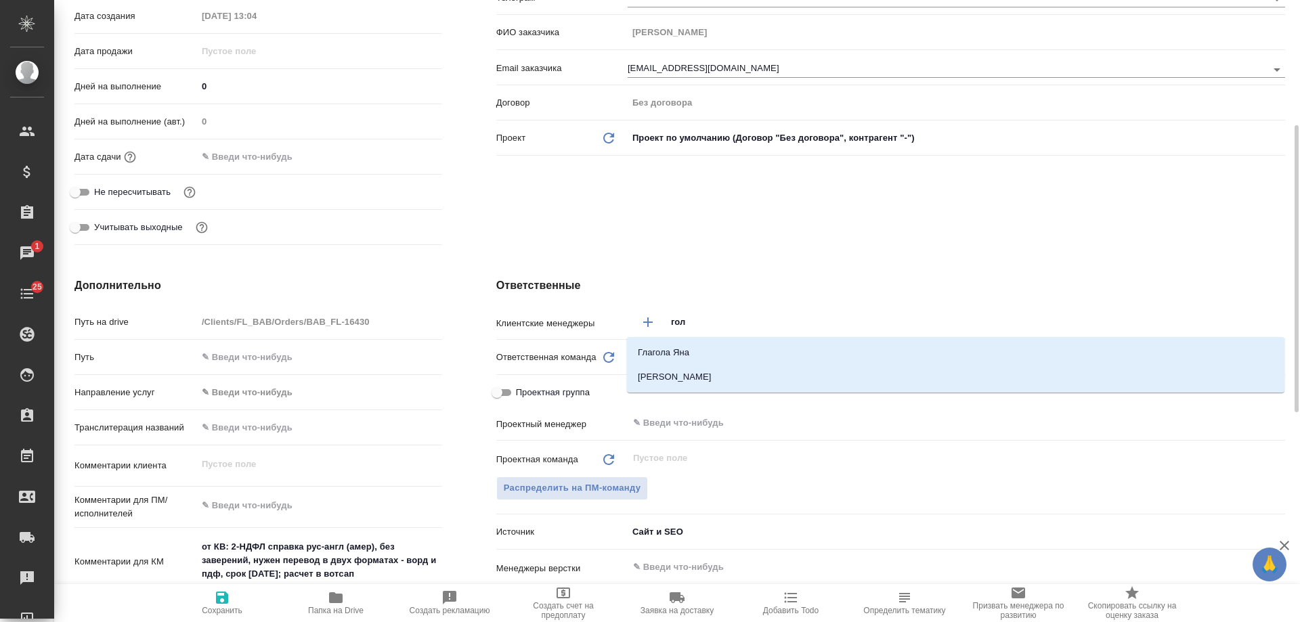
type input "голу"
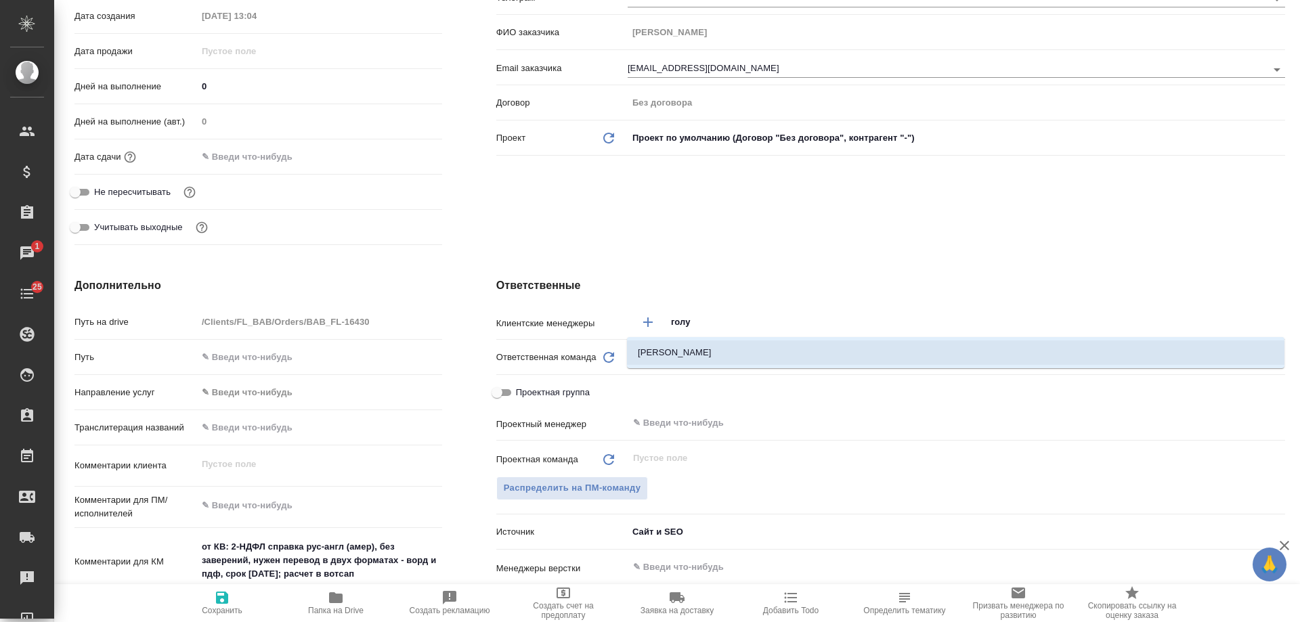
click at [672, 353] on li "Голубев Дмитрий" at bounding box center [956, 353] width 658 height 24
type textarea "x"
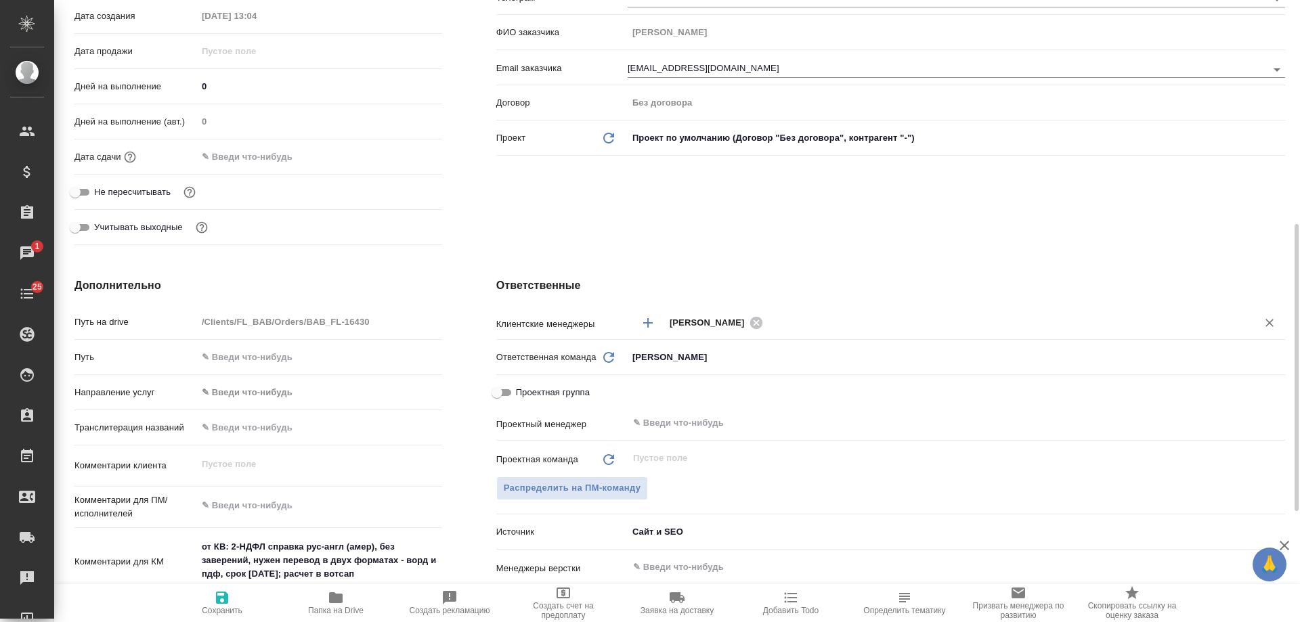
scroll to position [609, 0]
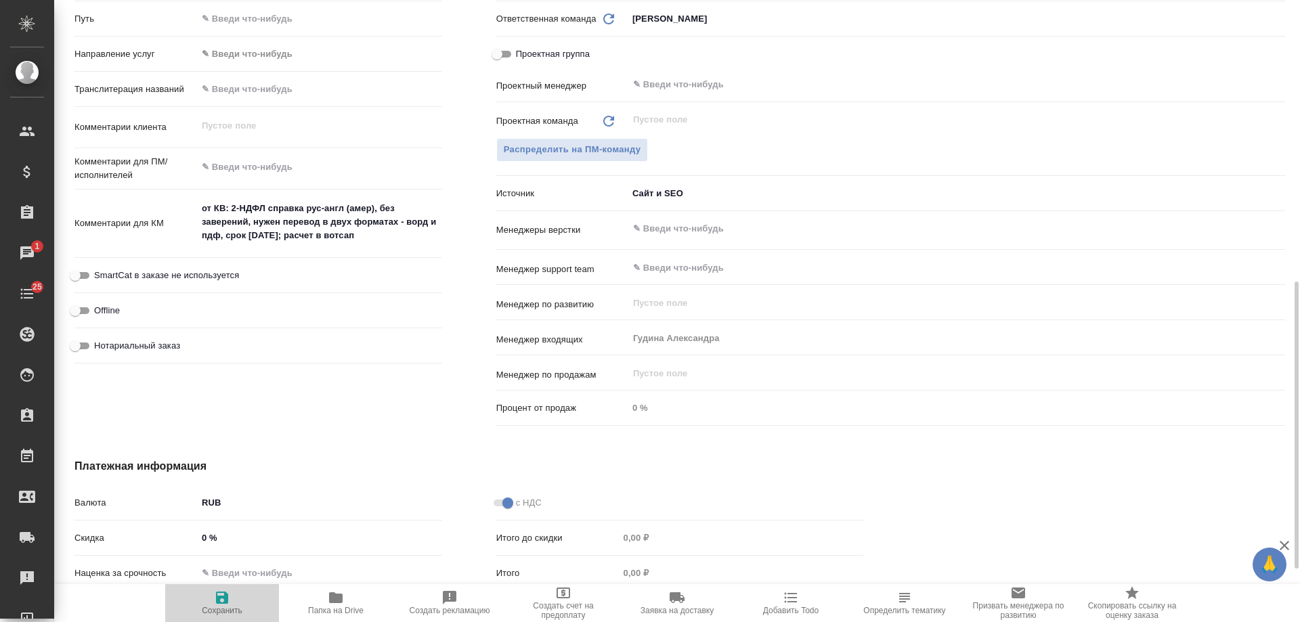
click at [219, 602] on icon "button" at bounding box center [222, 598] width 12 height 12
type textarea "x"
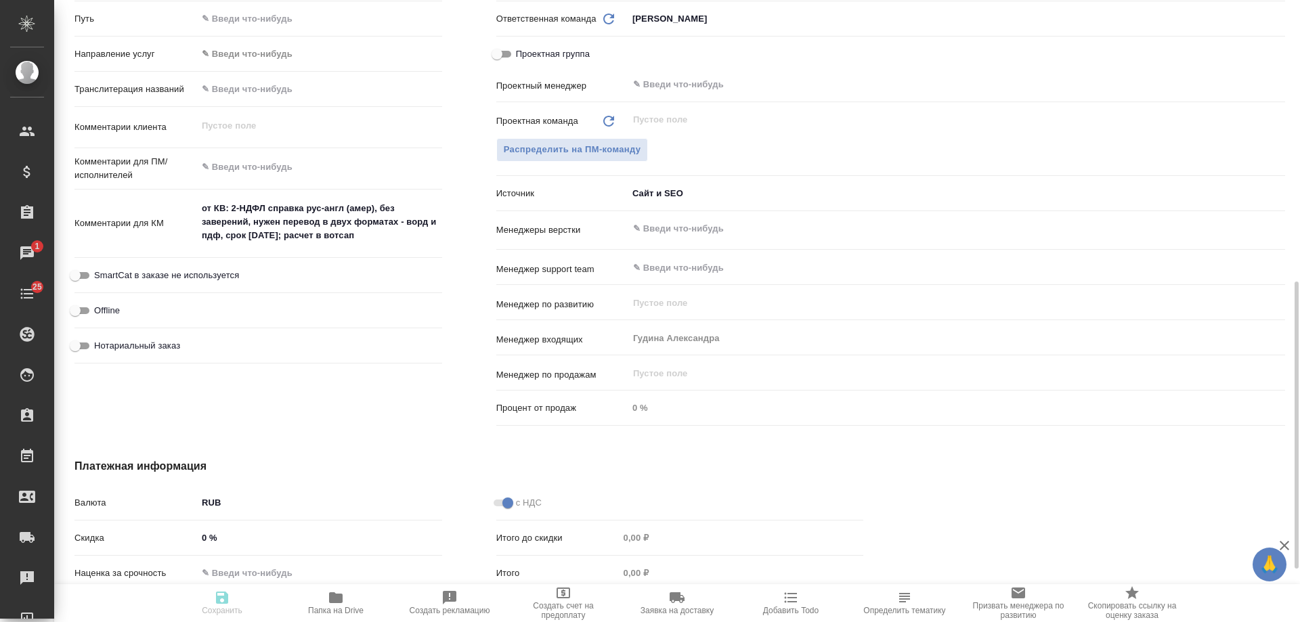
type textarea "x"
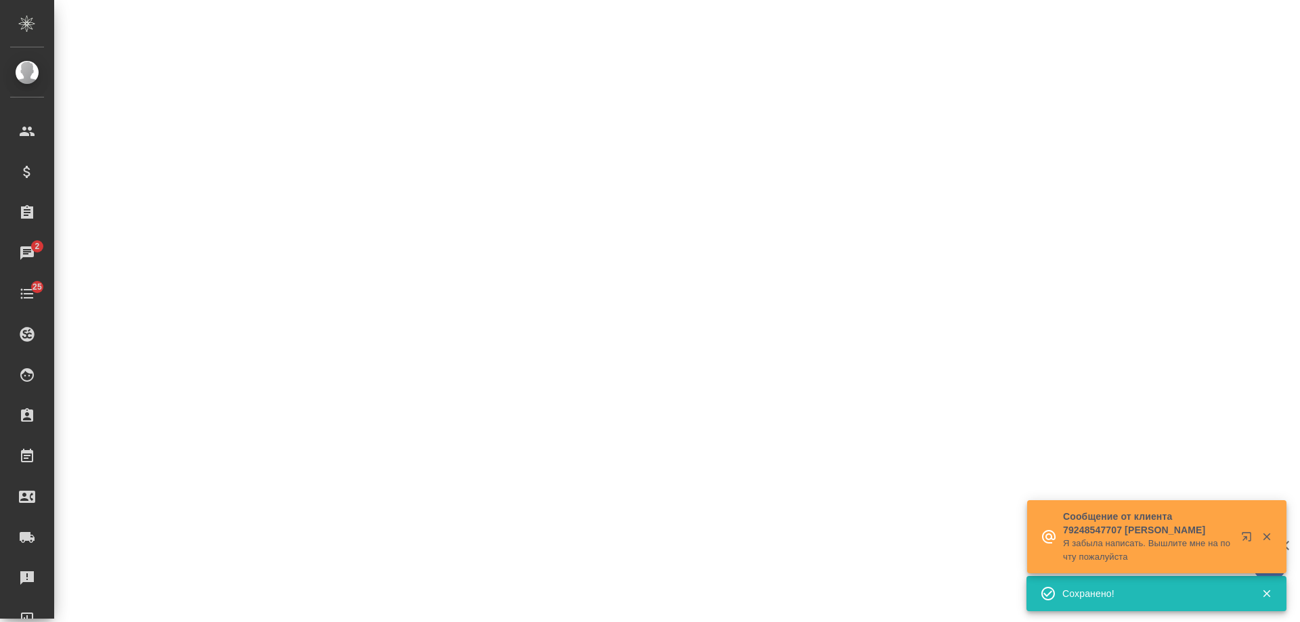
select select "RU"
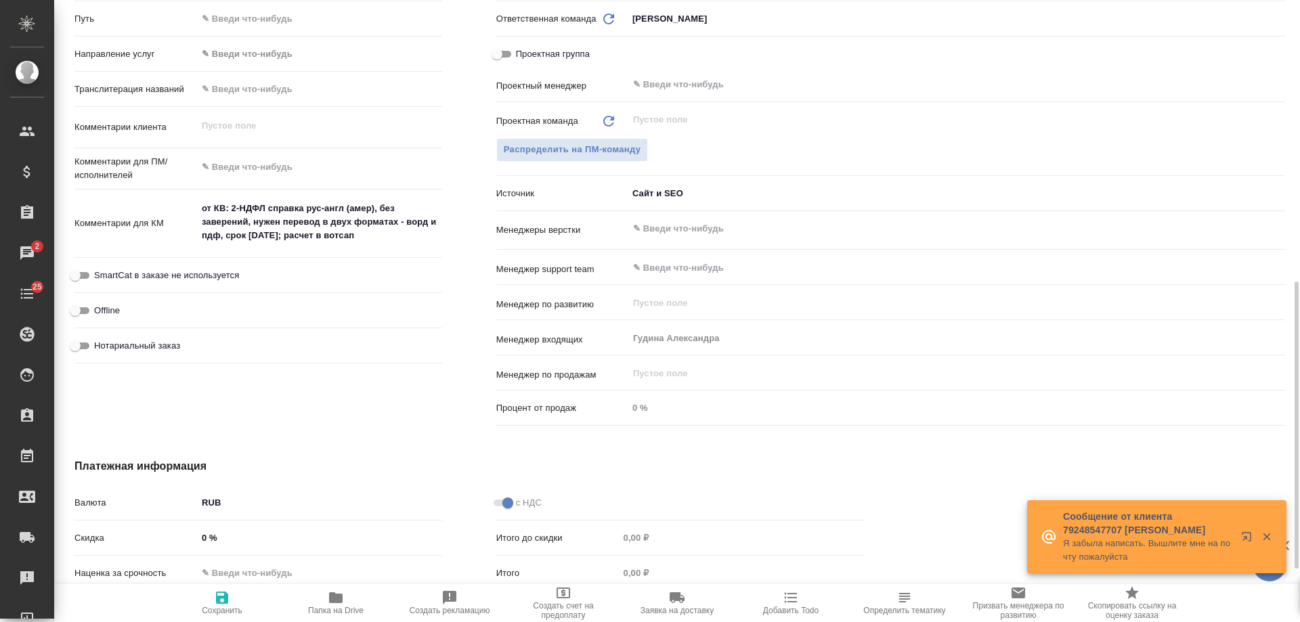
type textarea "x"
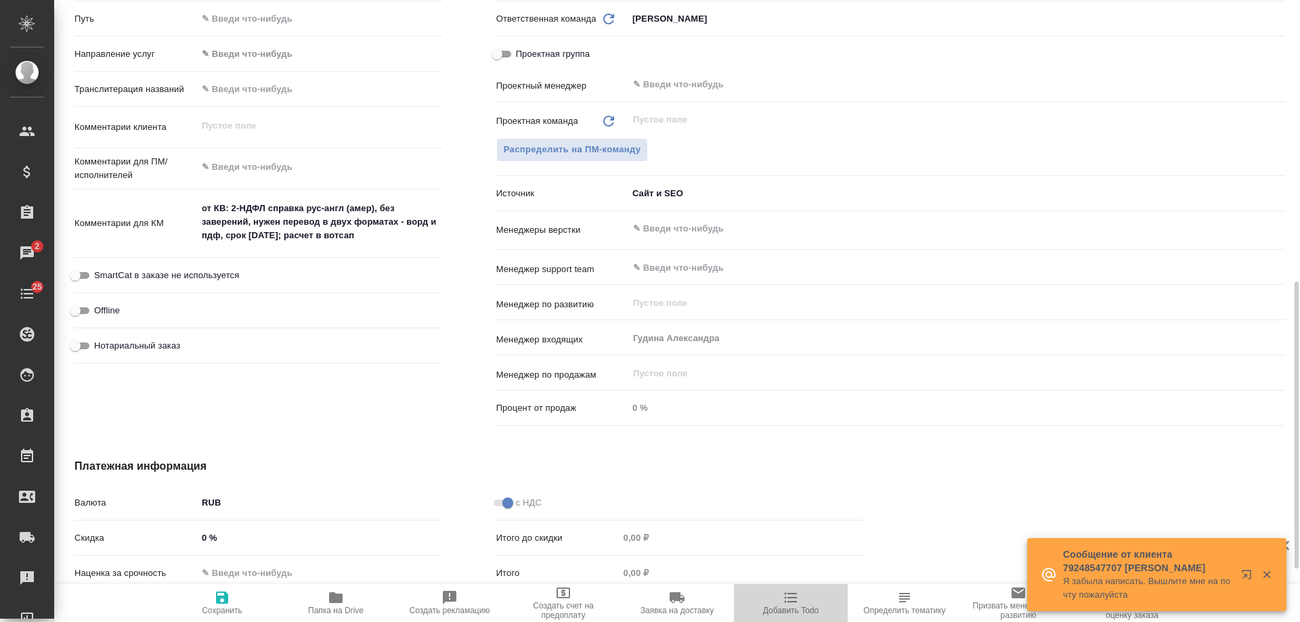
click at [801, 606] on span "Добавить Todo" at bounding box center [791, 610] width 56 height 9
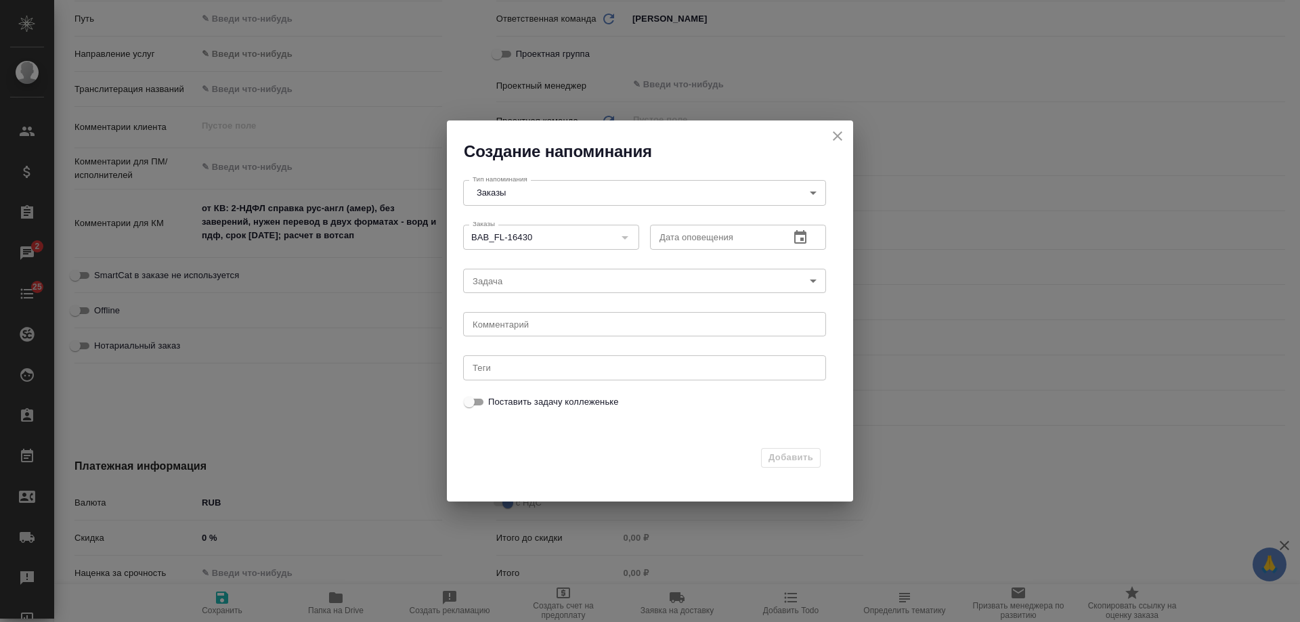
click at [804, 240] on icon "button" at bounding box center [800, 237] width 12 height 14
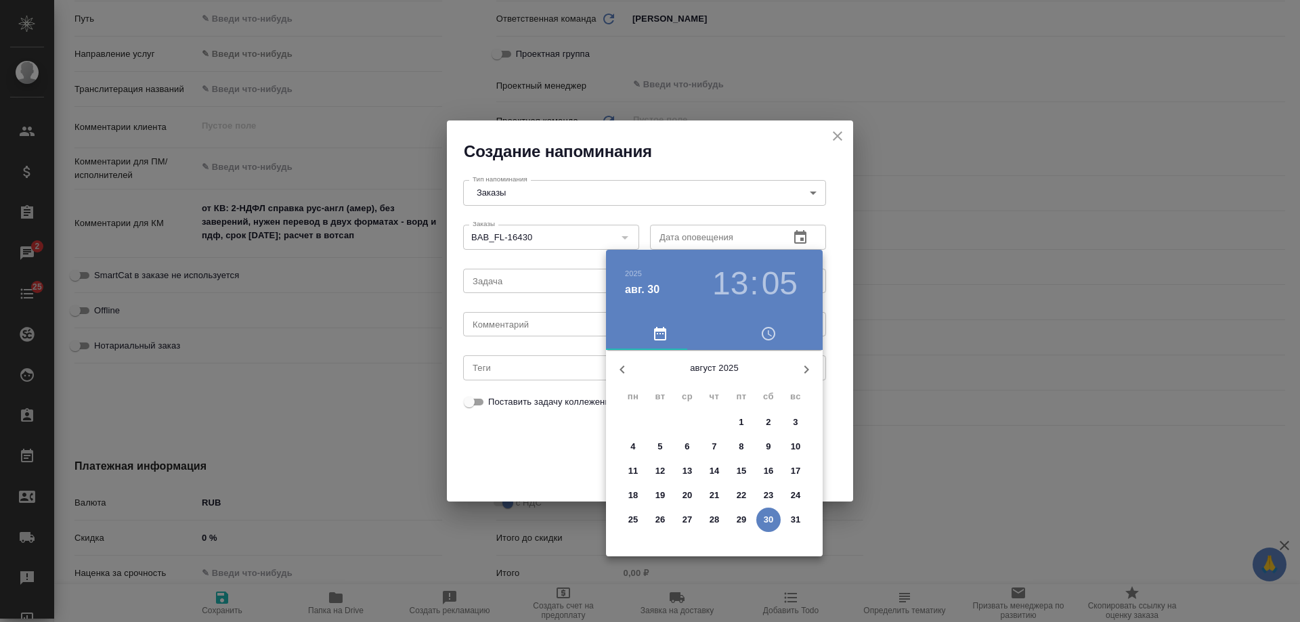
click at [806, 367] on icon "button" at bounding box center [806, 370] width 5 height 8
click at [662, 420] on p "2" at bounding box center [660, 423] width 5 height 14
type input "02.09.2025 13:05"
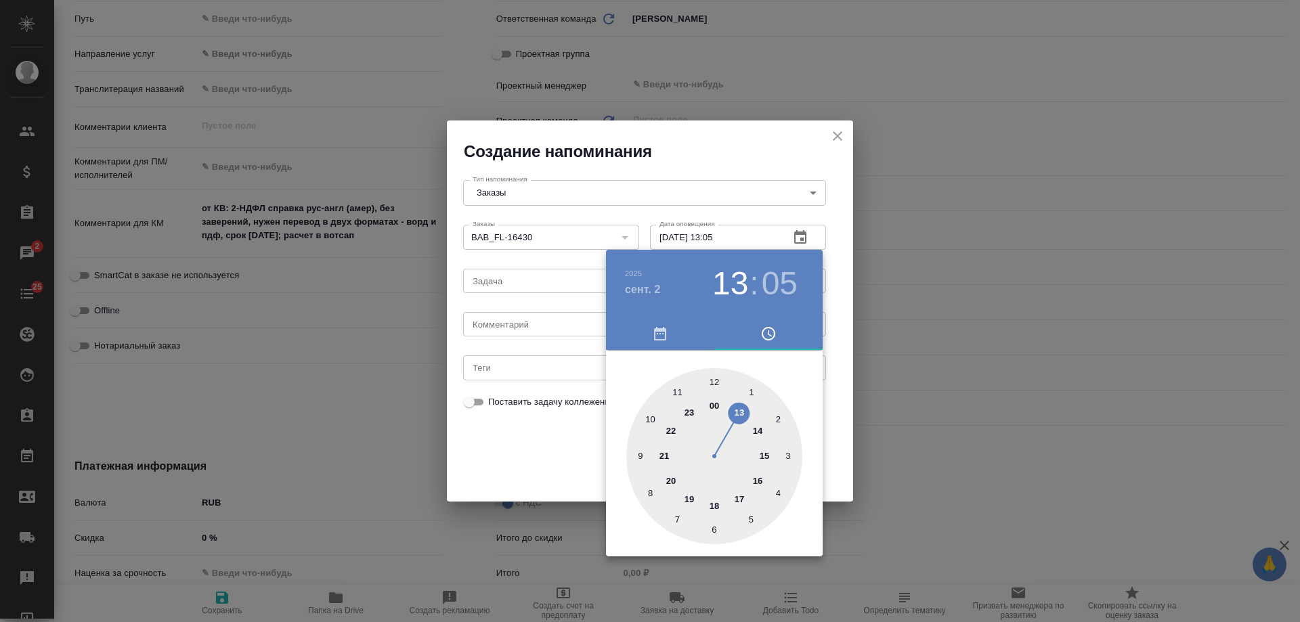
click at [544, 330] on div at bounding box center [650, 311] width 1300 height 622
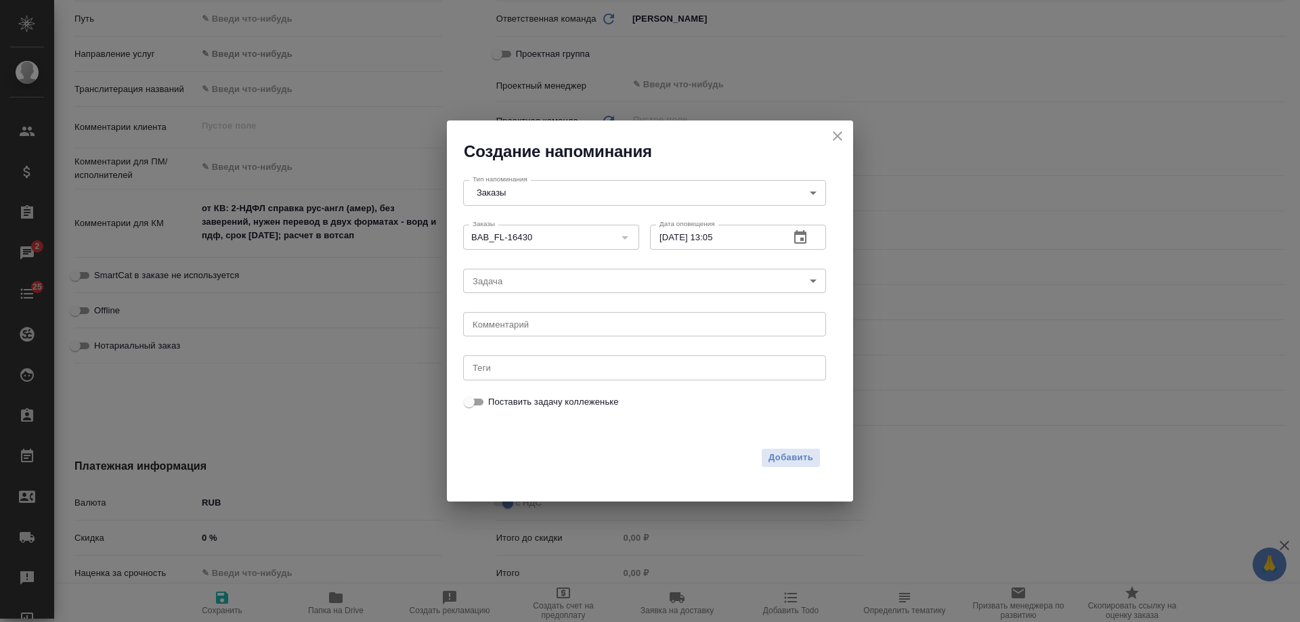
click at [517, 322] on div "2025 сент. 2 13 : 05 00 1 2 3 4 5 6 7 8 9 10 11 12 13 14 15 16 17 18 19 20 21 2…" at bounding box center [650, 311] width 1300 height 622
click at [517, 323] on textarea at bounding box center [645, 325] width 344 height 10
type textarea "м"
type textarea "инфа вотс"
click at [788, 458] on span "Добавить" at bounding box center [791, 458] width 45 height 16
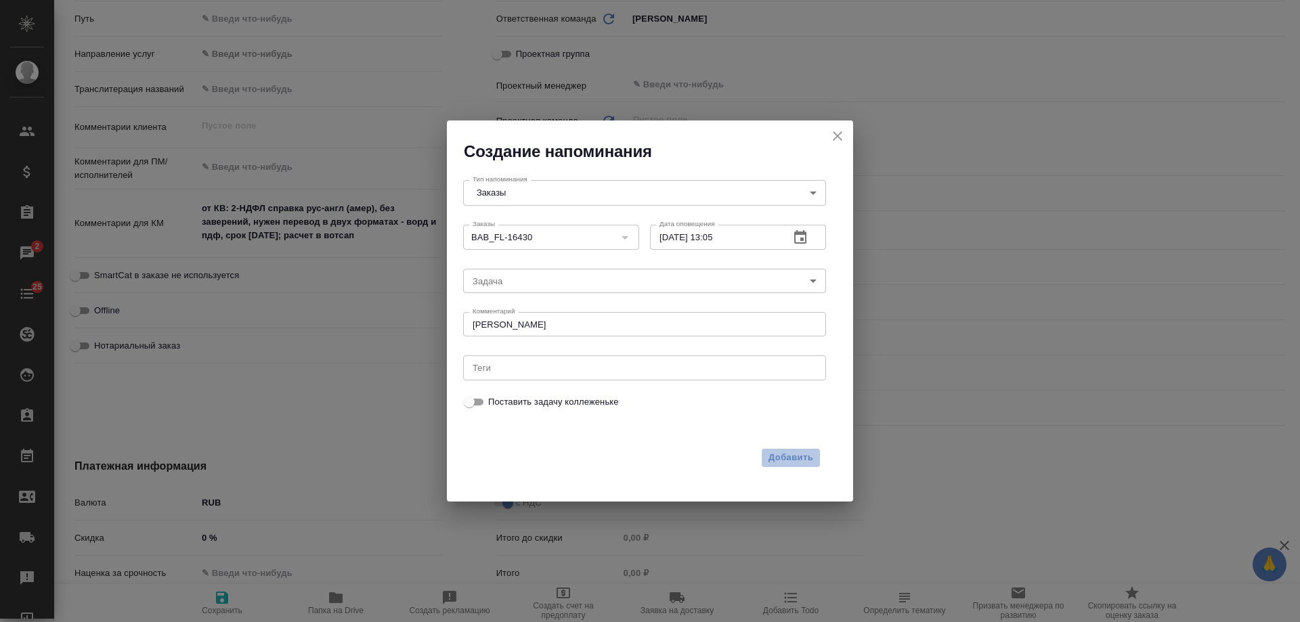
type textarea "x"
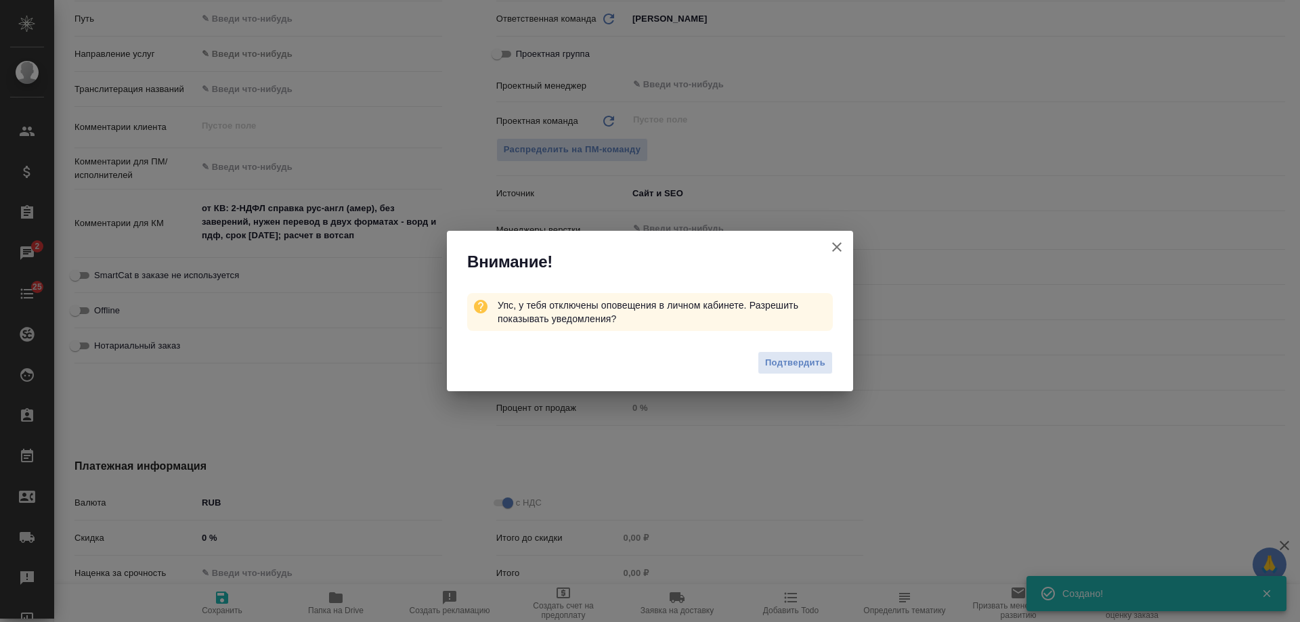
type textarea "x"
click at [831, 246] on icon "button" at bounding box center [837, 247] width 16 height 16
type textarea "x"
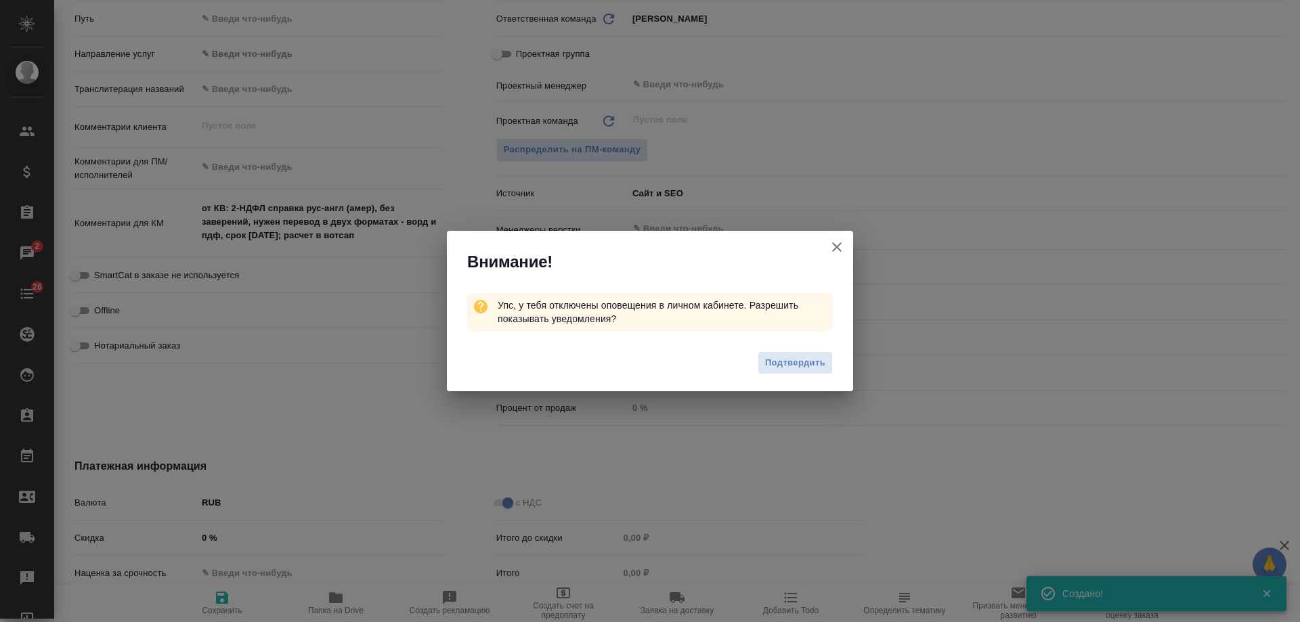
type textarea "x"
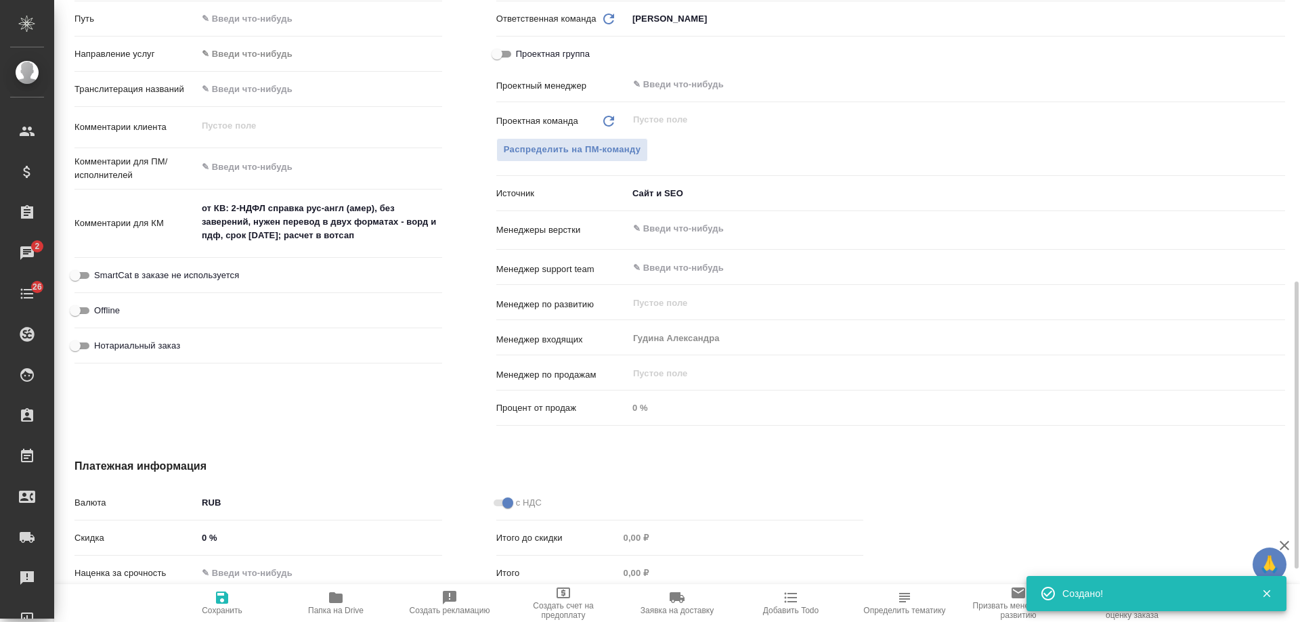
type textarea "x"
click at [220, 238] on textarea "от КВ: 2-НДФЛ справка рус-англ (амер), без заверений, нужен перевод в двух форм…" at bounding box center [320, 223] width 244 height 50
type textarea "от КВ: 2-НДФЛ справка рус-англ (амер), без заверений, нужен перевод в двух форм…"
type textarea "x"
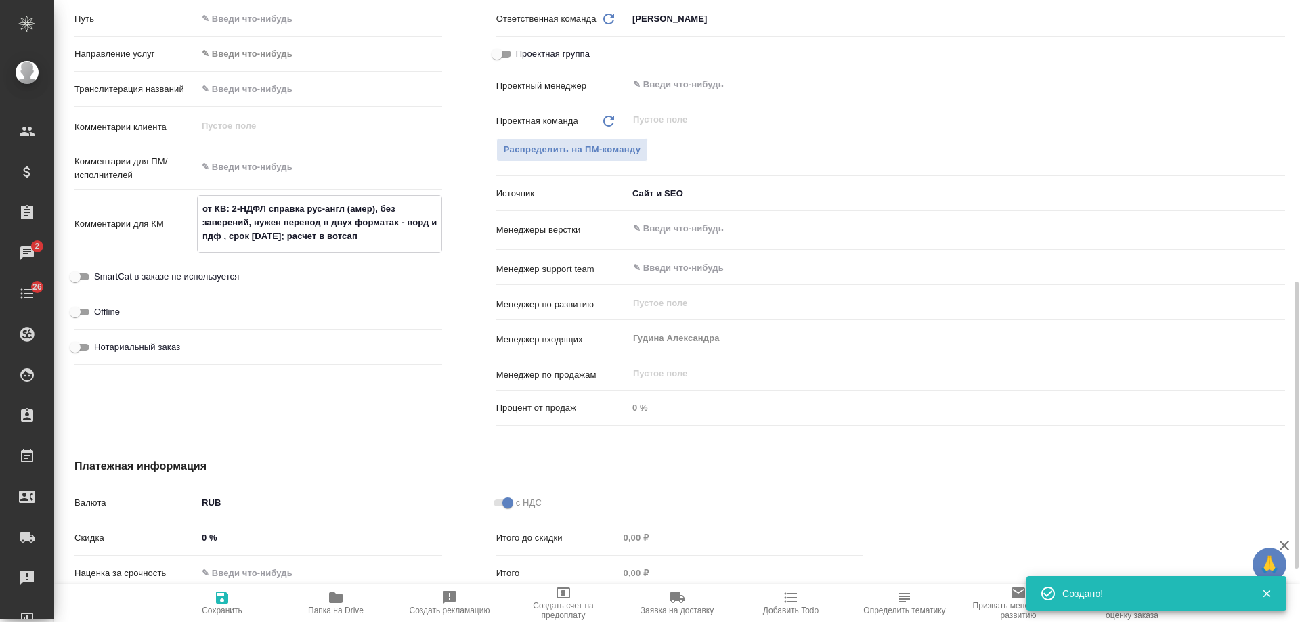
type textarea "x"
type textarea "от КВ: 2-НДФЛ справка рус-англ (амер), без заверений, нужен перевод в двух форм…"
type textarea "x"
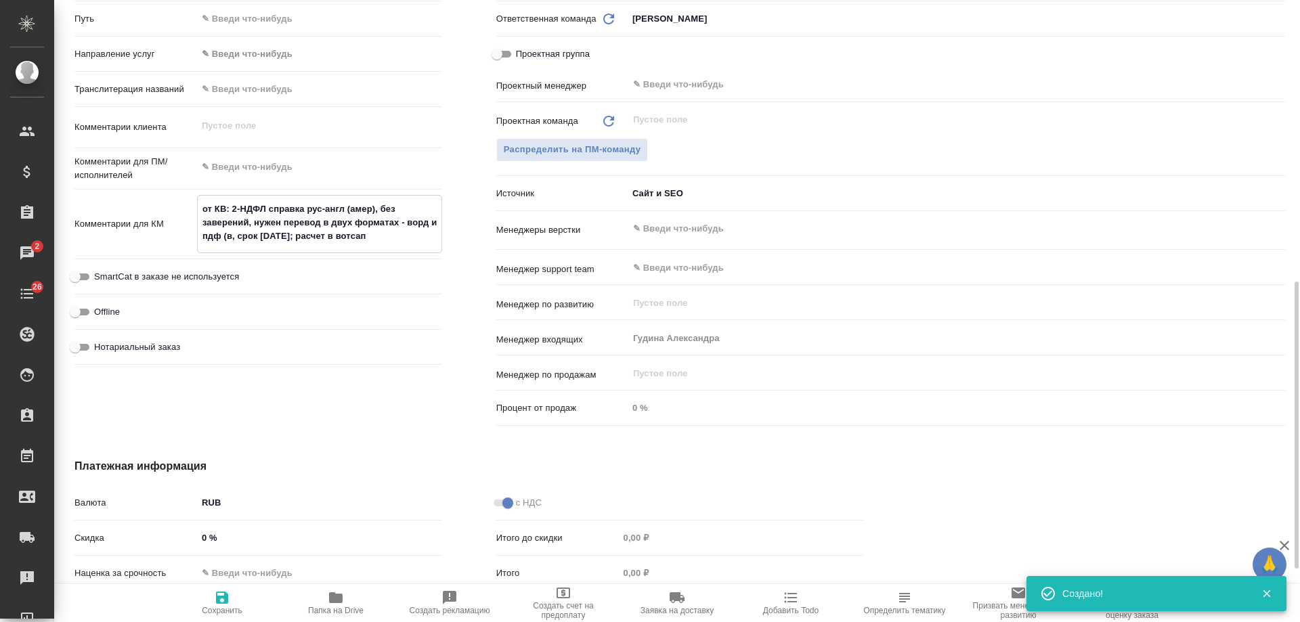
type textarea "от КВ: 2-НДФЛ справка рус-англ (амер), без заверений, нужен перевод в двух форм…"
type textarea "x"
type textarea "от КВ: 2-НДФЛ справка рус-англ (амер), без заверений, нужен перевод в двух форм…"
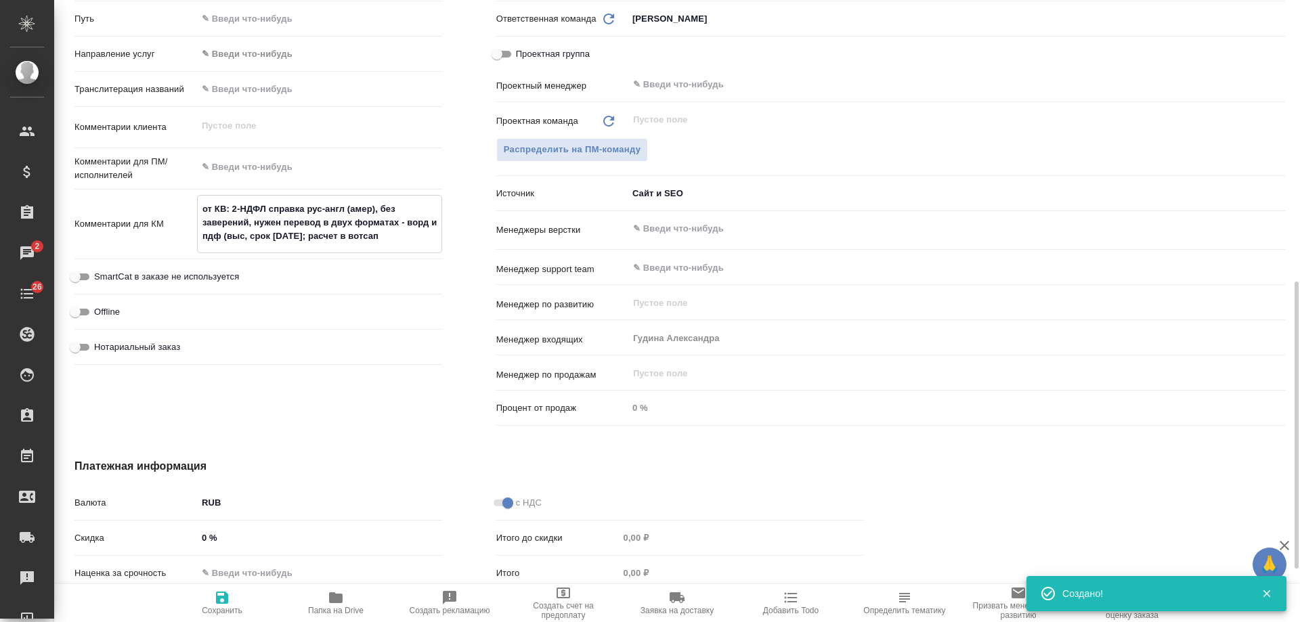
type textarea "x"
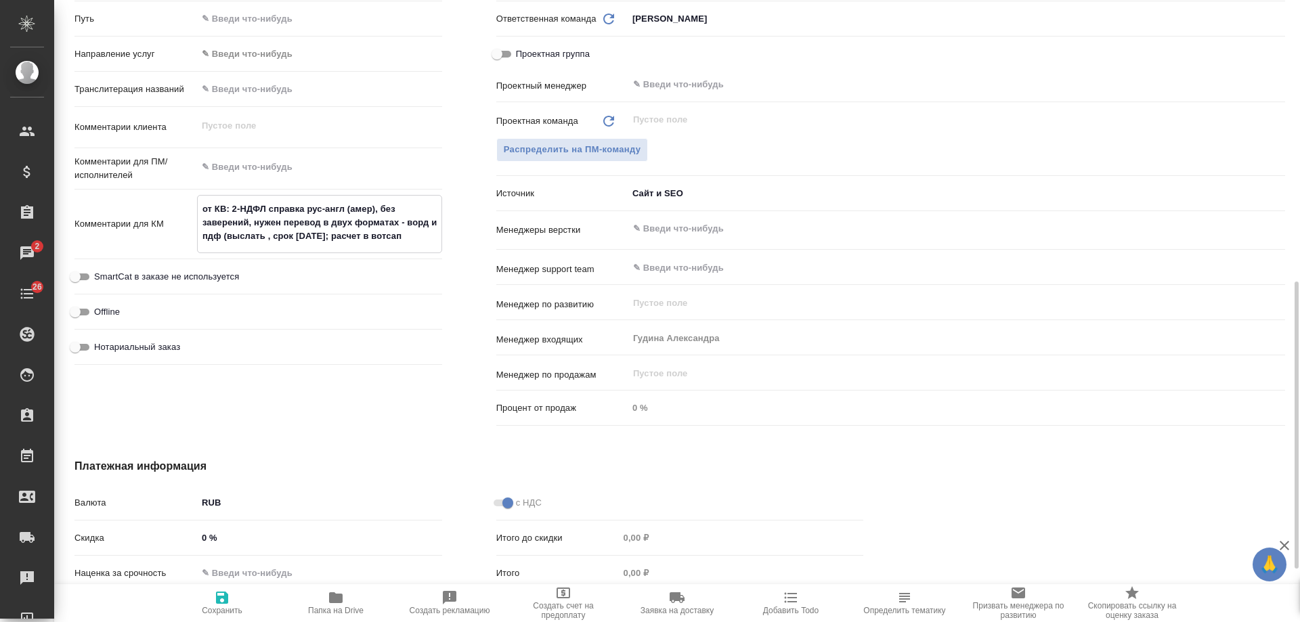
type textarea "от КВ: 2-НДФЛ справка рус-англ (амер), без заверений, нужен перевод в двух форм…"
type textarea "x"
type textarea "от КВ: 2-НДФЛ справка рус-англ (амер), без заверений, нужен перевод в двух форм…"
type textarea "x"
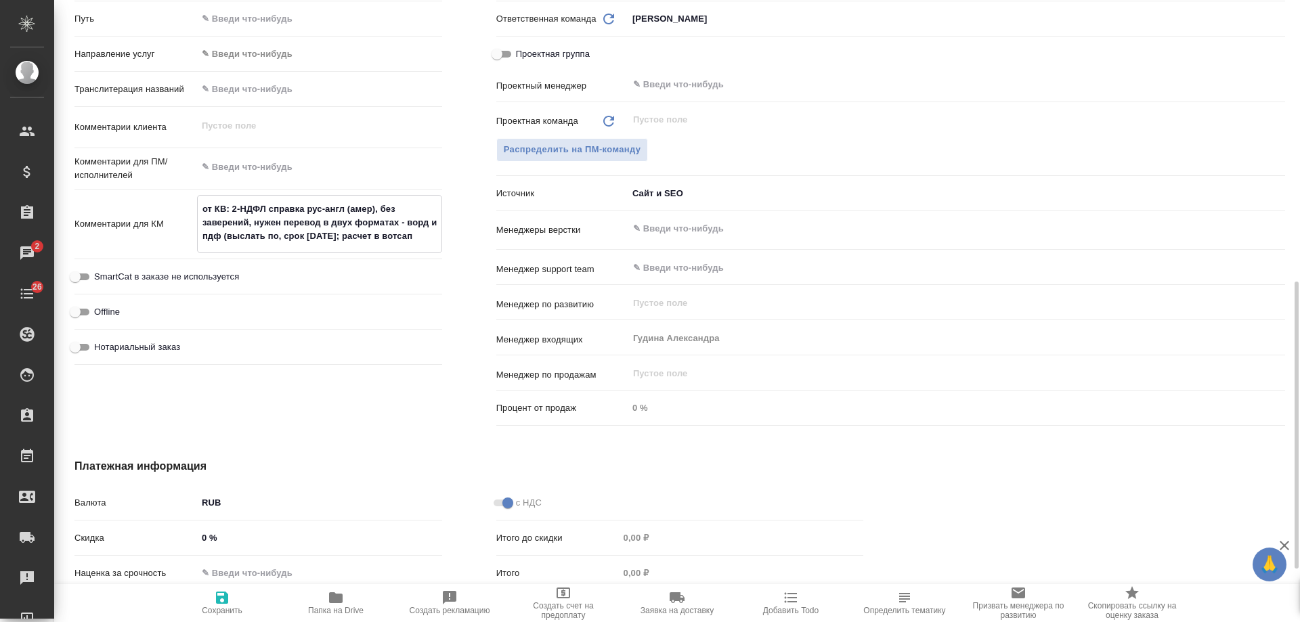
type textarea "от КВ: 2-НДФЛ справка рус-англ (амер), без заверений, нужен перевод в двух форм…"
type textarea "x"
type textarea "от КВ: 2-НДФЛ справка рус-англ (амер), без заверений, нужен перевод в двух форм…"
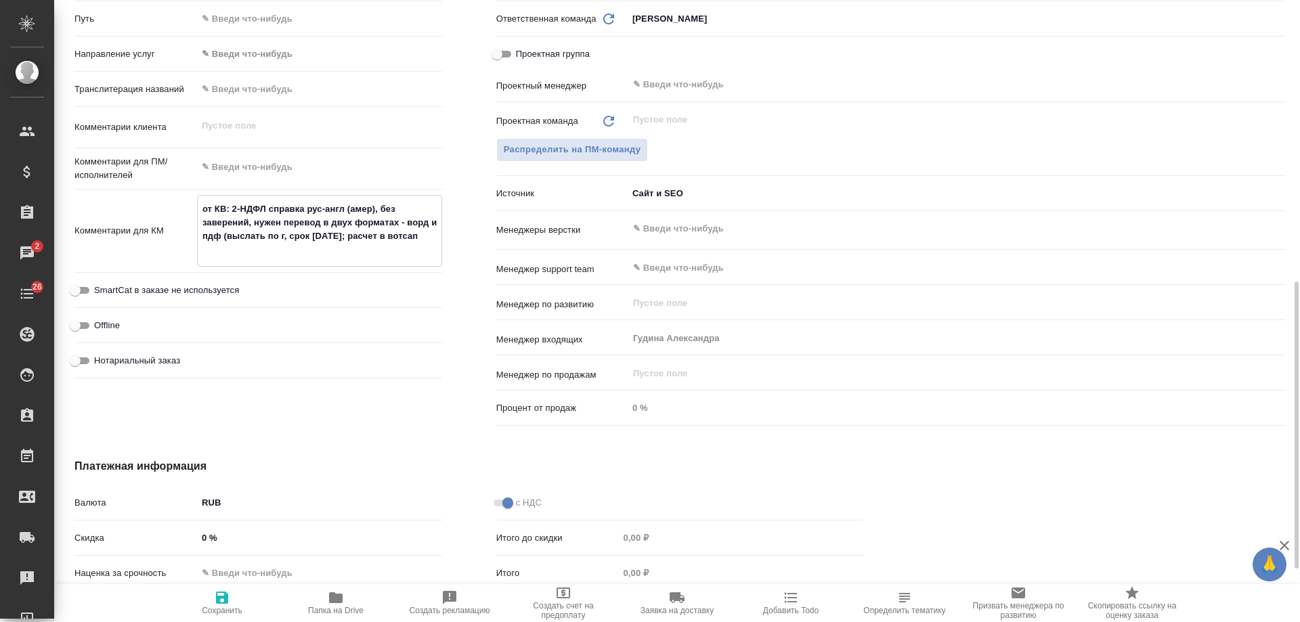
type textarea "x"
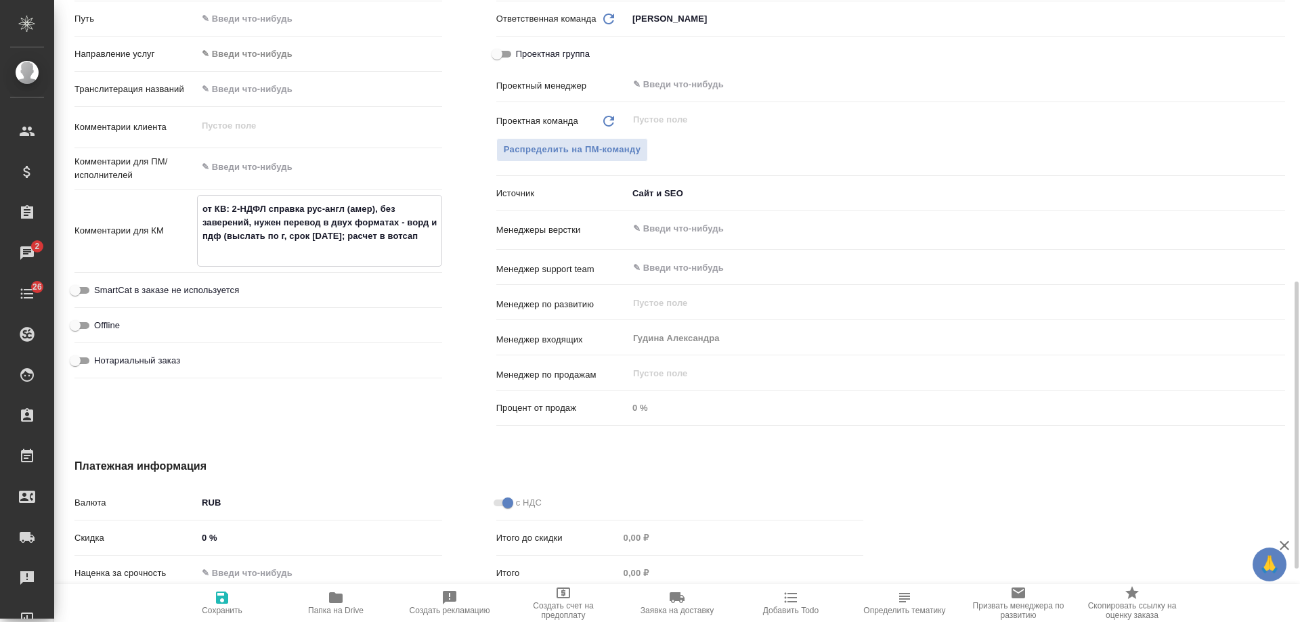
type textarea "от КВ: 2-НДФЛ справка рус-англ (амер), без заверений, нужен перевод в двух форм…"
type textarea "x"
type textarea "от КВ: 2-НДФЛ справка рус-англ (амер), без заверений, нужен перевод в двух форм…"
type textarea "x"
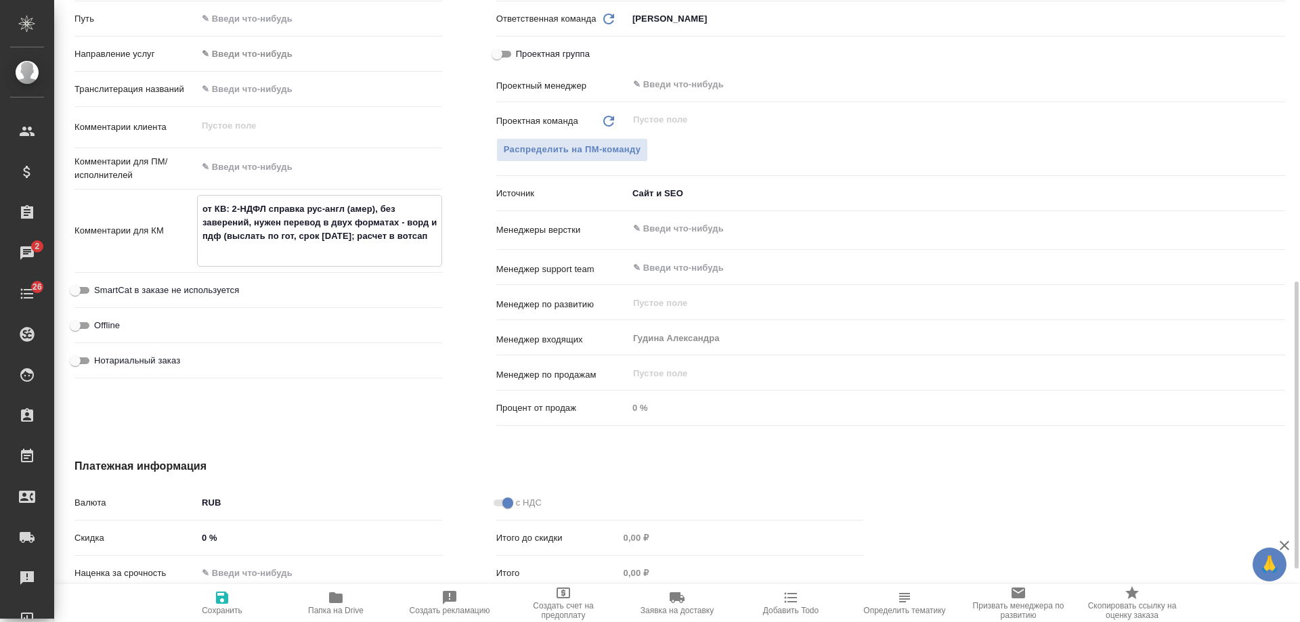
type textarea "от КВ: 2-НДФЛ справка рус-англ (амер), без заверений, нужен перевод в двух форм…"
type textarea "x"
type textarea "от КВ: 2-НДФЛ справка рус-англ (амер), без заверений, нужен перевод в двух форм…"
type textarea "x"
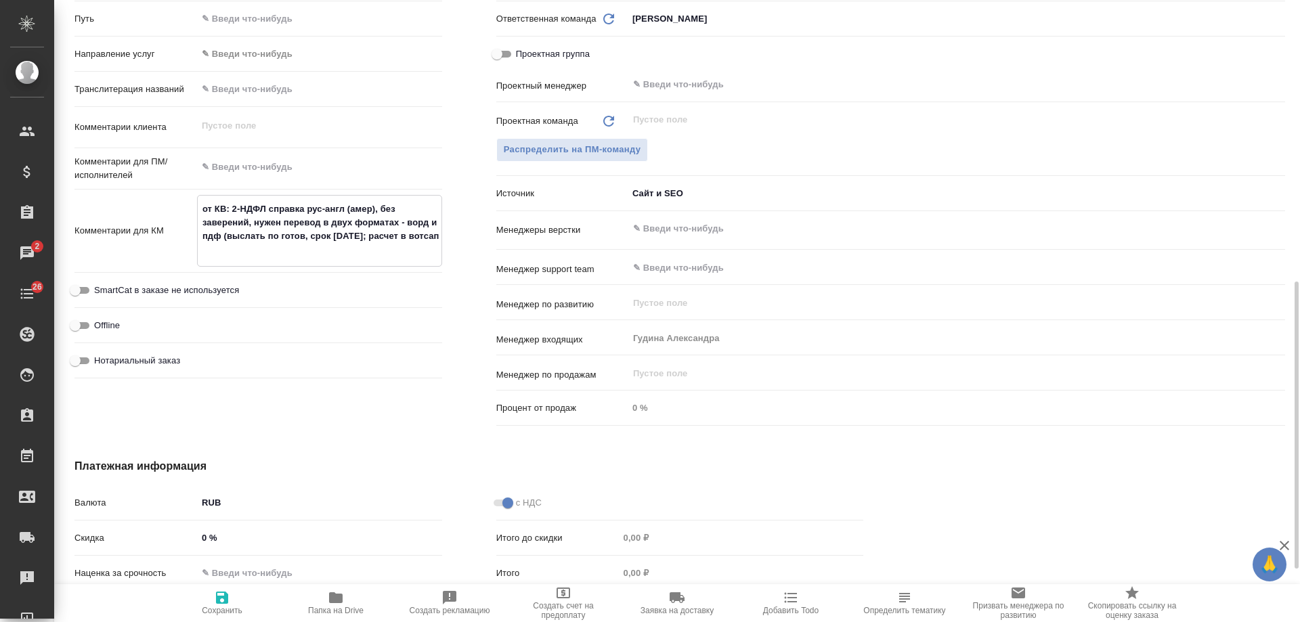
type textarea "x"
type textarea "от КВ: 2-НДФЛ справка рус-англ (амер), без заверений, нужен перевод в двух форм…"
type textarea "x"
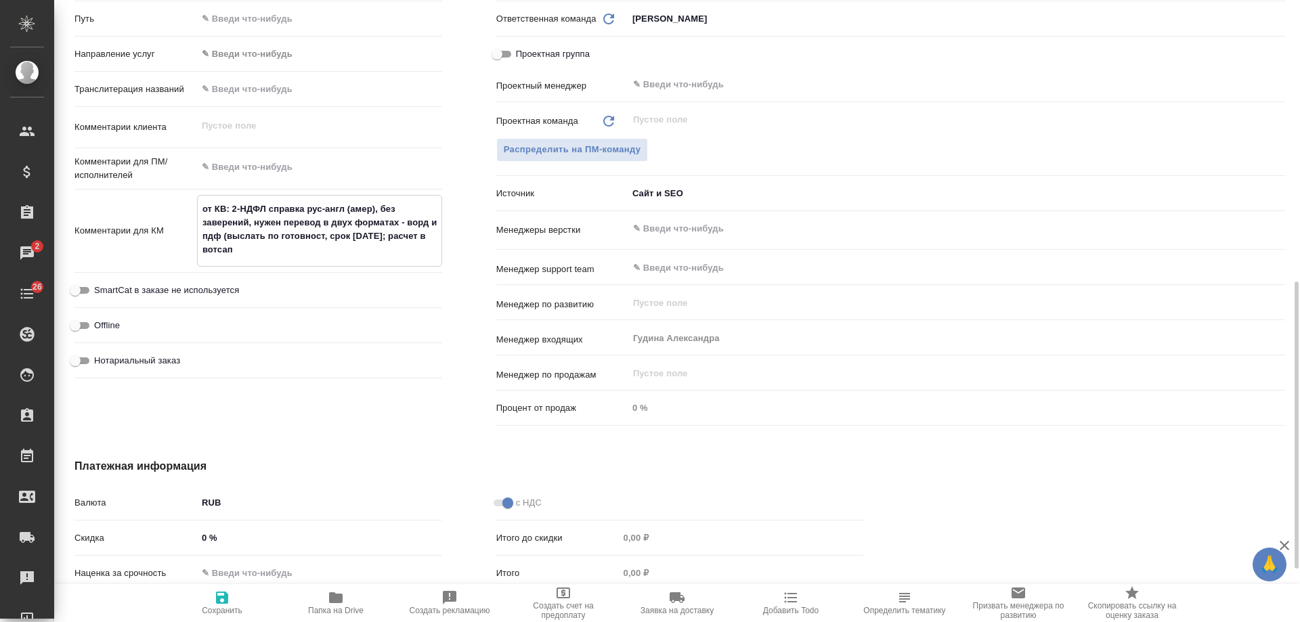
type textarea "от КВ: 2-НДФЛ справка рус-англ (амер), без заверений, нужен перевод в двух форм…"
type textarea "x"
type textarea "от КВ: 2-НДФЛ справка рус-англ (амер), без заверений, нужен перевод в двух форм…"
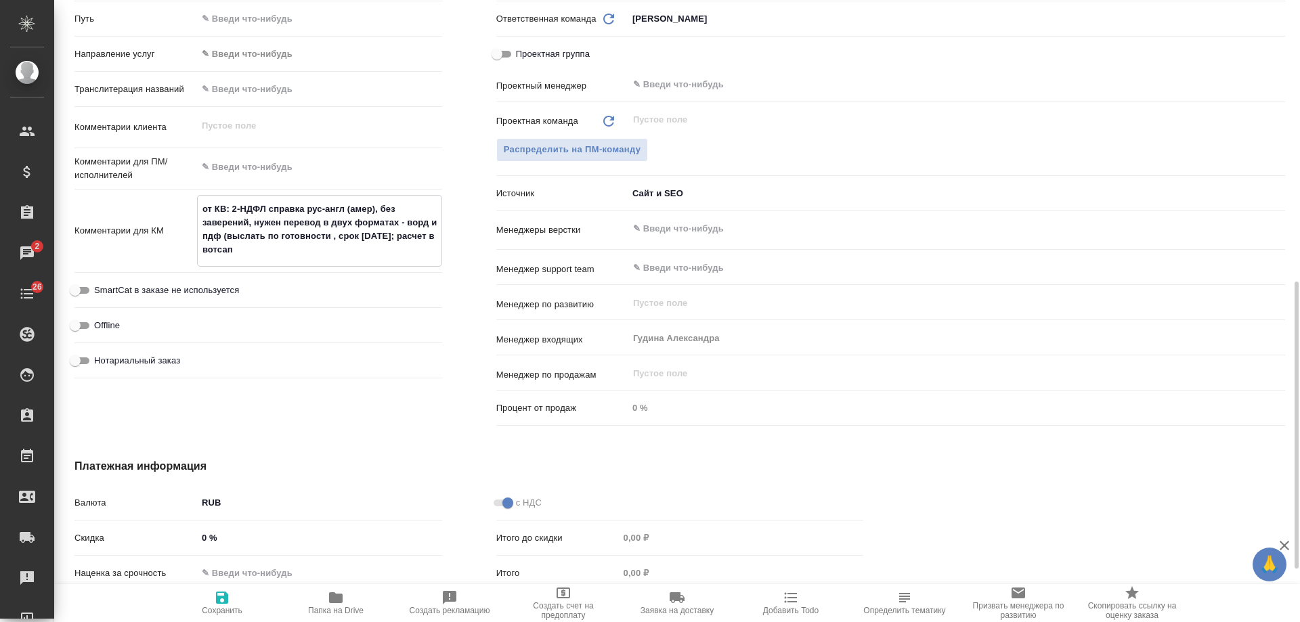
type textarea "x"
type textarea "от КВ: 2-НДФЛ справка рус-англ (амер), без заверений, нужен перевод в двух форм…"
type textarea "x"
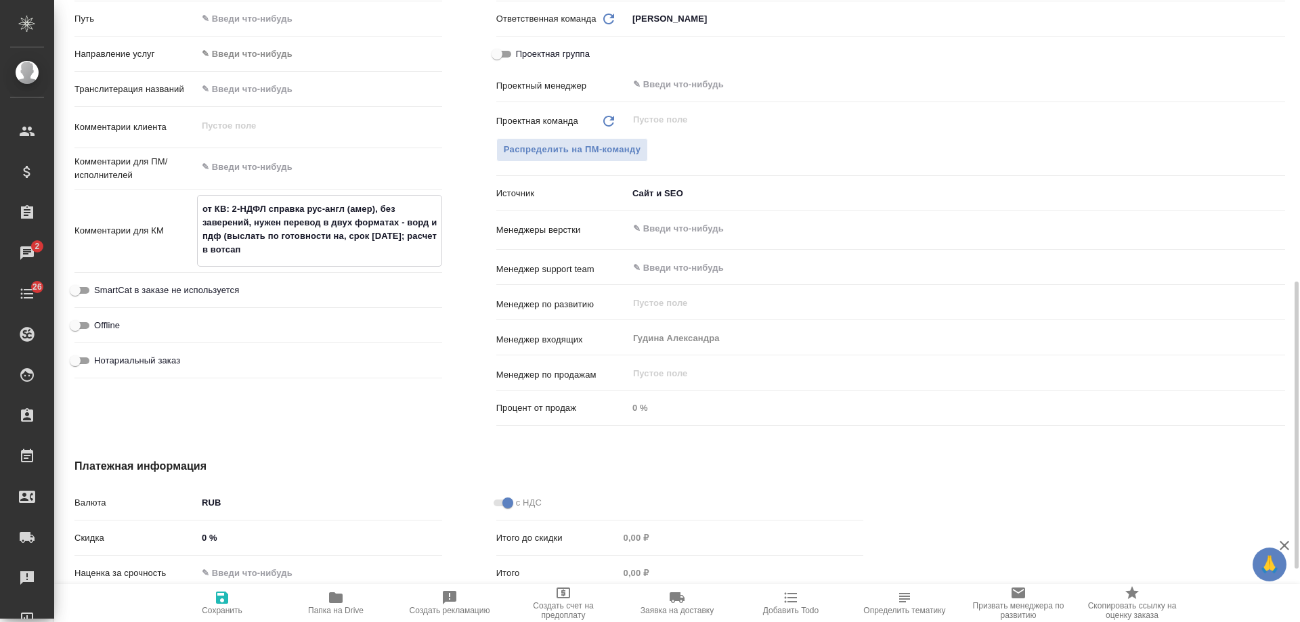
type textarea "x"
type textarea "от КВ: 2-НДФЛ справка рус-англ (амер), без заверений, нужен перевод в двух форм…"
type textarea "x"
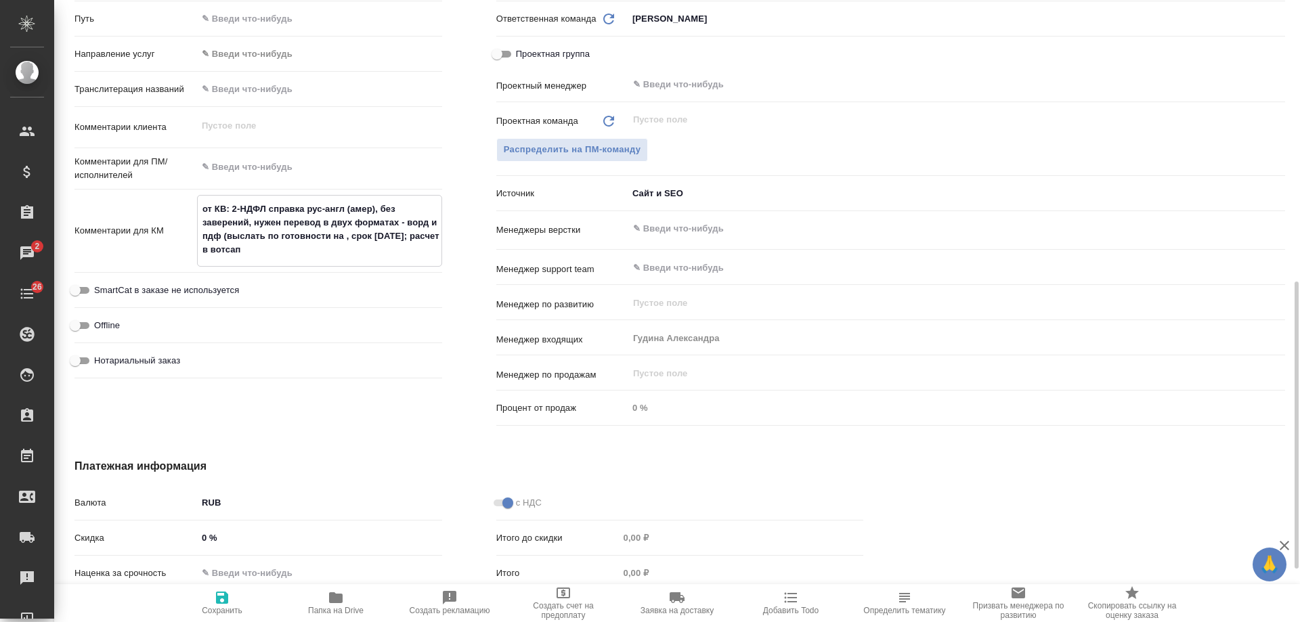
type textarea "x"
type textarea "от КВ: 2-НДФЛ справка рус-англ (амер), без заверений, нужен перевод в двух форм…"
type textarea "x"
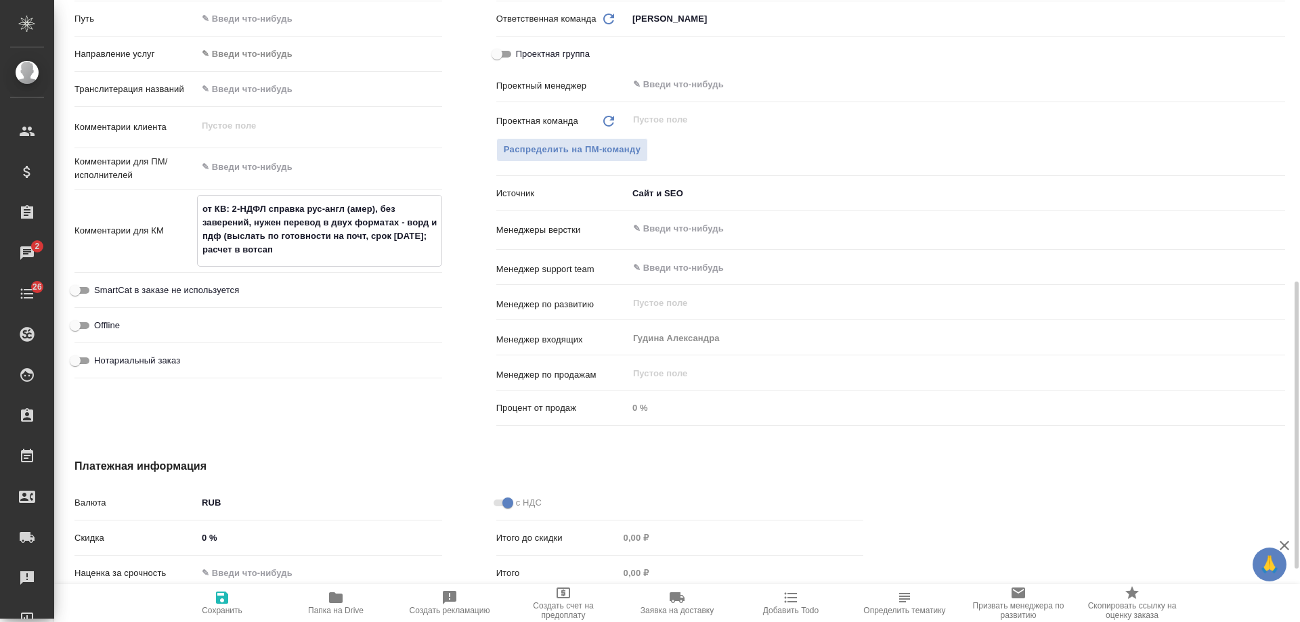
type textarea "от КВ: 2-НДФЛ справка рус-англ (амер), без заверений, нужен перевод в двух форм…"
type textarea "x"
type textarea "от КВ: 2-НДФЛ справка рус-англ (амер), без заверений, нужен перевод в двух форм…"
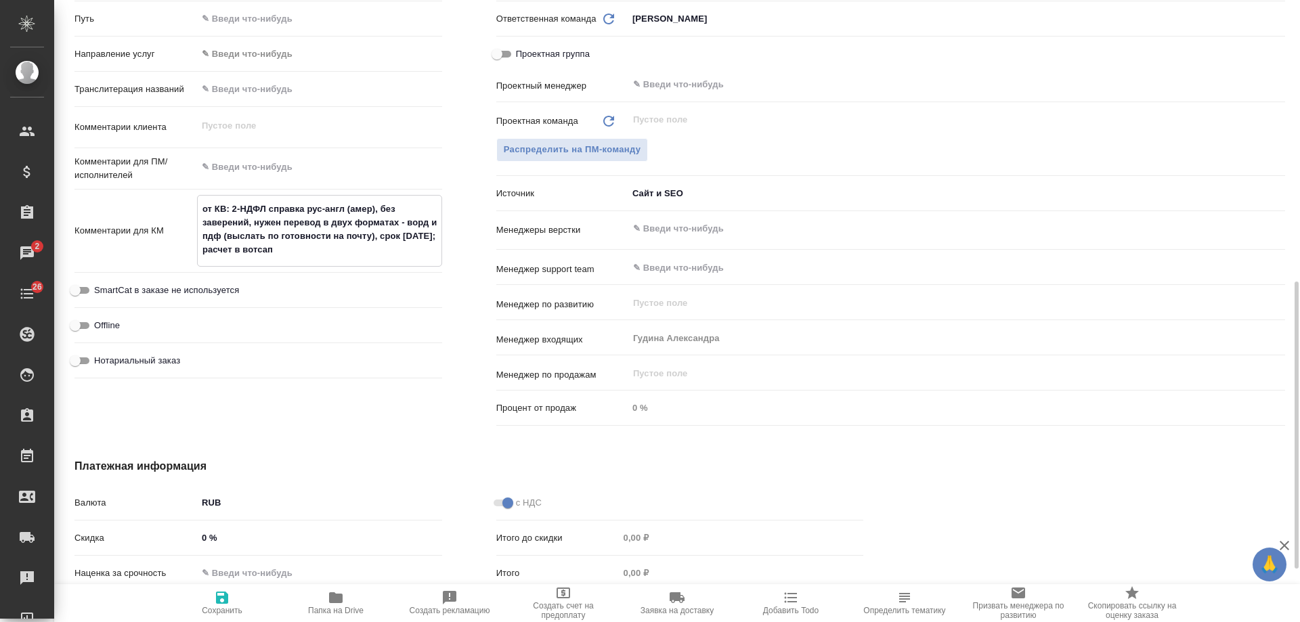
type textarea "x"
drag, startPoint x: 223, startPoint y: 239, endPoint x: 374, endPoint y: 235, distance: 150.4
click at [374, 235] on textarea "от КВ: 2-НДФЛ справка рус-англ (амер), без заверений, нужен перевод в двух форм…" at bounding box center [320, 230] width 244 height 64
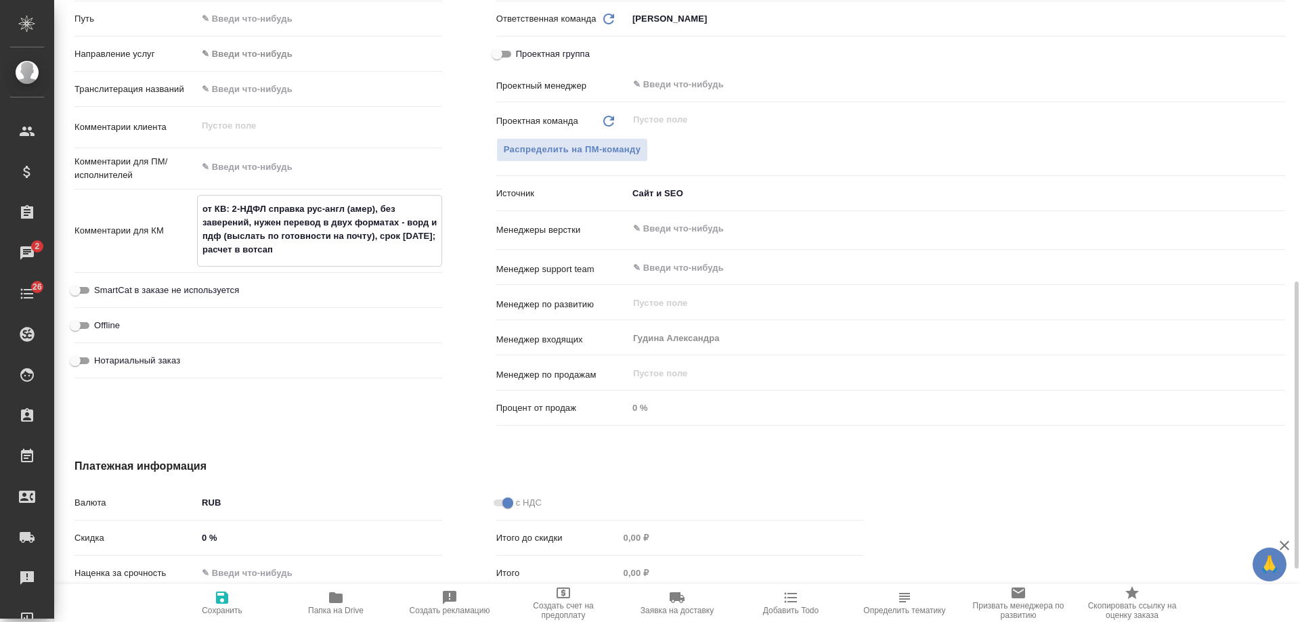
type textarea "от КВ: 2-НДФЛ справка рус-англ (амер), без заверений, нужен перевод в двух форм…"
type textarea "x"
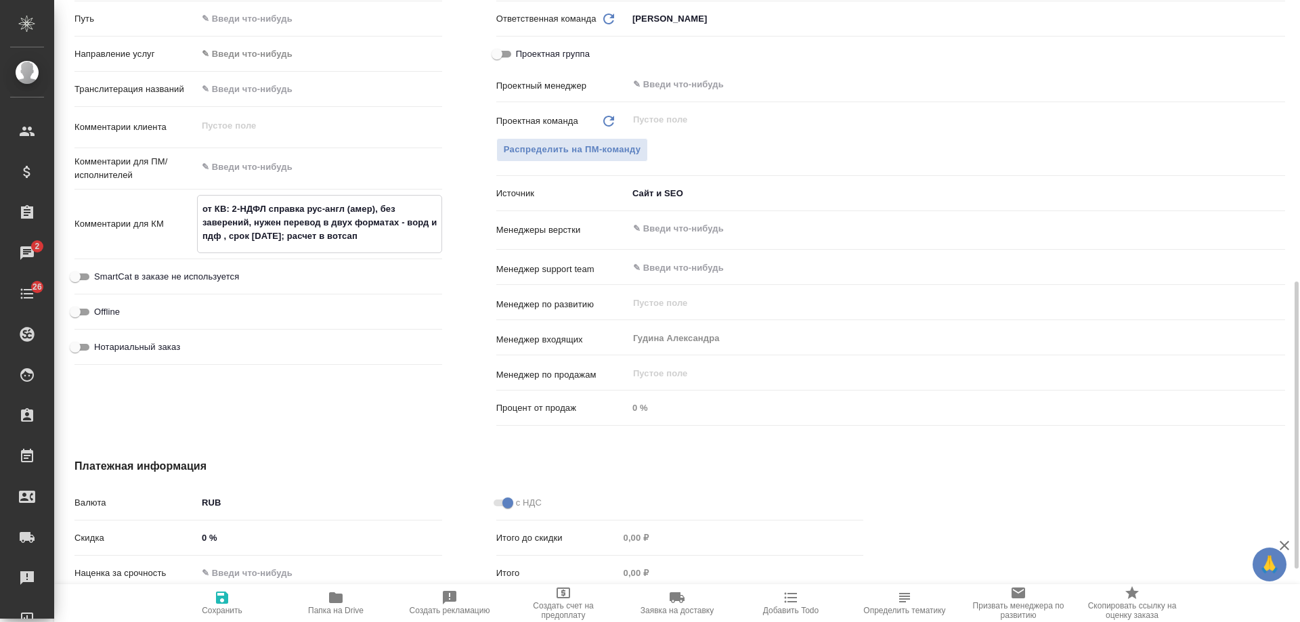
type textarea "от КВ: 2-НДФЛ справка рус-англ (амер), без заверений, нужен перевод в двух форм…"
type textarea "x"
click at [402, 238] on textarea "от КВ: 2-НДФЛ справка рус-англ (амер), без заверений, нужен перевод в двух форм…" at bounding box center [320, 223] width 244 height 50
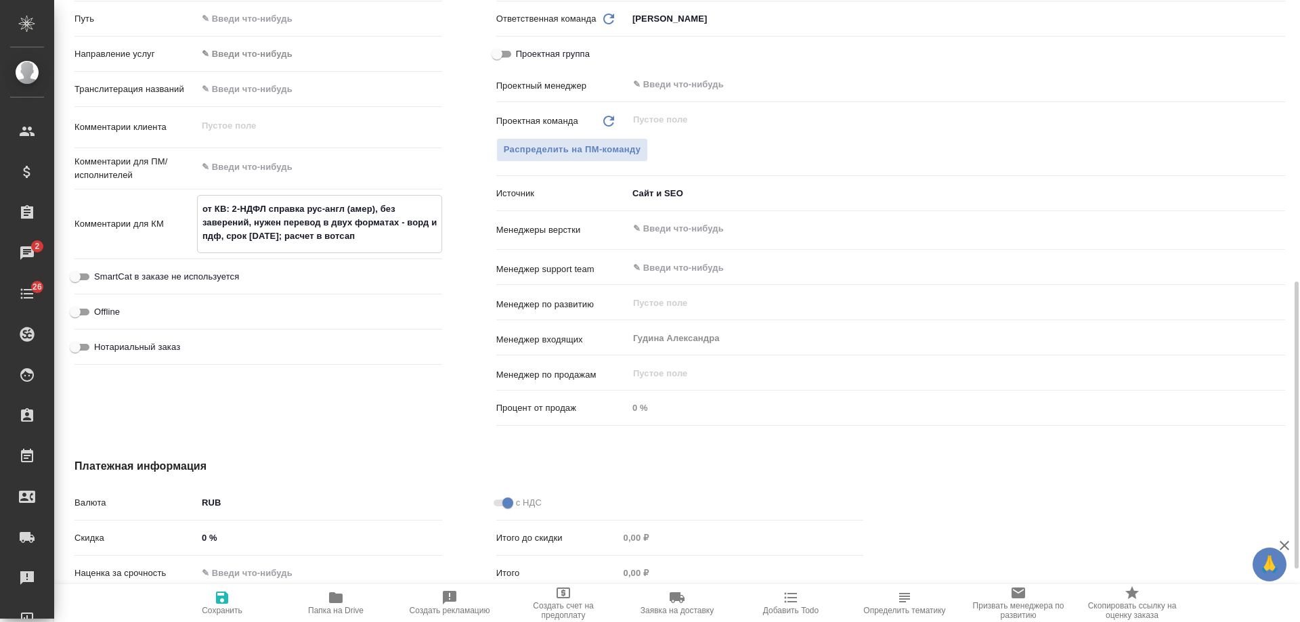
type textarea "от КВ: 2-НДФЛ справка рус-англ (амер), без заверений, нужен перевод в двух форм…"
type textarea "x"
type textarea "от КВ: 2-НДФЛ справка рус-англ (амер), без заверений, нужен перевод в двух форм…"
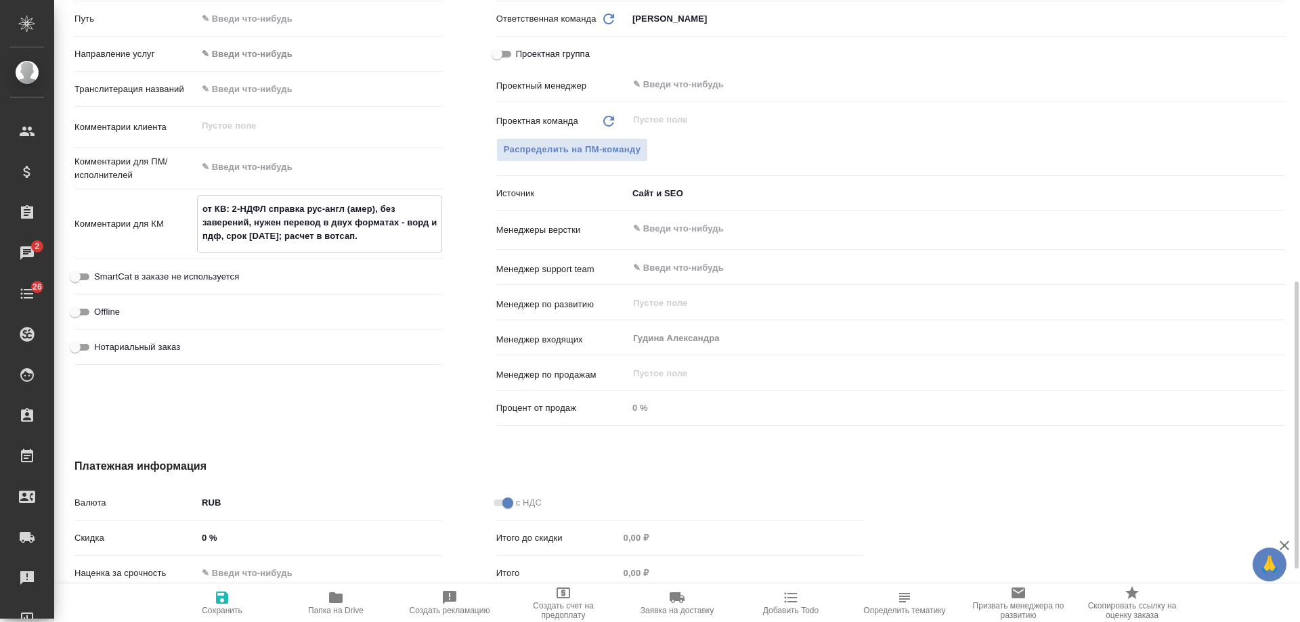
type textarea "x"
type textarea "от КВ: 2-НДФЛ справка рус-англ (амер), без заверений, нужен перевод в двух форм…"
type textarea "x"
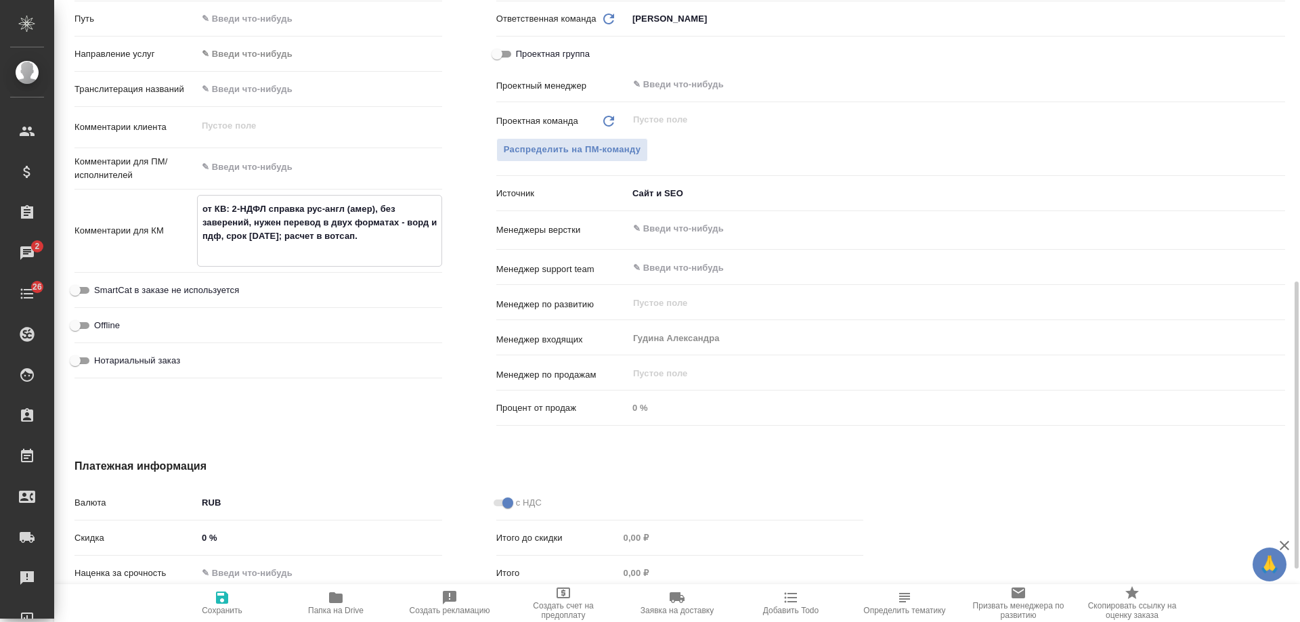
type textarea "x"
type textarea "от КВ: 2-НДФЛ справка рус-англ (амер), без заверений, нужен перевод в двух форм…"
type textarea "x"
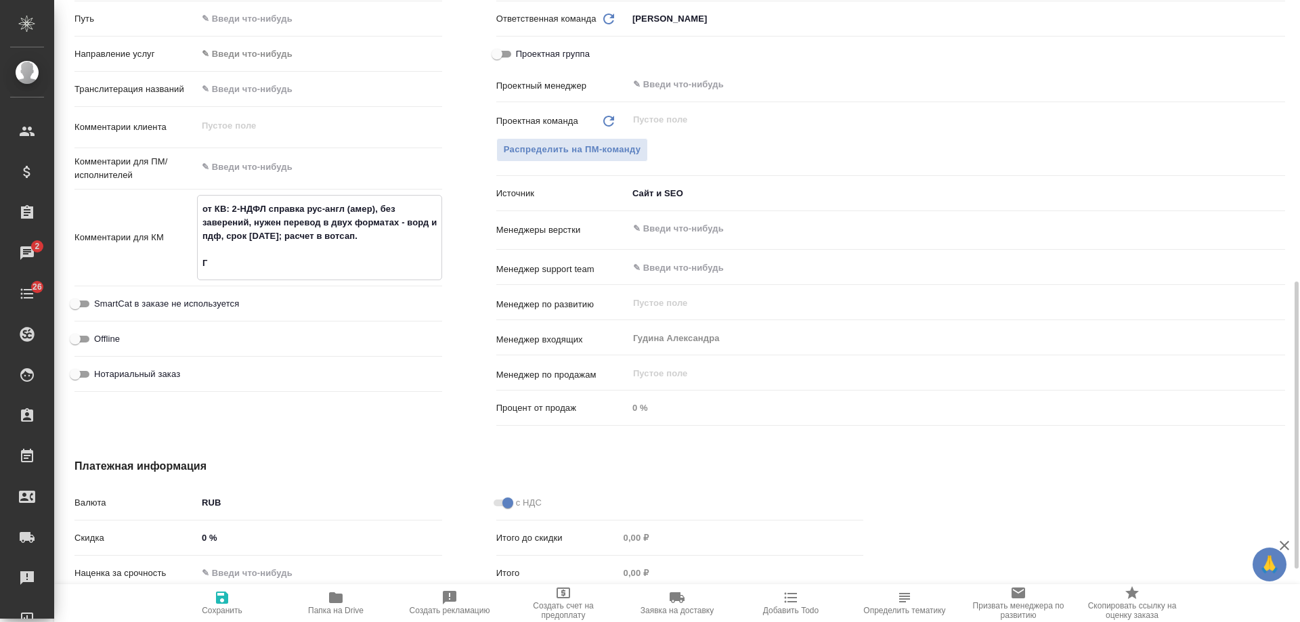
type textarea "x"
type textarea "от КВ: 2-НДФЛ справка рус-англ (амер), без заверений, нужен перевод в двух форм…"
type textarea "x"
type textarea "от КВ: 2-НДФЛ справка рус-англ (амер), без заверений, нужен перевод в двух форм…"
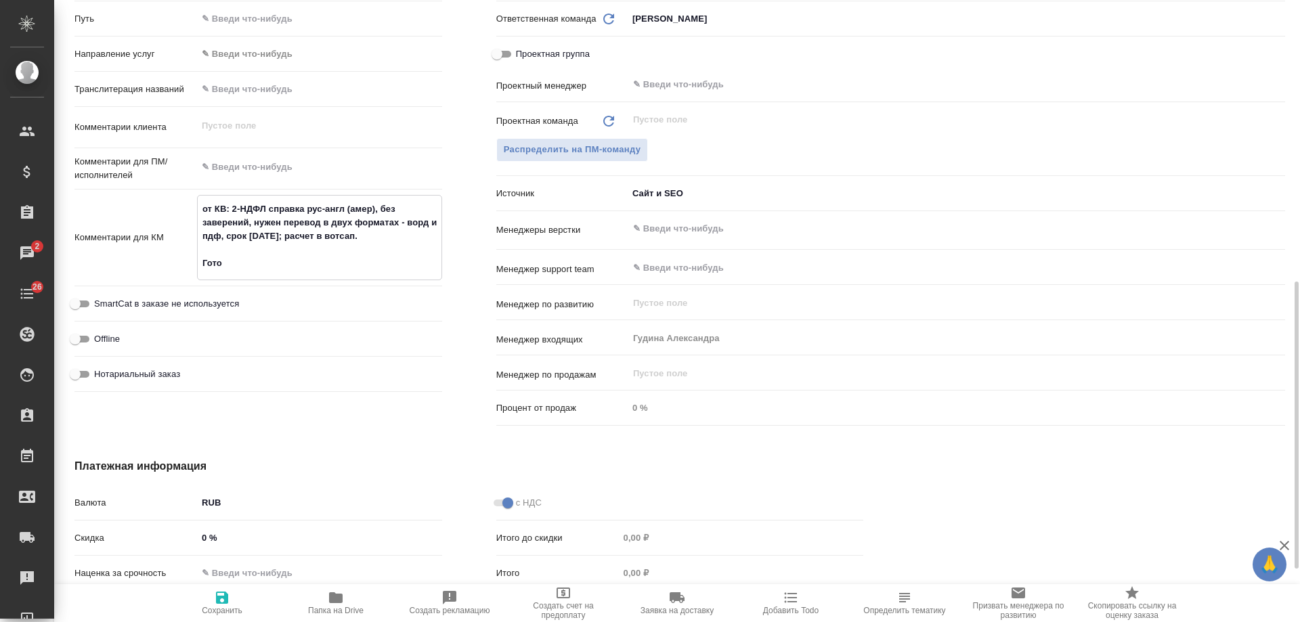
type textarea "x"
type textarea "от КВ: 2-НДФЛ справка рус-англ (амер), без заверений, нужен перевод в двух форм…"
type textarea "x"
type textarea "от КВ: 2-НДФЛ справка рус-англ (амер), без заверений, нужен перевод в двух форм…"
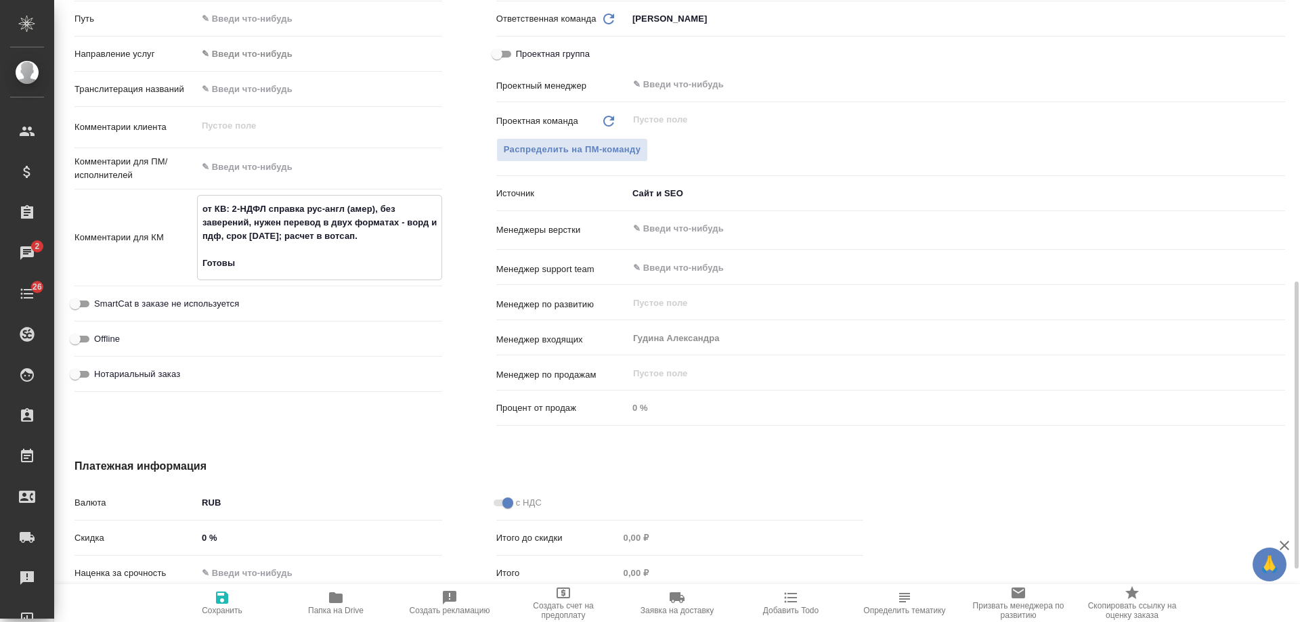
type textarea "x"
type textarea "от КВ: 2-НДФЛ справка рус-англ (амер), без заверений, нужен перевод в двух форм…"
type textarea "x"
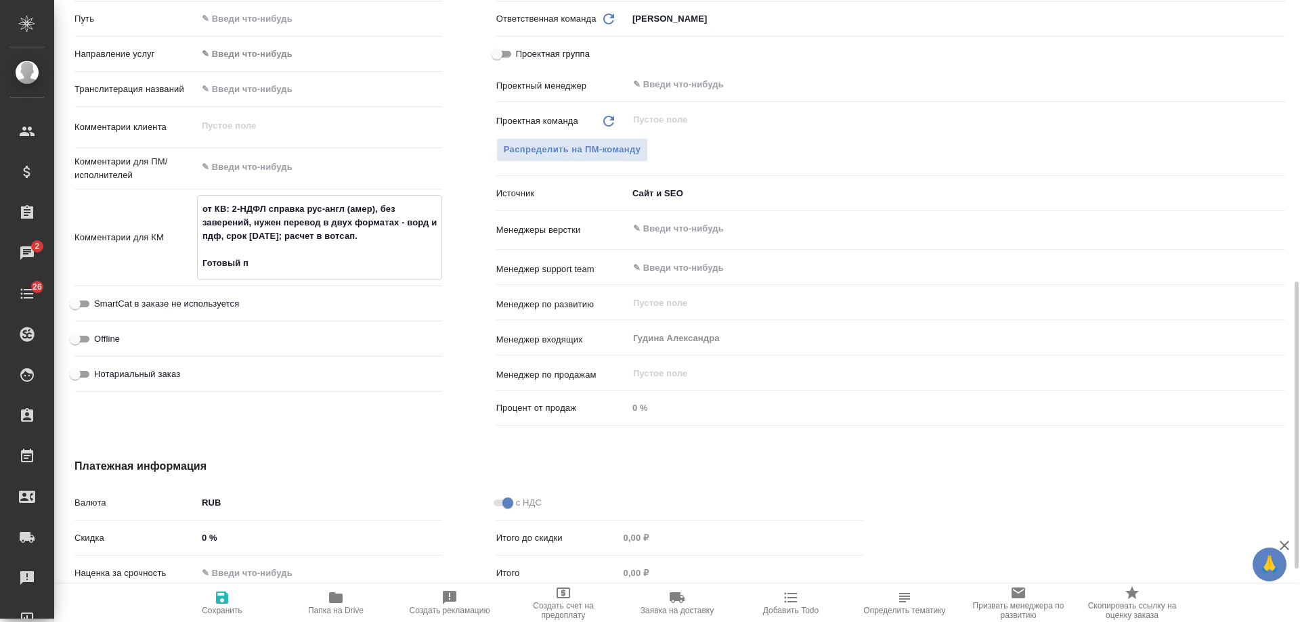
type textarea "от КВ: 2-НДФЛ справка рус-англ (амер), без заверений, нужен перевод в двух форм…"
type textarea "x"
type textarea "от КВ: 2-НДФЛ справка рус-англ (амер), без заверений, нужен перевод в двух форм…"
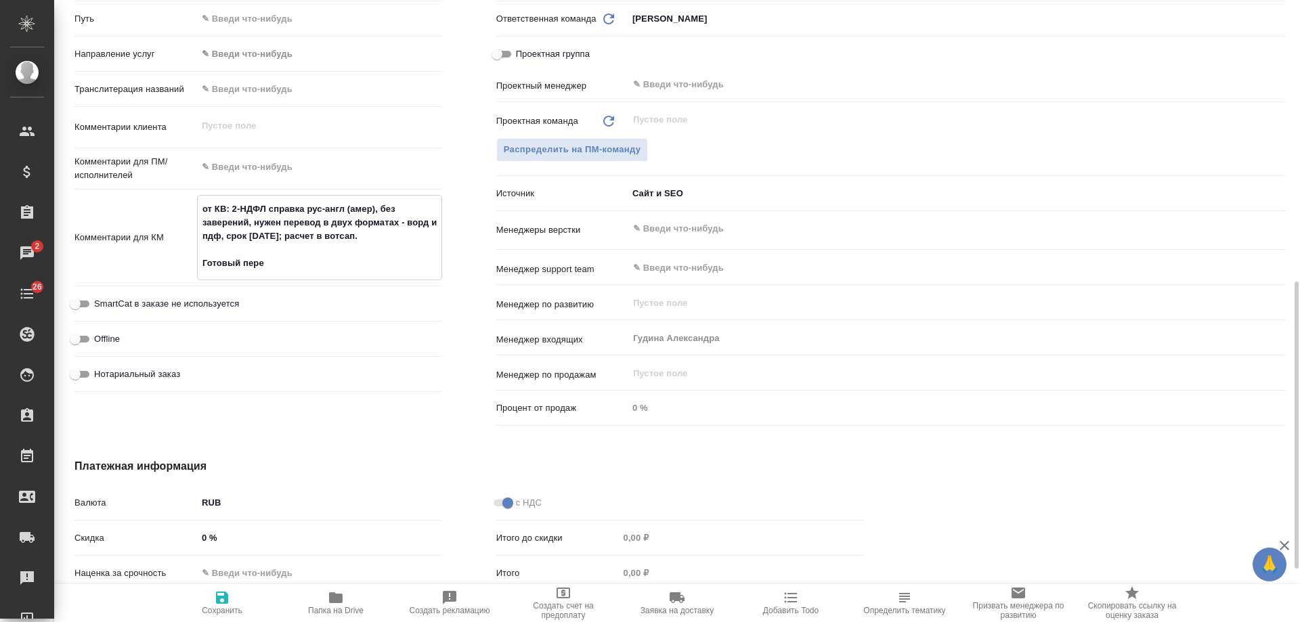
type textarea "x"
type textarea "от КВ: 2-НДФЛ справка рус-англ (амер), без заверений, нужен перевод в двух форм…"
type textarea "x"
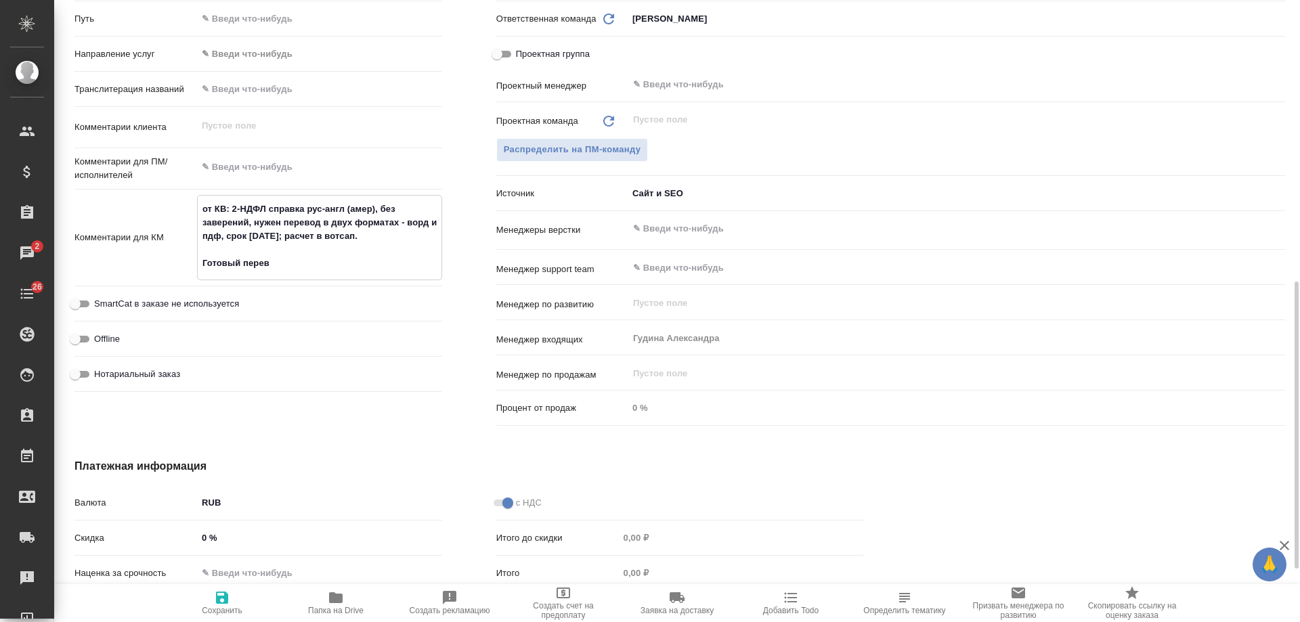
type textarea "x"
type textarea "от КВ: 2-НДФЛ справка рус-англ (амер), без заверений, нужен перевод в двух форм…"
type textarea "x"
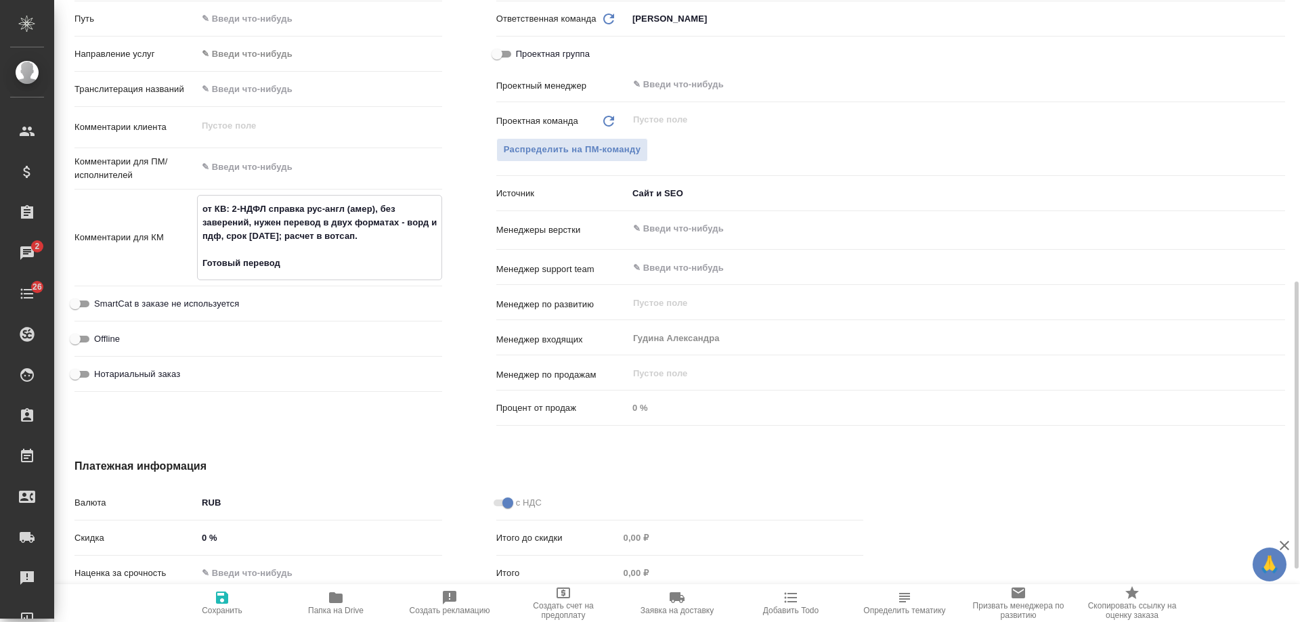
type textarea "x"
type textarea "от КВ: 2-НДФЛ справка рус-англ (амер), без заверений, нужен перевод в двух форм…"
type textarea "x"
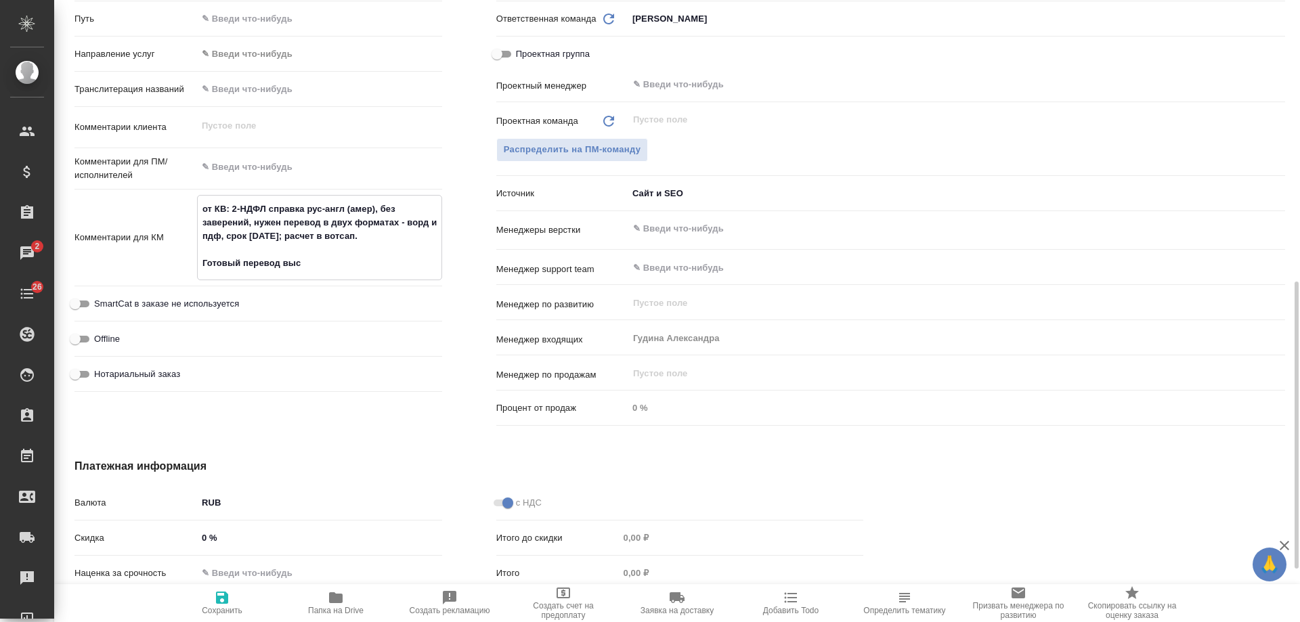
type textarea "от КВ: 2-НДФЛ справка рус-англ (амер), без заверений, нужен перевод в двух форм…"
type textarea "x"
type textarea "от КВ: 2-НДФЛ справка рус-англ (амер), без заверений, нужен перевод в двух форм…"
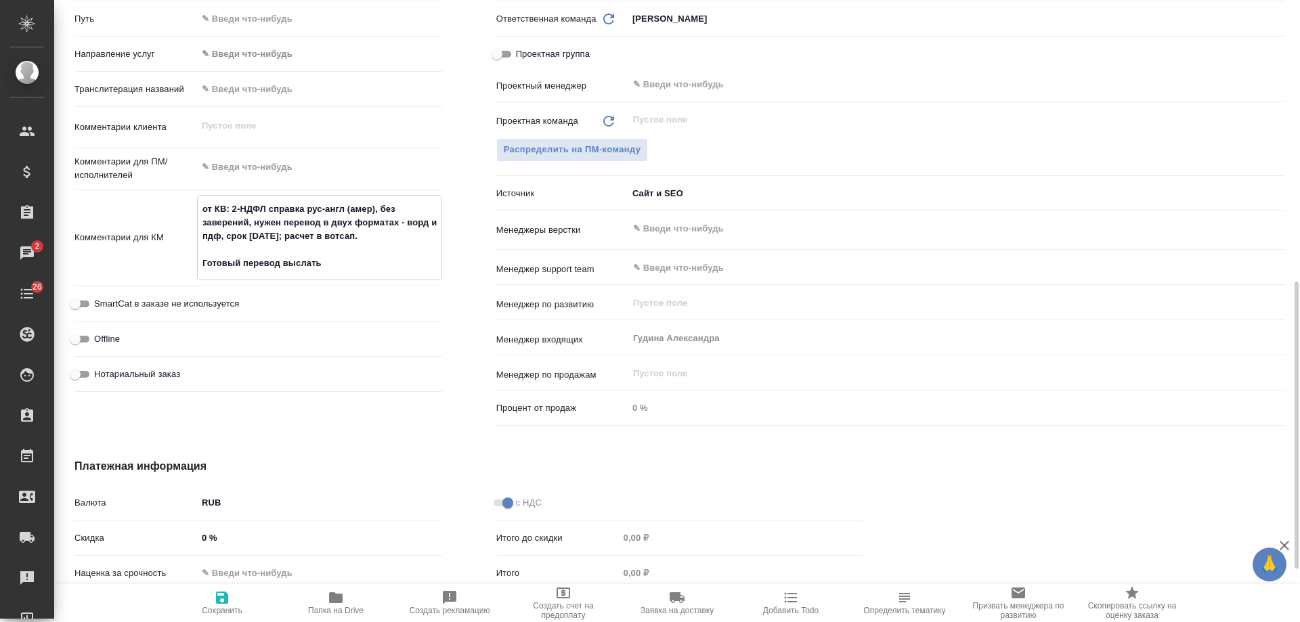
type textarea "x"
type textarea "от КВ: 2-НДФЛ справка рус-англ (амер), без заверений, нужен перевод в двух форм…"
type textarea "x"
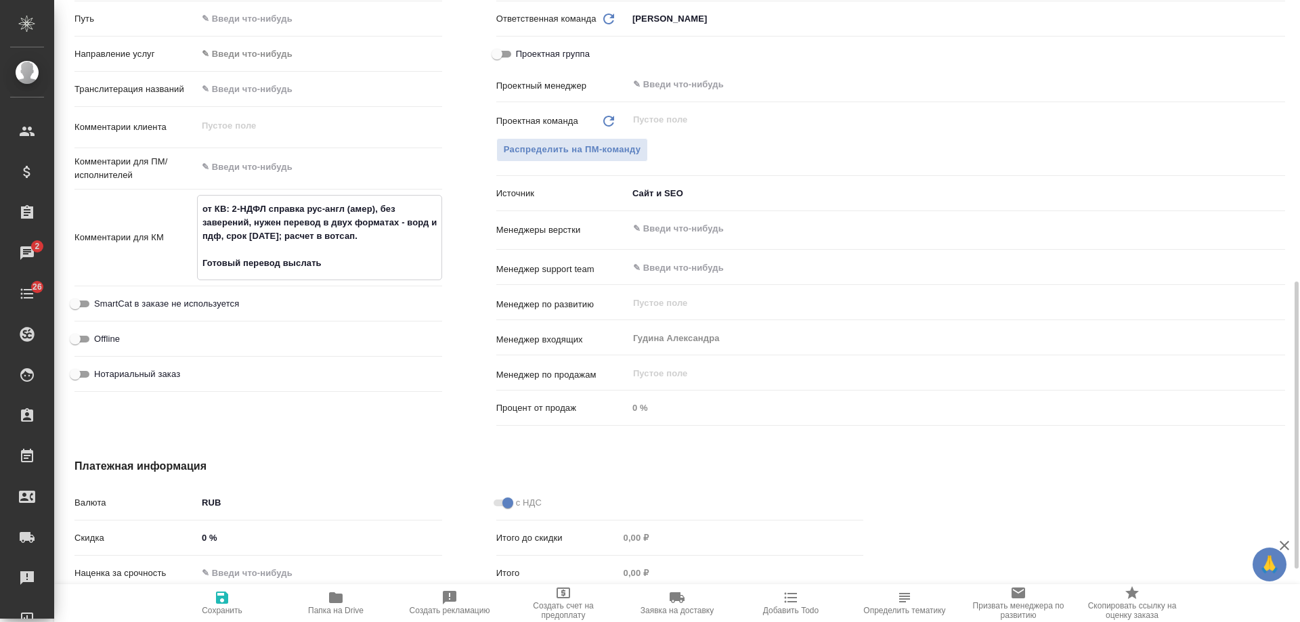
type textarea "x"
type textarea "от КВ: 2-НДФЛ справка рус-англ (амер), без заверений, нужен перевод в двух форм…"
type textarea "x"
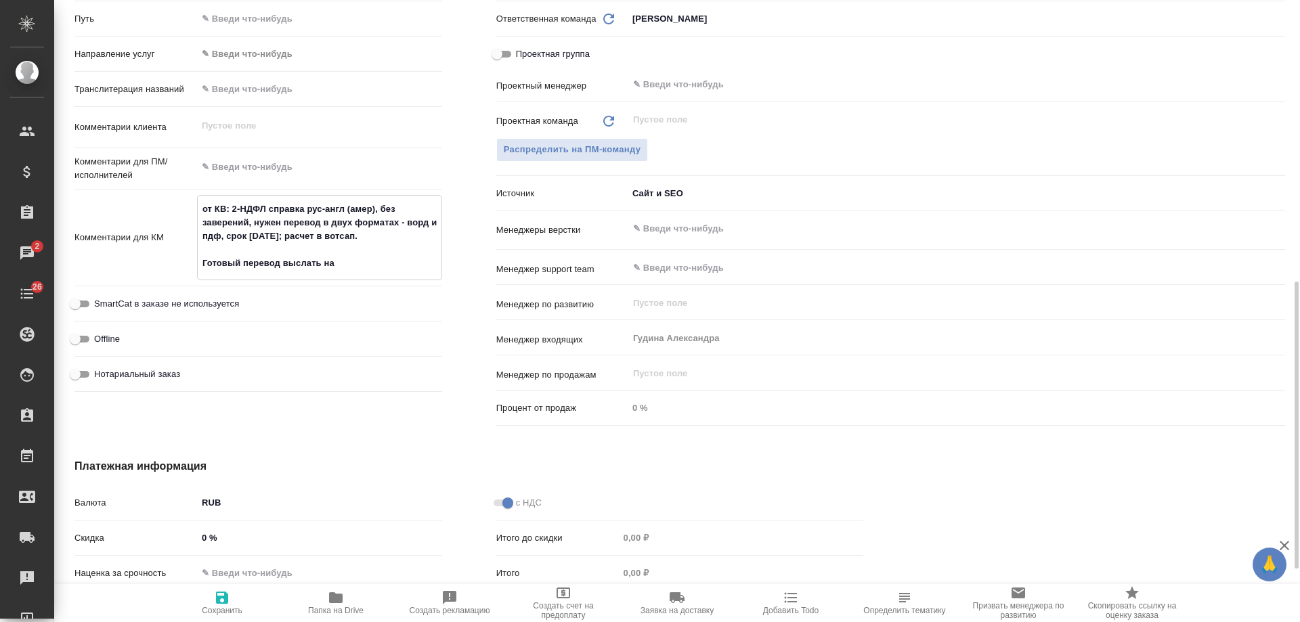
type textarea "x"
type textarea "от КВ: 2-НДФЛ справка рус-англ (амер), без заверений, нужен перевод в двух форм…"
type textarea "x"
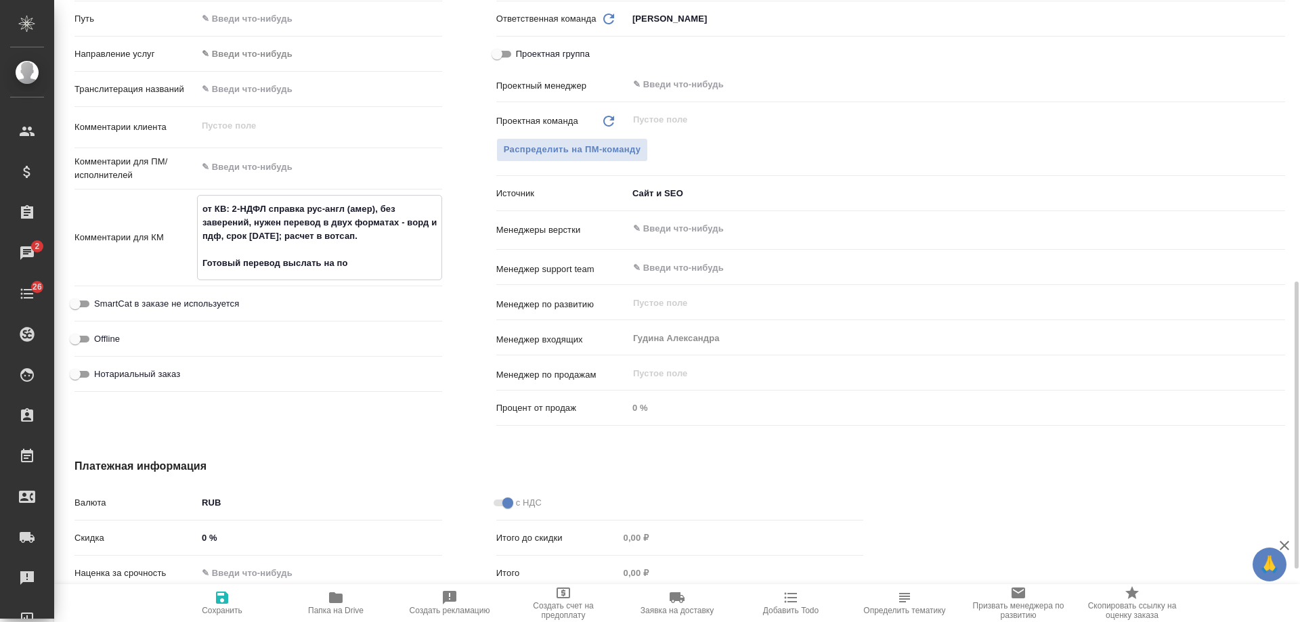
type textarea "от КВ: 2-НДФЛ справка рус-англ (амер), без заверений, нужен перевод в двух форм…"
type textarea "x"
click at [215, 601] on icon "button" at bounding box center [222, 598] width 16 height 16
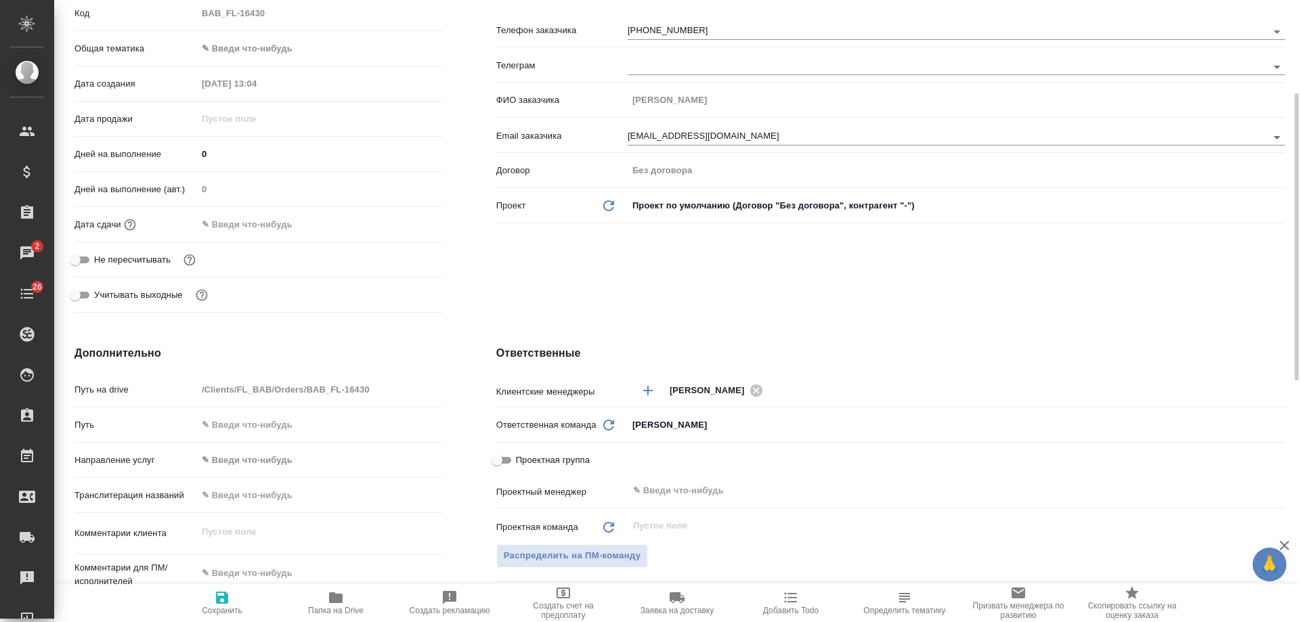
scroll to position [0, 0]
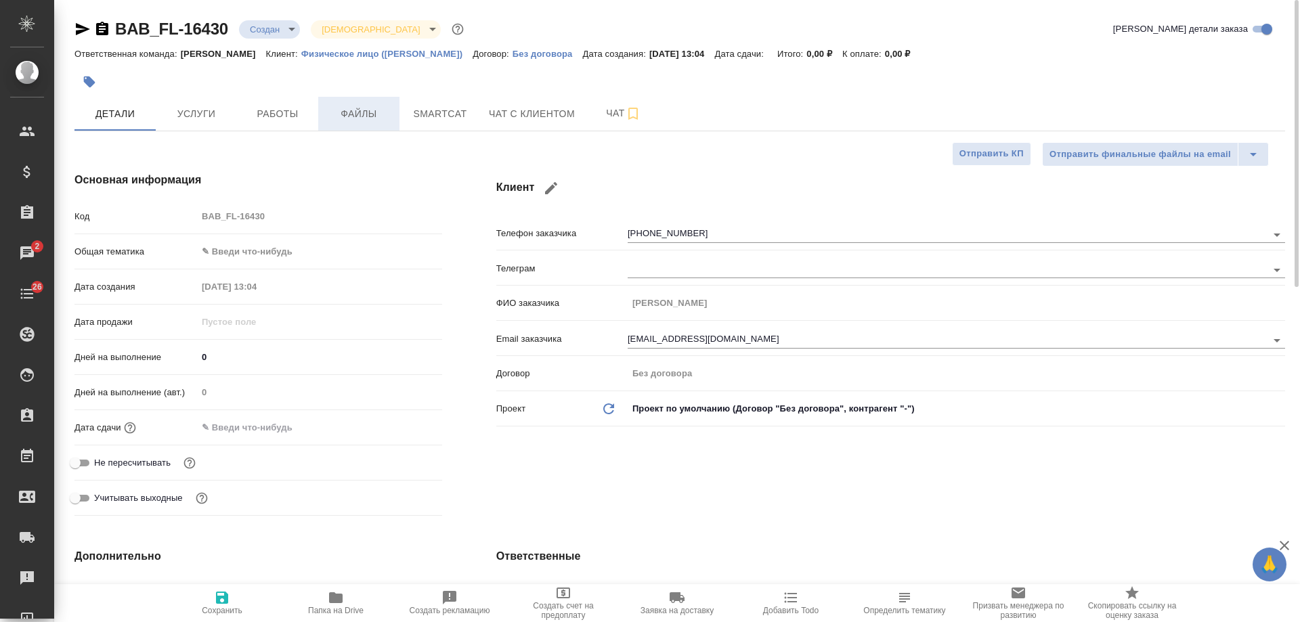
click at [364, 108] on span "Файлы" at bounding box center [358, 114] width 65 height 17
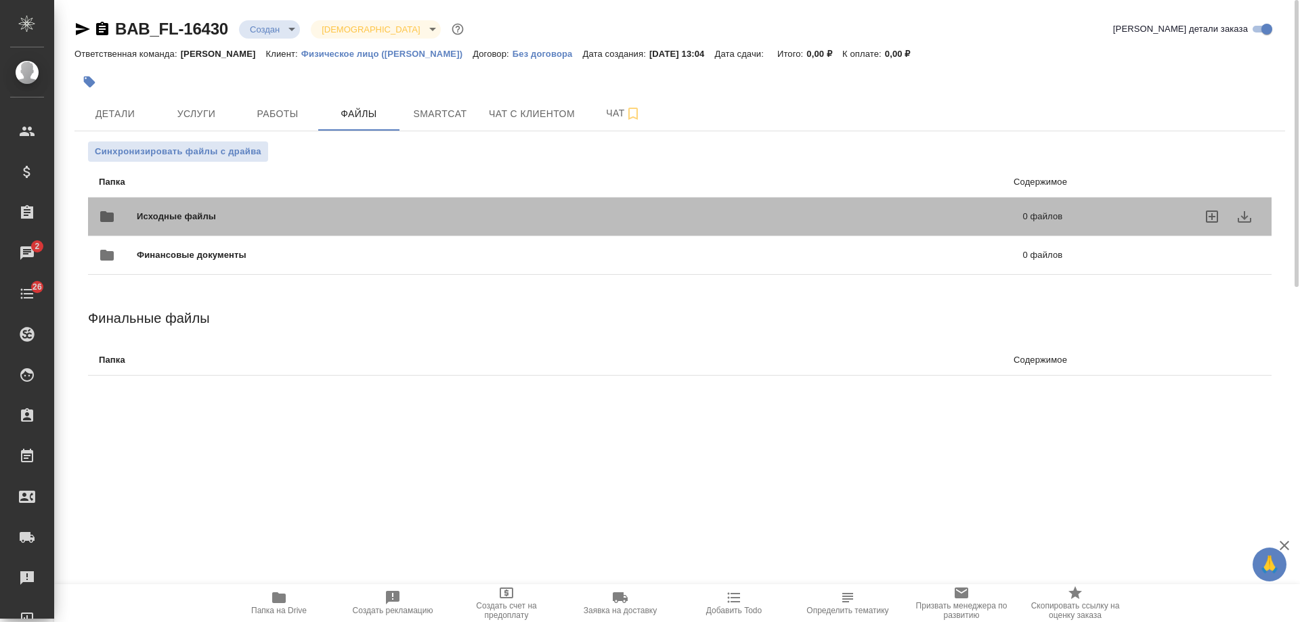
click at [1131, 217] on div at bounding box center [1175, 216] width 171 height 33
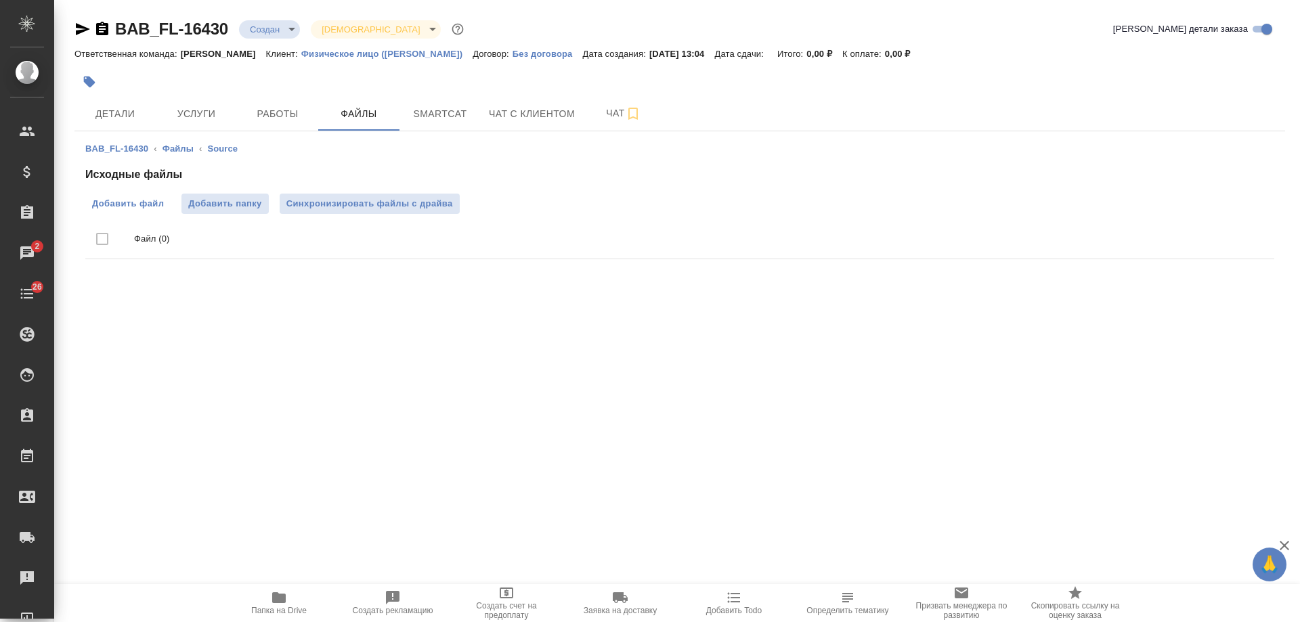
click at [127, 200] on span "Добавить файл" at bounding box center [128, 204] width 72 height 14
click at [0, 0] on input "Добавить файл" at bounding box center [0, 0] width 0 height 0
click at [828, 475] on div ".cls-1 fill:#fff; AWATERA Gudina Alexandra Клиенты Спецификации Заказы 0 Чаты 2…" at bounding box center [650, 311] width 1300 height 622
click at [119, 112] on span "Детали" at bounding box center [115, 114] width 65 height 17
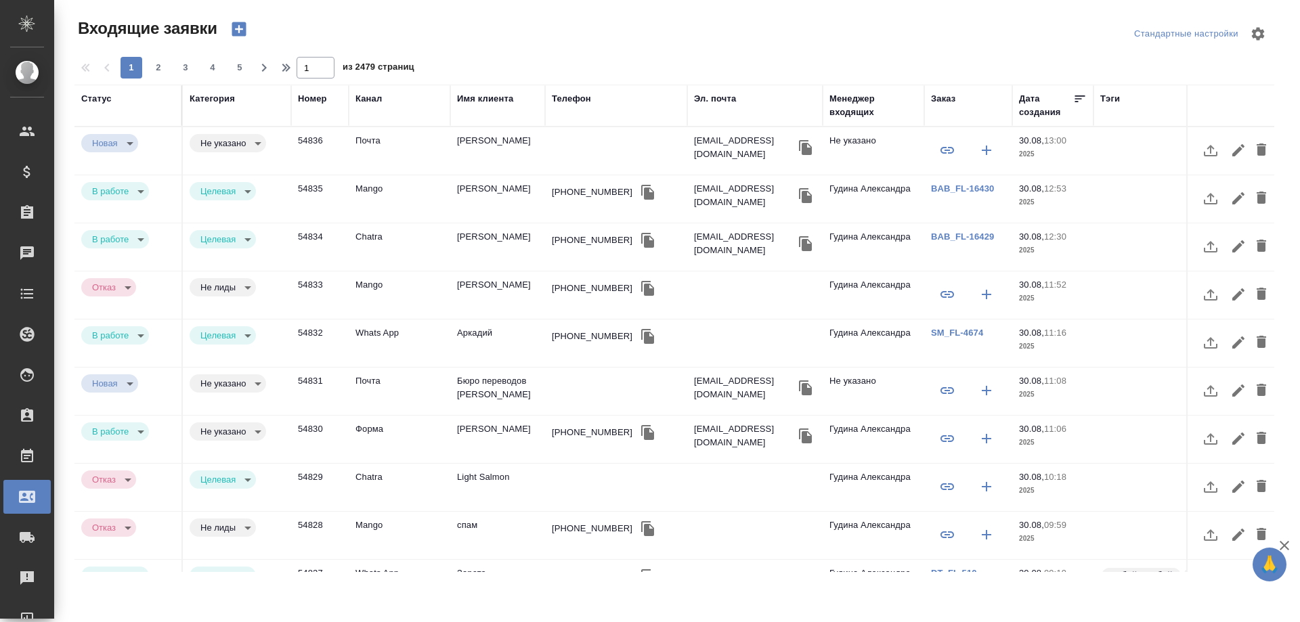
select select "RU"
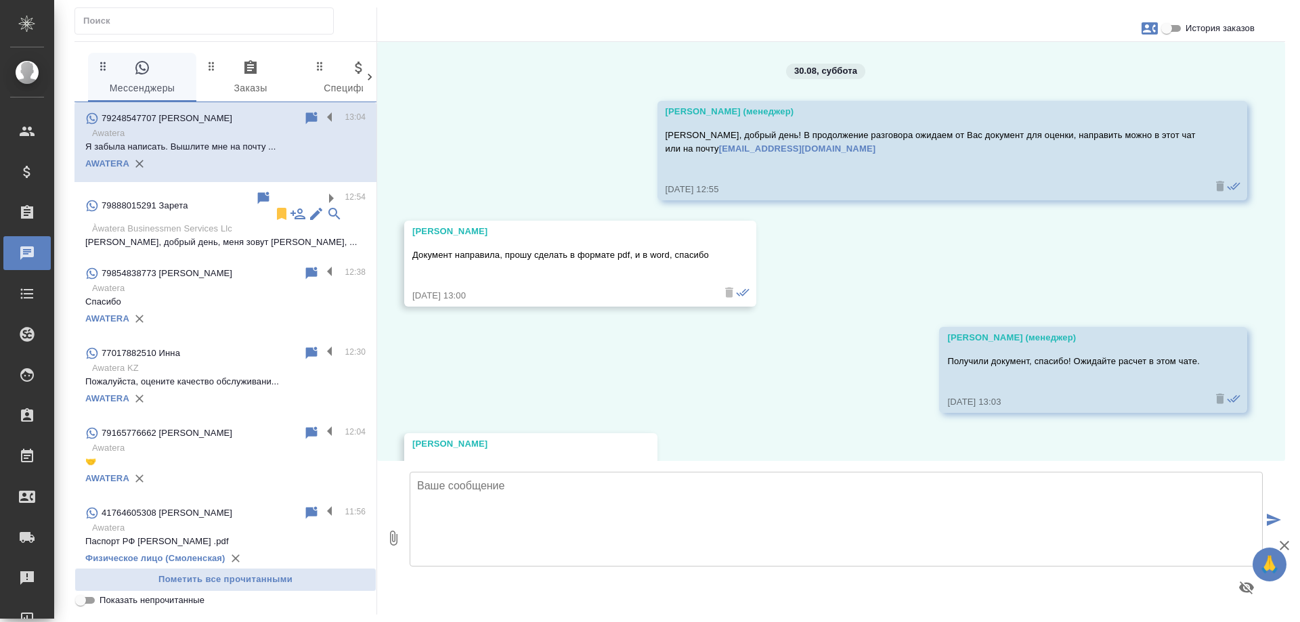
scroll to position [185, 0]
